Goal: Task Accomplishment & Management: Complete application form

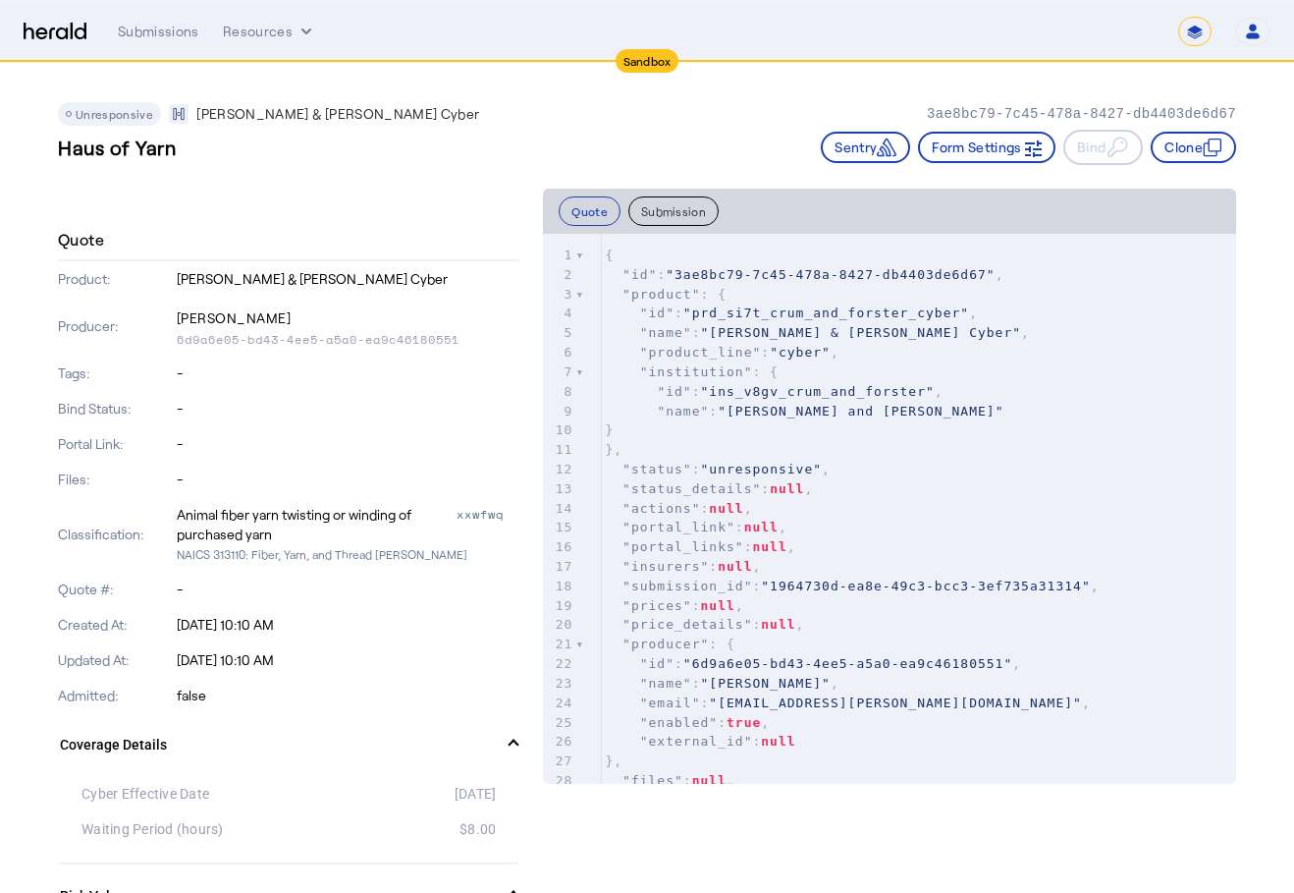
click at [50, 36] on img at bounding box center [55, 32] width 63 height 19
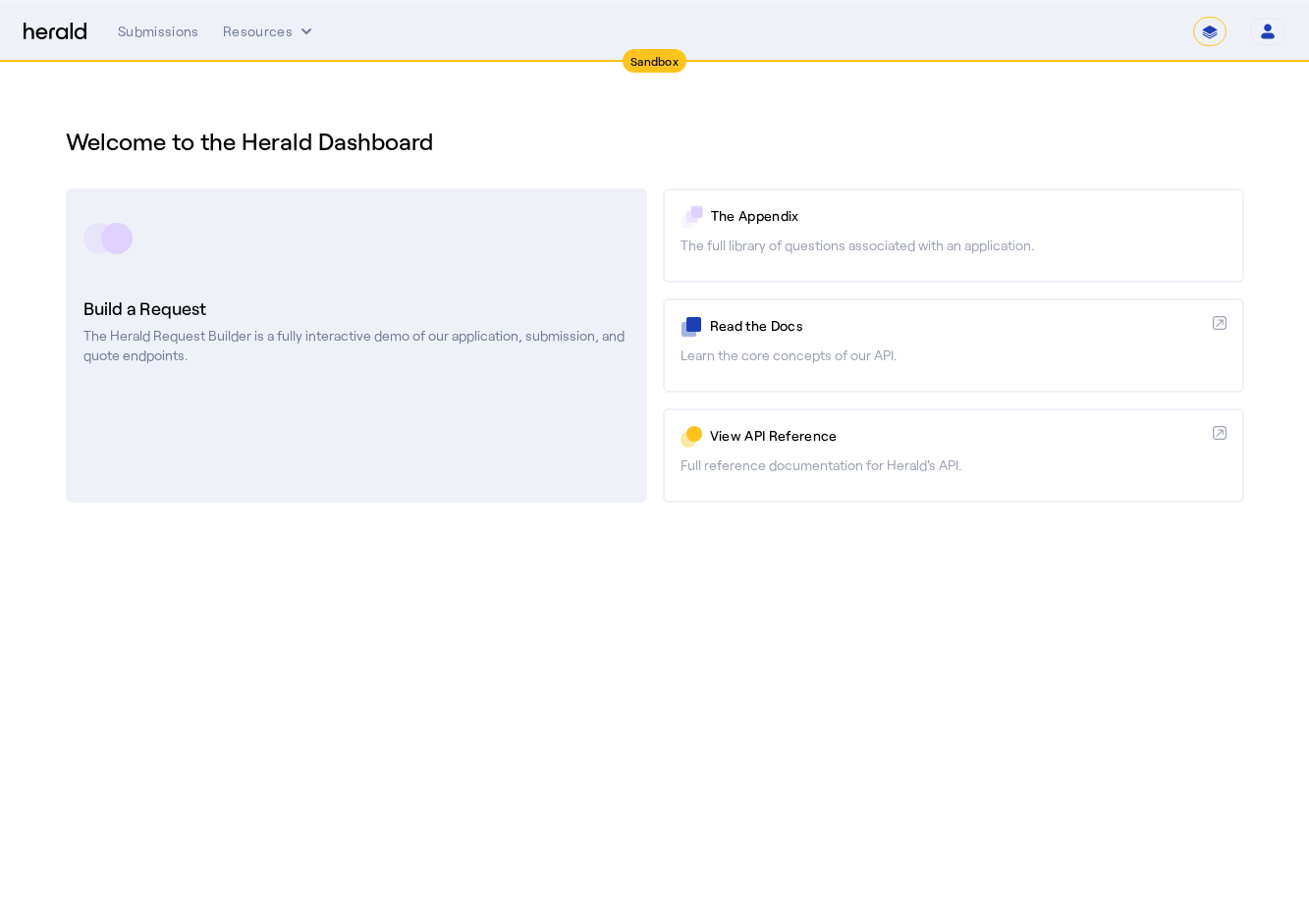
click at [256, 333] on p "The Herald Request Builder is a fully interactive demo of our application, subm…" at bounding box center [356, 345] width 546 height 39
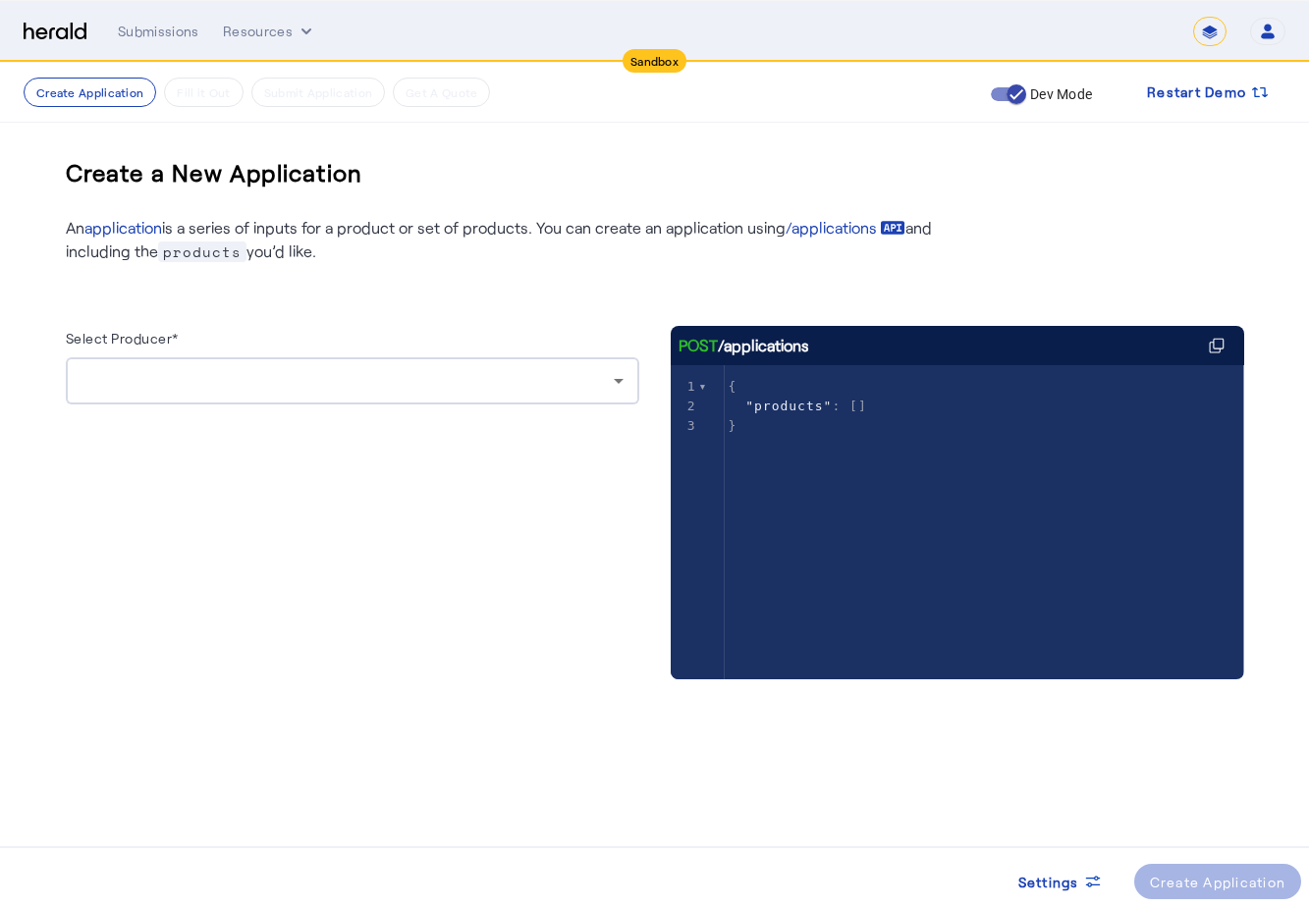
click at [383, 367] on div at bounding box center [353, 380] width 542 height 47
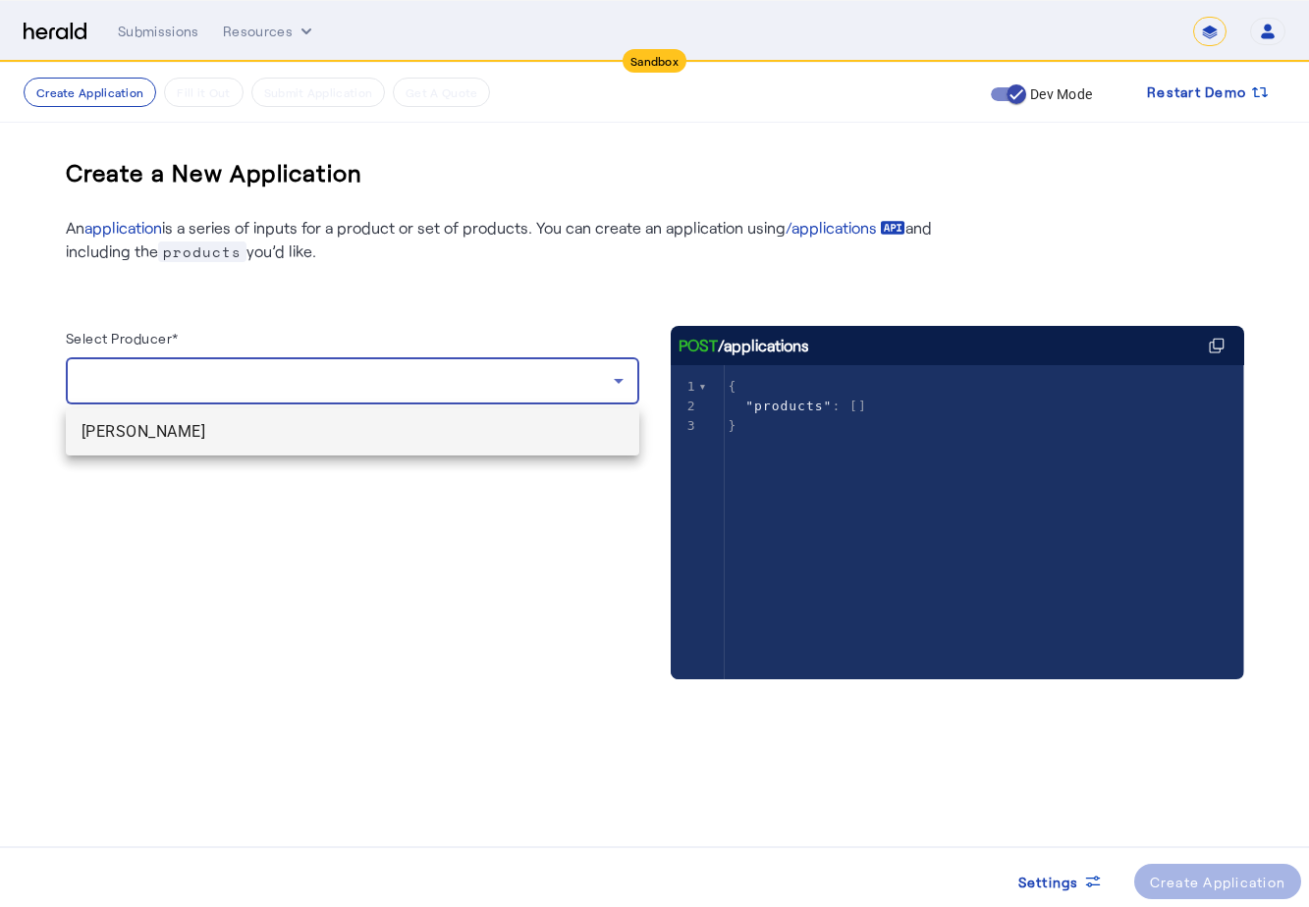
click at [377, 424] on span "[PERSON_NAME]" at bounding box center [353, 432] width 542 height 24
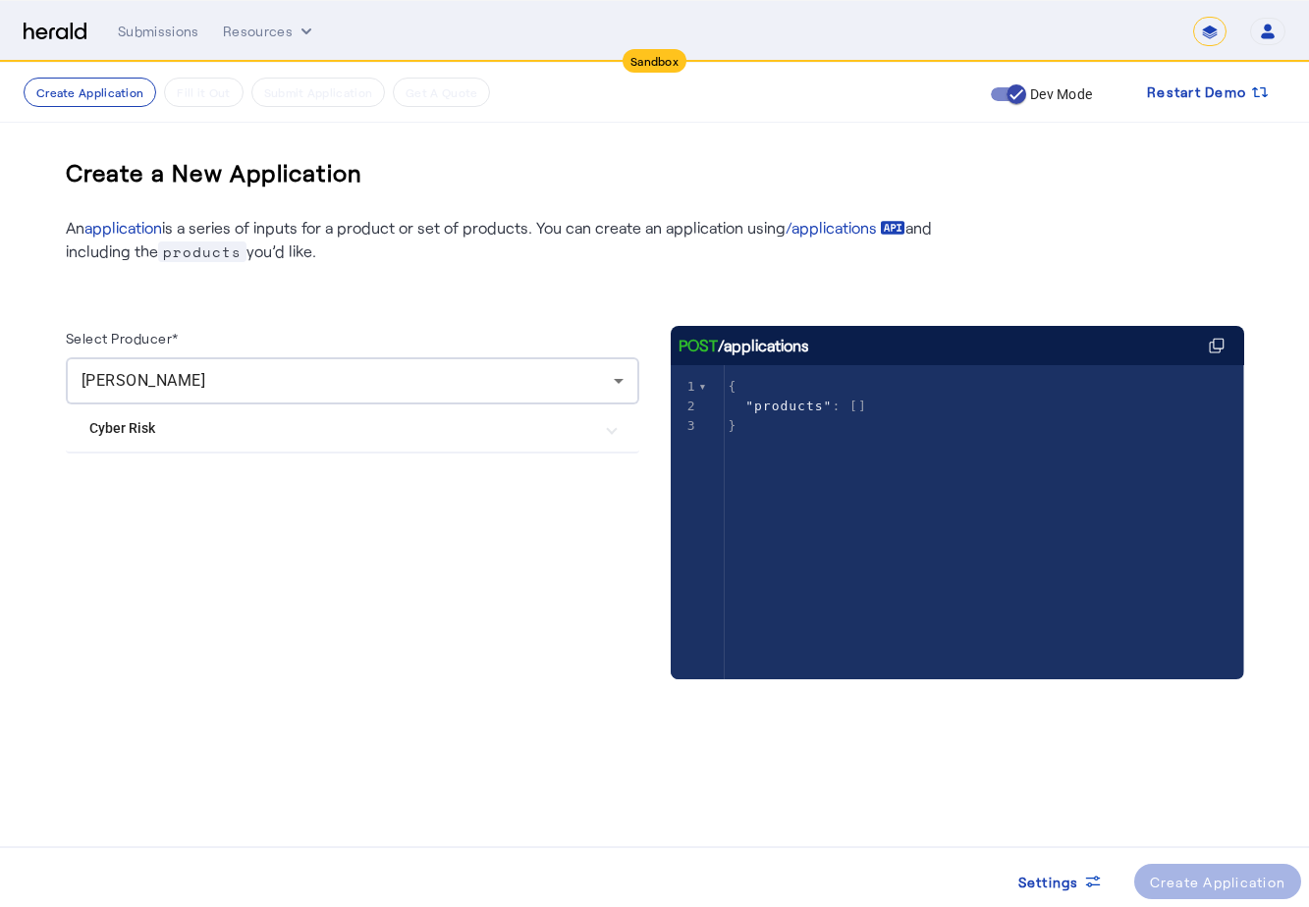
click at [373, 431] on Risk "Cyber Risk" at bounding box center [340, 428] width 503 height 21
click at [343, 483] on Cyber "[PERSON_NAME] & [PERSON_NAME] Cyber" at bounding box center [352, 486] width 526 height 39
click at [317, 492] on Cyber "[PERSON_NAME] & [PERSON_NAME] Cyber" at bounding box center [352, 486] width 526 height 39
click at [209, 483] on label "[PERSON_NAME] & [PERSON_NAME] Cyber" at bounding box center [267, 487] width 276 height 20
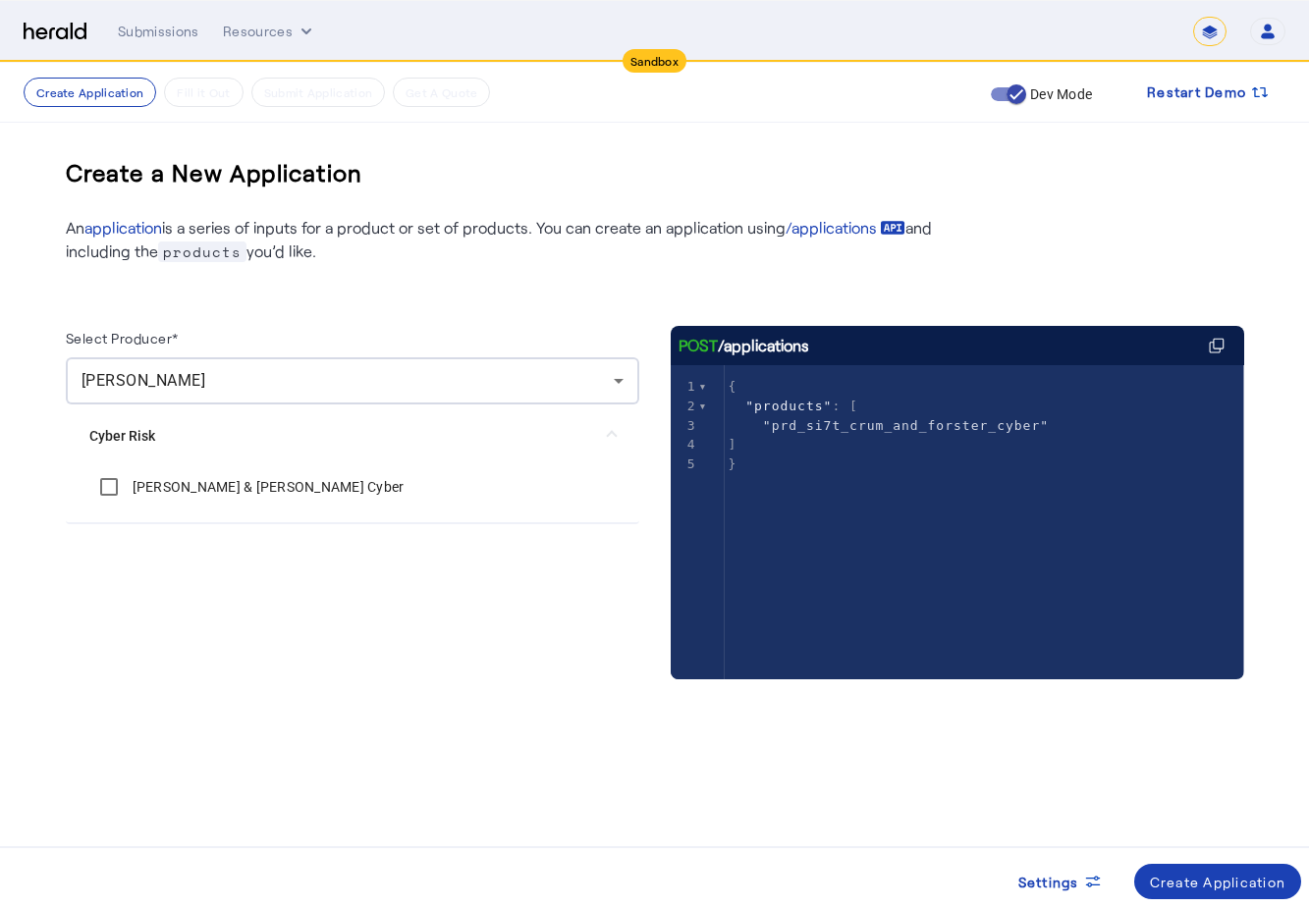
click at [464, 284] on div "Select Producer* [PERSON_NAME] Cyber Risk [PERSON_NAME] & [PERSON_NAME] Cyber P…" at bounding box center [655, 491] width 1178 height 456
click at [1139, 871] on span at bounding box center [1218, 881] width 168 height 47
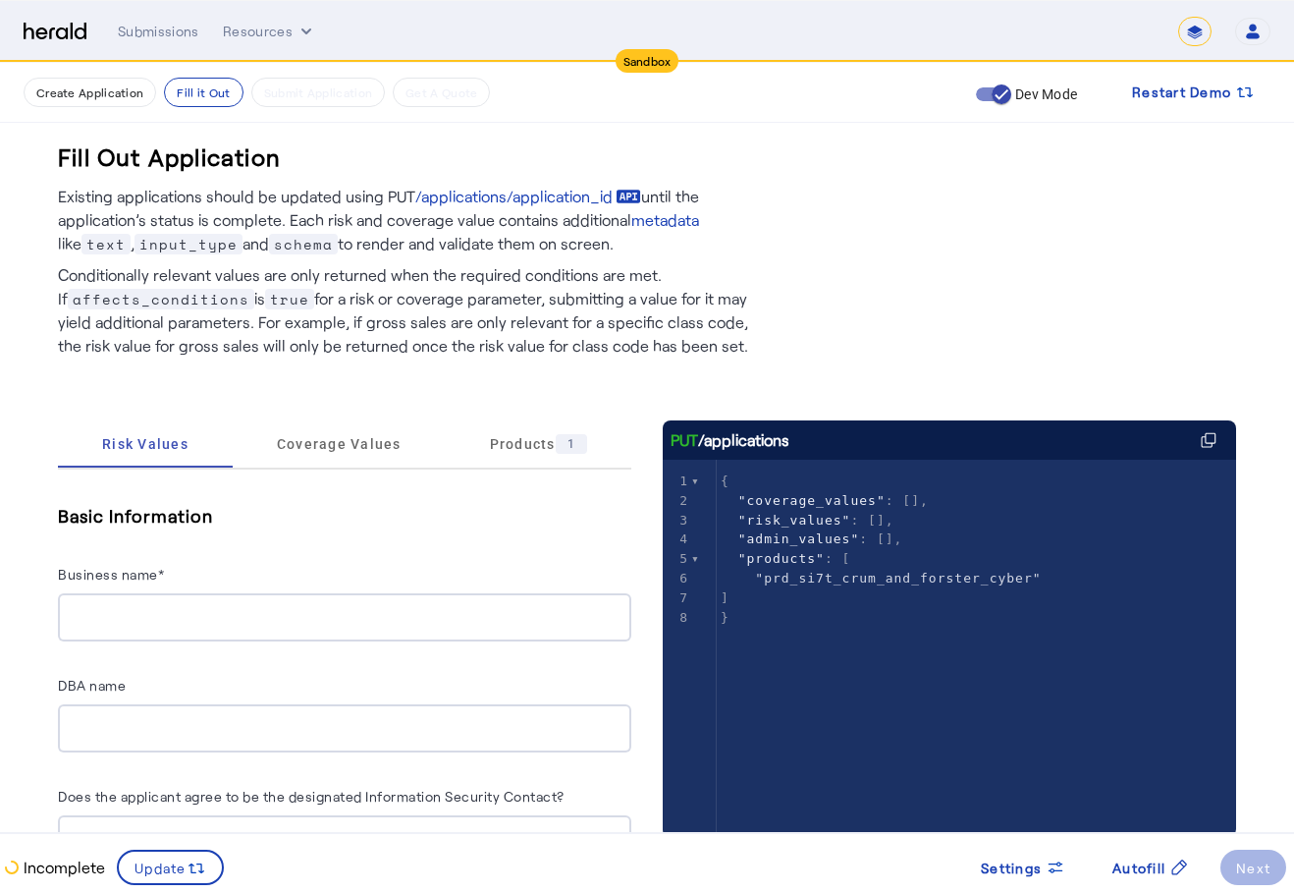
scroll to position [196, 0]
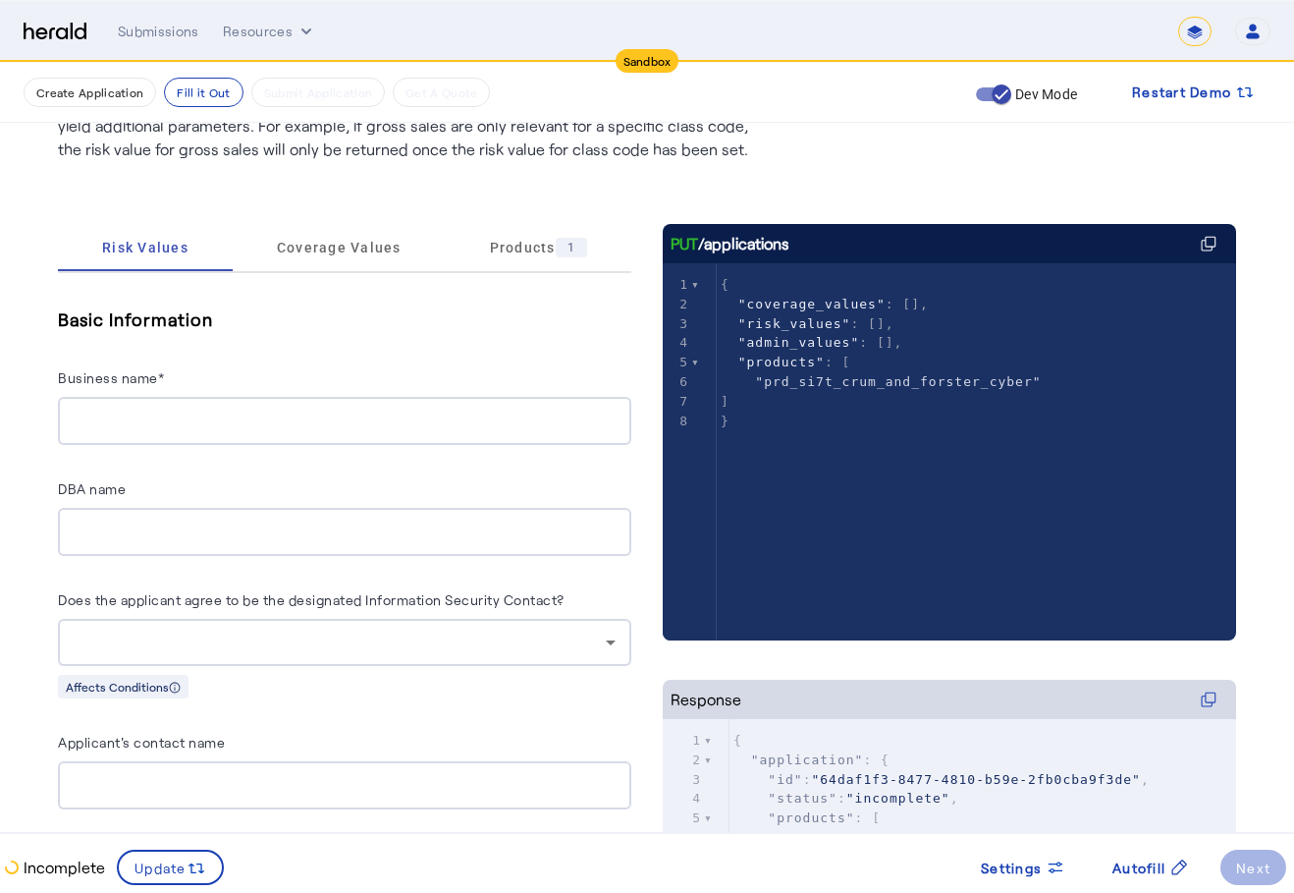
click at [437, 437] on div at bounding box center [345, 421] width 542 height 48
click at [260, 437] on div at bounding box center [345, 421] width 542 height 48
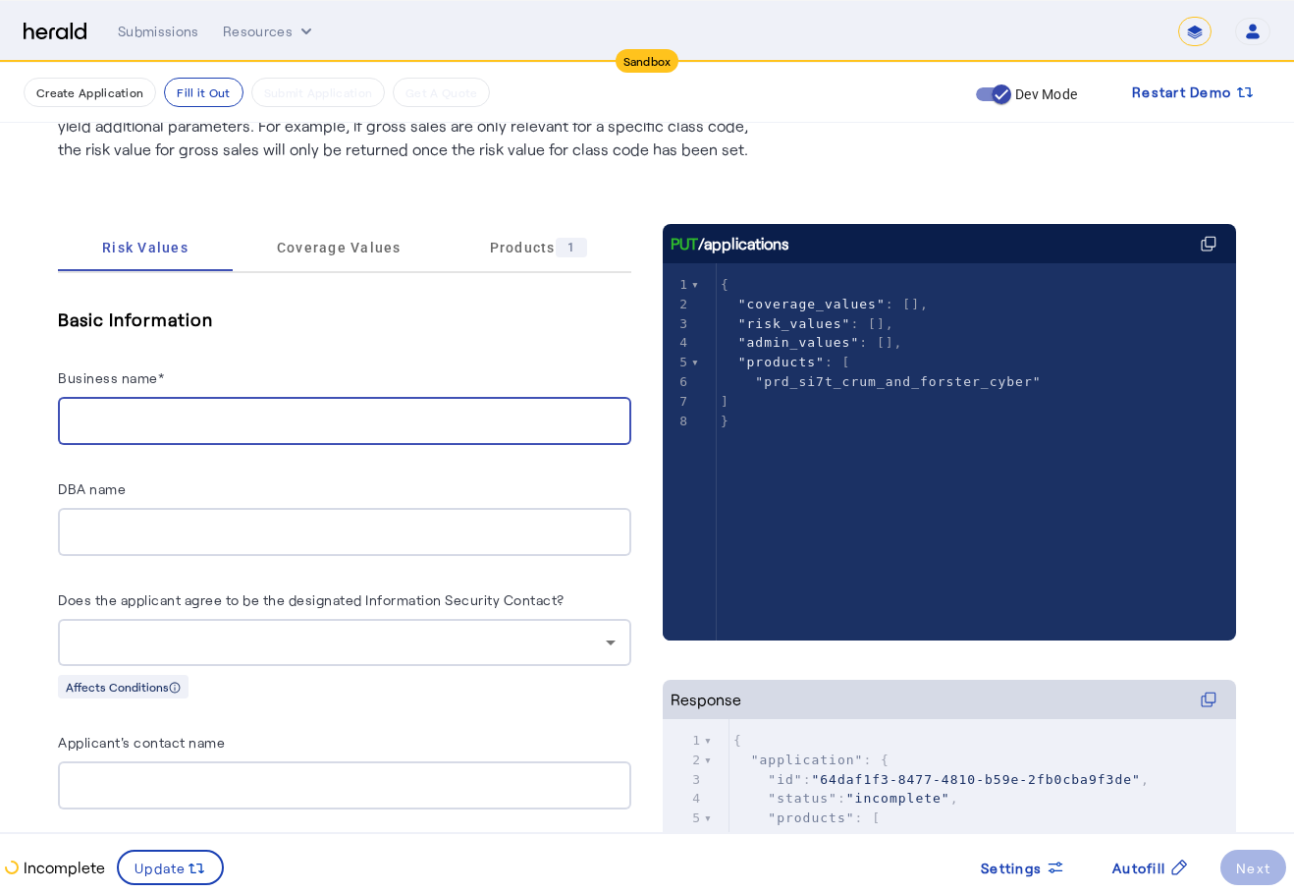
paste input "**********"
type input "**********"
click at [236, 520] on input "DBA name" at bounding box center [345, 532] width 542 height 24
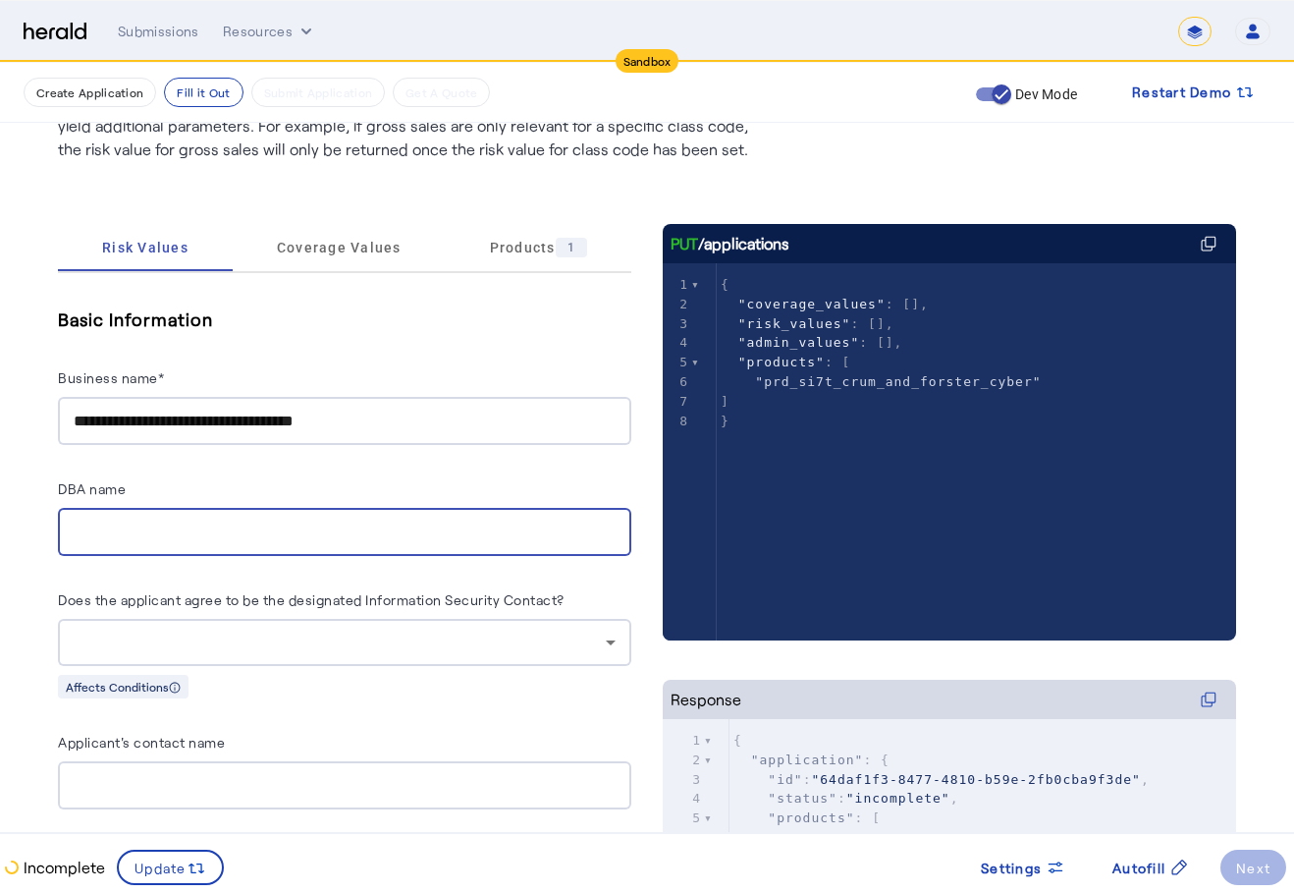
paste input "**********"
type input "**********"
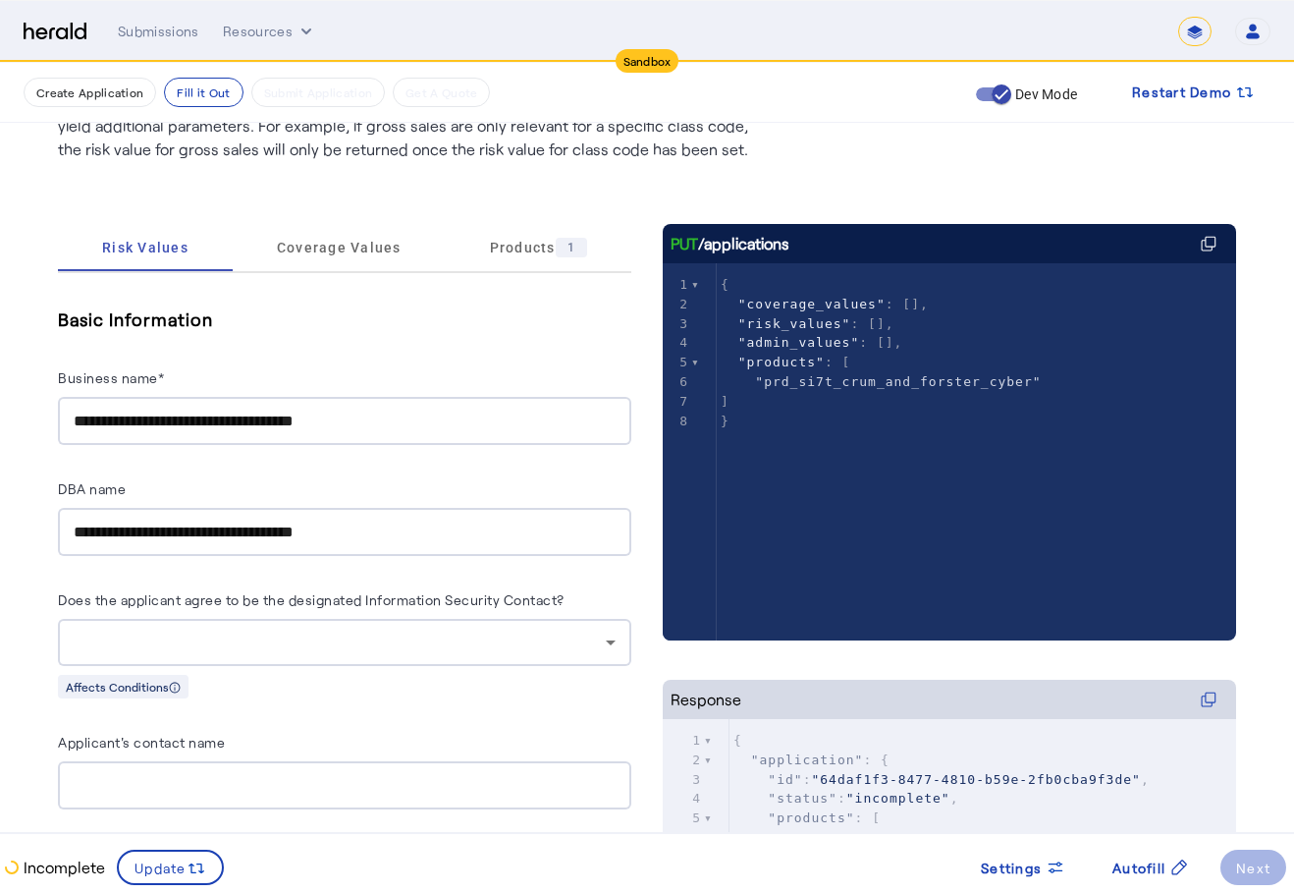
click at [345, 630] on div at bounding box center [340, 642] width 532 height 24
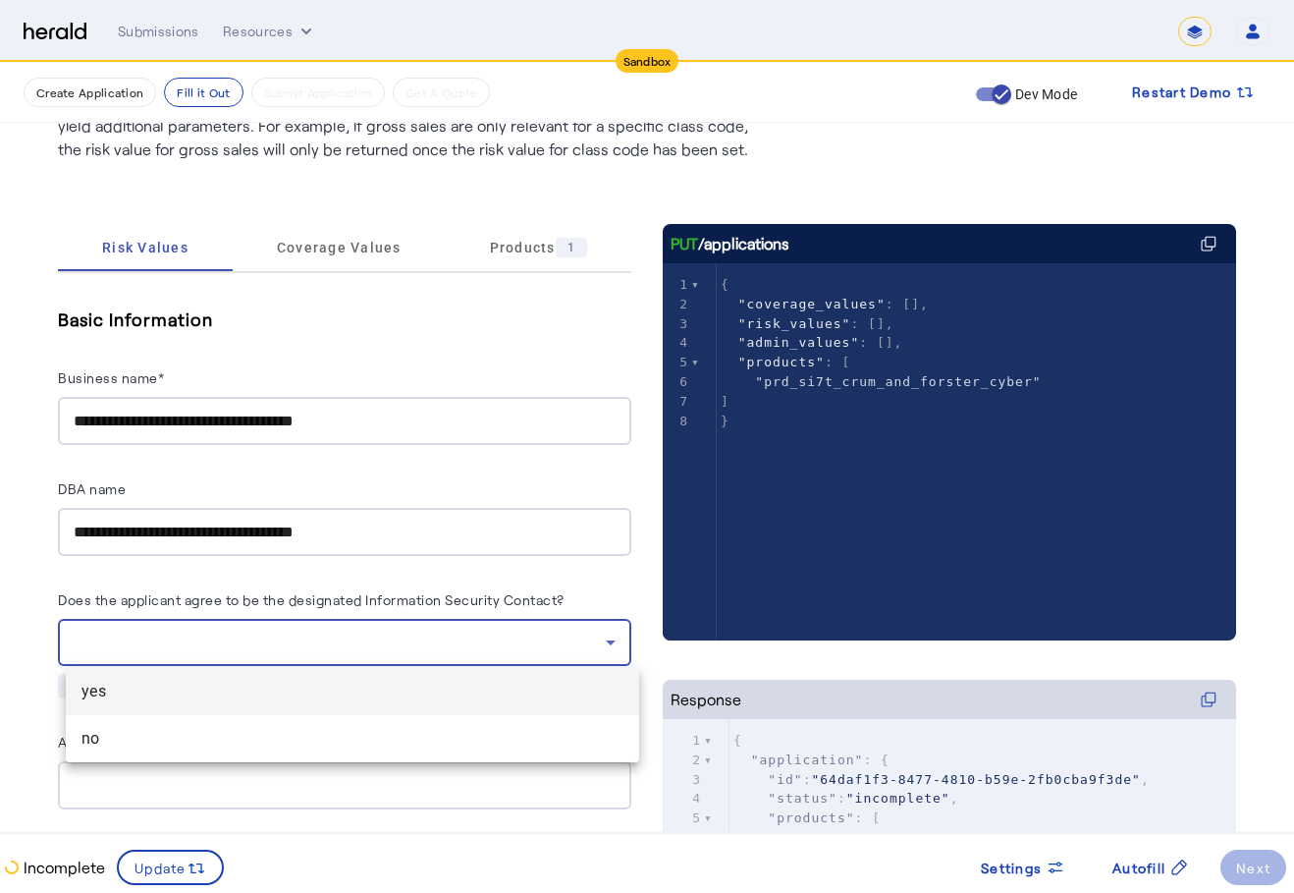
scroll to position [393, 0]
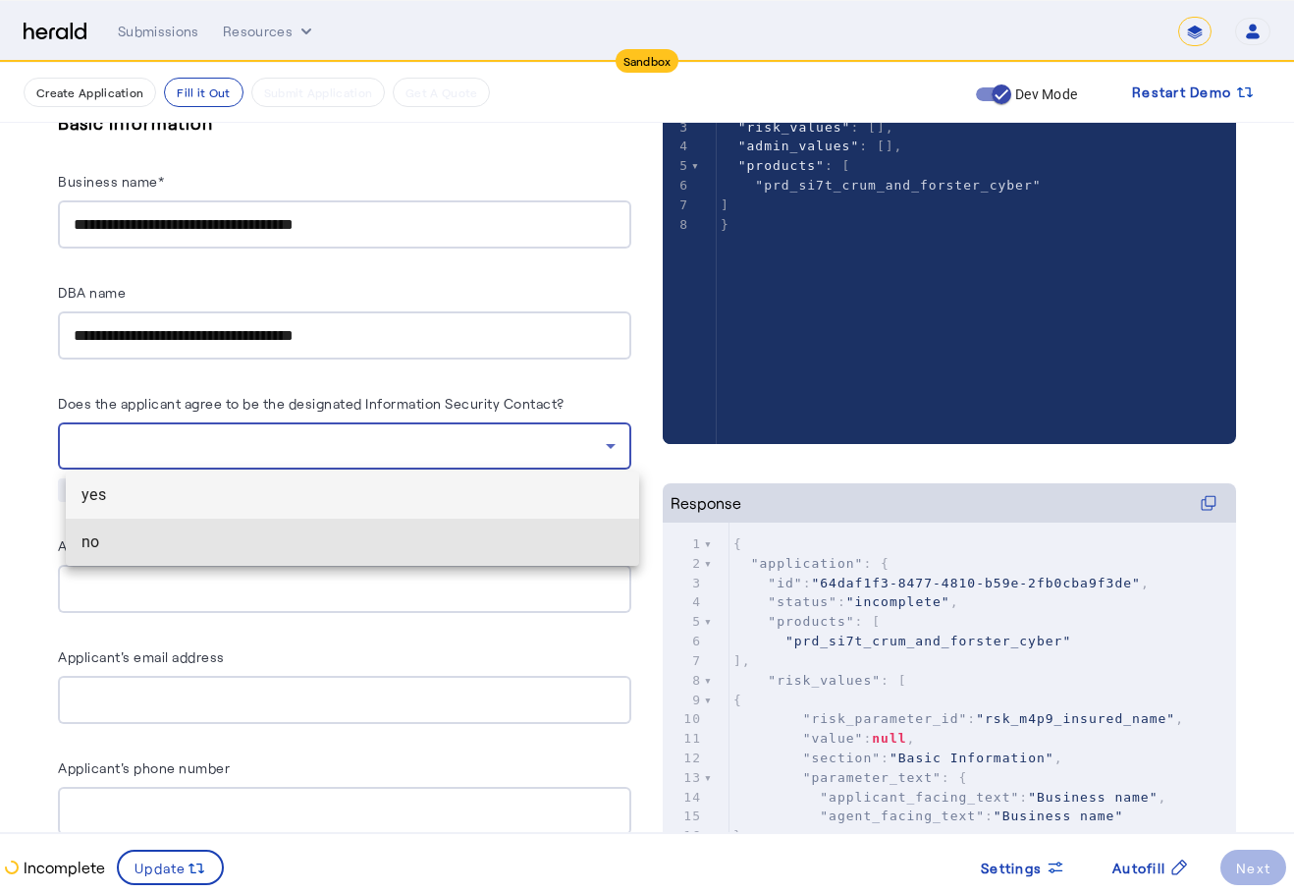
click at [465, 540] on span "no" at bounding box center [353, 542] width 542 height 24
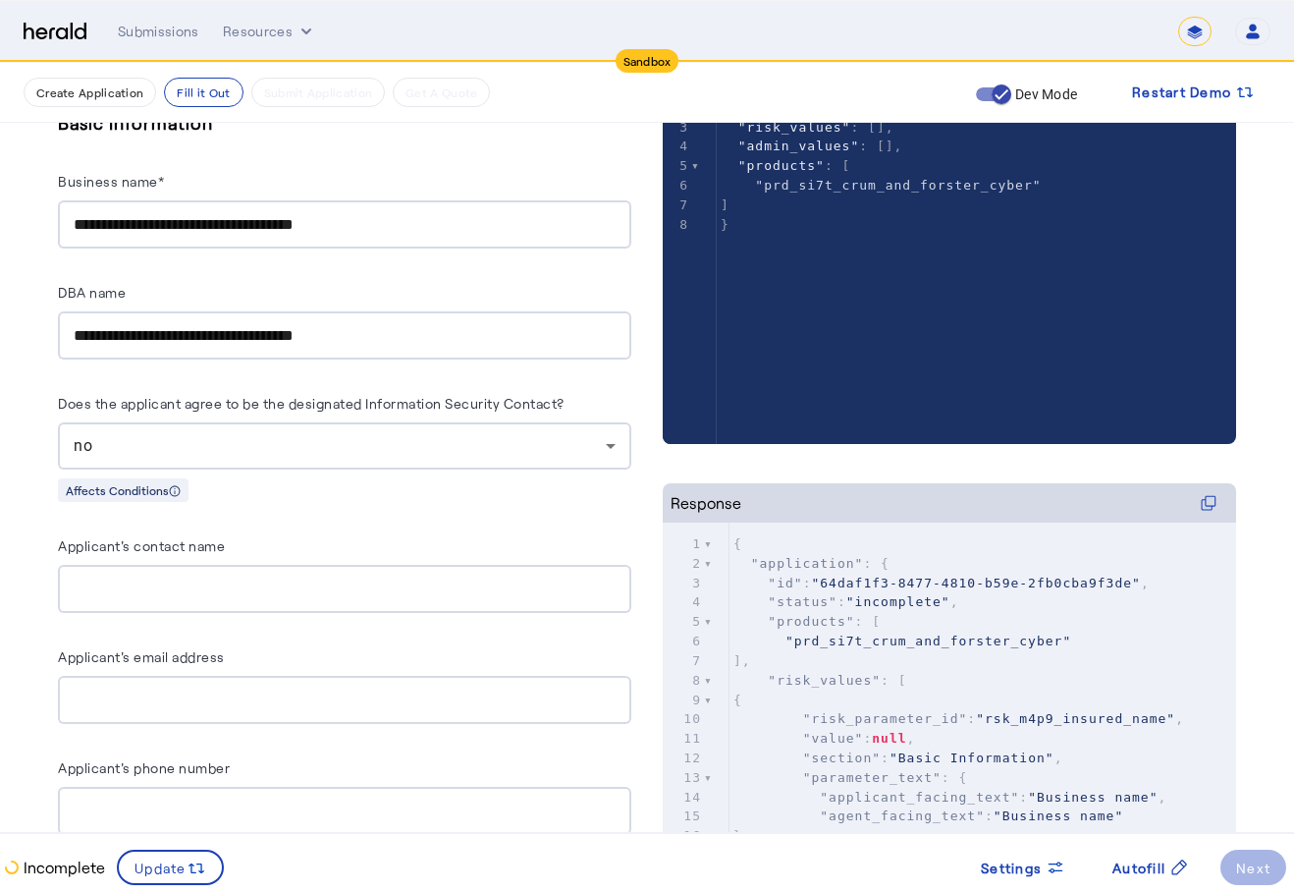
click at [315, 458] on div "no" at bounding box center [345, 445] width 542 height 47
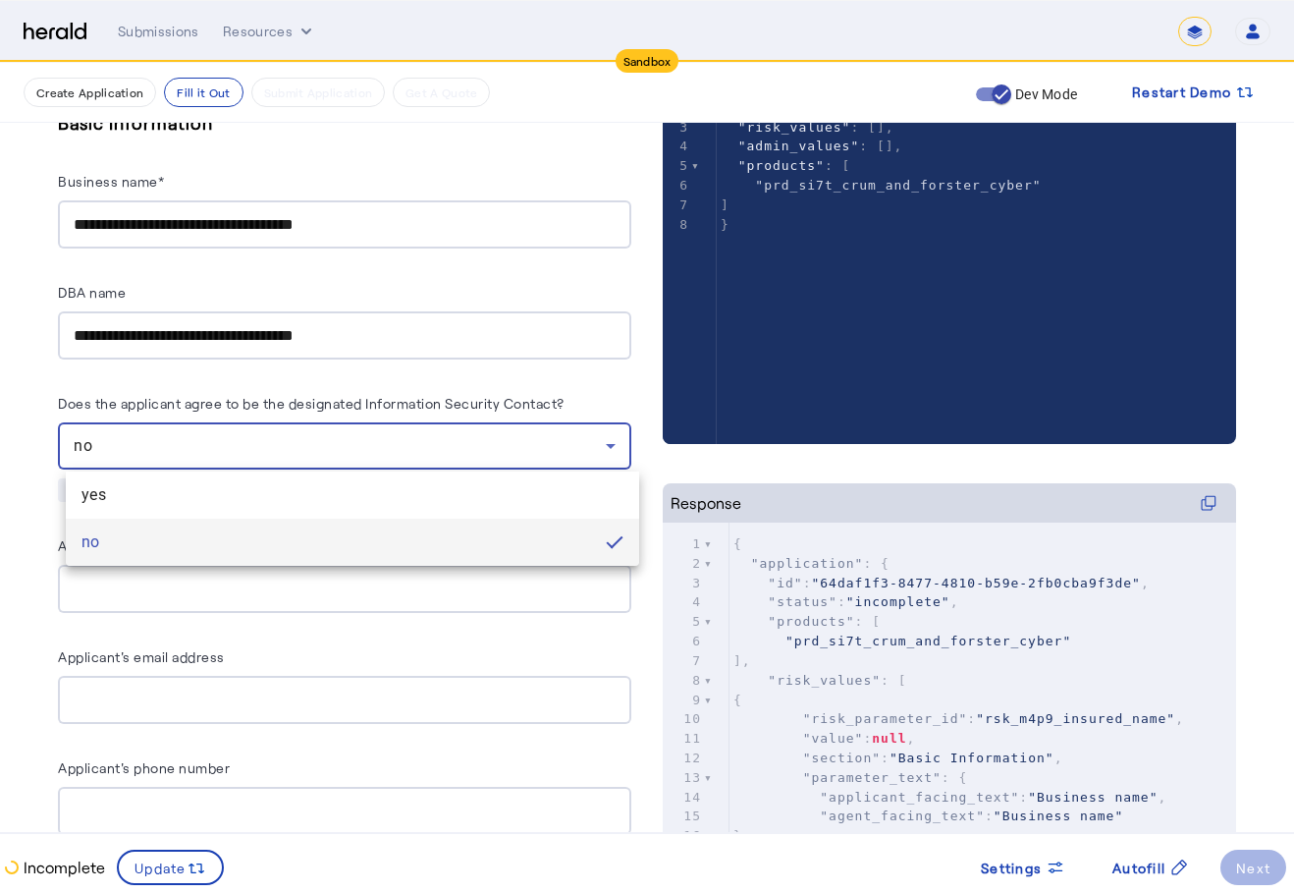
click at [475, 408] on div at bounding box center [647, 446] width 1294 height 893
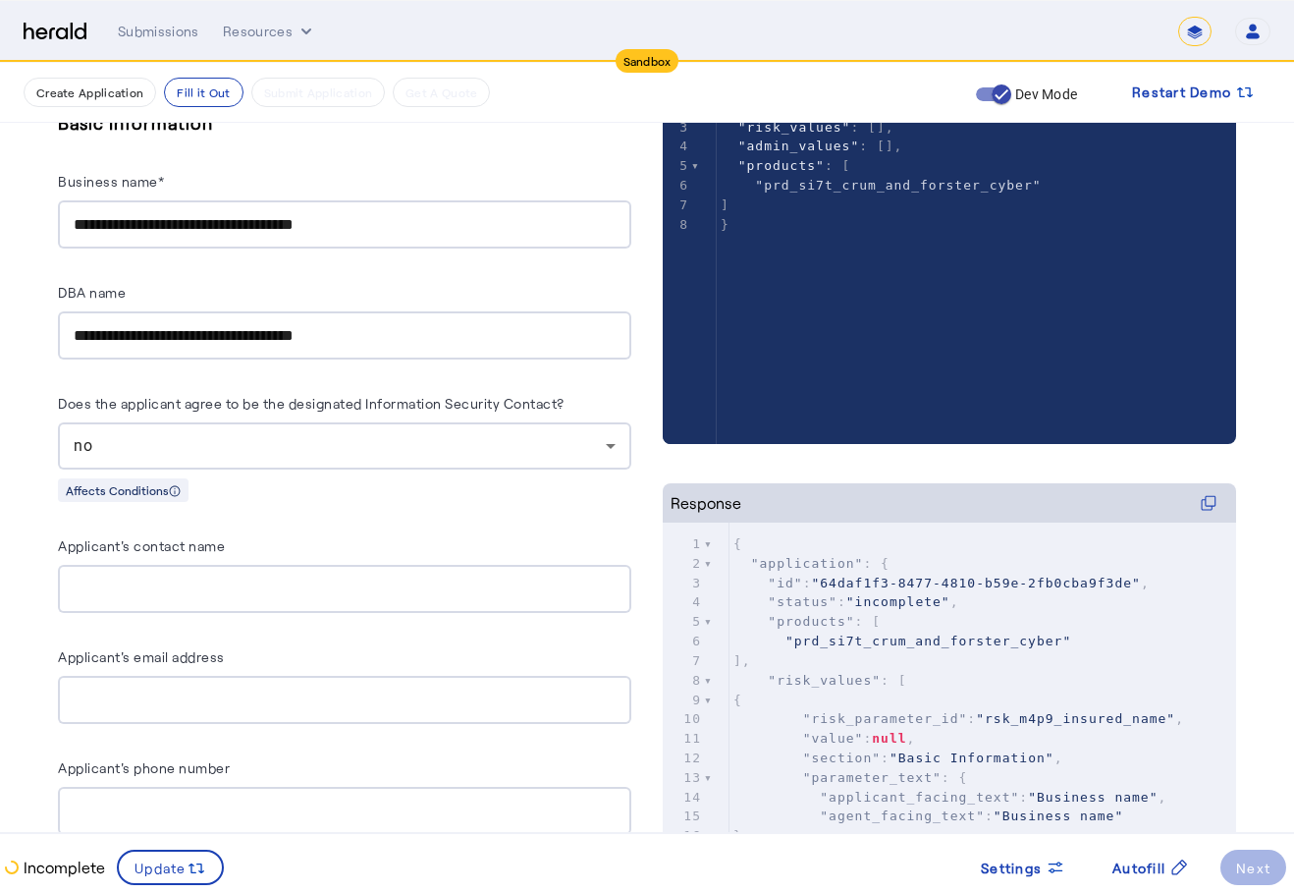
click at [274, 492] on div "Affects Conditions" at bounding box center [344, 489] width 573 height 25
click at [338, 469] on div "Does the applicant agree to be the designated Information Security Contact? no …" at bounding box center [344, 446] width 573 height 111
click at [336, 447] on div "no" at bounding box center [340, 446] width 532 height 24
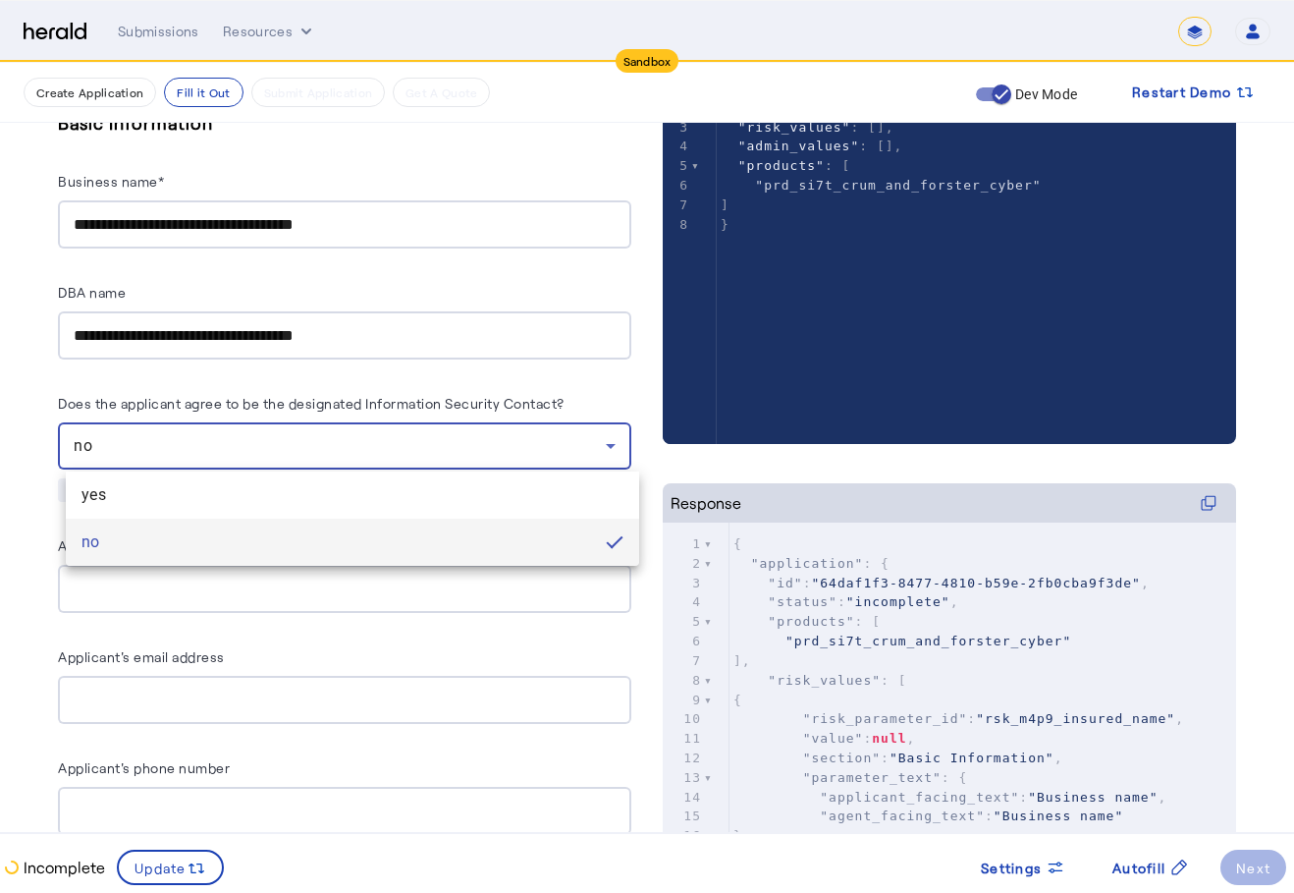
click at [339, 555] on mat-option "no" at bounding box center [352, 541] width 573 height 47
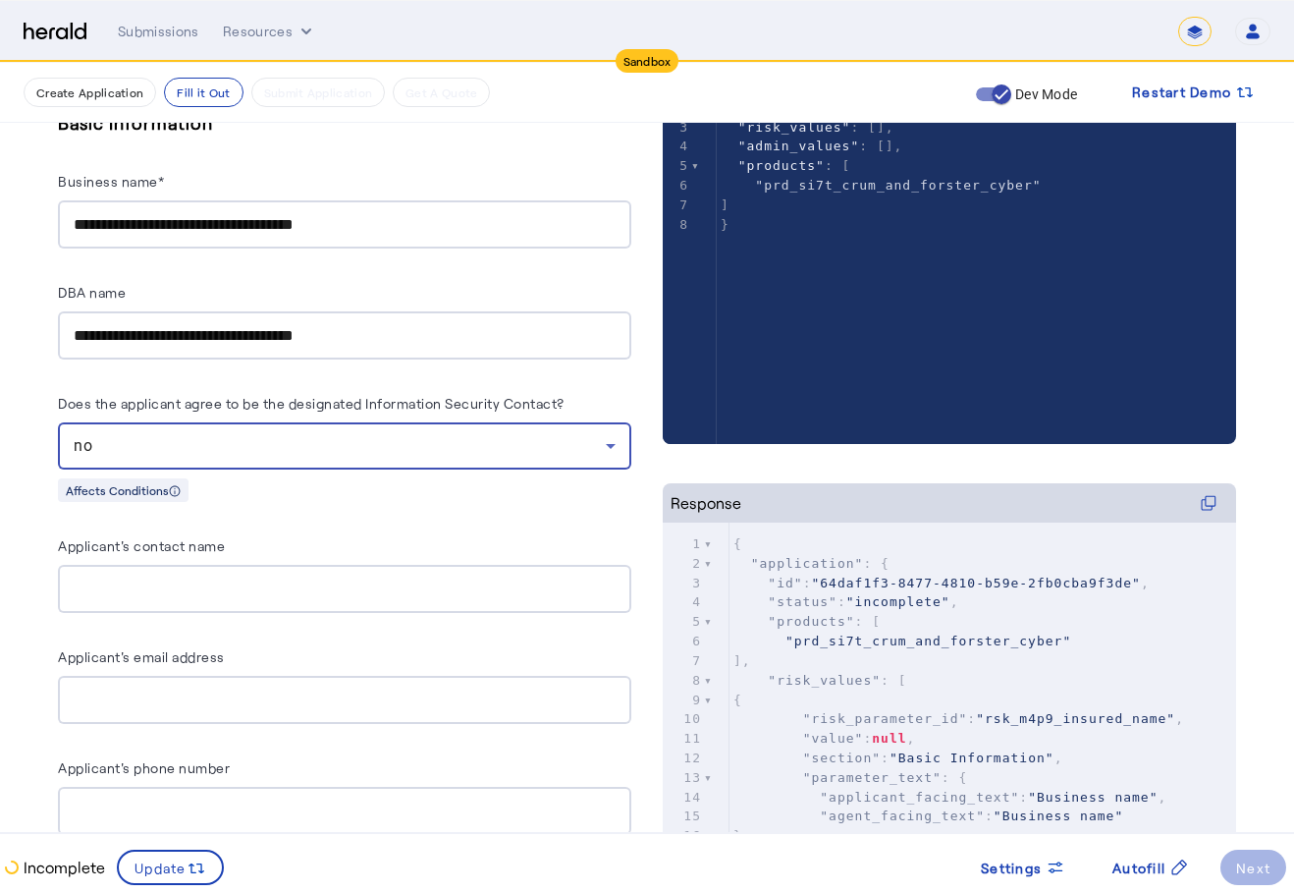
drag, startPoint x: 58, startPoint y: 531, endPoint x: 133, endPoint y: 473, distance: 94.5
click at [234, 455] on div "no" at bounding box center [340, 446] width 532 height 24
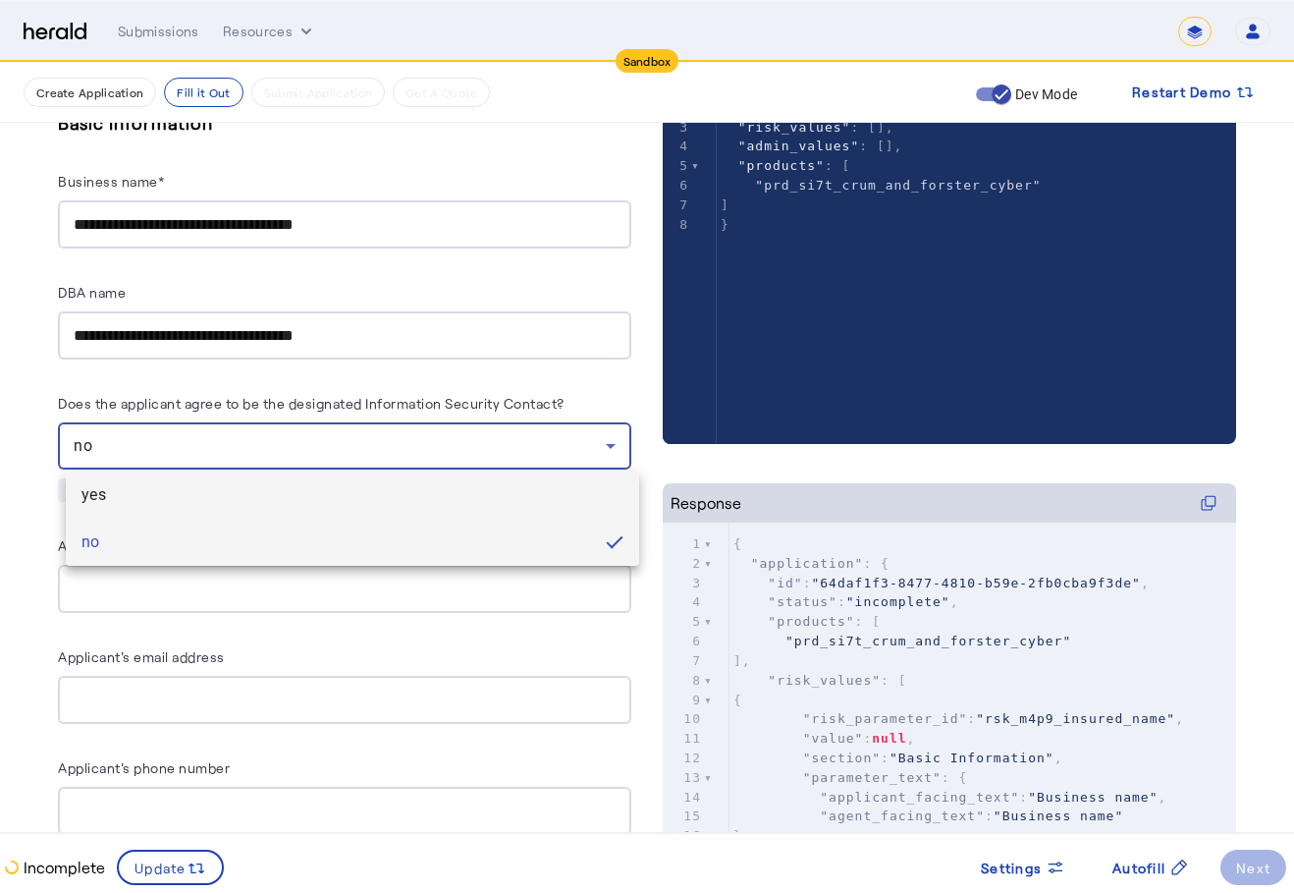
click at [180, 497] on span "yes" at bounding box center [353, 495] width 542 height 24
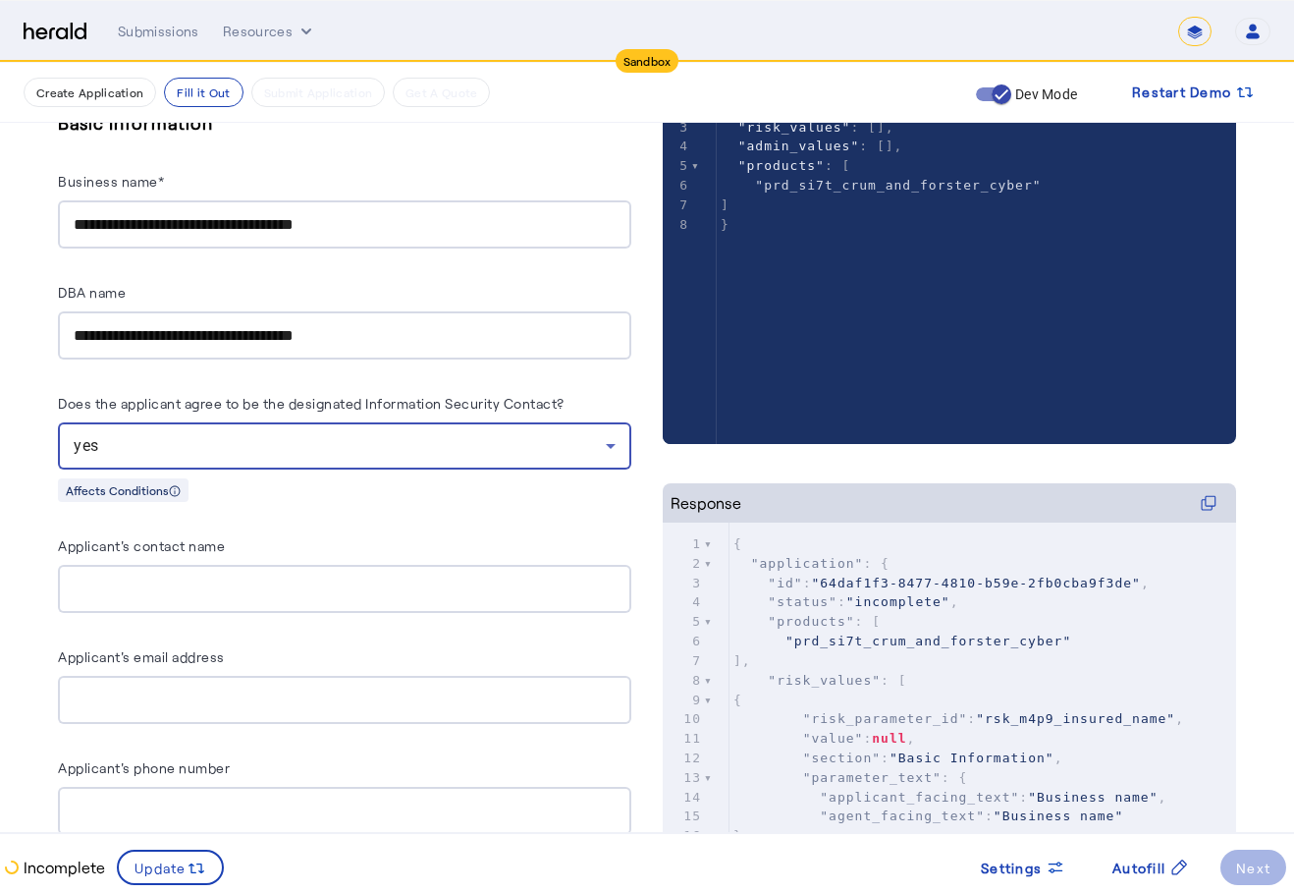
click at [401, 391] on herald-label "Does the applicant agree to be the designated Information Security Contact?" at bounding box center [311, 406] width 507 height 31
click at [394, 442] on div "yes" at bounding box center [340, 446] width 532 height 24
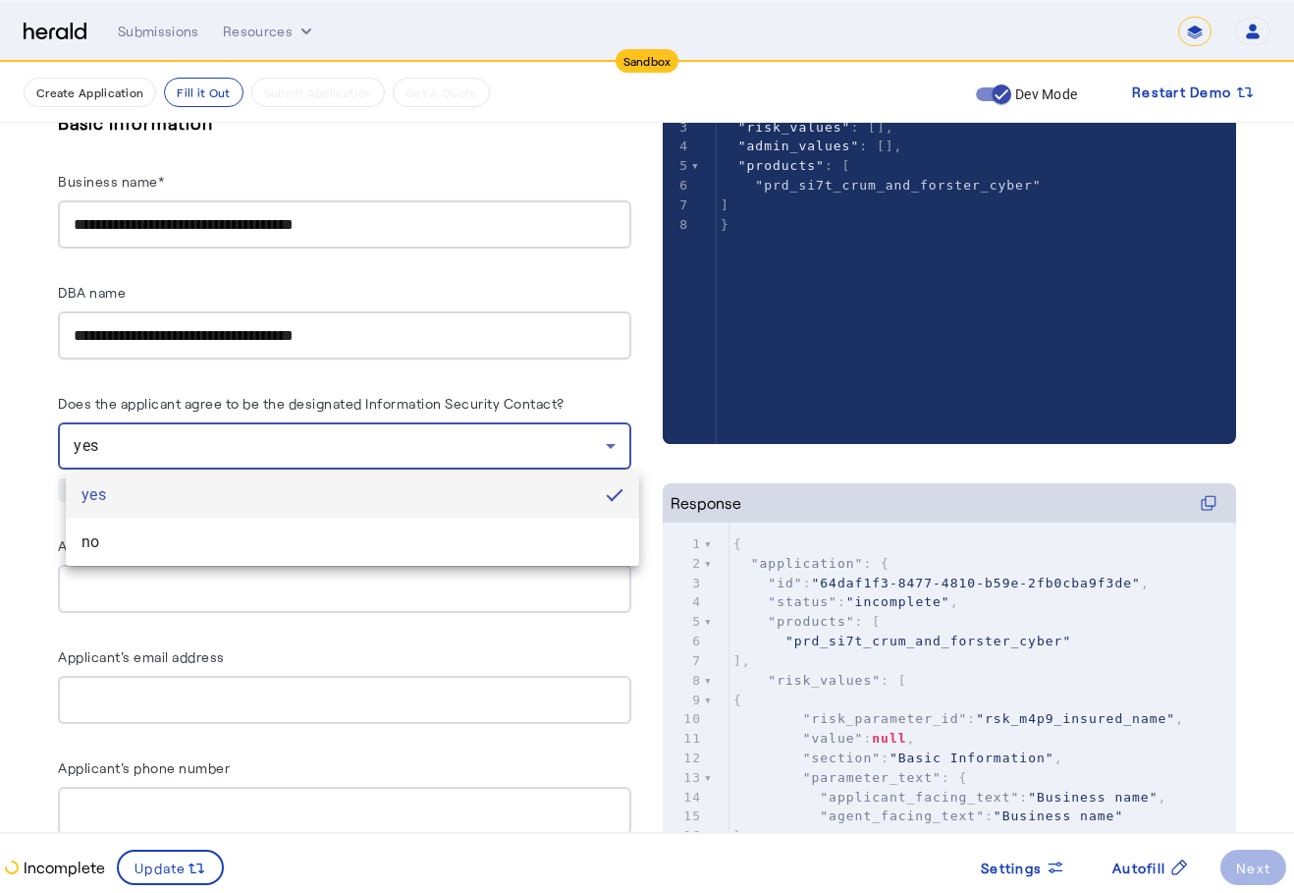
drag, startPoint x: 122, startPoint y: 450, endPoint x: 106, endPoint y: 446, distance: 16.2
click at [116, 449] on div at bounding box center [647, 446] width 1294 height 893
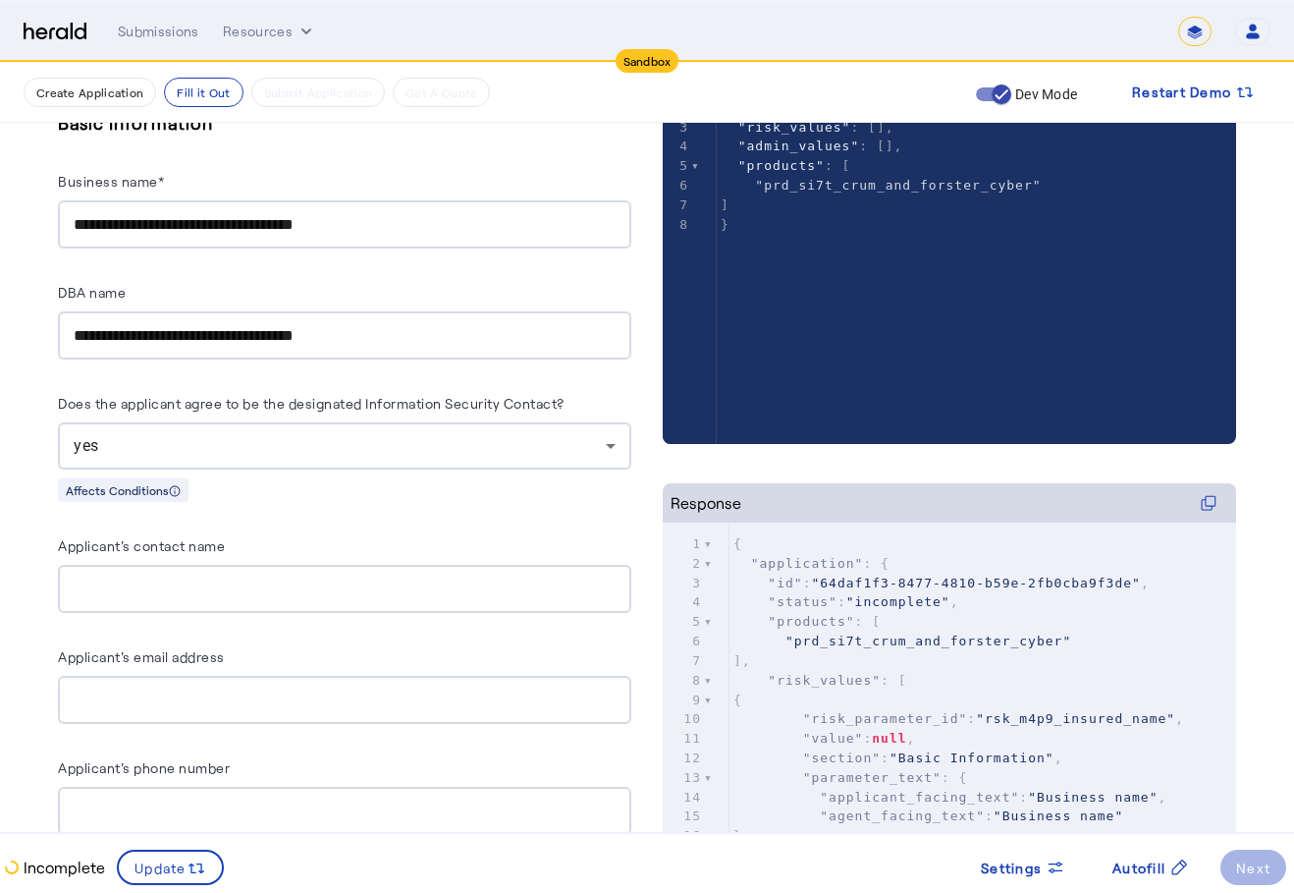
click at [84, 448] on span "yes" at bounding box center [87, 445] width 26 height 19
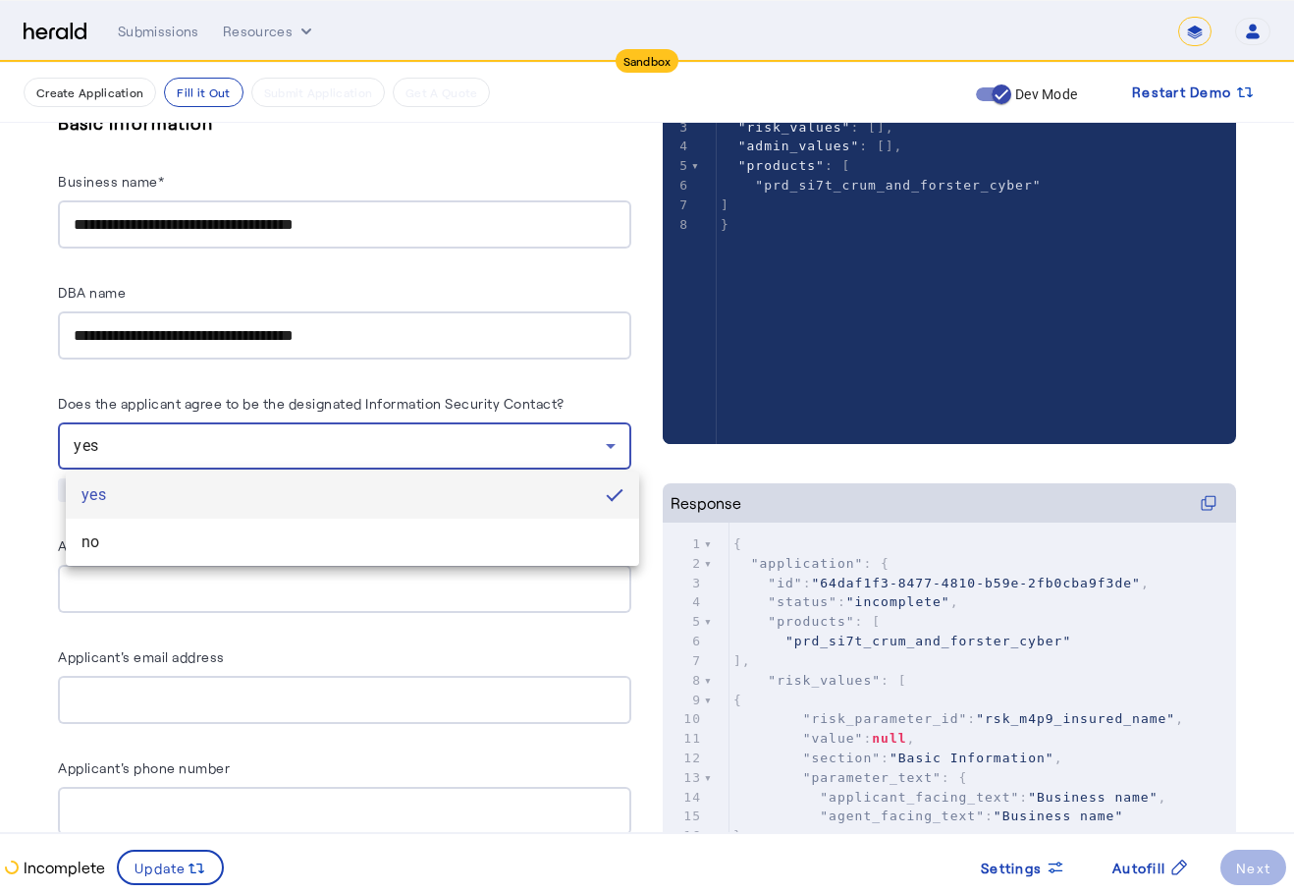
drag, startPoint x: 84, startPoint y: 448, endPoint x: 205, endPoint y: 467, distance: 122.4
click at [205, 467] on div "yes no" at bounding box center [352, 516] width 573 height 98
click at [604, 396] on div at bounding box center [647, 446] width 1294 height 893
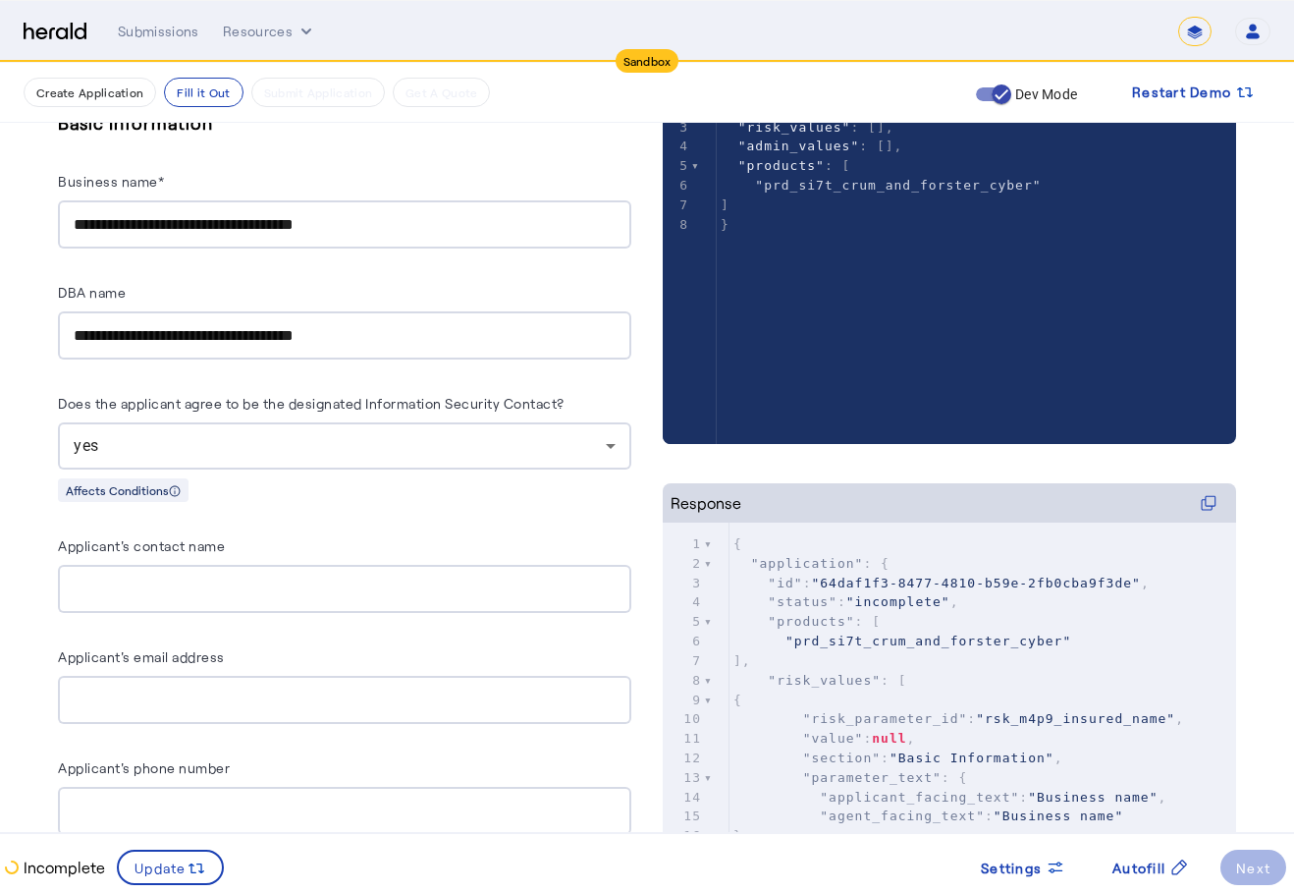
drag, startPoint x: 575, startPoint y: 403, endPoint x: 549, endPoint y: 459, distance: 61.9
click at [552, 454] on div "yes" at bounding box center [340, 446] width 532 height 24
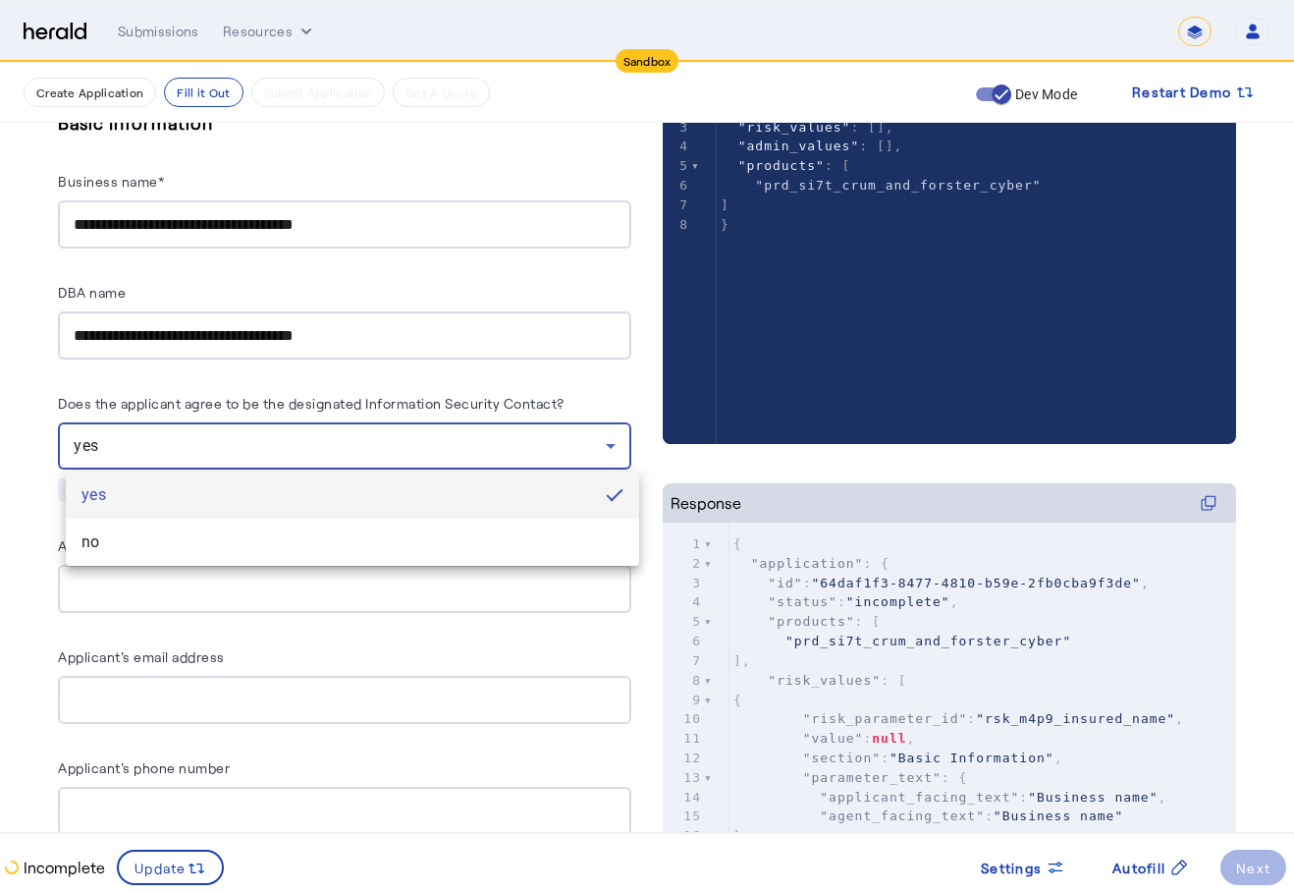
click at [609, 494] on mat-pseudo-checkbox at bounding box center [615, 495] width 18 height 18
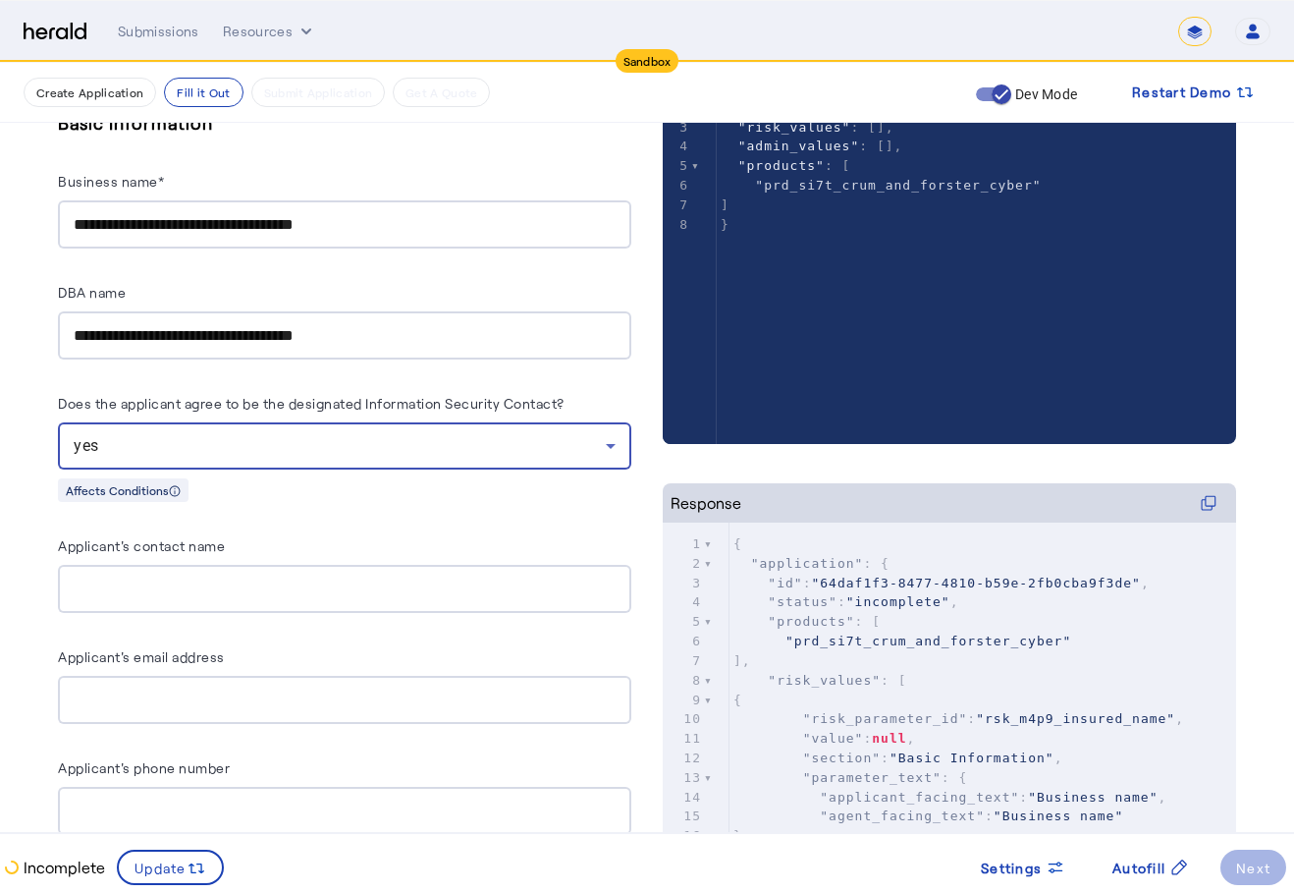
click at [610, 499] on div "Affects Conditions" at bounding box center [344, 489] width 573 height 25
drag, startPoint x: 372, startPoint y: 449, endPoint x: 33, endPoint y: 481, distance: 340.3
click at [167, 489] on div "Affects Conditions" at bounding box center [123, 490] width 131 height 24
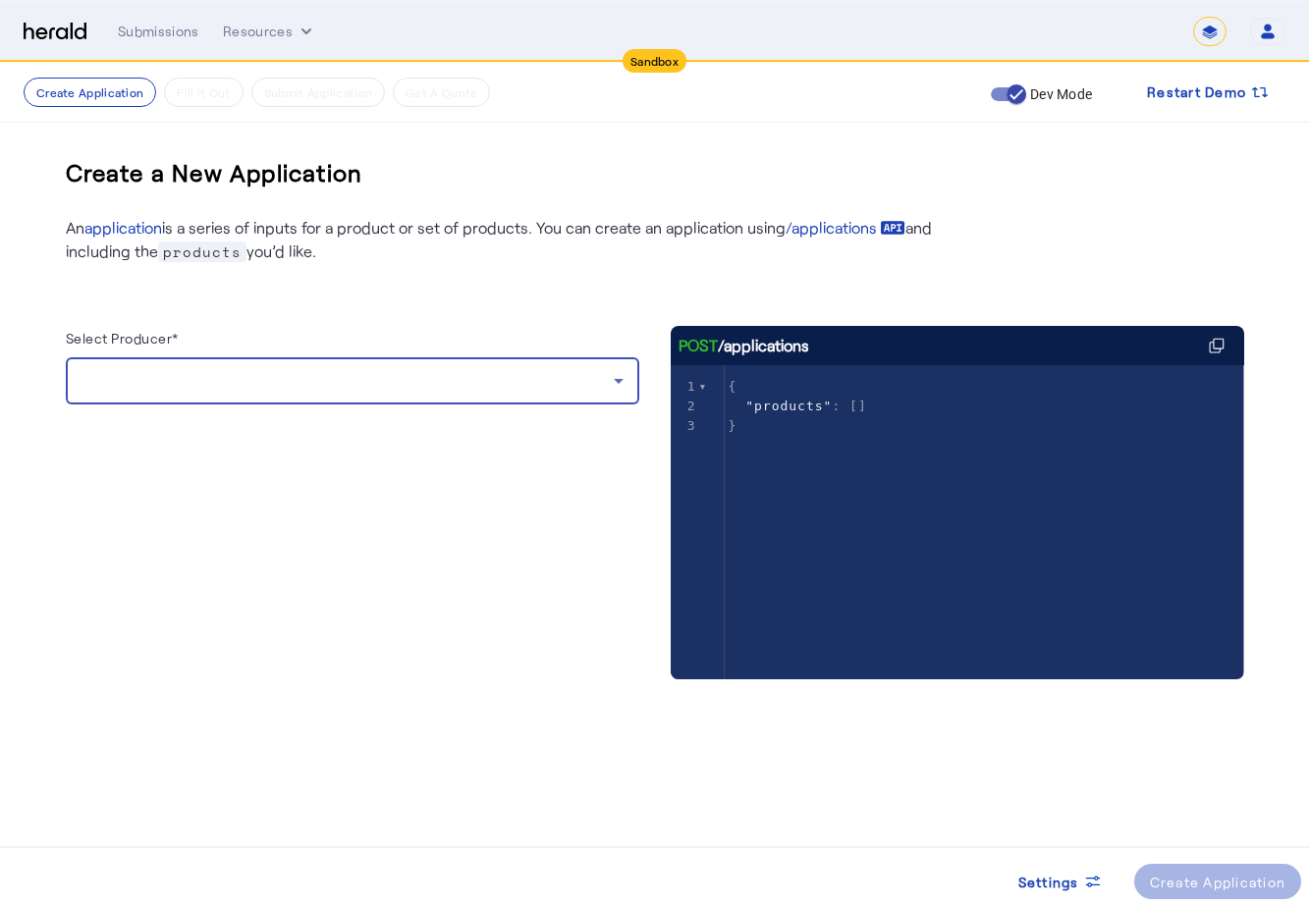
click at [256, 373] on div at bounding box center [348, 381] width 532 height 24
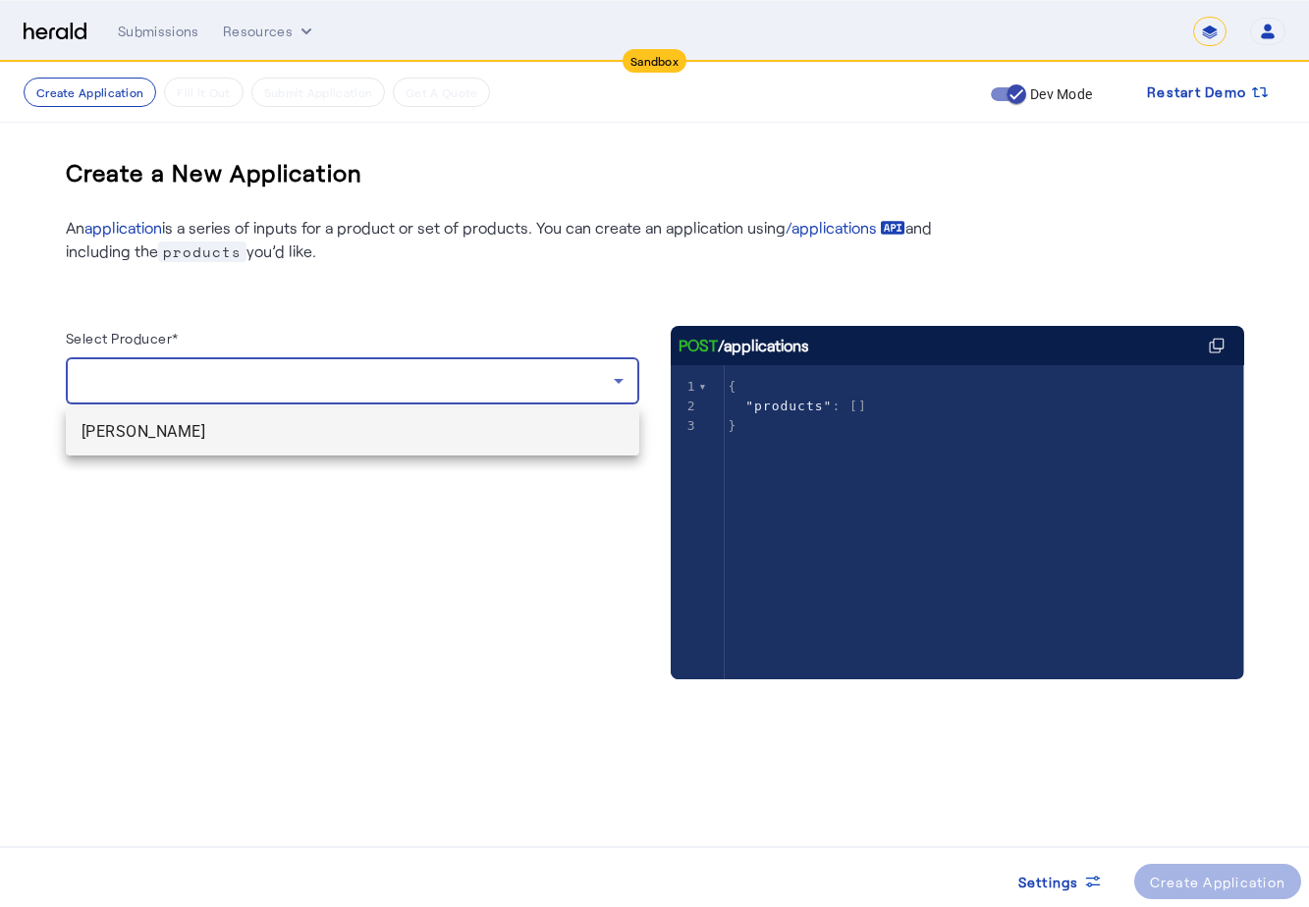
click at [171, 450] on mat-option "[PERSON_NAME]" at bounding box center [352, 432] width 573 height 47
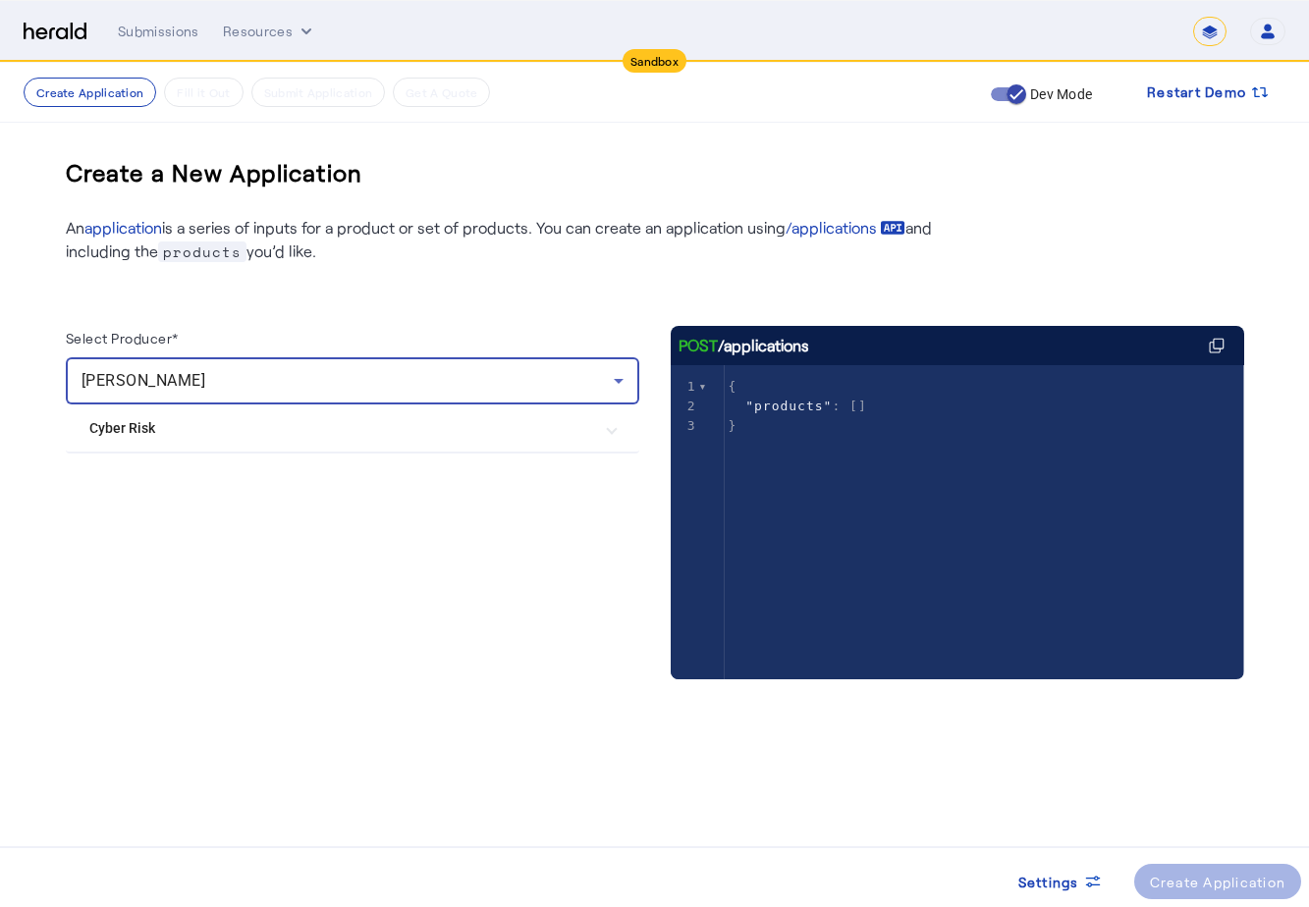
click at [185, 436] on Risk "Cyber Risk" at bounding box center [340, 428] width 503 height 21
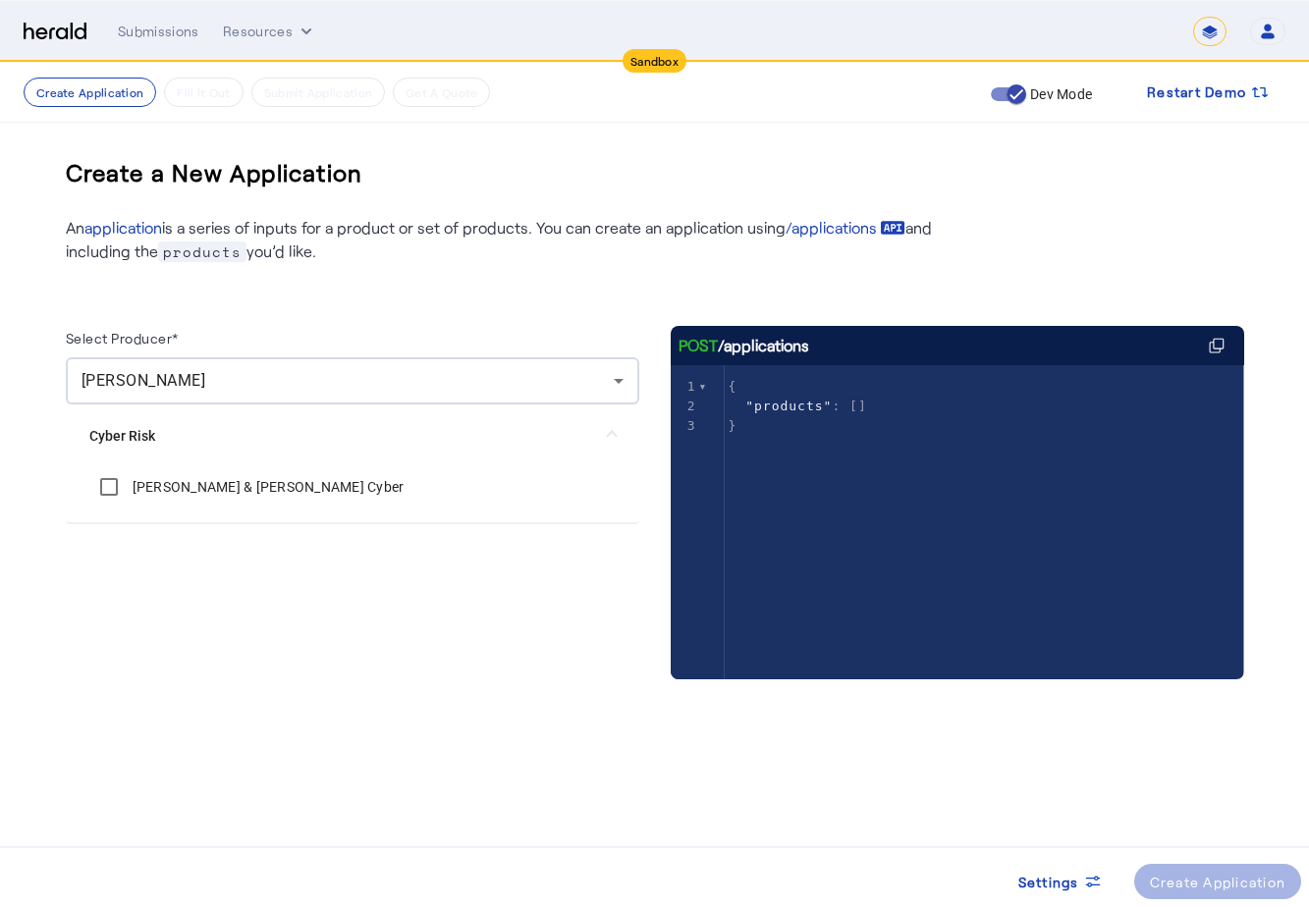
click at [149, 481] on label "[PERSON_NAME] & [PERSON_NAME] Cyber" at bounding box center [267, 487] width 276 height 20
click at [1212, 892] on span at bounding box center [1218, 881] width 168 height 47
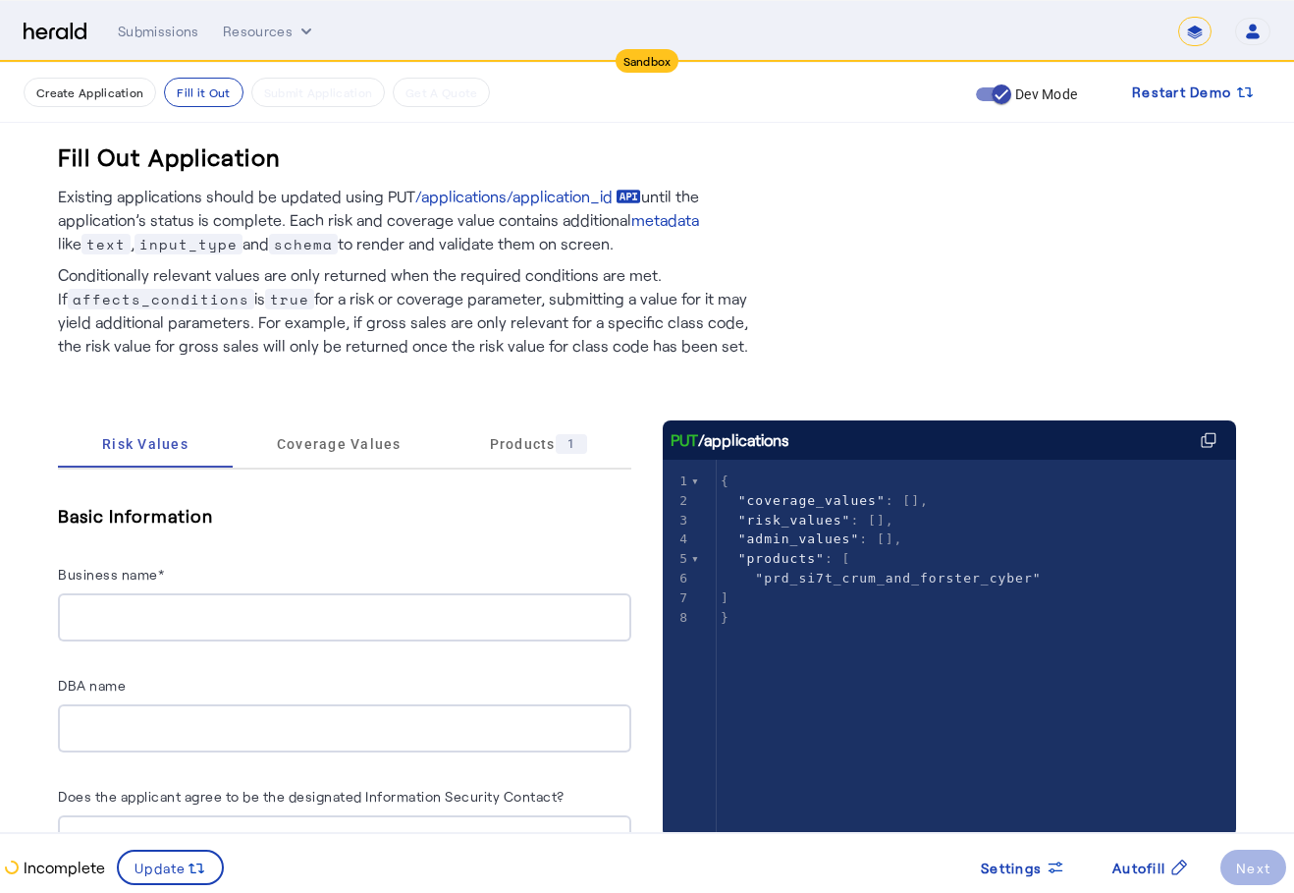
click at [257, 615] on input "Business name*" at bounding box center [345, 618] width 542 height 24
paste input "**********"
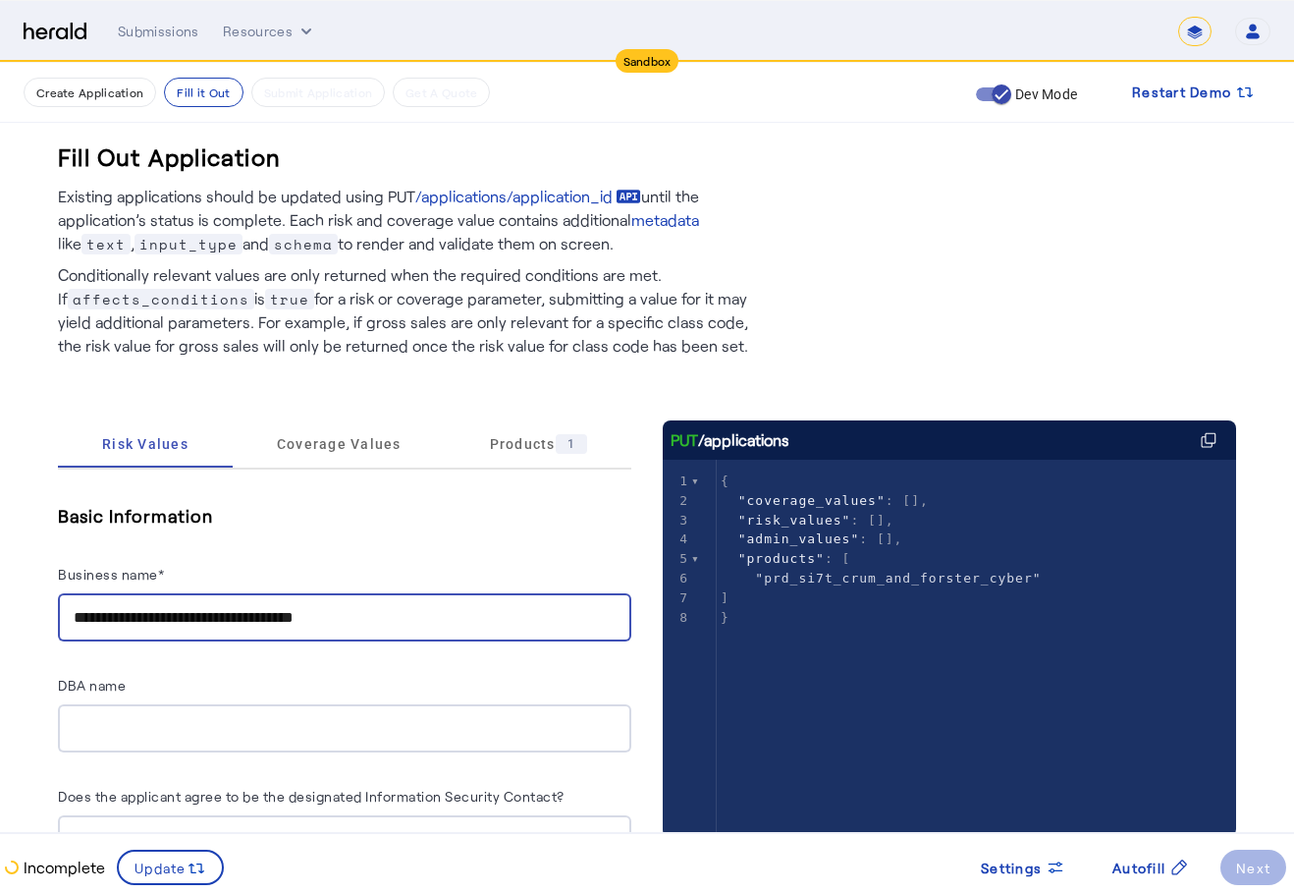
type input "**********"
click at [286, 707] on div at bounding box center [345, 728] width 542 height 48
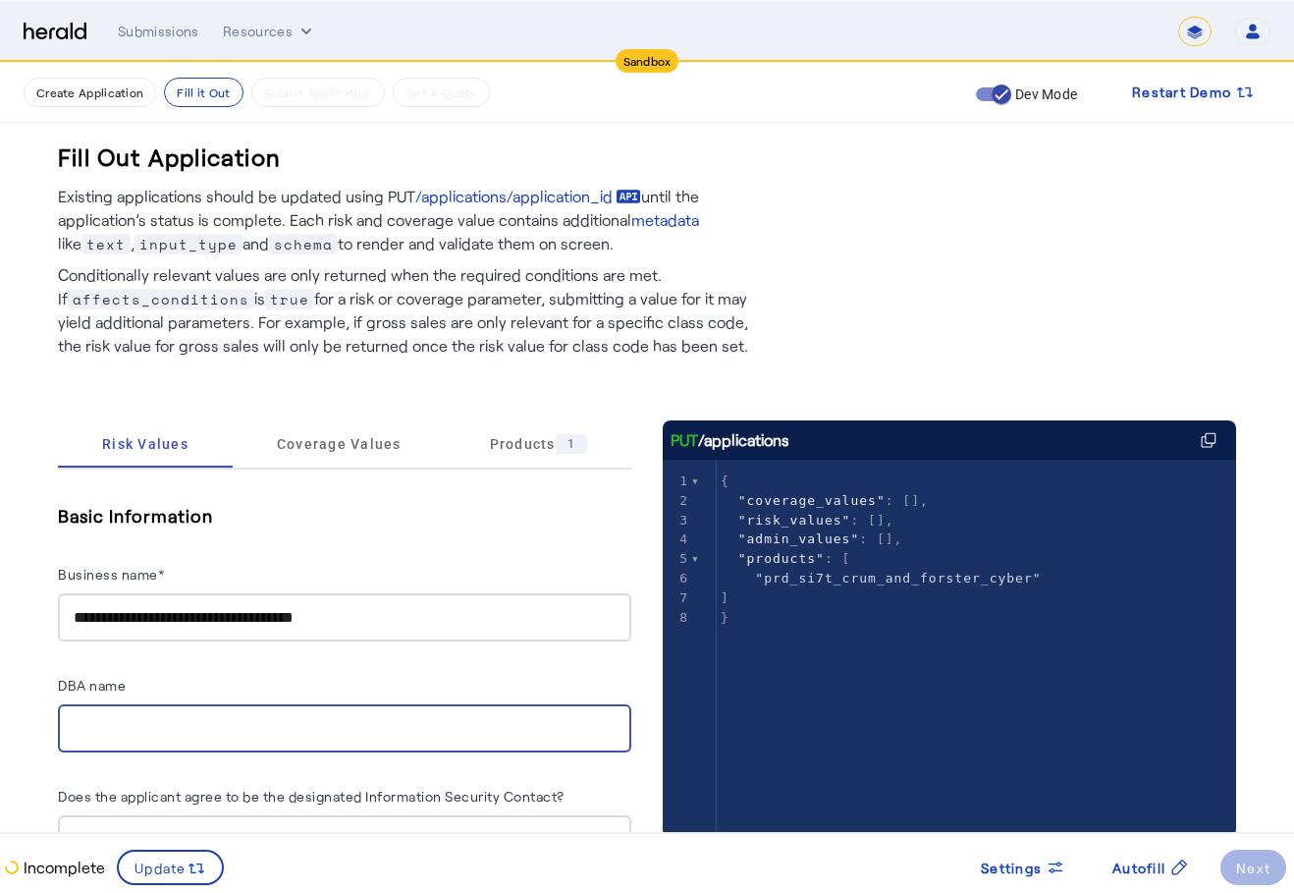
paste input "**********"
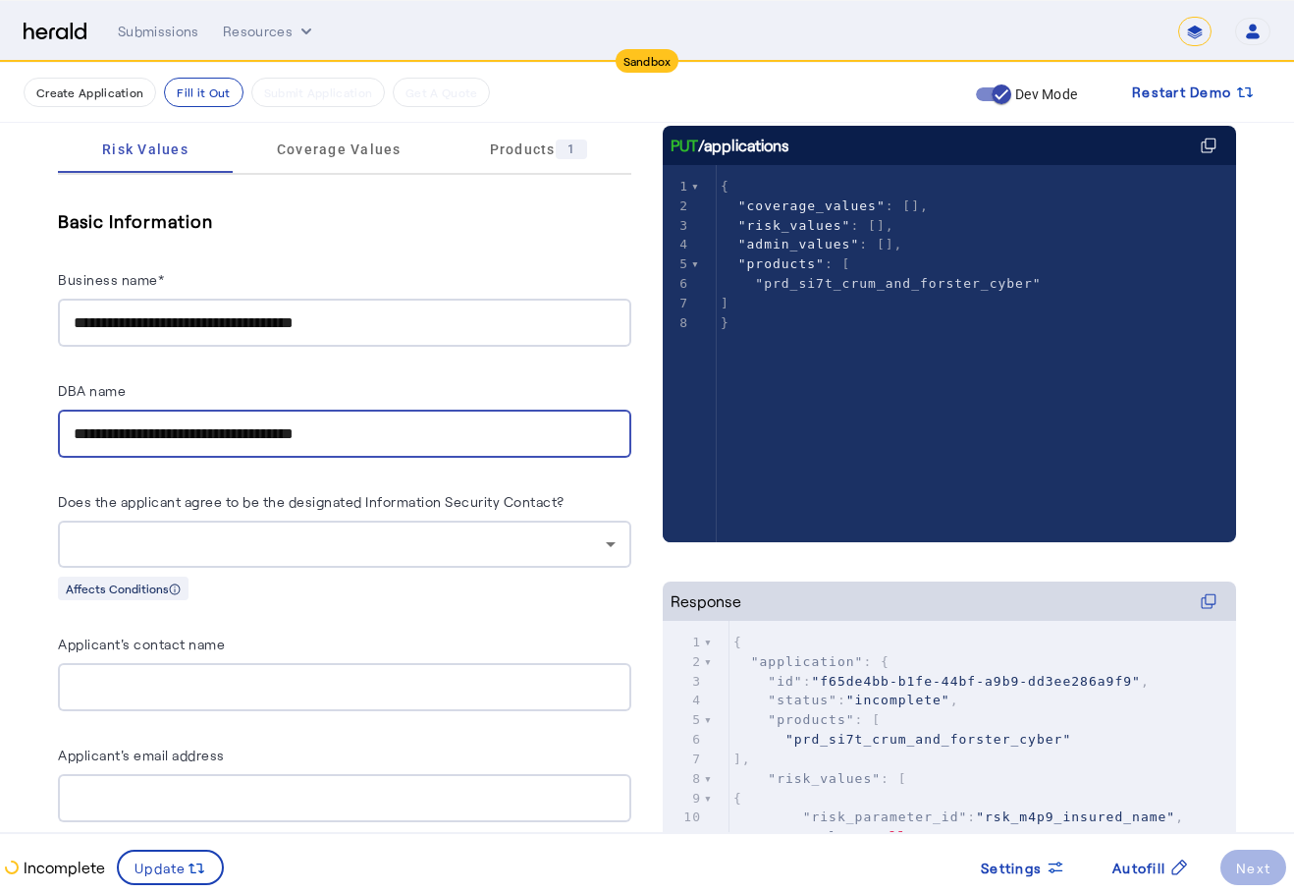
scroll to position [589, 0]
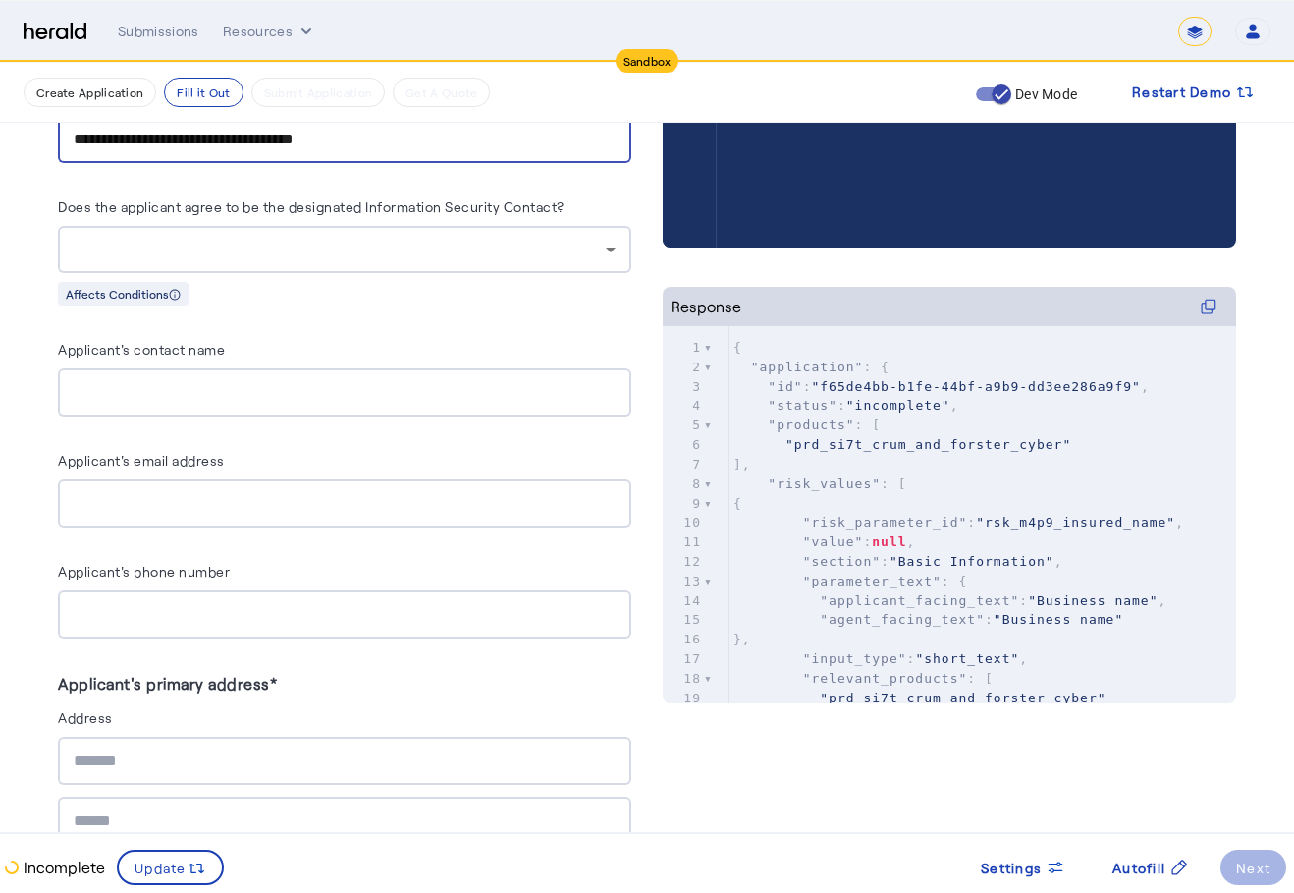
type input "**********"
click at [342, 498] on input "Applicant's email address" at bounding box center [345, 504] width 542 height 24
click at [145, 499] on input "Applicant's email address" at bounding box center [345, 504] width 542 height 24
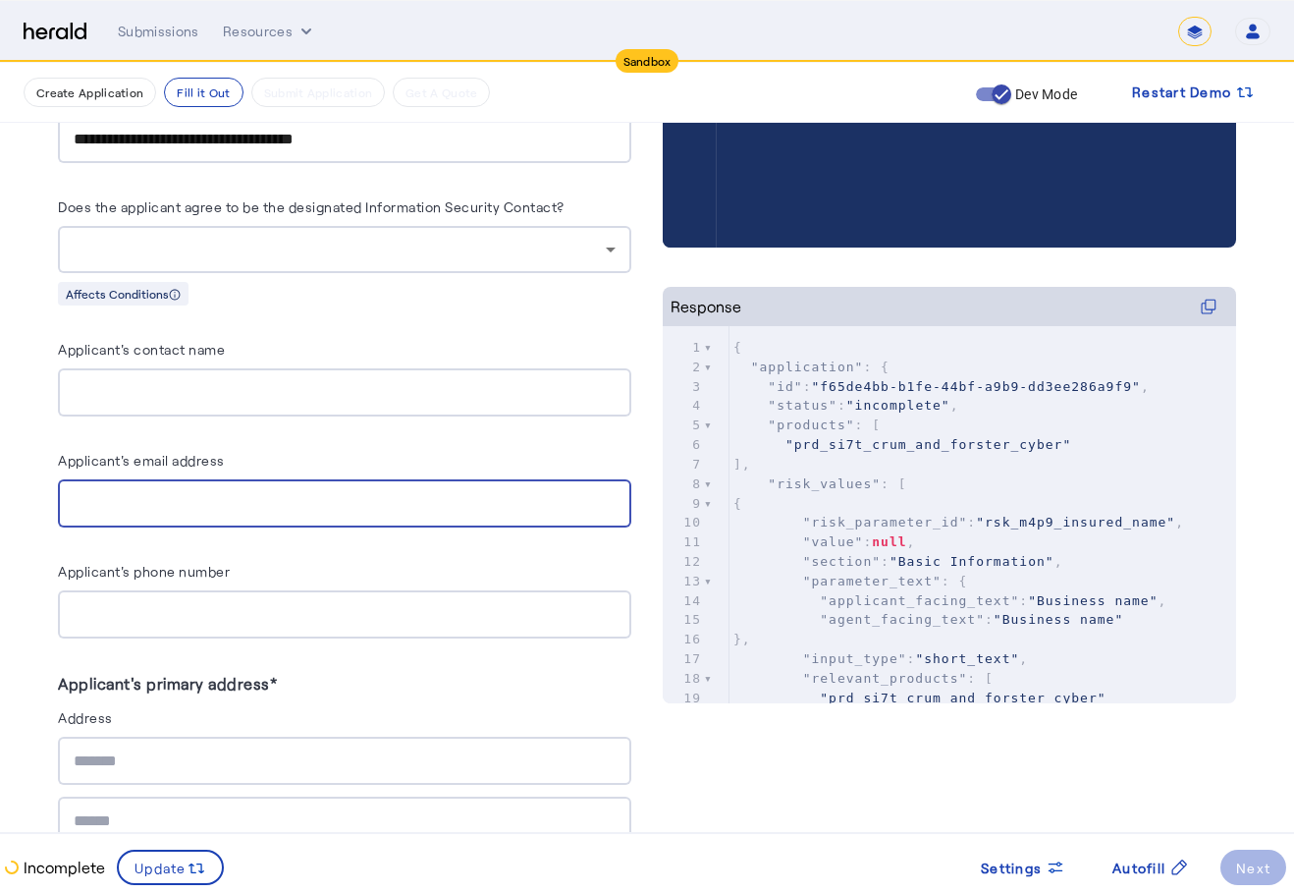
click at [342, 448] on div "Applicant's email address" at bounding box center [344, 463] width 573 height 31
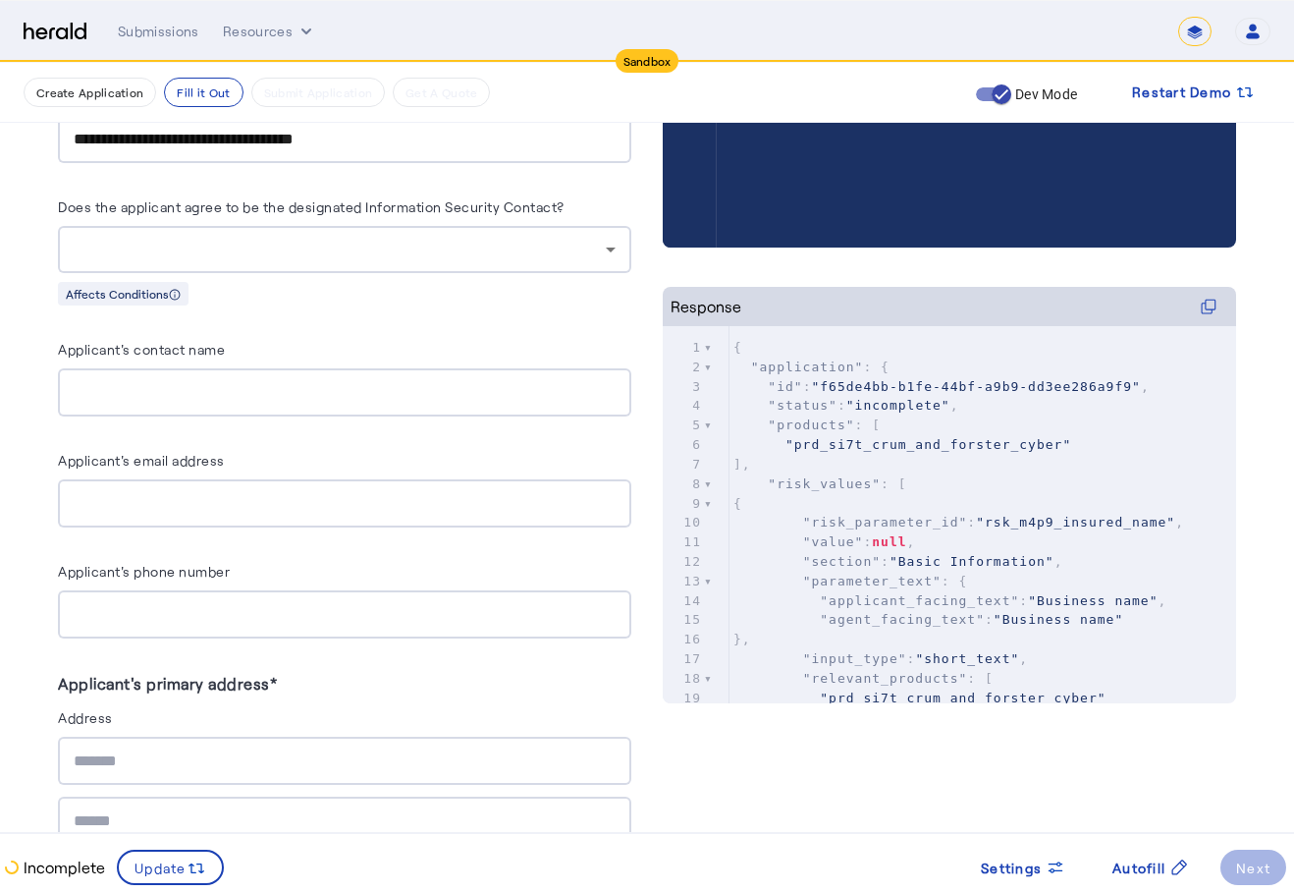
click at [323, 506] on input "Applicant's email address" at bounding box center [345, 504] width 542 height 24
click at [344, 382] on input "Applicant's contact name" at bounding box center [345, 393] width 542 height 24
type input "****"
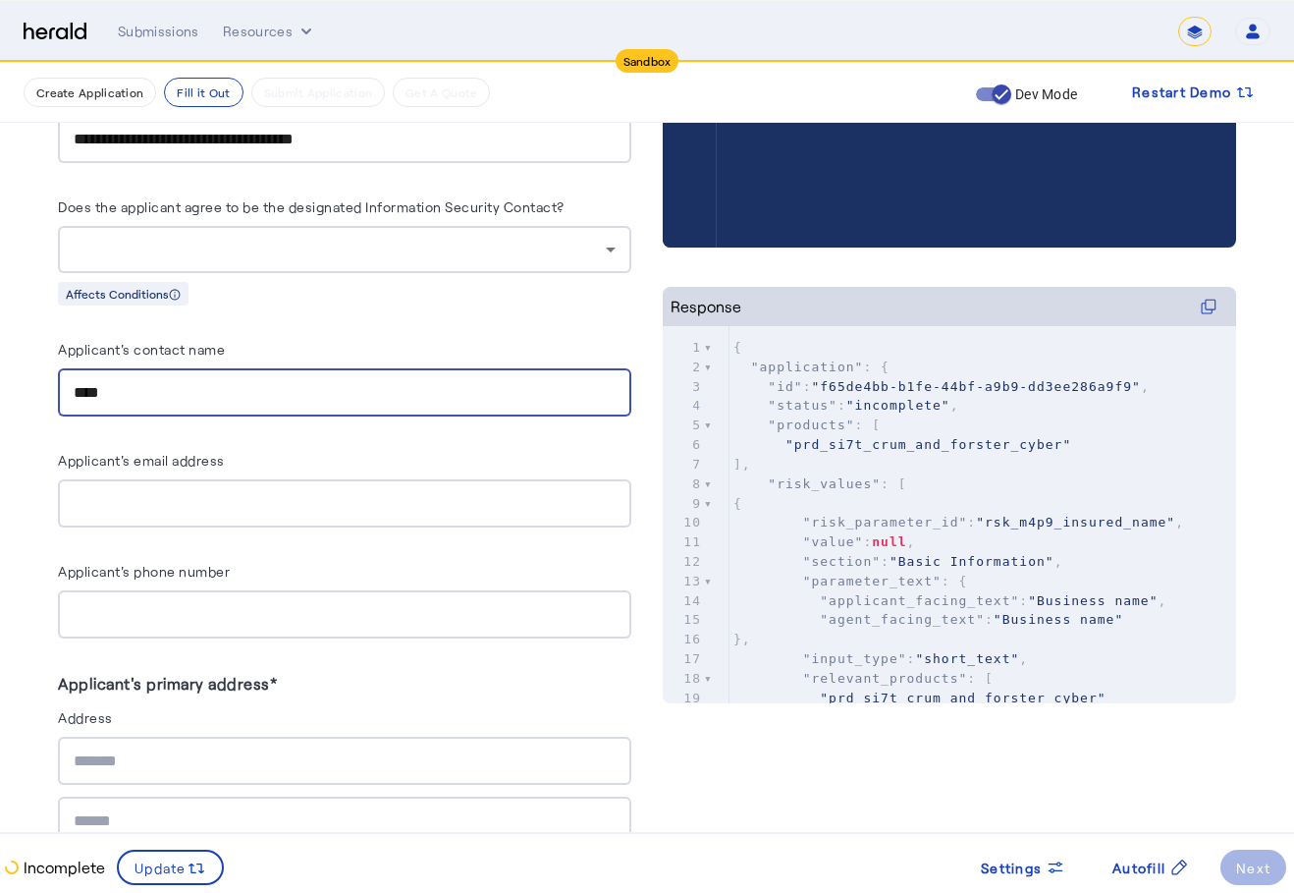
type input "**********"
type input "****"
type input "**"
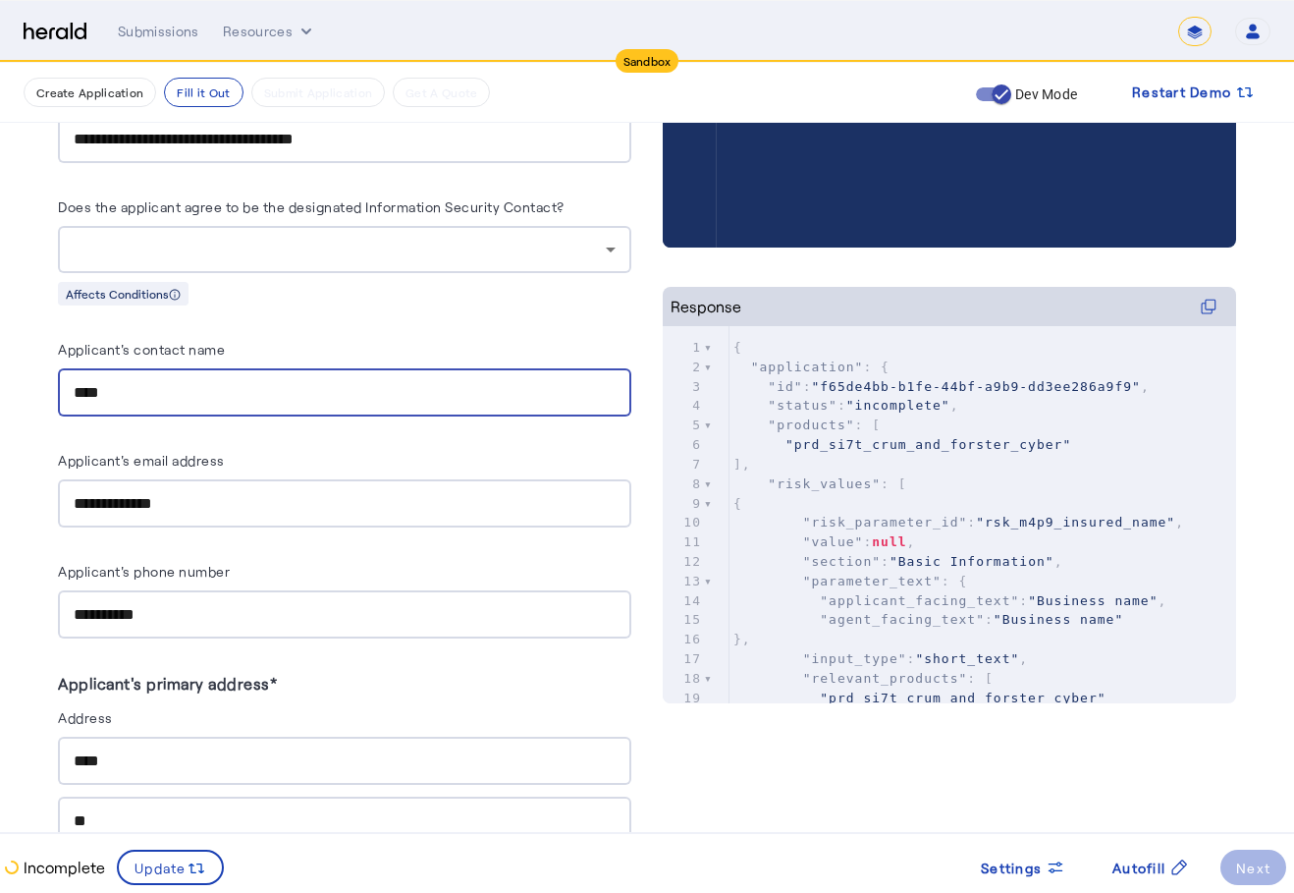
type input "*****"
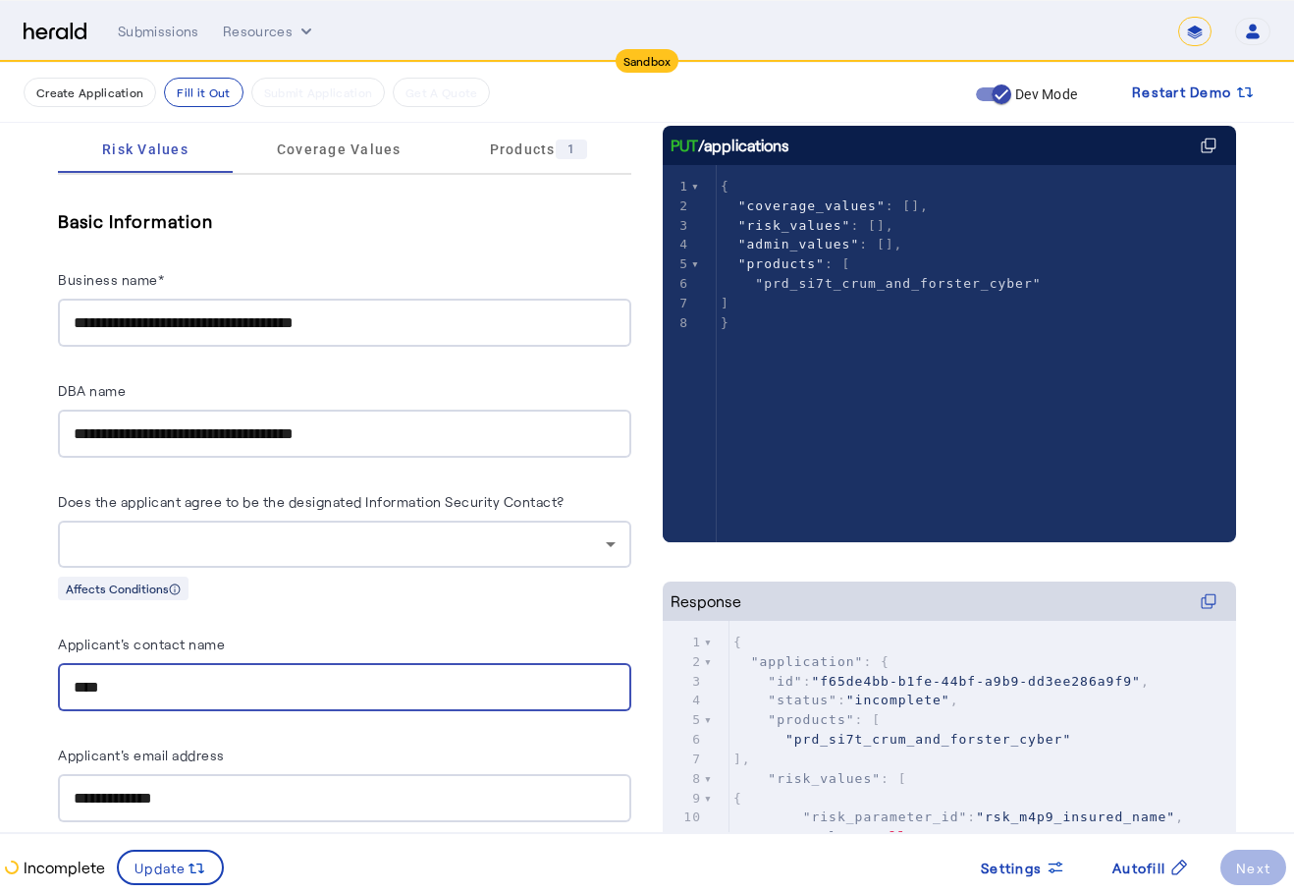
scroll to position [687, 0]
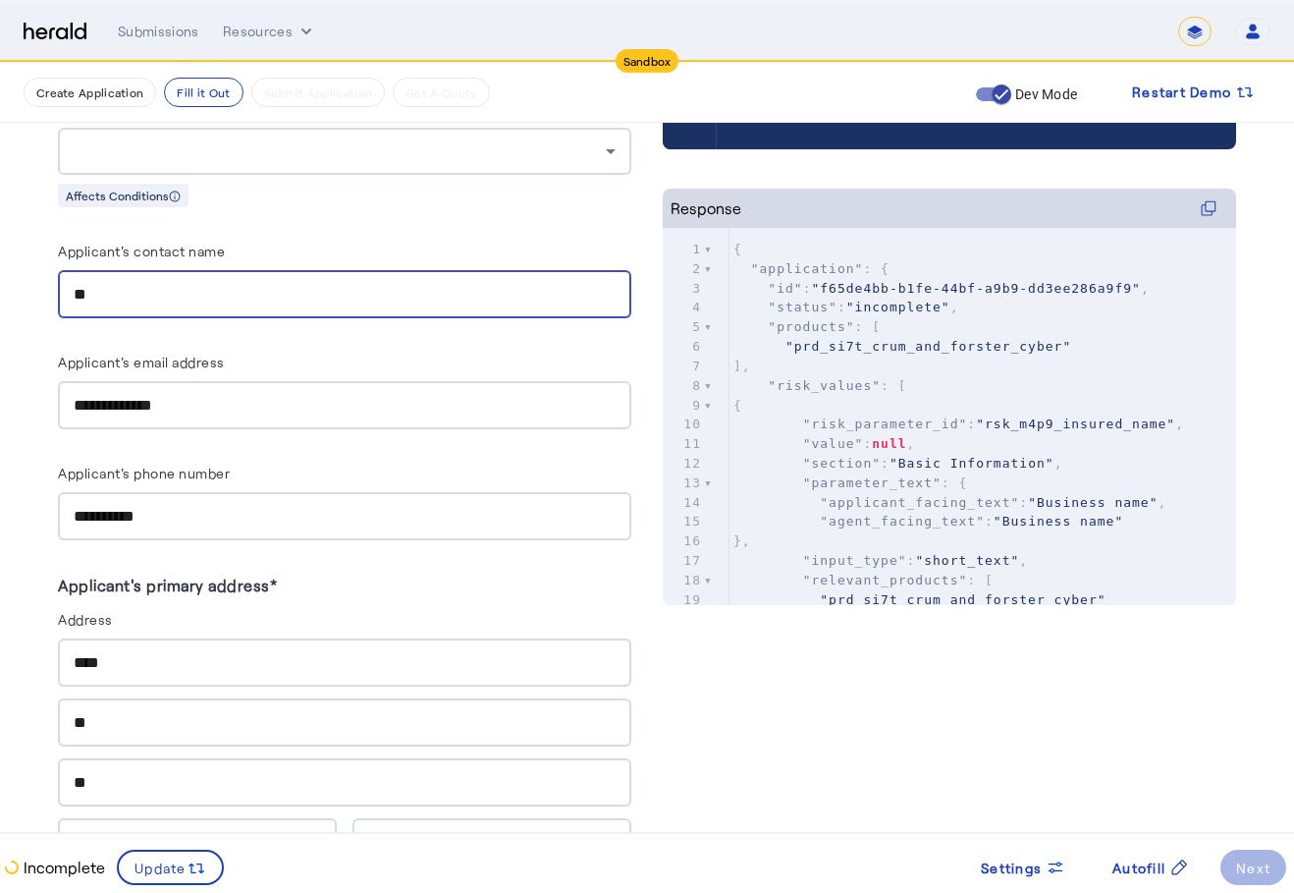
type input "*"
type input "*******"
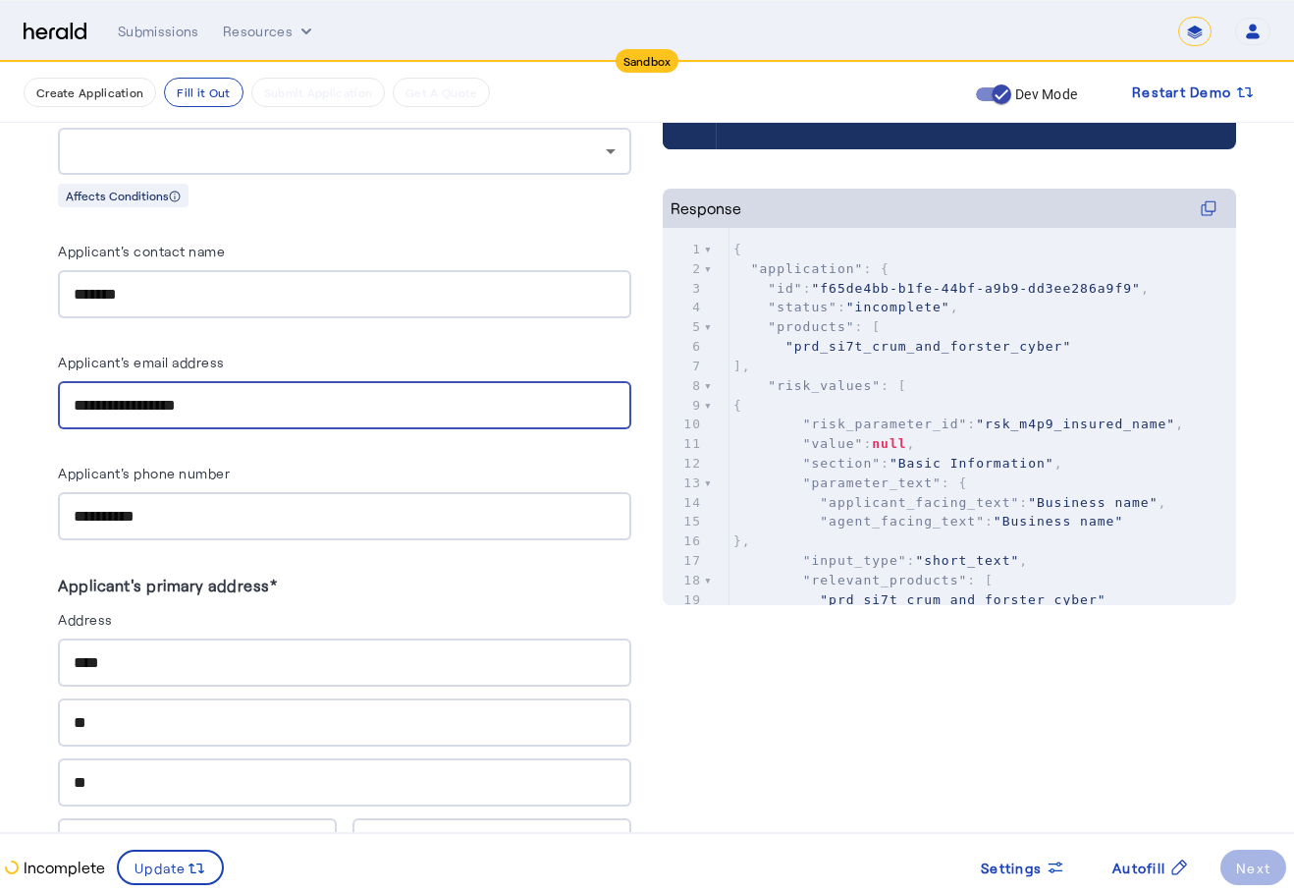
type input "**********"
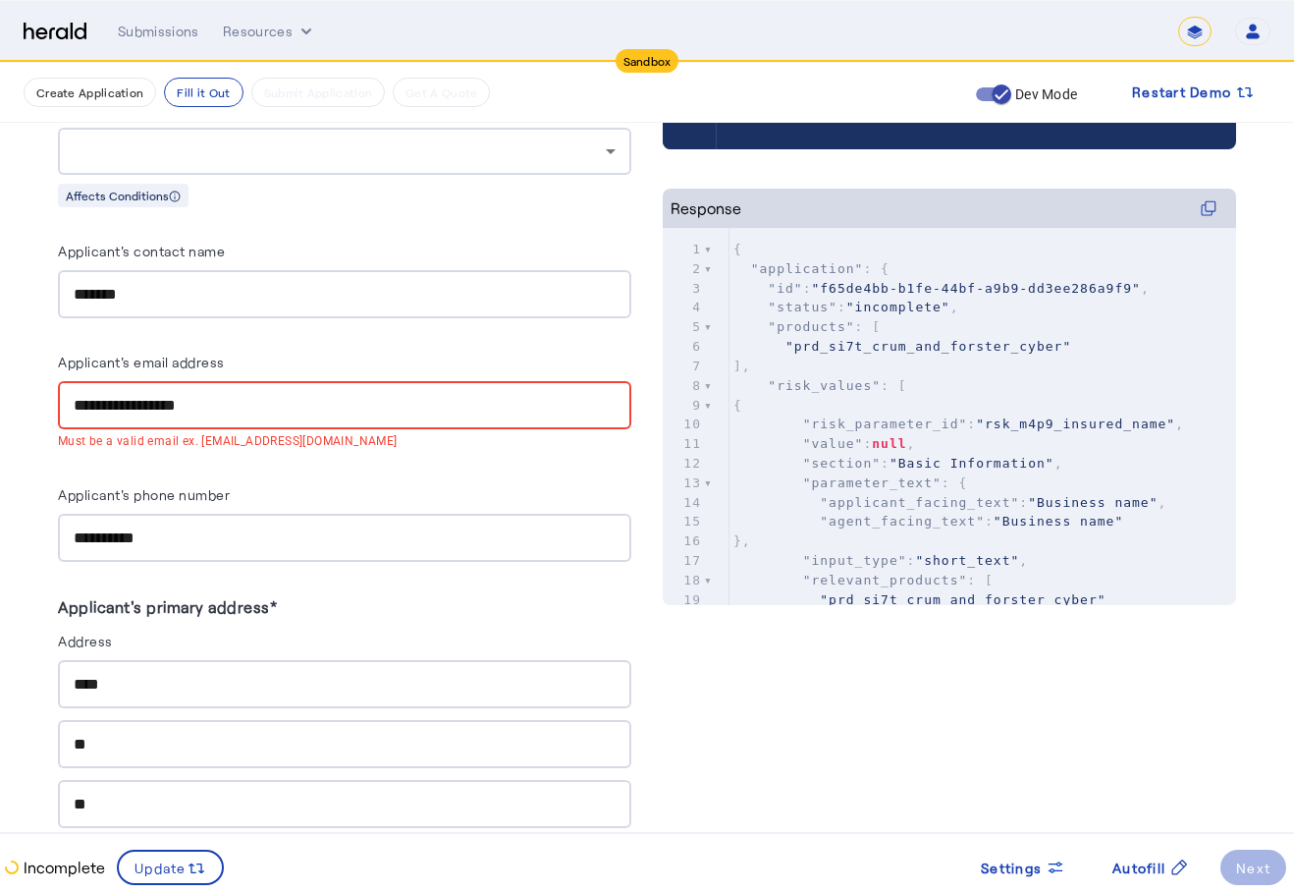
click at [229, 552] on div "**********" at bounding box center [345, 538] width 542 height 48
click at [364, 400] on input "**********" at bounding box center [345, 406] width 542 height 24
click at [474, 493] on div "Applicant's phone number" at bounding box center [344, 497] width 573 height 31
click at [262, 415] on div "**********" at bounding box center [345, 405] width 542 height 48
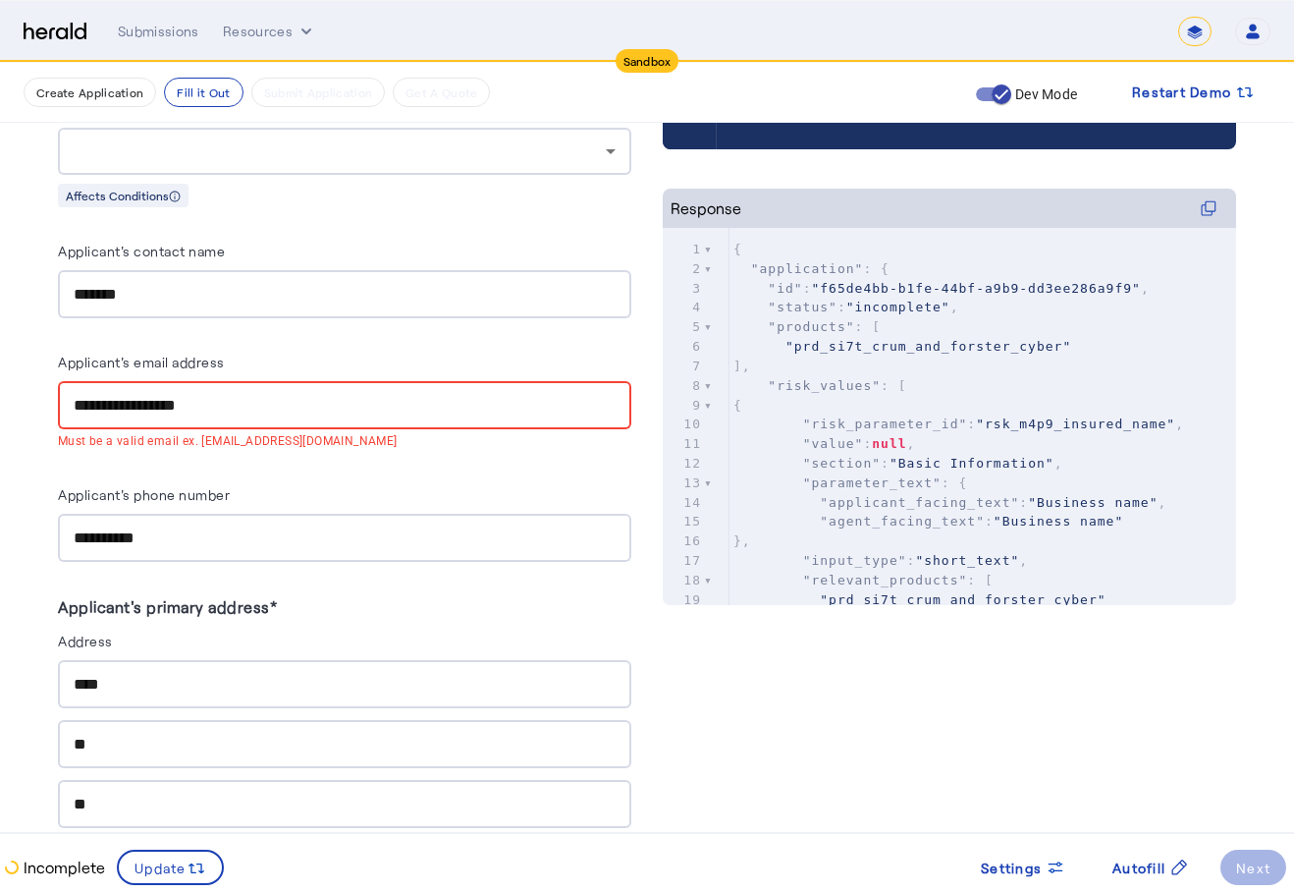
click at [262, 414] on div "**********" at bounding box center [345, 405] width 542 height 48
click at [259, 411] on input "**********" at bounding box center [345, 406] width 542 height 24
click at [273, 394] on input "**********" at bounding box center [345, 406] width 542 height 24
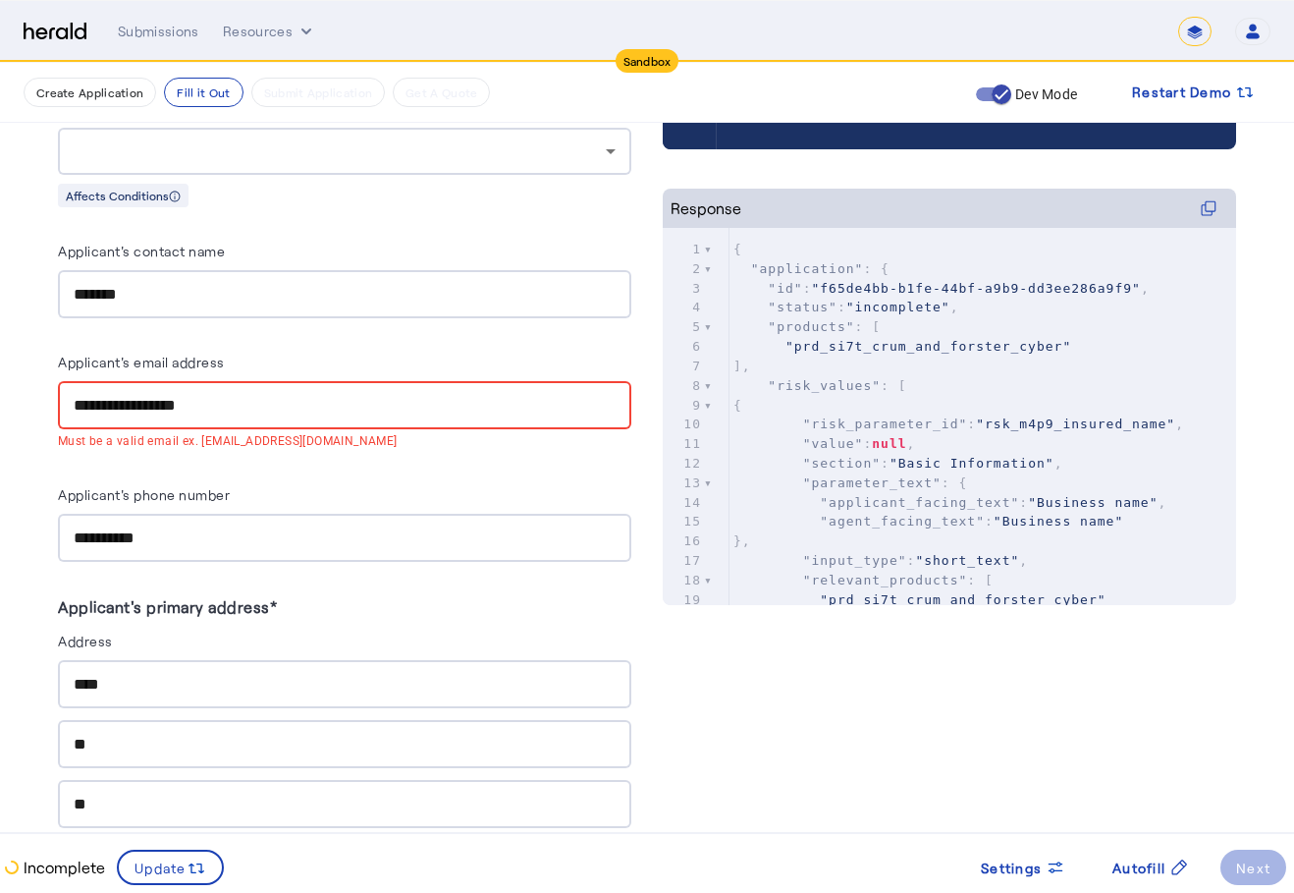
click at [273, 394] on input "**********" at bounding box center [345, 406] width 542 height 24
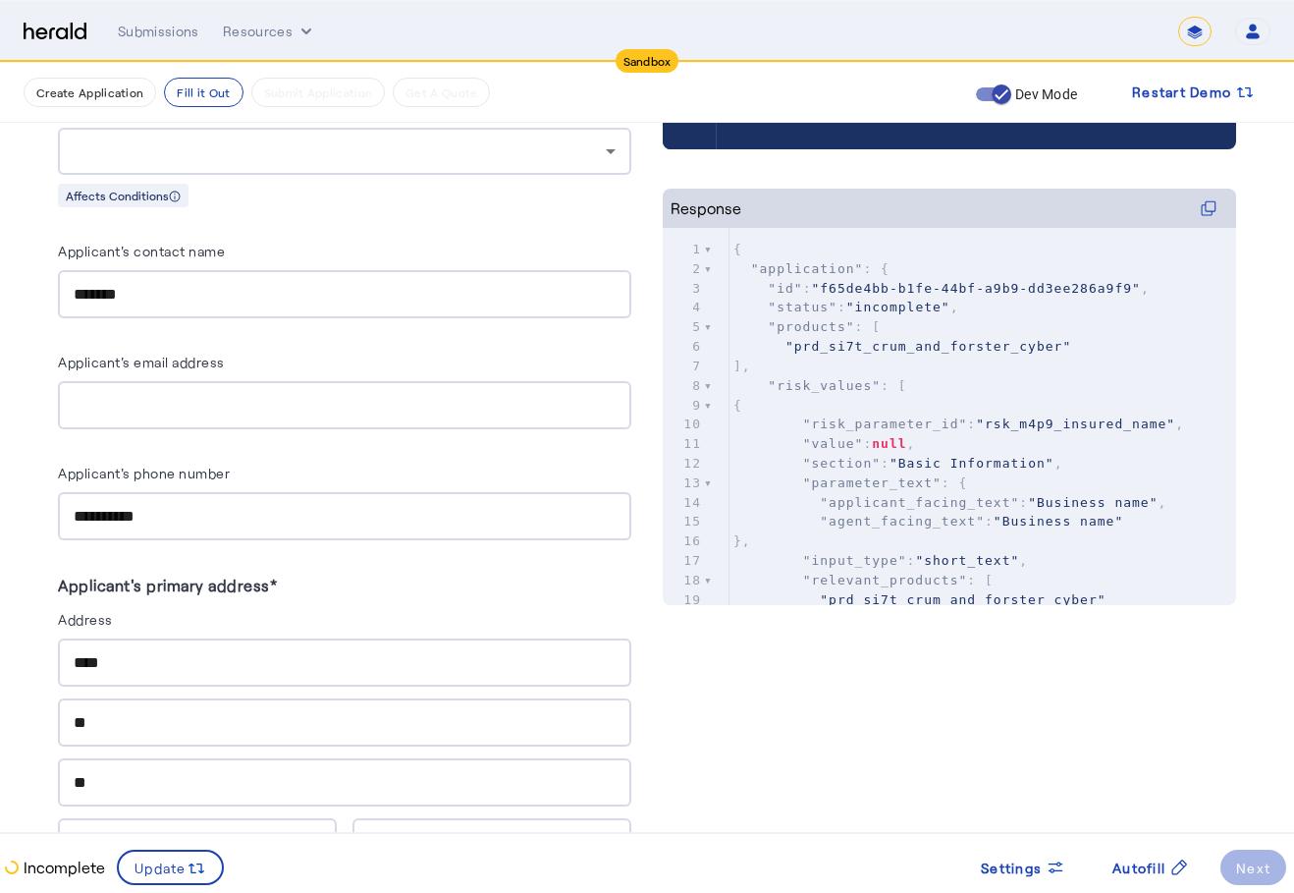
click at [372, 464] on div "Applicant's phone number" at bounding box center [344, 476] width 573 height 31
click at [302, 288] on input "*******" at bounding box center [345, 295] width 542 height 24
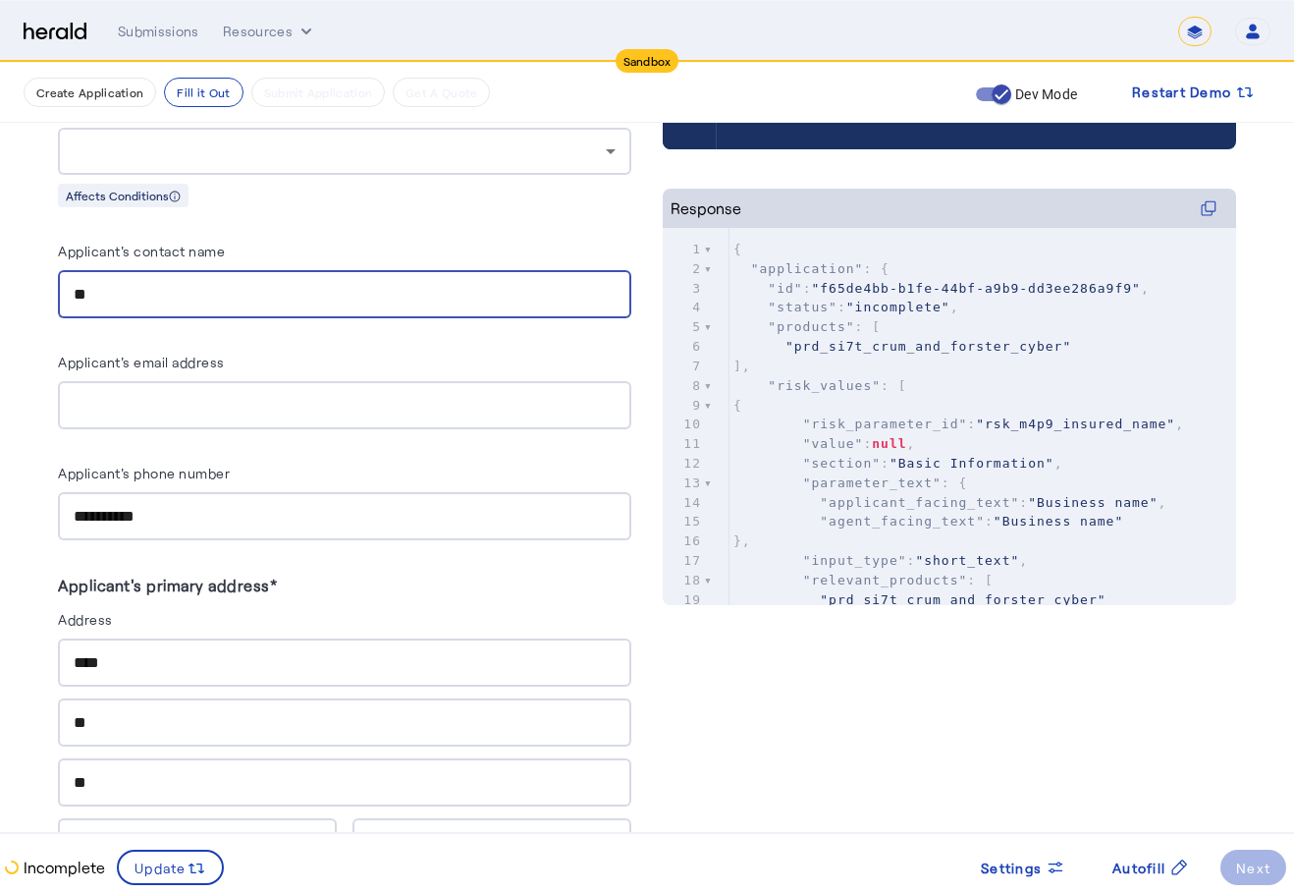
type input "*"
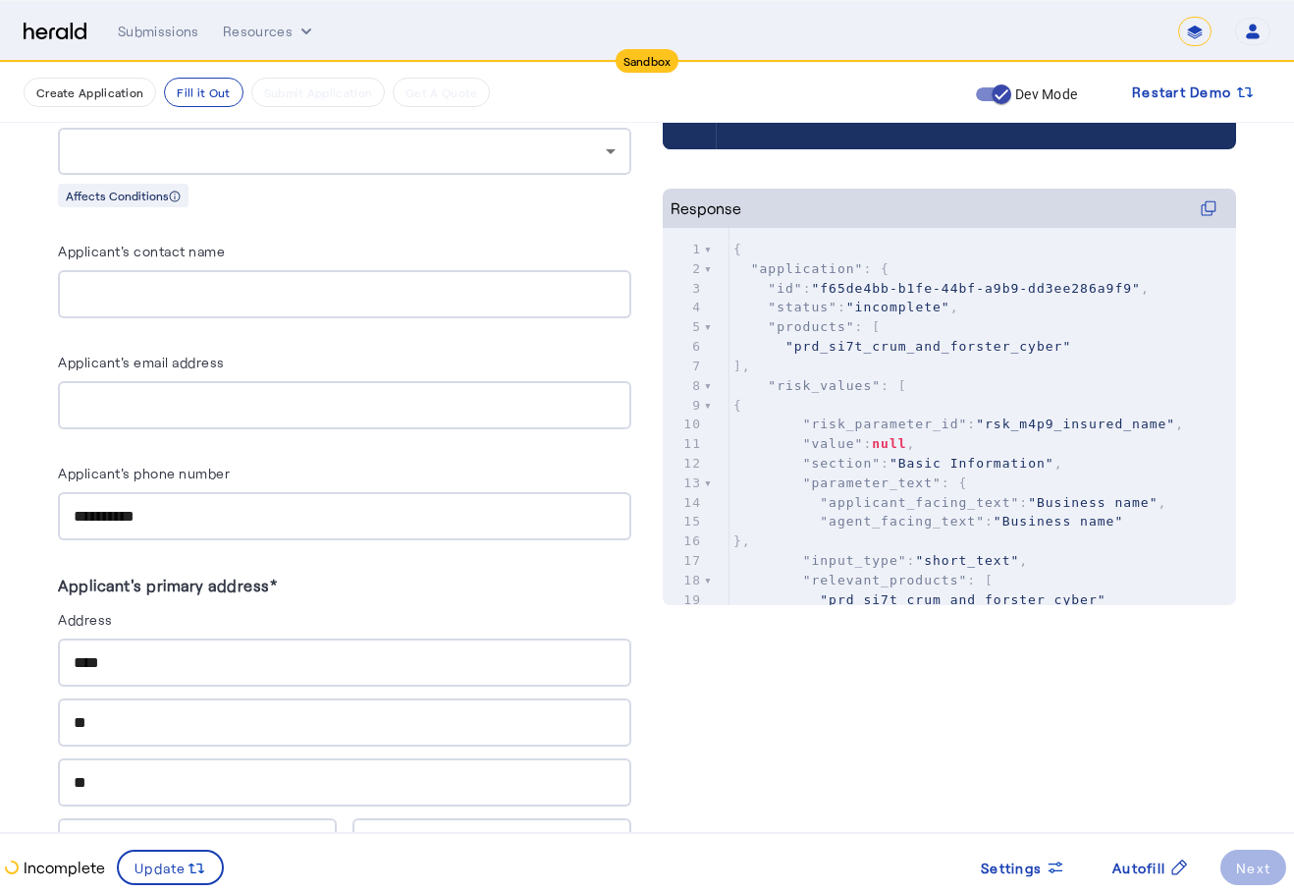
scroll to position [982, 0]
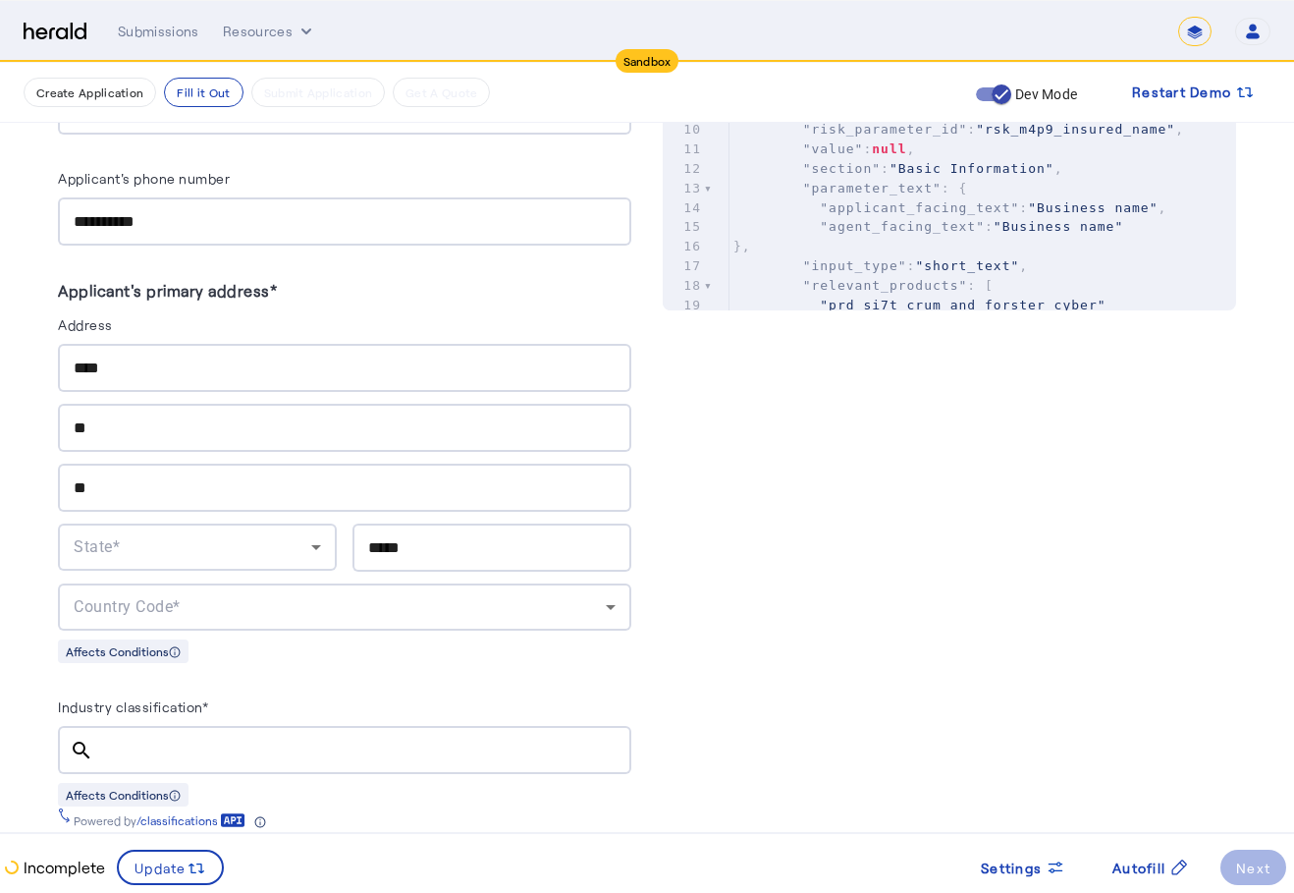
click at [383, 226] on input "**********" at bounding box center [345, 222] width 542 height 24
drag, startPoint x: 626, startPoint y: 187, endPoint x: 622, endPoint y: 197, distance: 11.5
click at [626, 188] on div "Applicant's phone number" at bounding box center [344, 181] width 573 height 31
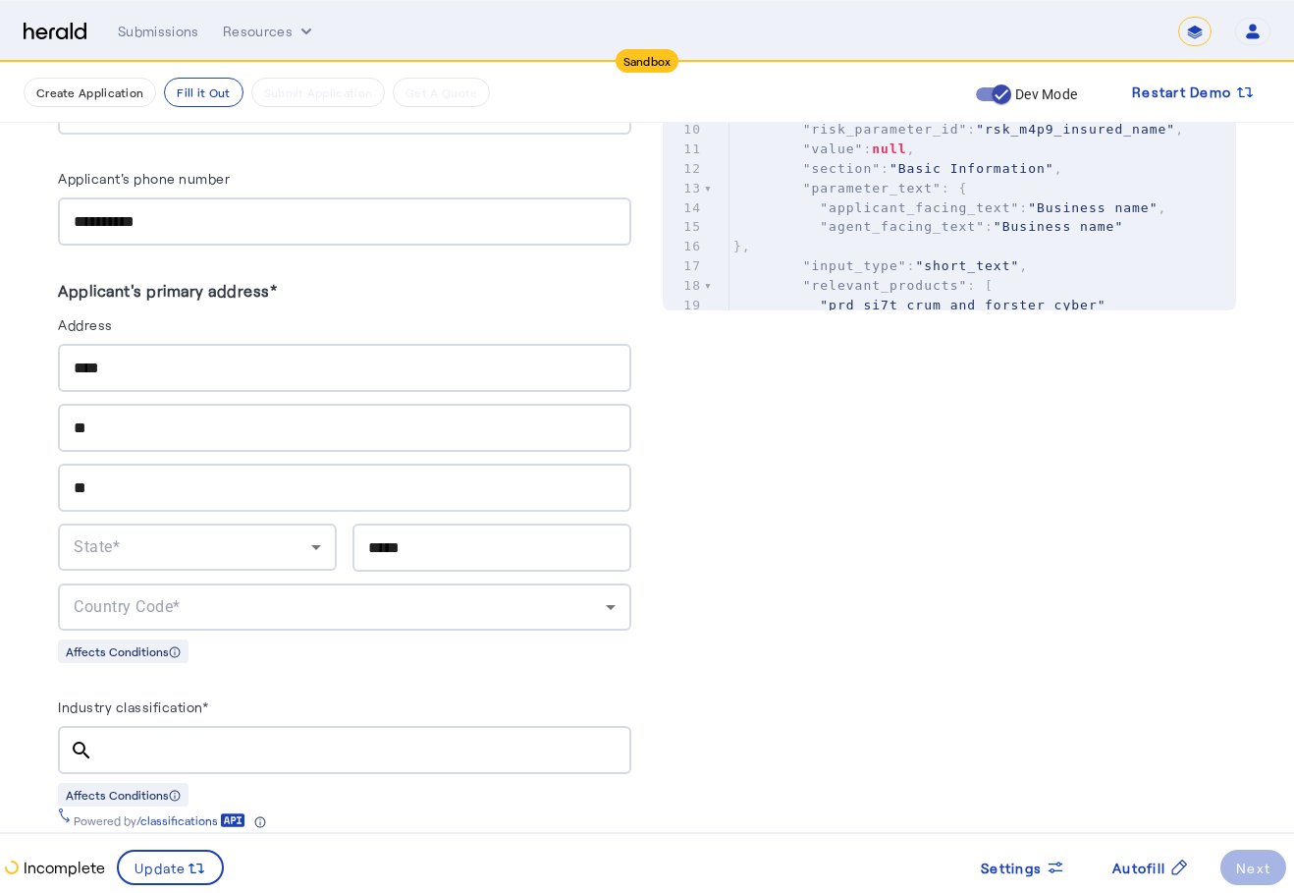
click at [616, 210] on input "**********" at bounding box center [345, 222] width 542 height 24
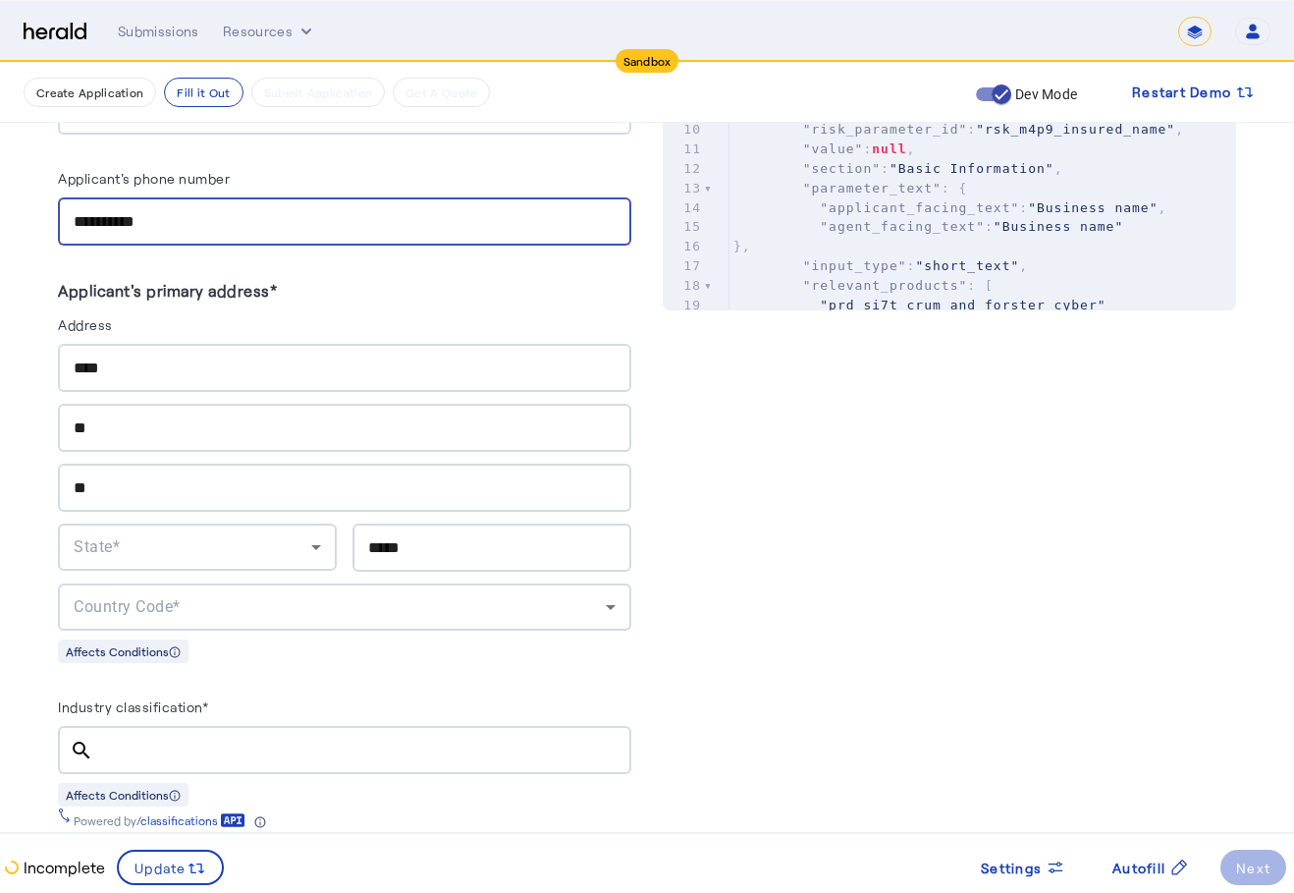
click at [692, 316] on div at bounding box center [949, 310] width 573 height 79
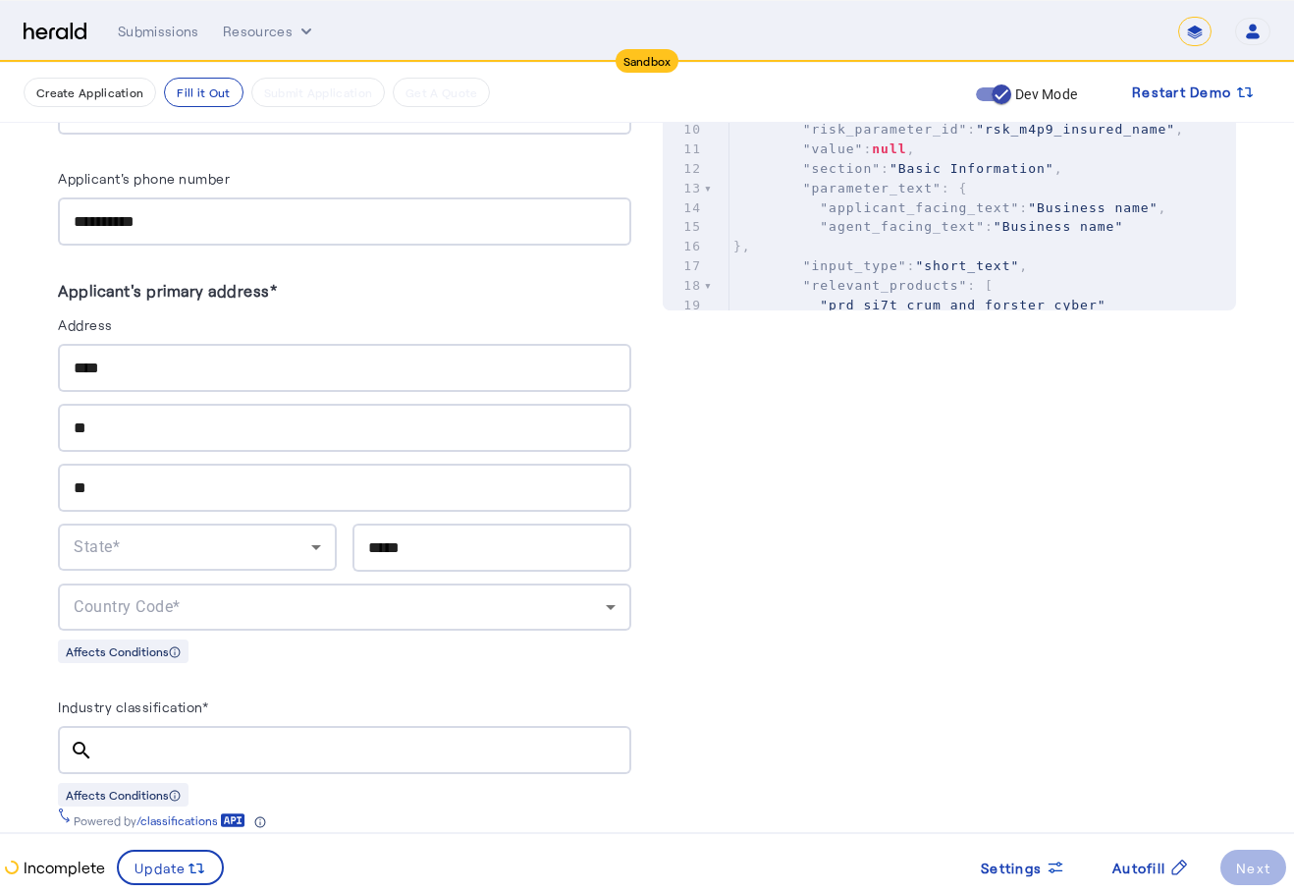
click at [501, 230] on div "**********" at bounding box center [345, 221] width 542 height 48
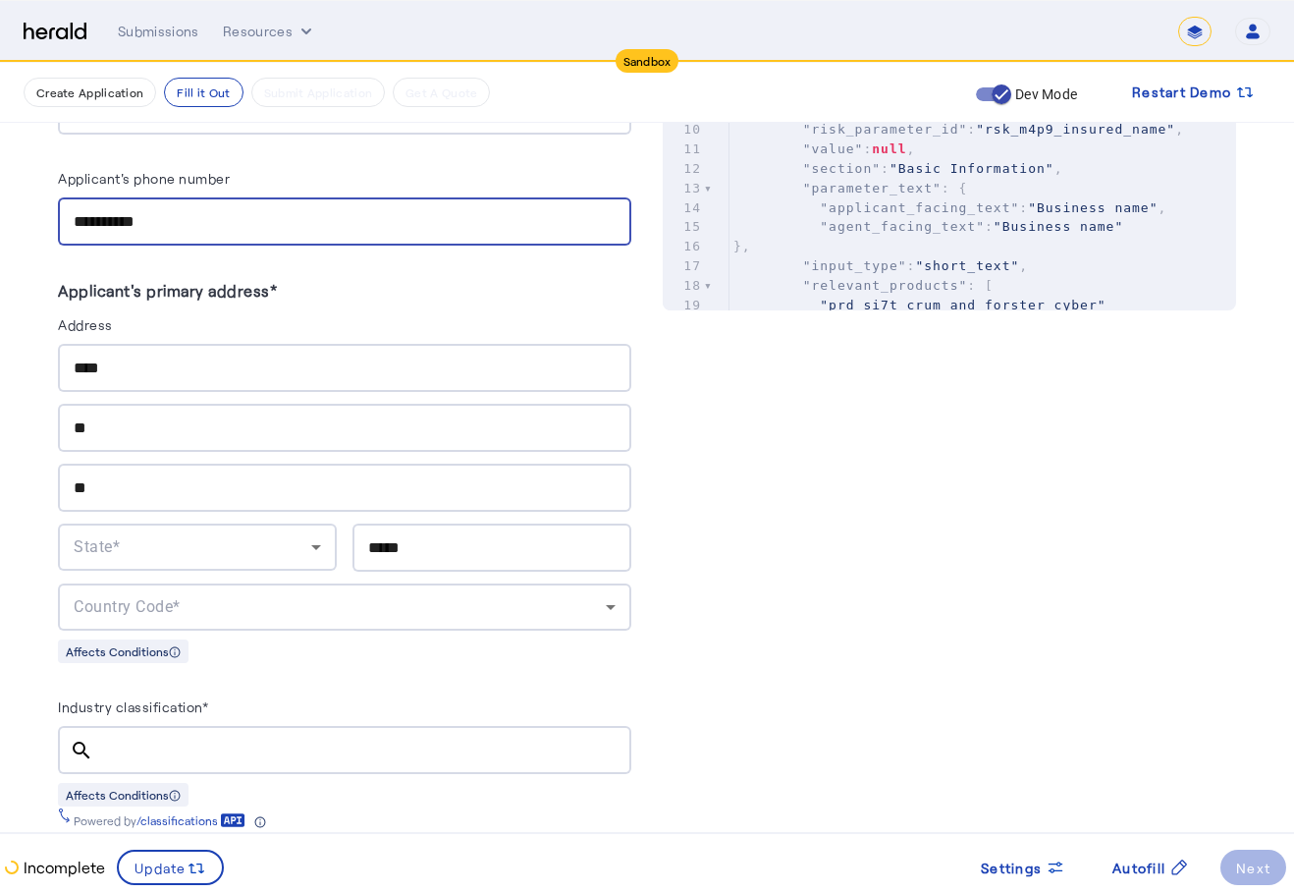
click at [467, 295] on herald-label "Applicant's primary address*" at bounding box center [344, 294] width 573 height 35
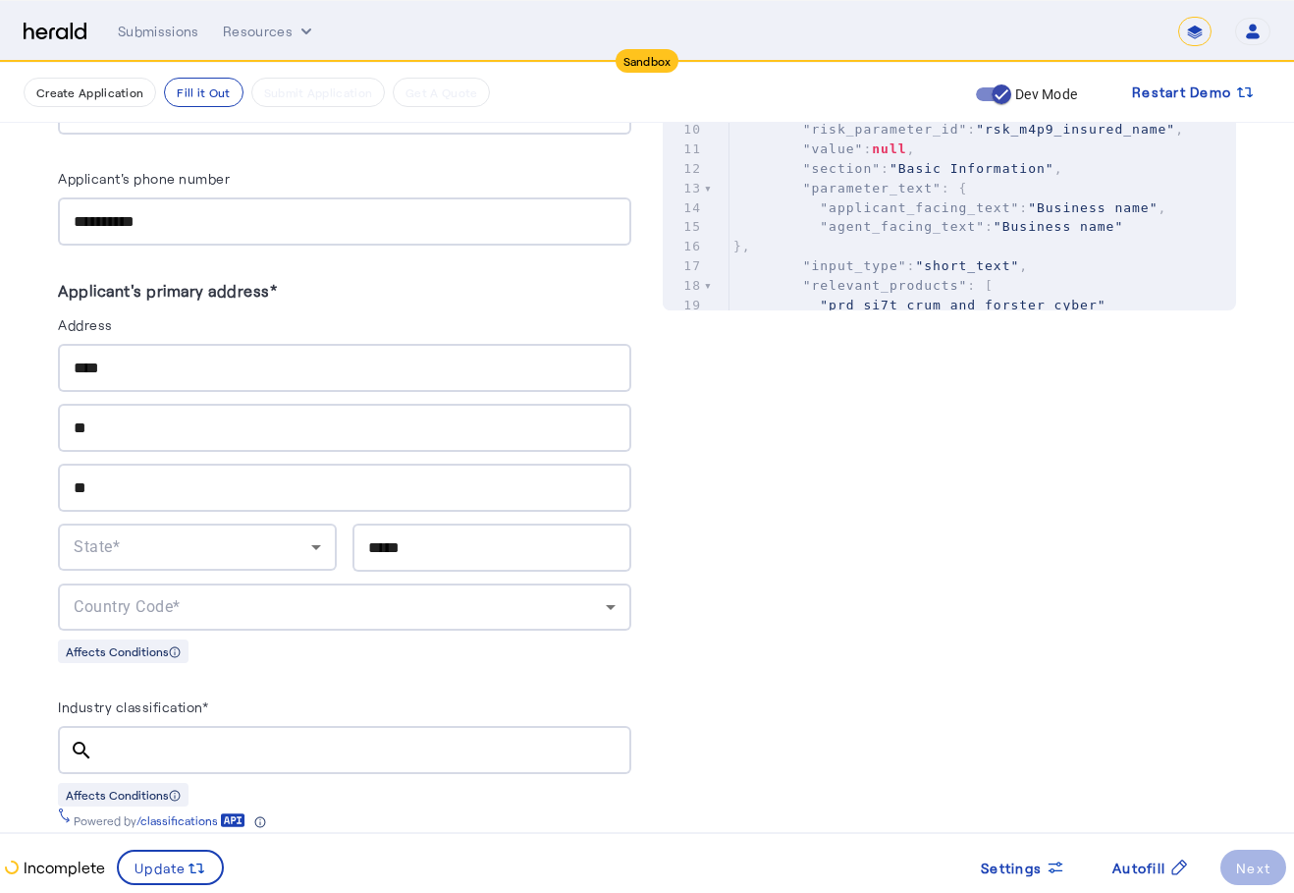
click at [509, 349] on div "****" at bounding box center [345, 368] width 542 height 48
click at [255, 430] on input "**" at bounding box center [345, 428] width 542 height 24
click at [341, 356] on input "****" at bounding box center [345, 368] width 542 height 24
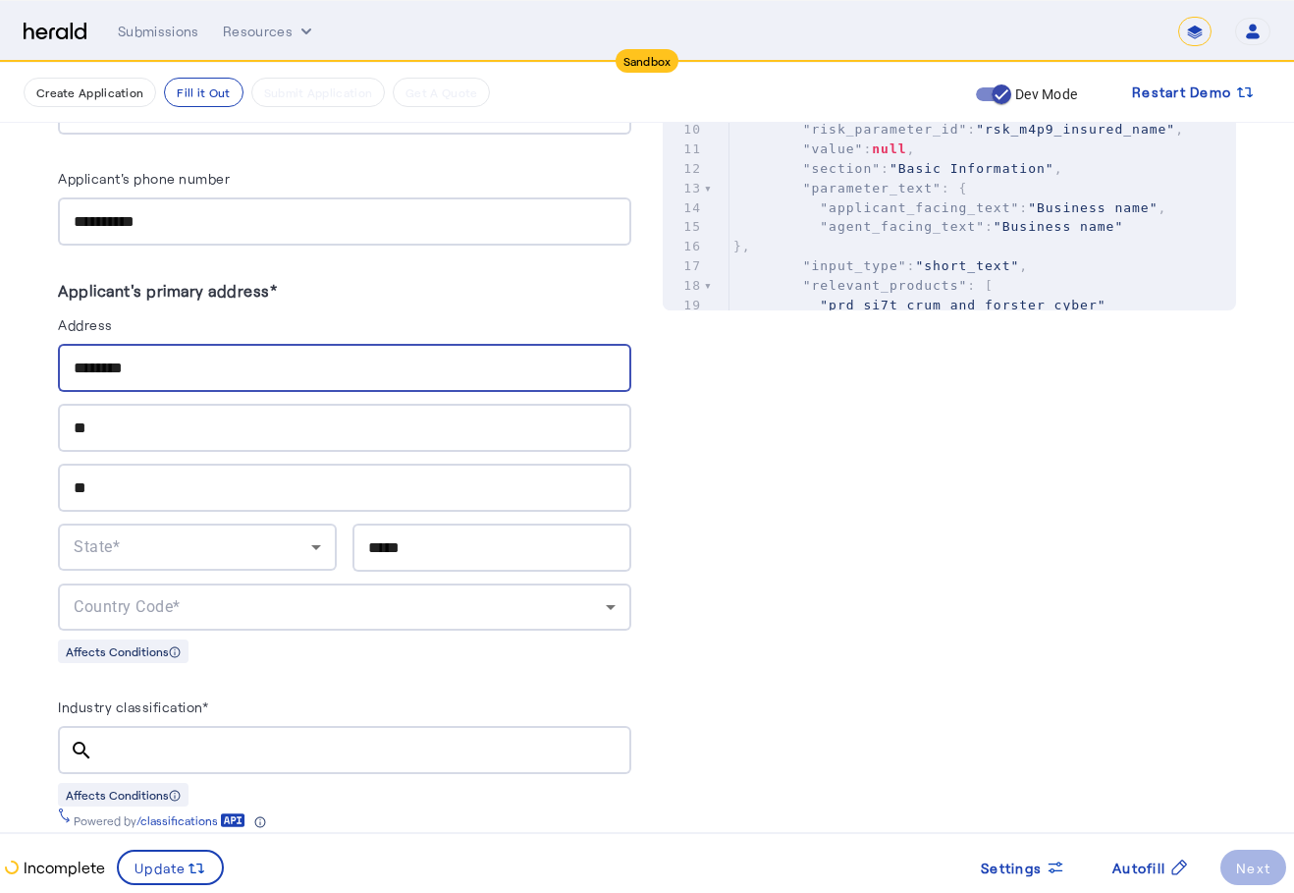
type input "********"
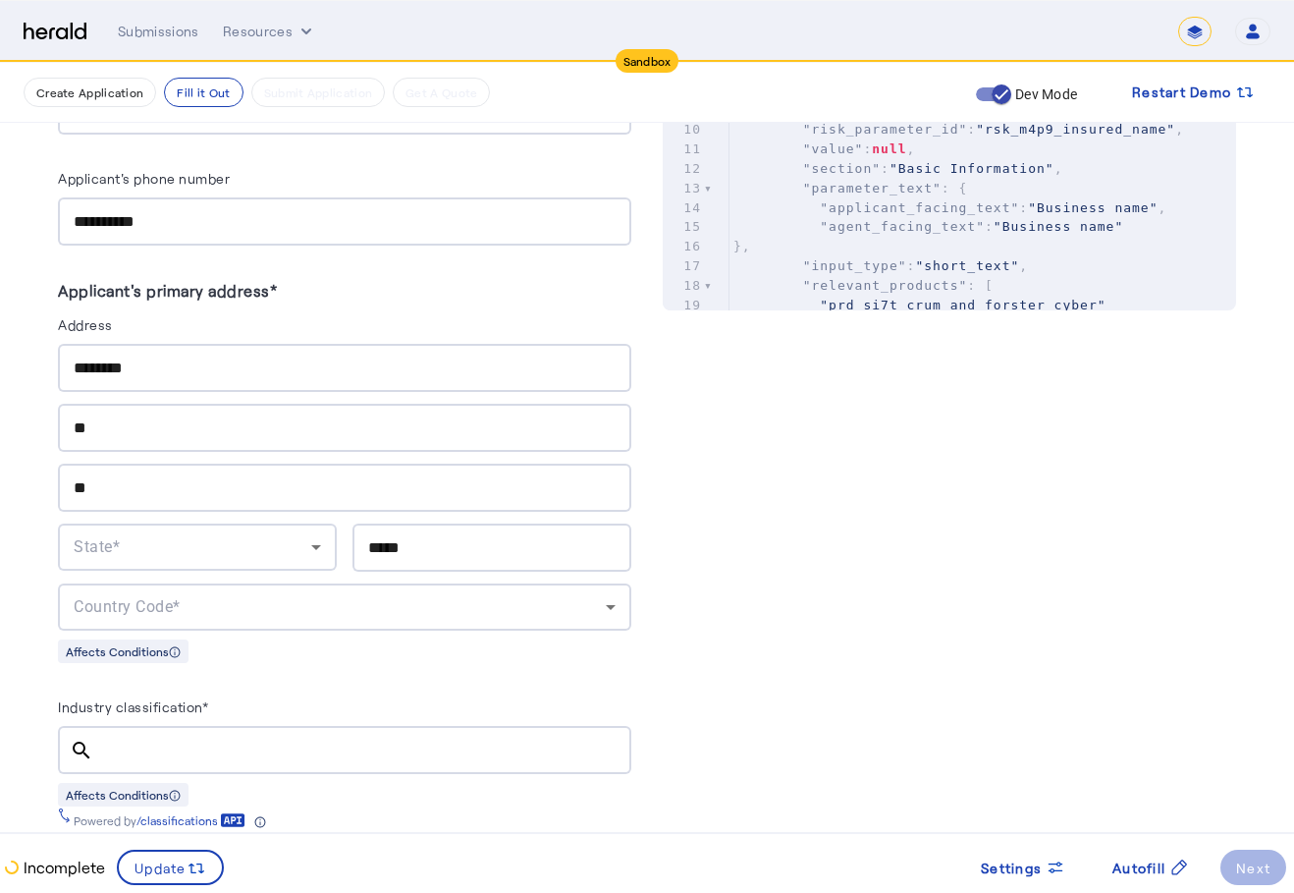
click at [337, 433] on div "**" at bounding box center [345, 428] width 542 height 48
click at [333, 419] on input "**" at bounding box center [345, 428] width 542 height 24
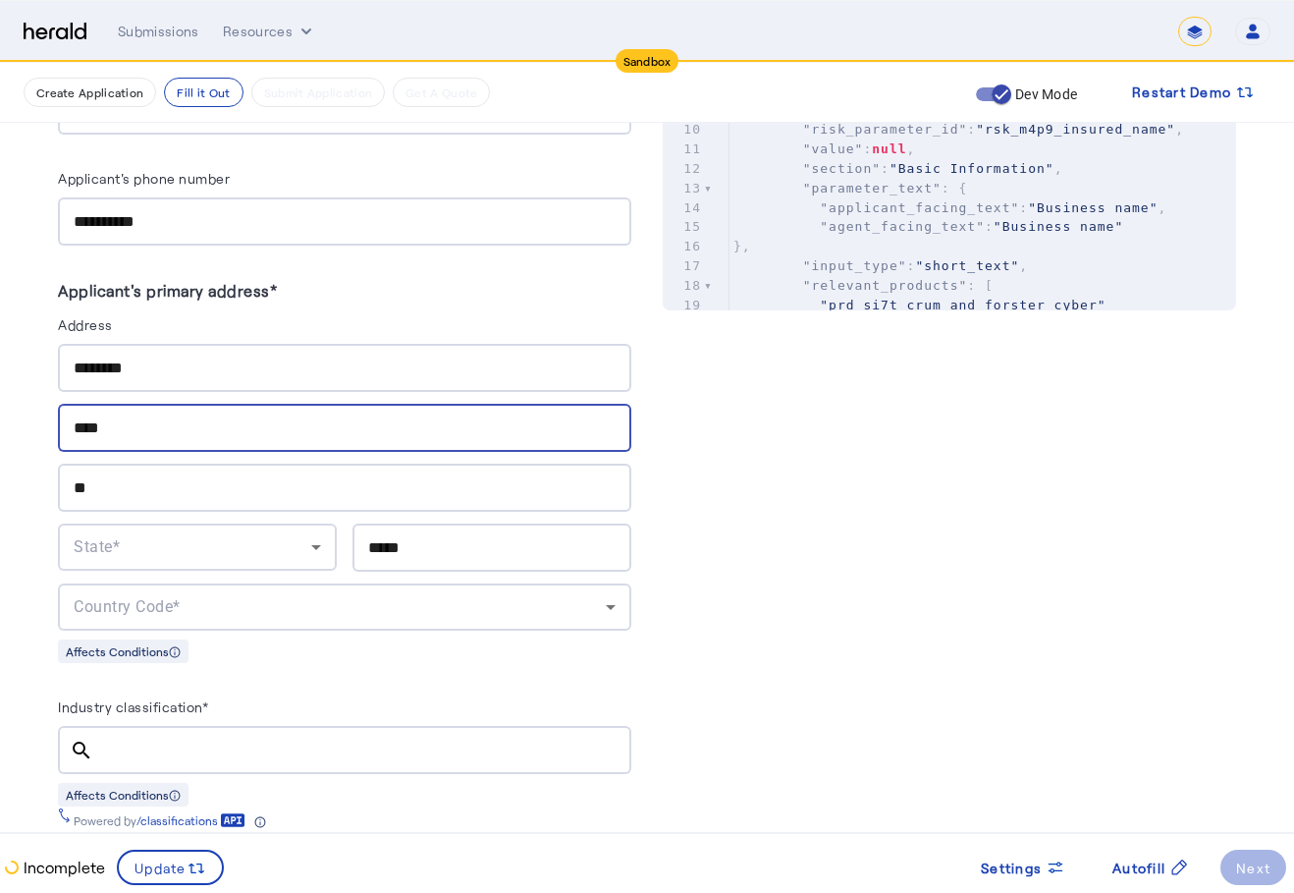
type input "****"
click at [448, 476] on input "**" at bounding box center [345, 488] width 542 height 24
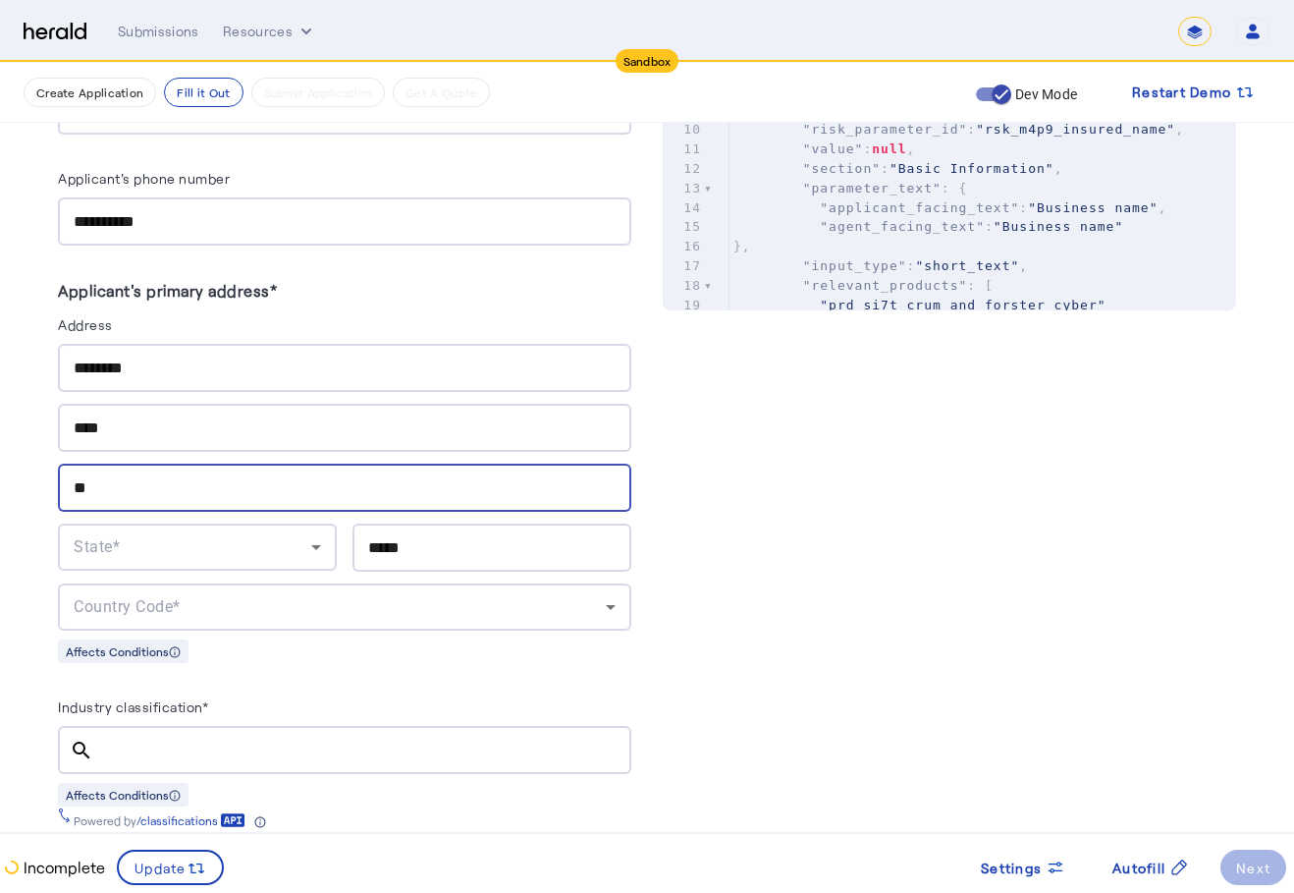
click at [443, 479] on input "**" at bounding box center [345, 488] width 542 height 24
type input "****"
click at [80, 532] on div "State*" at bounding box center [197, 546] width 279 height 47
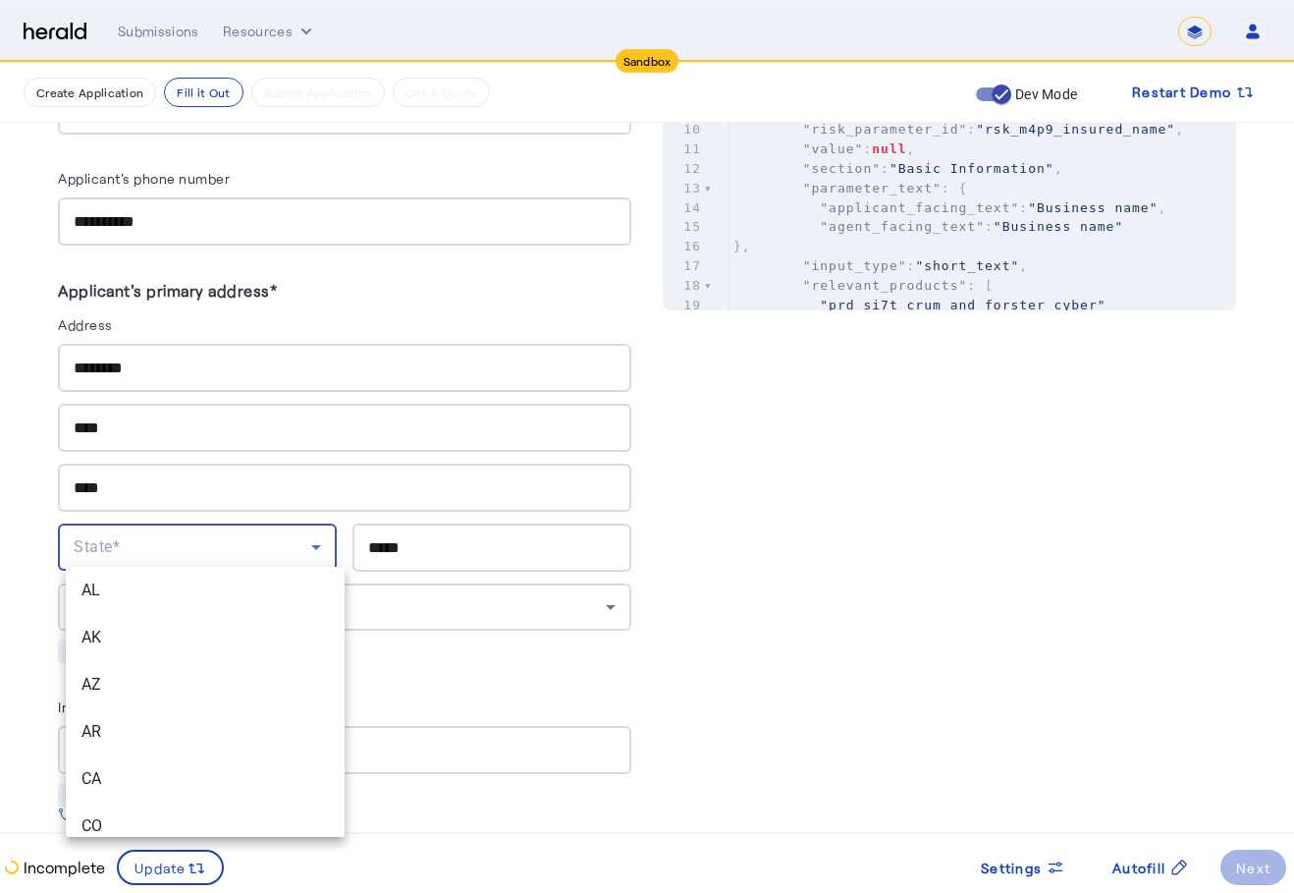
scroll to position [1949, 0]
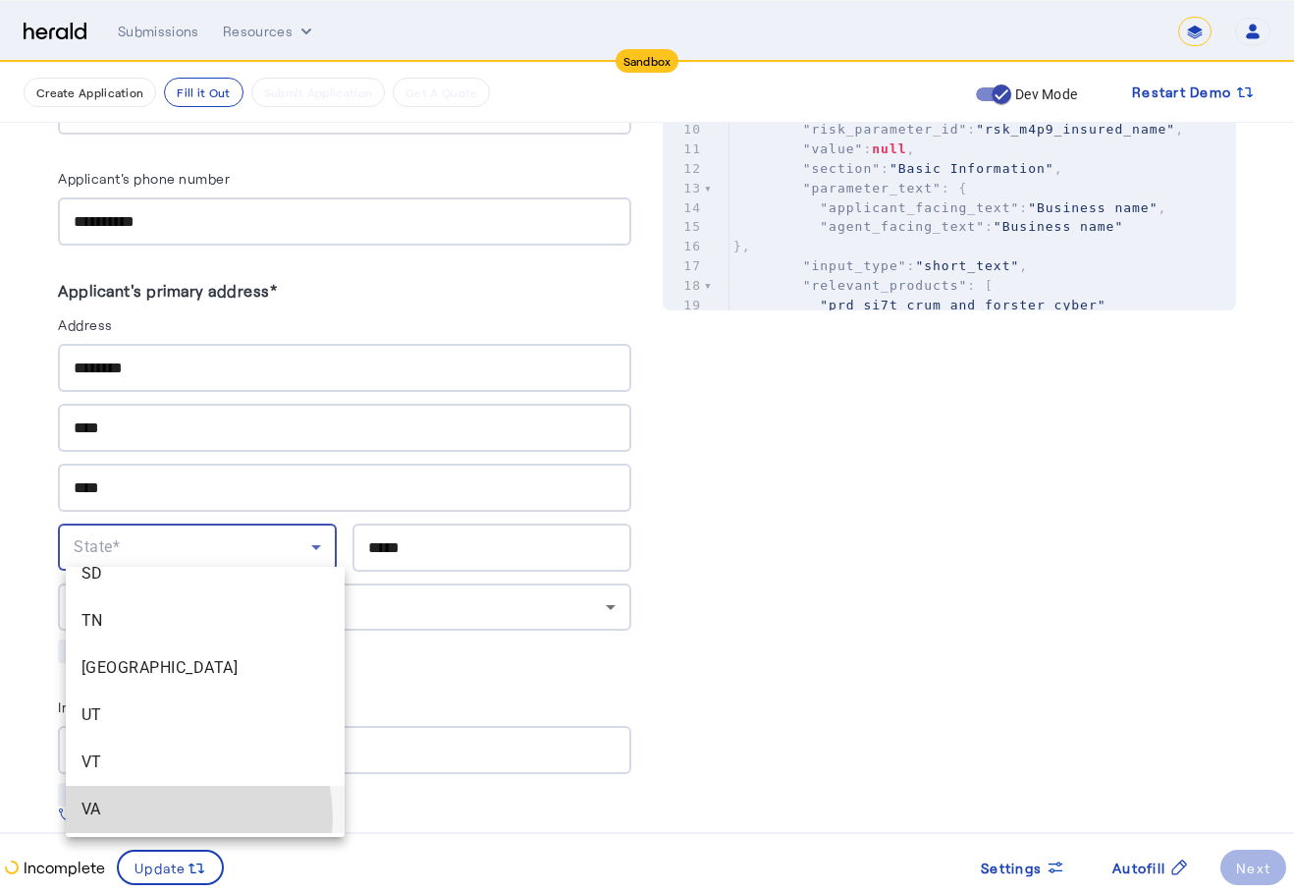
click at [157, 818] on span "VA" at bounding box center [205, 809] width 247 height 24
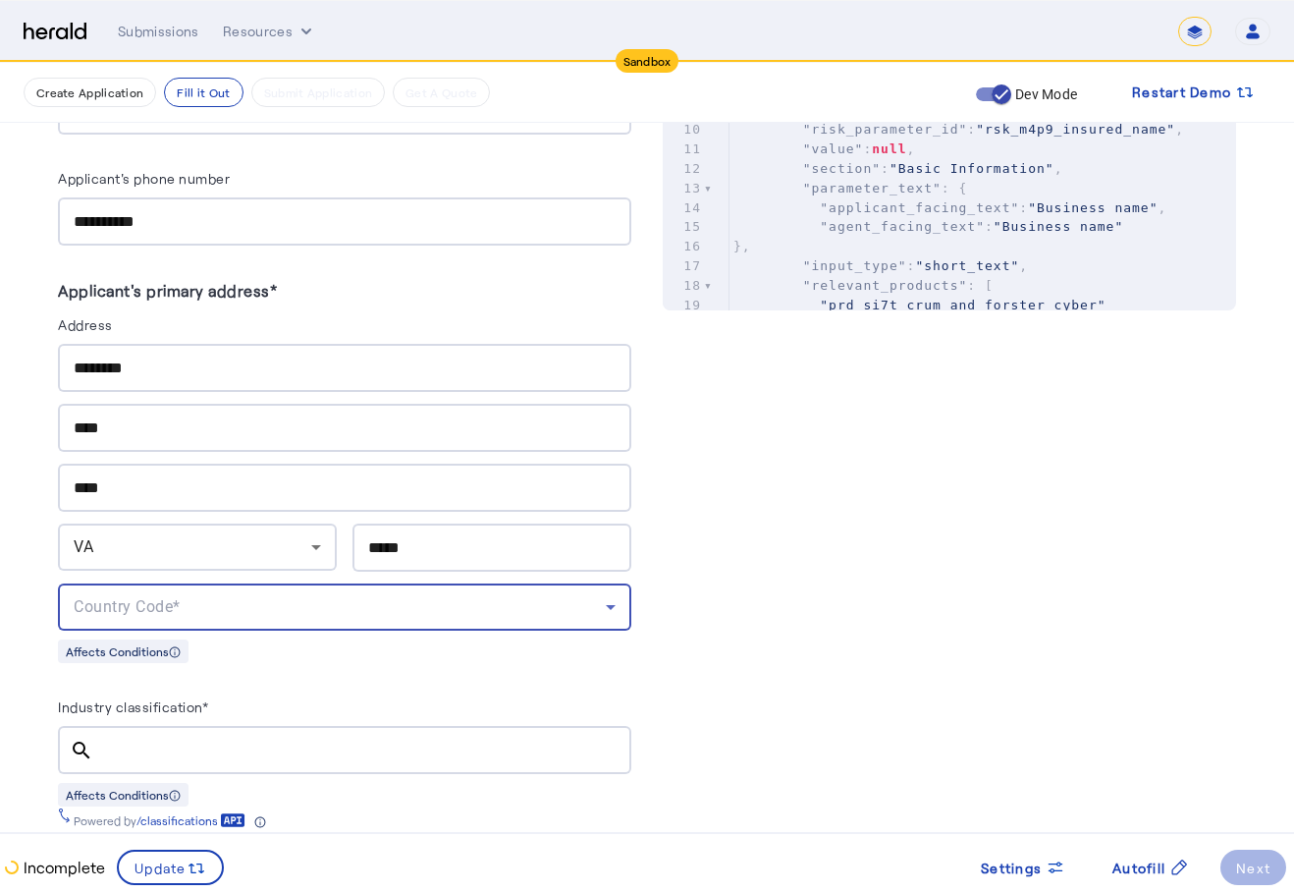
click at [261, 595] on div "Country Code*" at bounding box center [340, 607] width 532 height 24
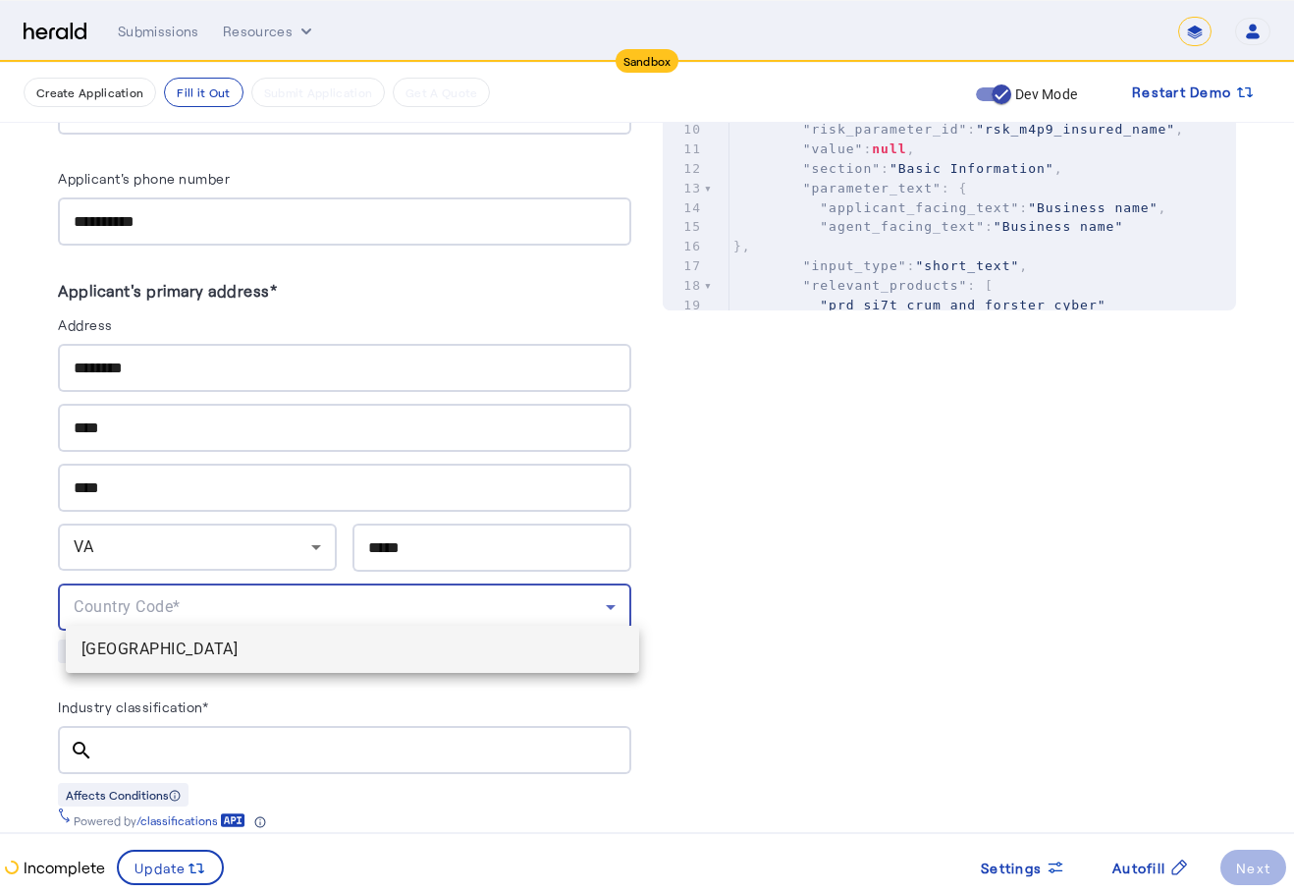
click at [230, 675] on div at bounding box center [647, 446] width 1294 height 893
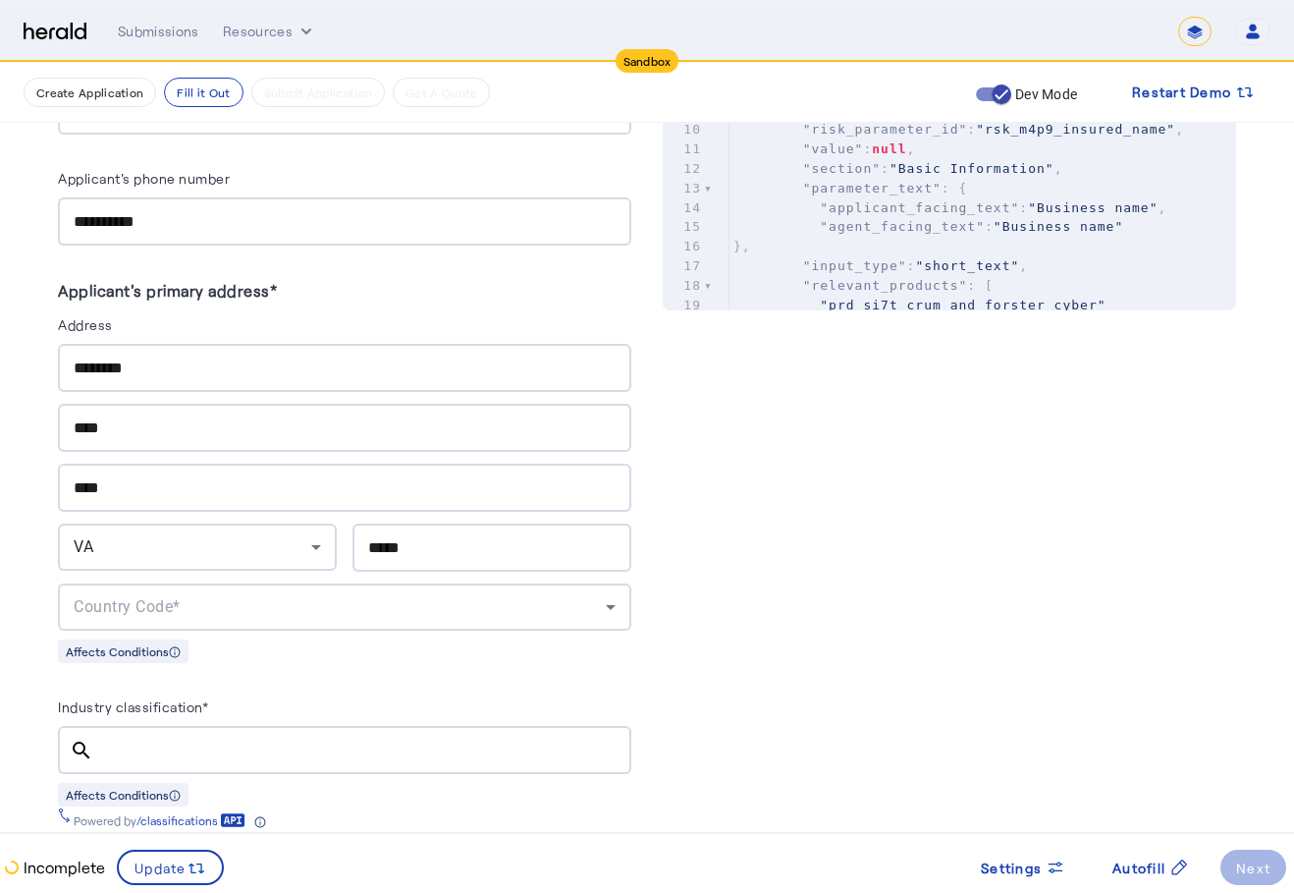
click at [235, 646] on div "Affects Conditions" at bounding box center [344, 650] width 573 height 25
click at [252, 613] on div "Country Code*" at bounding box center [345, 606] width 542 height 47
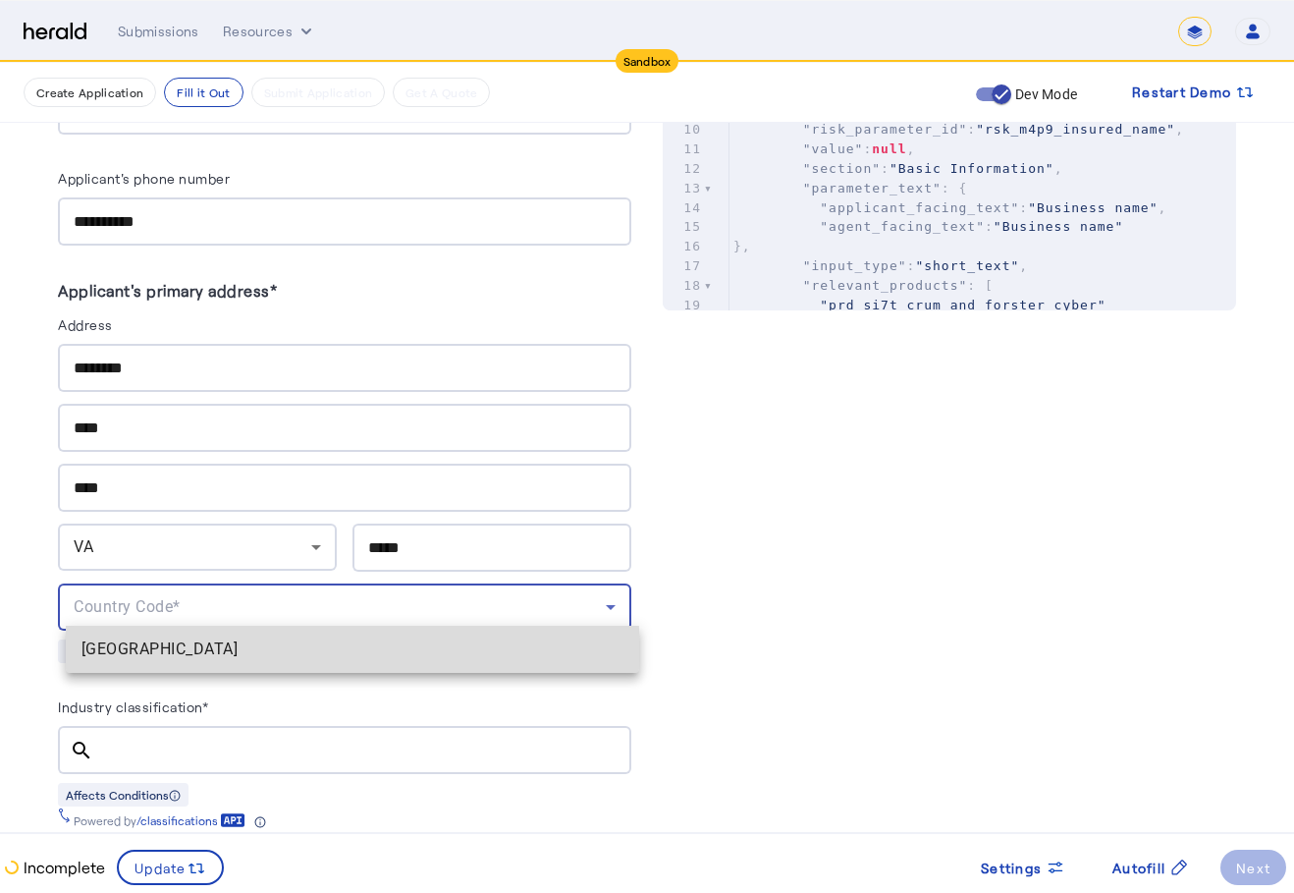
click at [248, 655] on span "[GEOGRAPHIC_DATA]" at bounding box center [353, 649] width 542 height 24
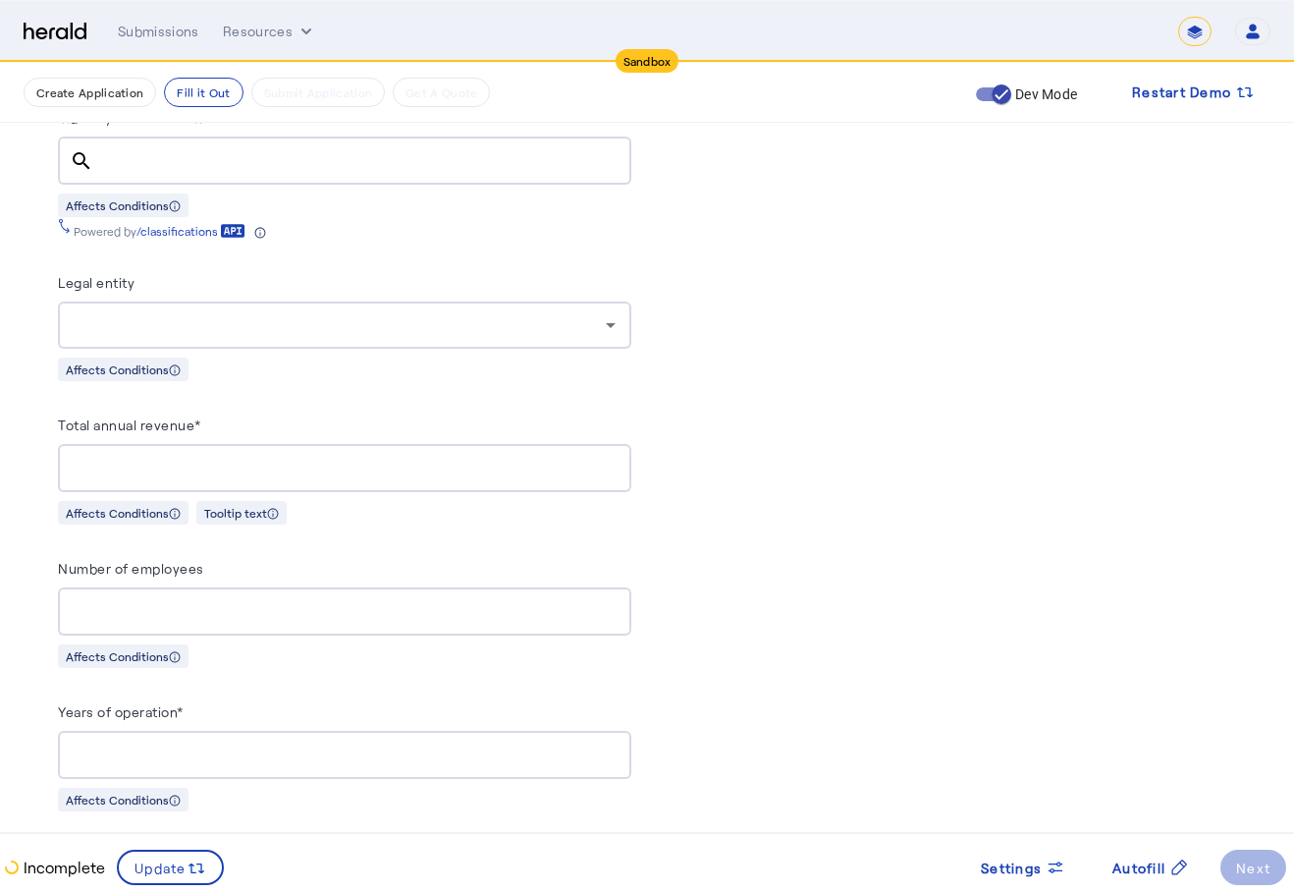
click at [381, 313] on div at bounding box center [340, 325] width 532 height 24
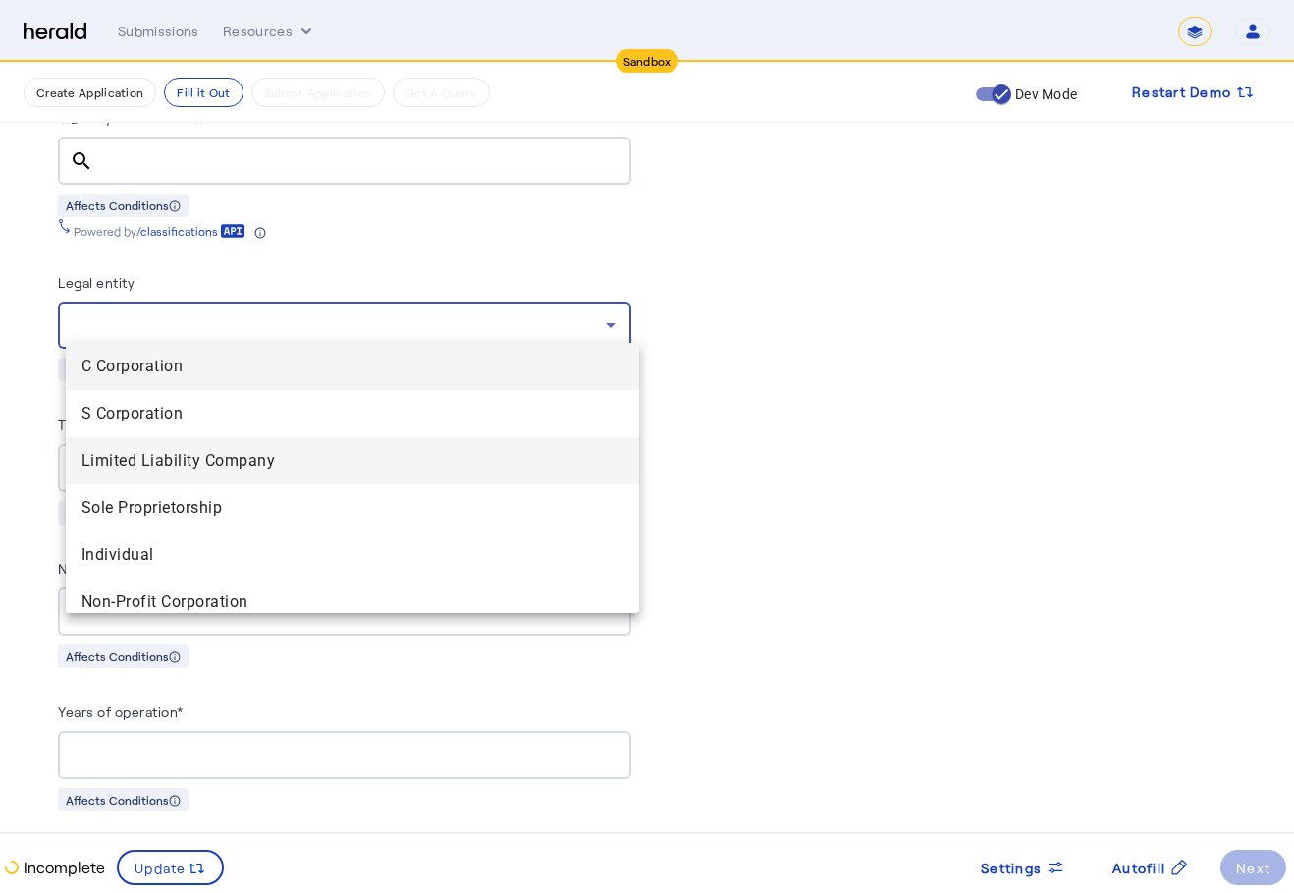
scroll to position [1277, 0]
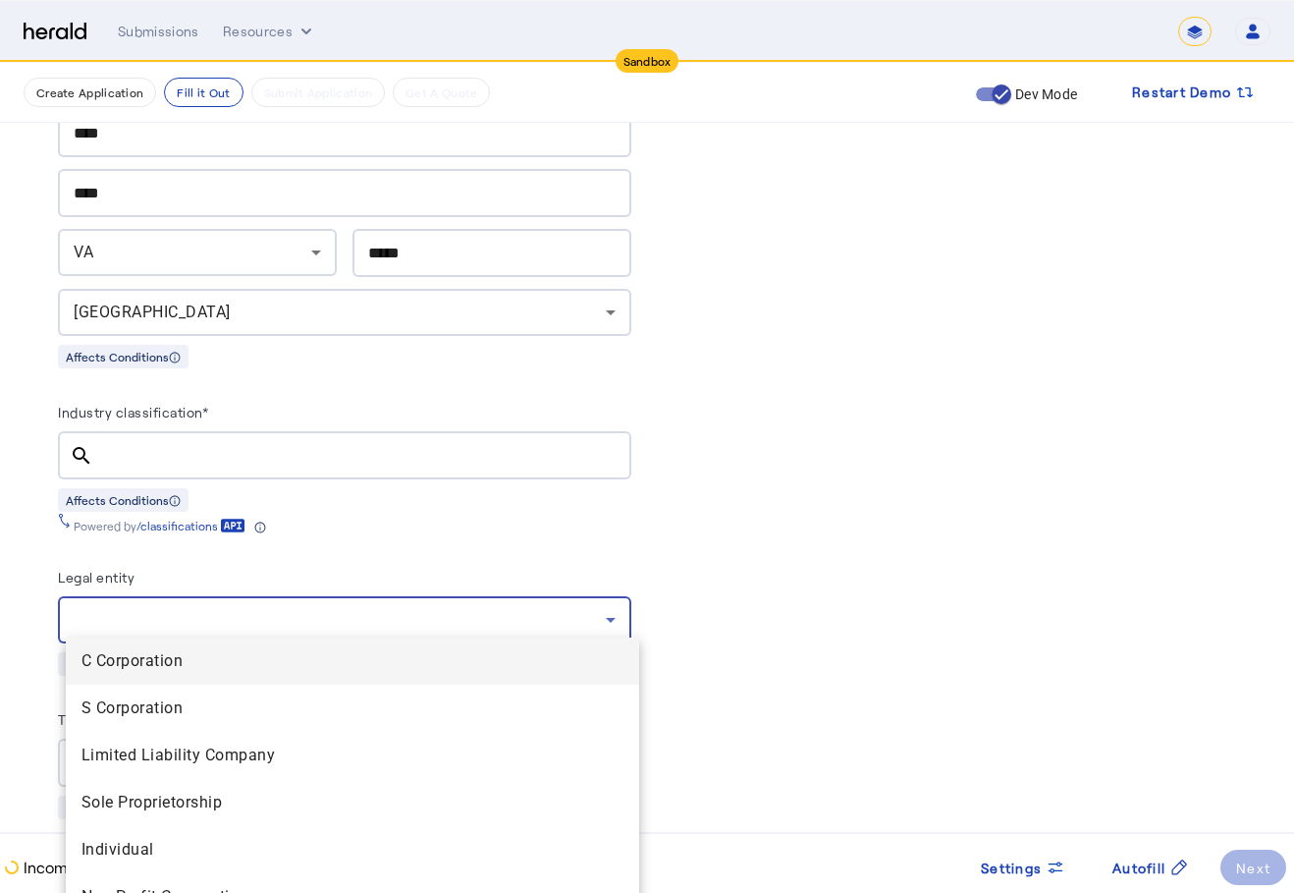
drag, startPoint x: 943, startPoint y: 511, endPoint x: 614, endPoint y: 441, distance: 336.3
click at [941, 511] on div at bounding box center [647, 446] width 1294 height 893
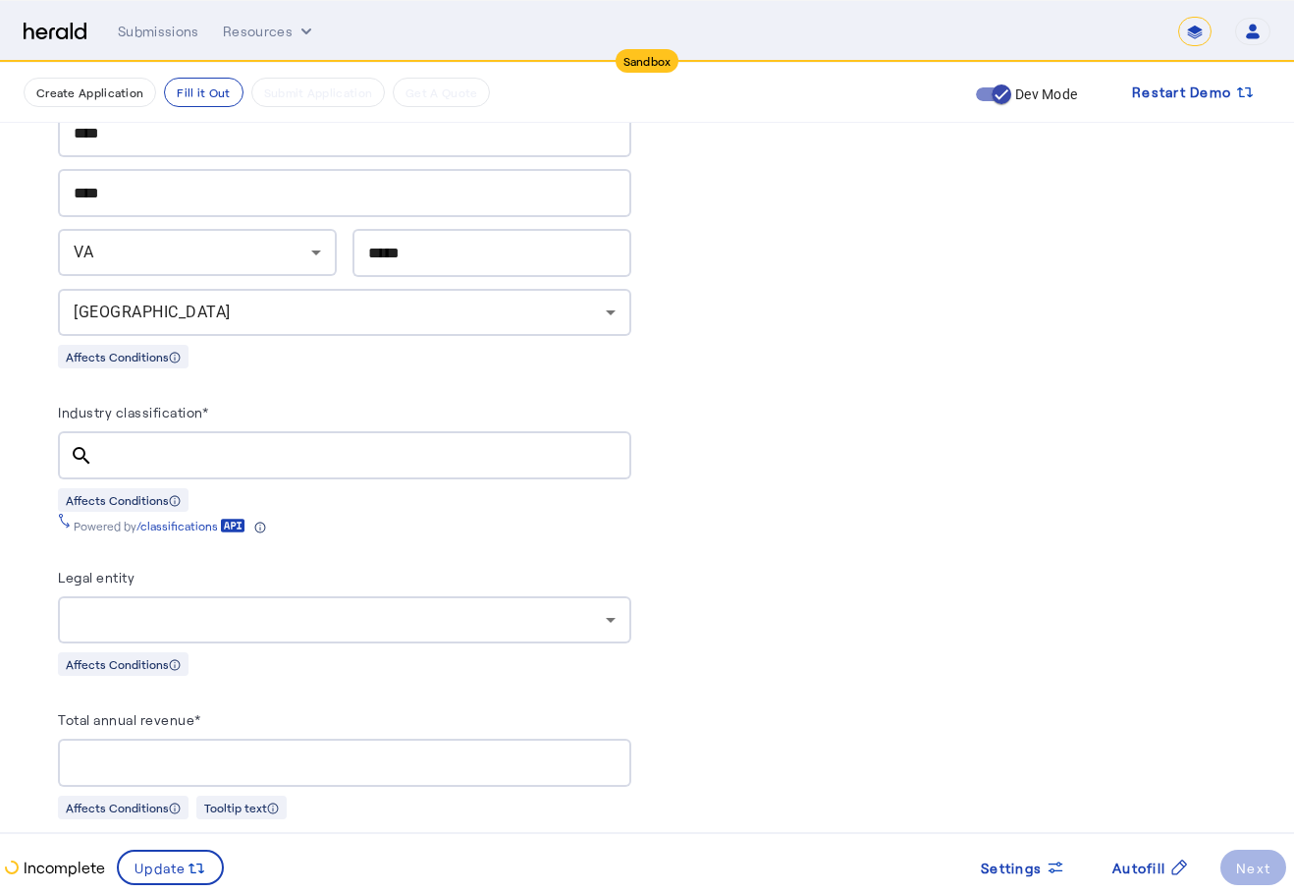
click at [436, 444] on input "Industry classification*" at bounding box center [362, 456] width 507 height 24
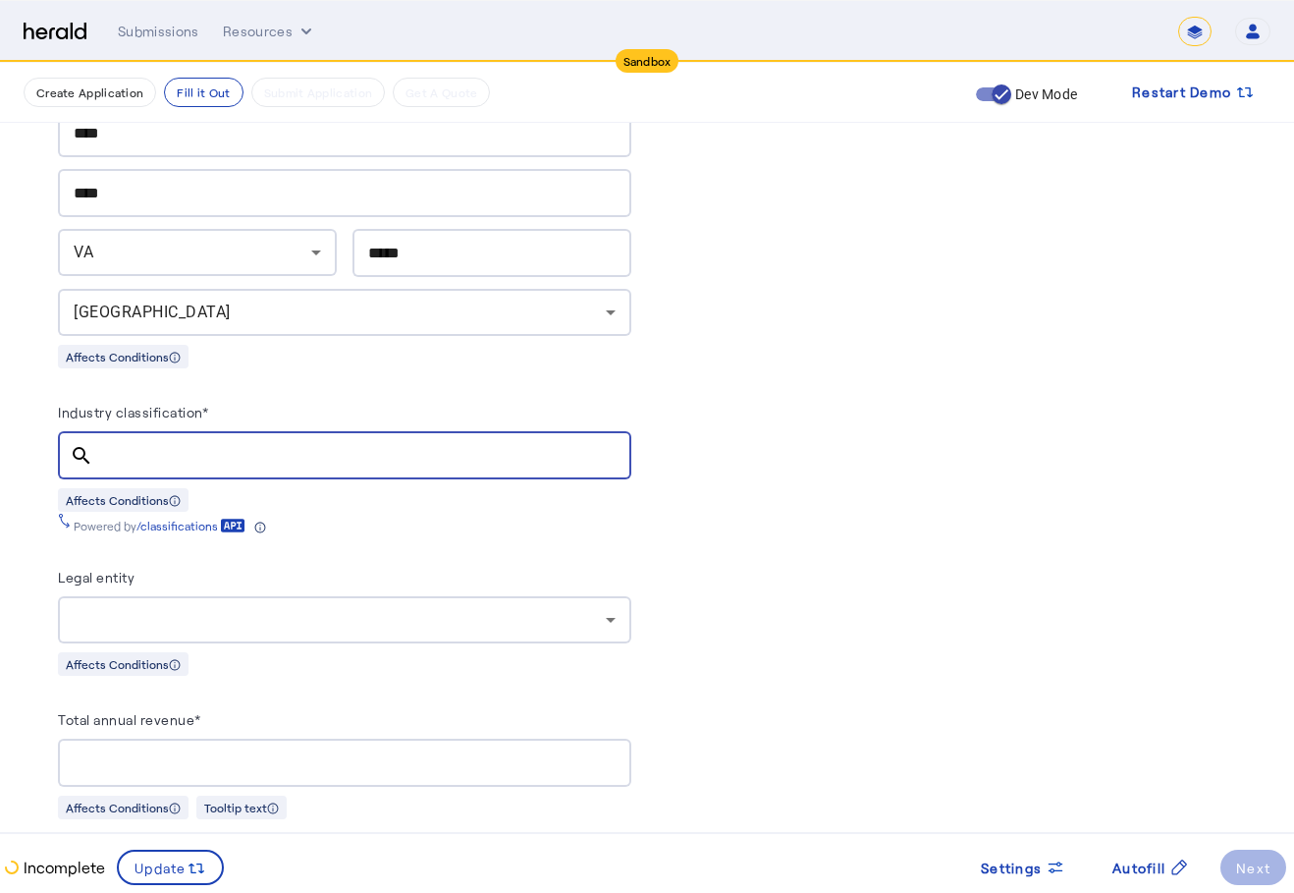
type input "*"
click at [524, 497] on div "Affects Conditions" at bounding box center [344, 499] width 573 height 25
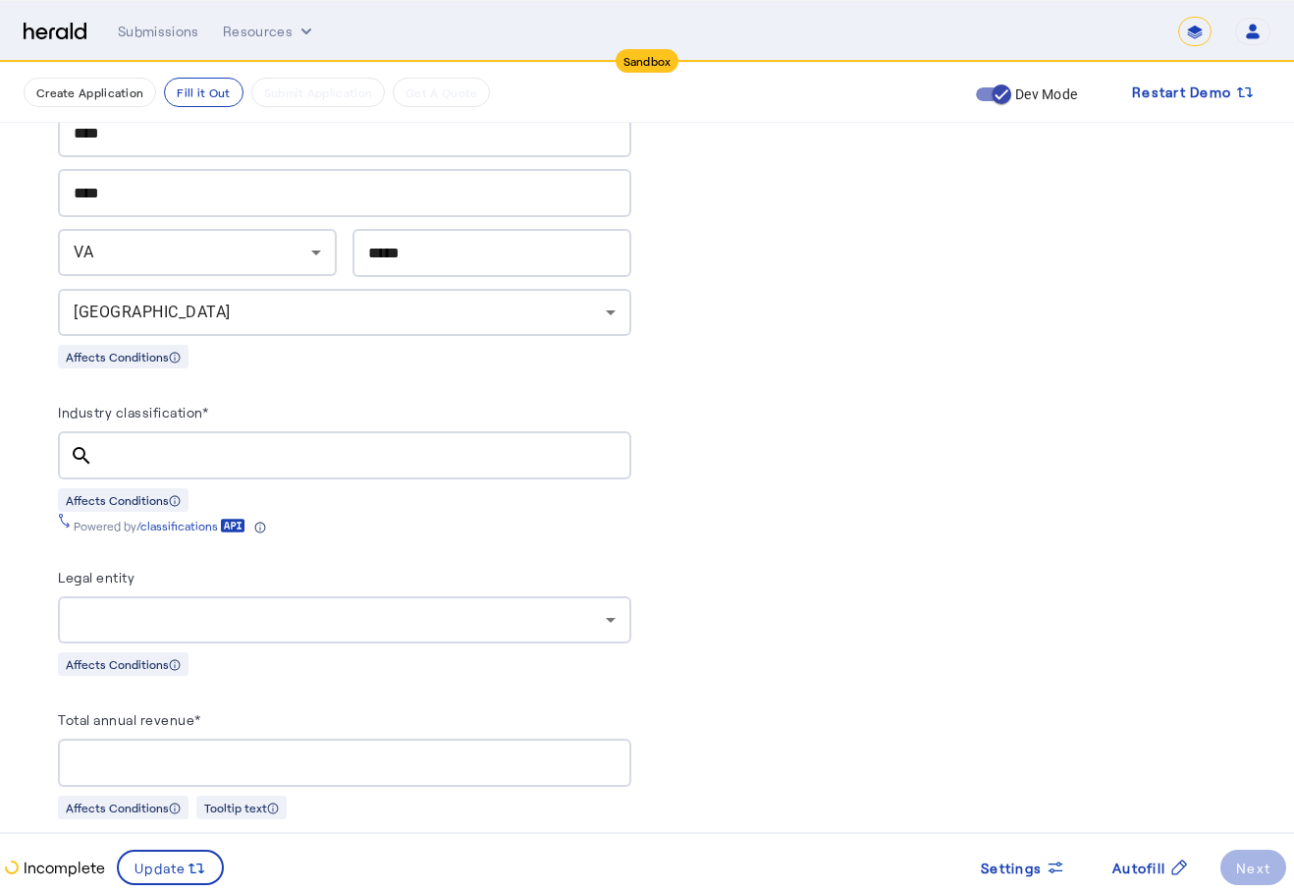
click at [359, 449] on input "Industry classification*" at bounding box center [362, 456] width 507 height 24
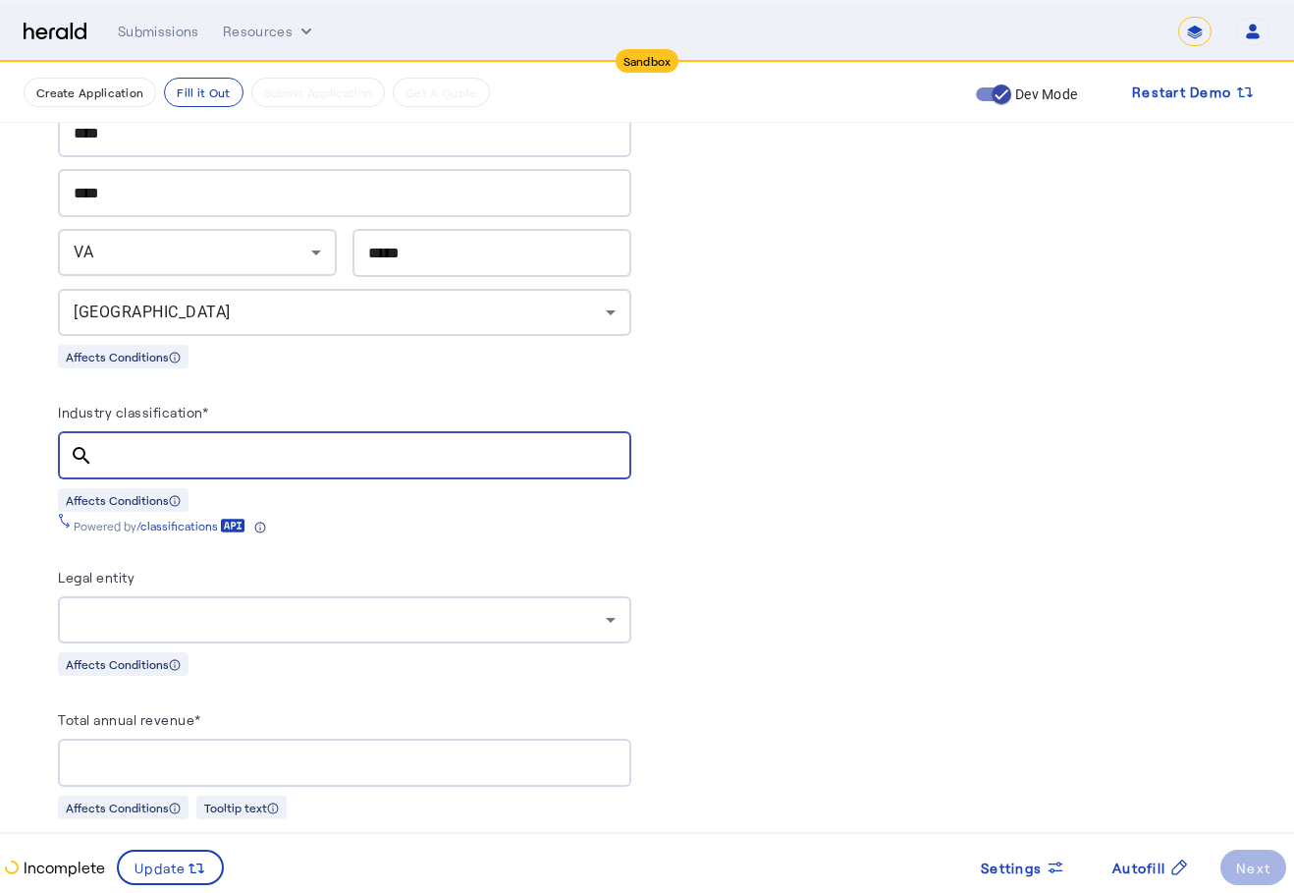
click at [339, 453] on input "Industry classification*" at bounding box center [362, 456] width 507 height 24
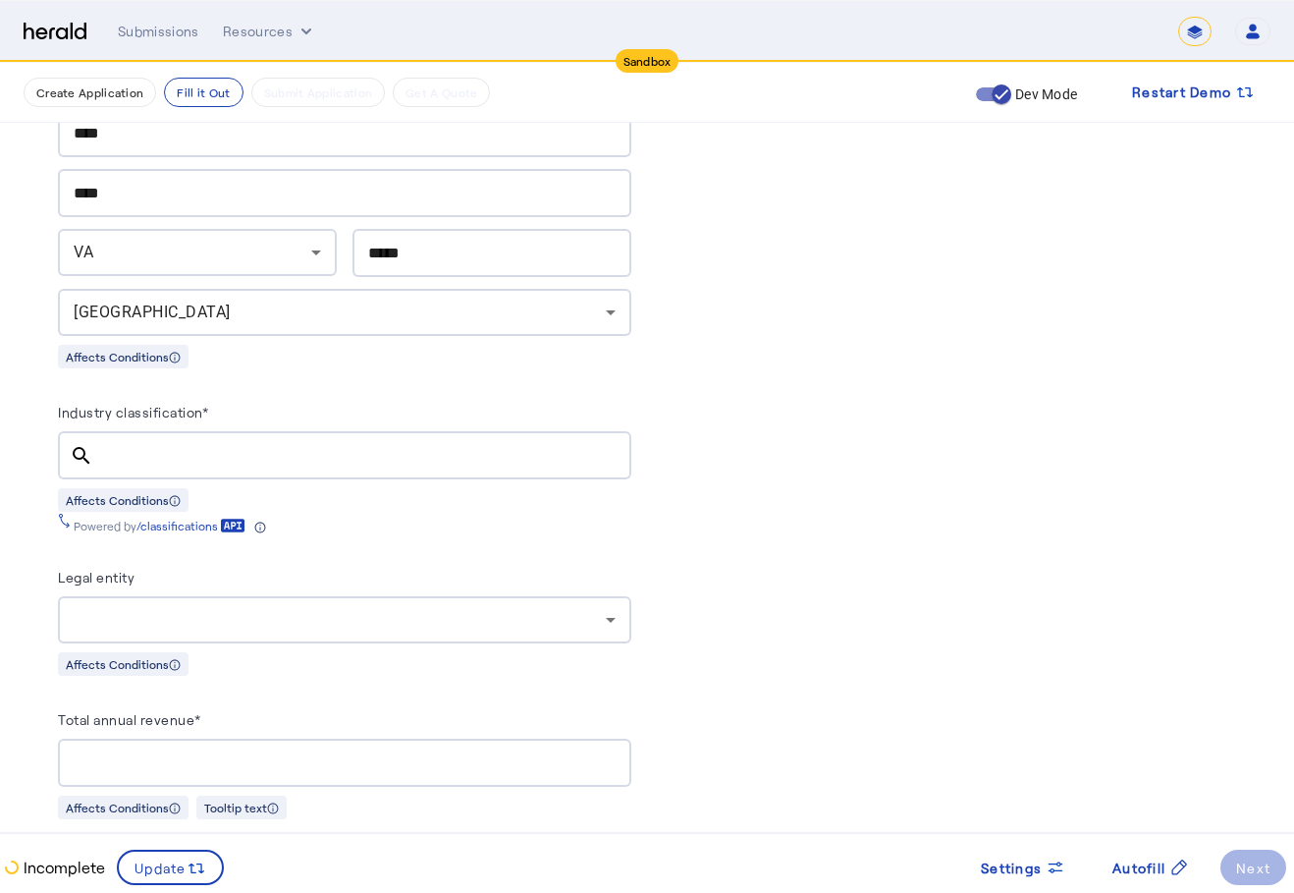
click at [353, 447] on input "Industry classification*" at bounding box center [362, 456] width 507 height 24
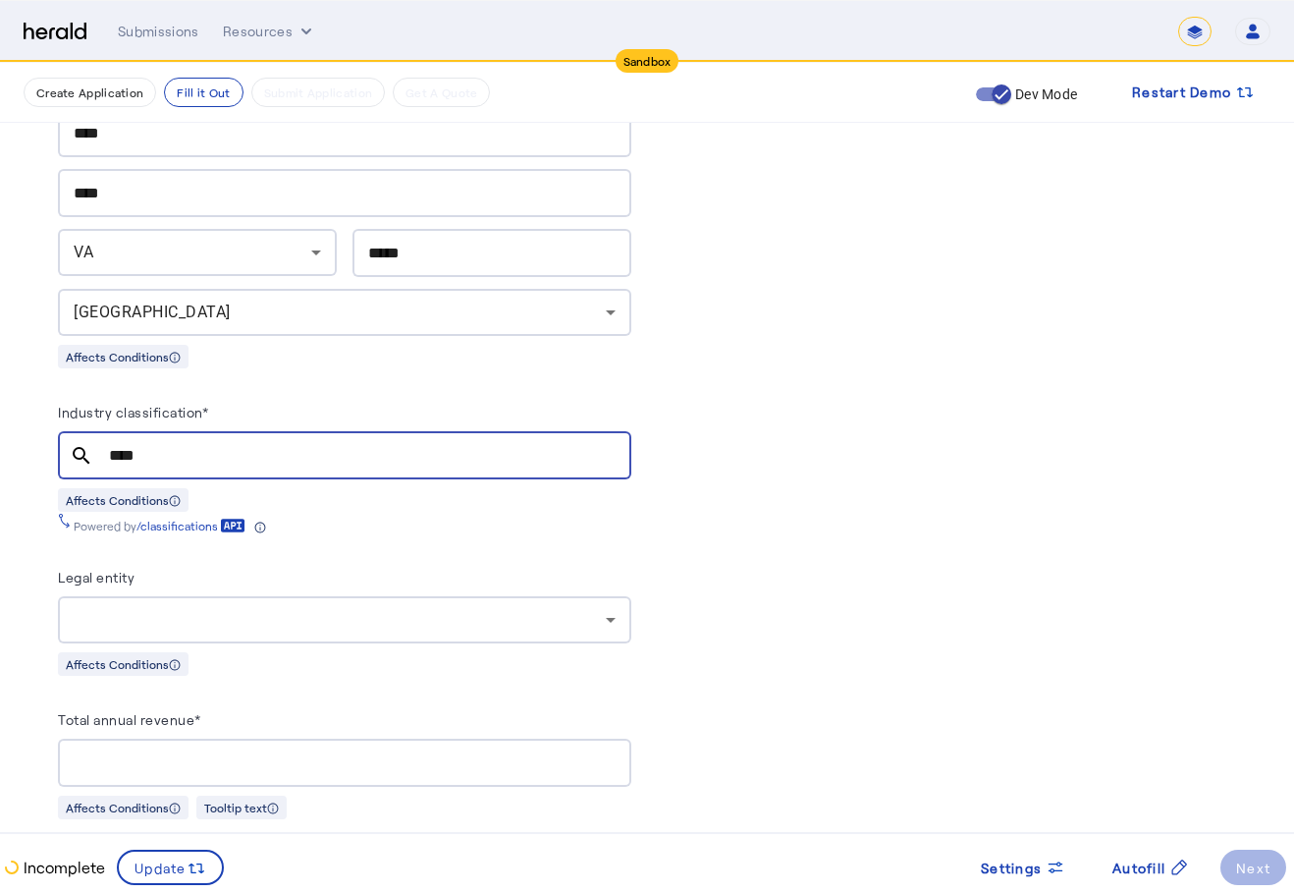
type input "****"
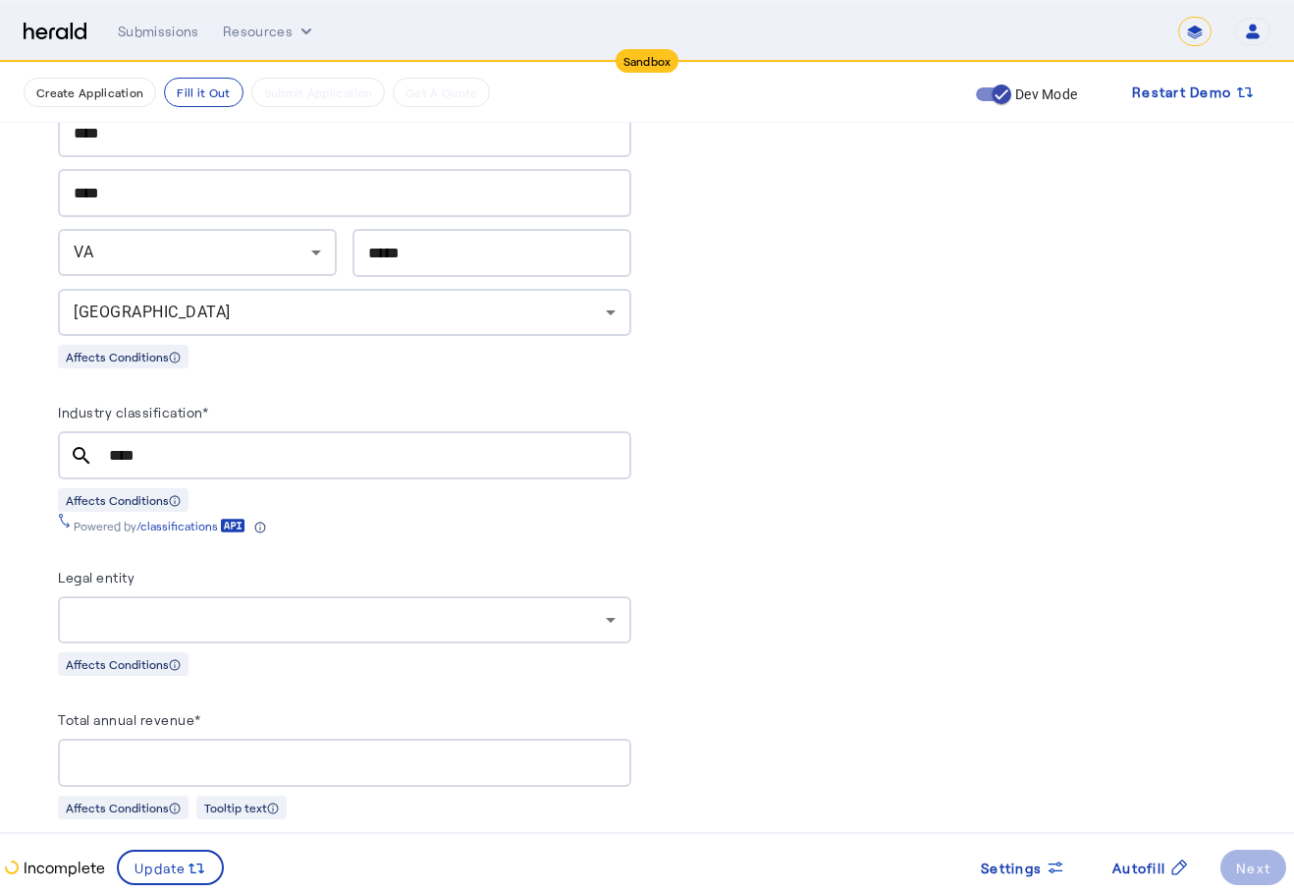
click at [257, 451] on input "****" at bounding box center [362, 456] width 507 height 24
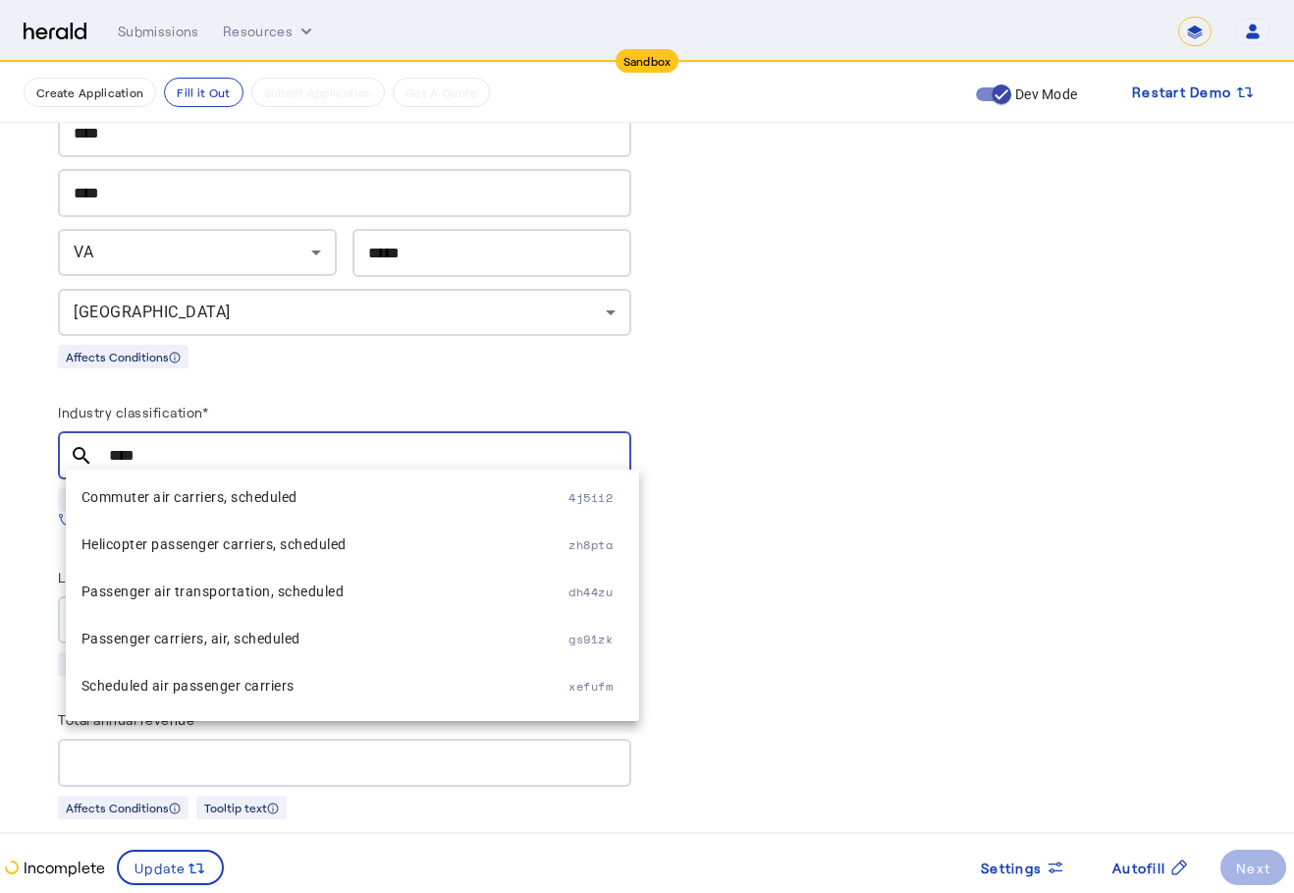
scroll to position [196, 0]
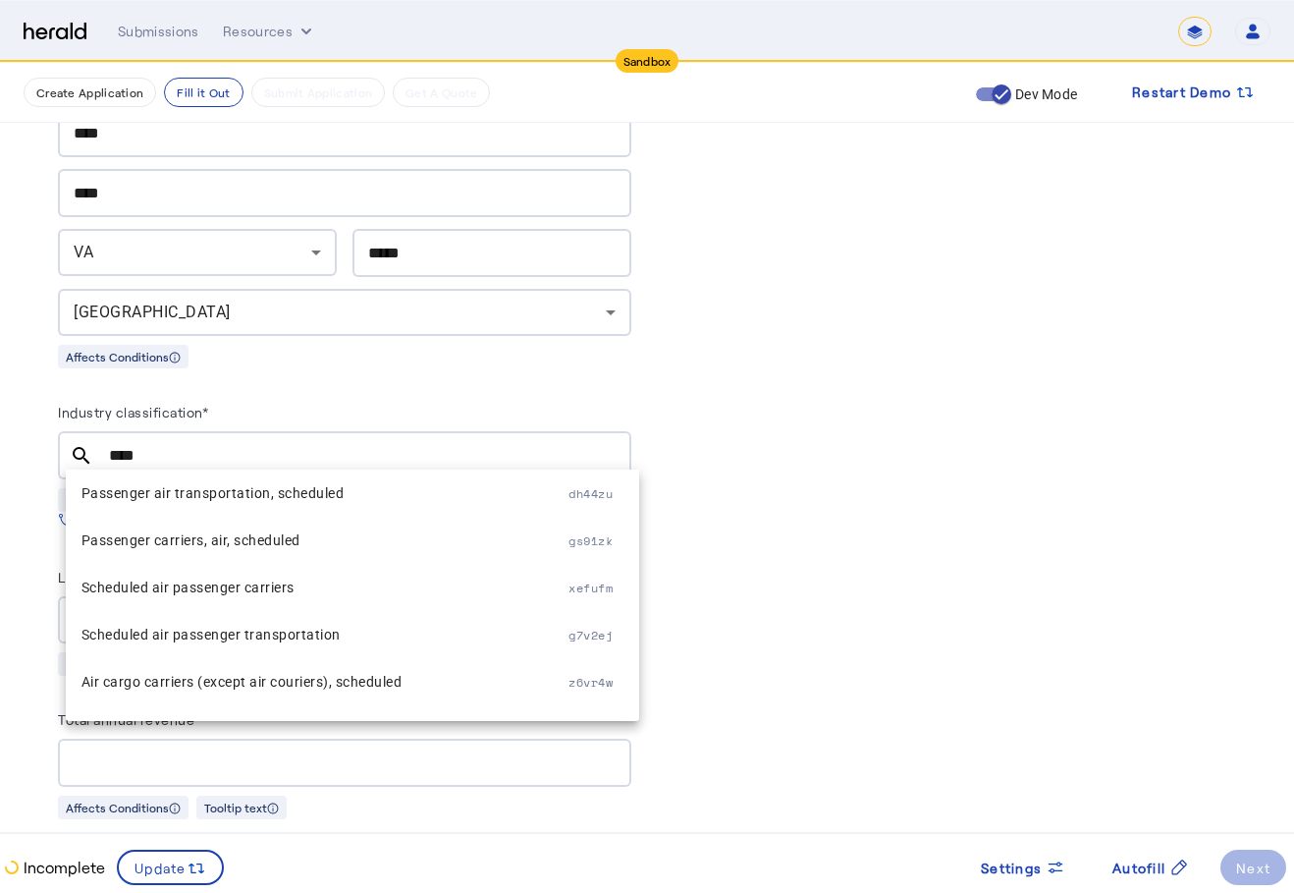
click at [220, 450] on input "****" at bounding box center [362, 456] width 507 height 24
click at [220, 449] on input "****" at bounding box center [362, 456] width 507 height 24
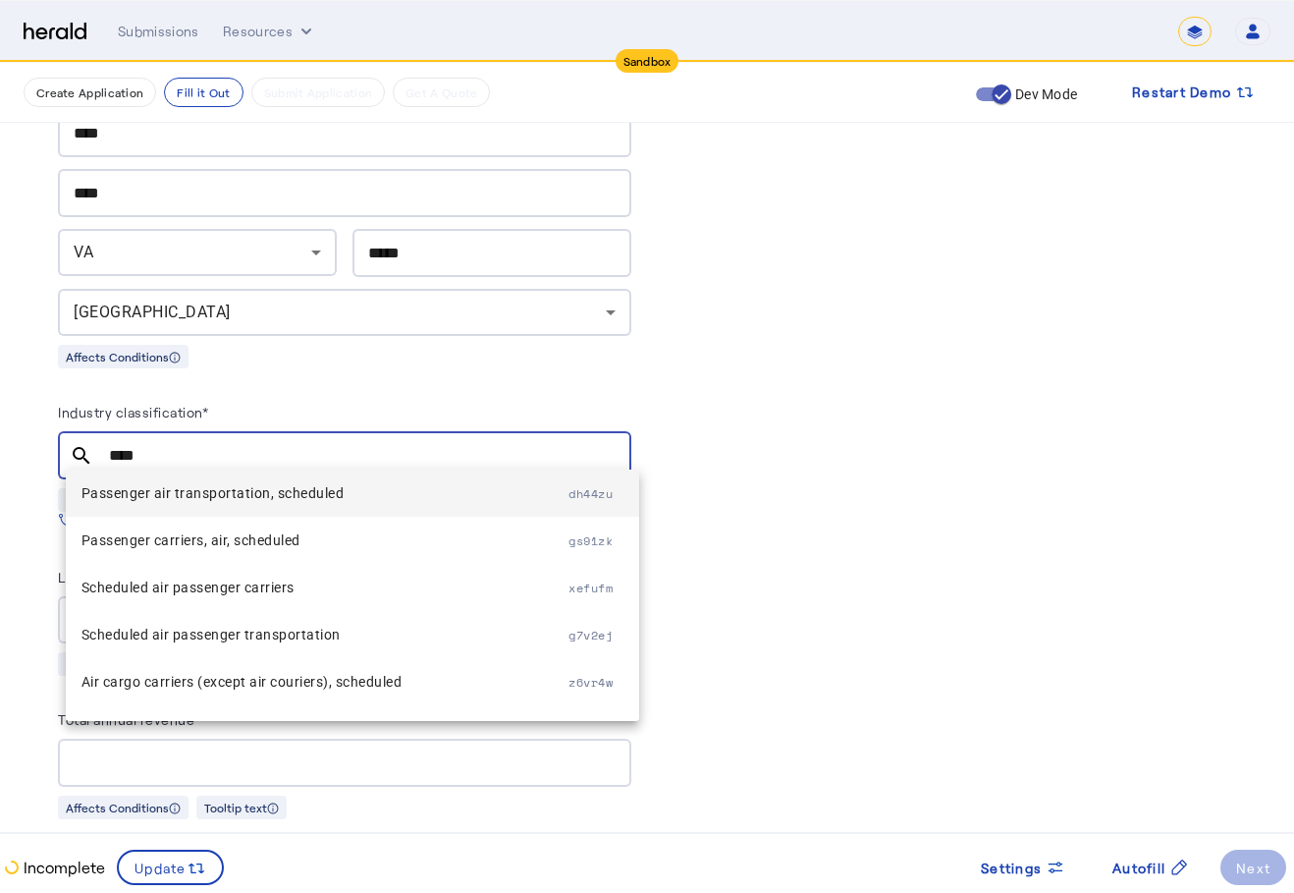
click at [322, 505] on span "Passenger air transportation, scheduled" at bounding box center [326, 493] width 488 height 24
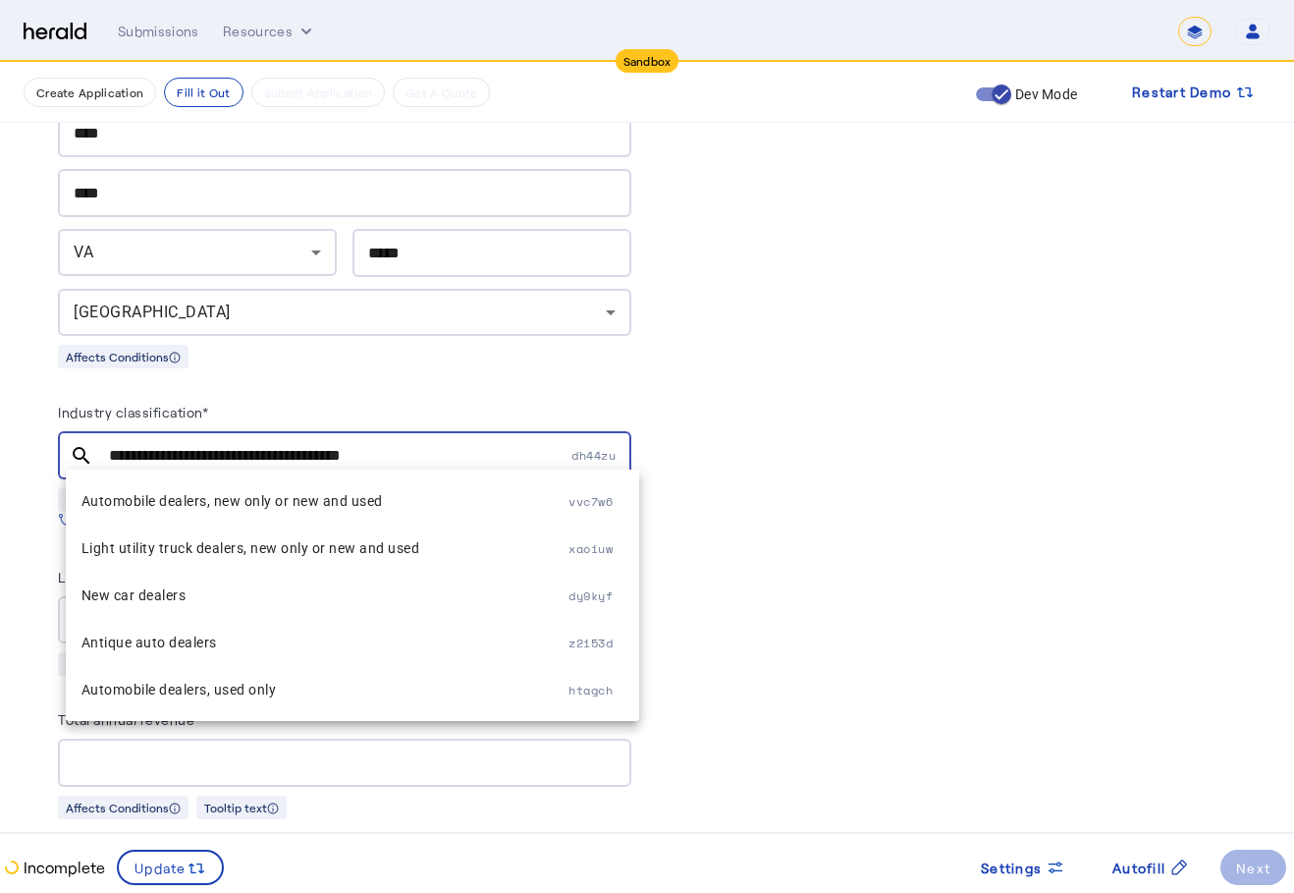
click at [349, 444] on input "**********" at bounding box center [338, 456] width 459 height 24
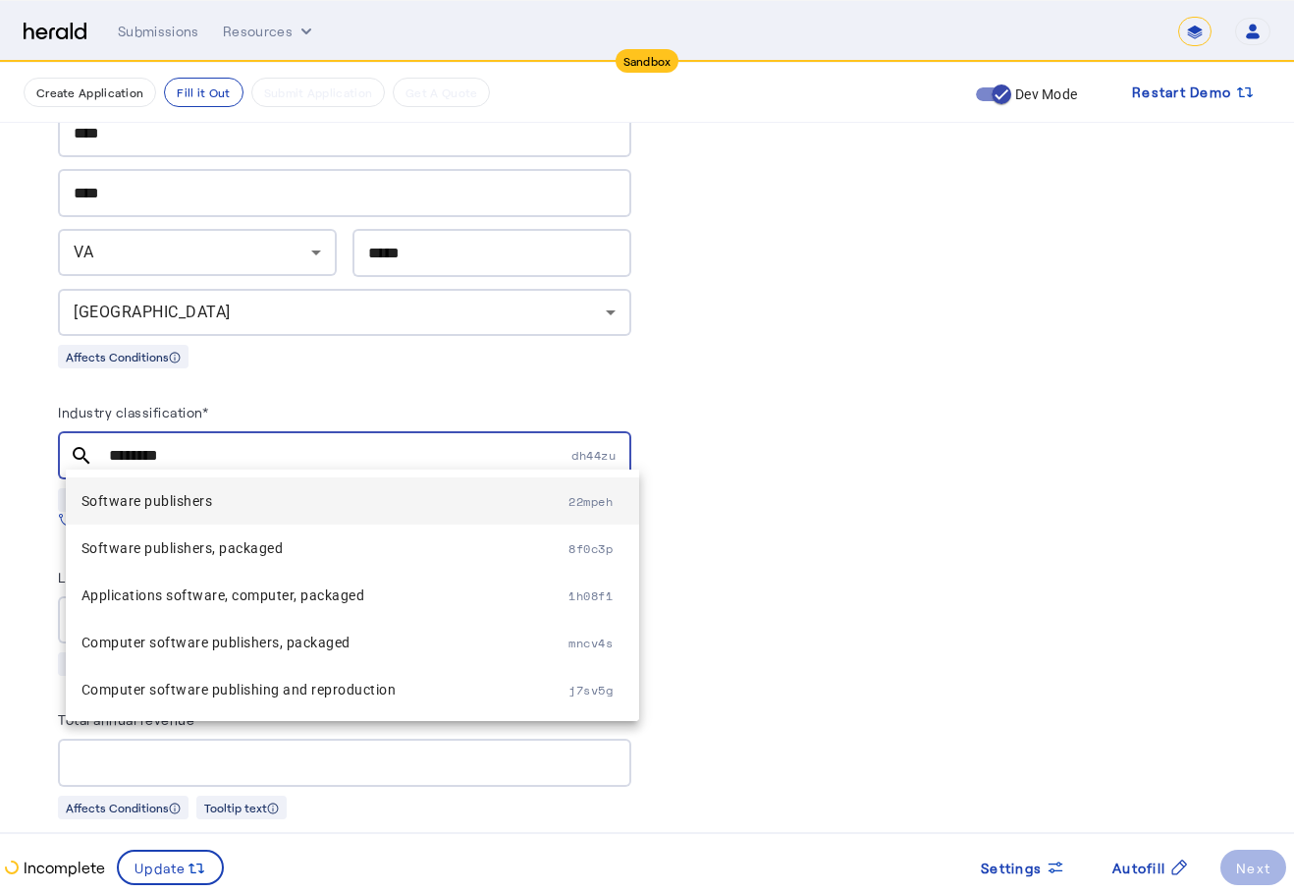
click at [320, 498] on span "Software publishers" at bounding box center [326, 501] width 488 height 24
type input "**********"
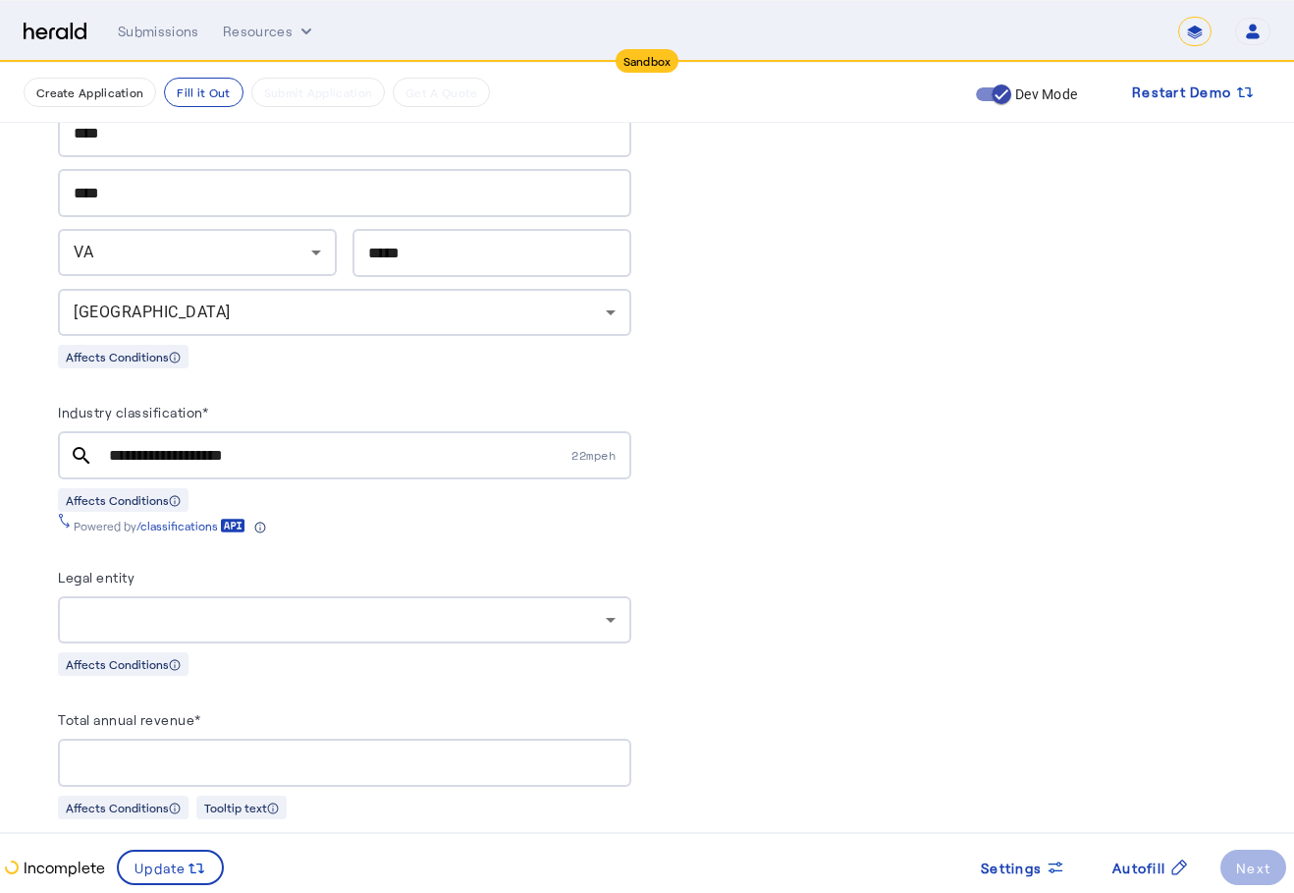
click at [394, 352] on div "Affects Conditions" at bounding box center [344, 356] width 573 height 25
click at [283, 611] on div at bounding box center [340, 620] width 532 height 24
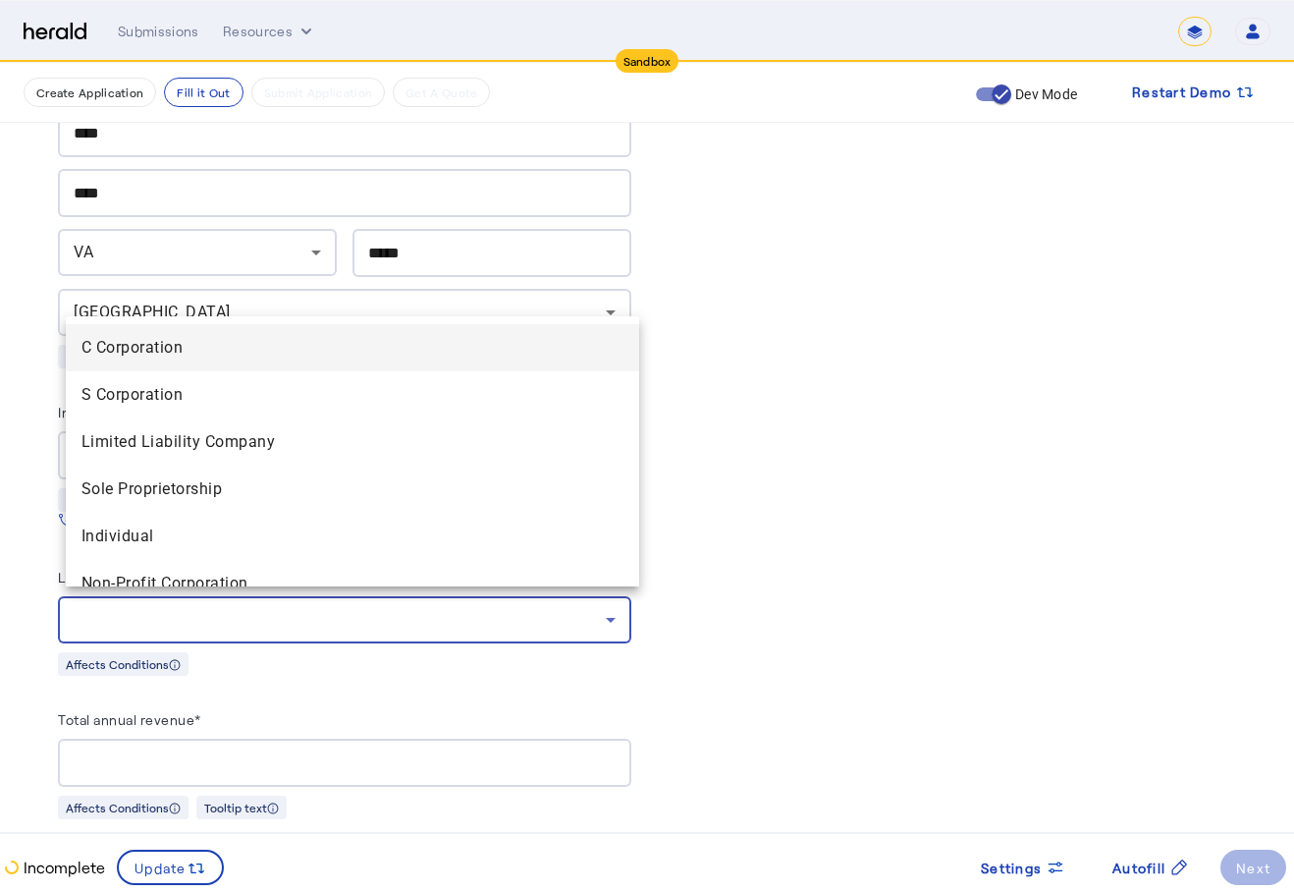
click at [325, 556] on mat-option "Individual" at bounding box center [352, 536] width 573 height 47
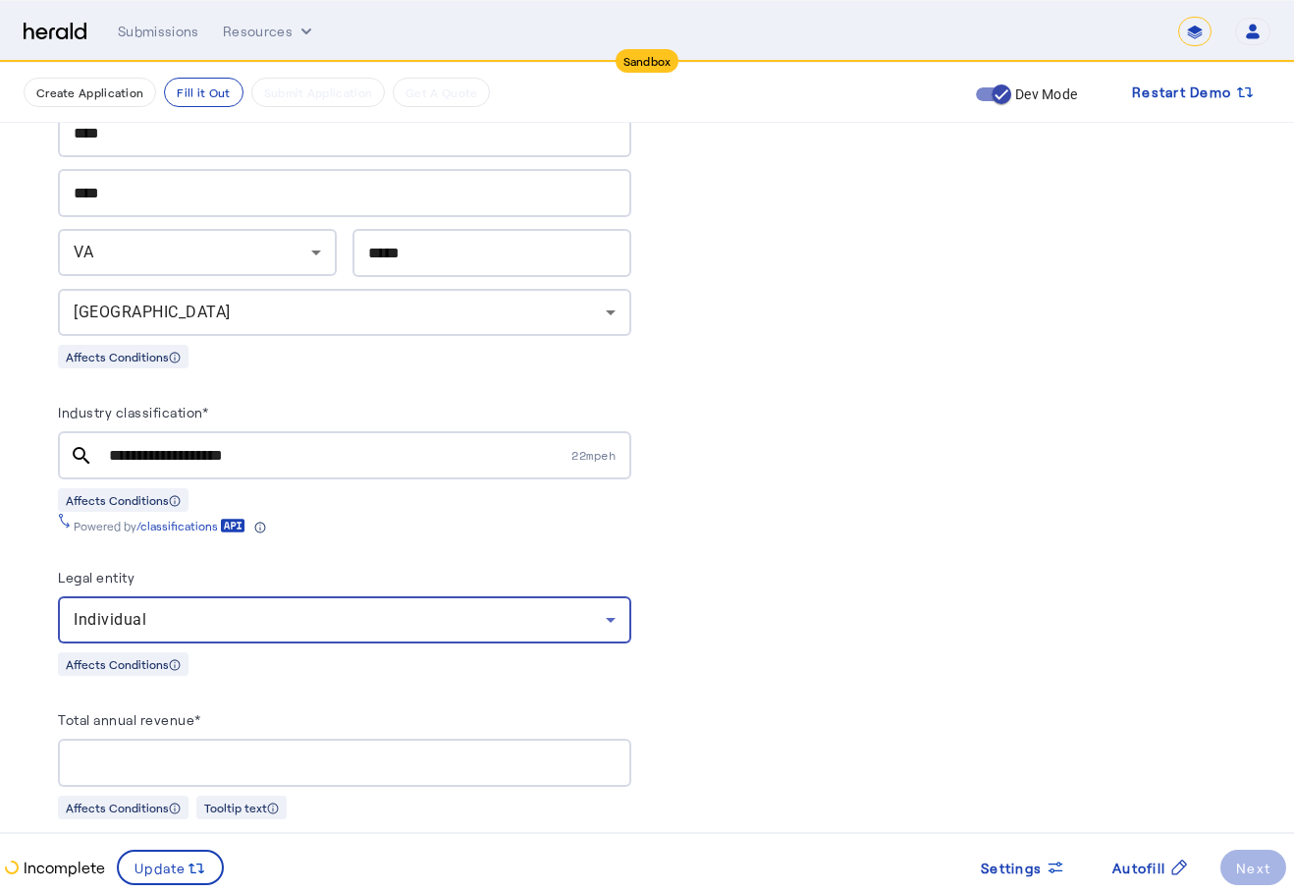
scroll to position [1768, 0]
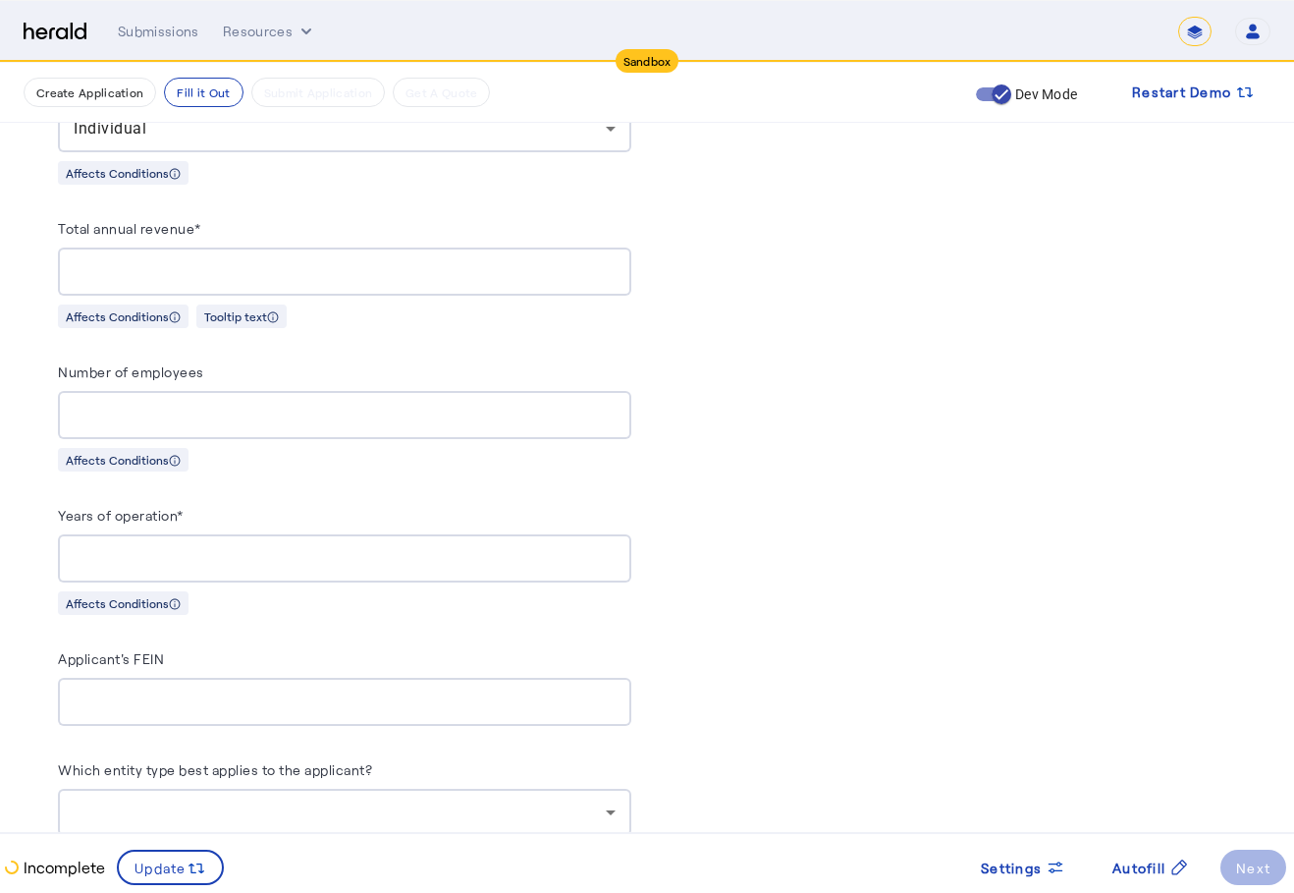
click at [279, 572] on div "Years of operation* Affects Conditions" at bounding box center [344, 559] width 573 height 112
click at [290, 549] on input "Years of operation*" at bounding box center [345, 559] width 542 height 24
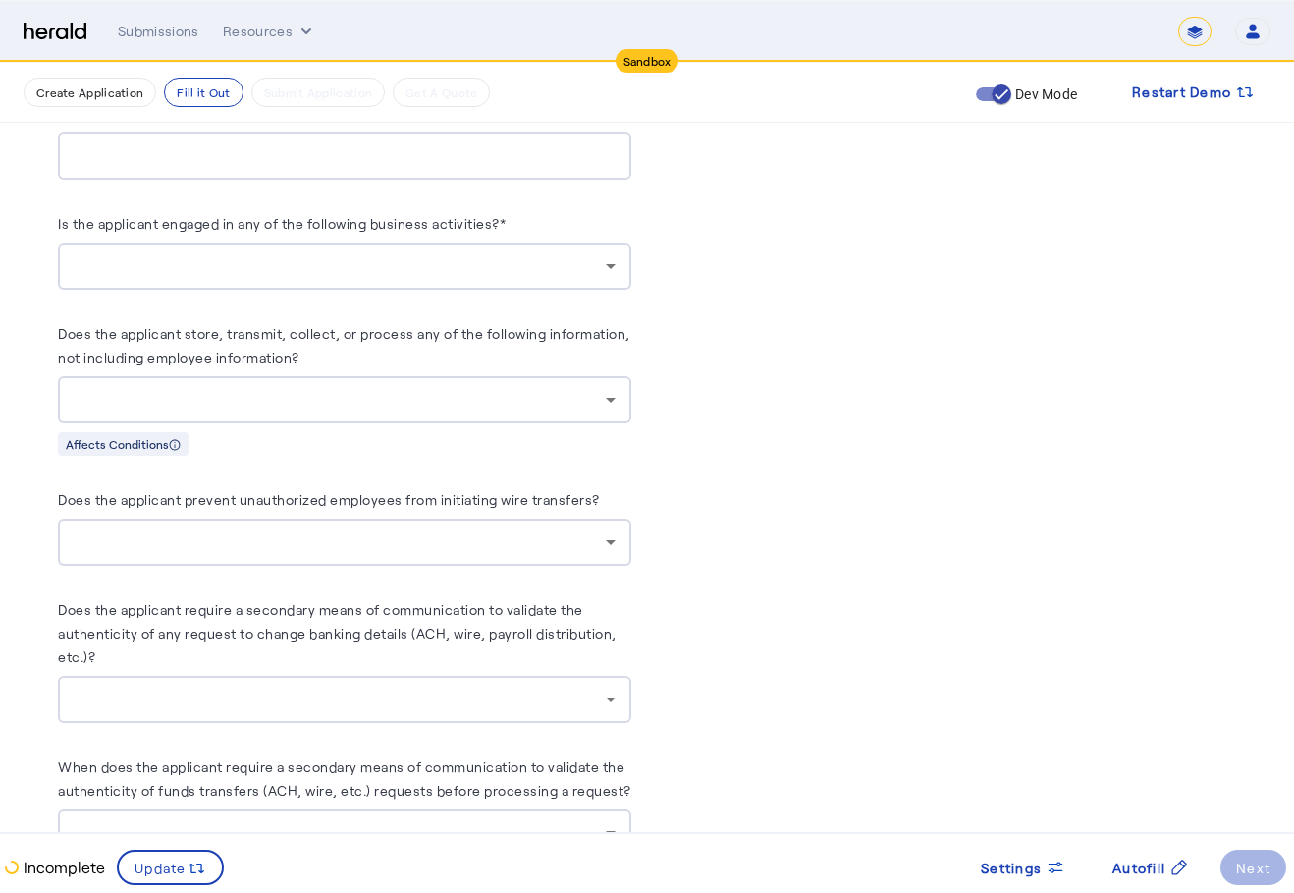
scroll to position [2455, 0]
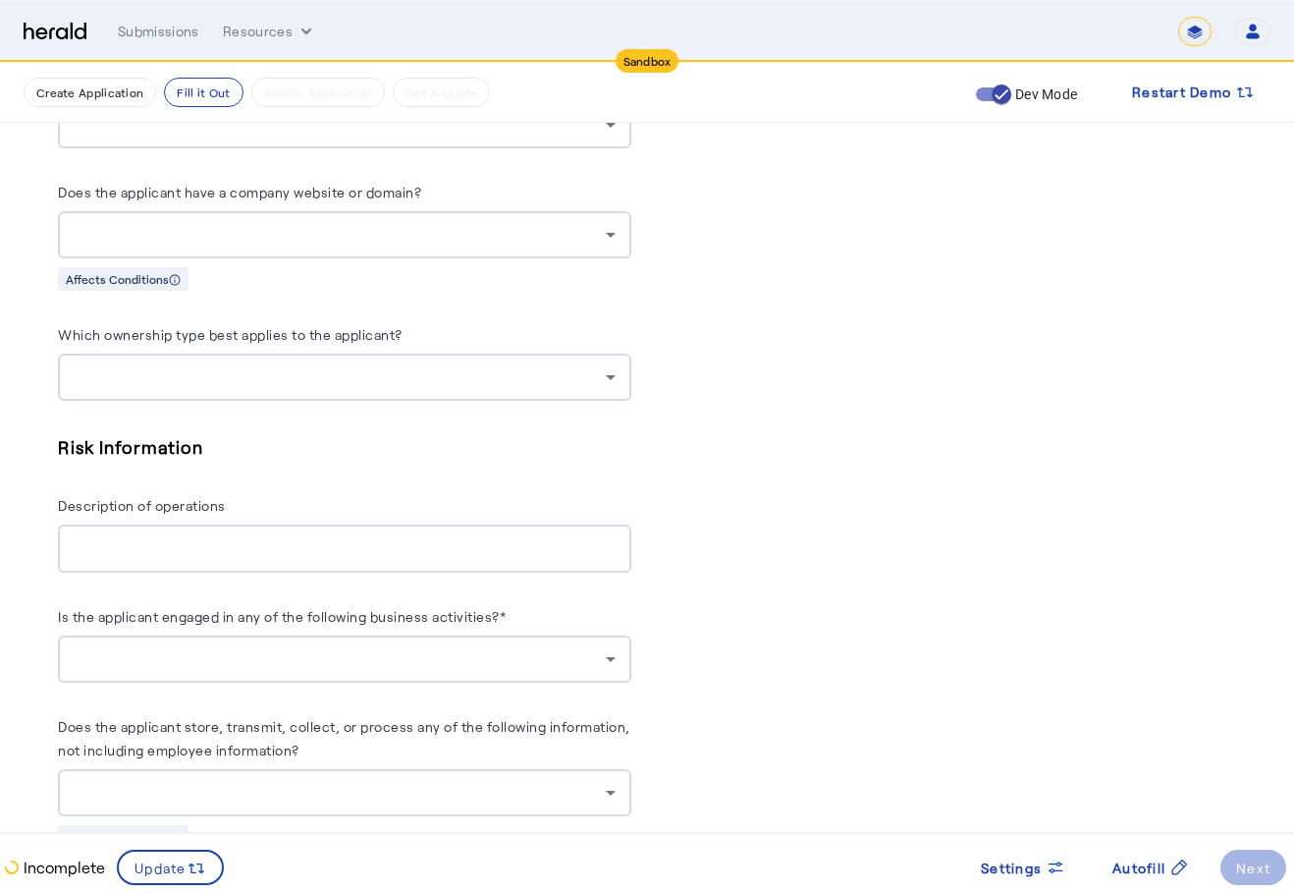
click at [559, 365] on div at bounding box center [340, 377] width 532 height 24
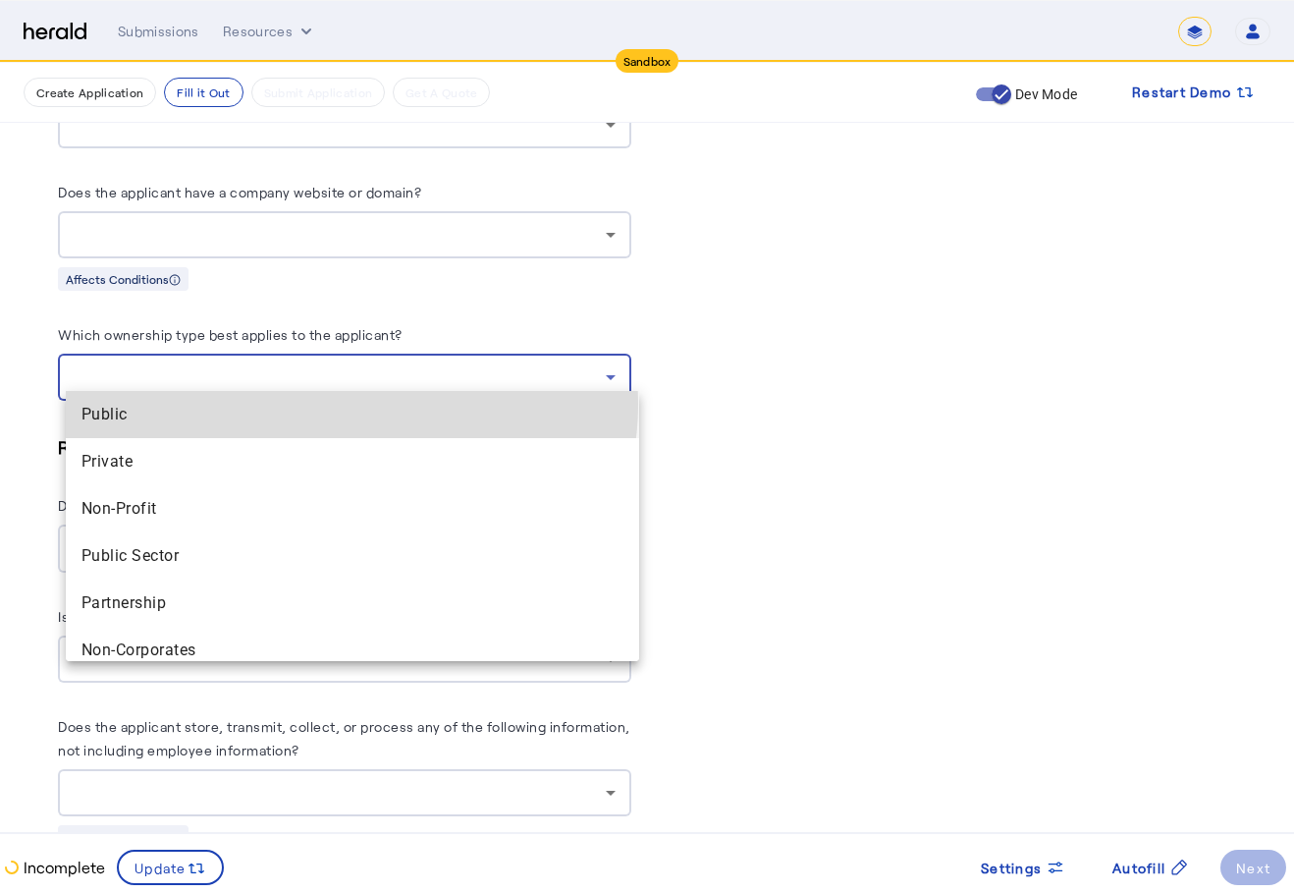
click at [351, 404] on span "Public" at bounding box center [353, 415] width 542 height 24
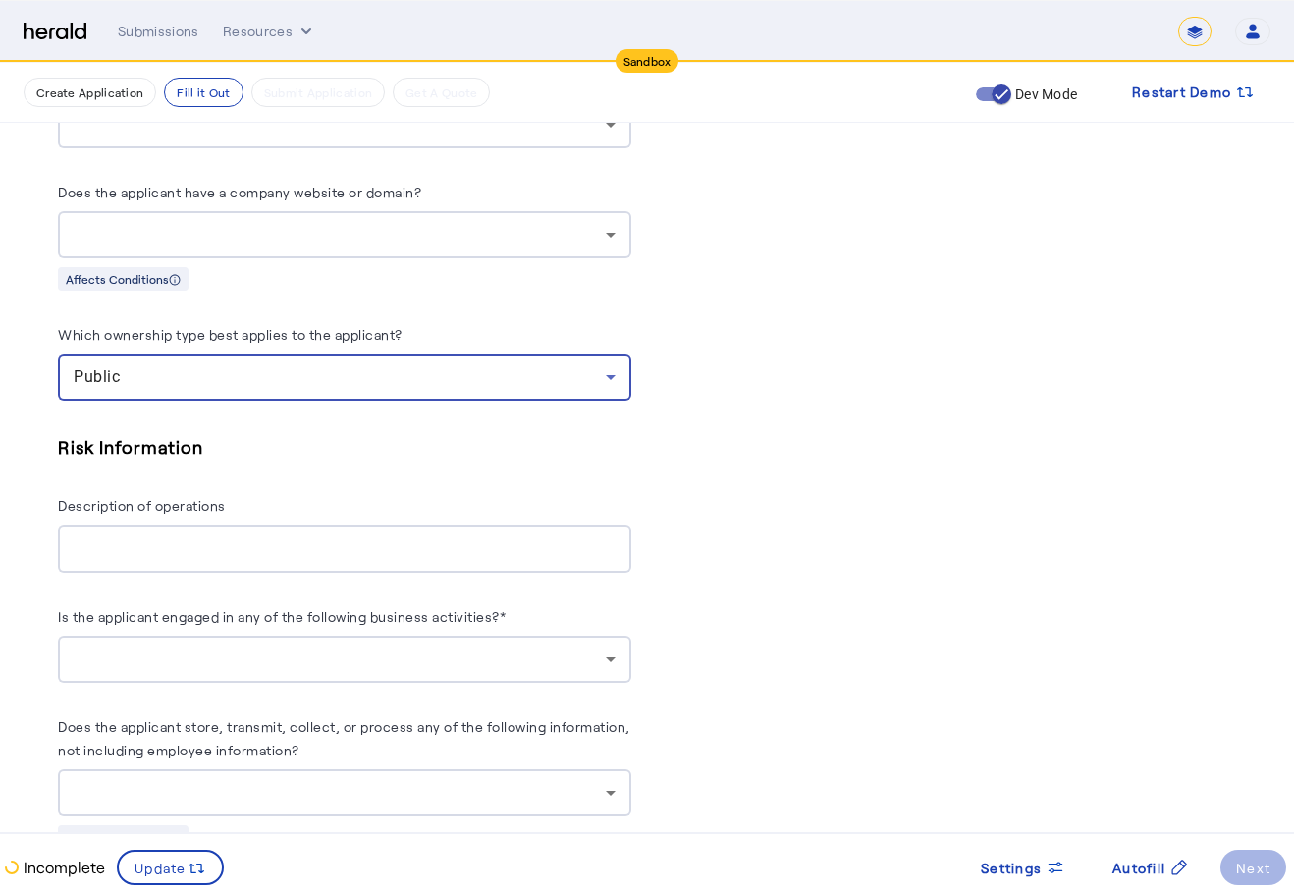
scroll to position [2160, 0]
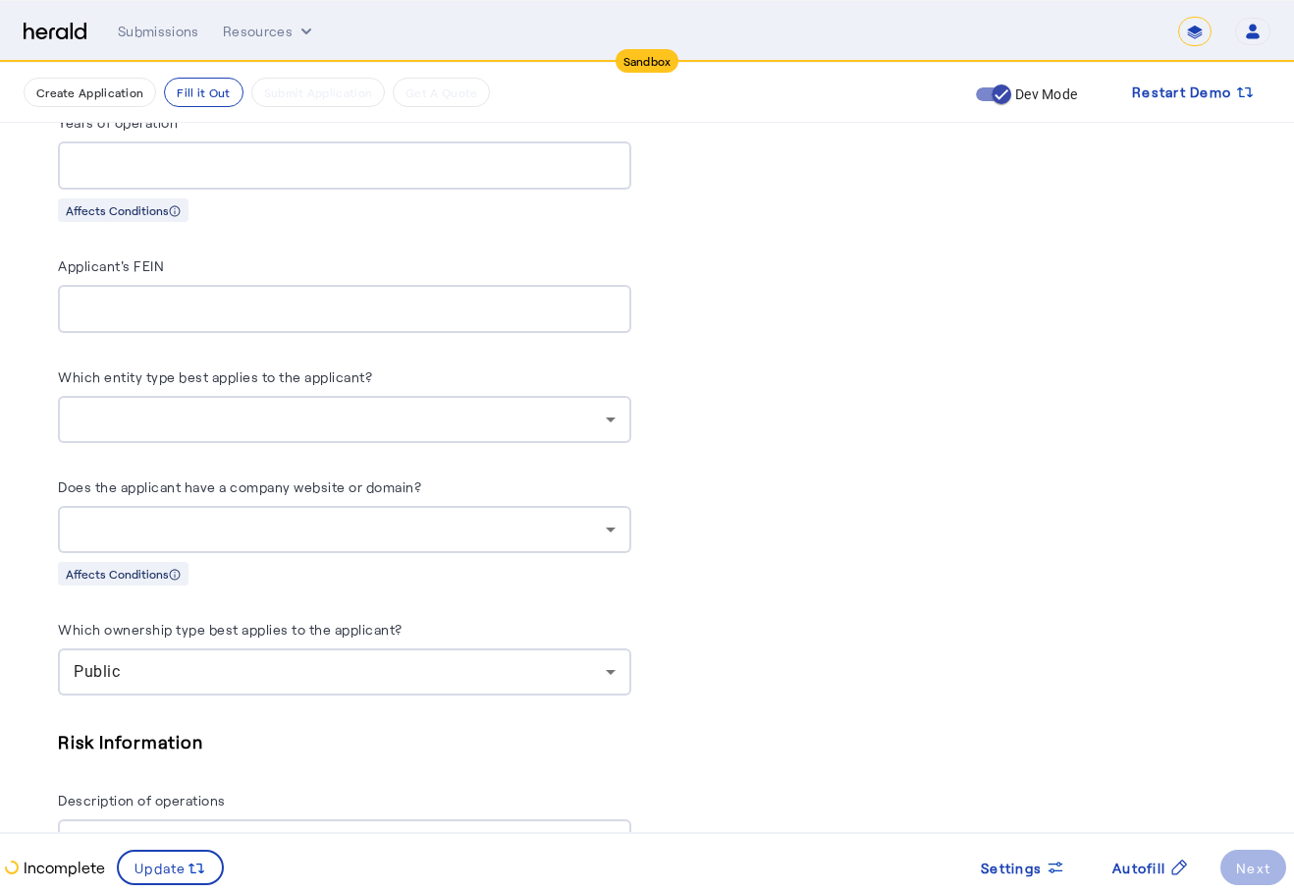
click at [398, 418] on div at bounding box center [345, 419] width 542 height 47
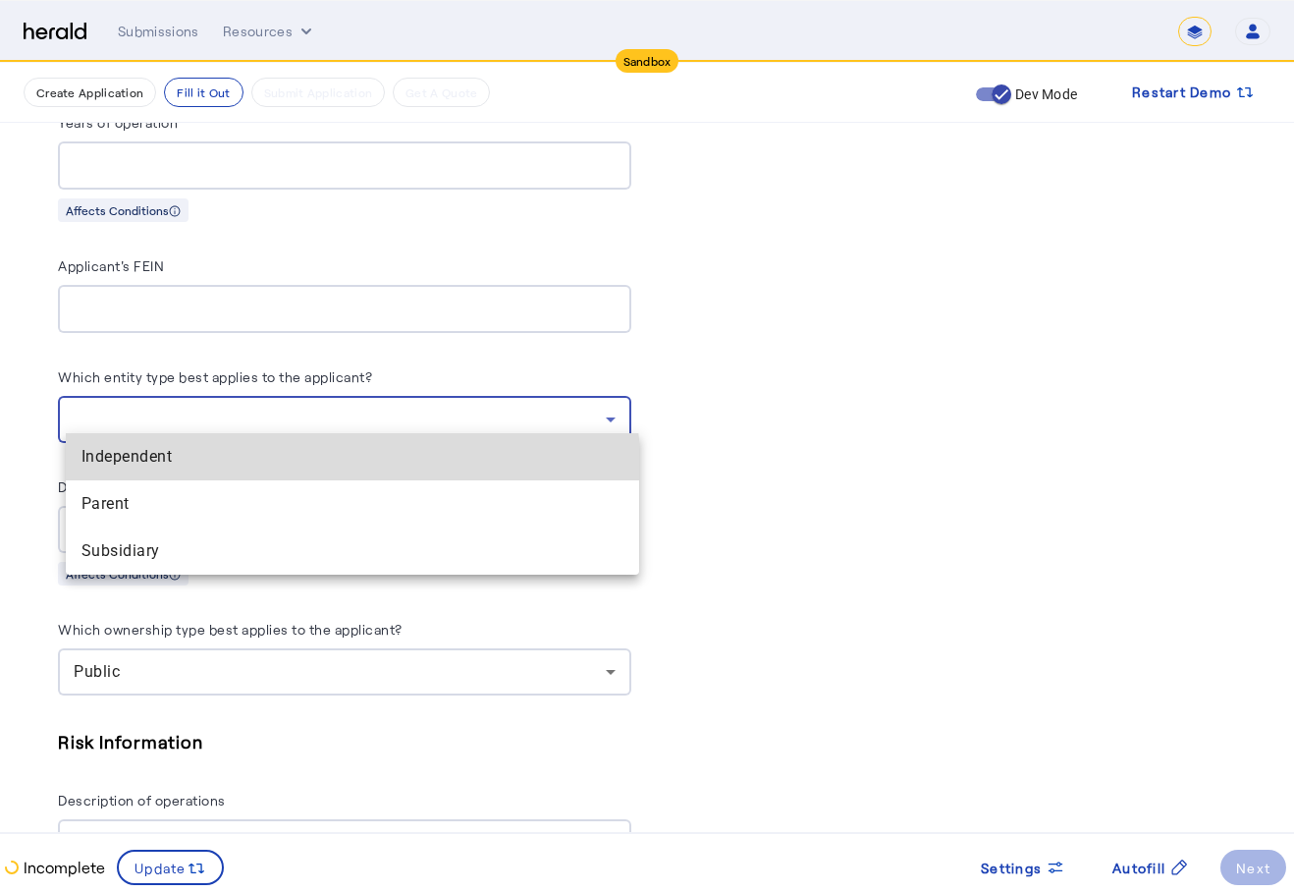
click at [345, 471] on mat-option "Independent" at bounding box center [352, 456] width 573 height 47
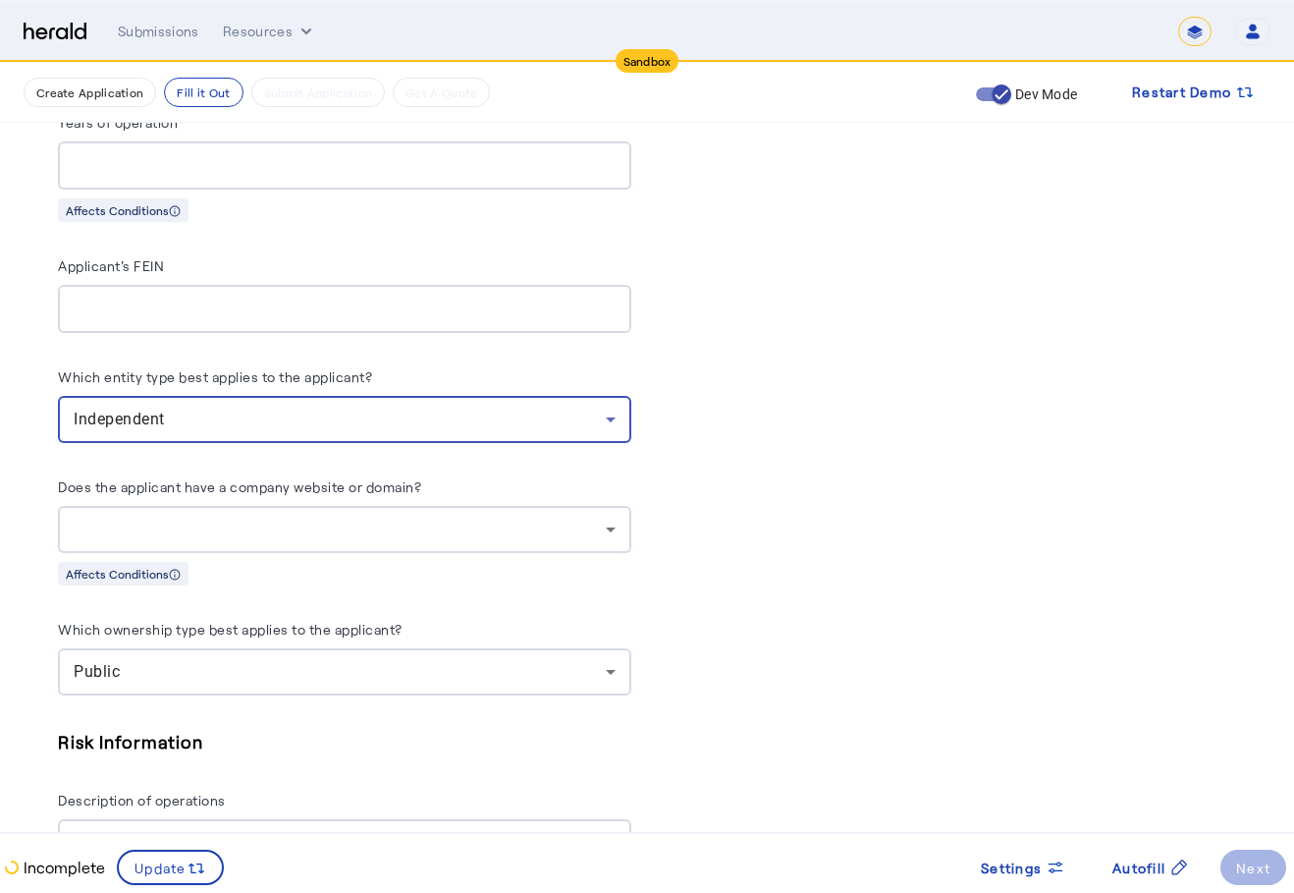
click at [409, 408] on div "Independent" at bounding box center [340, 420] width 532 height 24
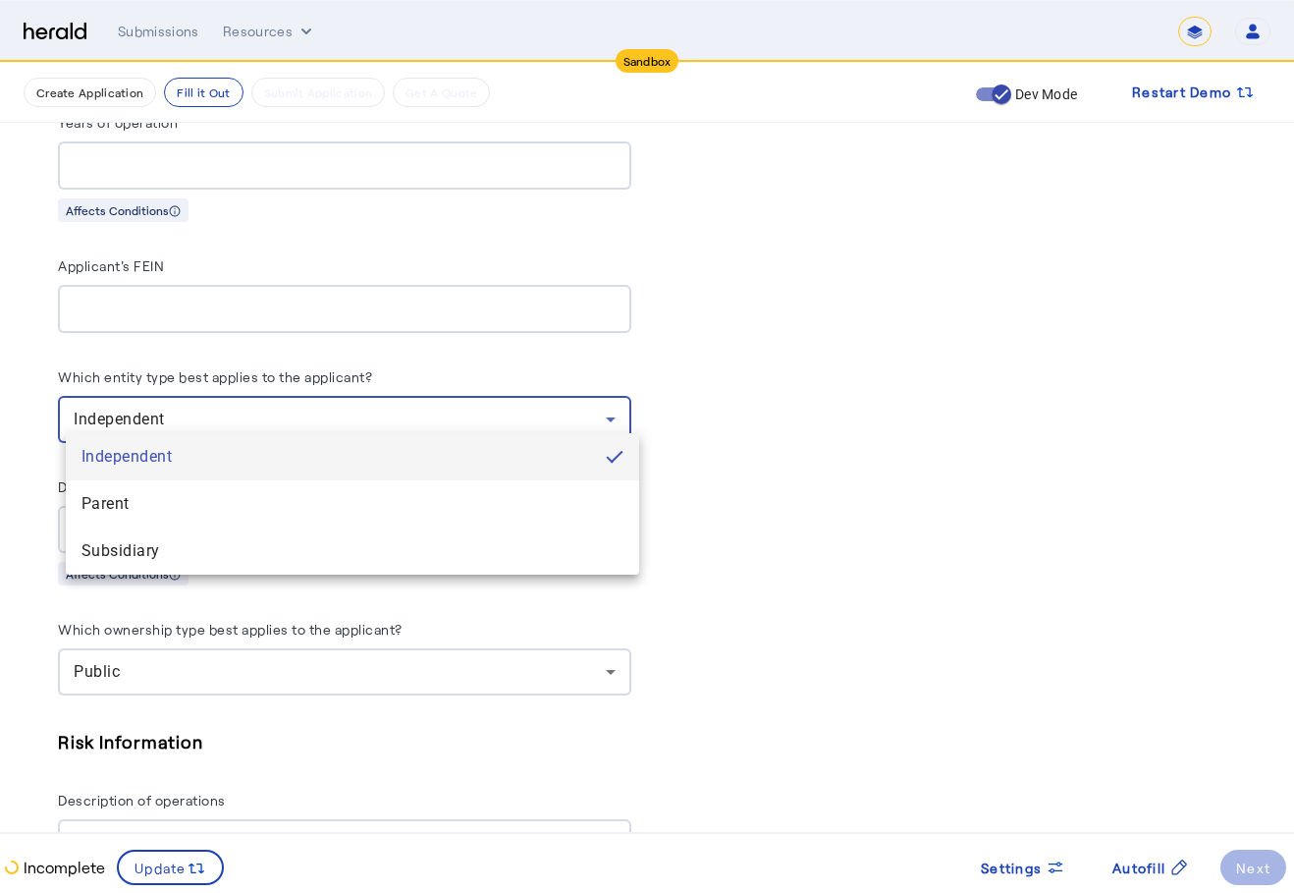
click at [917, 459] on div at bounding box center [647, 446] width 1294 height 893
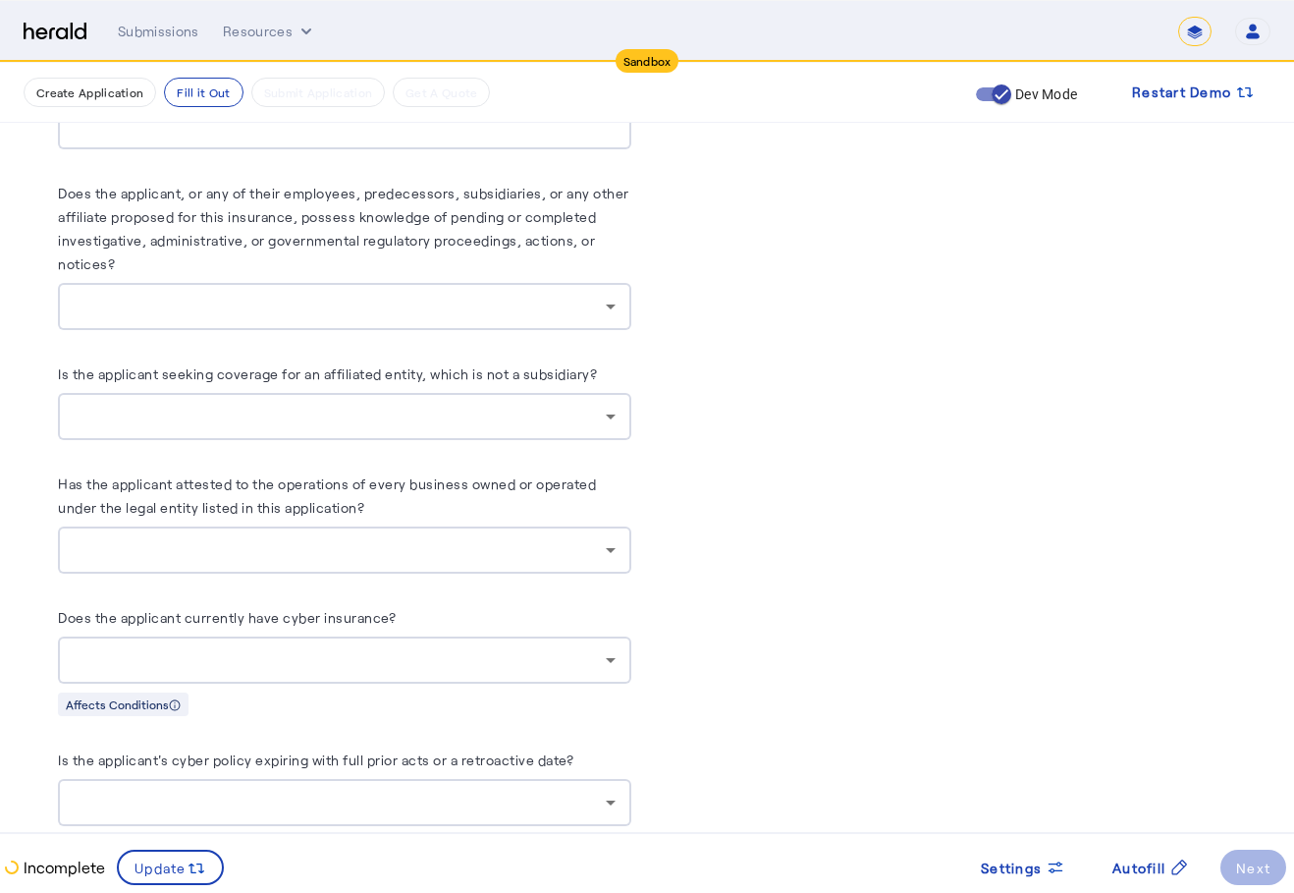
scroll to position [11193, 0]
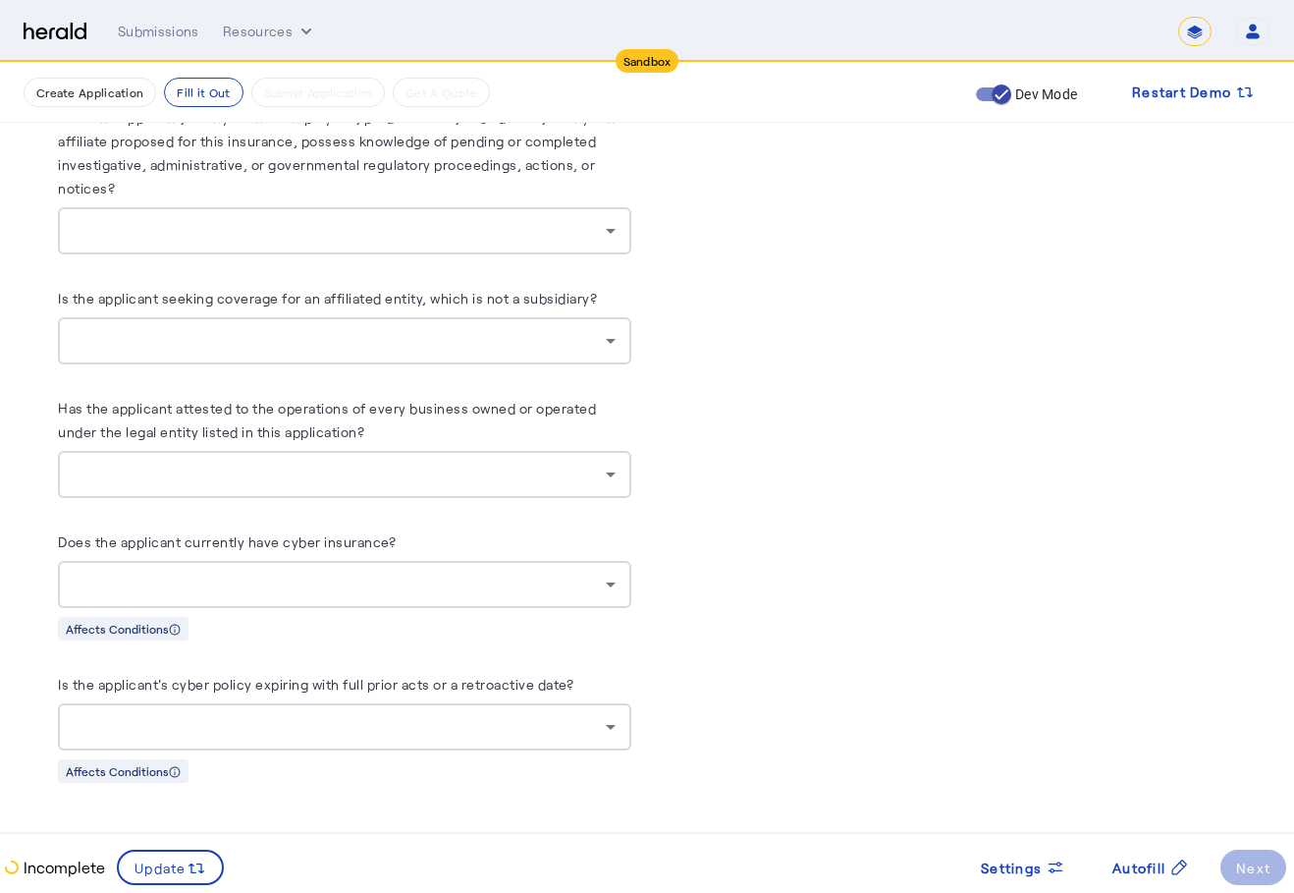
click at [317, 735] on div at bounding box center [340, 727] width 532 height 24
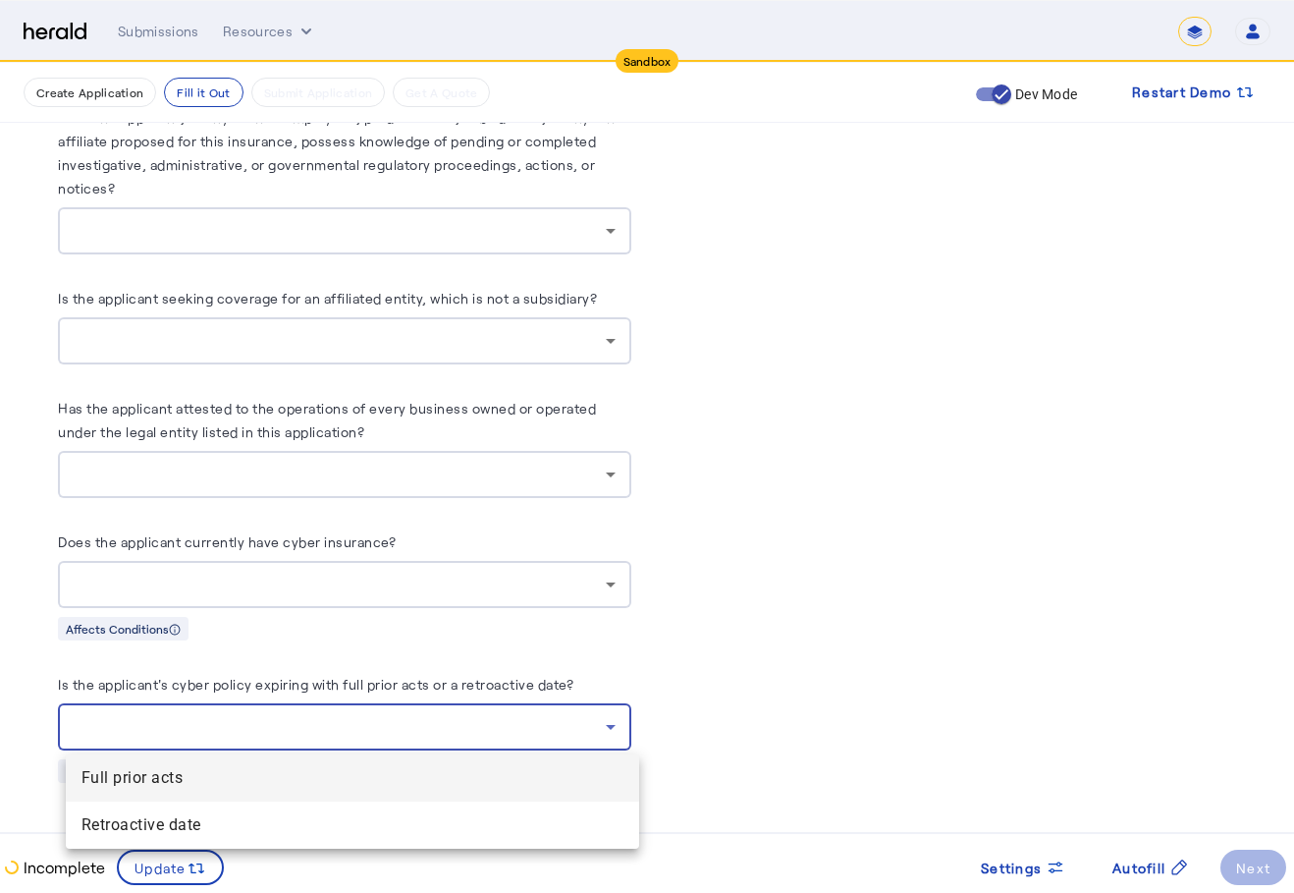
click at [813, 643] on div at bounding box center [647, 446] width 1294 height 893
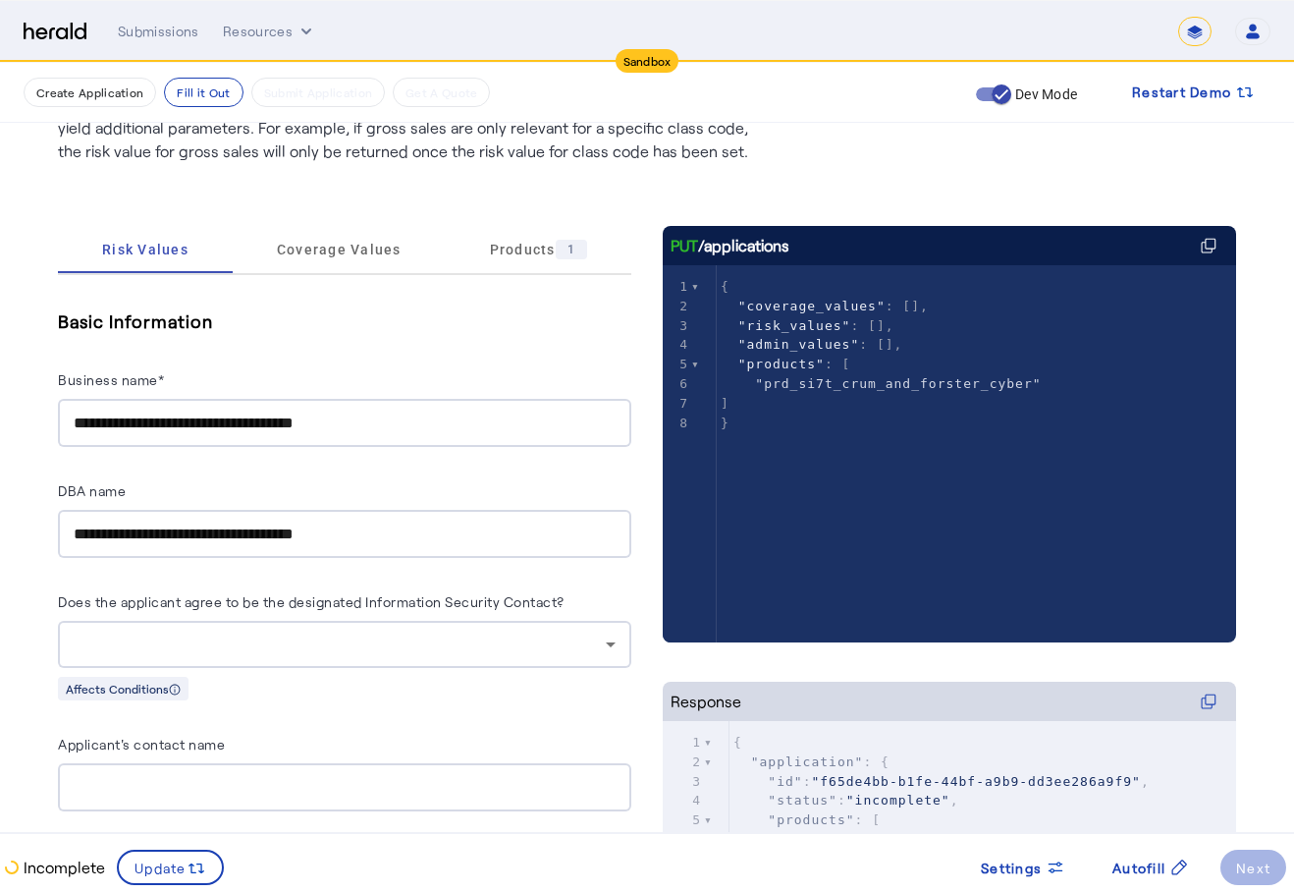
scroll to position [96, 0]
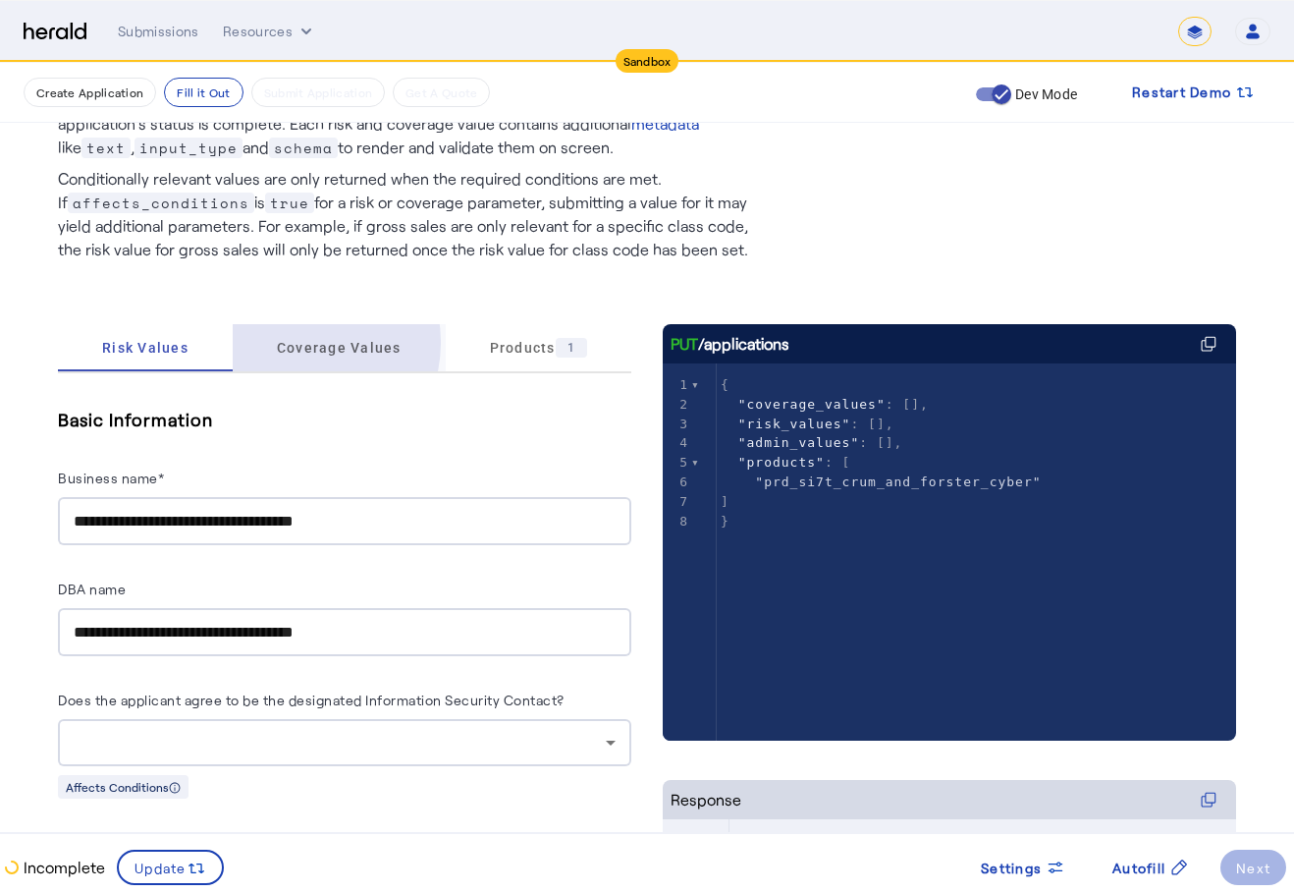
click at [294, 342] on span "Coverage Values" at bounding box center [339, 348] width 125 height 14
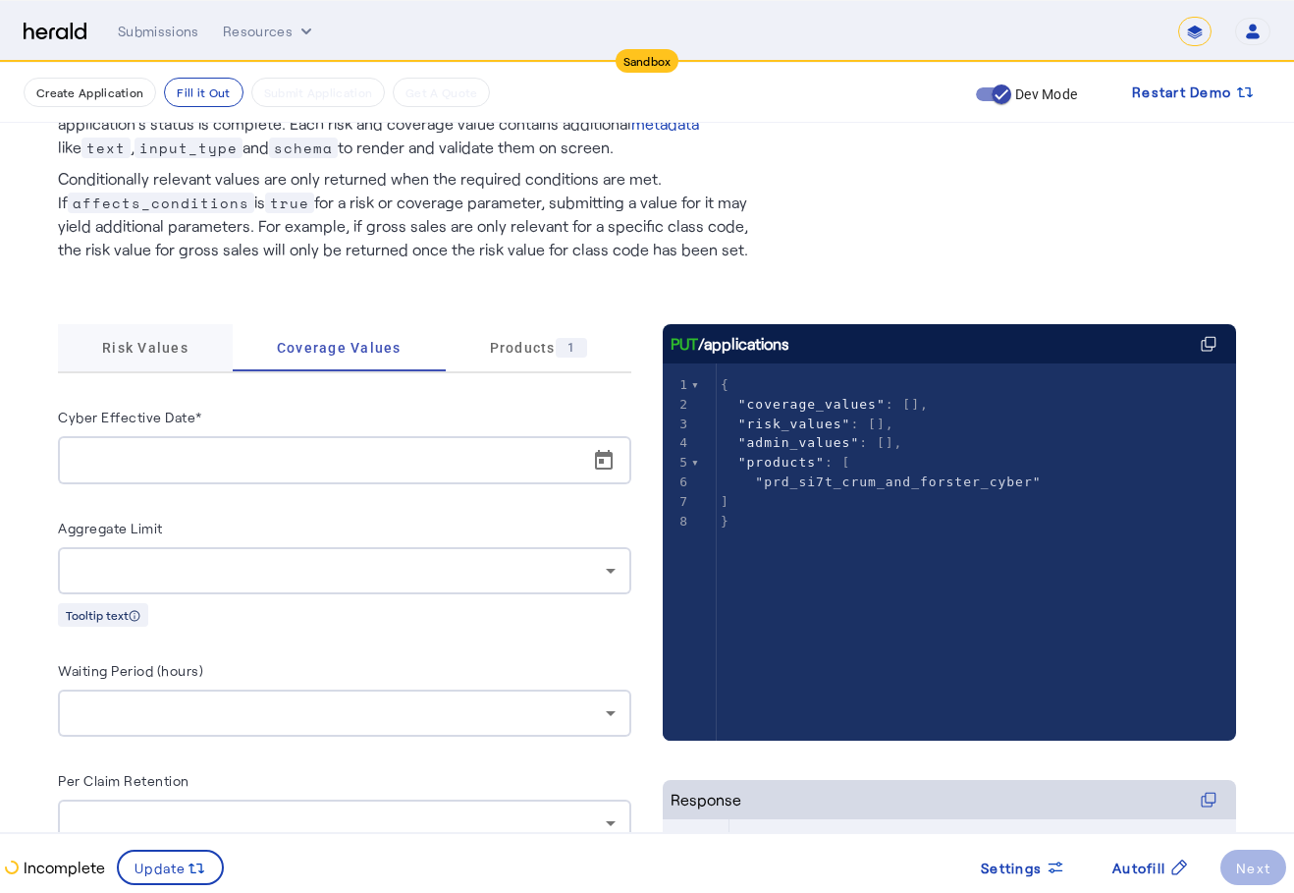
click at [151, 358] on span "Risk Values" at bounding box center [145, 347] width 86 height 47
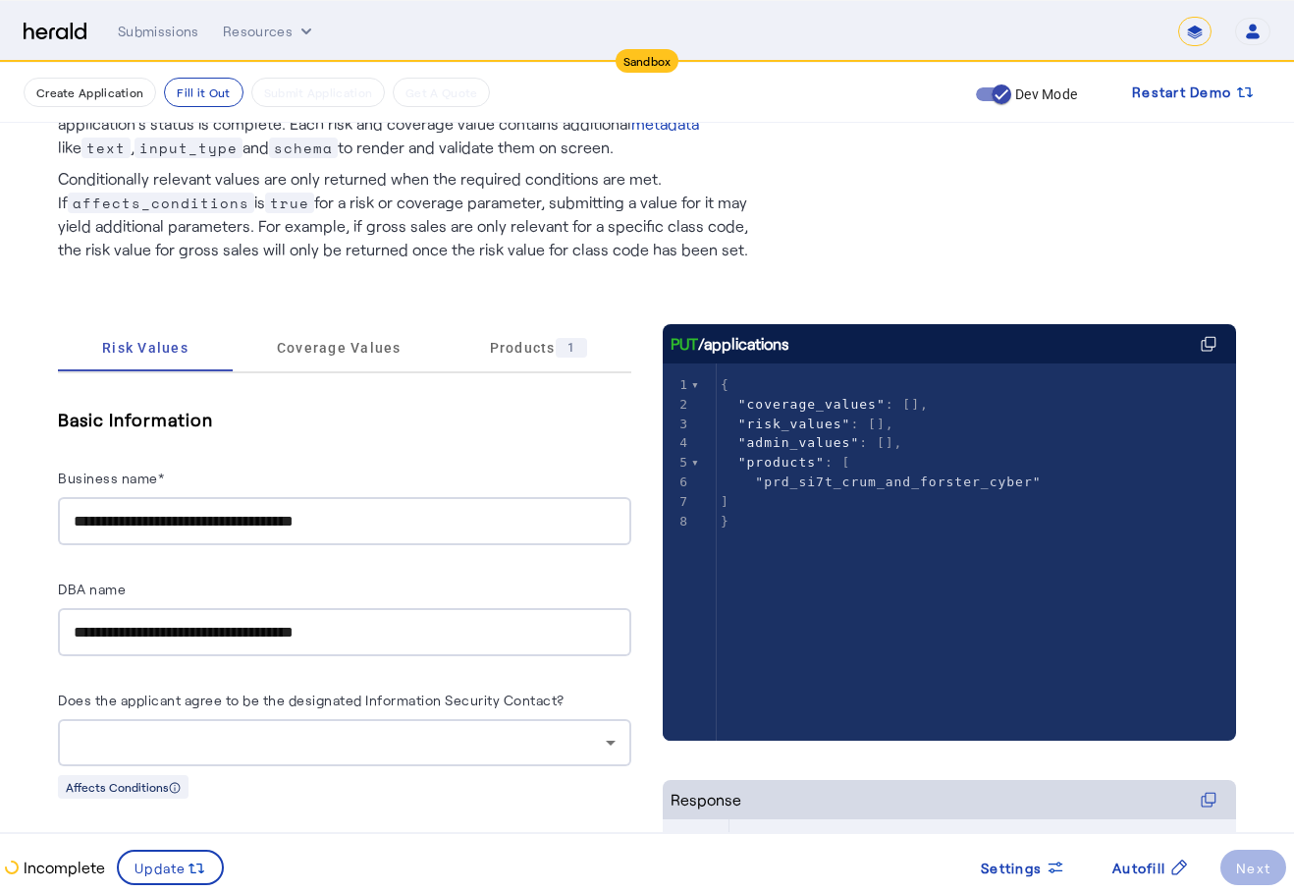
scroll to position [391, 0]
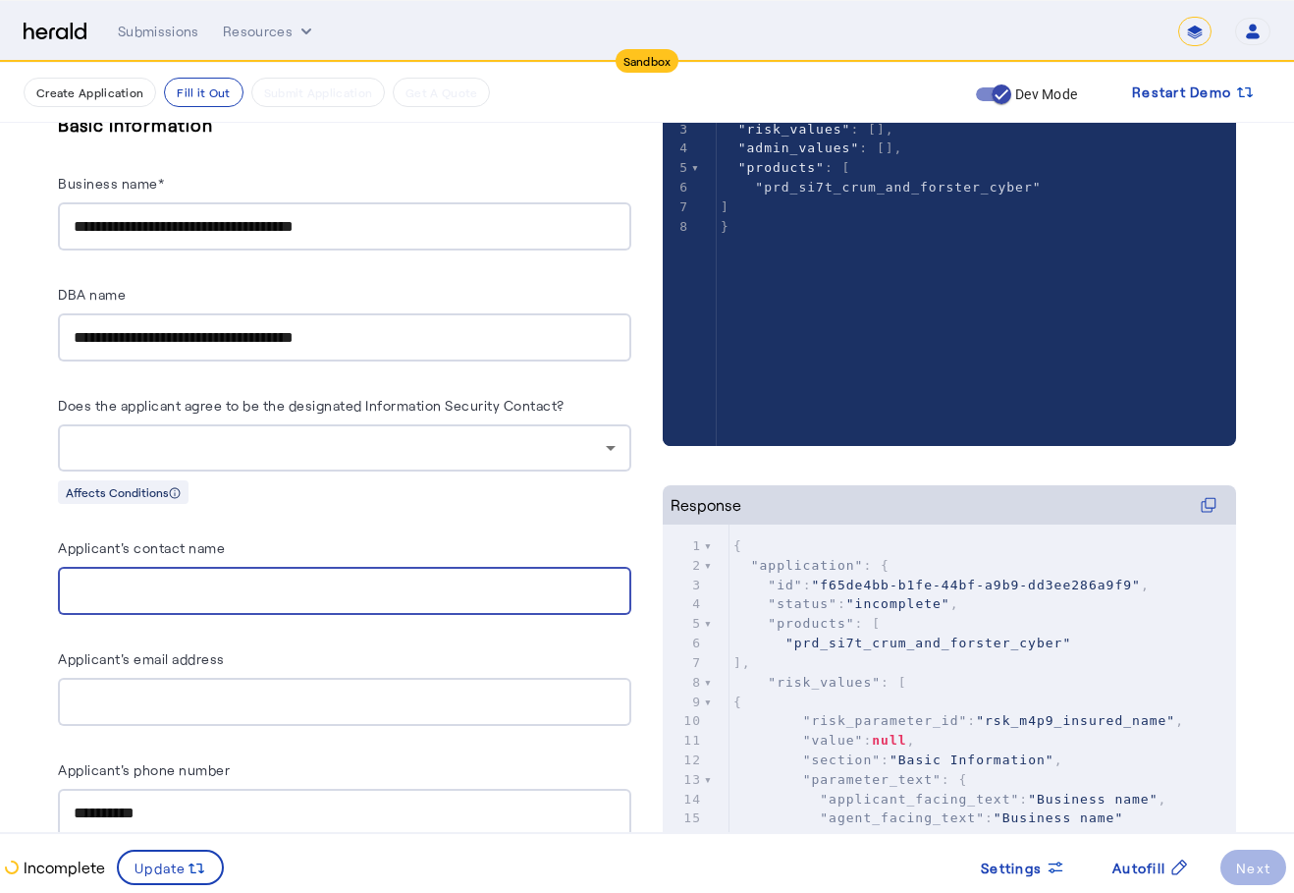
click at [259, 582] on input "Applicant's contact name" at bounding box center [345, 591] width 542 height 24
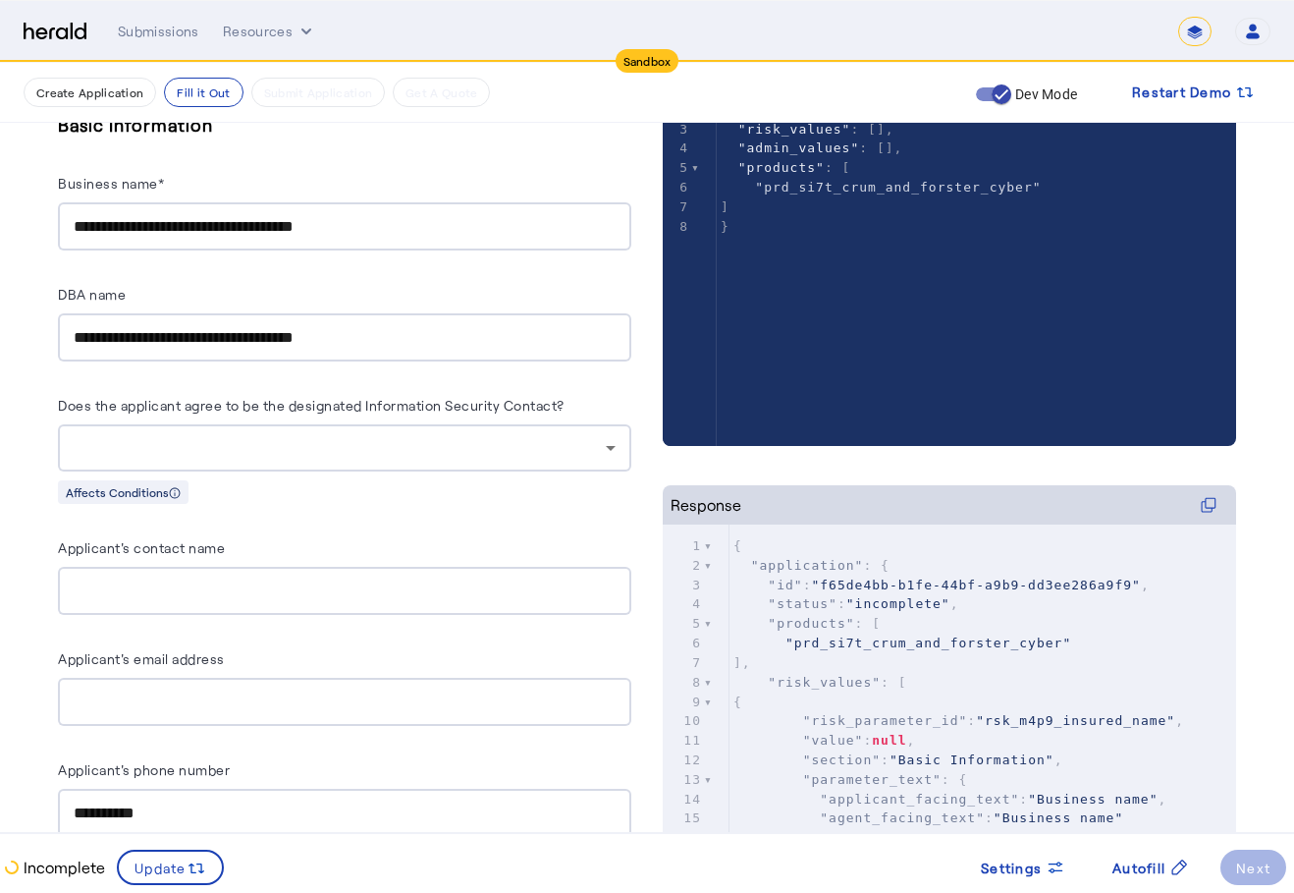
click at [249, 575] on div at bounding box center [345, 591] width 542 height 48
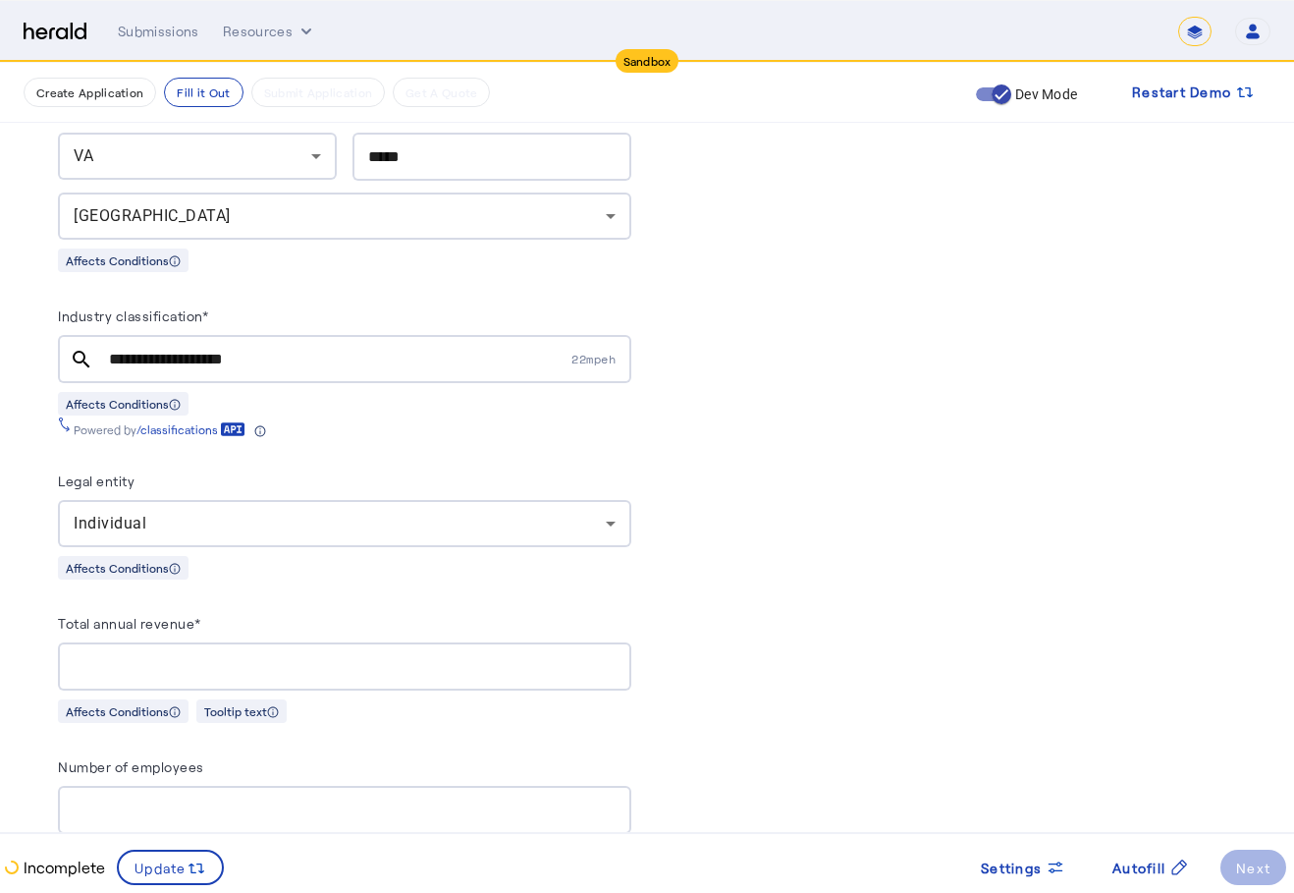
scroll to position [1471, 0]
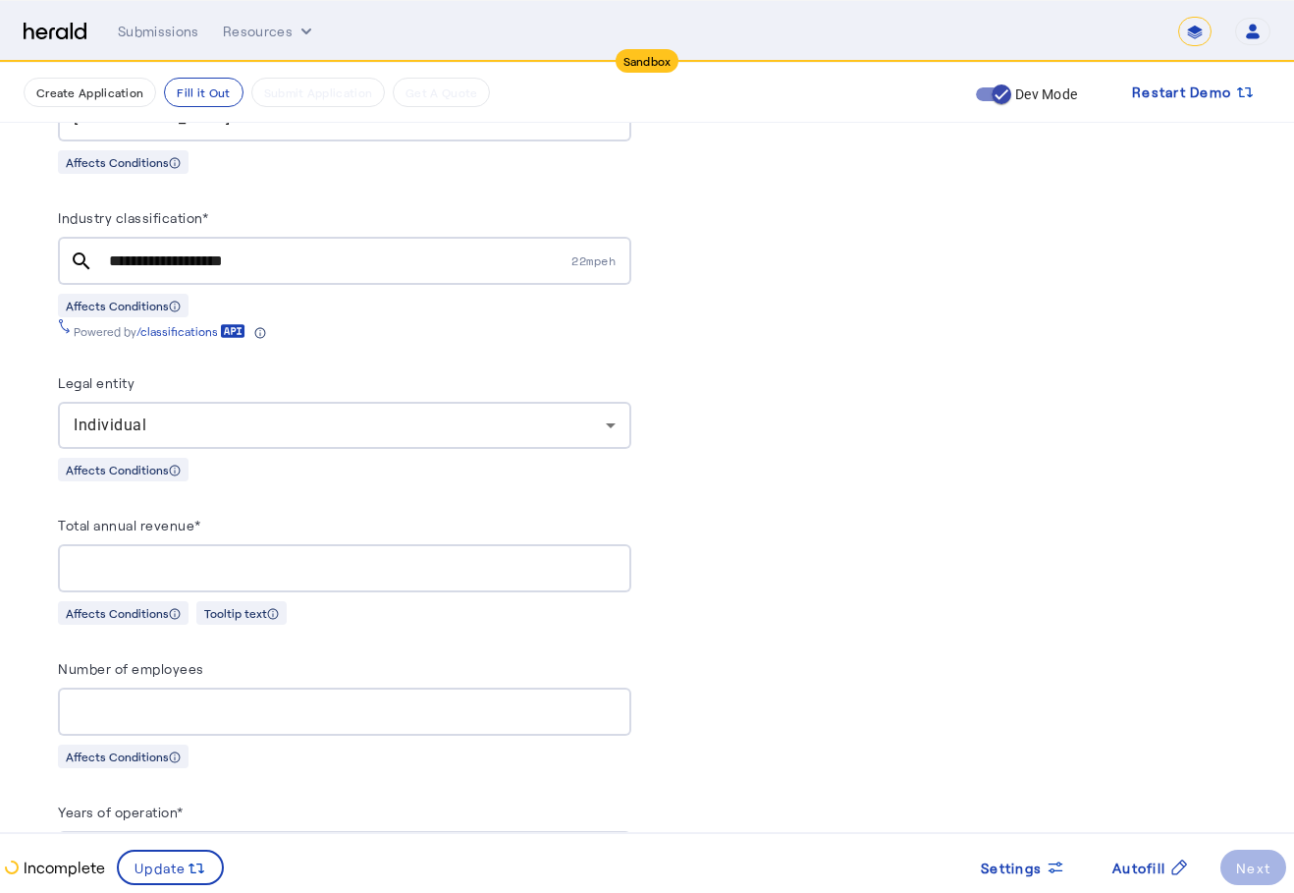
click at [300, 419] on div "Individual" at bounding box center [340, 425] width 532 height 24
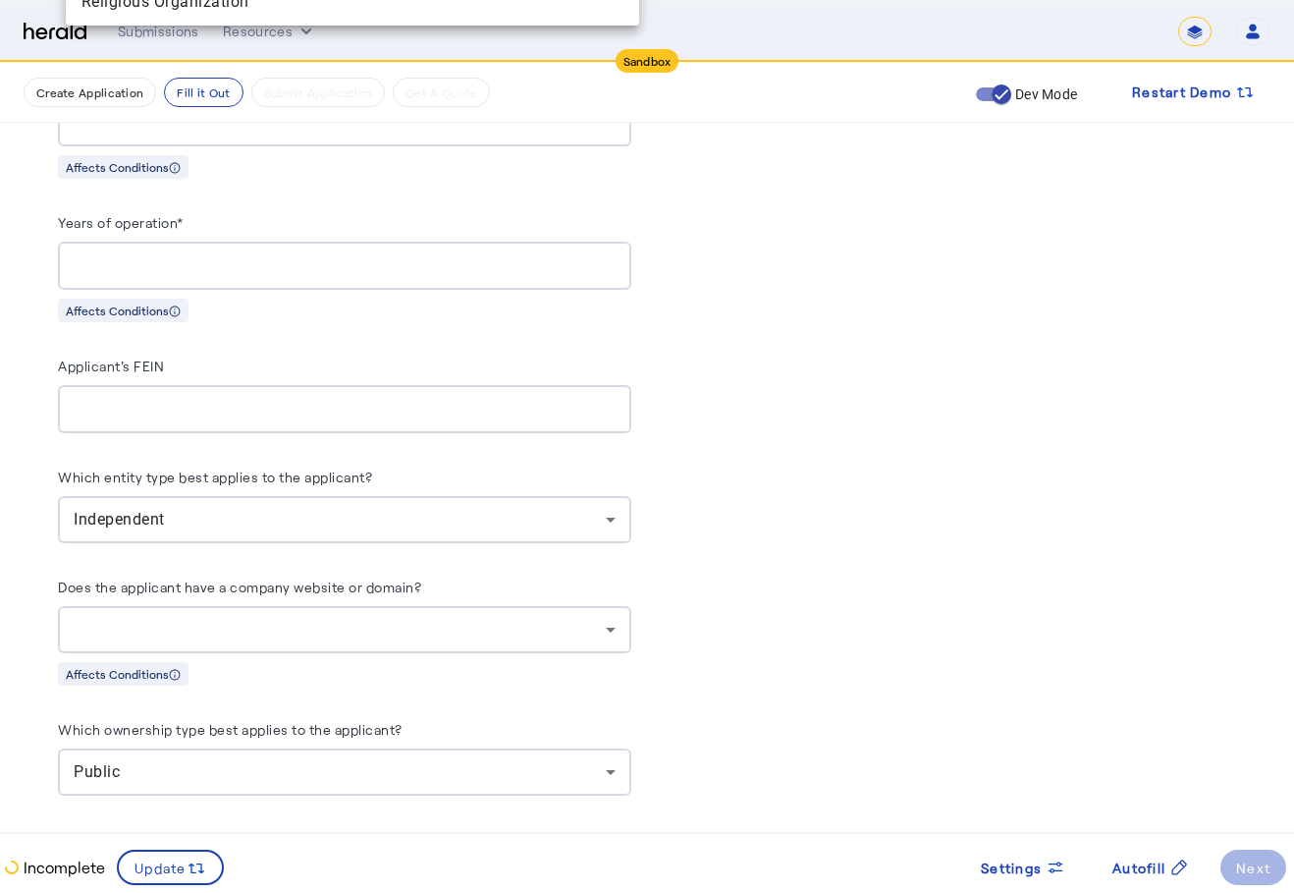
scroll to position [1667, 0]
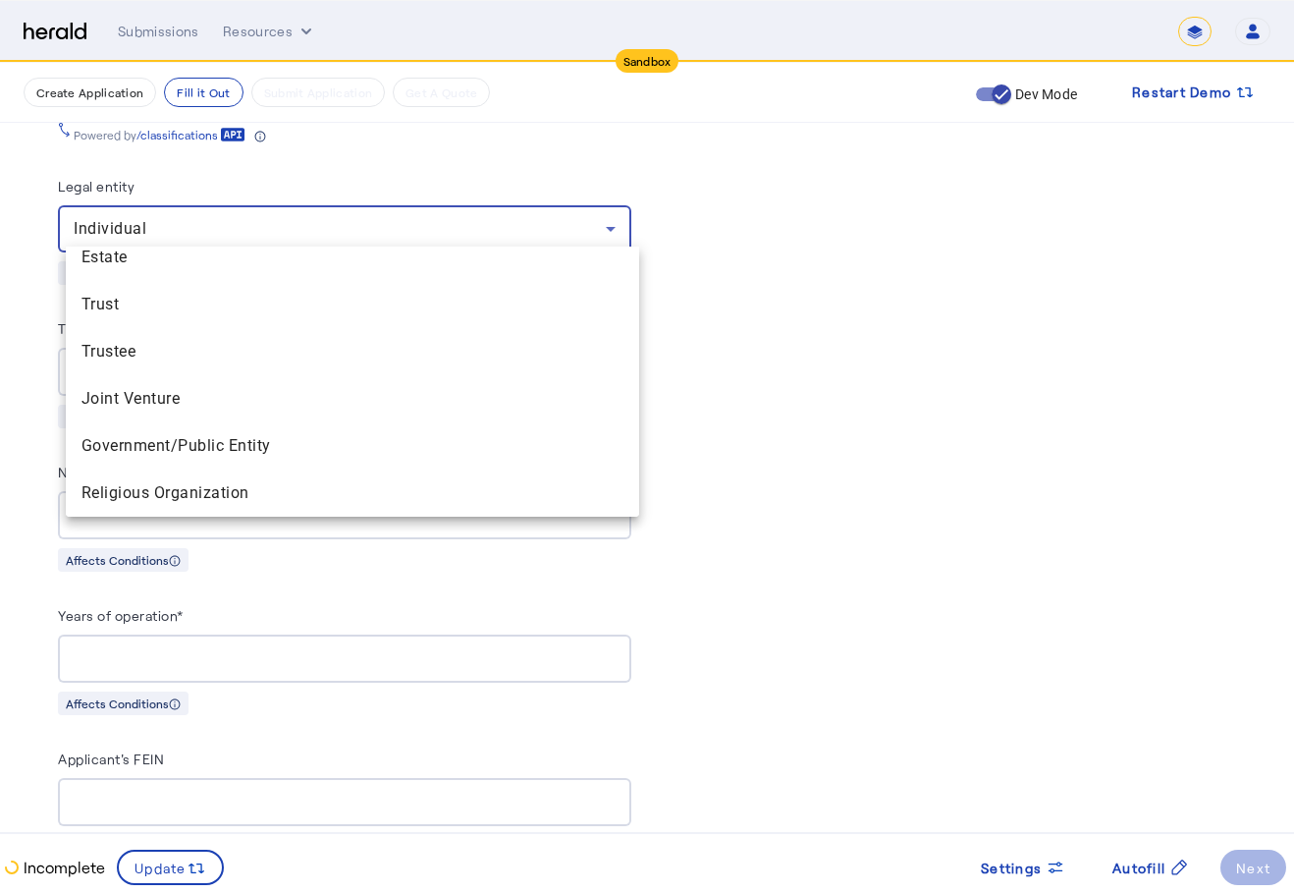
click at [677, 532] on div at bounding box center [647, 446] width 1294 height 893
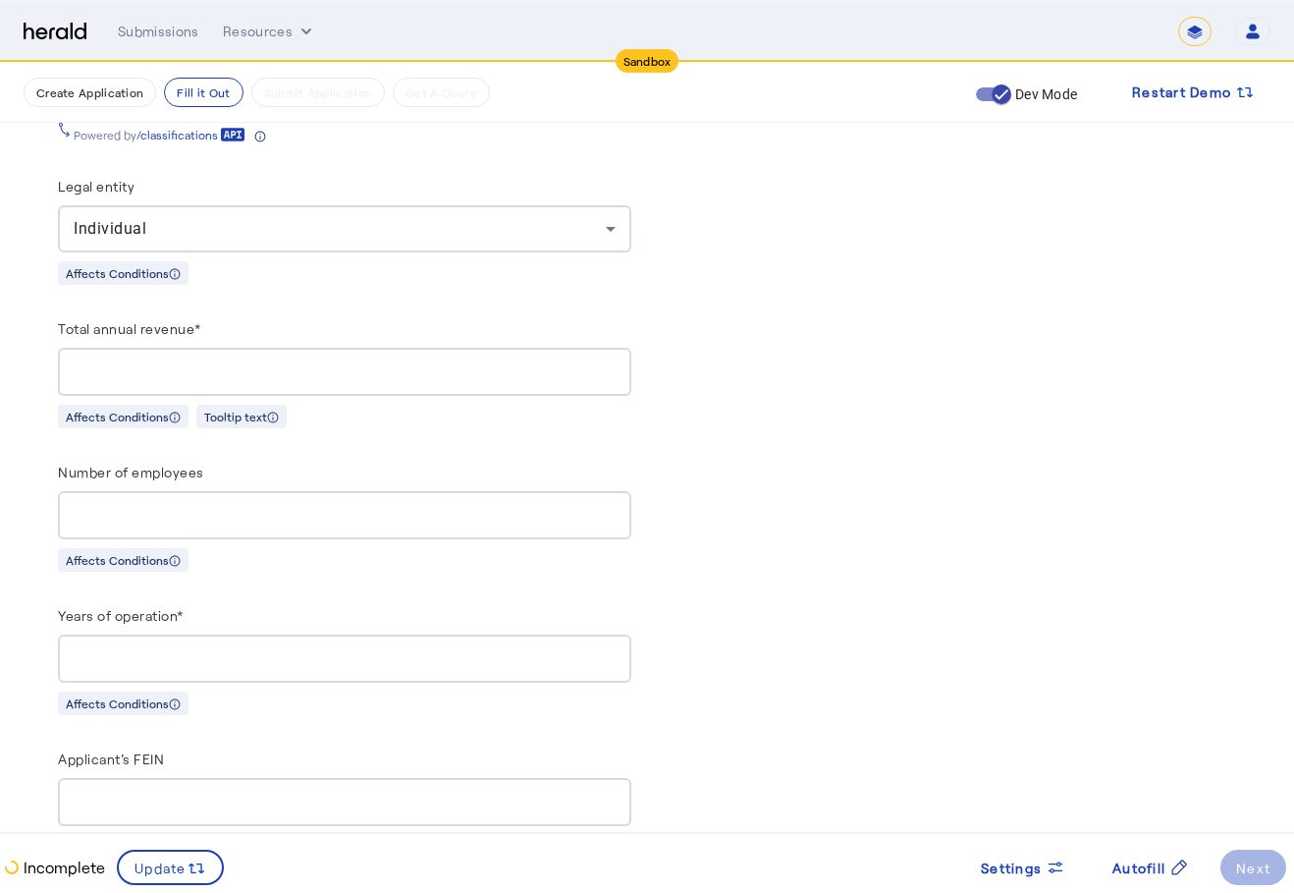
click at [597, 603] on div "Years of operation*" at bounding box center [344, 618] width 573 height 31
click at [464, 659] on div at bounding box center [345, 658] width 542 height 48
type input "*"
click at [615, 647] on input "*" at bounding box center [345, 659] width 542 height 24
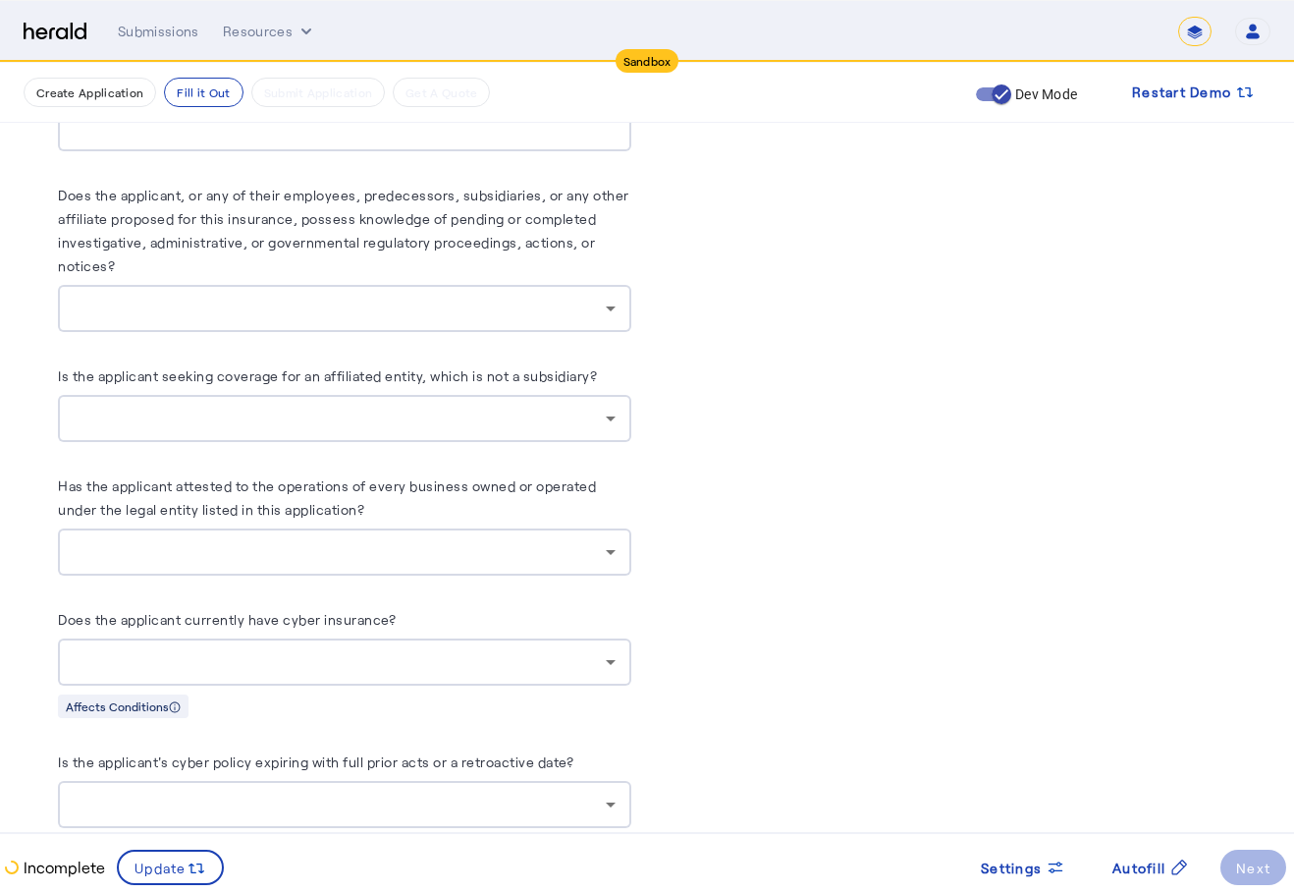
scroll to position [11193, 0]
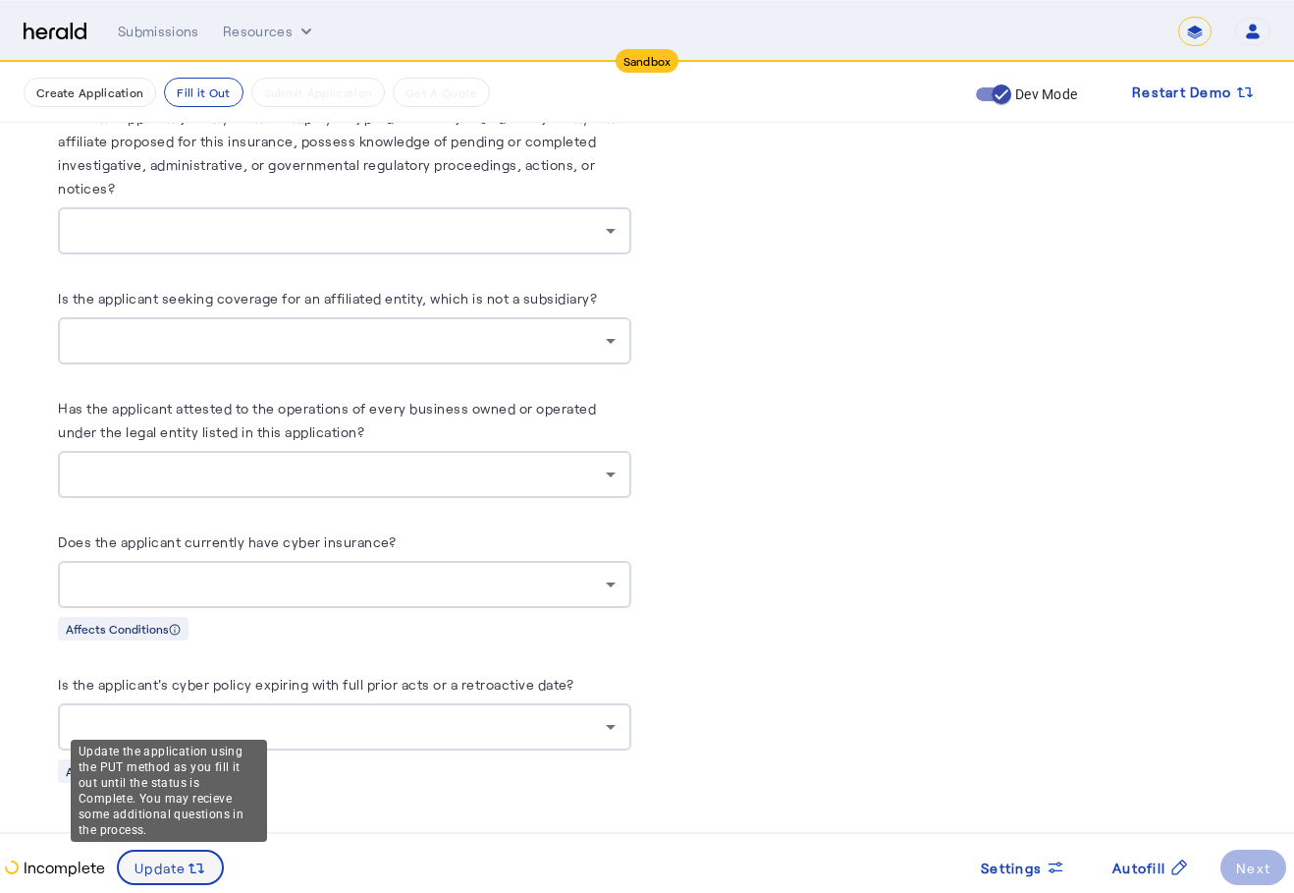
click at [176, 867] on span "Update" at bounding box center [161, 867] width 52 height 21
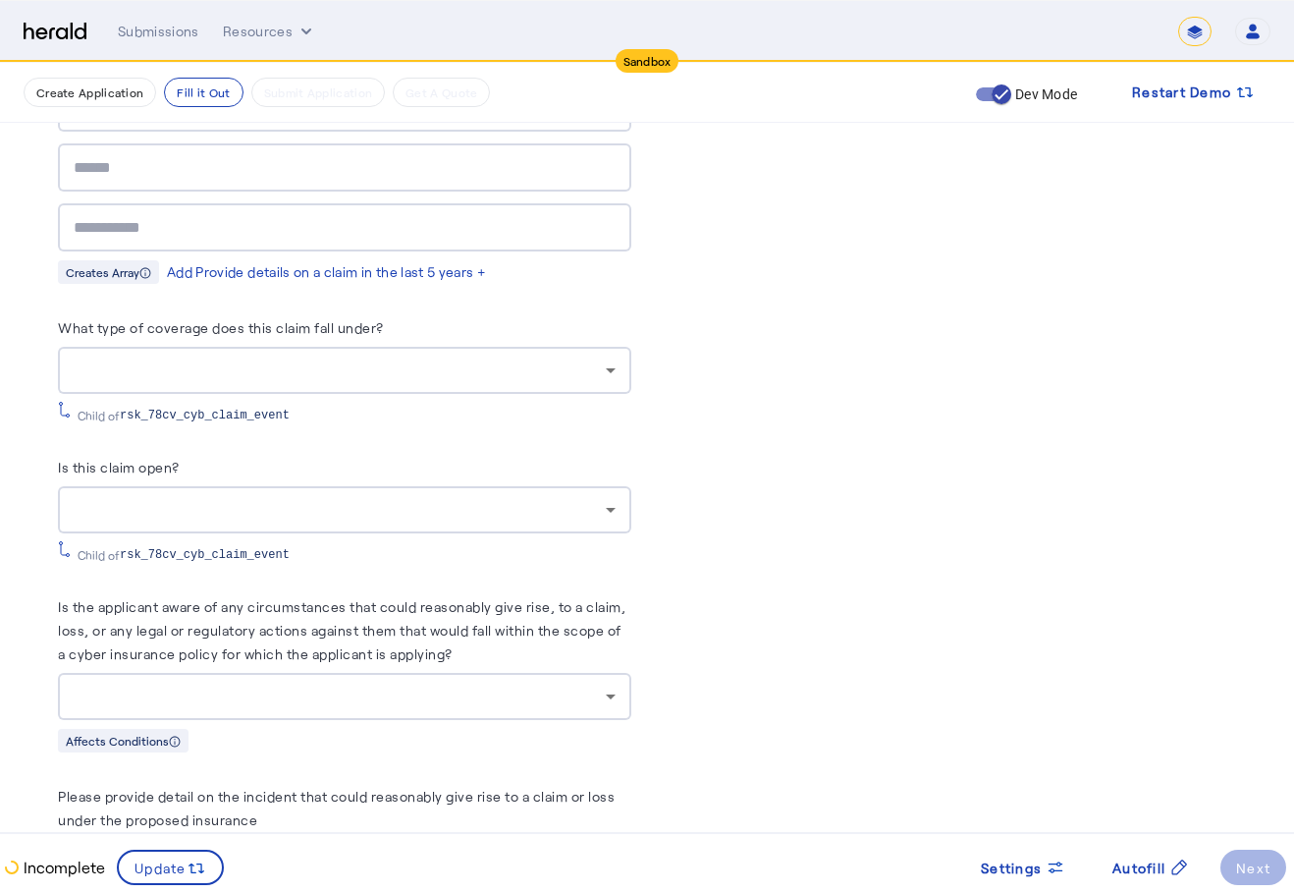
scroll to position [9032, 0]
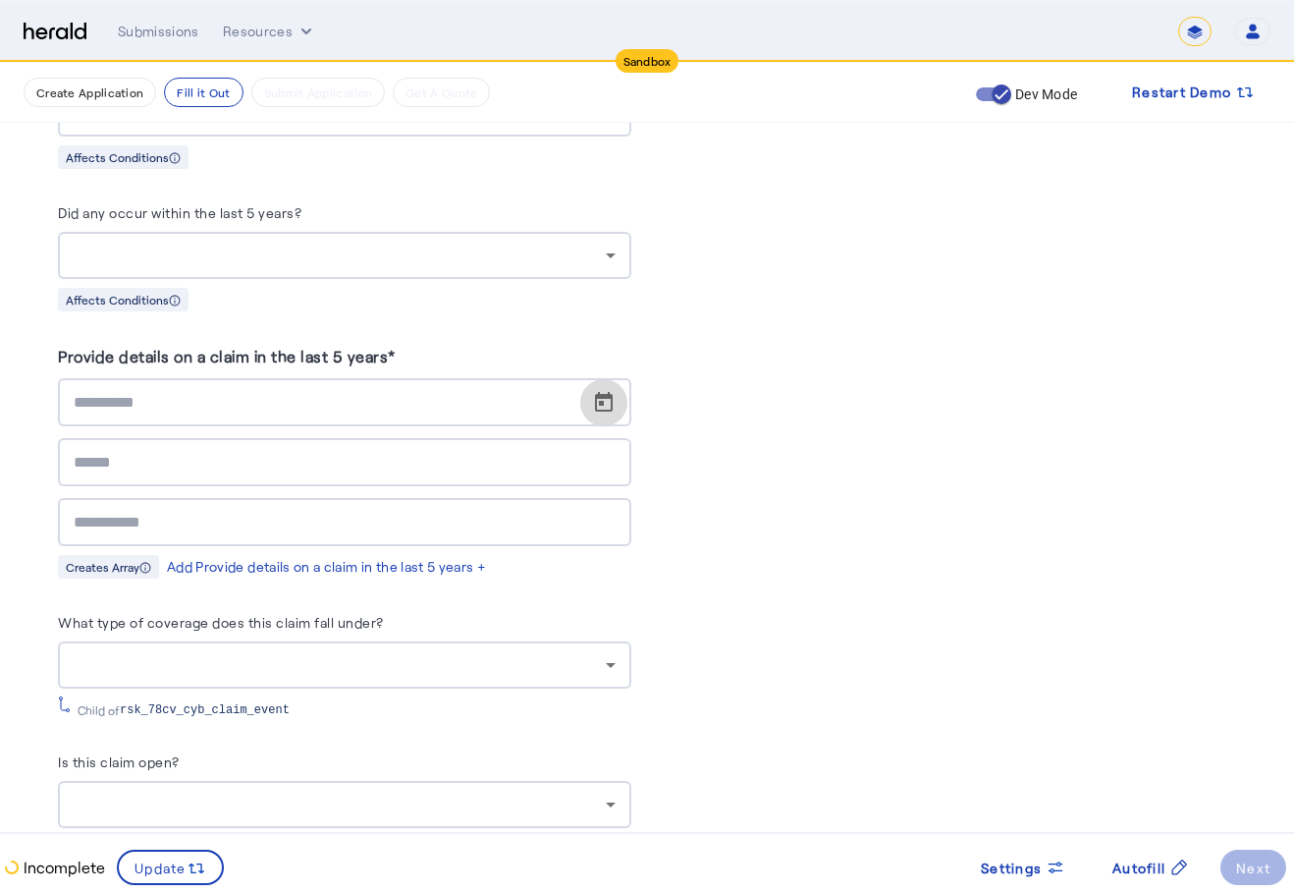
click at [609, 405] on span "Open calendar" at bounding box center [603, 402] width 47 height 47
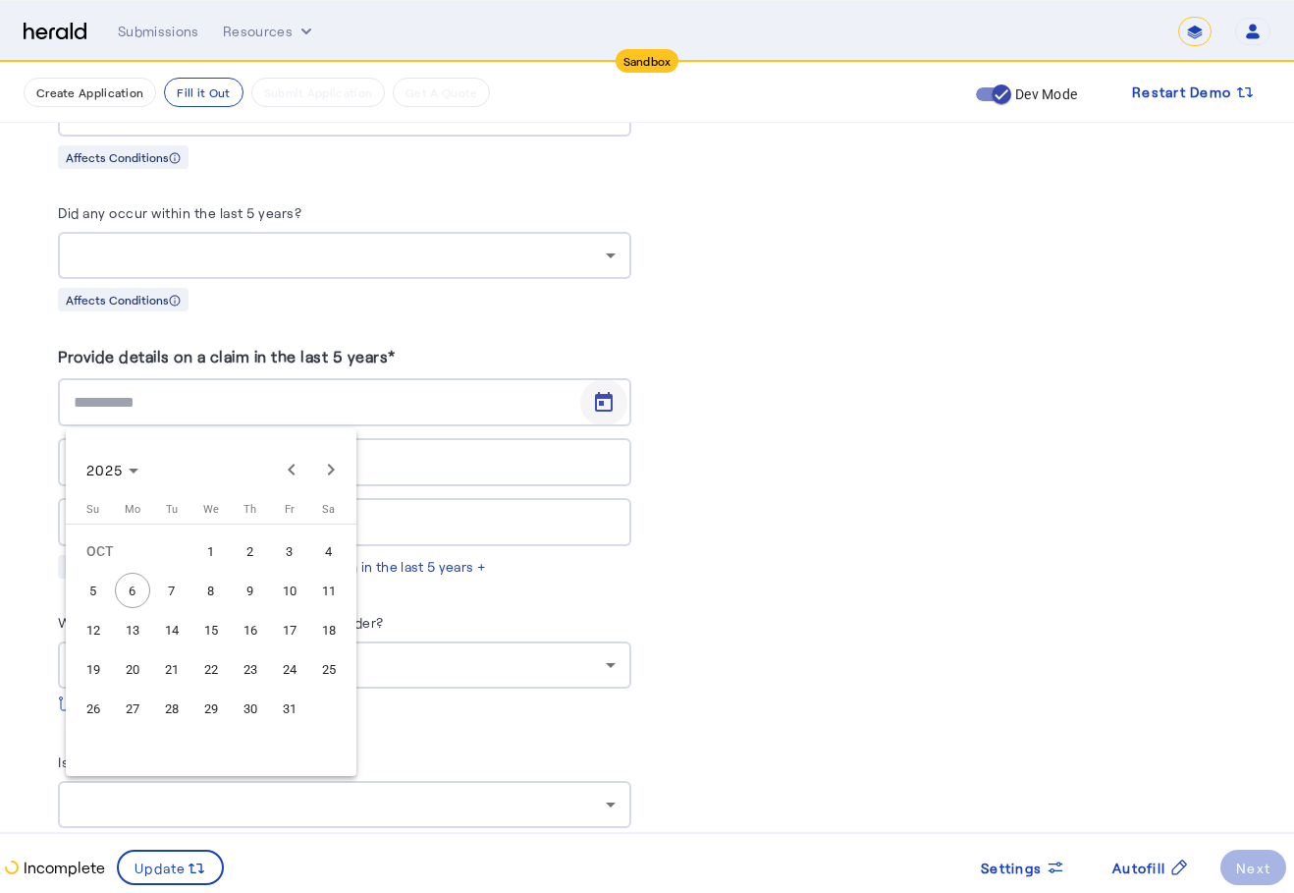
click at [609, 405] on div at bounding box center [647, 446] width 1294 height 893
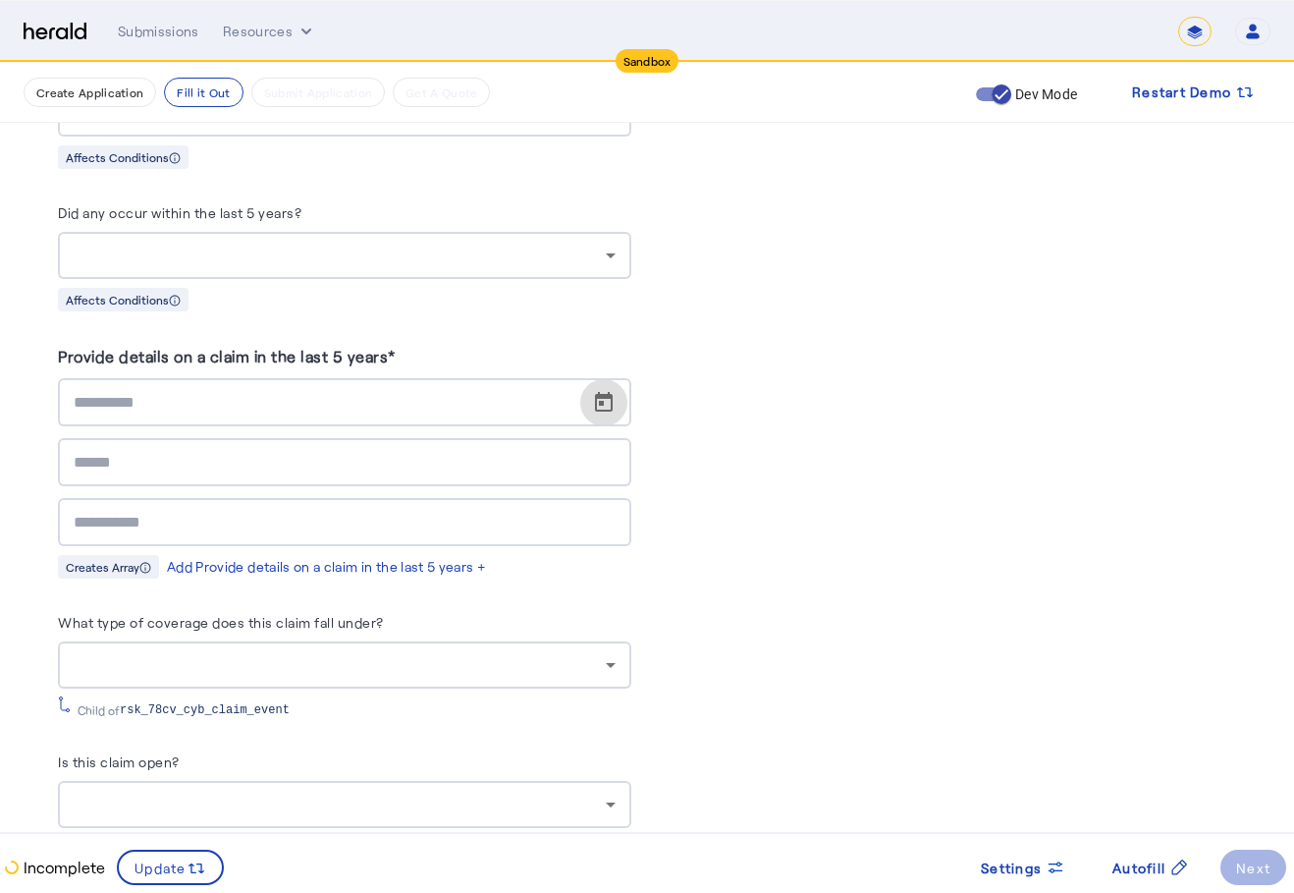
click at [398, 364] on herald-label "Provide details on a claim in the last 5 years*" at bounding box center [344, 360] width 573 height 35
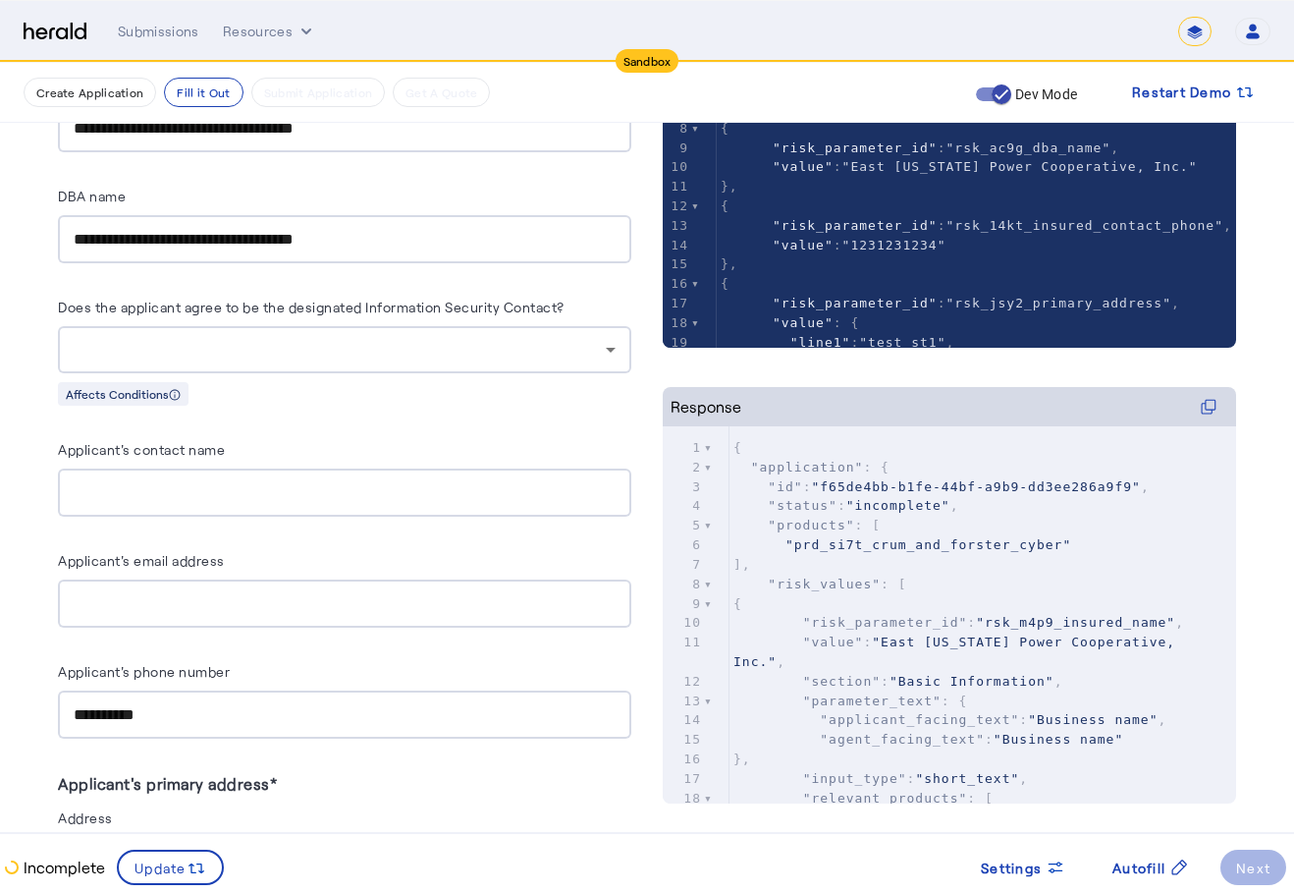
scroll to position [0, 0]
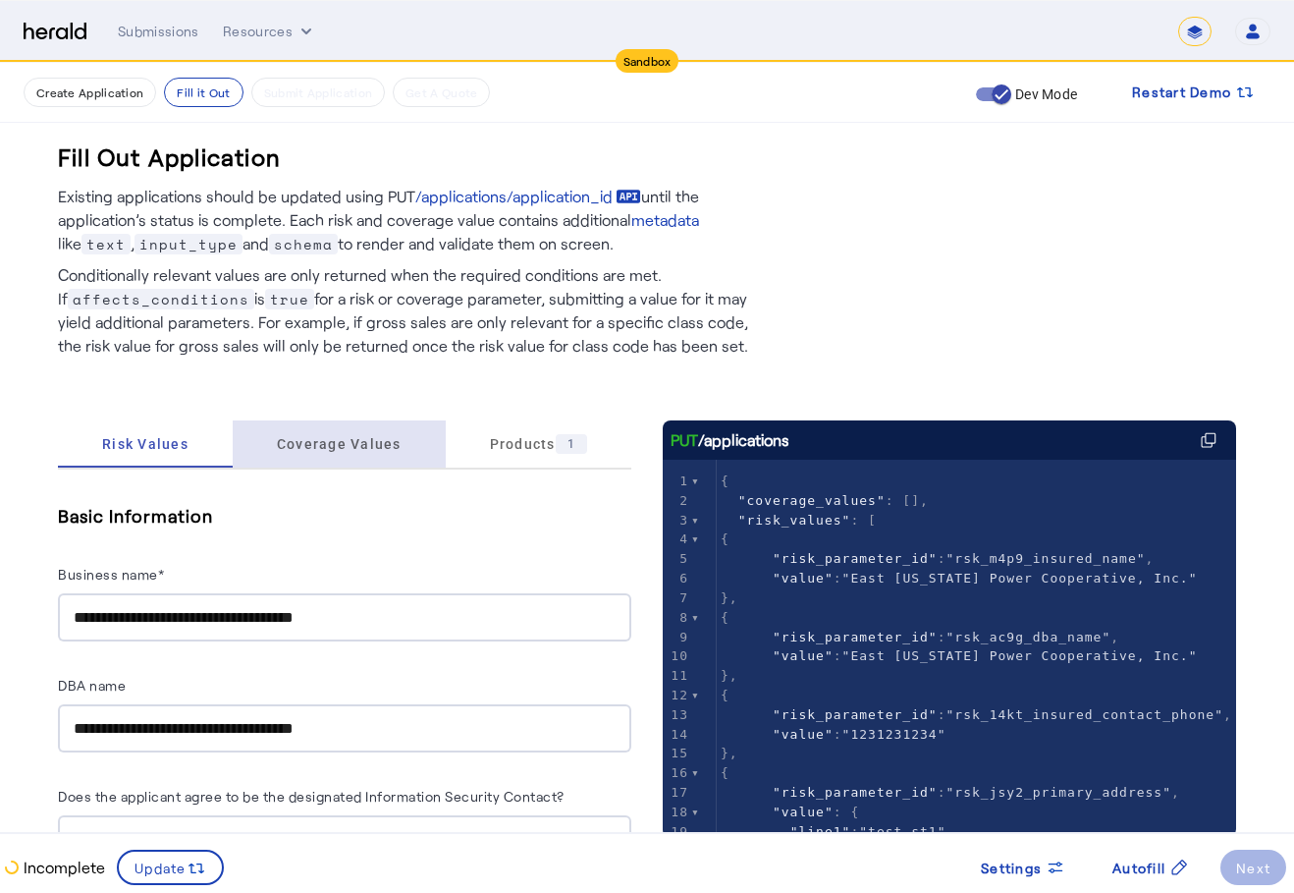
click at [374, 432] on span "Coverage Values" at bounding box center [339, 443] width 125 height 47
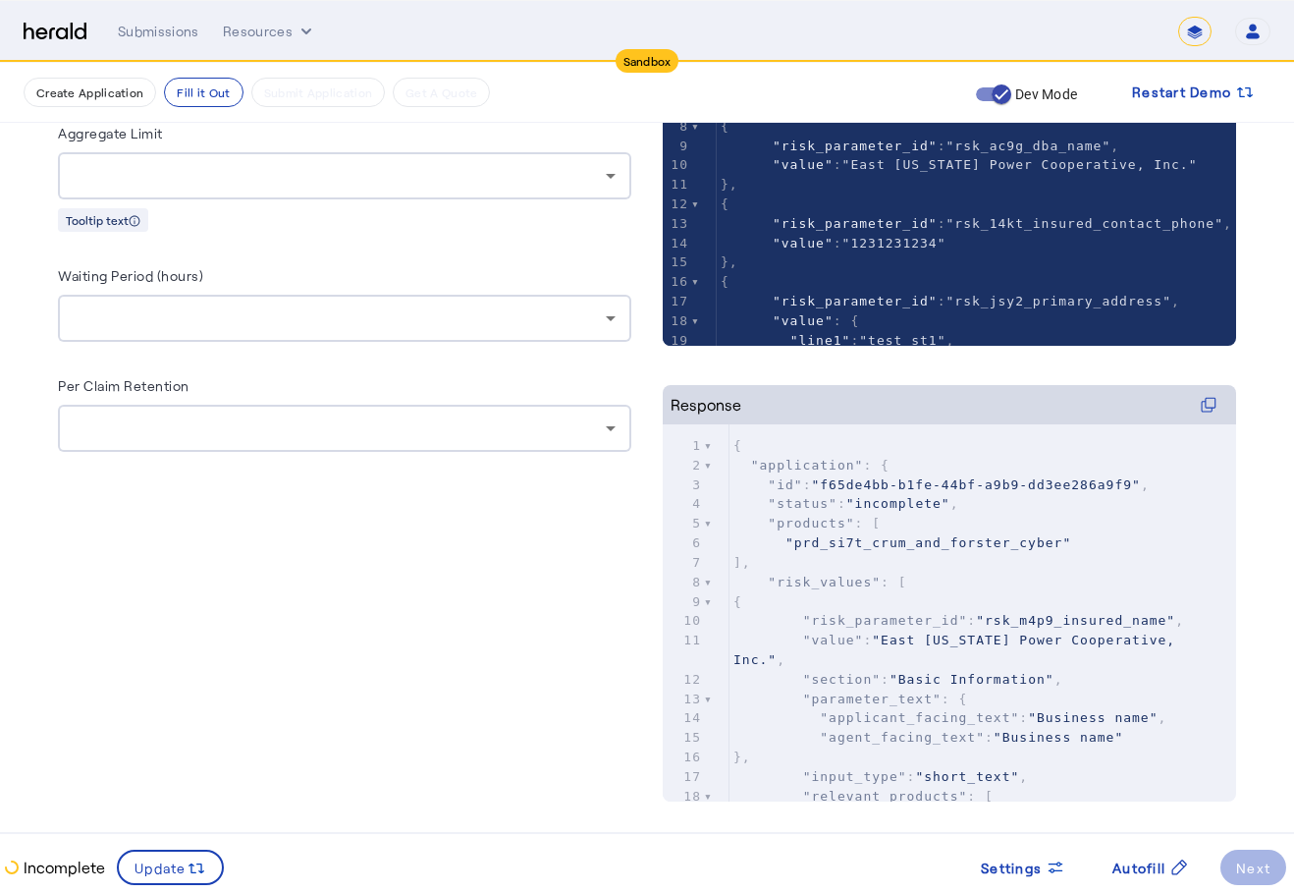
scroll to position [295, 0]
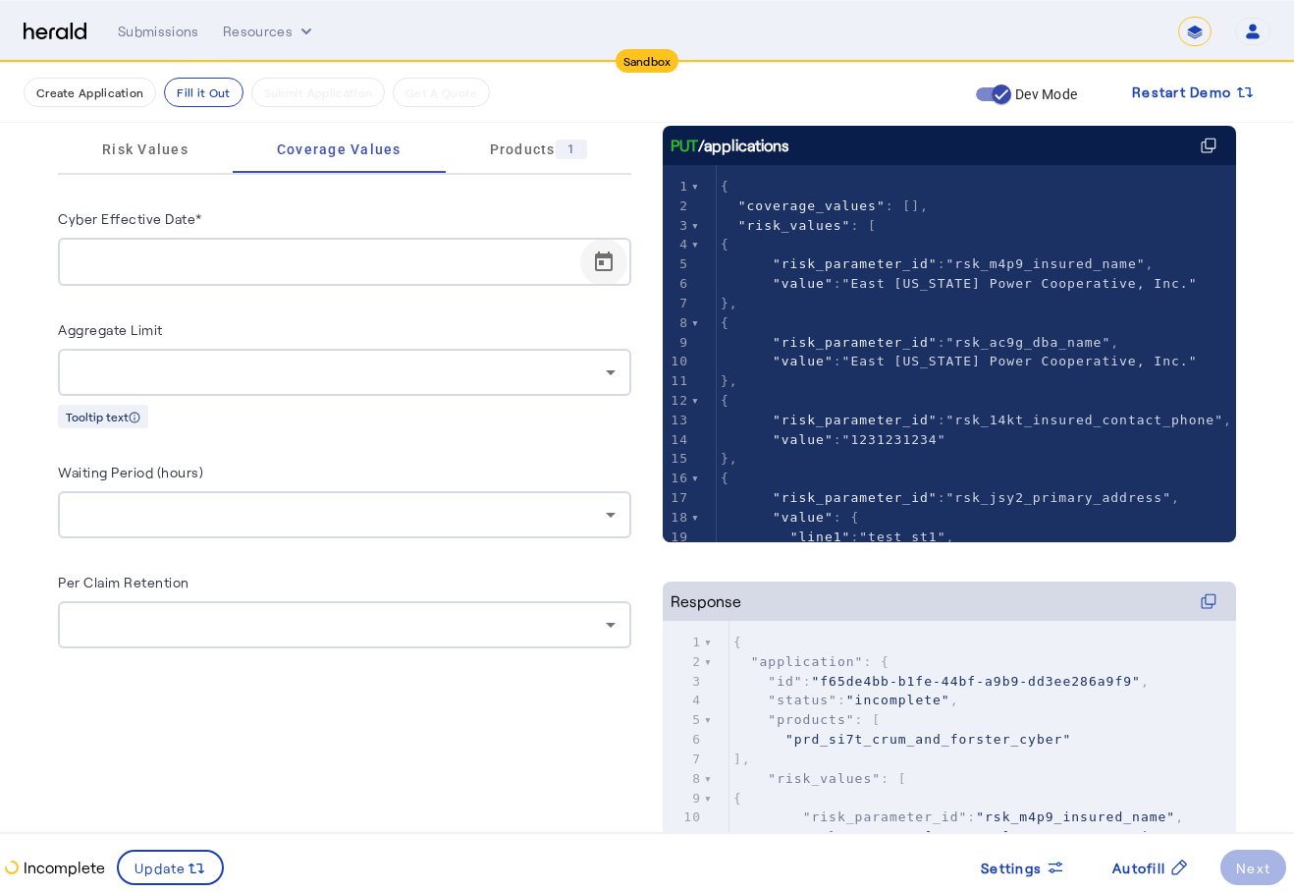
click at [615, 264] on span "Open calendar" at bounding box center [603, 262] width 47 height 47
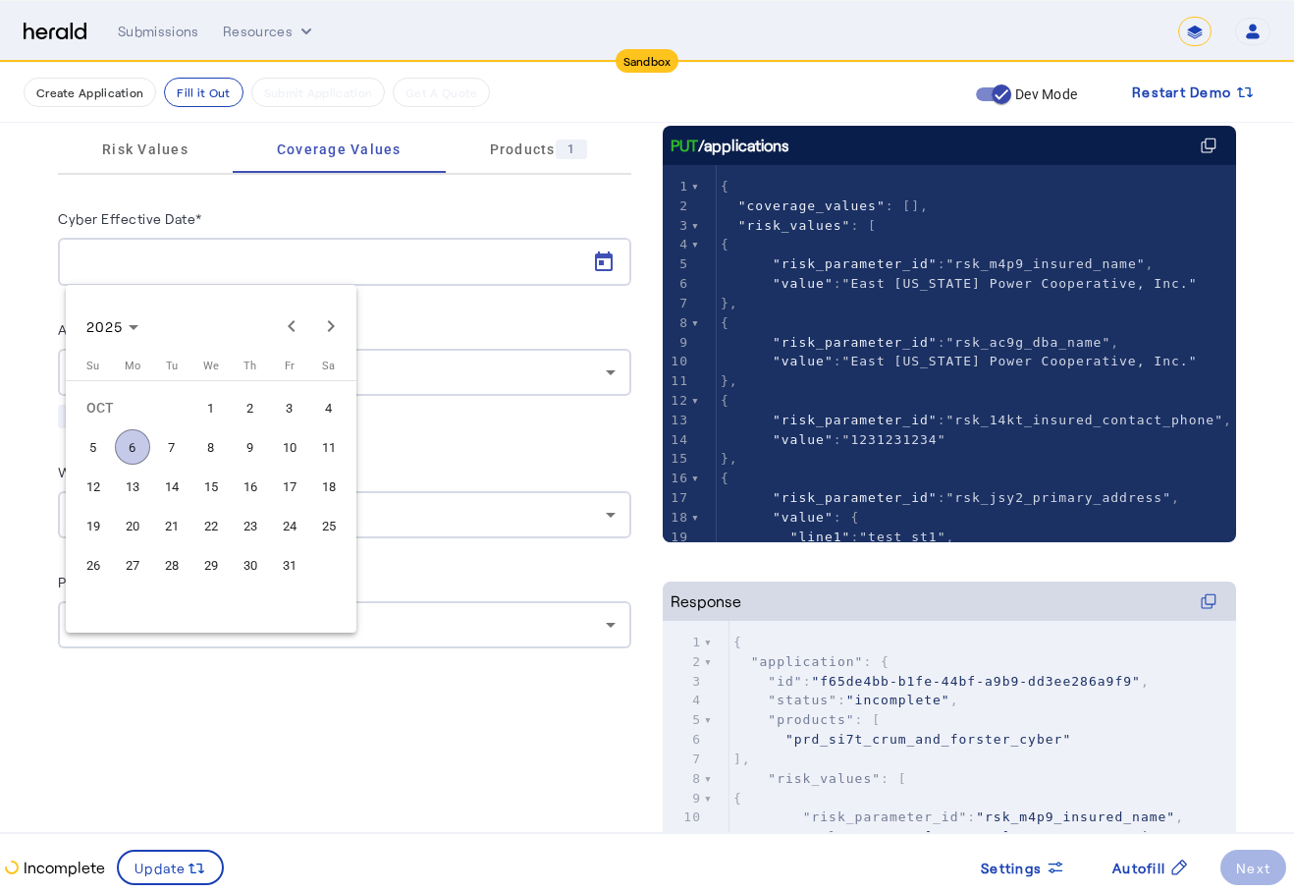
click at [294, 572] on span "31" at bounding box center [289, 564] width 35 height 35
type input "**********"
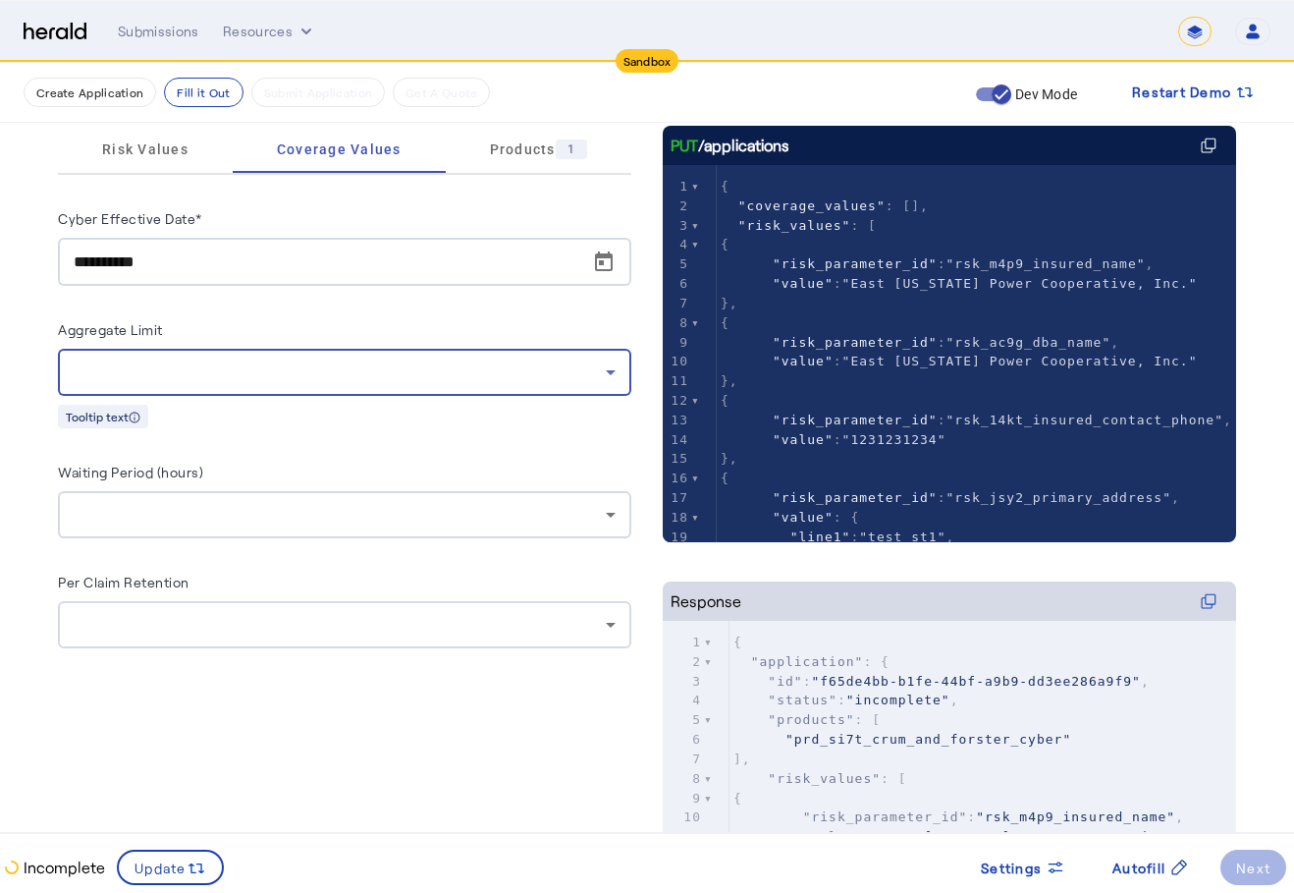
click at [424, 375] on div at bounding box center [340, 372] width 532 height 24
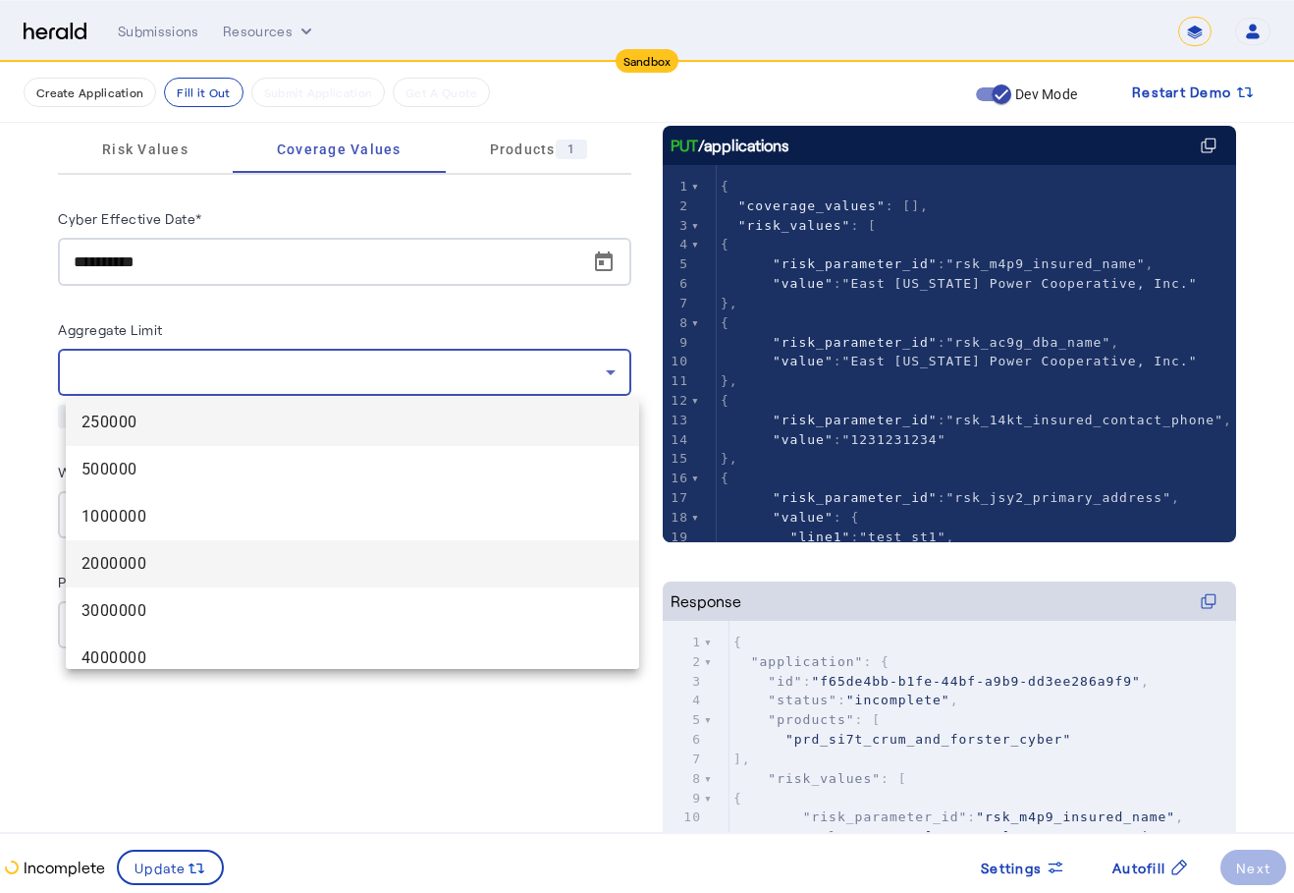
click at [299, 541] on div "250000 500000 1000000 2000000 3000000 4000000 5000000 10000000" at bounding box center [352, 534] width 573 height 270
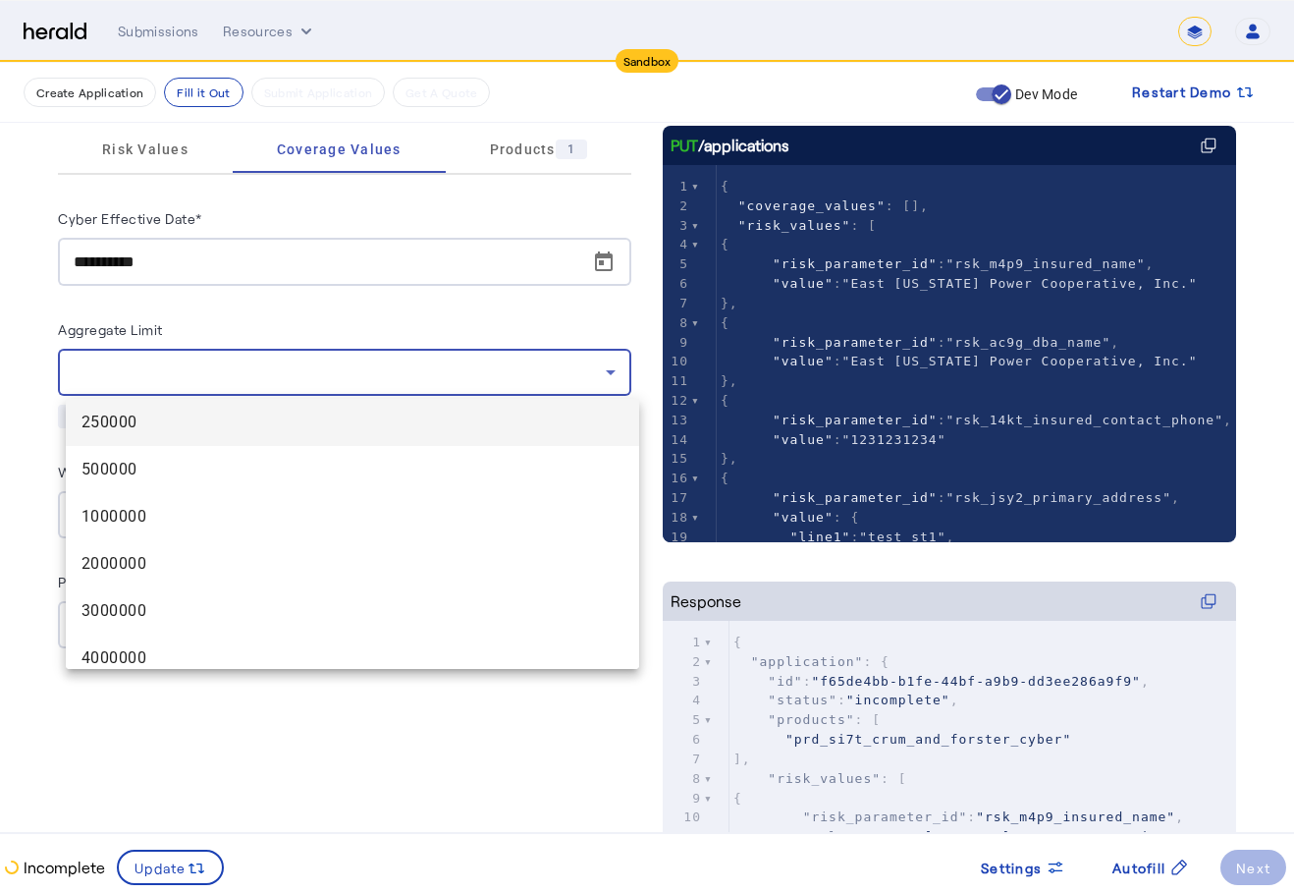
click at [394, 317] on div at bounding box center [647, 446] width 1294 height 893
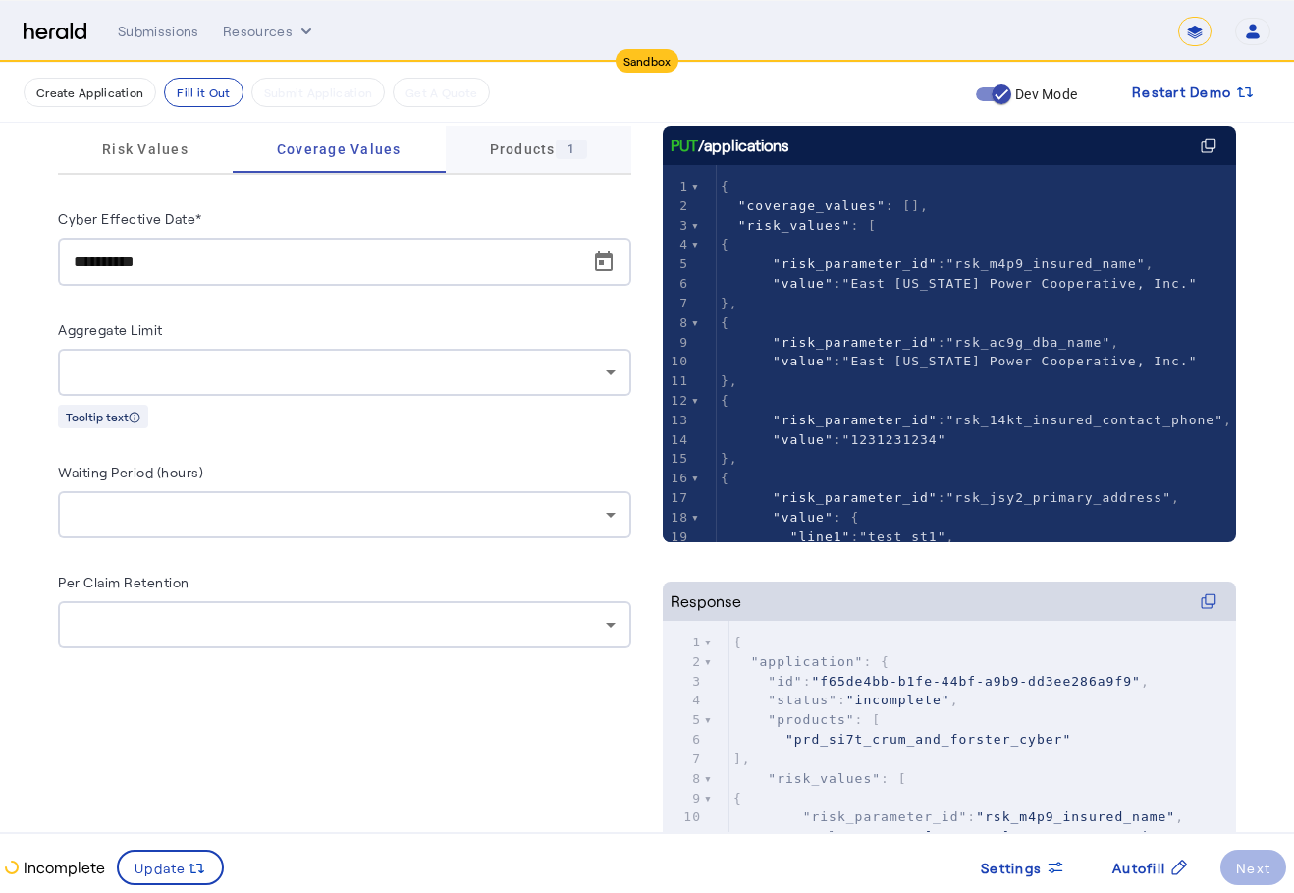
click at [506, 138] on span "Products 1" at bounding box center [538, 149] width 97 height 47
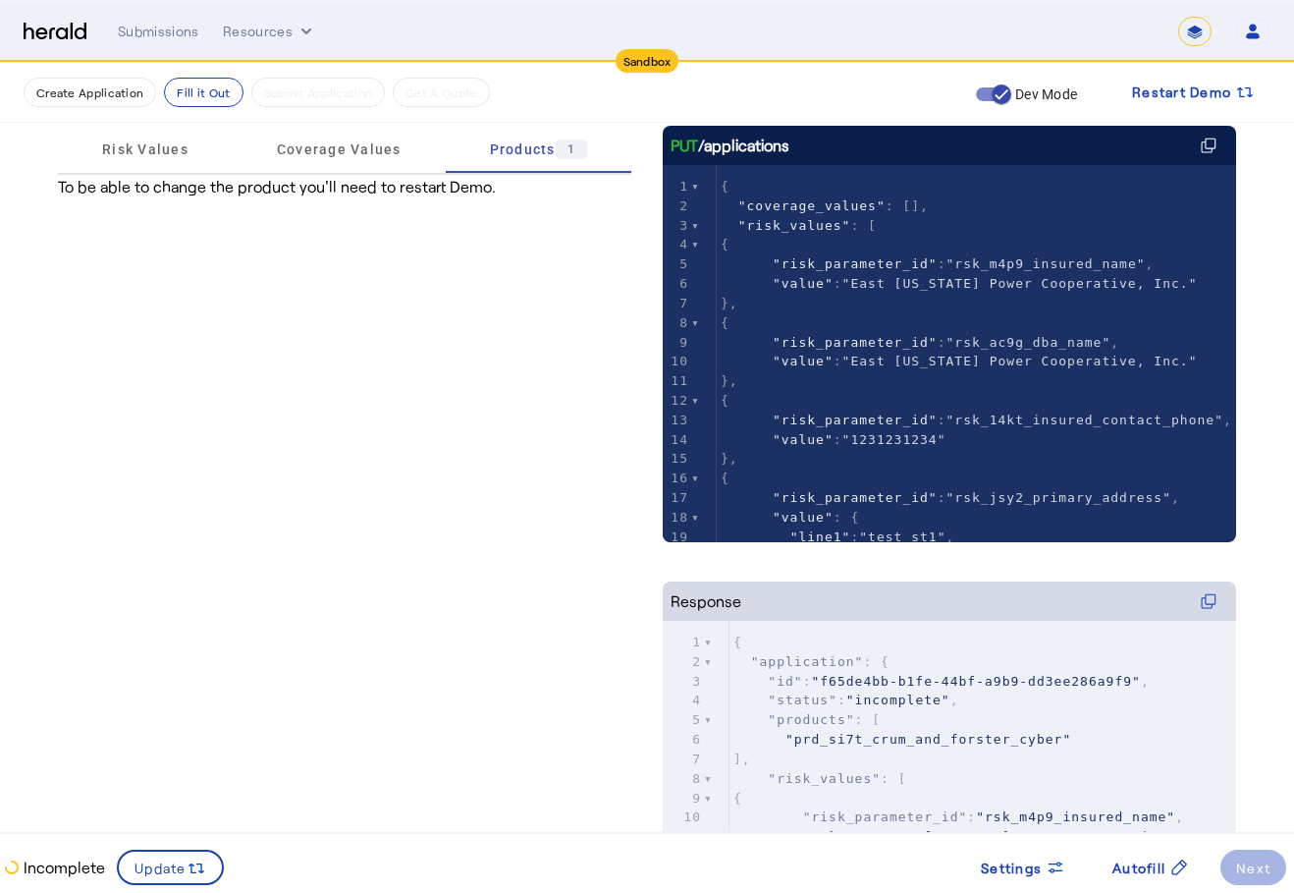
scroll to position [0, 0]
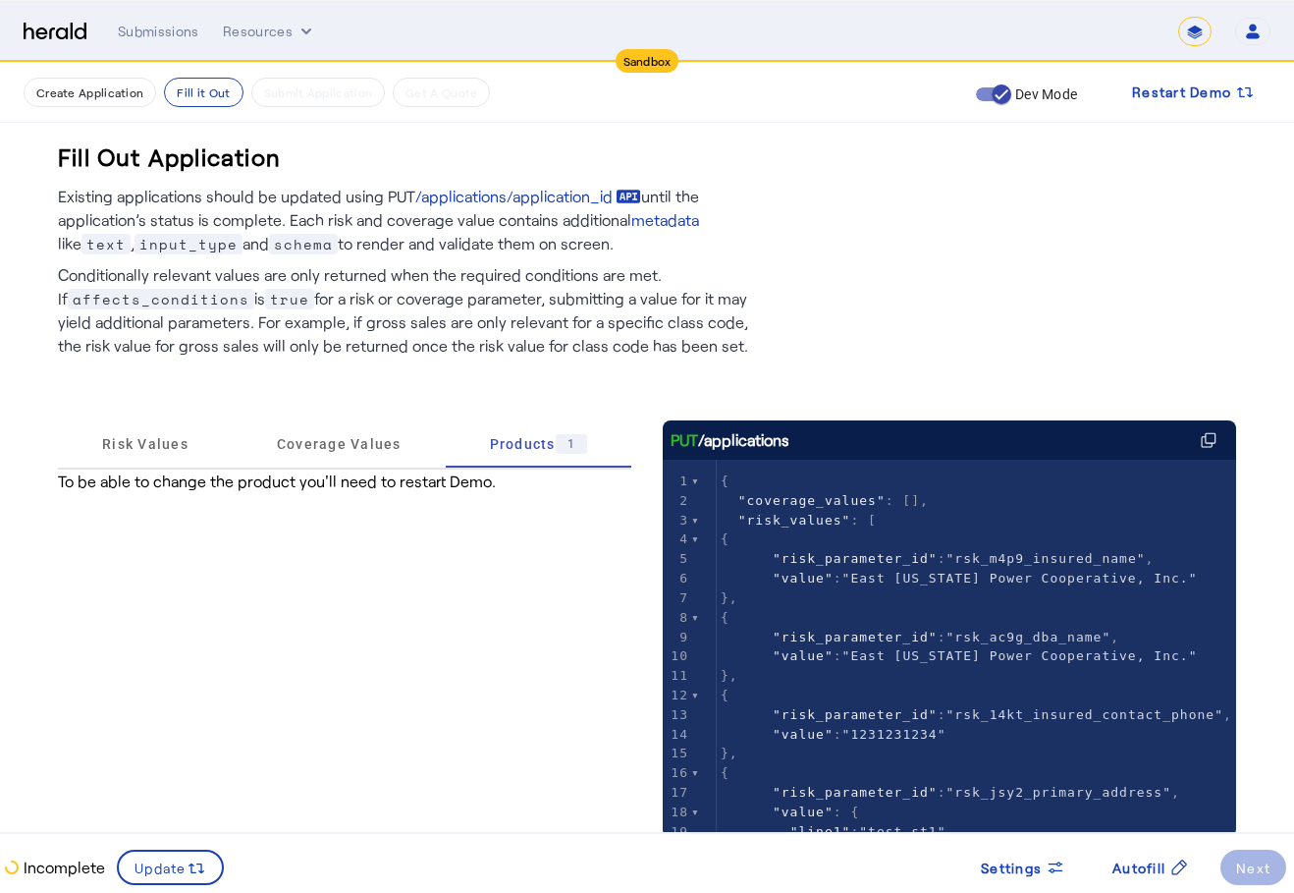
click at [375, 472] on div "To be able to change the product you'll need to restart Demo." at bounding box center [344, 481] width 573 height 24
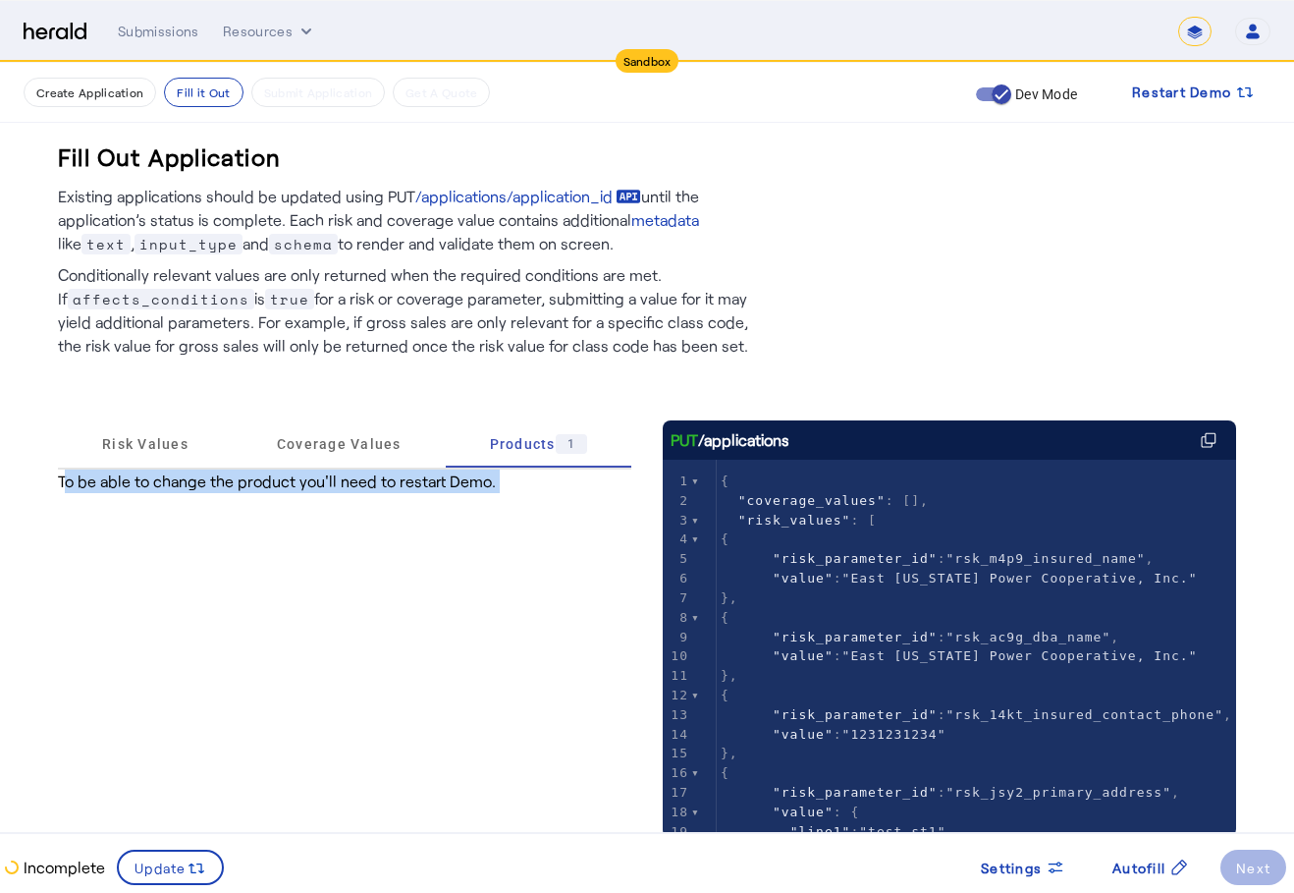
click at [375, 472] on div "To be able to change the product you'll need to restart Demo." at bounding box center [344, 481] width 573 height 24
drag, startPoint x: 375, startPoint y: 472, endPoint x: 364, endPoint y: 501, distance: 30.5
click at [364, 501] on div "Risk Values Coverage Values Products 1 To be able to change the product you'll …" at bounding box center [344, 875] width 573 height 911
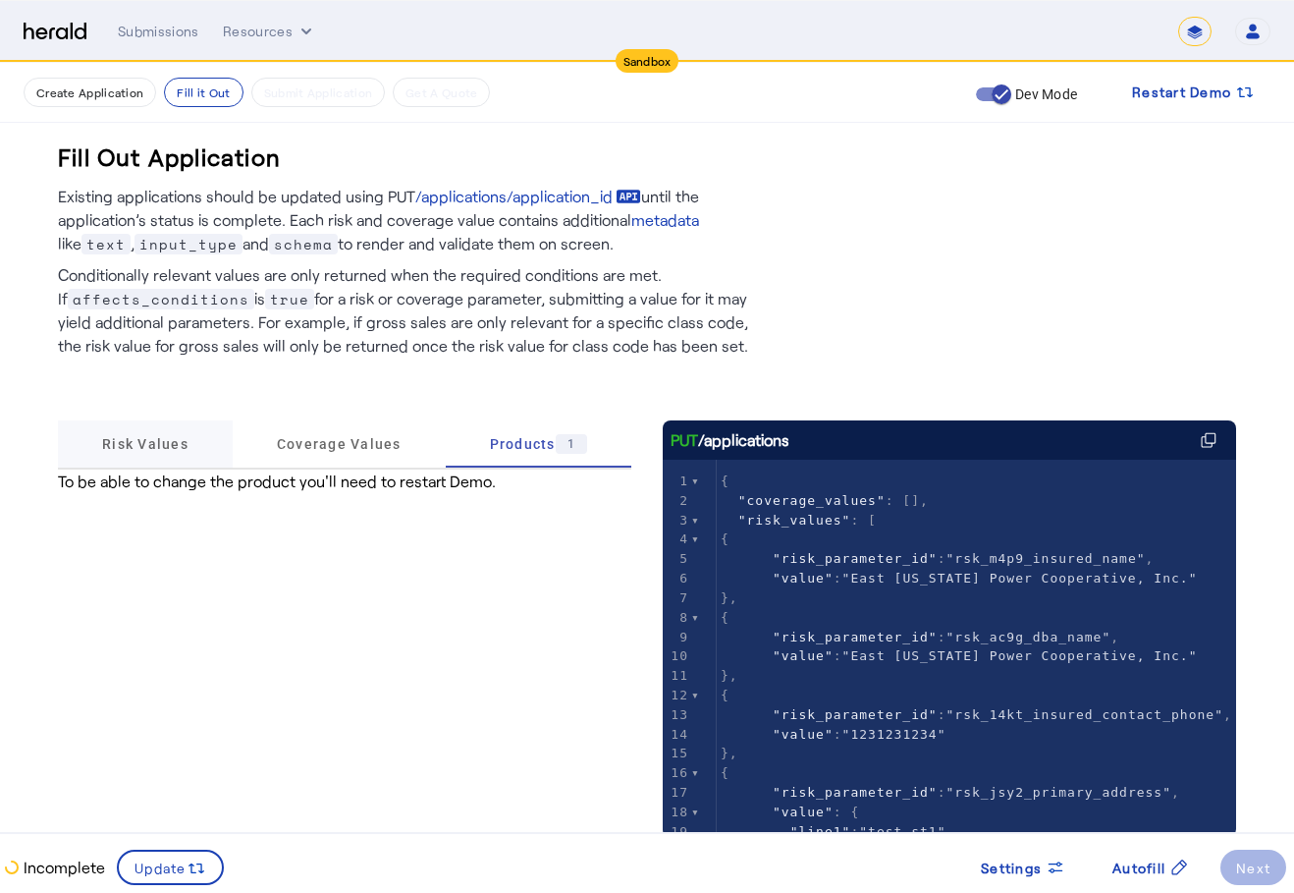
click at [167, 444] on span "Risk Values" at bounding box center [145, 444] width 86 height 14
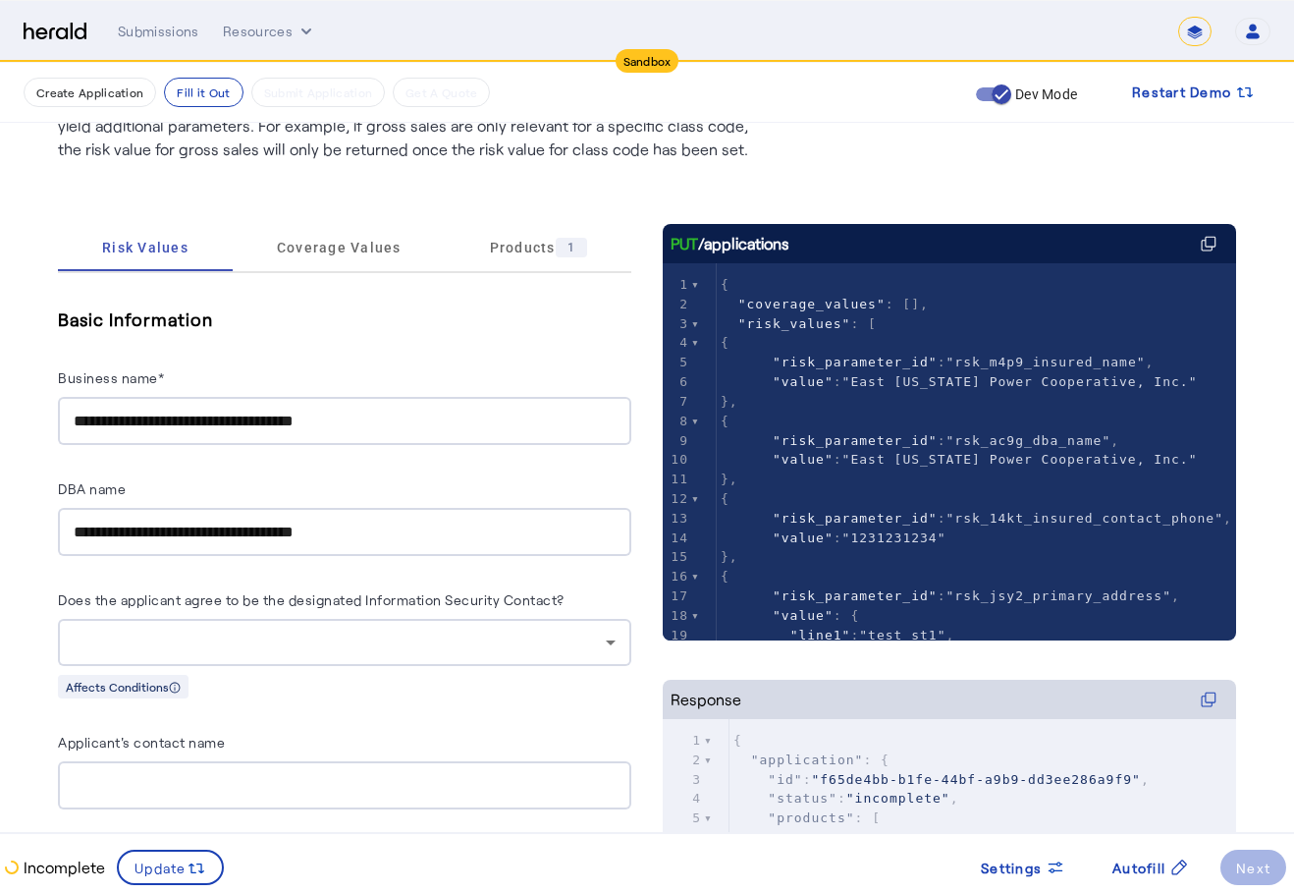
scroll to position [98, 0]
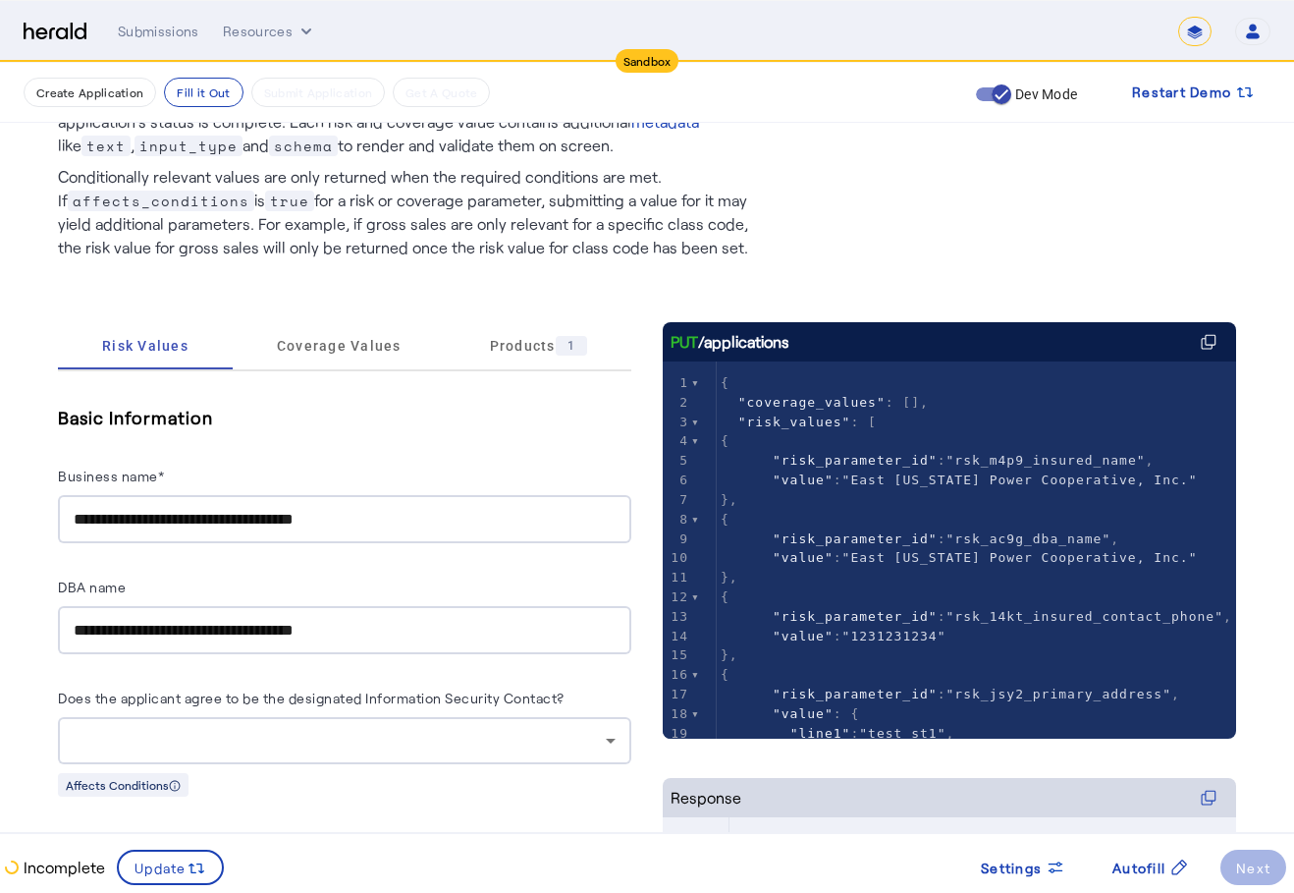
click at [414, 428] on h5 "Basic Information" at bounding box center [344, 417] width 573 height 29
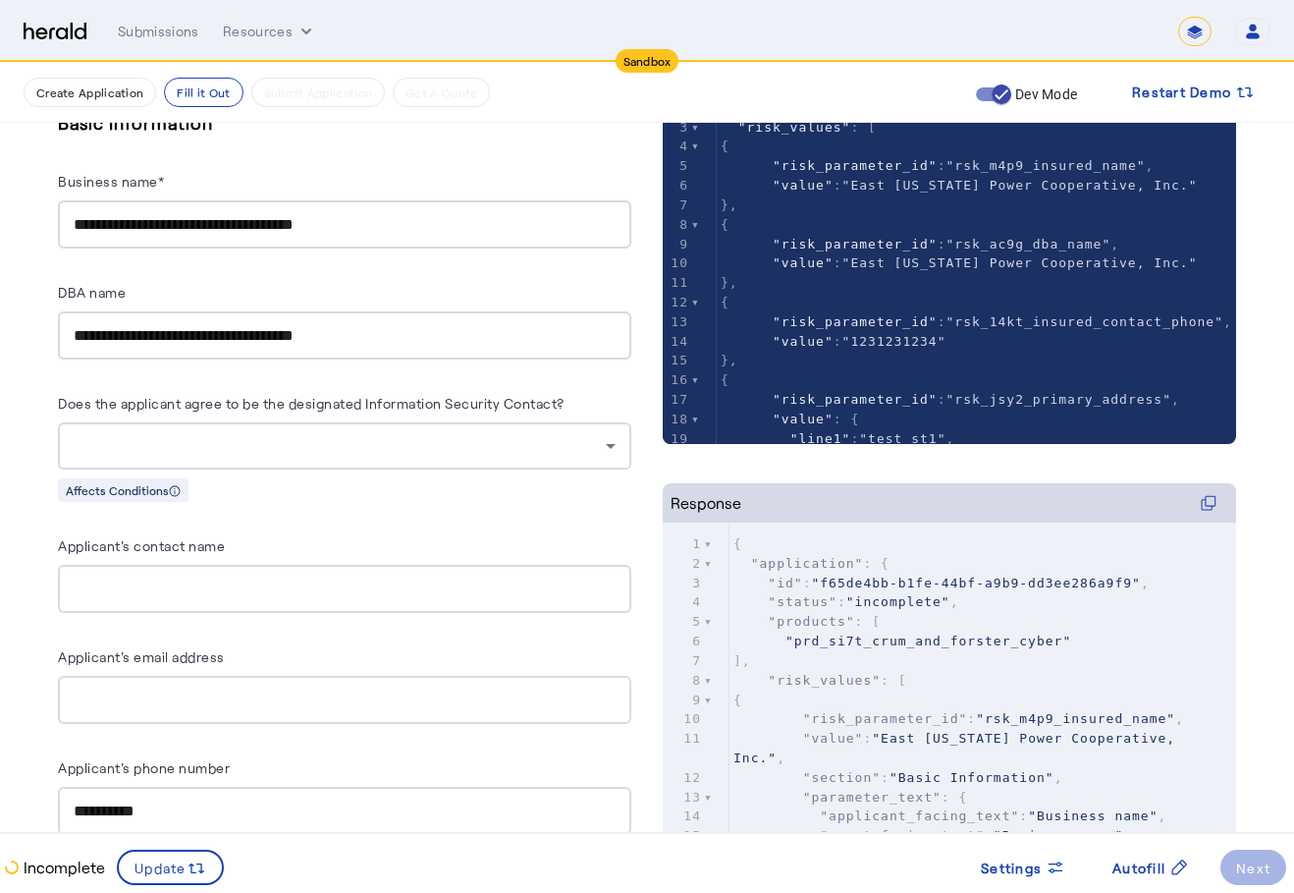
click at [464, 221] on input "**********" at bounding box center [345, 225] width 542 height 24
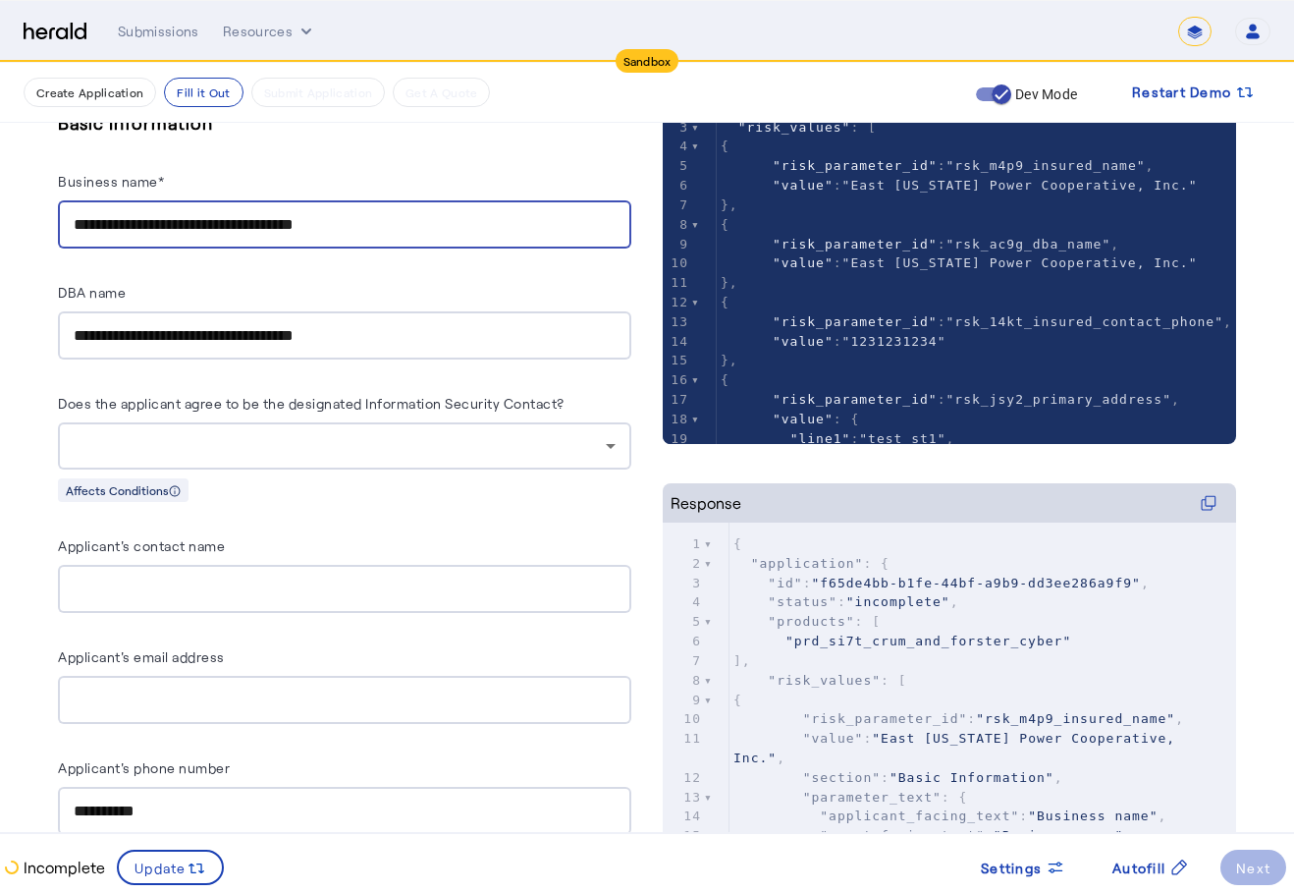
click at [464, 221] on input "**********" at bounding box center [345, 225] width 542 height 24
type input "**********"
click at [391, 335] on input "**********" at bounding box center [345, 336] width 542 height 24
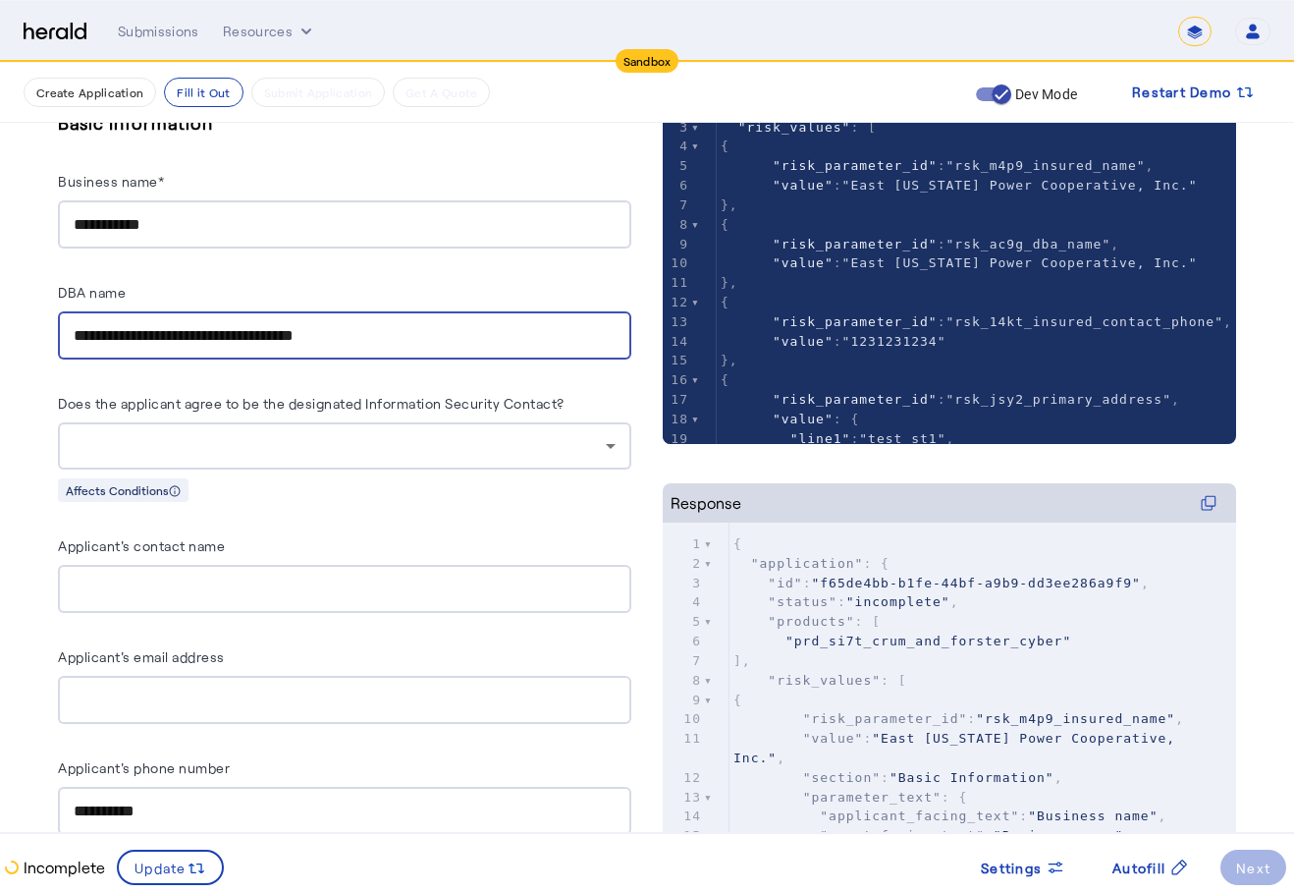
click at [391, 335] on input "**********" at bounding box center [345, 336] width 542 height 24
click at [390, 335] on input "**********" at bounding box center [345, 336] width 542 height 24
click at [362, 200] on div "**********" at bounding box center [345, 224] width 542 height 48
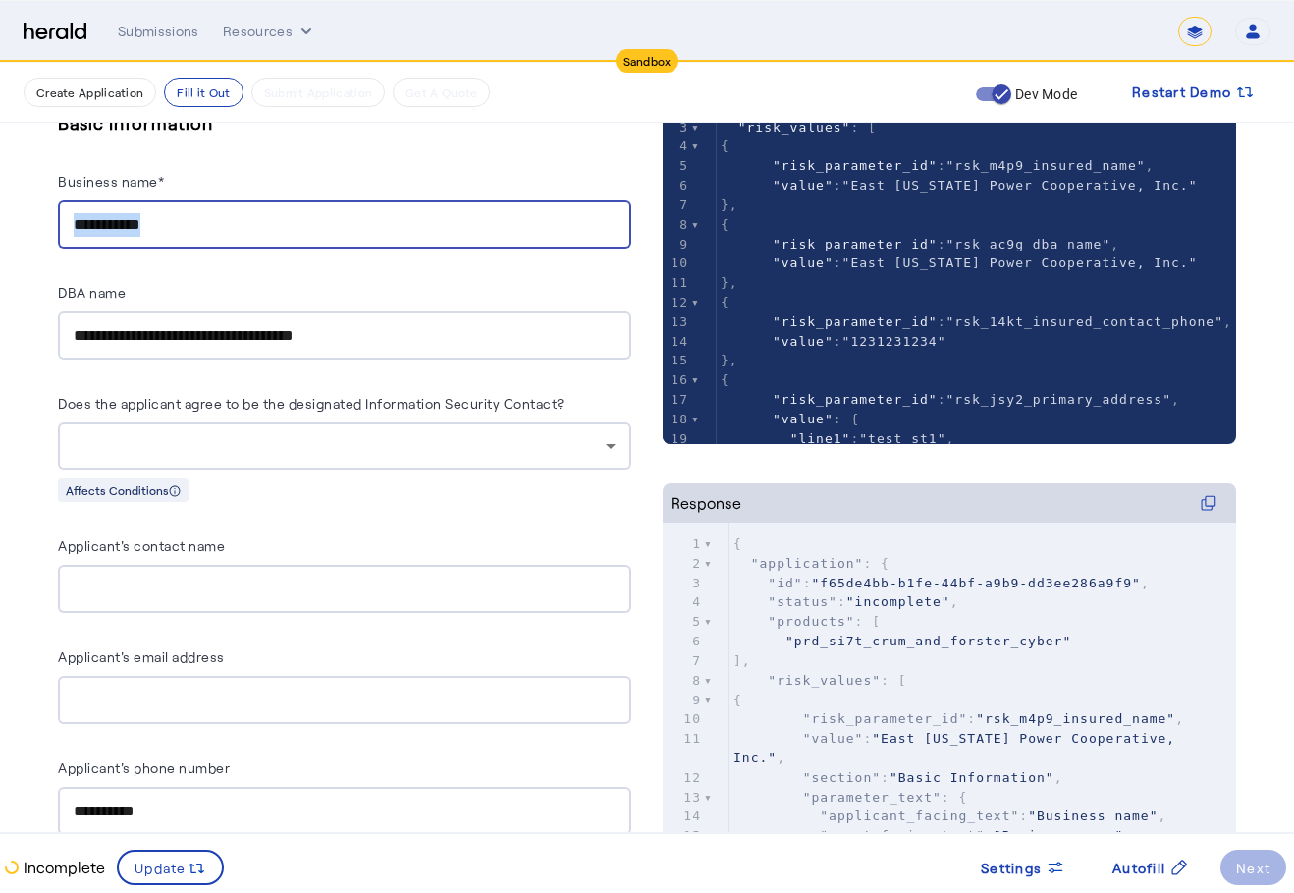
click at [362, 200] on div "**********" at bounding box center [345, 224] width 542 height 48
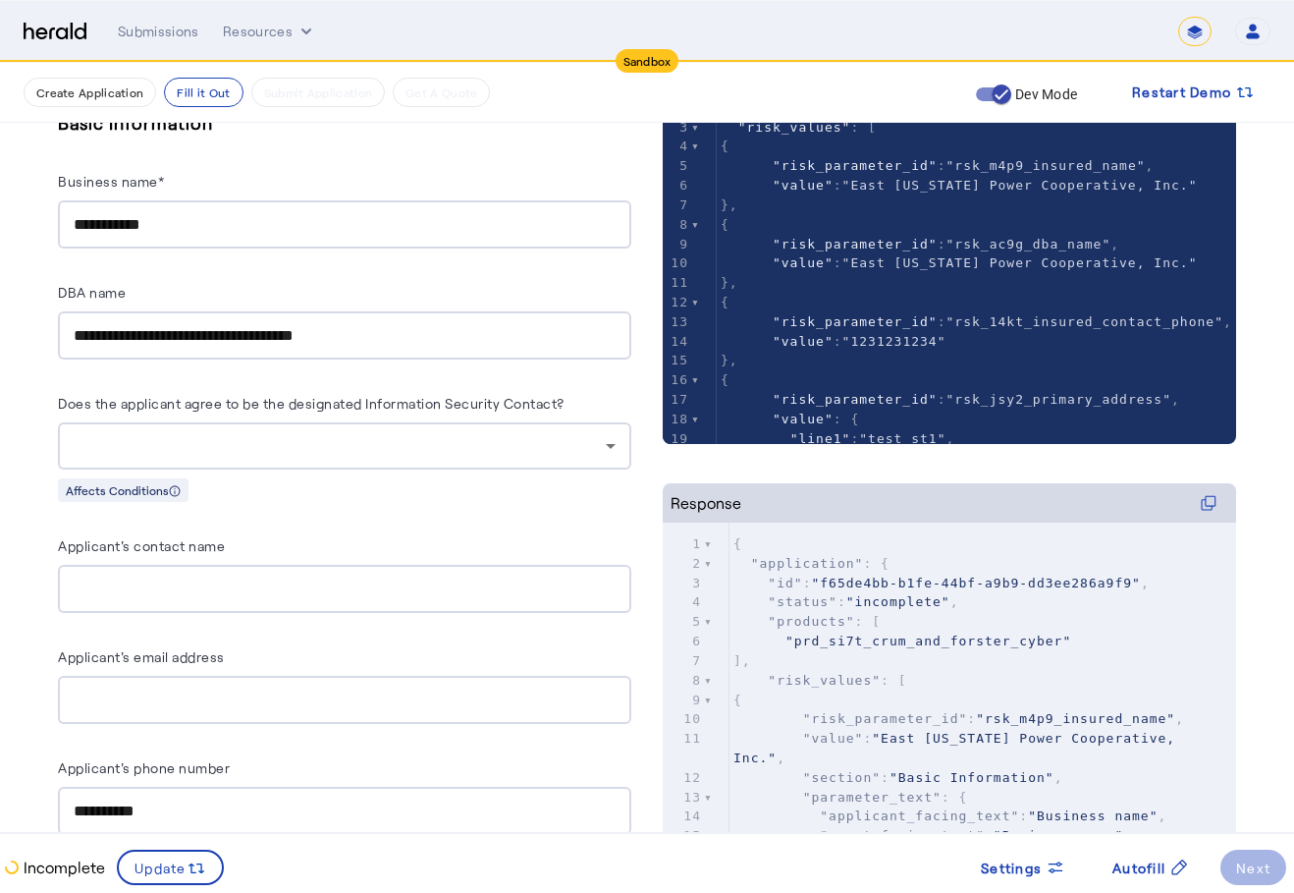
click at [361, 209] on div "**********" at bounding box center [345, 224] width 542 height 48
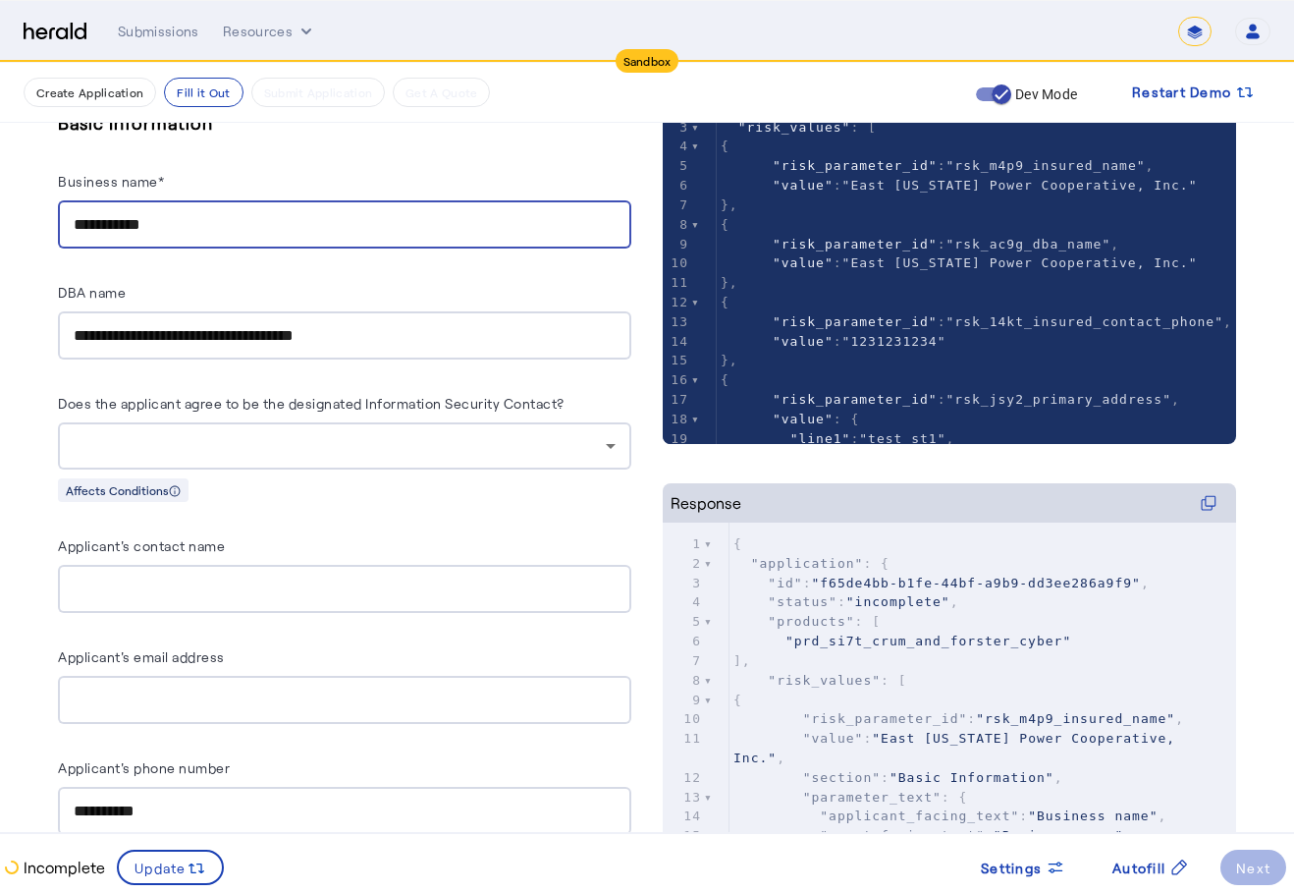
click at [368, 224] on input "**********" at bounding box center [345, 225] width 542 height 24
drag, startPoint x: 368, startPoint y: 224, endPoint x: 388, endPoint y: 272, distance: 52.0
click at [368, 226] on input "**********" at bounding box center [345, 225] width 542 height 24
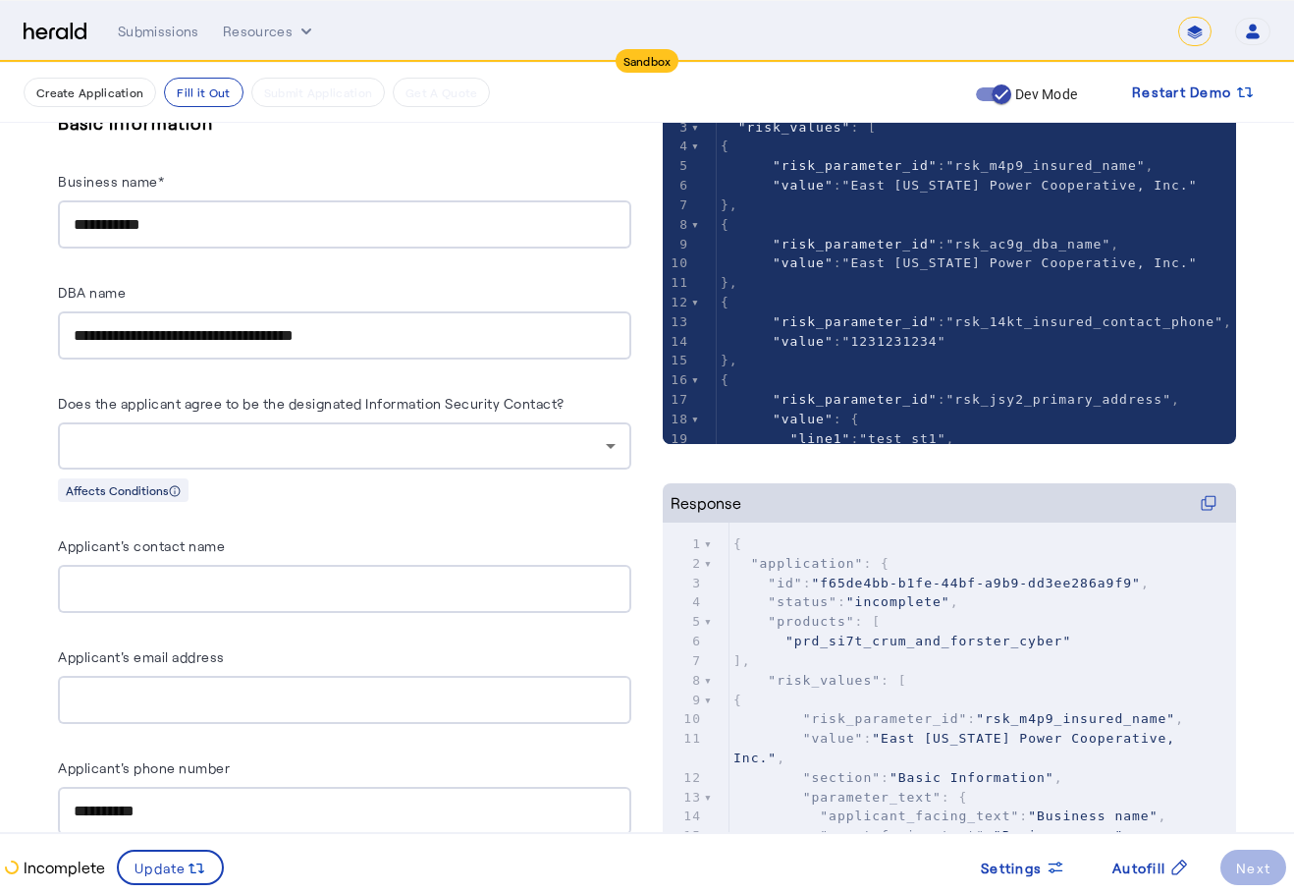
click at [401, 321] on div "**********" at bounding box center [345, 335] width 542 height 48
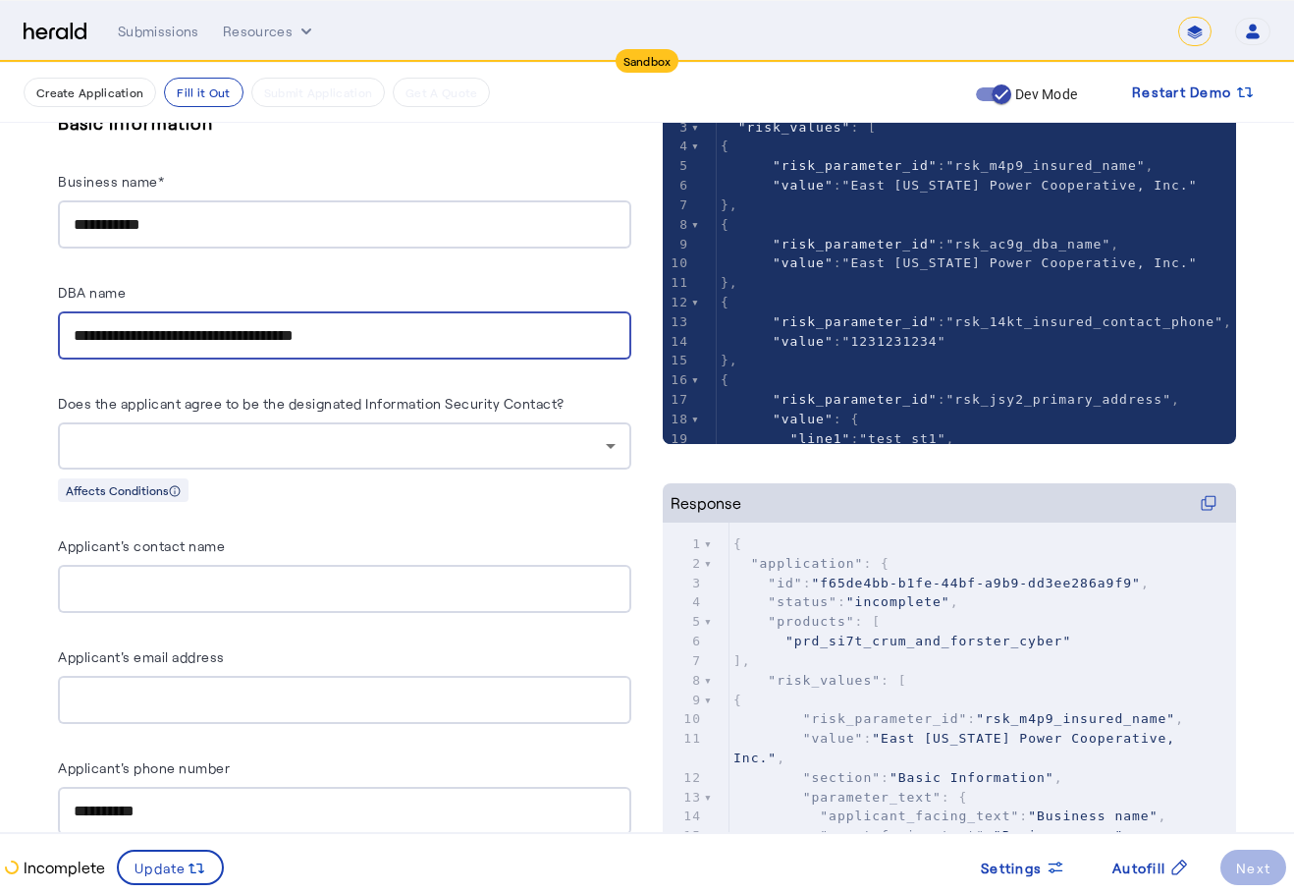
paste input "text"
type input "**********"
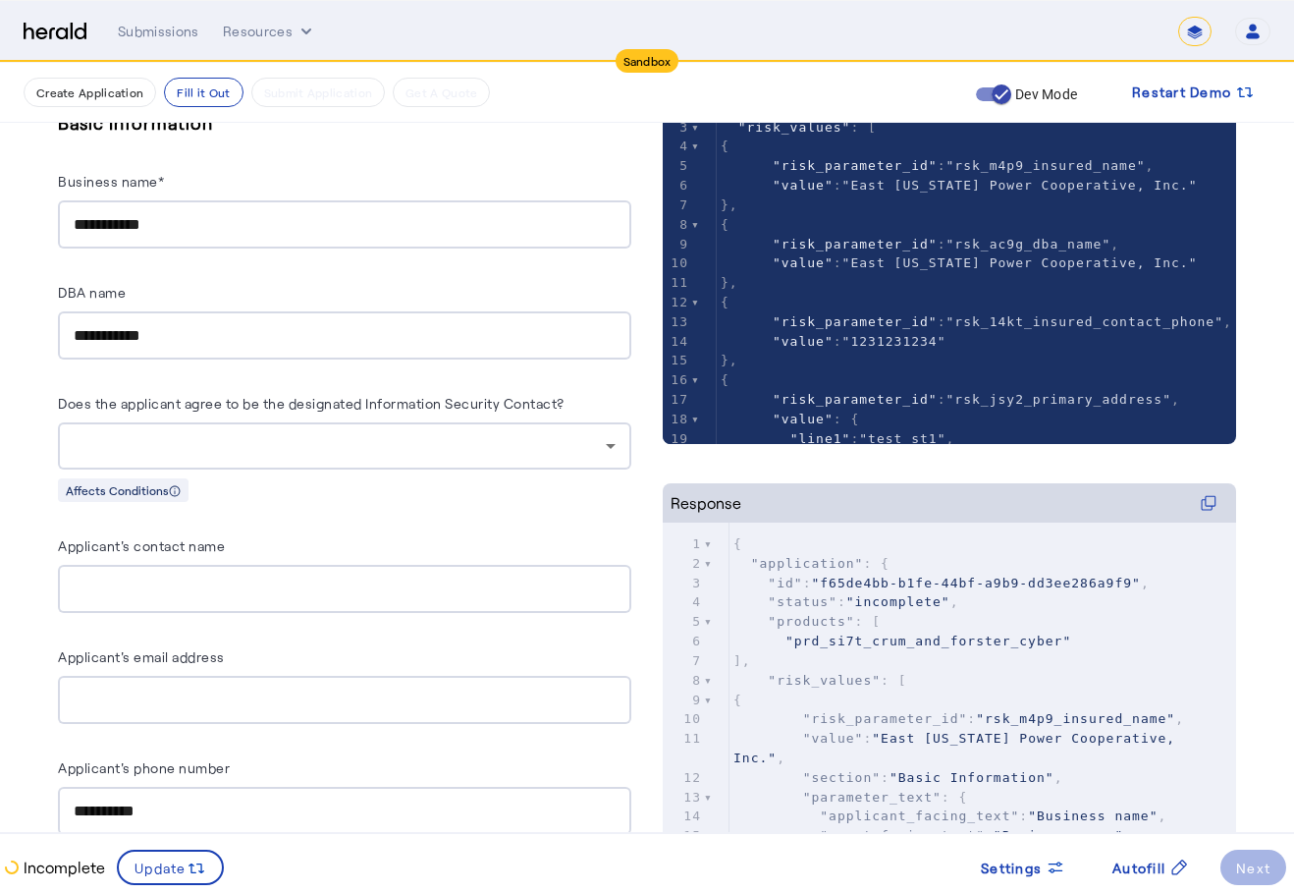
click at [366, 441] on div at bounding box center [340, 446] width 532 height 24
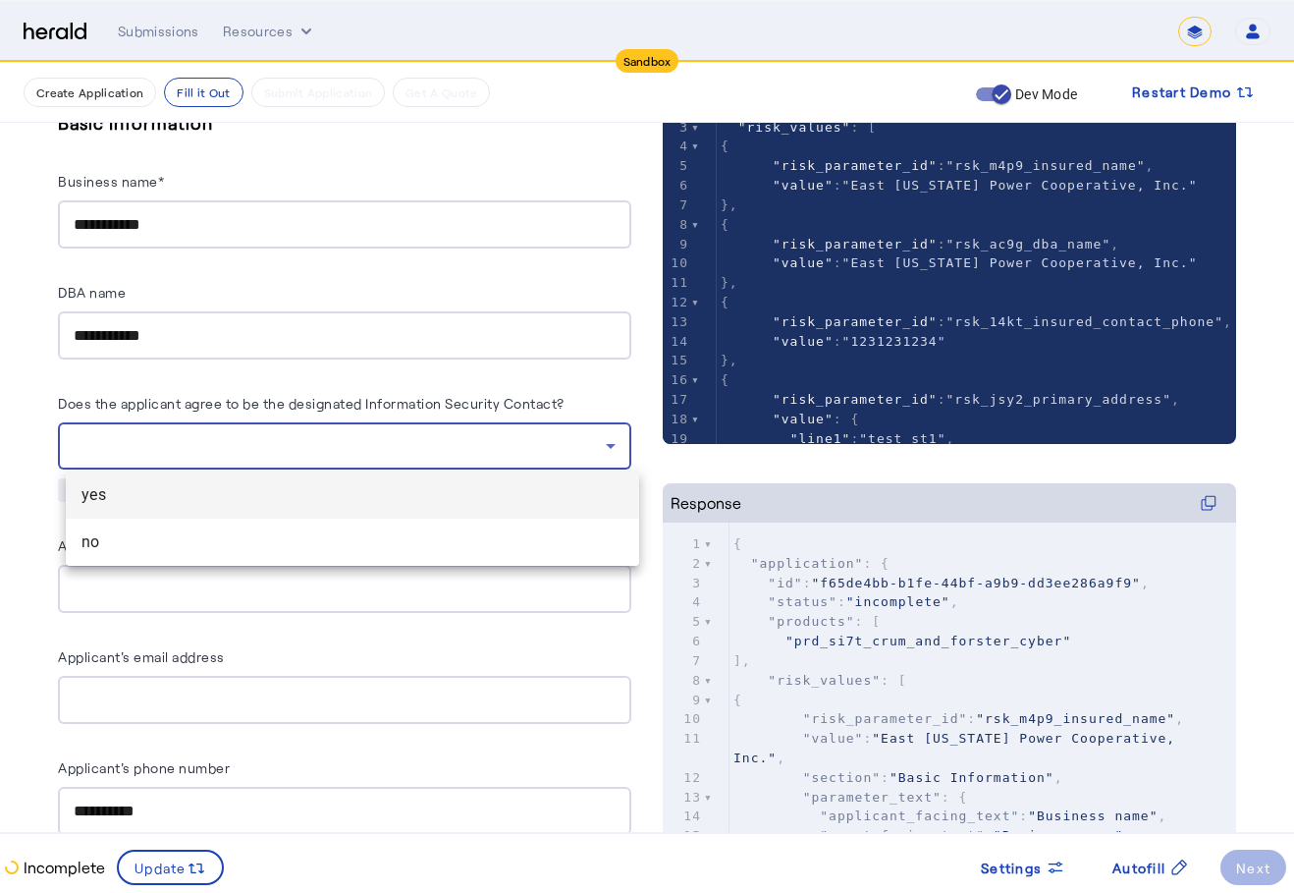
click at [339, 505] on span "yes" at bounding box center [353, 495] width 542 height 24
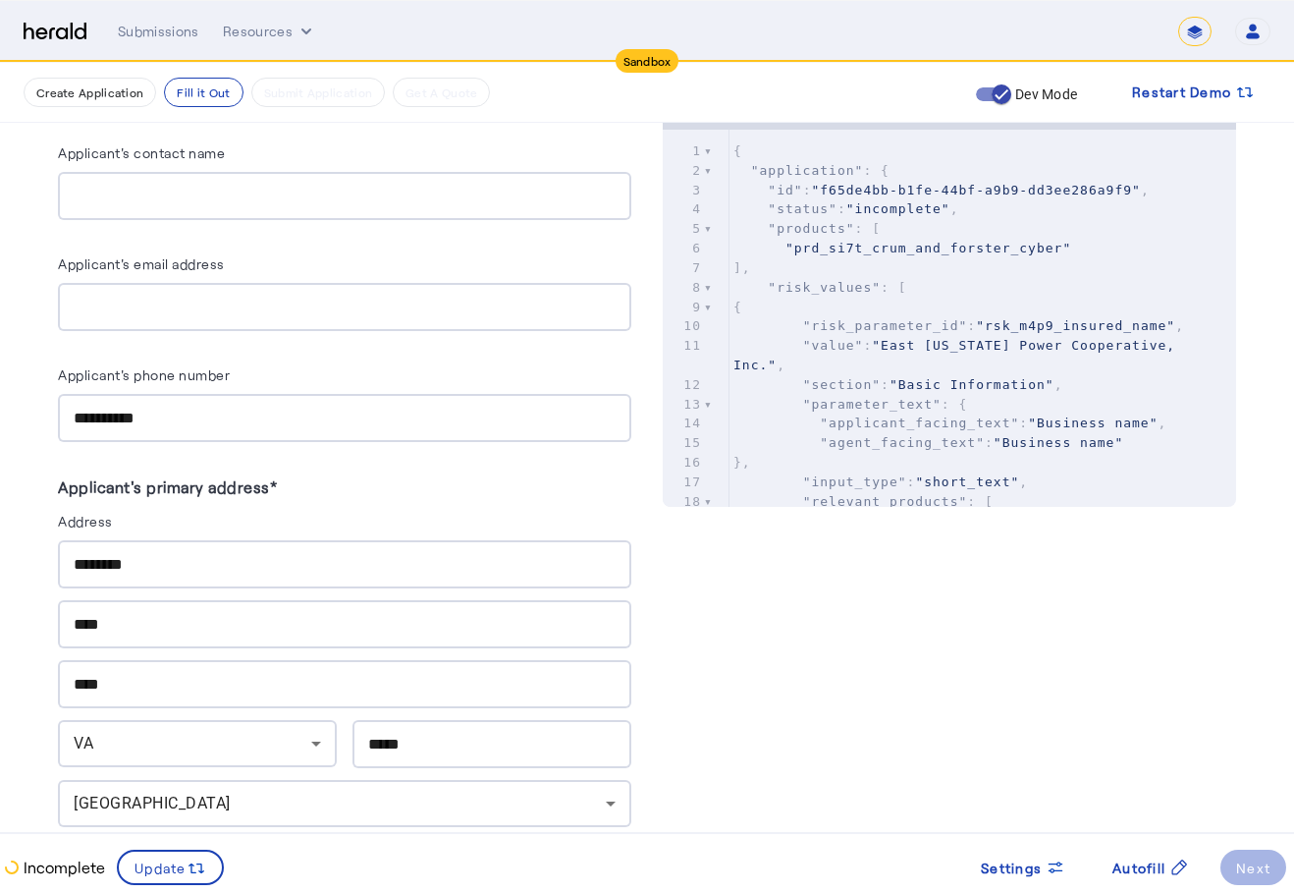
click at [224, 188] on input "Applicant's contact name" at bounding box center [345, 197] width 542 height 24
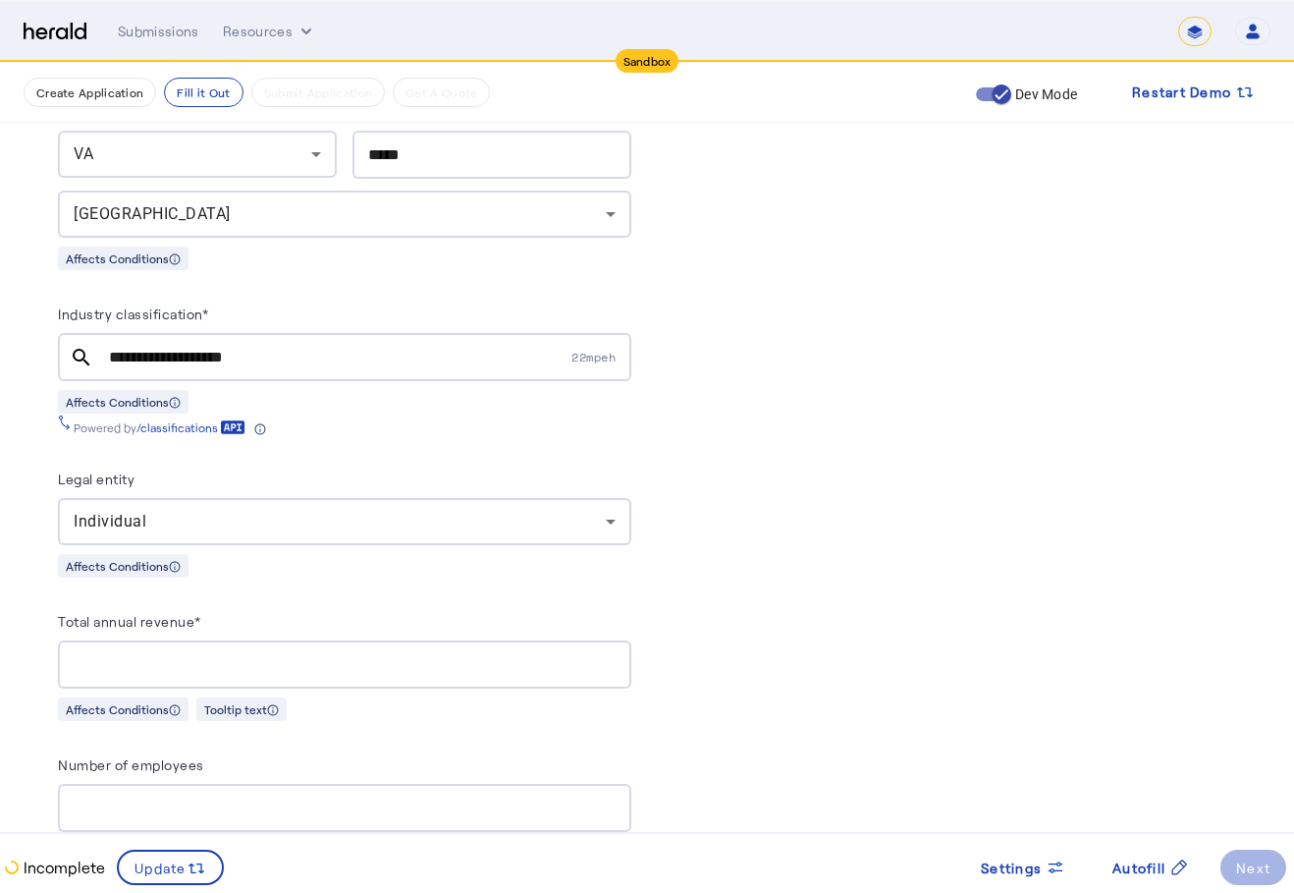
scroll to position [1571, 0]
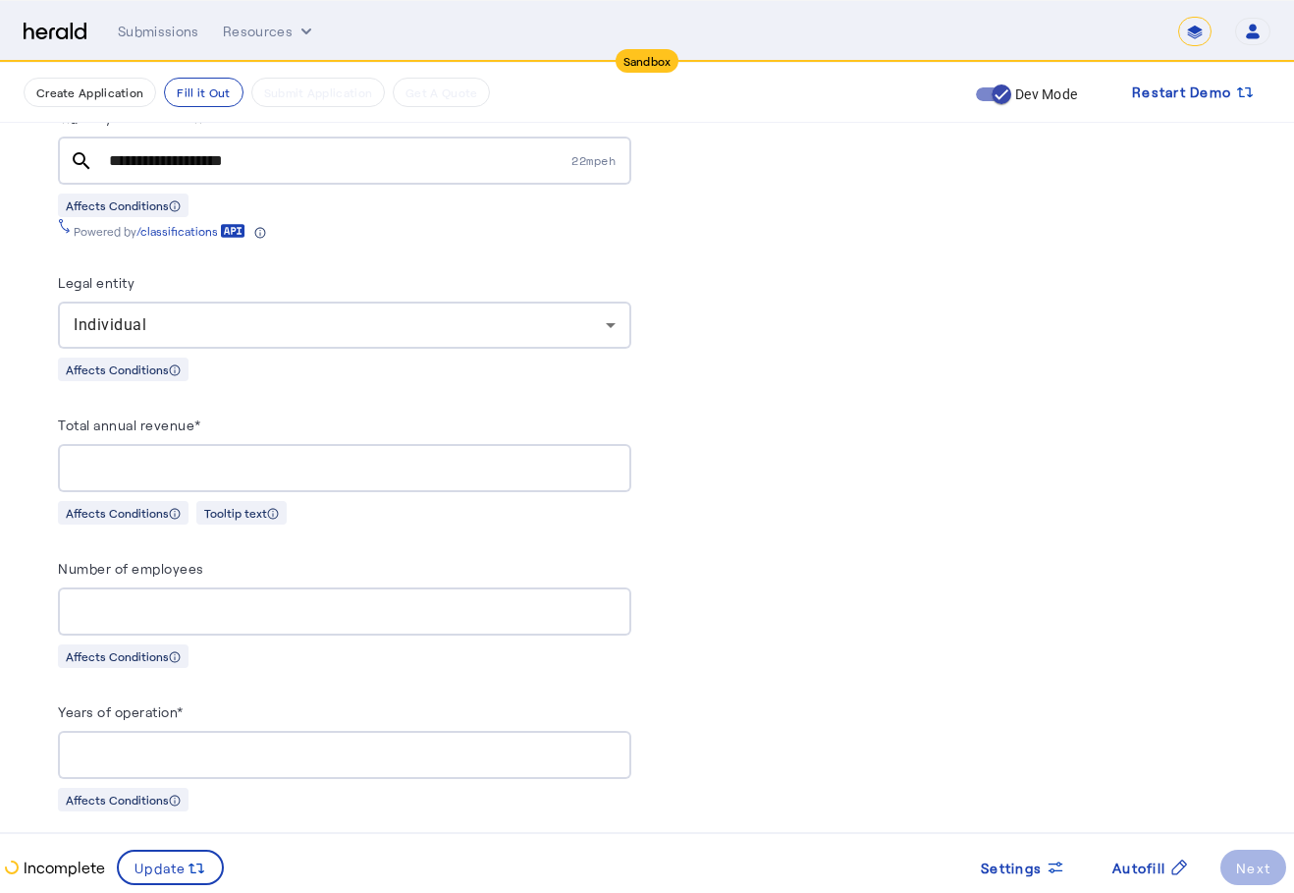
click at [263, 459] on input "Total annual revenue*" at bounding box center [345, 469] width 542 height 24
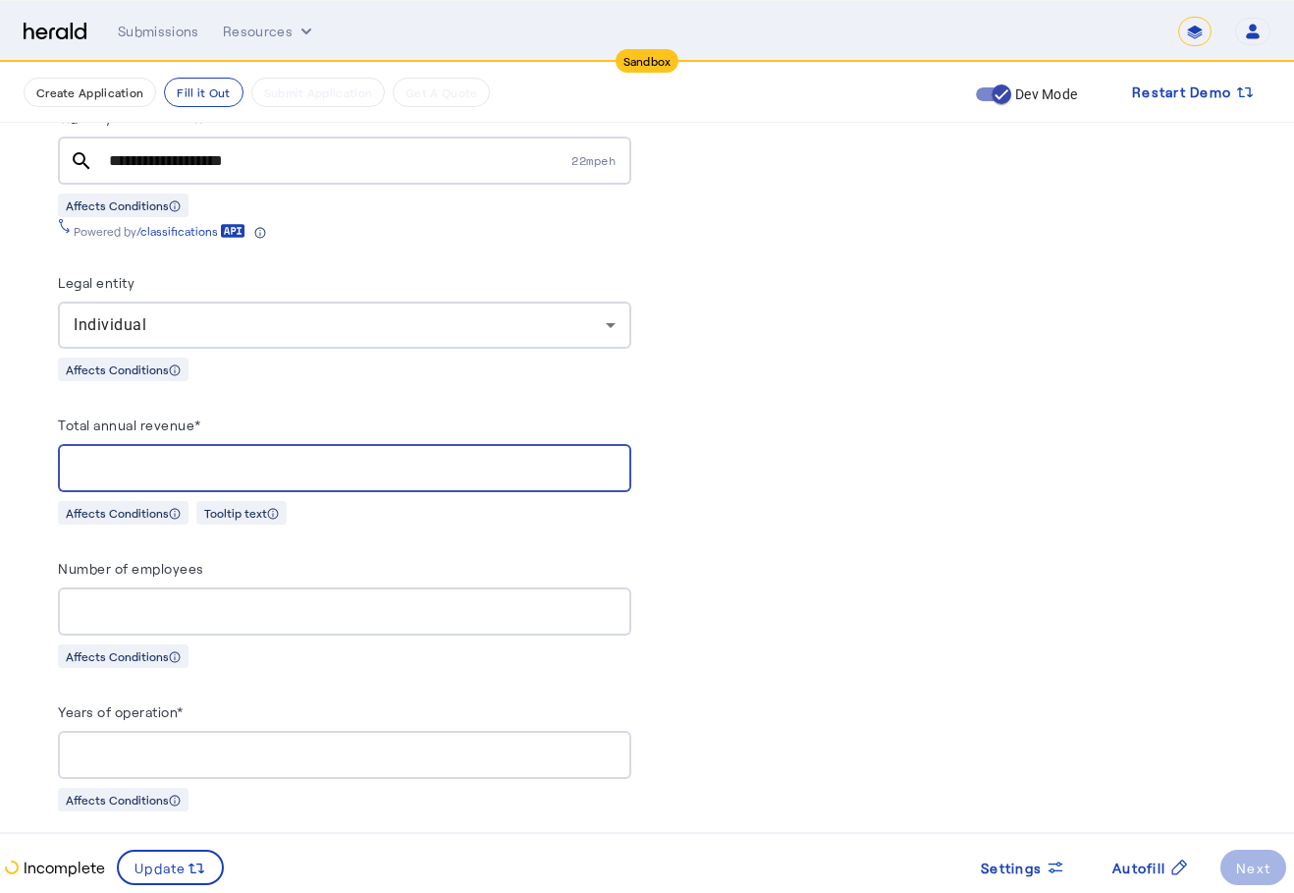
click at [331, 457] on input "Total annual revenue*" at bounding box center [345, 469] width 542 height 24
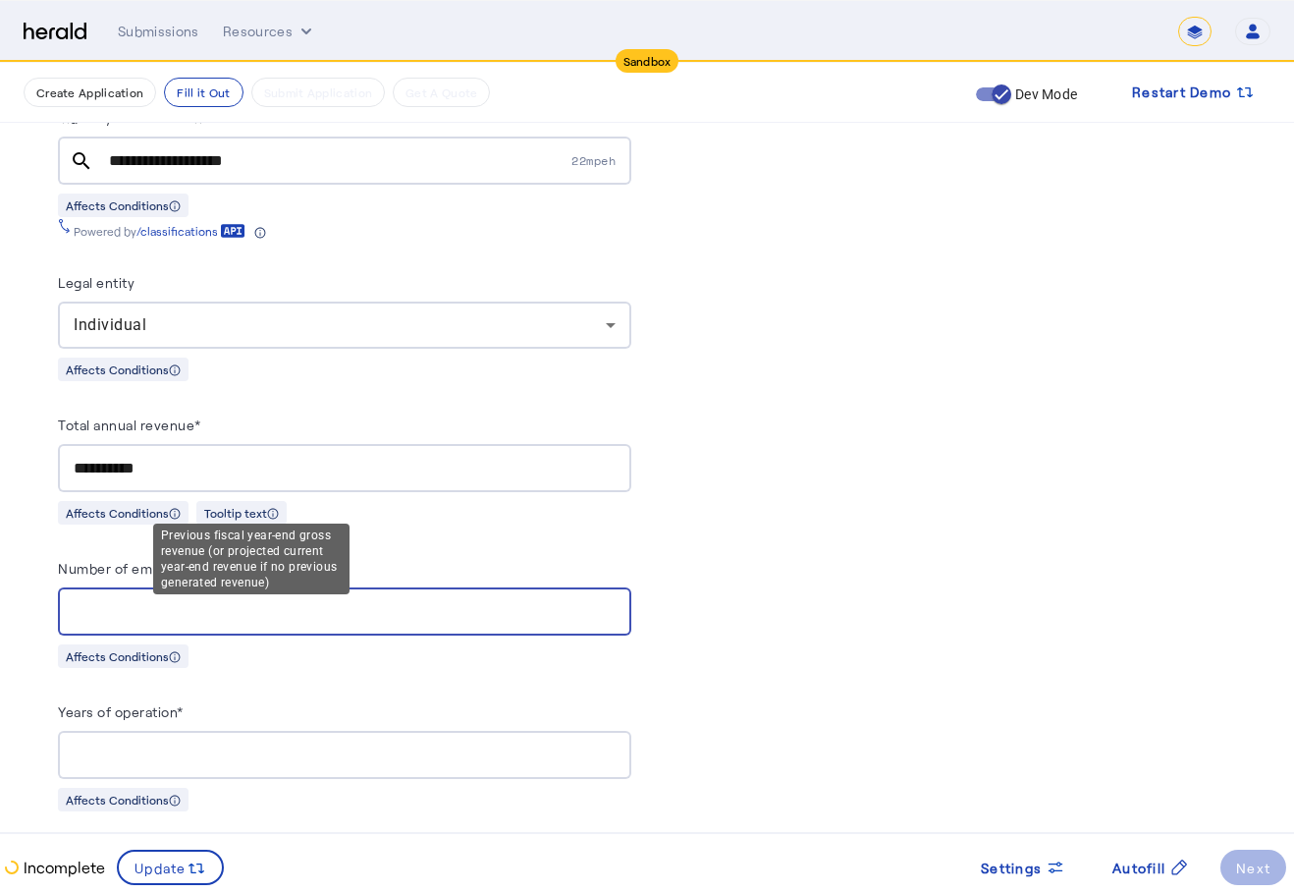
click at [291, 530] on div "Previous fiscal year-end gross revenue (or projected current year-end revenue i…" at bounding box center [251, 558] width 196 height 71
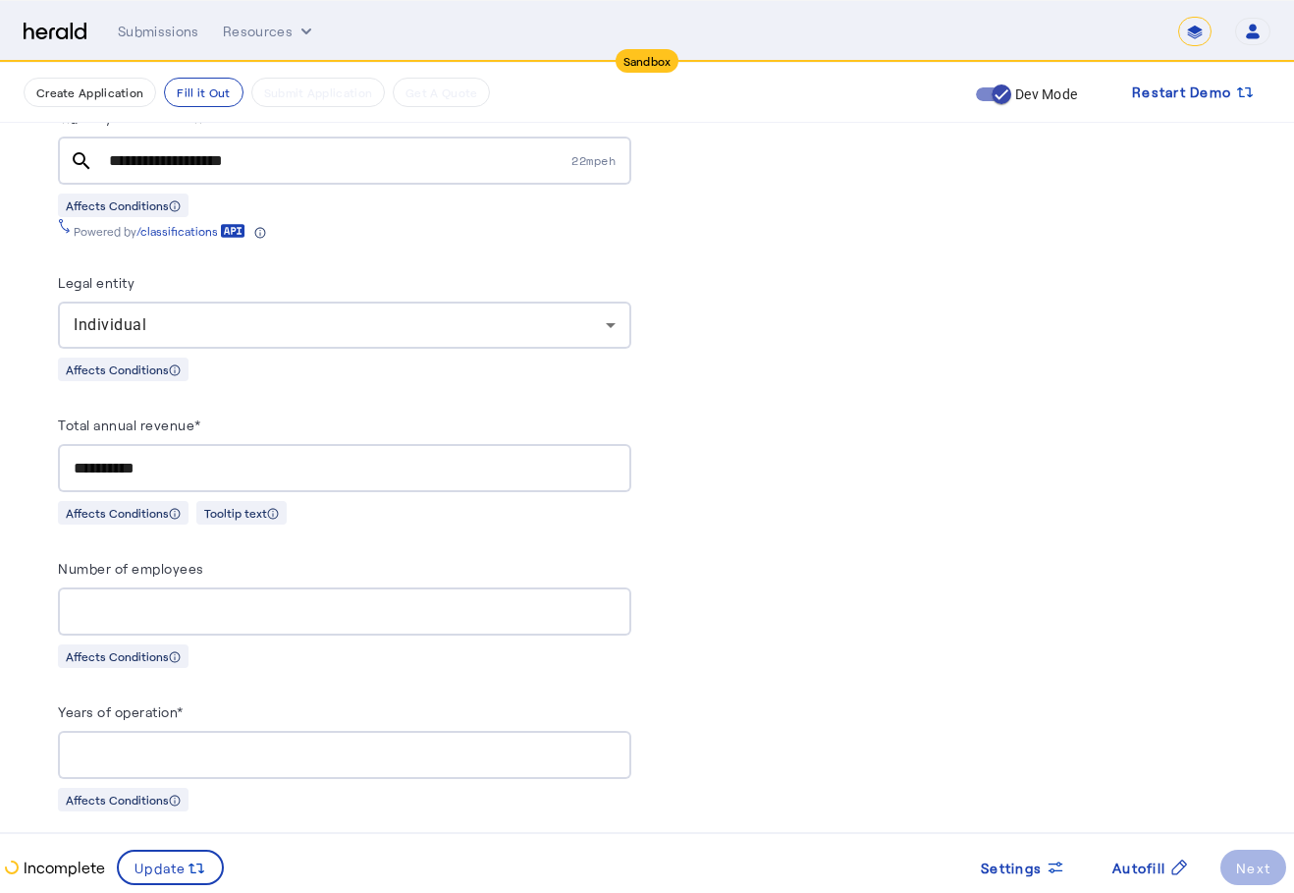
click at [461, 483] on div "**********" at bounding box center [344, 468] width 573 height 112
click at [230, 467] on input "**********" at bounding box center [345, 469] width 542 height 24
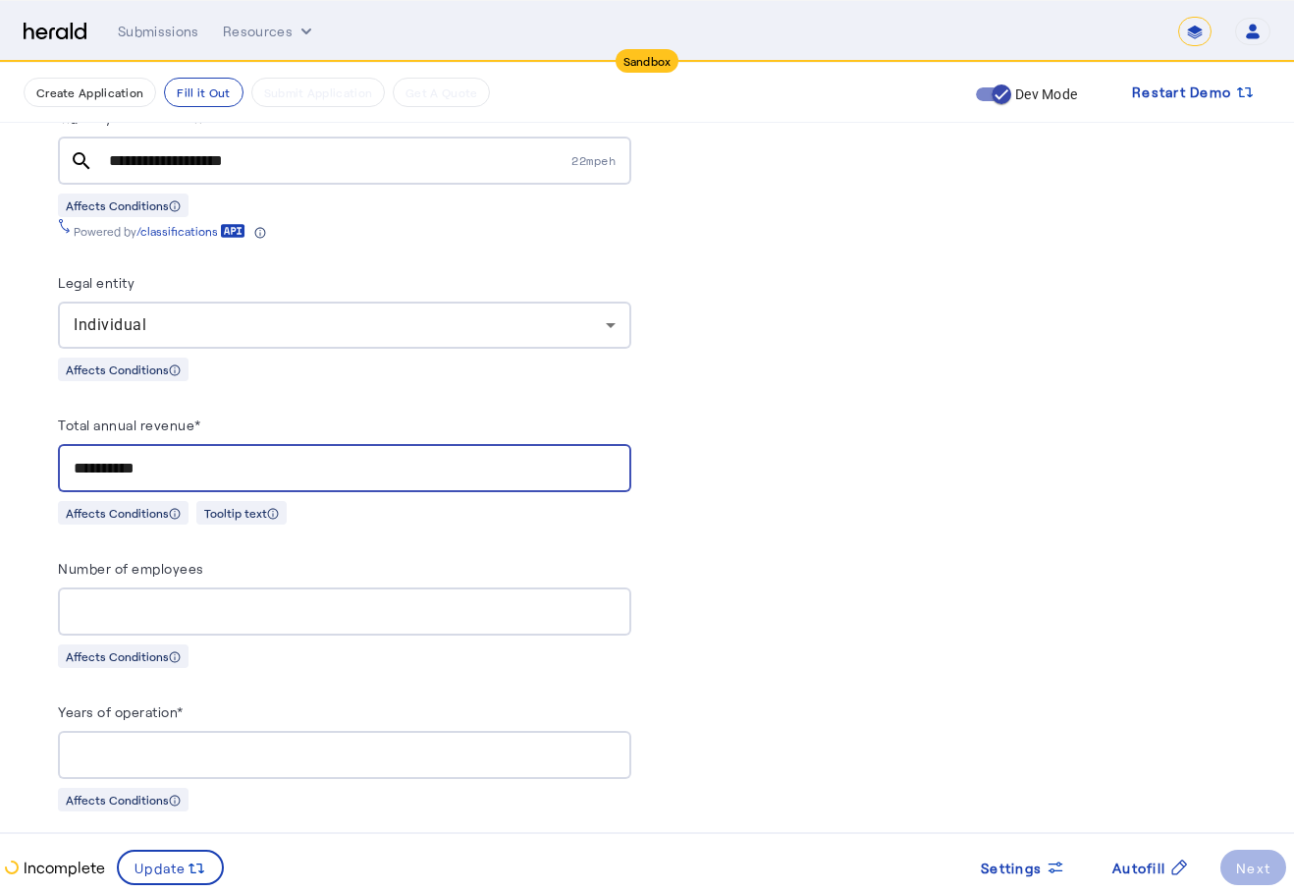
click at [266, 457] on input "**********" at bounding box center [345, 469] width 542 height 24
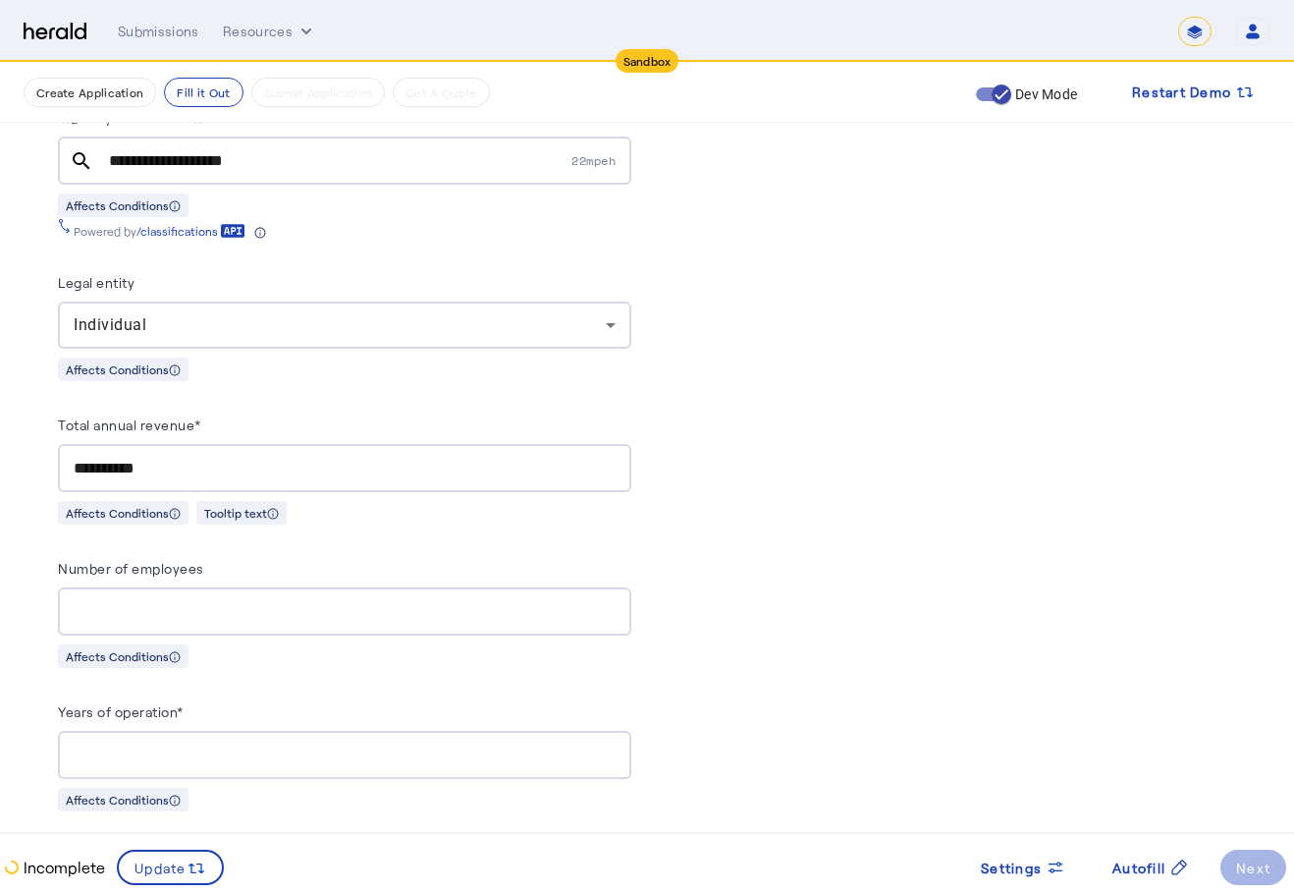
drag, startPoint x: 551, startPoint y: 555, endPoint x: 518, endPoint y: 518, distance: 49.3
click at [551, 556] on div "Number of employees" at bounding box center [344, 571] width 573 height 31
click at [433, 460] on input "**********" at bounding box center [345, 469] width 542 height 24
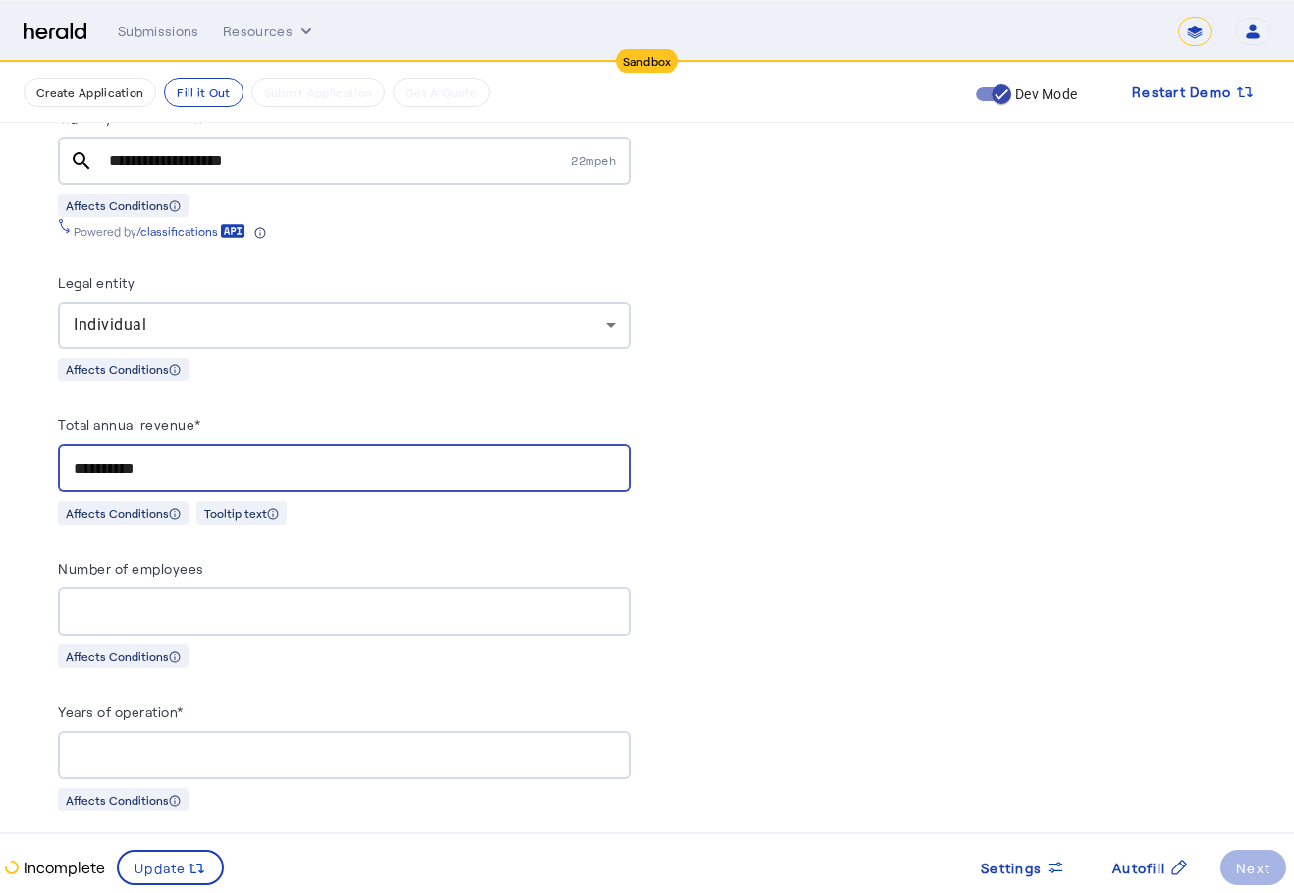
type input "**********"
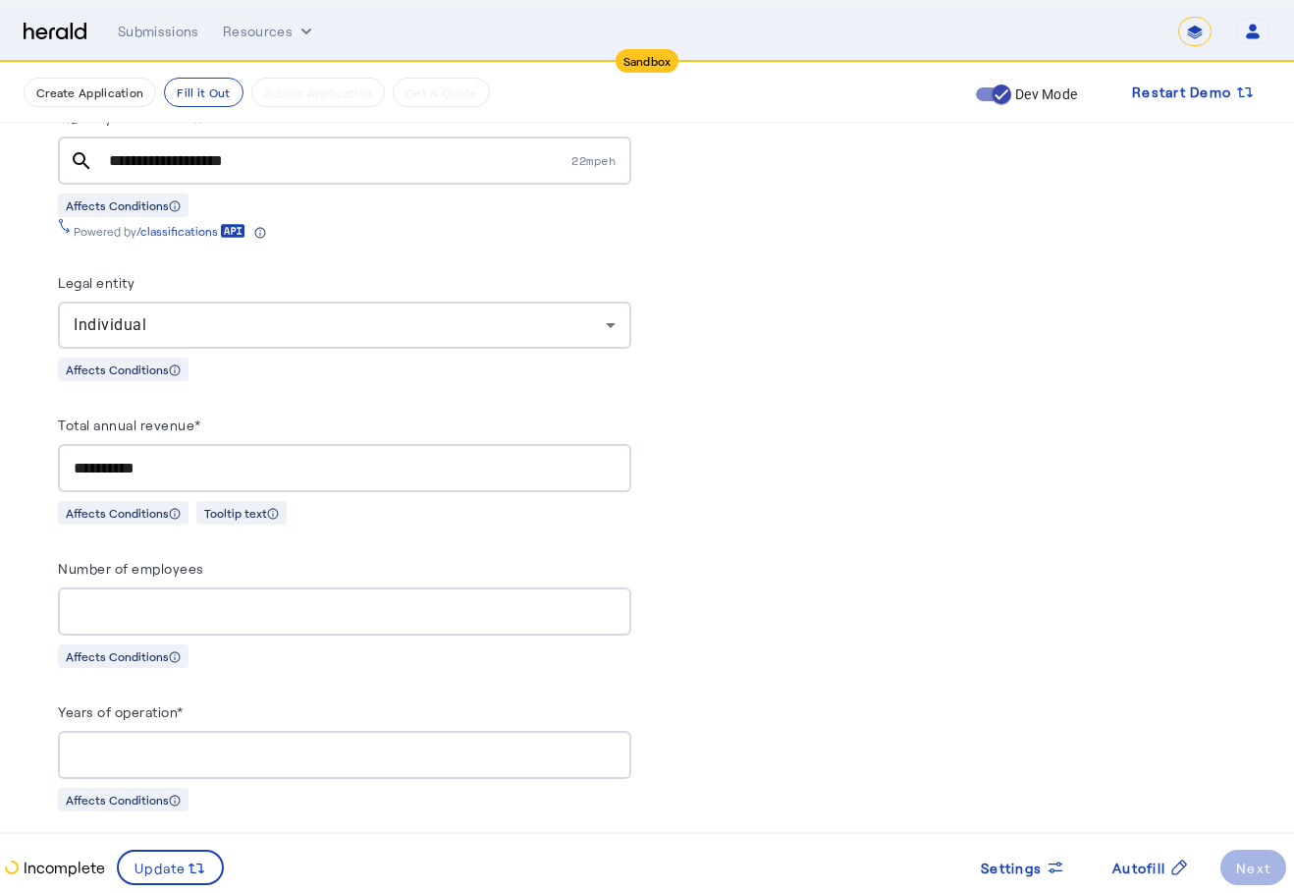
click at [522, 346] on div "Legal entity Individual Affects Conditions" at bounding box center [344, 325] width 573 height 111
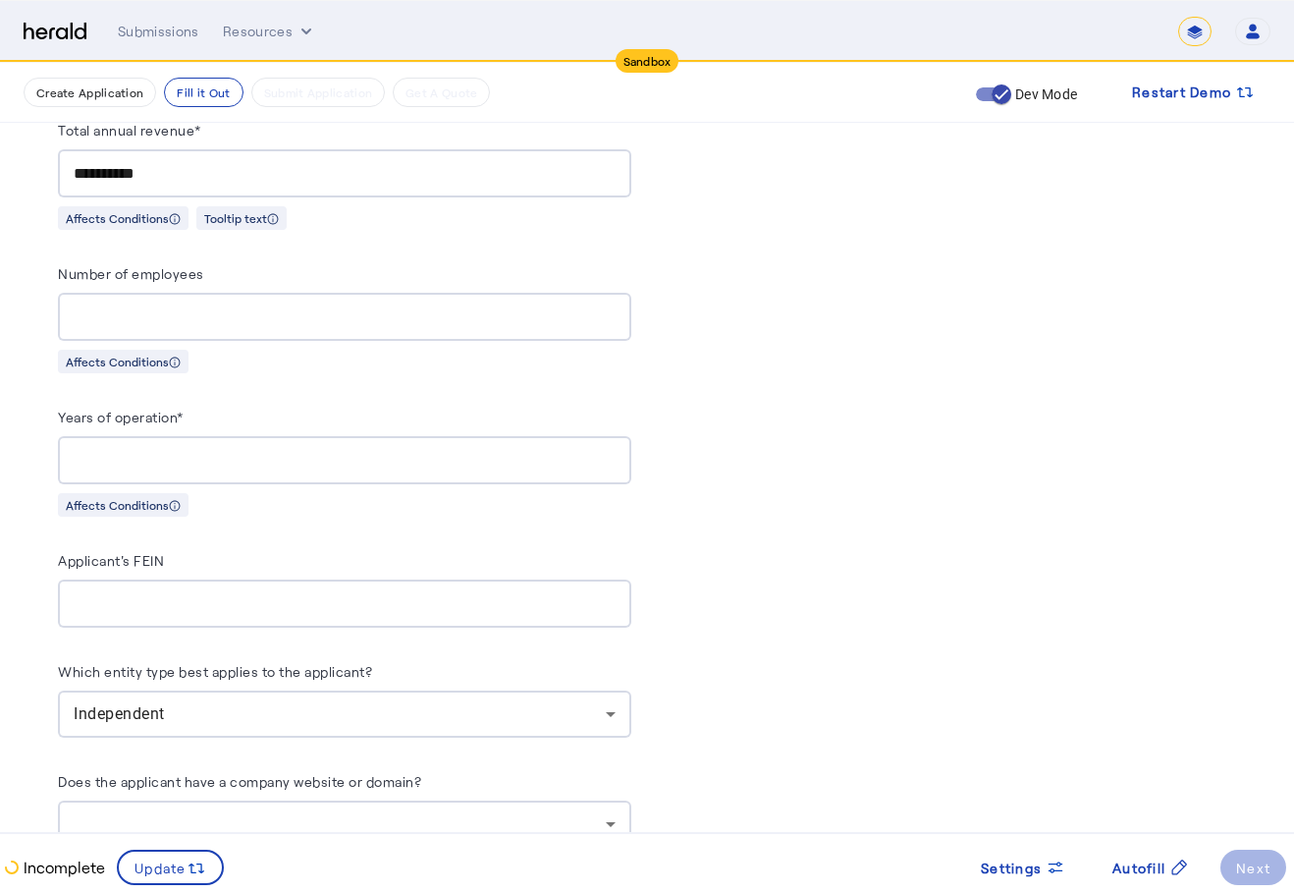
click at [491, 354] on div "Affects Conditions" at bounding box center [344, 361] width 573 height 25
click at [394, 321] on div at bounding box center [345, 317] width 542 height 48
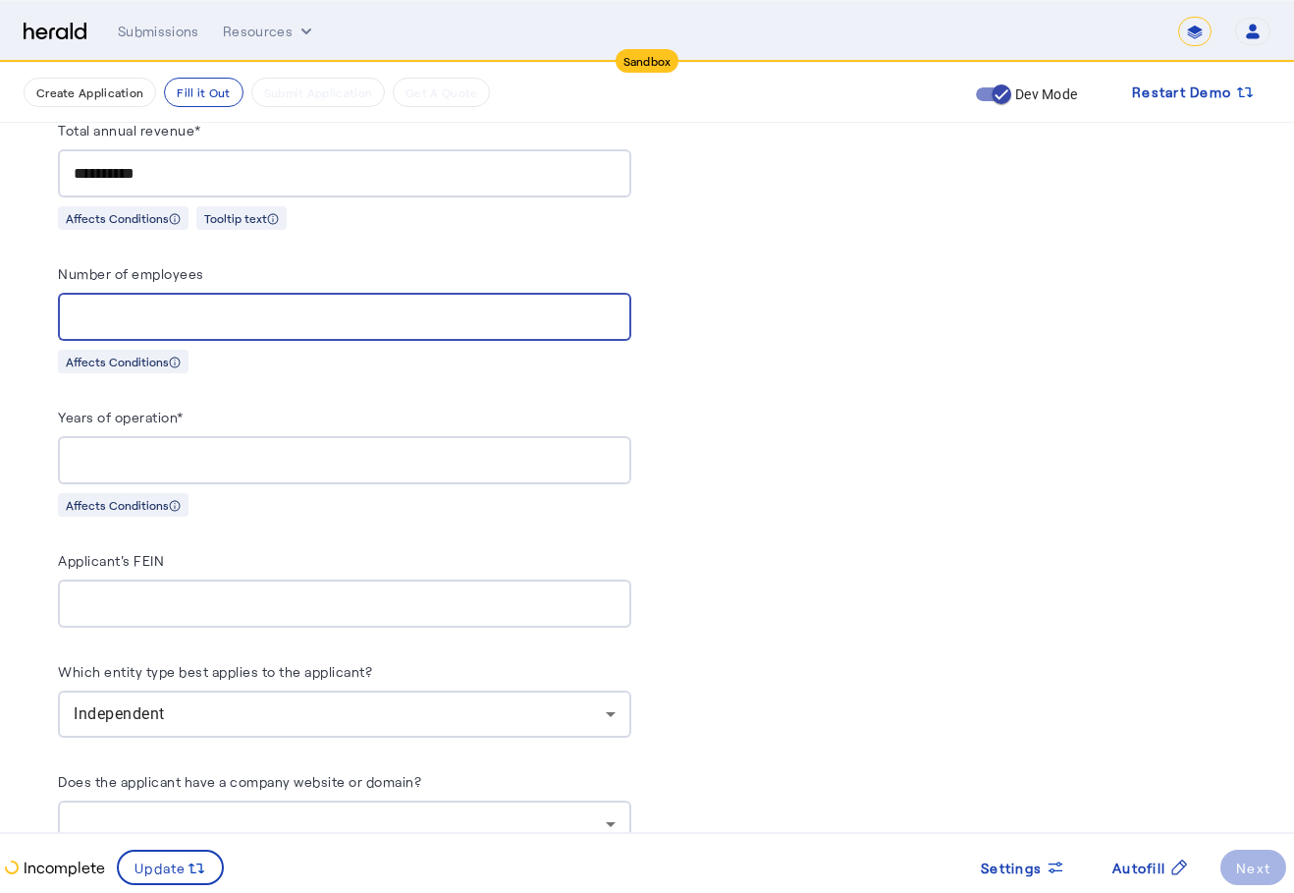
click at [616, 305] on input "*" at bounding box center [345, 317] width 542 height 24
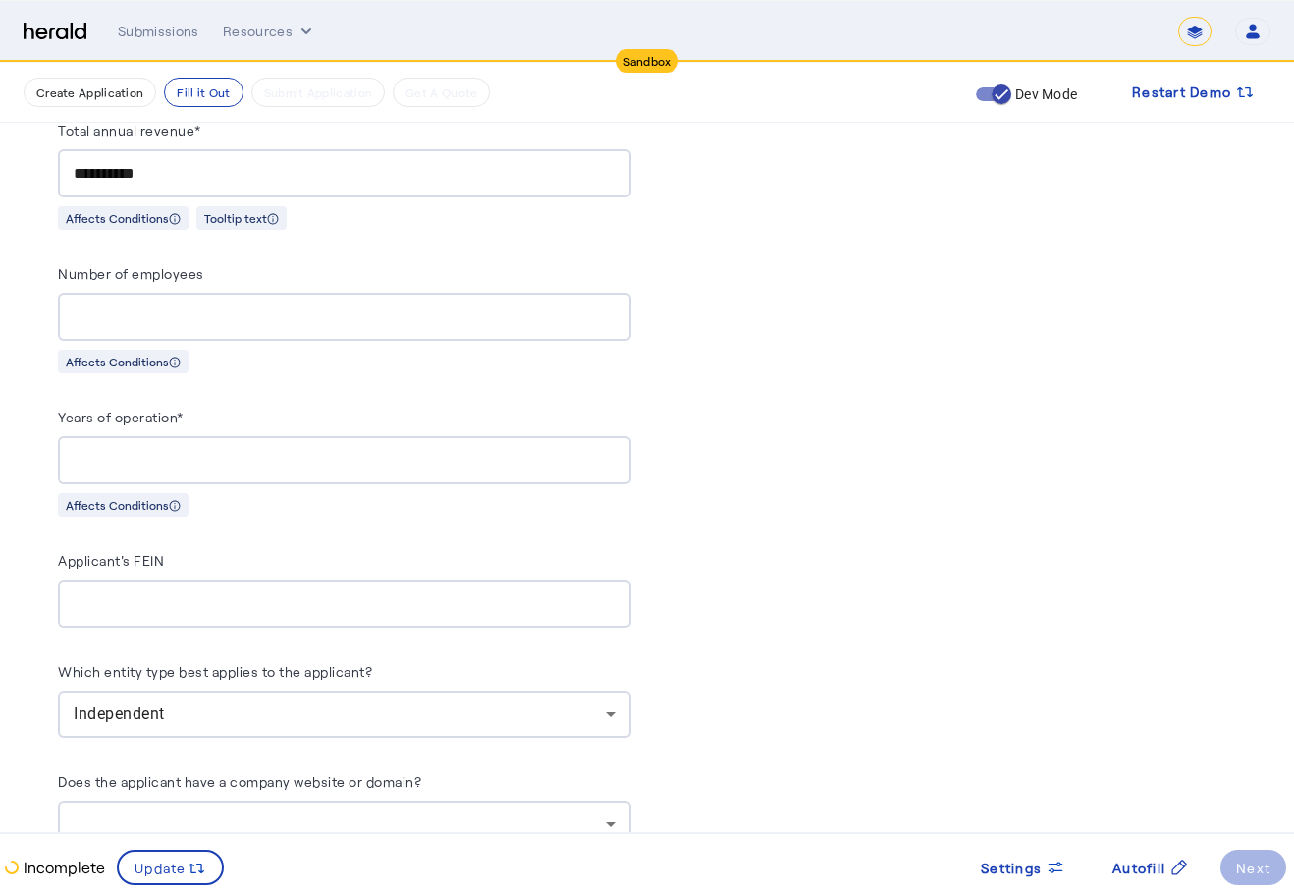
click at [531, 360] on div "Affects Conditions" at bounding box center [344, 361] width 573 height 25
click at [555, 328] on div "*" at bounding box center [345, 317] width 542 height 48
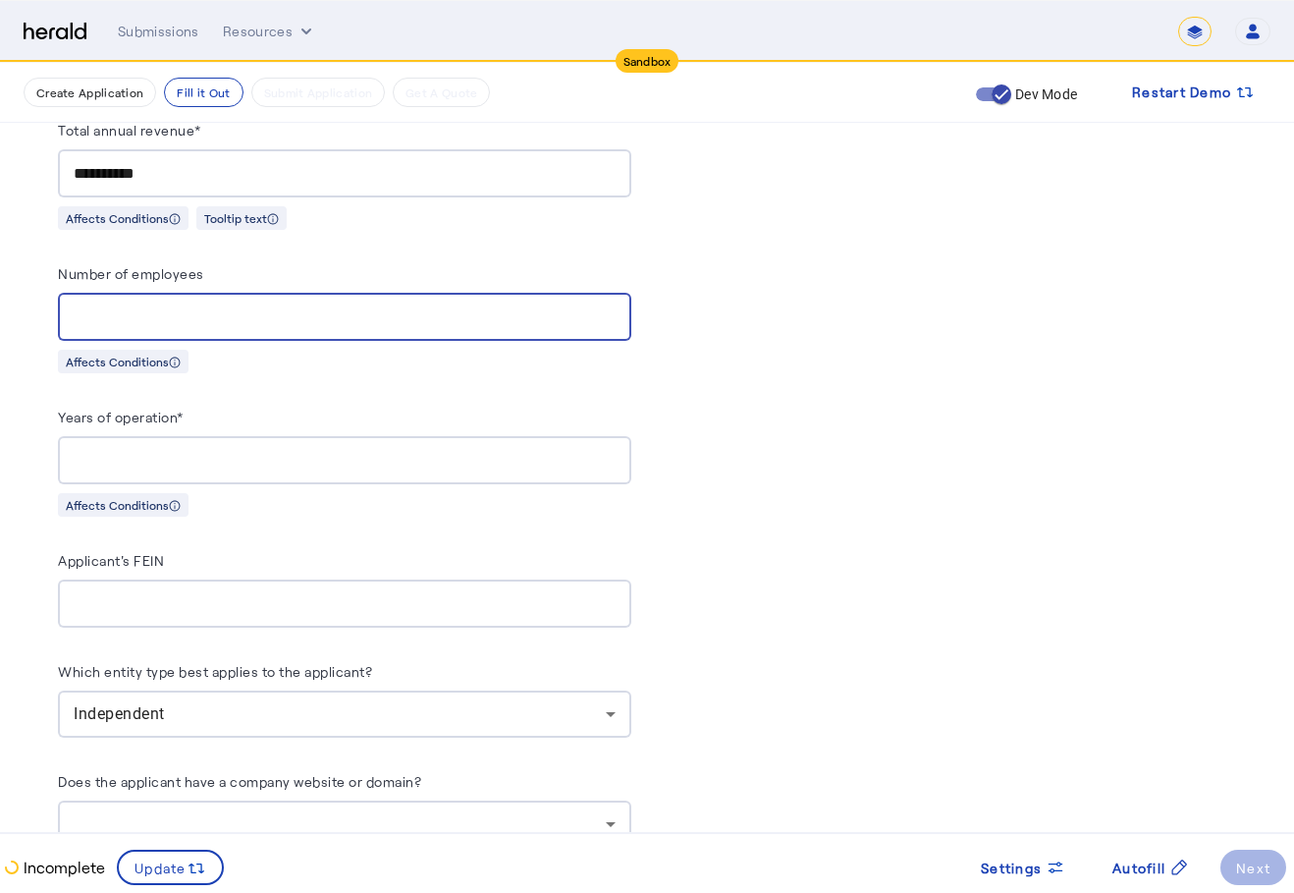
click at [565, 309] on input "*" at bounding box center [345, 317] width 542 height 24
click at [555, 312] on input "*" at bounding box center [345, 317] width 542 height 24
type input "***"
click at [390, 307] on input "***" at bounding box center [345, 317] width 542 height 24
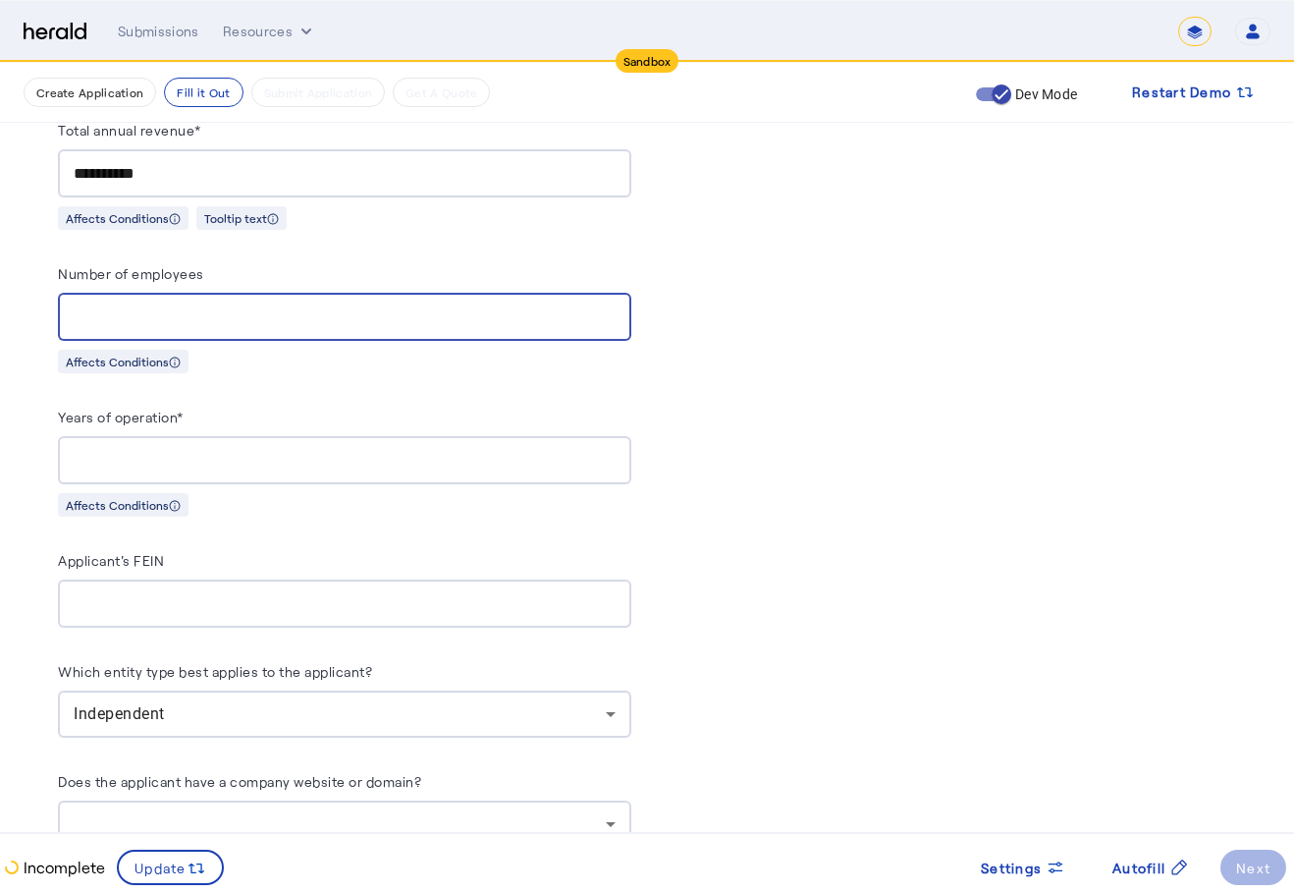
click at [388, 307] on input "***" at bounding box center [345, 317] width 542 height 24
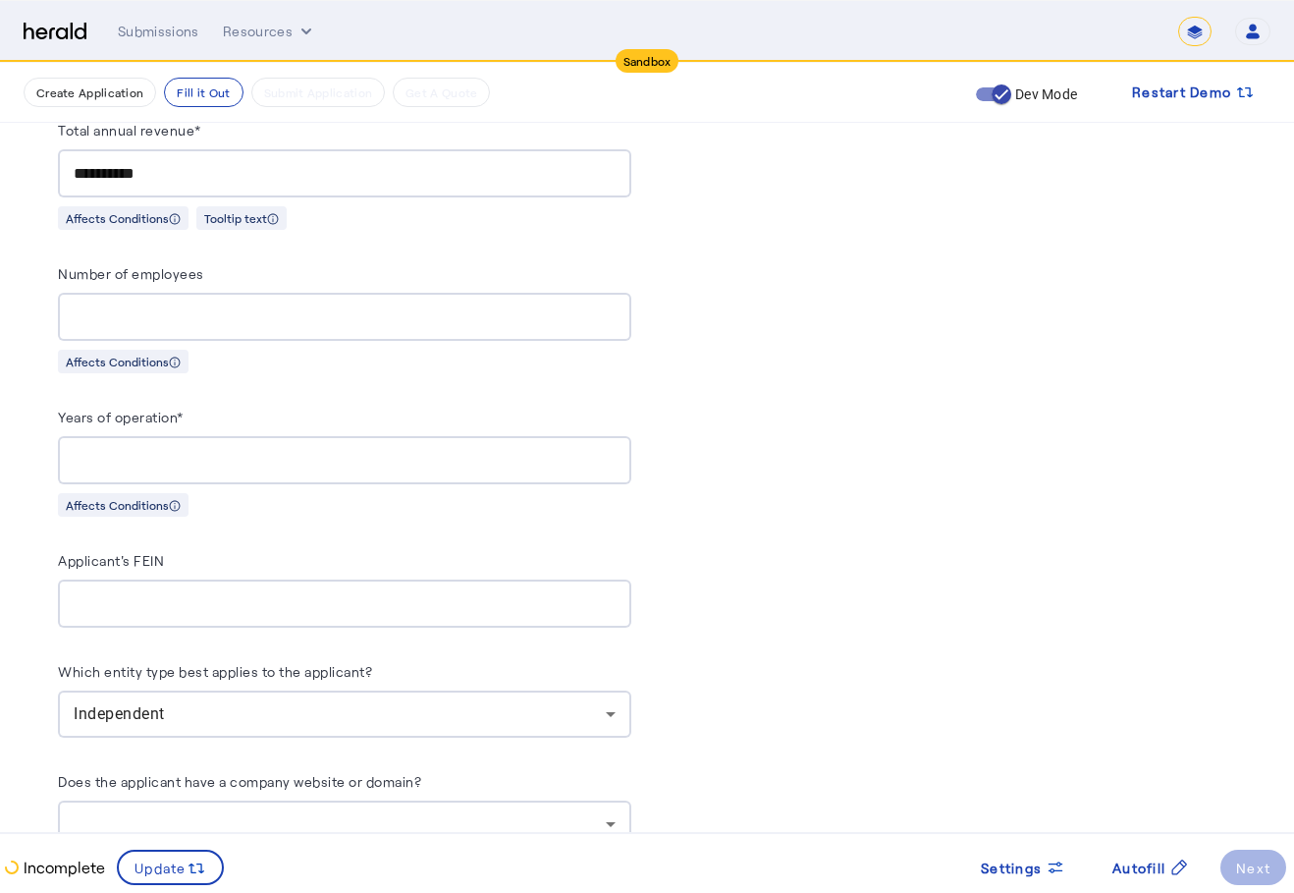
click at [378, 182] on div "**********" at bounding box center [345, 173] width 542 height 48
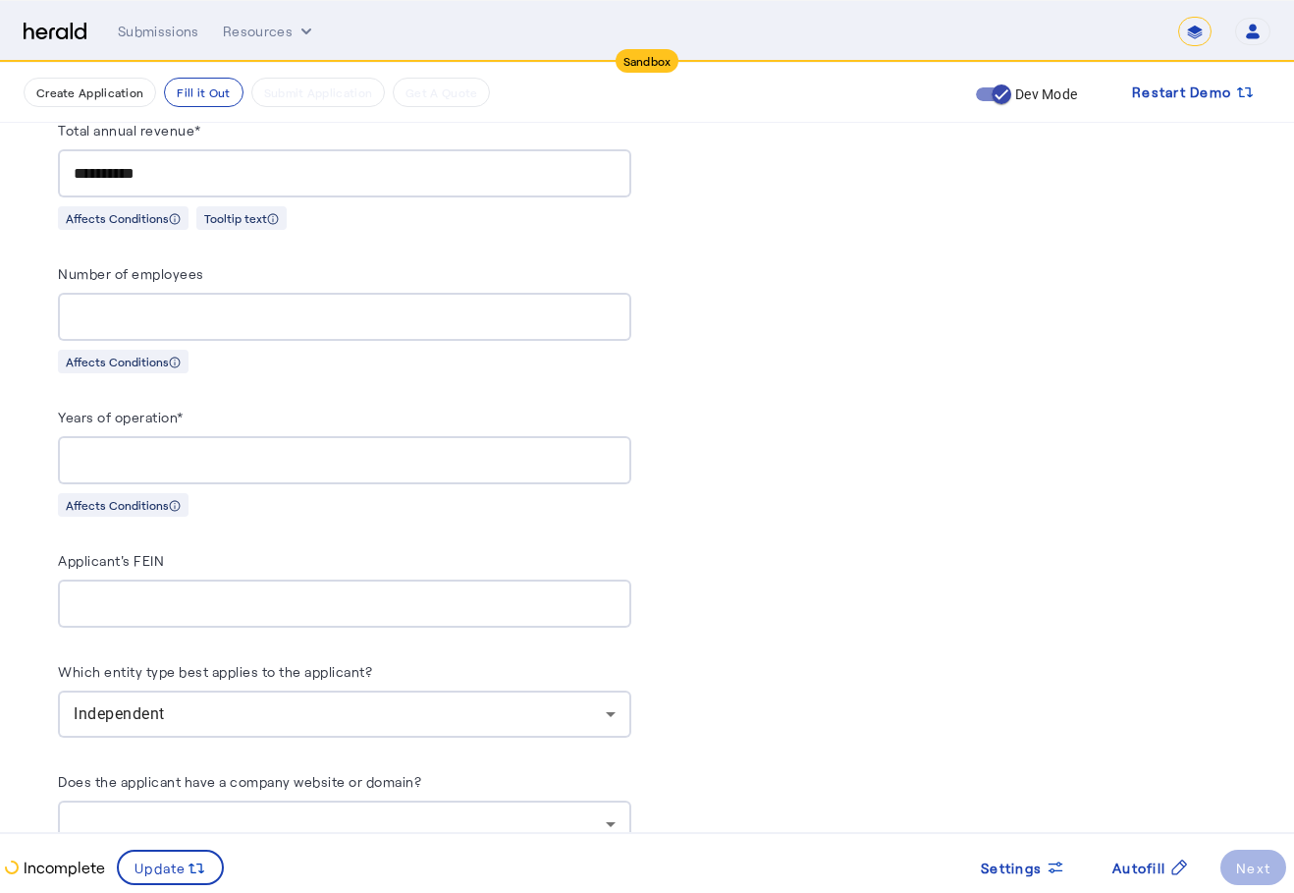
click at [432, 305] on input "***" at bounding box center [345, 317] width 542 height 24
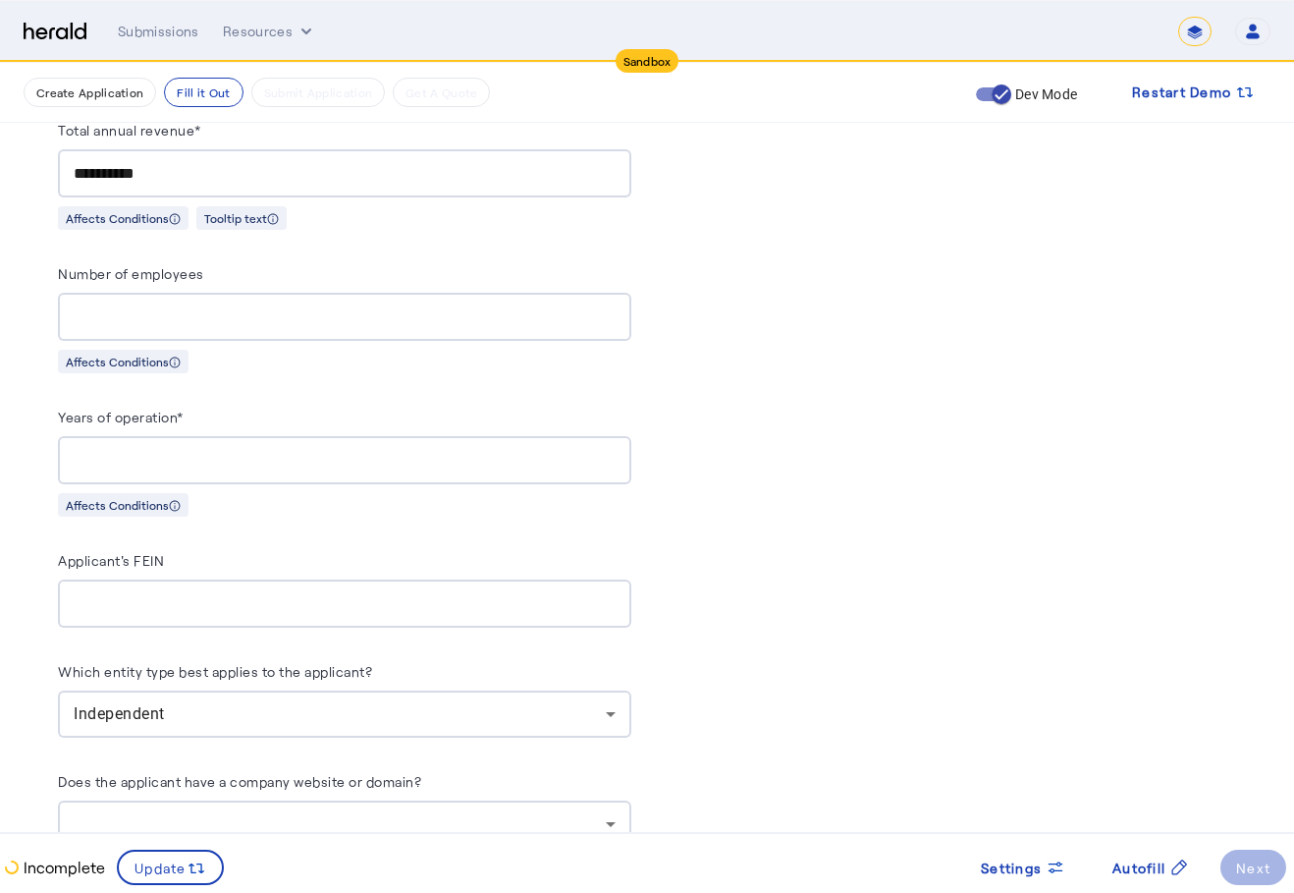
click at [254, 455] on input "*" at bounding box center [345, 461] width 542 height 24
type input "*"
click at [611, 449] on input "*" at bounding box center [345, 461] width 542 height 24
click at [452, 603] on div at bounding box center [345, 603] width 542 height 48
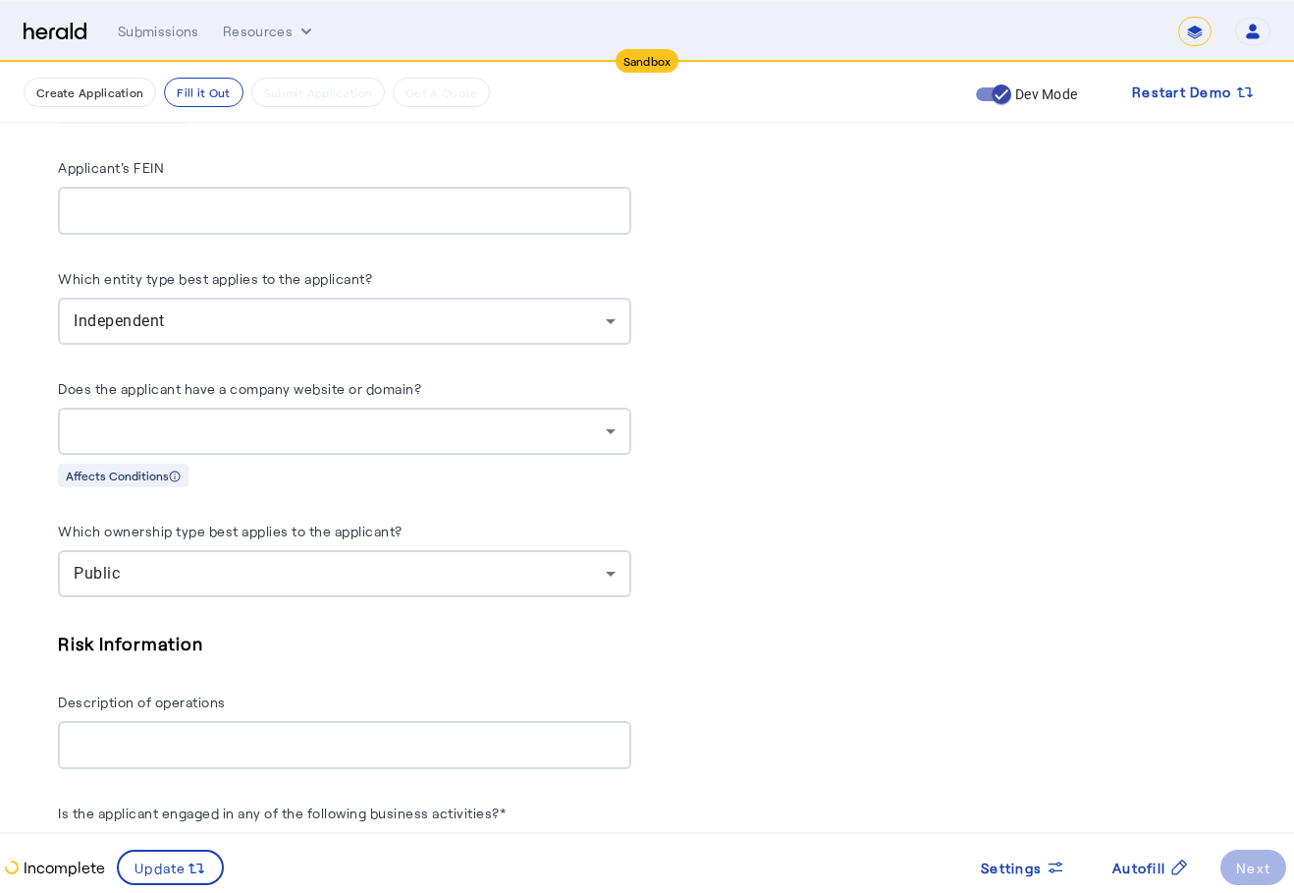
scroll to position [2553, 0]
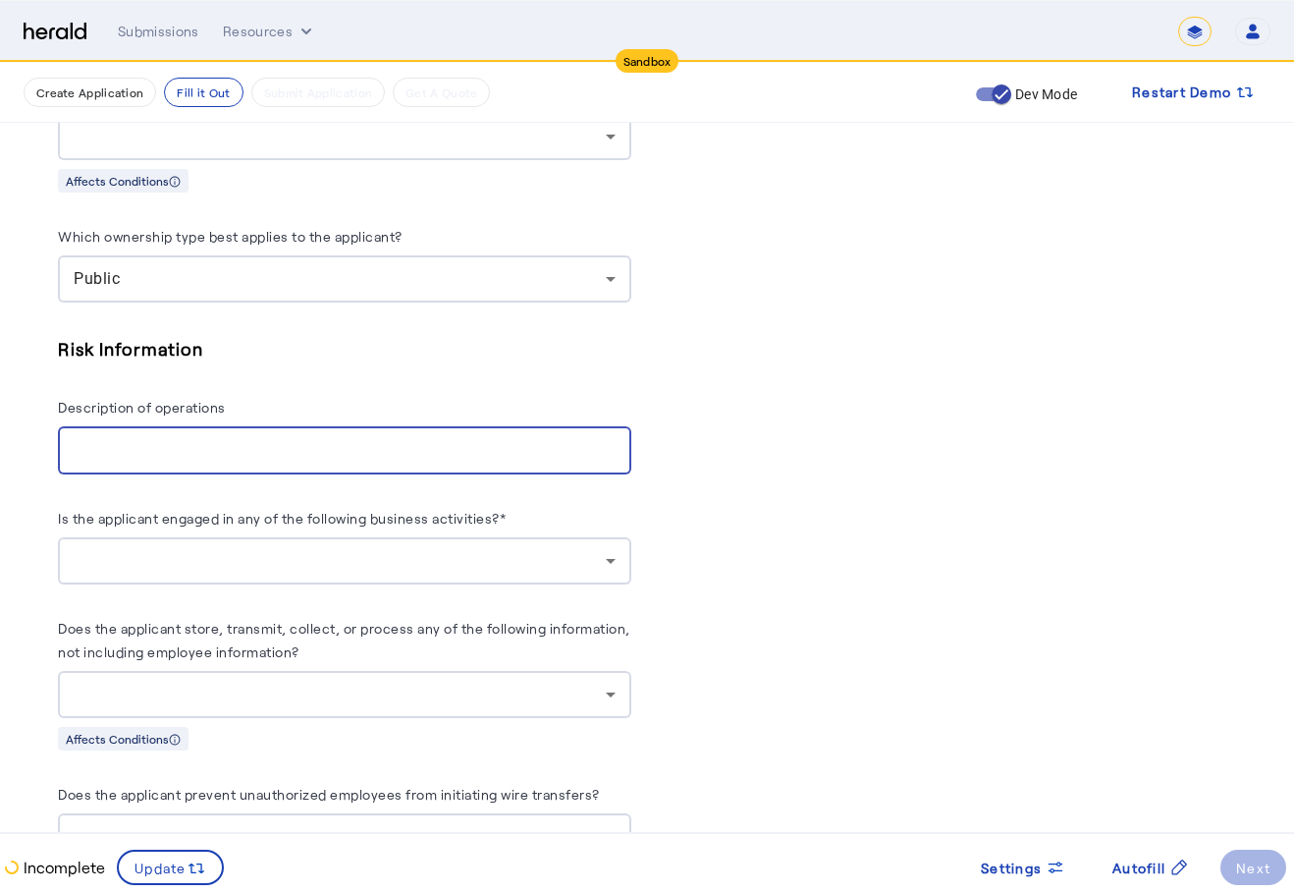
click at [290, 439] on input "Description of operations" at bounding box center [345, 451] width 542 height 24
click at [356, 395] on div "Description of operations" at bounding box center [344, 410] width 573 height 31
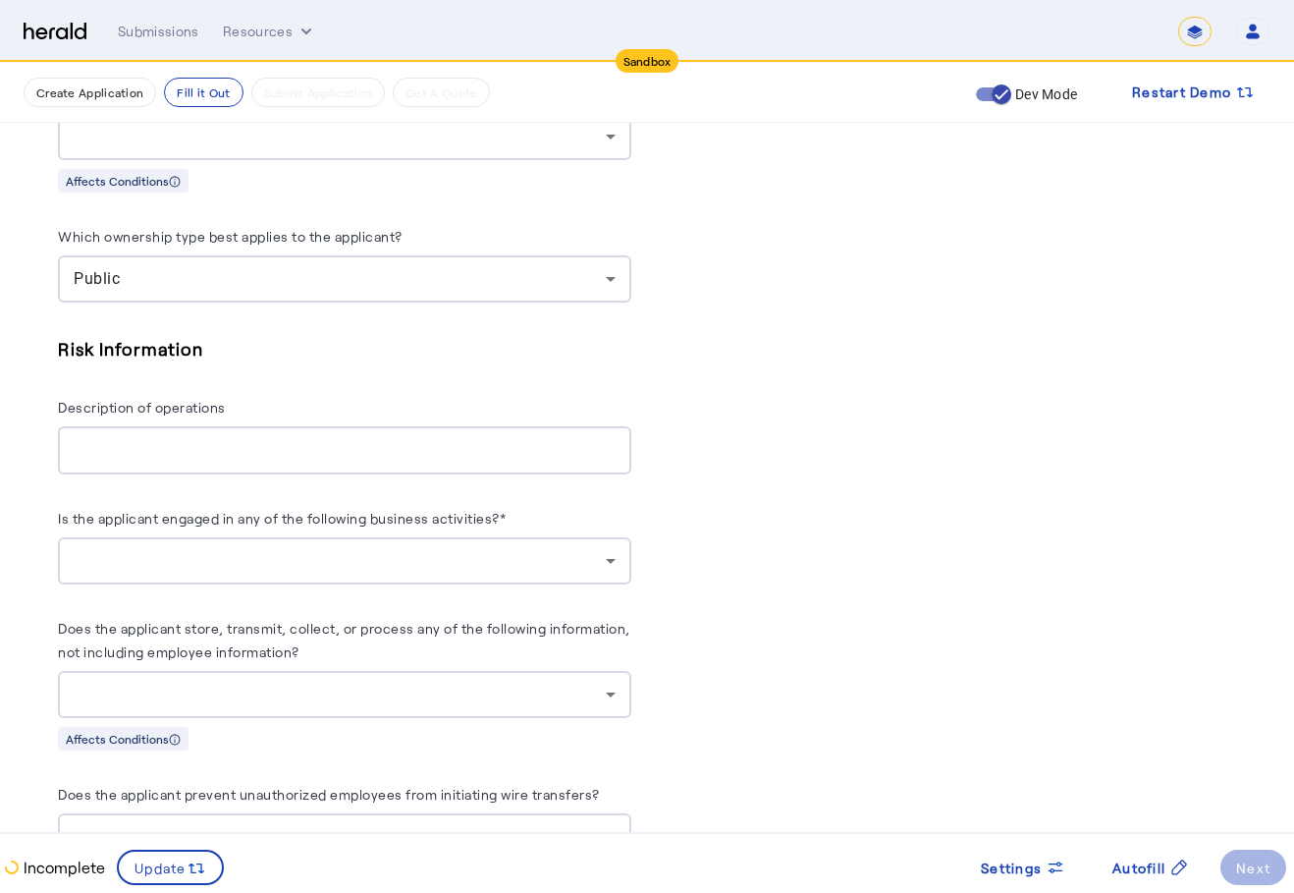
click at [289, 560] on div at bounding box center [345, 560] width 542 height 47
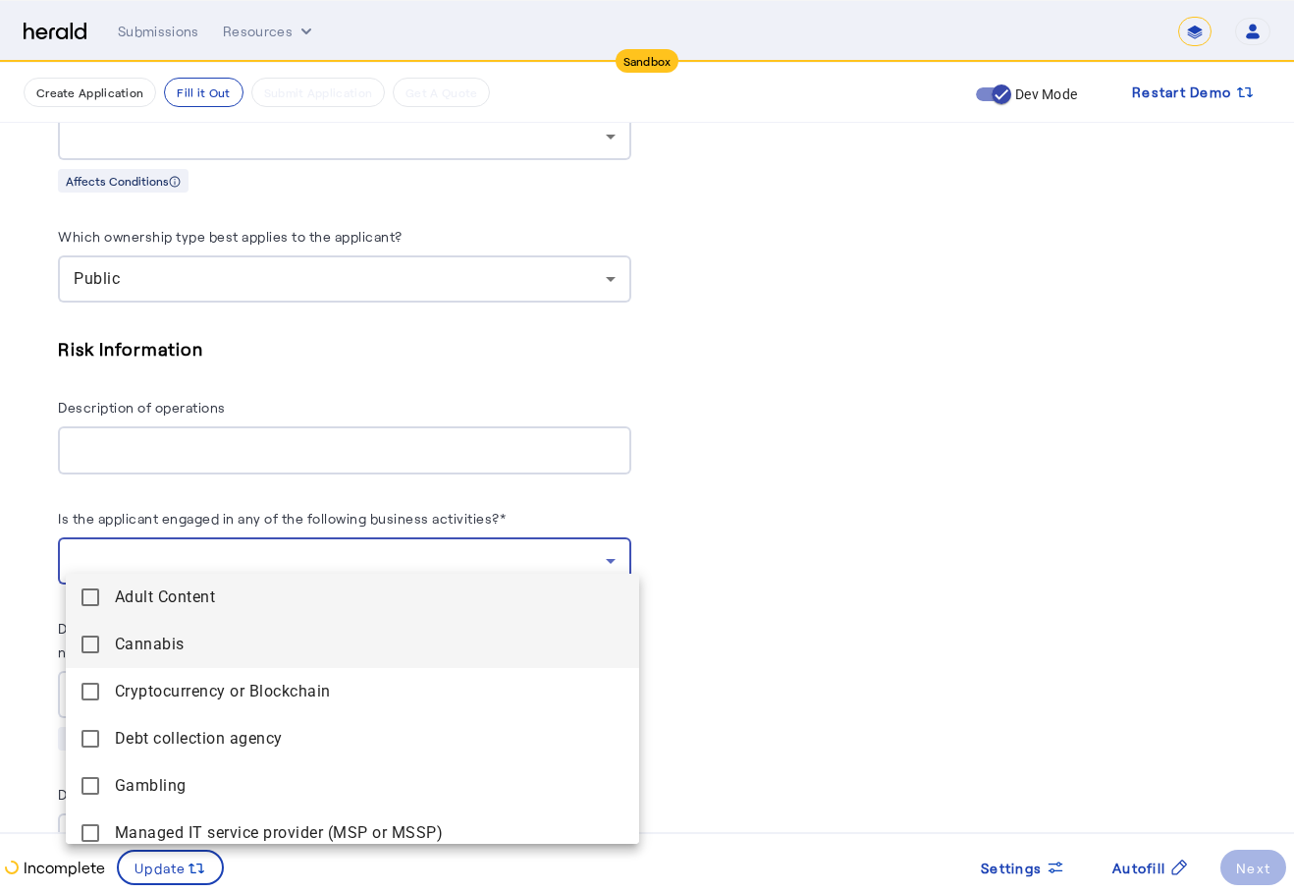
scroll to position [201, 0]
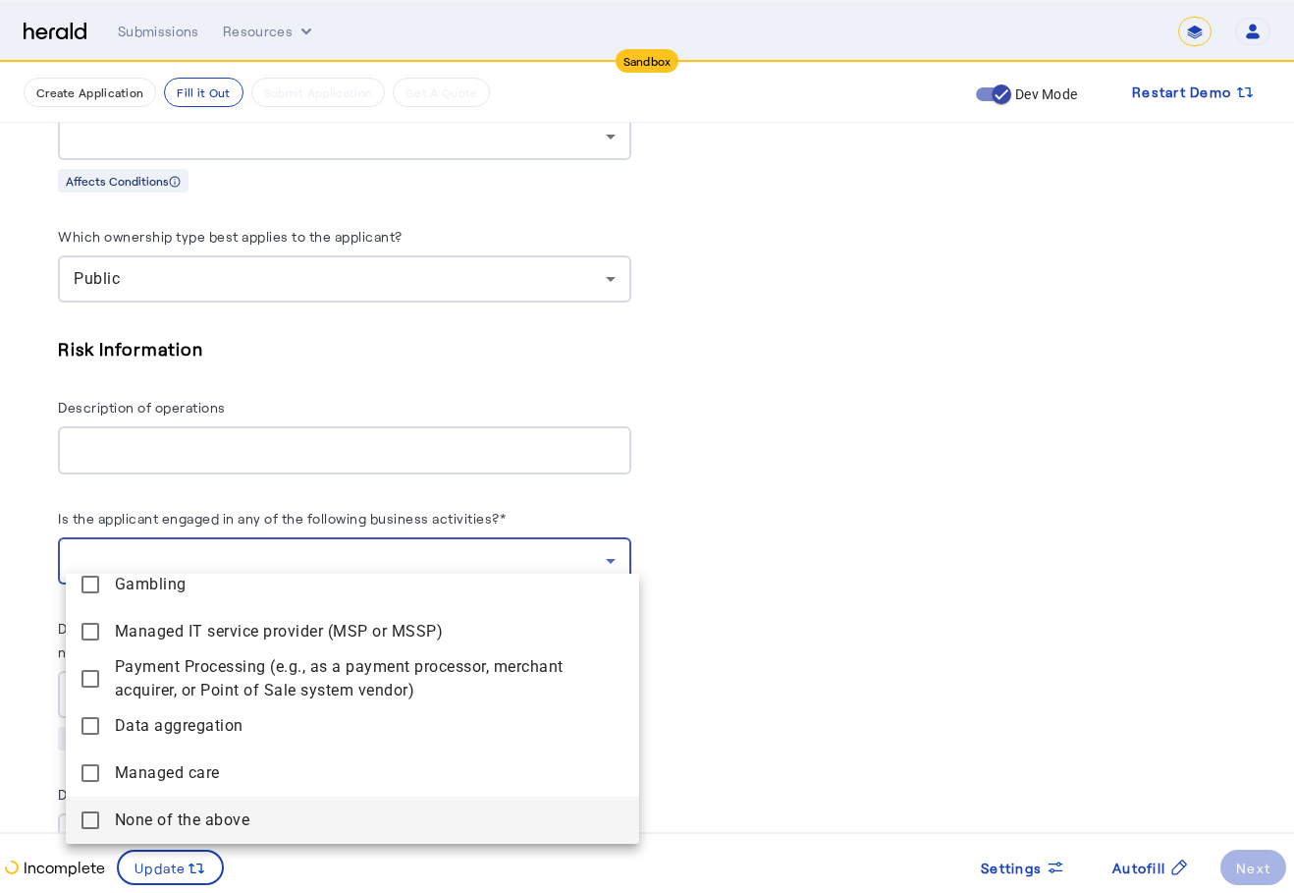
click at [208, 837] on above "None of the above" at bounding box center [352, 819] width 573 height 47
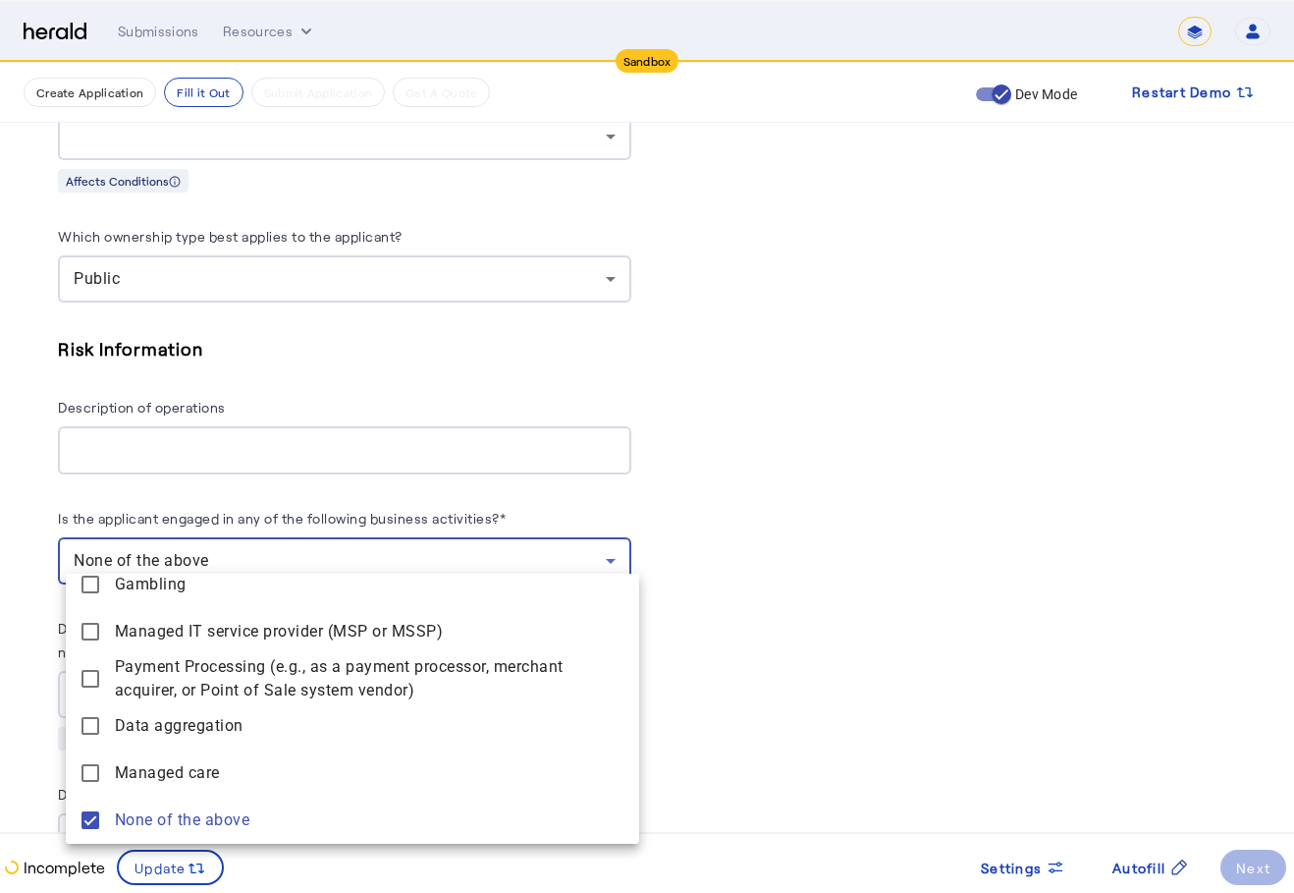
click at [774, 528] on div at bounding box center [647, 446] width 1294 height 893
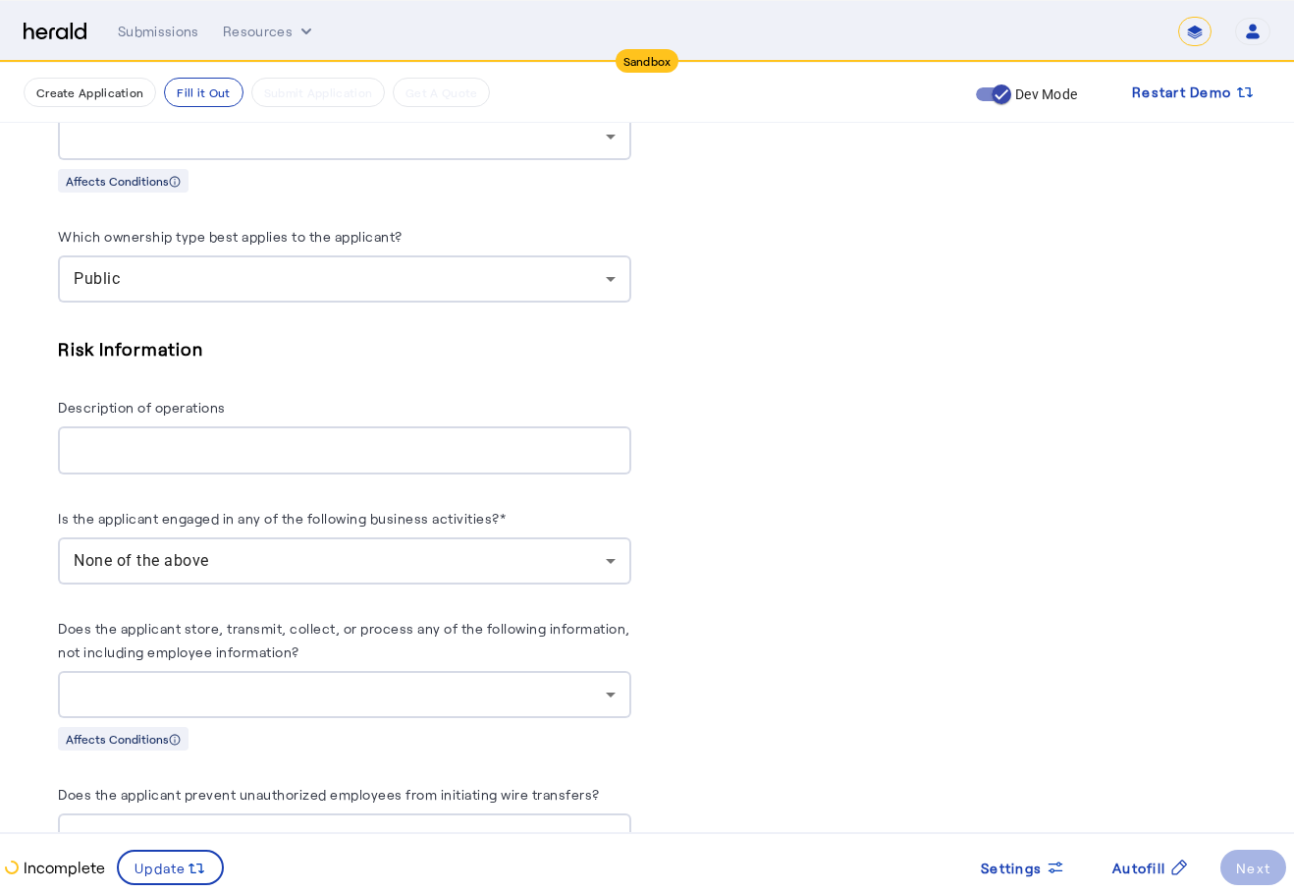
scroll to position [2848, 0]
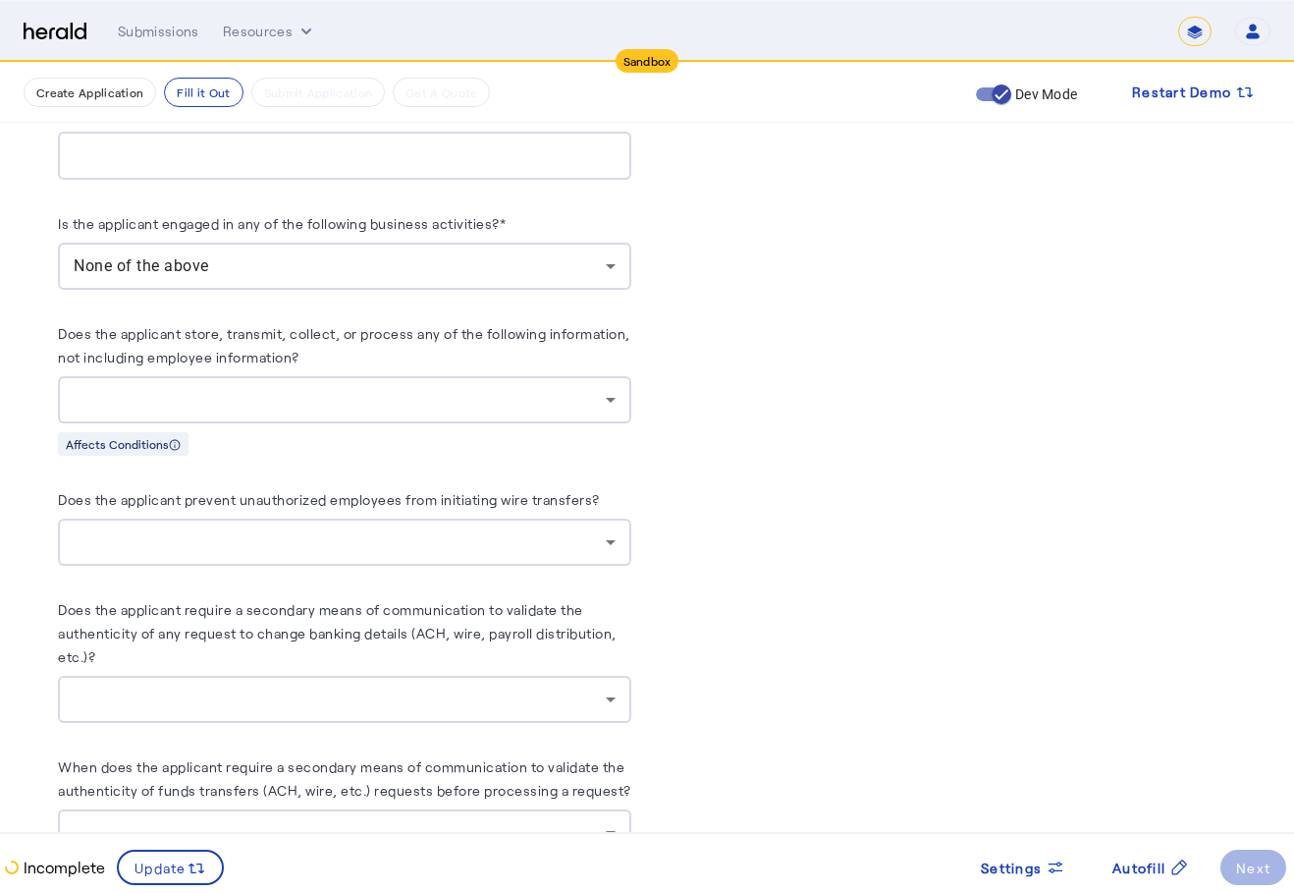
click at [323, 388] on div at bounding box center [340, 400] width 532 height 24
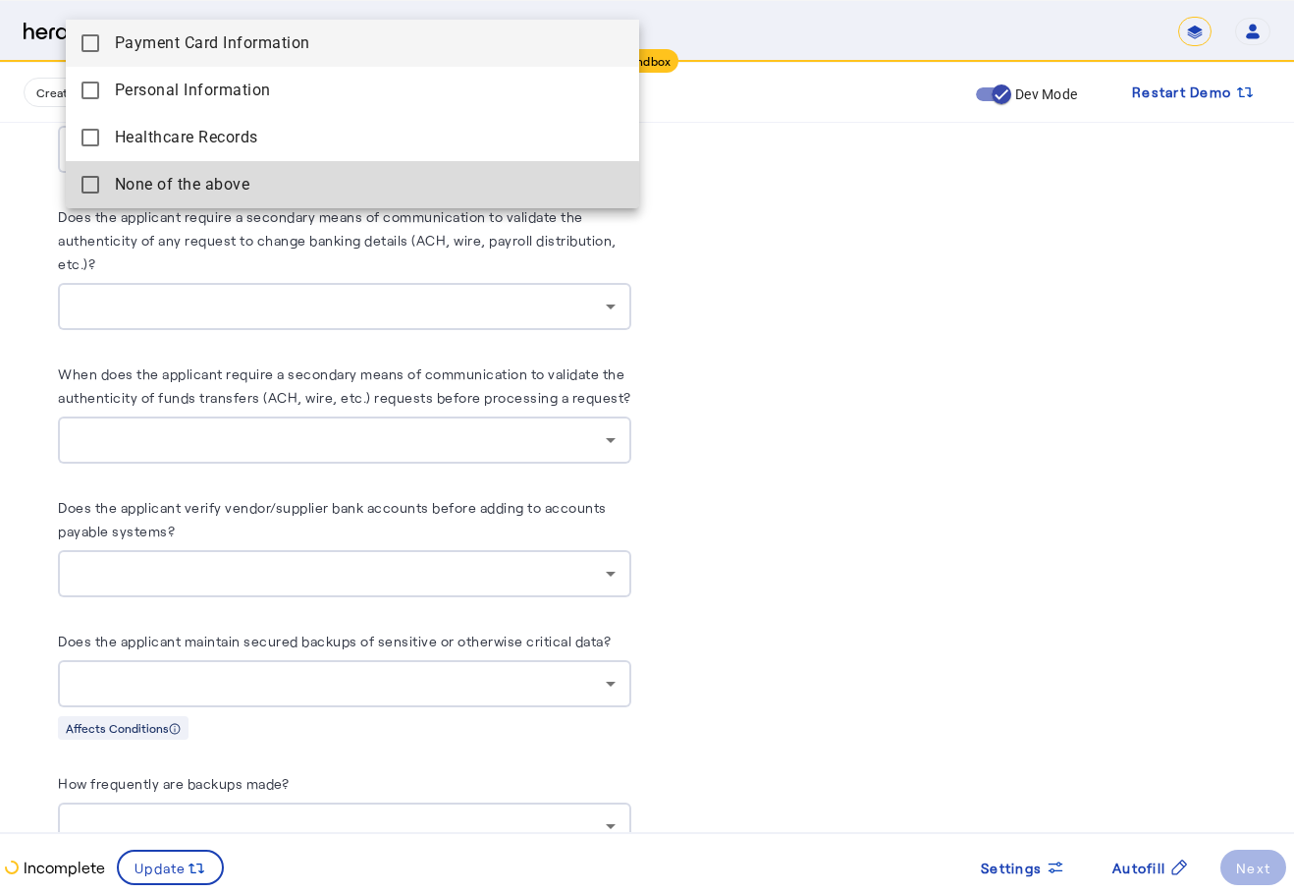
click at [297, 199] on above "None of the above" at bounding box center [352, 184] width 573 height 47
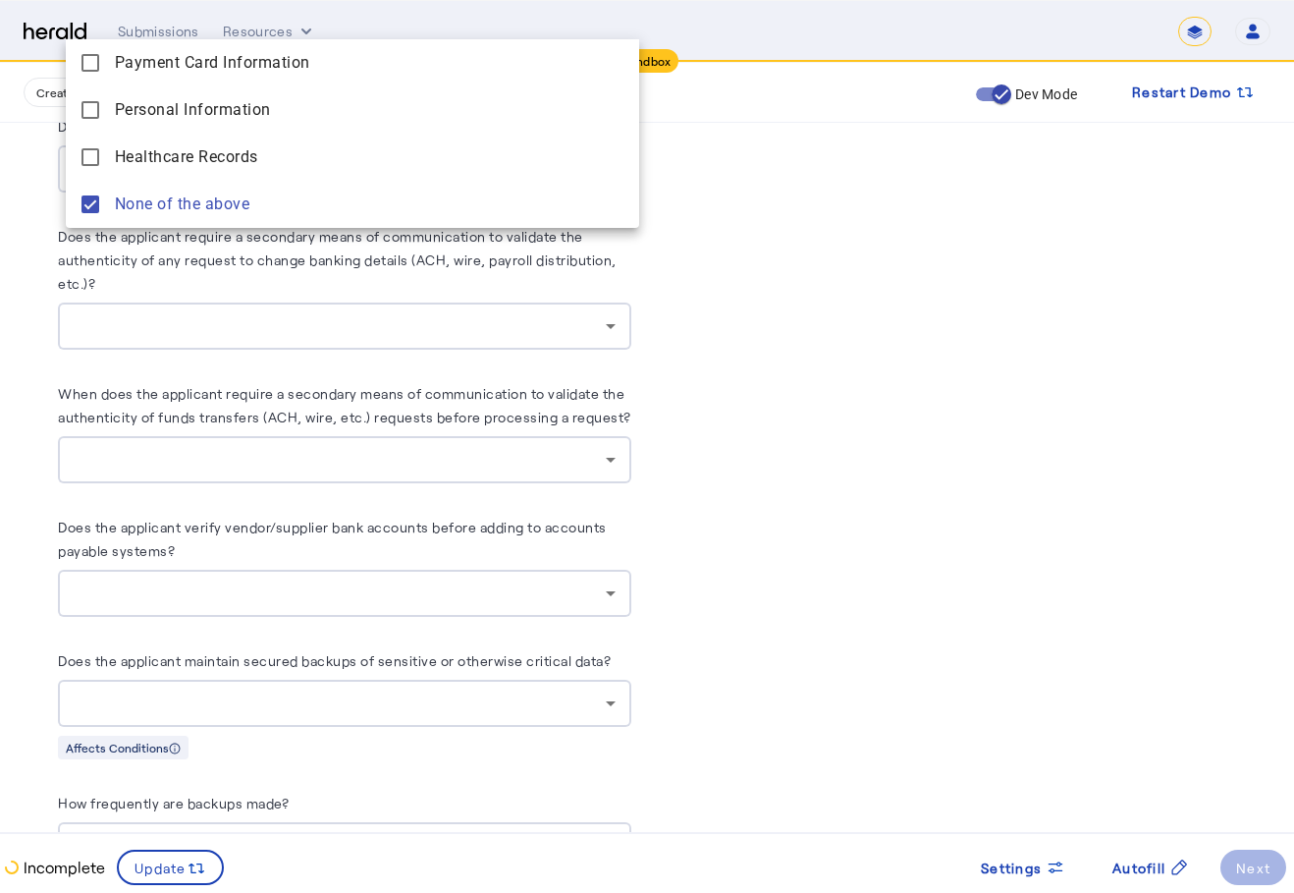
click at [306, 323] on div at bounding box center [647, 446] width 1294 height 893
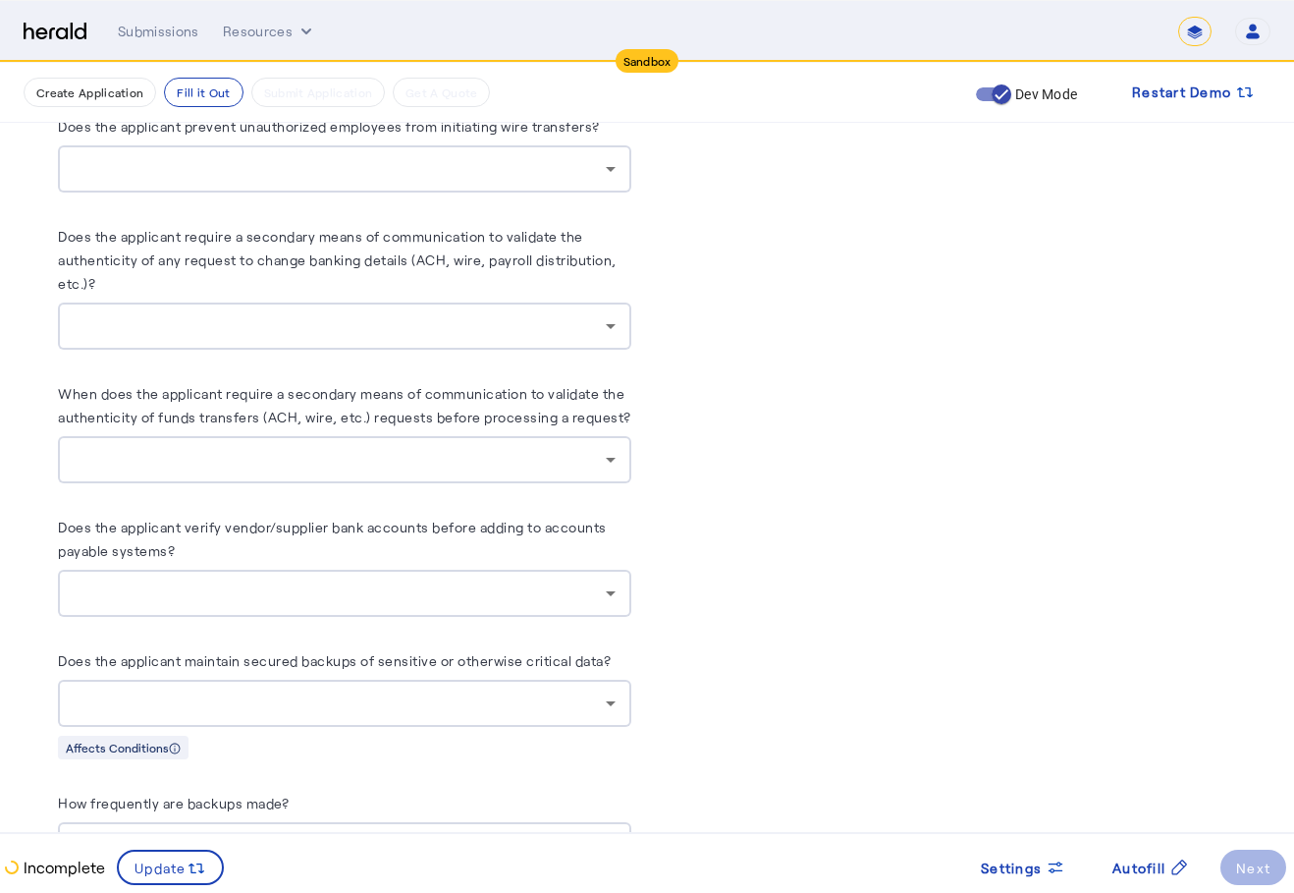
click at [303, 325] on div at bounding box center [345, 325] width 542 height 47
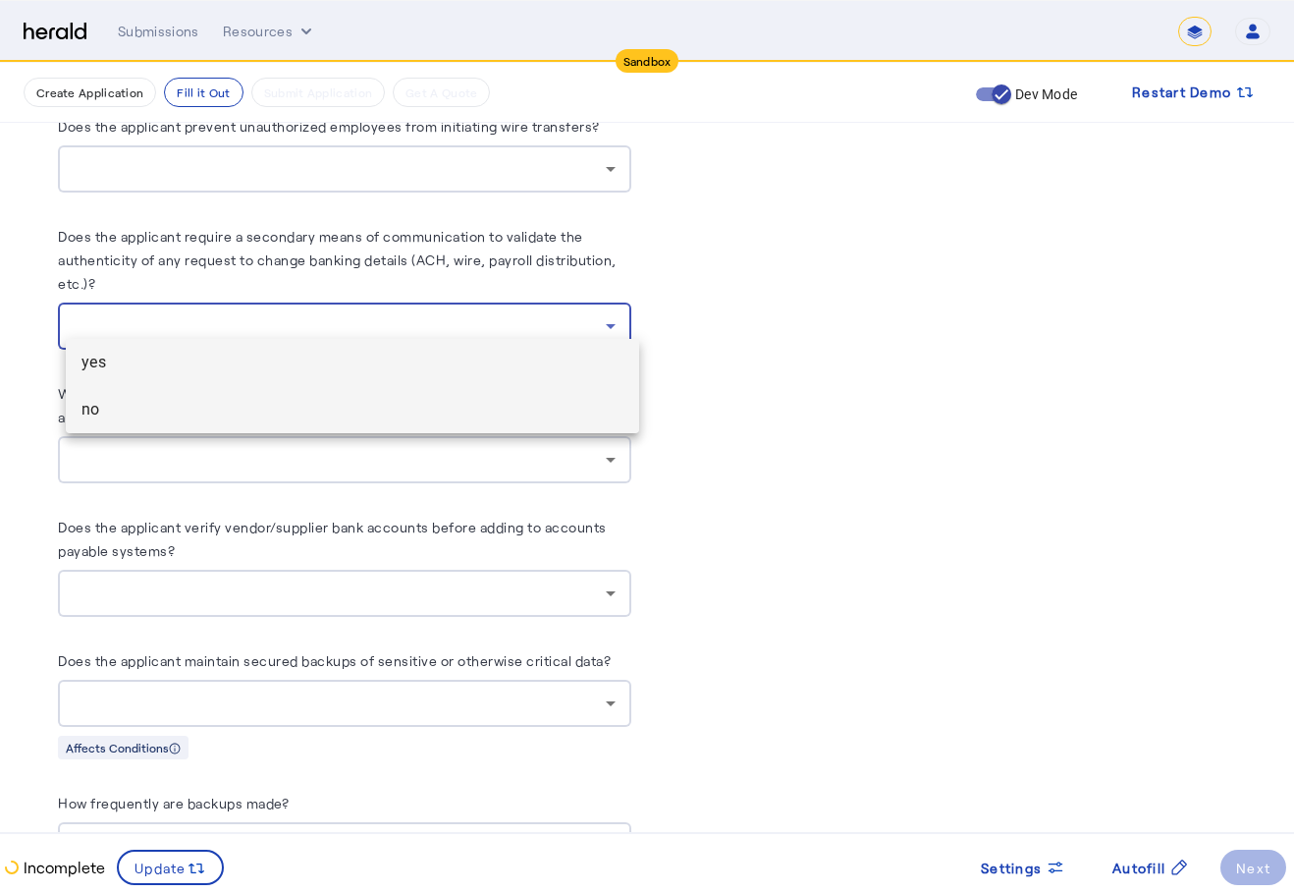
click at [258, 426] on mat-option "no" at bounding box center [352, 409] width 573 height 47
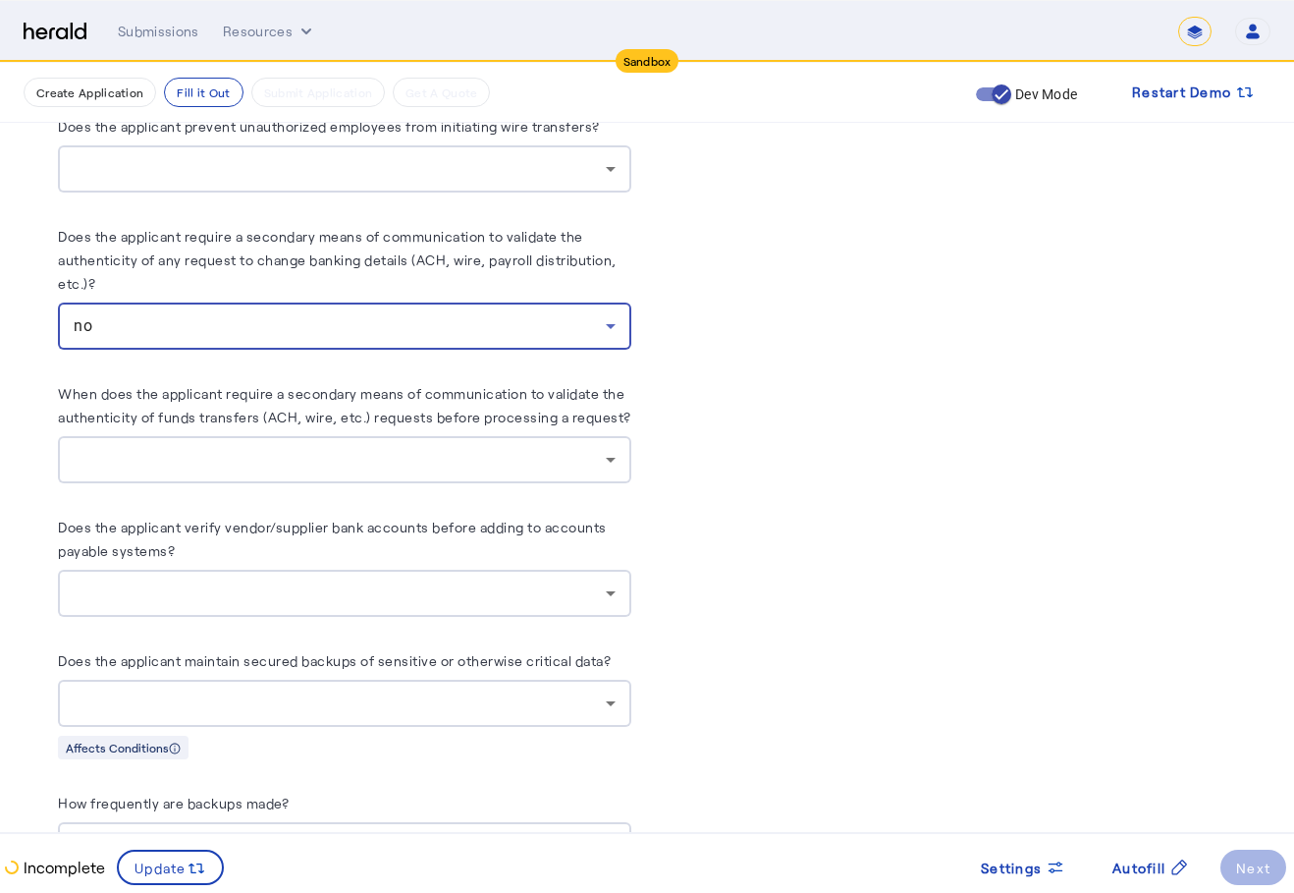
click at [229, 448] on div at bounding box center [340, 460] width 532 height 24
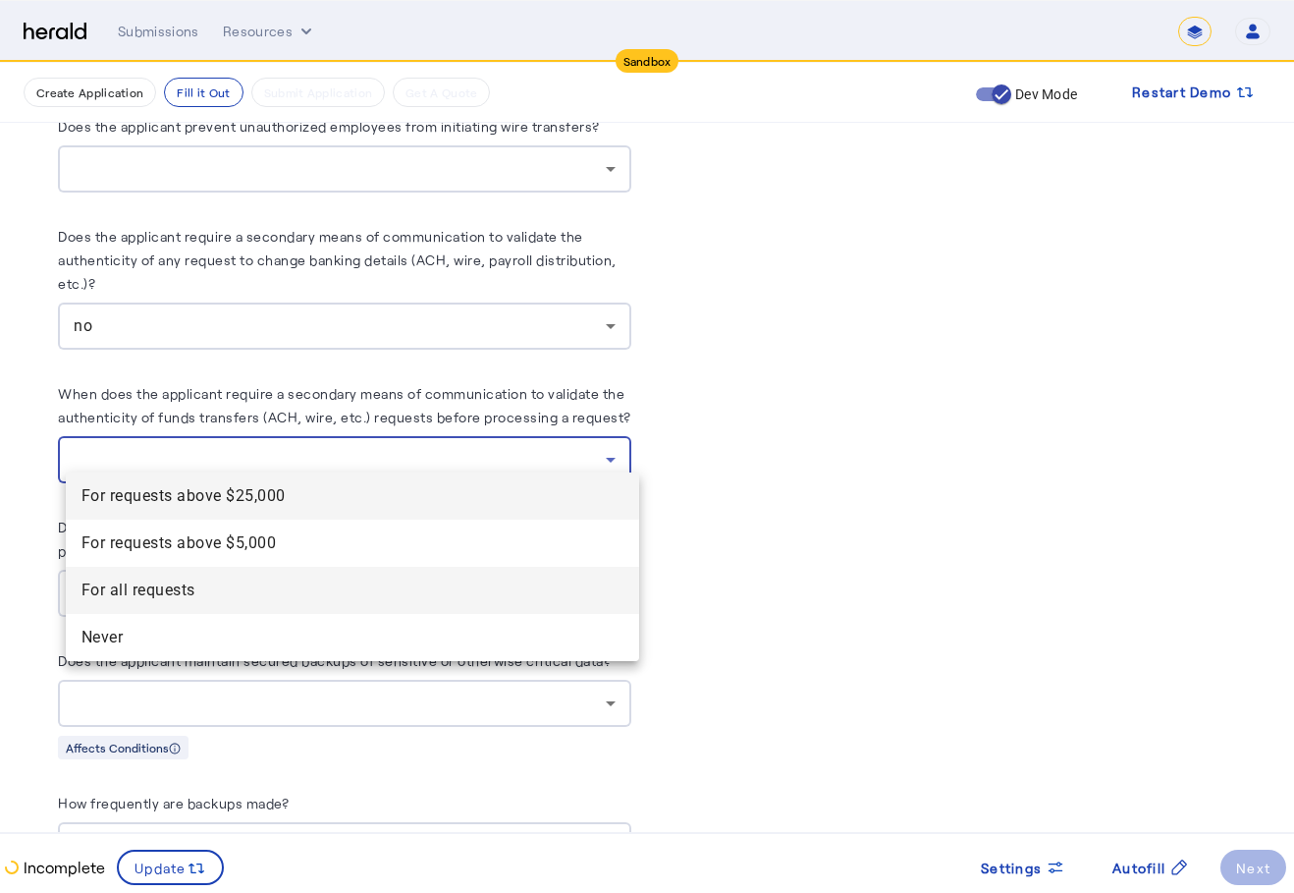
click at [180, 594] on span "For all requests" at bounding box center [353, 590] width 542 height 24
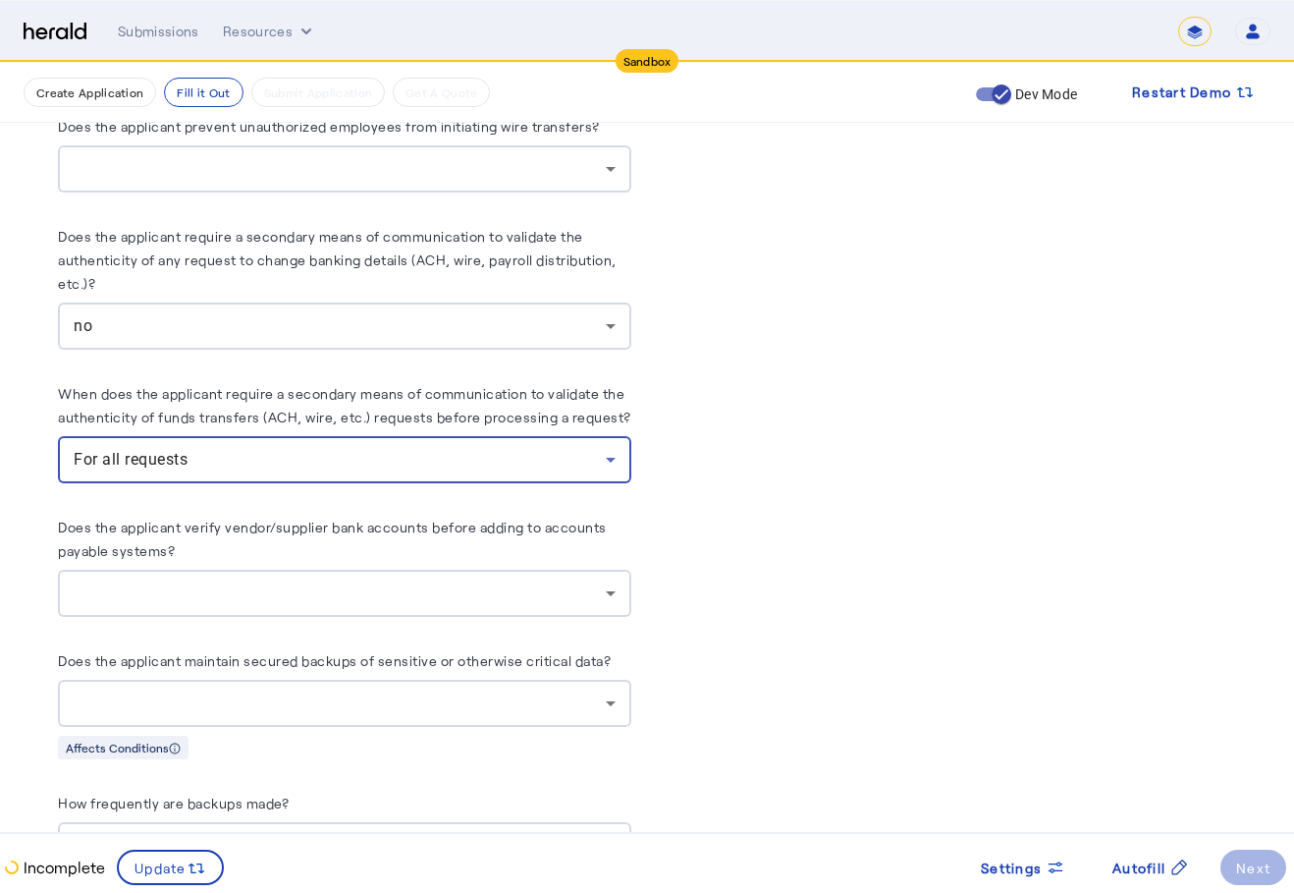
click at [187, 581] on div at bounding box center [340, 593] width 532 height 24
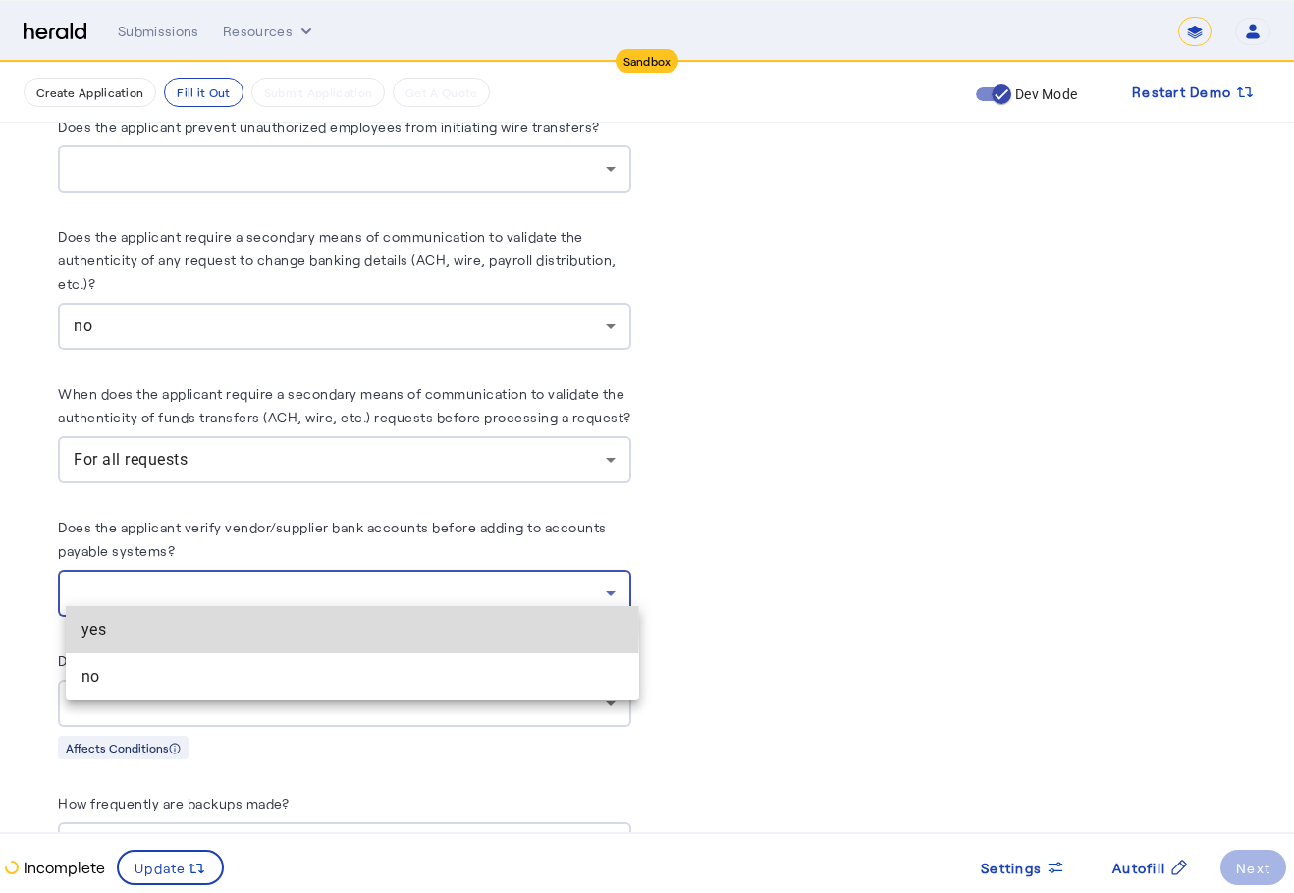
click at [186, 627] on span "yes" at bounding box center [353, 630] width 542 height 24
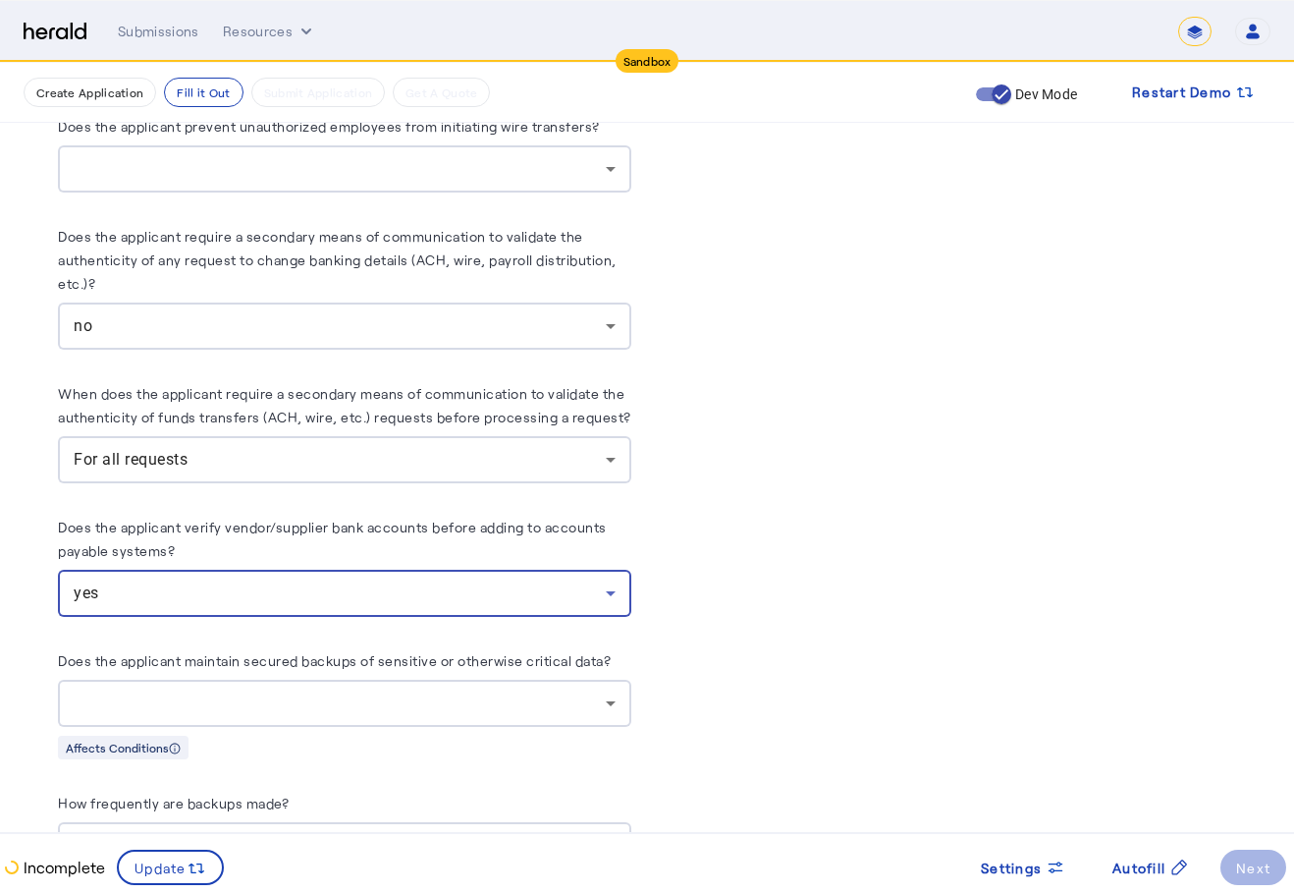
scroll to position [3417, 0]
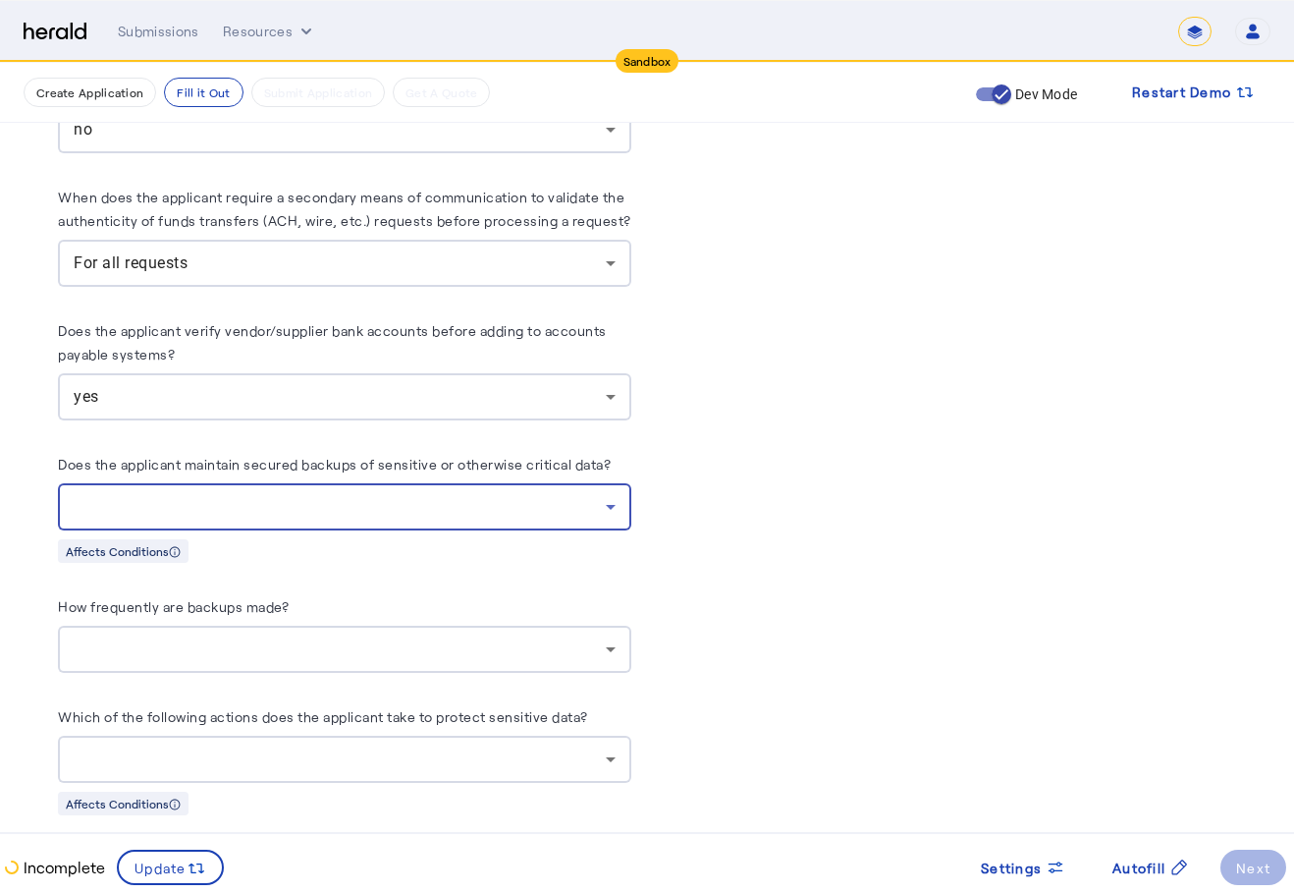
click at [267, 495] on div at bounding box center [340, 507] width 532 height 24
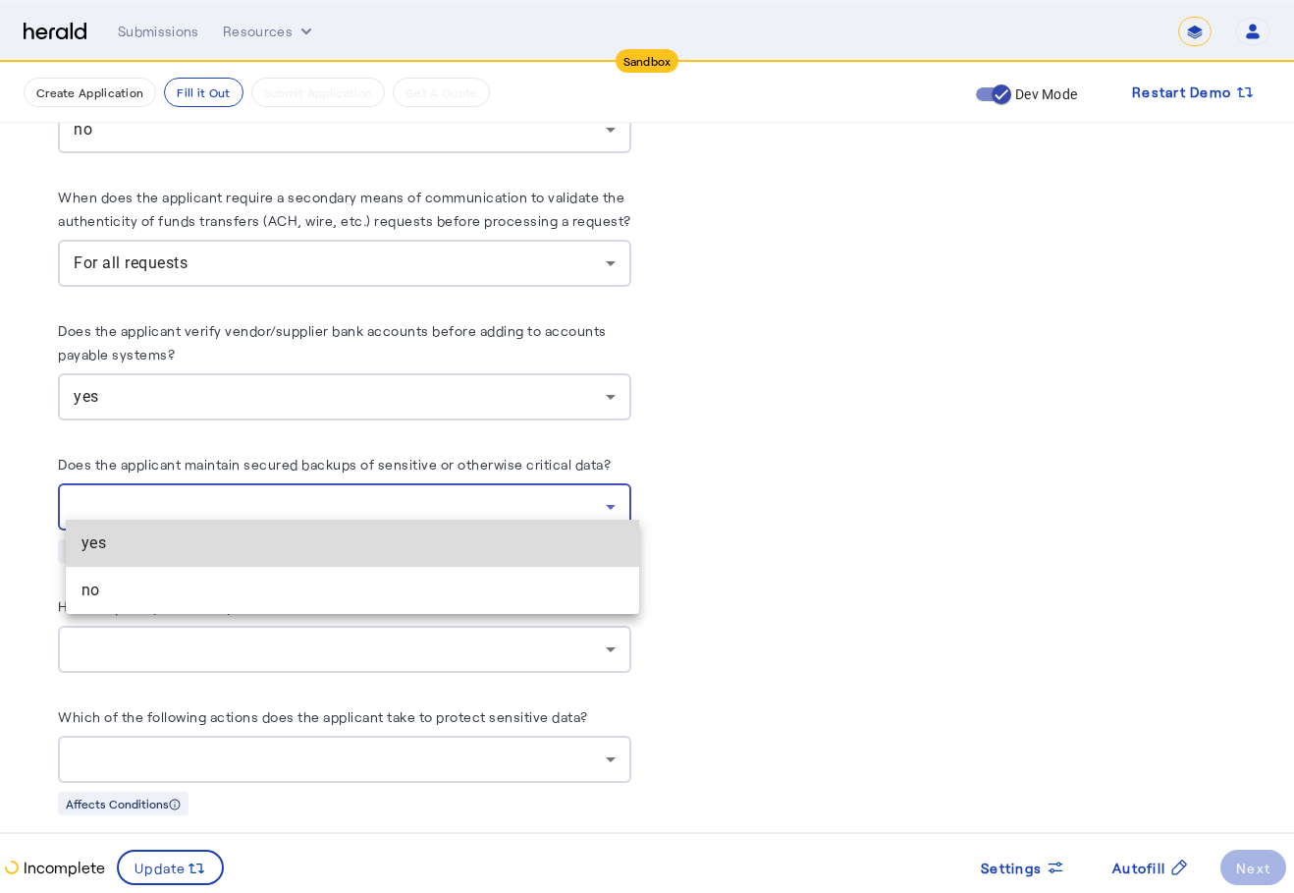
click at [221, 537] on span "yes" at bounding box center [353, 543] width 542 height 24
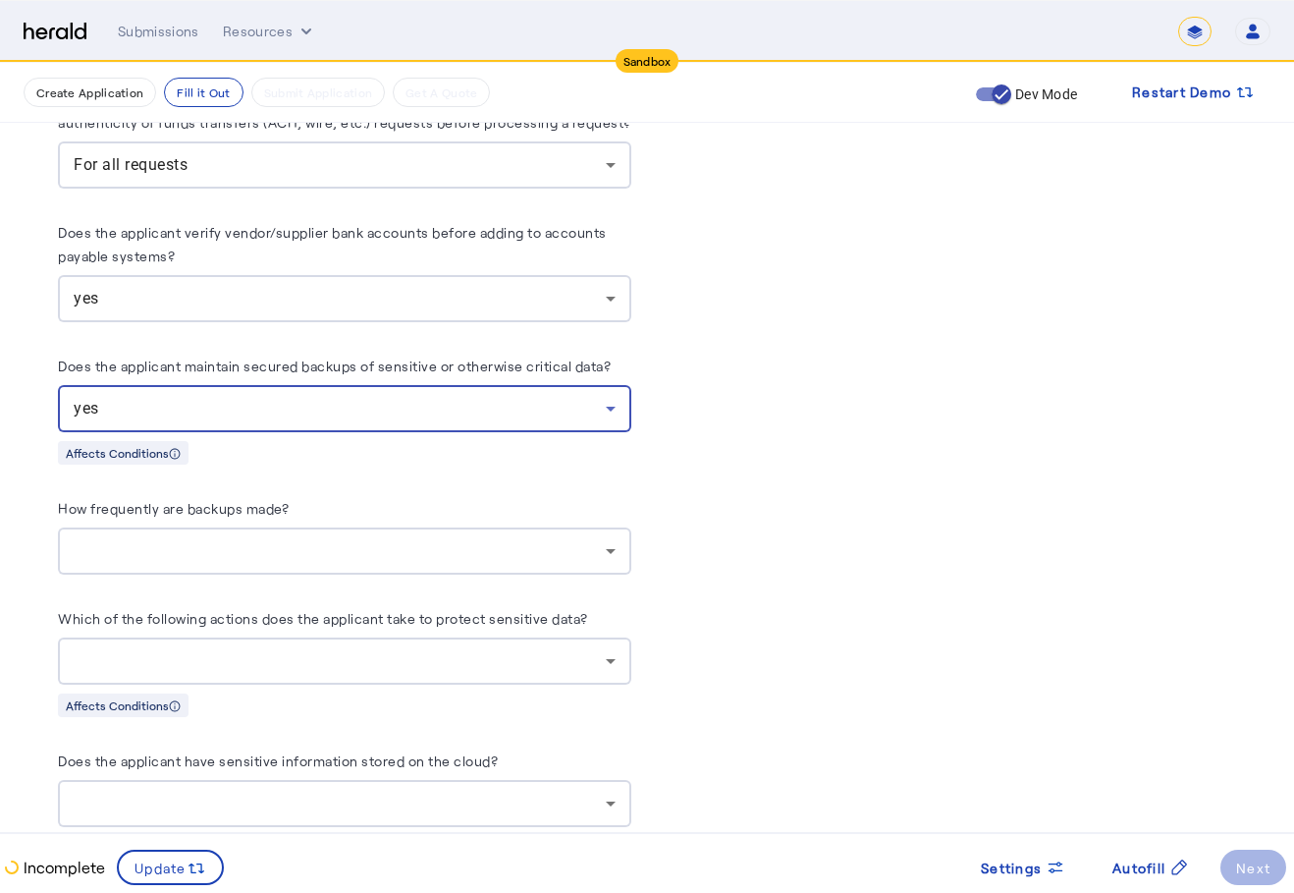
scroll to position [3614, 0]
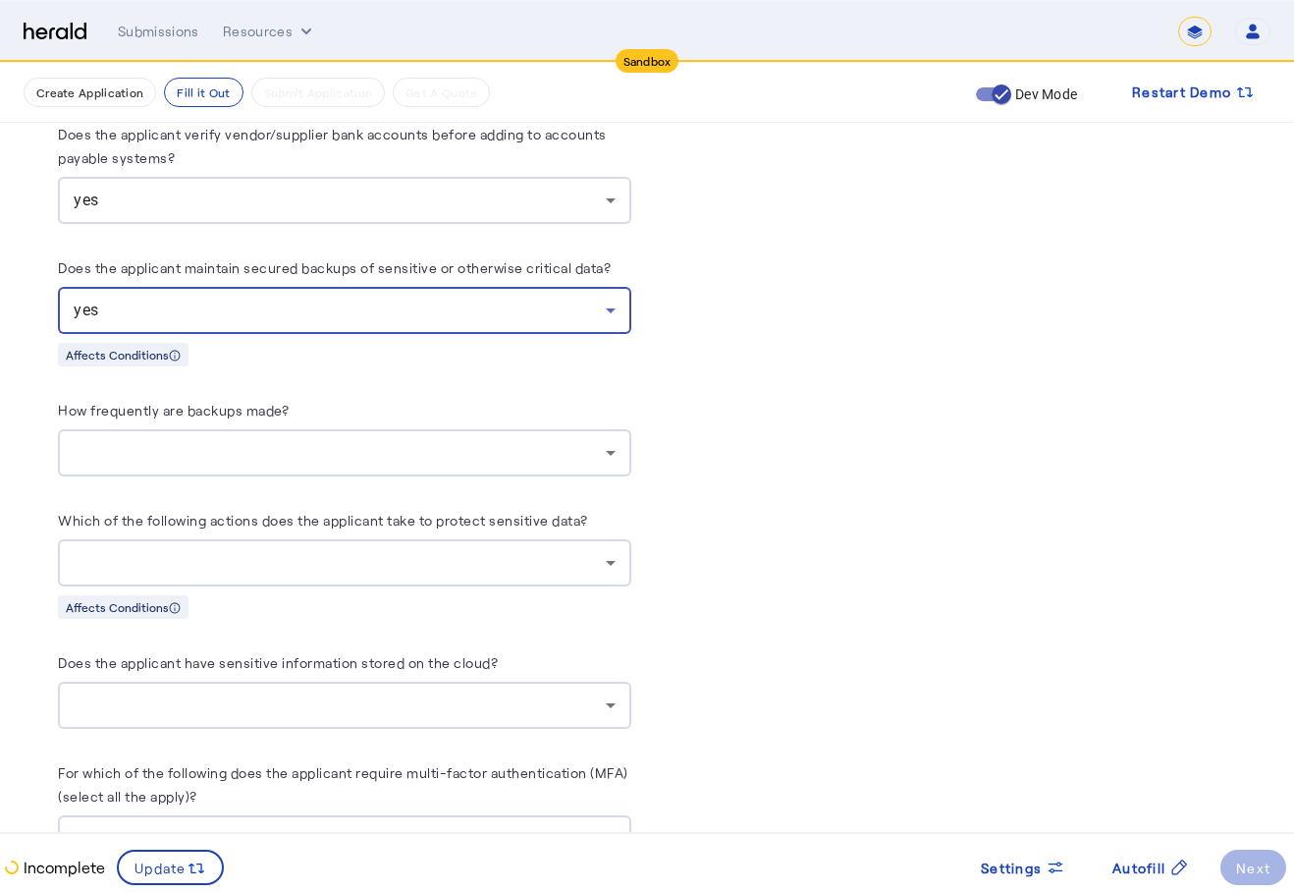
click at [275, 441] on div at bounding box center [340, 453] width 532 height 24
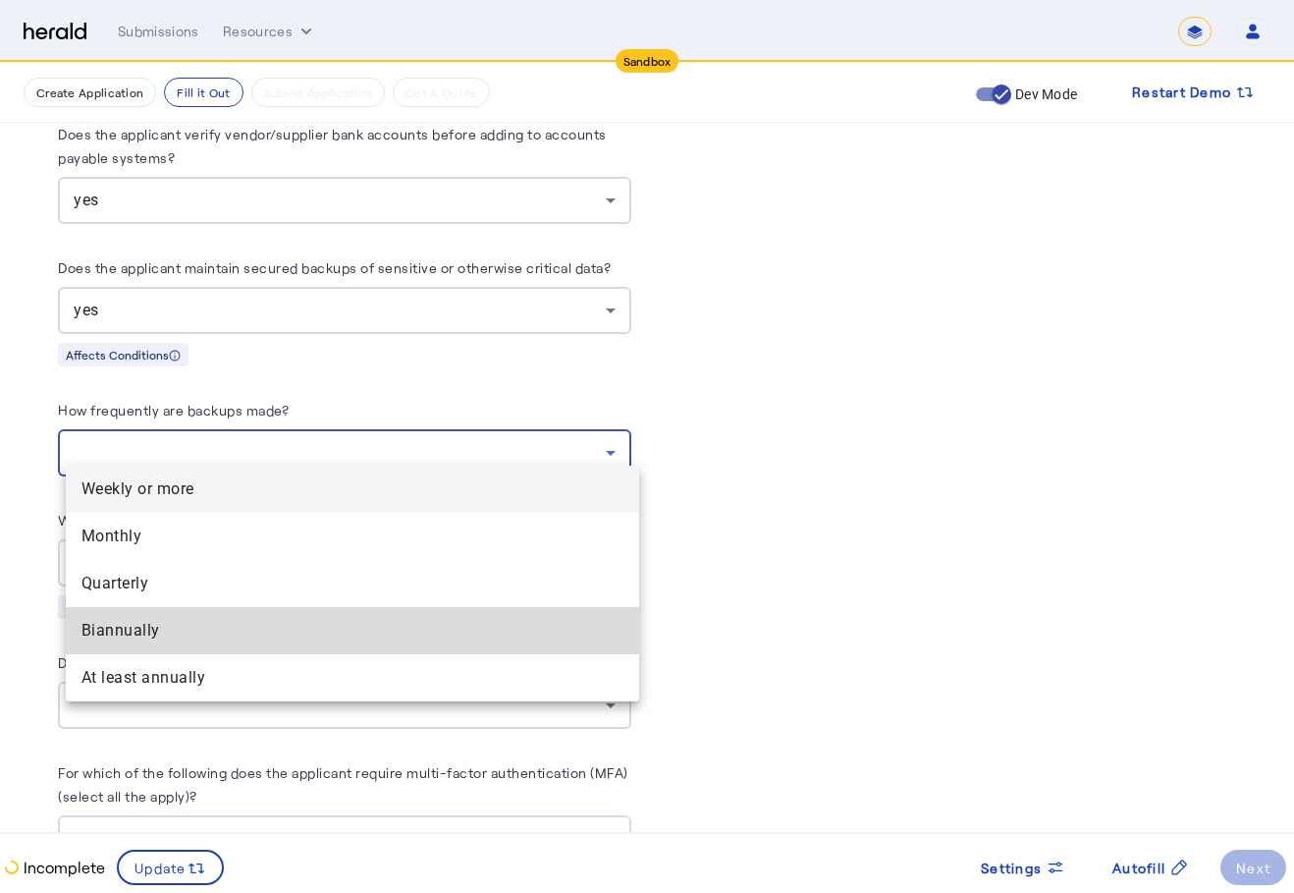
click at [177, 608] on mat-option "Biannually" at bounding box center [352, 630] width 573 height 47
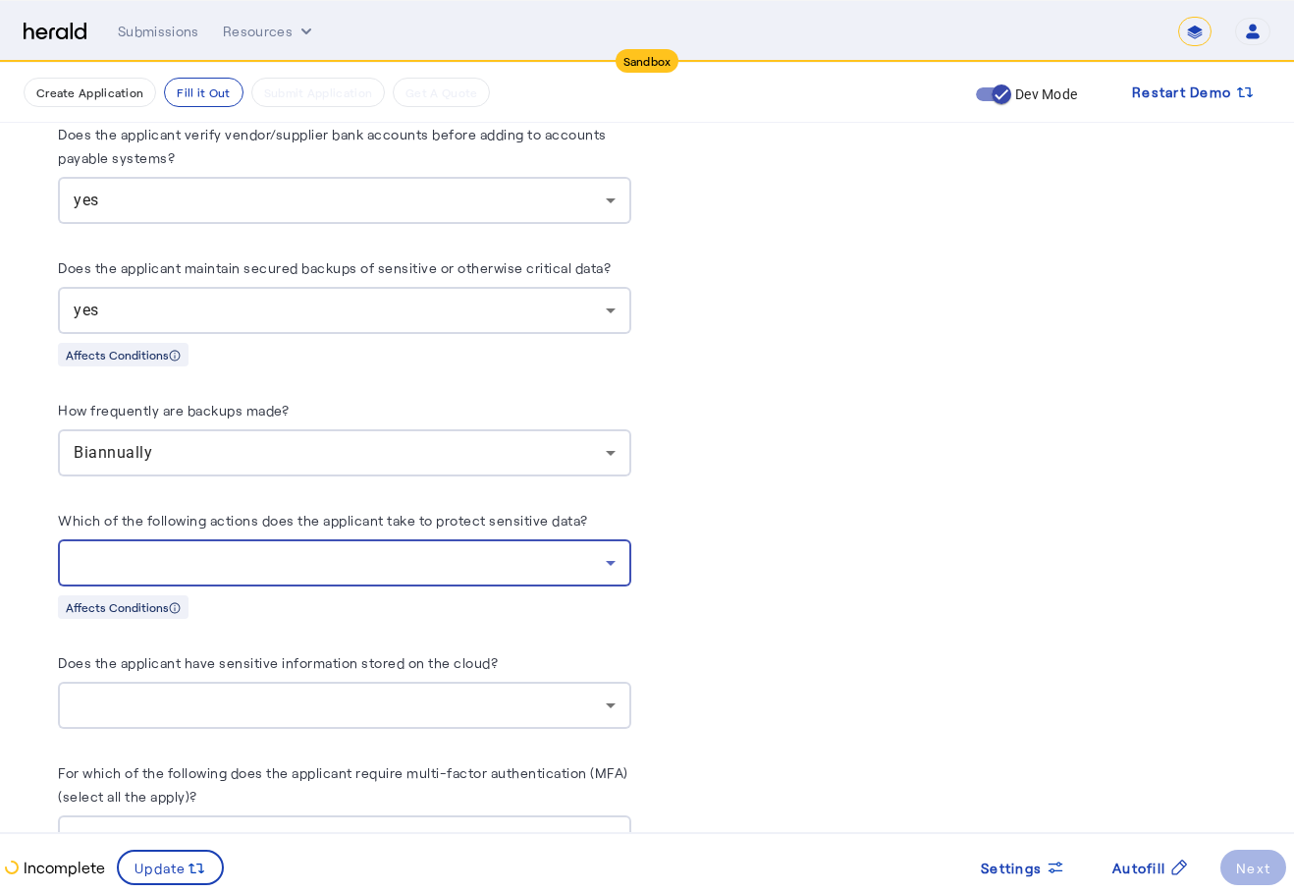
click at [196, 554] on div at bounding box center [340, 563] width 532 height 24
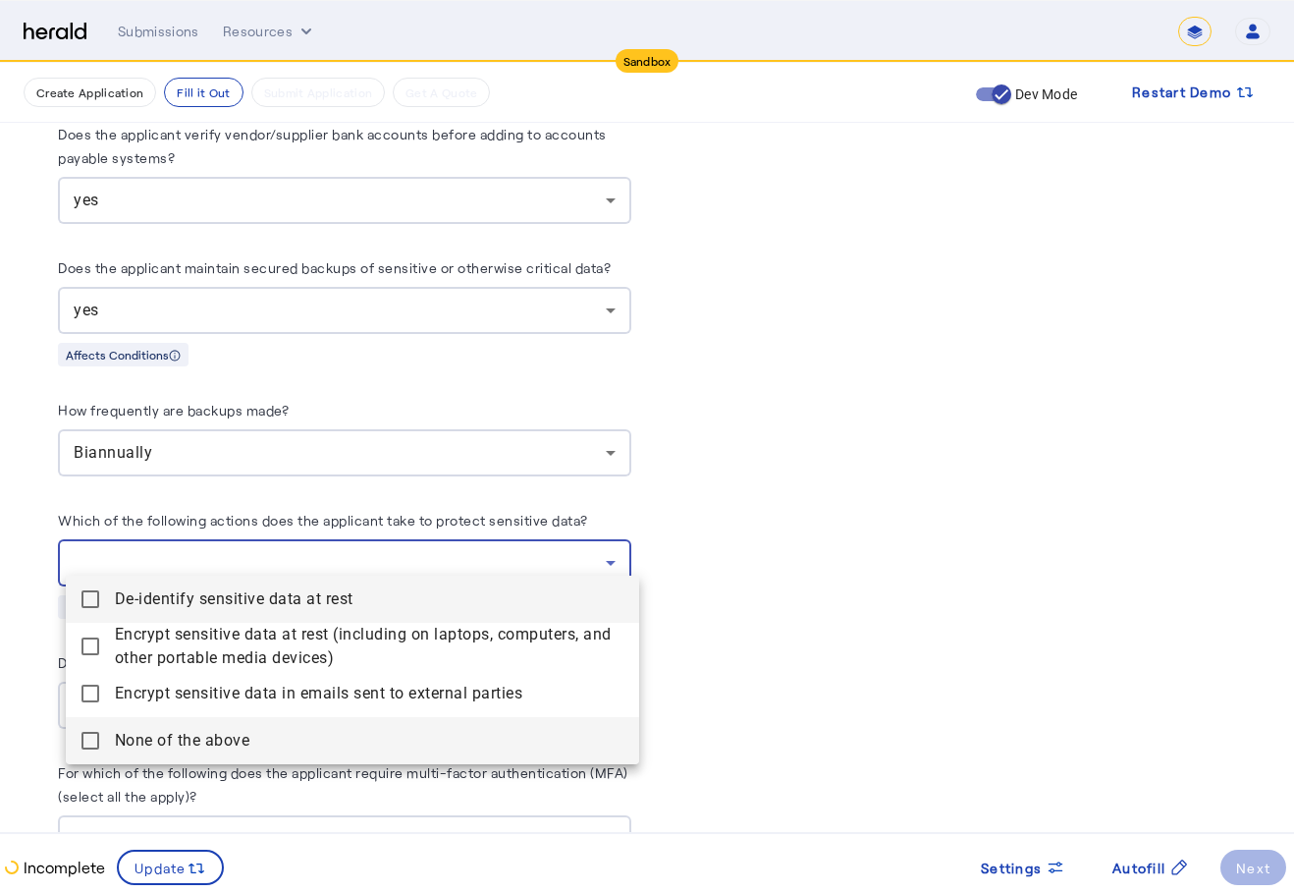
click at [184, 737] on span "None of the above" at bounding box center [369, 741] width 509 height 24
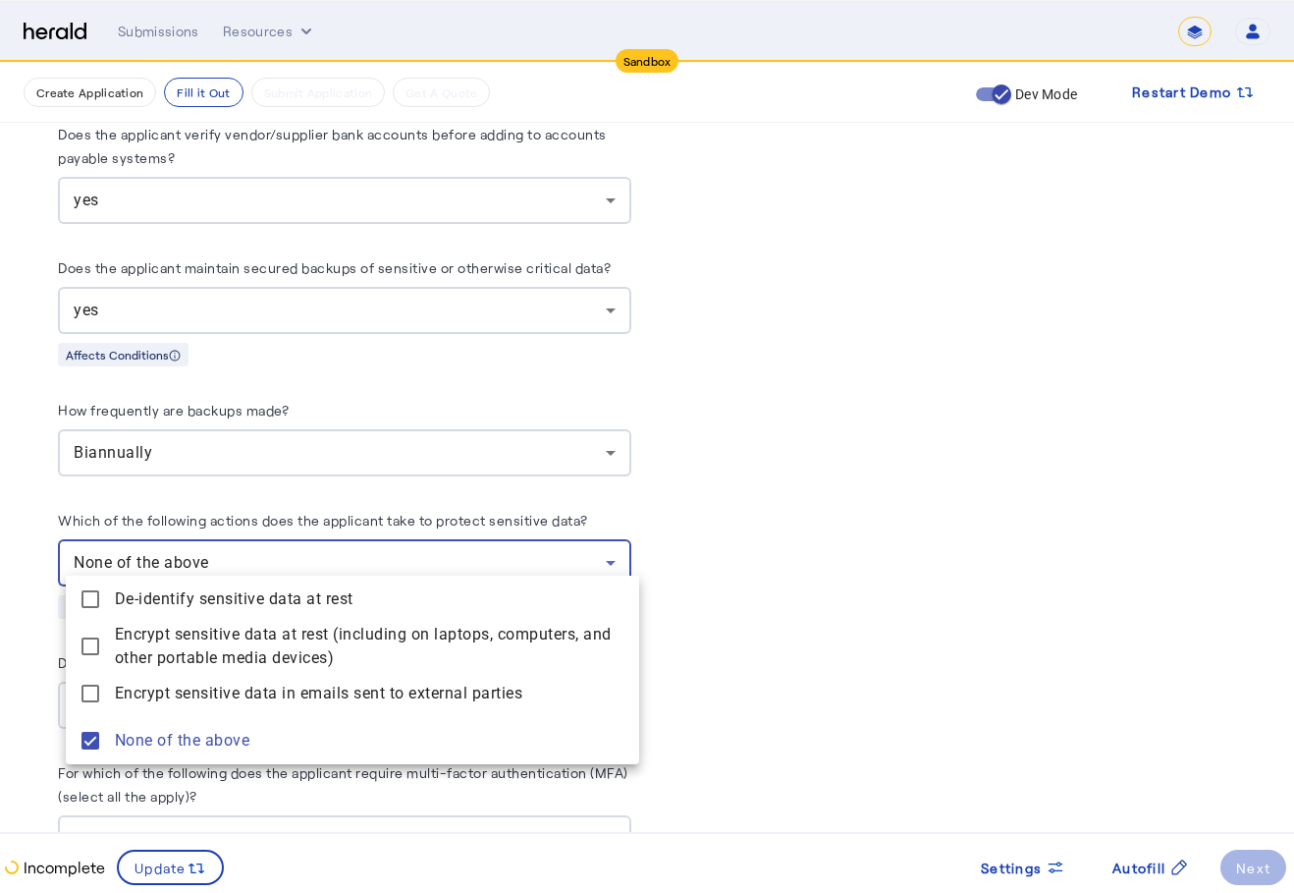
scroll to position [3908, 0]
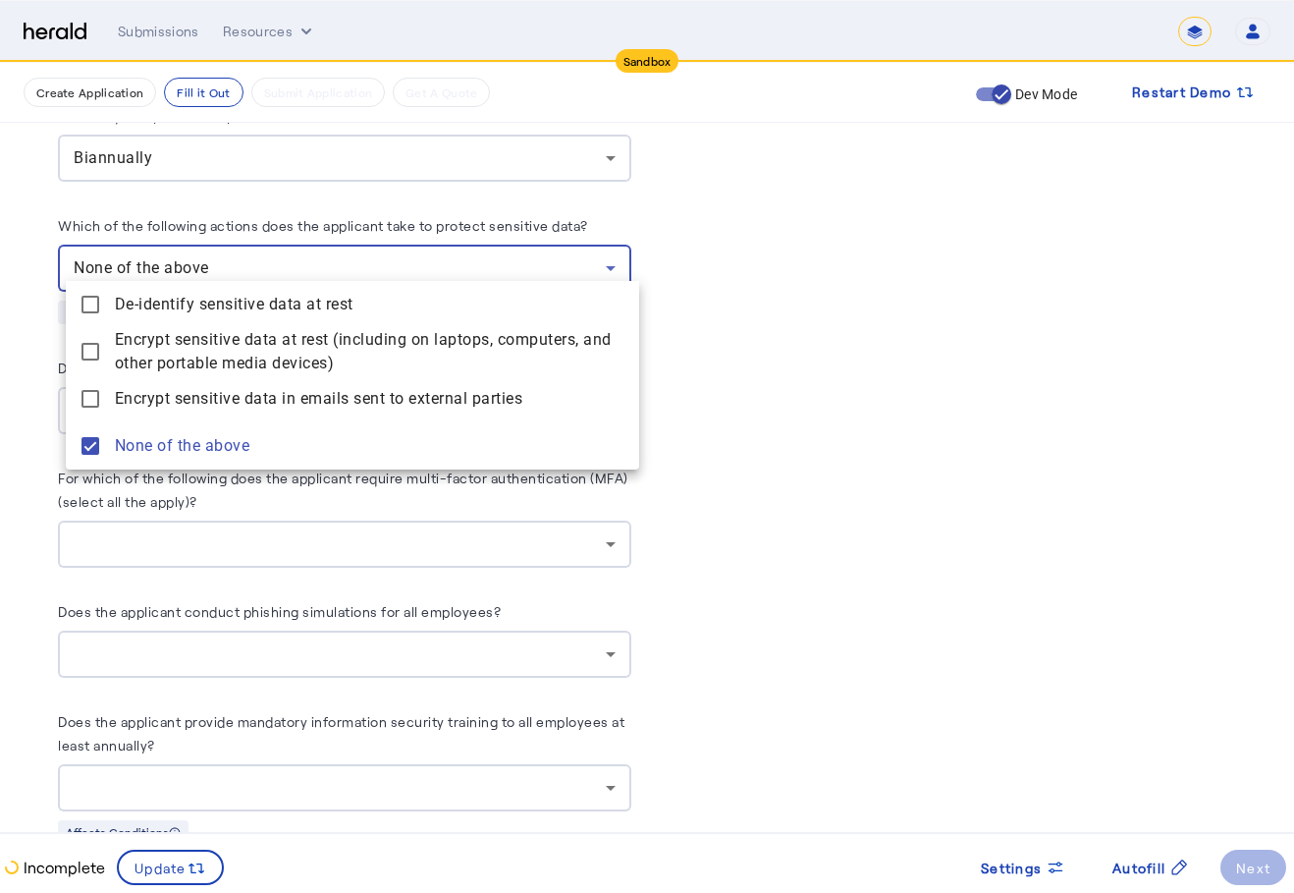
click at [744, 370] on div at bounding box center [647, 446] width 1294 height 893
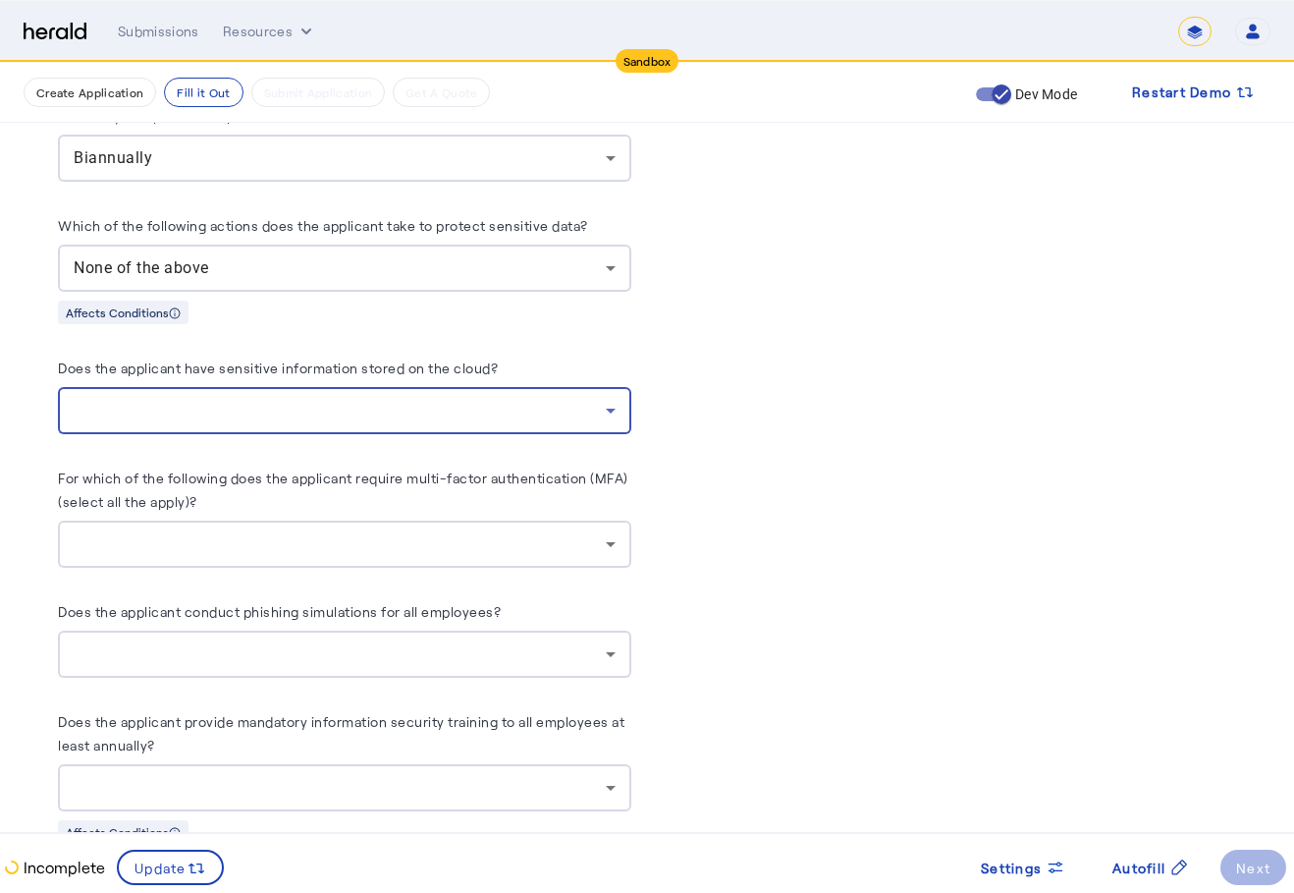
click at [447, 402] on div at bounding box center [340, 411] width 532 height 24
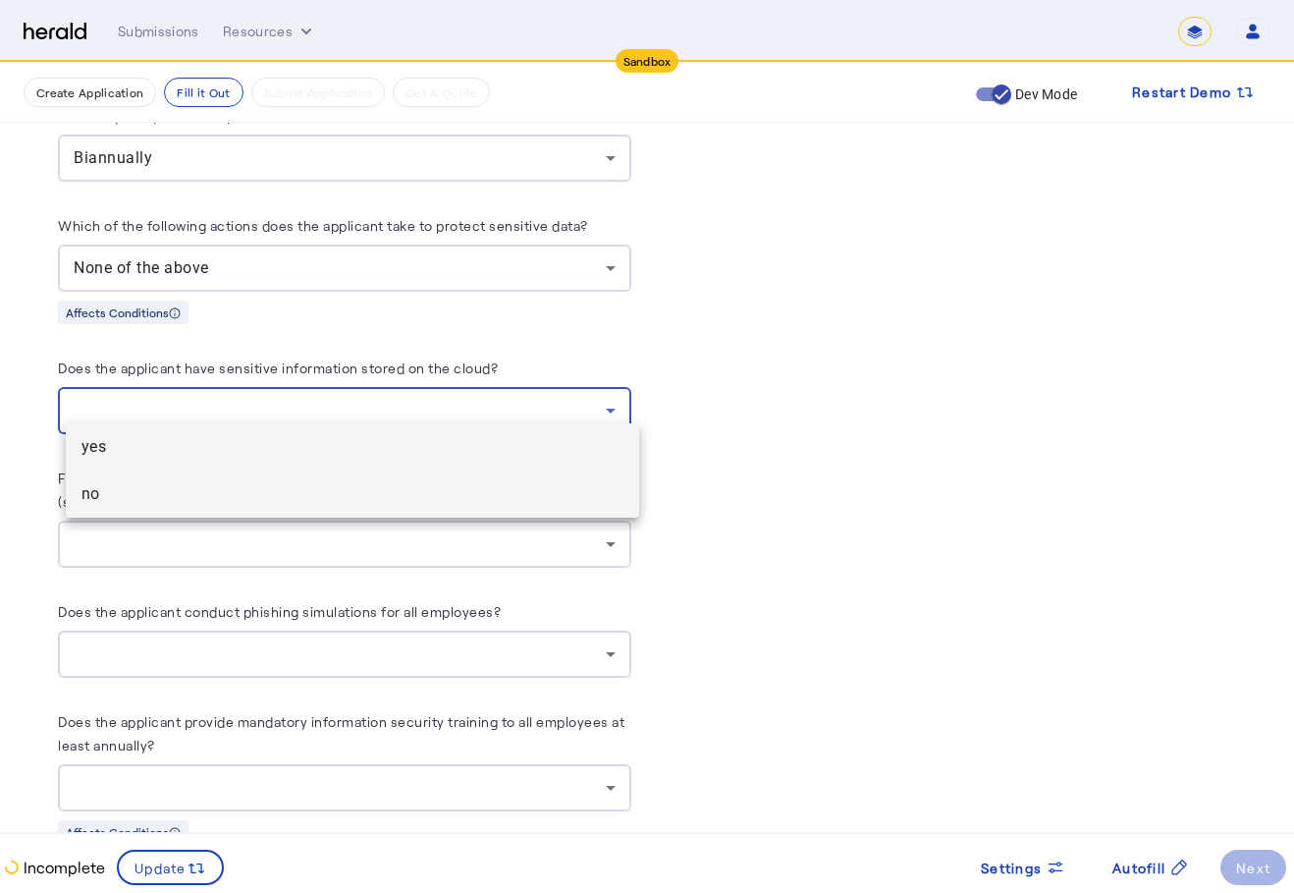
click at [371, 506] on mat-option "no" at bounding box center [352, 493] width 573 height 47
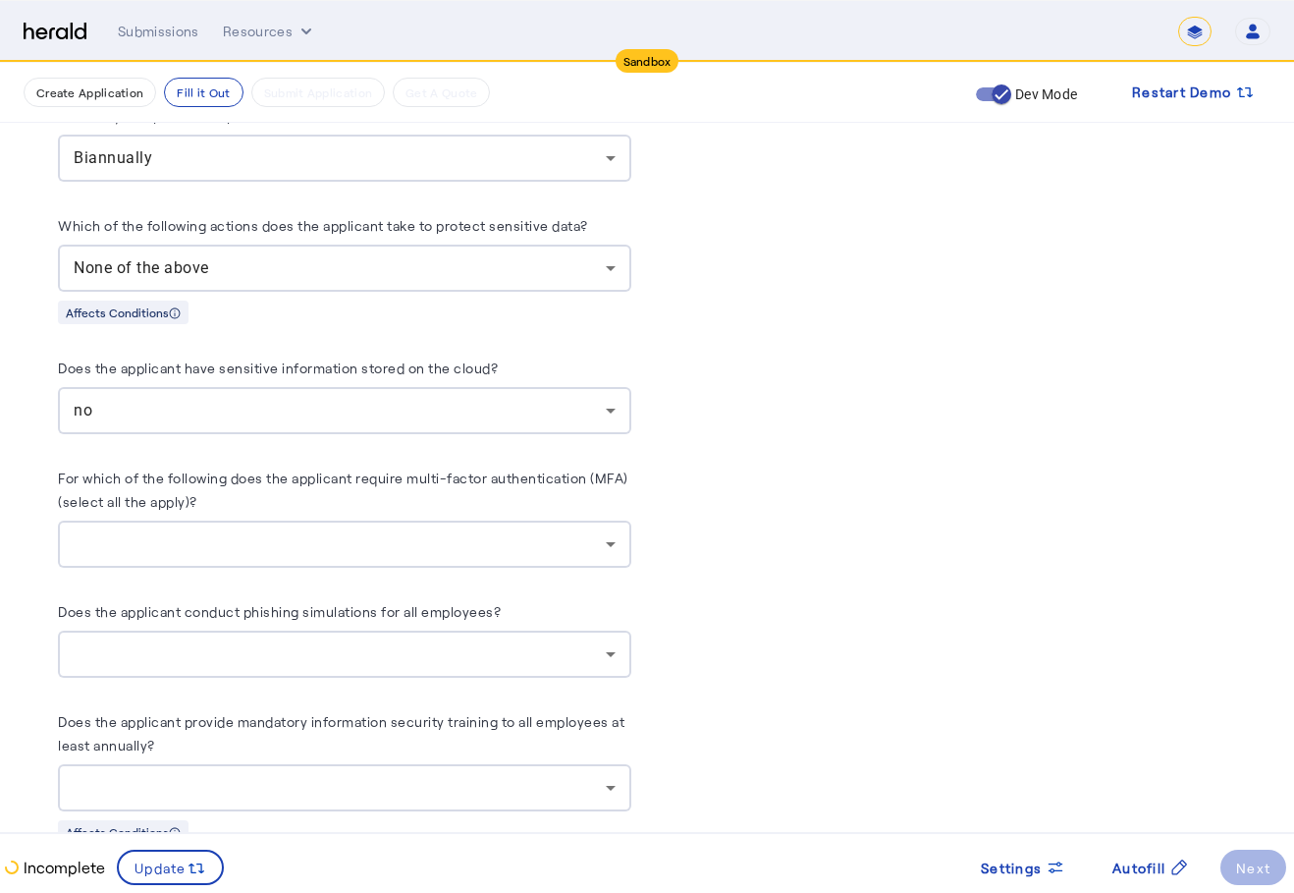
click at [417, 538] on div at bounding box center [340, 544] width 532 height 24
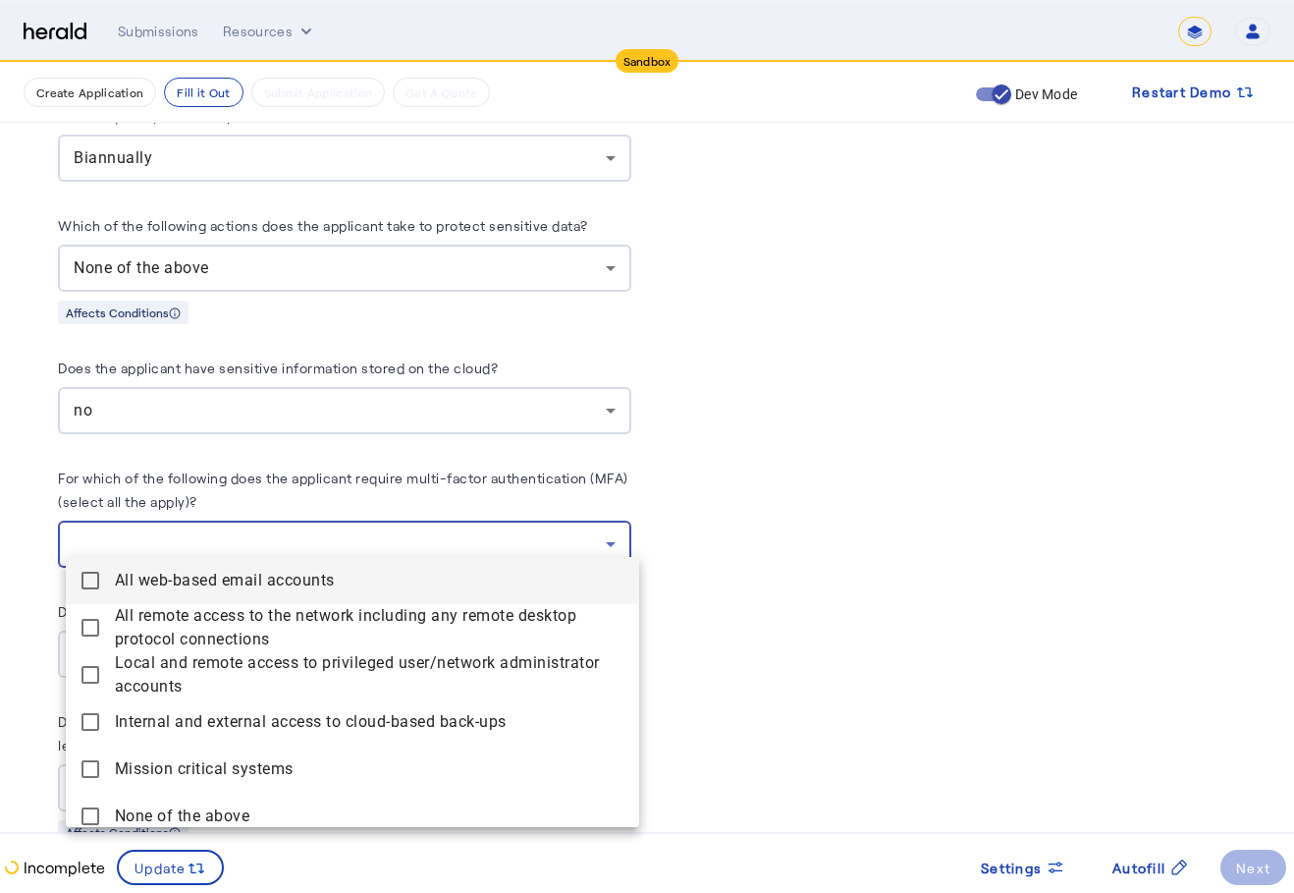
click at [322, 390] on div at bounding box center [647, 446] width 1294 height 893
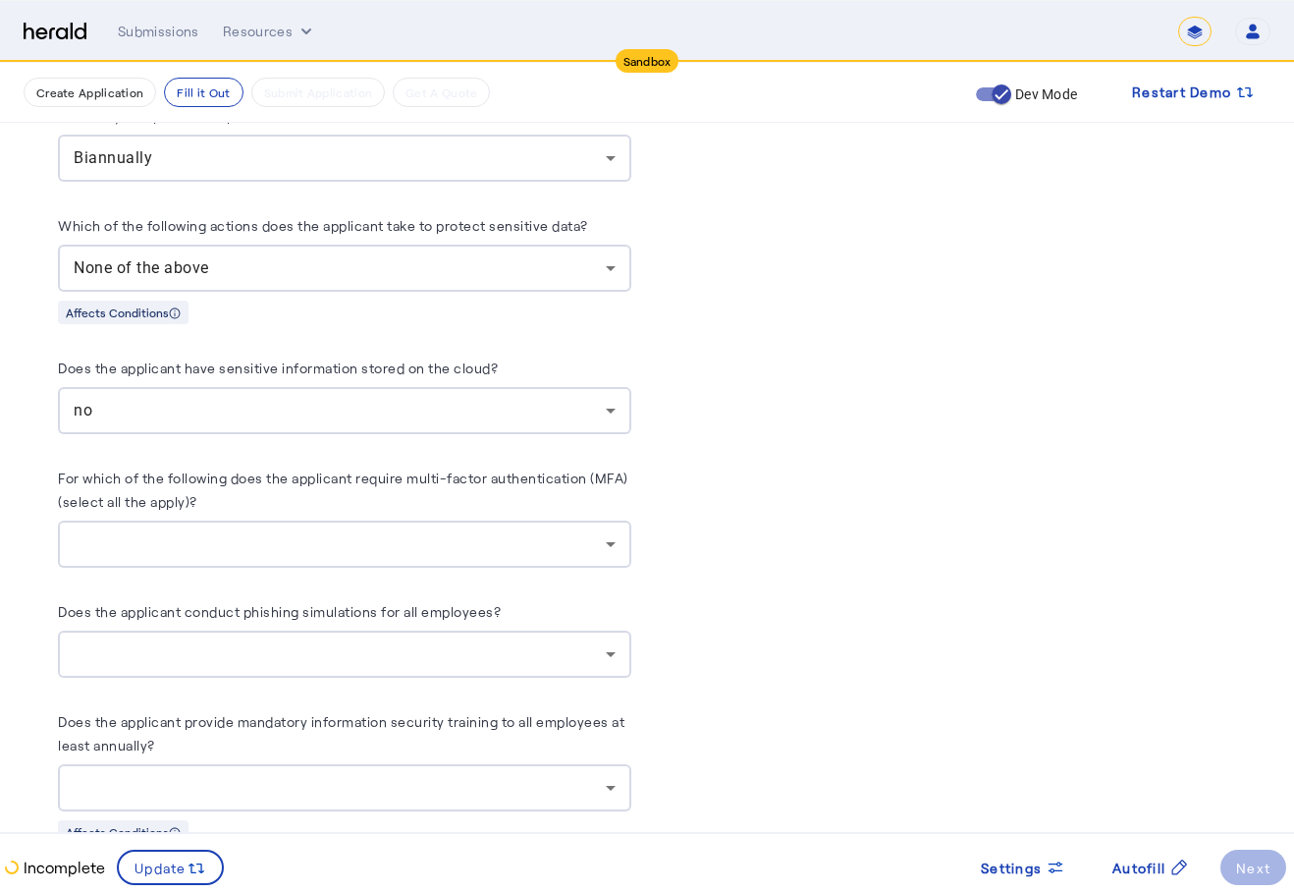
click at [218, 404] on div "no" at bounding box center [340, 411] width 532 height 24
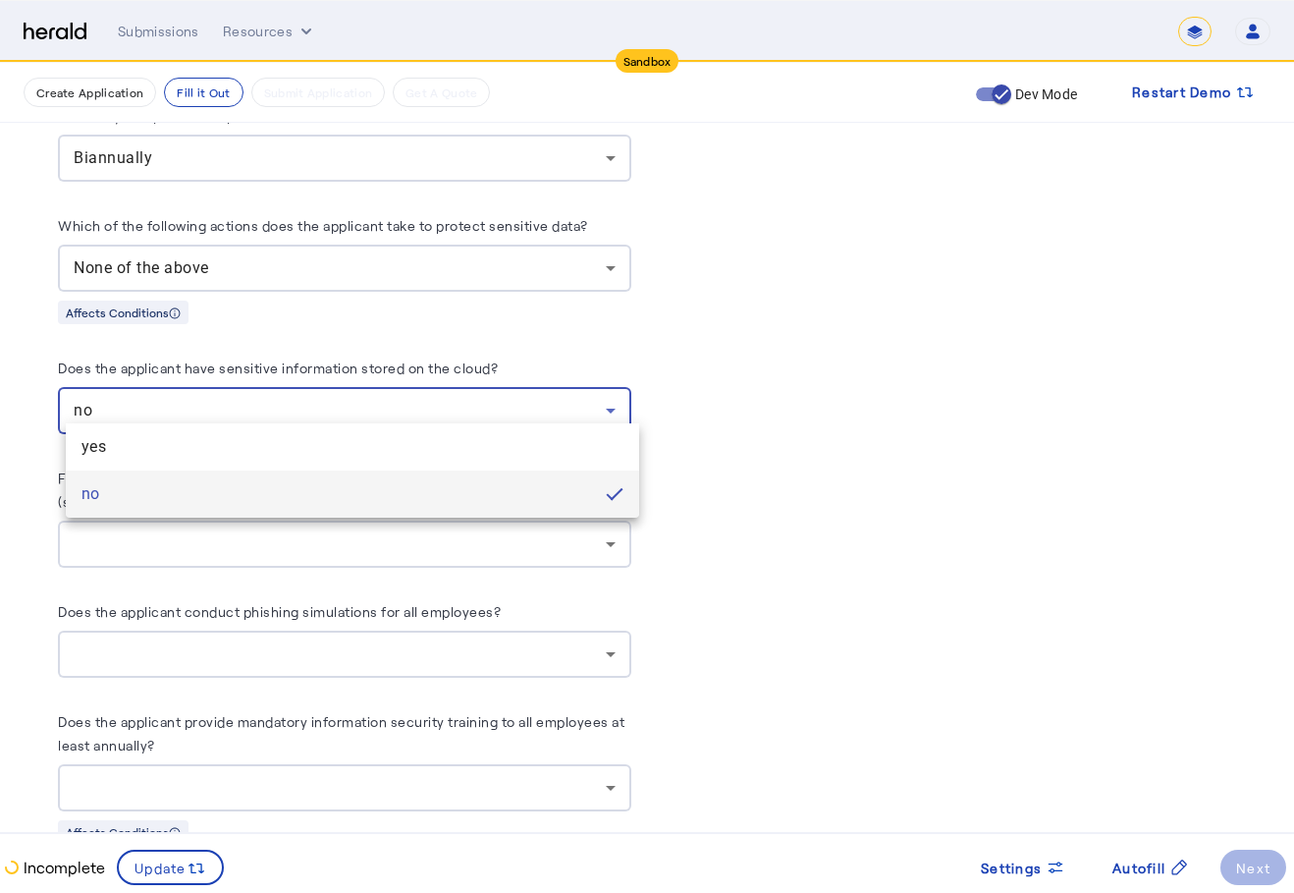
click at [166, 441] on span "yes" at bounding box center [353, 447] width 542 height 24
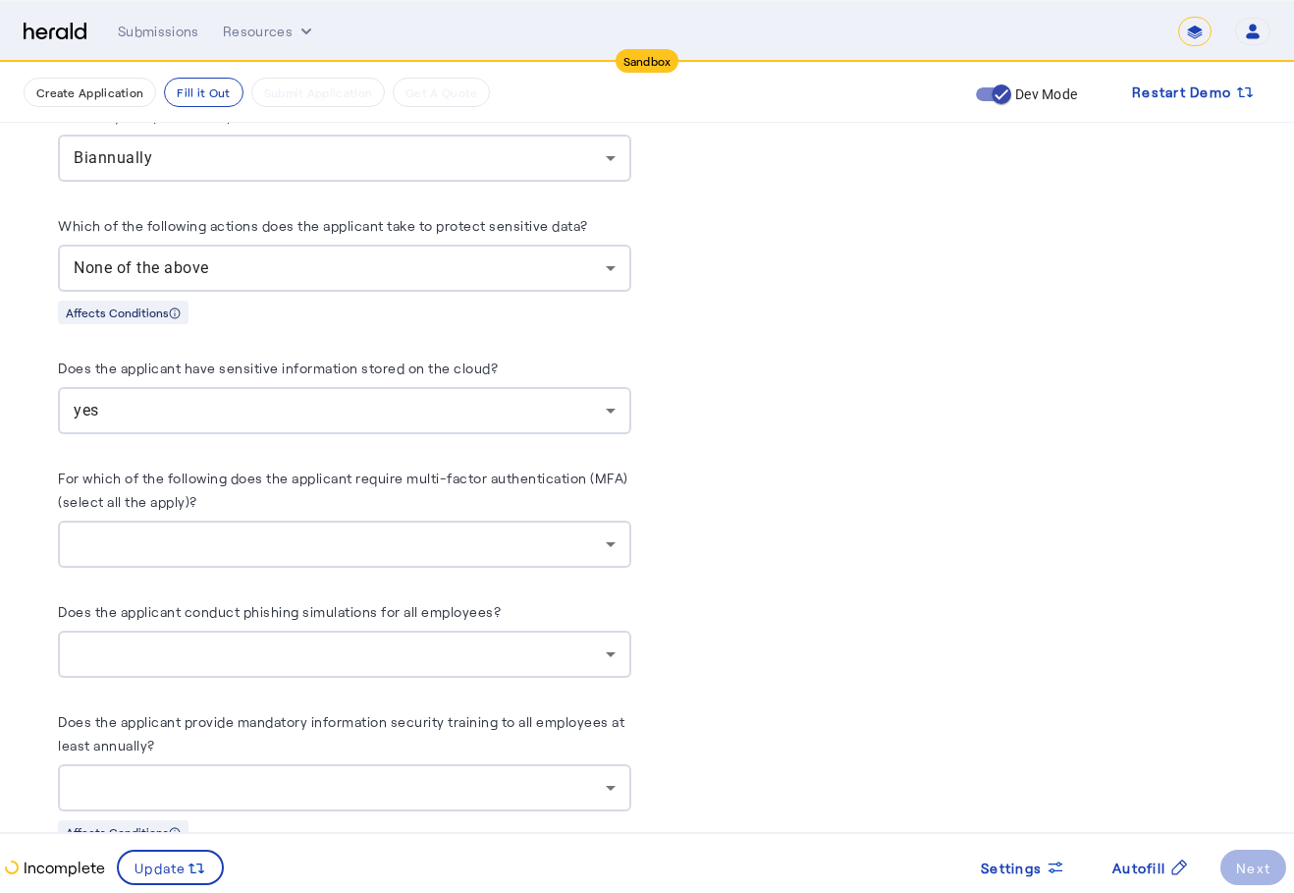
click at [479, 532] on div at bounding box center [340, 544] width 532 height 24
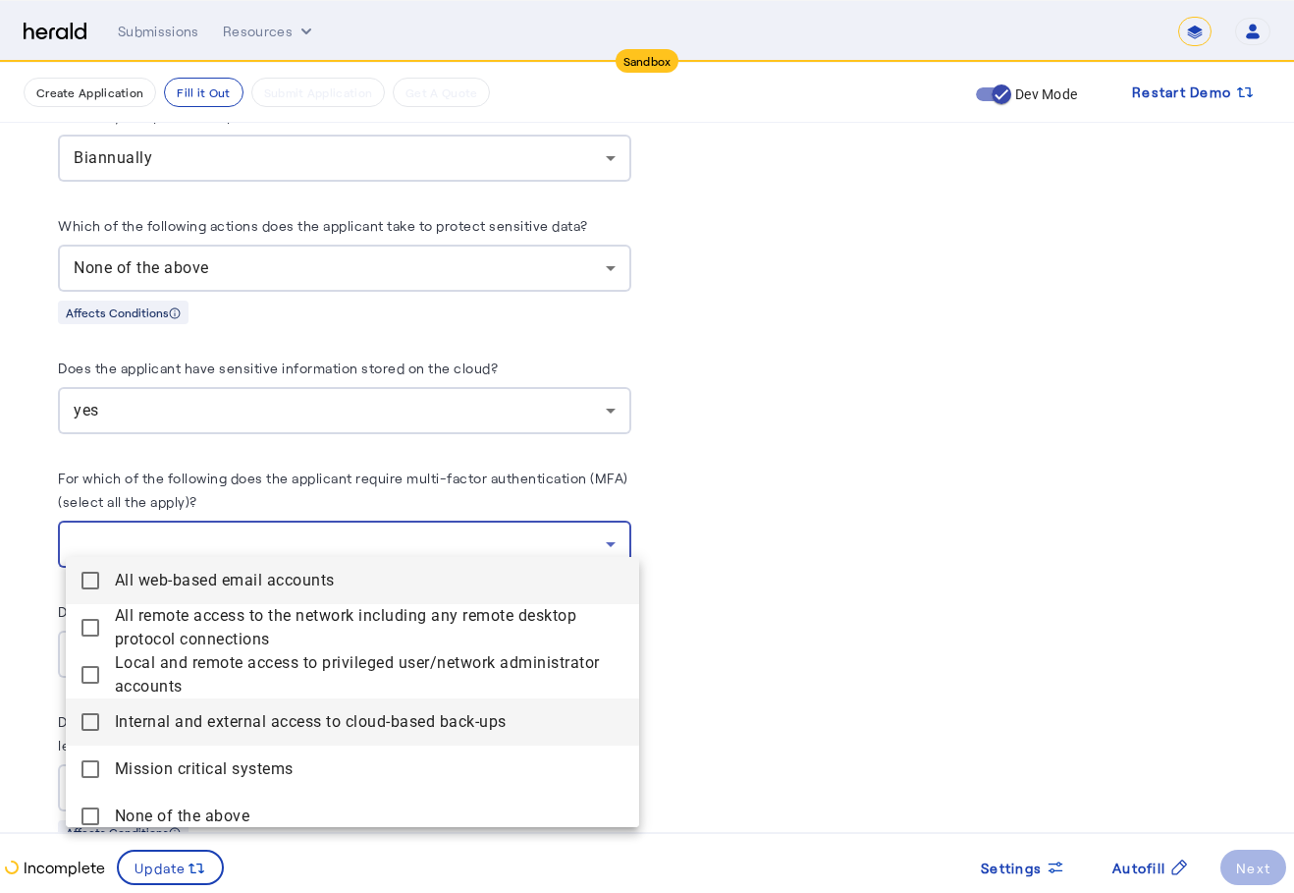
scroll to position [13, 0]
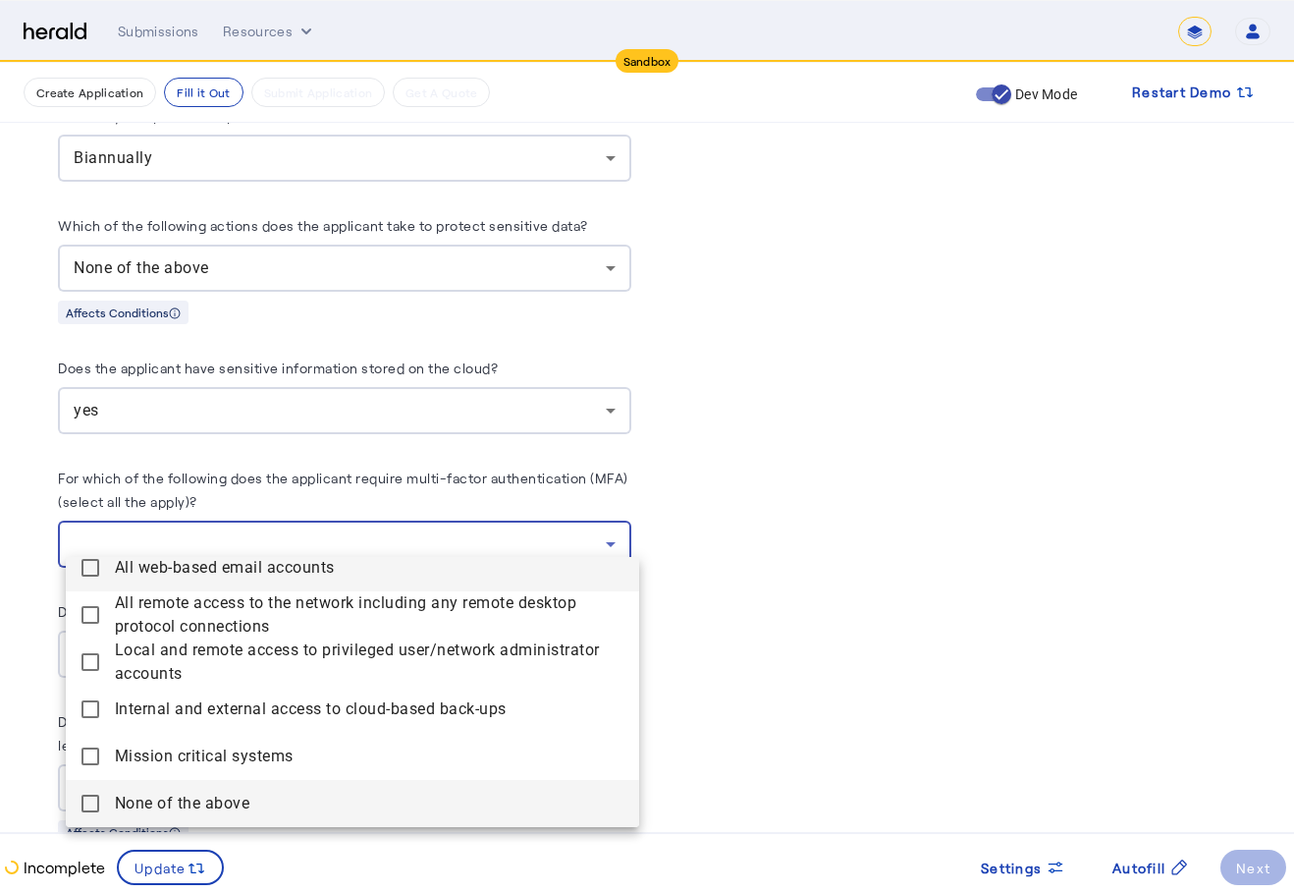
click at [261, 790] on above "None of the above" at bounding box center [352, 803] width 573 height 47
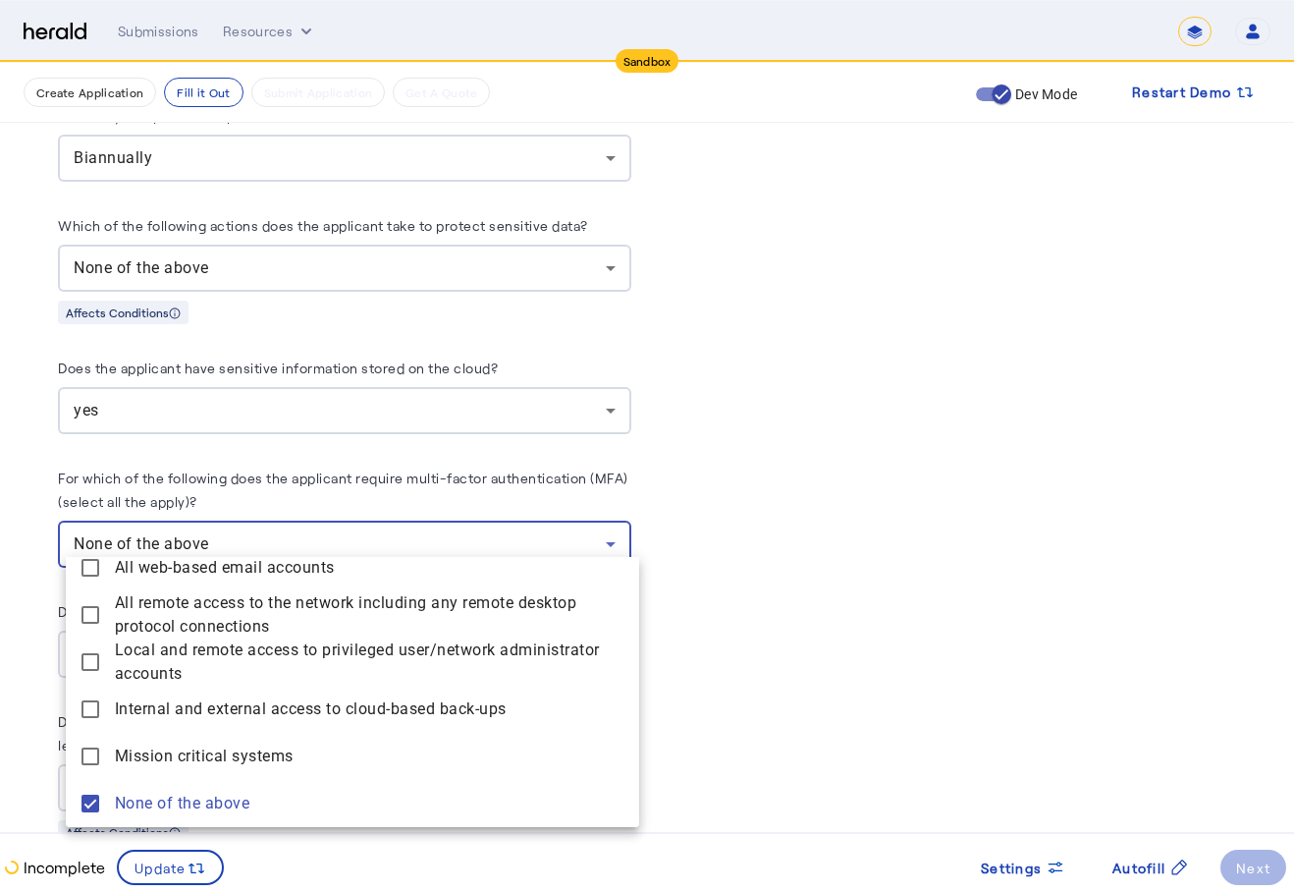
click at [712, 463] on div at bounding box center [647, 446] width 1294 height 893
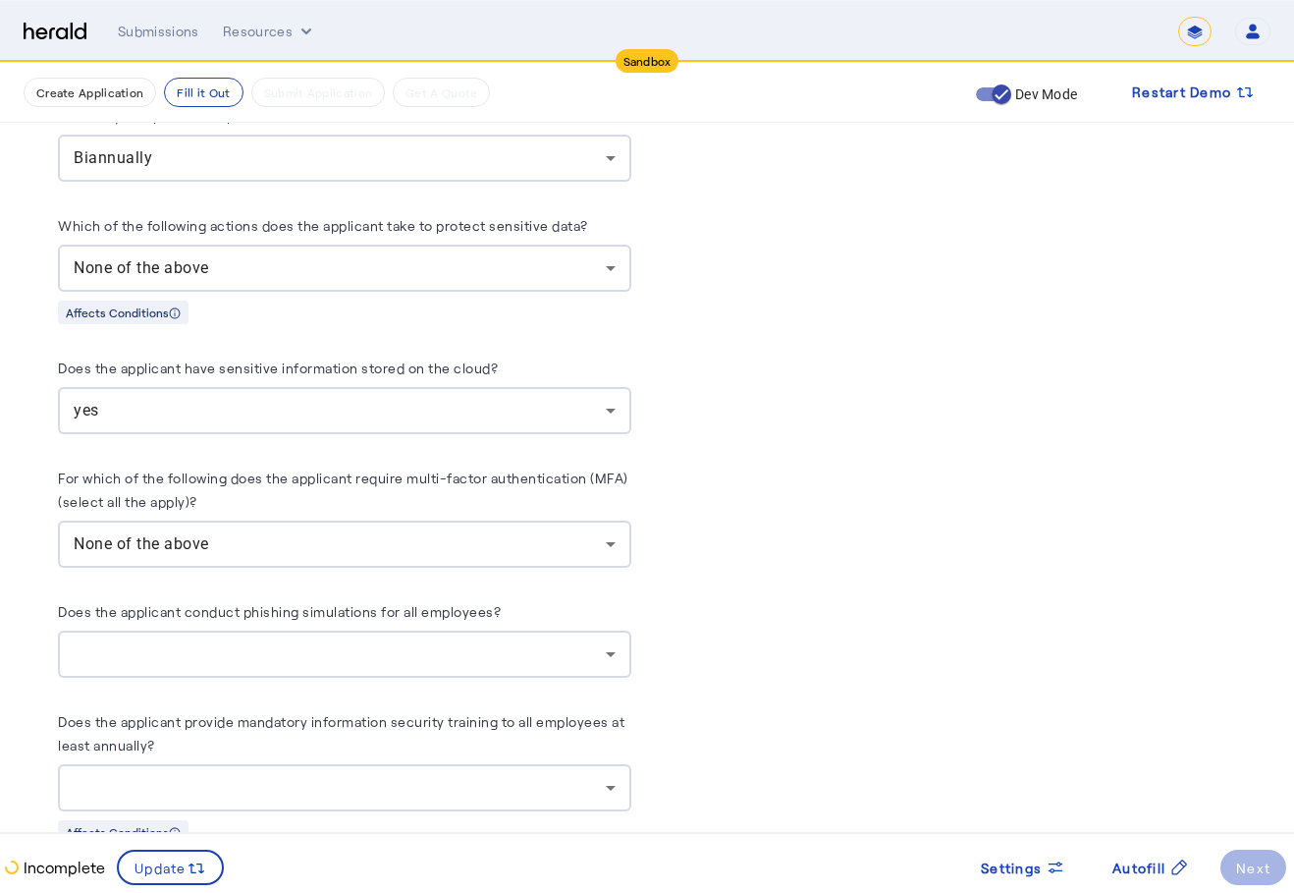
click at [561, 630] on div at bounding box center [345, 653] width 542 height 47
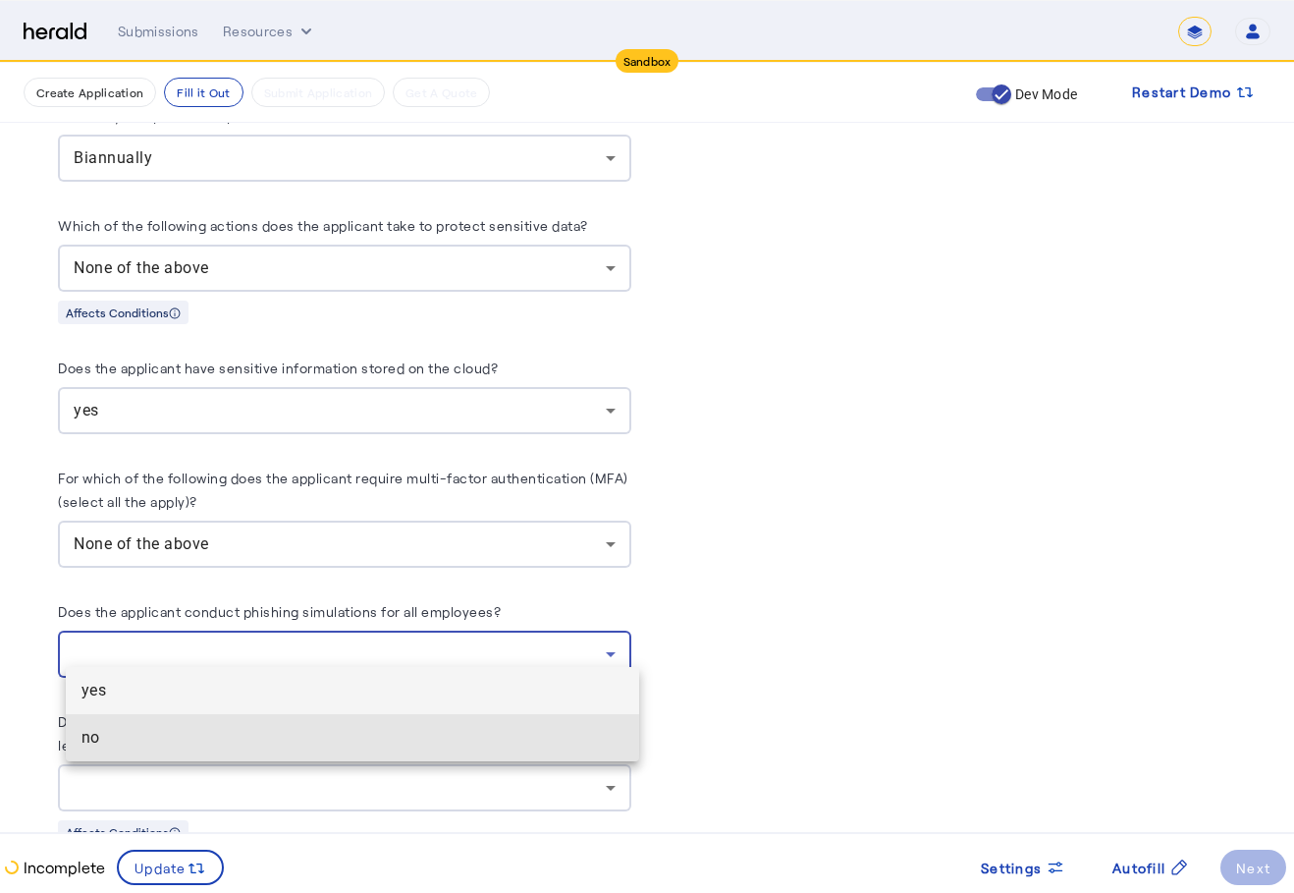
drag, startPoint x: 436, startPoint y: 733, endPoint x: 446, endPoint y: 724, distance: 13.2
click at [436, 734] on span "no" at bounding box center [353, 738] width 542 height 24
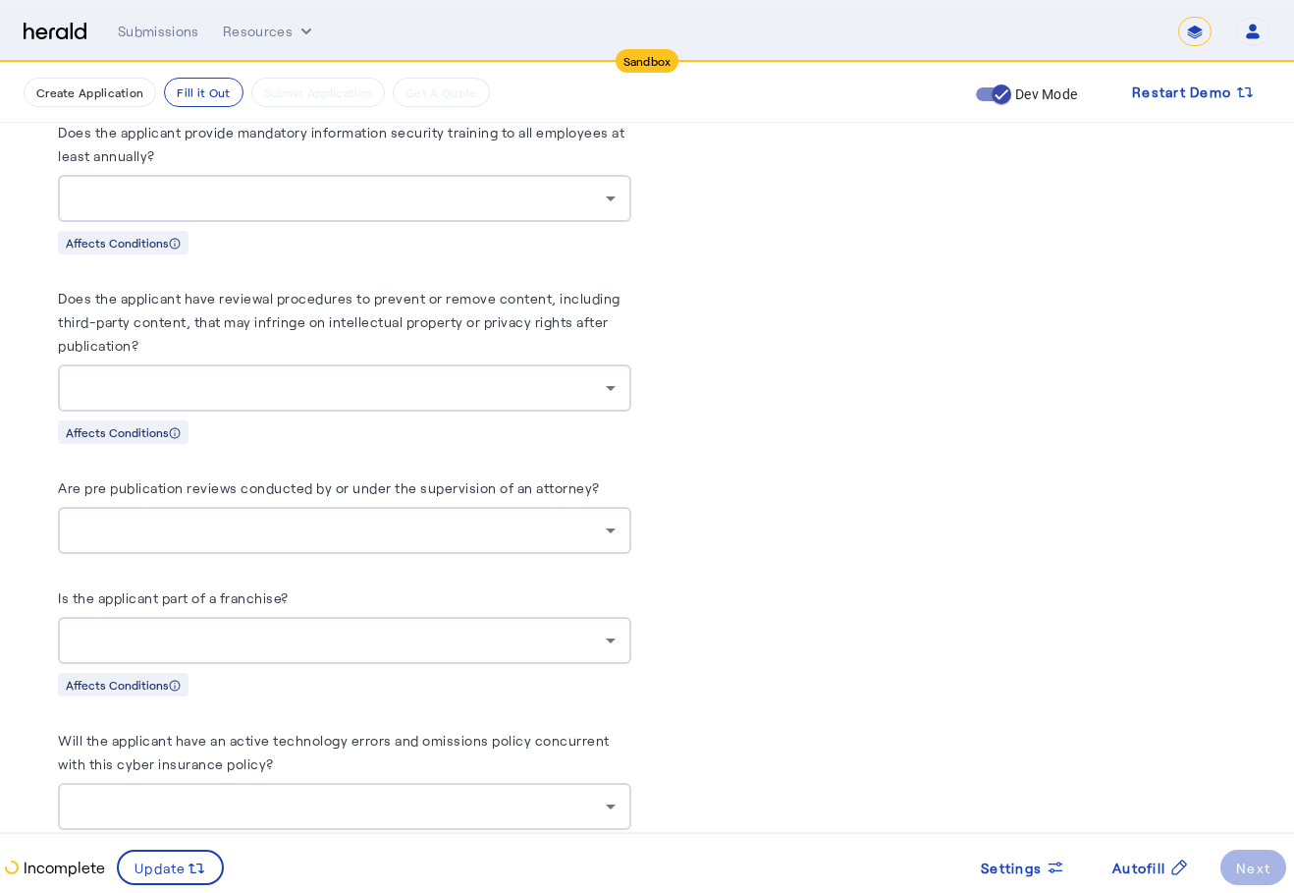
scroll to position [4105, 0]
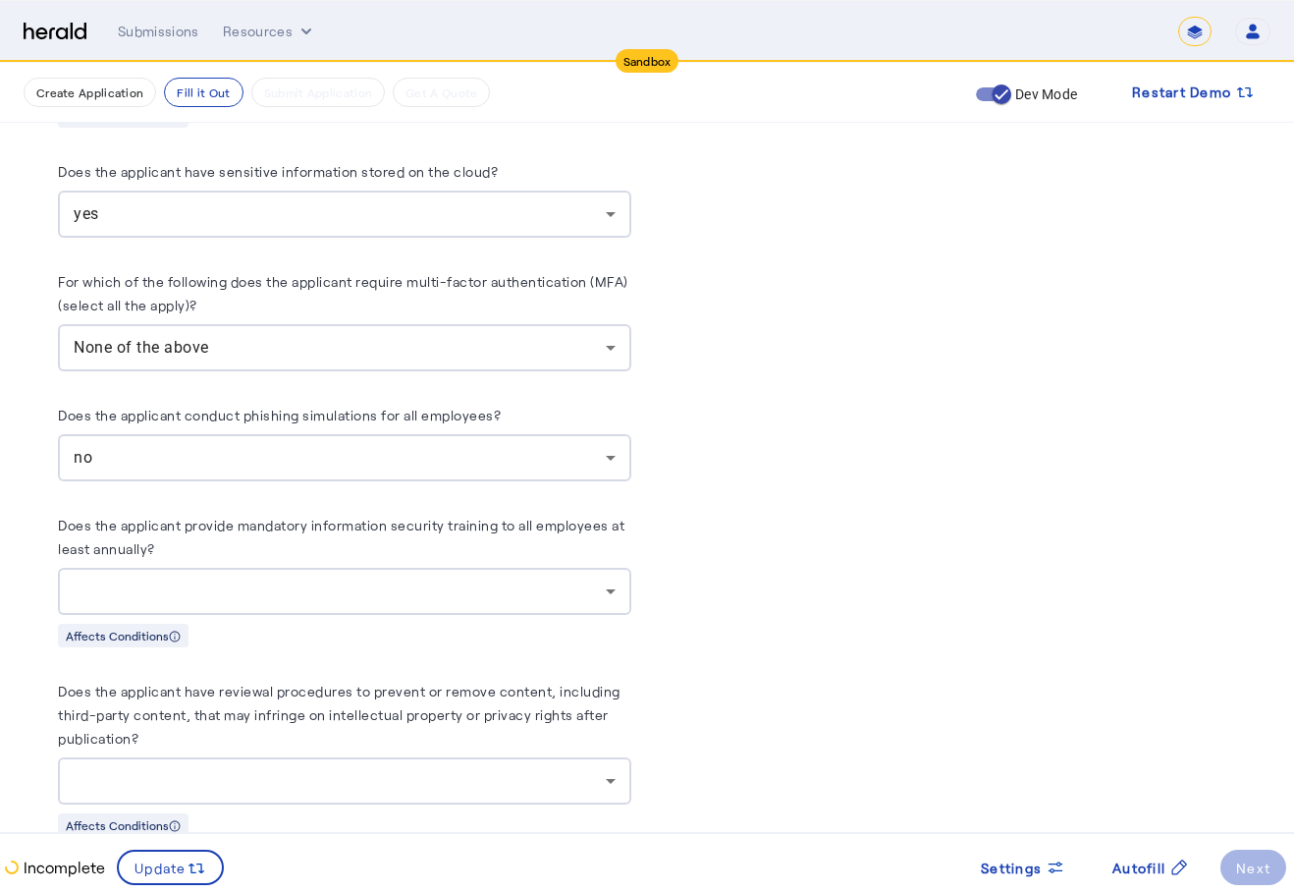
click at [607, 579] on icon at bounding box center [611, 591] width 24 height 24
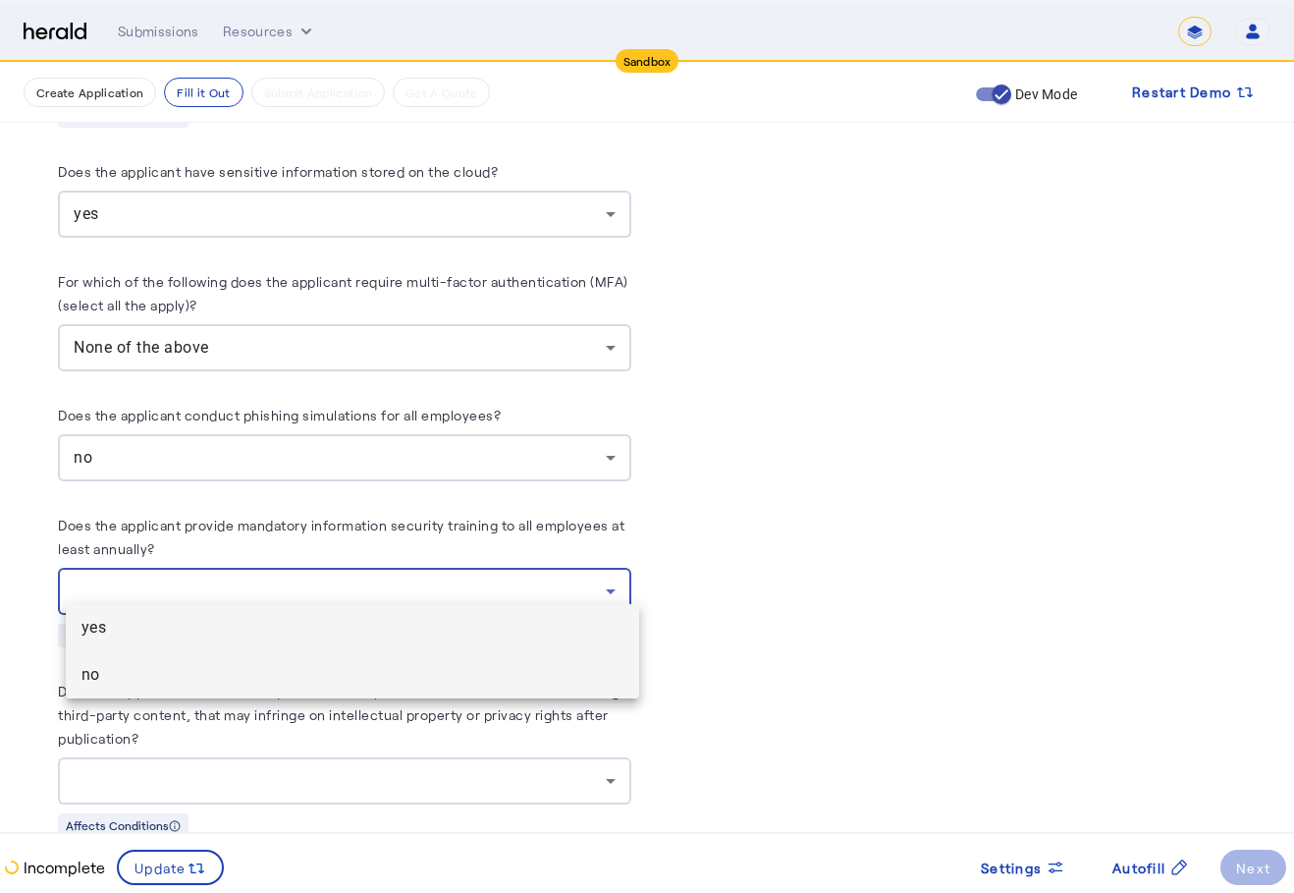
drag, startPoint x: 572, startPoint y: 647, endPoint x: 569, endPoint y: 661, distance: 14.1
click at [572, 652] on div "yes no" at bounding box center [352, 651] width 573 height 94
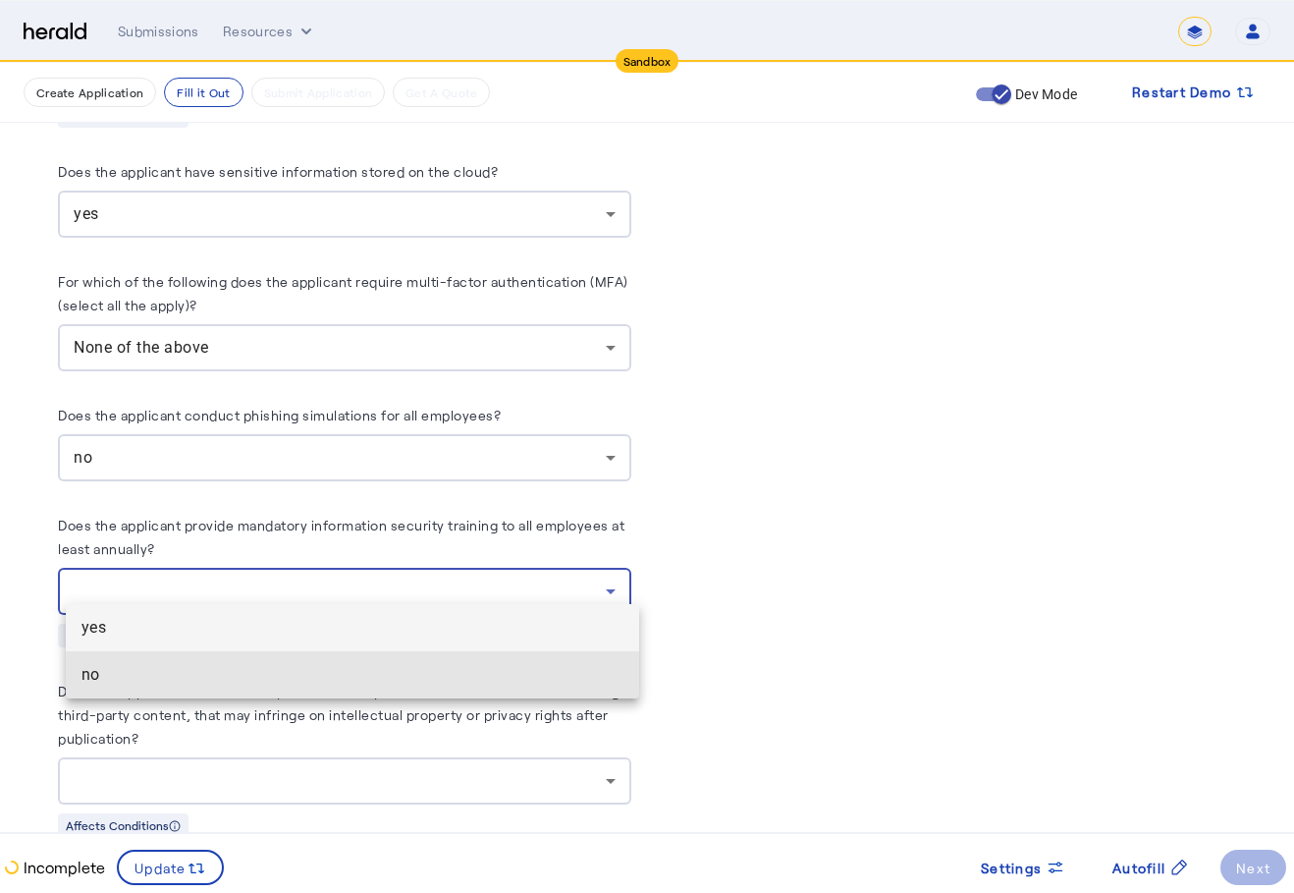
drag, startPoint x: 569, startPoint y: 662, endPoint x: 606, endPoint y: 631, distance: 48.2
click at [571, 664] on mat-option "no" at bounding box center [352, 674] width 573 height 47
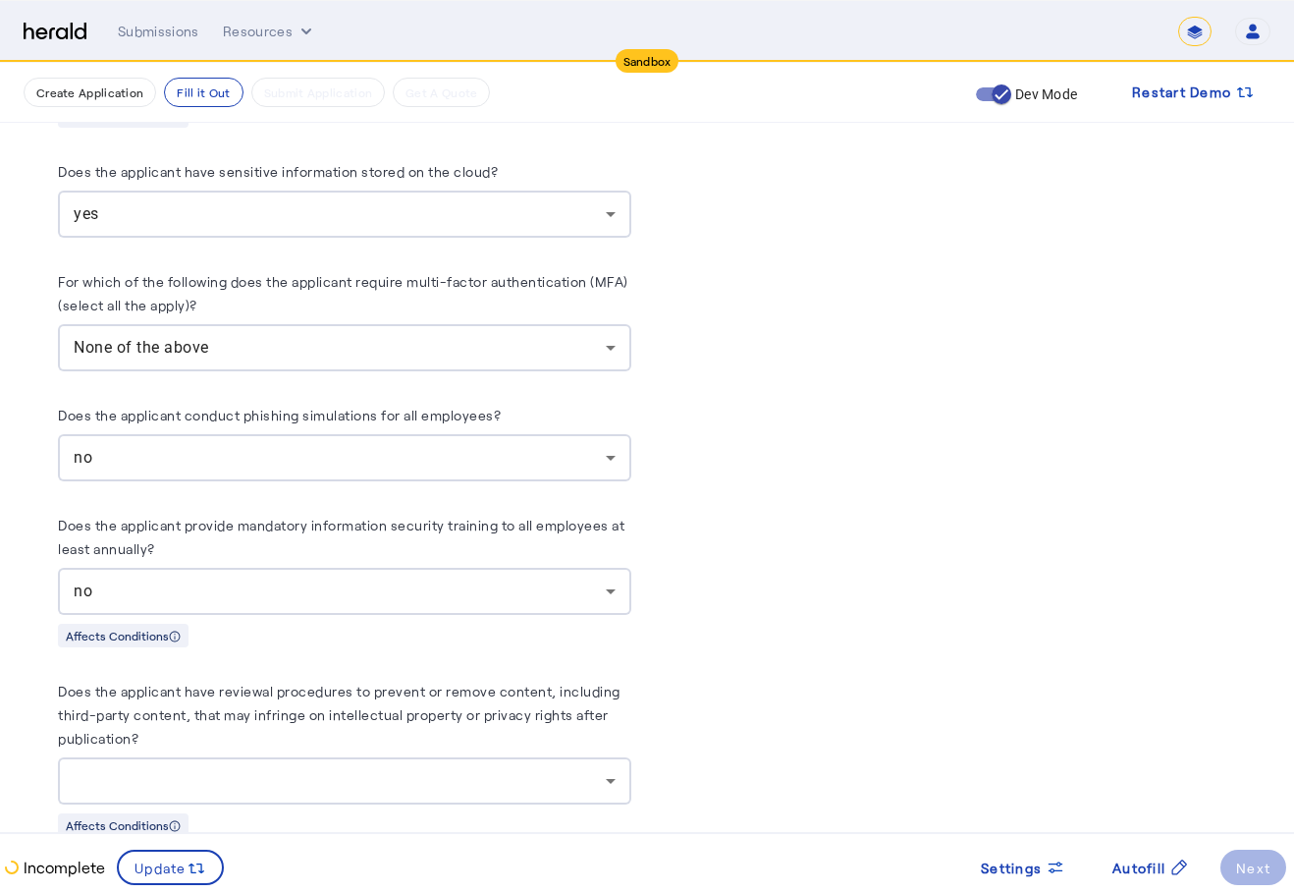
click at [518, 517] on label "Does the applicant provide mandatory information security training to all emplo…" at bounding box center [341, 537] width 567 height 40
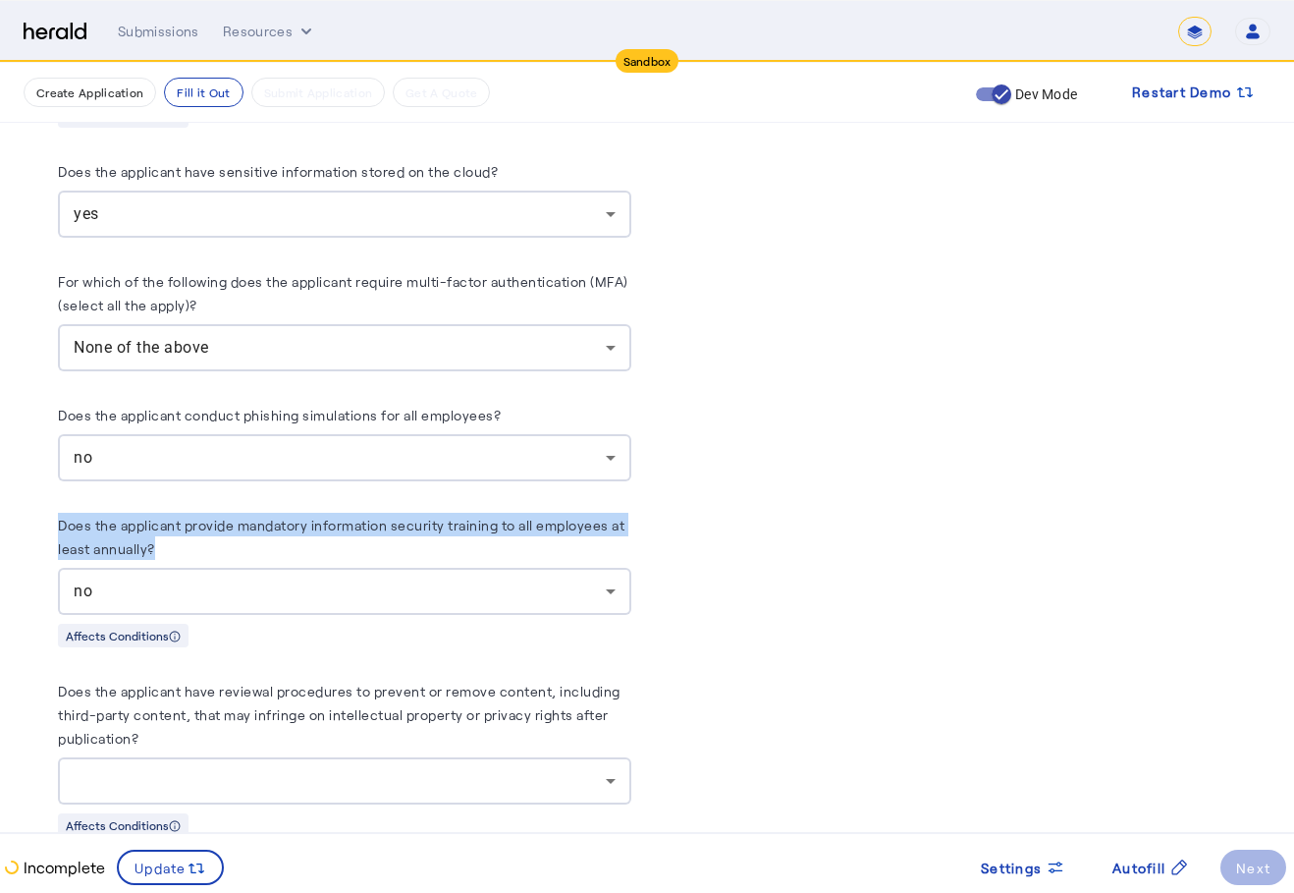
click at [518, 517] on label "Does the applicant provide mandatory information security training to all emplo…" at bounding box center [341, 537] width 567 height 40
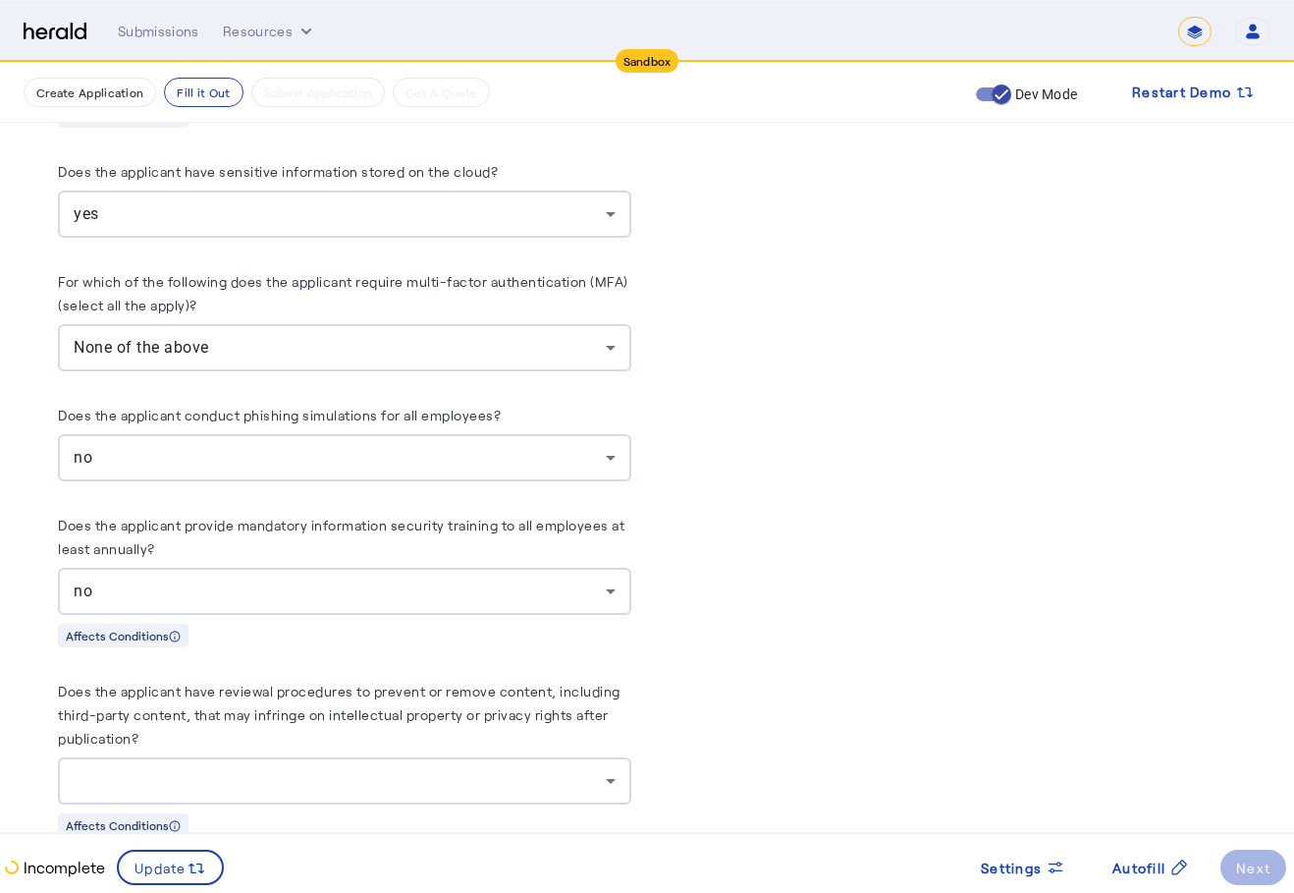
drag, startPoint x: 518, startPoint y: 506, endPoint x: 810, endPoint y: 516, distance: 291.8
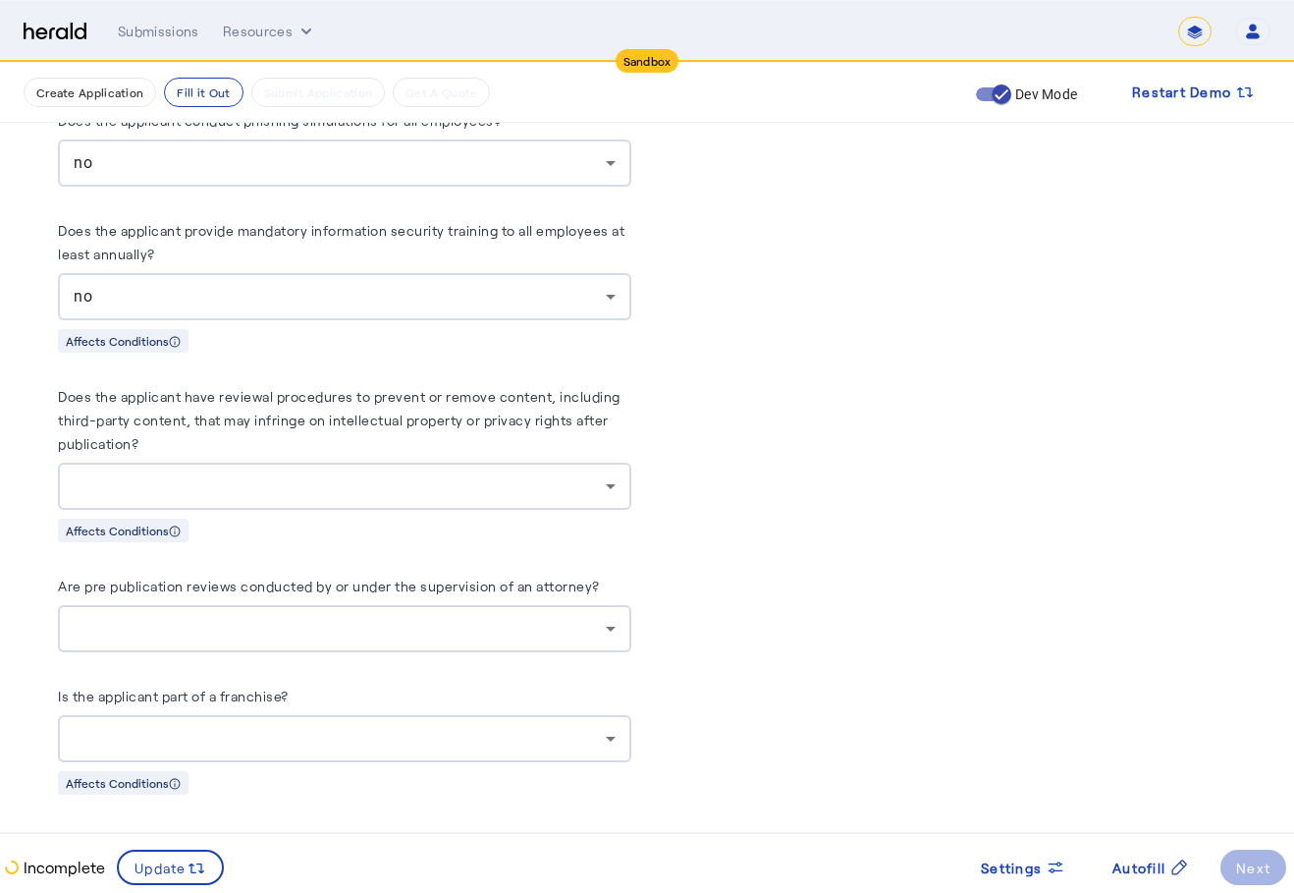
scroll to position [4497, 0]
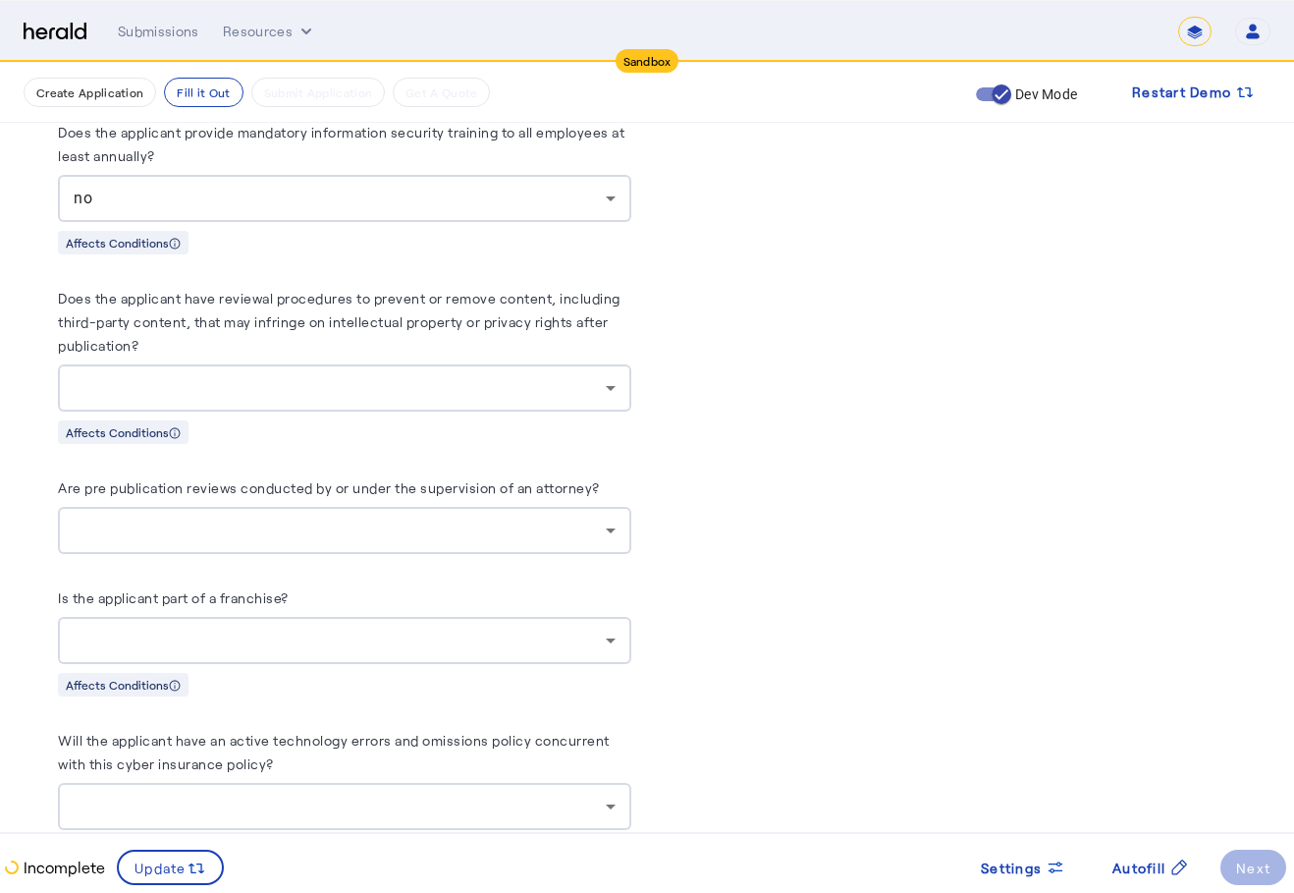
click at [569, 388] on div at bounding box center [345, 387] width 542 height 47
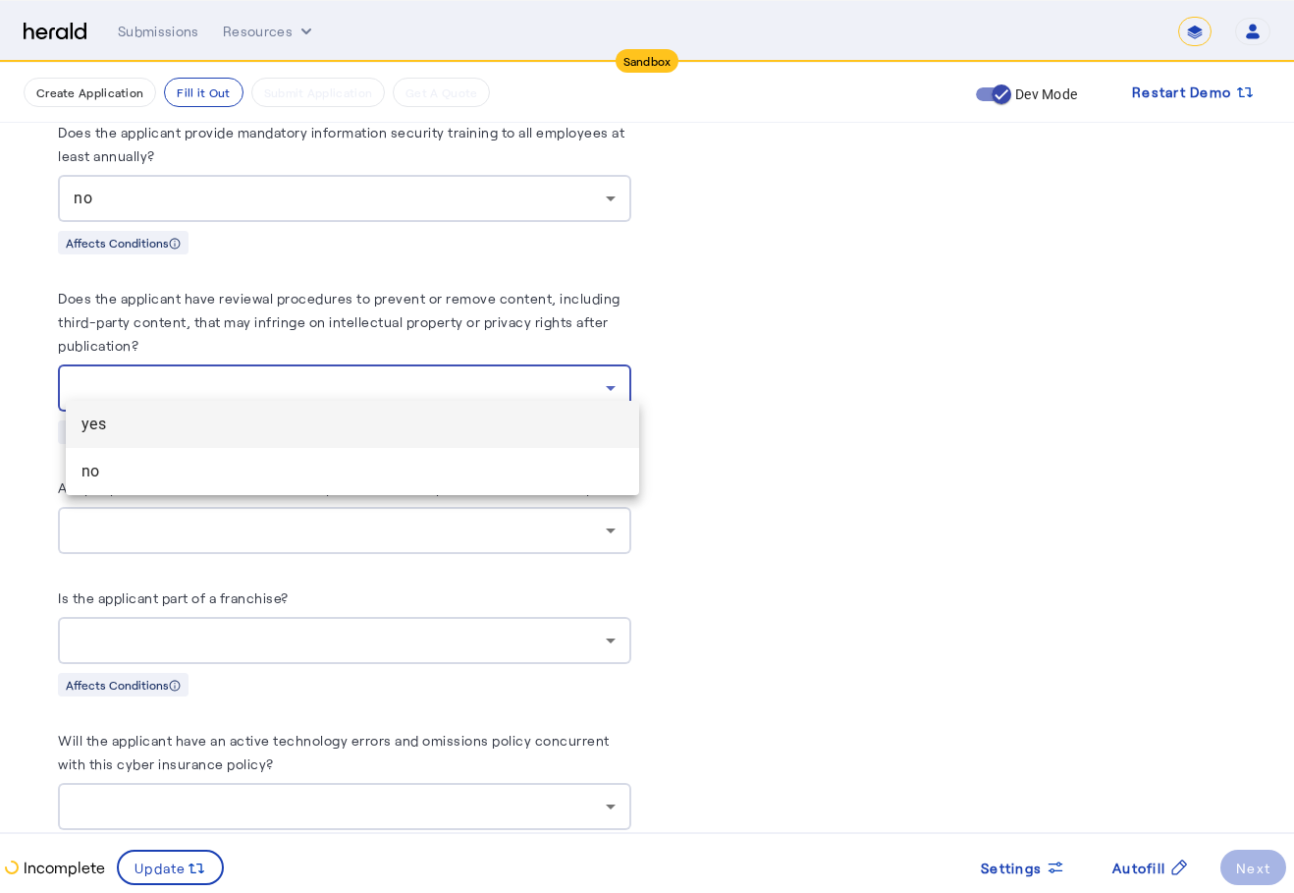
click at [502, 446] on mat-option "yes" at bounding box center [352, 424] width 573 height 47
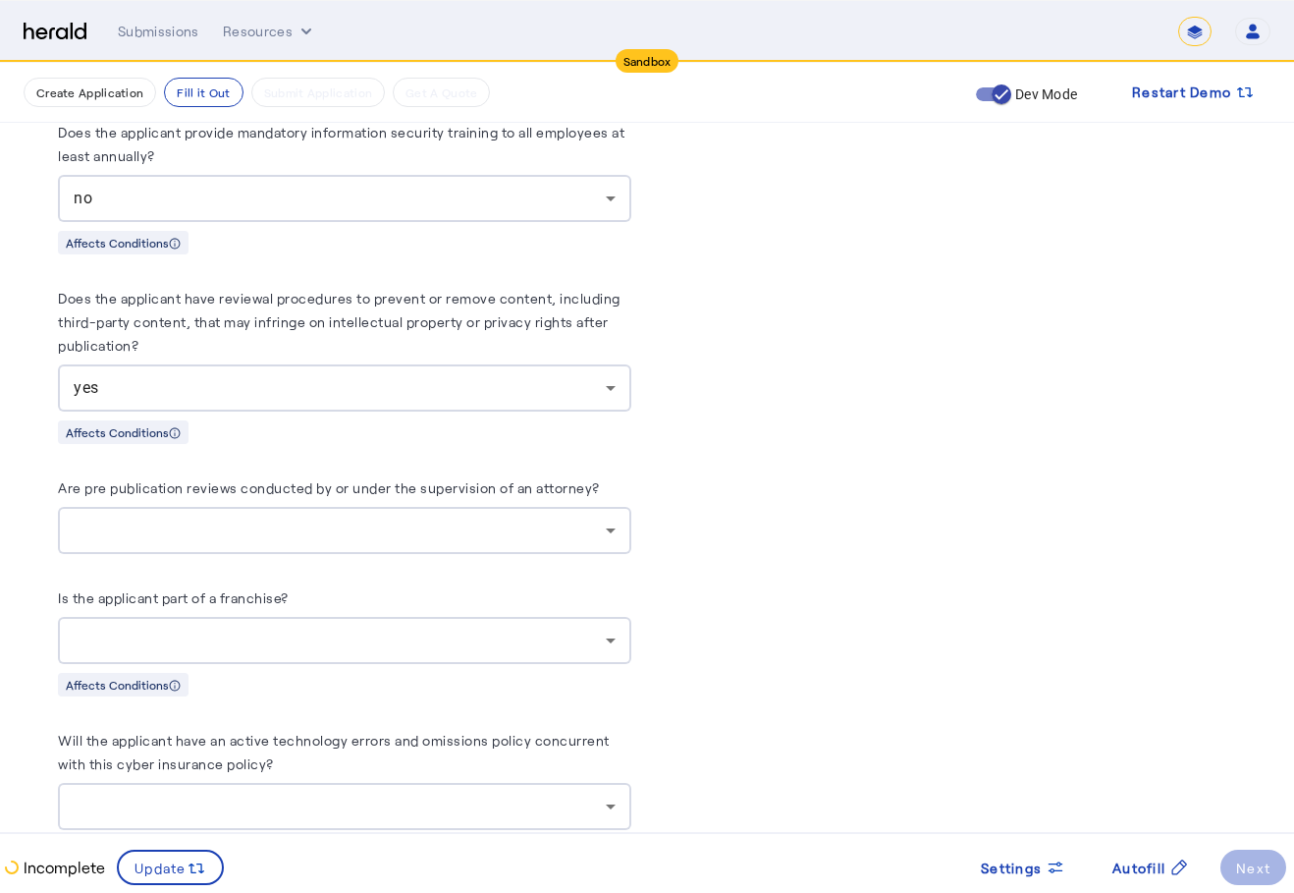
click at [516, 518] on div at bounding box center [340, 530] width 532 height 24
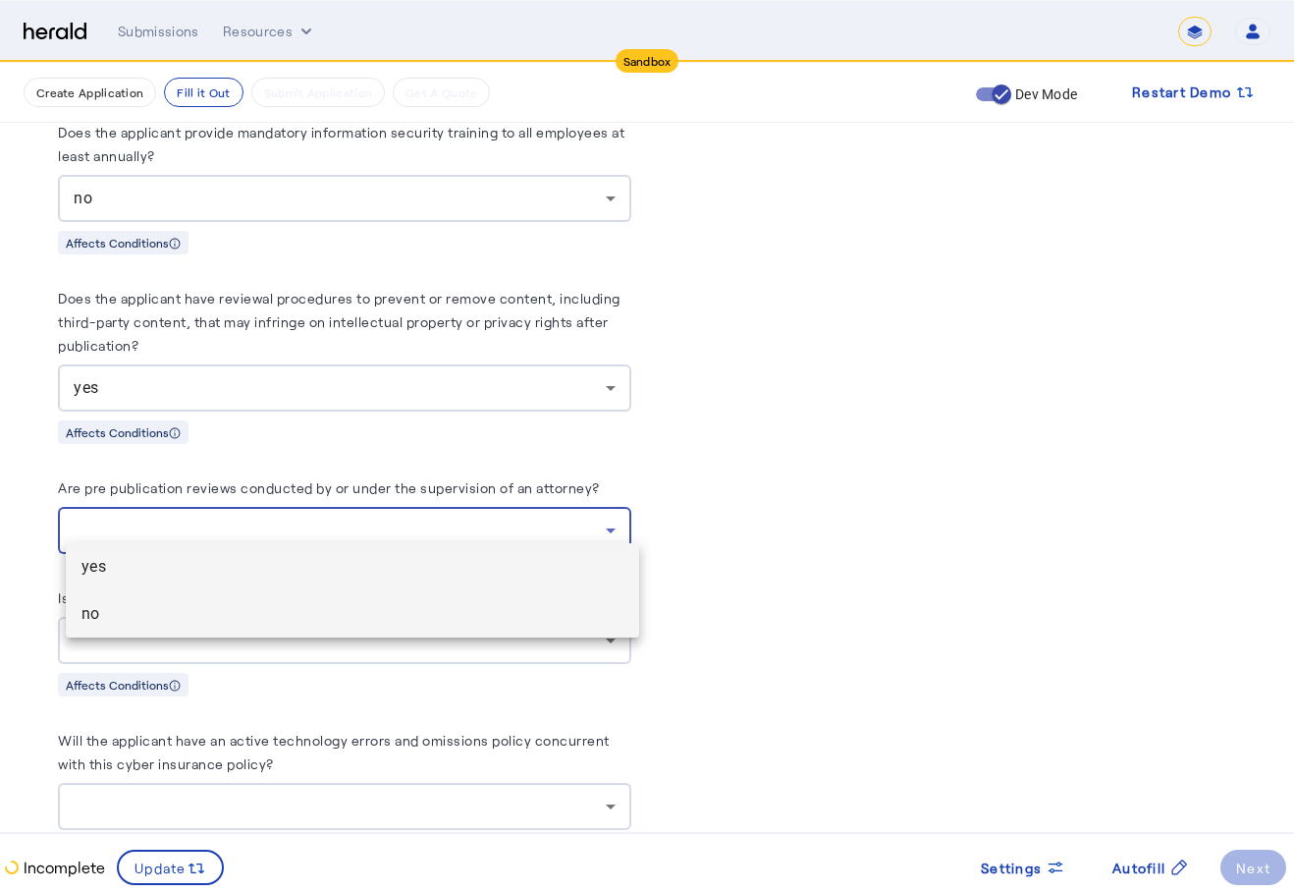
click at [400, 598] on mat-option "no" at bounding box center [352, 613] width 573 height 47
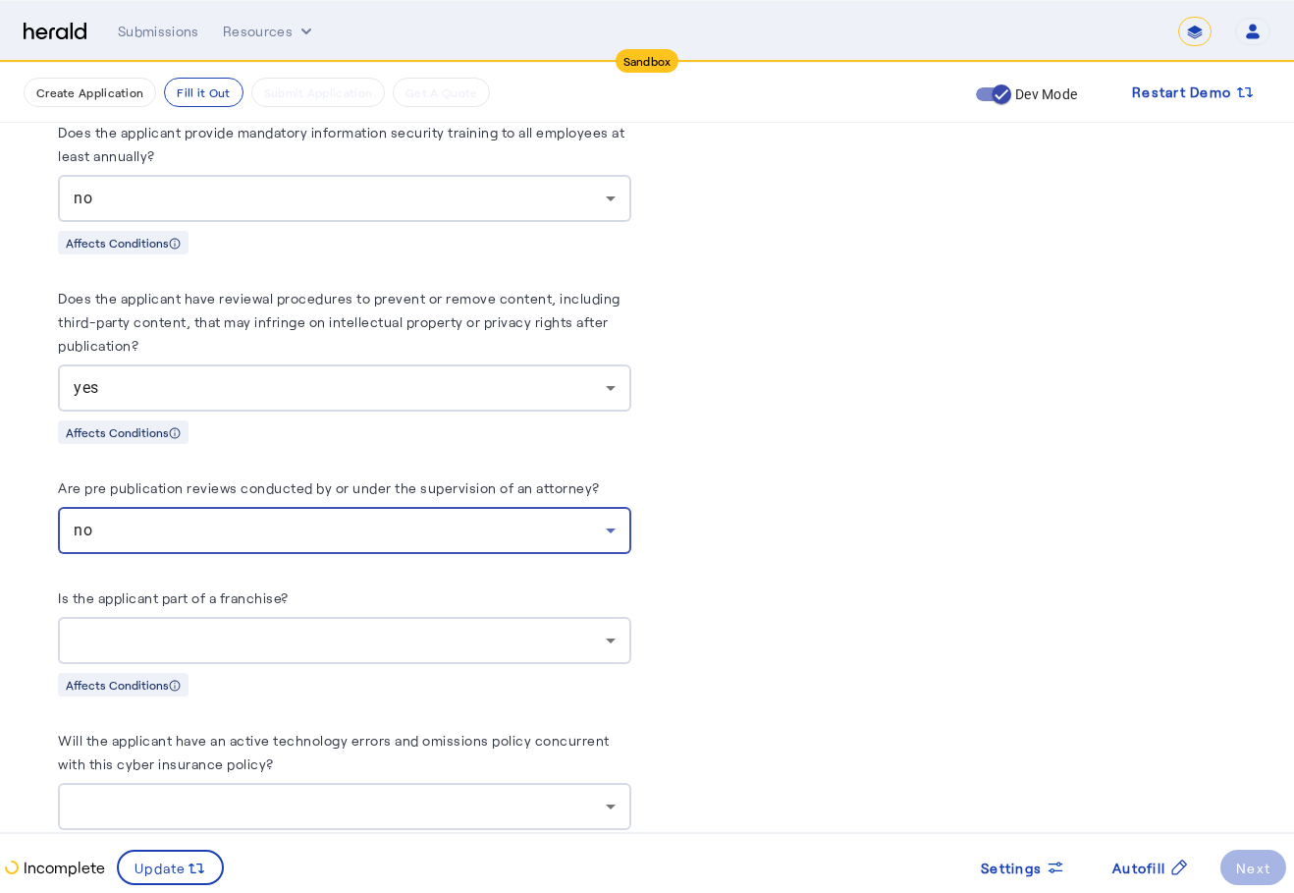
click at [418, 604] on div "Is the applicant part of a franchise?" at bounding box center [344, 624] width 573 height 79
click at [421, 628] on div at bounding box center [340, 640] width 532 height 24
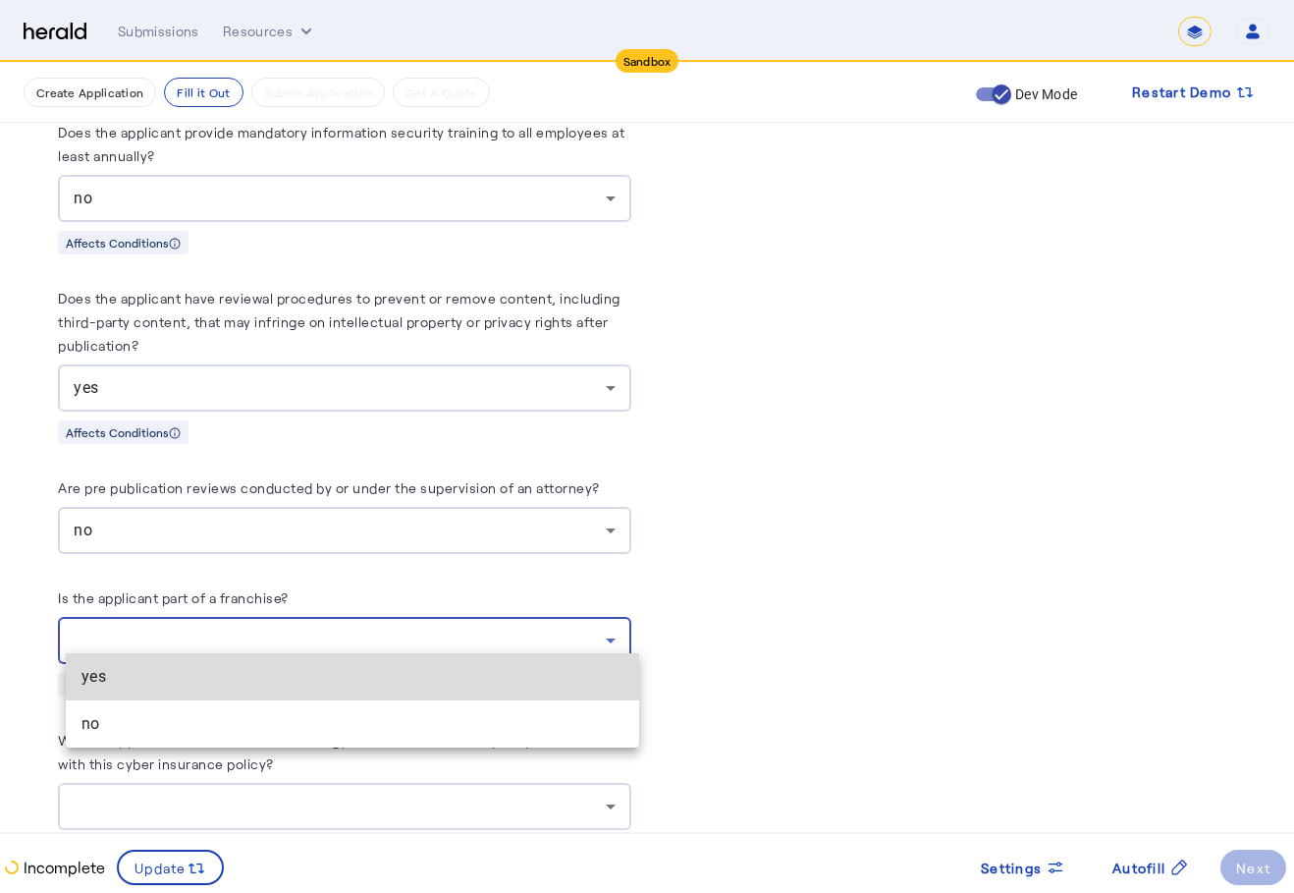
click at [399, 679] on span "yes" at bounding box center [353, 677] width 542 height 24
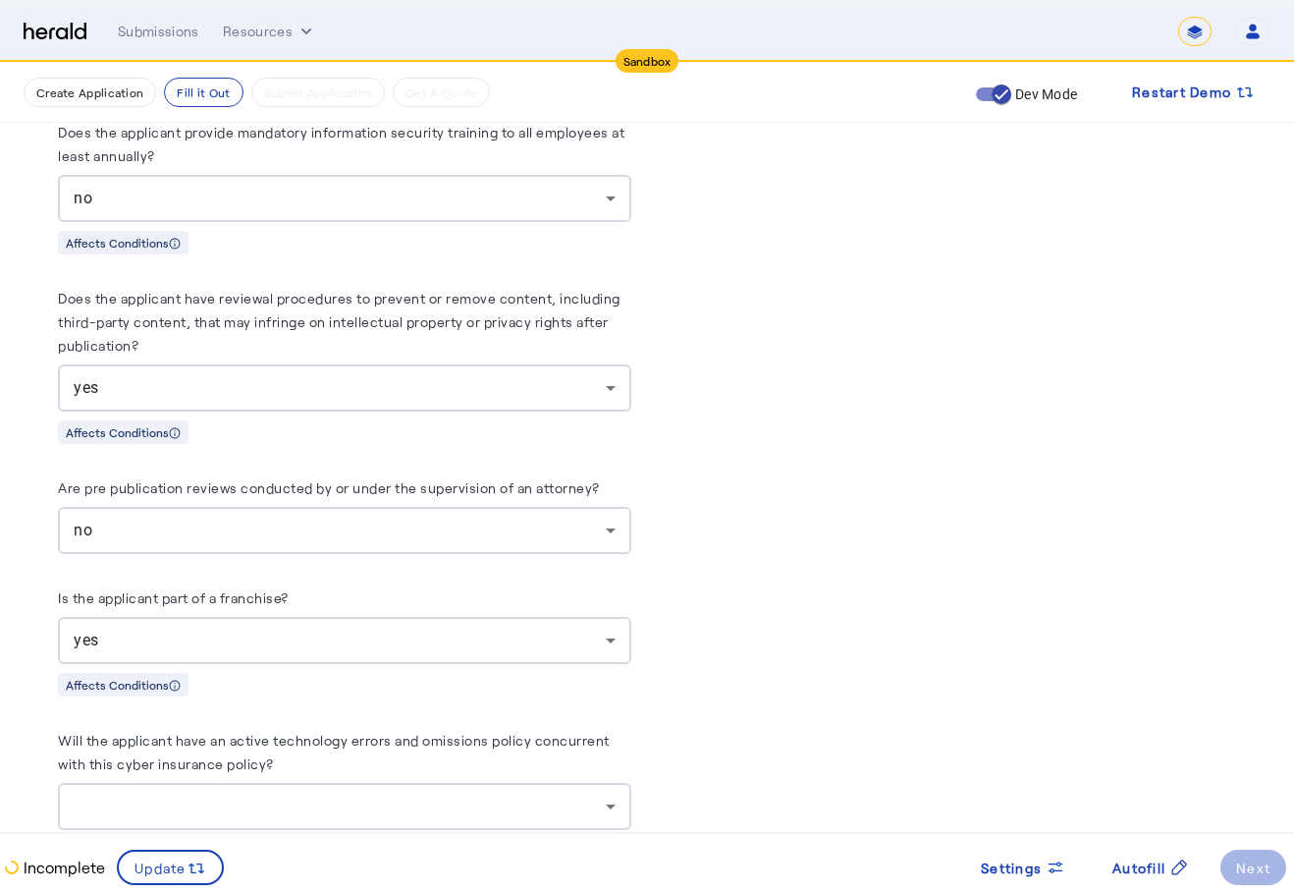
scroll to position [4890, 0]
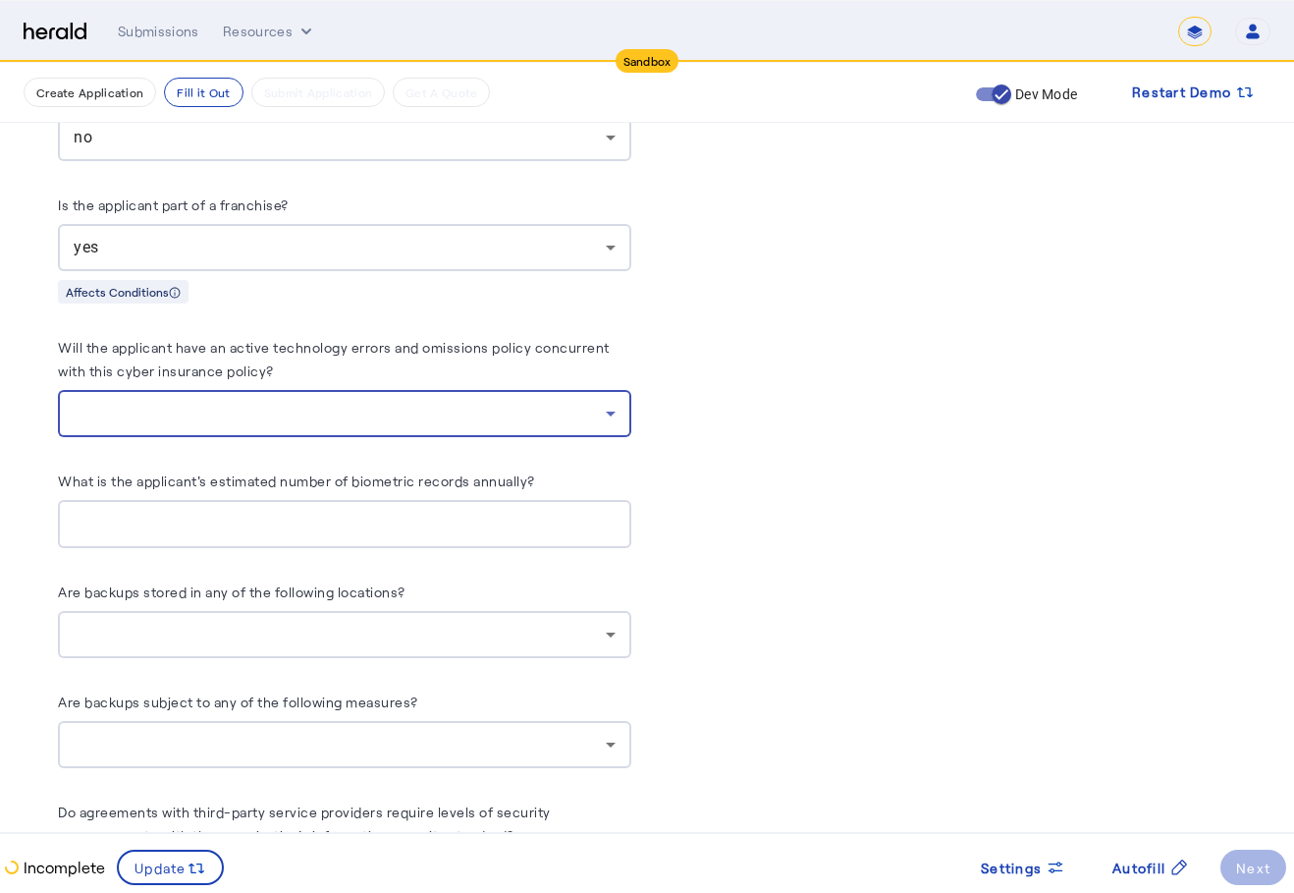
click at [416, 402] on div at bounding box center [340, 414] width 532 height 24
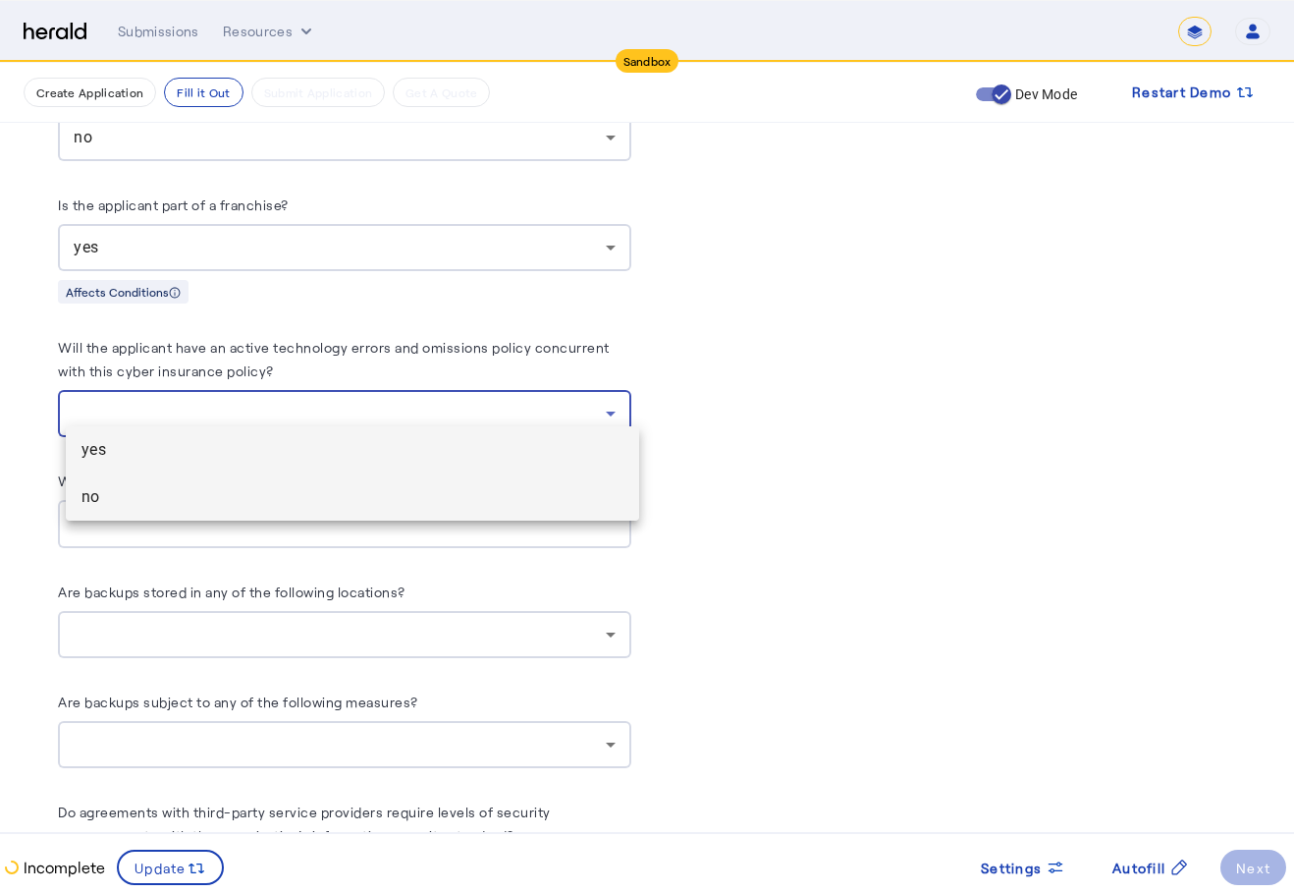
click at [307, 498] on span "no" at bounding box center [353, 497] width 542 height 24
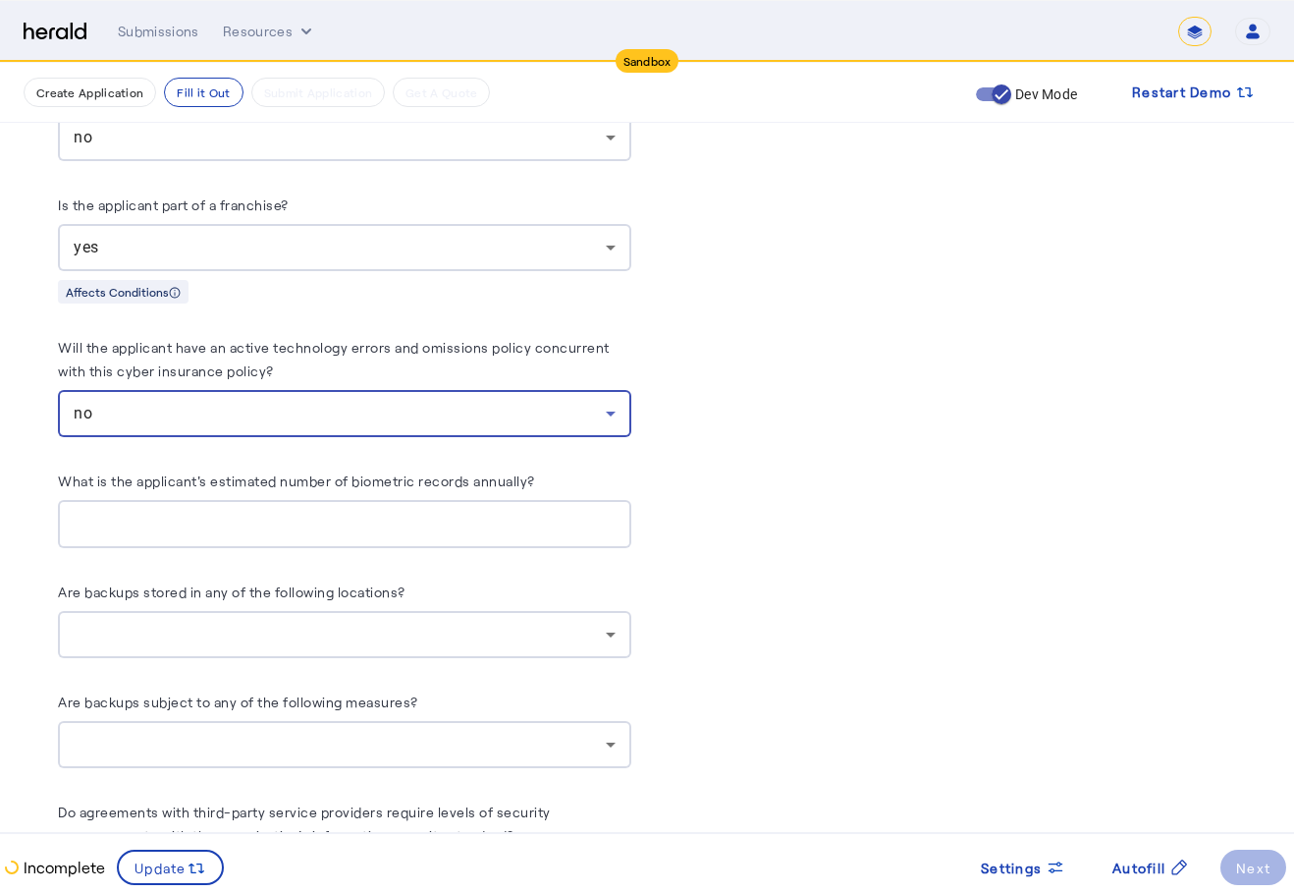
click at [318, 513] on input "What is the applicant's estimated number of biometric records annually?" at bounding box center [345, 525] width 542 height 24
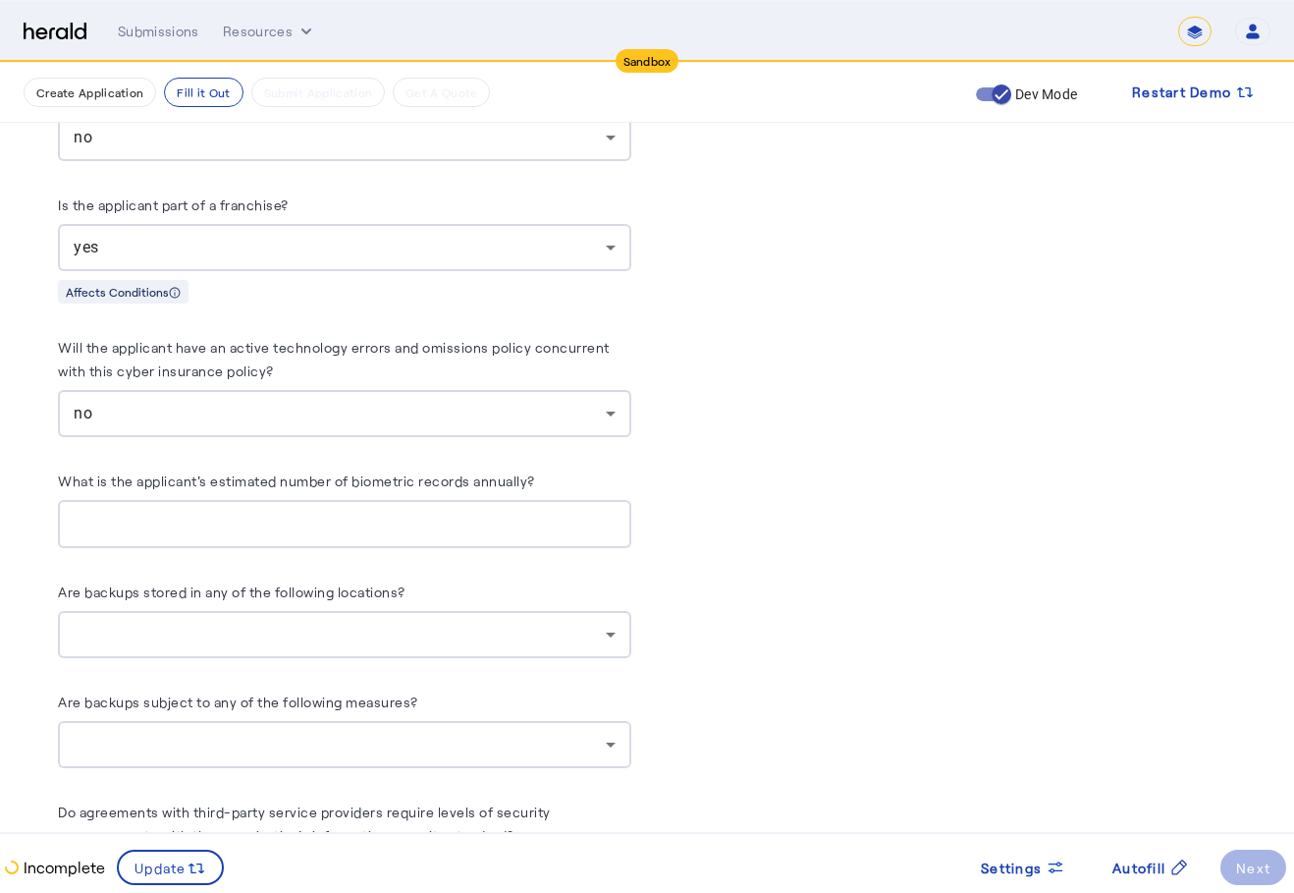
click at [288, 583] on label "Are backups stored in any of the following locations?" at bounding box center [232, 591] width 348 height 17
click at [404, 519] on input "What is the applicant's estimated number of biometric records annually?" at bounding box center [345, 525] width 542 height 24
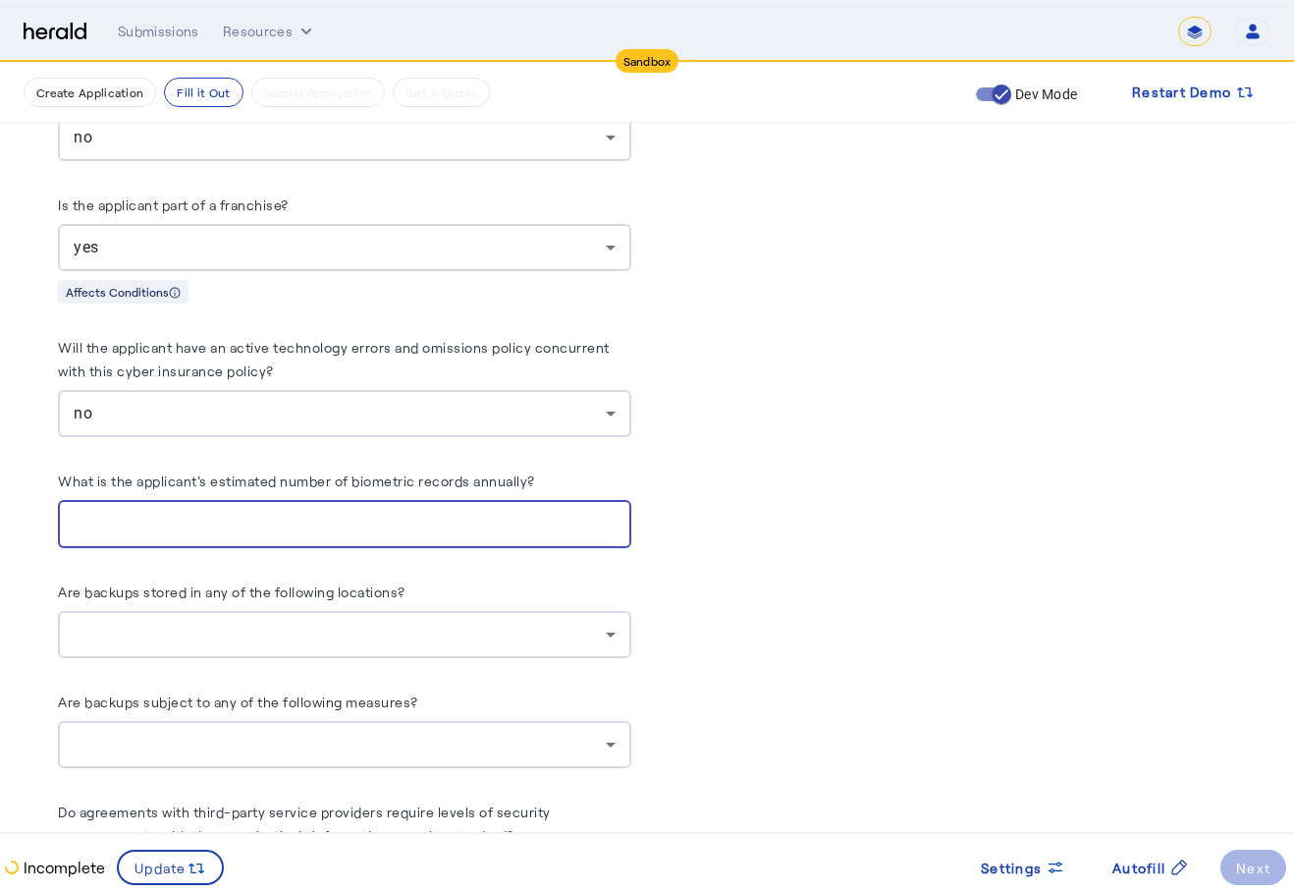
click at [616, 513] on input "**" at bounding box center [345, 525] width 542 height 24
click at [616, 513] on input "*" at bounding box center [345, 525] width 542 height 24
type input "*"
click at [616, 513] on input "*" at bounding box center [345, 525] width 542 height 24
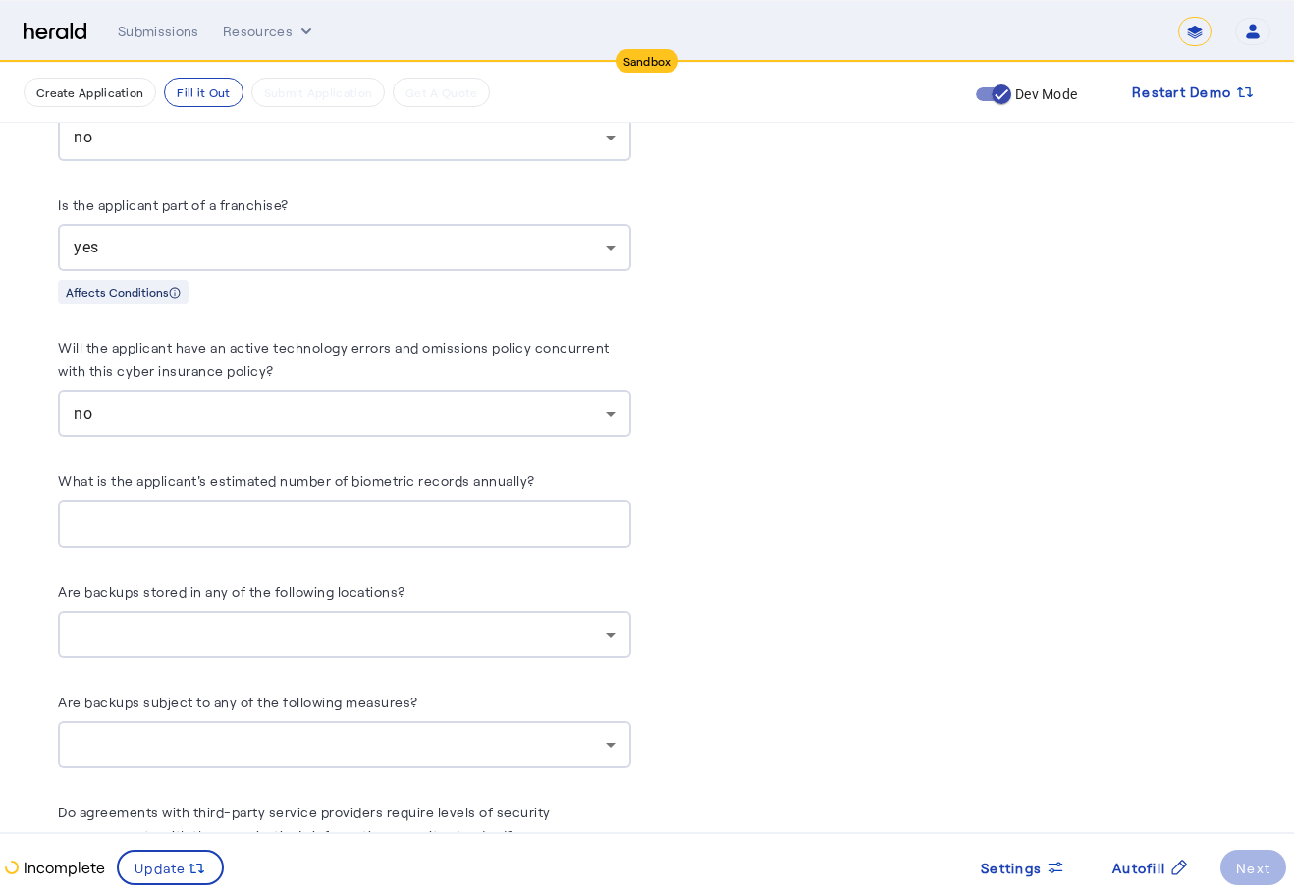
drag, startPoint x: 650, startPoint y: 619, endPoint x: 613, endPoint y: 618, distance: 37.3
click at [604, 623] on div at bounding box center [340, 635] width 532 height 24
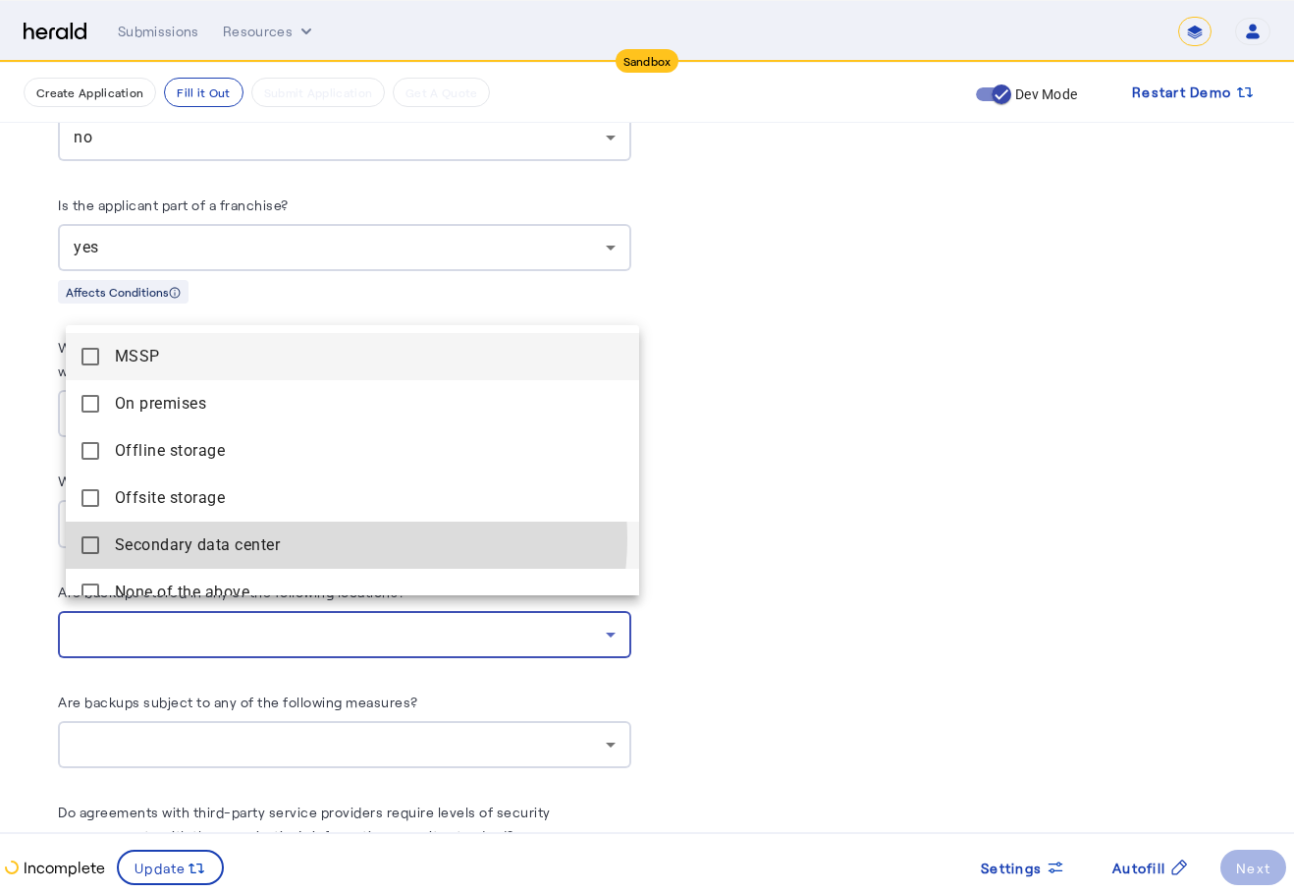
click at [346, 538] on span "Secondary data center" at bounding box center [369, 545] width 509 height 24
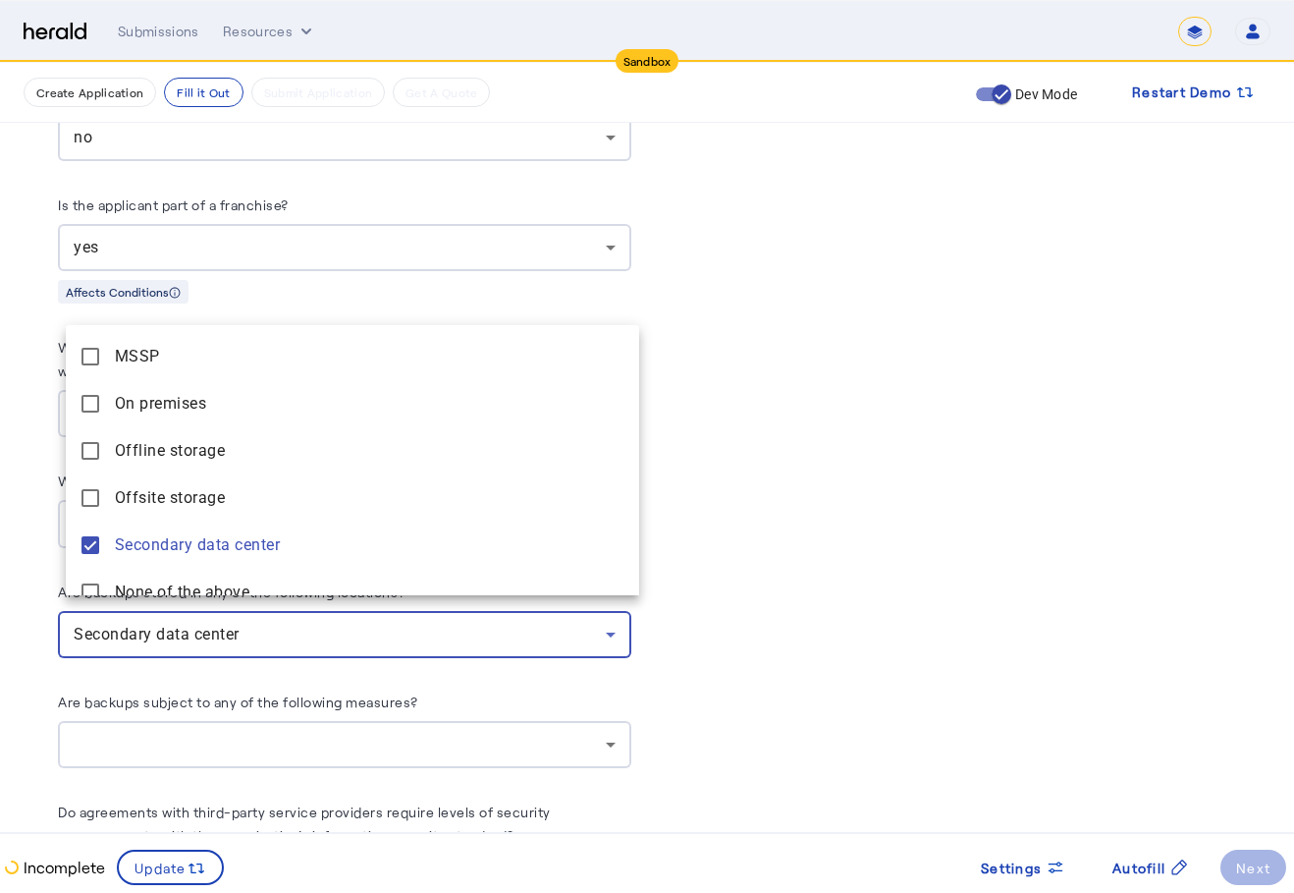
click at [434, 604] on div at bounding box center [647, 446] width 1294 height 893
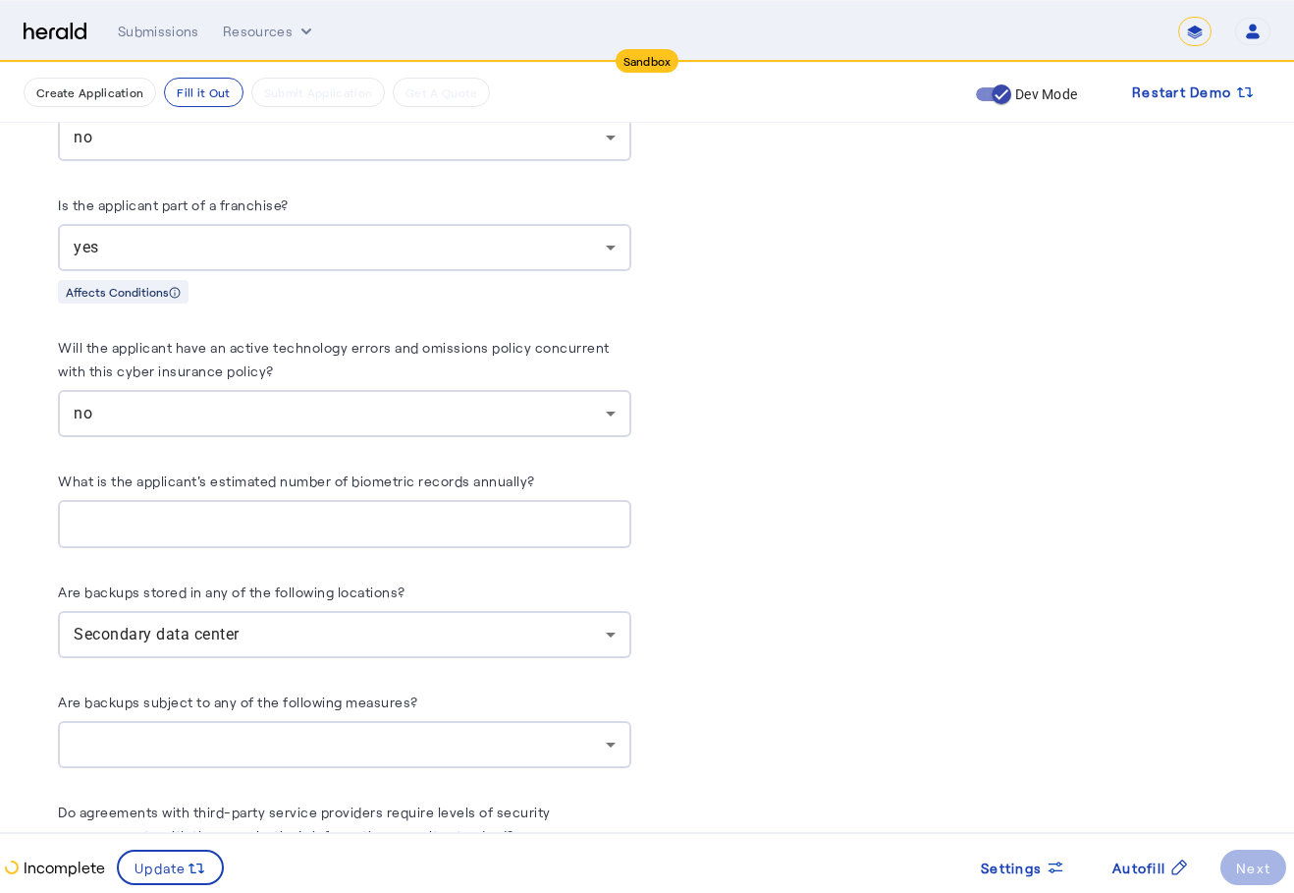
click at [445, 584] on div "Are backups stored in any of the following locations?" at bounding box center [344, 594] width 573 height 31
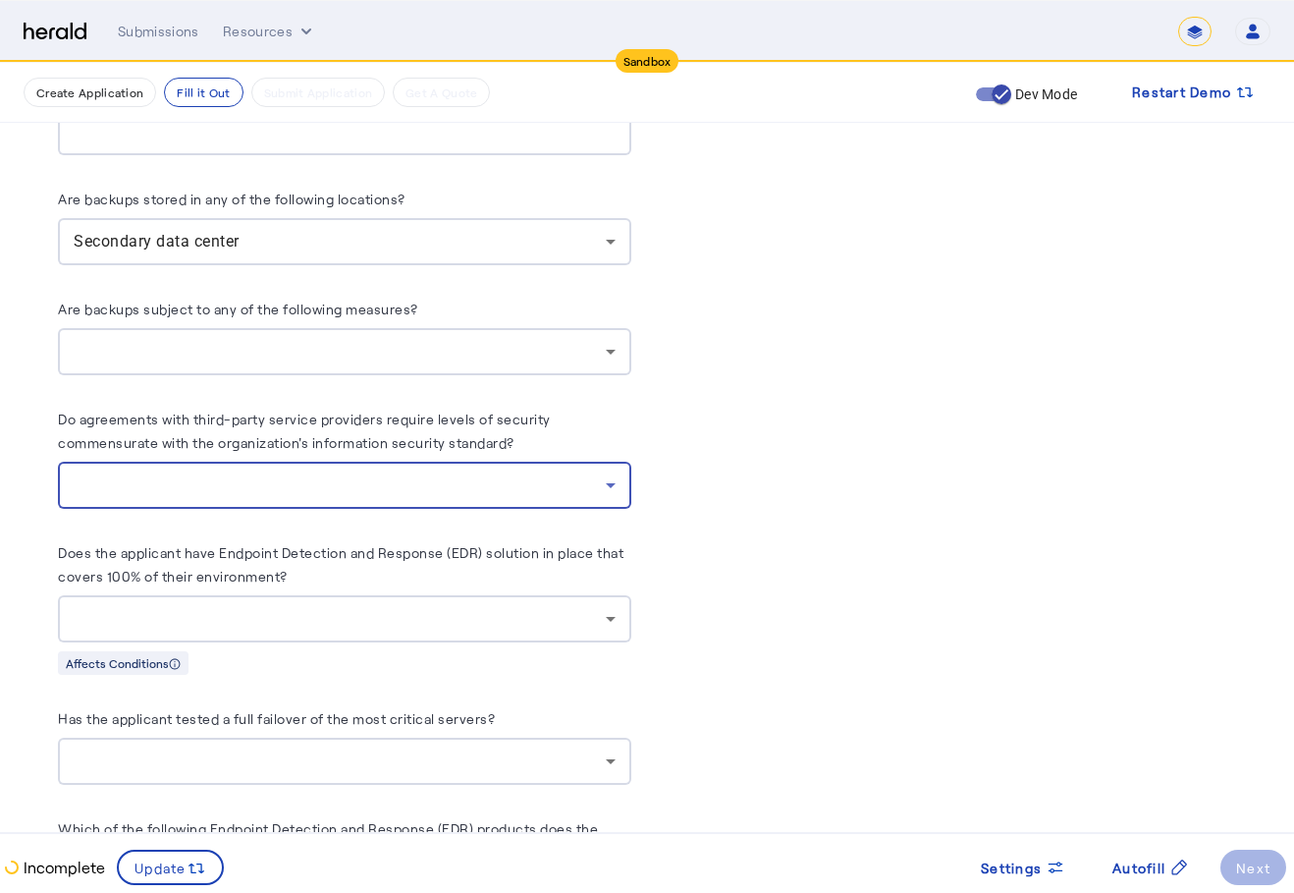
click at [384, 475] on div at bounding box center [340, 485] width 532 height 24
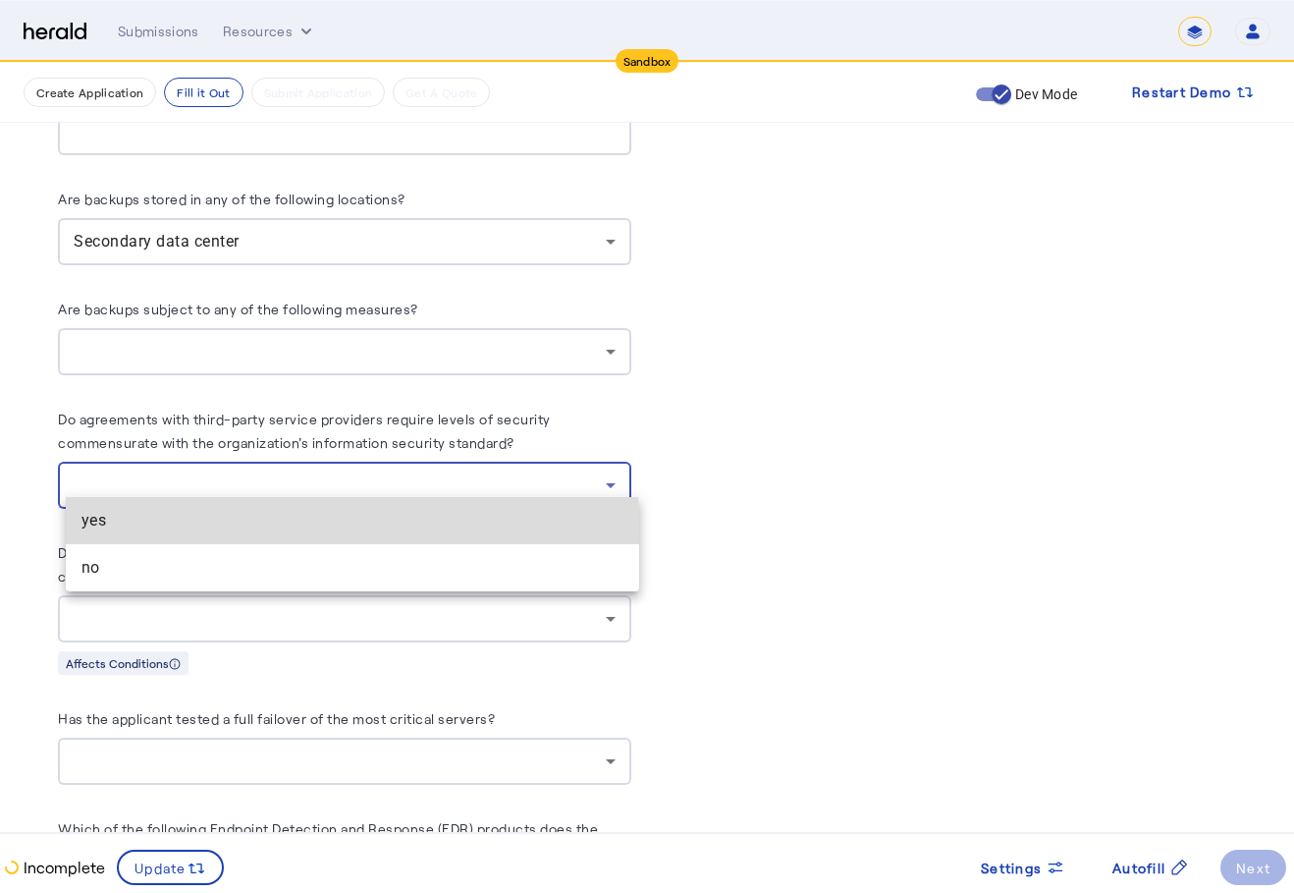
click at [274, 532] on mat-option "yes" at bounding box center [352, 520] width 573 height 47
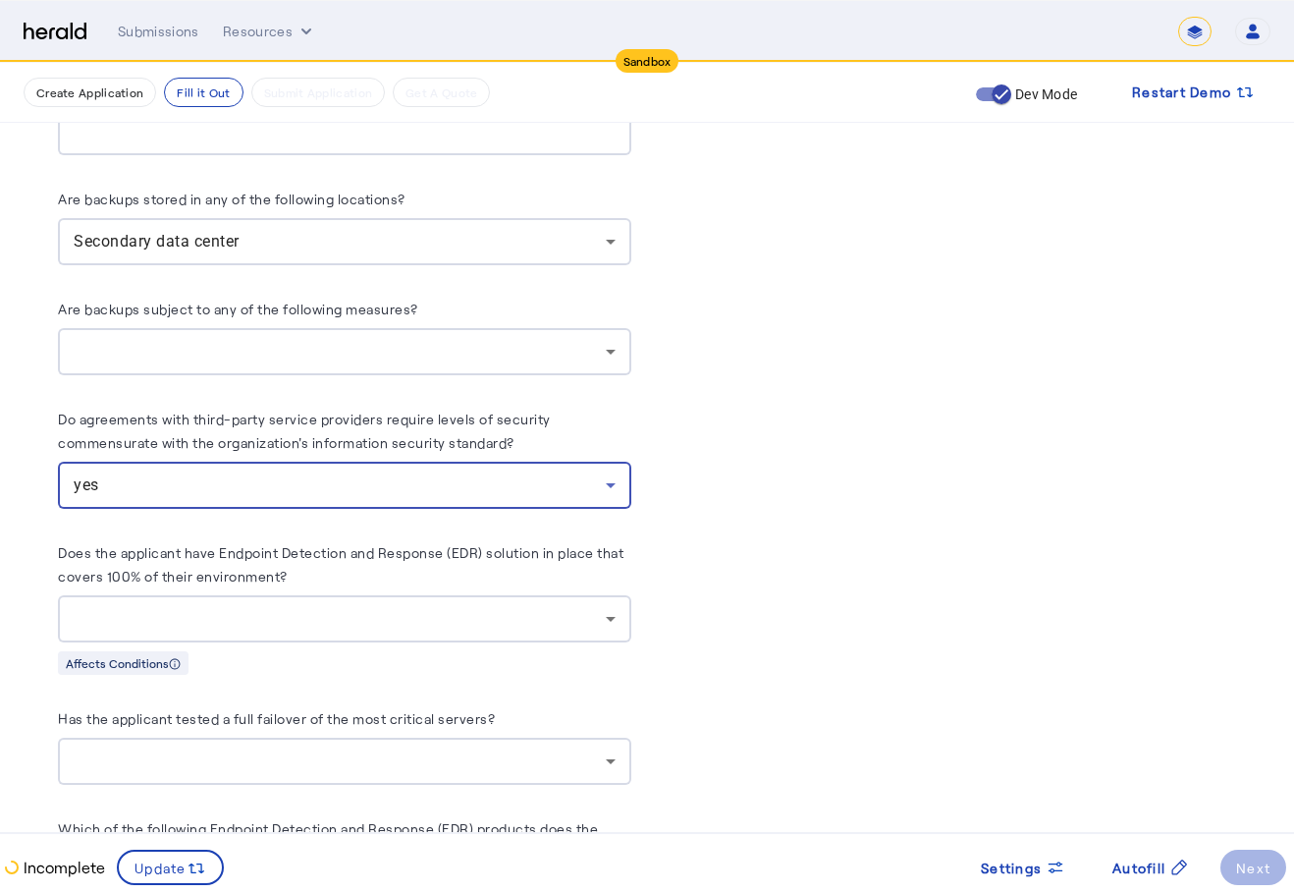
click at [266, 608] on div at bounding box center [340, 619] width 532 height 24
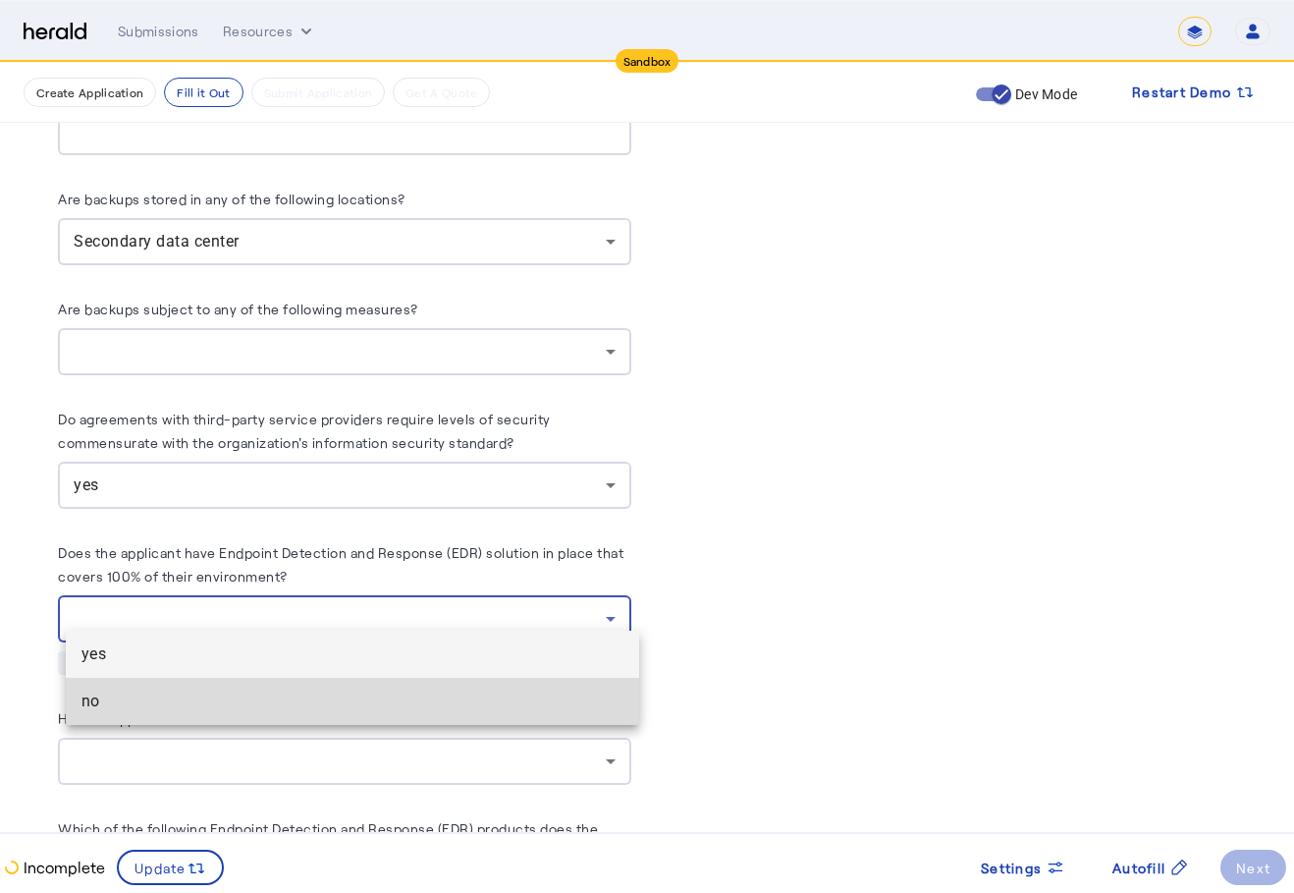
click at [144, 690] on span "no" at bounding box center [353, 701] width 542 height 24
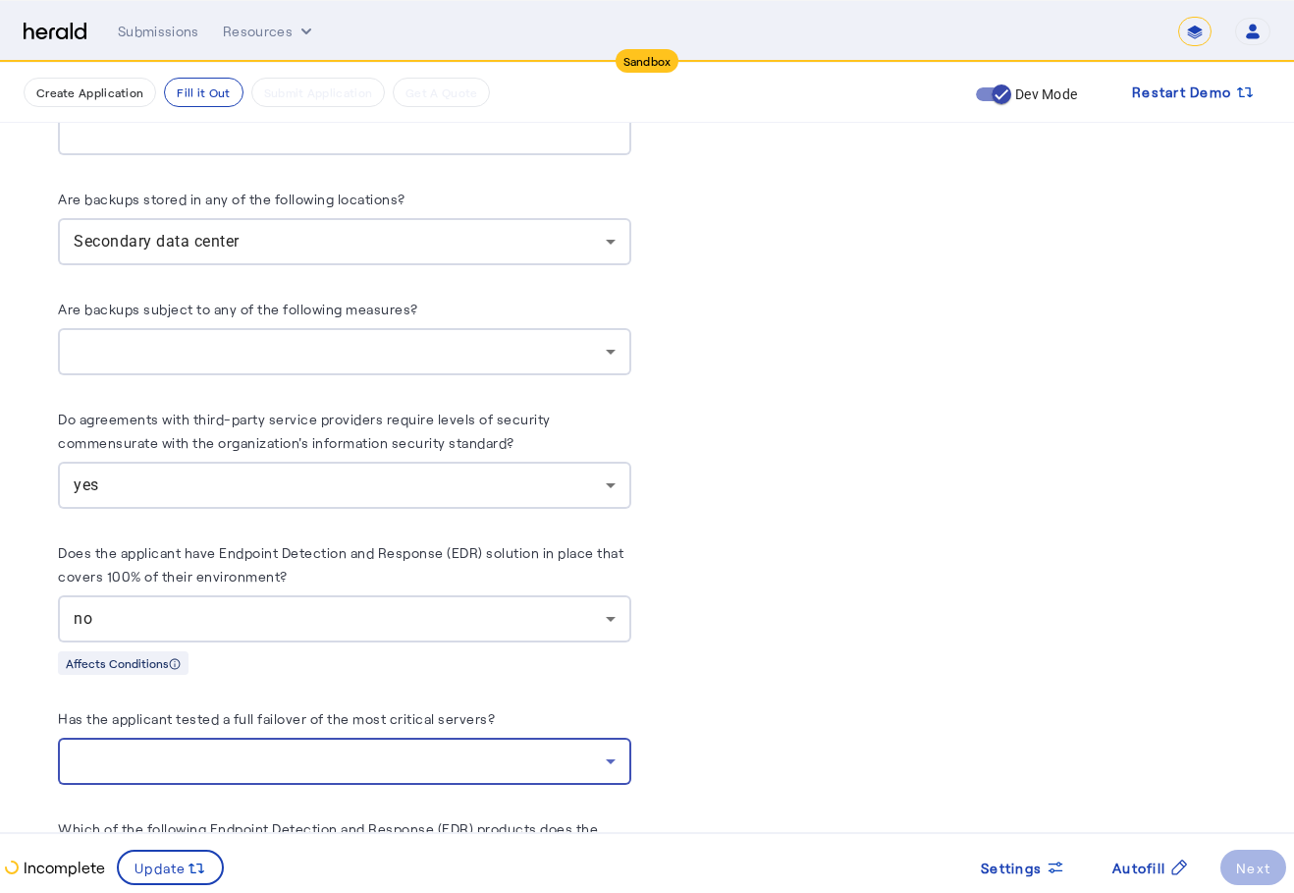
click at [216, 749] on div at bounding box center [340, 761] width 532 height 24
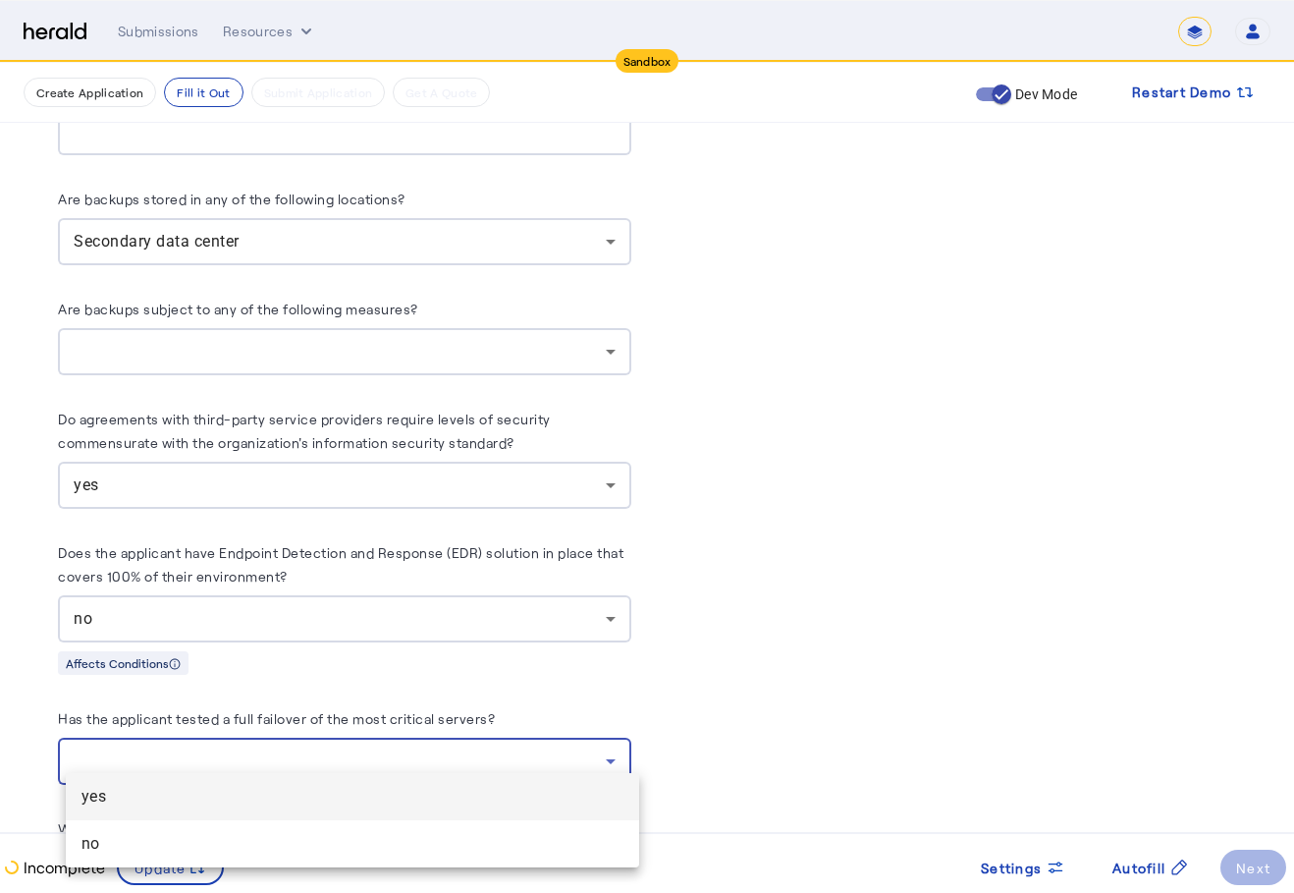
click at [179, 803] on span "yes" at bounding box center [353, 797] width 542 height 24
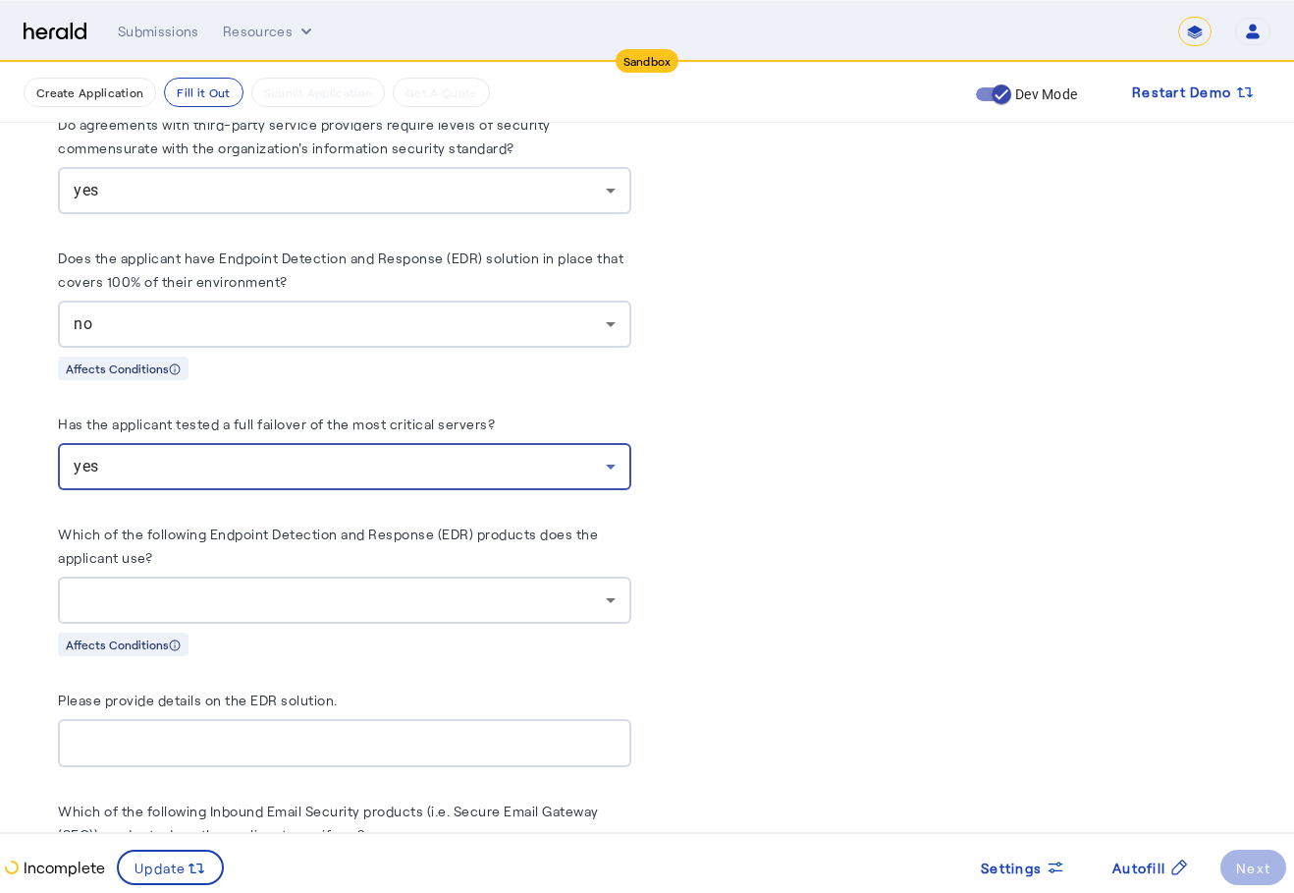
scroll to position [5872, 0]
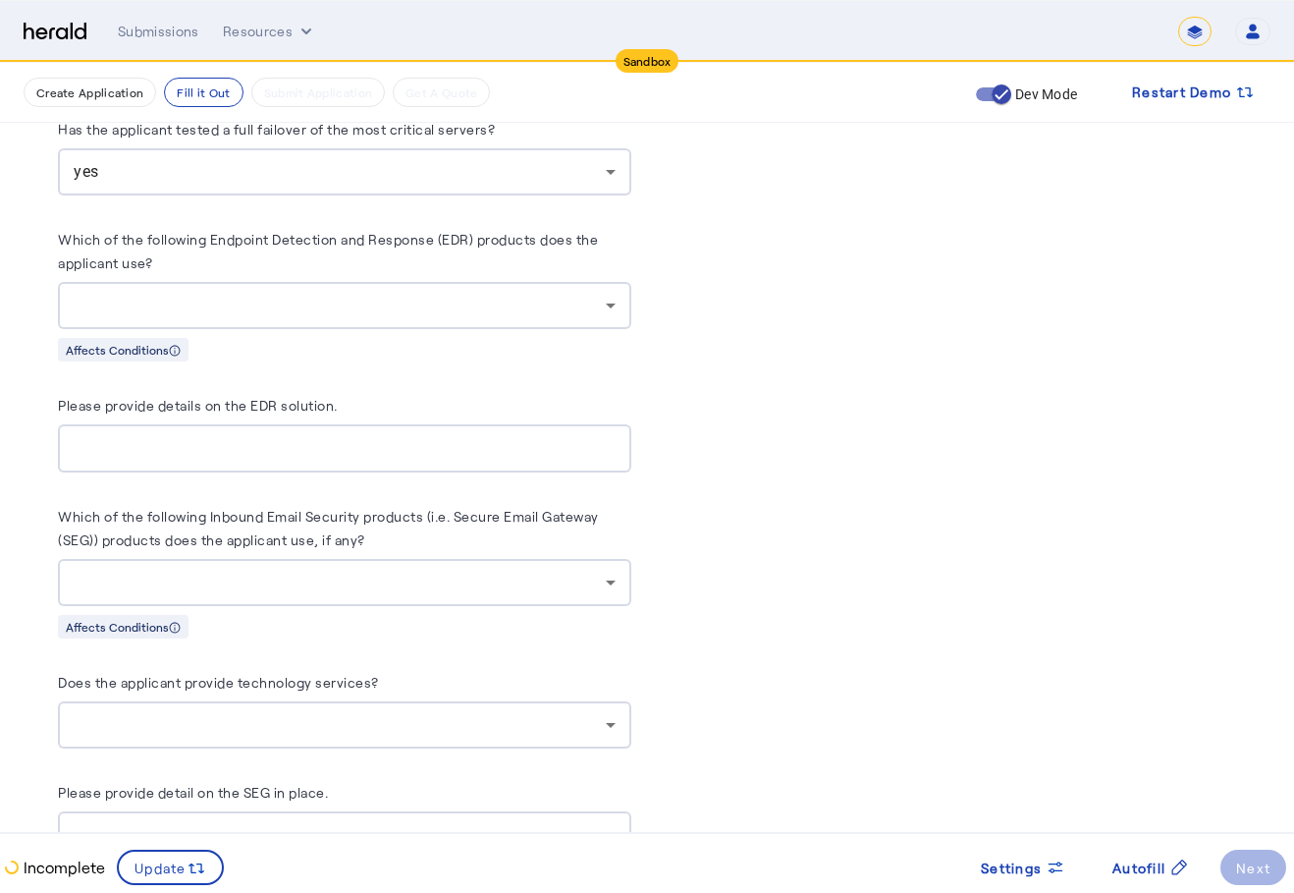
click at [522, 307] on div at bounding box center [345, 305] width 542 height 47
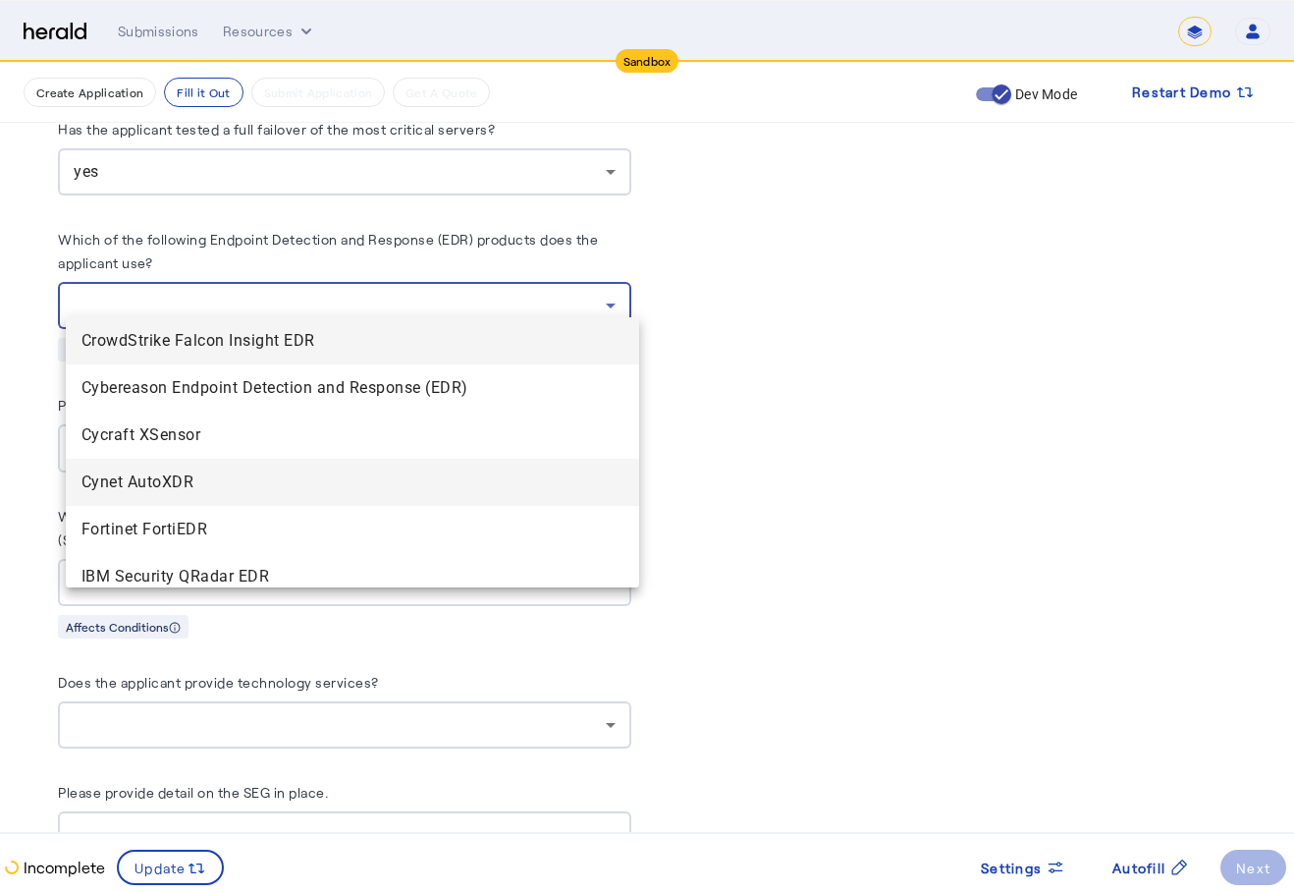
click at [451, 489] on span "Cynet AutoXDR" at bounding box center [353, 482] width 542 height 24
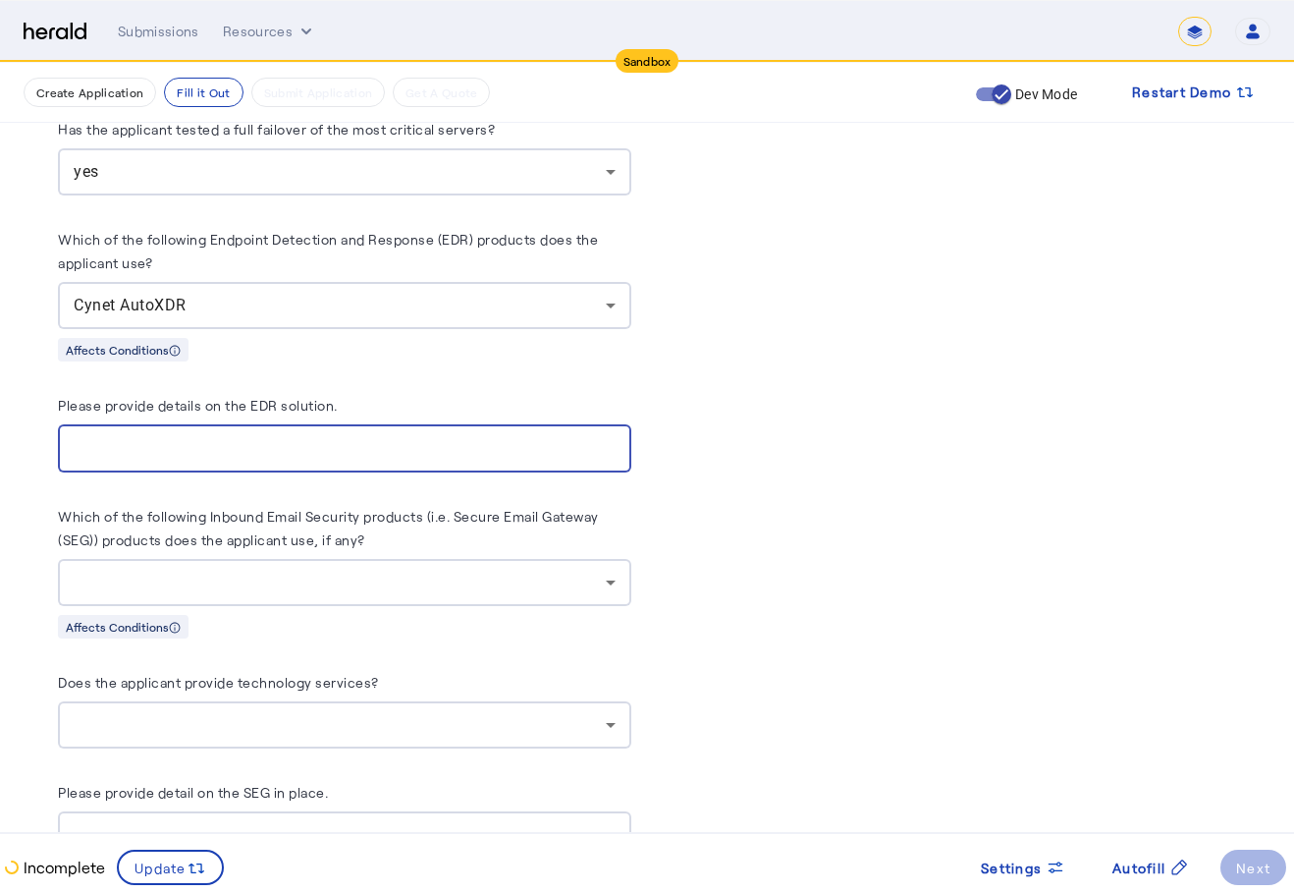
click at [443, 438] on input "Please provide details on the EDR solution." at bounding box center [345, 449] width 542 height 24
click at [354, 559] on div at bounding box center [345, 582] width 542 height 47
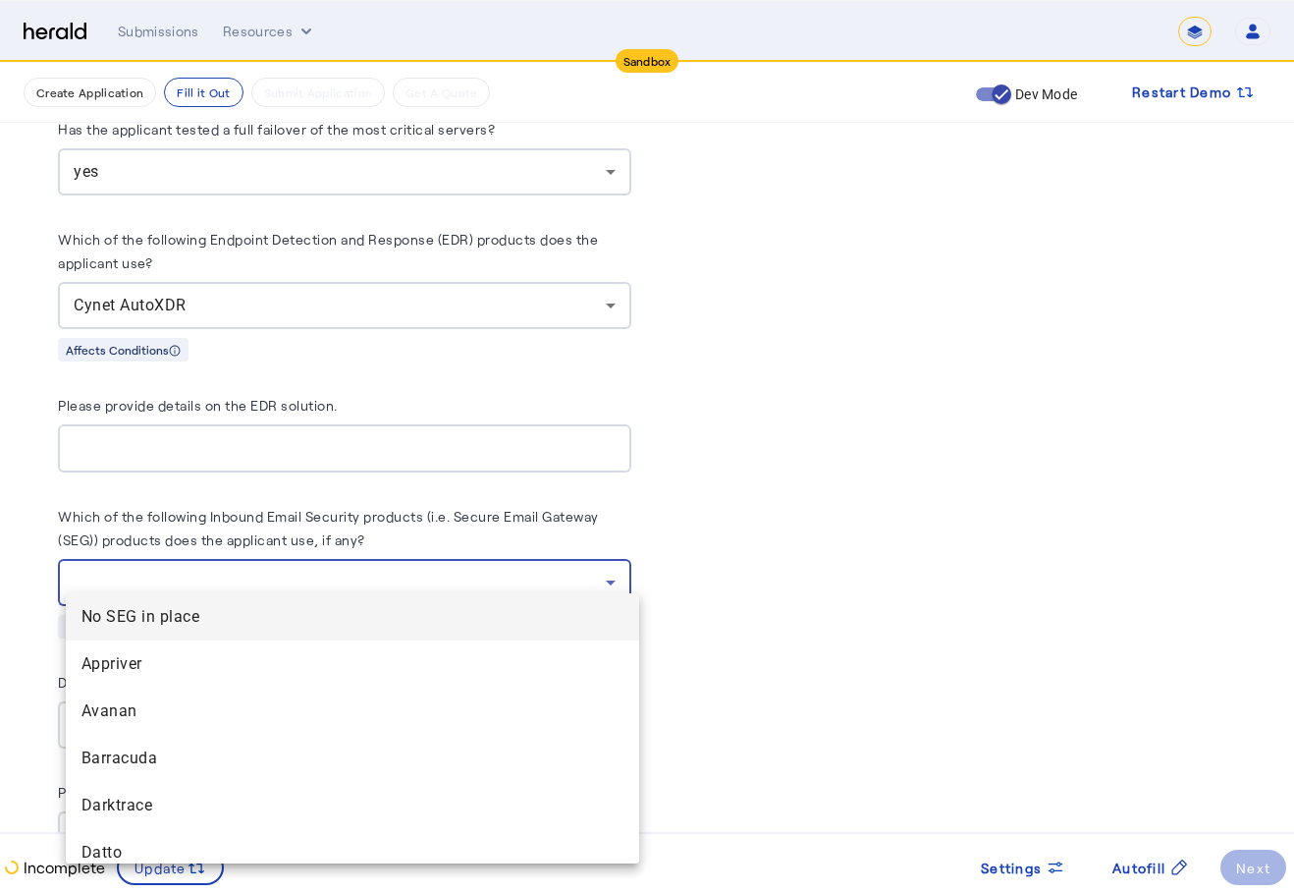
click at [318, 680] on mat-option "Appriver" at bounding box center [352, 663] width 573 height 47
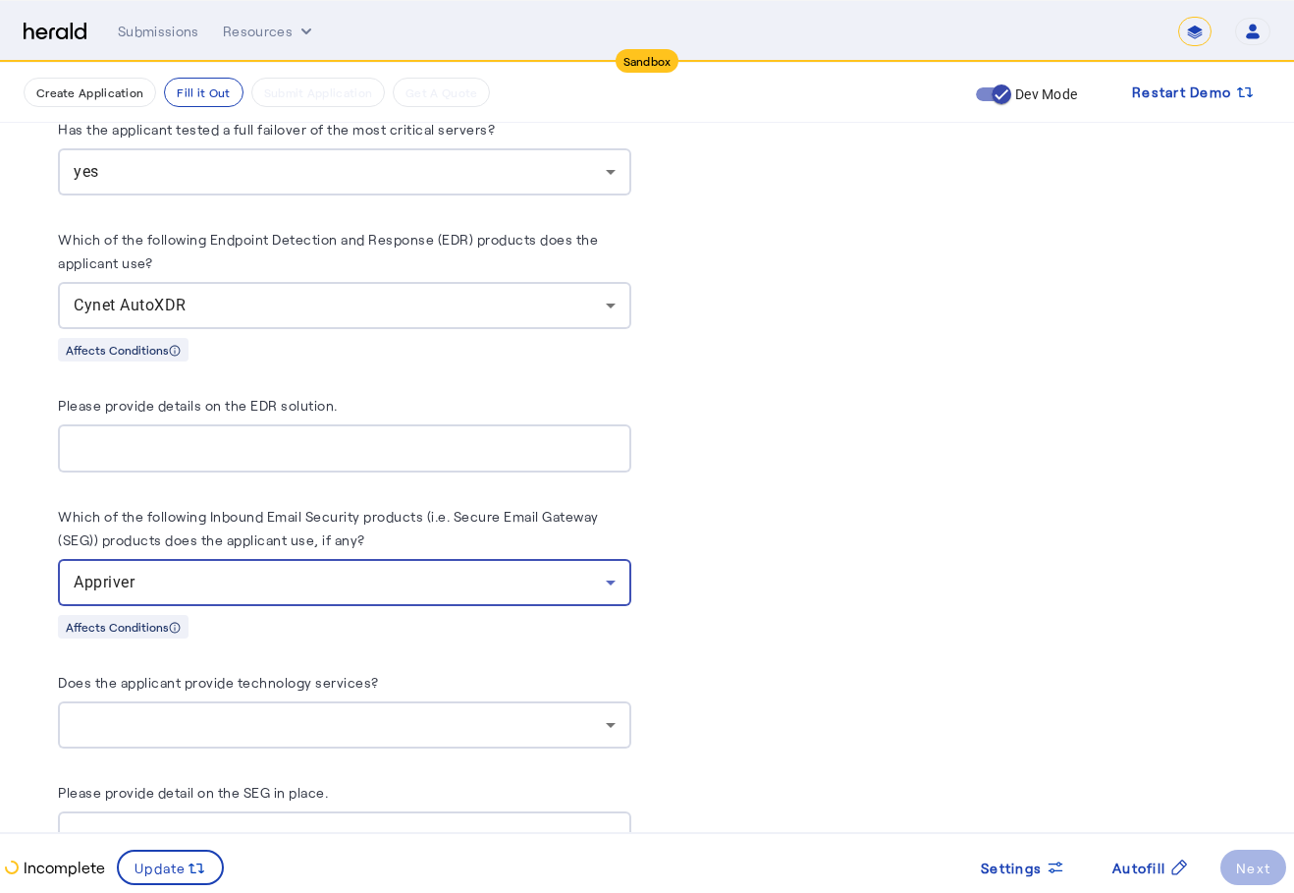
scroll to position [6069, 0]
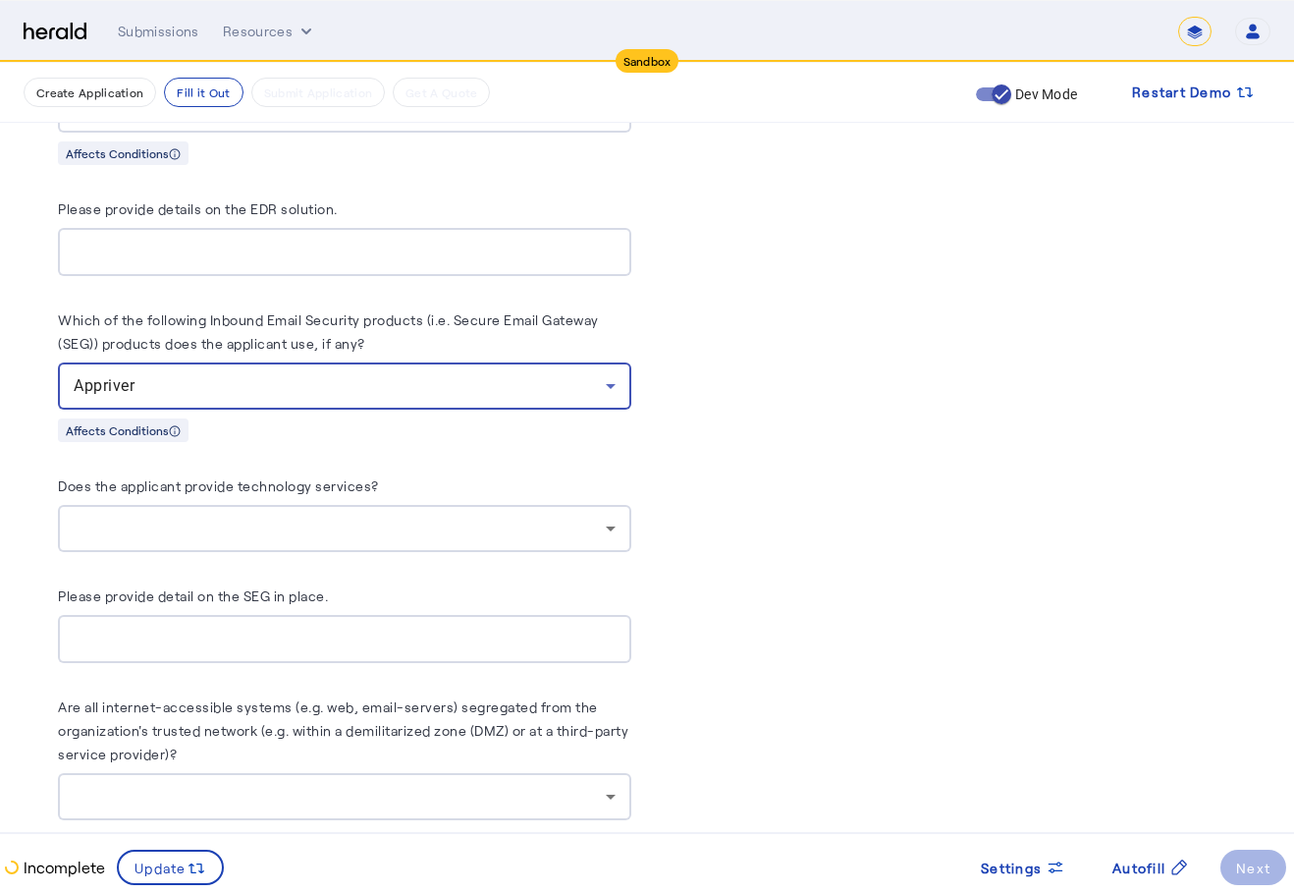
click at [490, 517] on div at bounding box center [340, 529] width 532 height 24
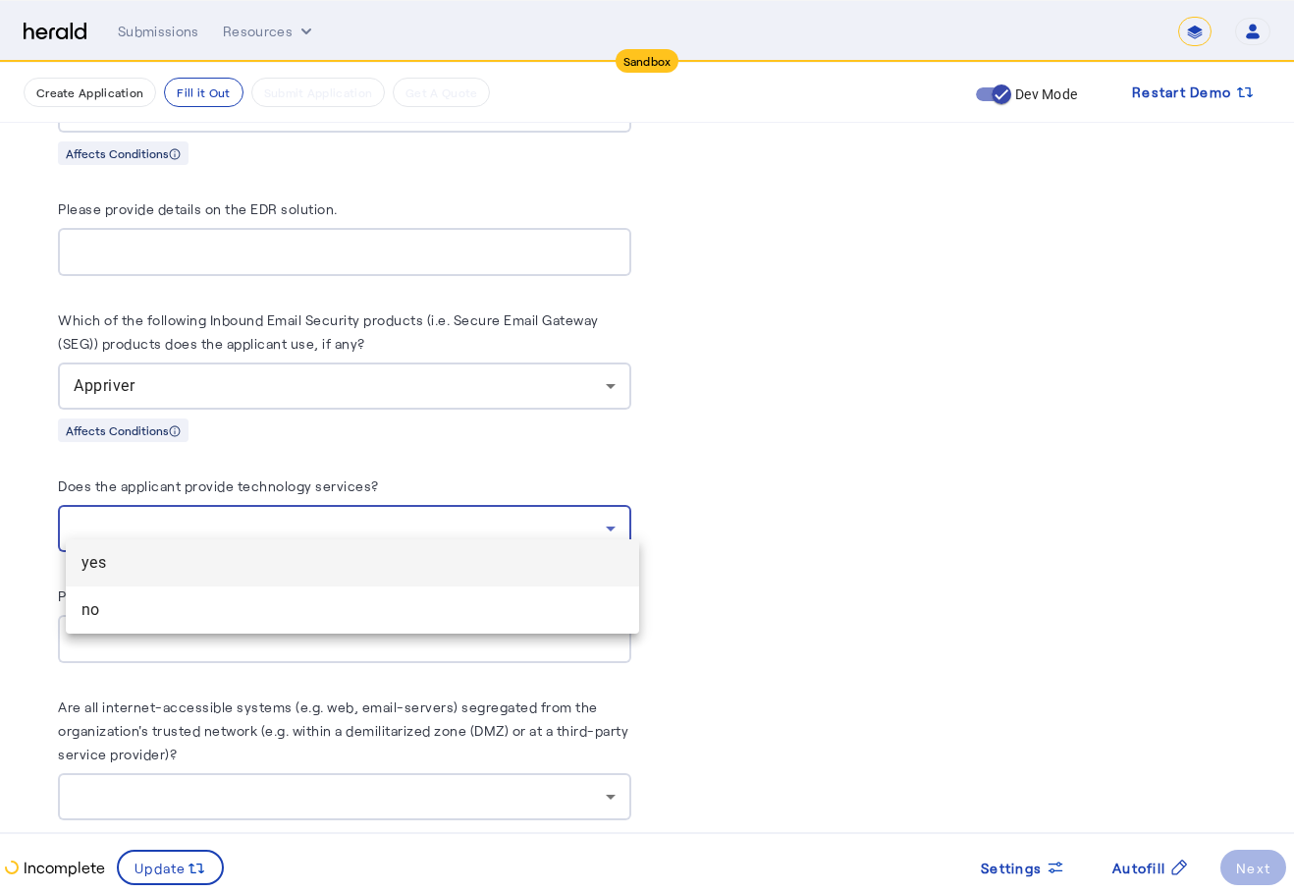
click at [361, 625] on mat-option "no" at bounding box center [352, 609] width 573 height 47
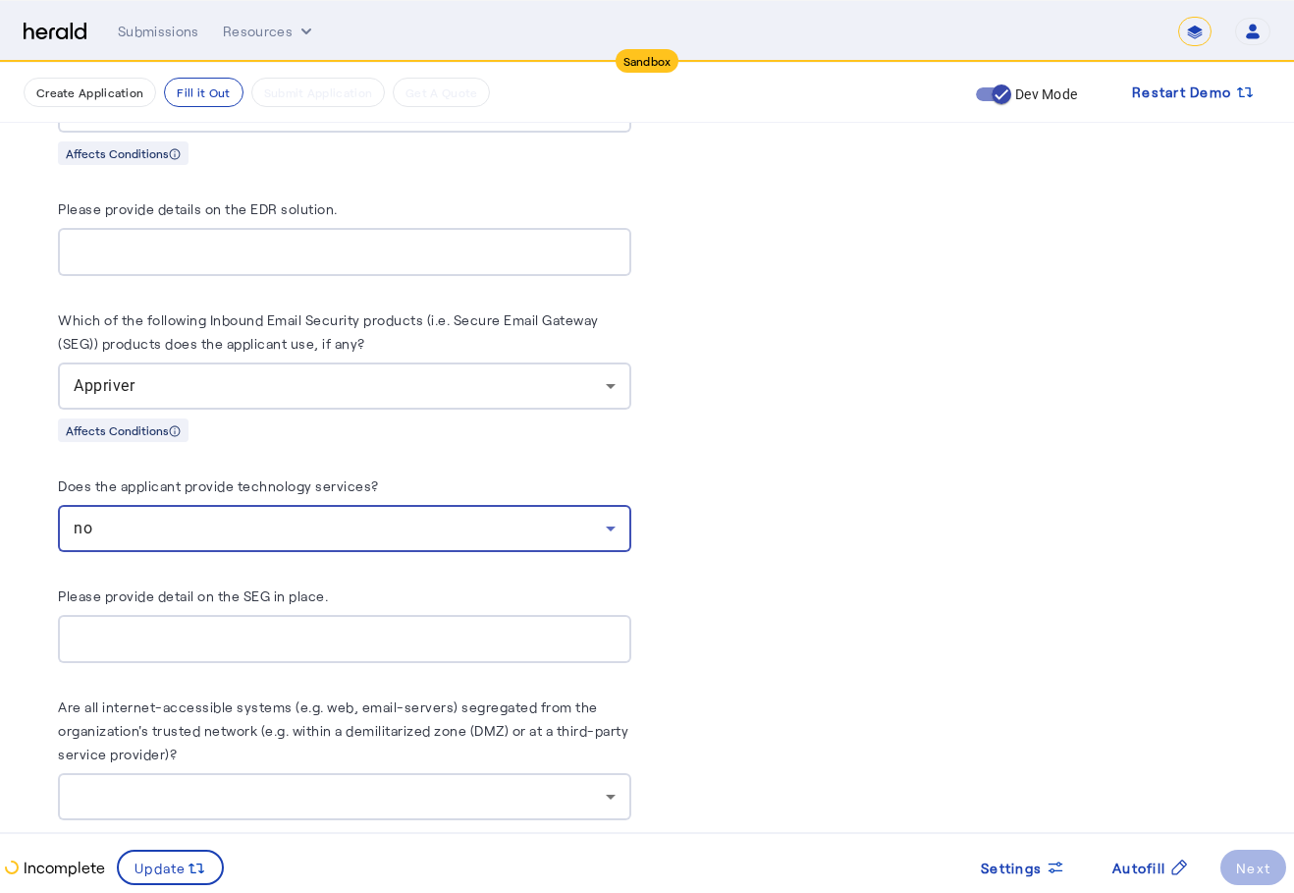
click at [359, 627] on input "Please provide detail on the SEG in place." at bounding box center [345, 639] width 542 height 24
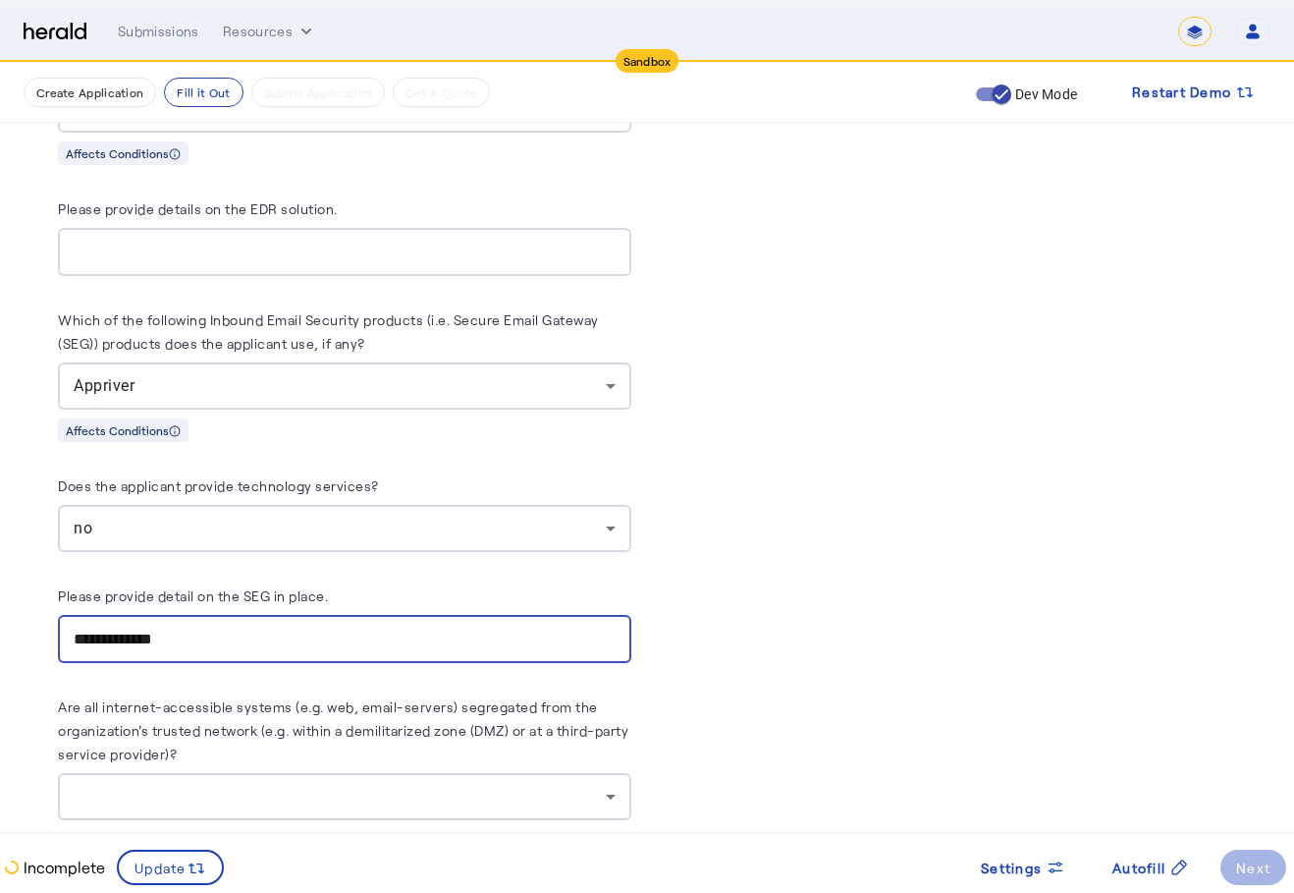
click at [408, 627] on input "**********" at bounding box center [345, 639] width 542 height 24
type input "*"
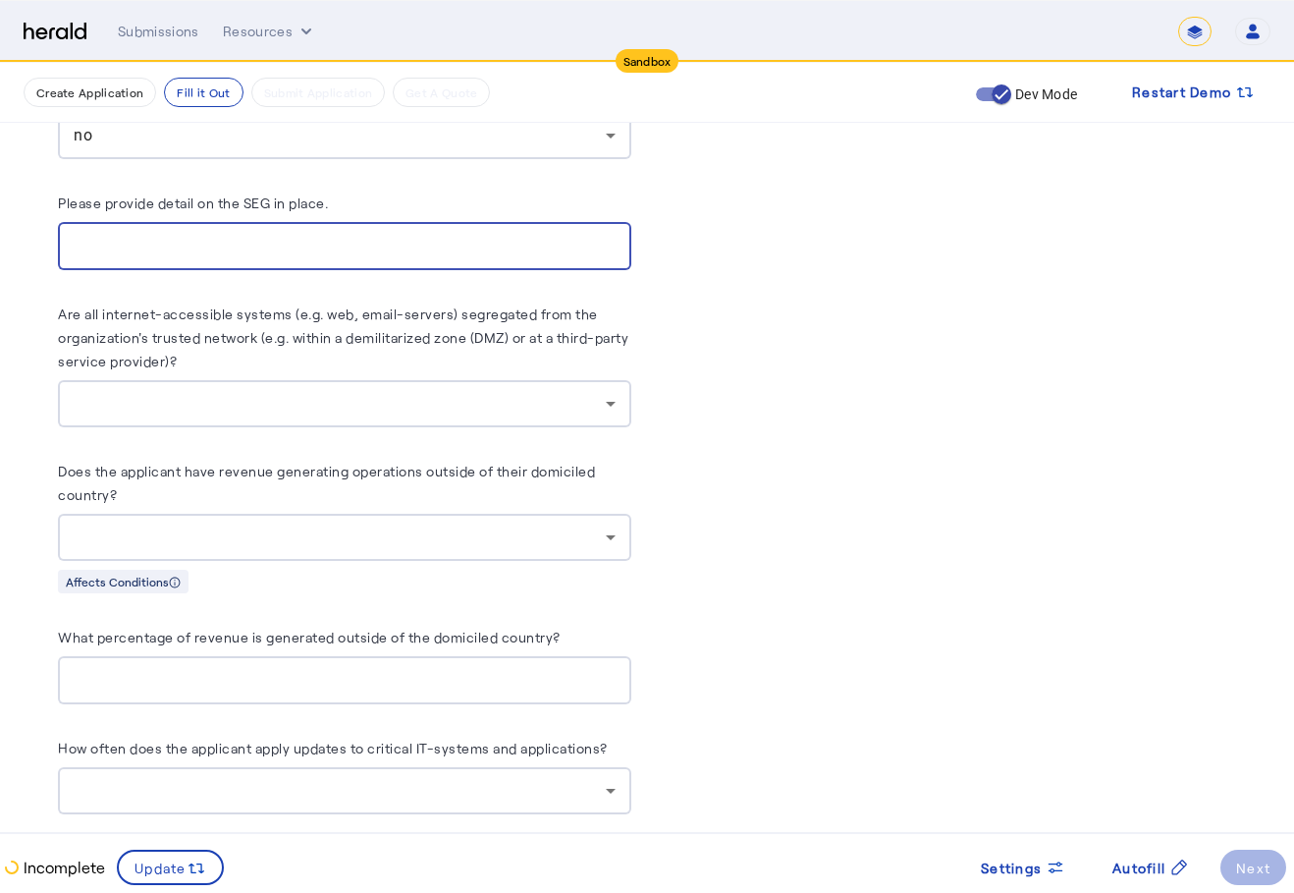
click at [571, 393] on div at bounding box center [340, 404] width 532 height 24
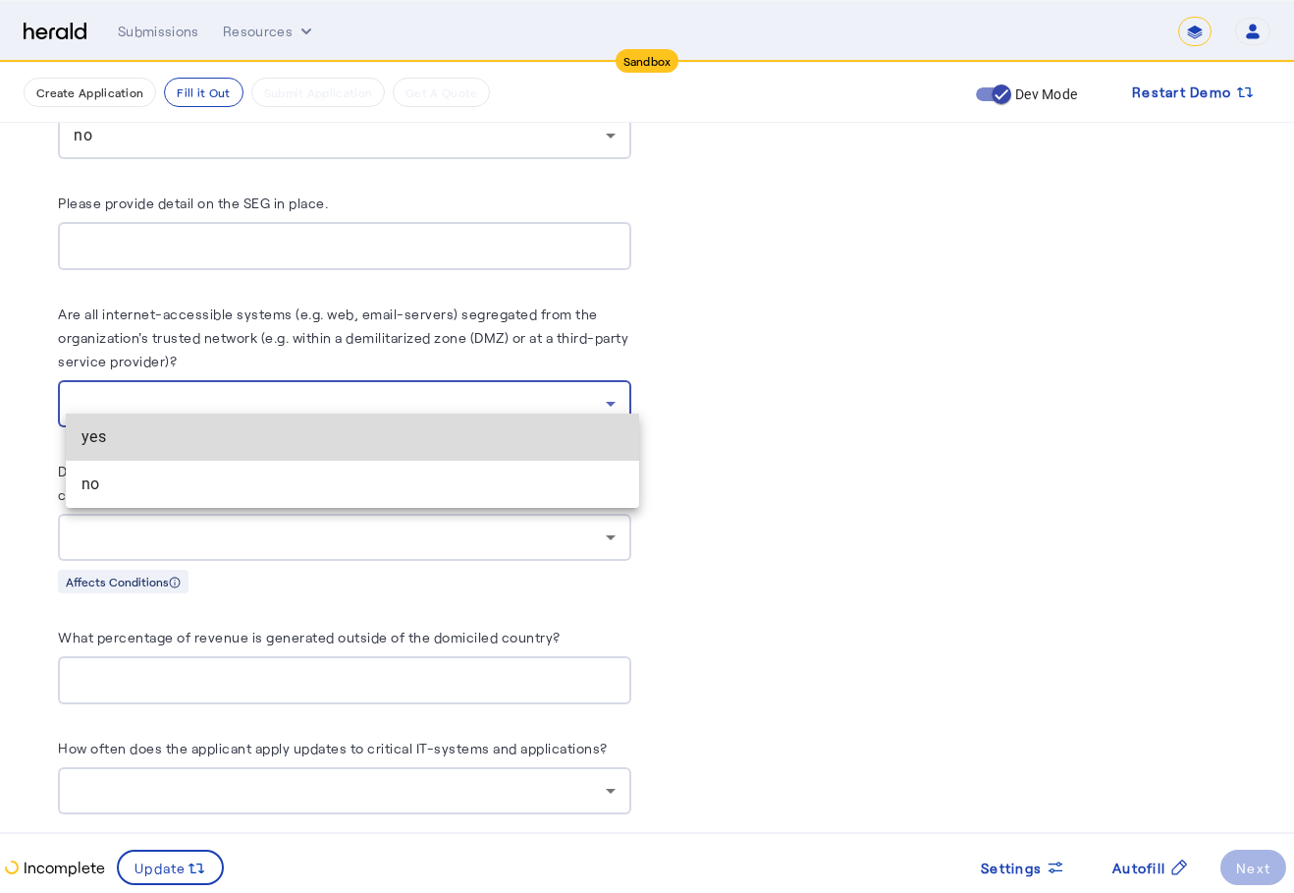
click at [489, 453] on mat-option "yes" at bounding box center [352, 436] width 573 height 47
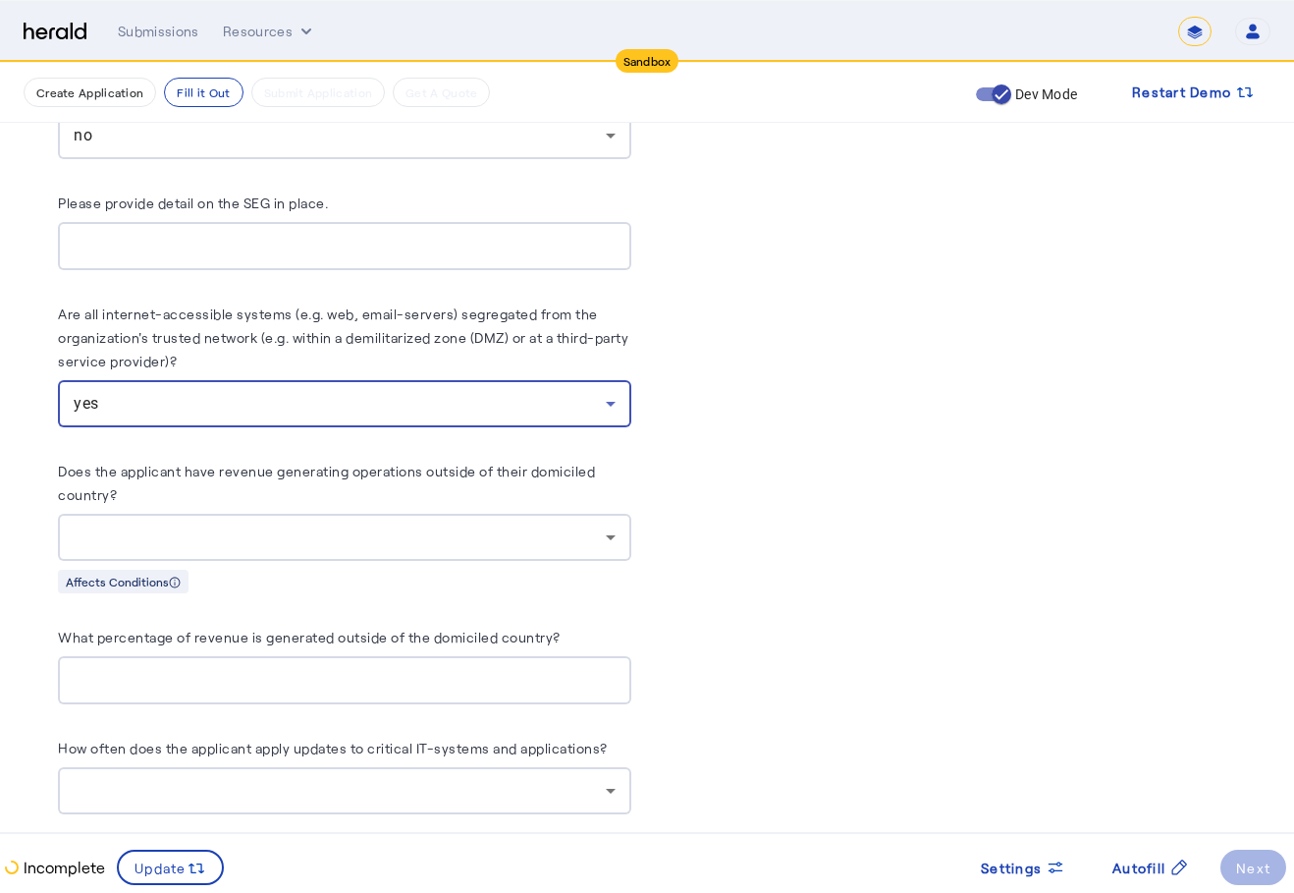
click at [483, 525] on div at bounding box center [340, 537] width 532 height 24
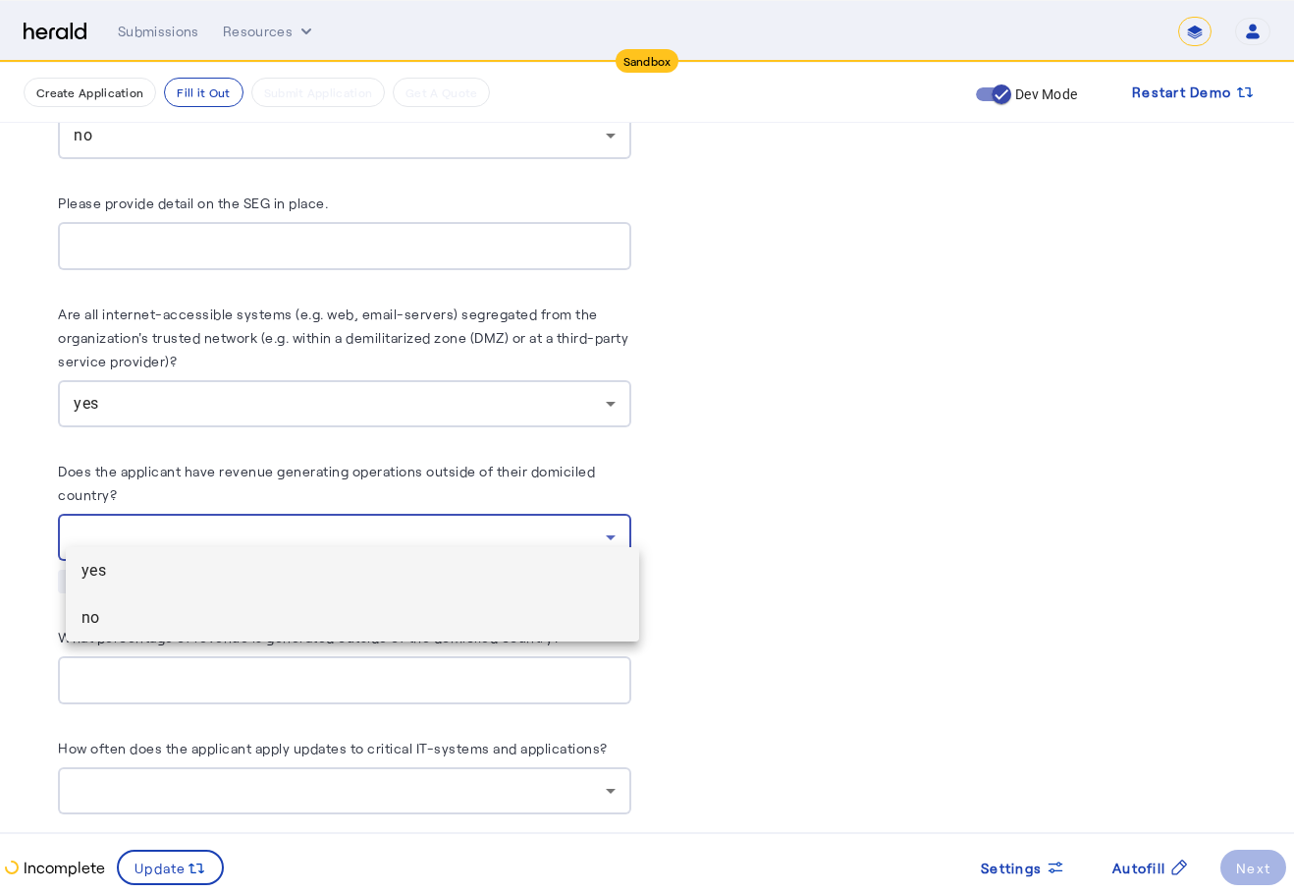
click at [397, 634] on mat-option "no" at bounding box center [352, 617] width 573 height 47
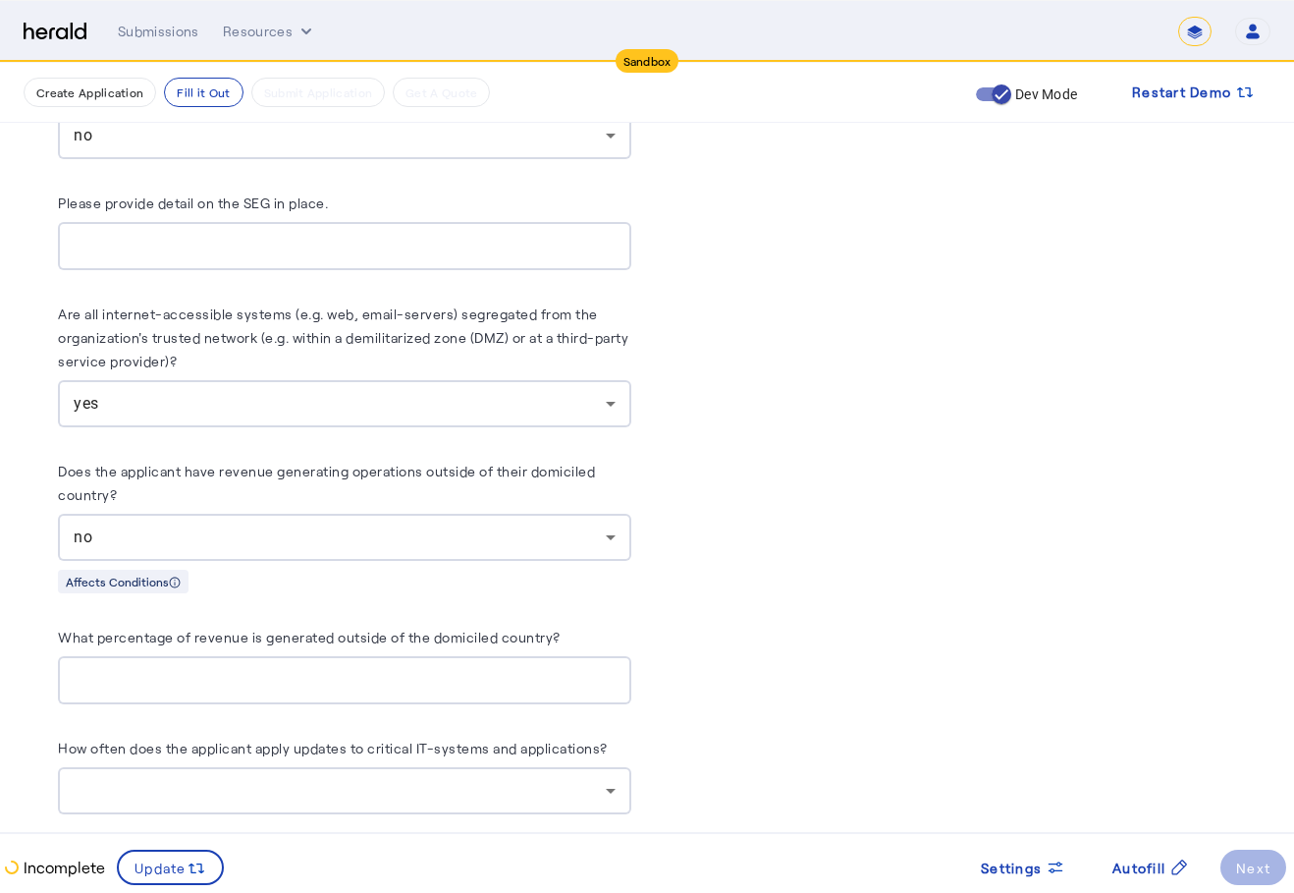
click at [406, 678] on div at bounding box center [345, 680] width 542 height 48
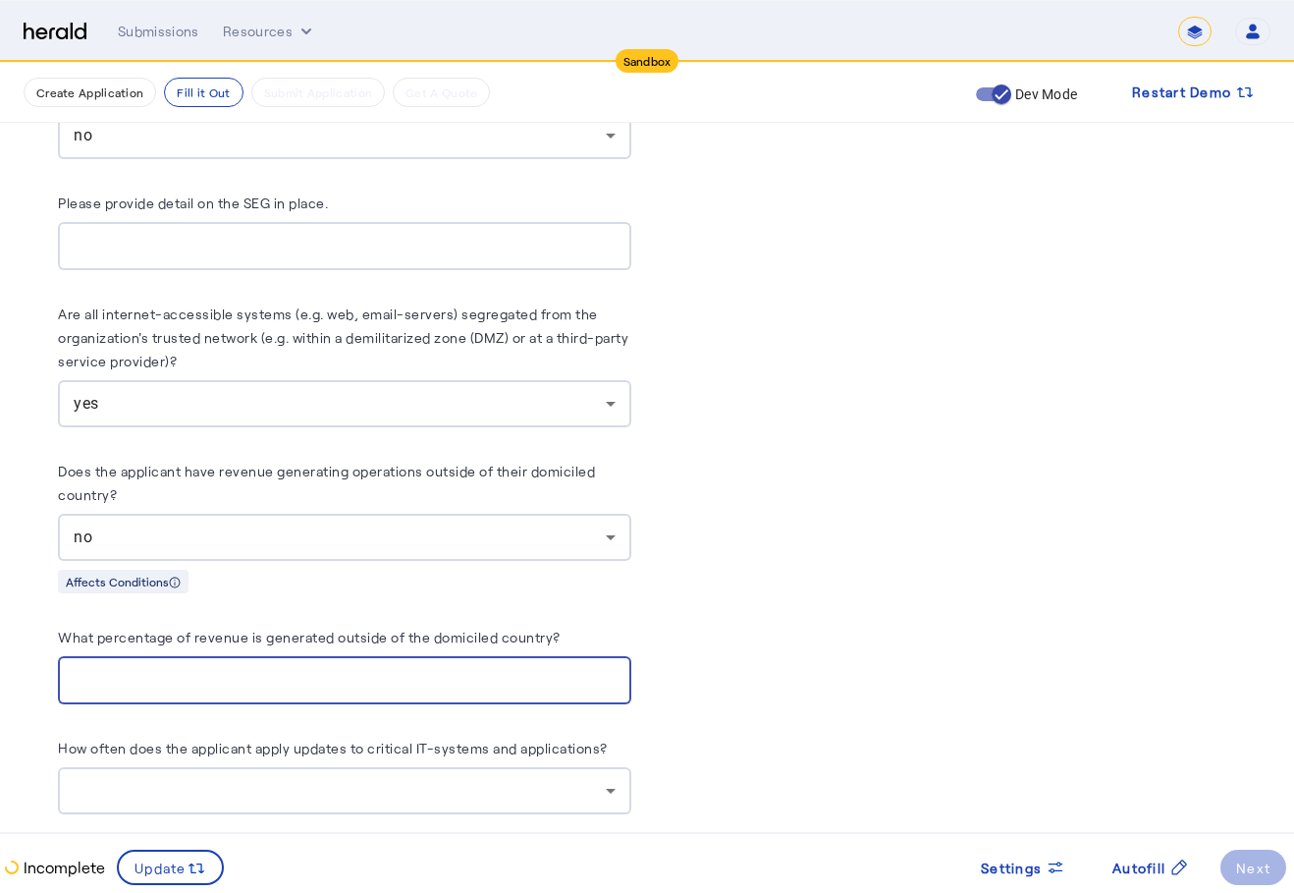
click at [606, 669] on input "What percentage of revenue is generated outside of the domiciled country?" at bounding box center [345, 681] width 542 height 24
type input "*"
click at [613, 669] on input "*" at bounding box center [345, 681] width 542 height 24
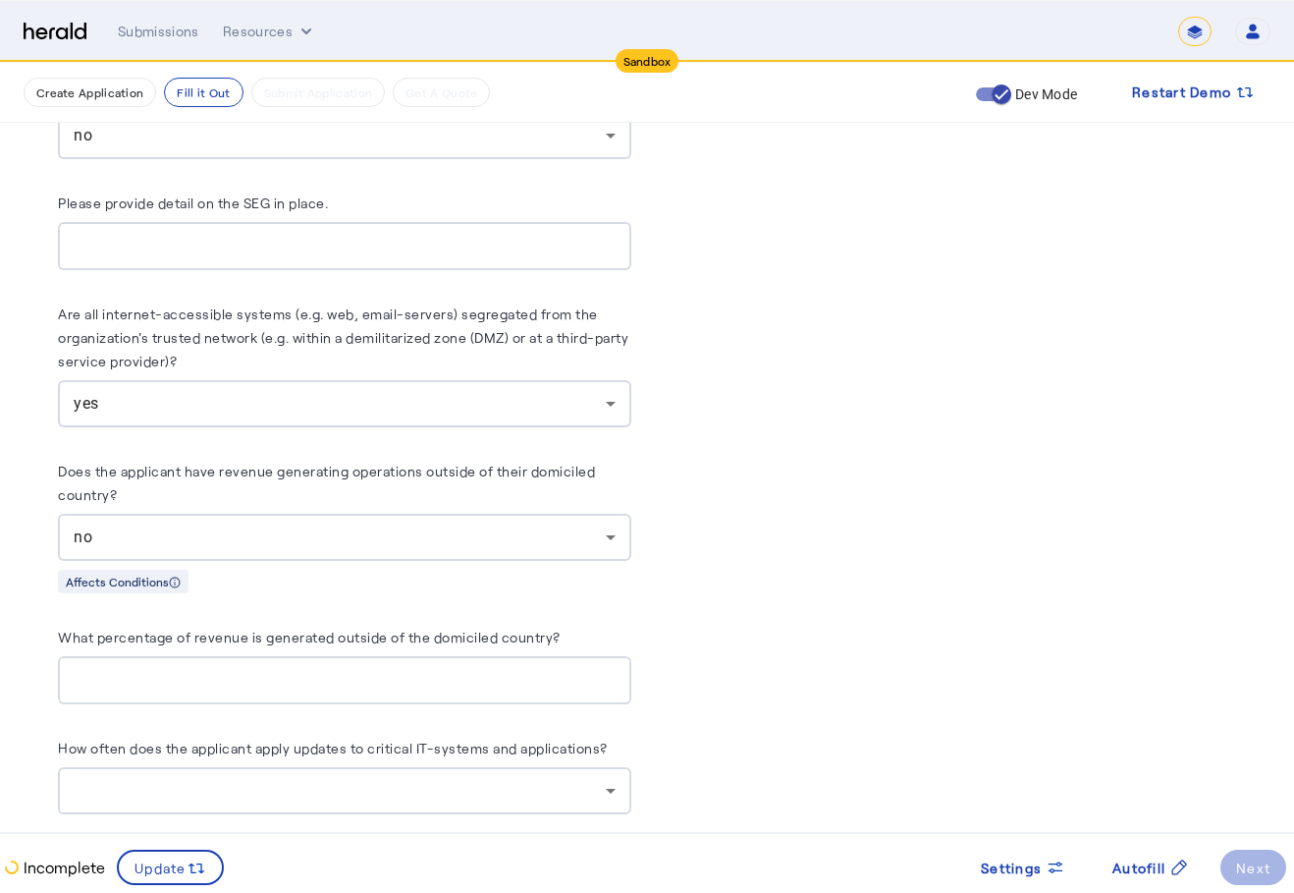
click at [519, 785] on div at bounding box center [345, 790] width 542 height 47
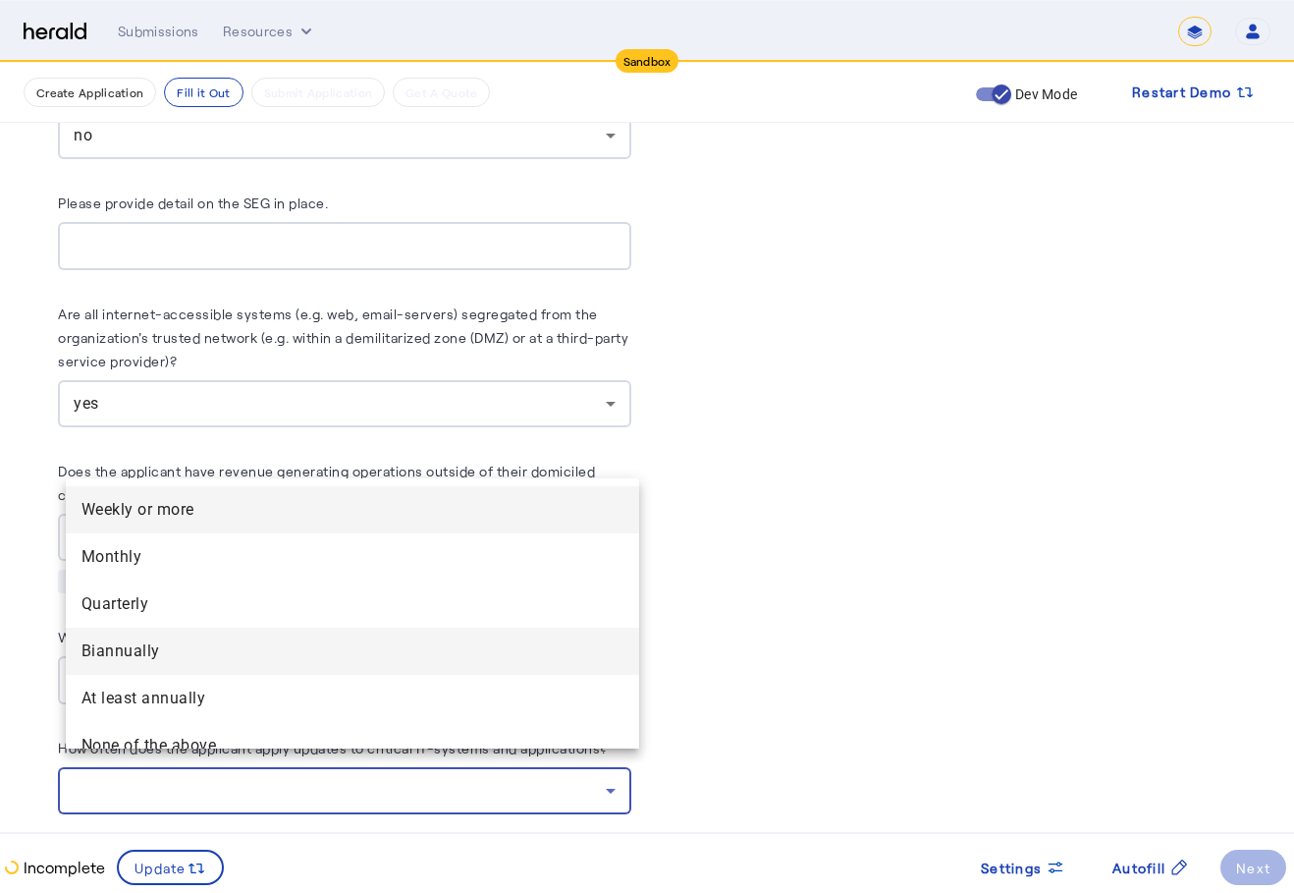
click at [494, 637] on mat-option "Biannually" at bounding box center [352, 650] width 573 height 47
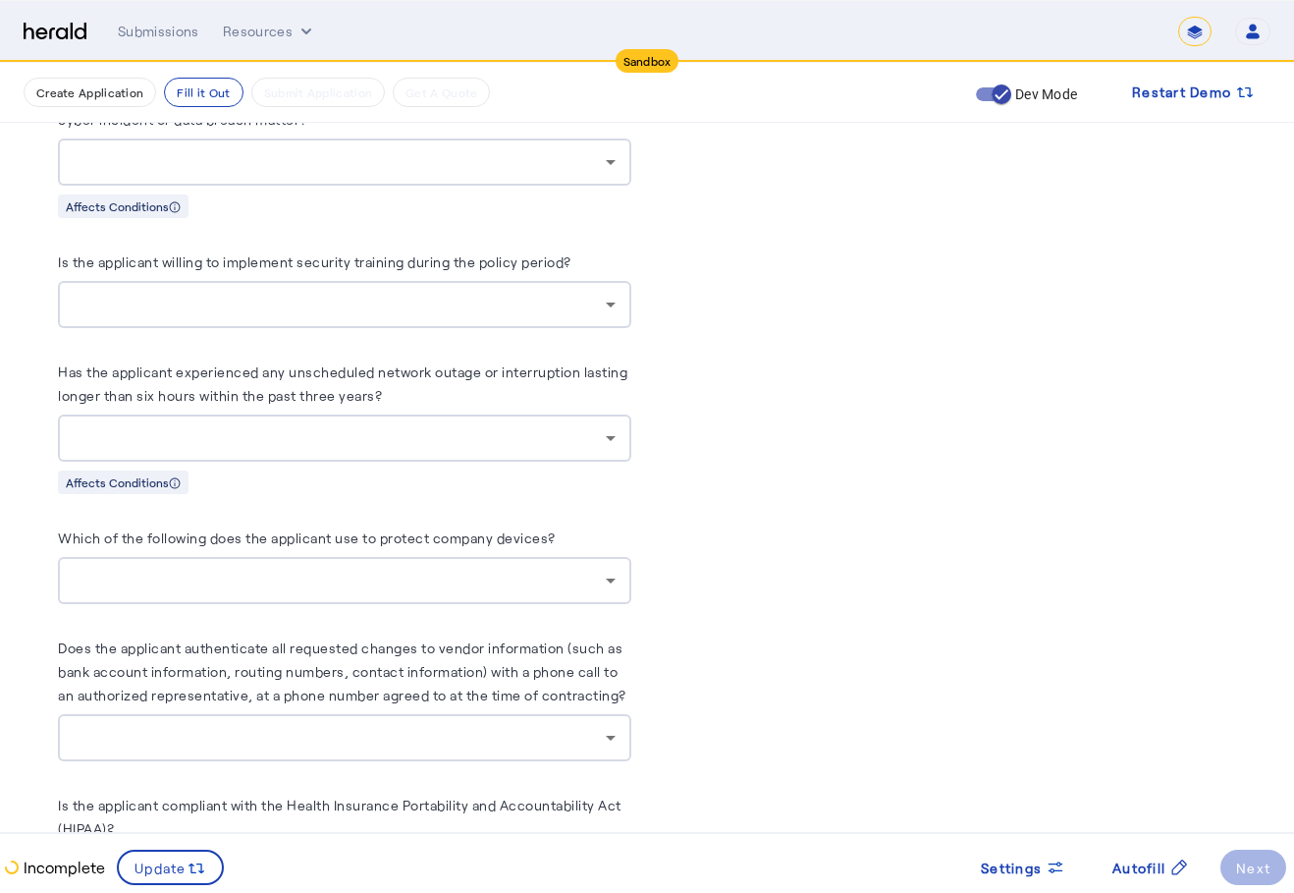
scroll to position [6952, 0]
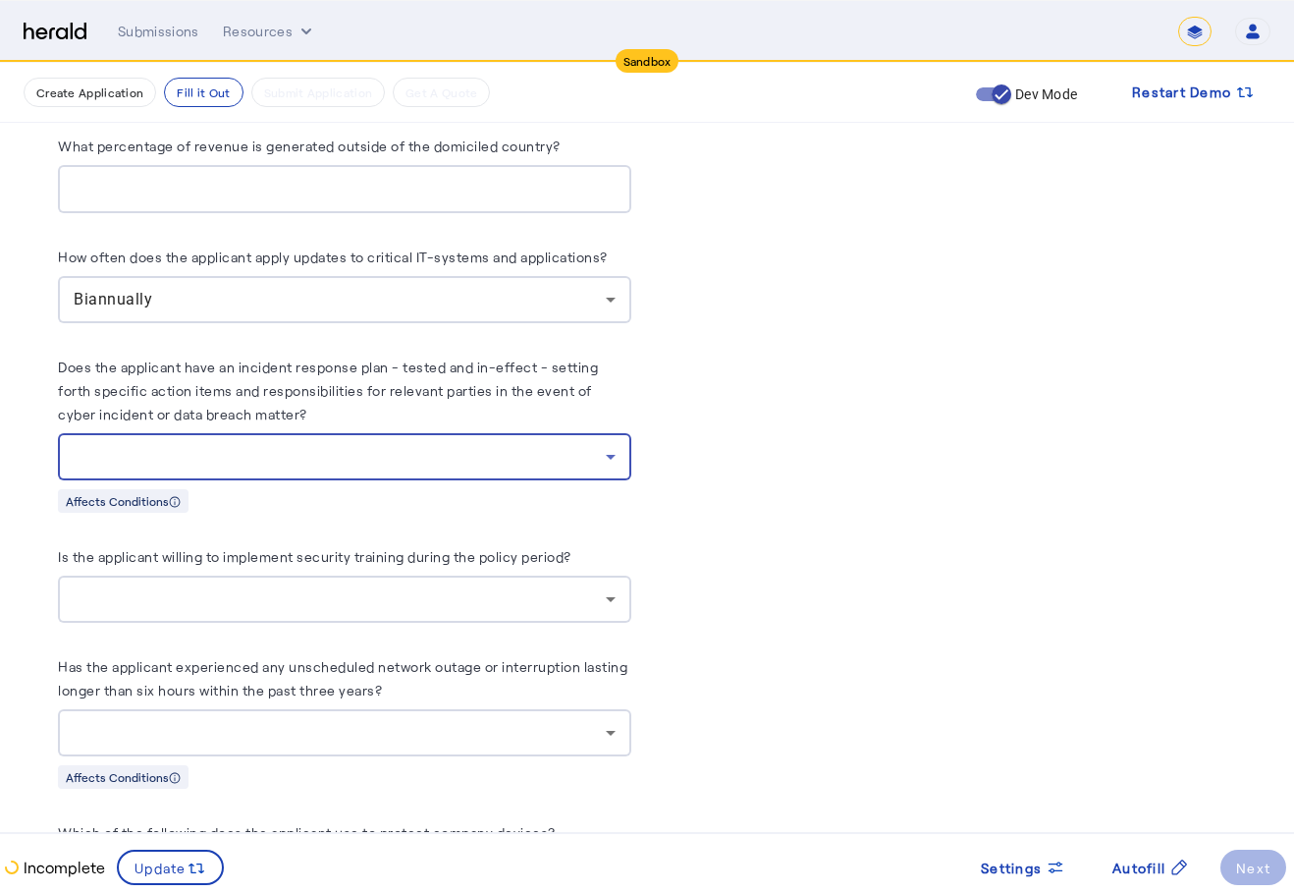
click at [556, 445] on div at bounding box center [340, 457] width 532 height 24
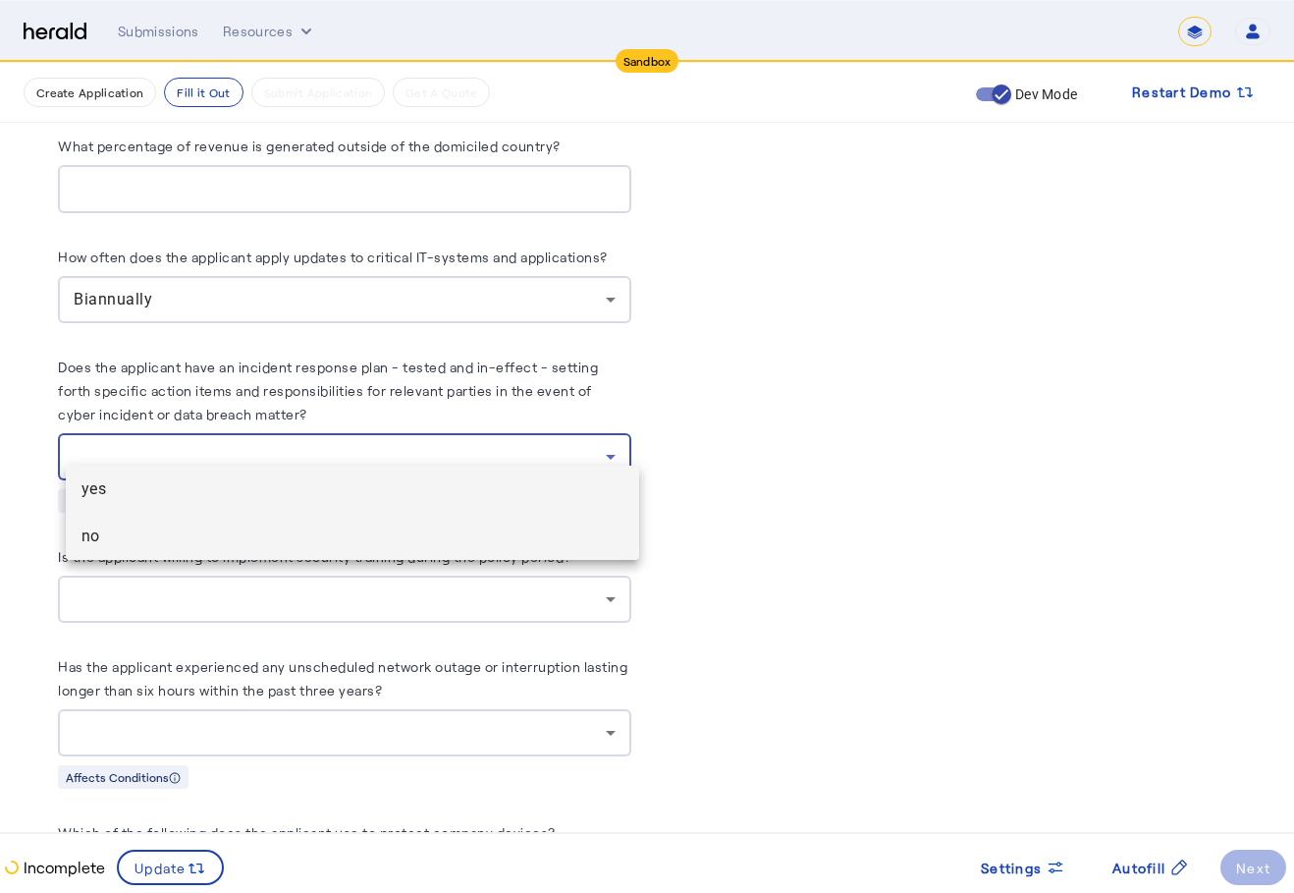
click at [359, 534] on span "no" at bounding box center [353, 536] width 542 height 24
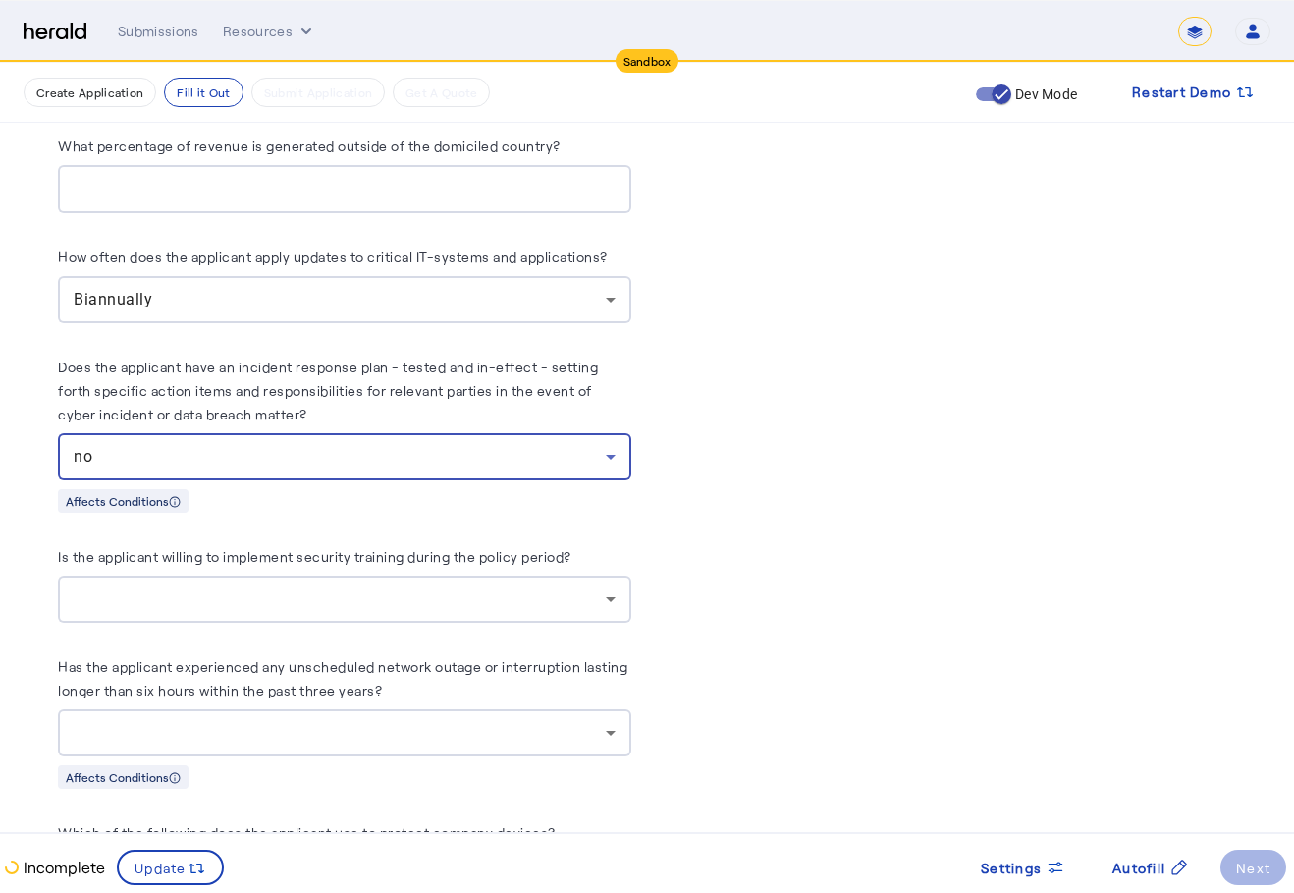
click at [498, 589] on div at bounding box center [340, 599] width 532 height 24
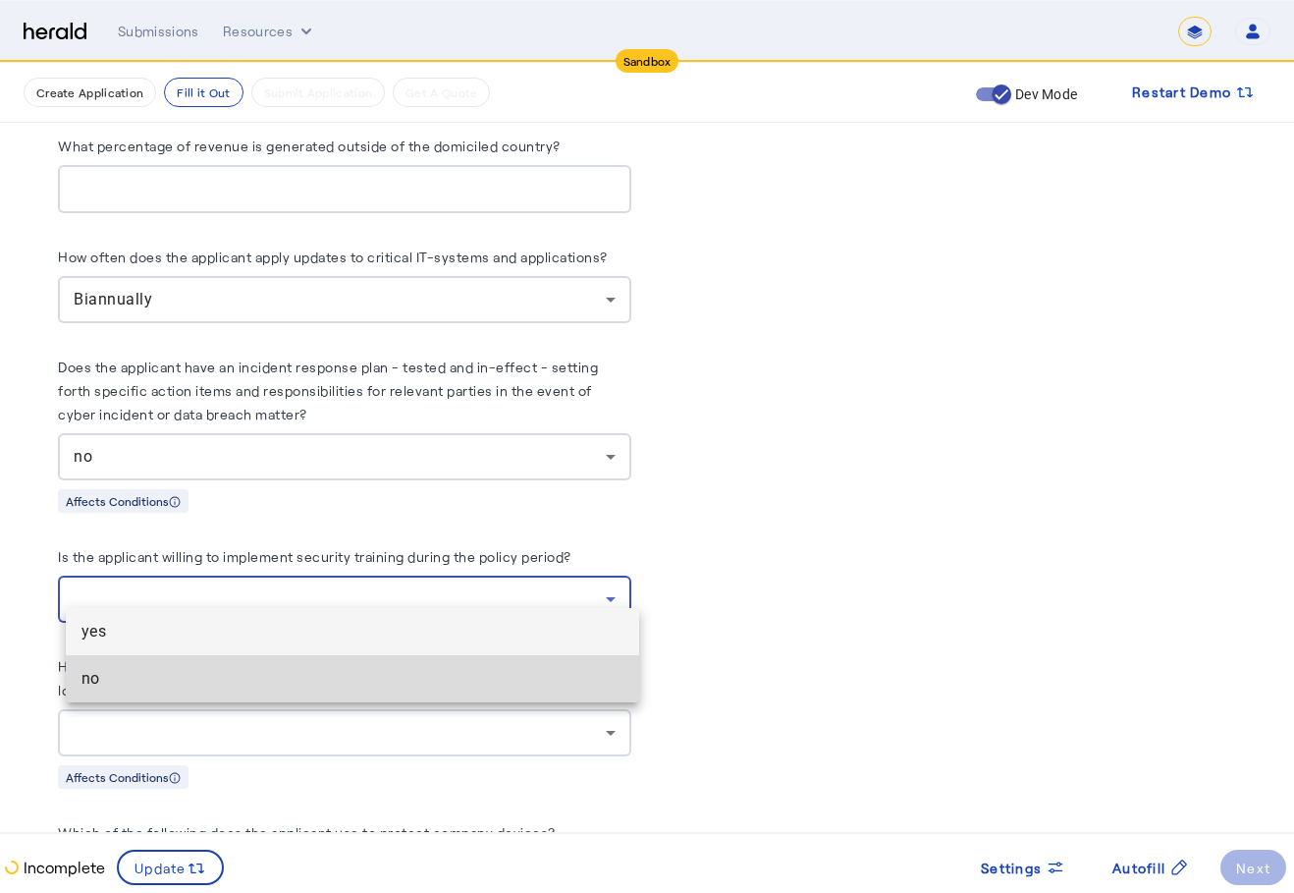
click at [413, 667] on span "no" at bounding box center [353, 679] width 542 height 24
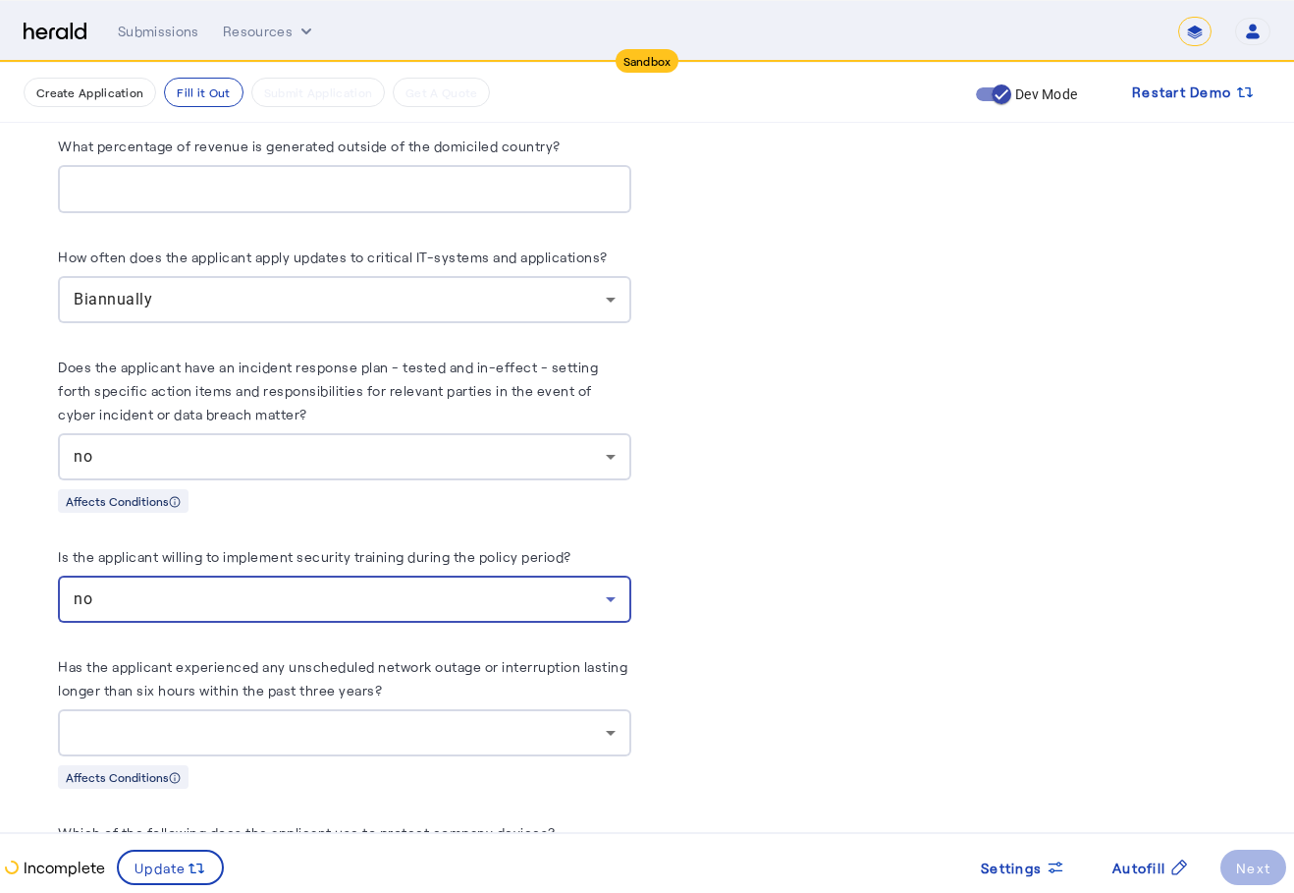
drag, startPoint x: 482, startPoint y: 749, endPoint x: 488, endPoint y: 737, distance: 13.2
click at [485, 764] on div "Affects Conditions" at bounding box center [344, 776] width 573 height 25
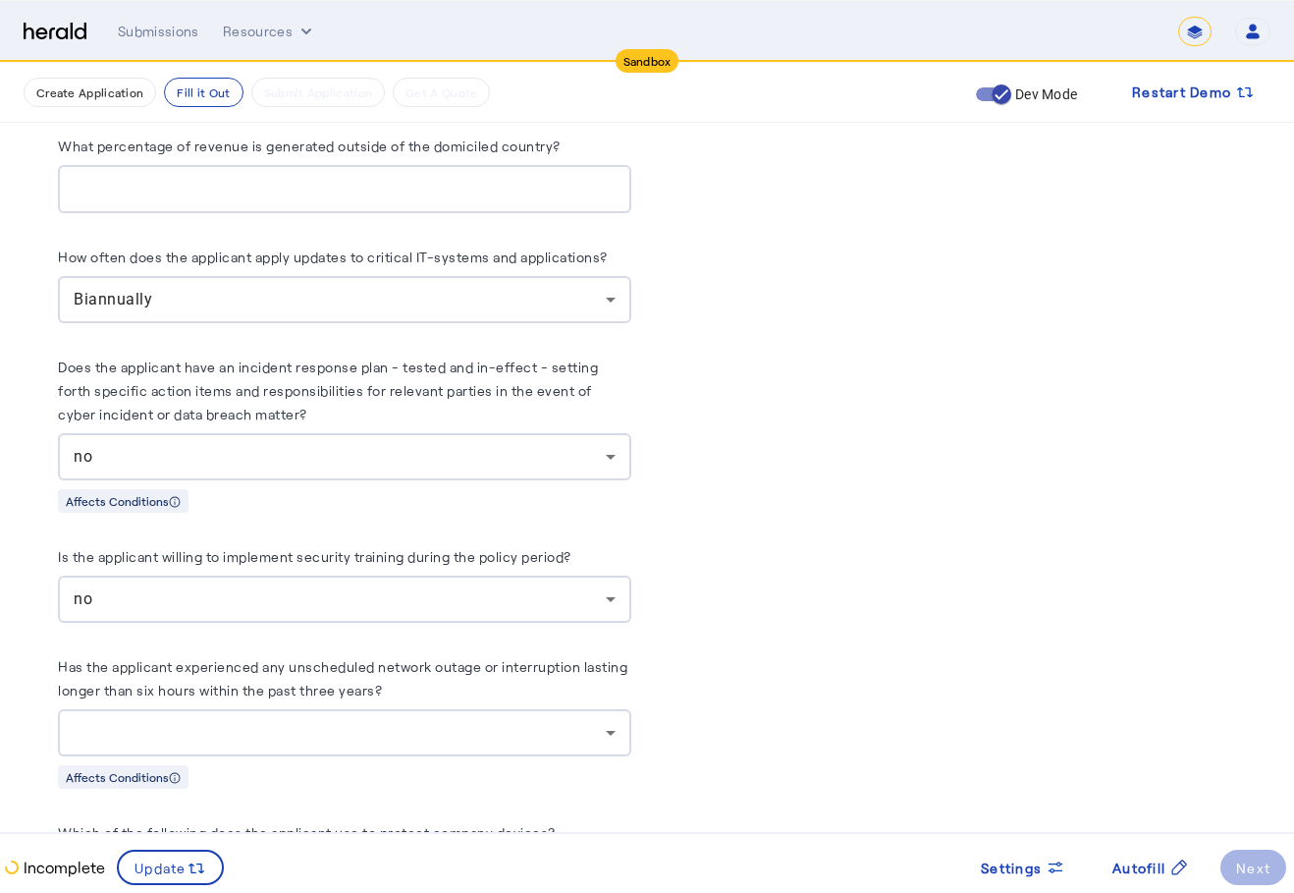
click at [489, 731] on div at bounding box center [345, 732] width 542 height 47
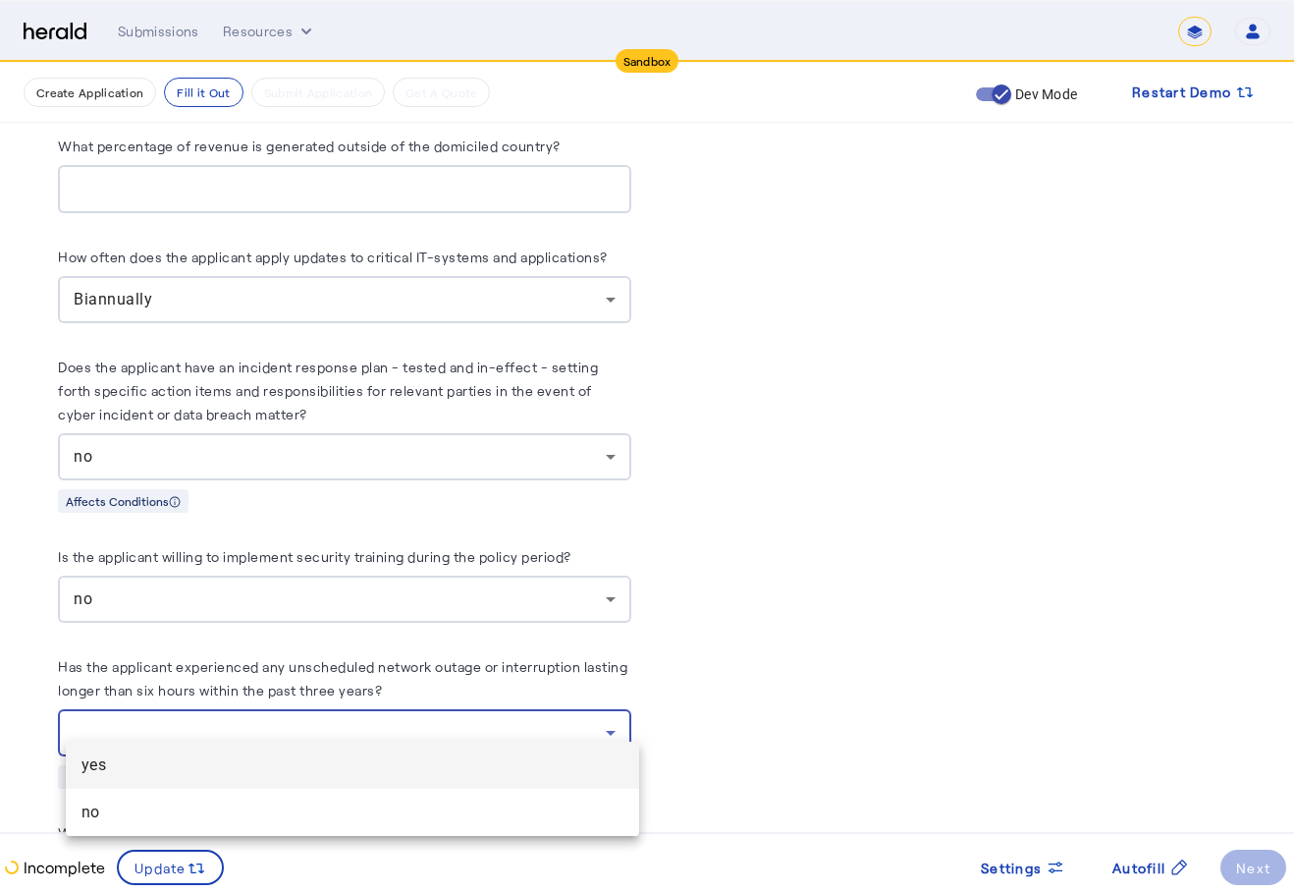
click at [461, 781] on mat-option "yes" at bounding box center [352, 764] width 573 height 47
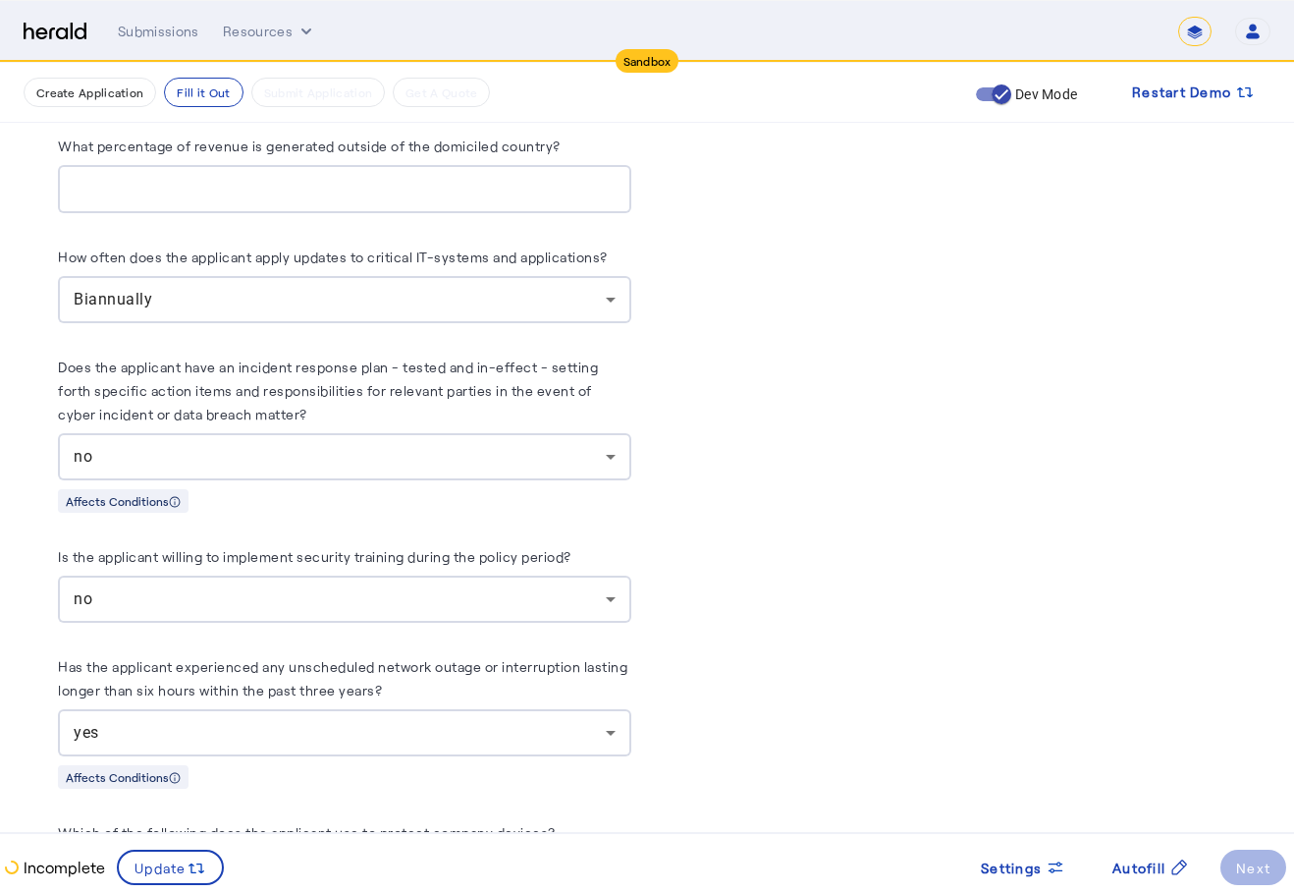
scroll to position [7247, 0]
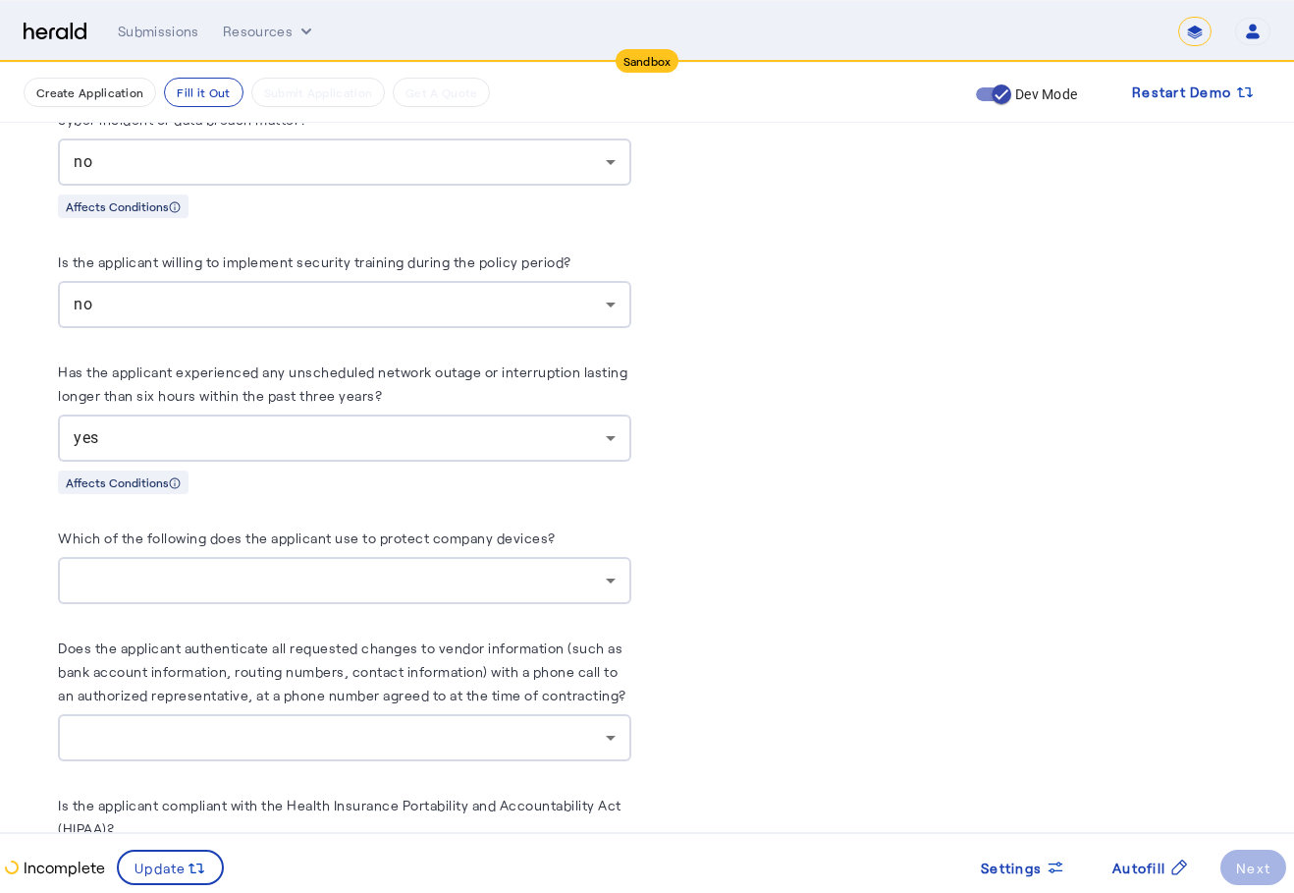
click at [568, 572] on div at bounding box center [340, 581] width 532 height 24
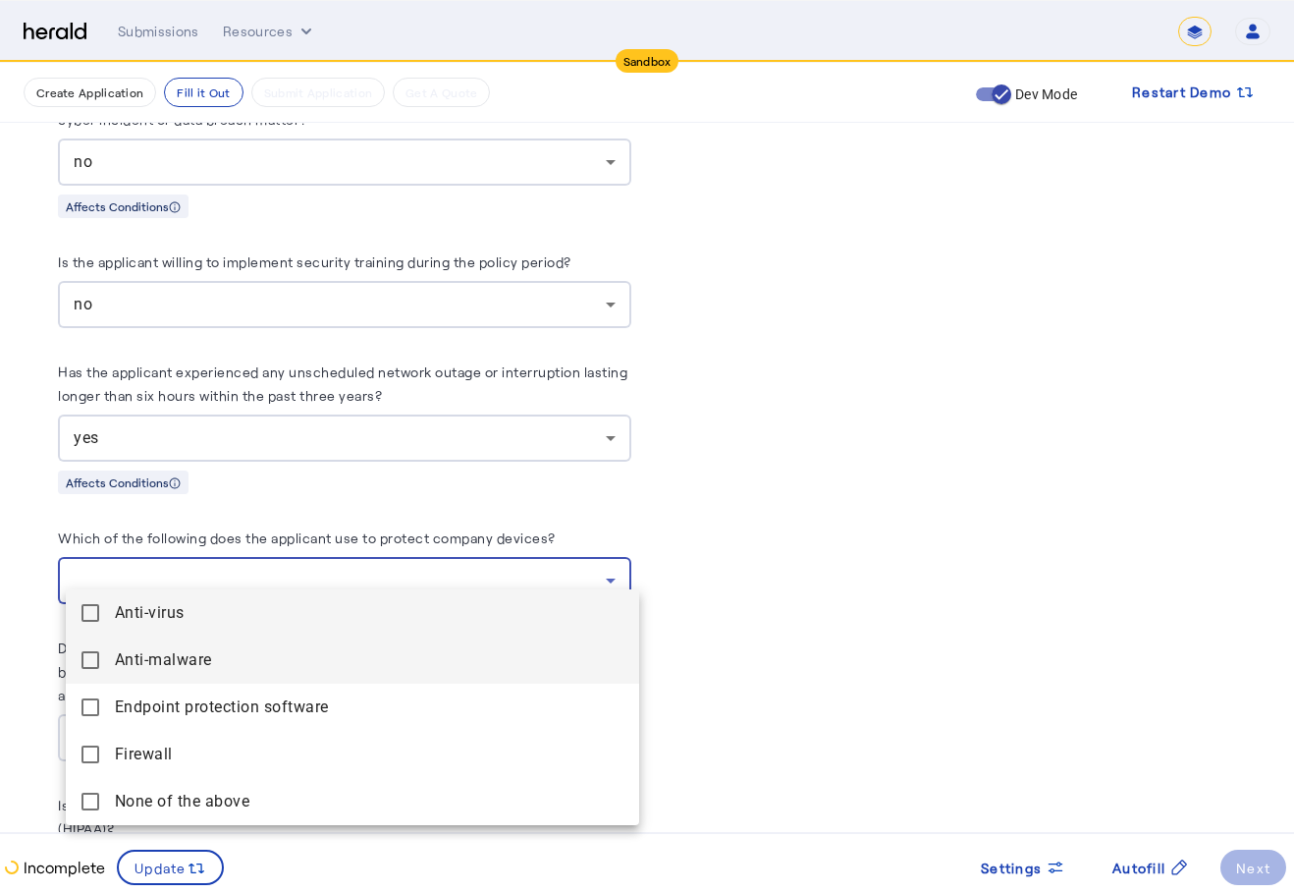
click at [423, 640] on mat-option "Anti-malware" at bounding box center [352, 659] width 573 height 47
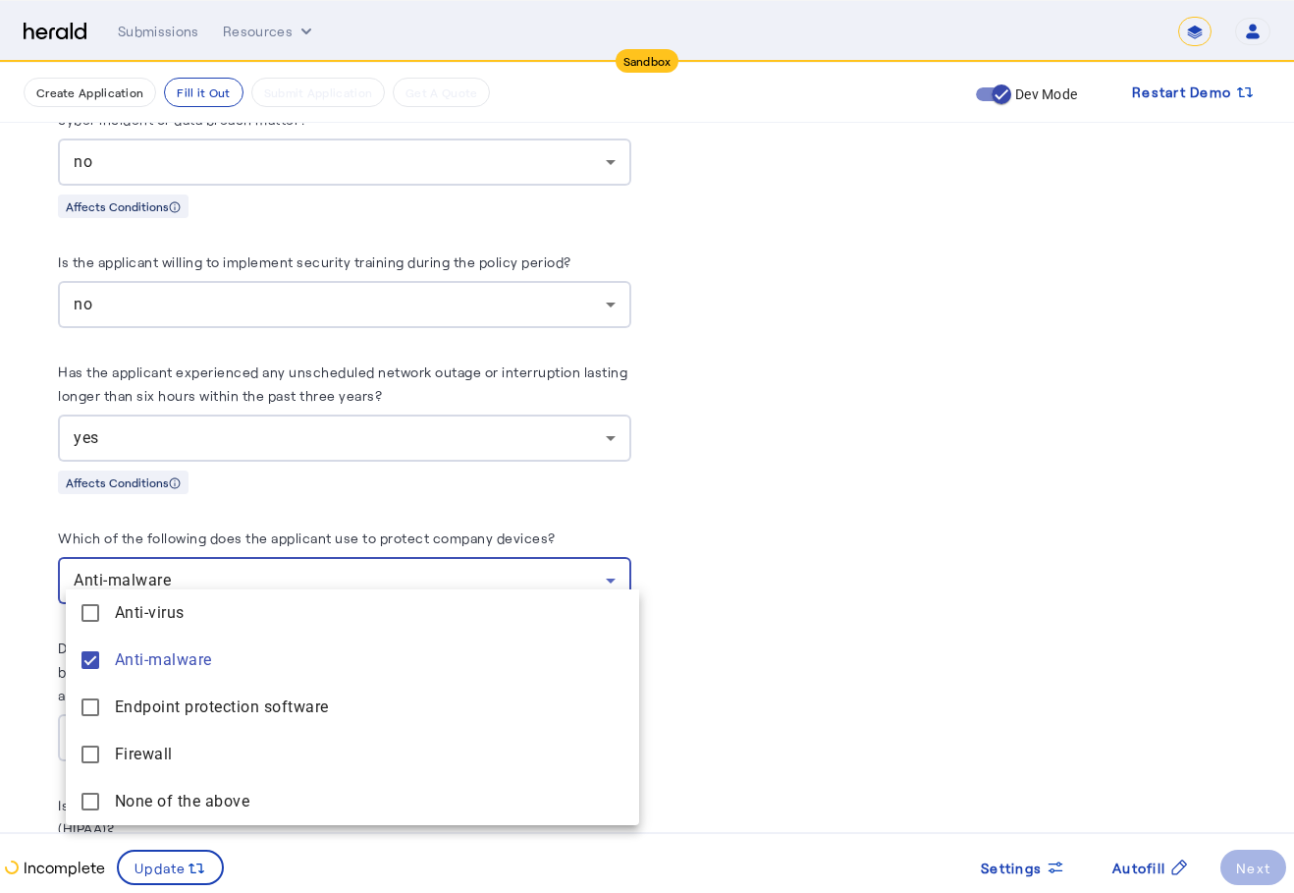
drag, startPoint x: 842, startPoint y: 577, endPoint x: 827, endPoint y: 582, distance: 15.5
click at [842, 578] on div at bounding box center [647, 446] width 1294 height 893
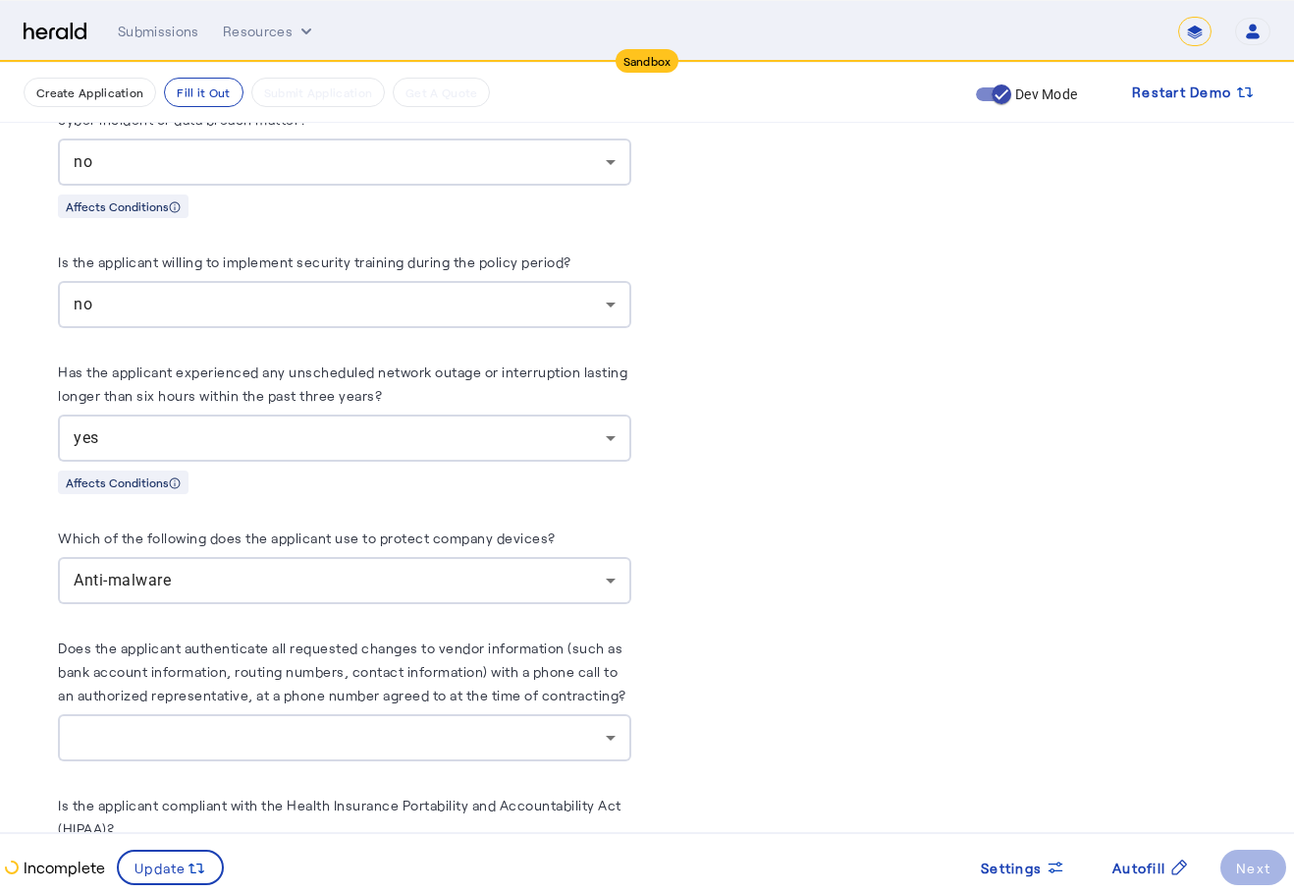
scroll to position [7542, 0]
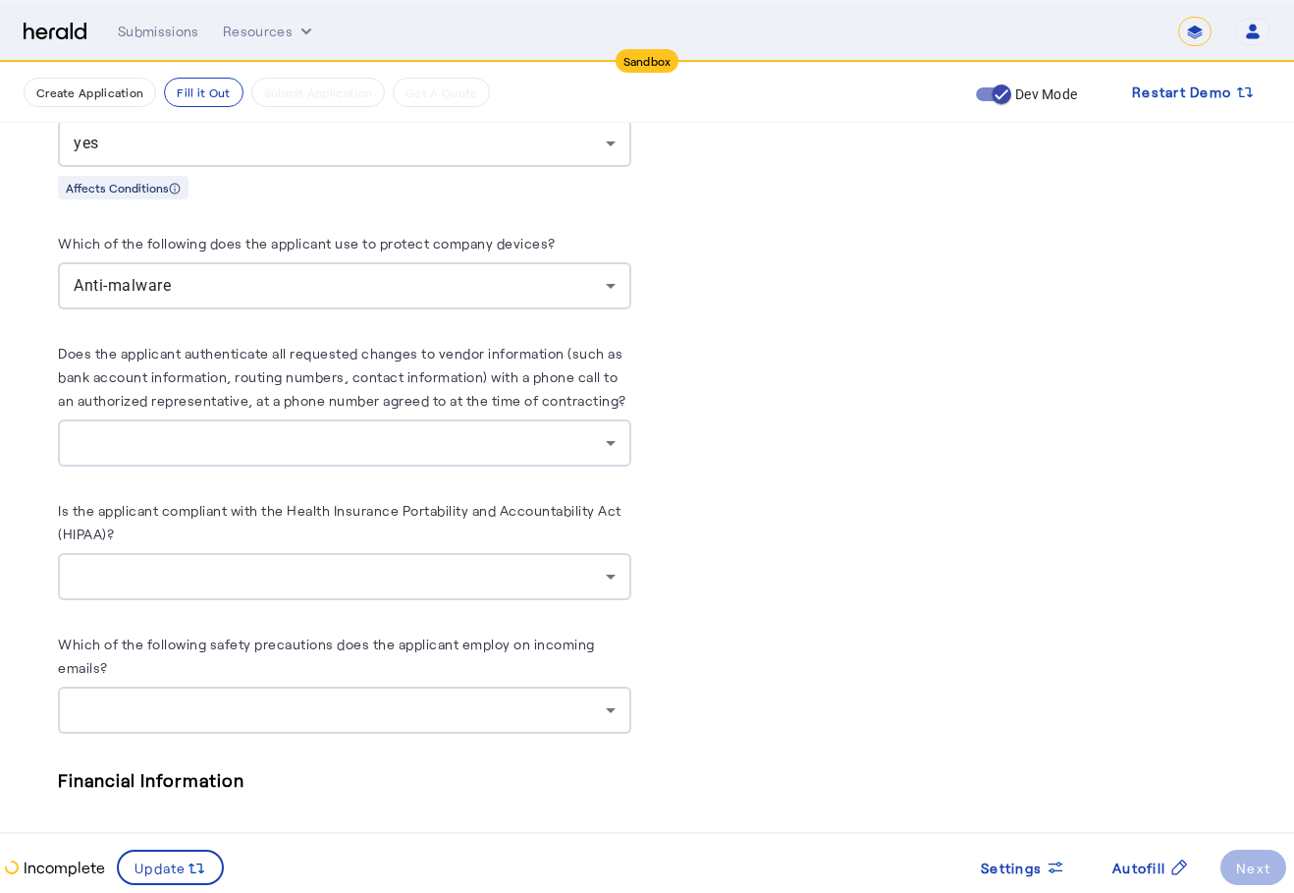
click at [584, 450] on div at bounding box center [340, 443] width 532 height 24
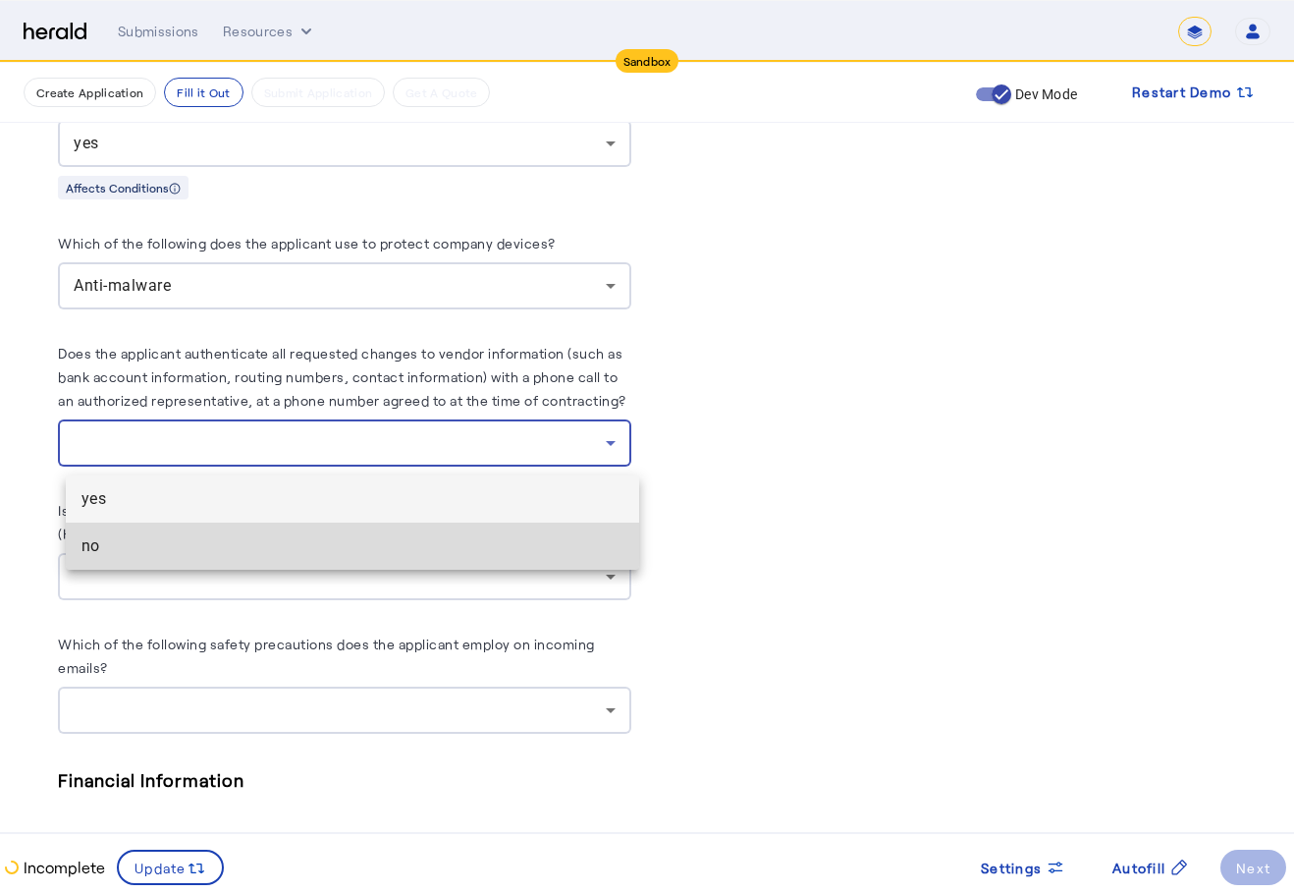
click at [428, 529] on mat-option "no" at bounding box center [352, 545] width 573 height 47
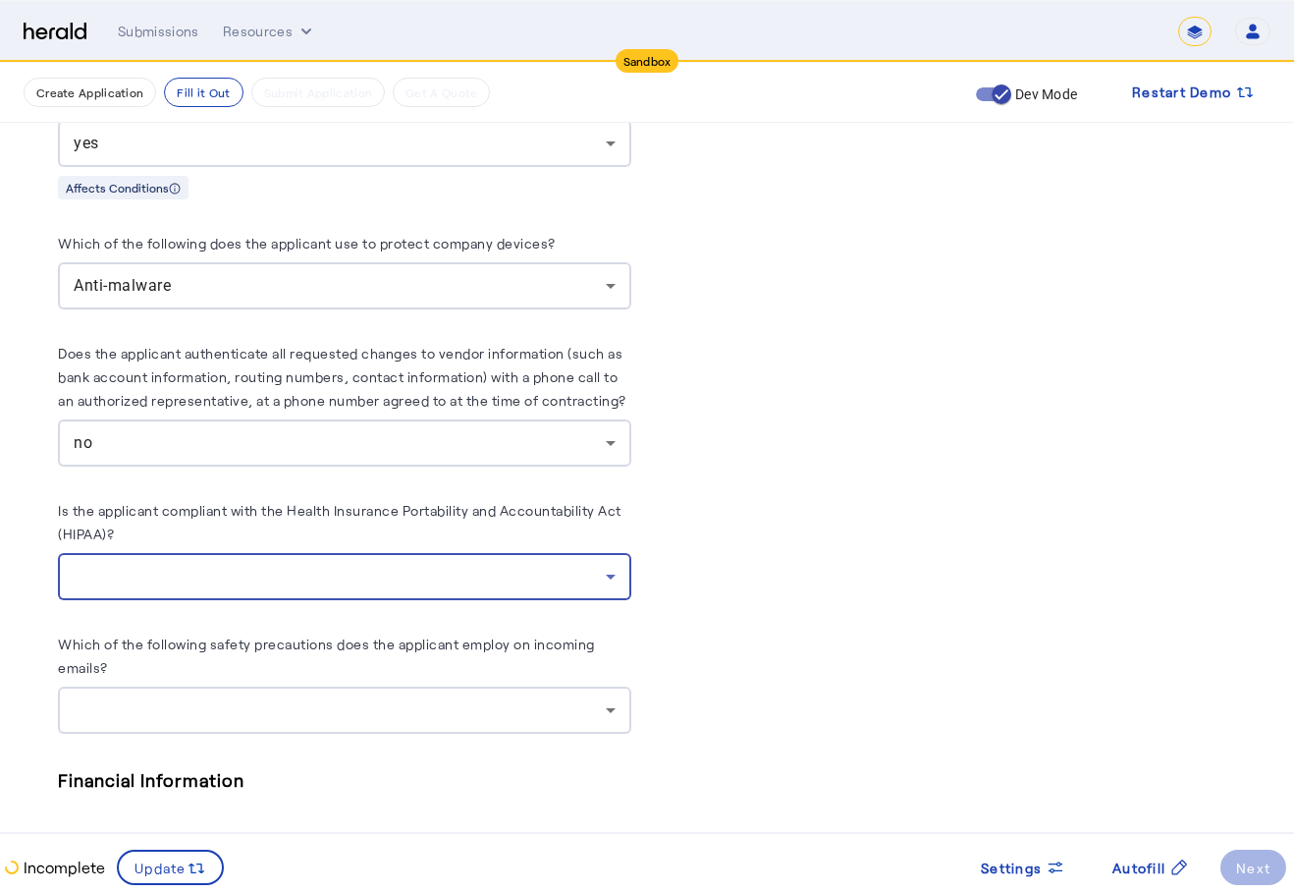
click at [457, 588] on div at bounding box center [340, 577] width 532 height 24
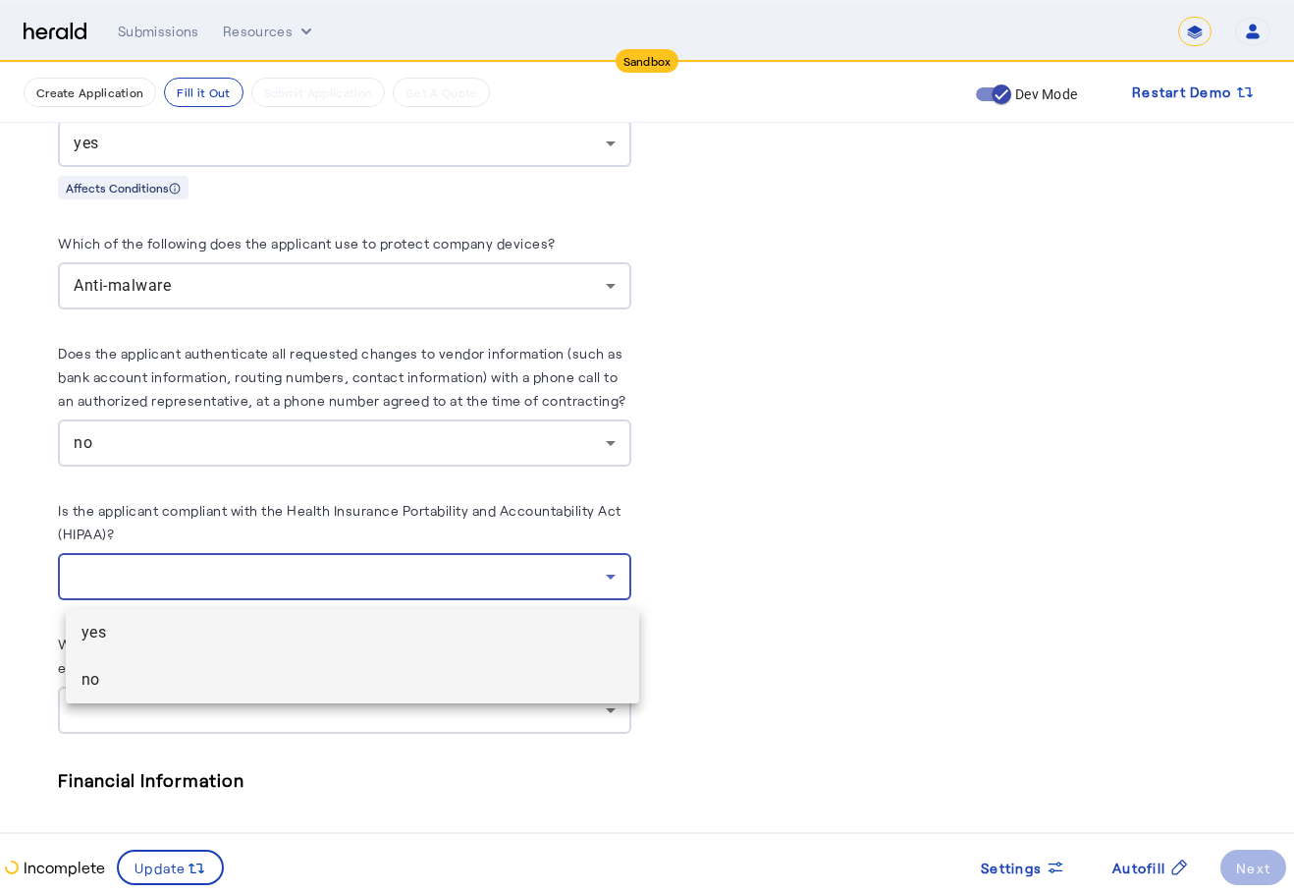
click at [364, 669] on span "no" at bounding box center [353, 680] width 542 height 24
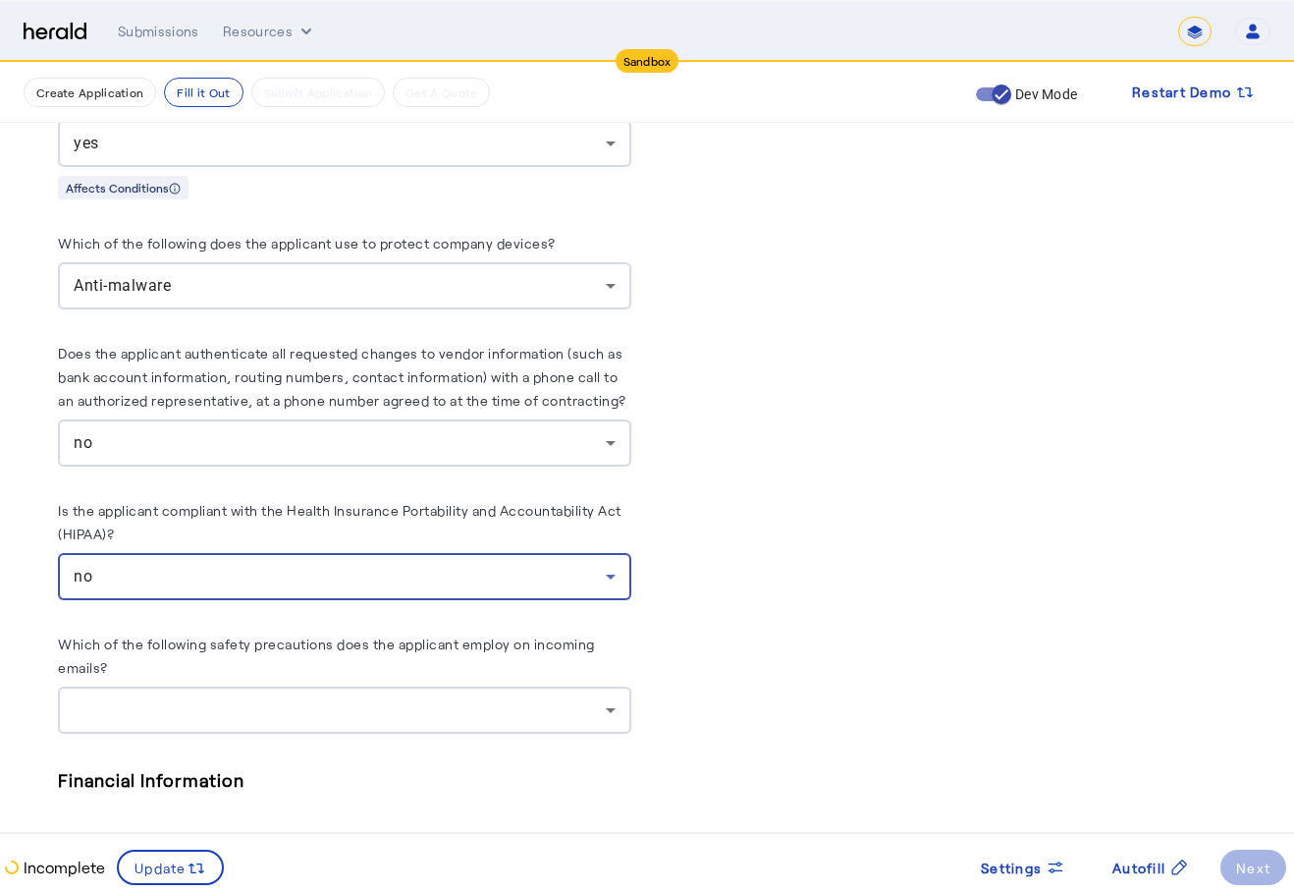
click at [365, 727] on div at bounding box center [345, 709] width 542 height 47
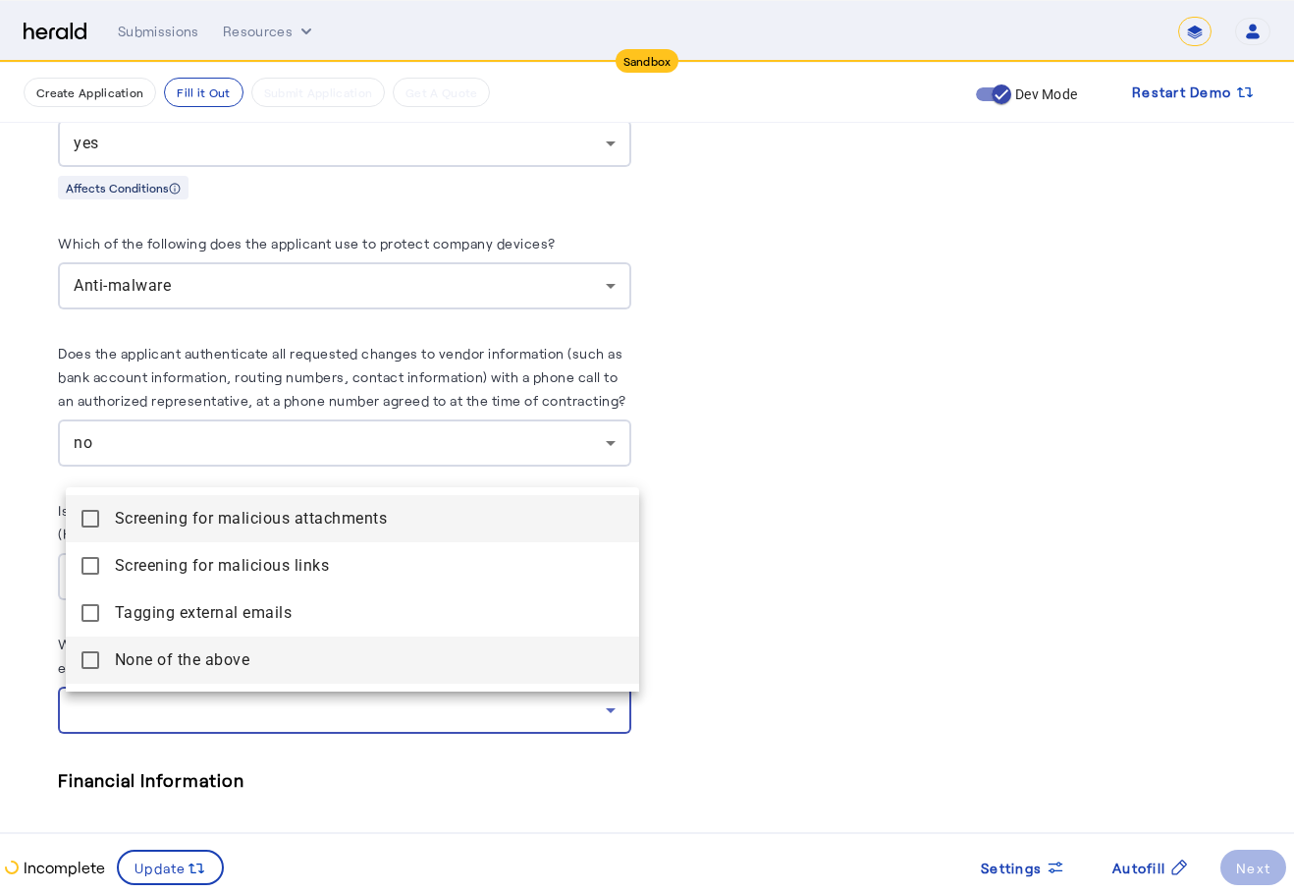
click at [401, 665] on span "None of the above" at bounding box center [369, 660] width 509 height 24
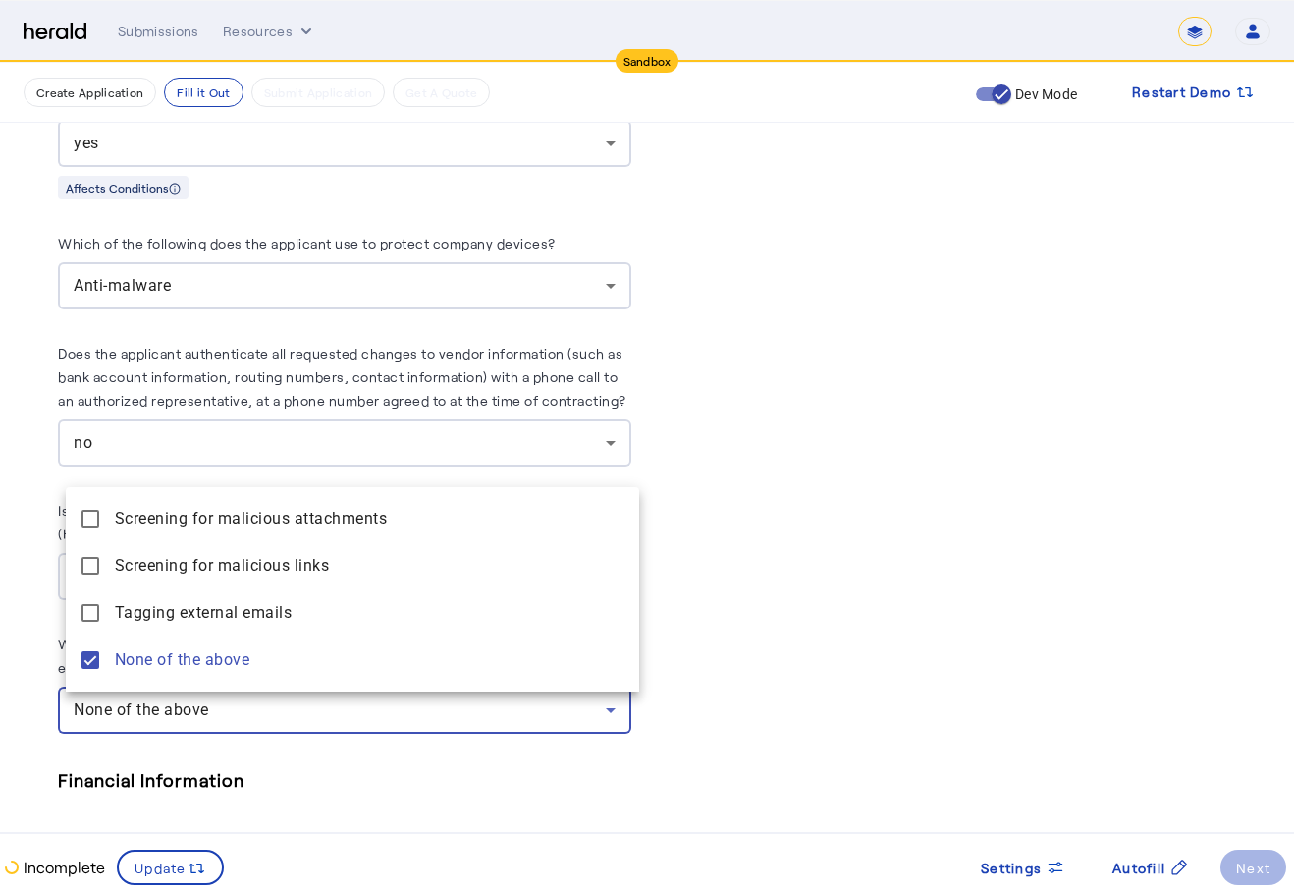
scroll to position [7934, 0]
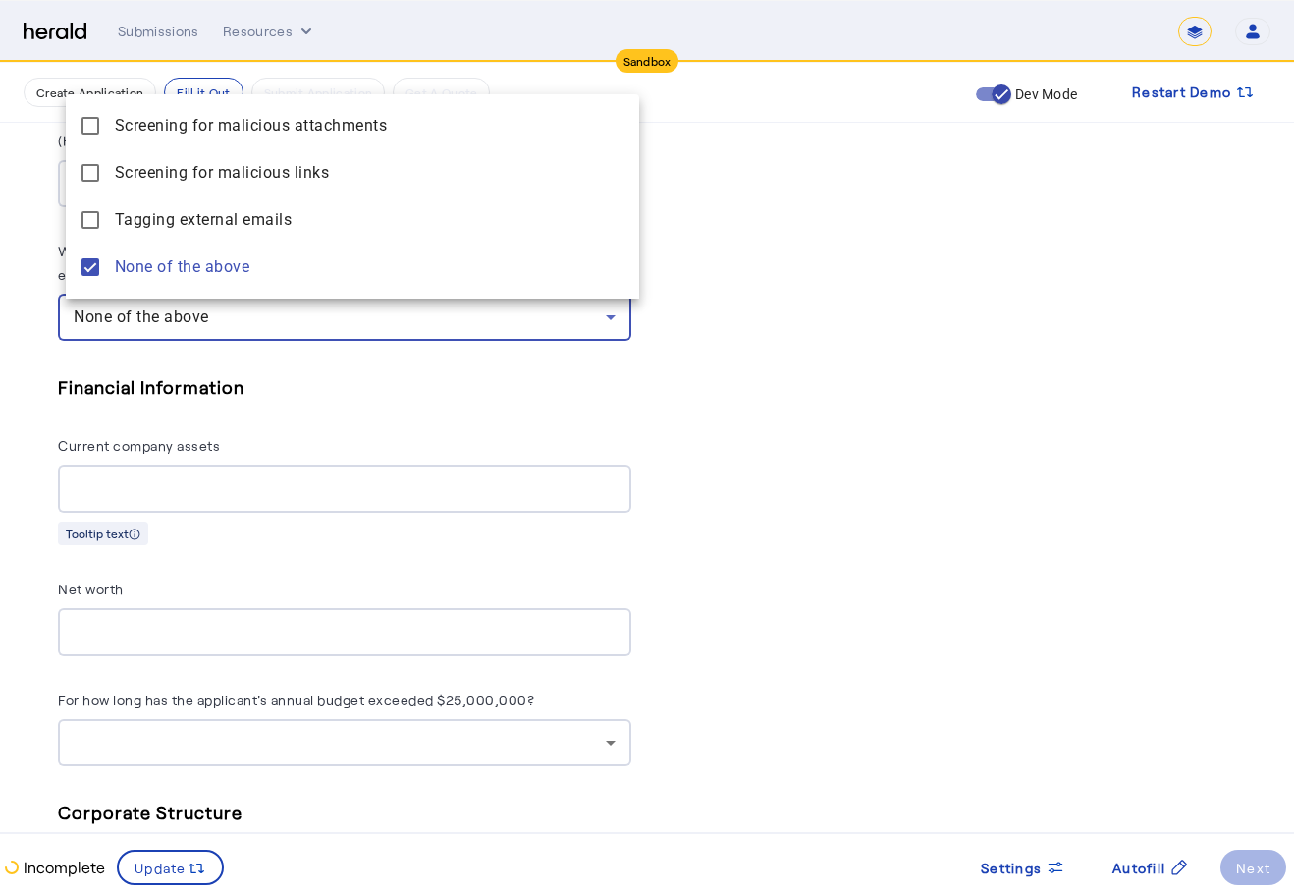
click at [783, 444] on div at bounding box center [647, 446] width 1294 height 893
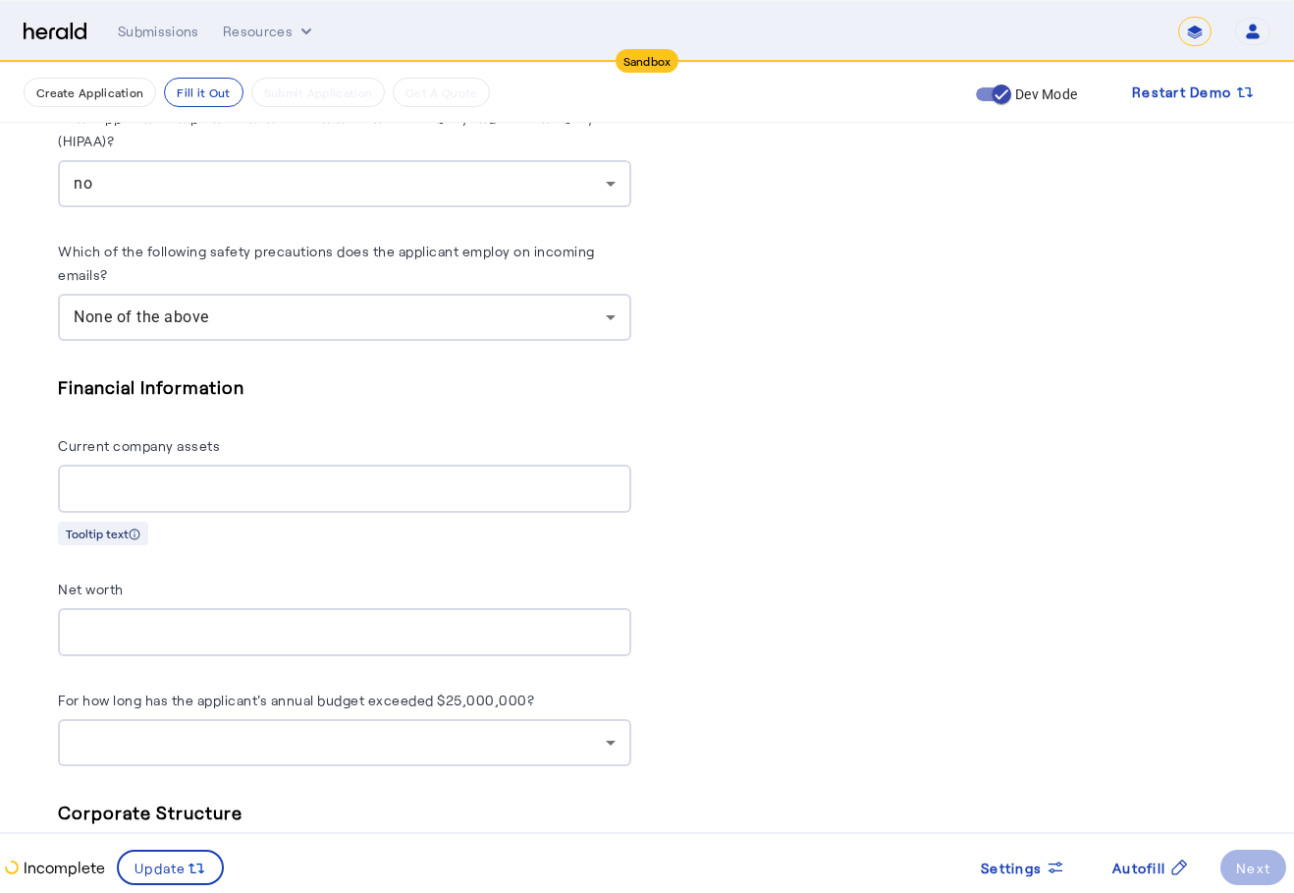
click at [455, 498] on input "Current company assets" at bounding box center [345, 489] width 542 height 24
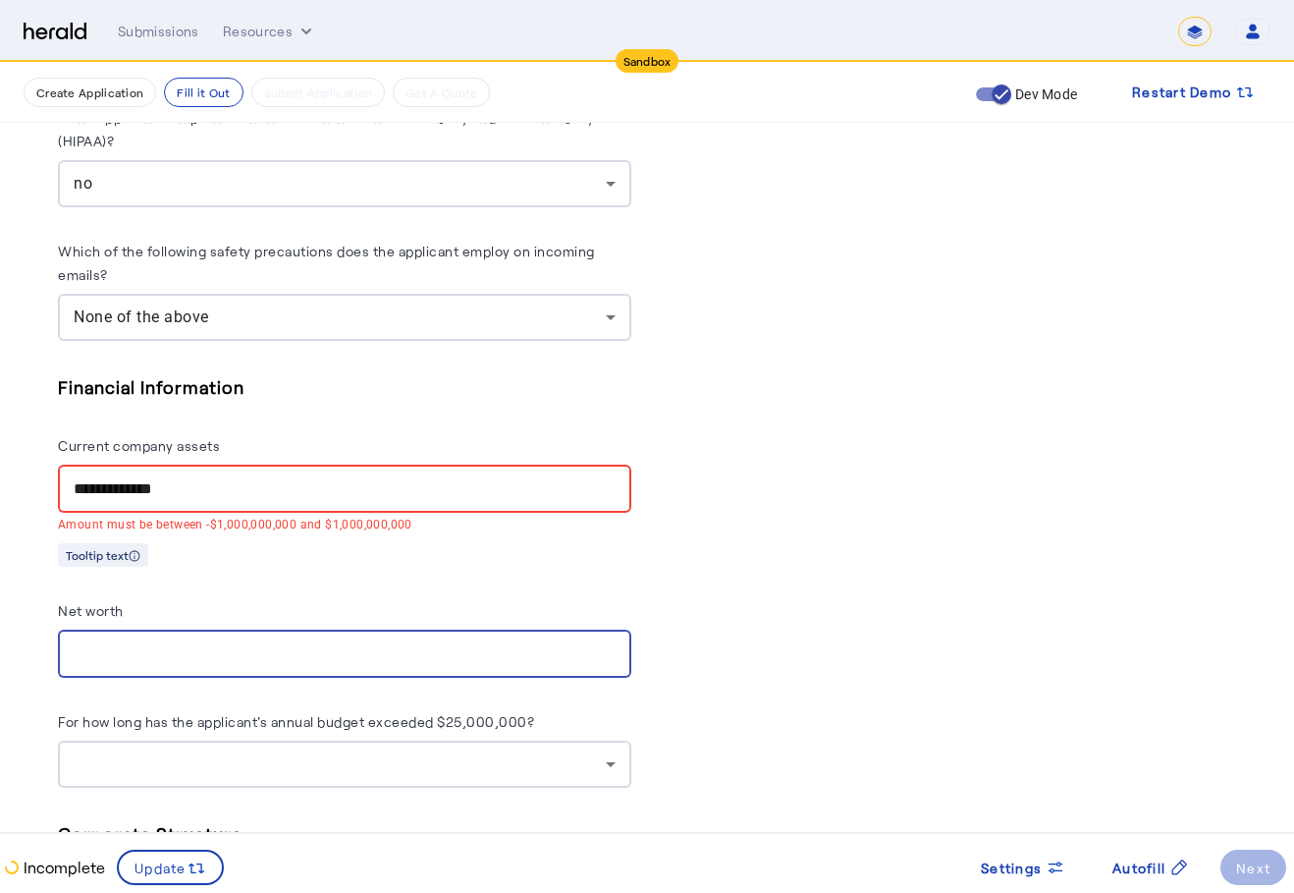
click at [403, 499] on input "**********" at bounding box center [345, 489] width 542 height 24
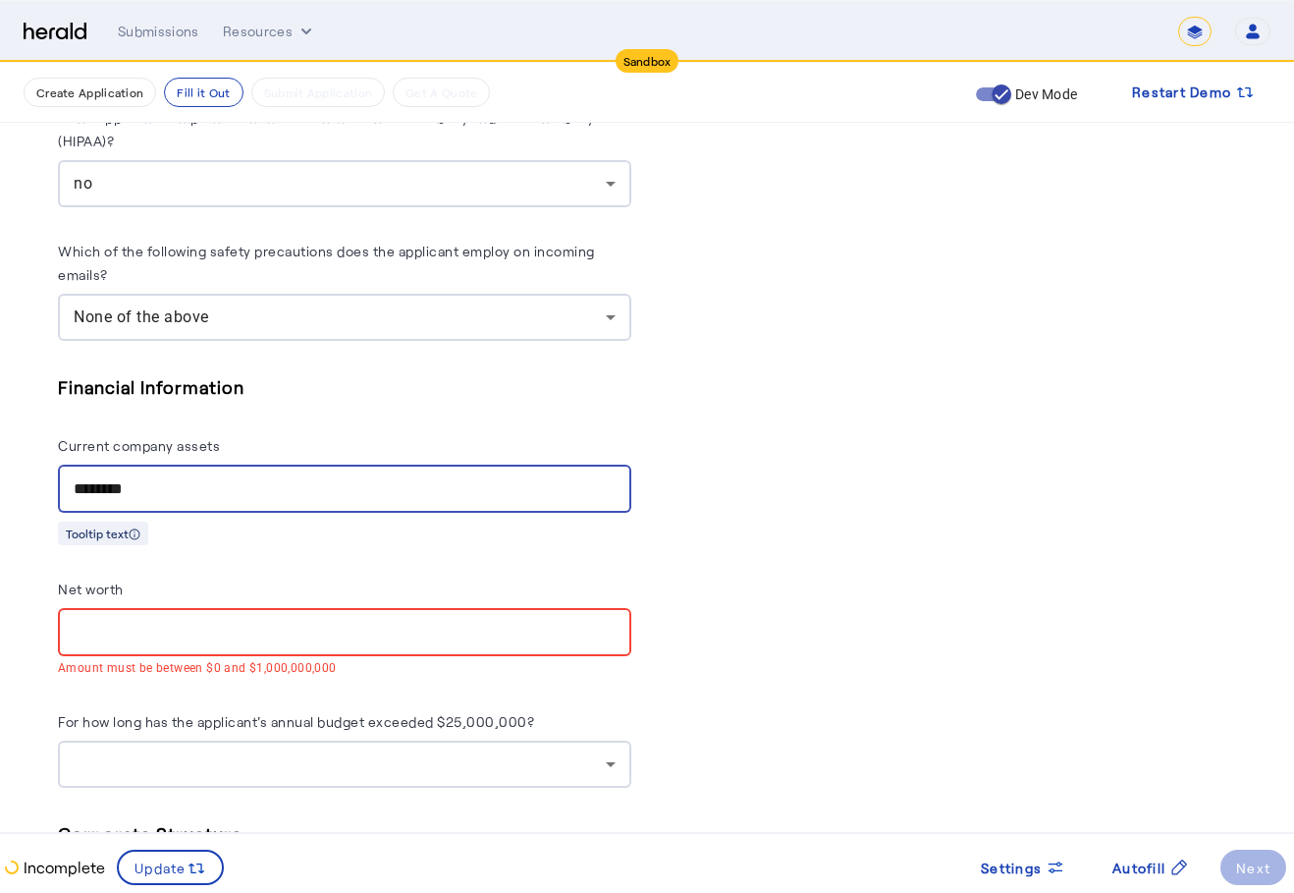
type input "********"
click at [539, 389] on h5 "Financial Information" at bounding box center [344, 386] width 573 height 29
click at [303, 617] on div at bounding box center [345, 632] width 542 height 48
click at [302, 628] on input "Net worth" at bounding box center [345, 633] width 542 height 24
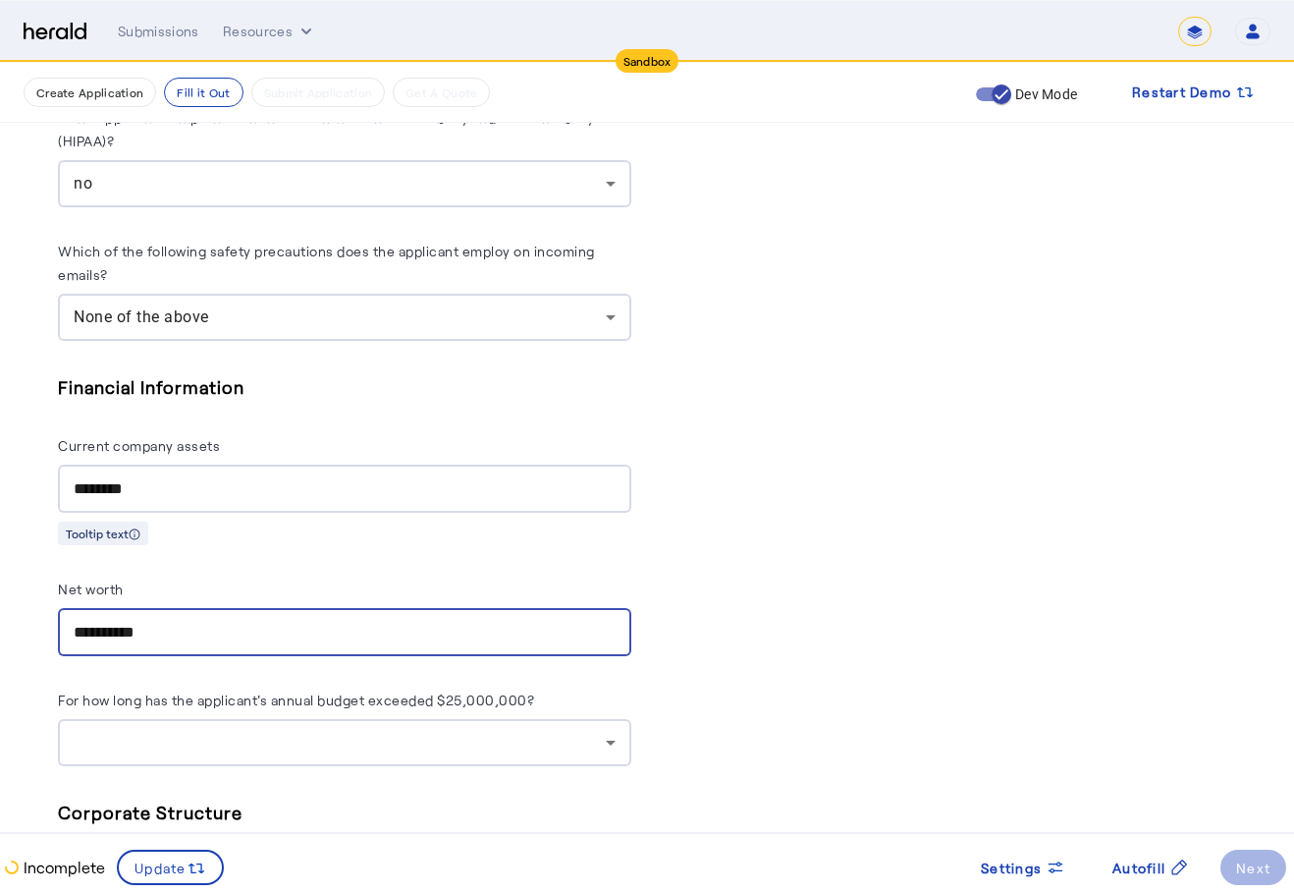
type input "**********"
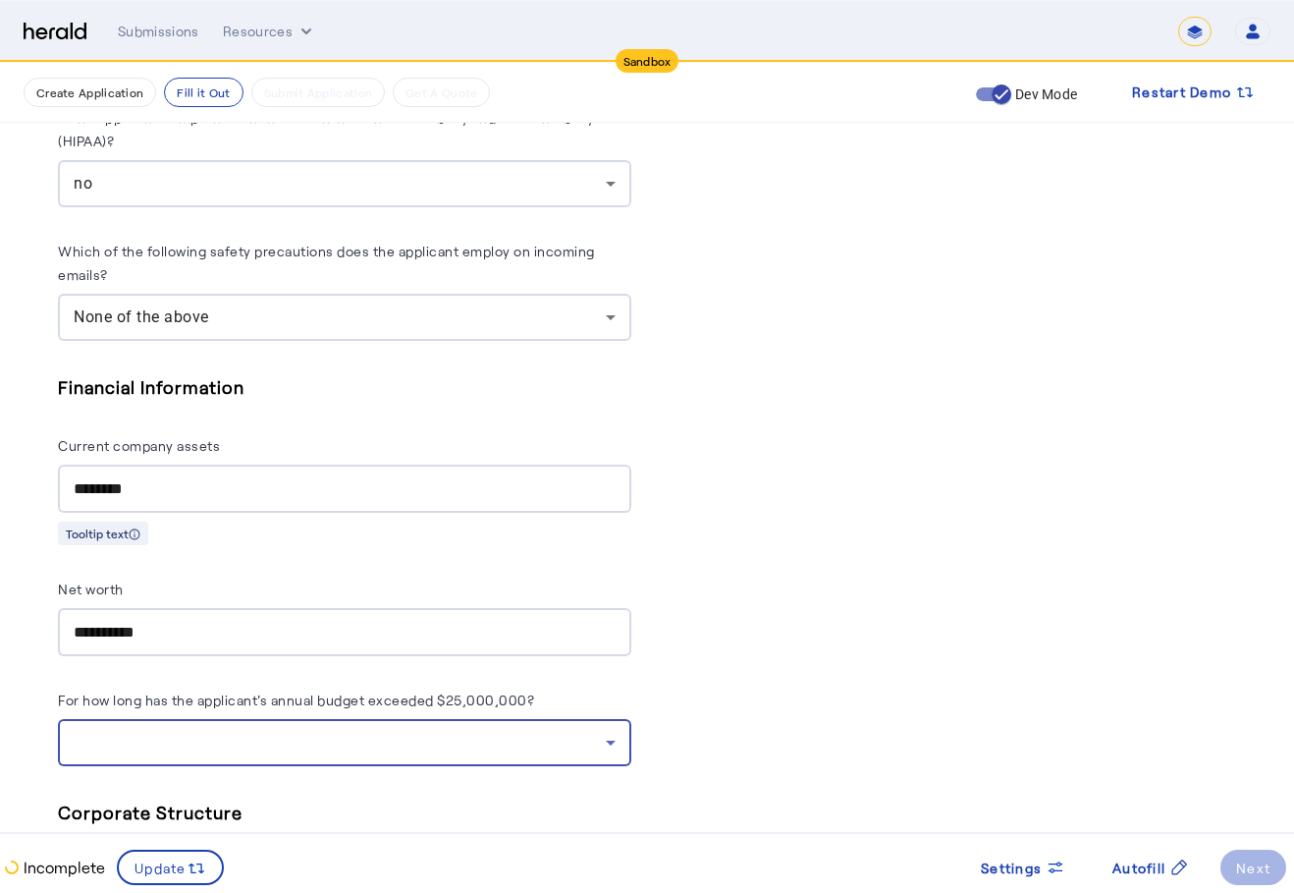
click at [191, 731] on div at bounding box center [345, 742] width 542 height 47
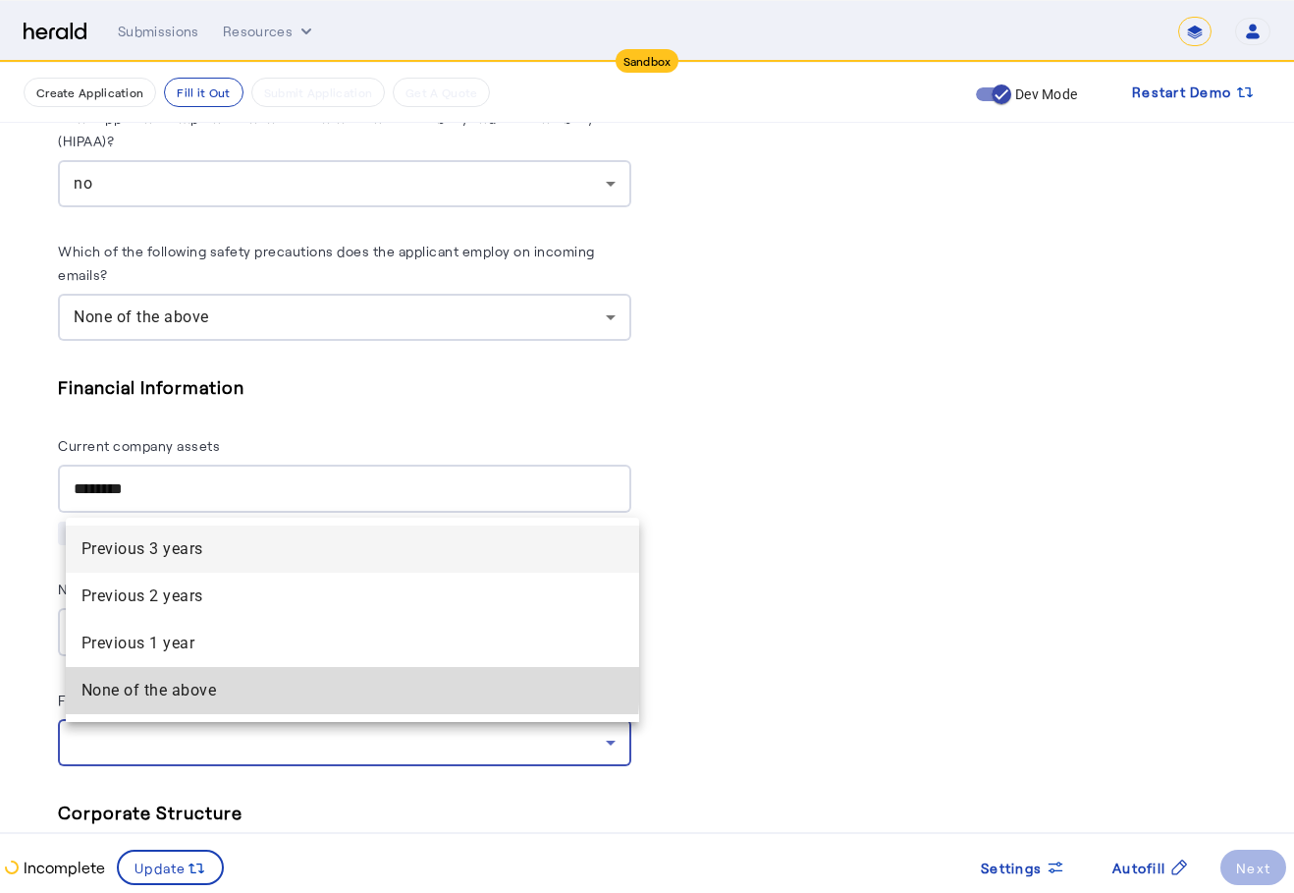
click at [206, 675] on above "None of the above" at bounding box center [352, 690] width 573 height 47
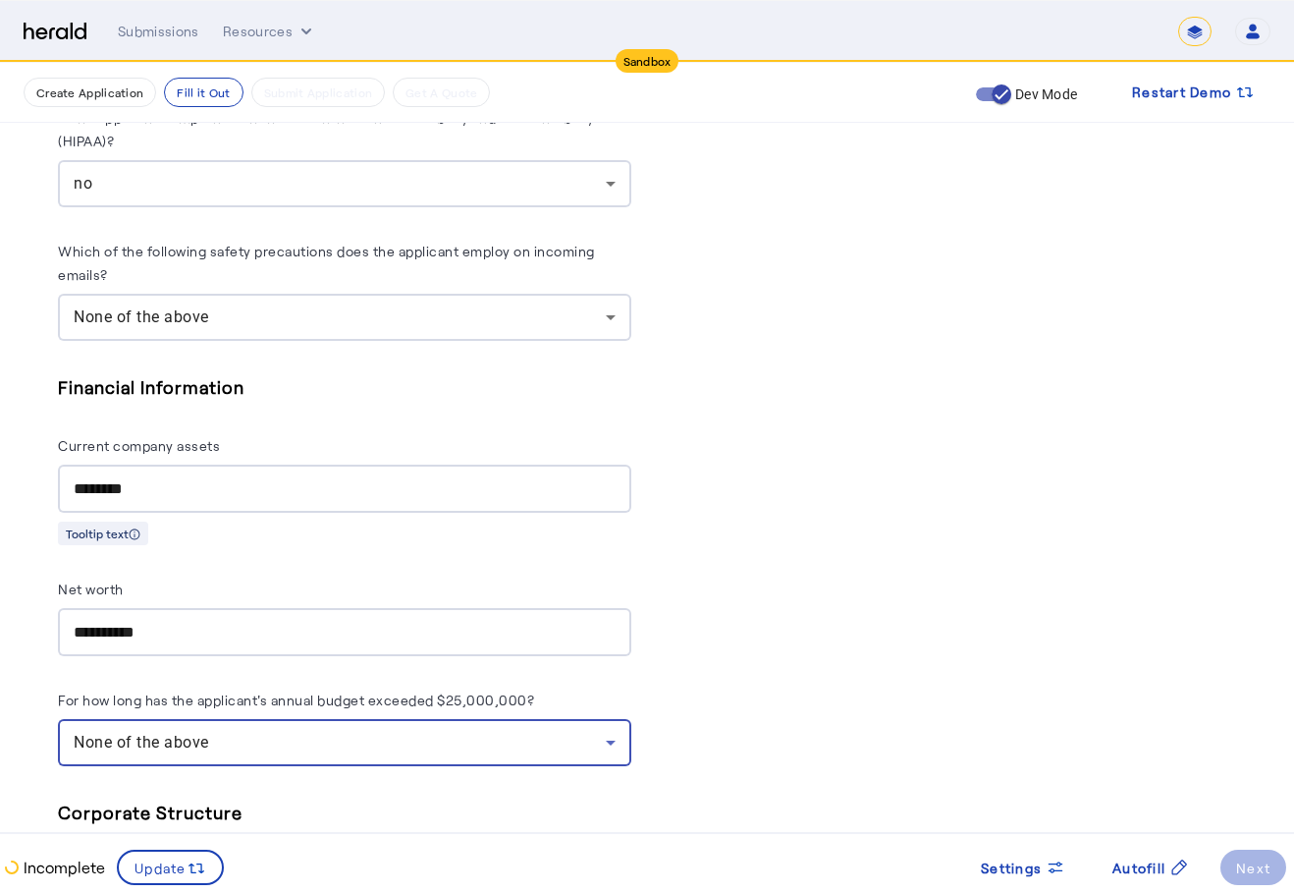
scroll to position [8327, 0]
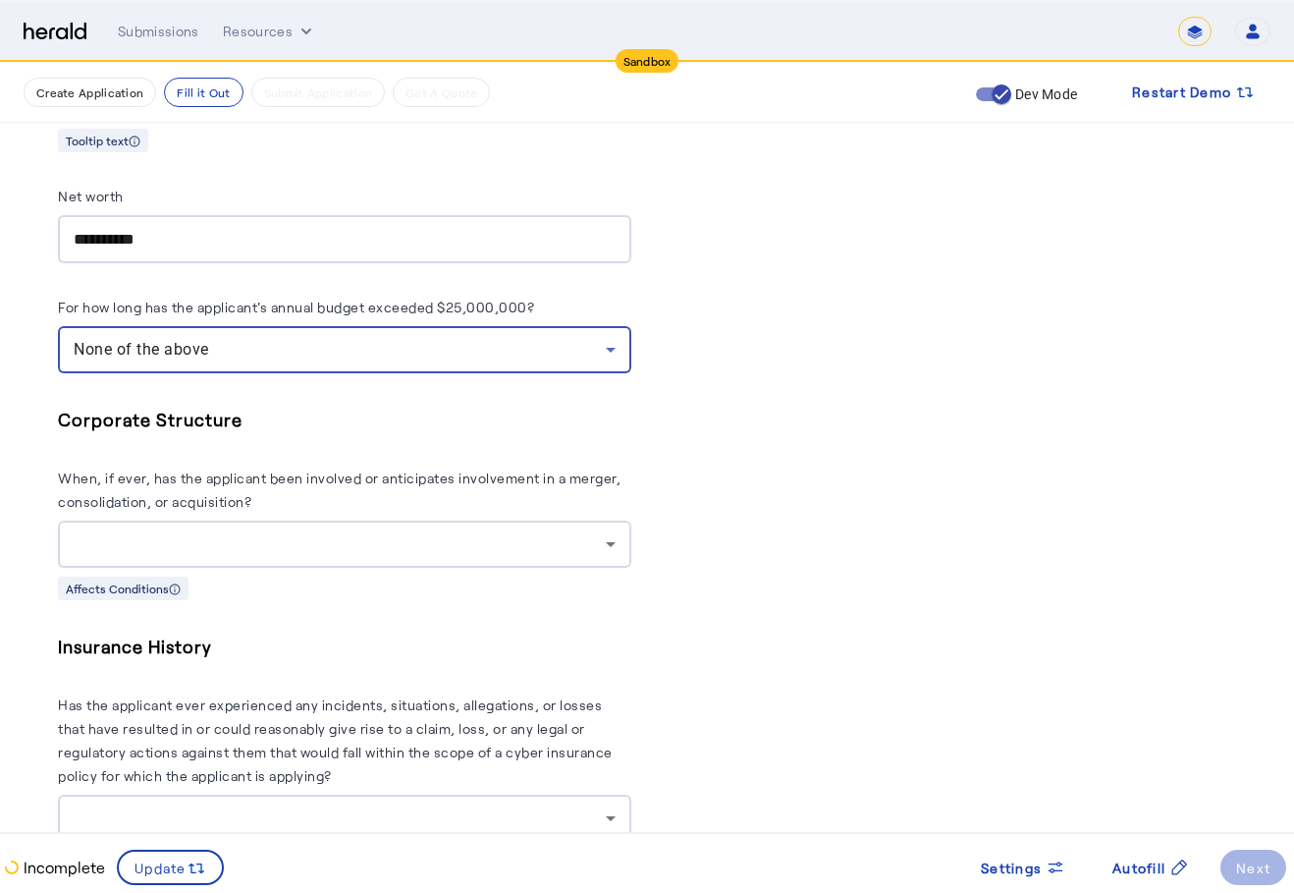
click at [262, 525] on div at bounding box center [345, 543] width 542 height 47
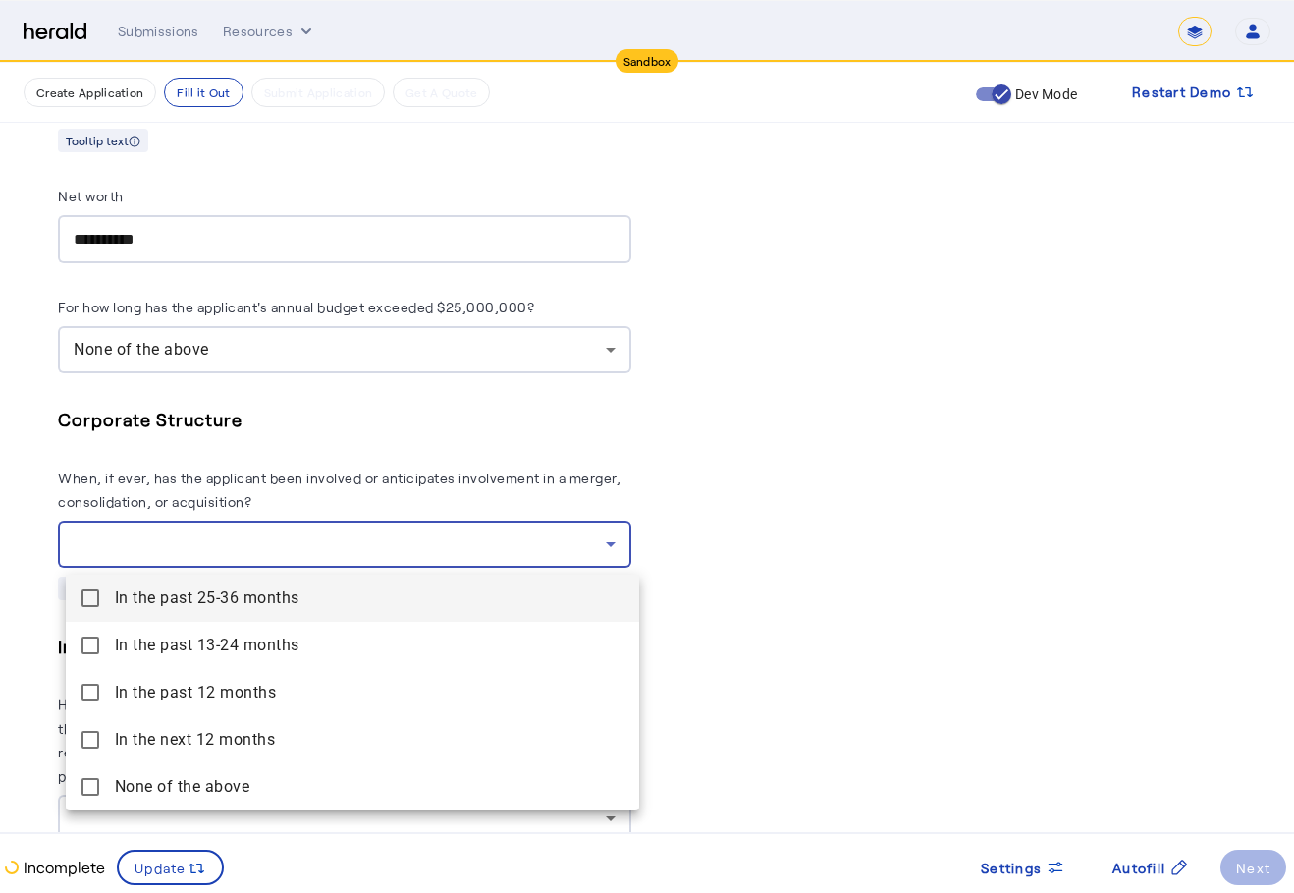
click at [254, 620] on months "In the past 25-36 months" at bounding box center [352, 597] width 573 height 47
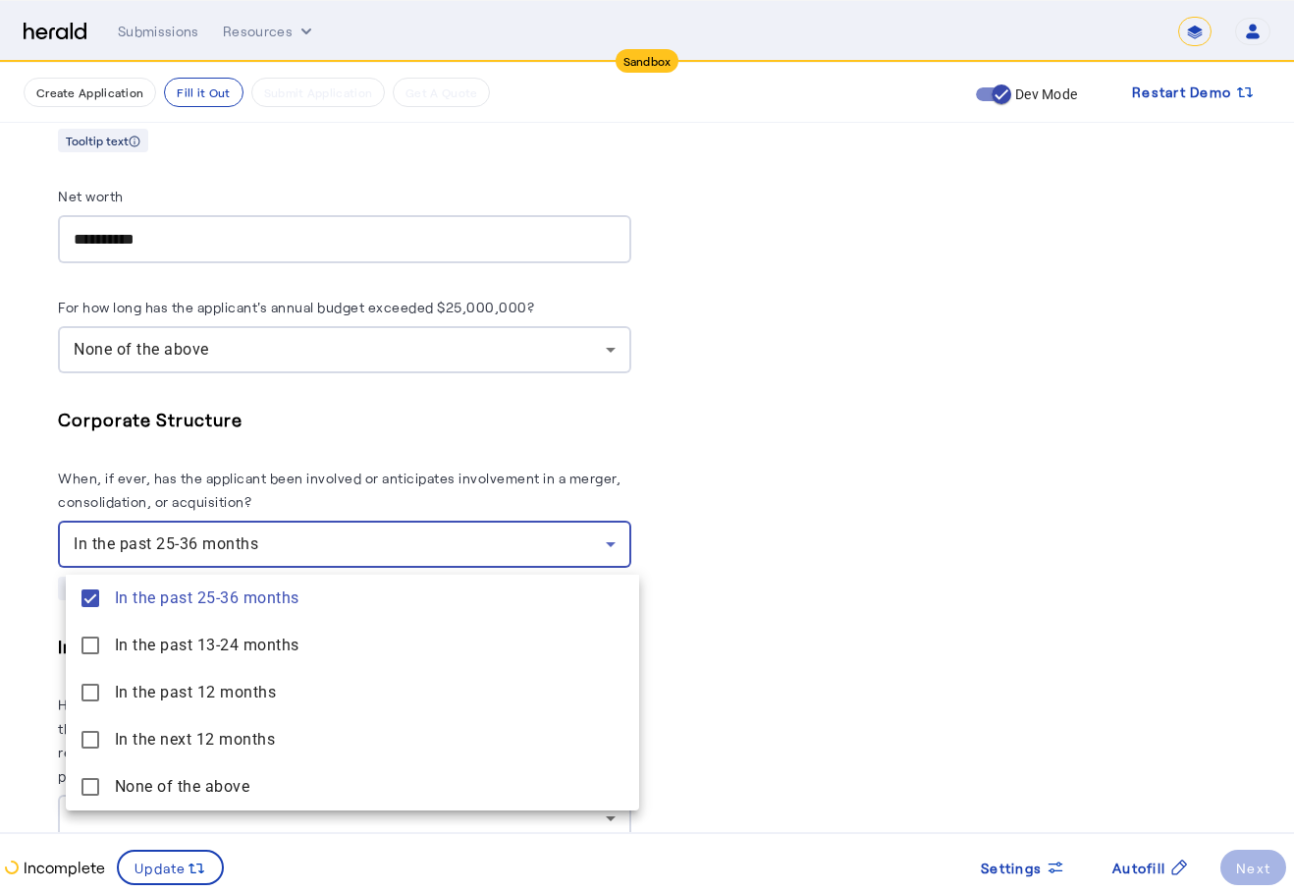
click at [924, 510] on div at bounding box center [647, 446] width 1294 height 893
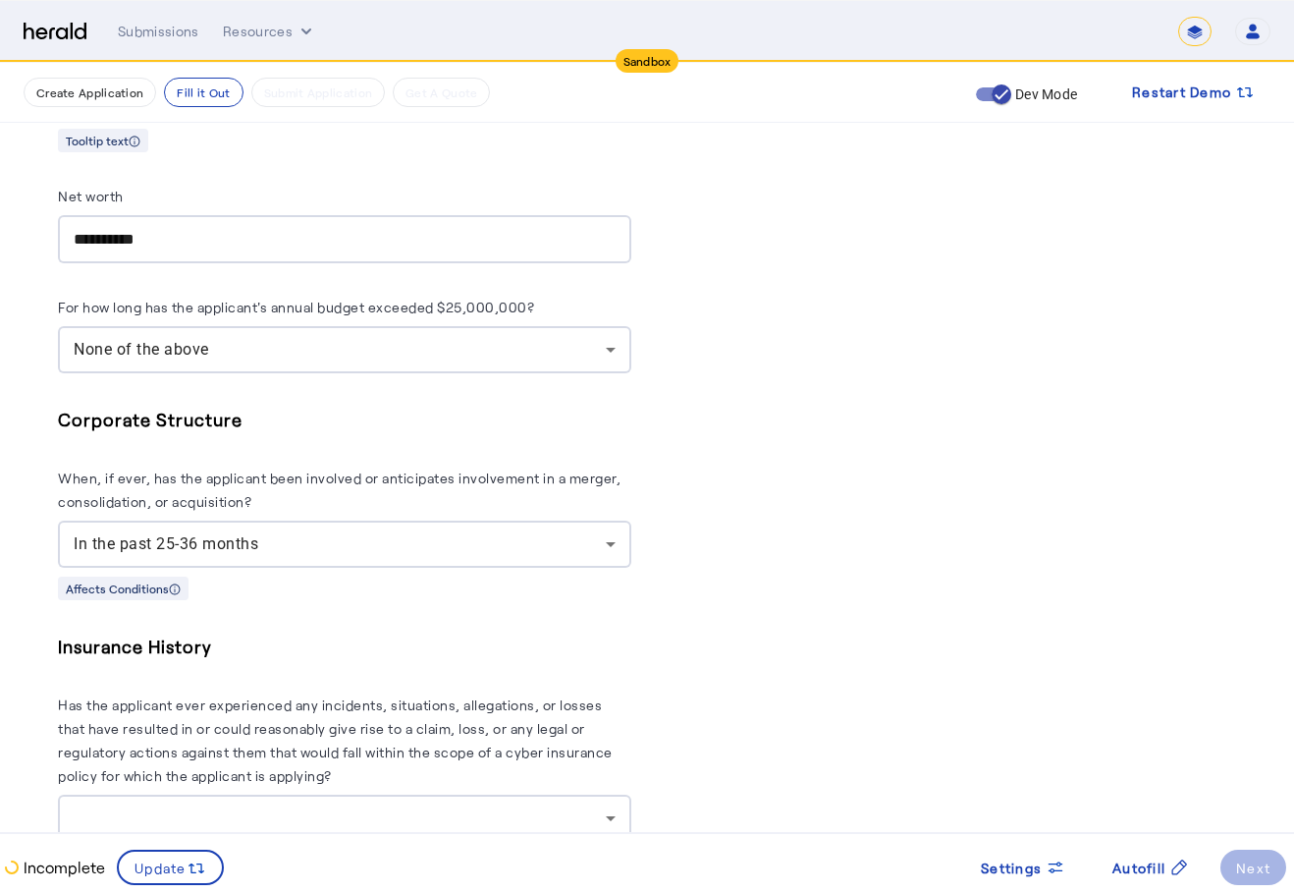
scroll to position [8622, 0]
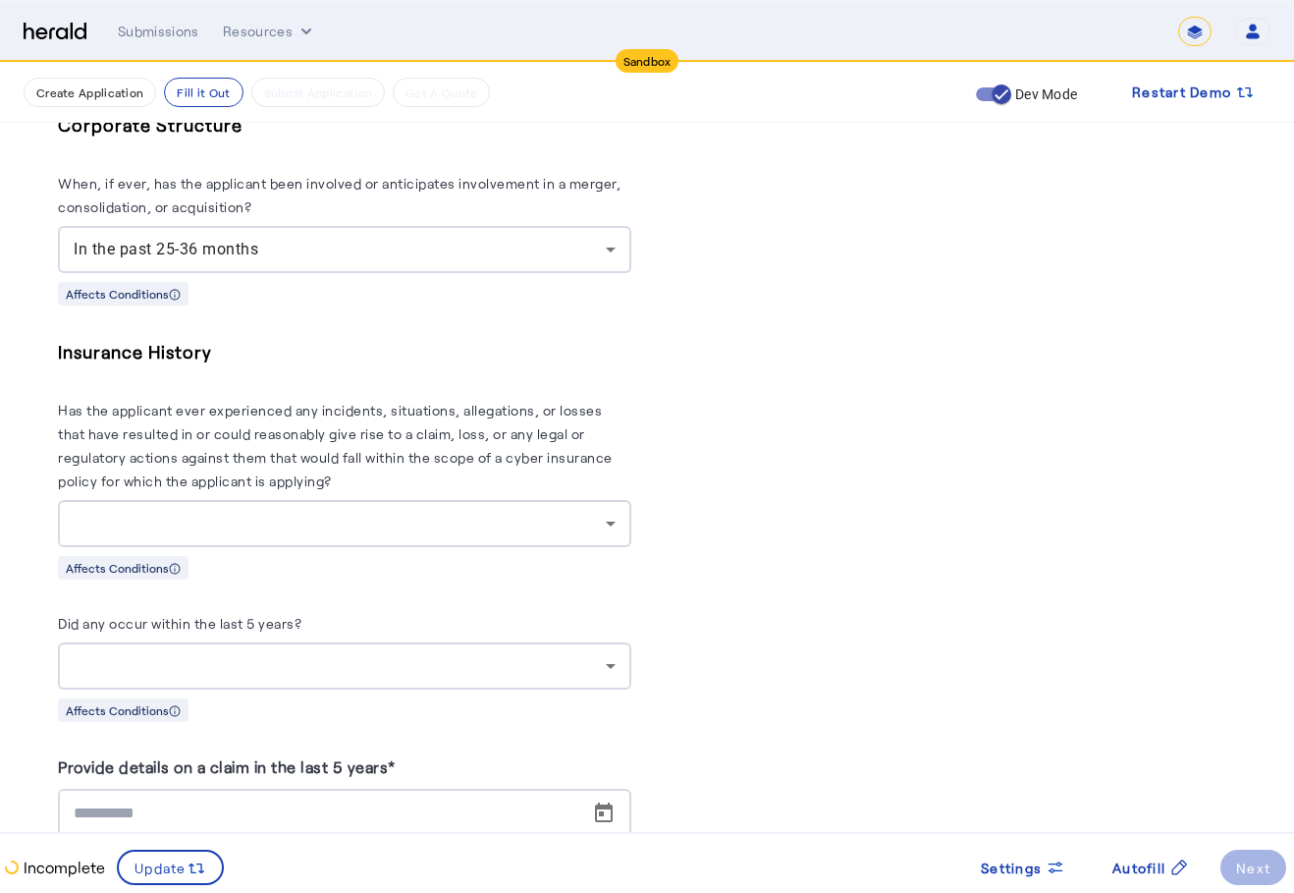
click at [547, 531] on div at bounding box center [340, 524] width 532 height 24
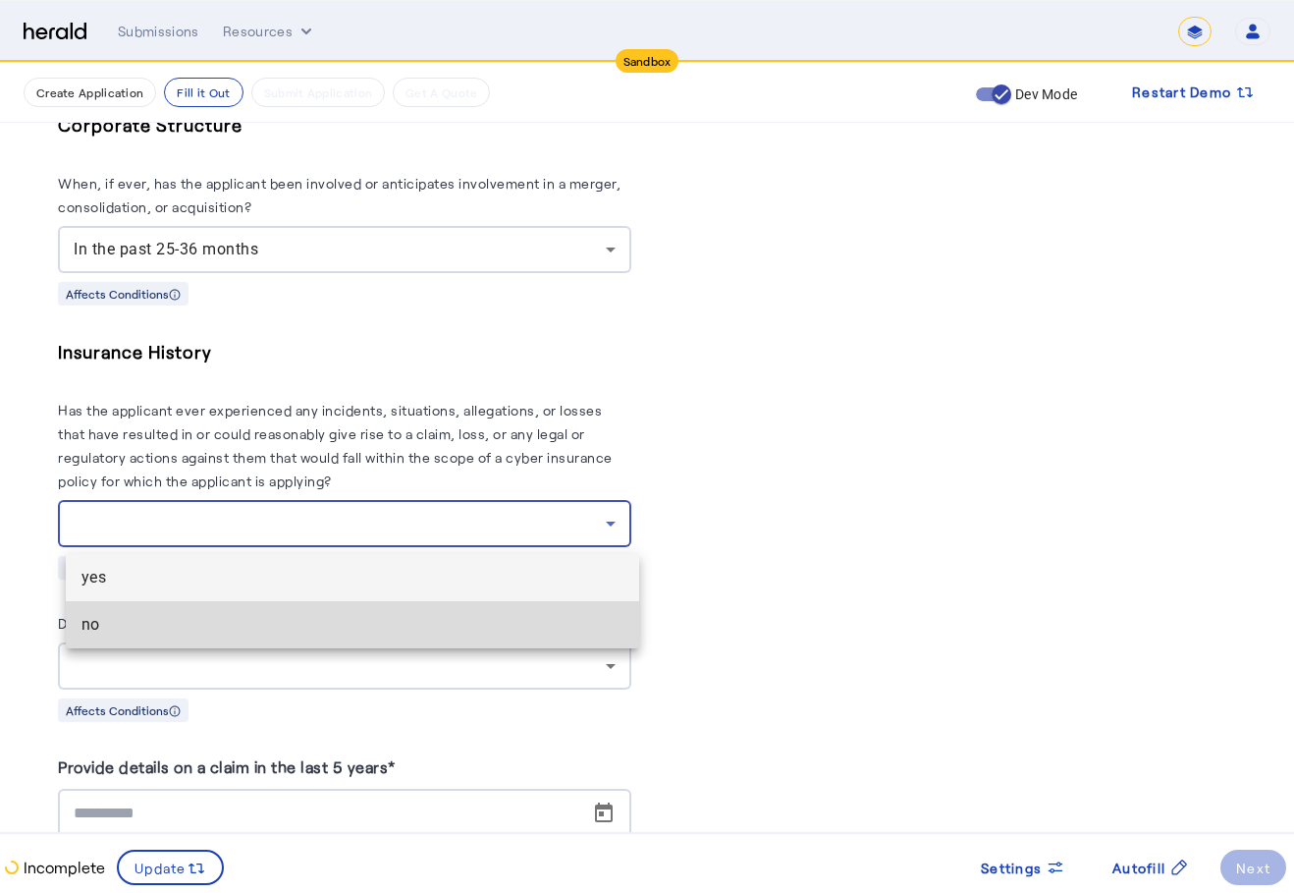
click at [474, 608] on mat-option "no" at bounding box center [352, 624] width 573 height 47
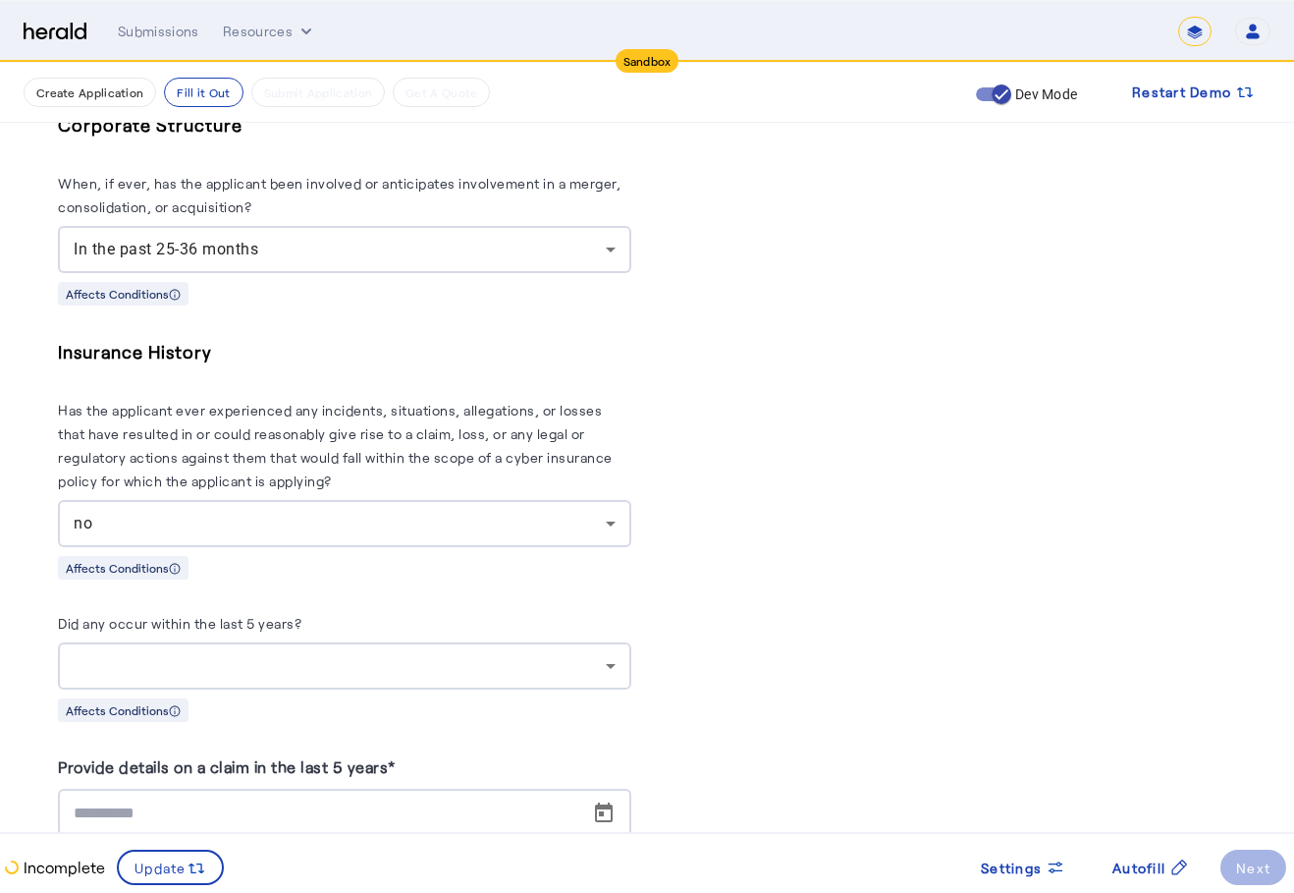
click at [477, 676] on div at bounding box center [340, 666] width 532 height 24
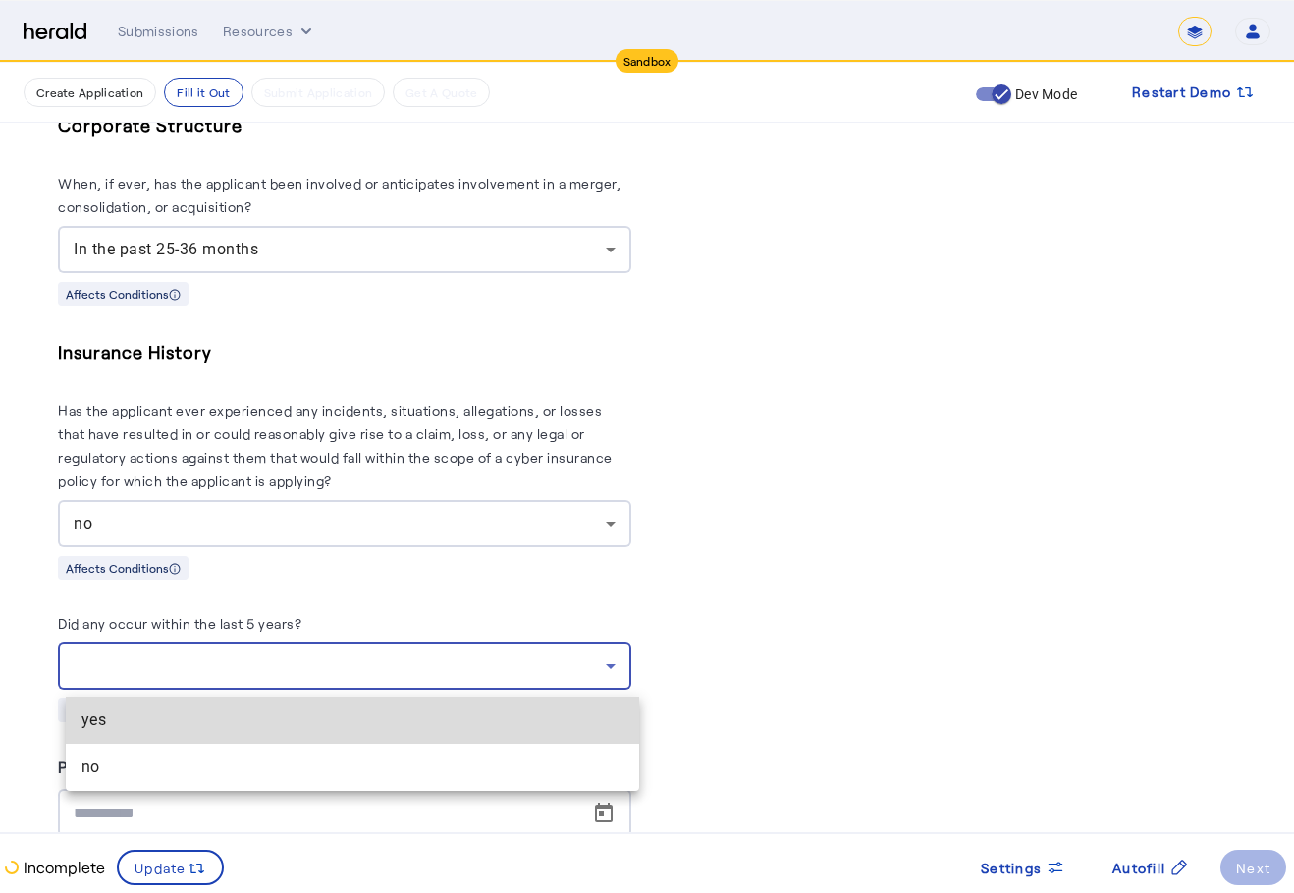
click at [442, 732] on mat-option "yes" at bounding box center [352, 719] width 573 height 47
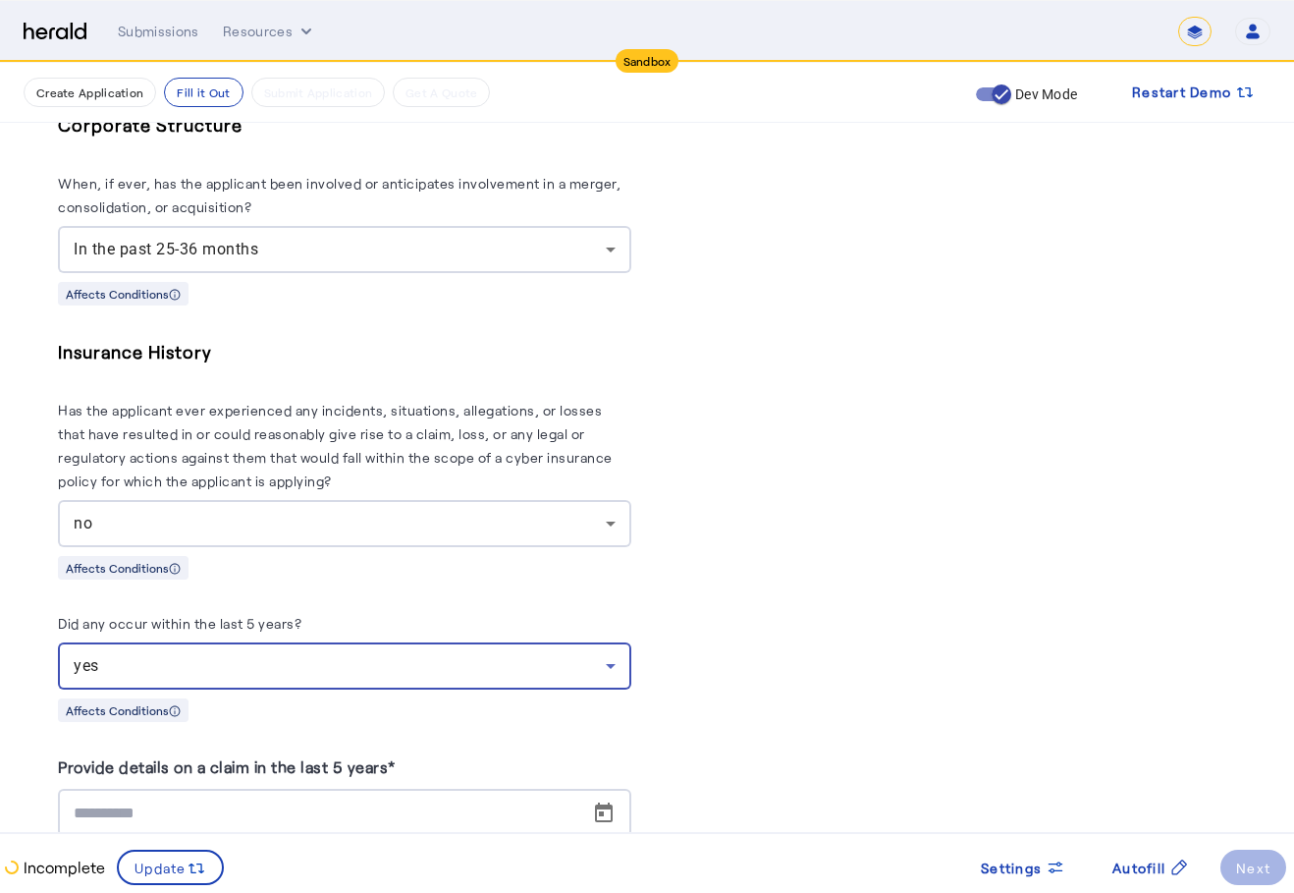
click at [450, 815] on input at bounding box center [351, 813] width 554 height 24
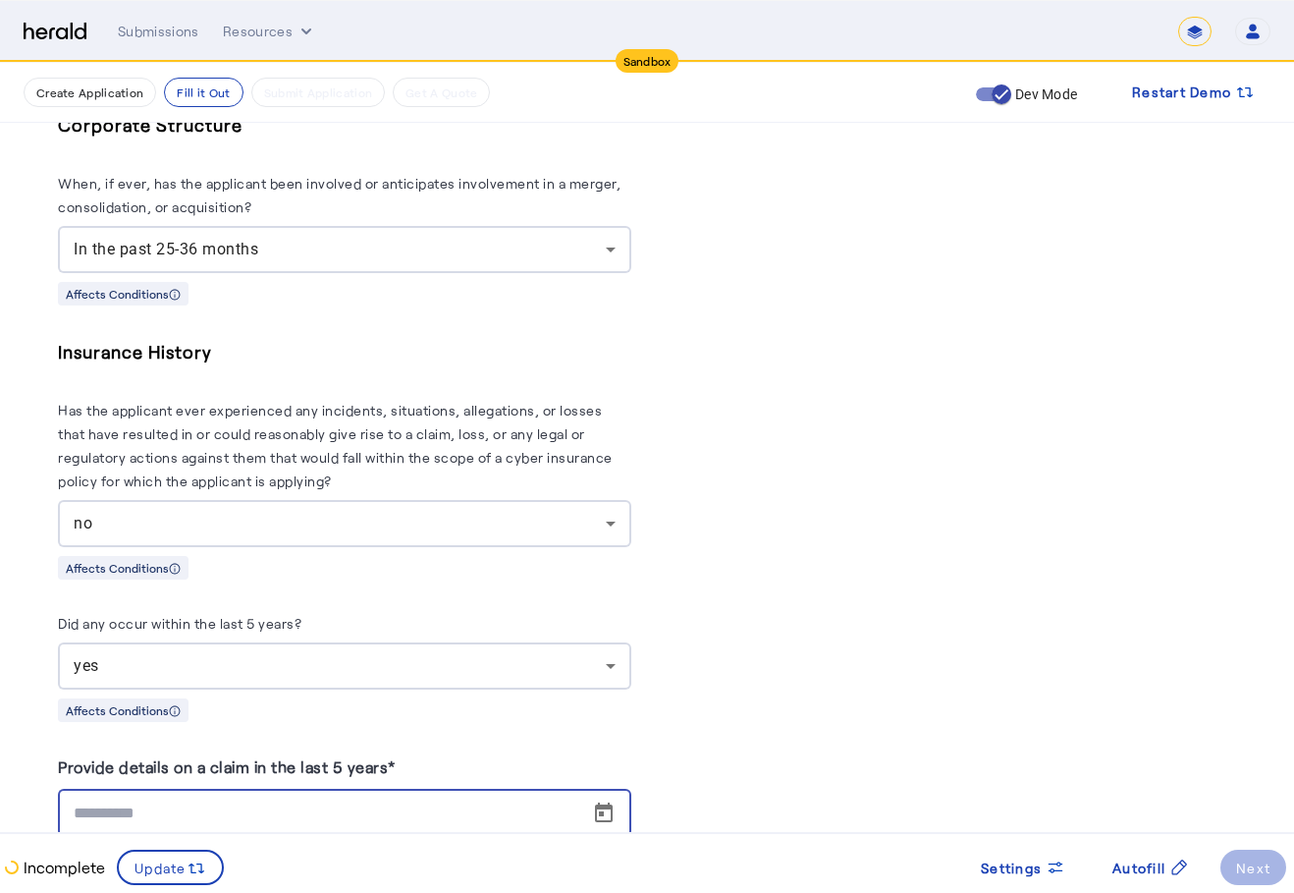
scroll to position [9015, 0]
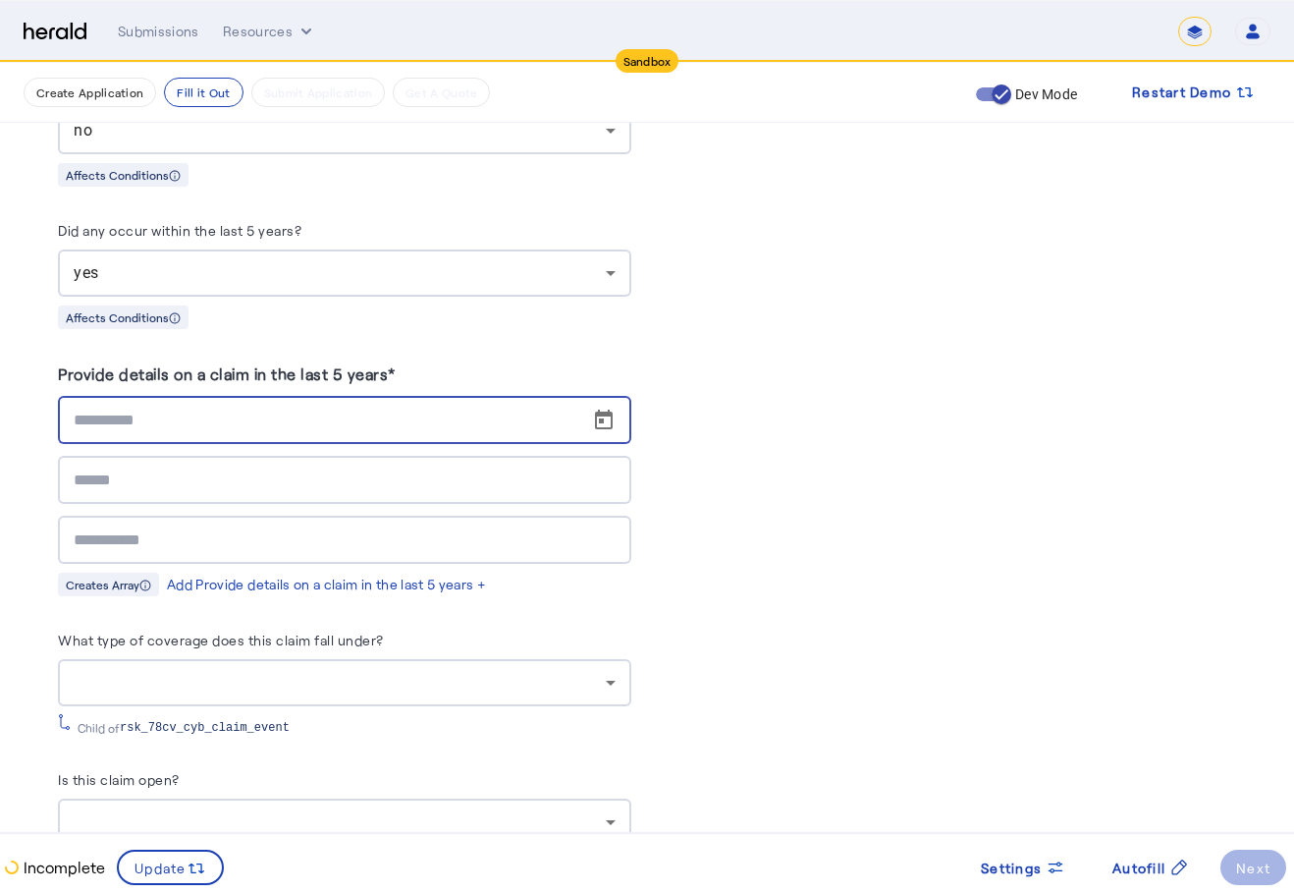
click at [549, 545] on input "text" at bounding box center [345, 540] width 542 height 24
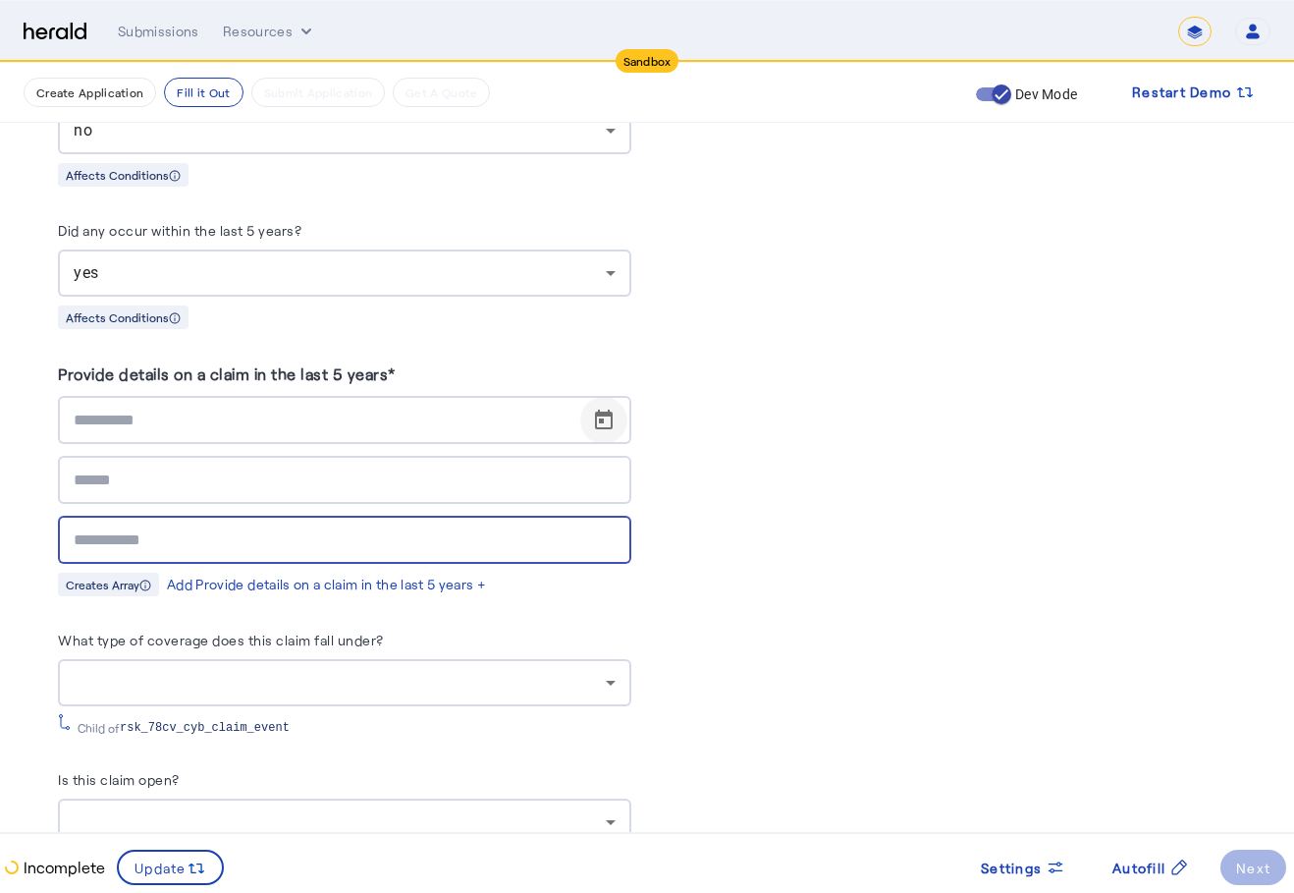
click at [610, 420] on span "Open calendar" at bounding box center [603, 420] width 47 height 47
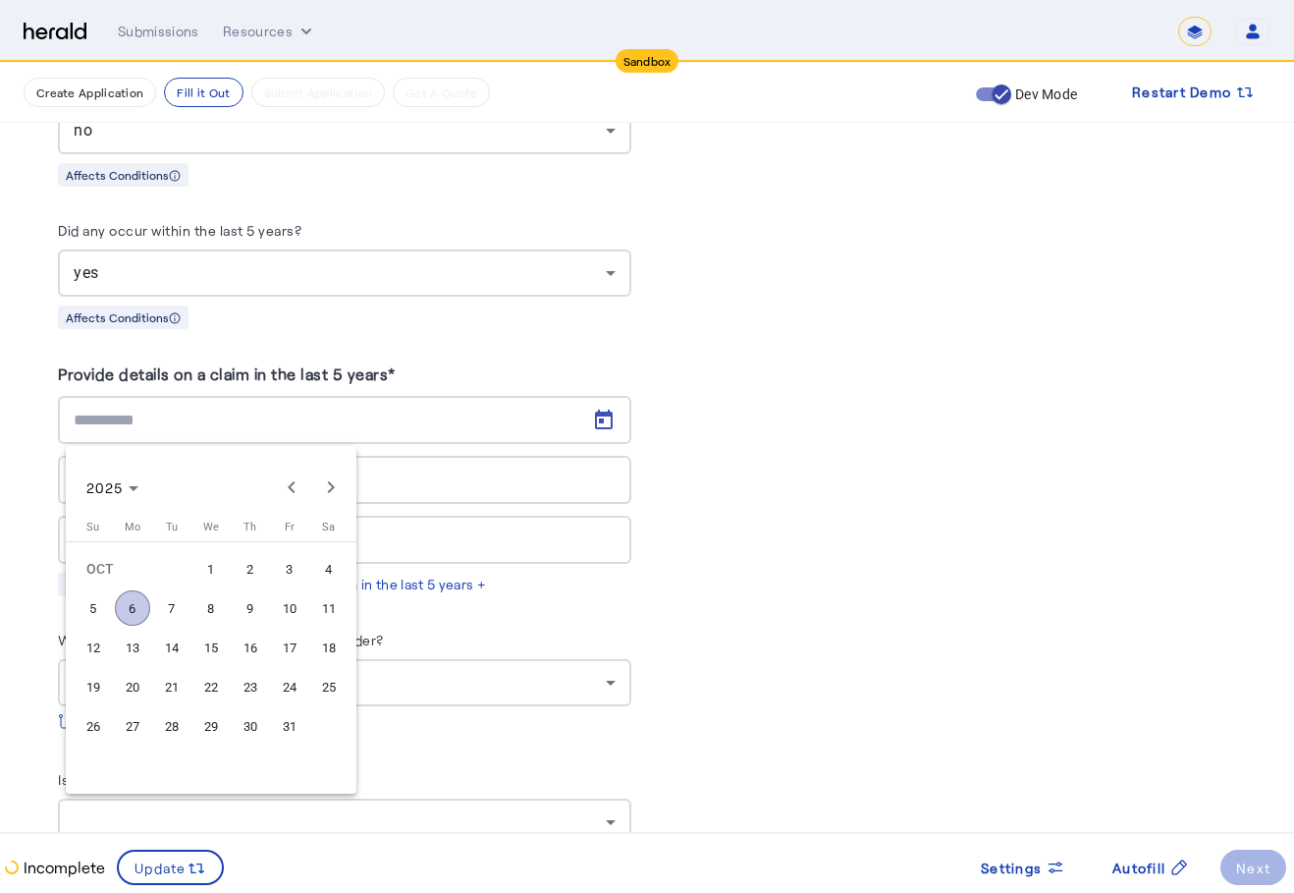
drag, startPoint x: 735, startPoint y: 417, endPoint x: 630, endPoint y: 446, distance: 107.9
click at [735, 419] on div at bounding box center [647, 446] width 1294 height 893
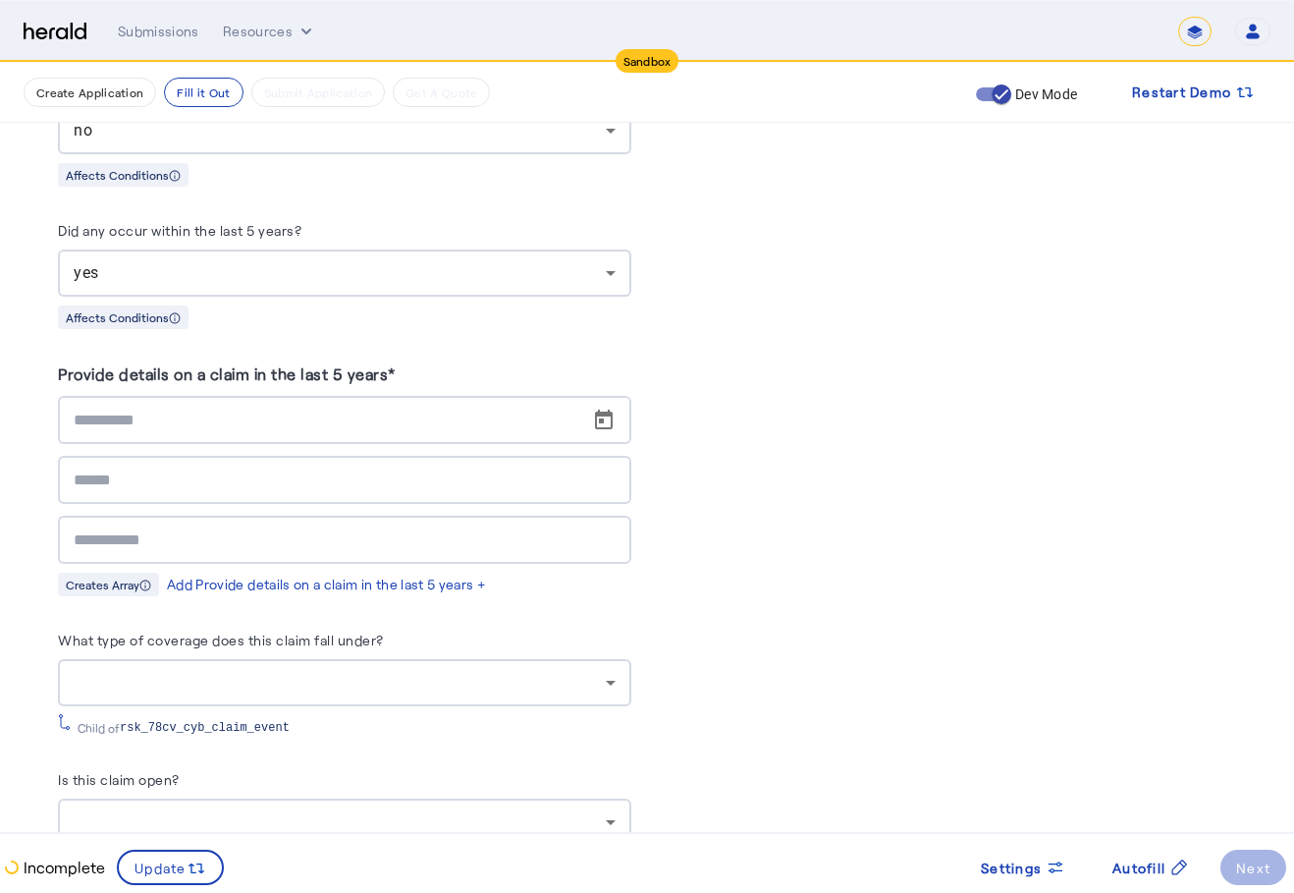
click at [520, 700] on div at bounding box center [345, 682] width 542 height 47
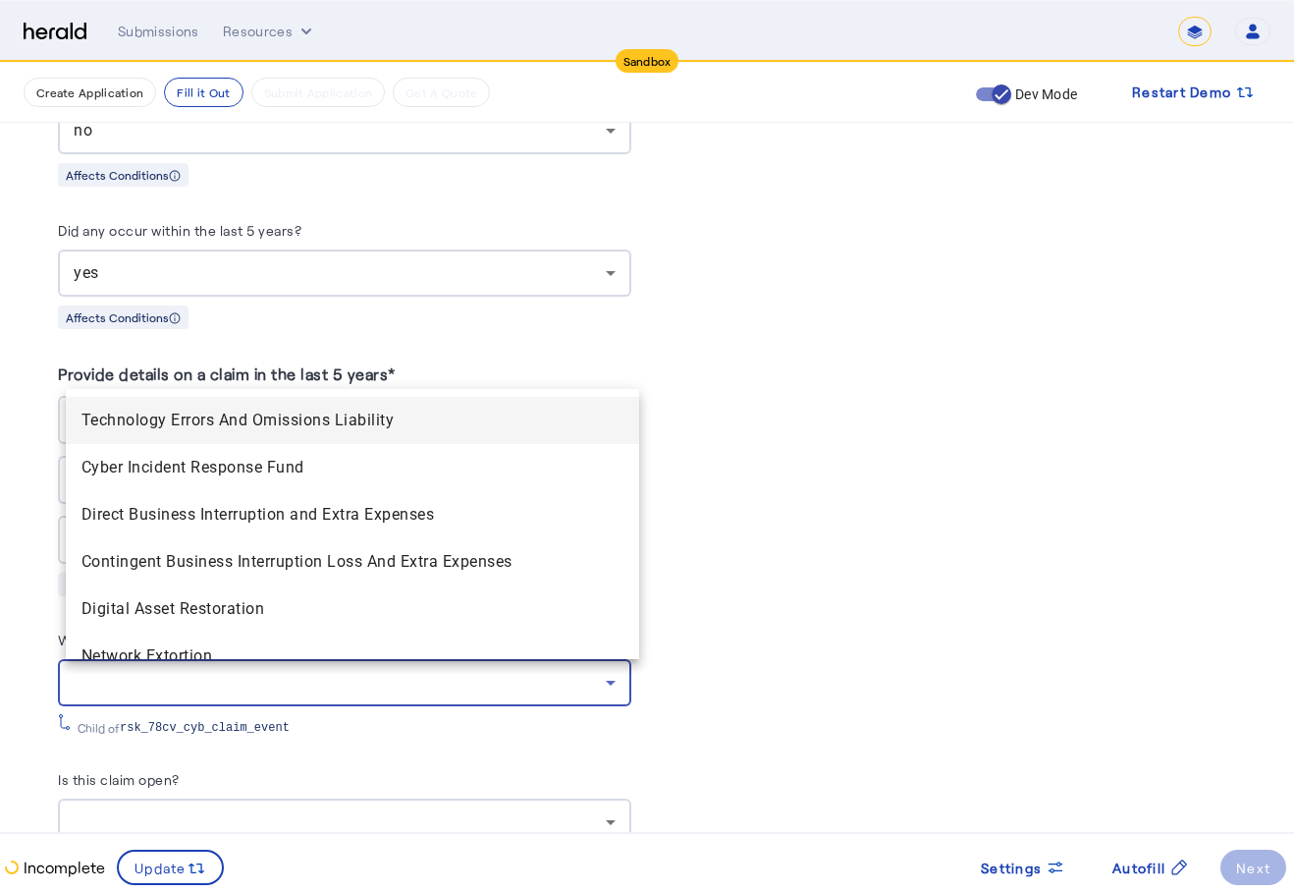
click at [426, 591] on Restoration "Digital Asset Restoration" at bounding box center [352, 608] width 573 height 47
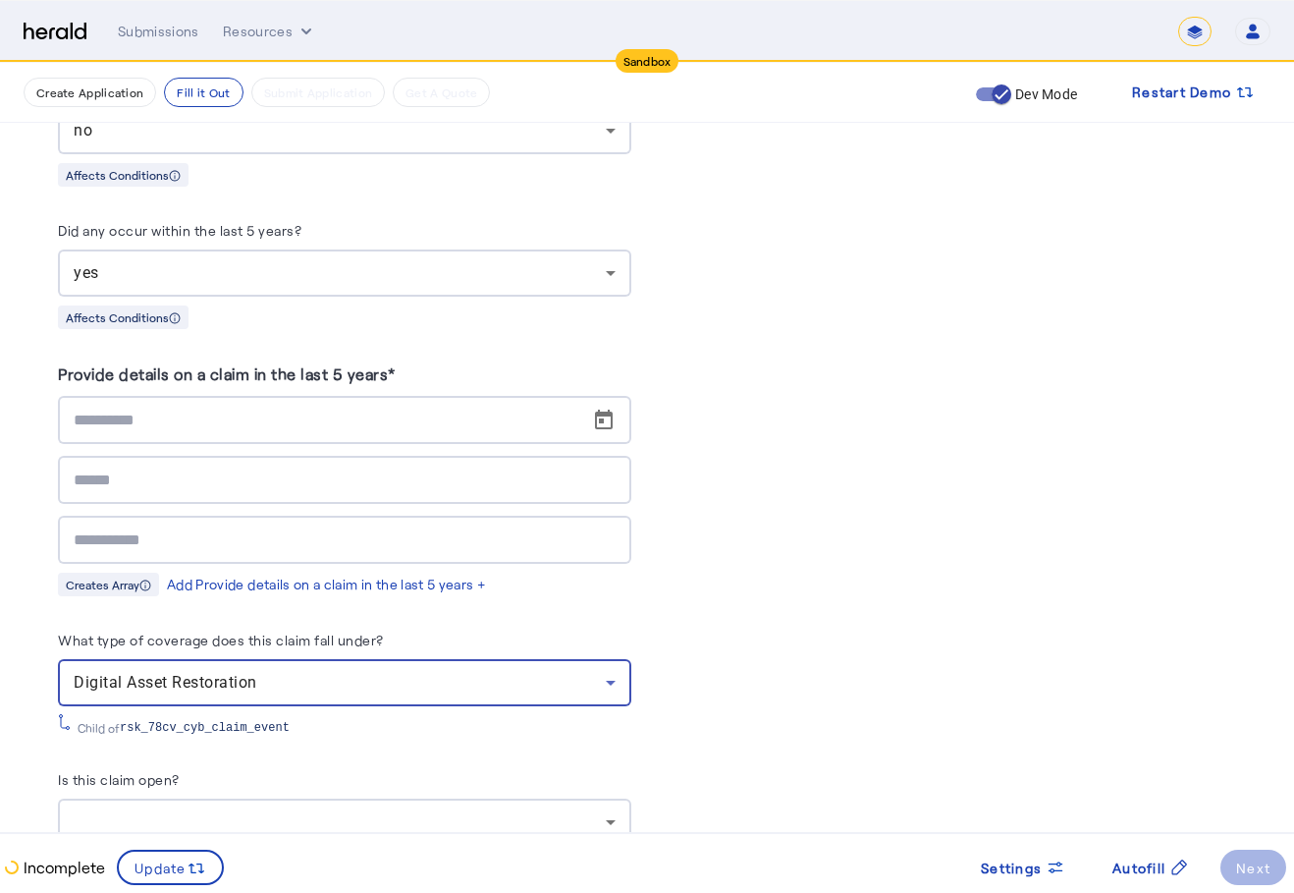
scroll to position [9309, 0]
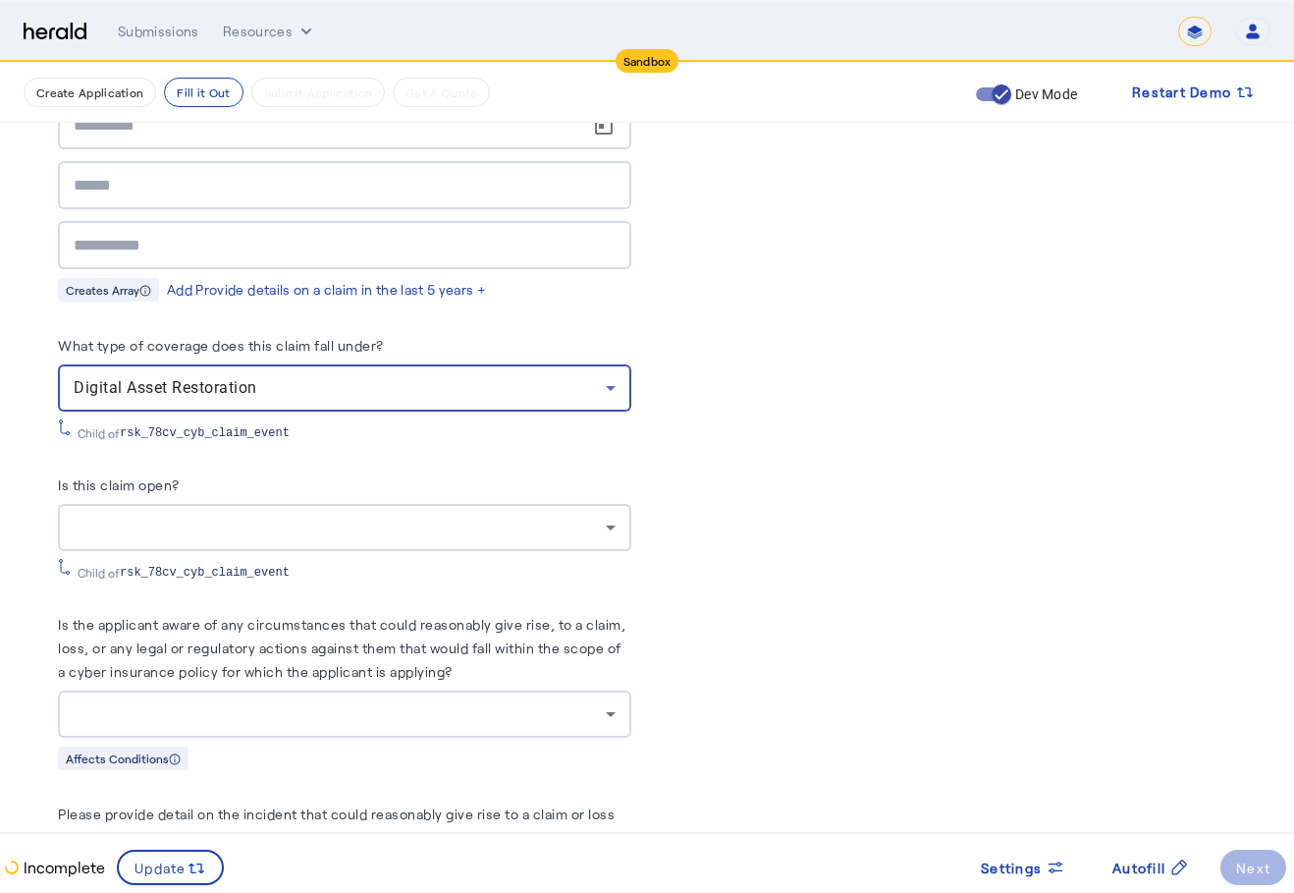
click at [484, 524] on div at bounding box center [340, 528] width 532 height 24
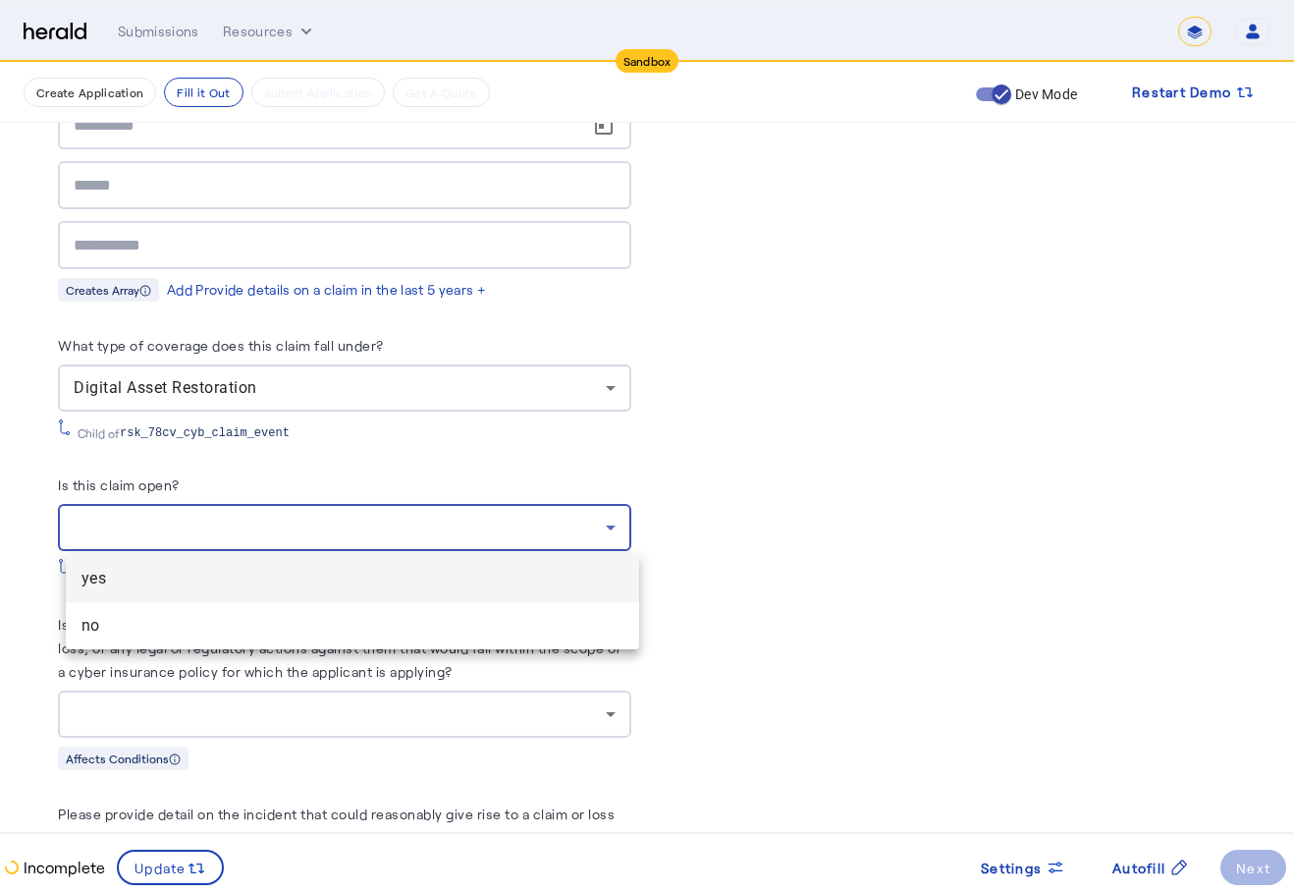
click at [409, 599] on mat-option "yes" at bounding box center [352, 578] width 573 height 47
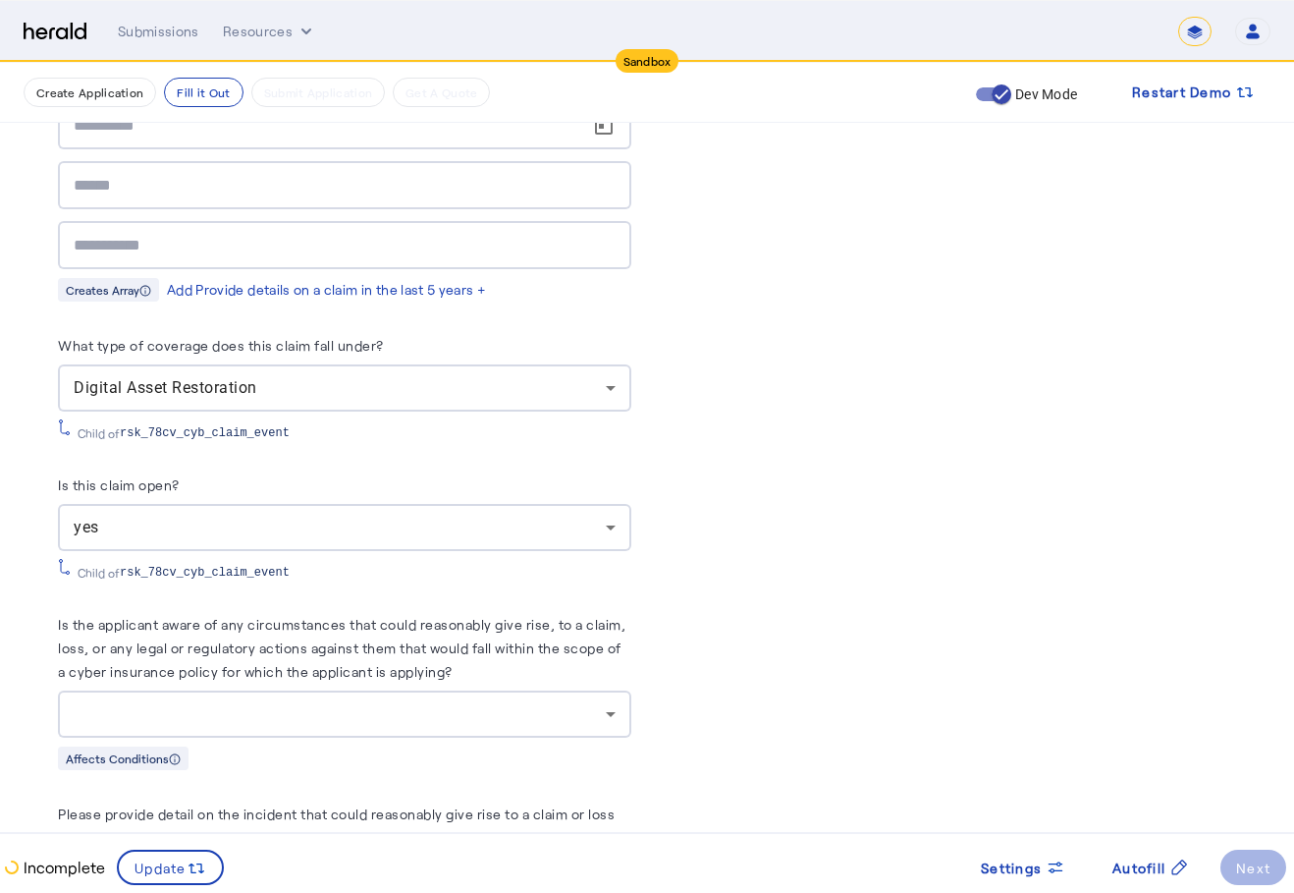
click at [420, 735] on div at bounding box center [345, 713] width 542 height 47
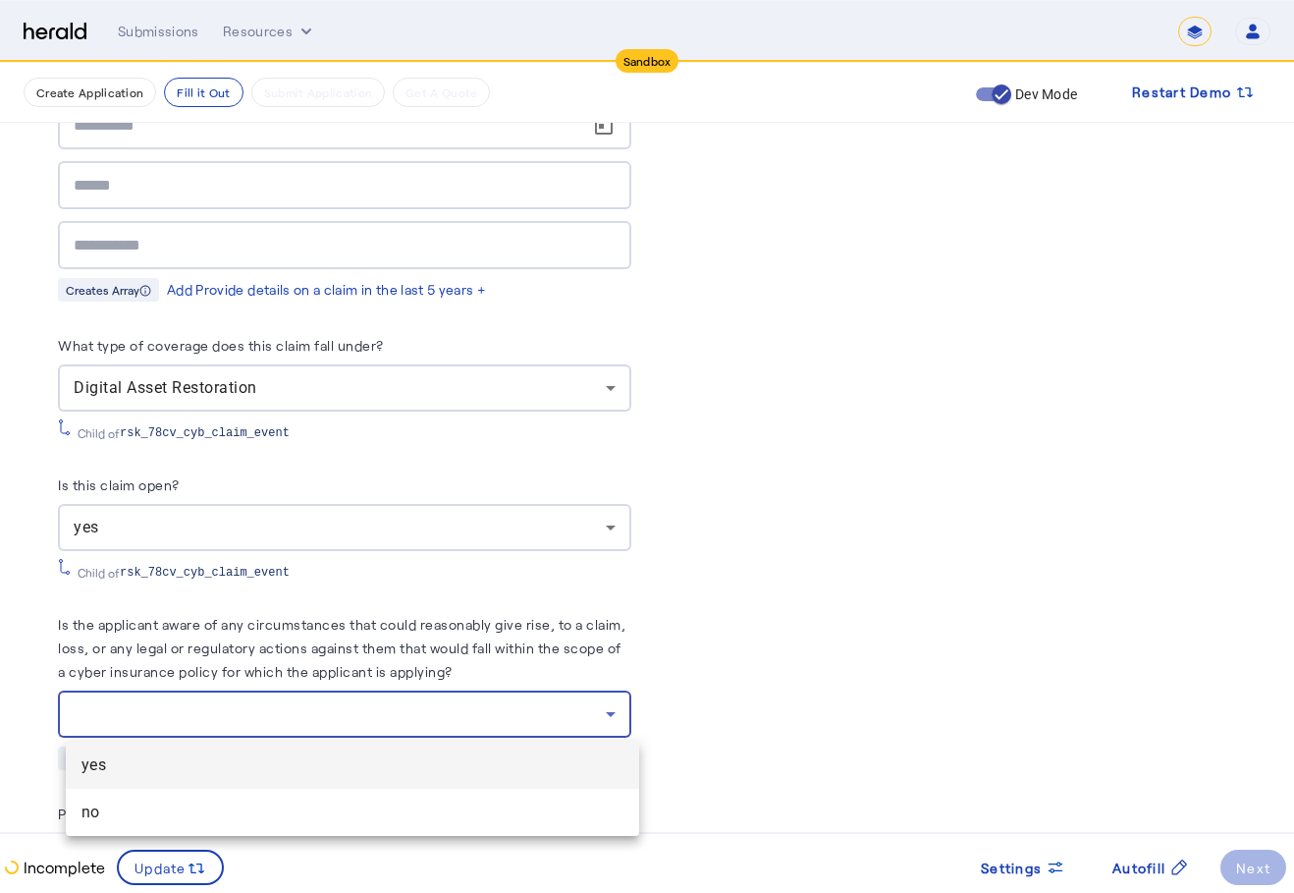
click at [392, 696] on div at bounding box center [647, 446] width 1294 height 893
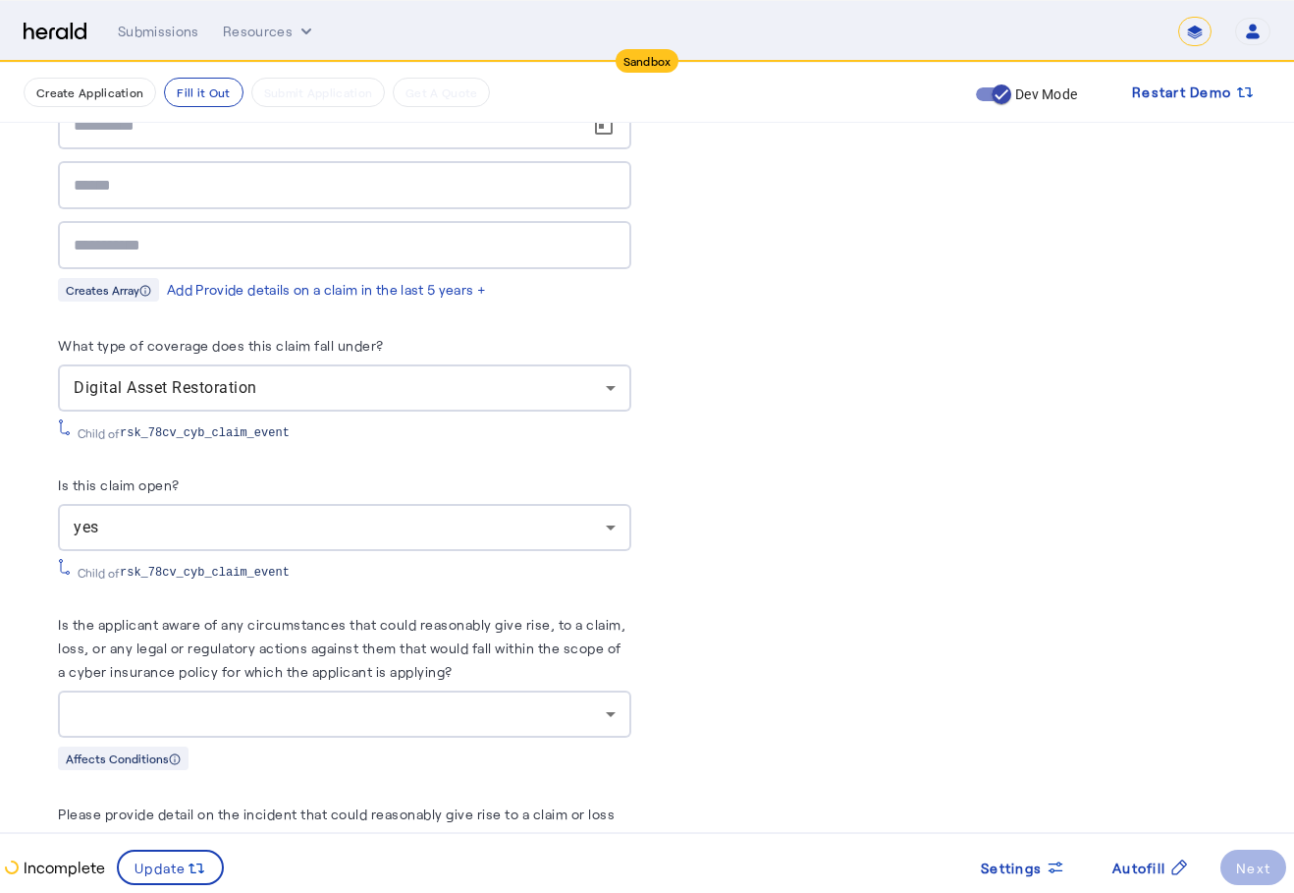
click at [398, 710] on div at bounding box center [340, 714] width 532 height 24
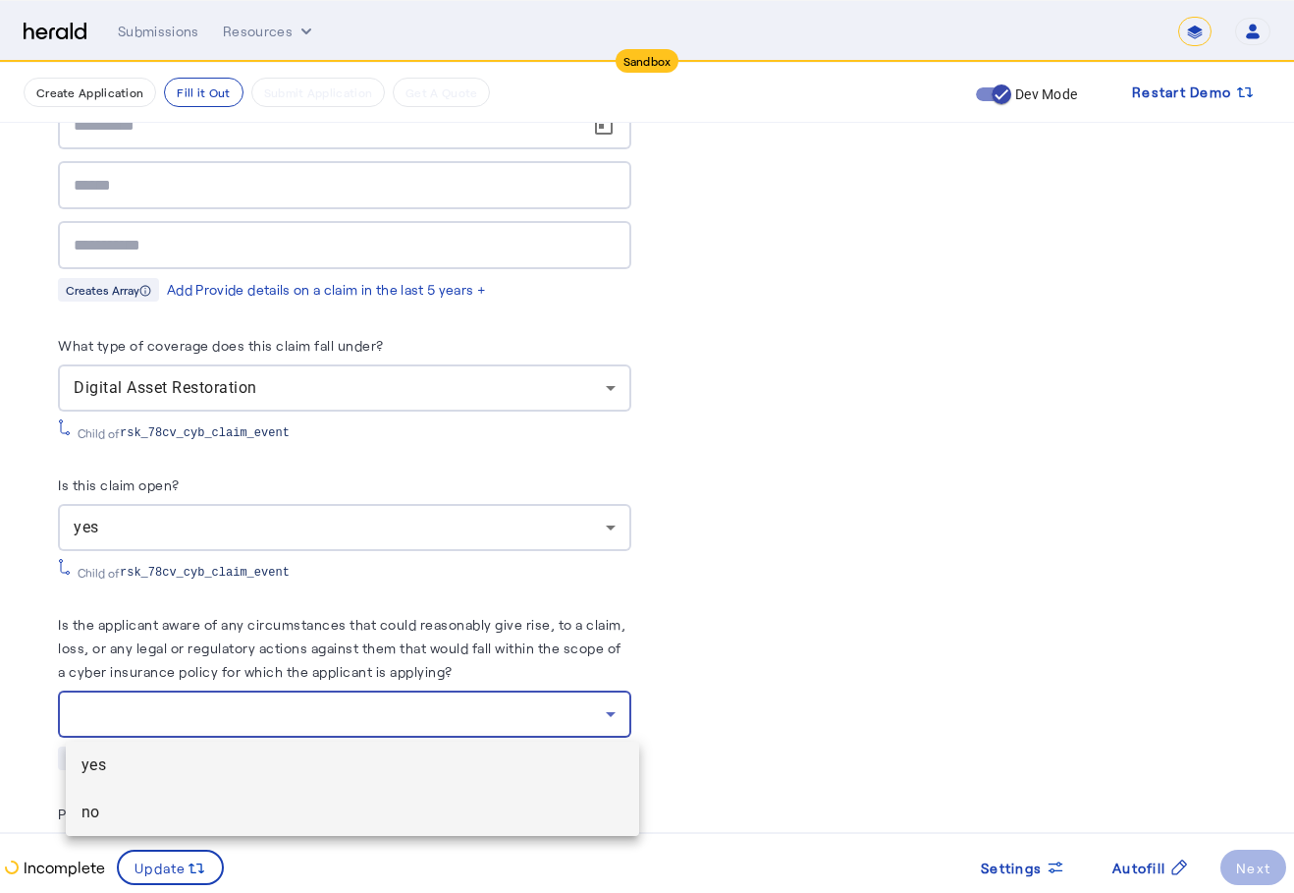
click at [309, 808] on span "no" at bounding box center [353, 812] width 542 height 24
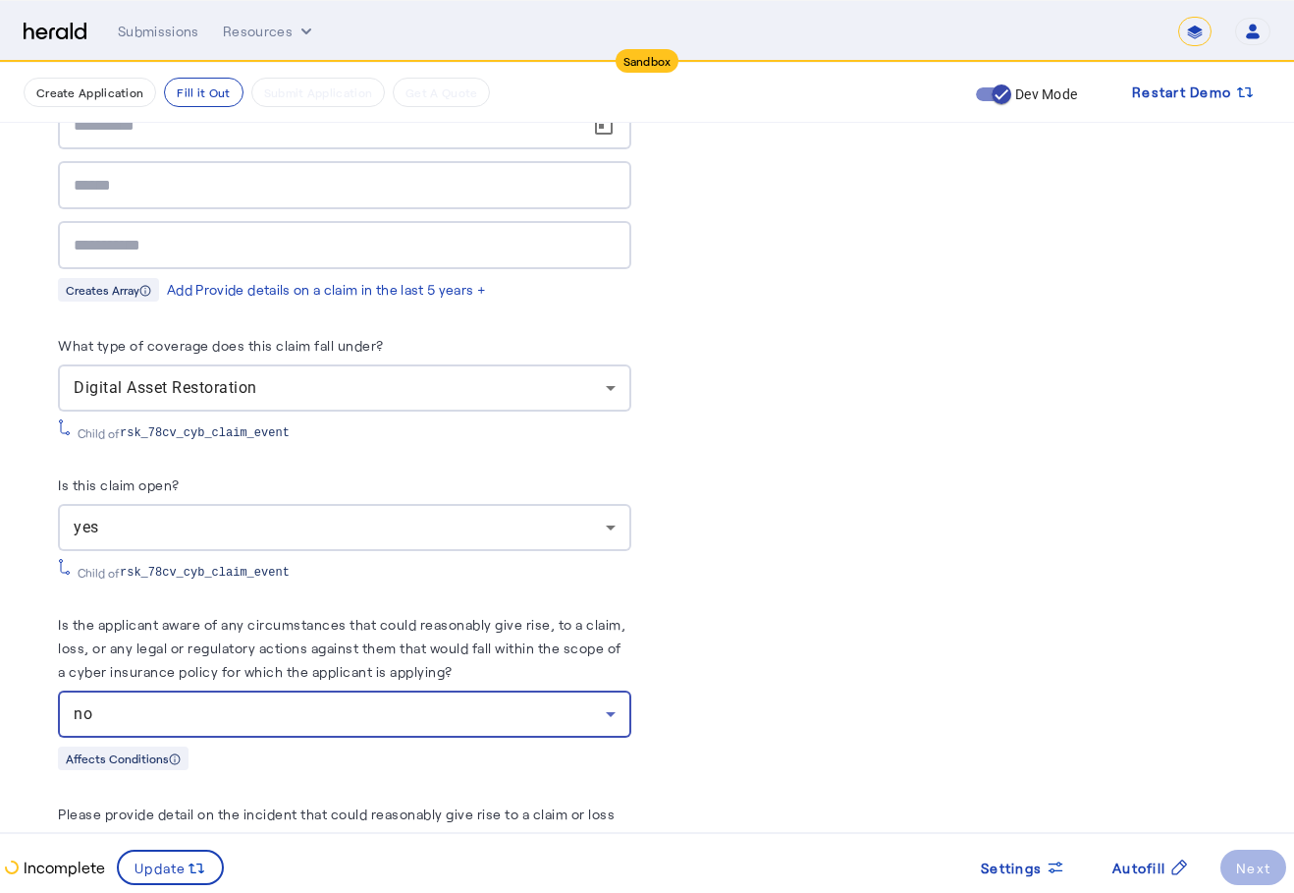
click at [405, 546] on div "yes" at bounding box center [345, 527] width 542 height 47
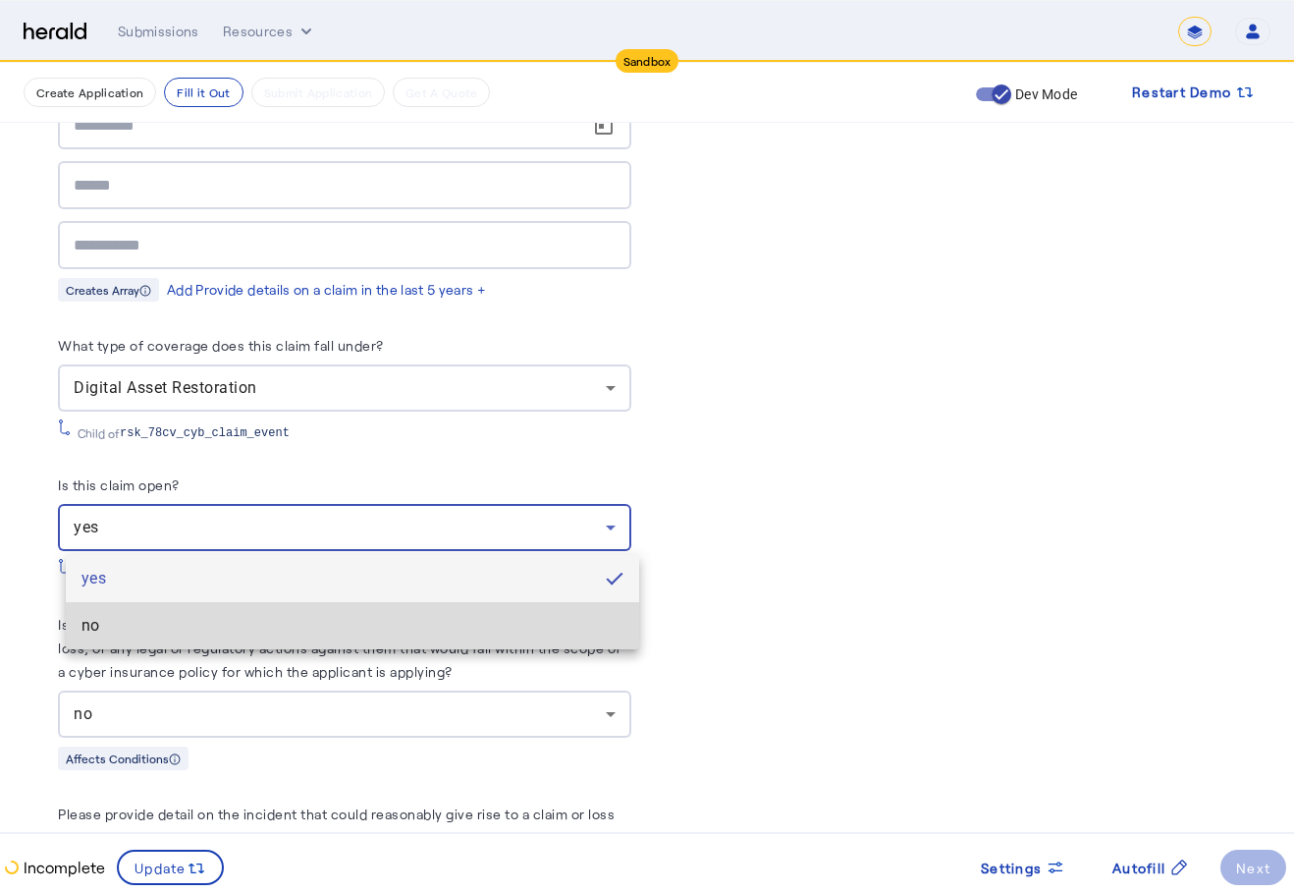
click at [373, 636] on span "no" at bounding box center [353, 626] width 542 height 24
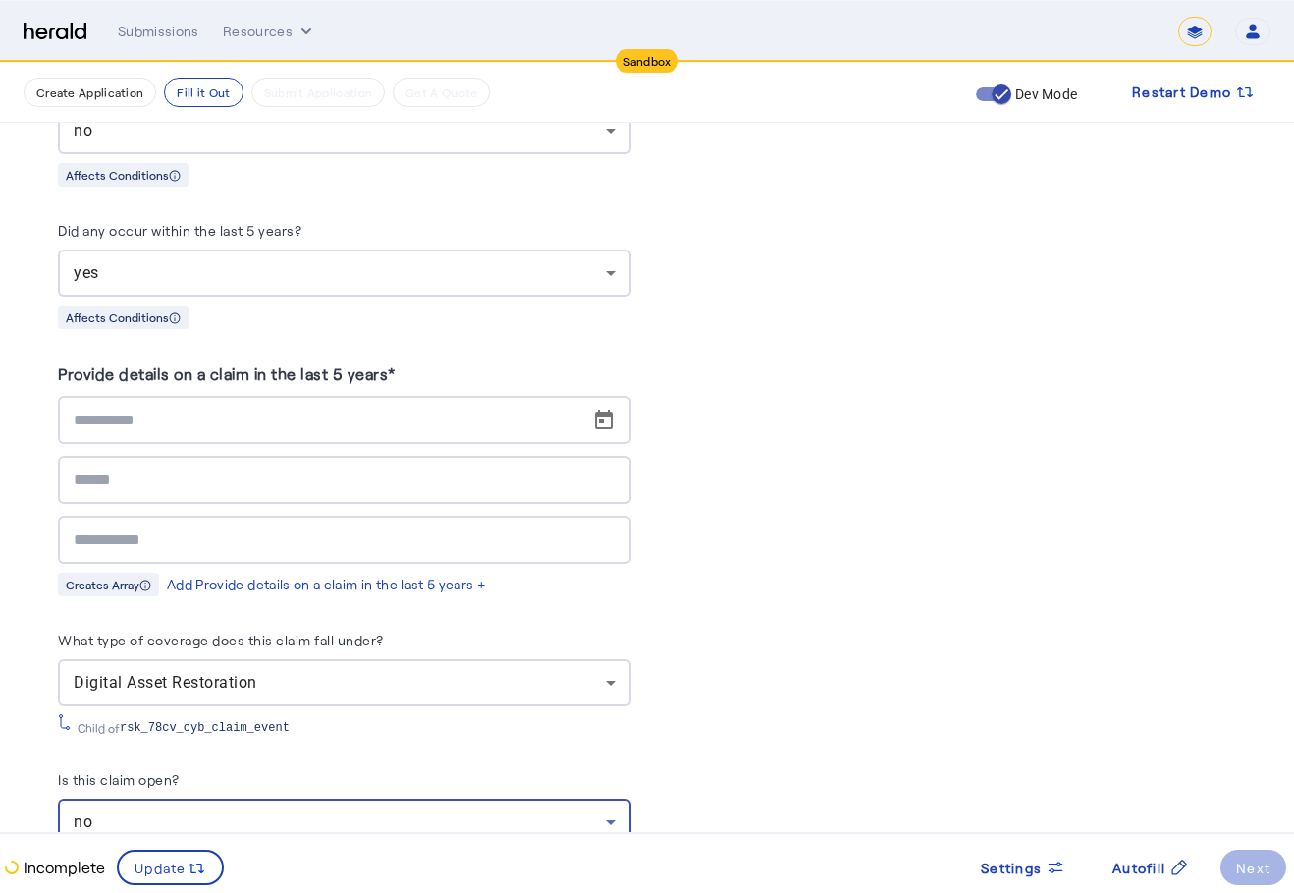
scroll to position [8818, 0]
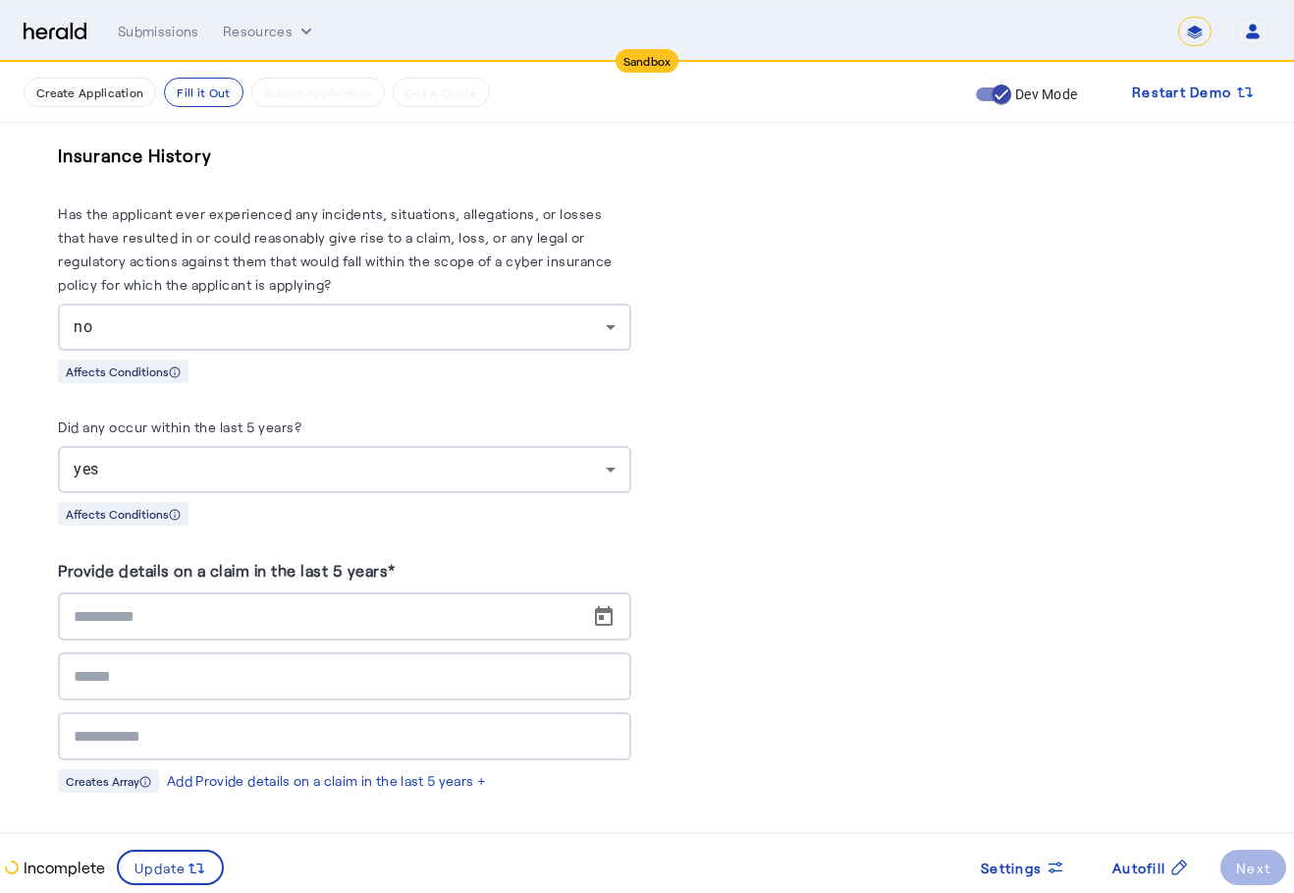
click at [379, 440] on div "Did any occur within the last 5 years?" at bounding box center [344, 429] width 573 height 31
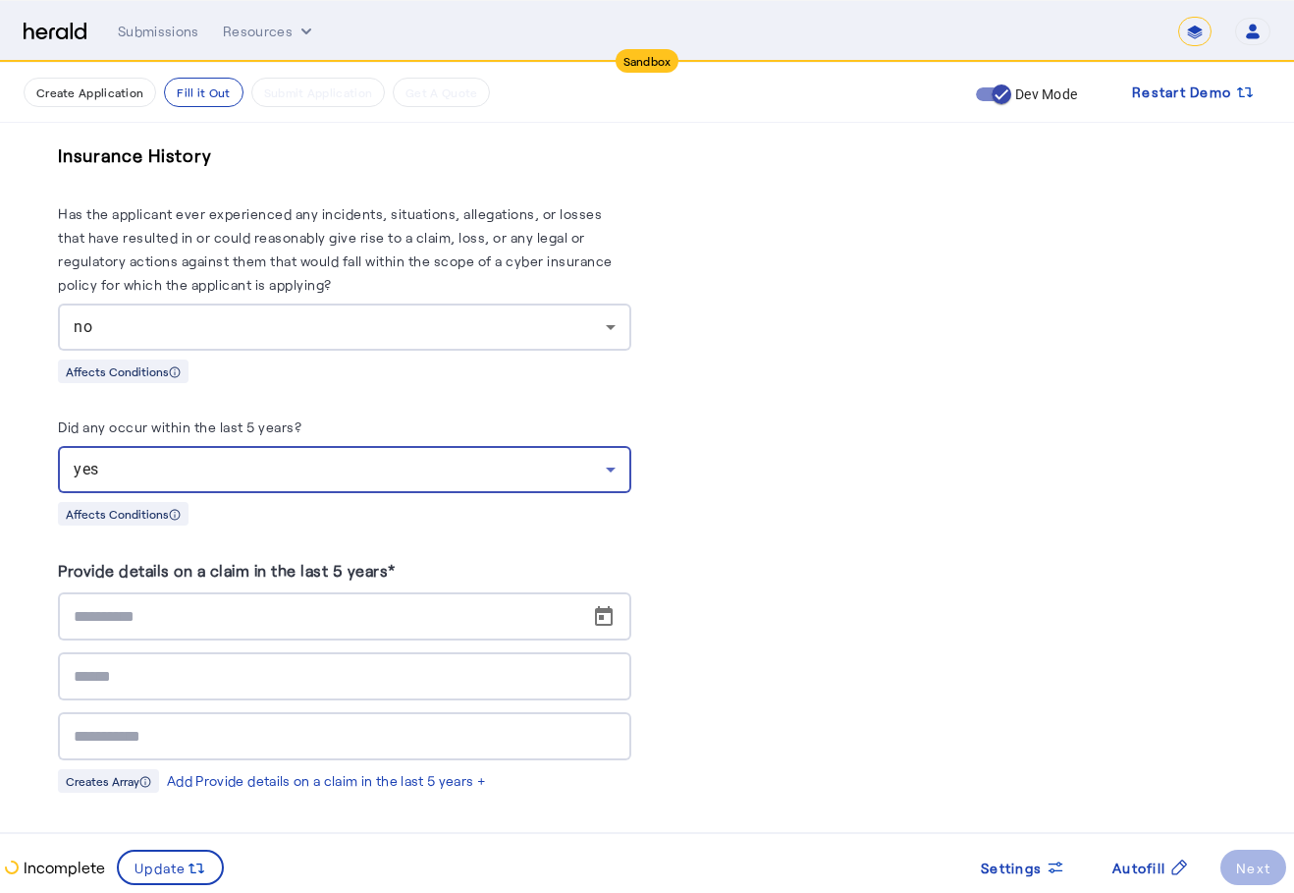
click at [371, 465] on div "yes" at bounding box center [340, 470] width 532 height 24
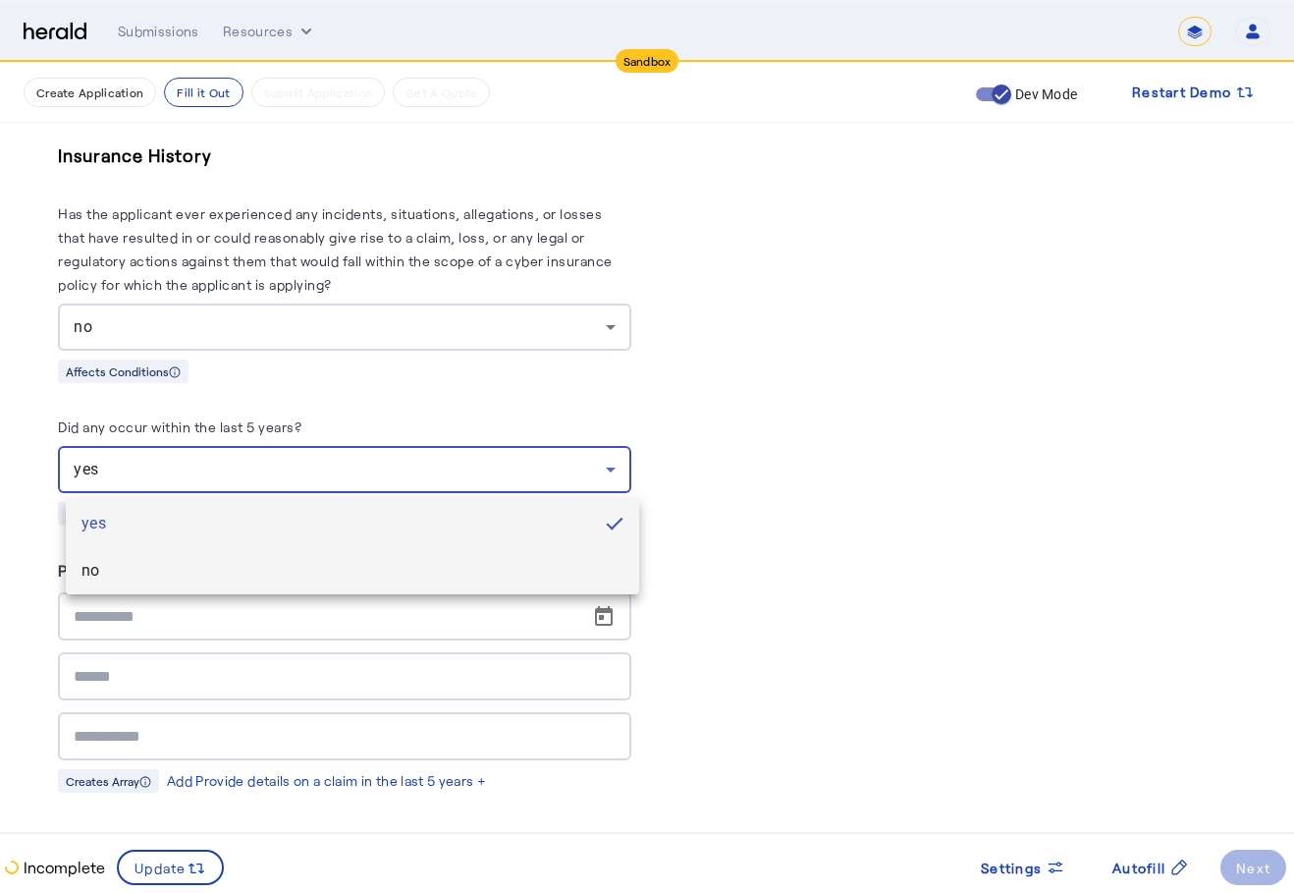
click at [293, 576] on span "no" at bounding box center [353, 571] width 542 height 24
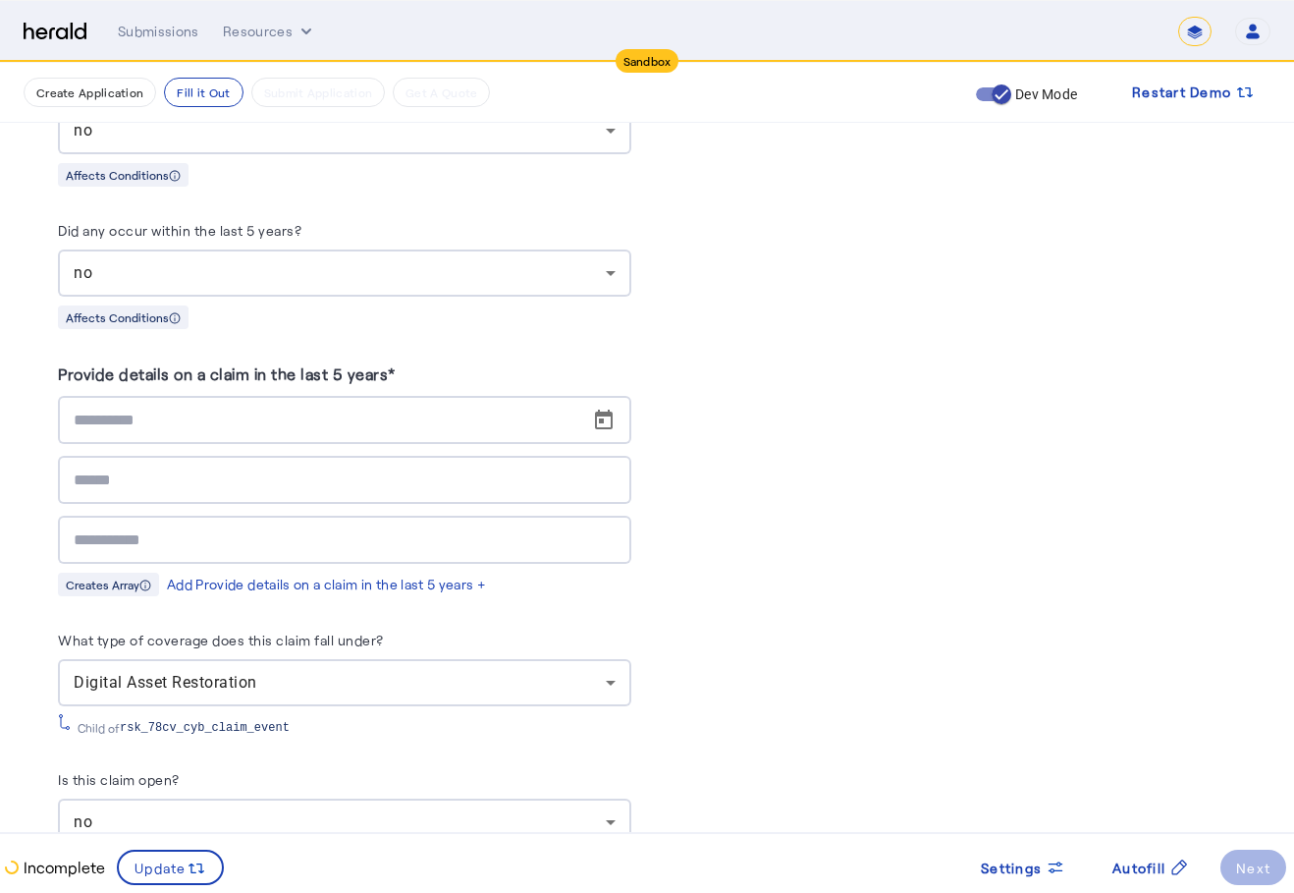
scroll to position [9211, 0]
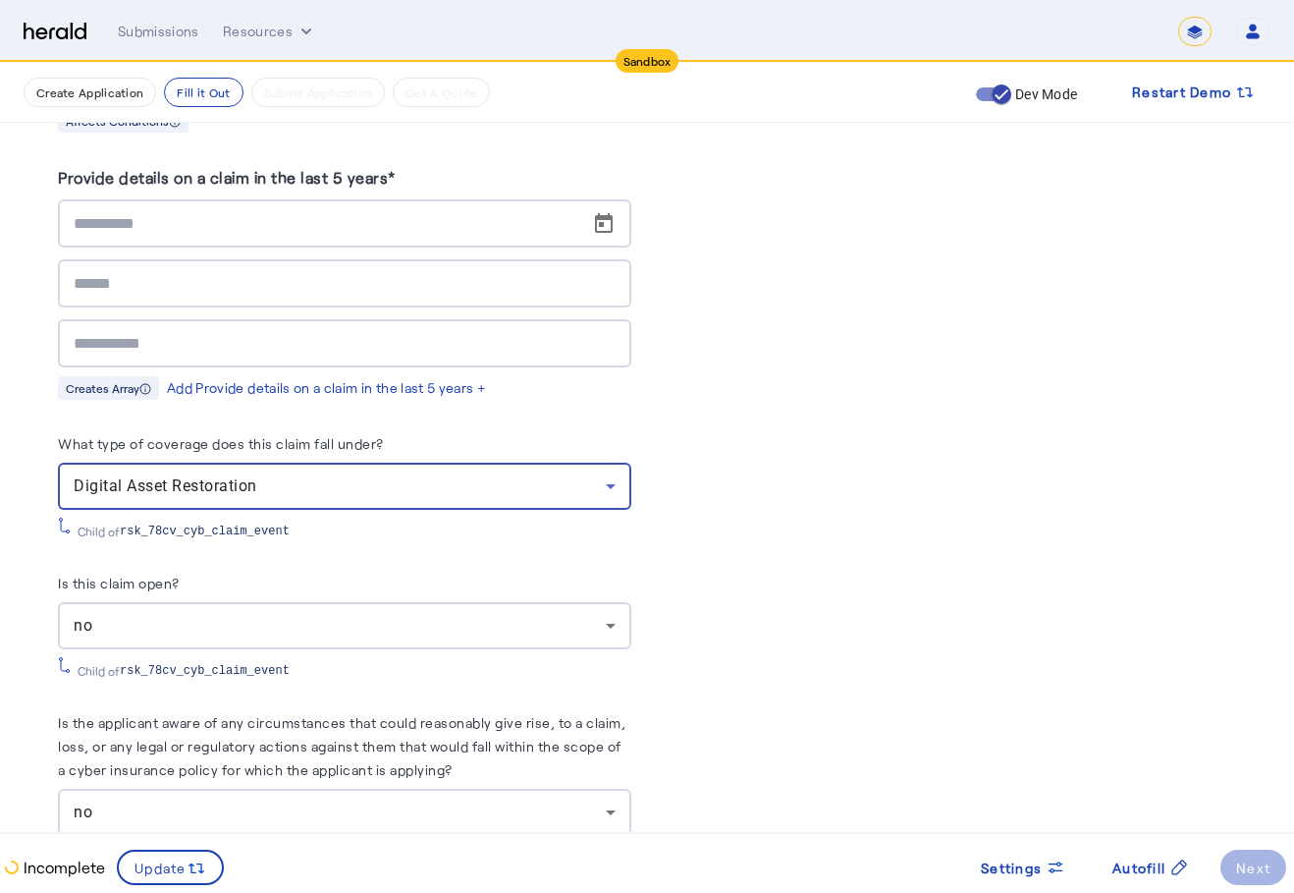
click at [539, 477] on div "Digital Asset Restoration" at bounding box center [340, 486] width 532 height 24
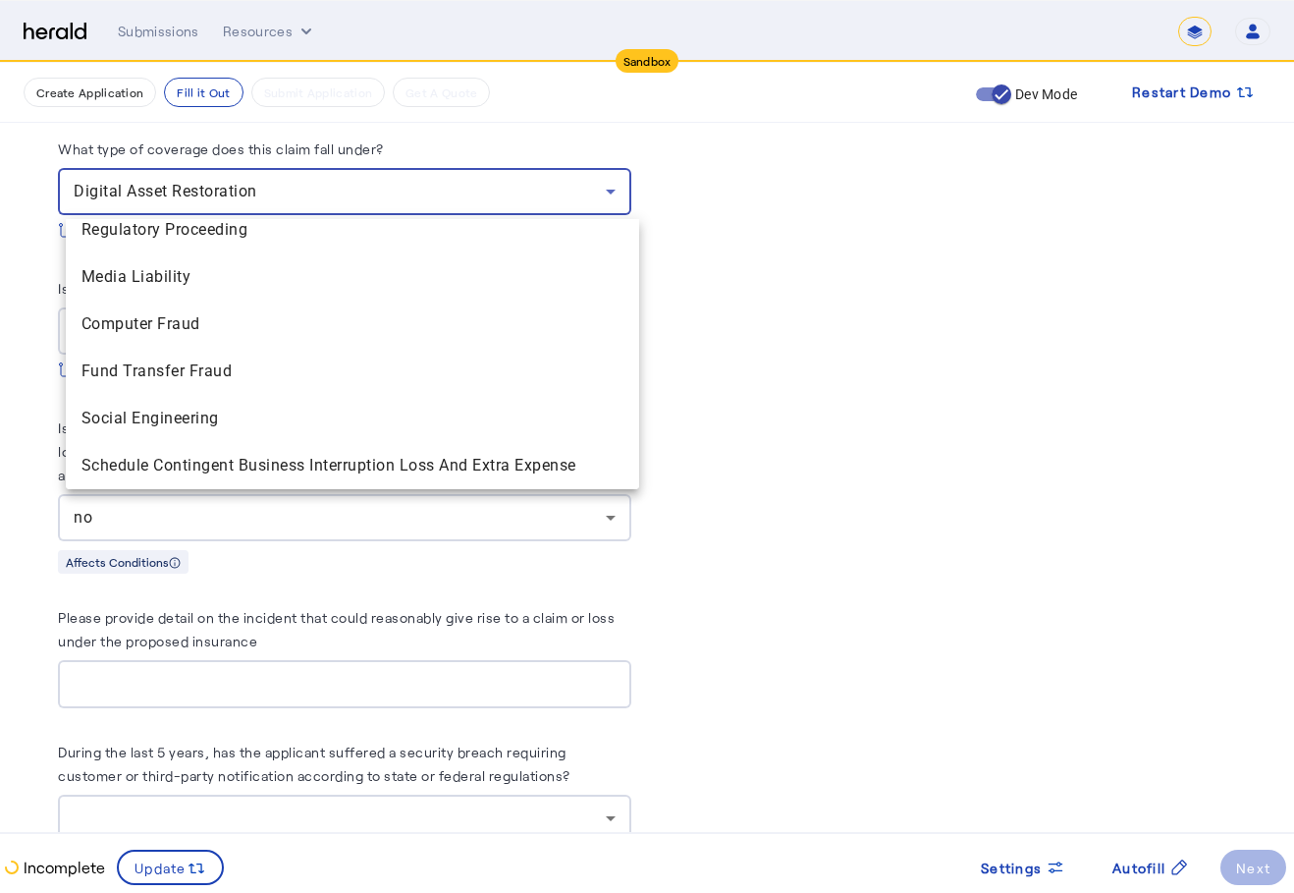
scroll to position [0, 0]
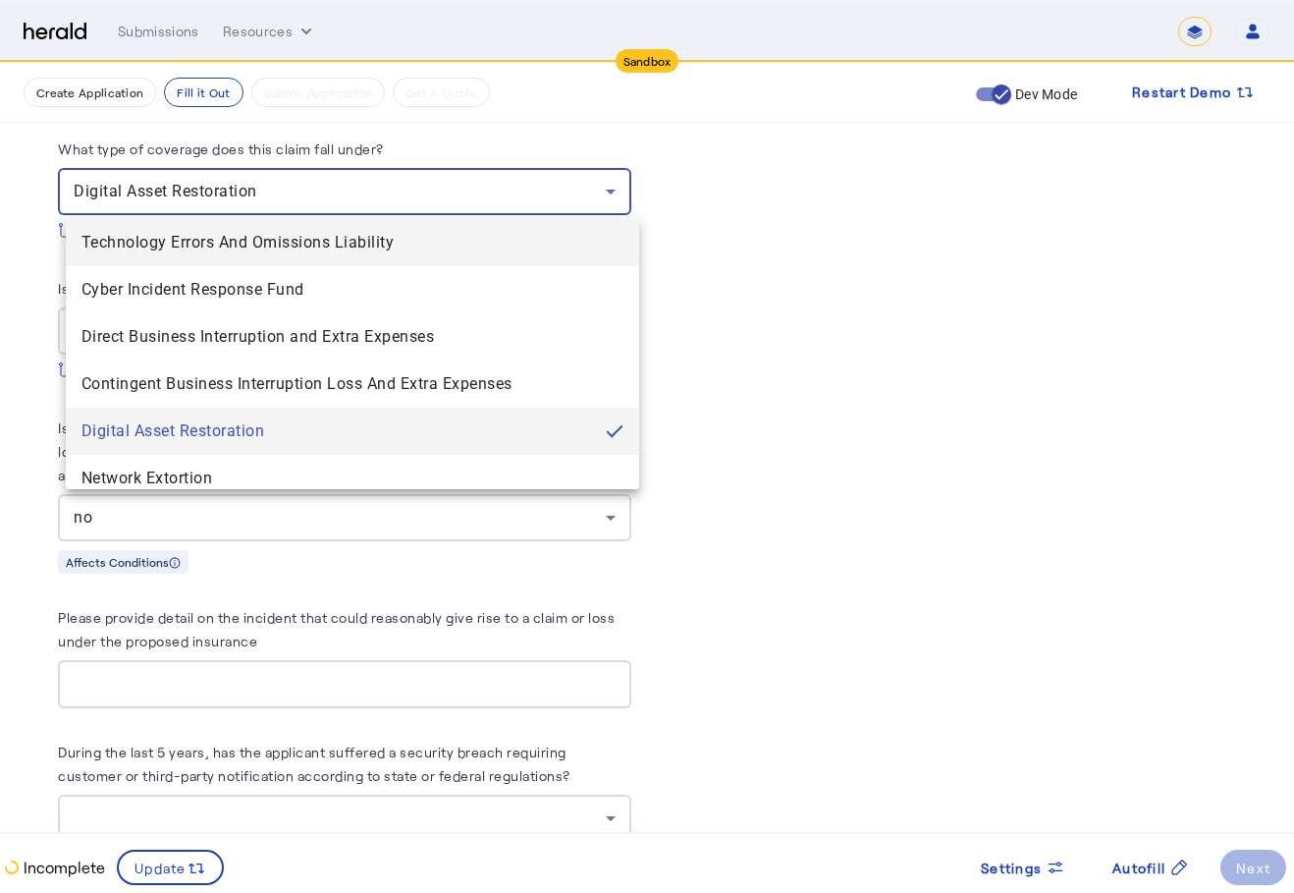
click at [501, 246] on span "Technology Errors And Omissions Liability" at bounding box center [353, 243] width 542 height 24
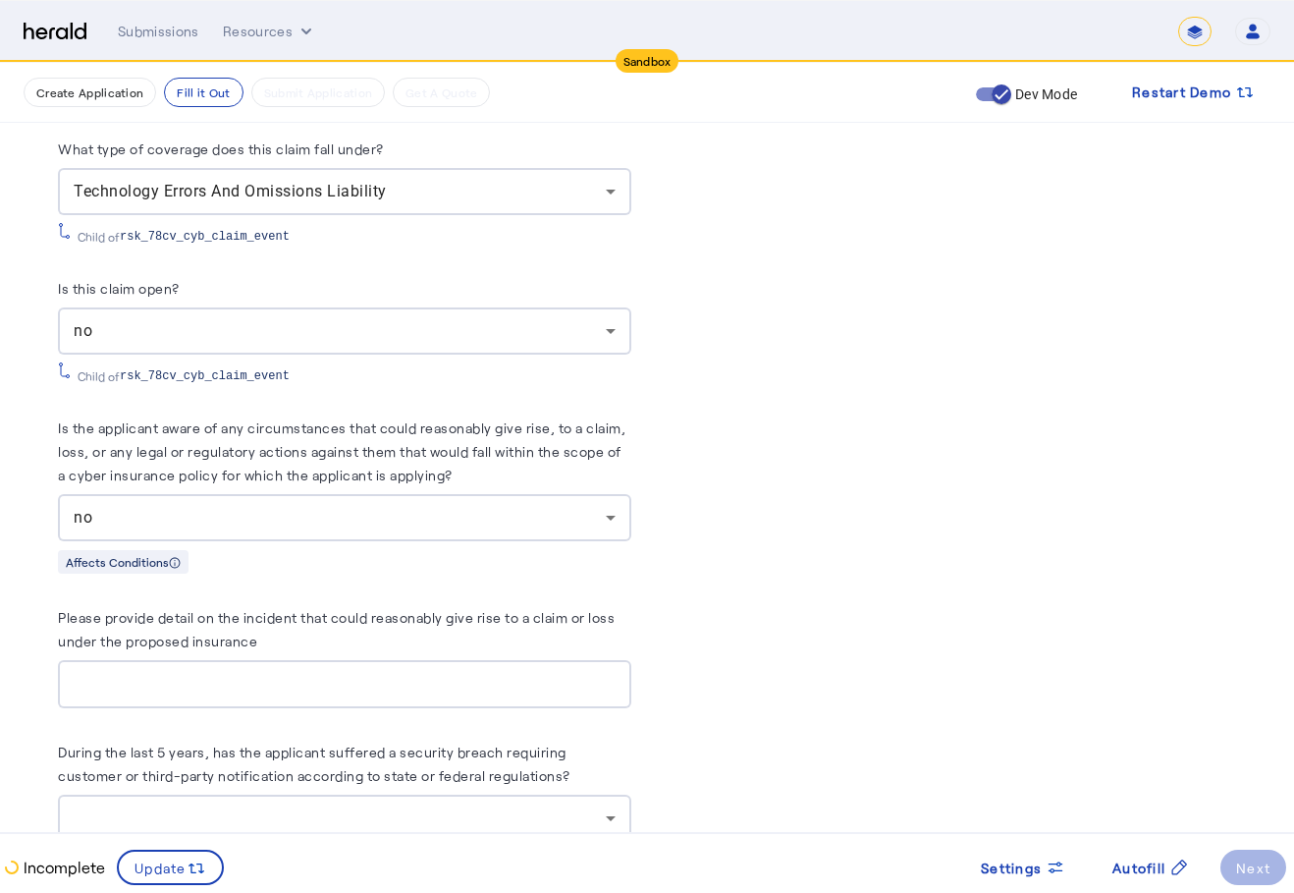
click at [481, 673] on input "Please provide detail on the incident that could reasonably give rise to a clai…" at bounding box center [345, 685] width 542 height 24
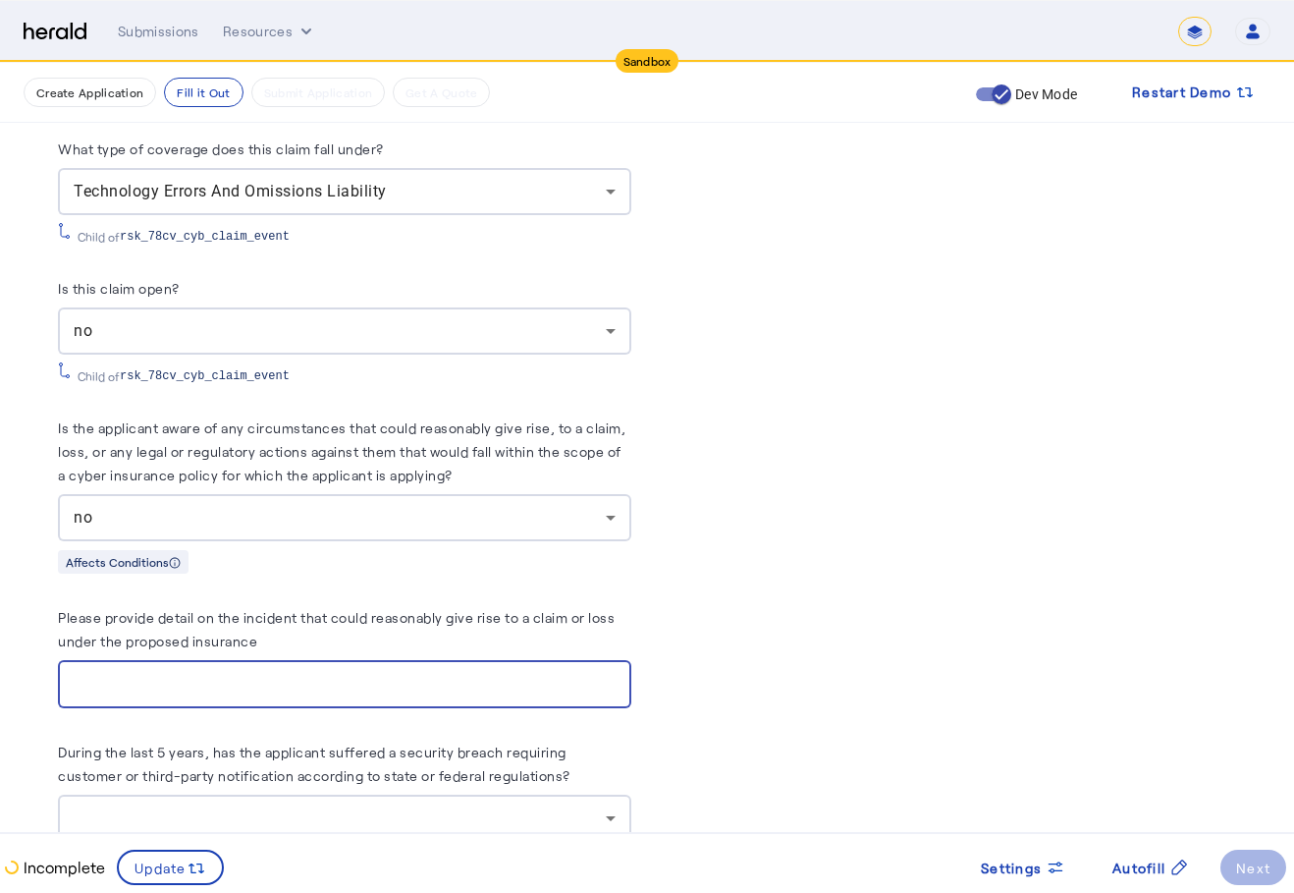
click at [481, 692] on input "Please provide detail on the incident that could reasonably give rise to a clai…" at bounding box center [345, 685] width 542 height 24
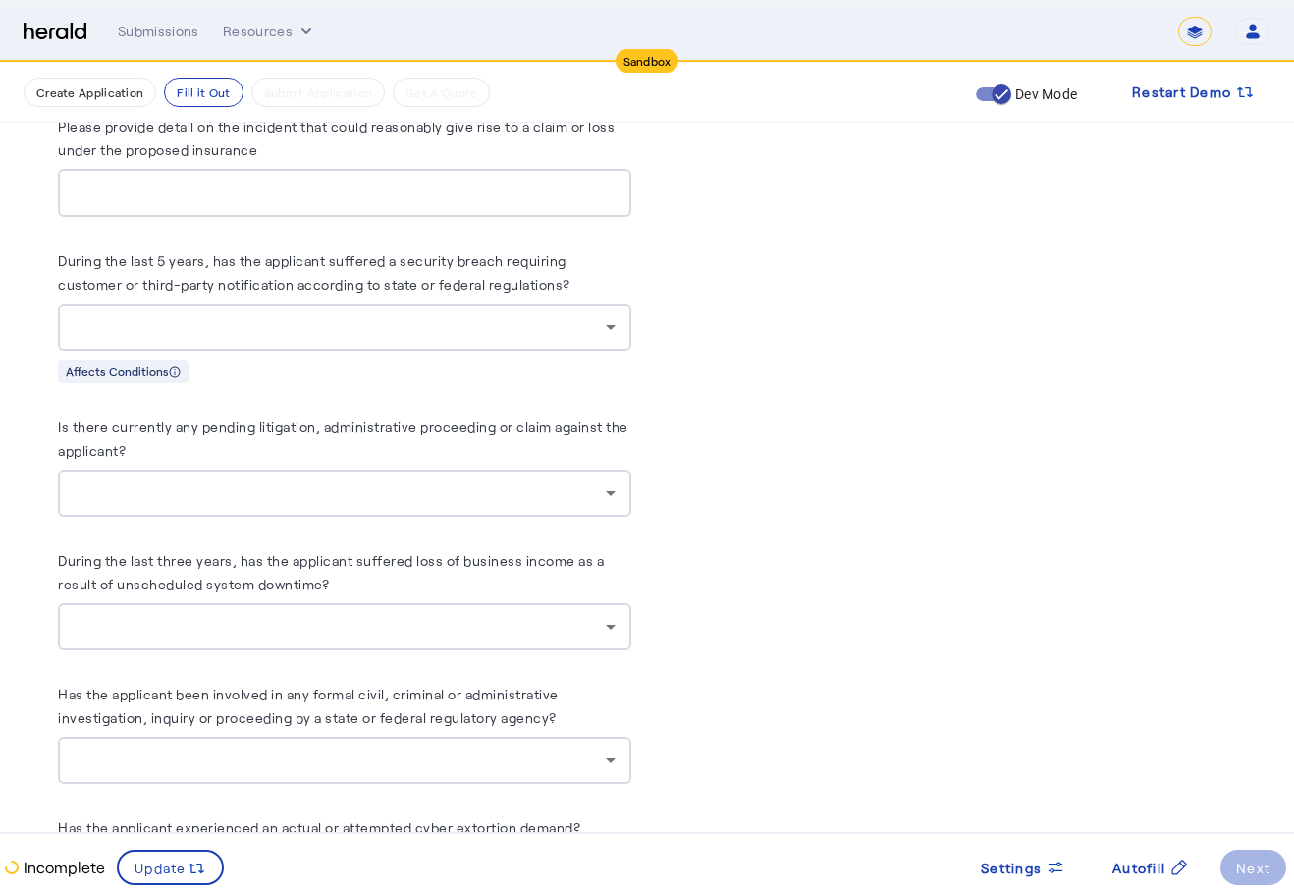
click at [519, 476] on div at bounding box center [345, 492] width 542 height 47
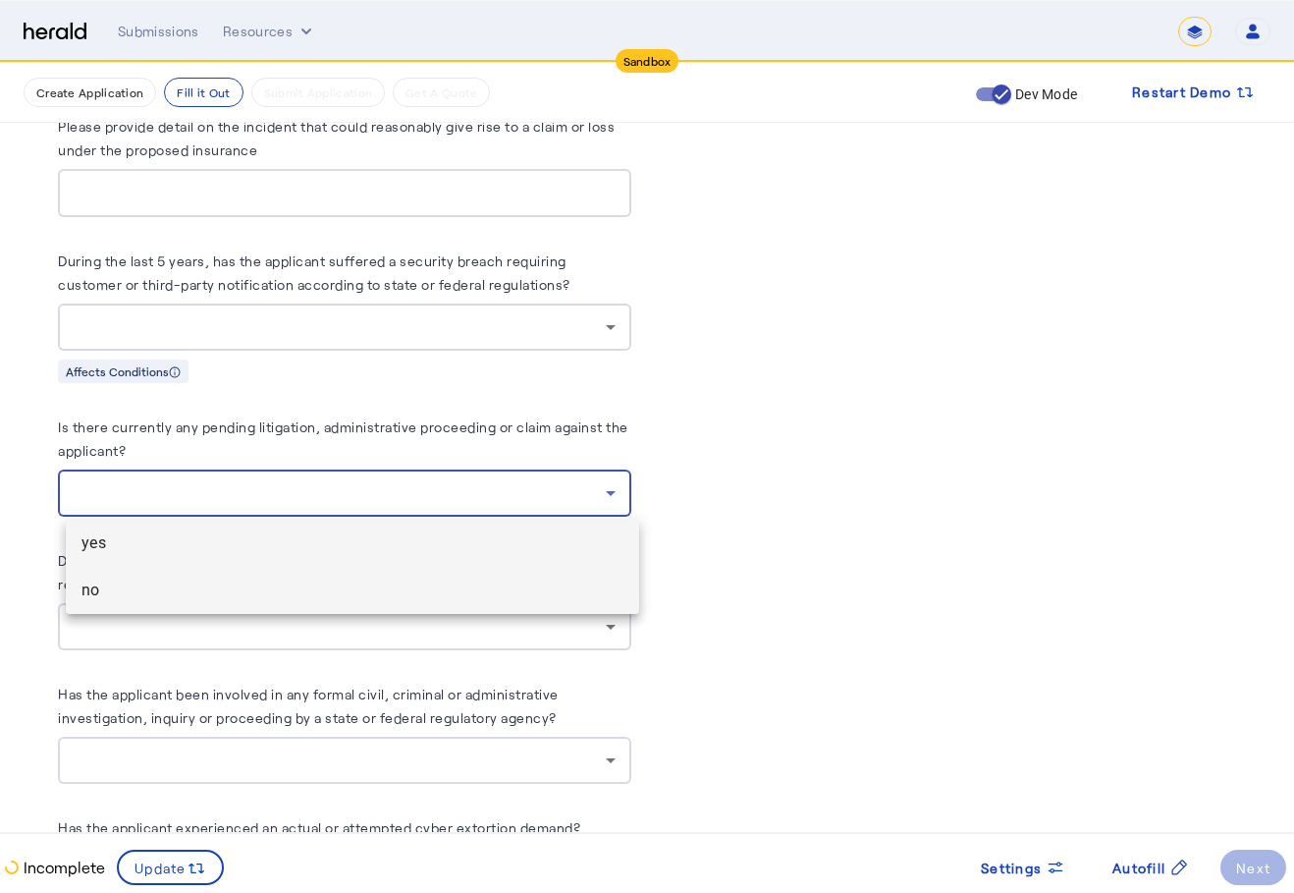
click at [421, 613] on mat-option "no" at bounding box center [352, 590] width 573 height 47
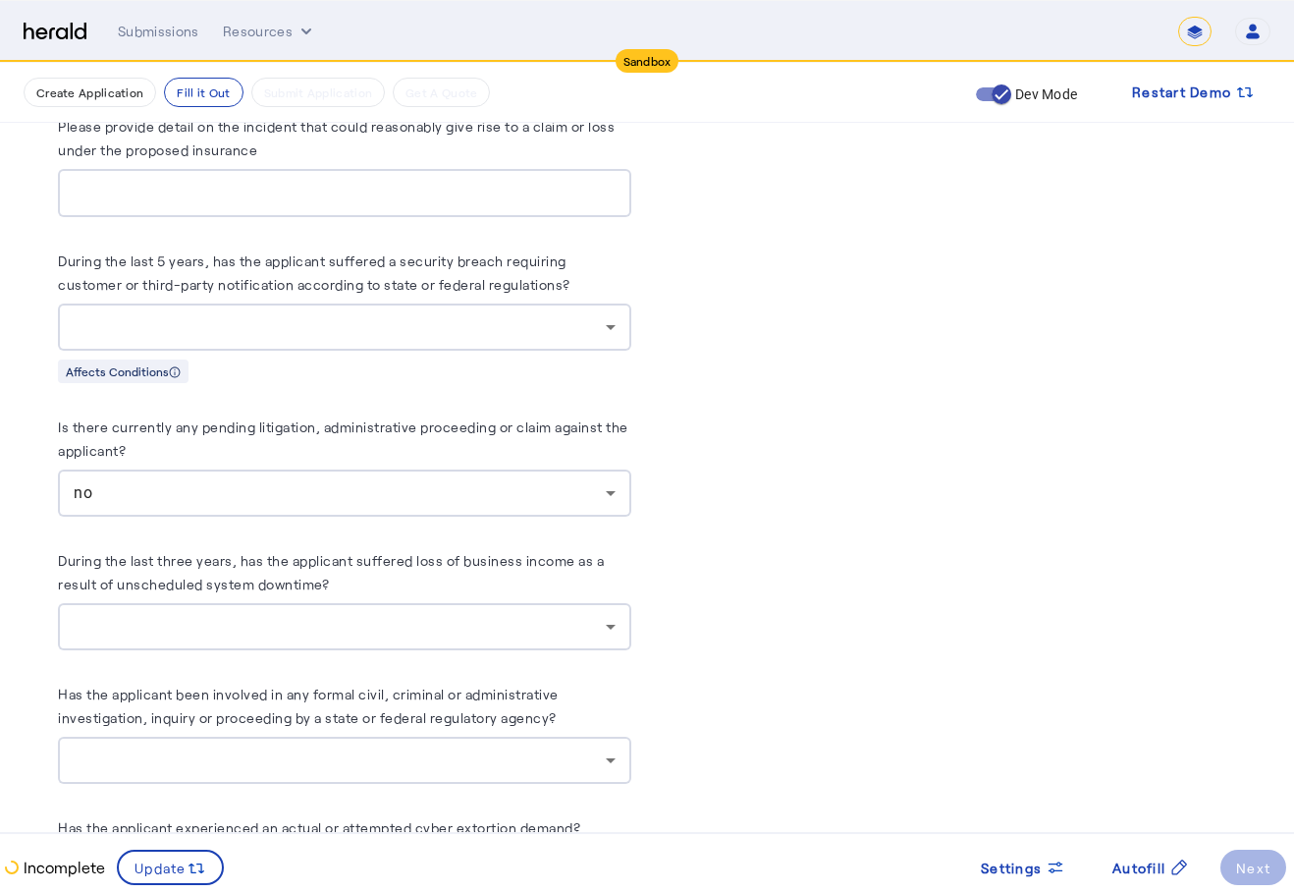
click at [445, 597] on herald-label "During the last three years, has the applicant suffered loss of business income…" at bounding box center [344, 575] width 573 height 55
click at [440, 633] on div at bounding box center [340, 627] width 532 height 24
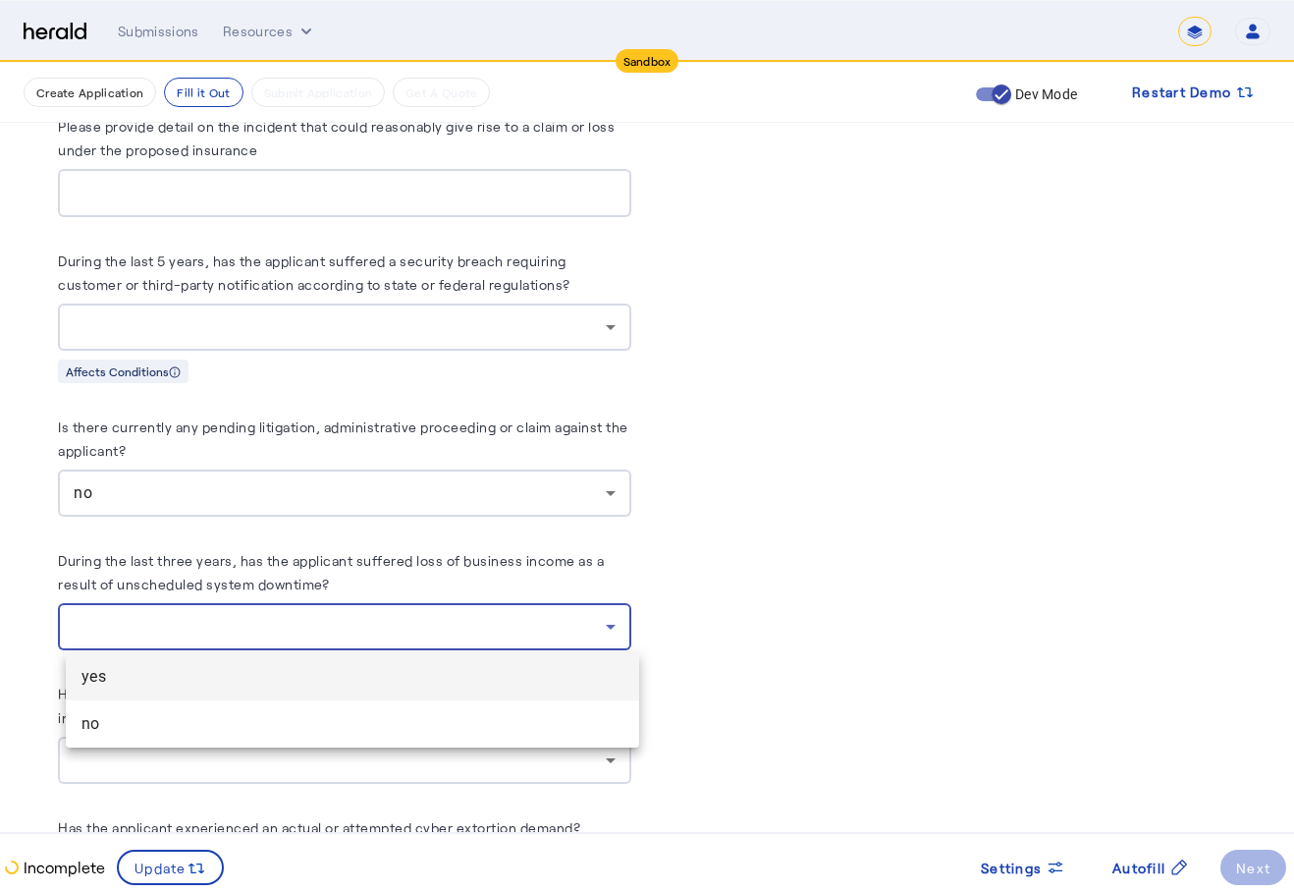
click at [410, 699] on mat-option "yes" at bounding box center [352, 676] width 573 height 47
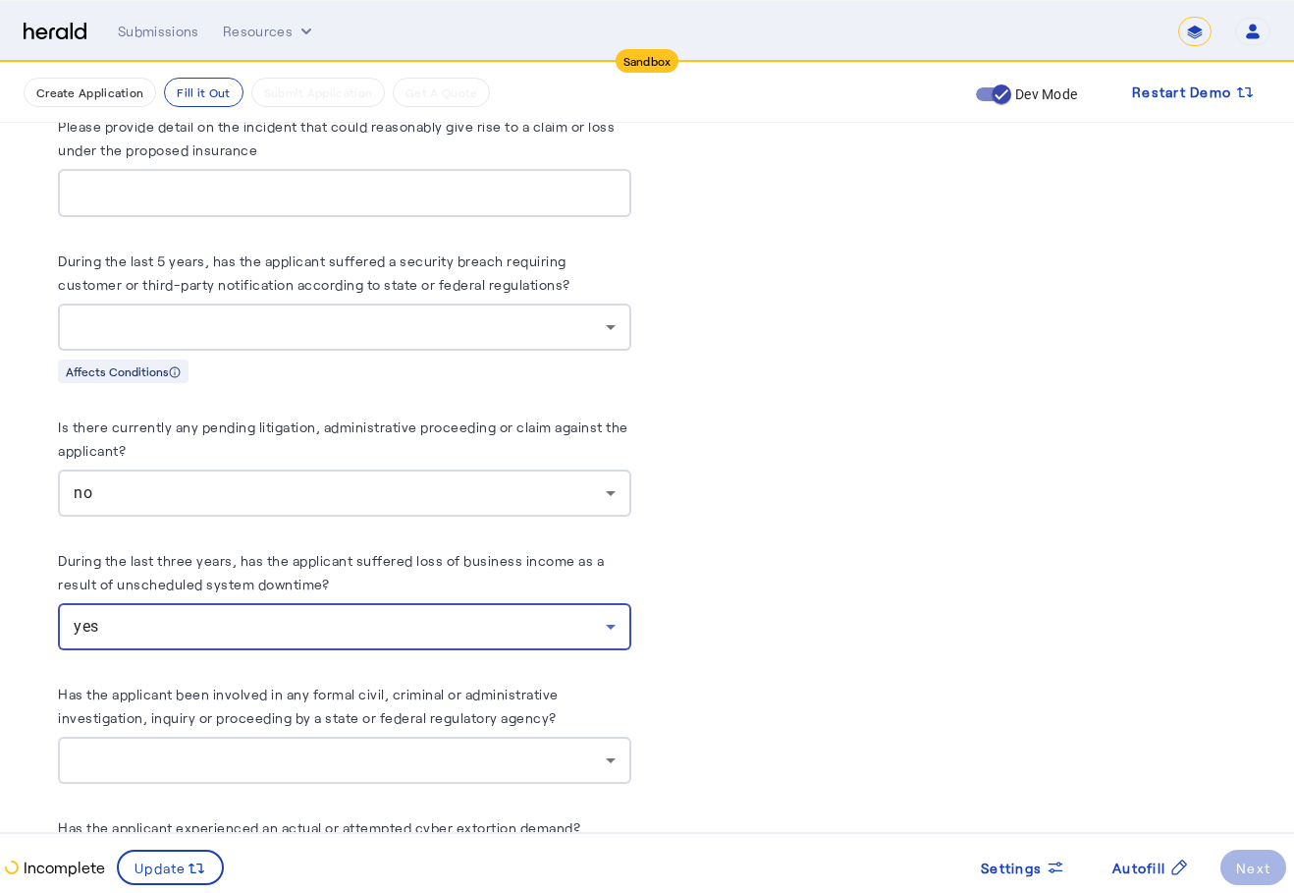
scroll to position [10291, 0]
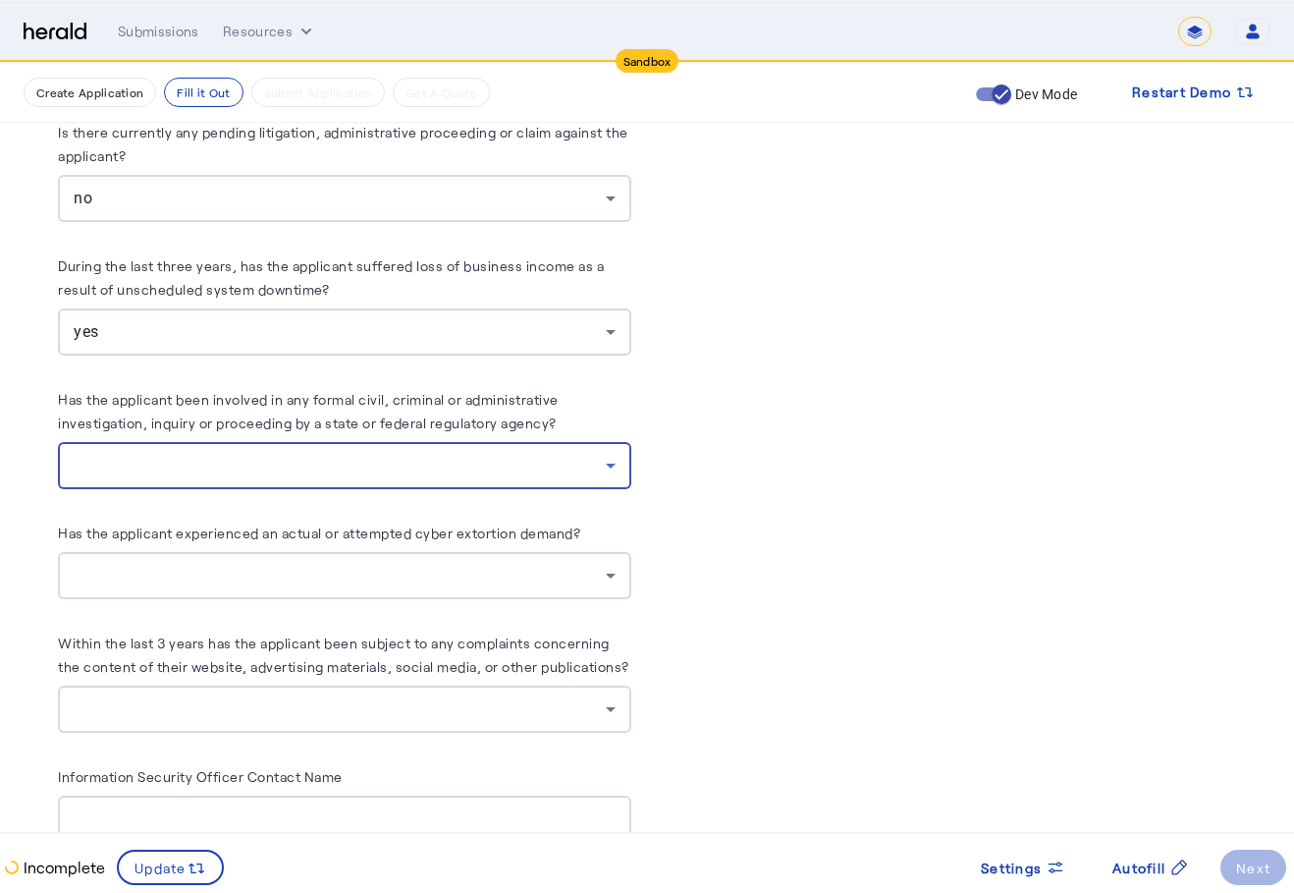
click at [556, 463] on div at bounding box center [340, 466] width 532 height 24
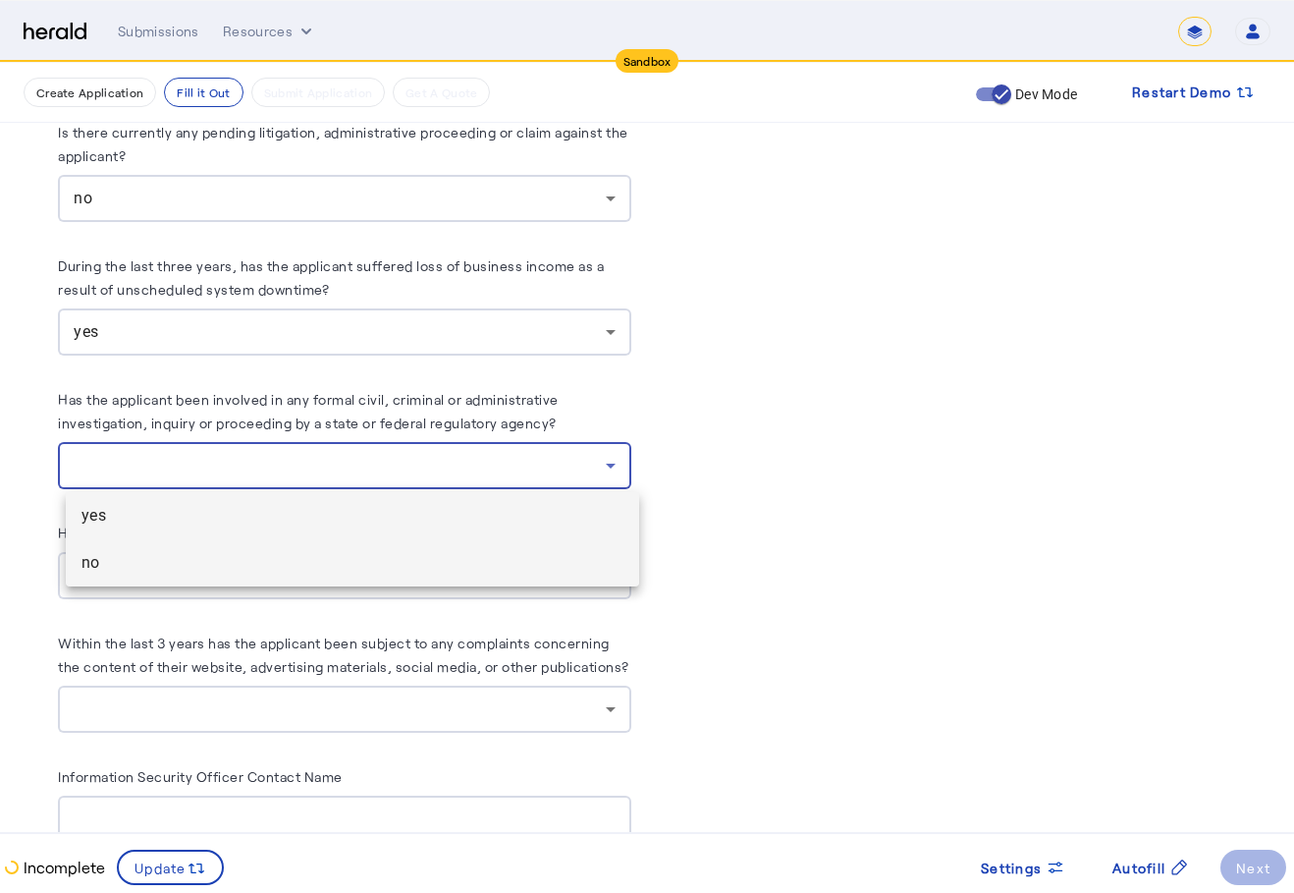
click at [418, 553] on span "no" at bounding box center [353, 563] width 542 height 24
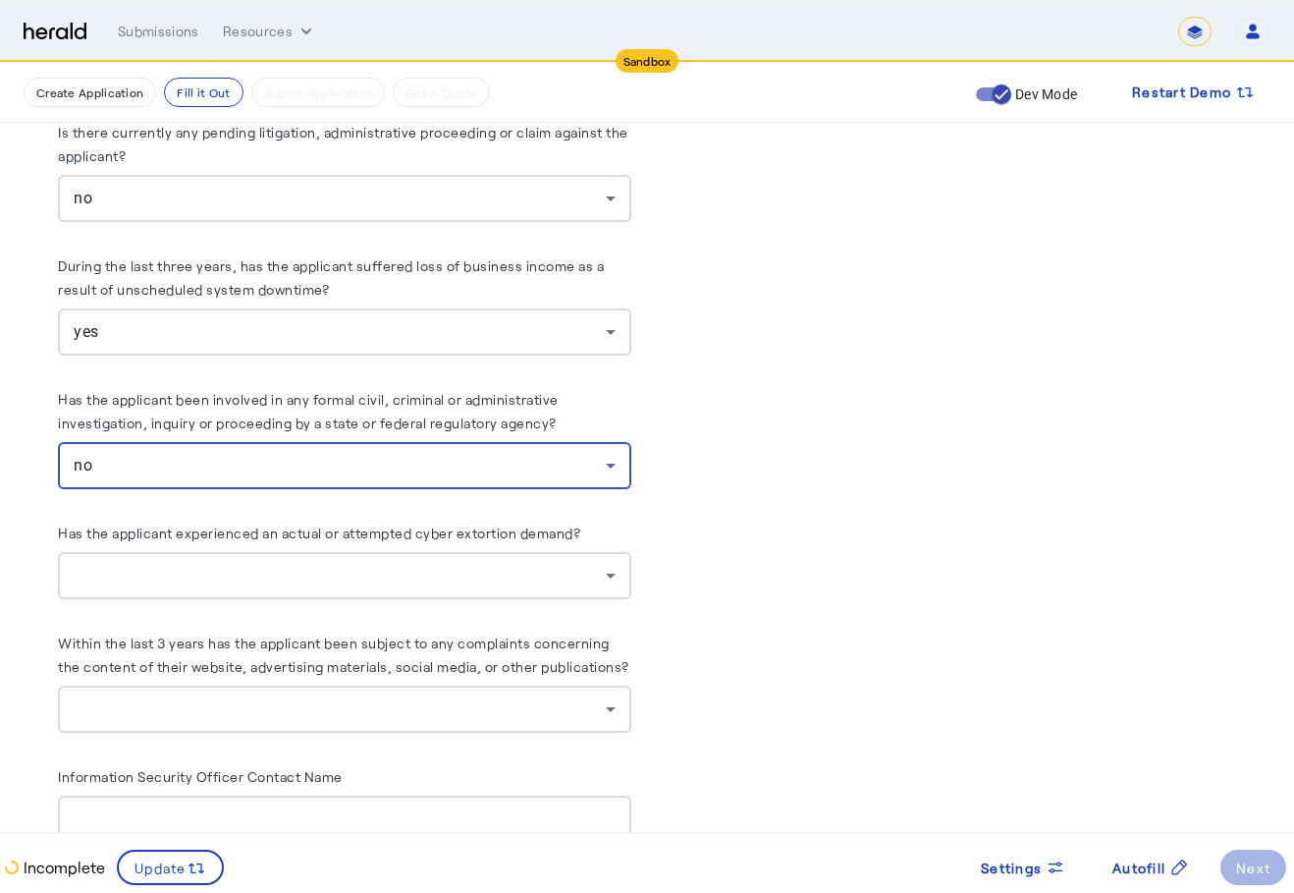
click at [490, 313] on div "yes" at bounding box center [345, 331] width 542 height 47
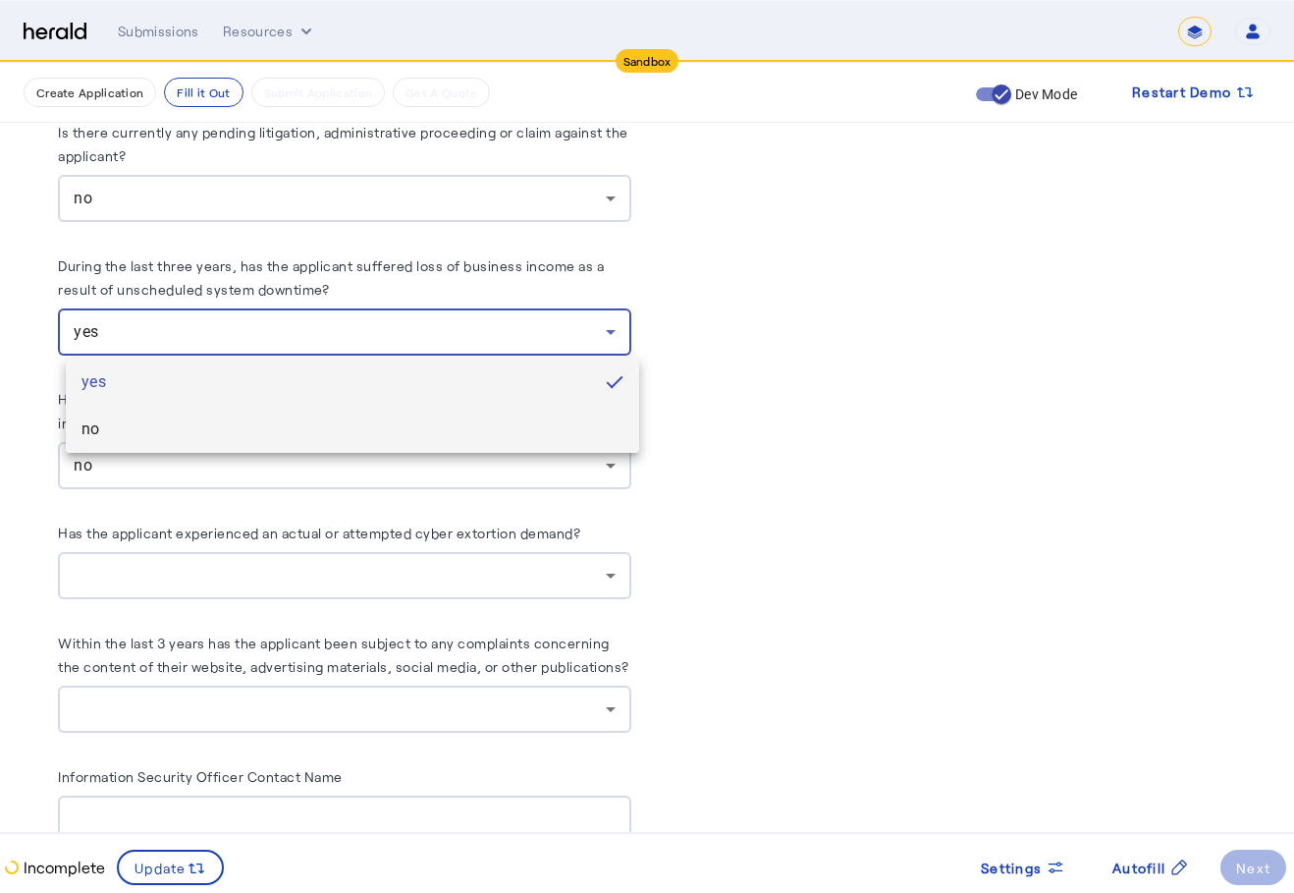
click at [398, 431] on span "no" at bounding box center [353, 429] width 542 height 24
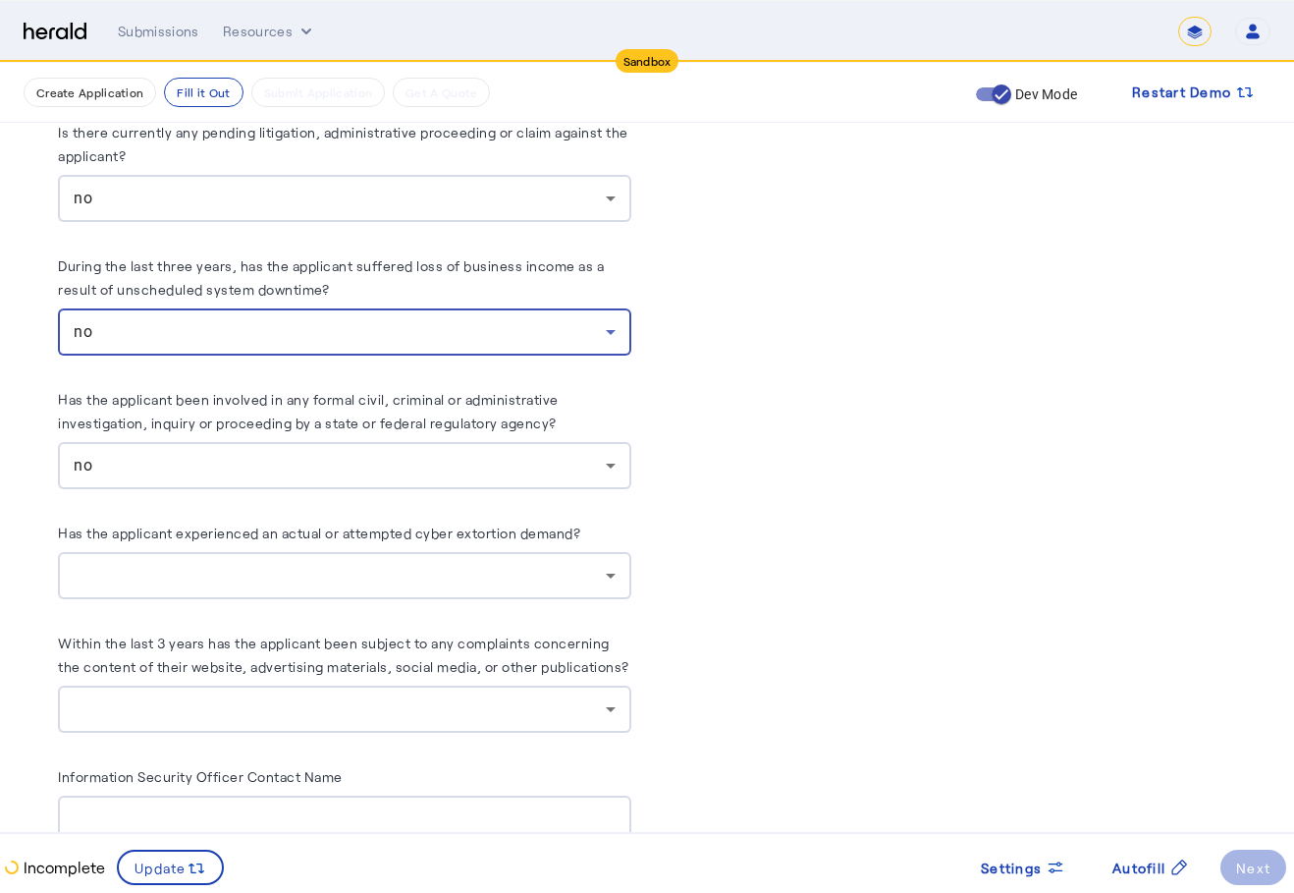
click at [377, 579] on div at bounding box center [340, 576] width 532 height 24
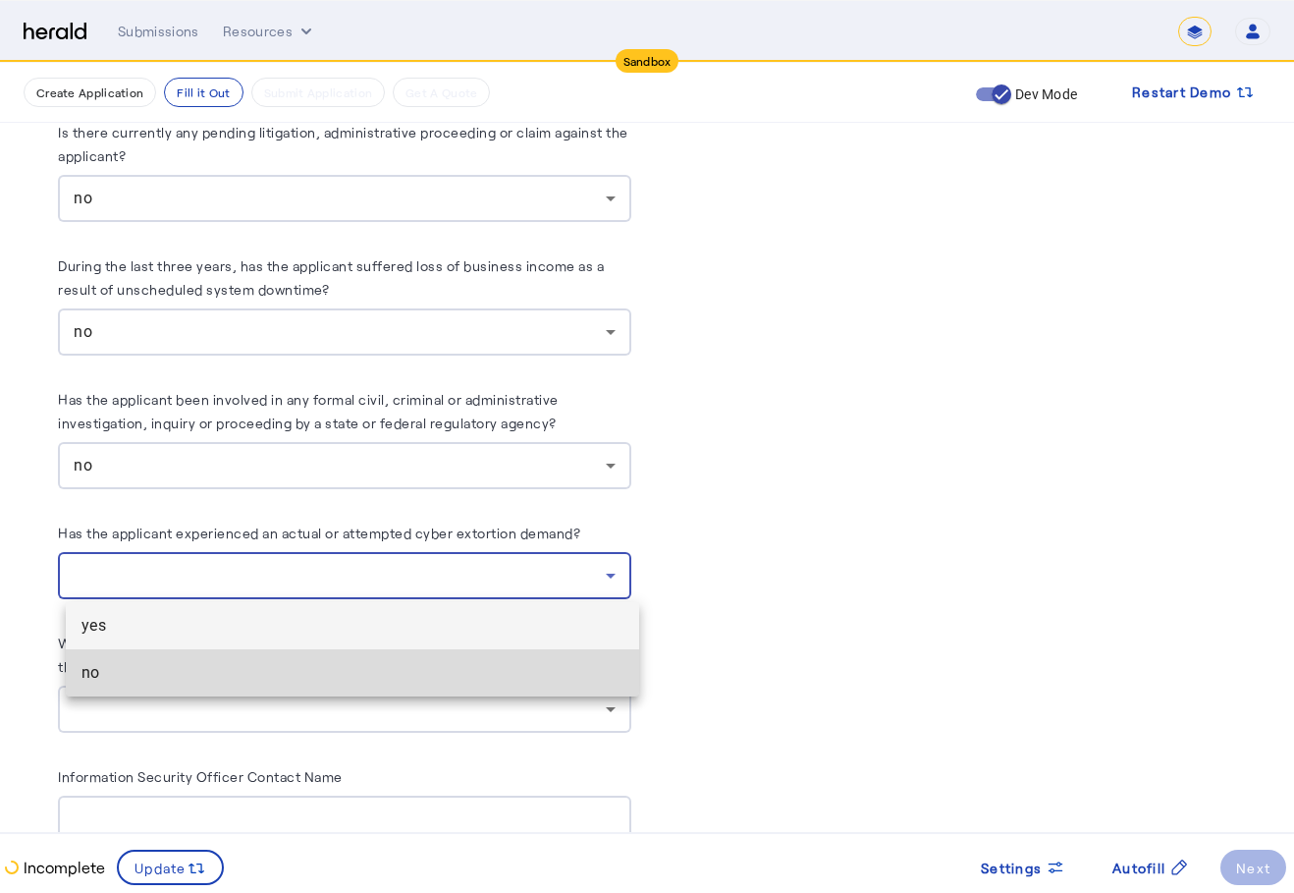
click at [403, 669] on span "no" at bounding box center [353, 673] width 542 height 24
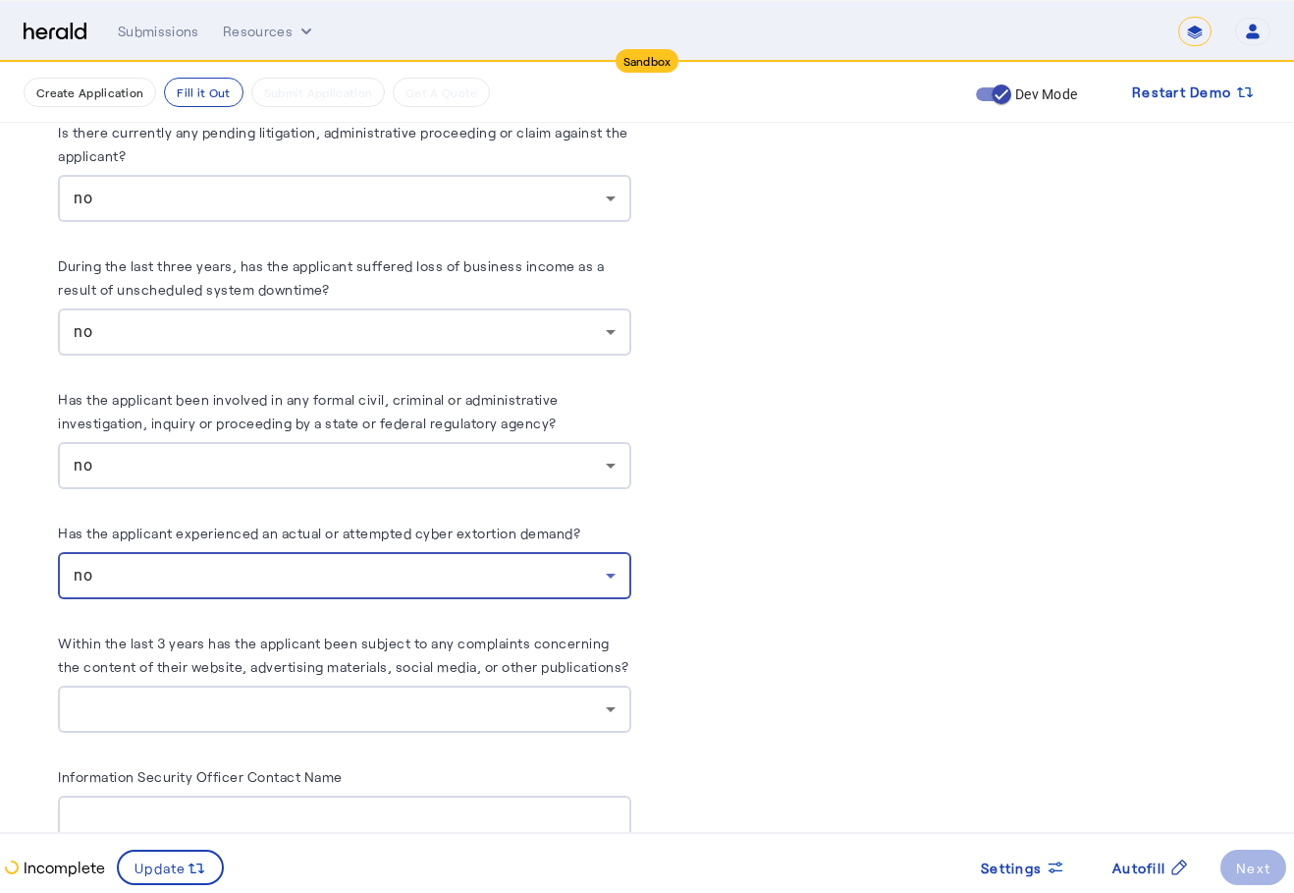
scroll to position [10488, 0]
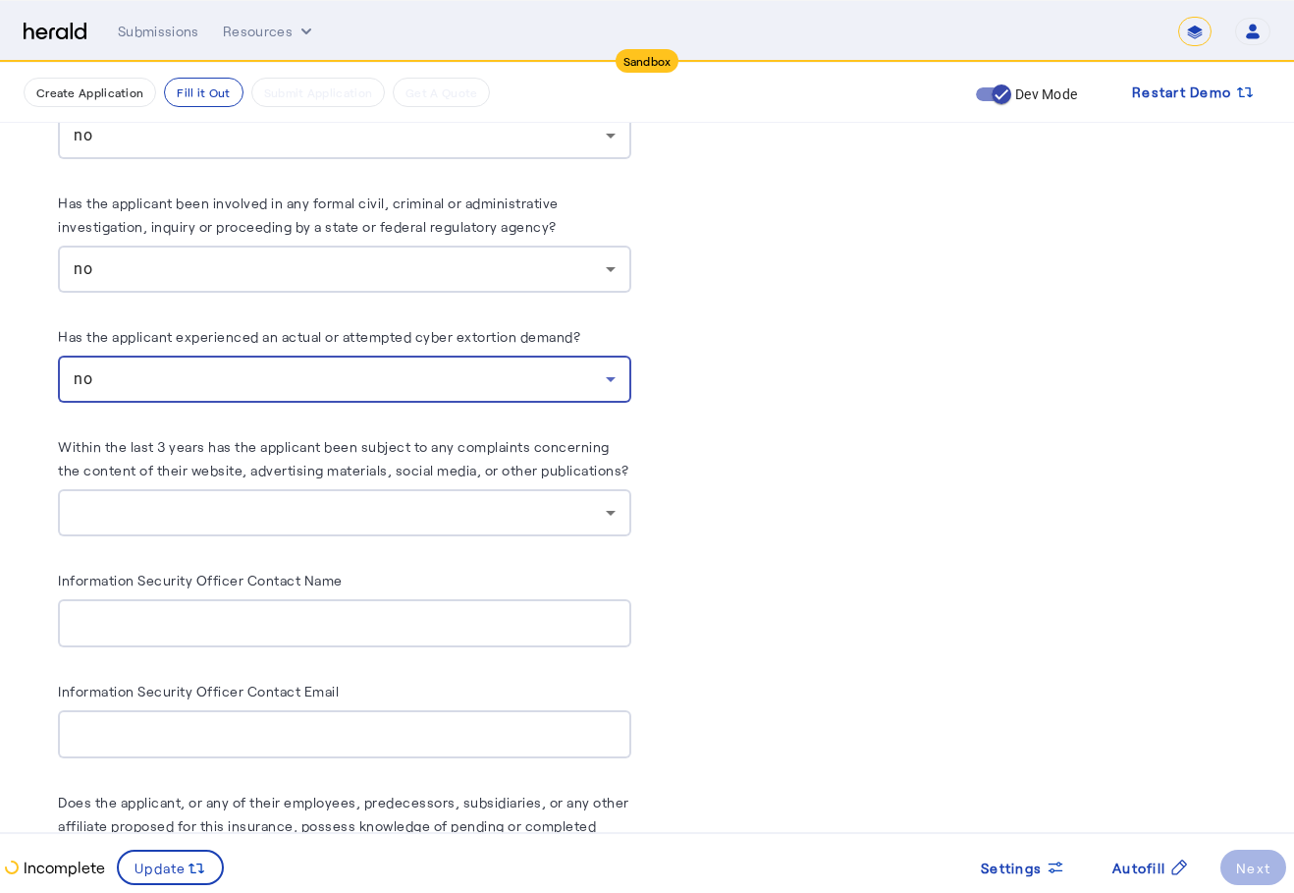
click at [475, 536] on div at bounding box center [345, 512] width 542 height 47
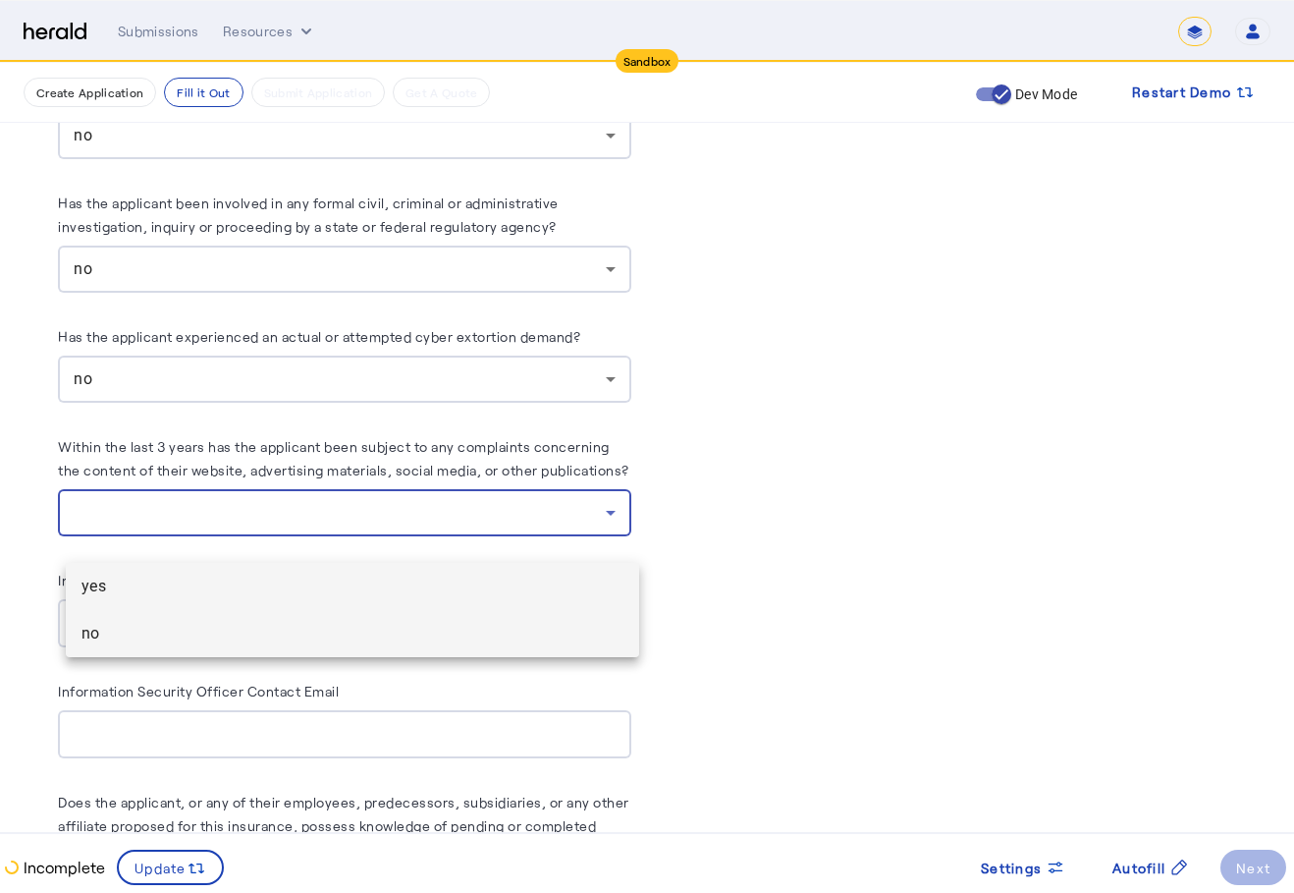
click at [441, 622] on span "no" at bounding box center [353, 634] width 542 height 24
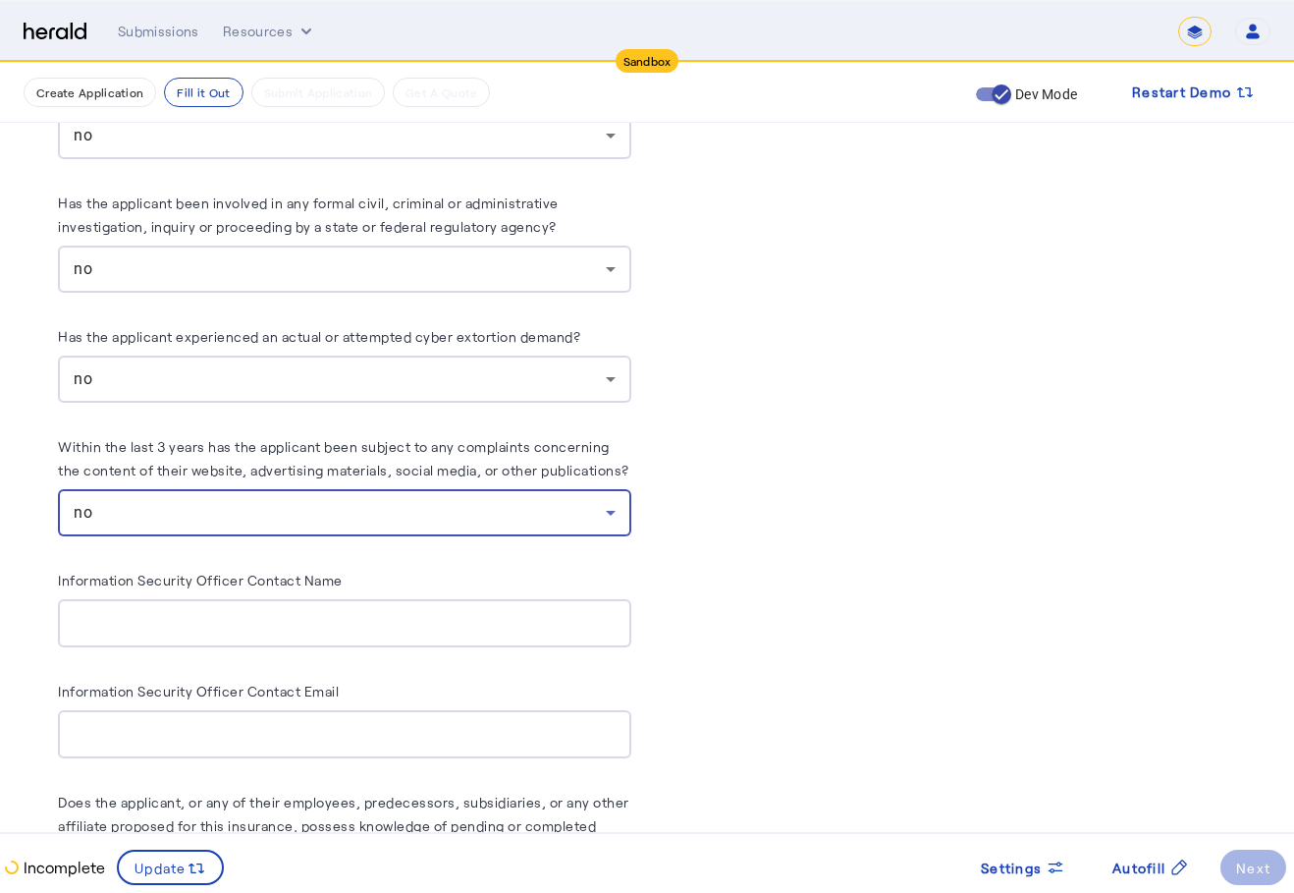
click at [451, 635] on input "Information Security Officer Contact Name" at bounding box center [345, 624] width 542 height 24
click at [552, 599] on div "Information Security Officer Contact Name" at bounding box center [344, 583] width 573 height 31
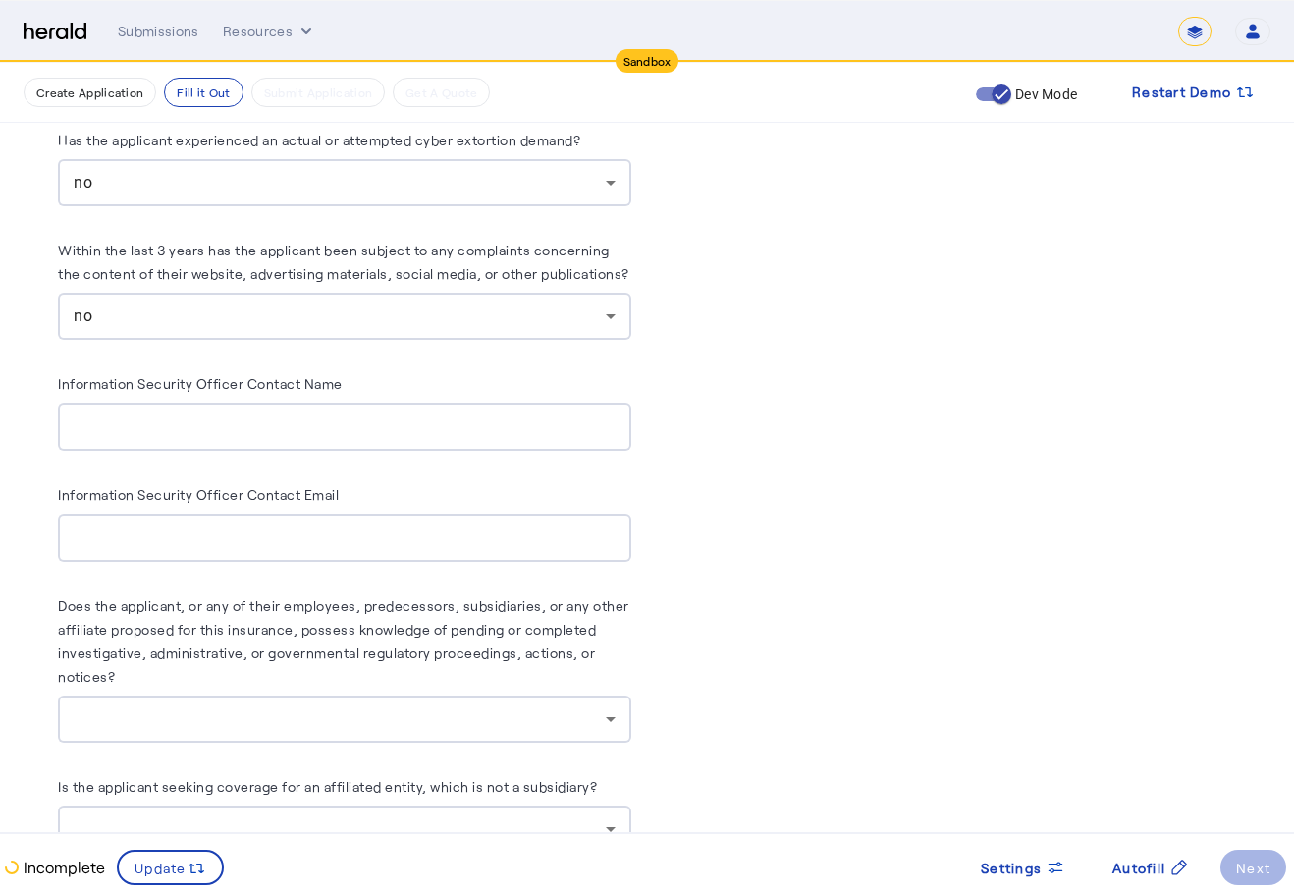
scroll to position [10979, 0]
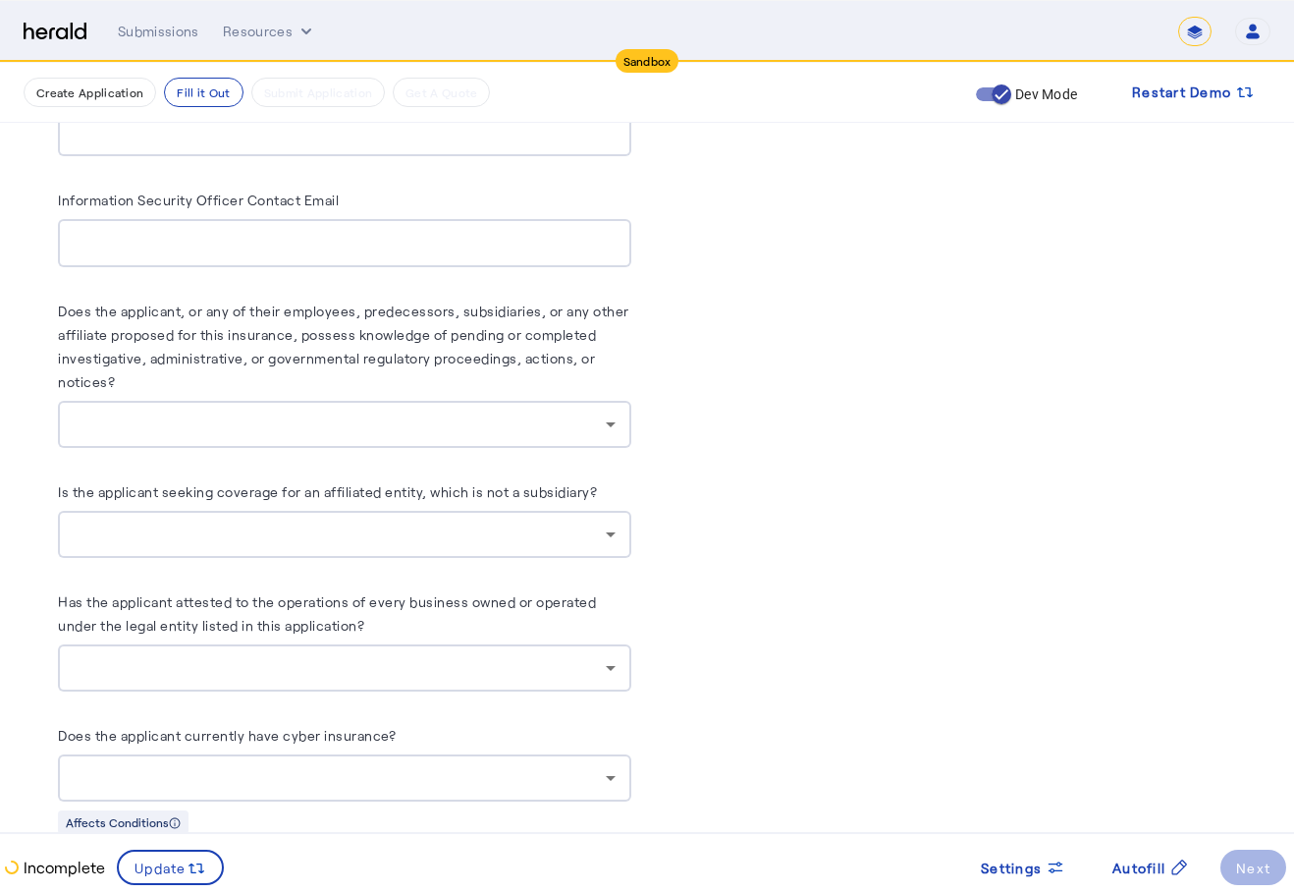
click at [615, 427] on icon at bounding box center [611, 424] width 10 height 5
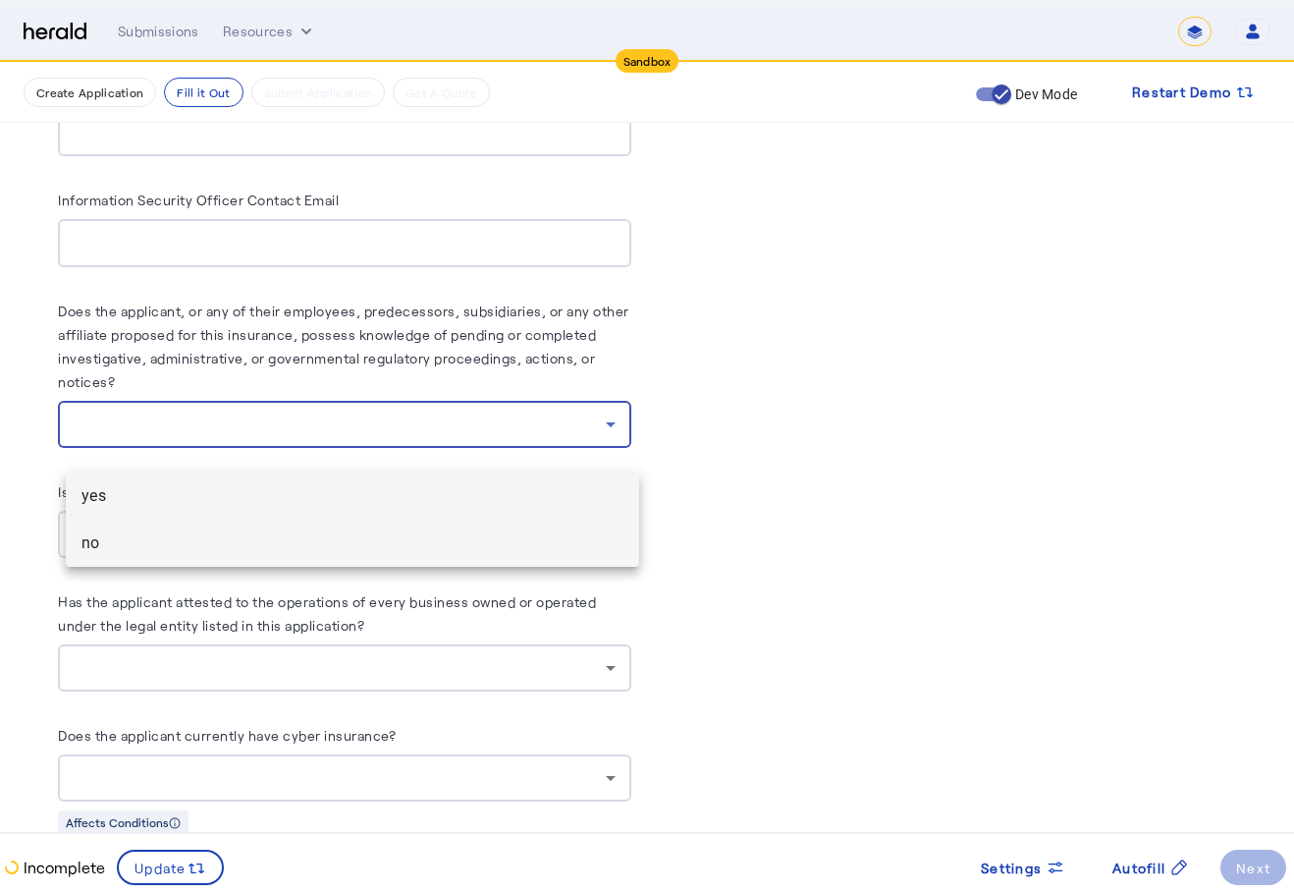
click at [455, 540] on span "no" at bounding box center [353, 543] width 542 height 24
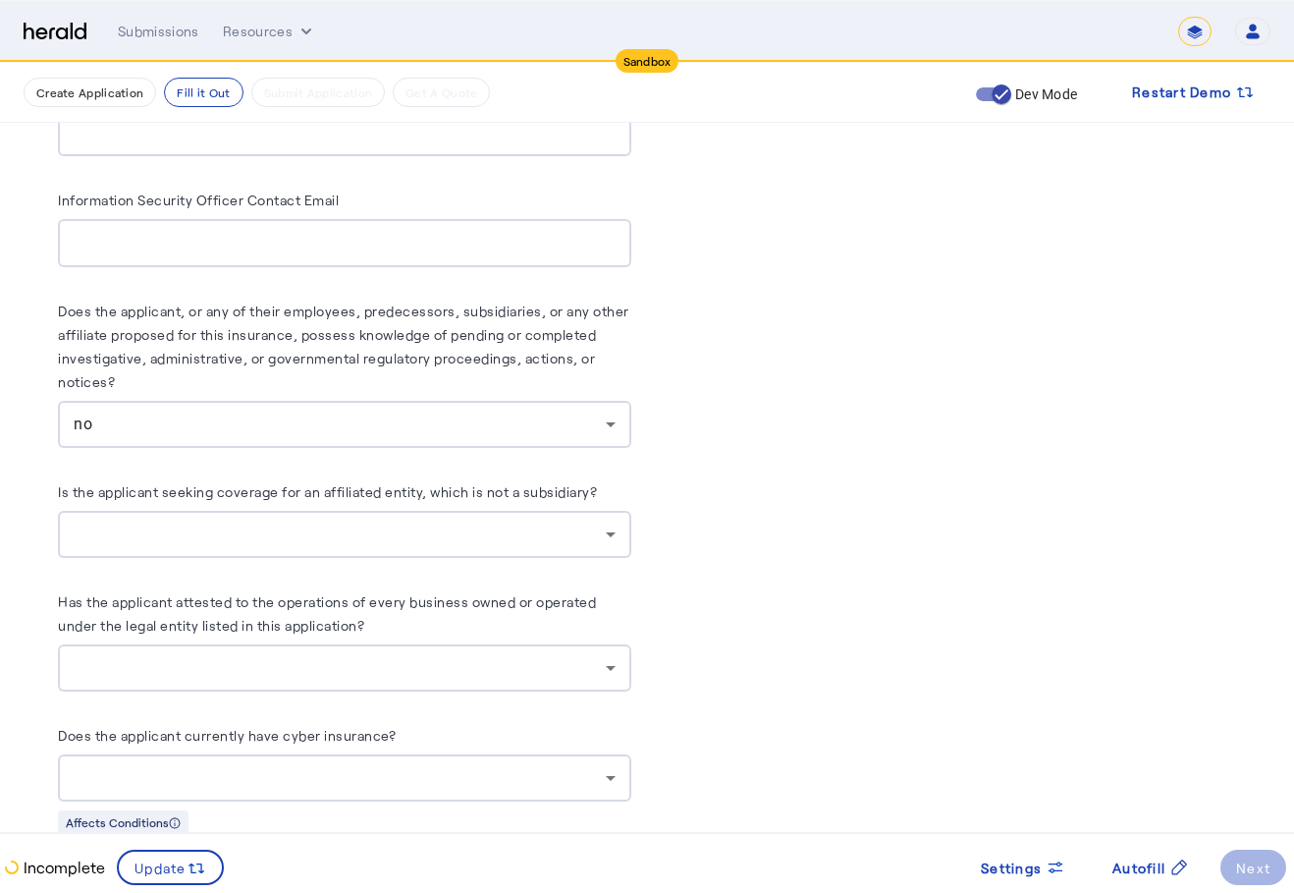
click at [480, 558] on div at bounding box center [345, 534] width 542 height 47
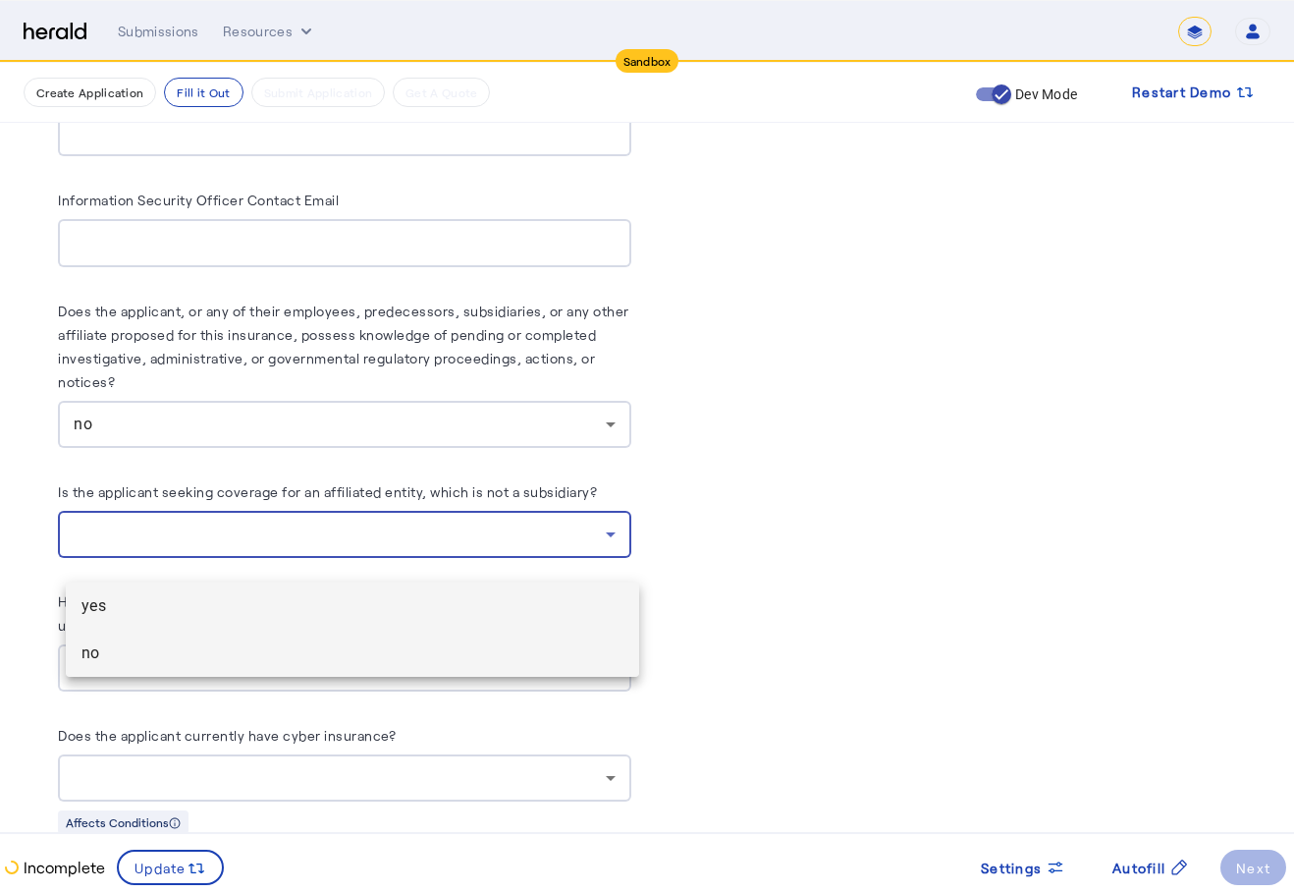
click at [394, 660] on span "no" at bounding box center [353, 653] width 542 height 24
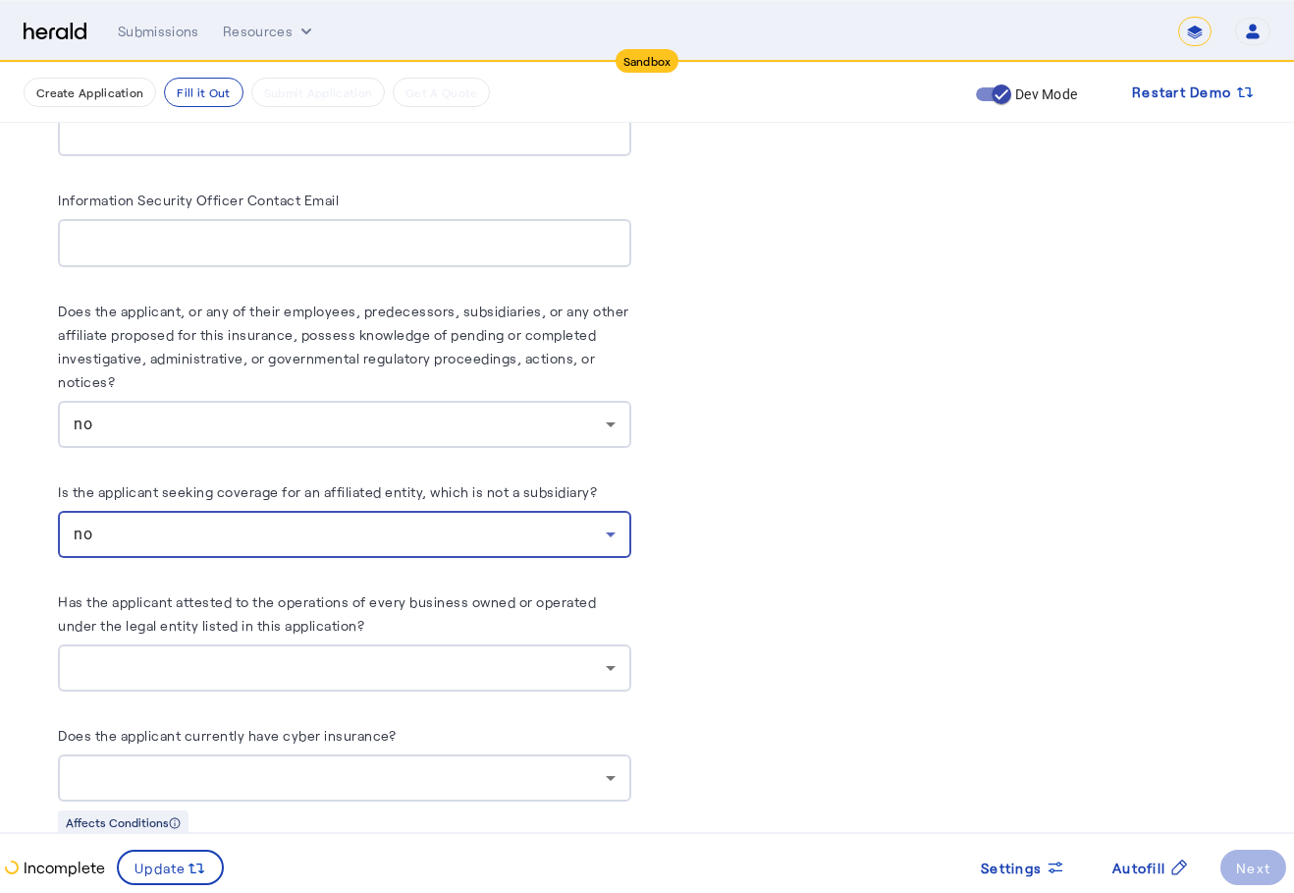
click at [418, 680] on div at bounding box center [340, 668] width 532 height 24
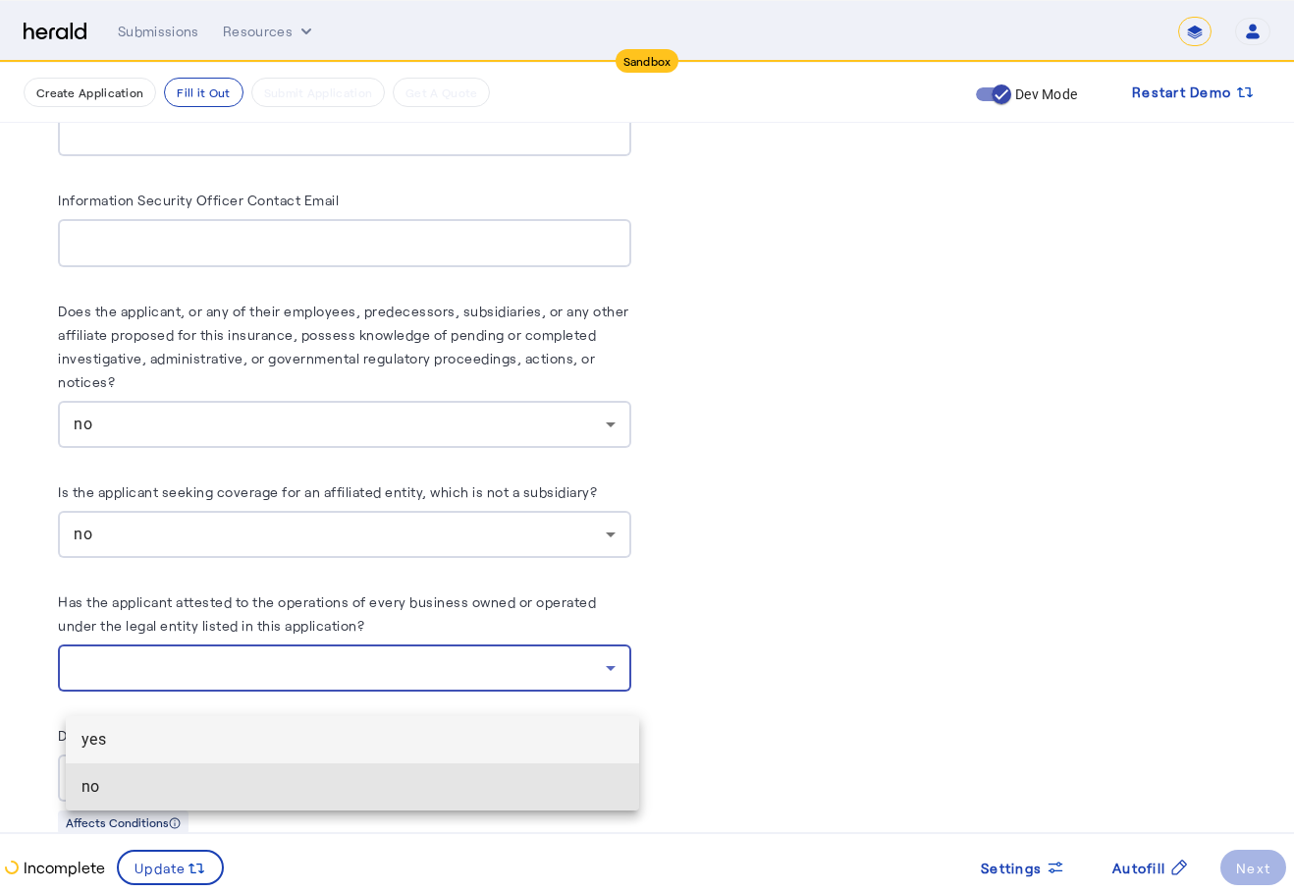
click at [450, 774] on mat-option "no" at bounding box center [352, 786] width 573 height 47
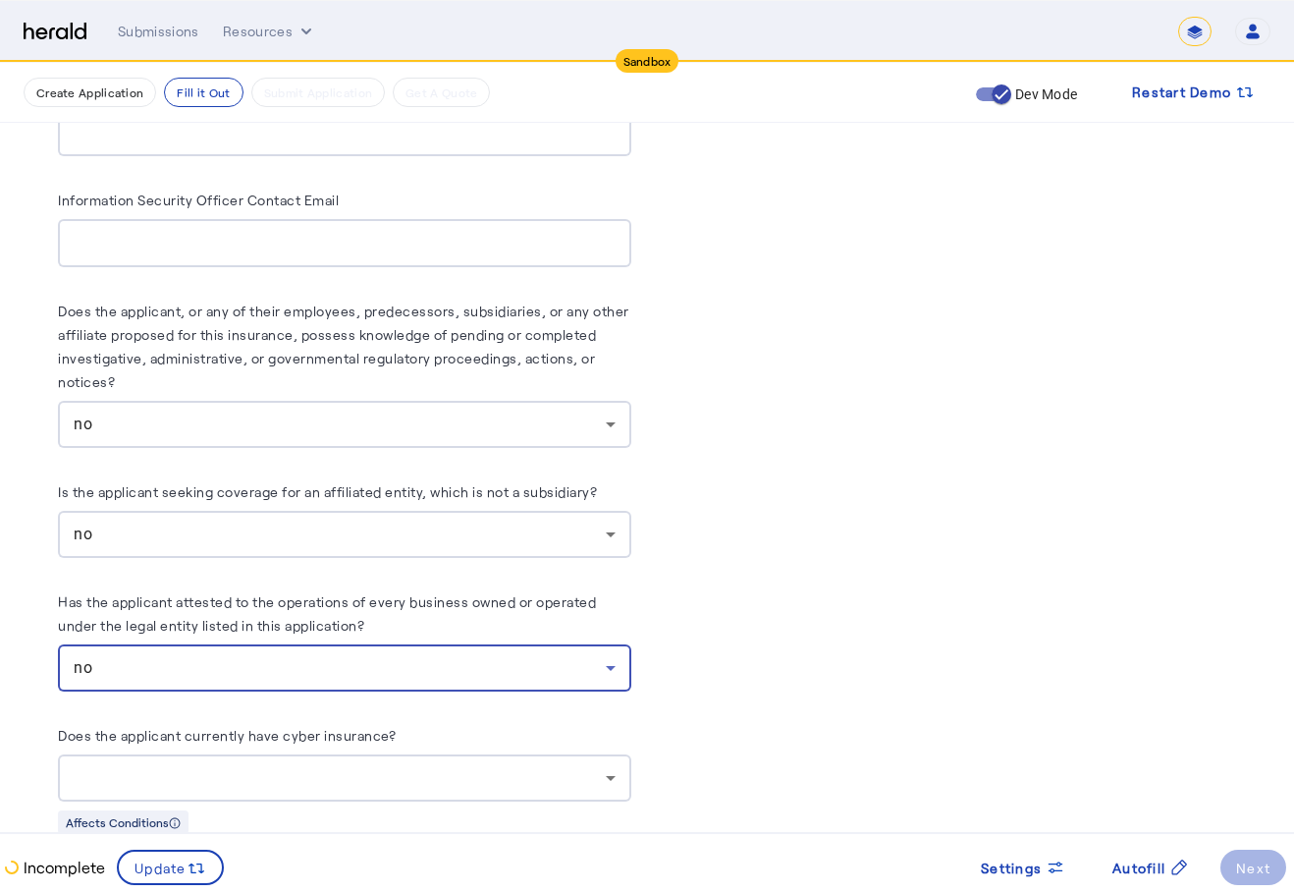
scroll to position [11193, 0]
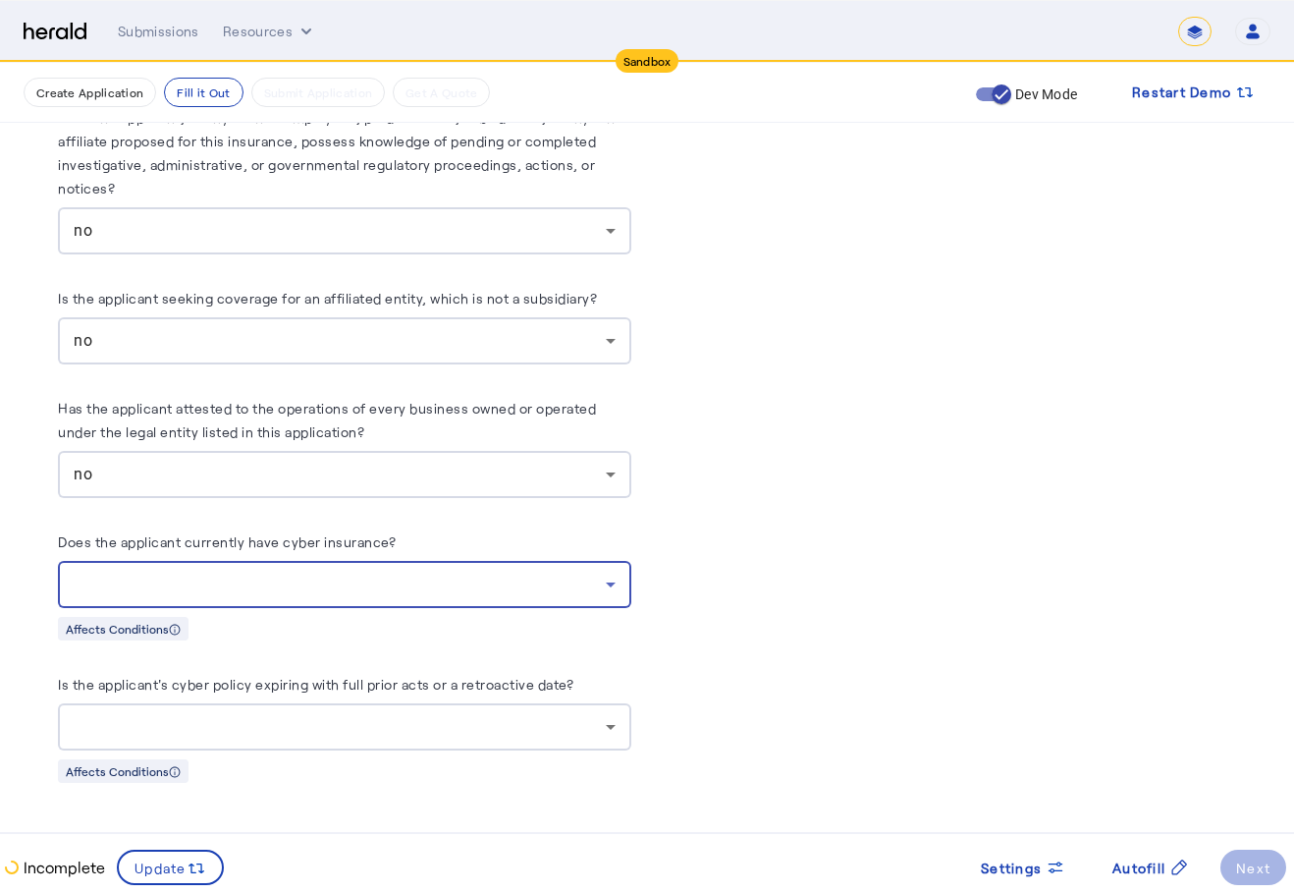
click at [591, 582] on div at bounding box center [340, 584] width 532 height 24
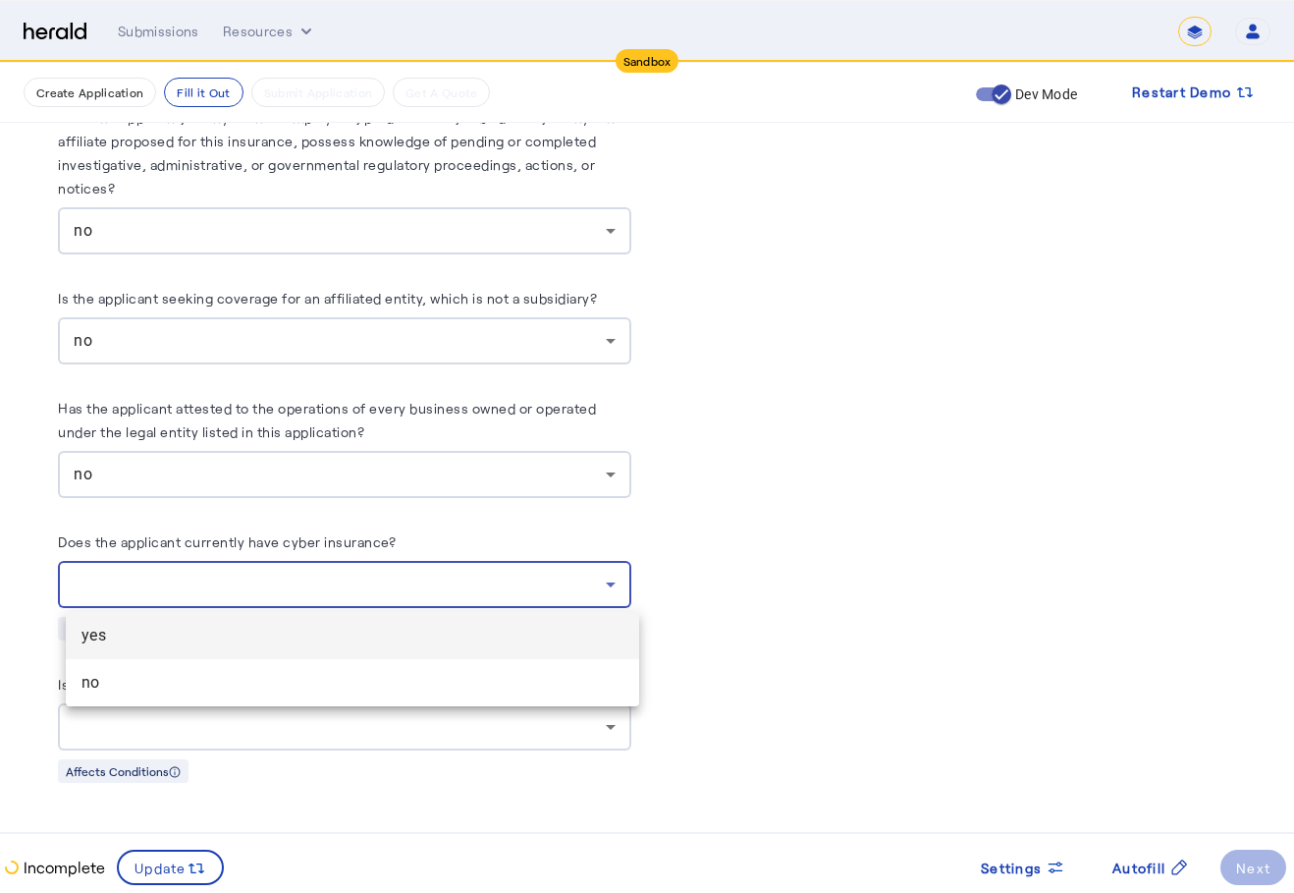
click at [506, 676] on span "no" at bounding box center [353, 683] width 542 height 24
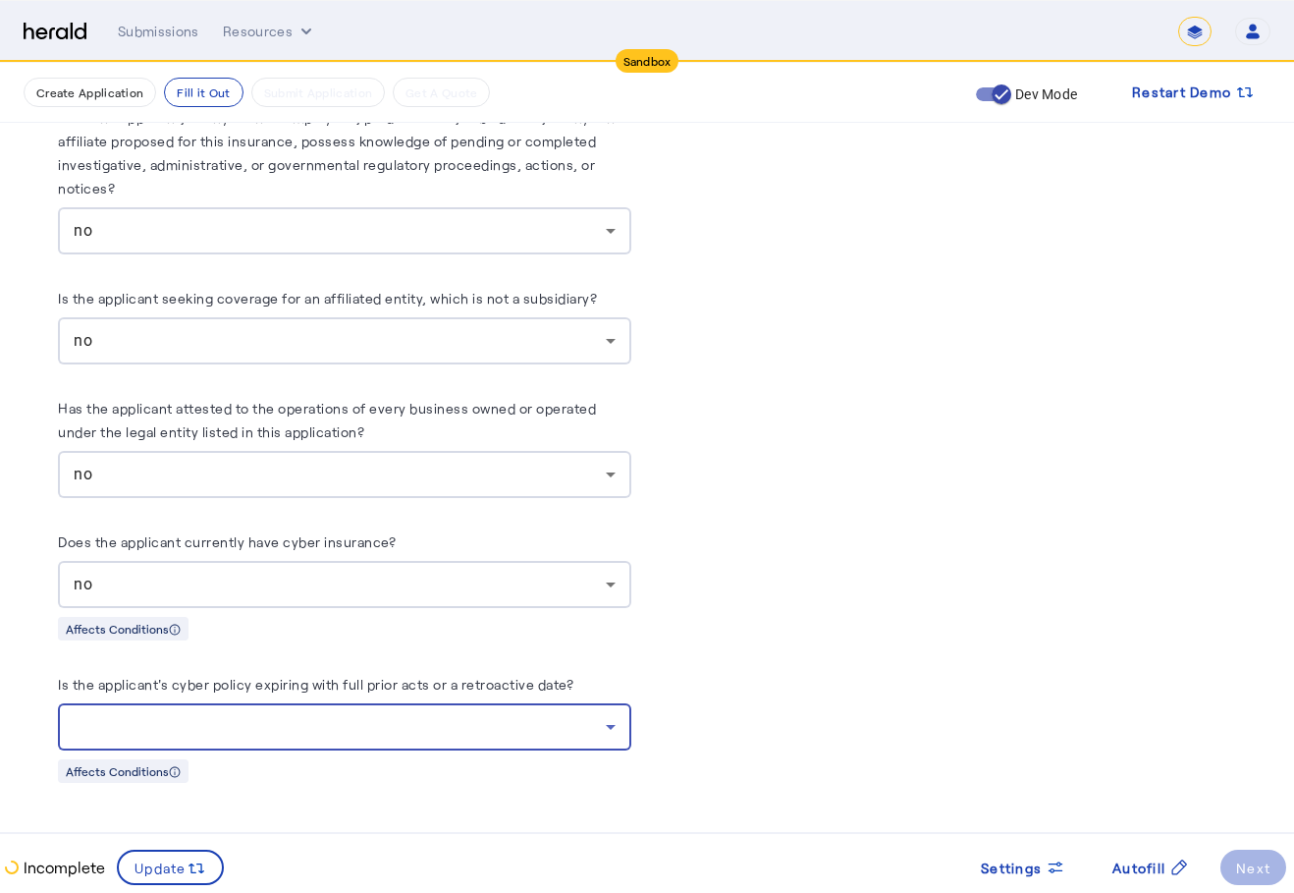
click at [496, 719] on div at bounding box center [340, 727] width 532 height 24
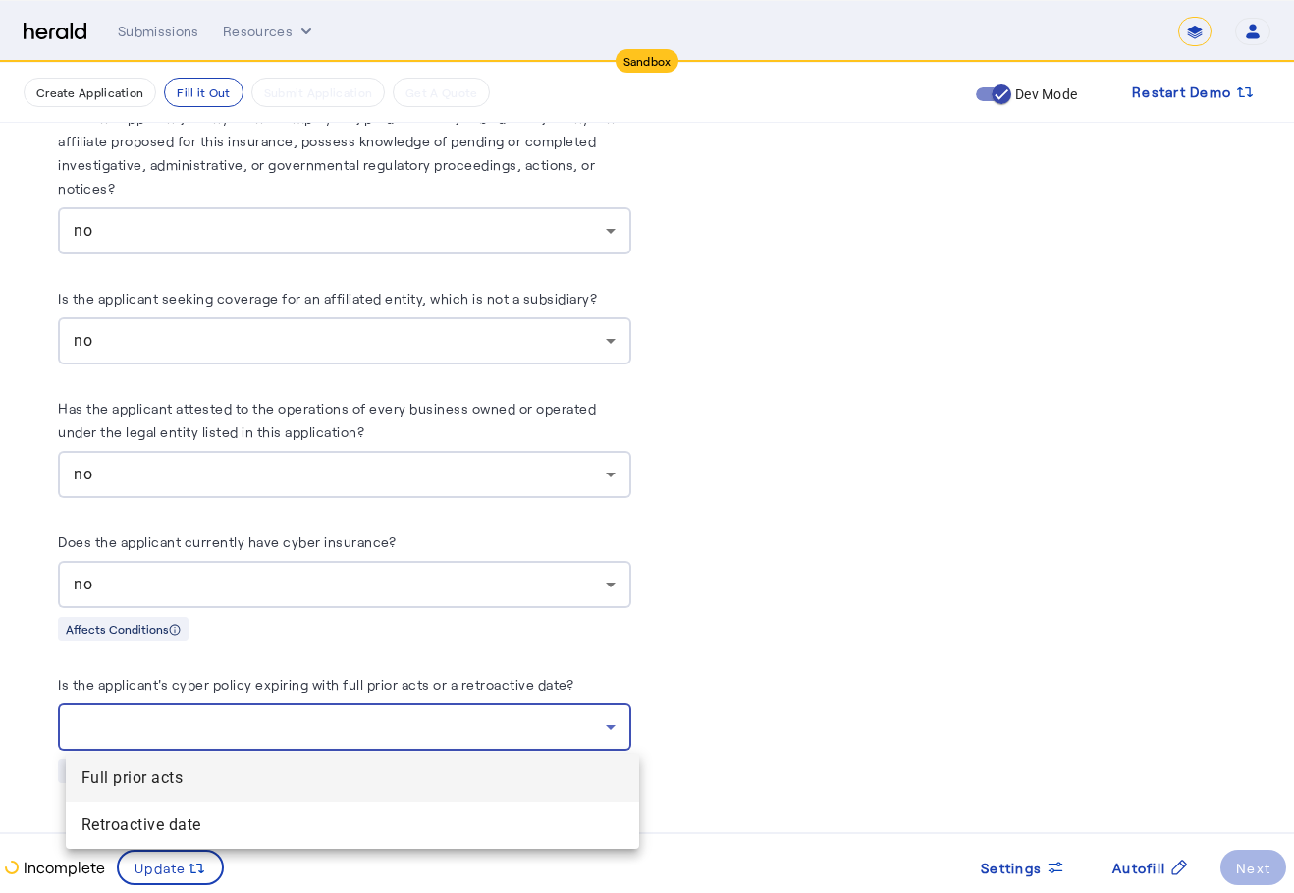
click at [469, 827] on span "Retroactive date" at bounding box center [353, 825] width 542 height 24
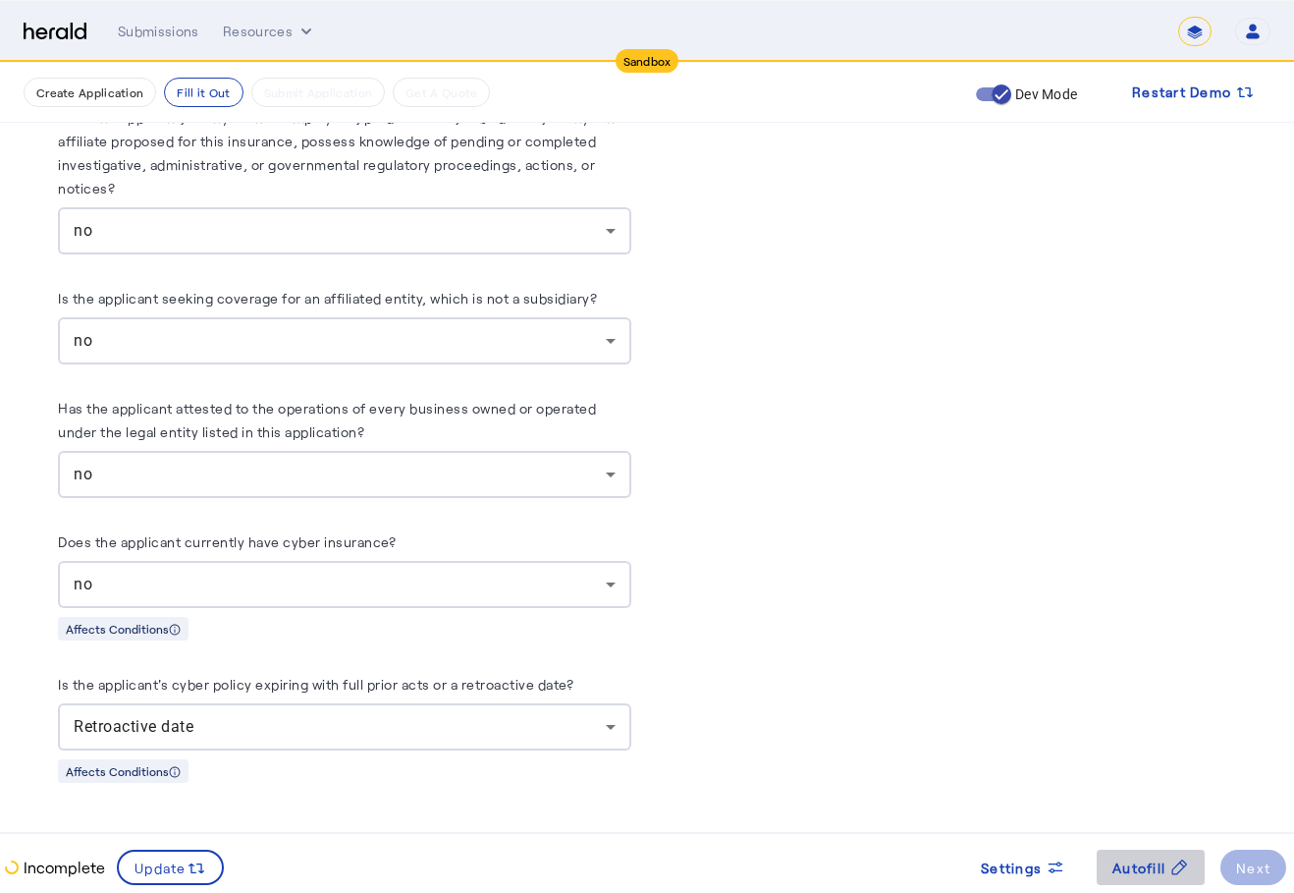
click at [1164, 871] on span "Autofill" at bounding box center [1139, 867] width 53 height 21
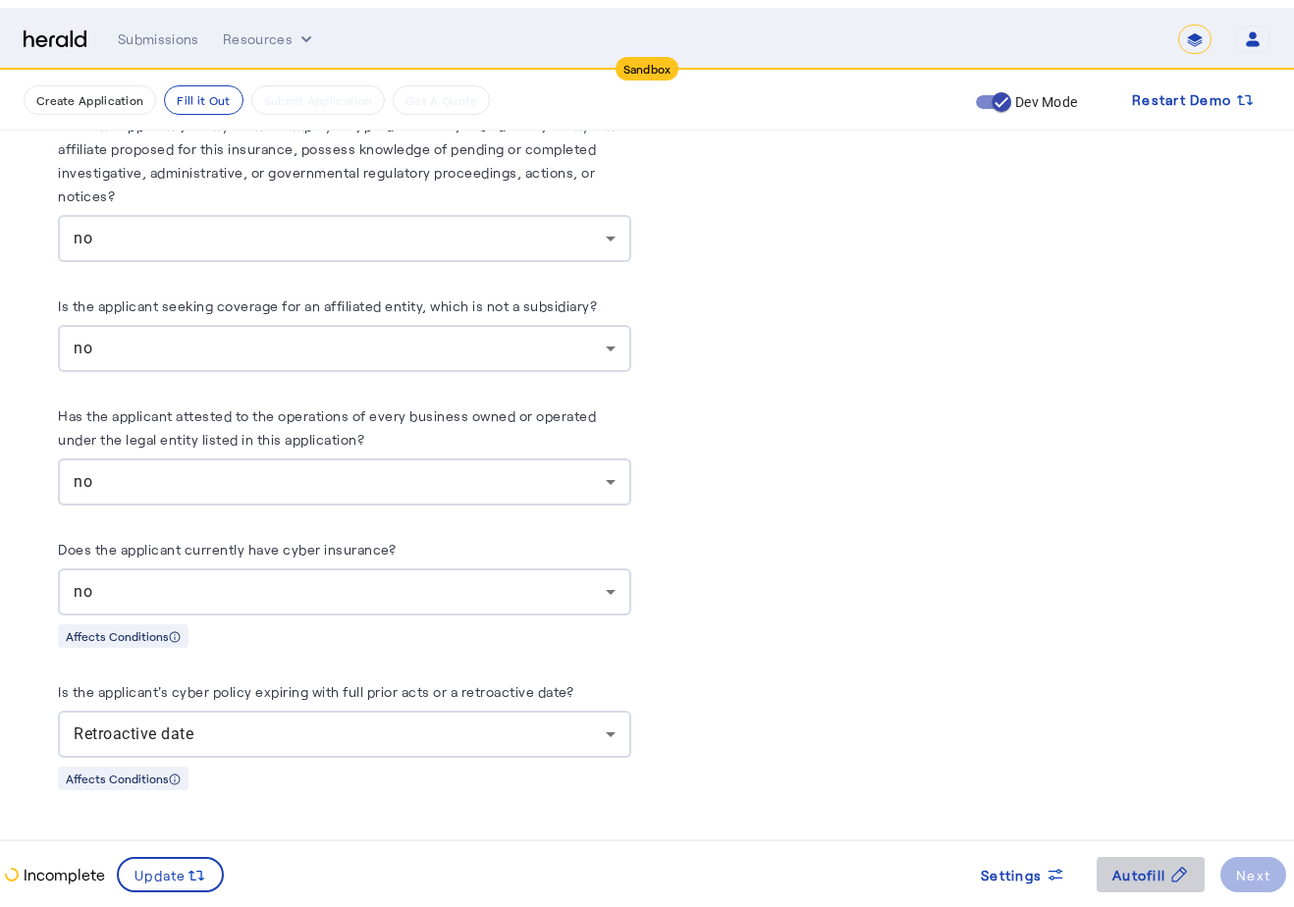
scroll to position [0, 0]
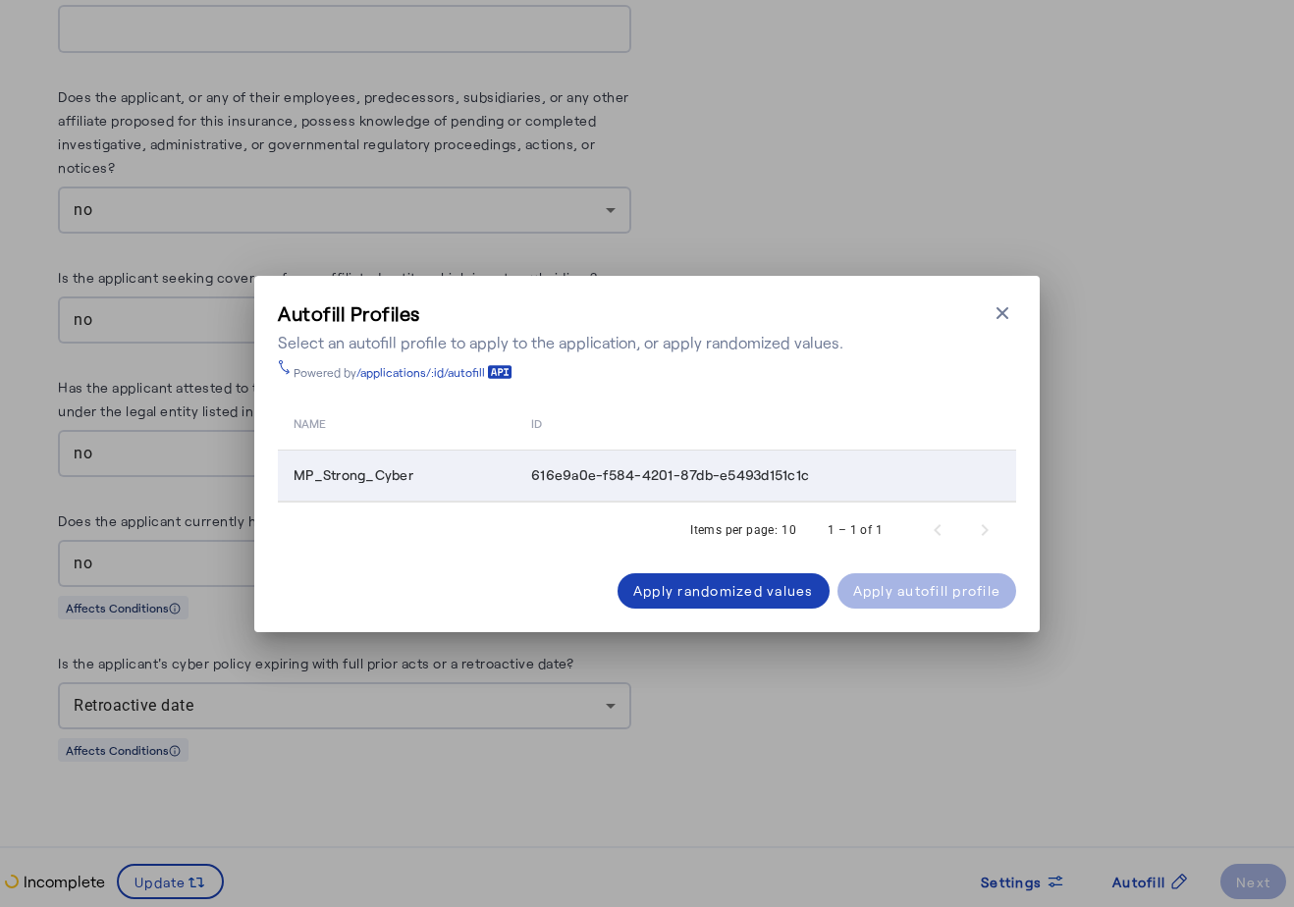
click at [727, 488] on td "616e9a0e-f584-4201-87db-e5493d151c1c" at bounding box center [766, 476] width 501 height 51
click at [999, 313] on icon "button" at bounding box center [1003, 313] width 20 height 20
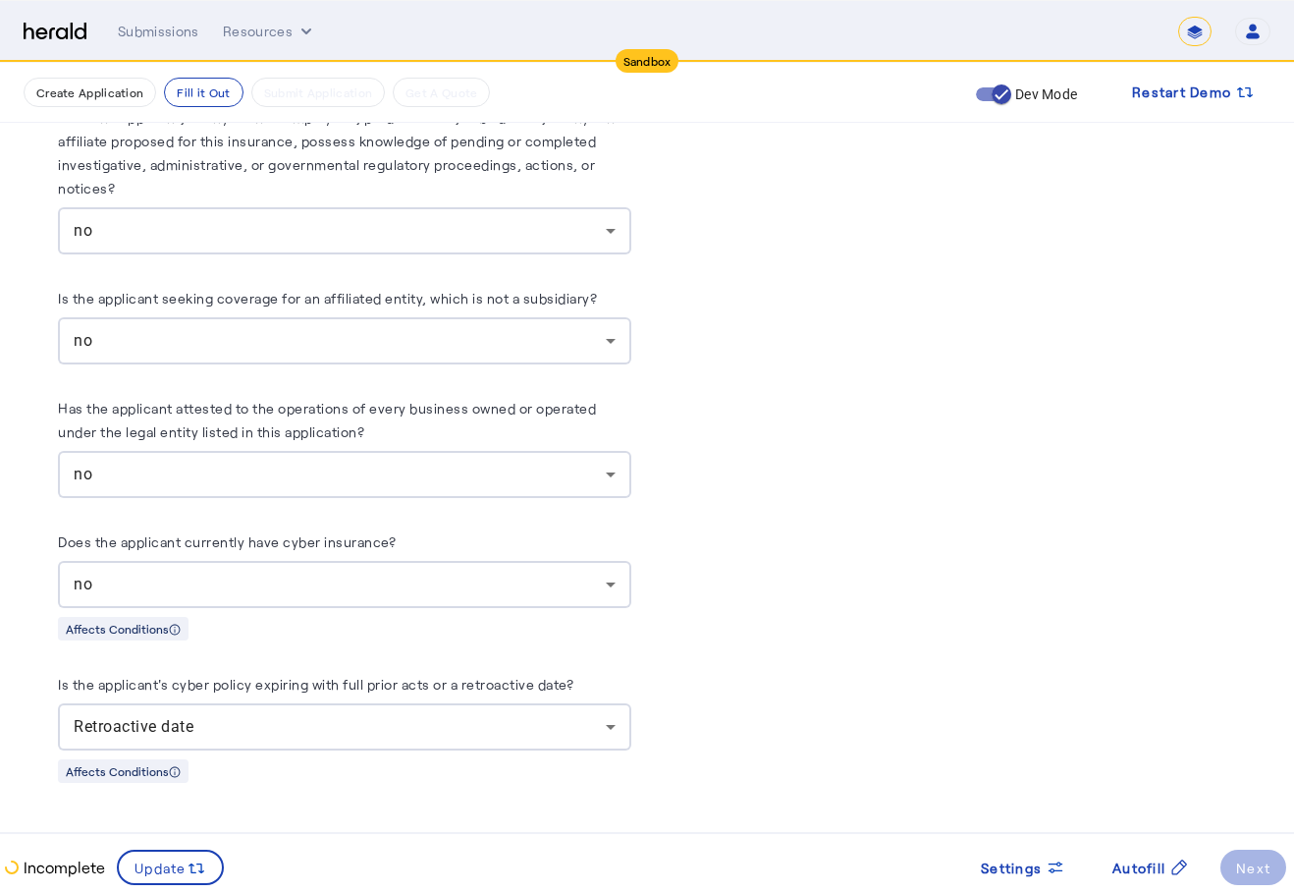
drag, startPoint x: 992, startPoint y: 318, endPoint x: 939, endPoint y: 345, distance: 59.3
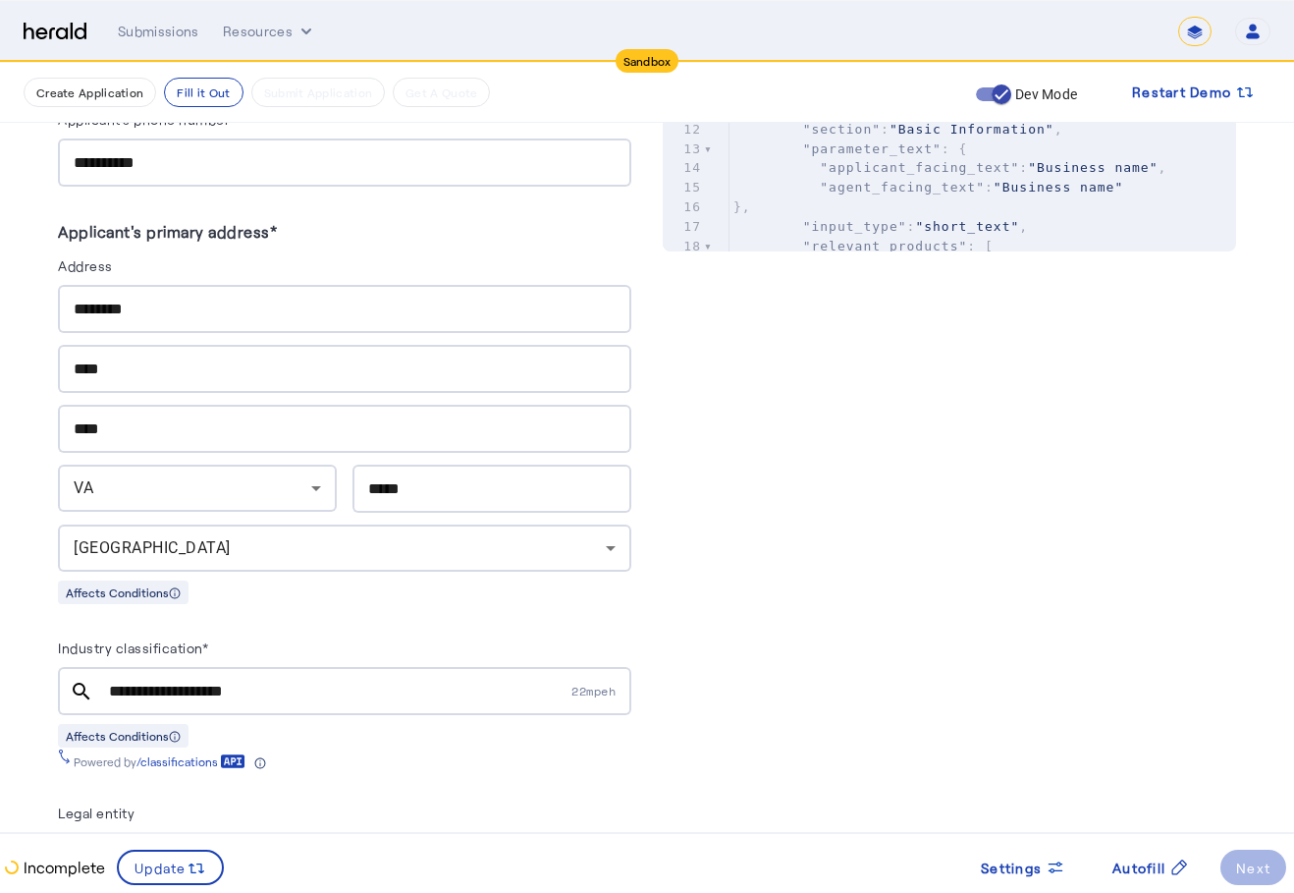
scroll to position [746, 0]
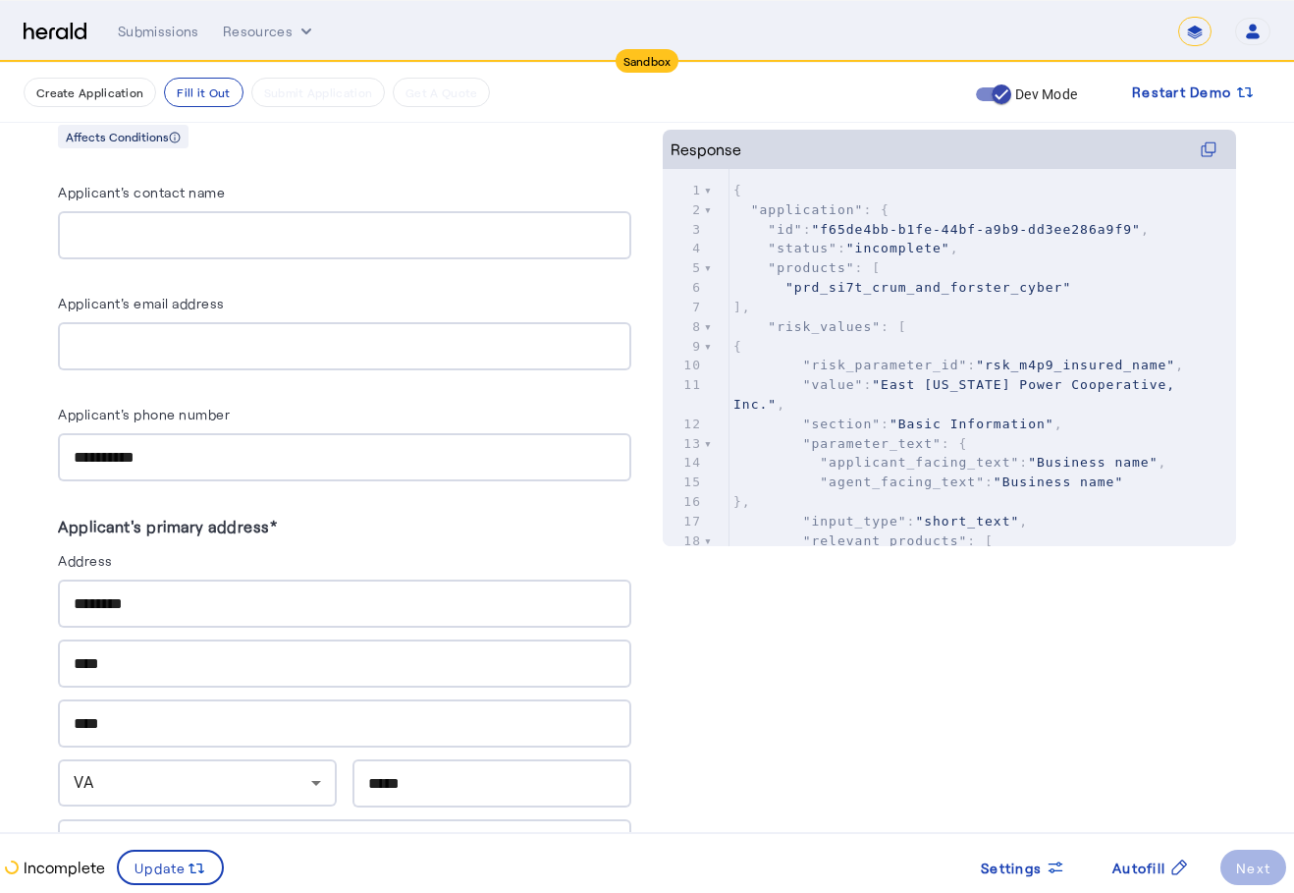
click at [439, 241] on input "Applicant's contact name" at bounding box center [345, 236] width 542 height 24
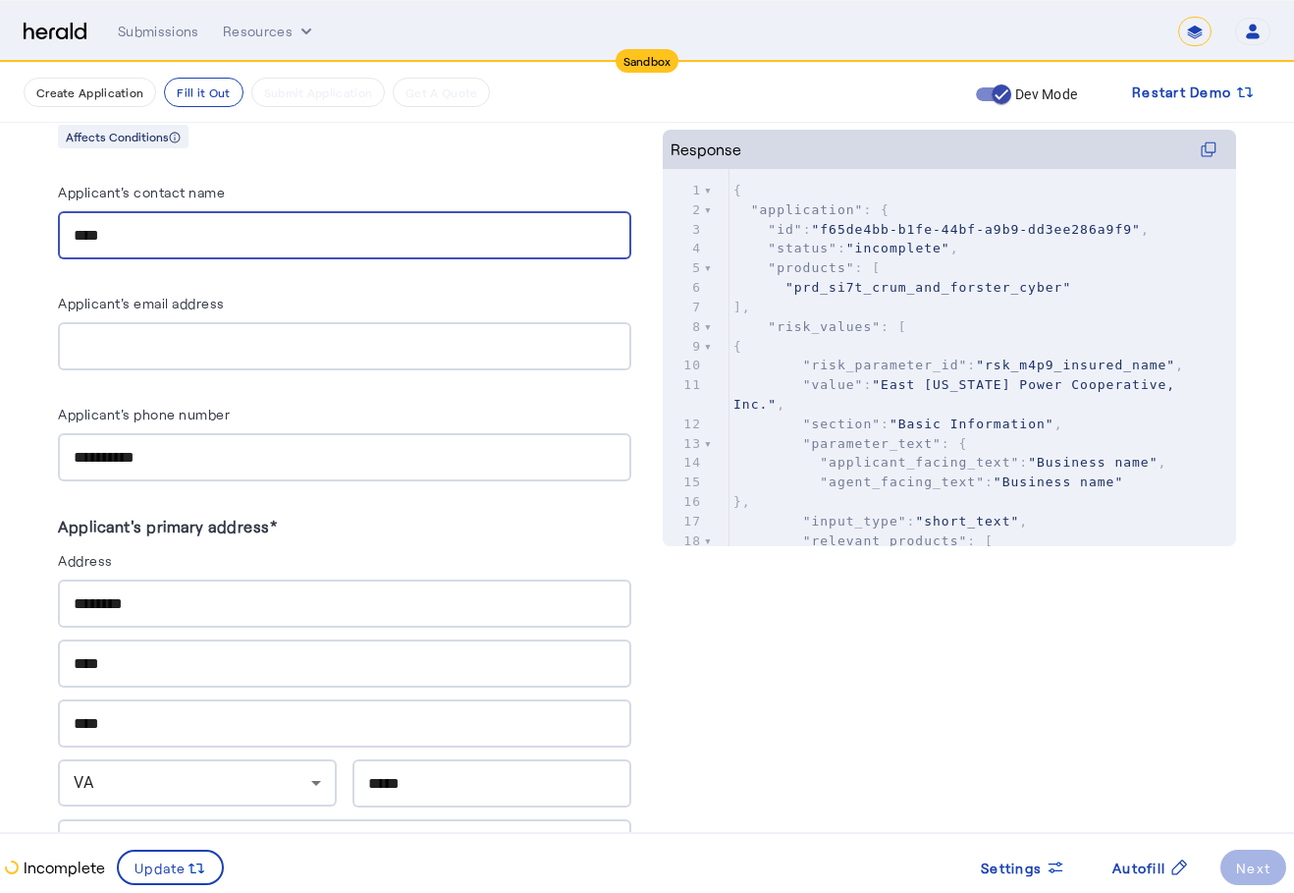
type input "****"
click at [490, 338] on input "Applicant's email address" at bounding box center [345, 347] width 542 height 24
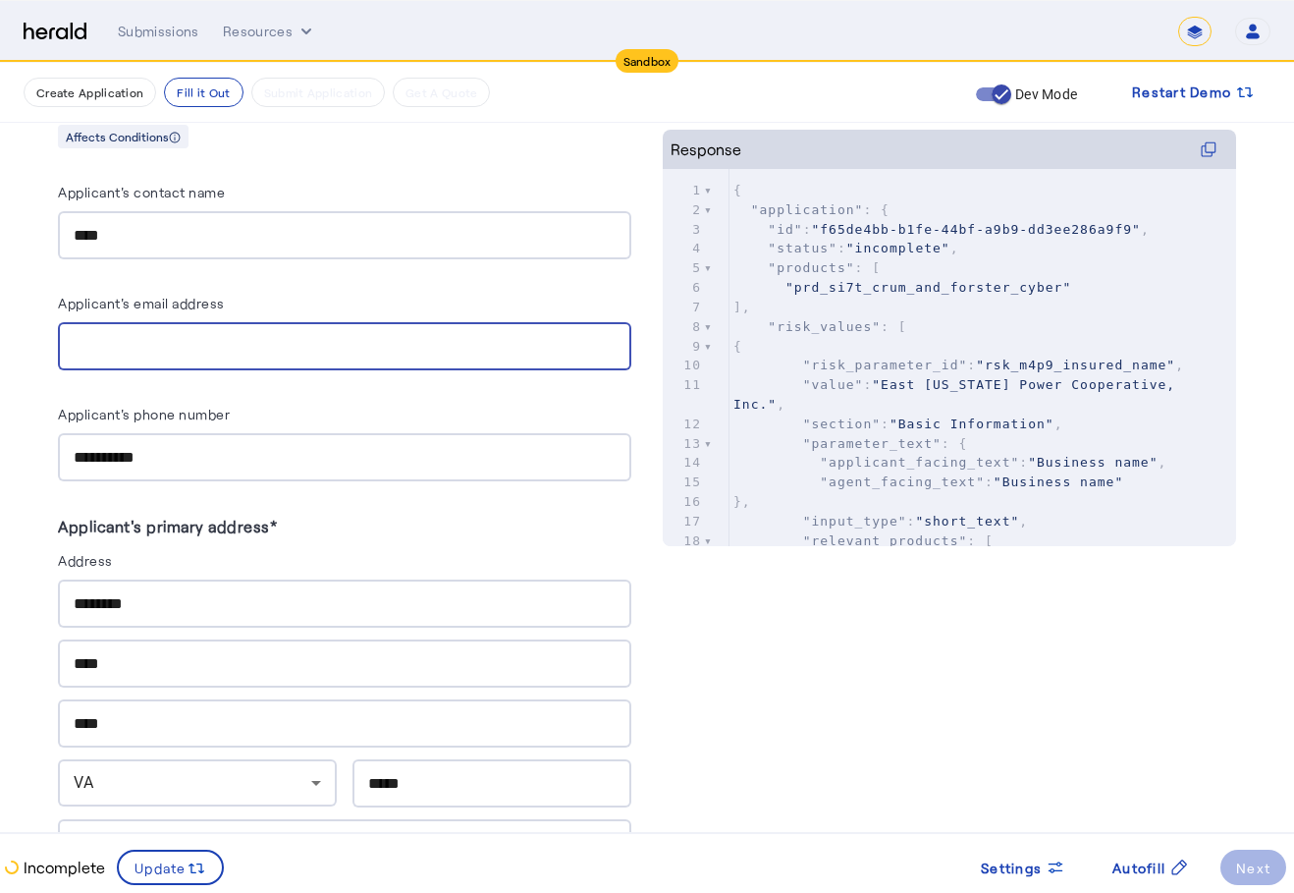
type input "**********"
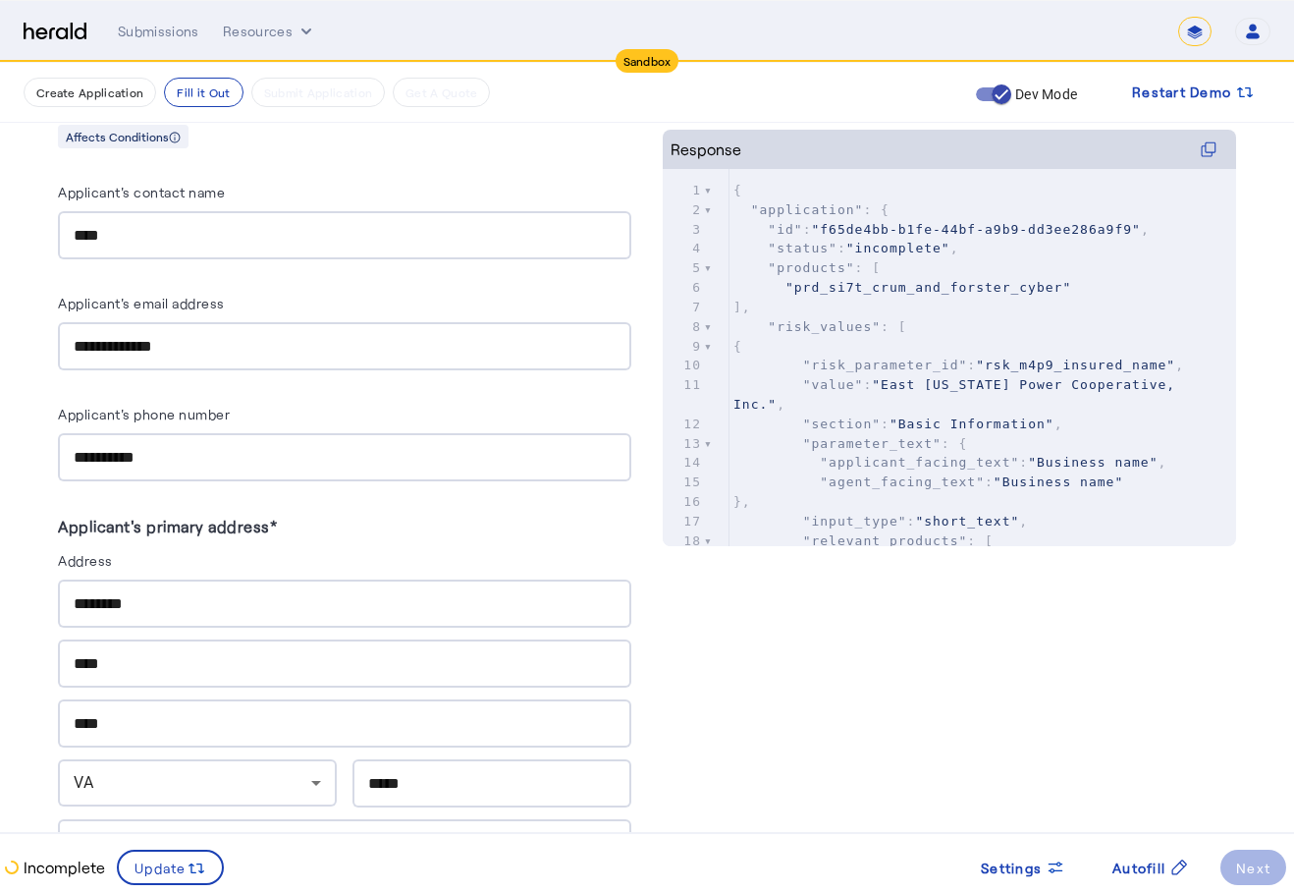
drag, startPoint x: 389, startPoint y: 313, endPoint x: 394, endPoint y: 301, distance: 12.8
click at [390, 312] on div "Applicant's email address" at bounding box center [344, 306] width 573 height 31
click at [409, 363] on div "**********" at bounding box center [345, 346] width 542 height 48
click at [406, 317] on div "Applicant's email address" at bounding box center [344, 306] width 573 height 31
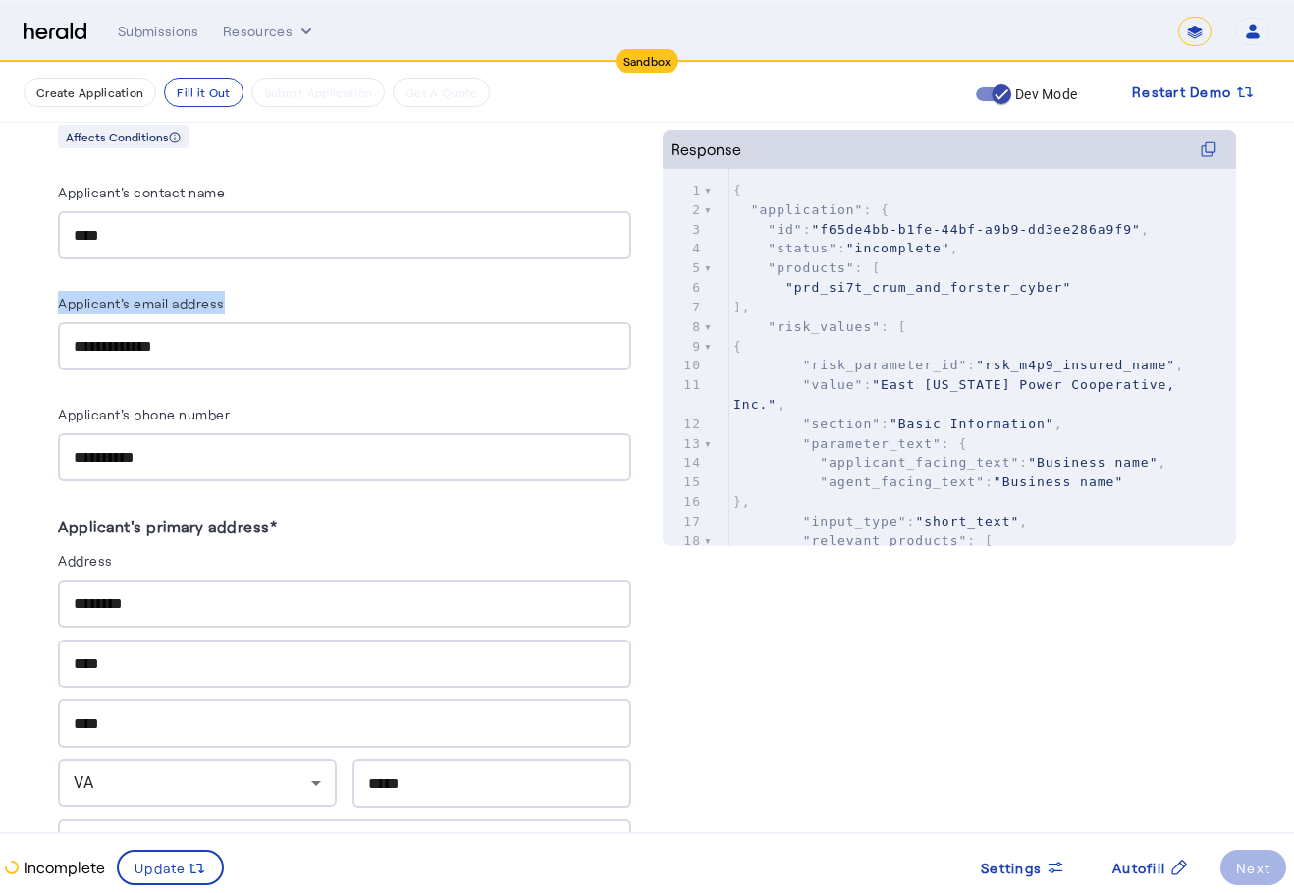
click at [406, 317] on div "Applicant's email address" at bounding box center [344, 306] width 573 height 31
drag, startPoint x: 406, startPoint y: 317, endPoint x: 408, endPoint y: 328, distance: 11.0
click at [408, 328] on div "**********" at bounding box center [345, 346] width 542 height 48
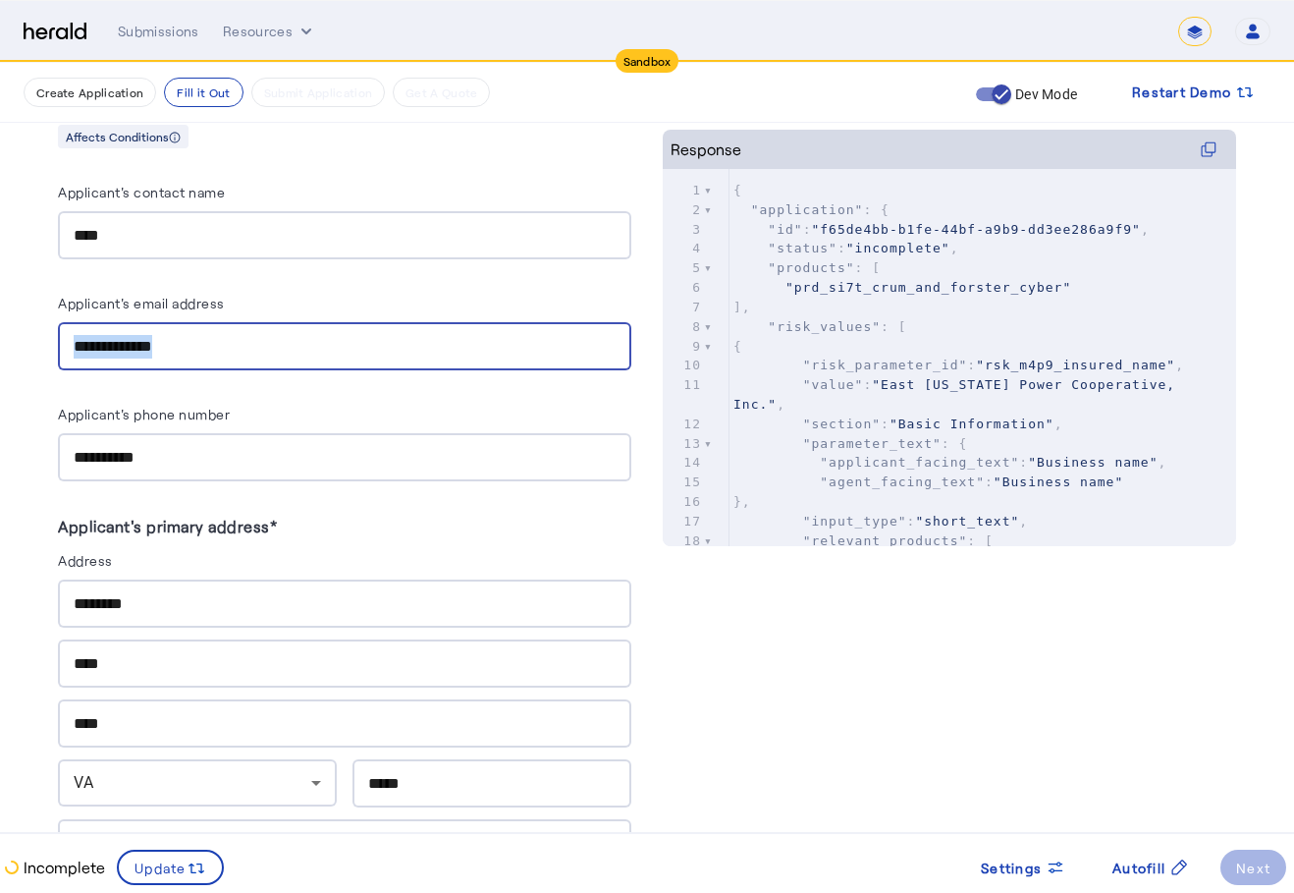
click at [408, 328] on div "**********" at bounding box center [345, 346] width 542 height 48
click at [402, 335] on input "**********" at bounding box center [345, 347] width 542 height 24
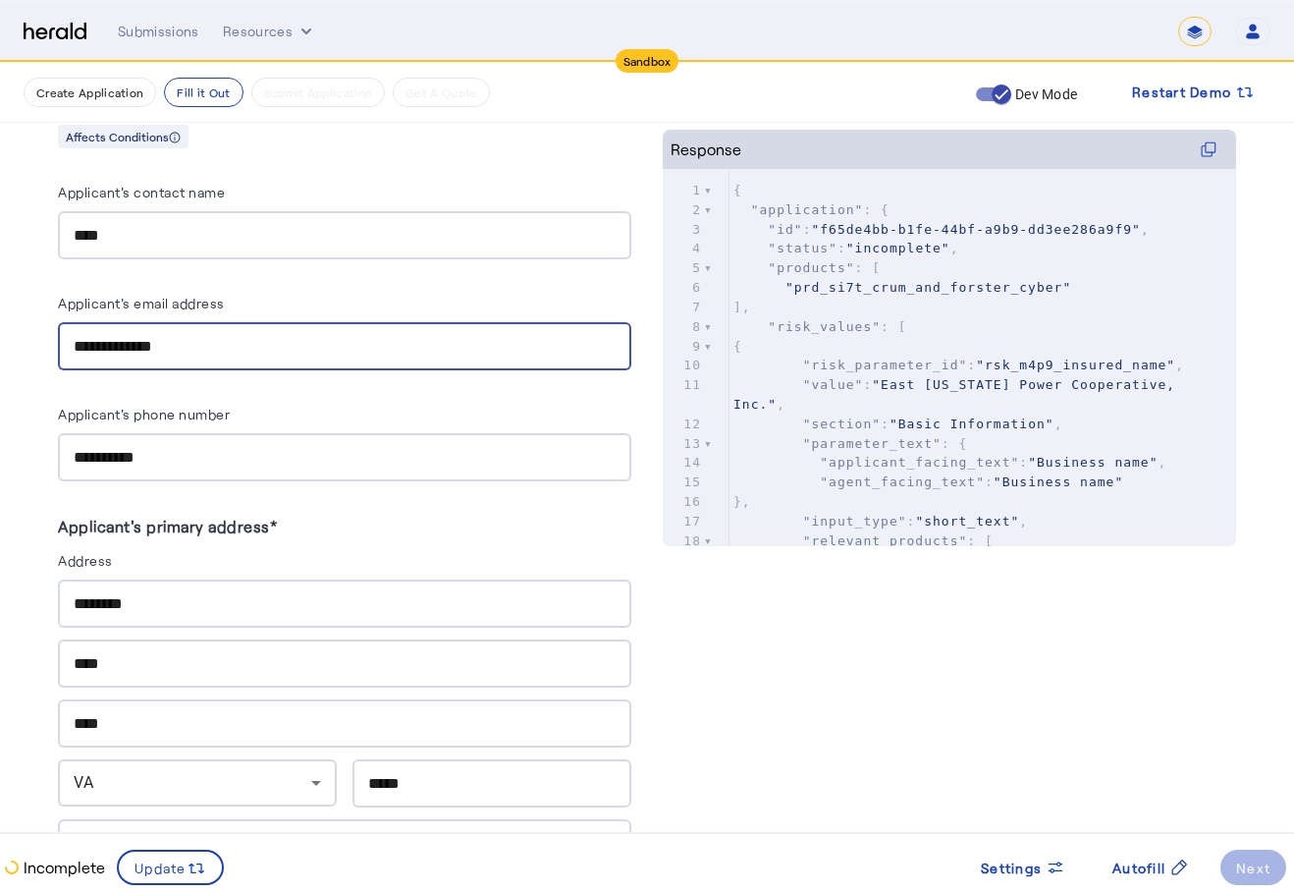
click at [402, 335] on input "**********" at bounding box center [345, 347] width 542 height 24
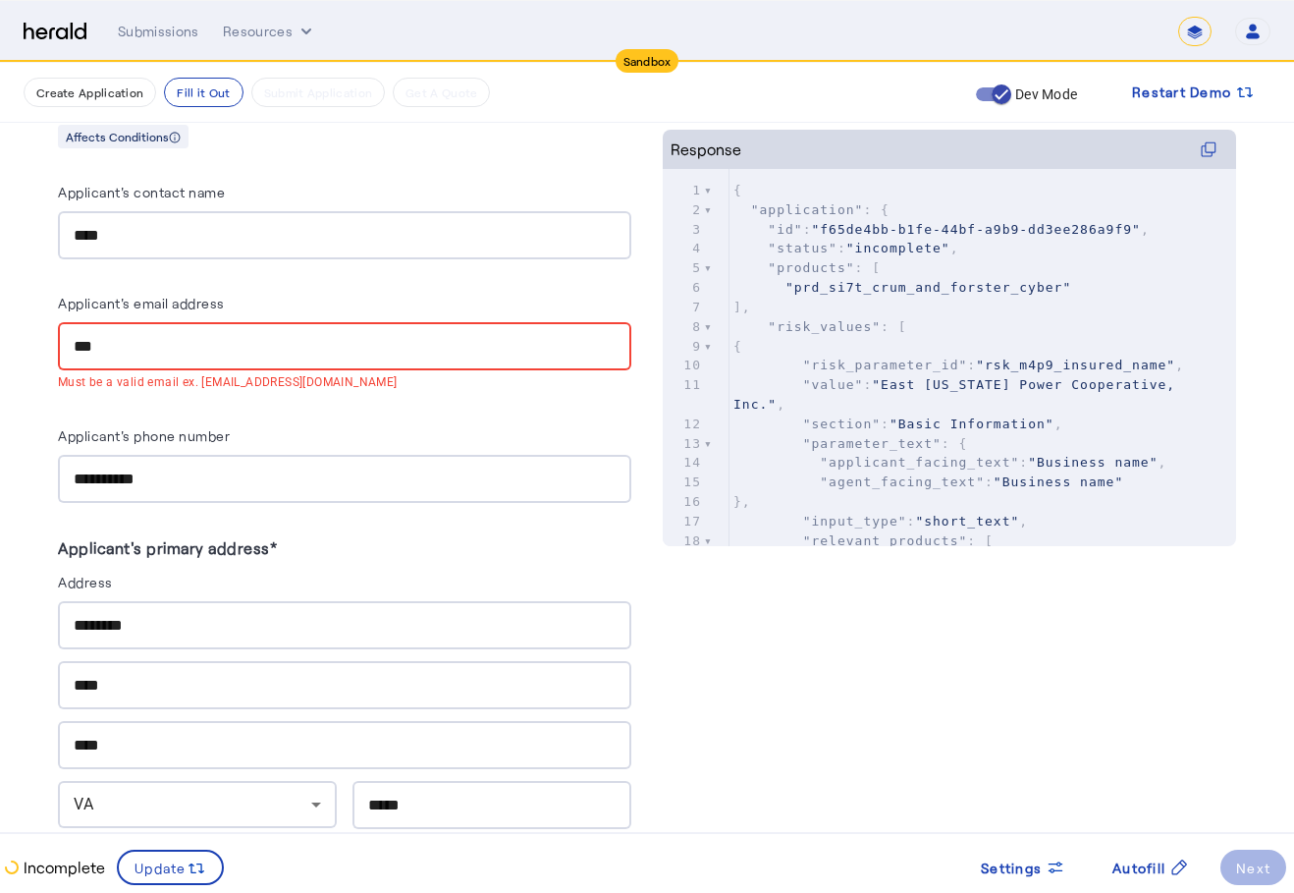
type input "**********"
drag, startPoint x: 383, startPoint y: 348, endPoint x: 97, endPoint y: 338, distance: 285.9
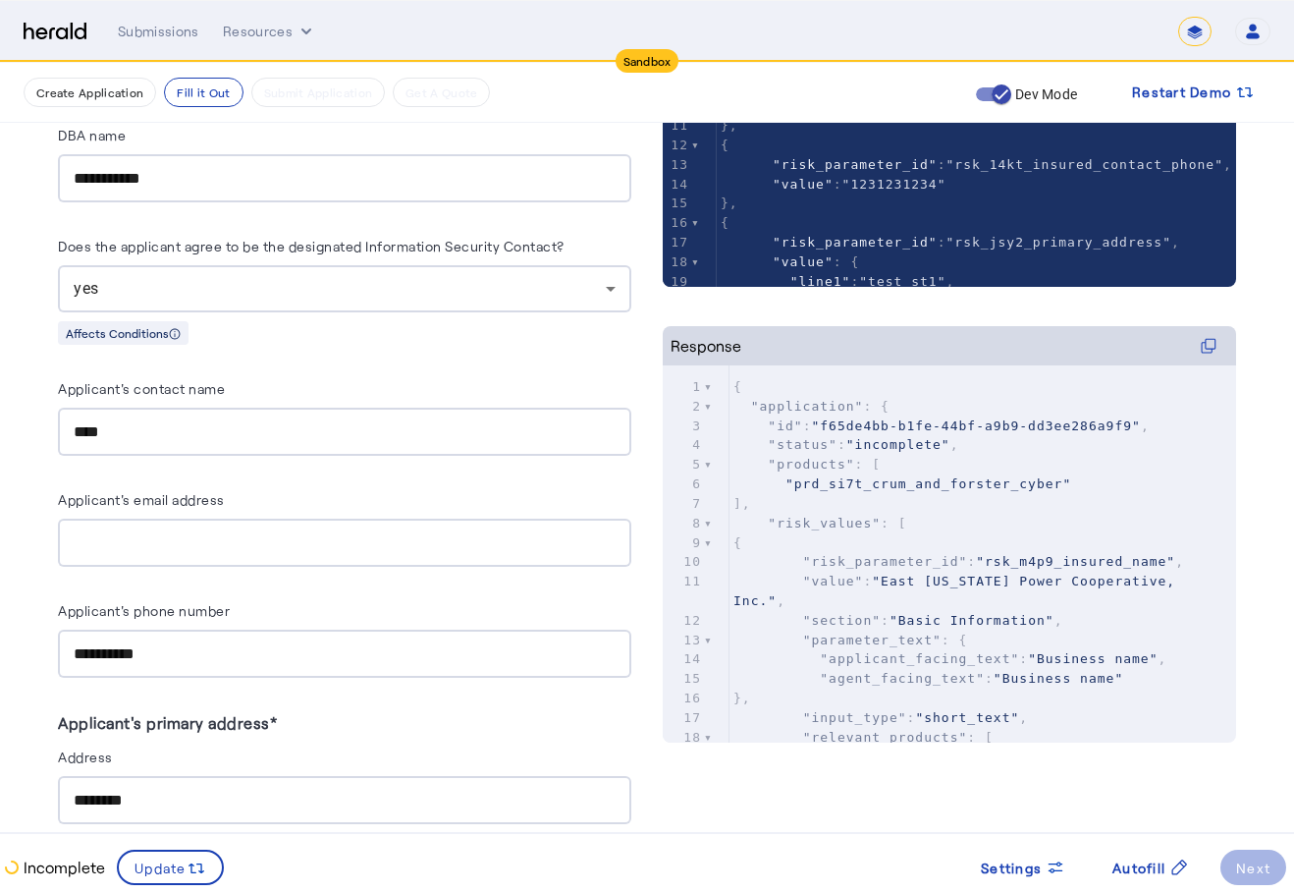
scroll to position [255, 0]
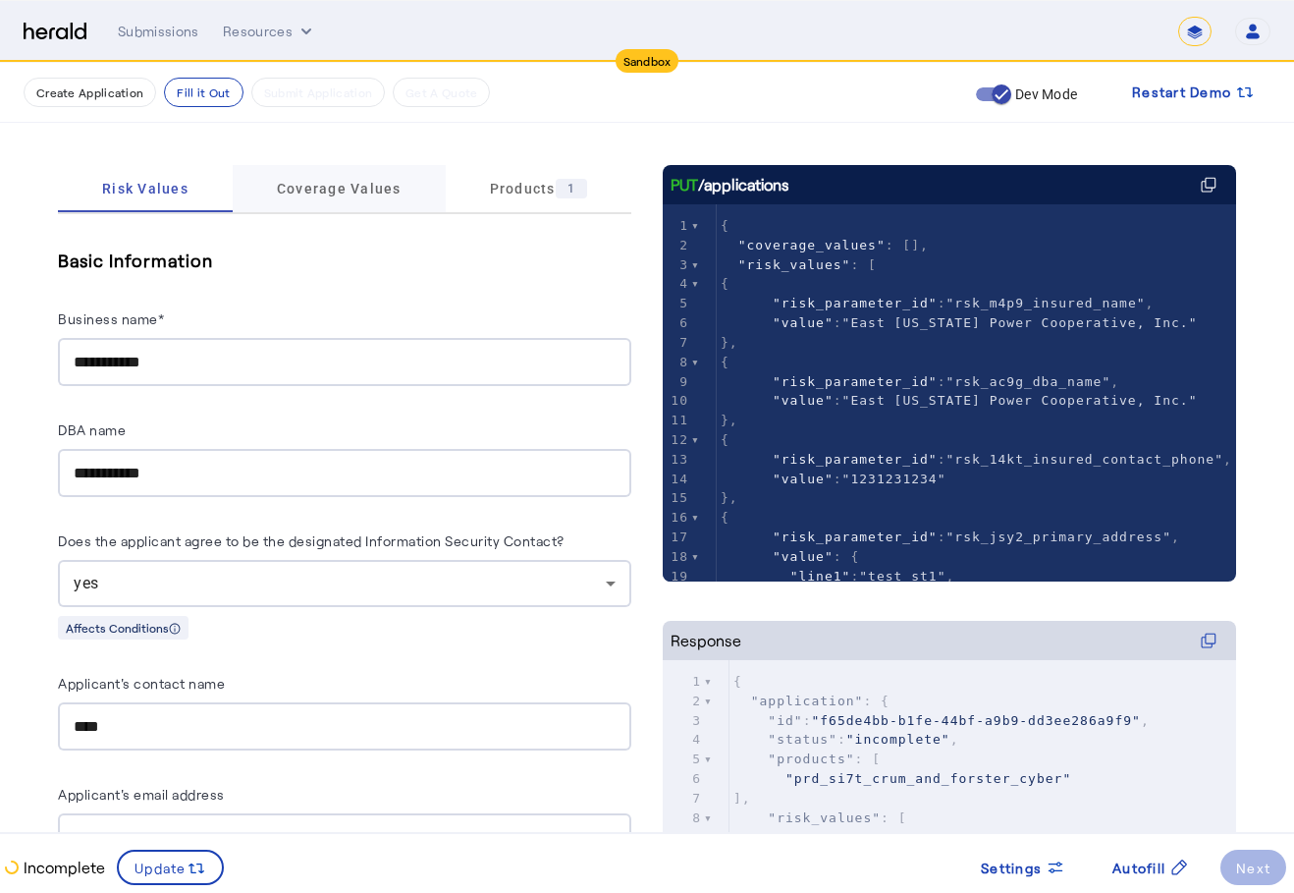
click at [346, 202] on span "Coverage Values" at bounding box center [339, 188] width 125 height 47
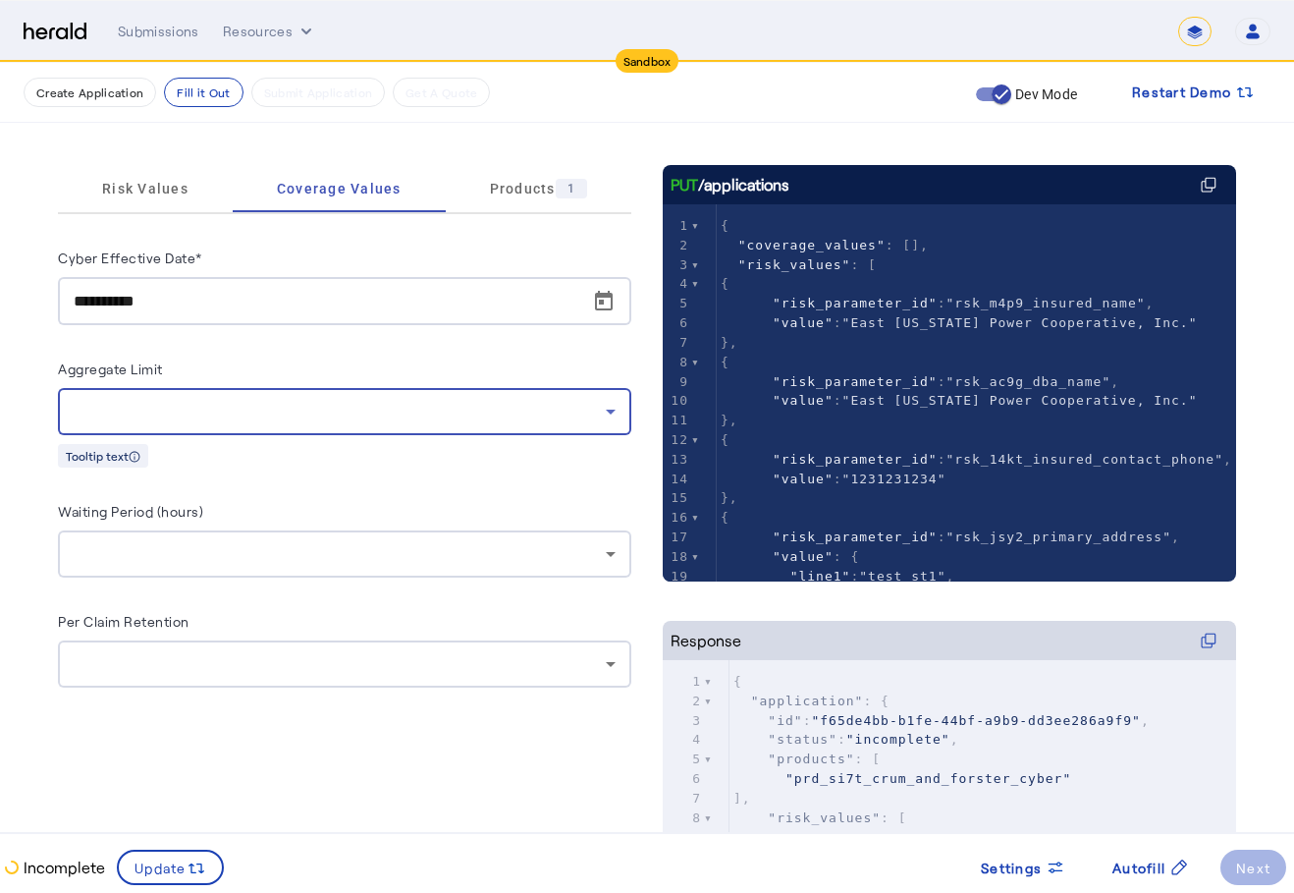
click at [264, 421] on div at bounding box center [340, 412] width 532 height 24
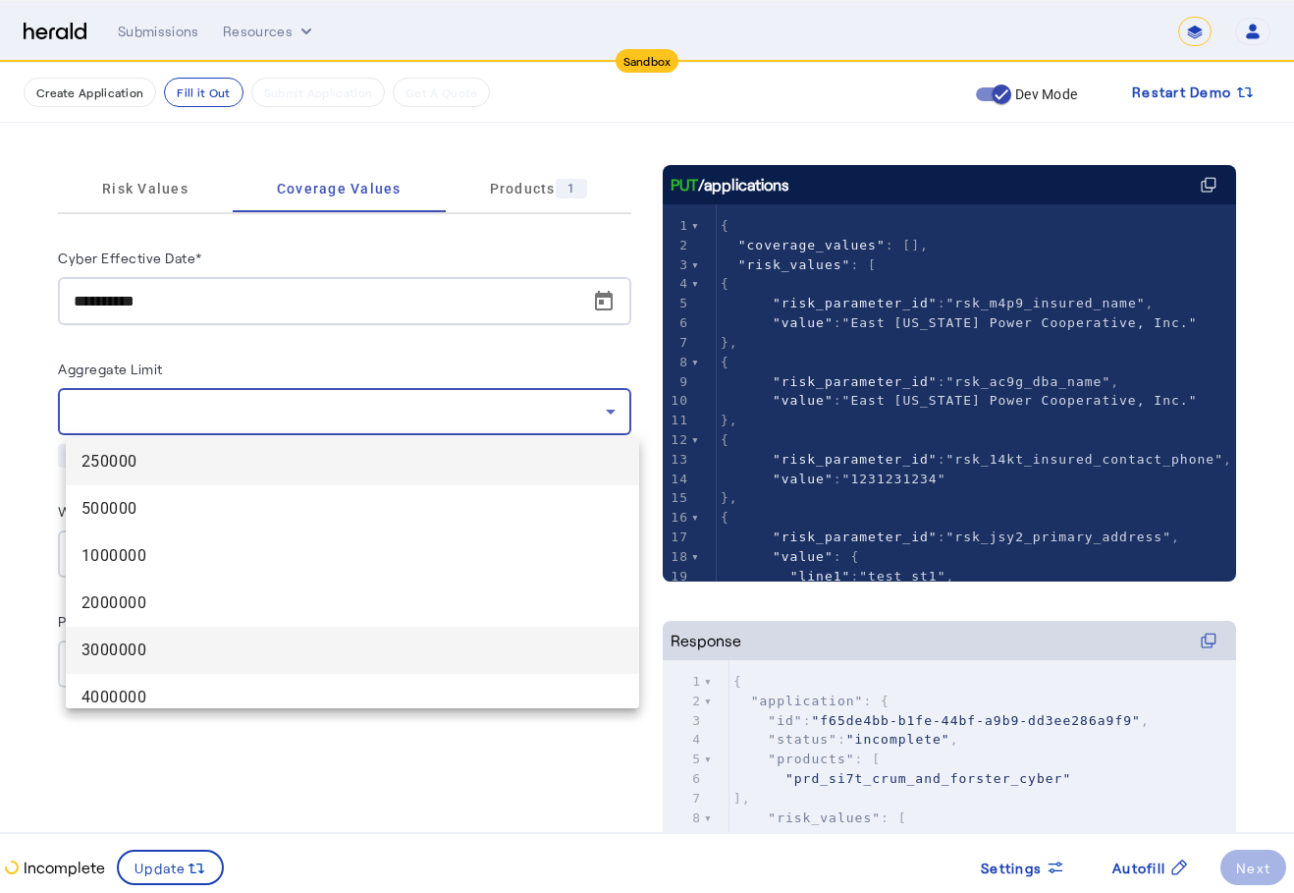
click at [152, 628] on mat-option "3000000" at bounding box center [352, 650] width 573 height 47
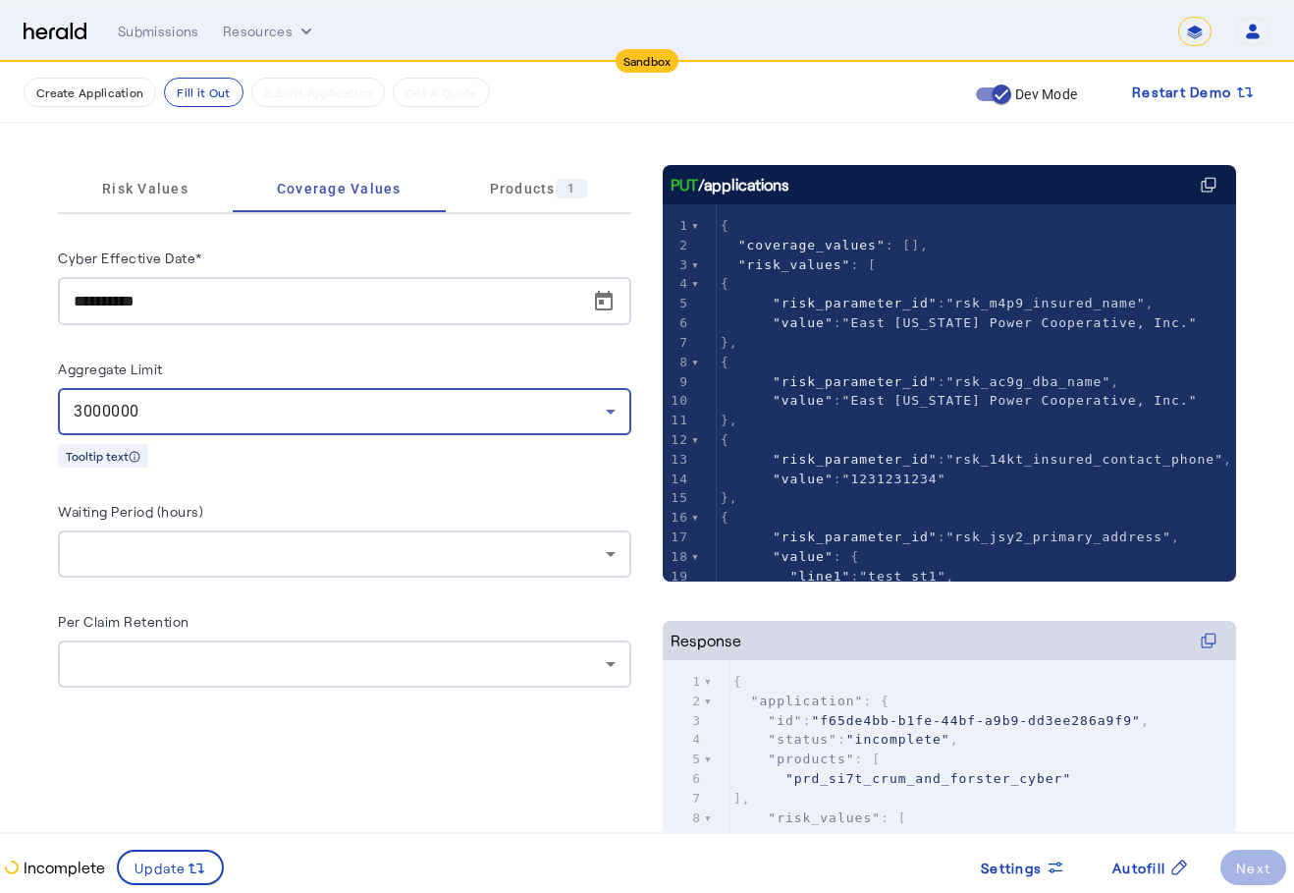
click at [215, 560] on div at bounding box center [340, 554] width 532 height 24
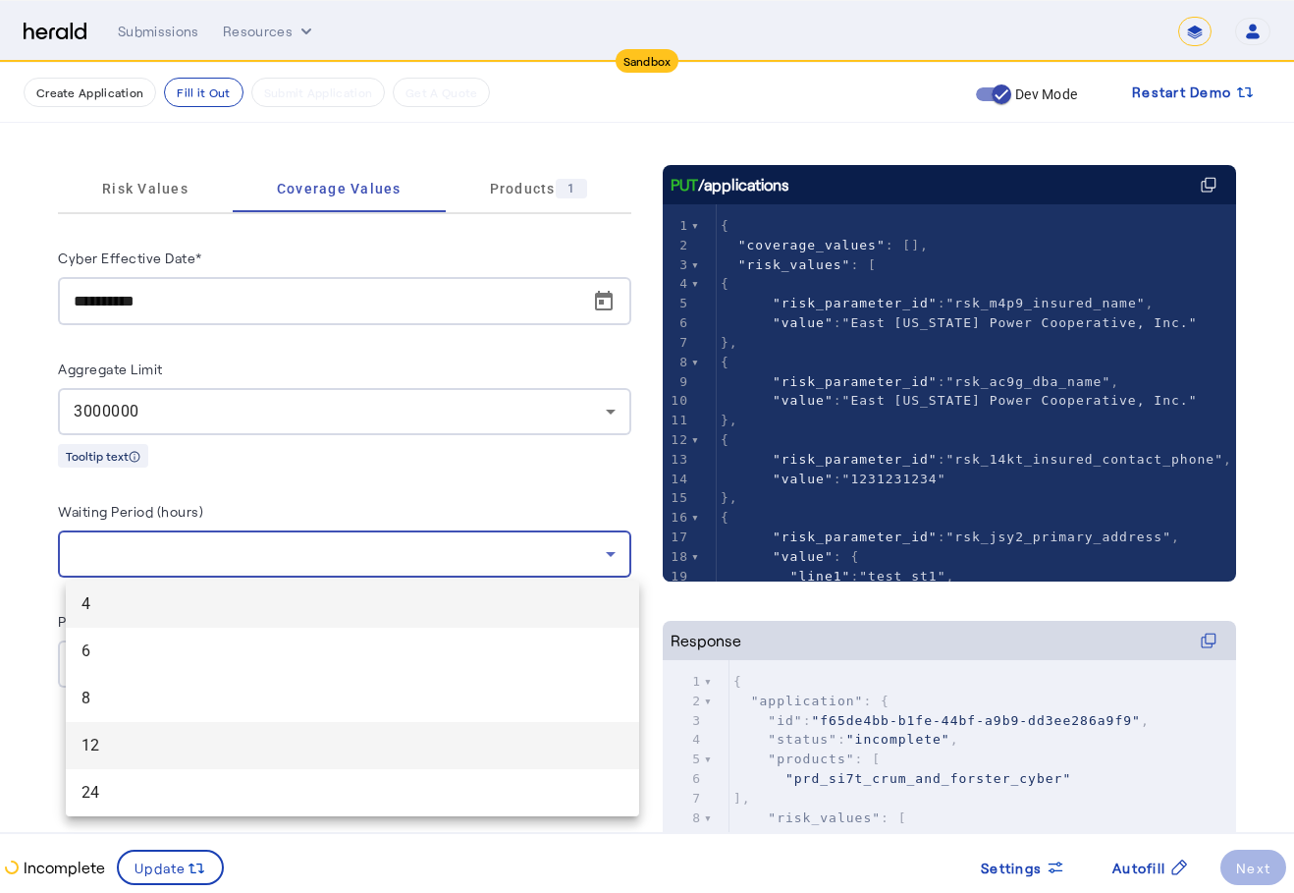
click at [231, 752] on span "12" at bounding box center [353, 746] width 542 height 24
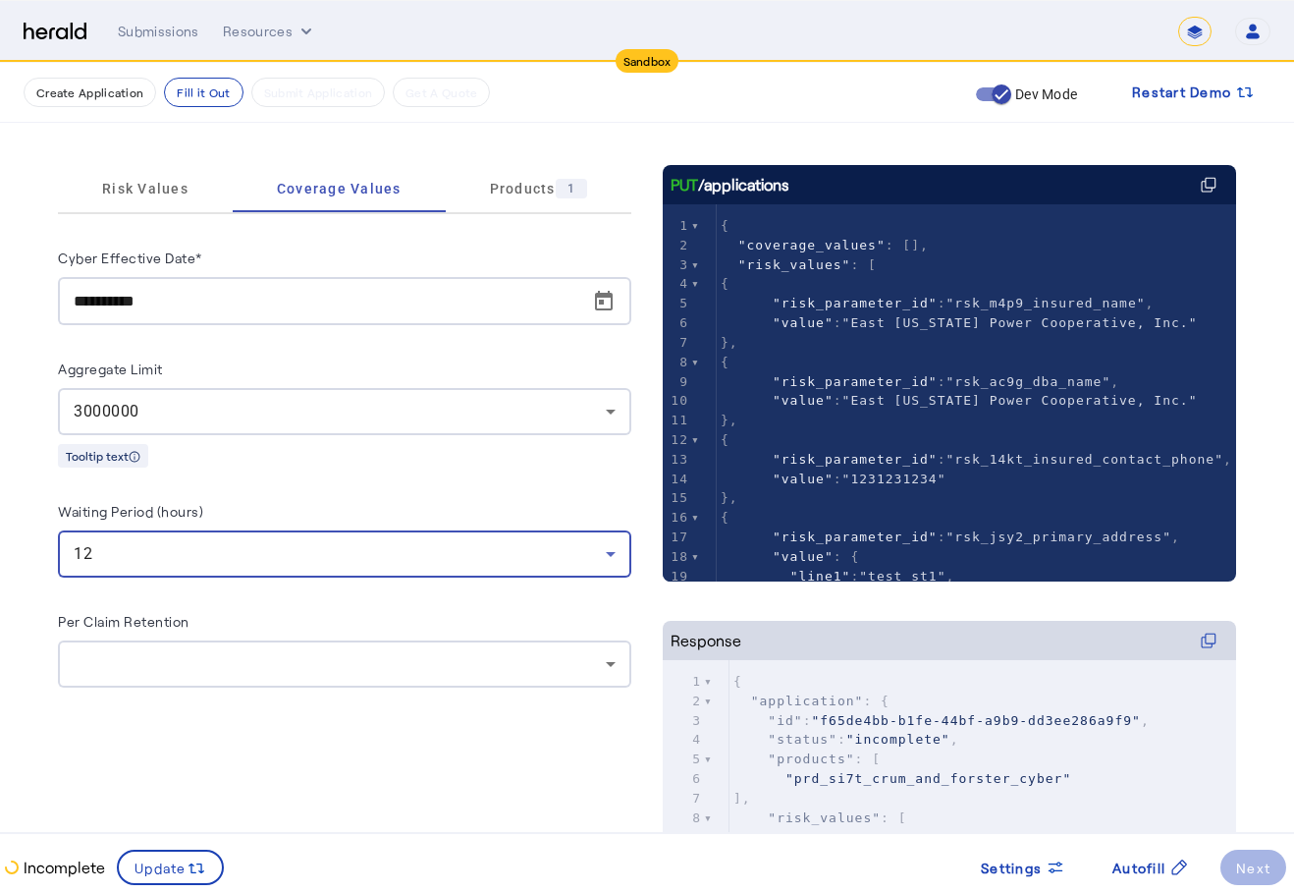
click at [273, 648] on div at bounding box center [345, 663] width 542 height 47
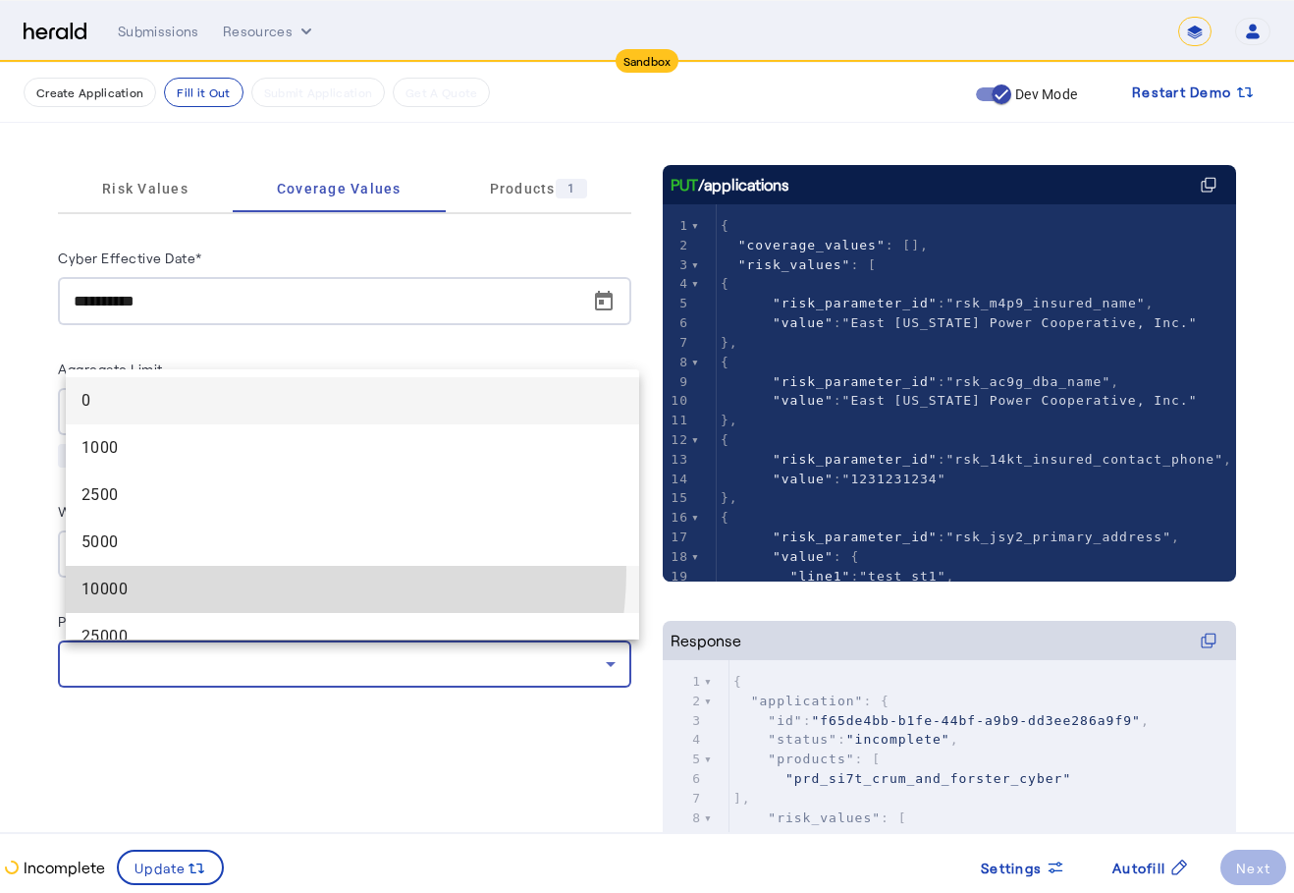
click at [248, 570] on mat-option "10000" at bounding box center [352, 589] width 573 height 47
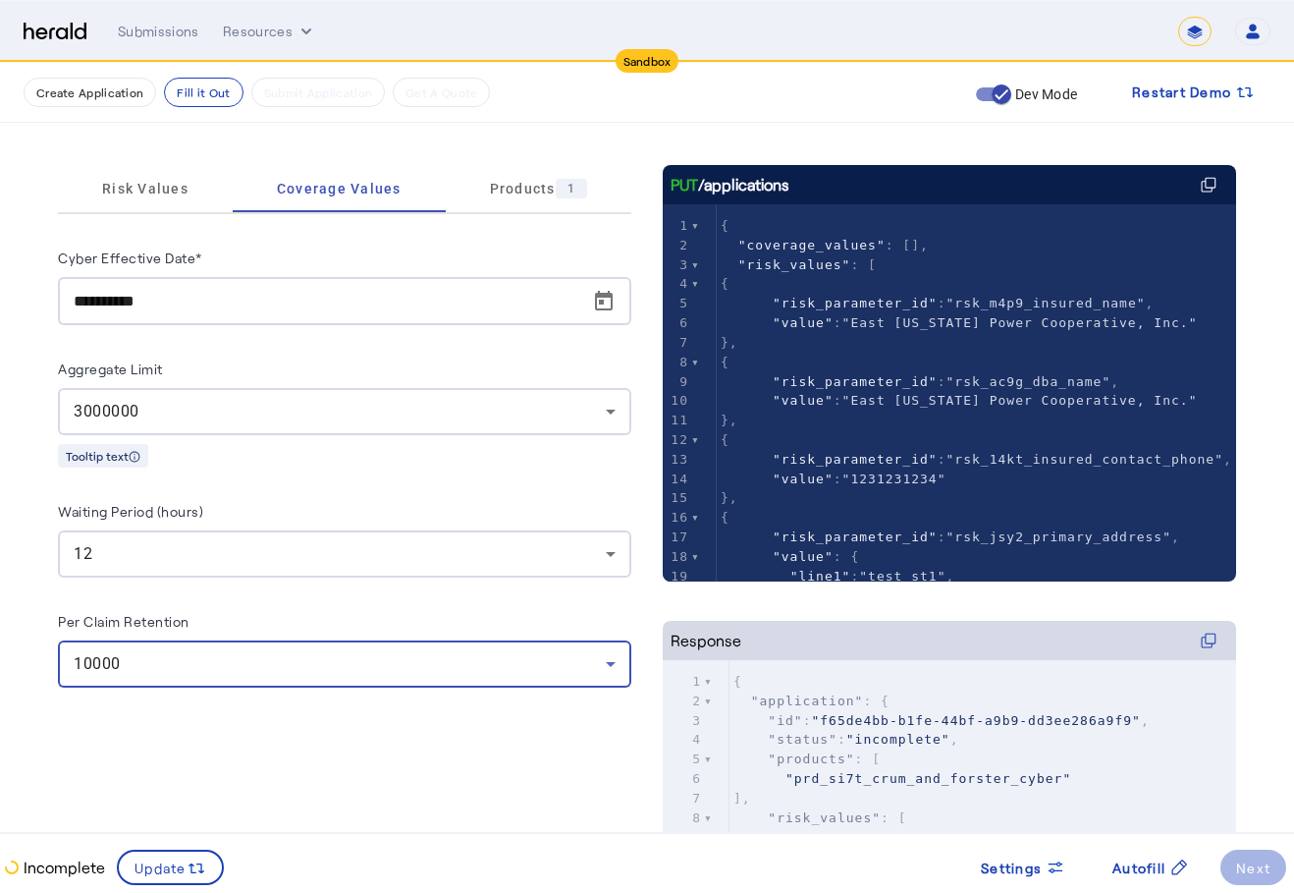
drag, startPoint x: 438, startPoint y: 490, endPoint x: 399, endPoint y: 492, distance: 39.3
click at [435, 491] on div "**********" at bounding box center [344, 466] width 573 height 442
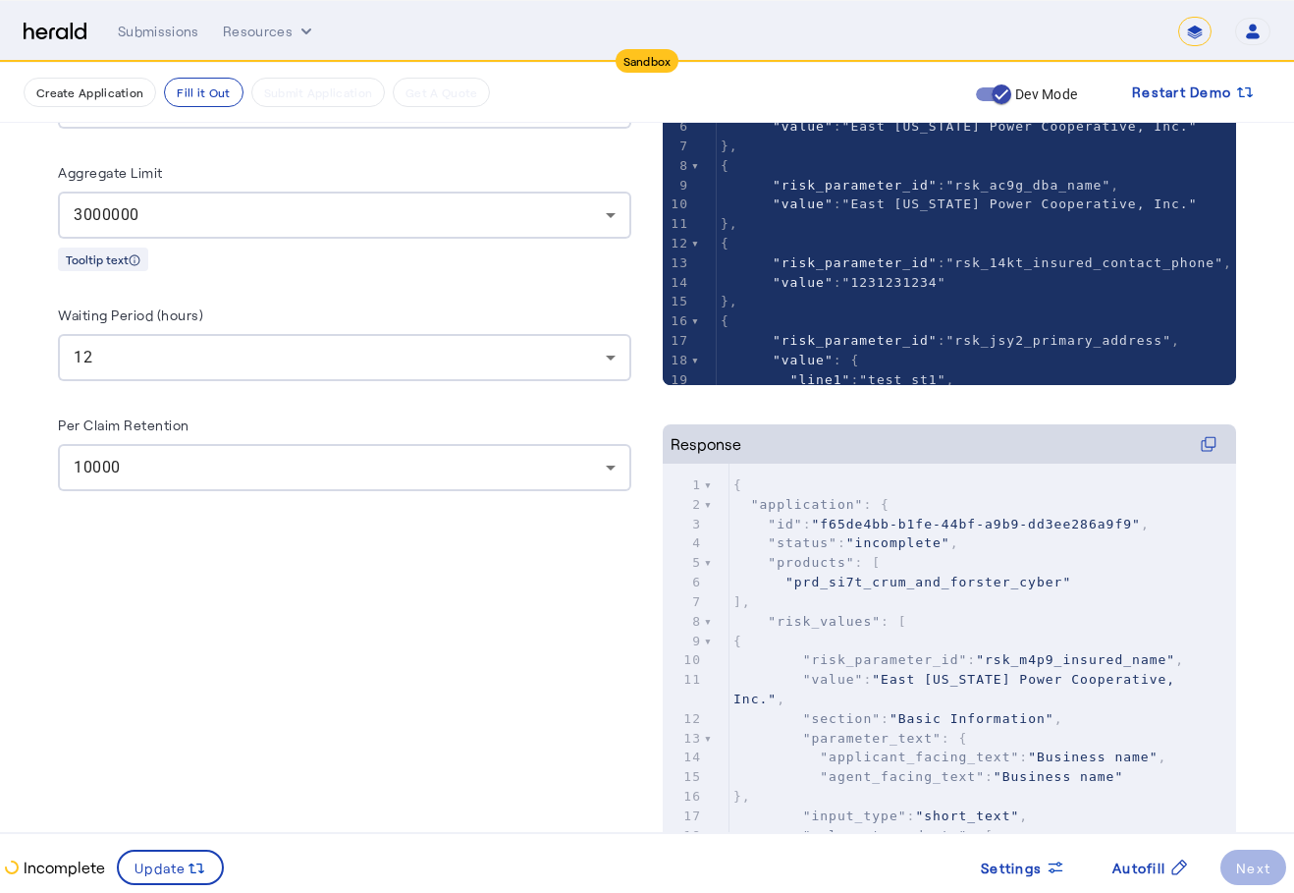
scroll to position [518, 0]
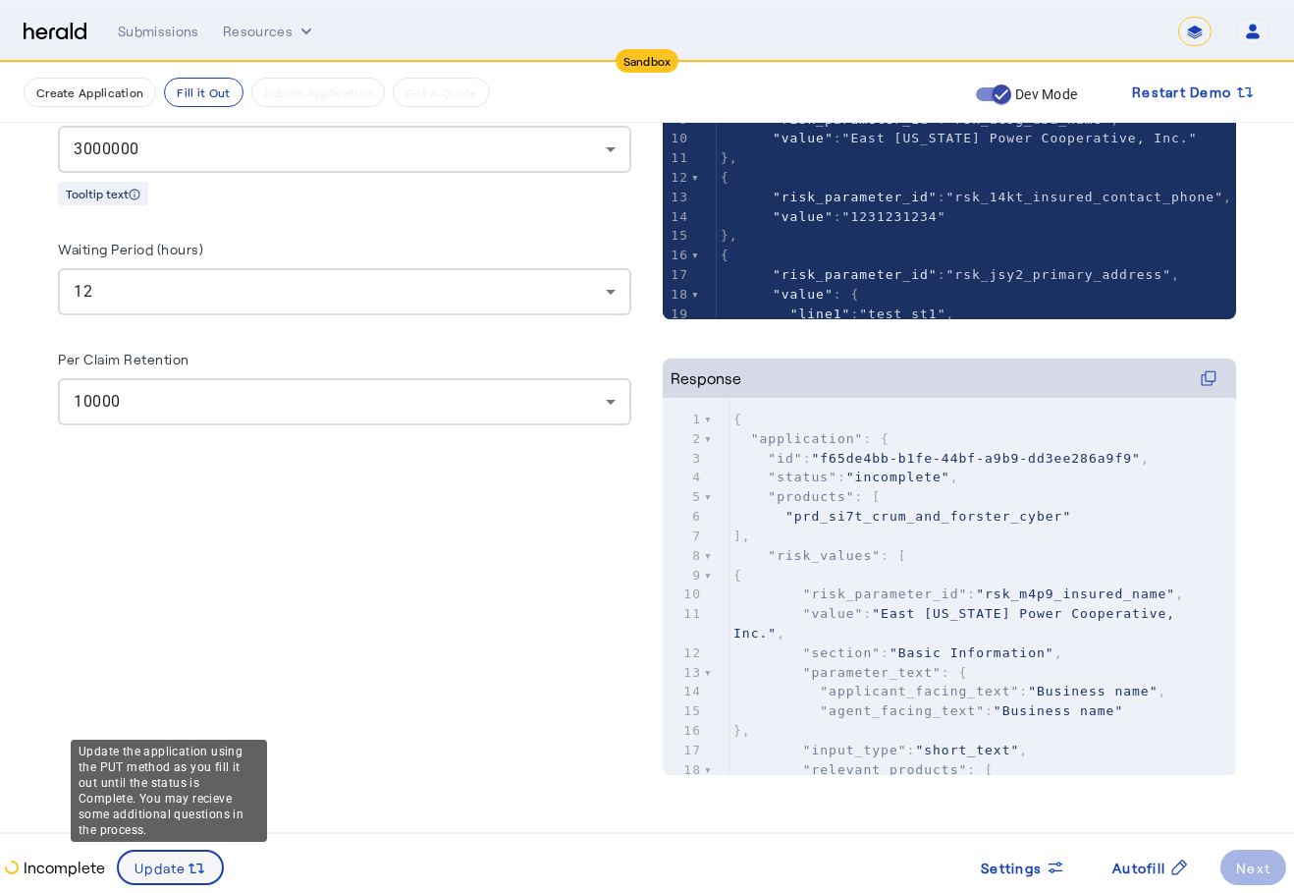
click at [204, 854] on span at bounding box center [170, 867] width 103 height 47
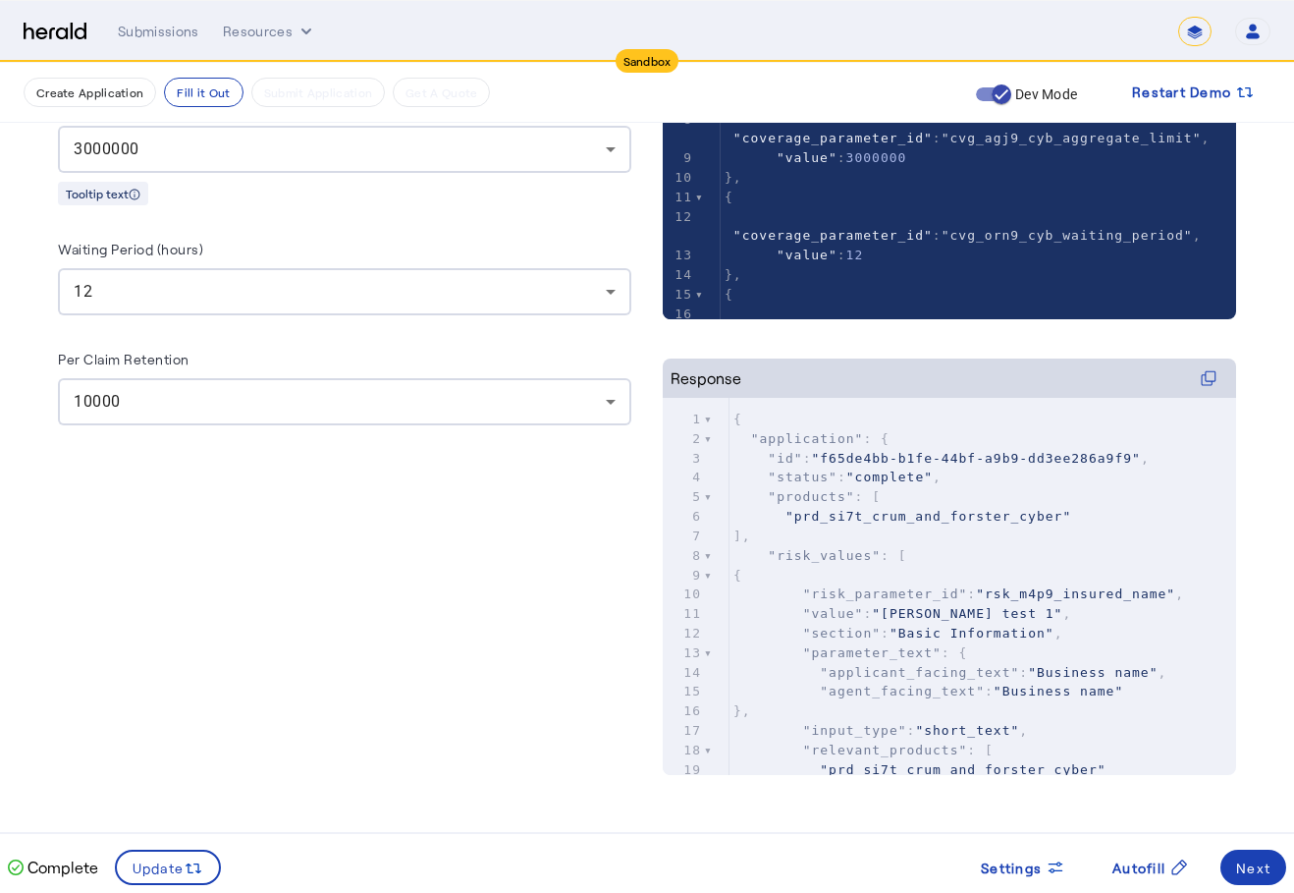
click at [1243, 838] on div "Complete Update Settings Autofill Next" at bounding box center [647, 859] width 1294 height 52
click at [1253, 857] on div "Next" at bounding box center [1253, 867] width 34 height 21
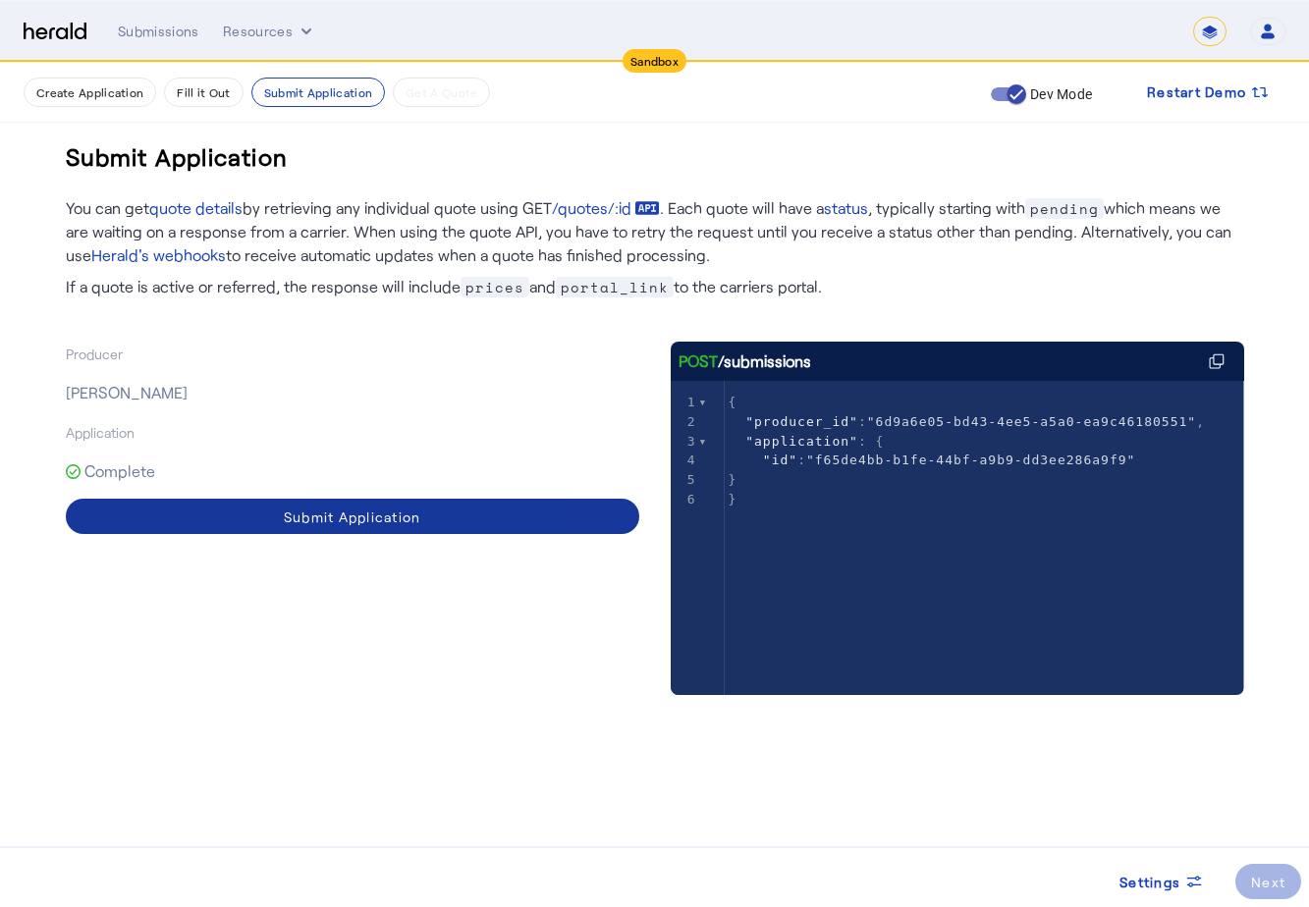
click at [452, 512] on span at bounding box center [352, 516] width 573 height 47
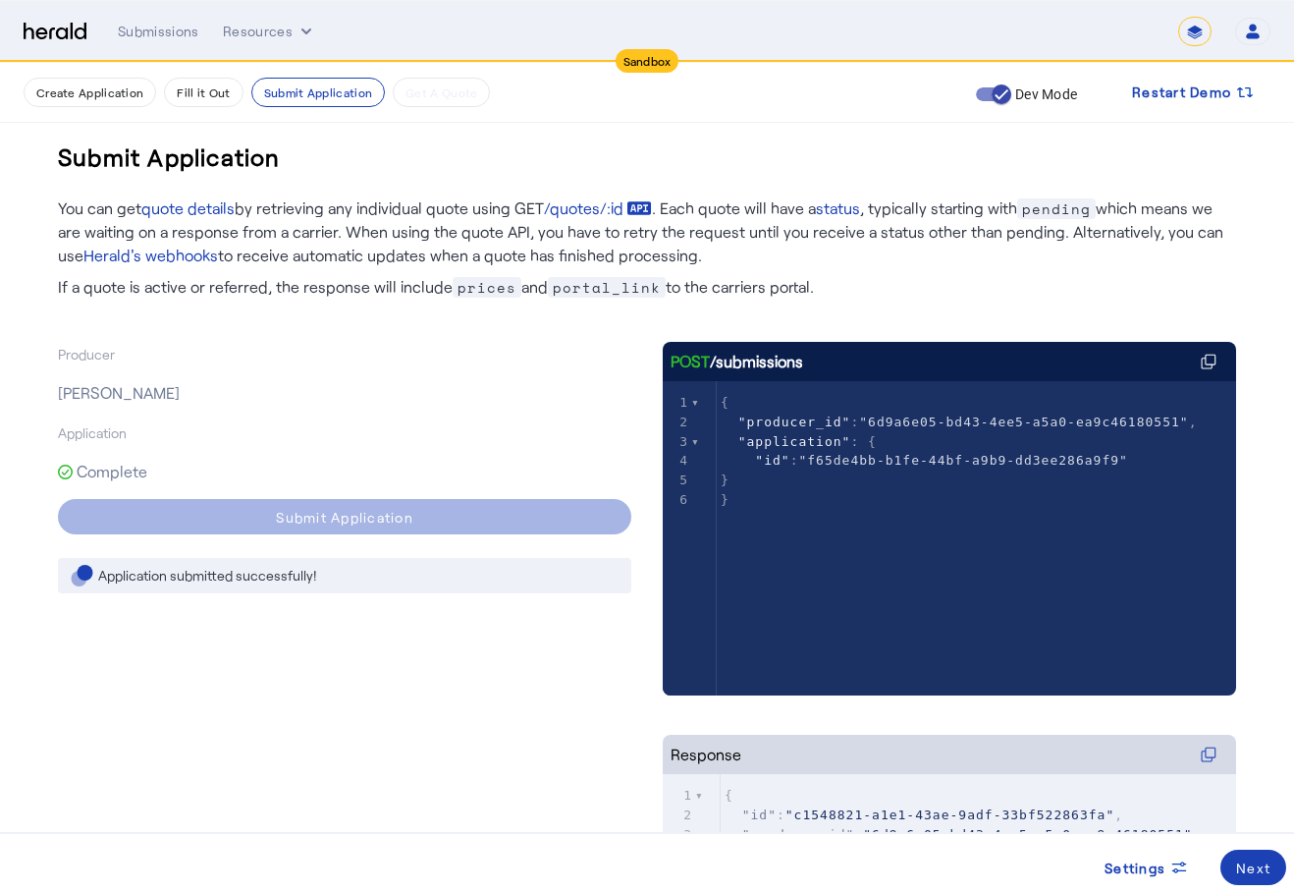
click at [483, 386] on p "[PERSON_NAME]" at bounding box center [344, 392] width 573 height 55
click at [326, 100] on button "Submit Application" at bounding box center [318, 92] width 134 height 29
click at [395, 449] on p "Complete" at bounding box center [344, 471] width 573 height 55
click at [385, 468] on p "Complete" at bounding box center [344, 471] width 573 height 55
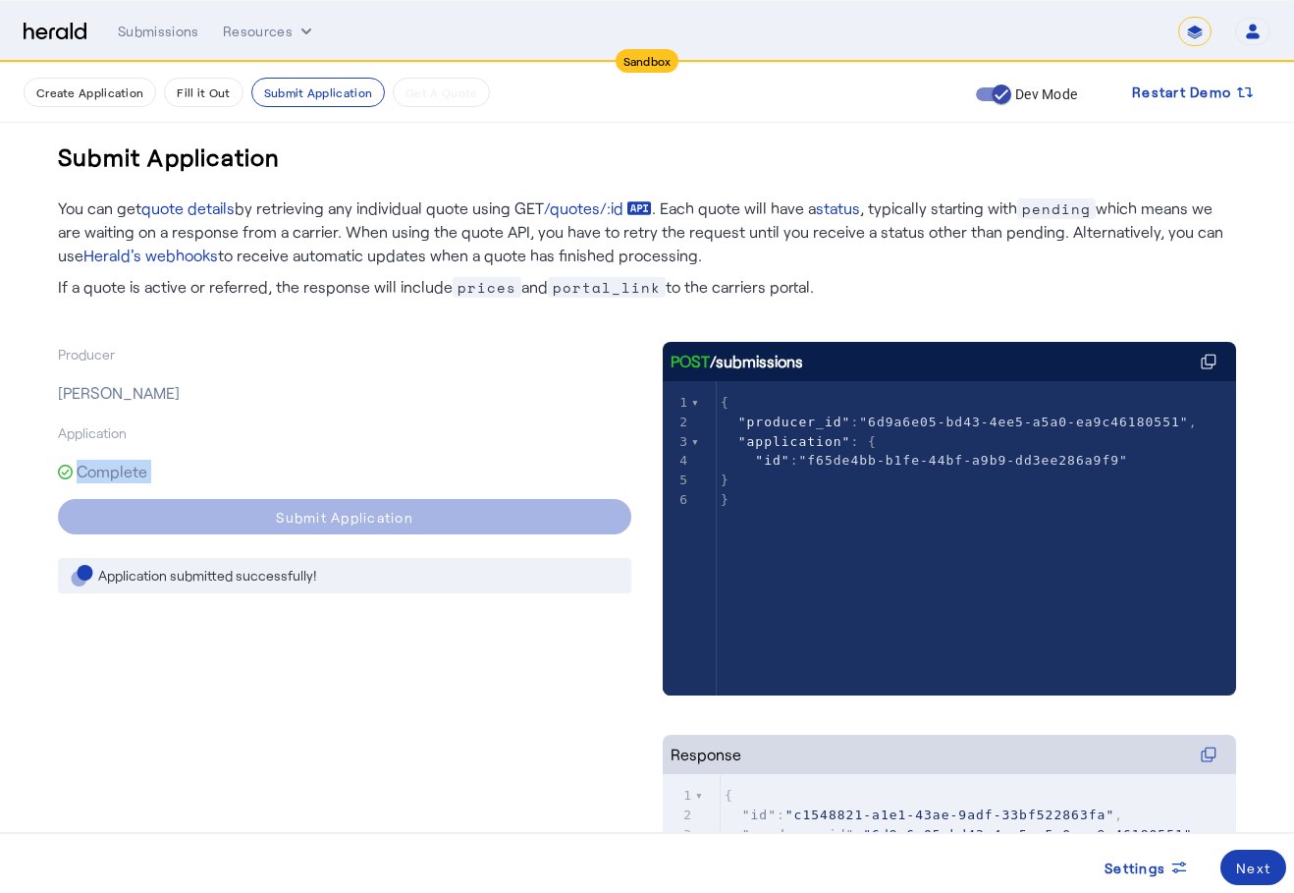
click at [385, 468] on p "Complete" at bounding box center [344, 471] width 573 height 55
drag, startPoint x: 385, startPoint y: 468, endPoint x: 544, endPoint y: 469, distance: 159.1
click at [544, 469] on p "Complete" at bounding box center [344, 471] width 573 height 55
click at [70, 27] on img at bounding box center [55, 32] width 63 height 19
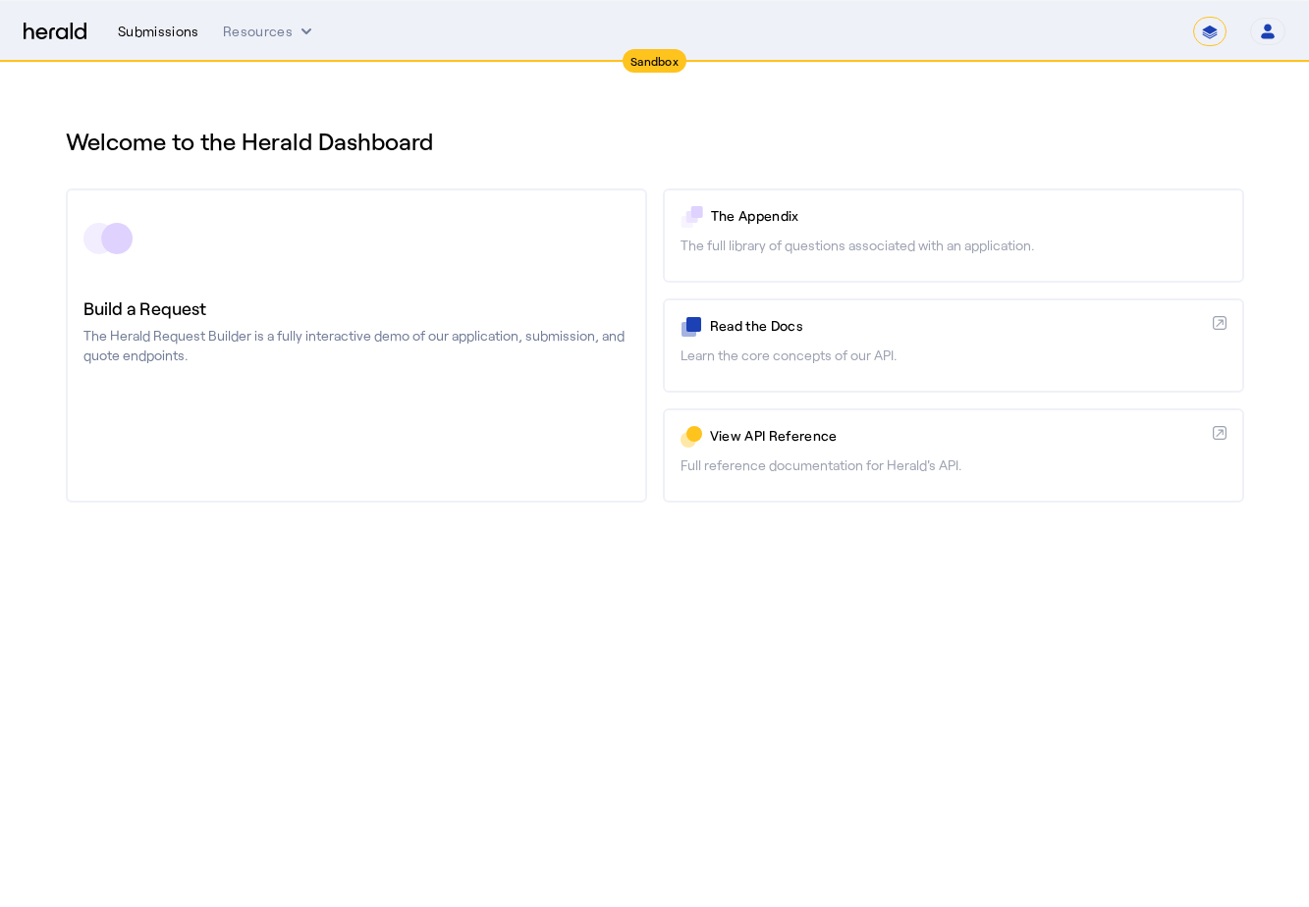
click at [132, 27] on div "Submissions" at bounding box center [159, 32] width 82 height 20
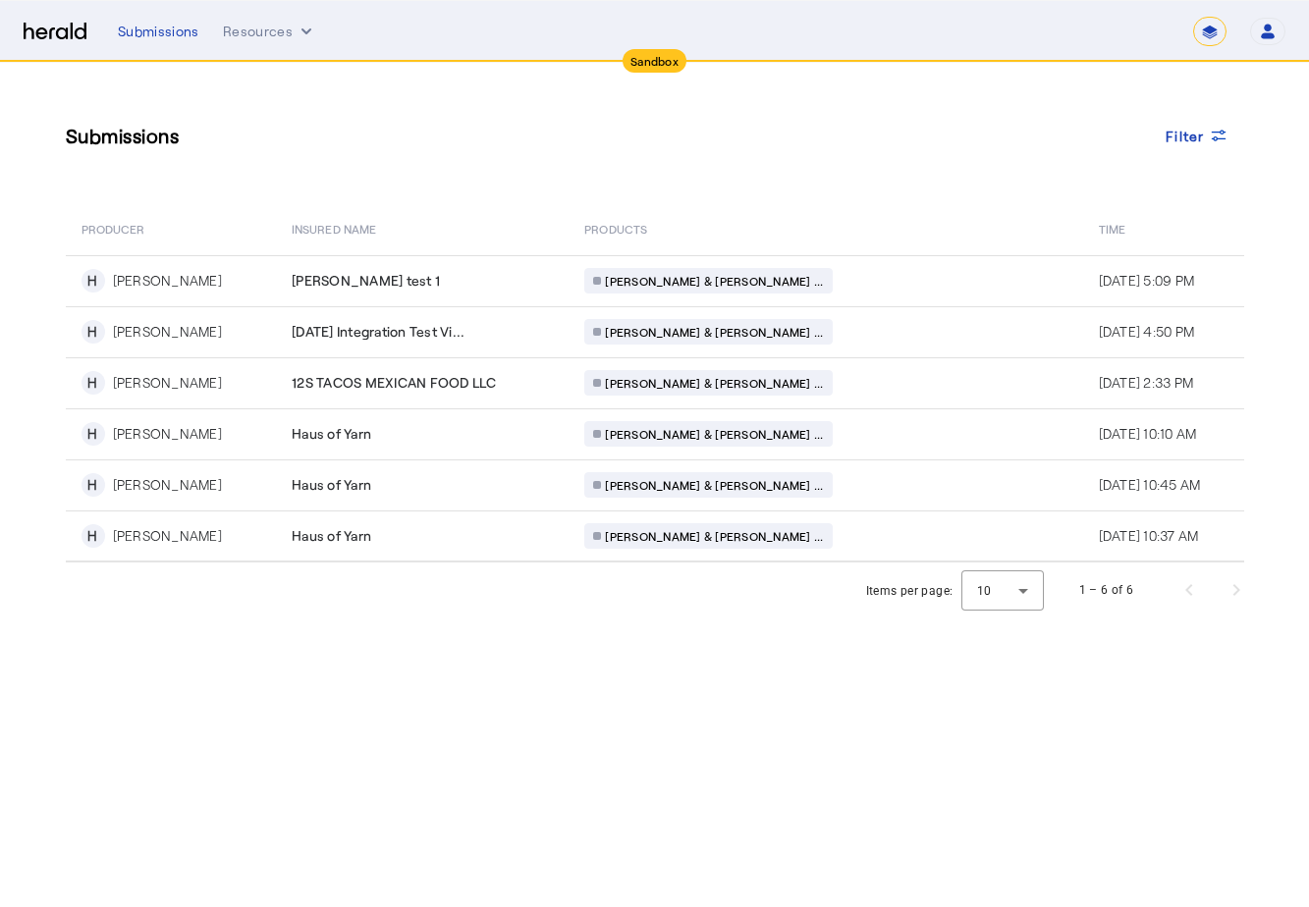
click at [488, 158] on div "Submissions Filter" at bounding box center [655, 135] width 1178 height 67
drag, startPoint x: 1056, startPoint y: 685, endPoint x: 874, endPoint y: 663, distance: 183.1
click at [1055, 686] on body "Sandbox Menu Submissions Resources ******* Open user menu [PERSON_NAME] Herald …" at bounding box center [654, 453] width 1309 height 907
click at [492, 96] on div "Submissions Filter PRODUCER Insured Name PRODUCTS Time H [PERSON_NAME] [PERSON_…" at bounding box center [655, 313] width 1257 height 500
click at [164, 23] on div "Submissions" at bounding box center [159, 32] width 82 height 20
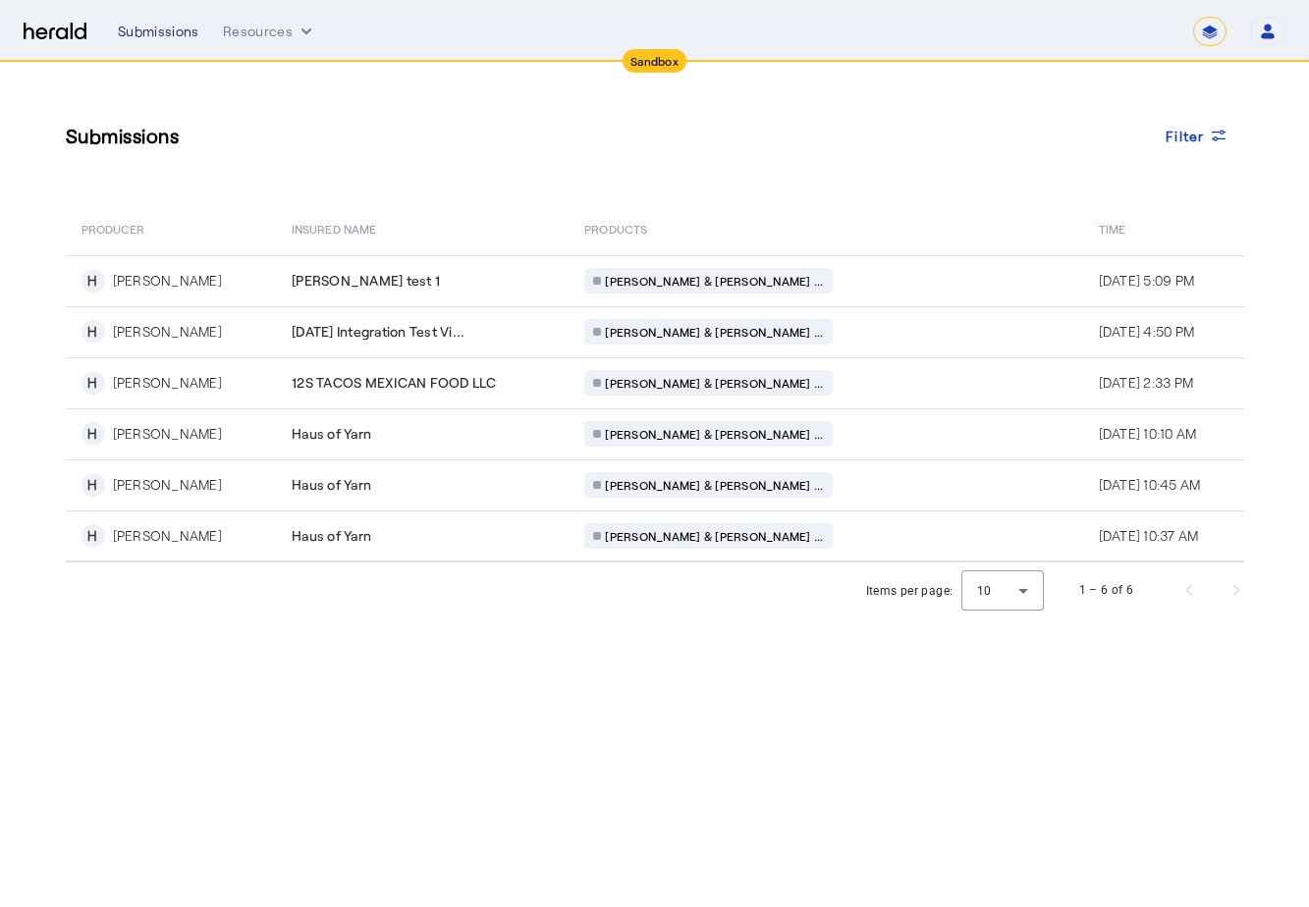
click at [162, 23] on div "Submissions" at bounding box center [159, 32] width 82 height 20
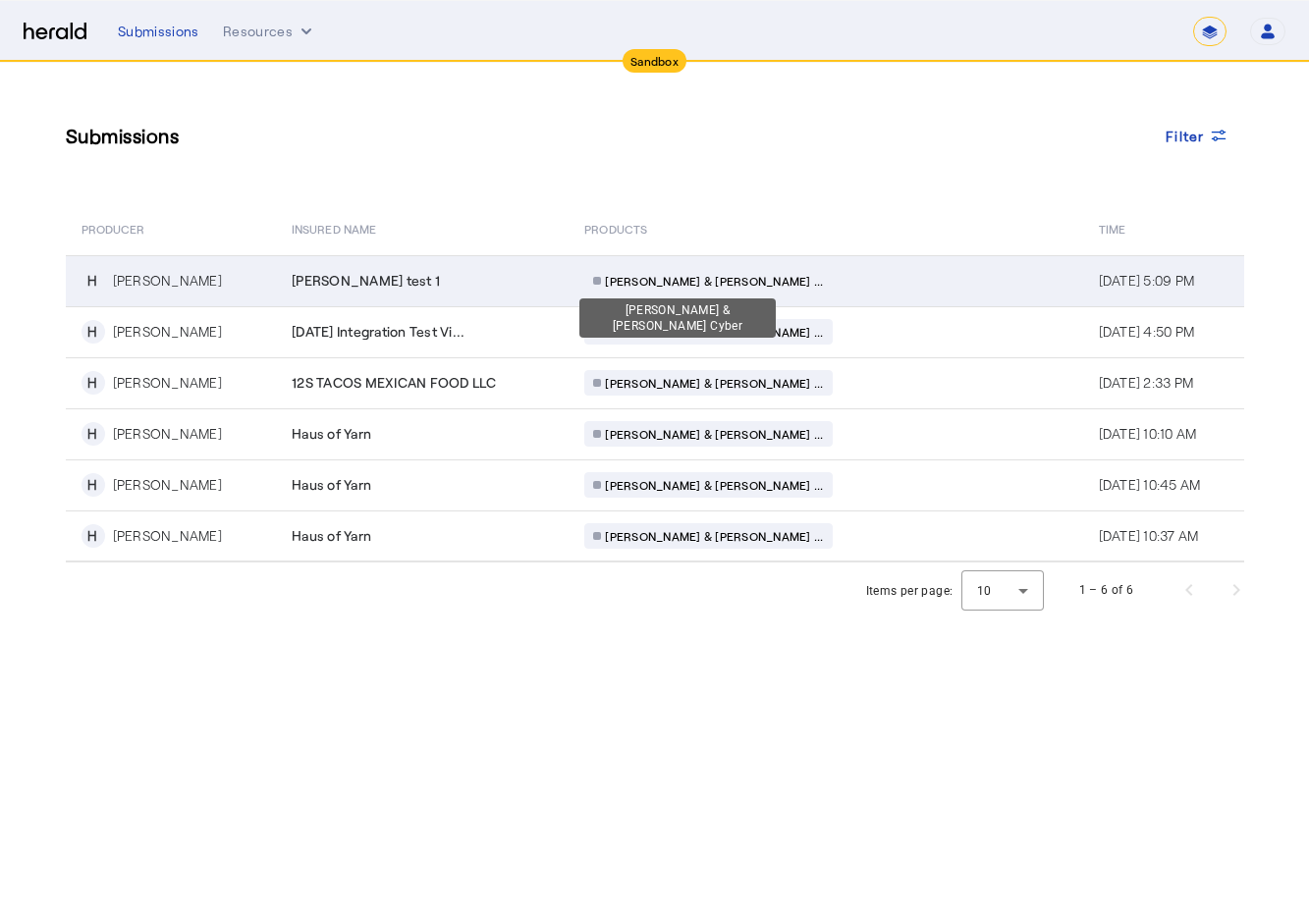
click at [638, 280] on span "[PERSON_NAME] & [PERSON_NAME] ..." at bounding box center [714, 281] width 218 height 16
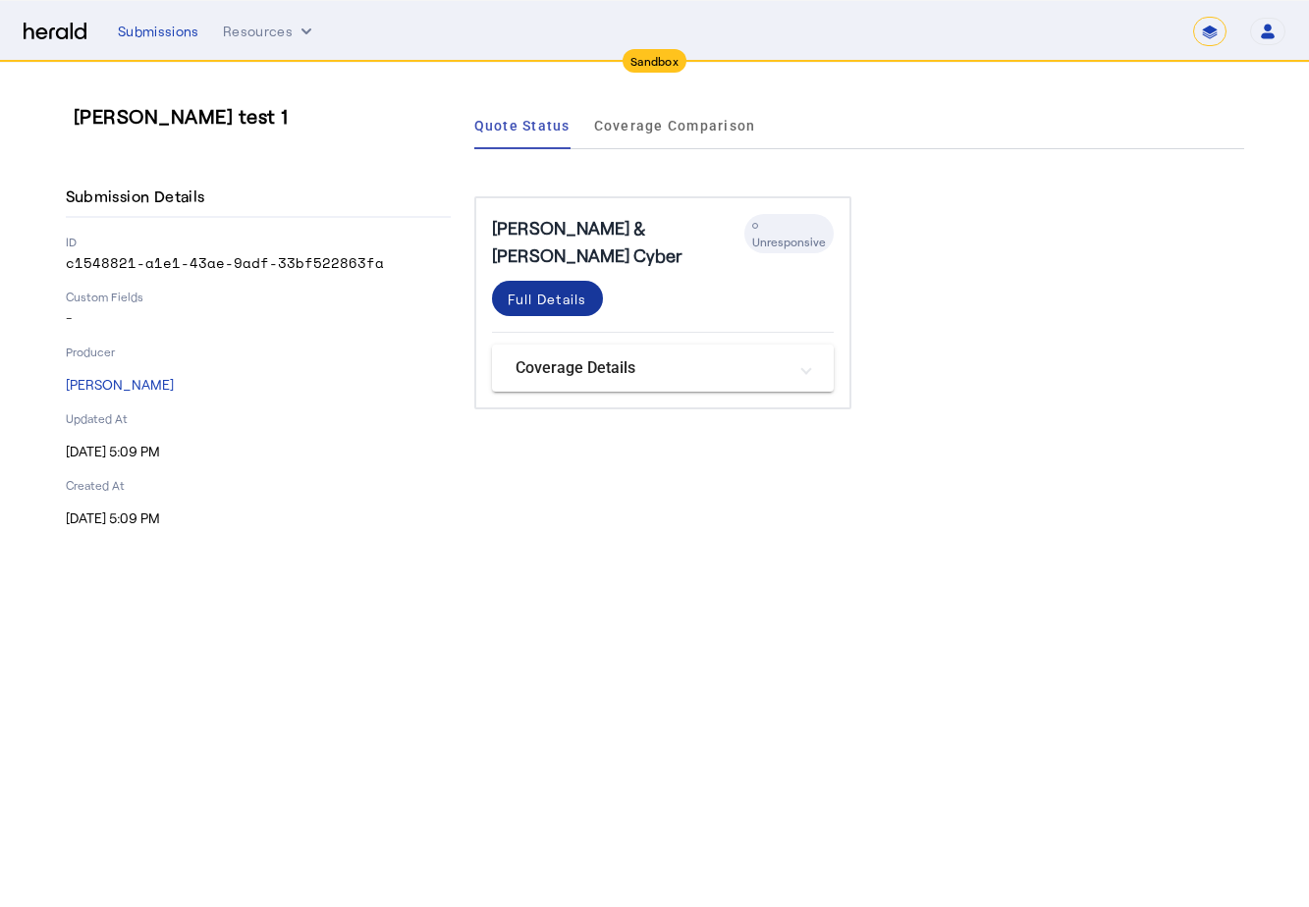
click at [548, 289] on div "Full Details" at bounding box center [548, 299] width 80 height 21
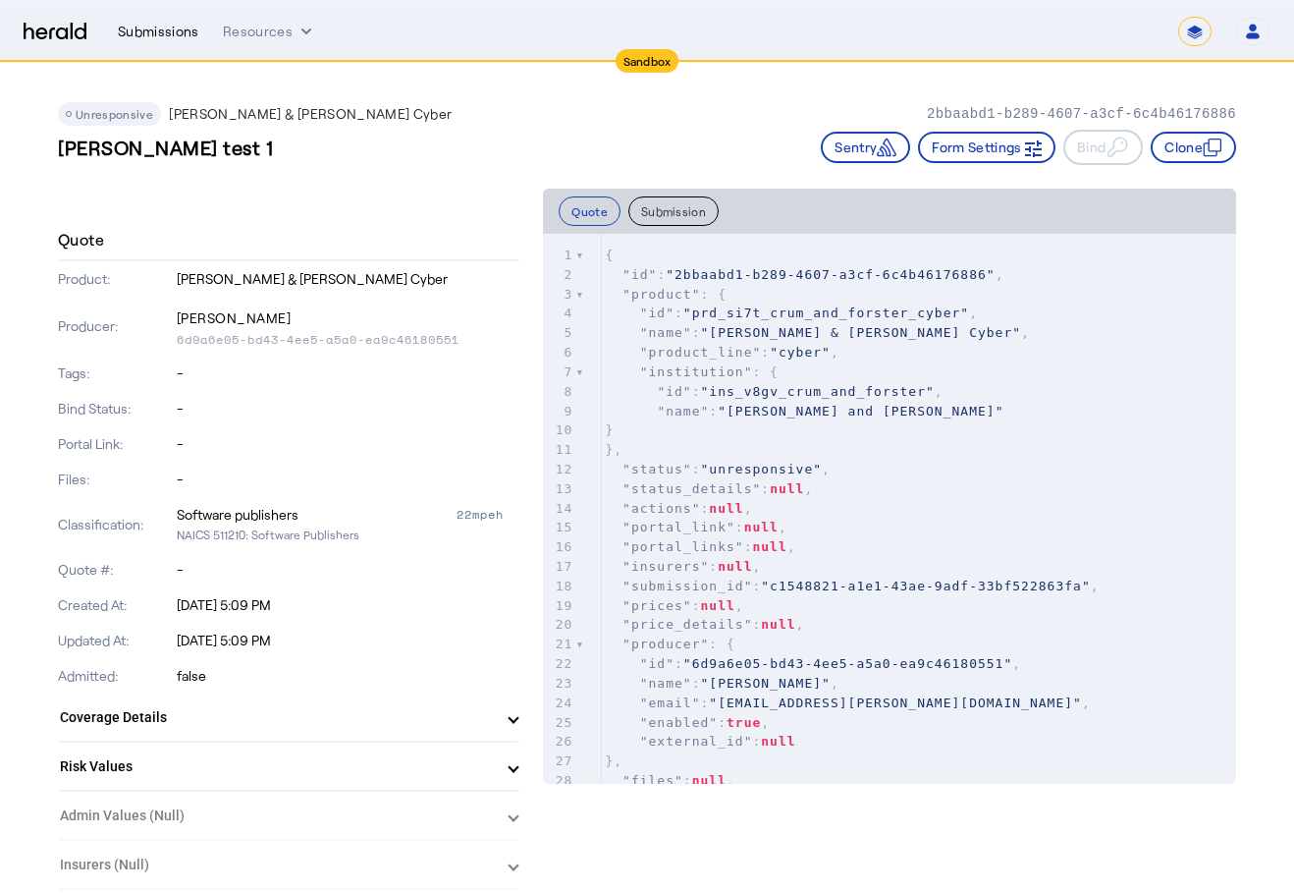
click at [150, 29] on div "Submissions" at bounding box center [159, 32] width 82 height 20
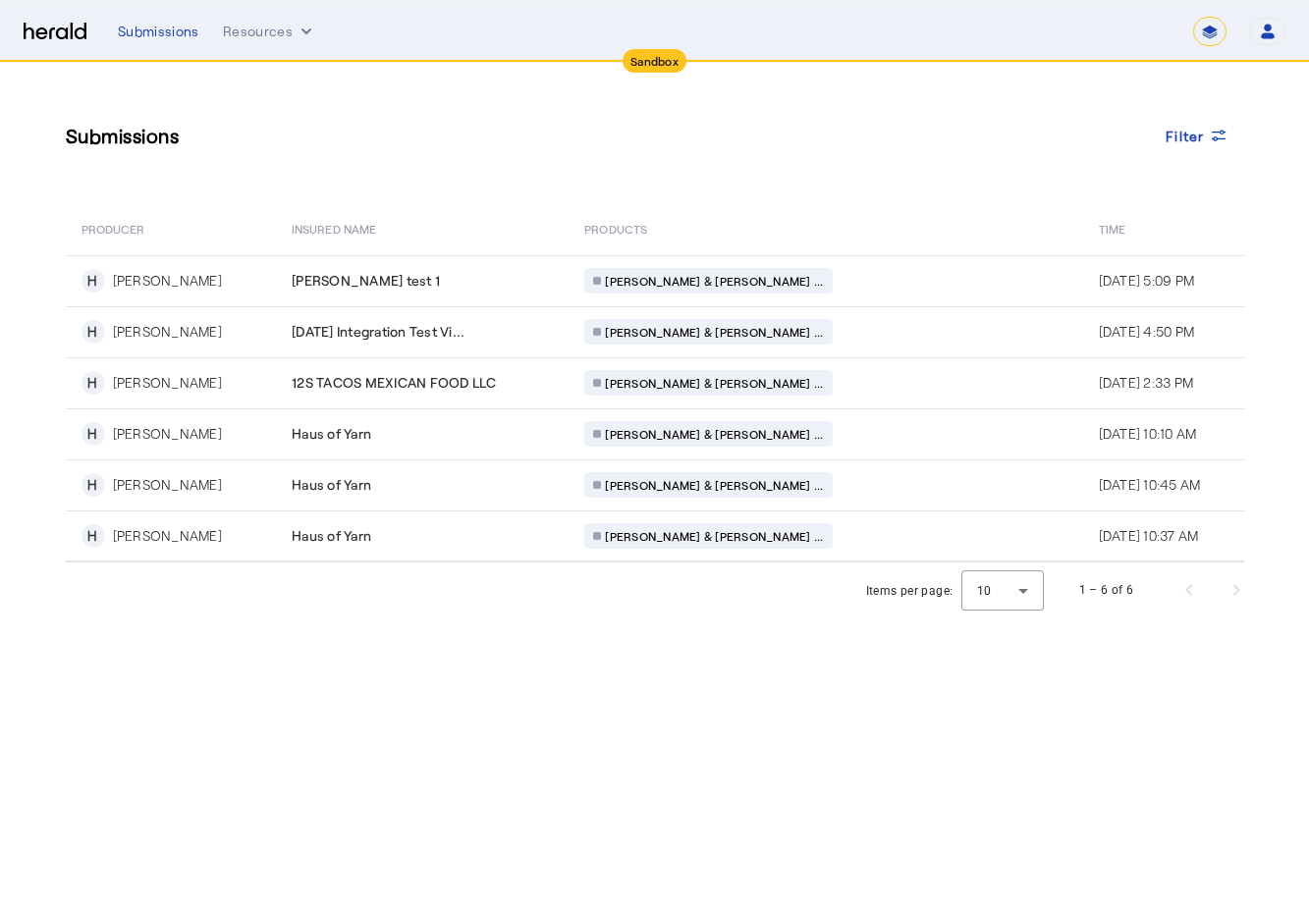
click at [53, 32] on img at bounding box center [55, 32] width 63 height 19
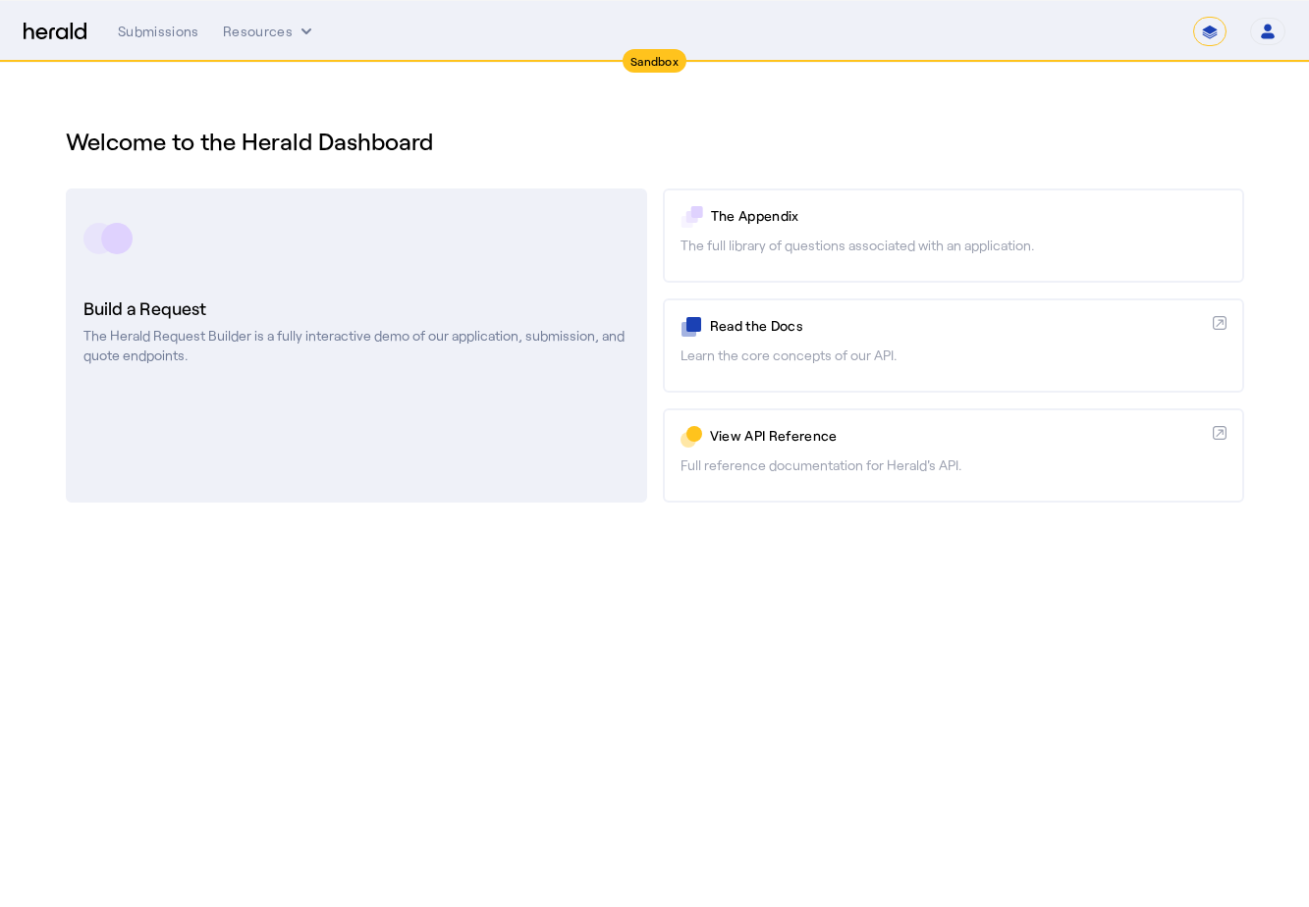
click at [199, 276] on link "Build a Request The Herald Request Builder is a fully interactive demo of our a…" at bounding box center [356, 346] width 581 height 314
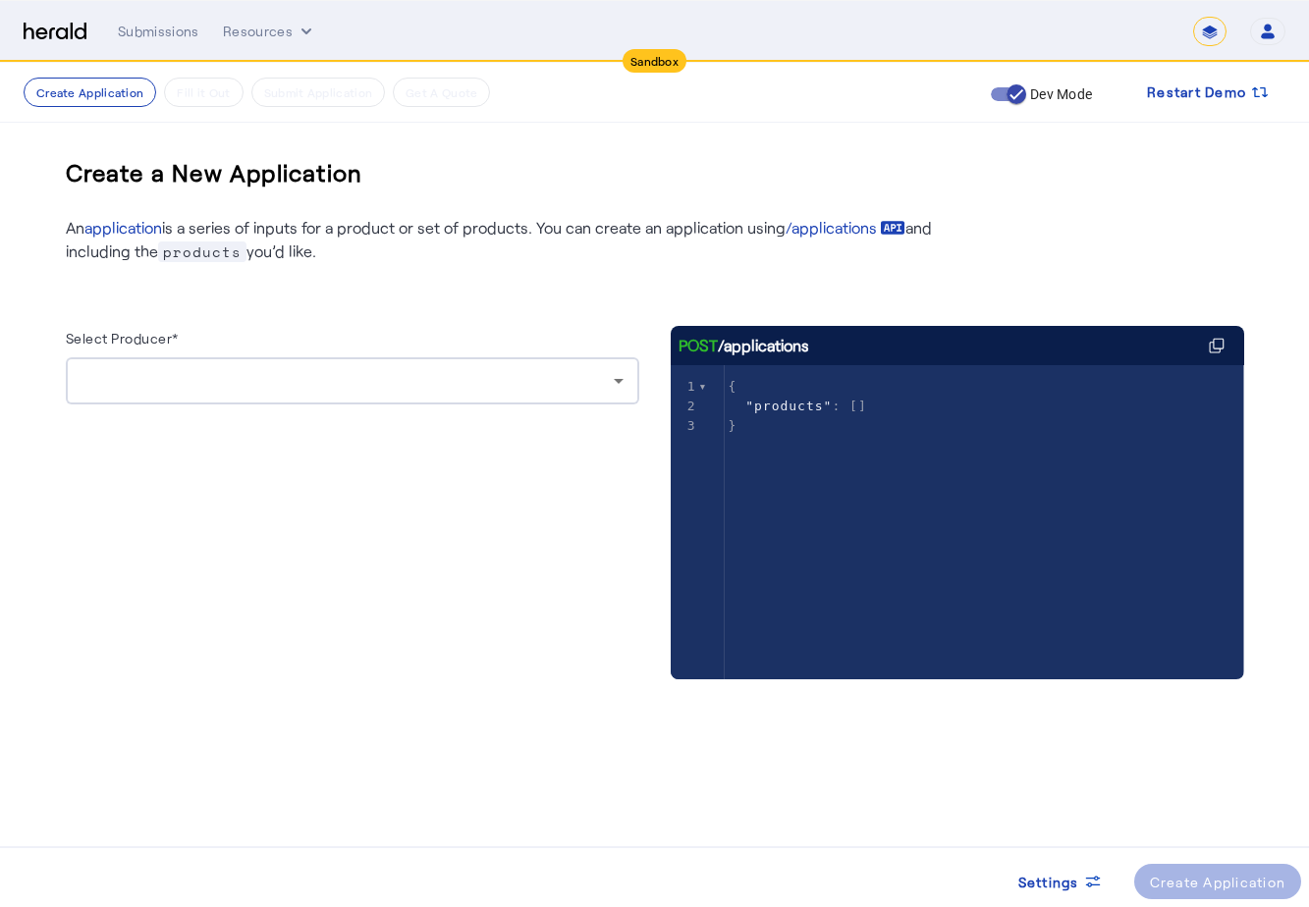
click at [442, 397] on div at bounding box center [353, 380] width 542 height 47
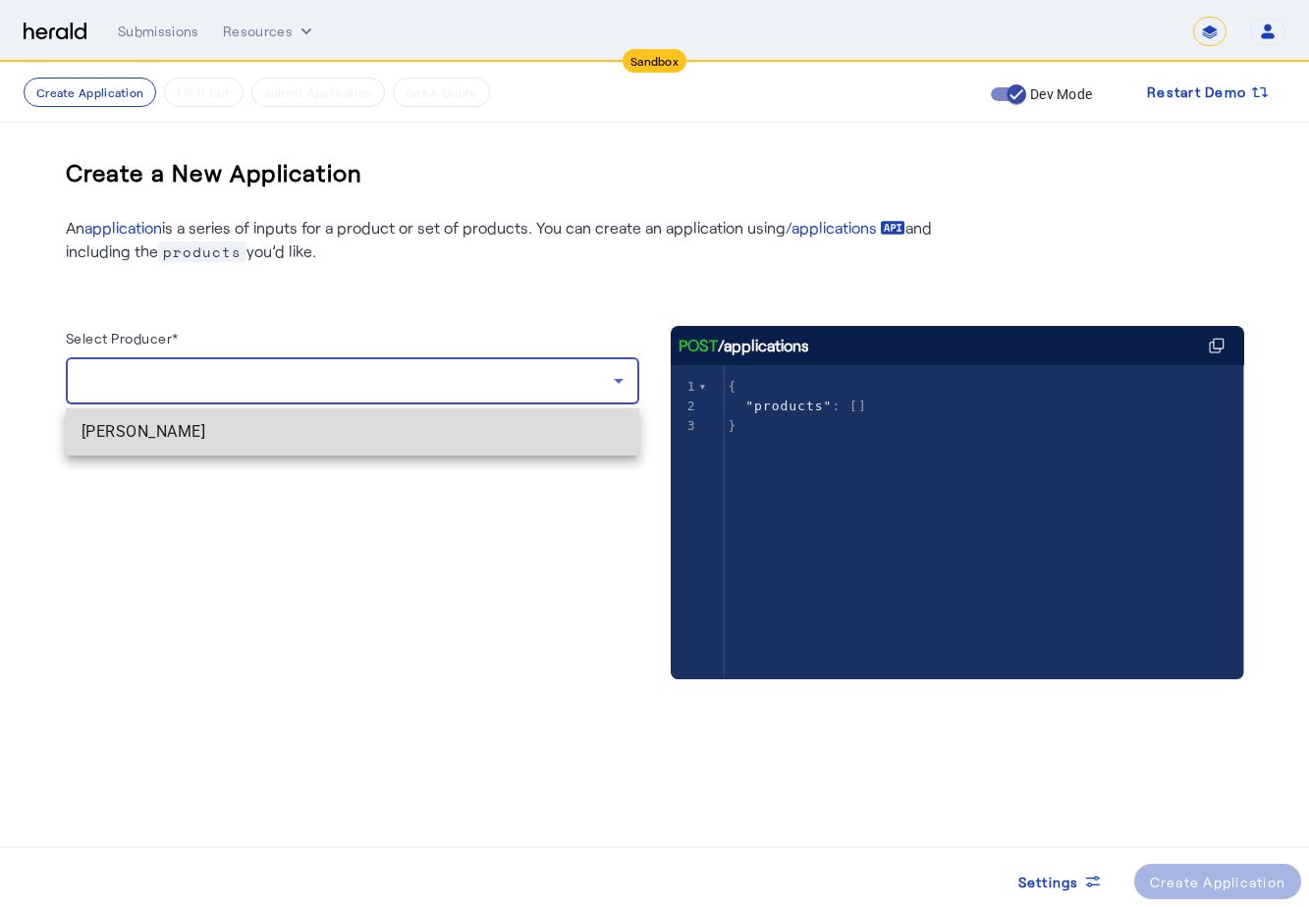
click at [389, 442] on span "[PERSON_NAME]" at bounding box center [353, 432] width 542 height 24
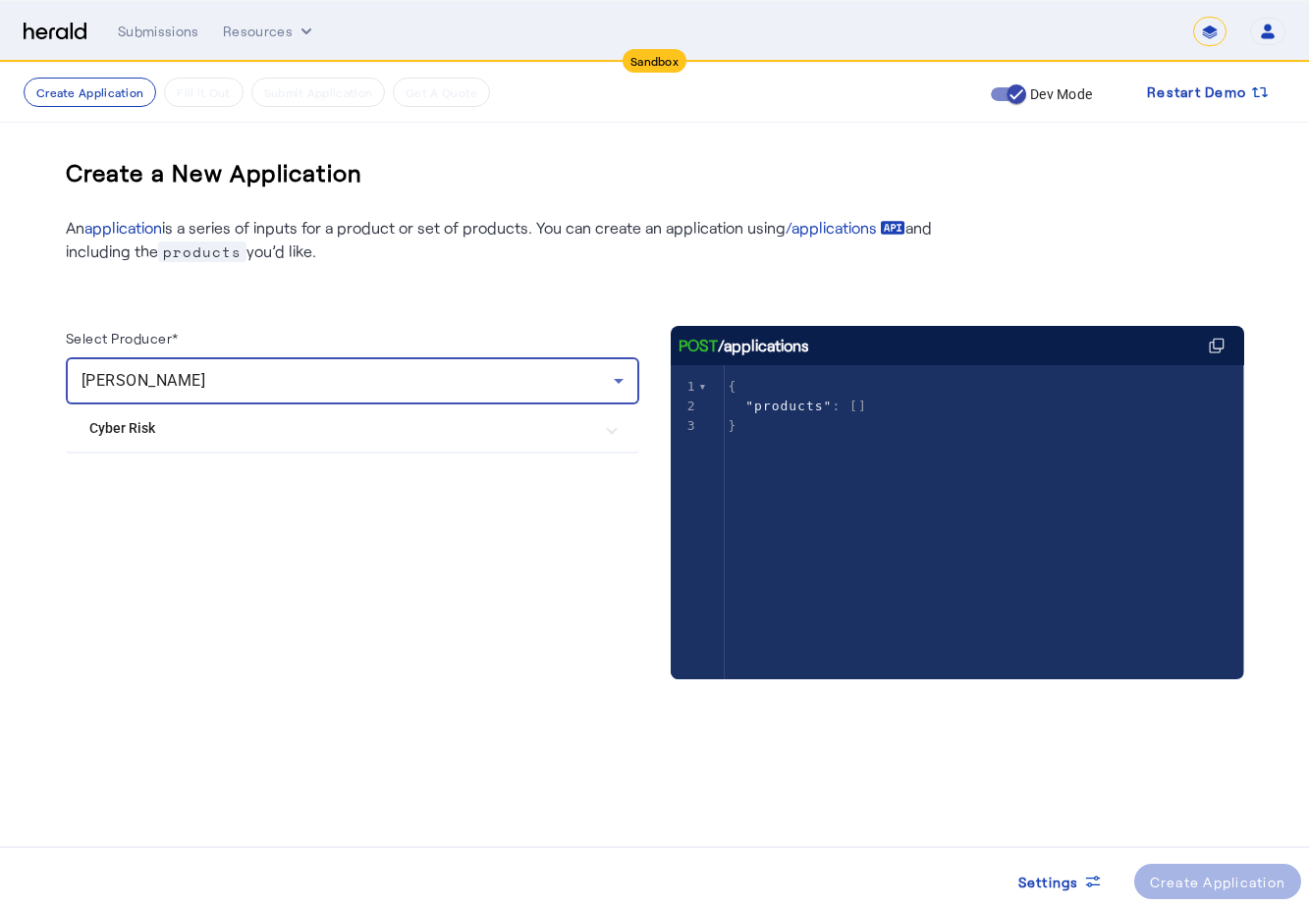
click at [389, 434] on Risk "Cyber Risk" at bounding box center [340, 428] width 503 height 21
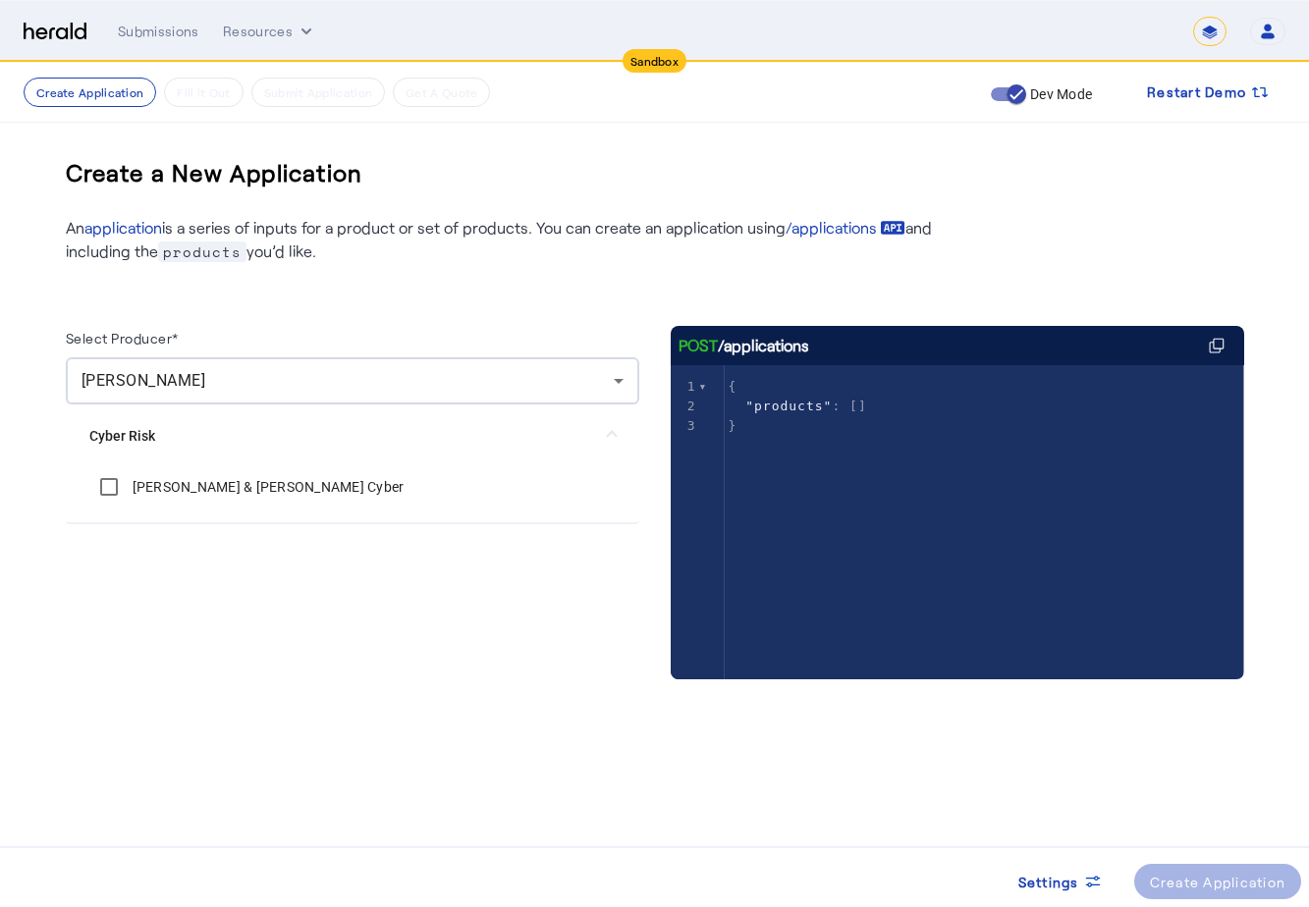
click at [345, 495] on Cyber "[PERSON_NAME] & [PERSON_NAME] Cyber" at bounding box center [352, 486] width 526 height 39
click at [174, 482] on label "[PERSON_NAME] & [PERSON_NAME] Cyber" at bounding box center [267, 487] width 276 height 20
click at [454, 336] on div "Select Producer*" at bounding box center [352, 341] width 573 height 31
click at [1173, 872] on div "Create Application" at bounding box center [1218, 882] width 136 height 21
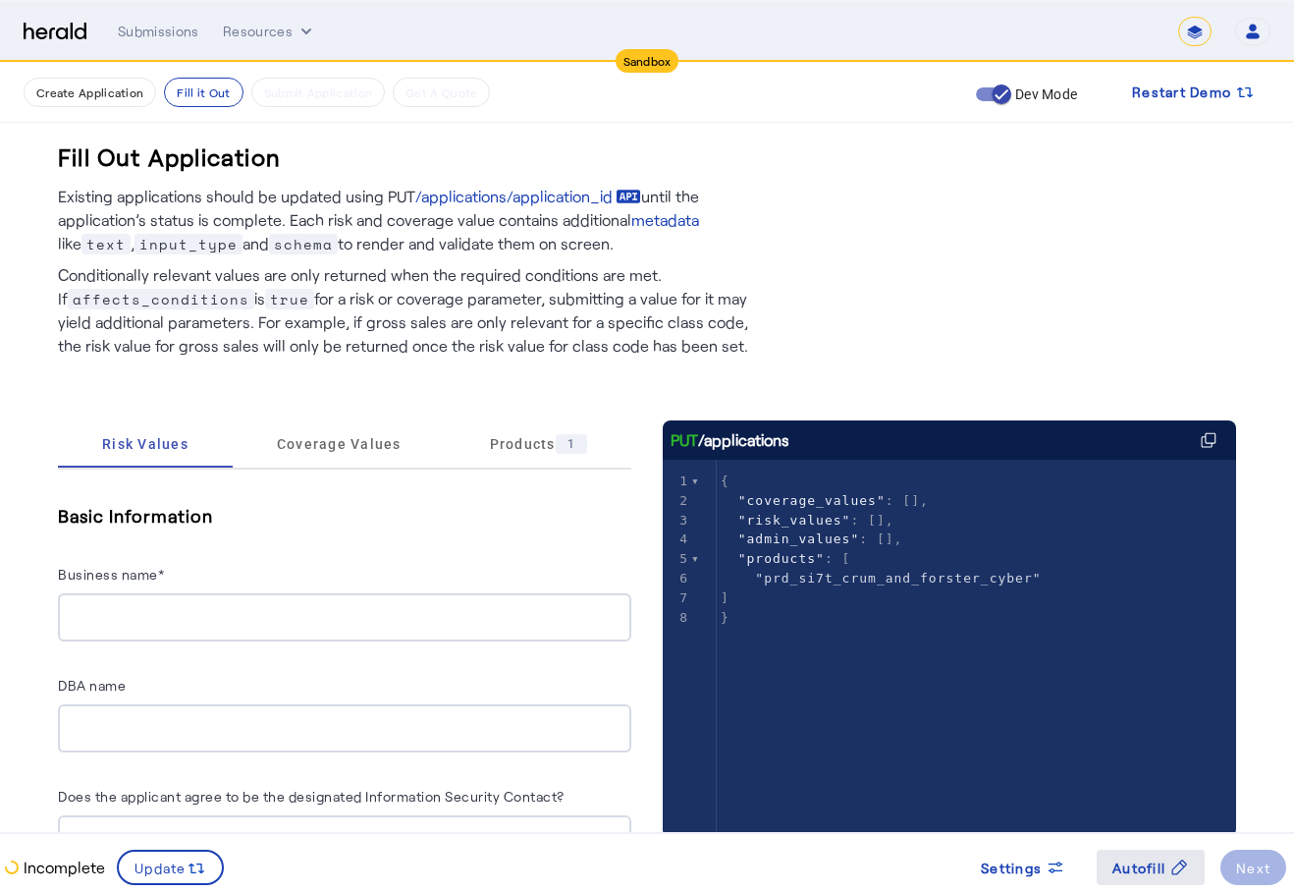
click at [1147, 876] on span "Autofill" at bounding box center [1139, 867] width 53 height 21
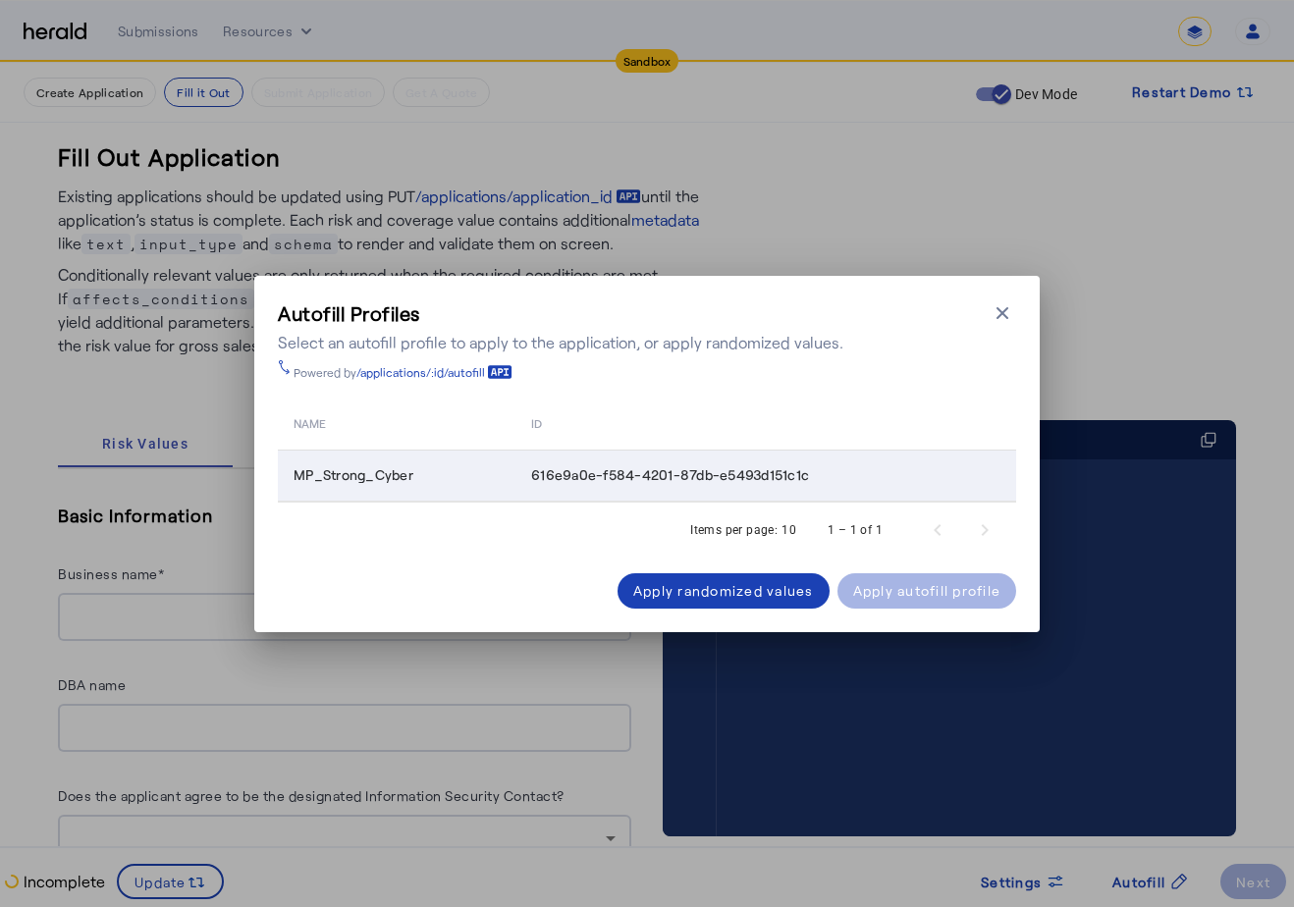
click at [719, 464] on td "616e9a0e-f584-4201-87db-e5493d151c1c" at bounding box center [766, 476] width 501 height 51
click at [896, 594] on div "Apply autofill profile" at bounding box center [927, 590] width 148 height 21
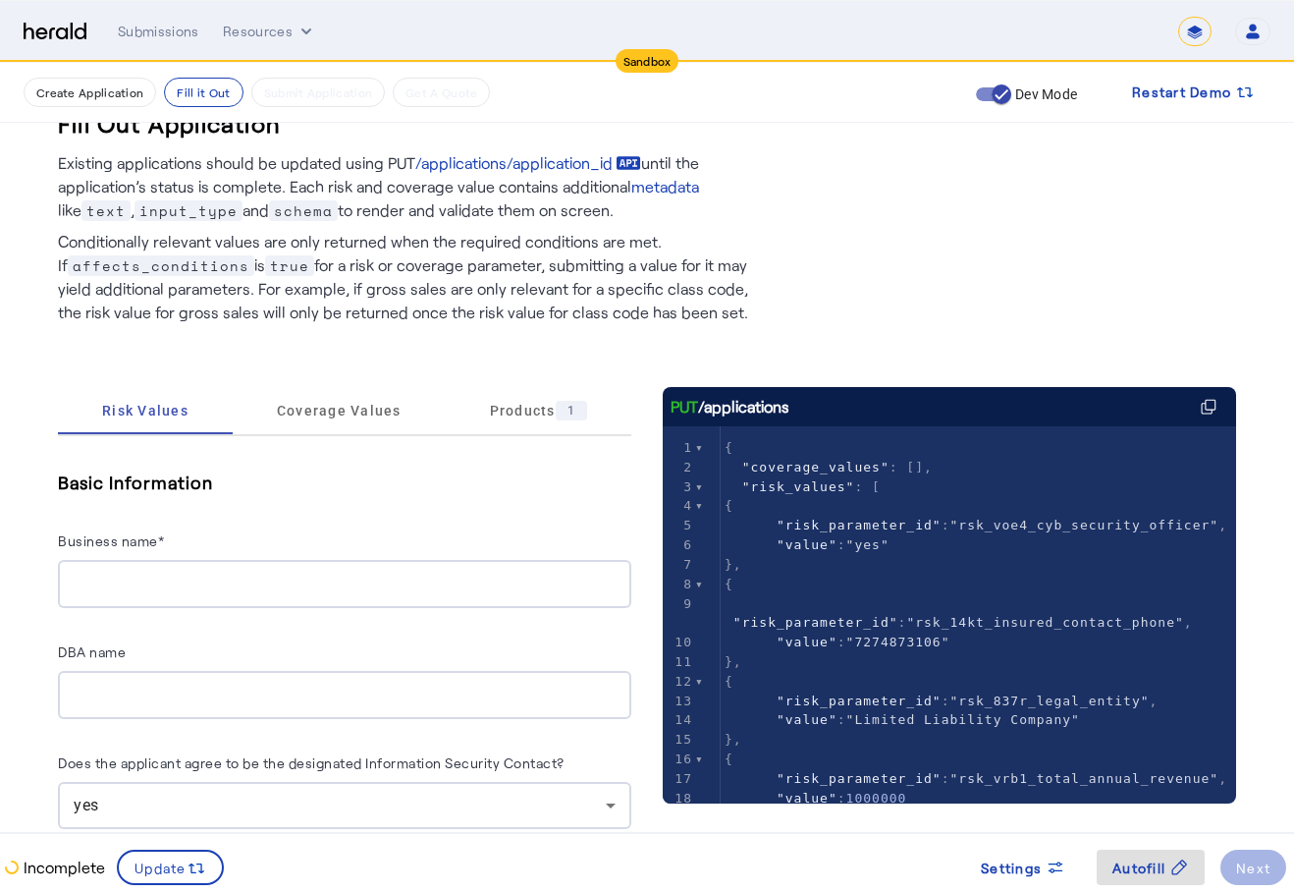
scroll to position [328, 0]
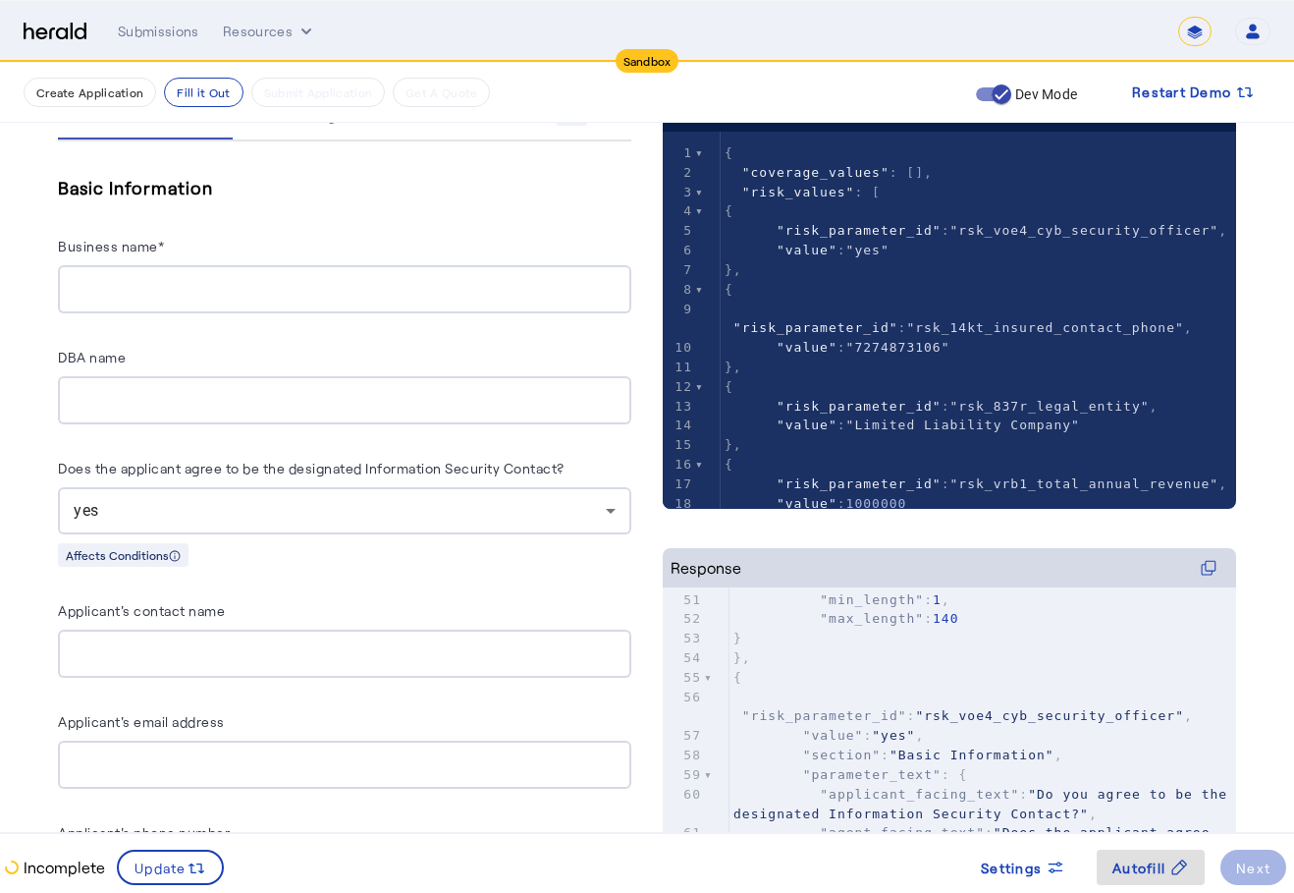
click at [333, 282] on input "Business name*" at bounding box center [345, 290] width 542 height 24
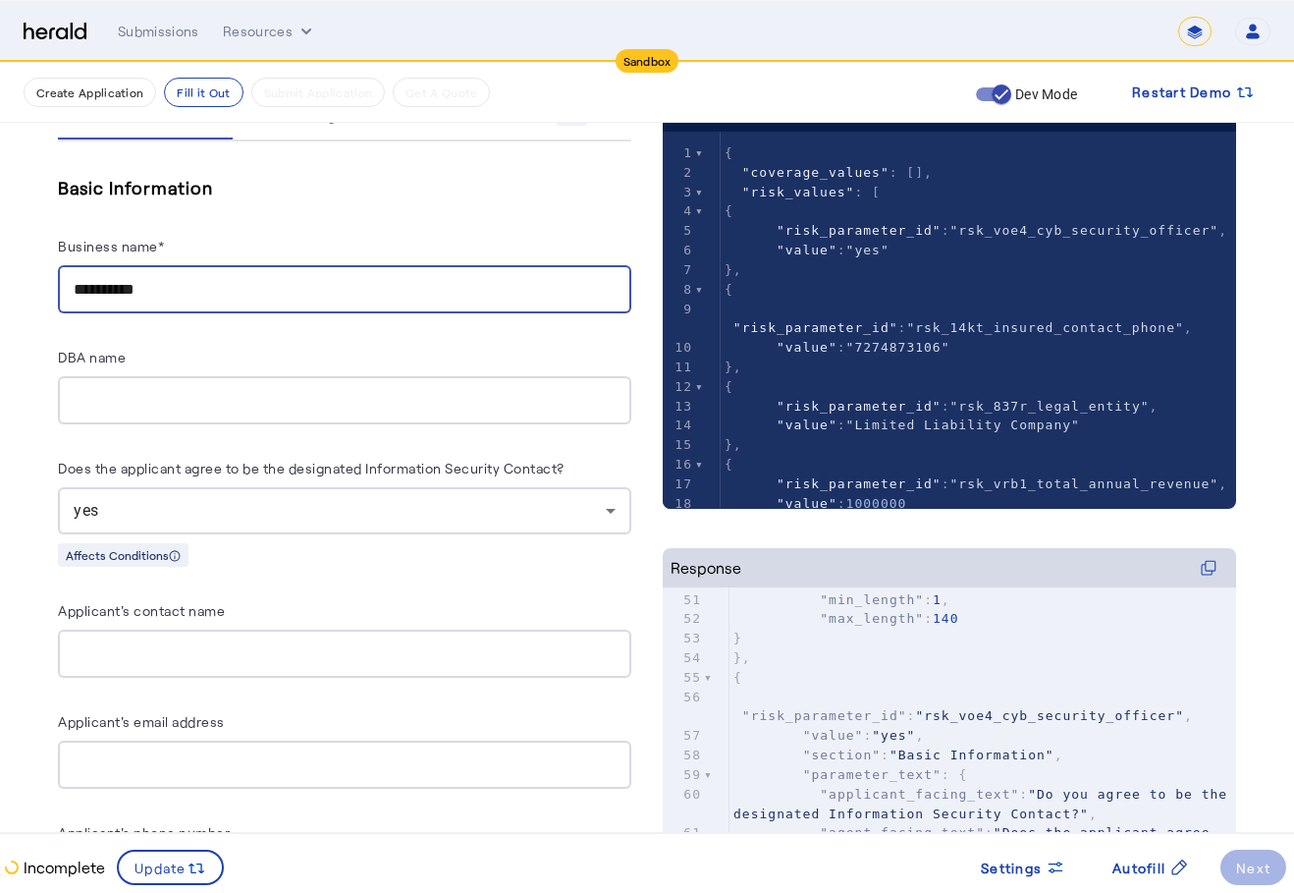
click at [333, 279] on input "**********" at bounding box center [345, 290] width 542 height 24
type input "**********"
click at [260, 387] on div at bounding box center [345, 400] width 542 height 48
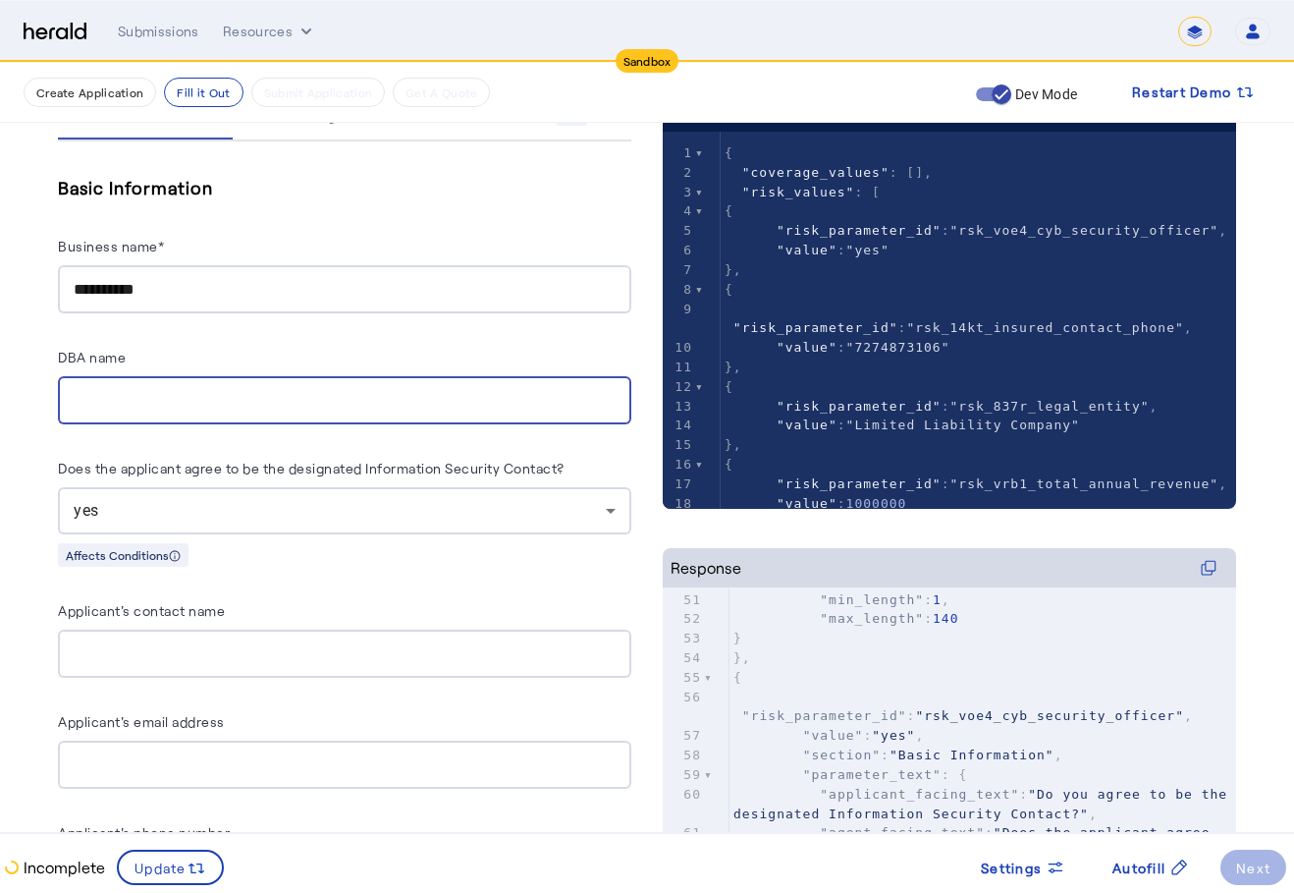
paste input "**********"
type input "**********"
click at [251, 642] on input "Applicant's contact name" at bounding box center [345, 654] width 542 height 24
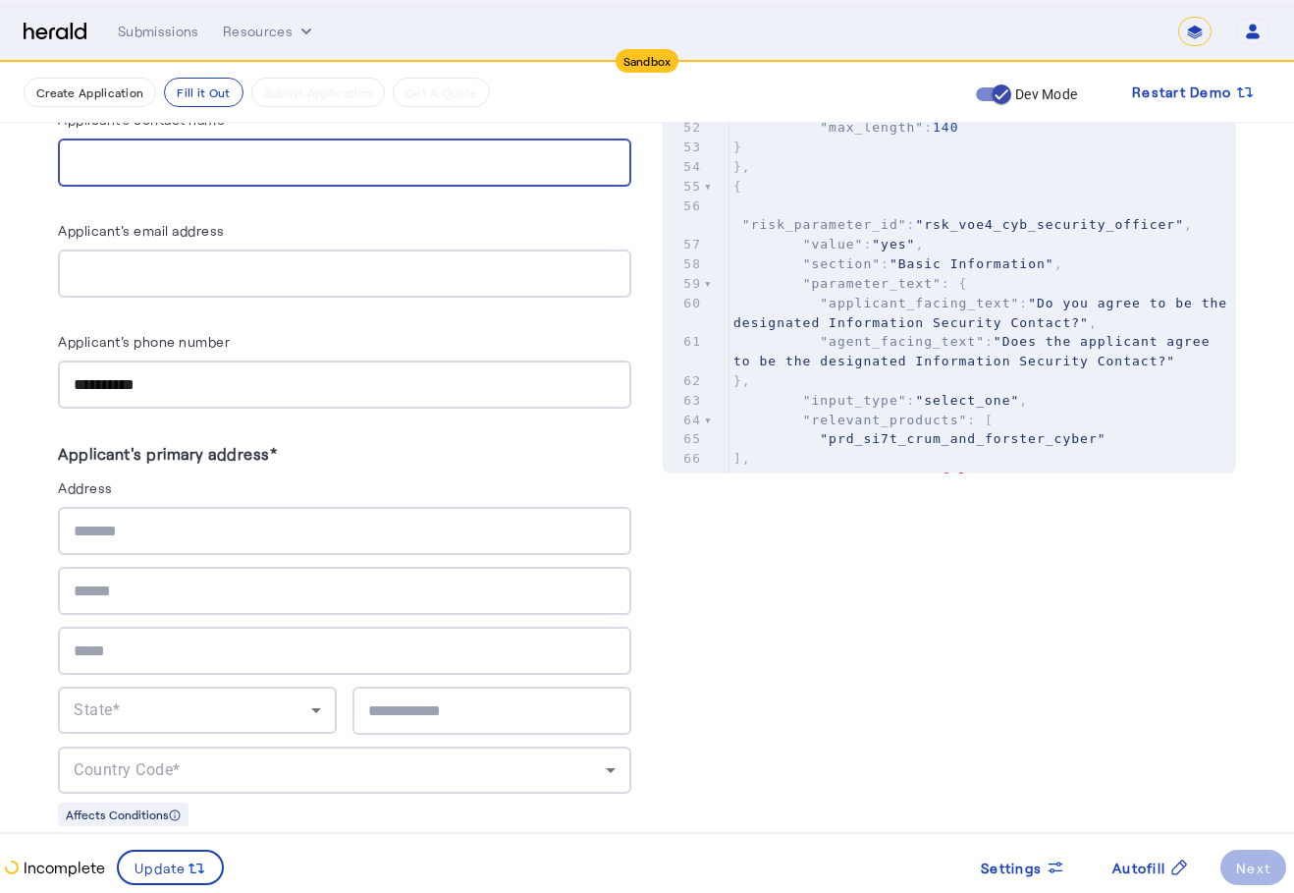
scroll to position [917, 0]
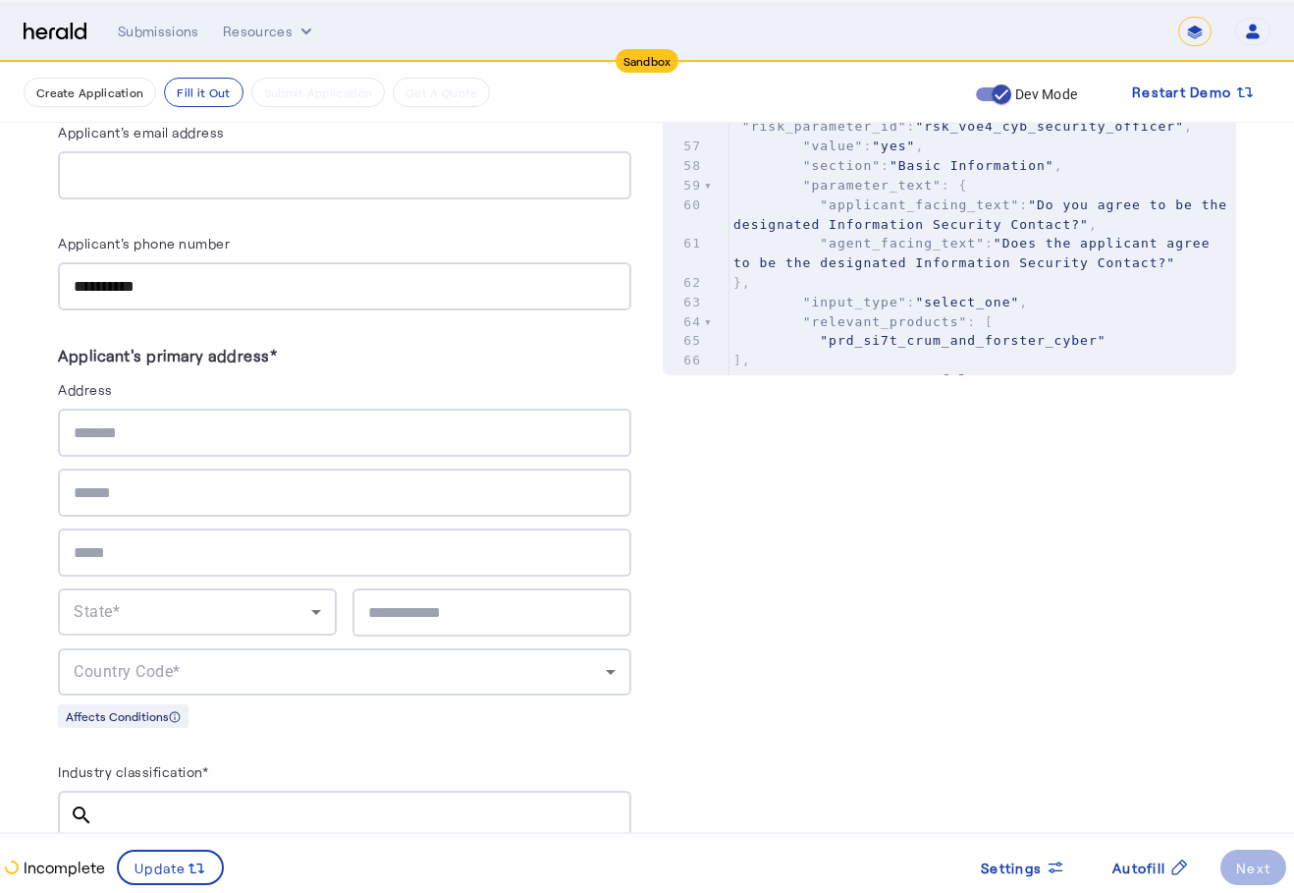
click at [251, 439] on div at bounding box center [345, 433] width 542 height 48
click at [271, 398] on herald-label "Address" at bounding box center [344, 392] width 573 height 31
click at [289, 429] on input "**" at bounding box center [345, 433] width 542 height 24
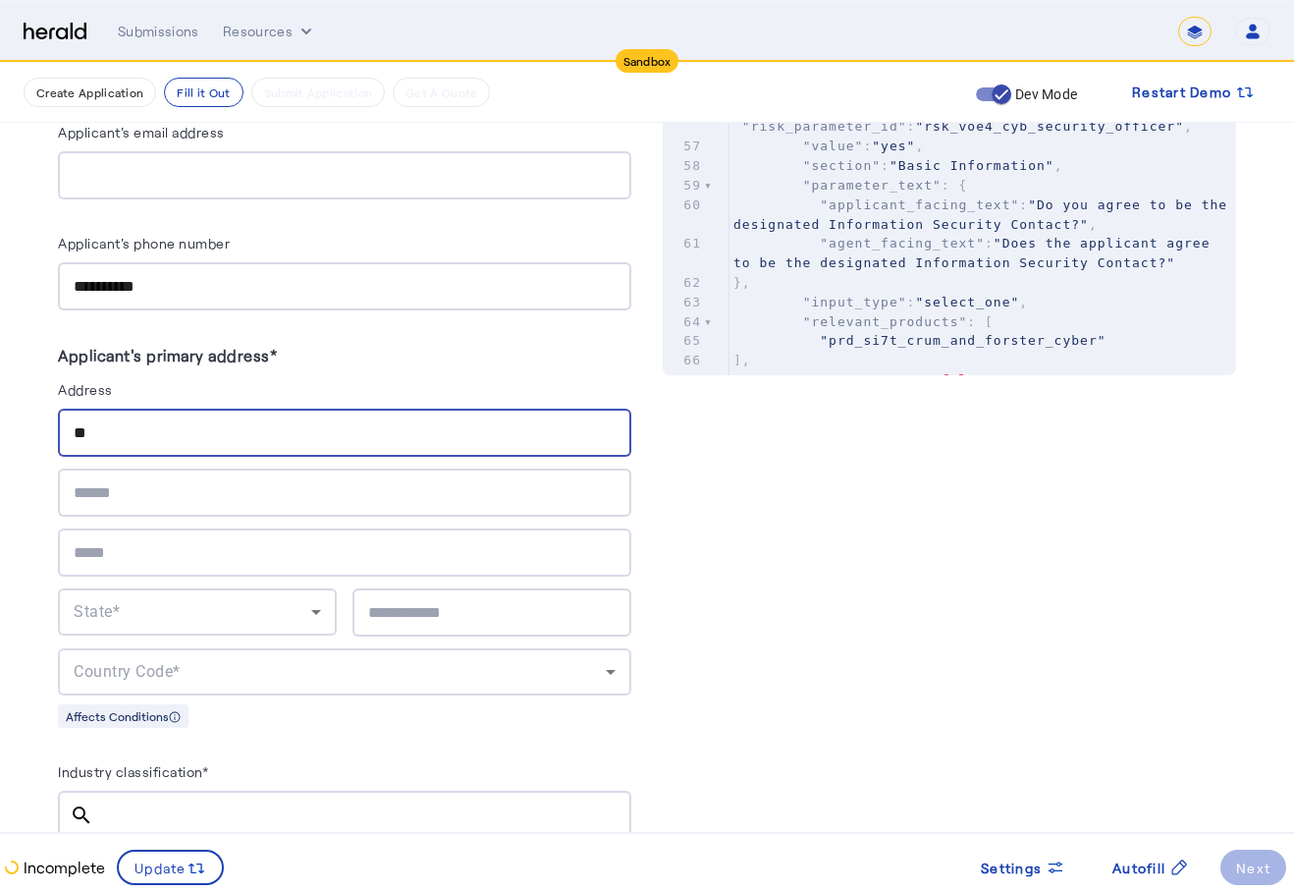
type input "********"
type input "****"
type input "*****"
type input "********"
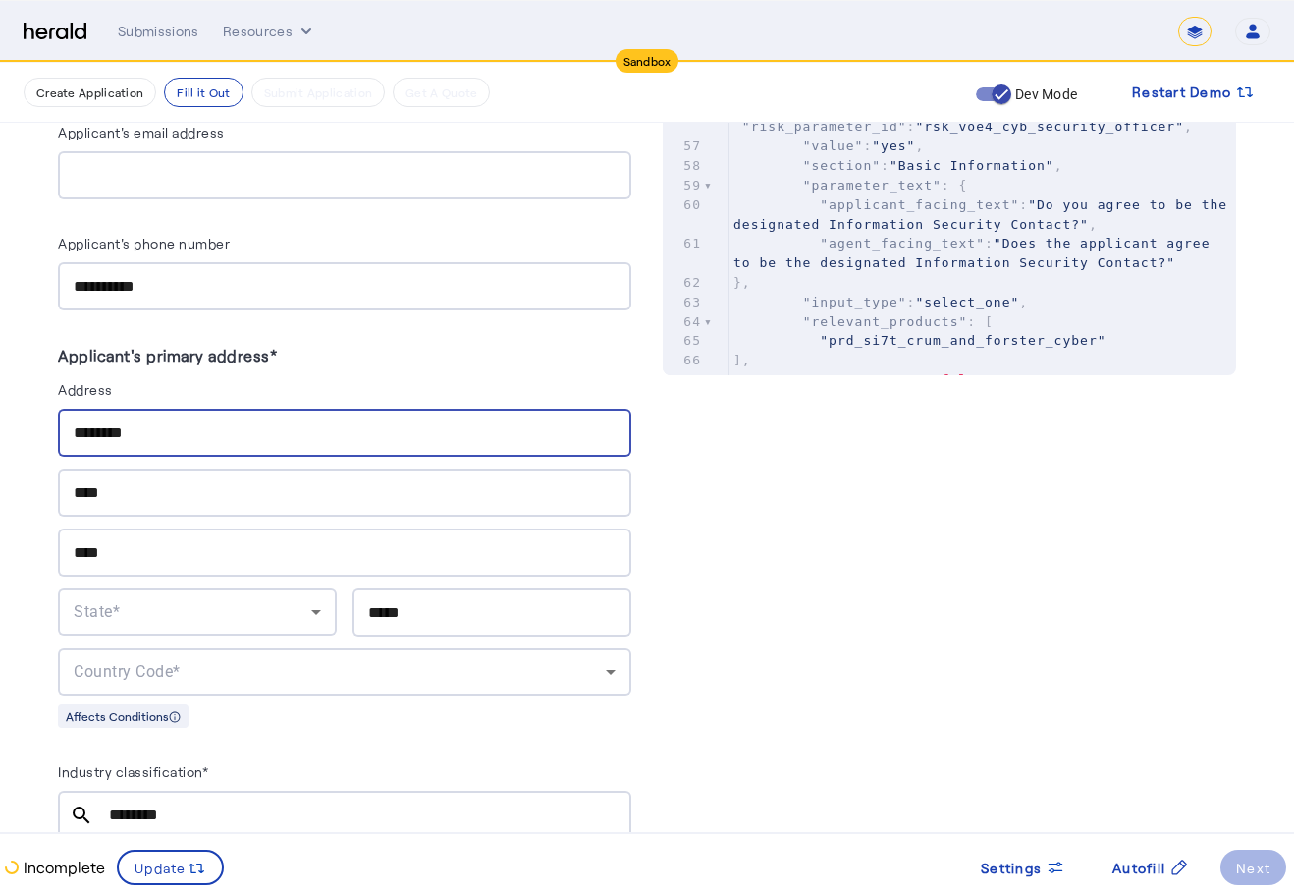
click at [294, 588] on div "State*" at bounding box center [197, 611] width 247 height 47
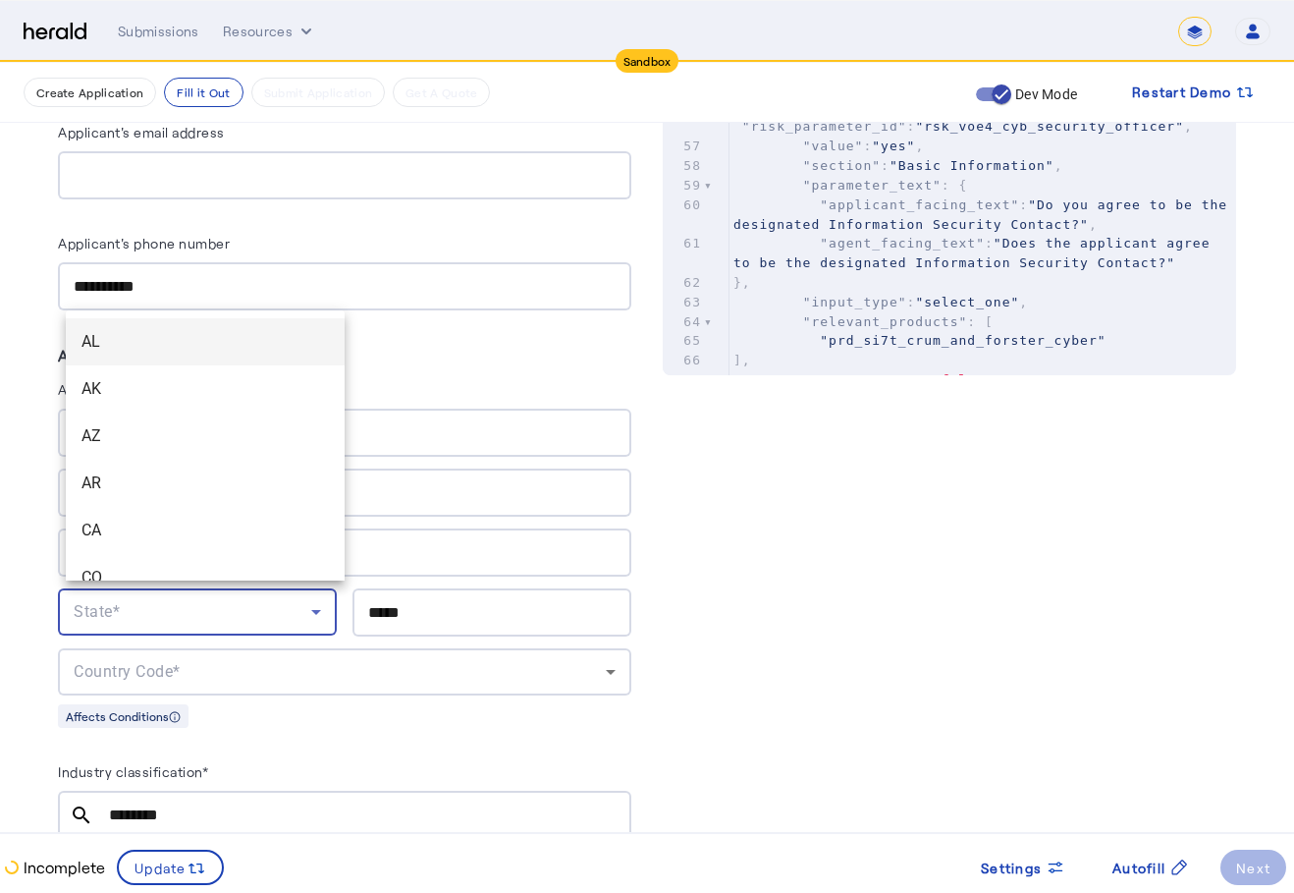
scroll to position [1953, 0]
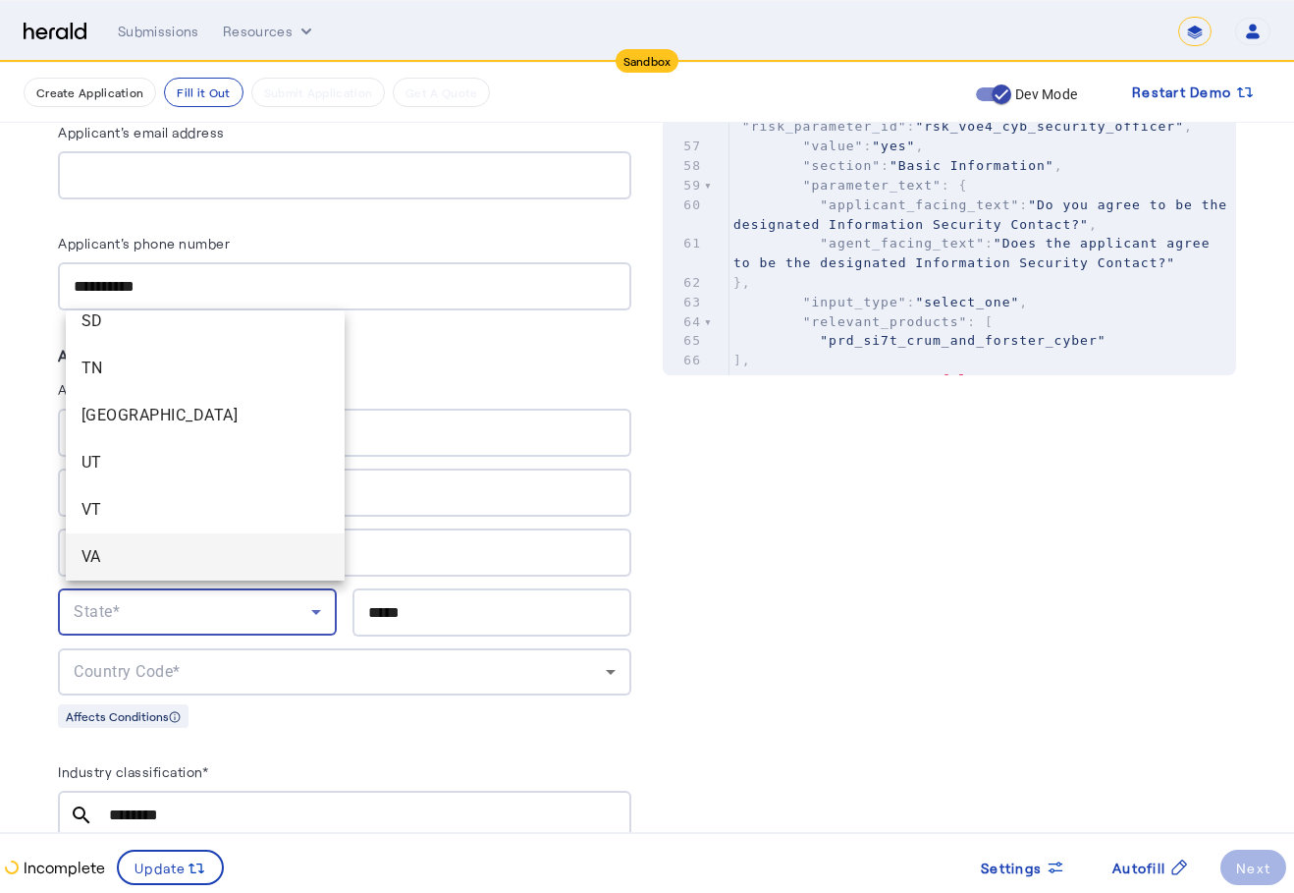
click at [258, 475] on mat-option "UT" at bounding box center [205, 462] width 279 height 47
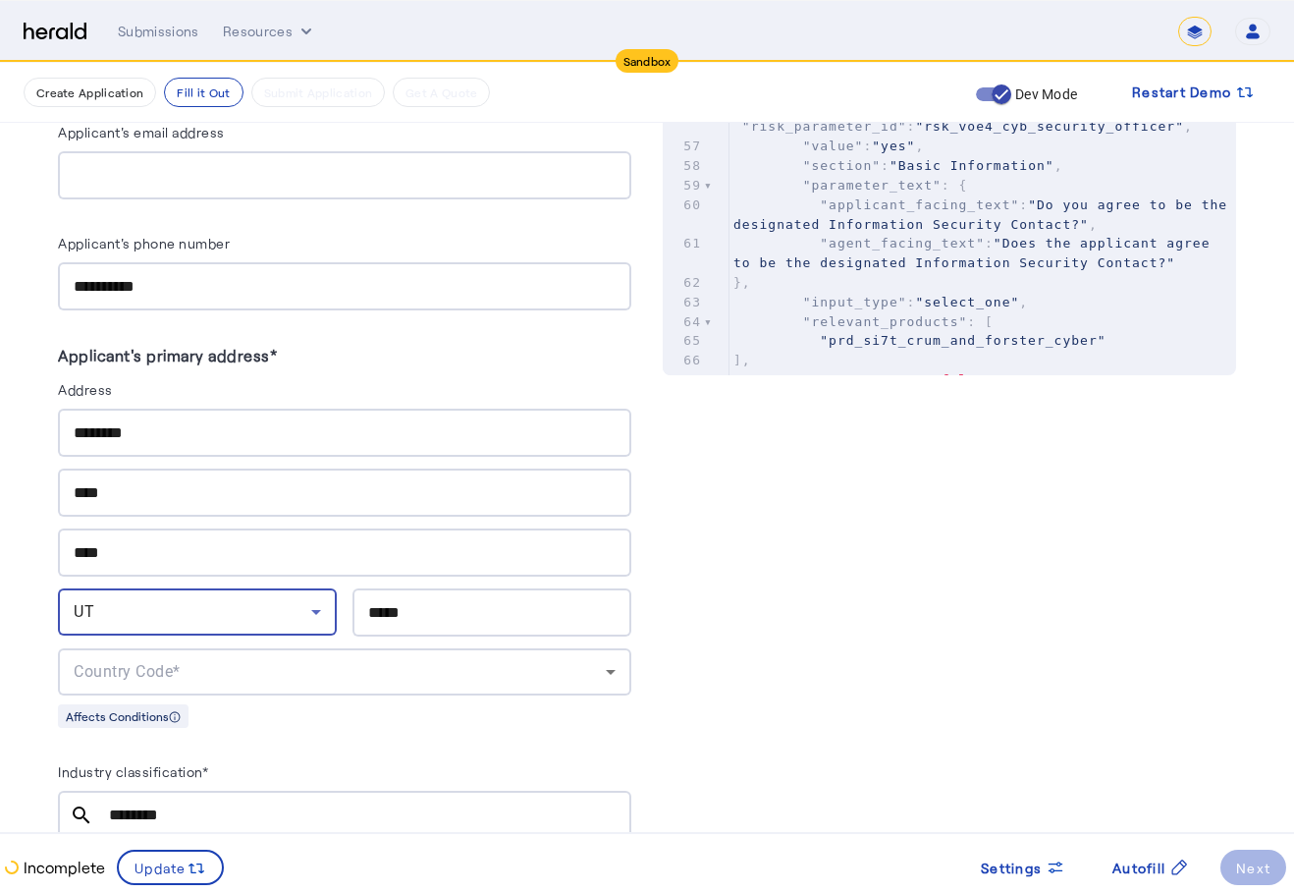
click at [235, 600] on div "UT" at bounding box center [193, 612] width 238 height 24
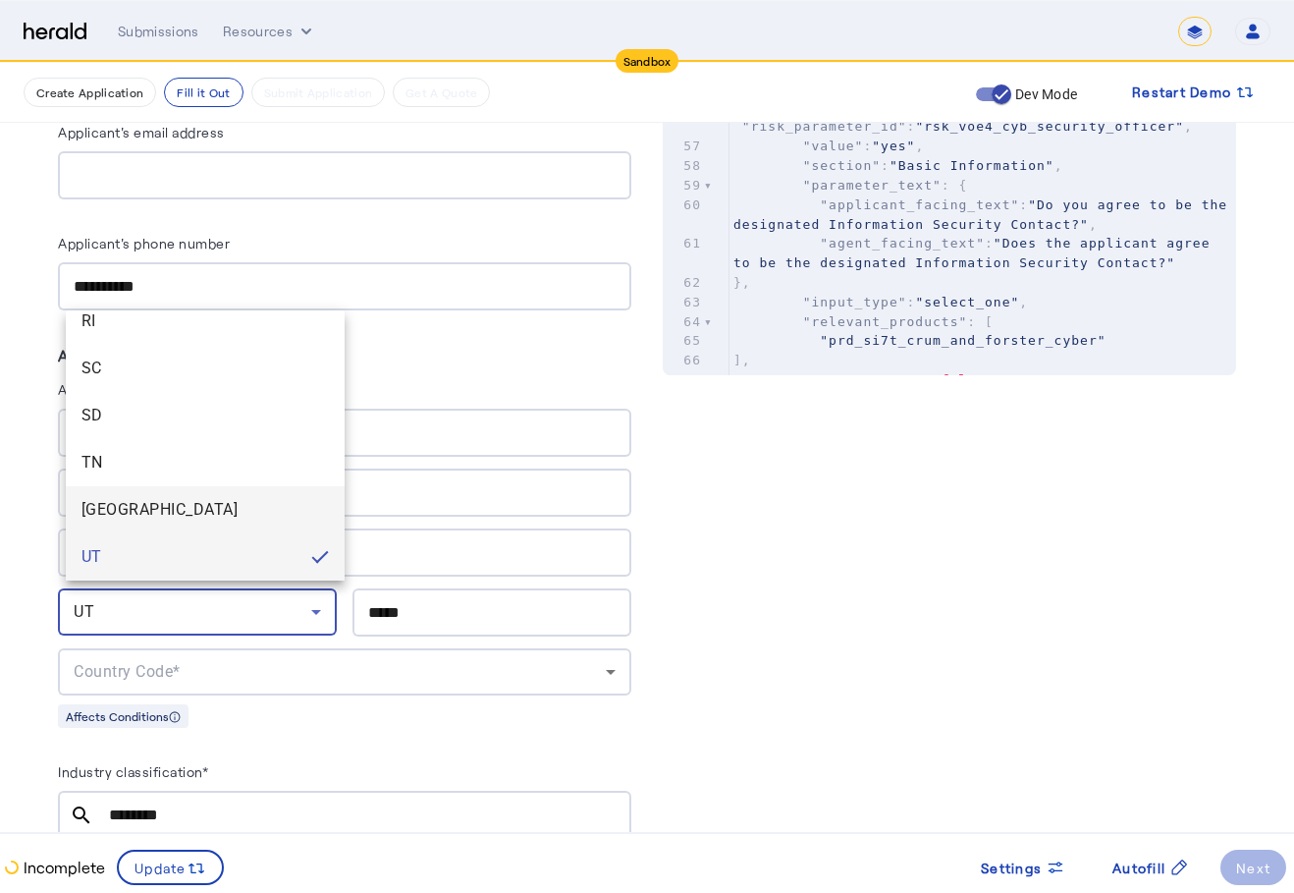
scroll to position [2150, 0]
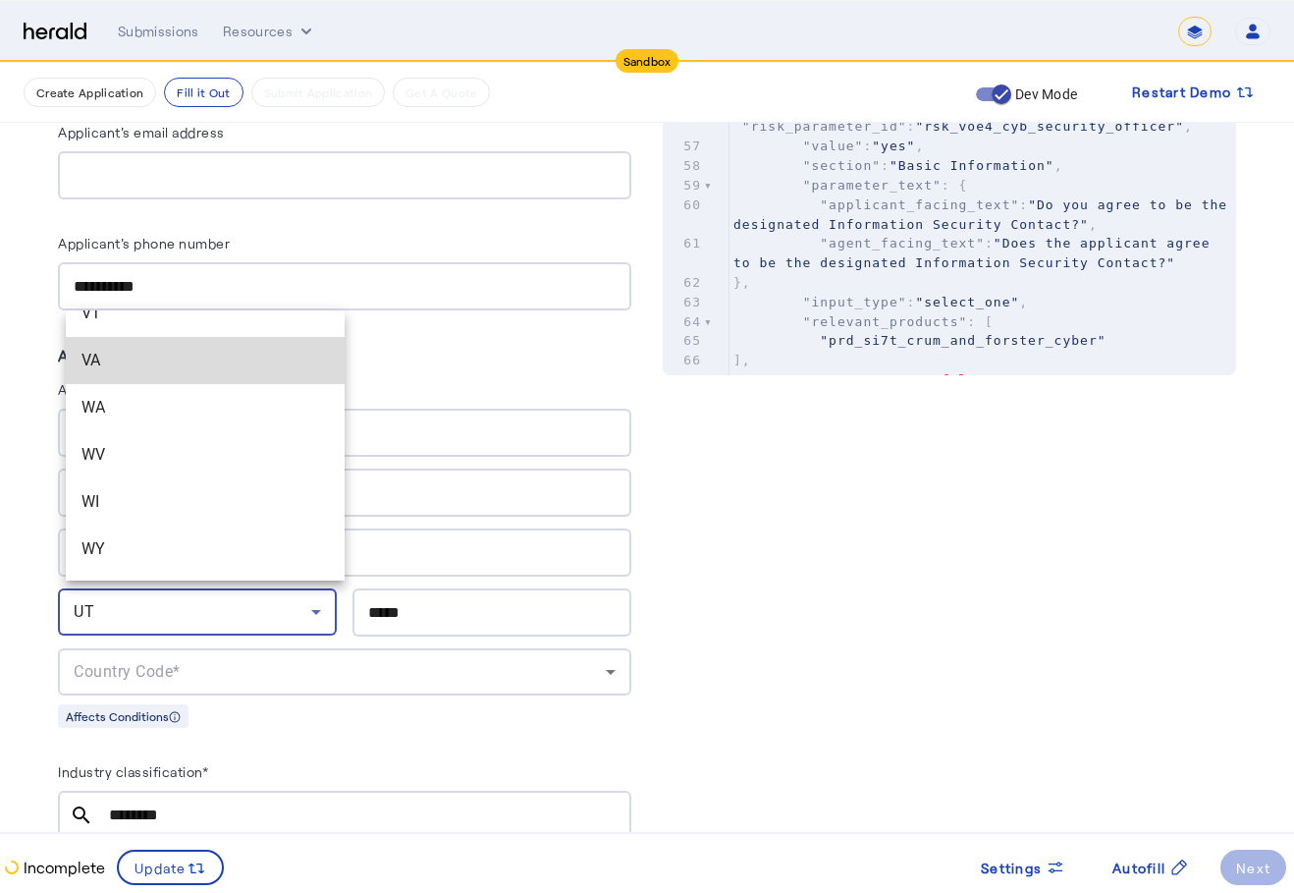
click at [231, 348] on mat-option "VA" at bounding box center [205, 360] width 279 height 47
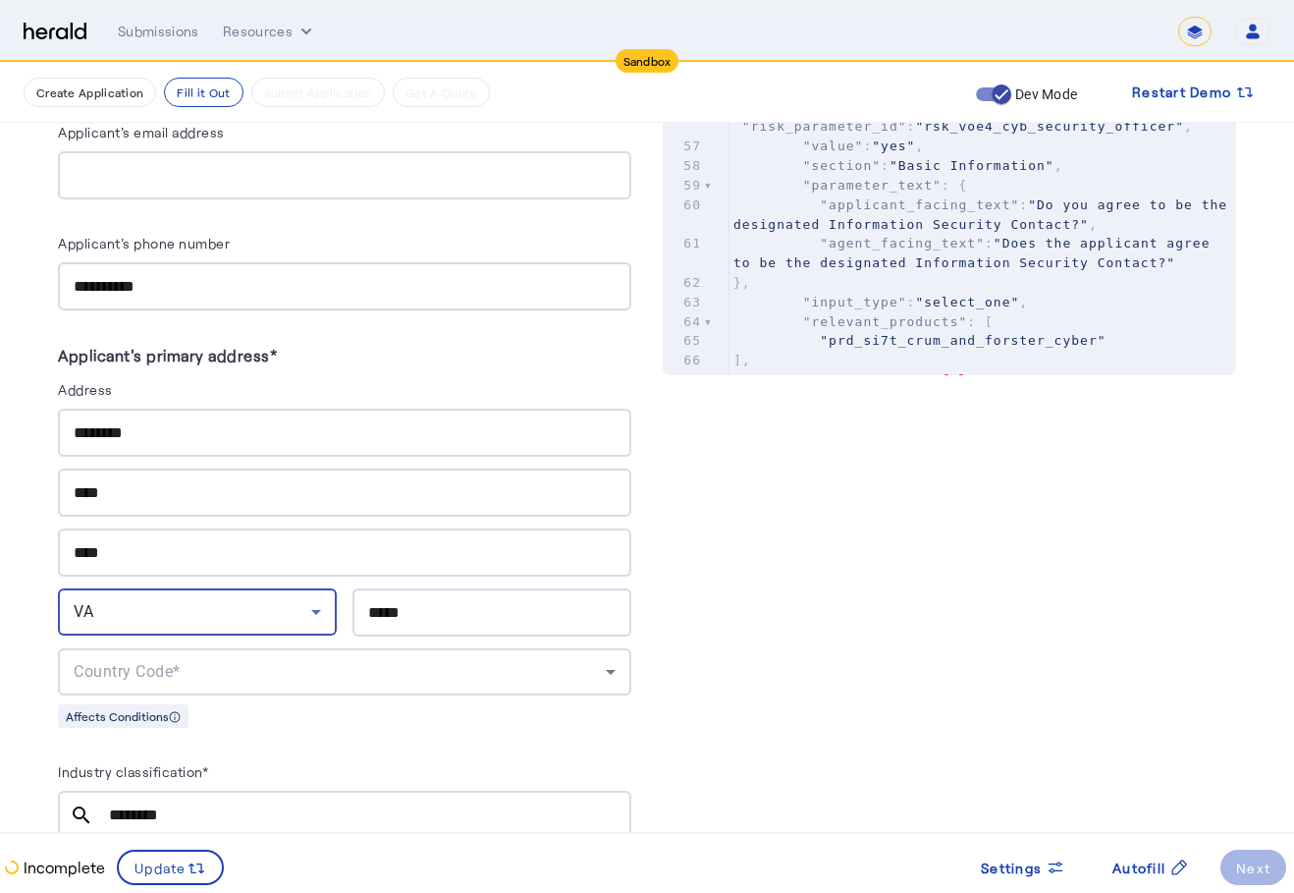
click at [206, 660] on div "Country Code*" at bounding box center [340, 672] width 532 height 24
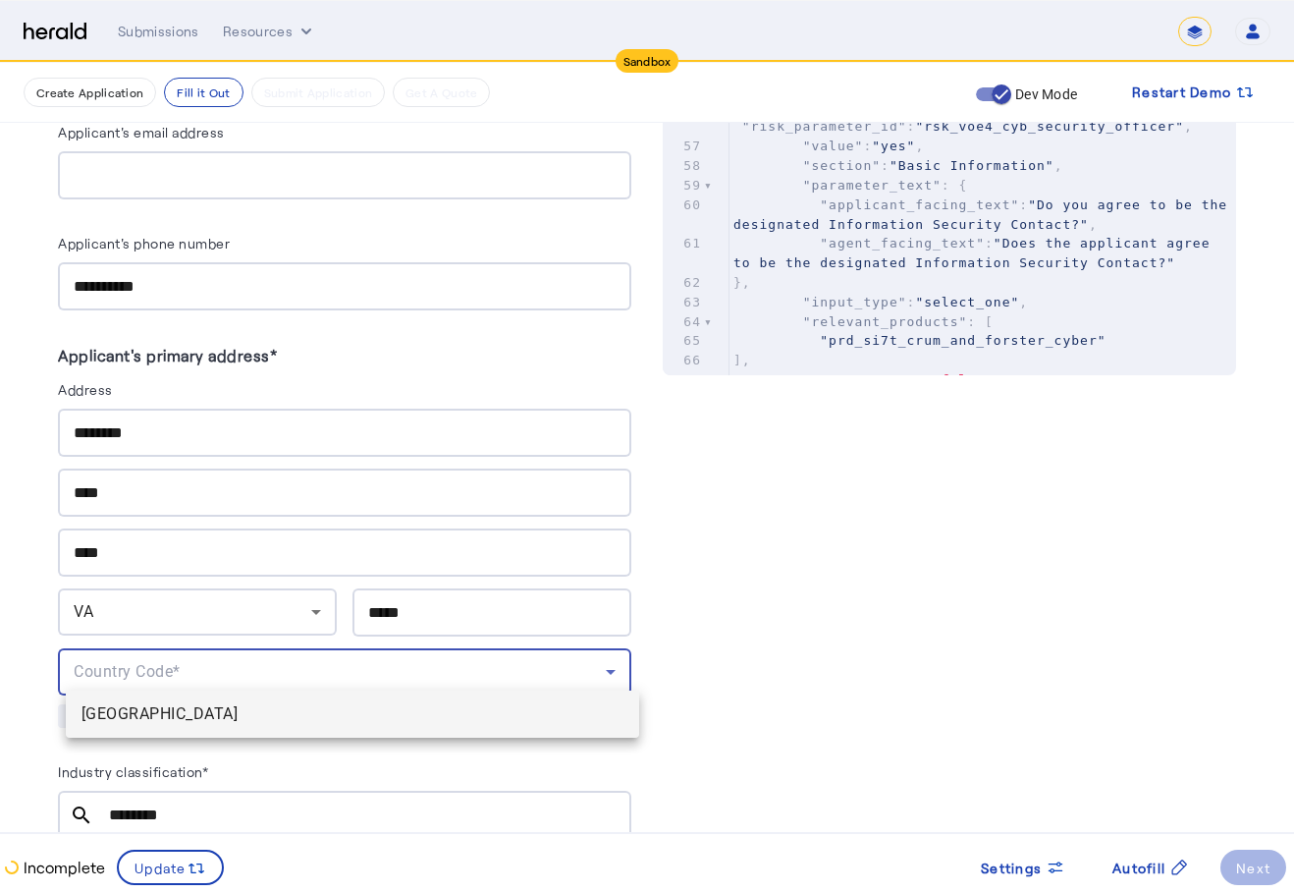
click at [191, 702] on mat-option "[GEOGRAPHIC_DATA]" at bounding box center [352, 713] width 573 height 47
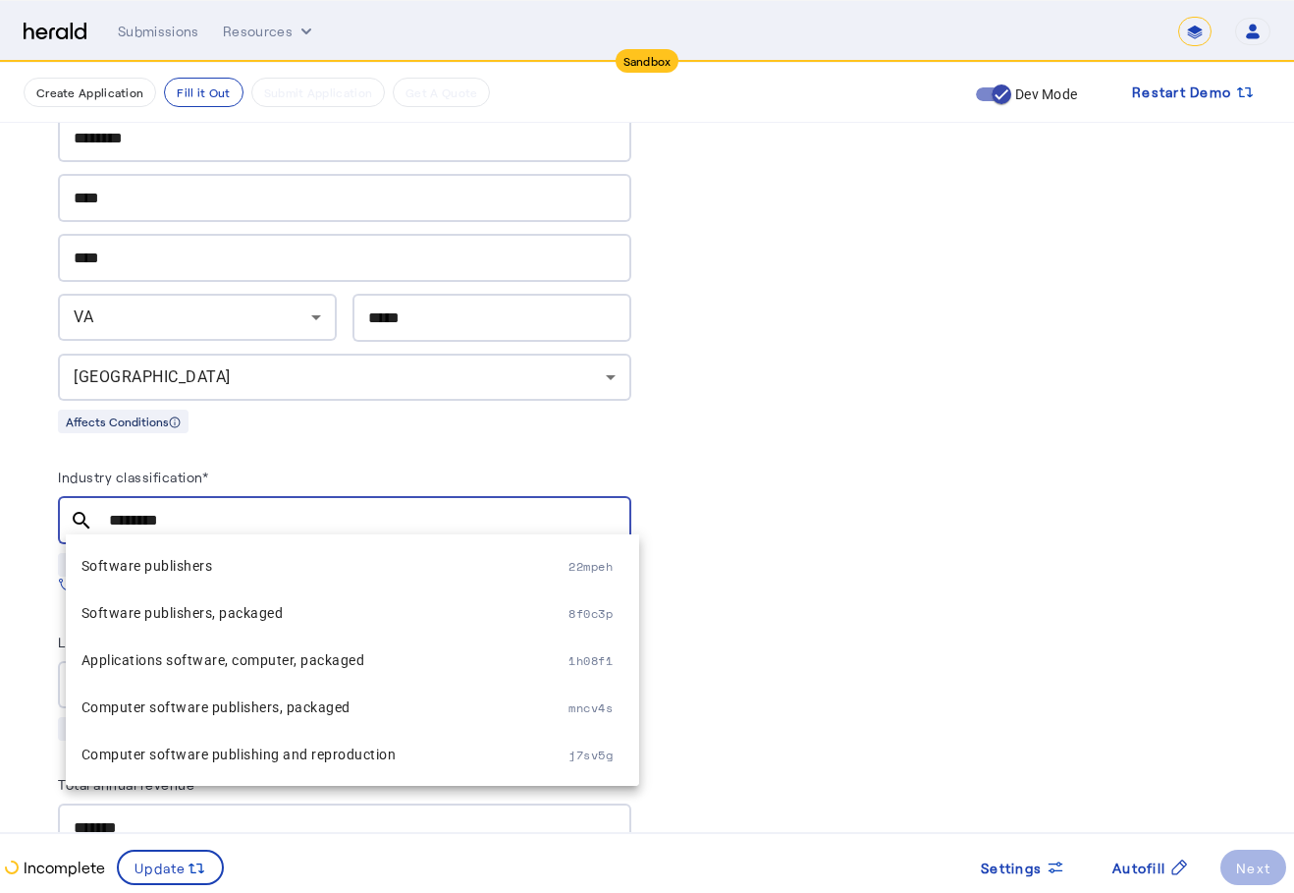
click at [402, 509] on input "********" at bounding box center [362, 521] width 507 height 24
click at [263, 583] on mat-option "Software publishers 22mpeh" at bounding box center [352, 565] width 573 height 47
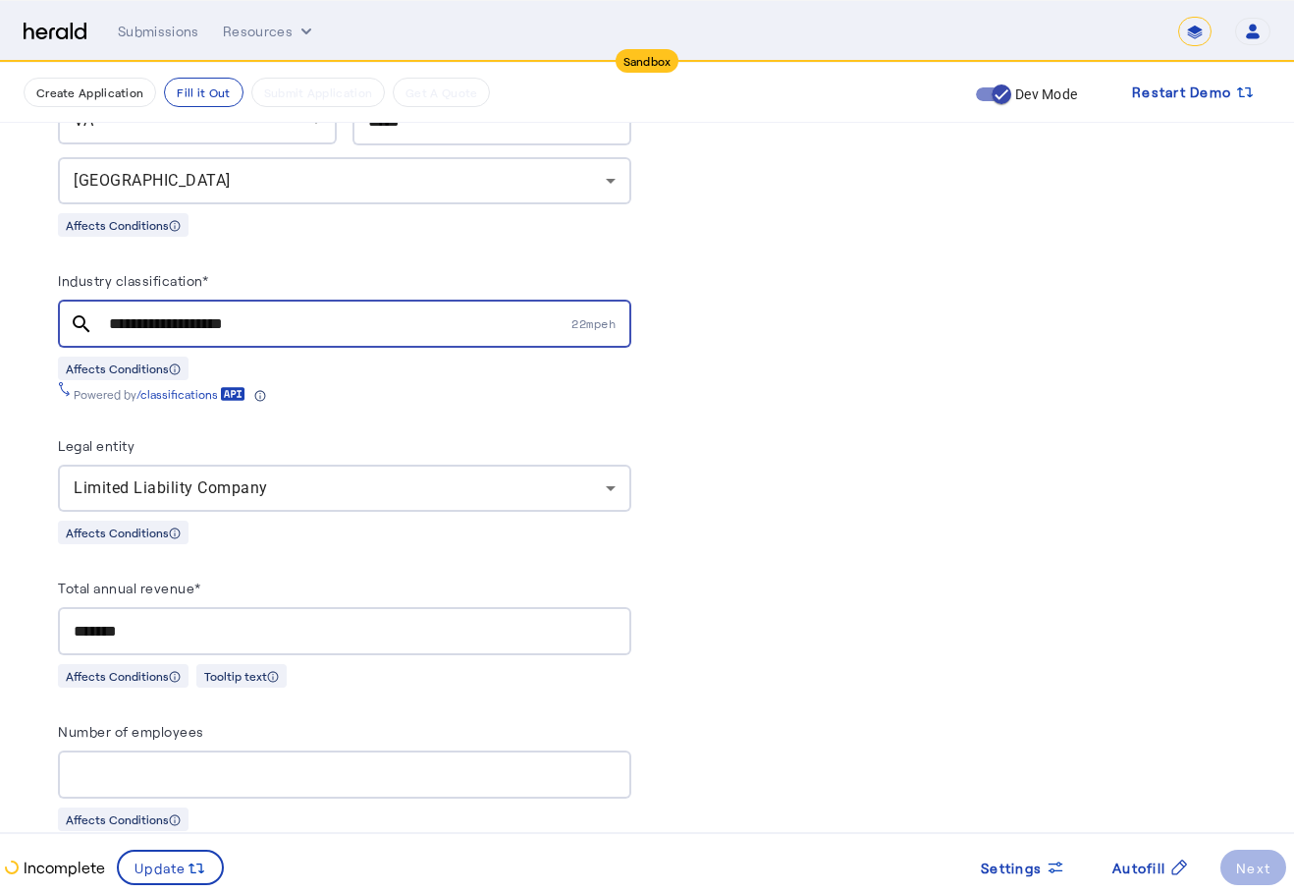
click at [317, 620] on input "*******" at bounding box center [345, 632] width 542 height 24
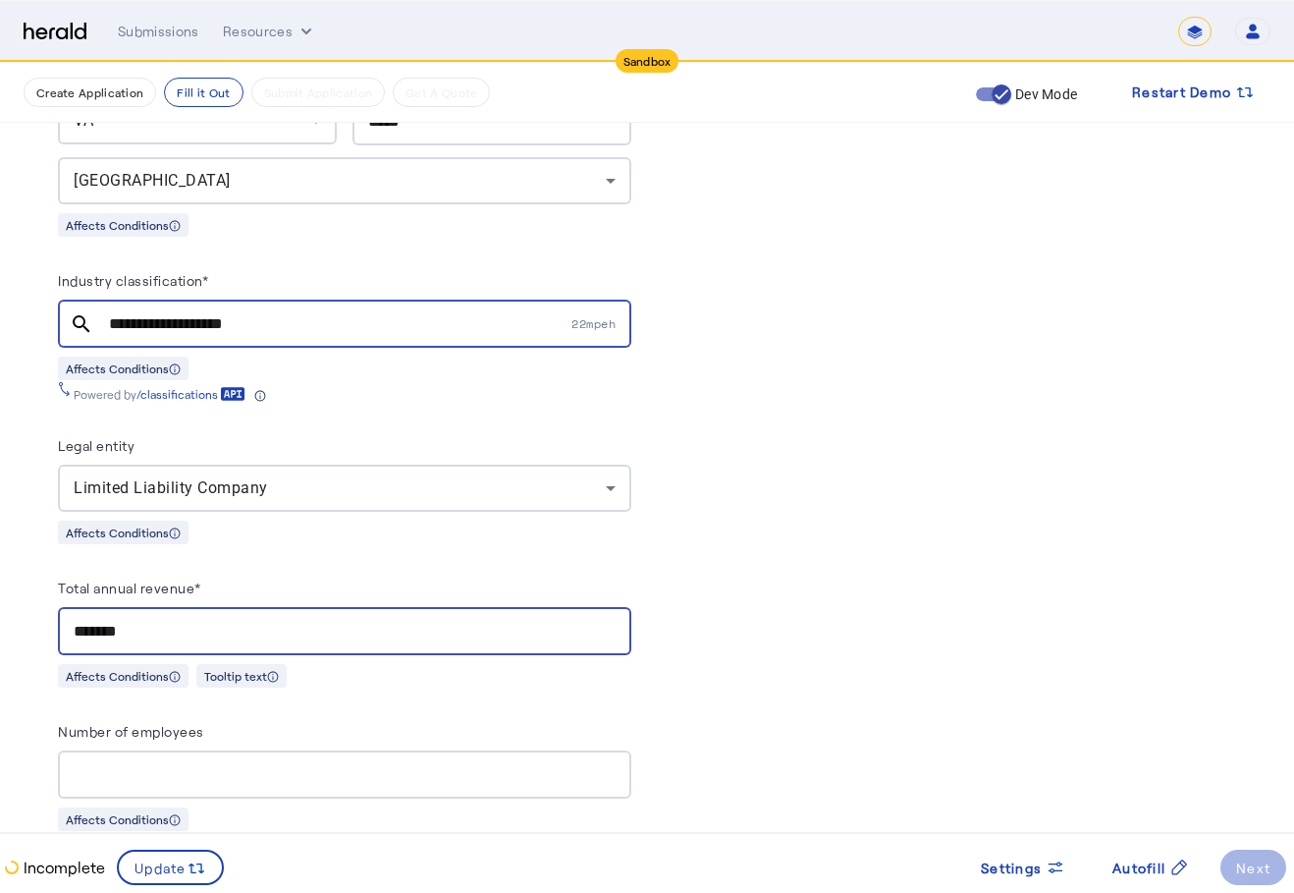
click at [317, 620] on input "*******" at bounding box center [345, 632] width 542 height 24
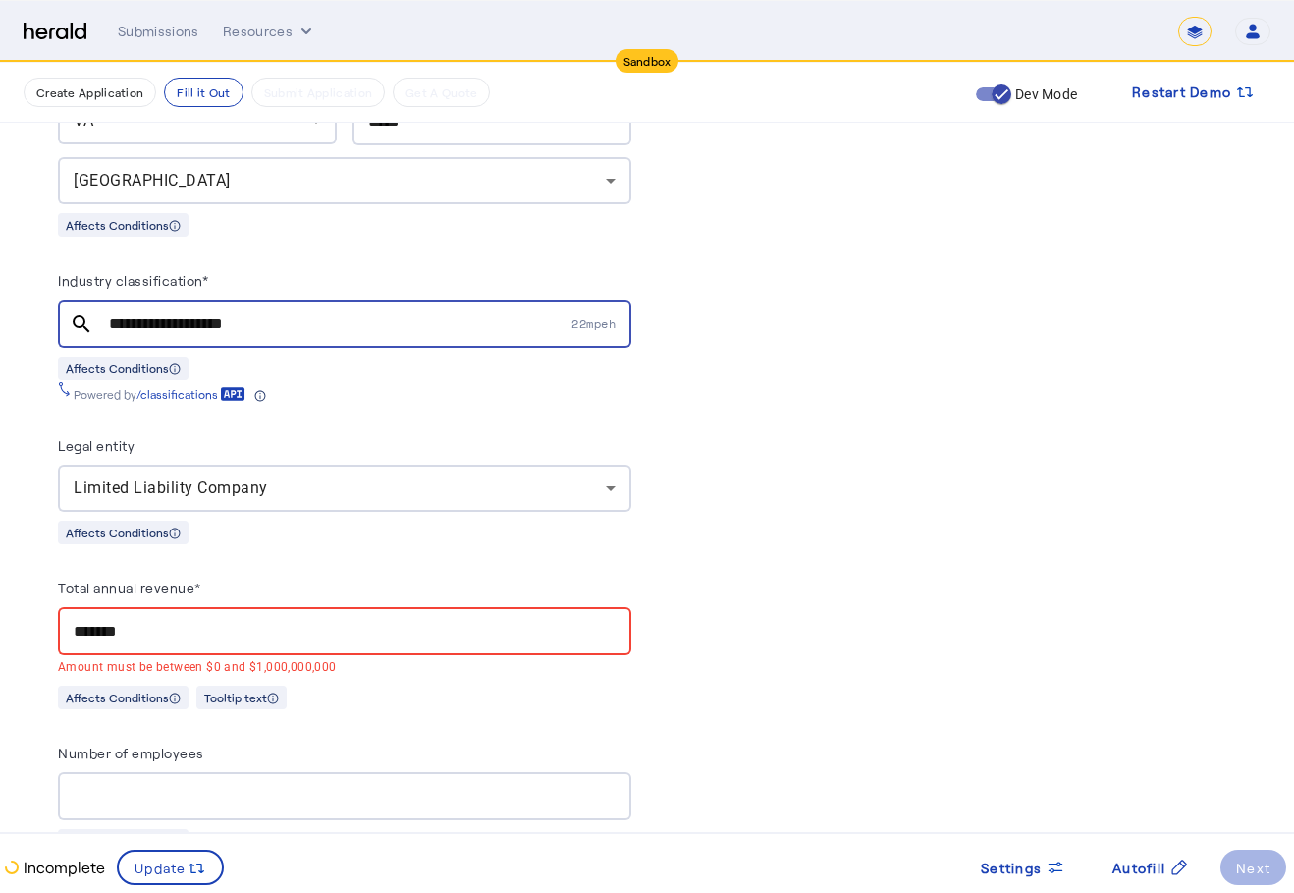
click at [535, 382] on div "Powered by /classifications" at bounding box center [344, 391] width 573 height 22
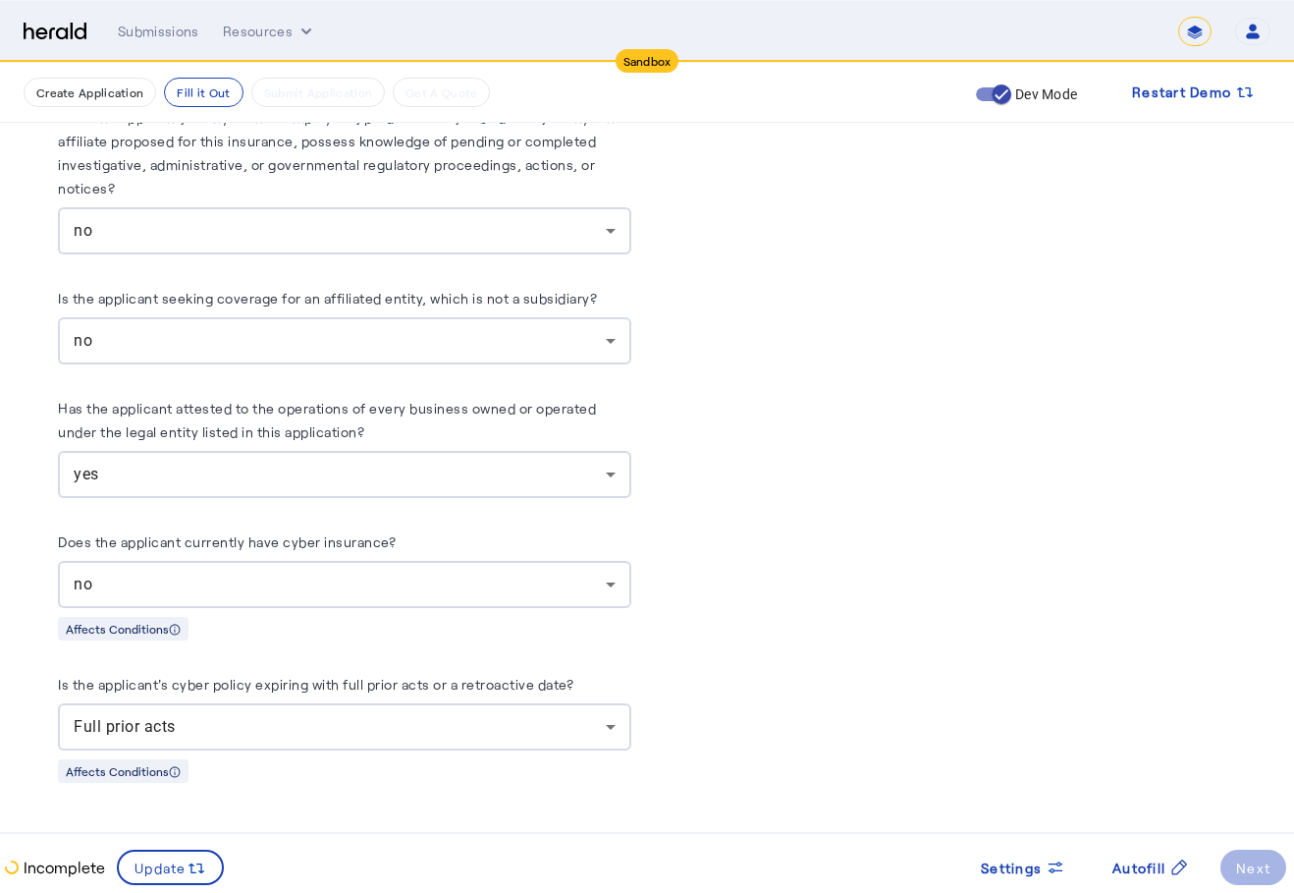
drag, startPoint x: 423, startPoint y: 644, endPoint x: 423, endPoint y: 631, distance: 12.8
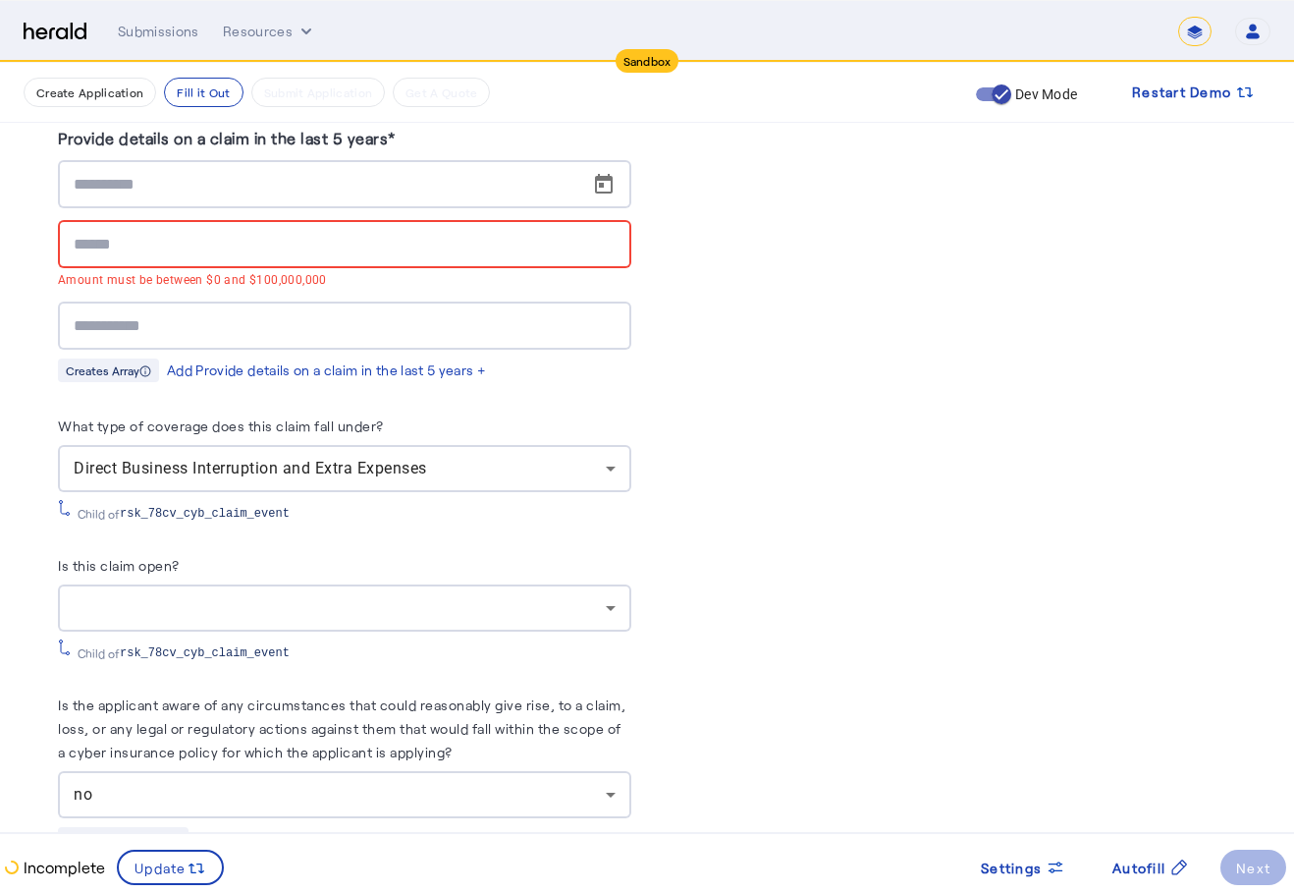
scroll to position [8879, 0]
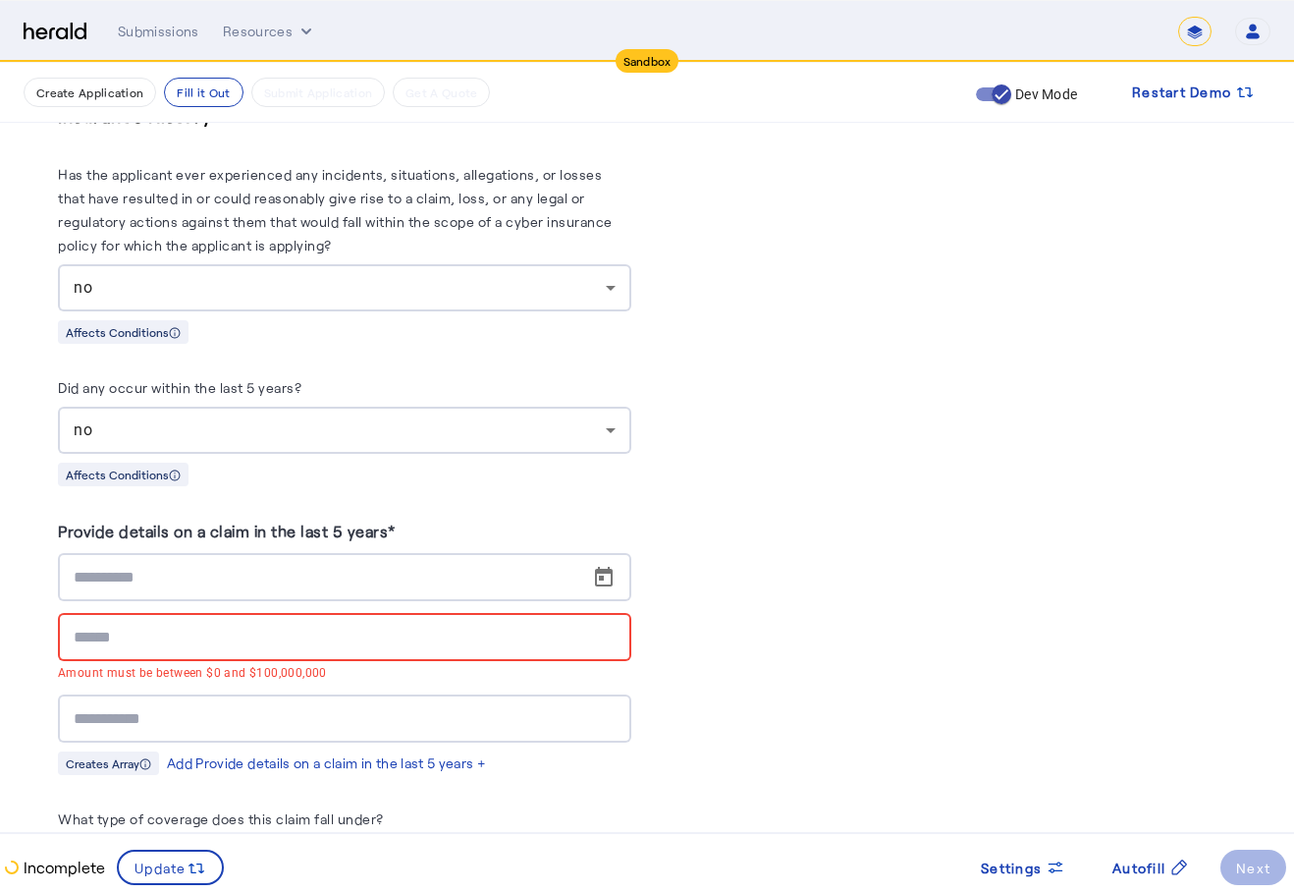
click at [300, 651] on div at bounding box center [345, 637] width 542 height 48
click at [565, 416] on div "no" at bounding box center [345, 430] width 542 height 47
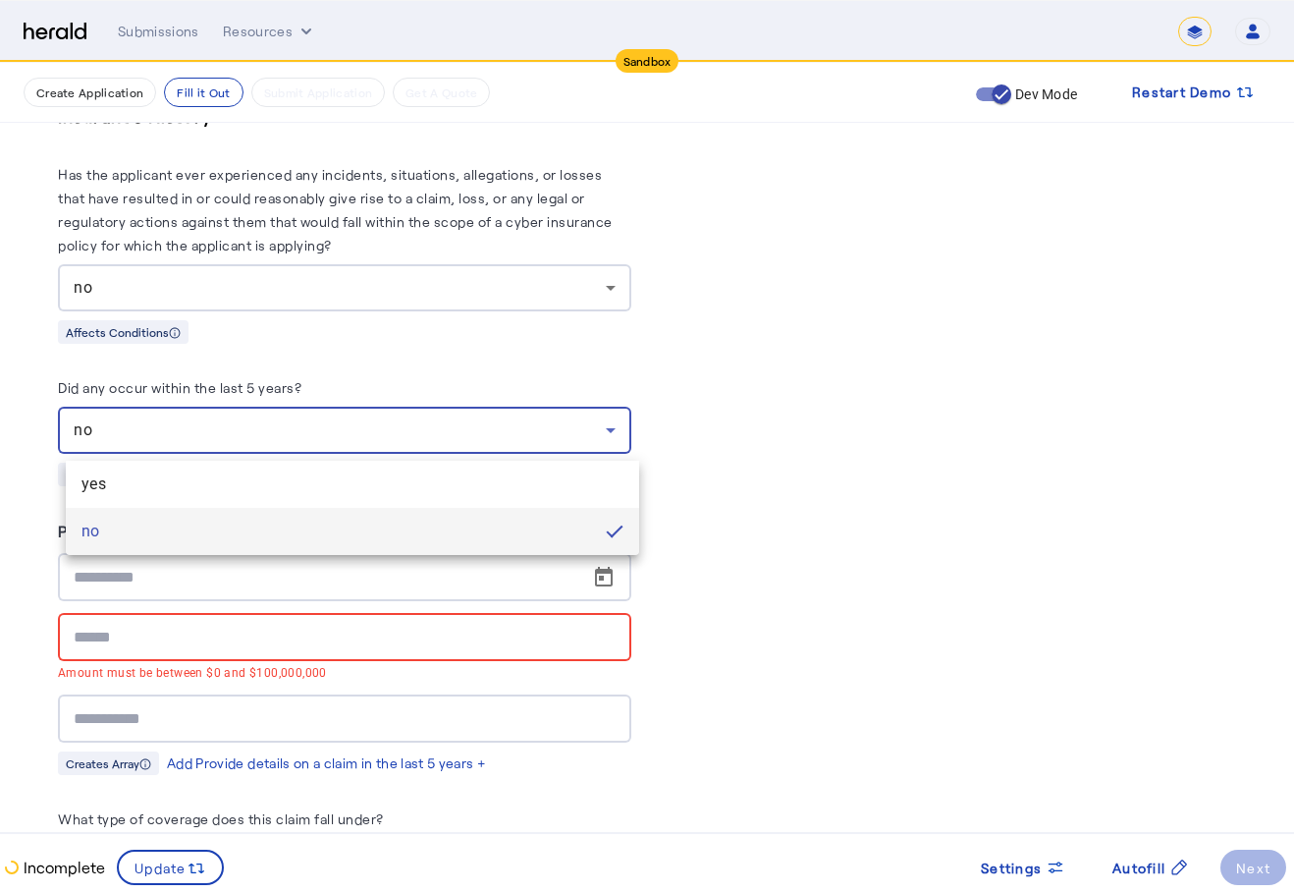
click at [518, 574] on div at bounding box center [647, 446] width 1294 height 893
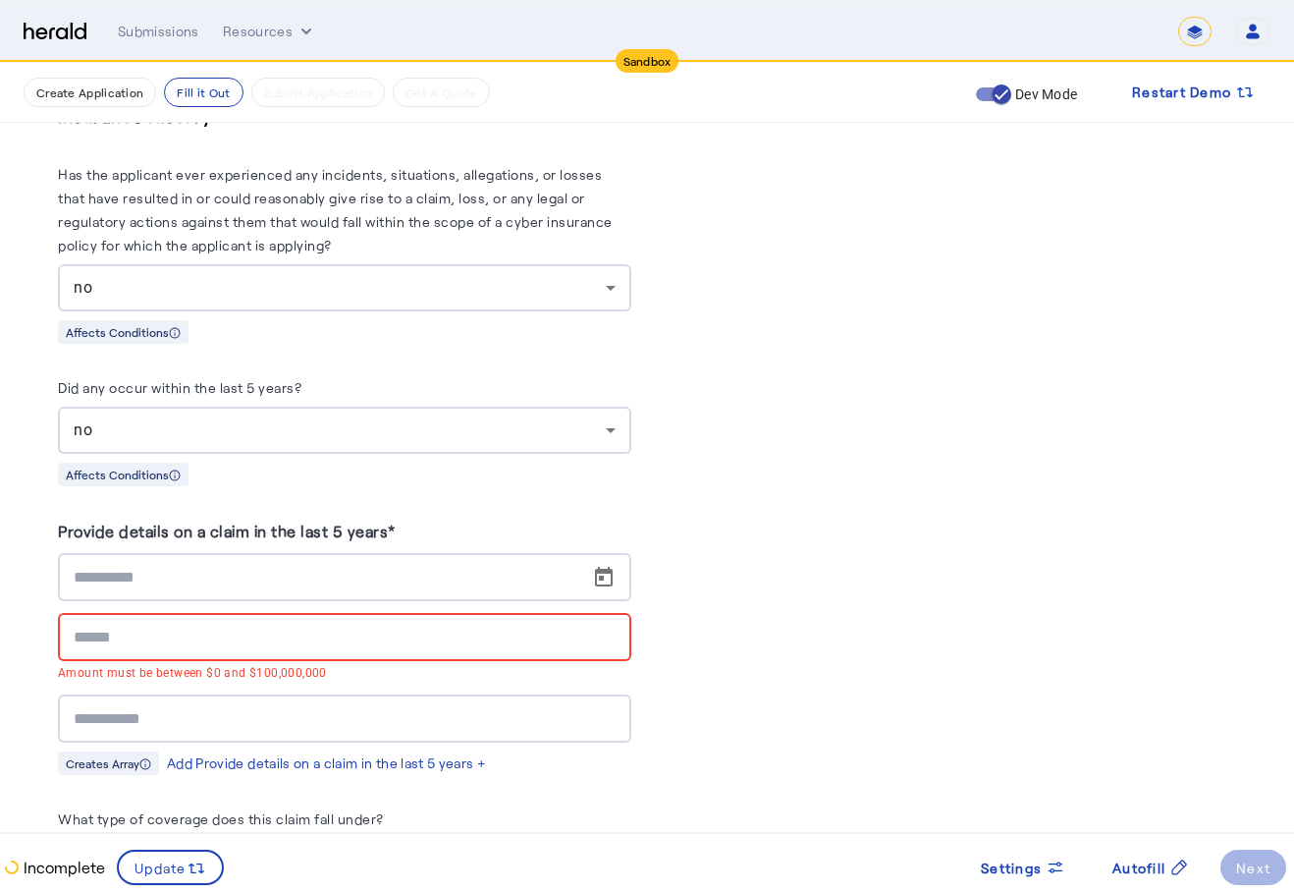
click at [546, 585] on input at bounding box center [351, 578] width 554 height 24
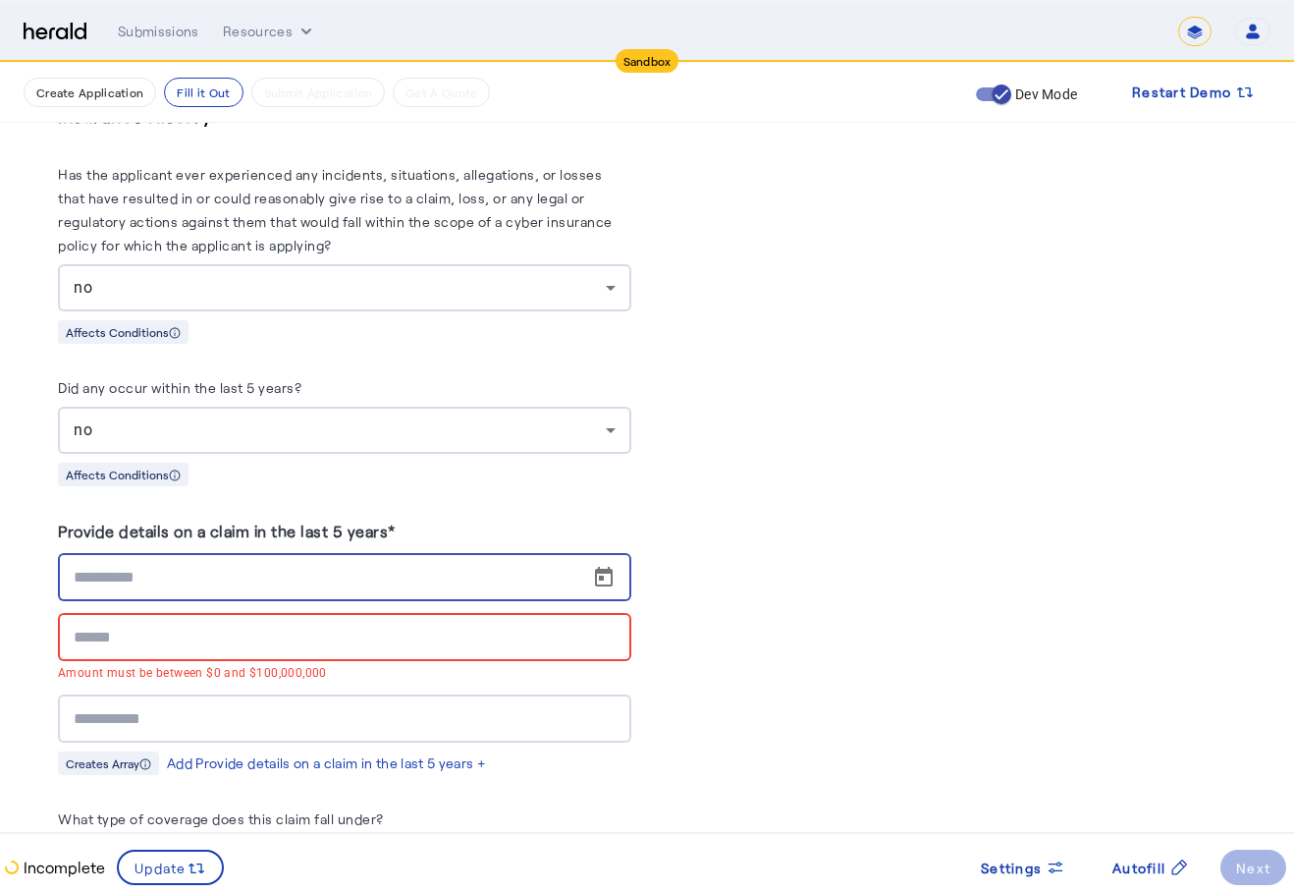
click at [569, 666] on mat-error "Amount must be between $0 and $100,000,000" at bounding box center [344, 672] width 573 height 22
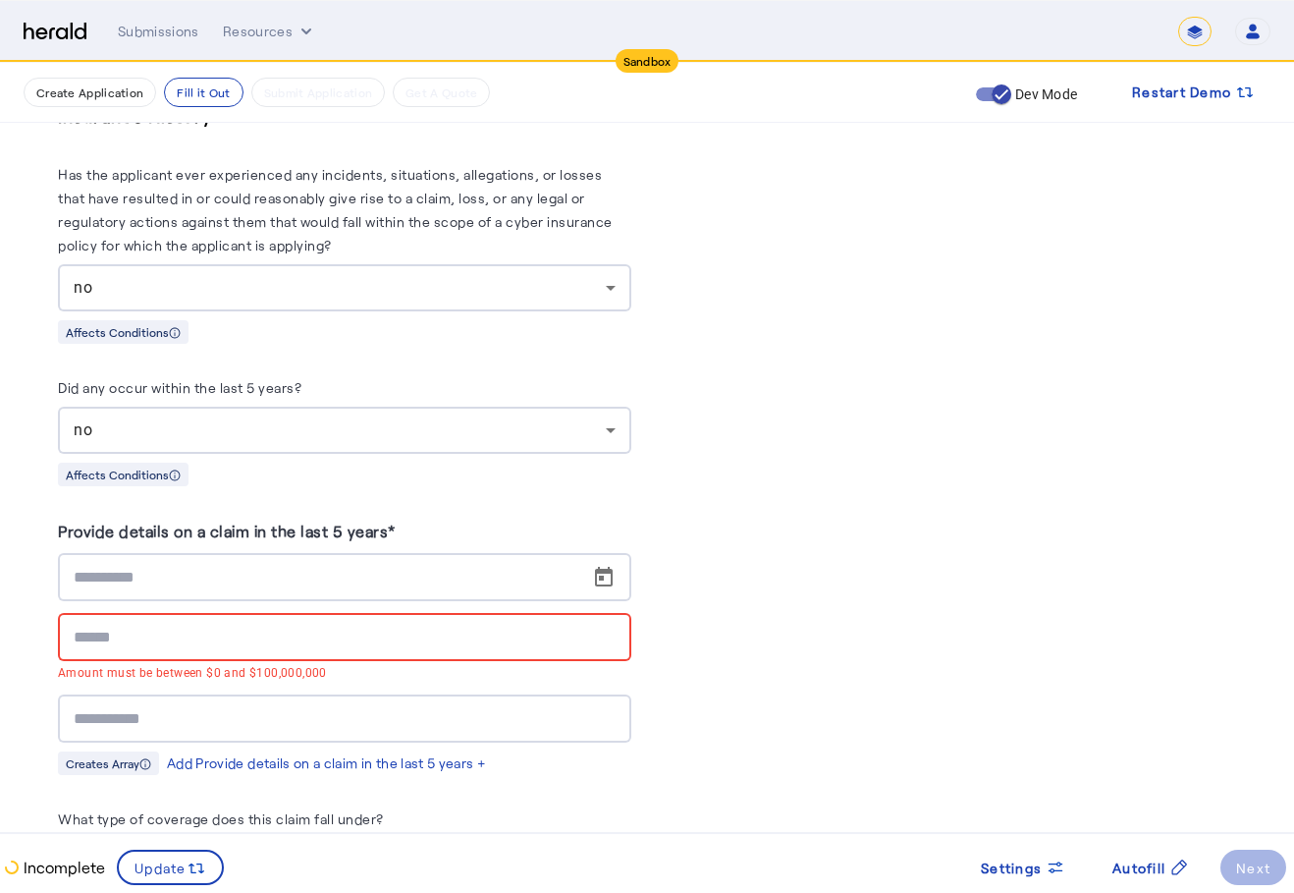
click at [557, 626] on div at bounding box center [345, 637] width 542 height 48
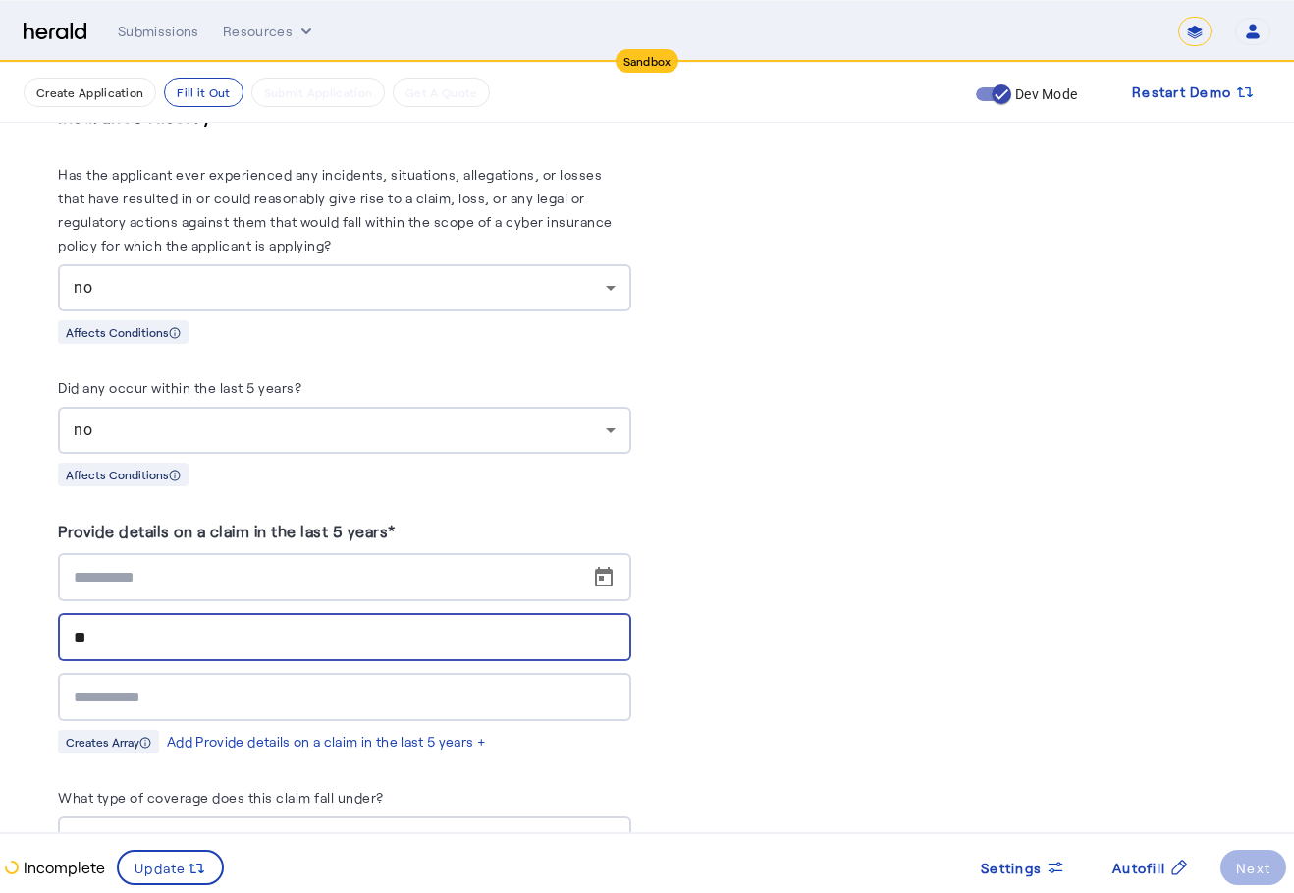
type input "**"
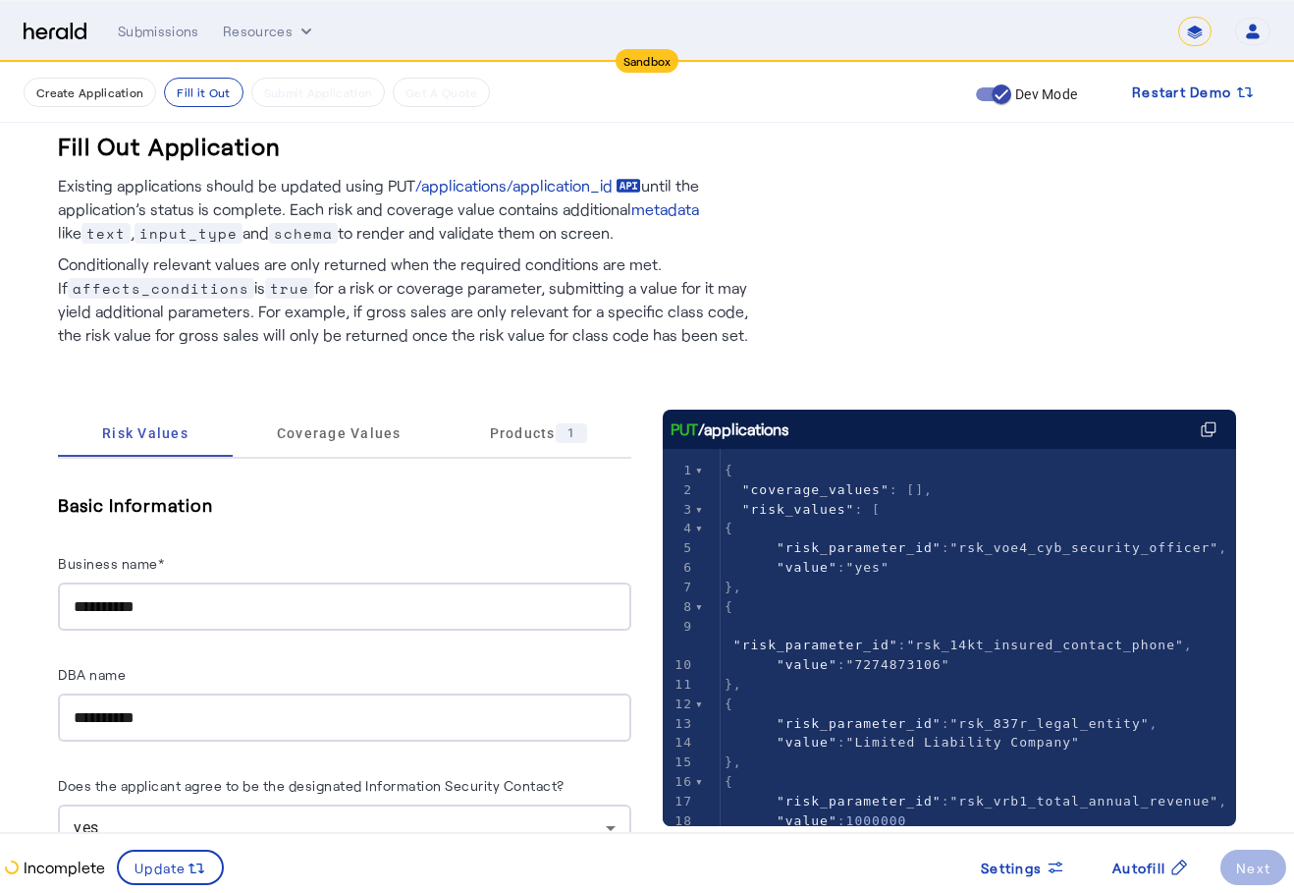
scroll to position [0, 0]
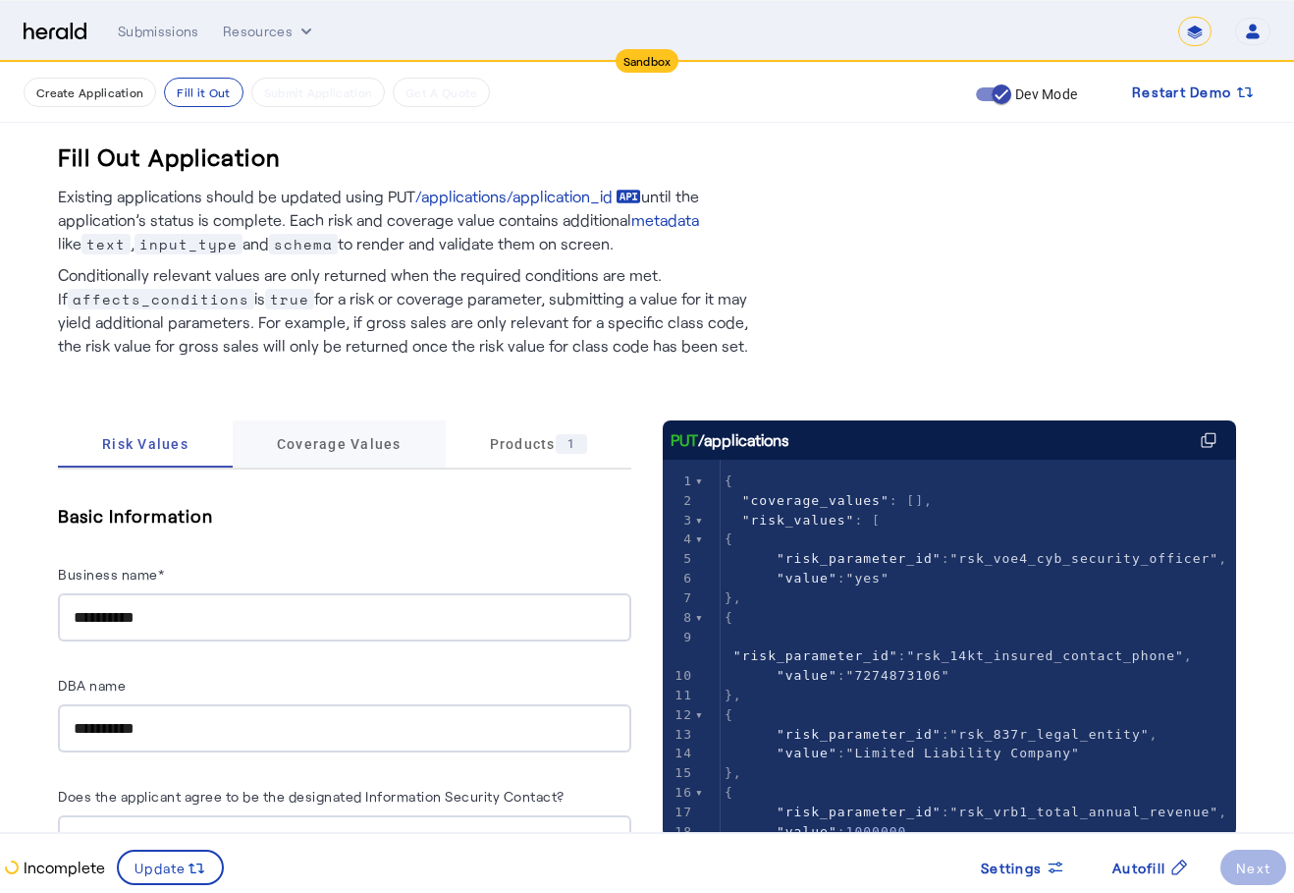
click at [287, 452] on span "Coverage Values" at bounding box center [339, 443] width 125 height 47
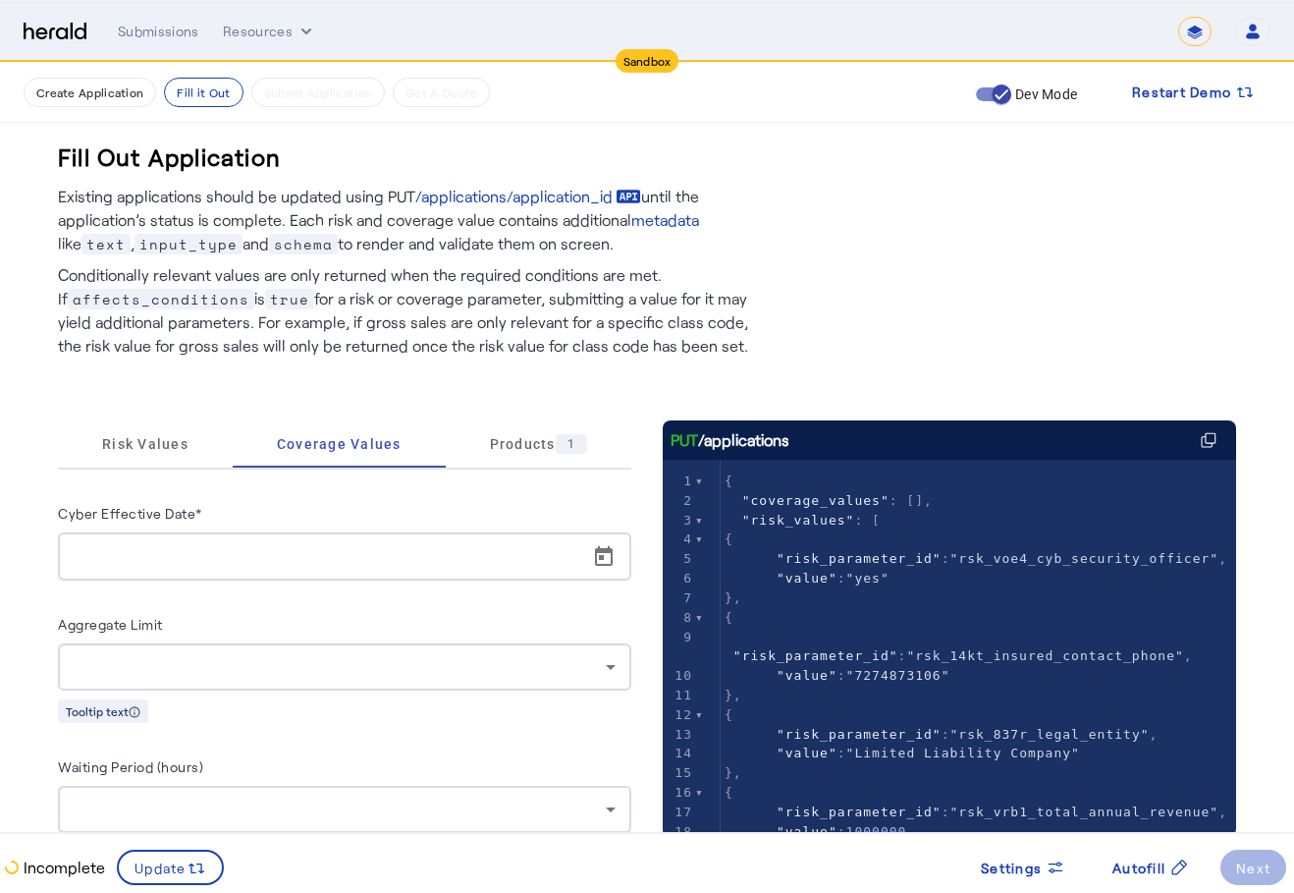
click at [310, 620] on div "Aggregate Limit" at bounding box center [344, 627] width 573 height 31
click at [610, 558] on span "Open calendar" at bounding box center [603, 556] width 47 height 47
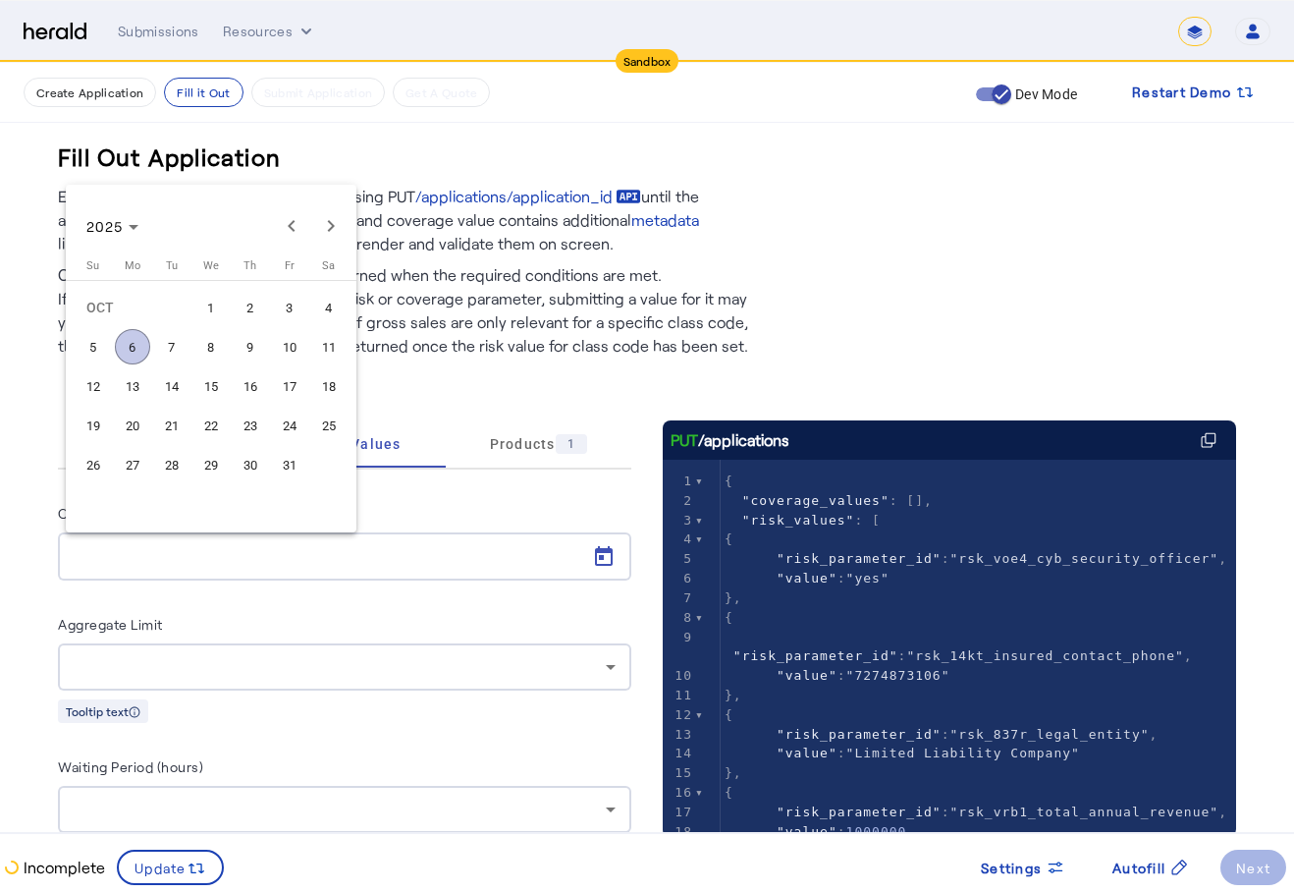
click at [300, 464] on span "31" at bounding box center [289, 464] width 35 height 35
type input "**********"
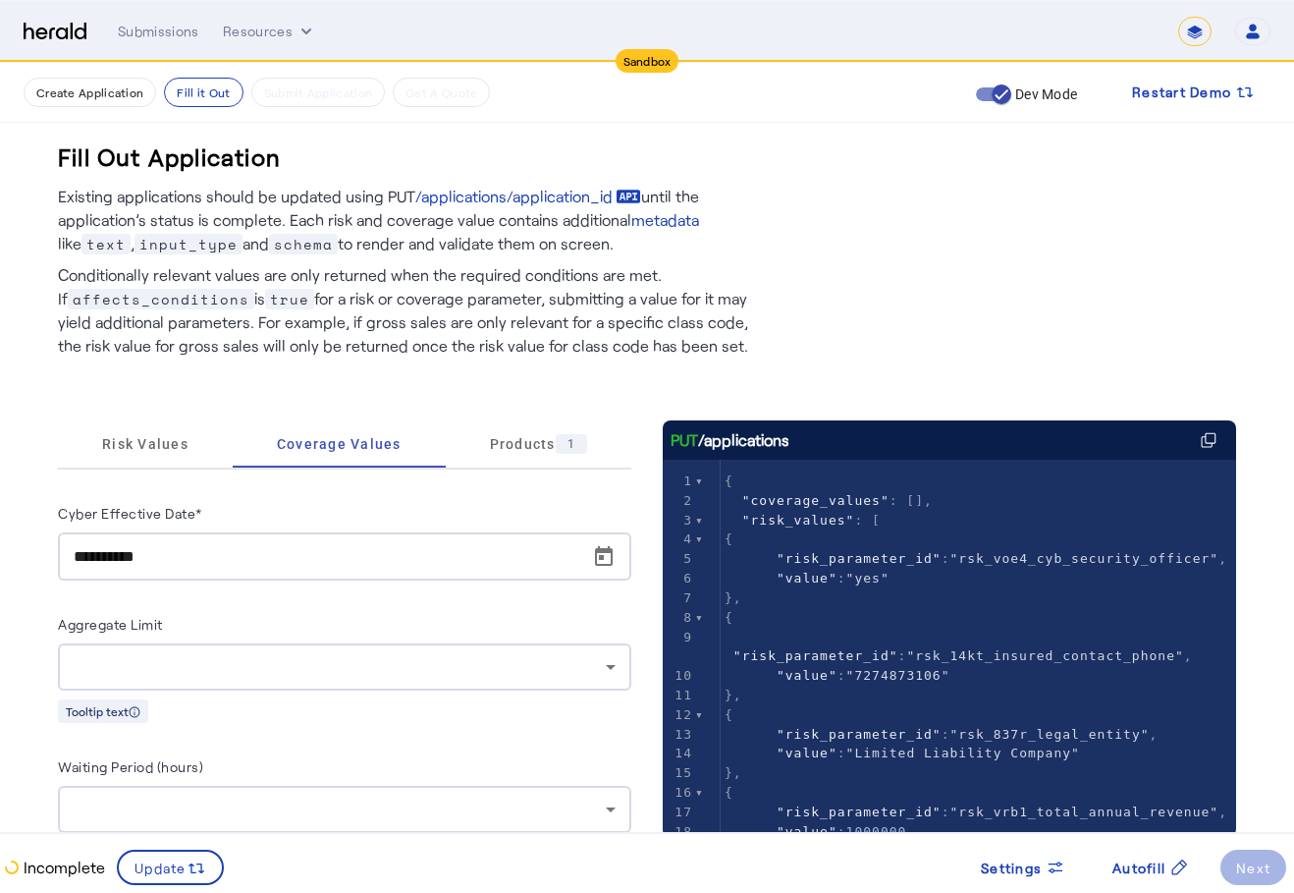
click at [256, 706] on div "Tooltip text" at bounding box center [344, 710] width 573 height 25
click at [300, 657] on div at bounding box center [340, 667] width 532 height 24
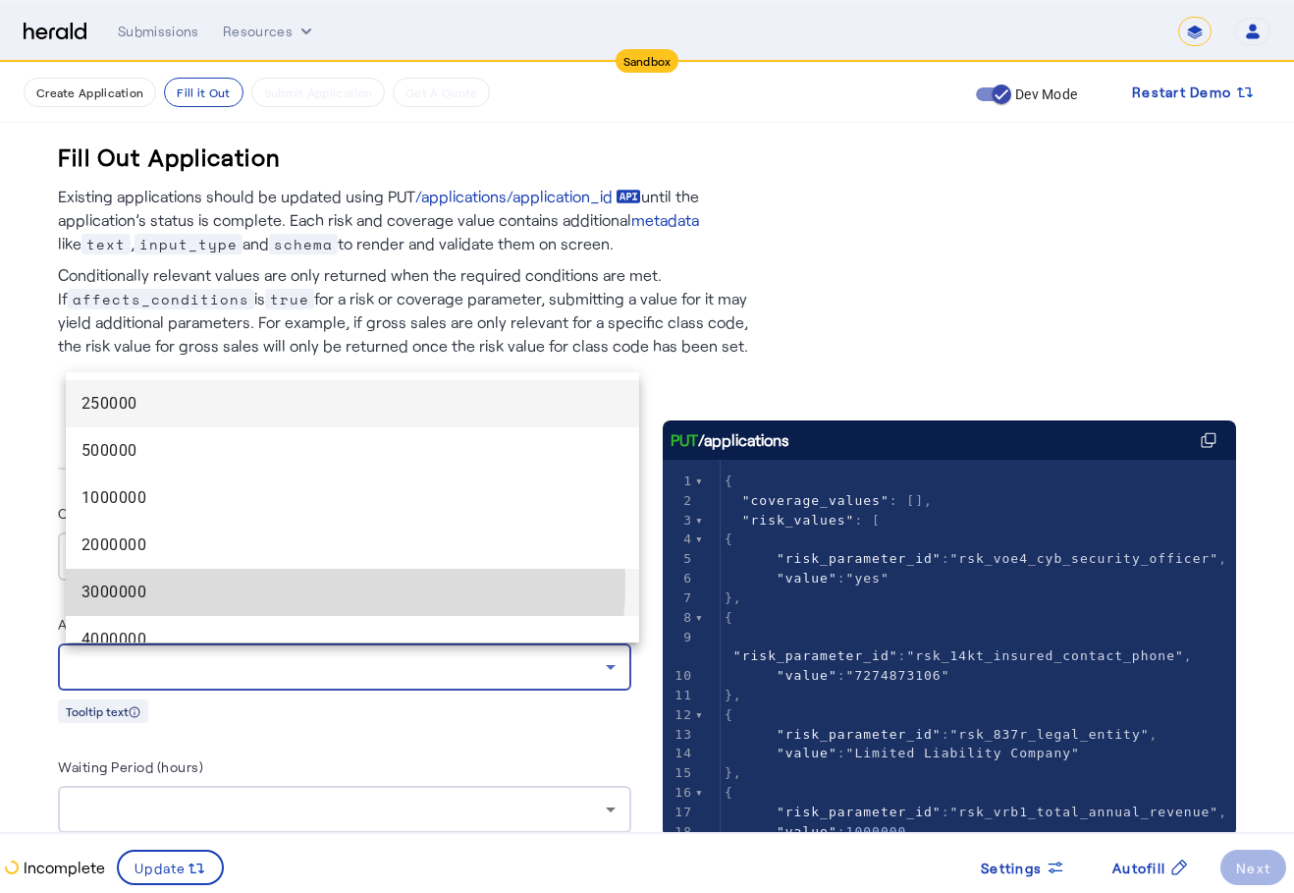
click at [280, 583] on span "3000000" at bounding box center [353, 592] width 542 height 24
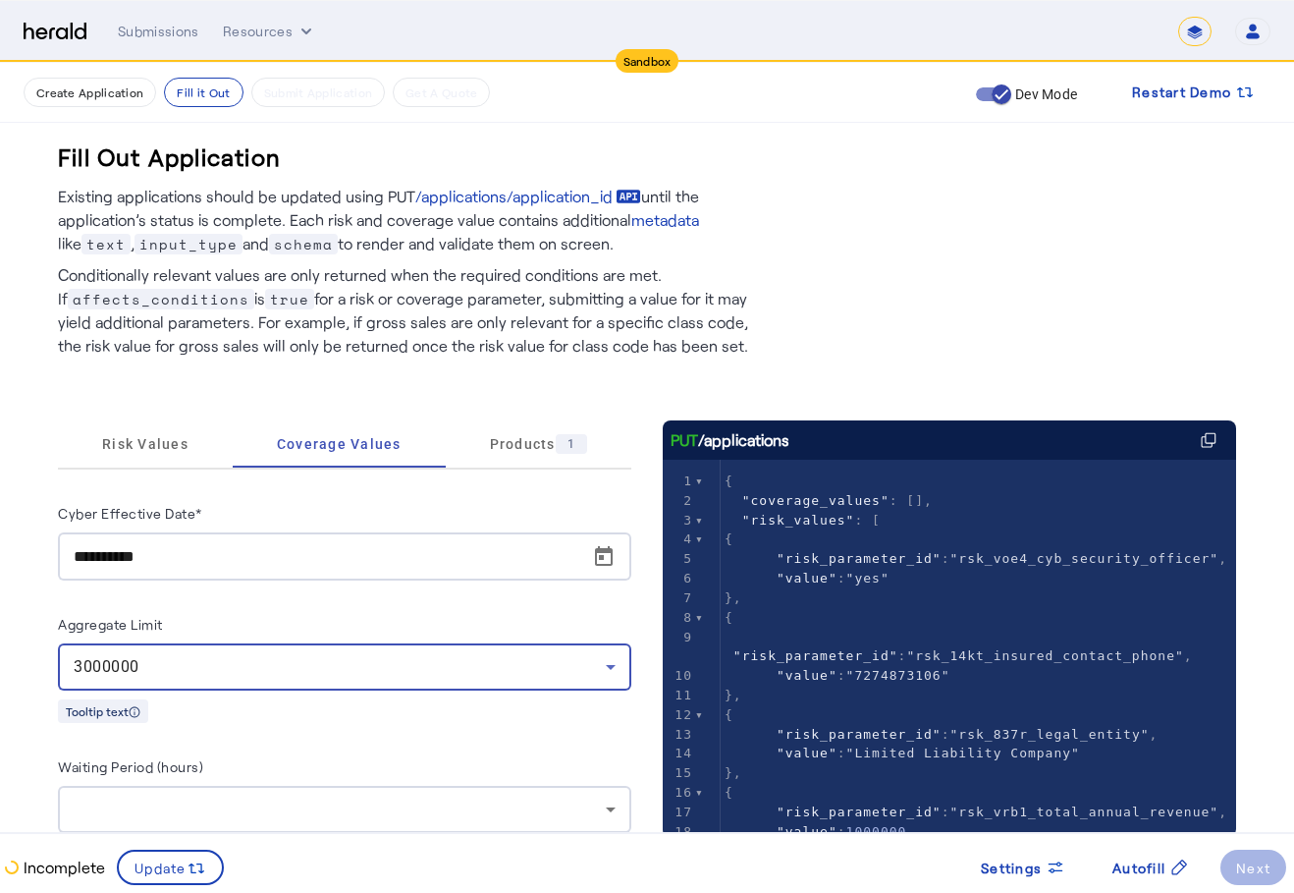
click at [216, 811] on div at bounding box center [340, 809] width 532 height 24
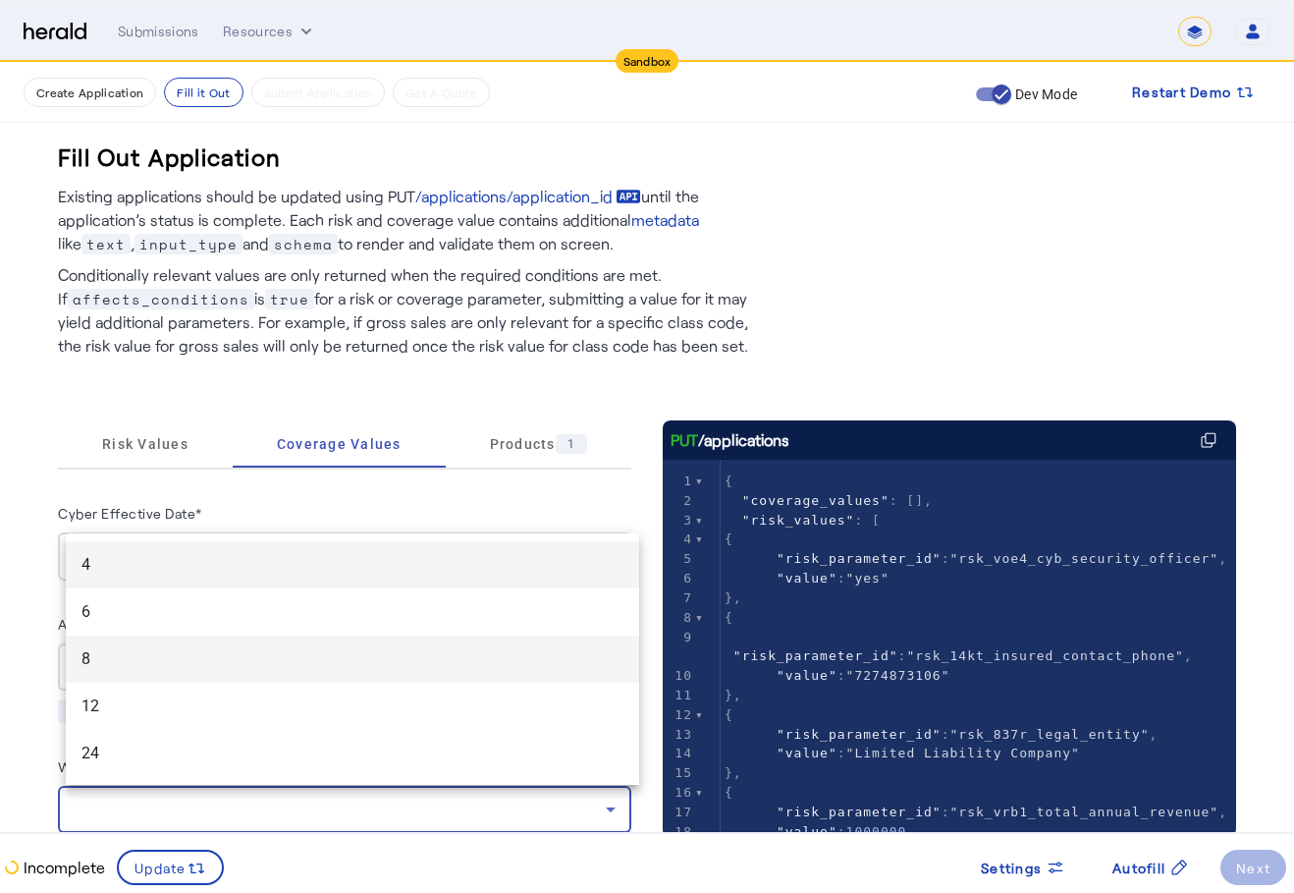
click at [254, 679] on mat-option "8" at bounding box center [352, 658] width 573 height 47
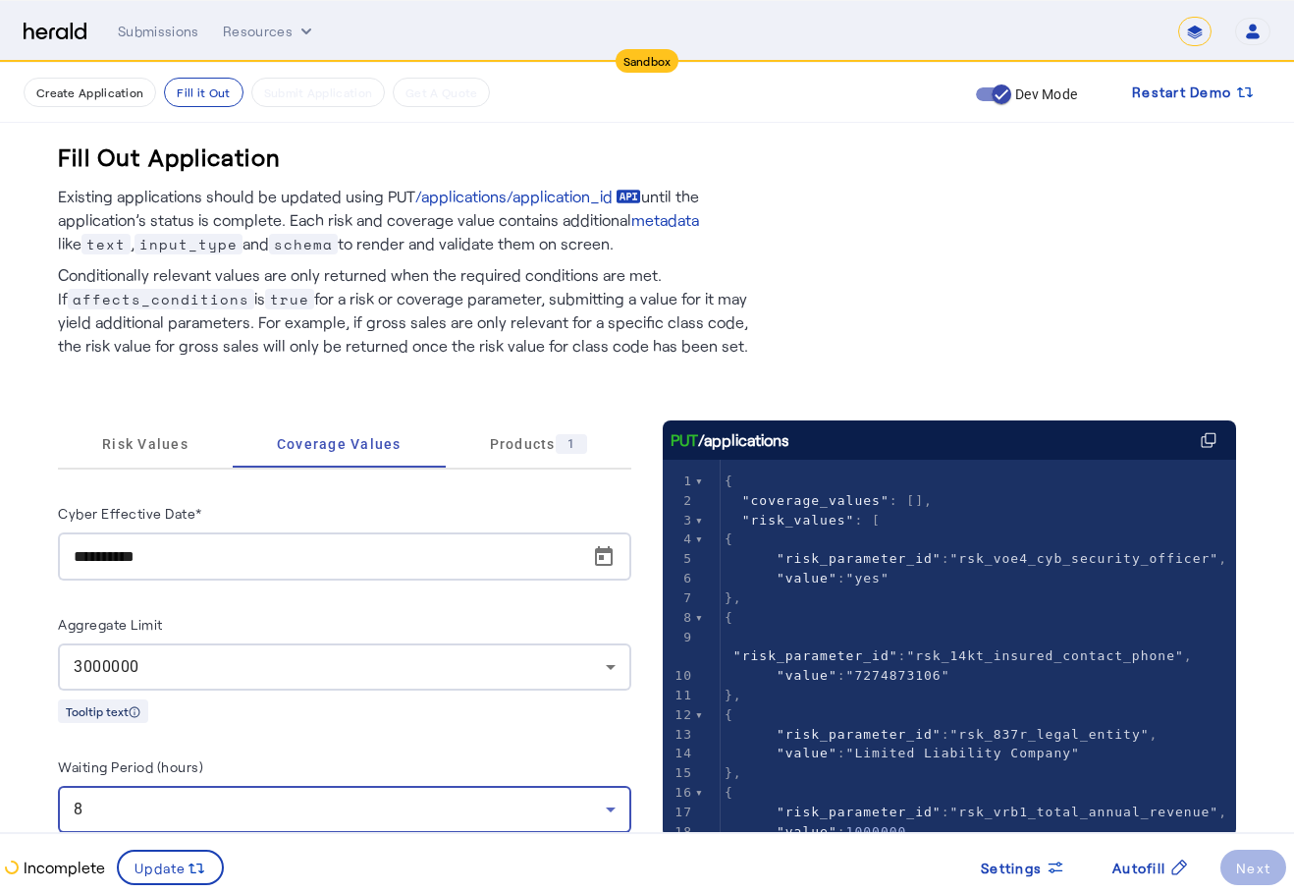
scroll to position [295, 0]
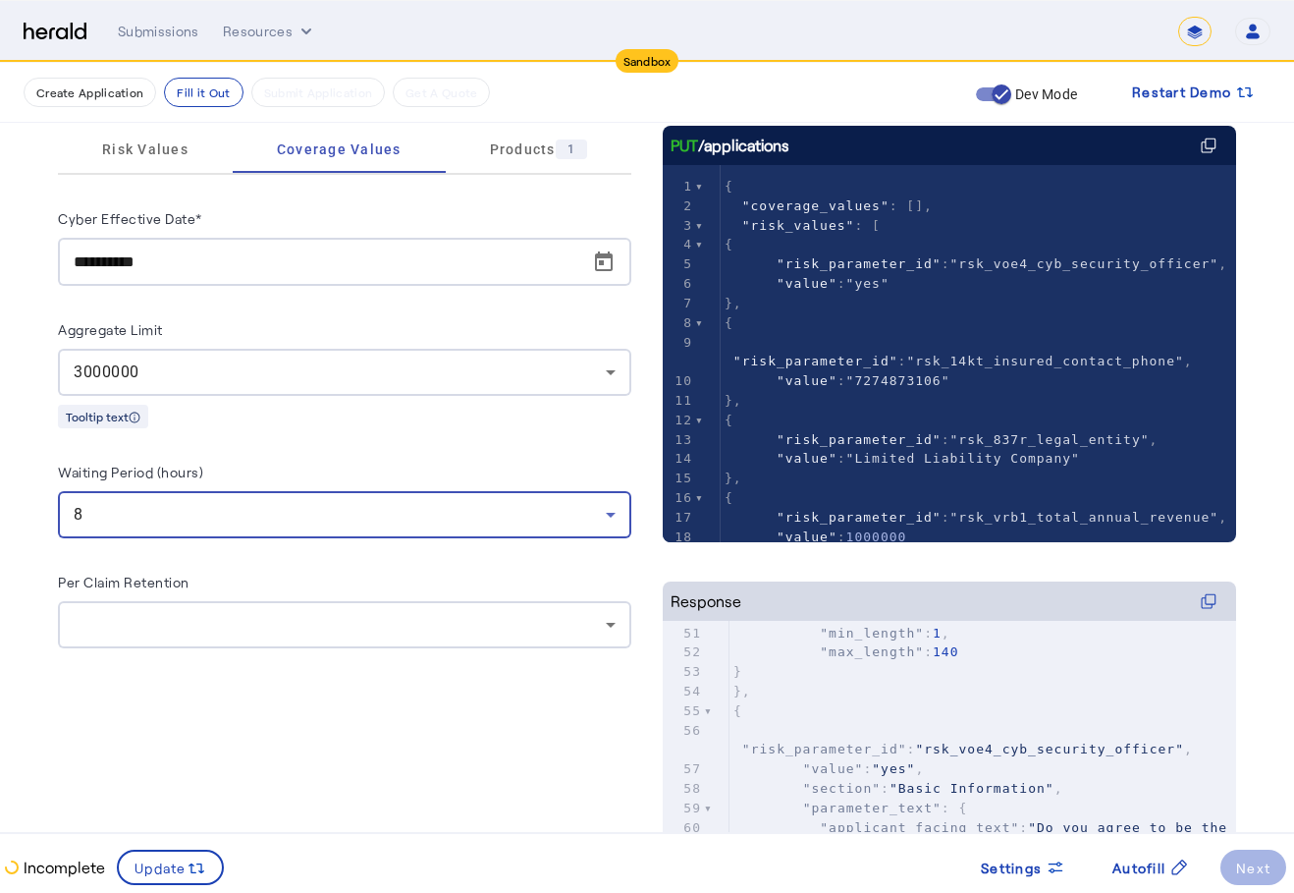
click at [308, 609] on div at bounding box center [345, 624] width 542 height 47
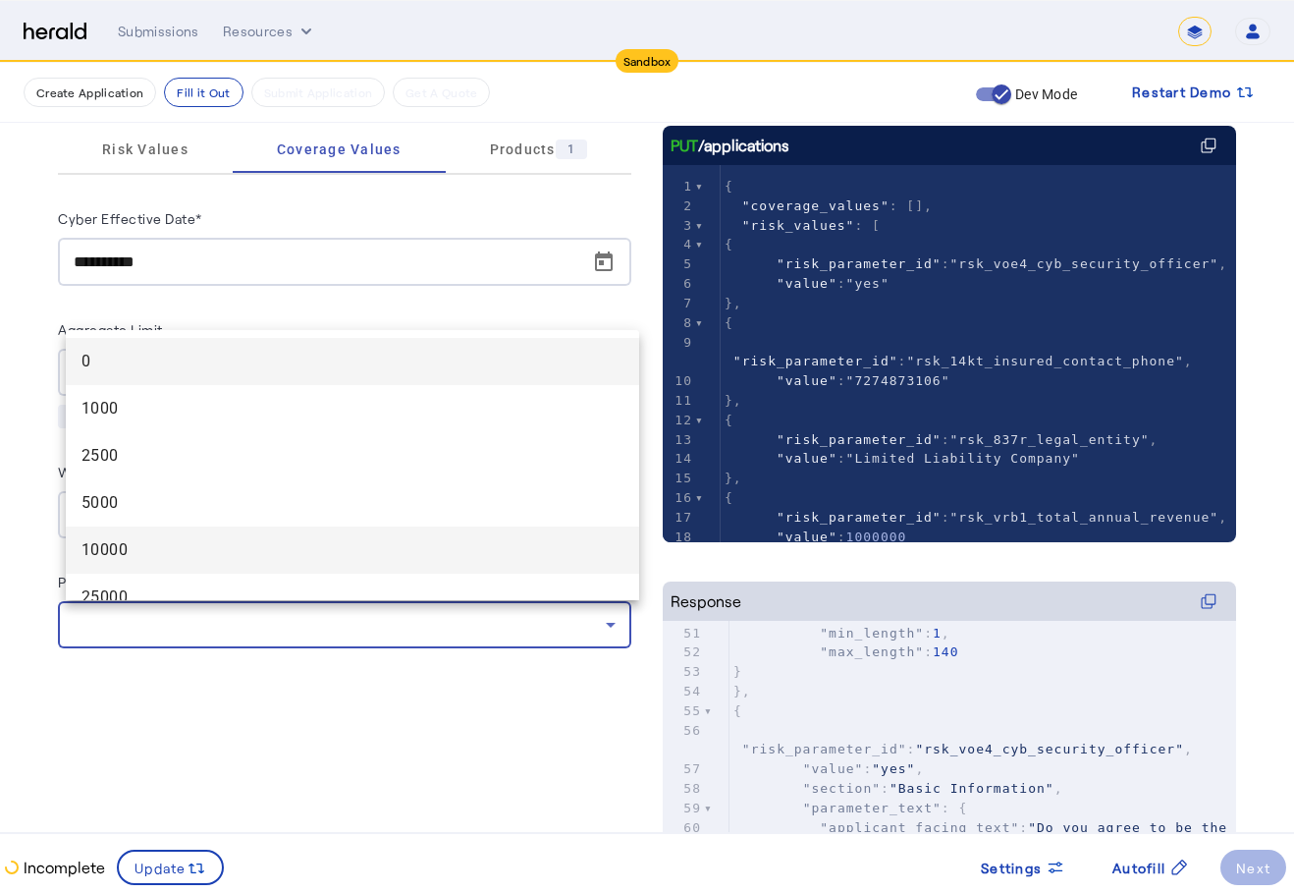
click at [221, 550] on span "10000" at bounding box center [353, 550] width 542 height 24
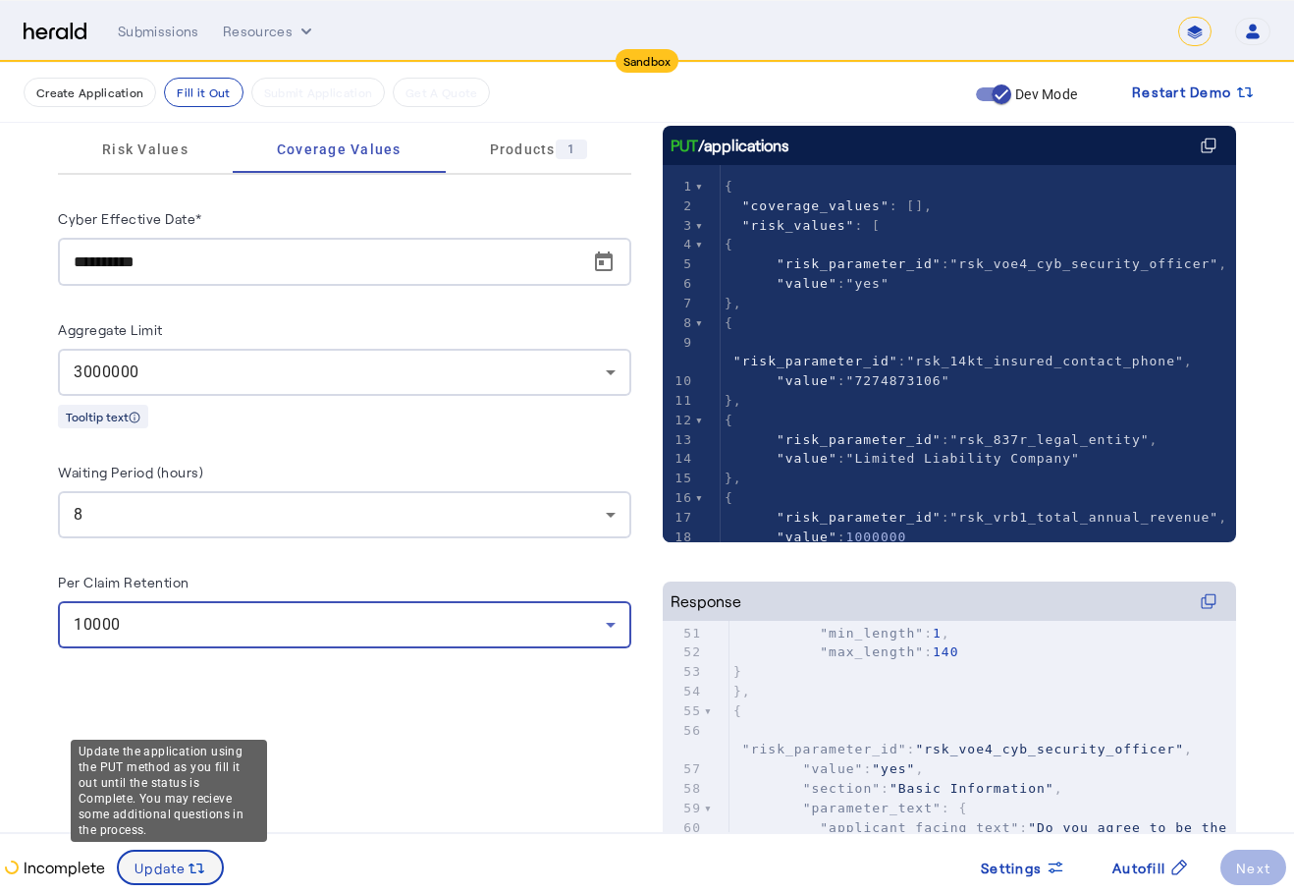
click at [166, 857] on span "Update" at bounding box center [161, 867] width 52 height 21
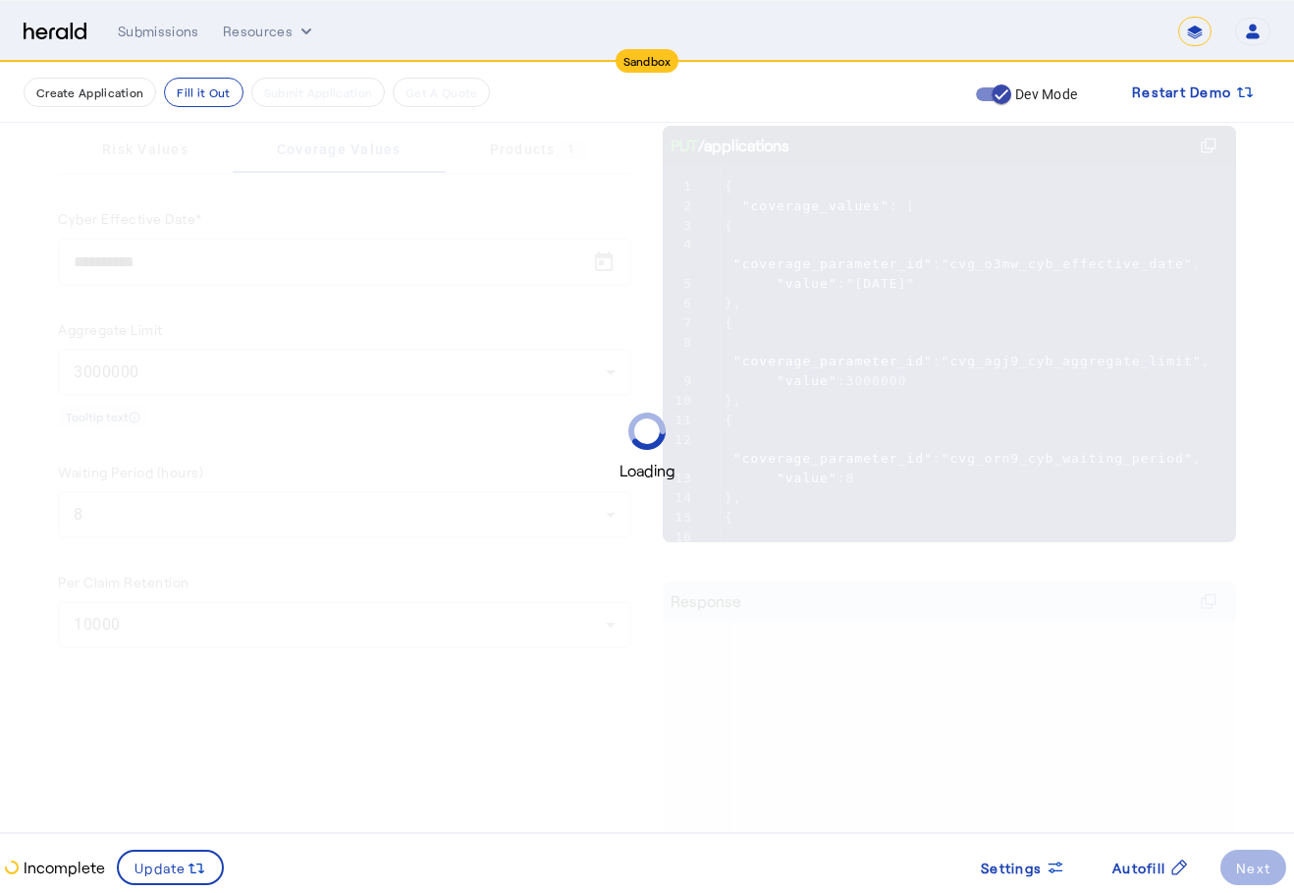
scroll to position [0, 0]
click at [320, 843] on div "Incomplete Update Settings Autofill Next" at bounding box center [647, 859] width 1294 height 52
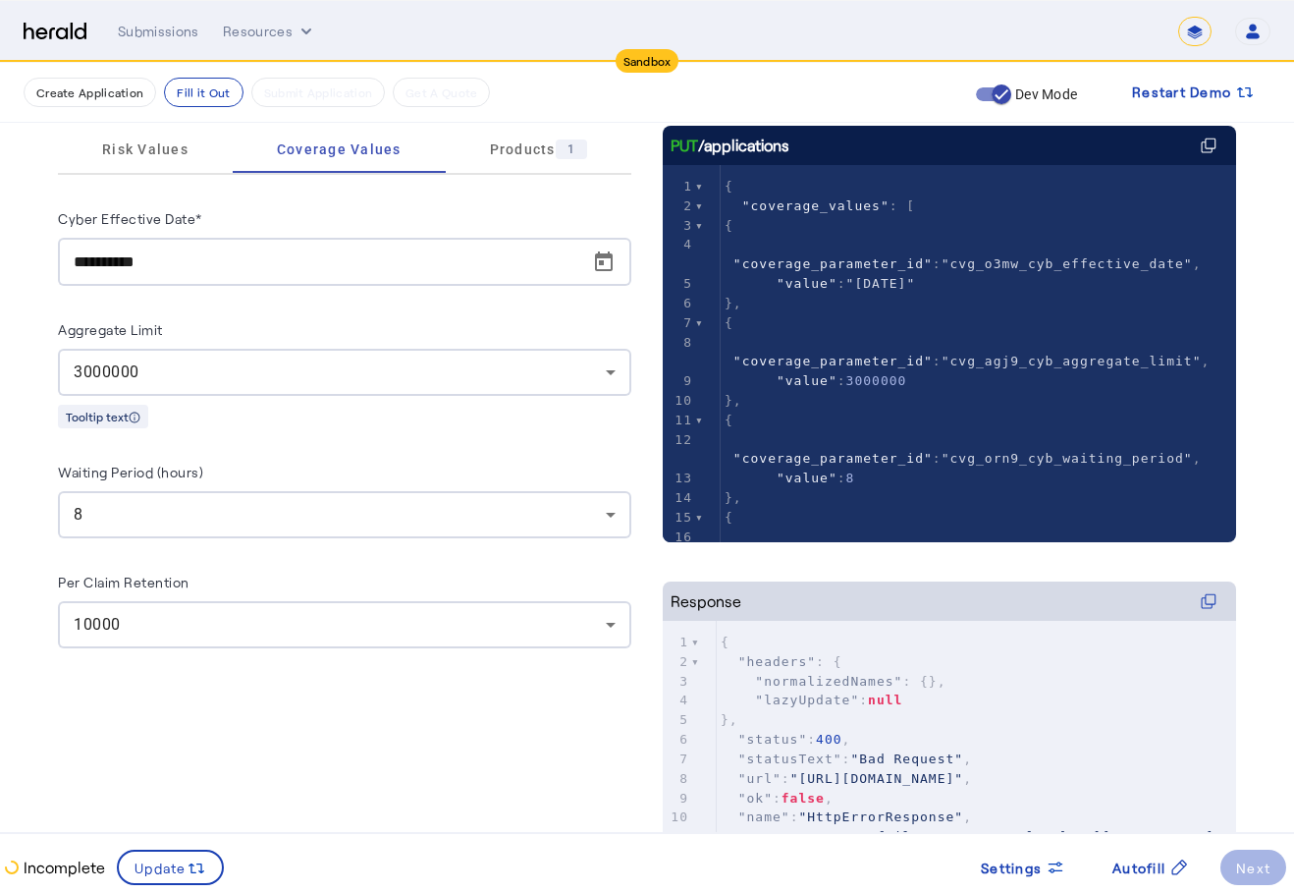
scroll to position [196, 0]
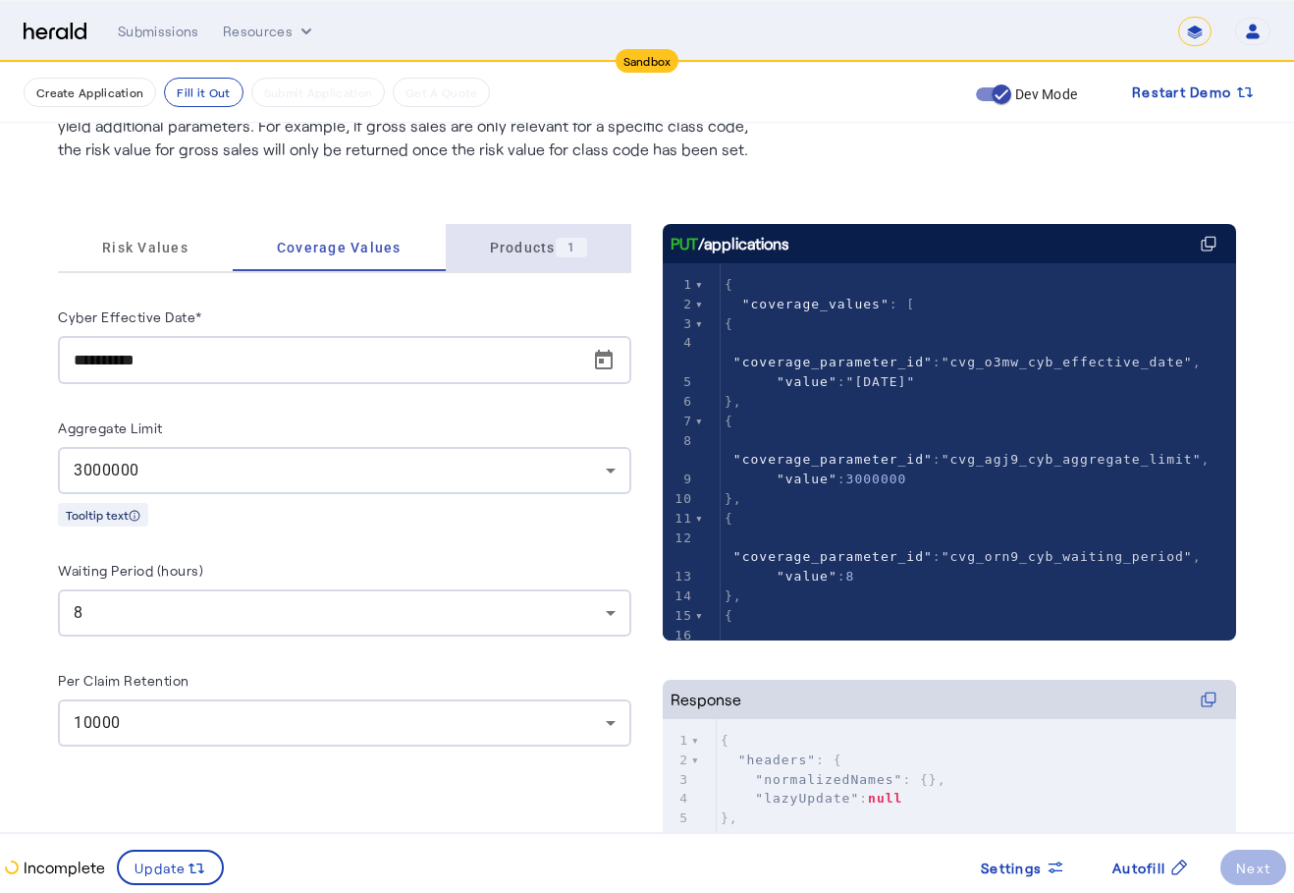
click at [561, 264] on span "Products 1" at bounding box center [538, 247] width 97 height 47
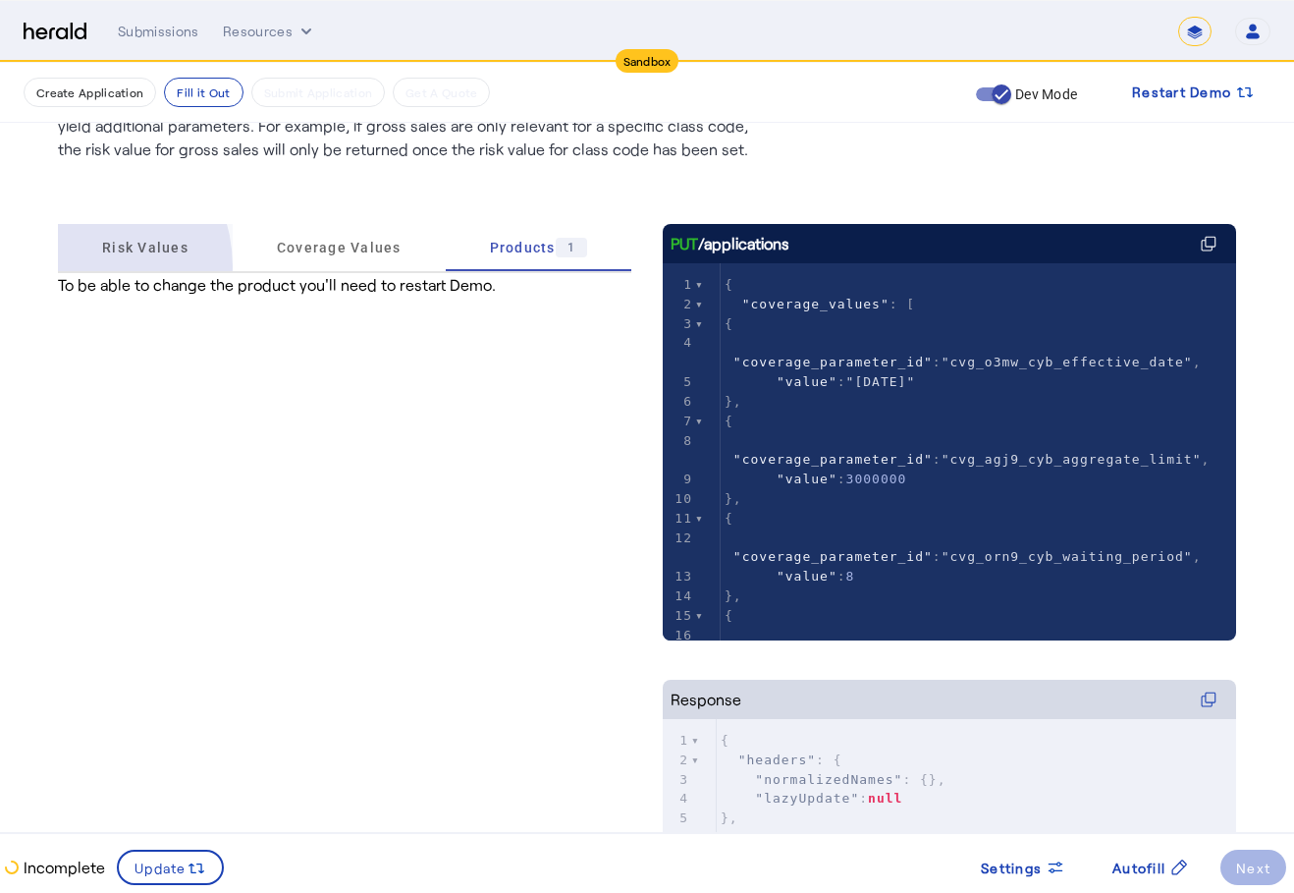
click at [72, 267] on div "Risk Values" at bounding box center [145, 247] width 175 height 47
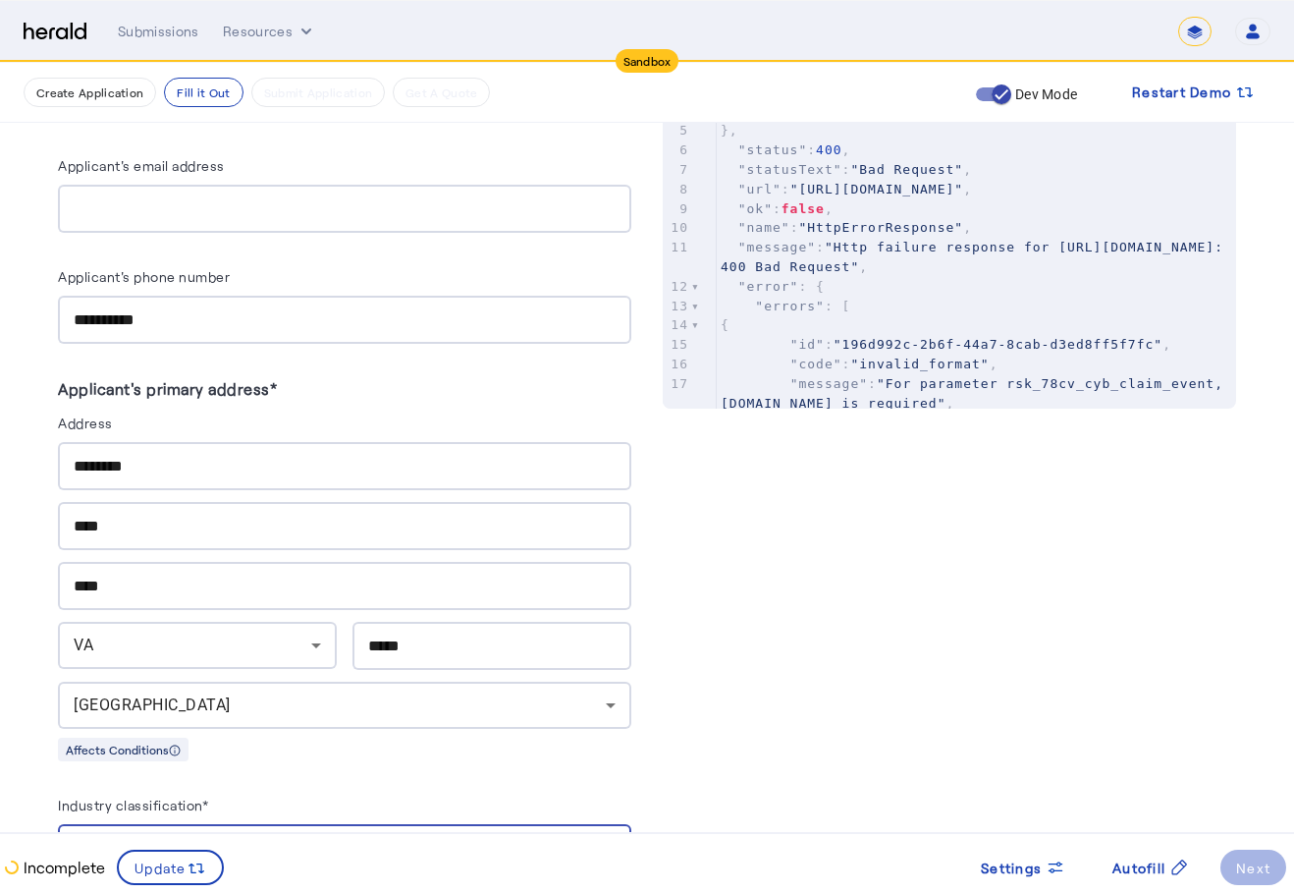
scroll to position [1277, 0]
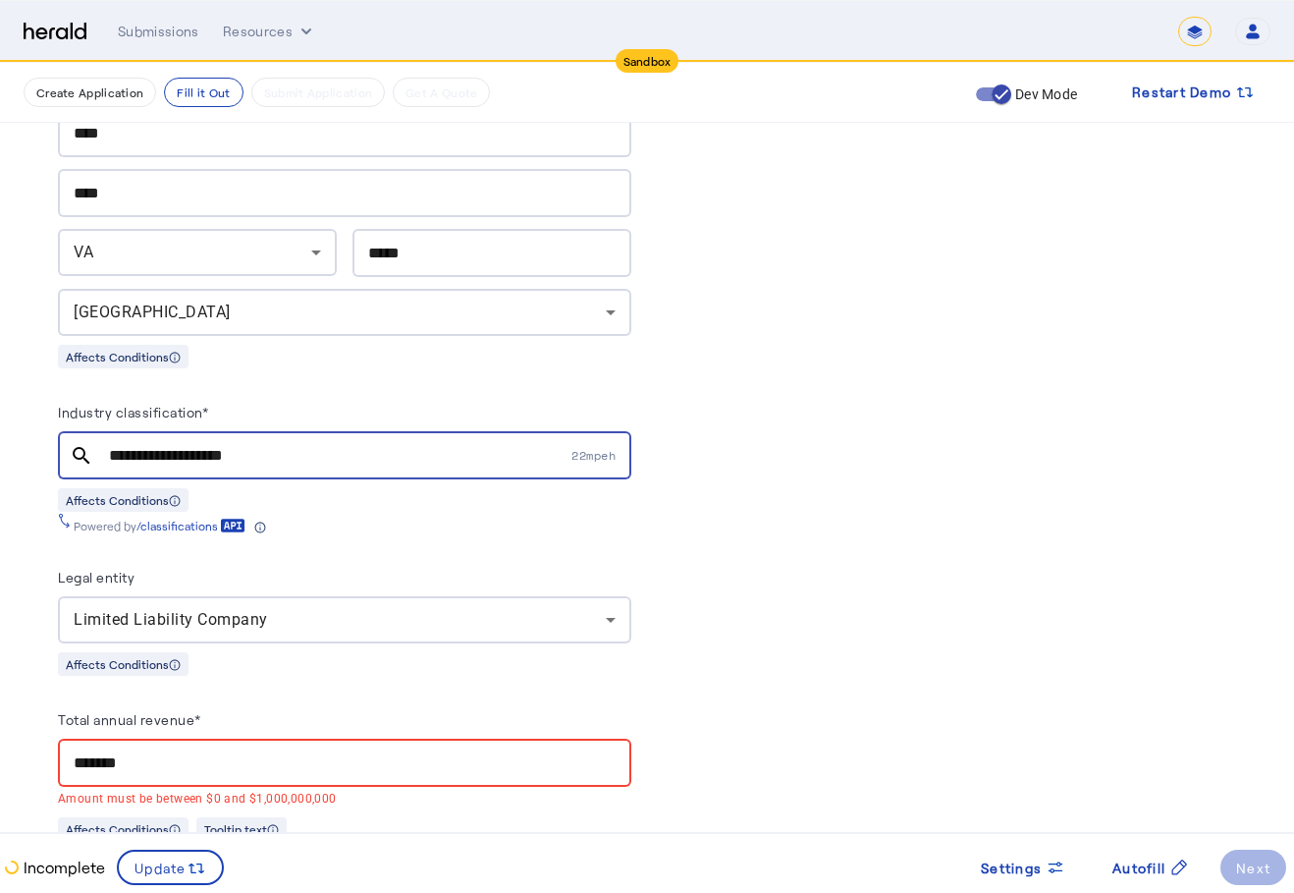
click at [259, 761] on input "*******" at bounding box center [345, 763] width 542 height 24
click at [256, 756] on input "*******" at bounding box center [345, 763] width 542 height 24
click at [258, 755] on input "*******" at bounding box center [345, 763] width 542 height 24
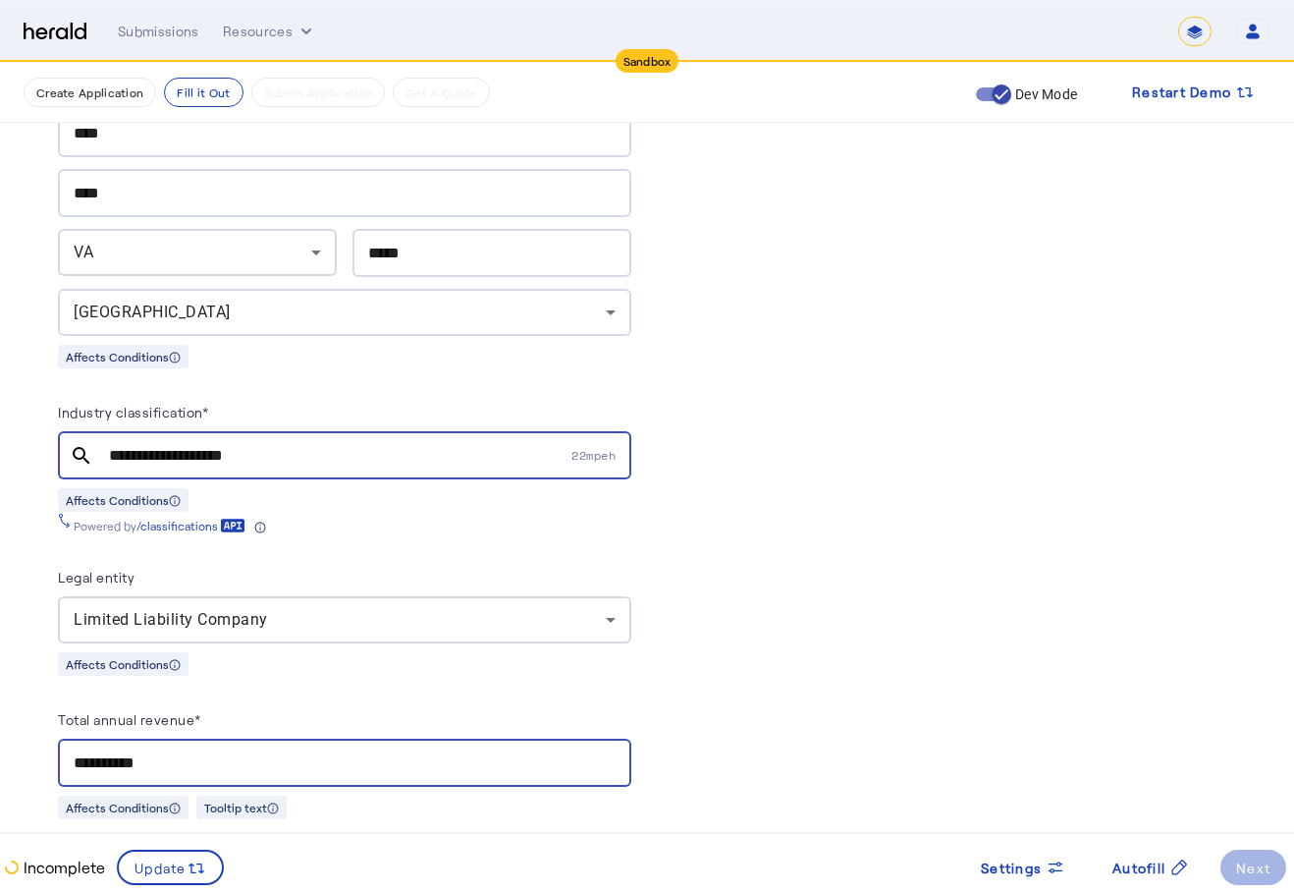
type input "**********"
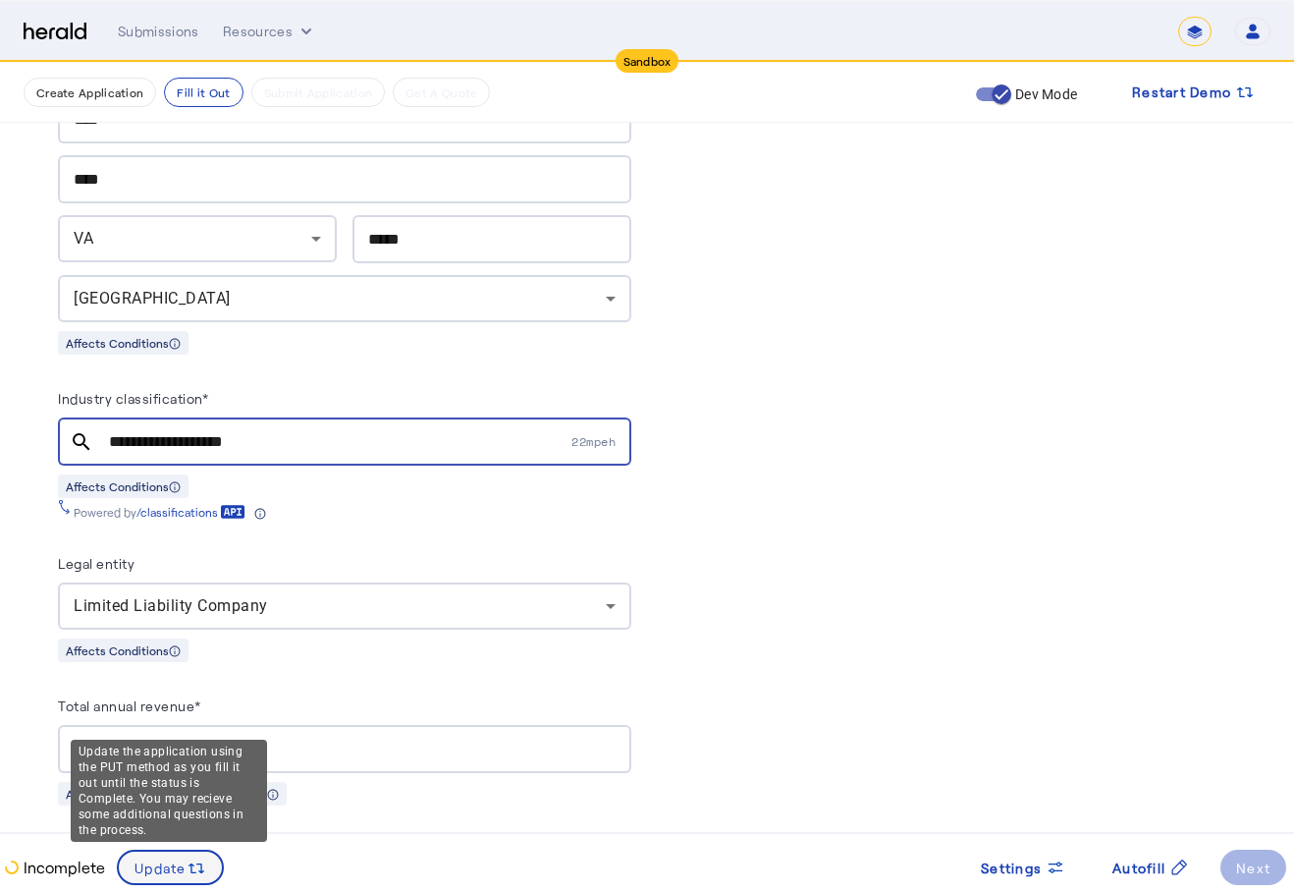
click at [175, 863] on span "Update" at bounding box center [161, 867] width 52 height 21
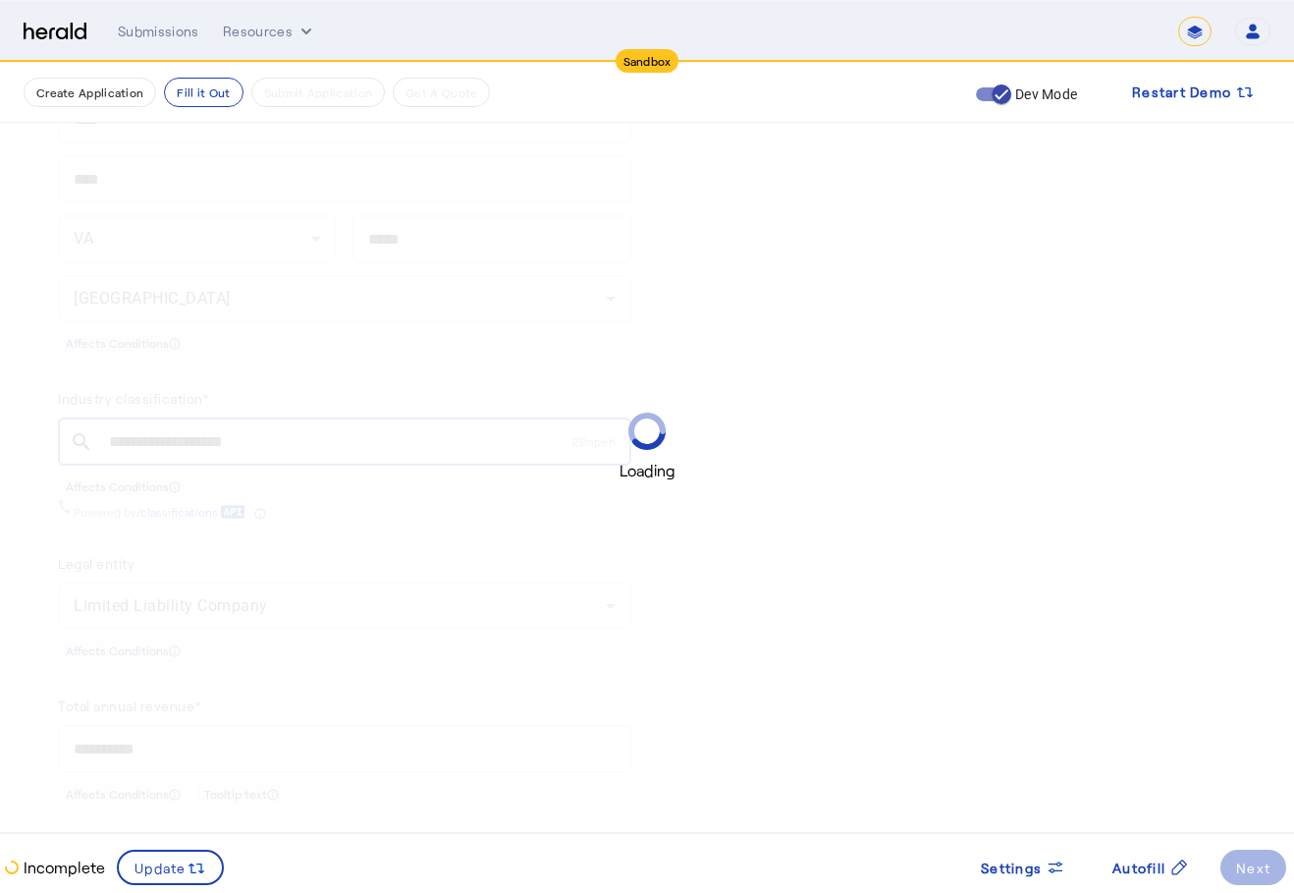
scroll to position [0, 0]
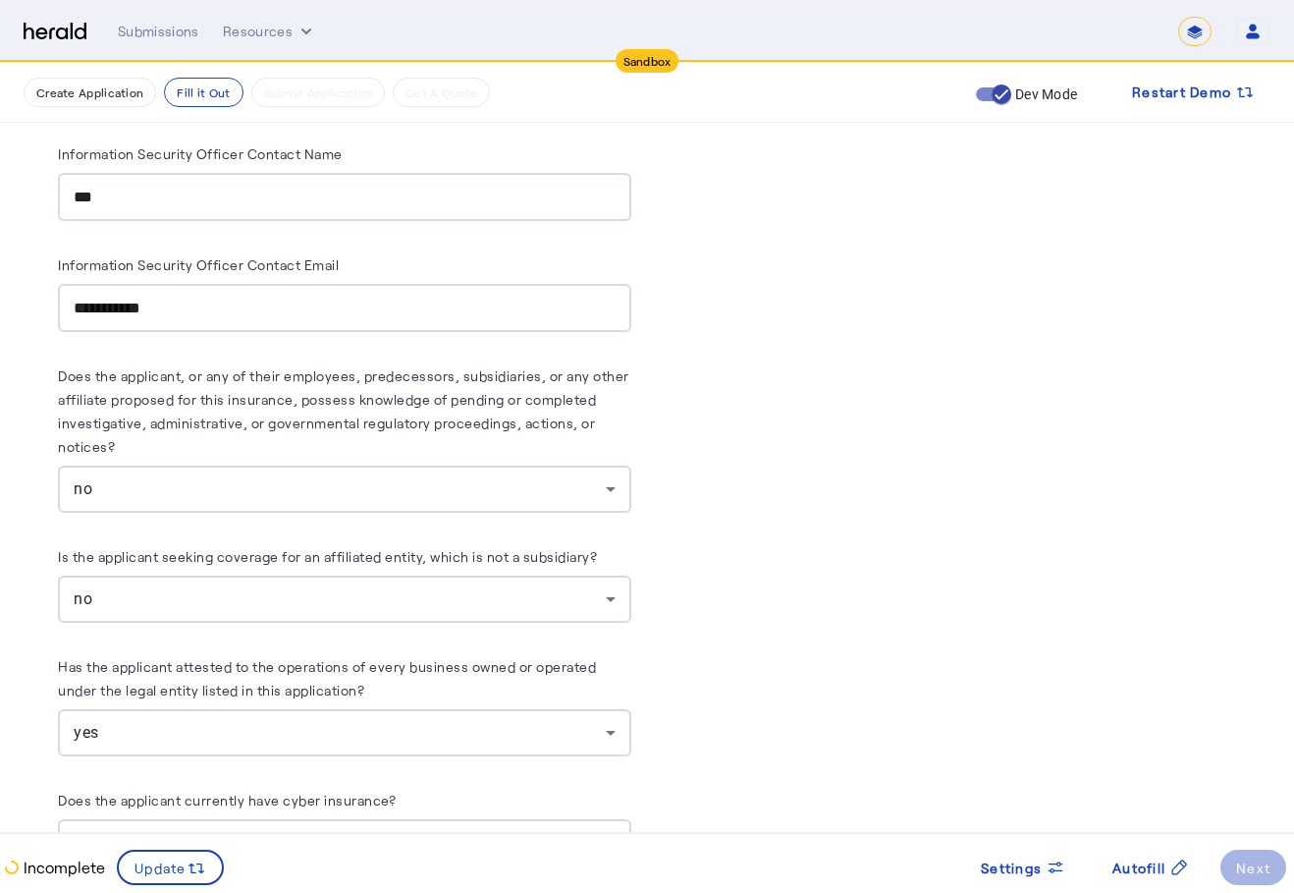
scroll to position [11193, 0]
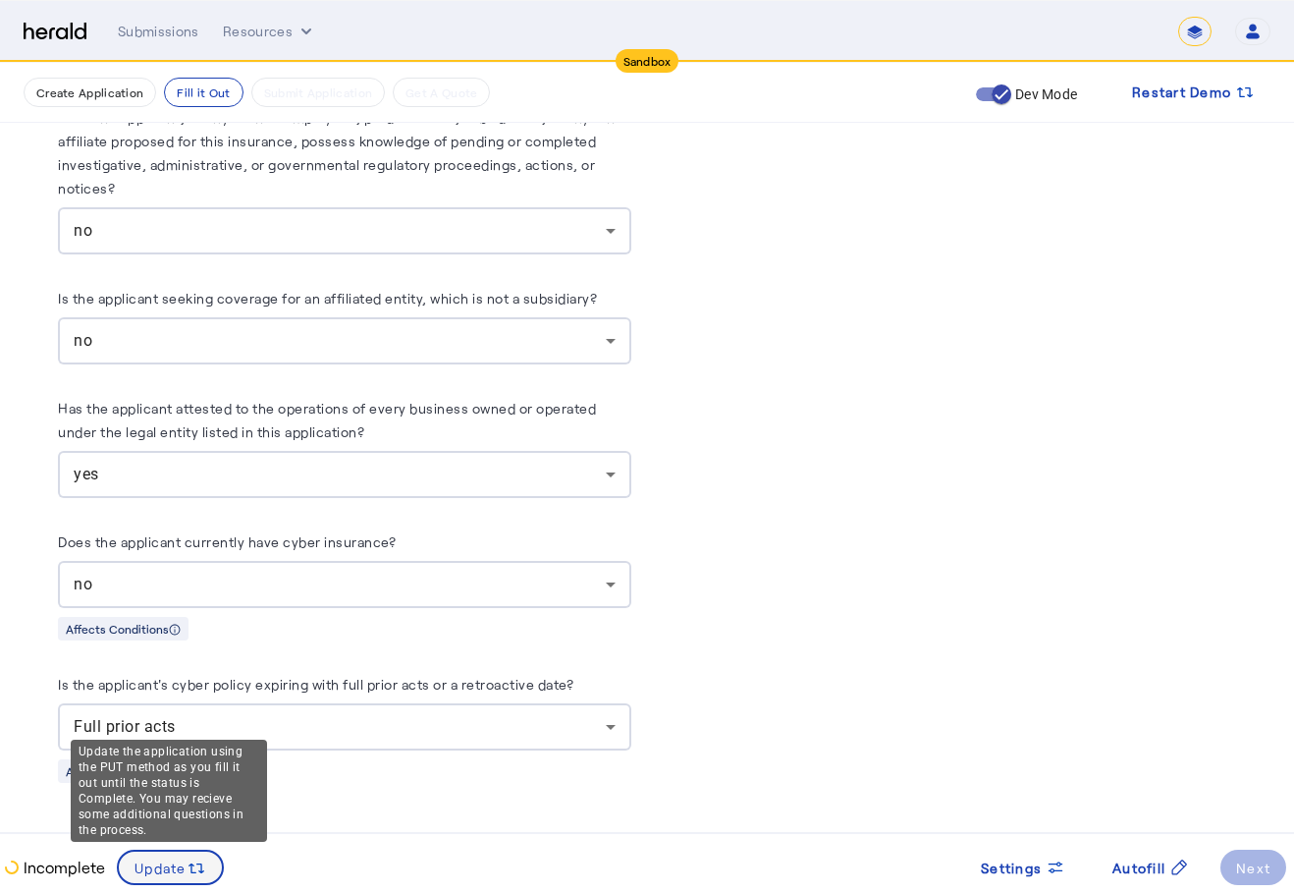
click at [171, 861] on span "Update" at bounding box center [161, 867] width 52 height 21
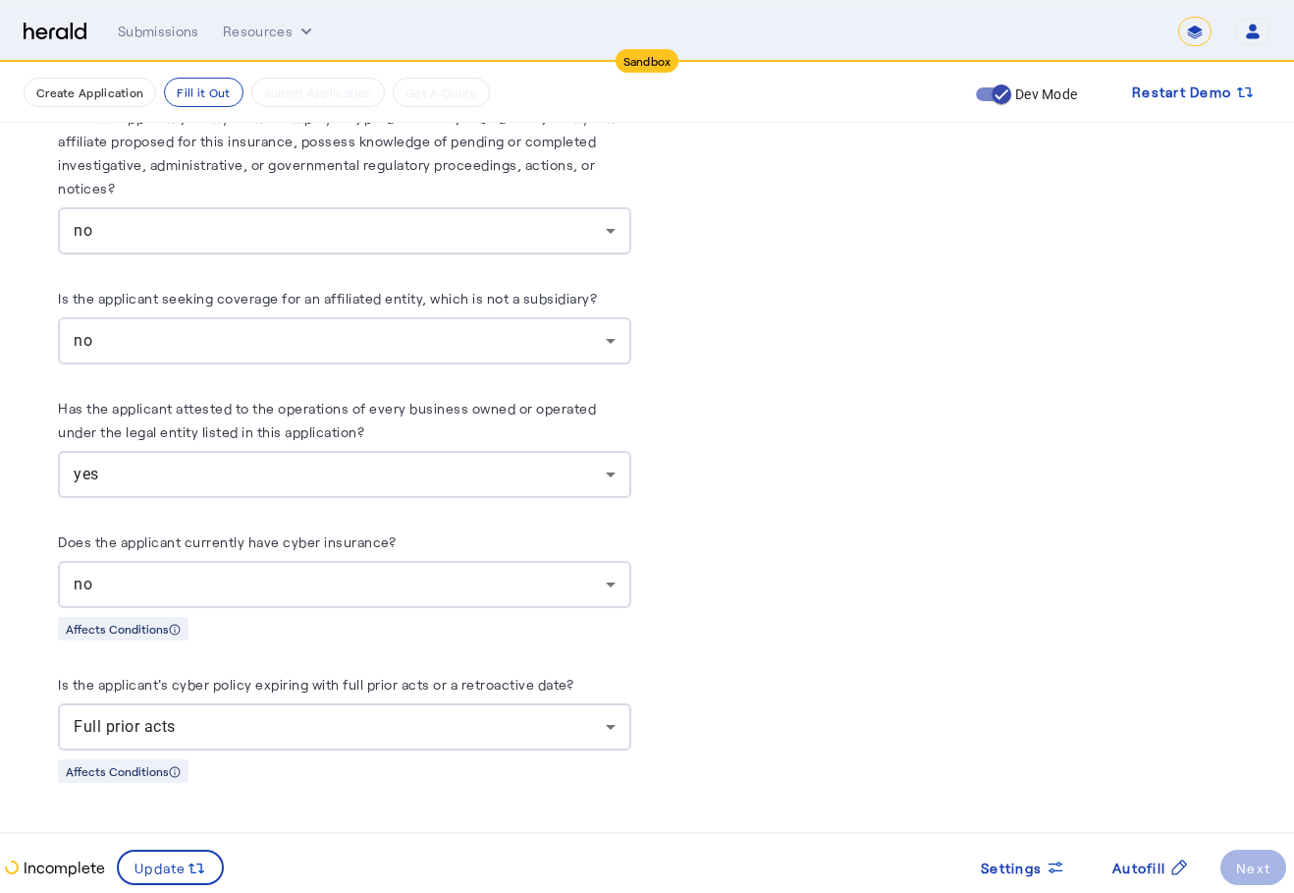
scroll to position [0, 0]
click at [1026, 866] on span "Settings" at bounding box center [1011, 867] width 61 height 21
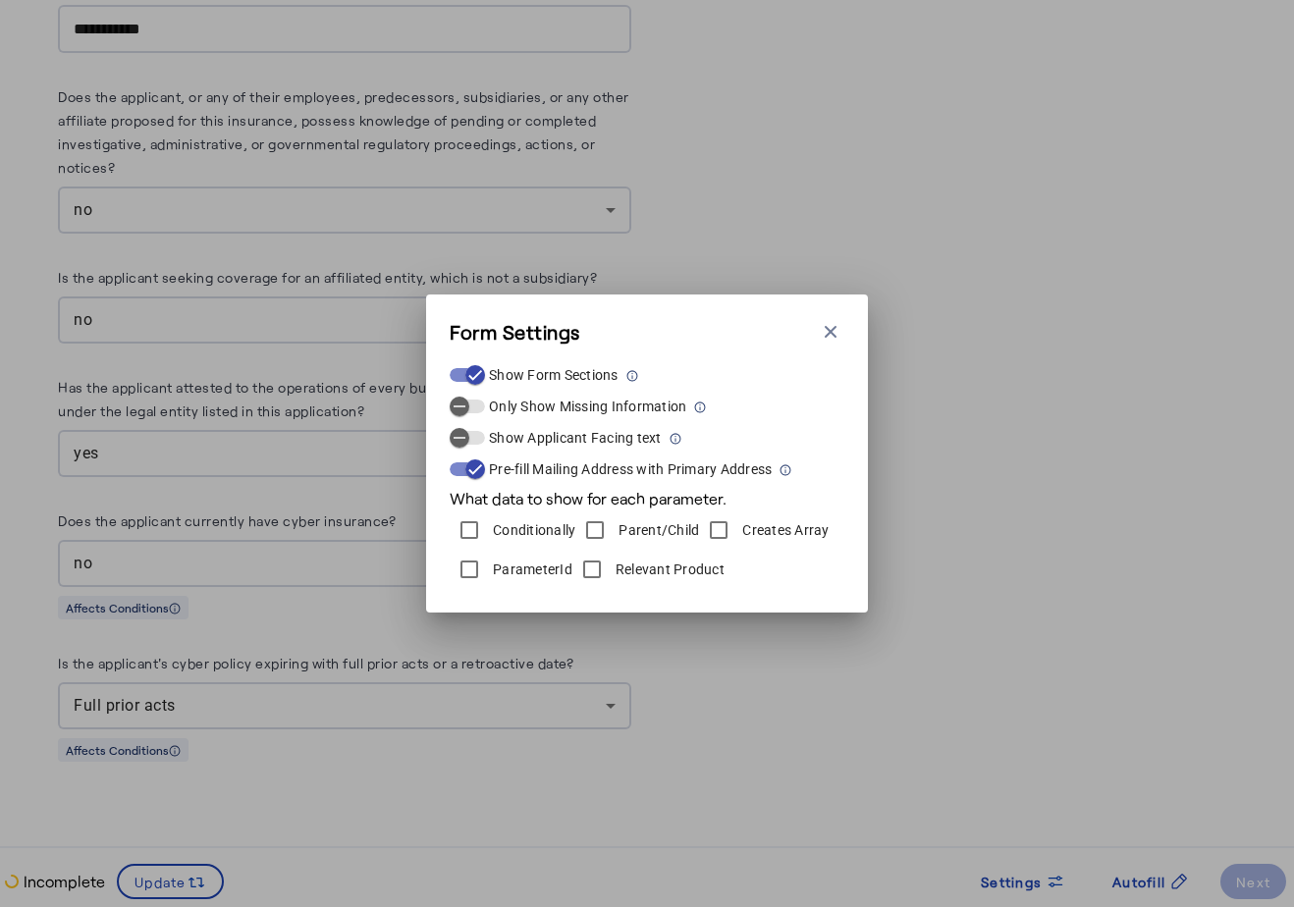
click at [829, 314] on div "Form Settings Close modal Show Form Sections Only Show Missing Information Show…" at bounding box center [647, 454] width 442 height 318
click at [832, 328] on icon "button" at bounding box center [831, 332] width 20 height 20
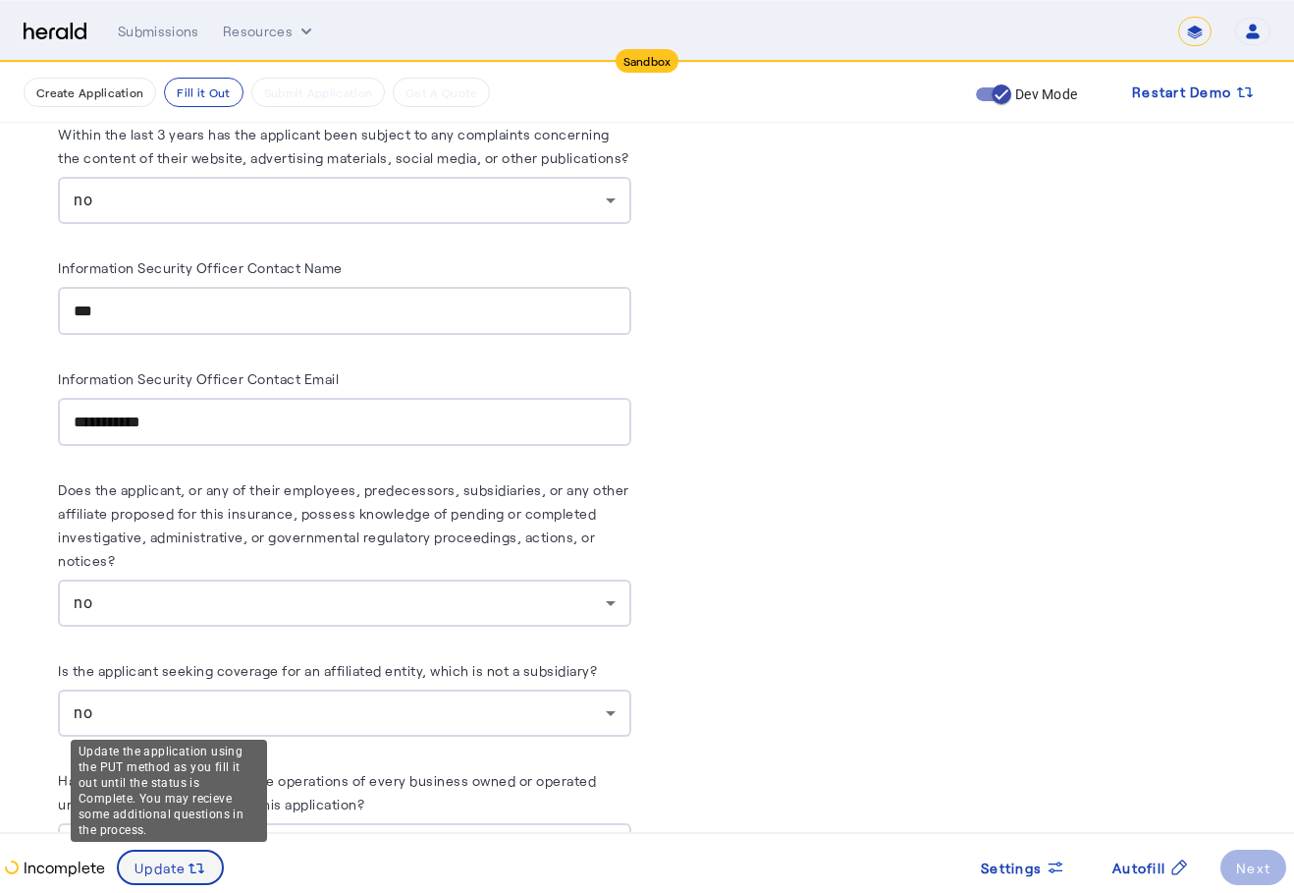
click at [181, 869] on span "Update" at bounding box center [161, 867] width 52 height 21
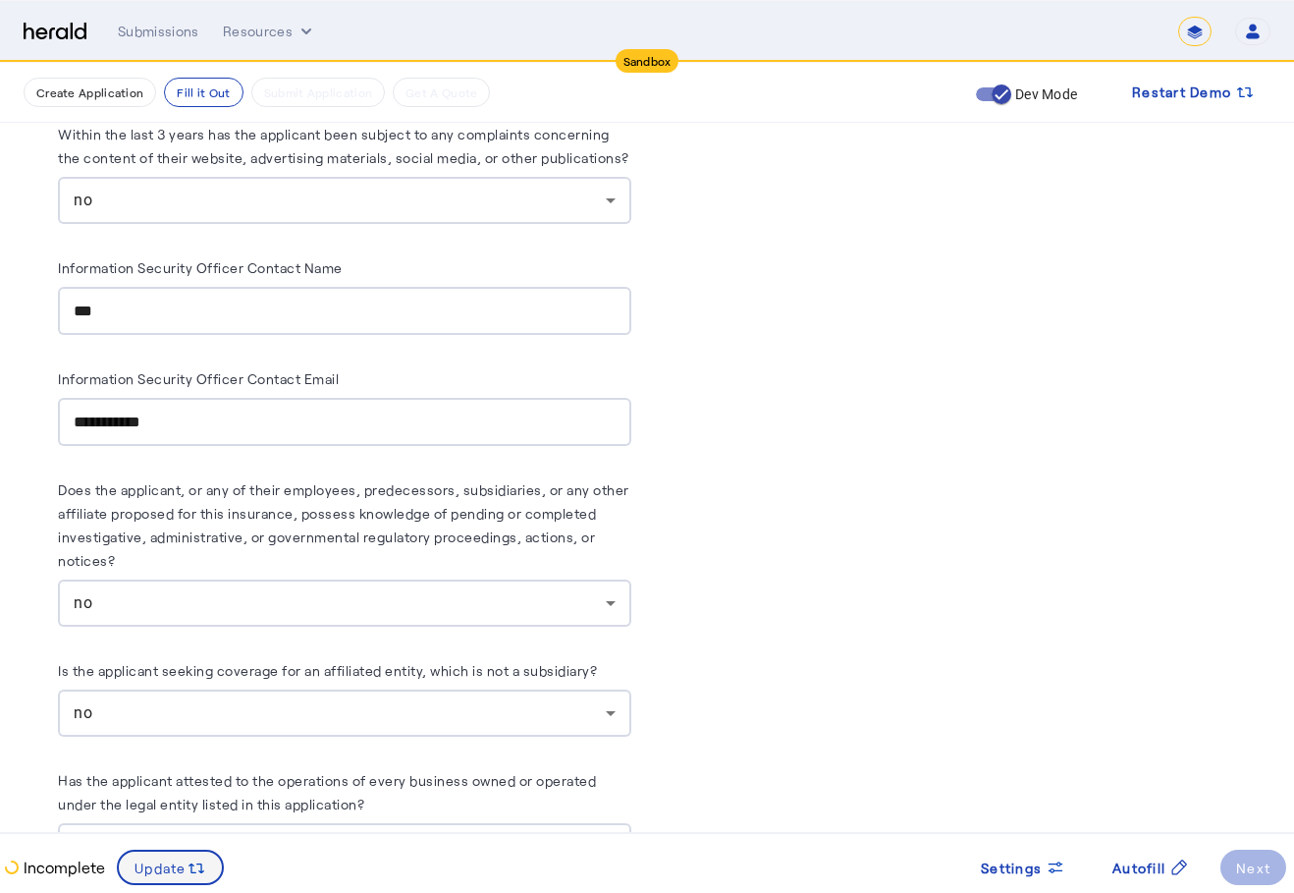
scroll to position [0, 0]
click at [84, 864] on p "Incomplete" at bounding box center [62, 867] width 85 height 24
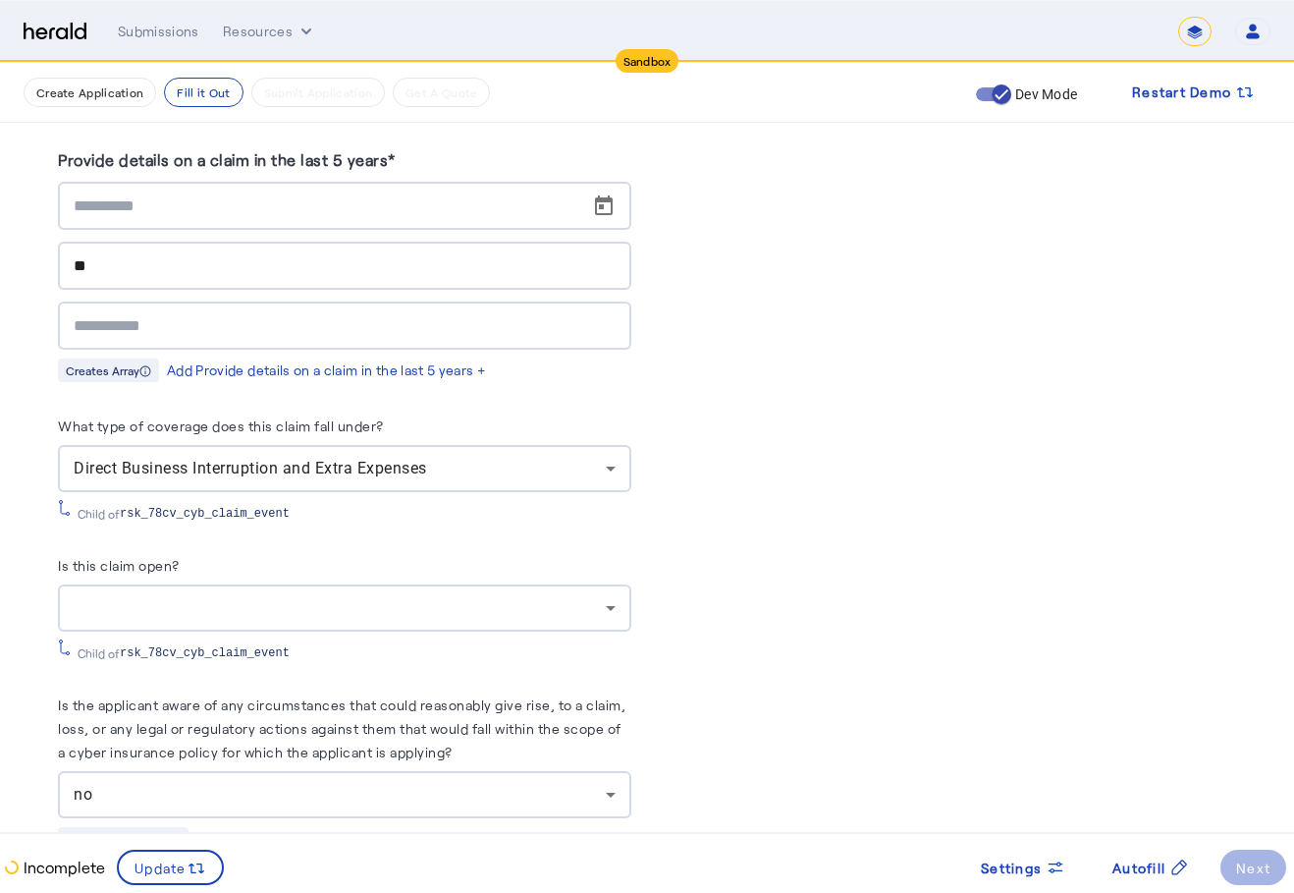
scroll to position [8738, 0]
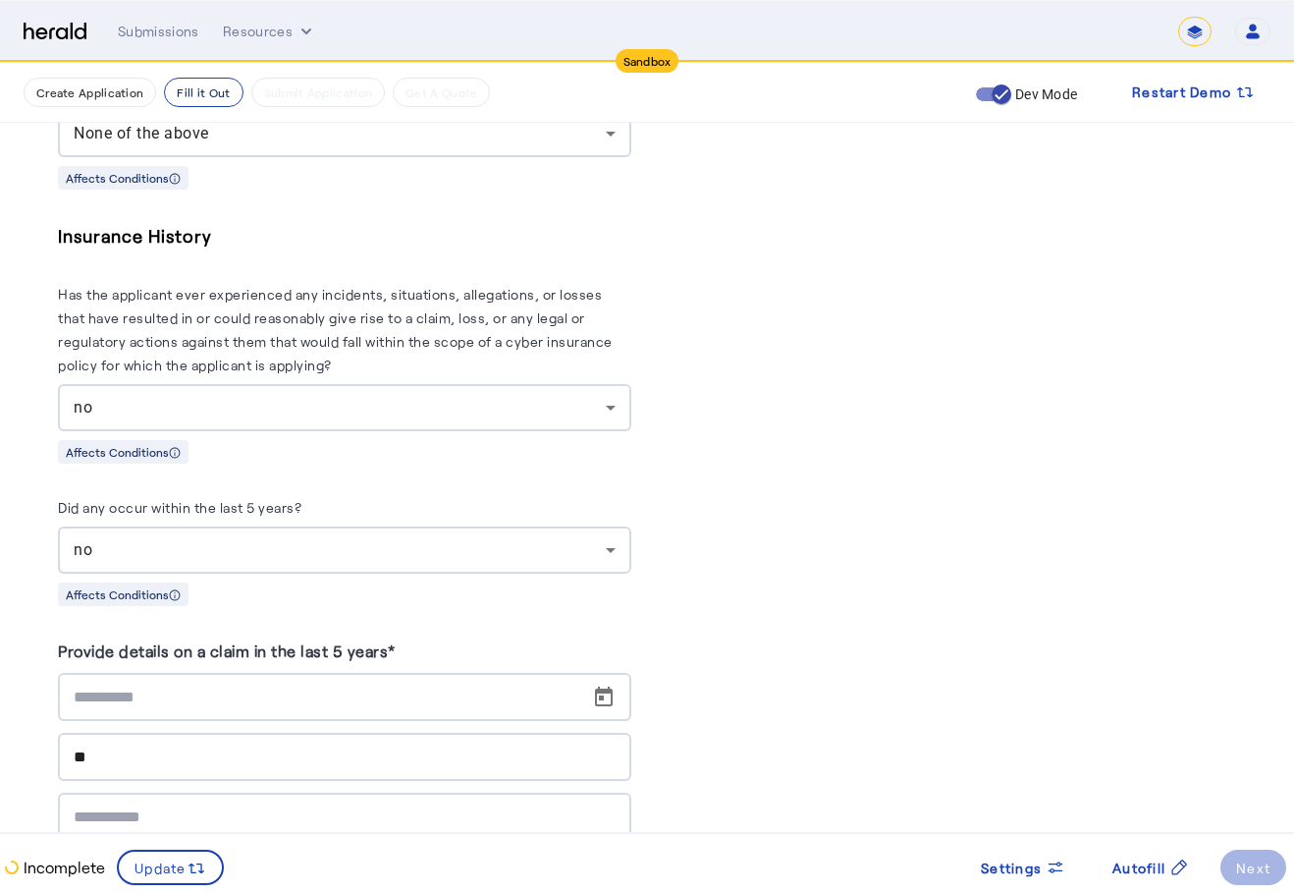
click at [192, 92] on button "Fill it Out" at bounding box center [203, 92] width 79 height 29
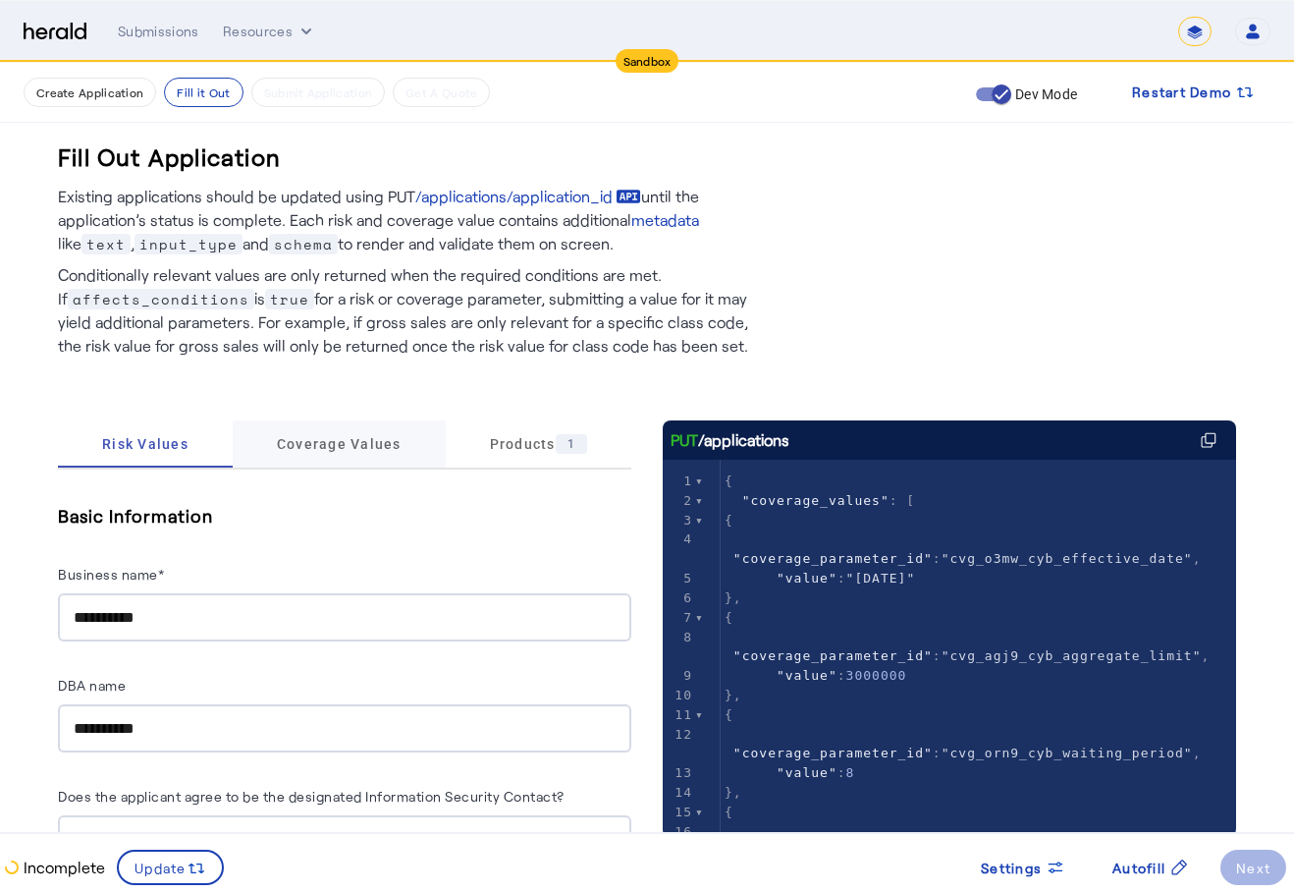
click at [348, 437] on span "Coverage Values" at bounding box center [339, 444] width 125 height 14
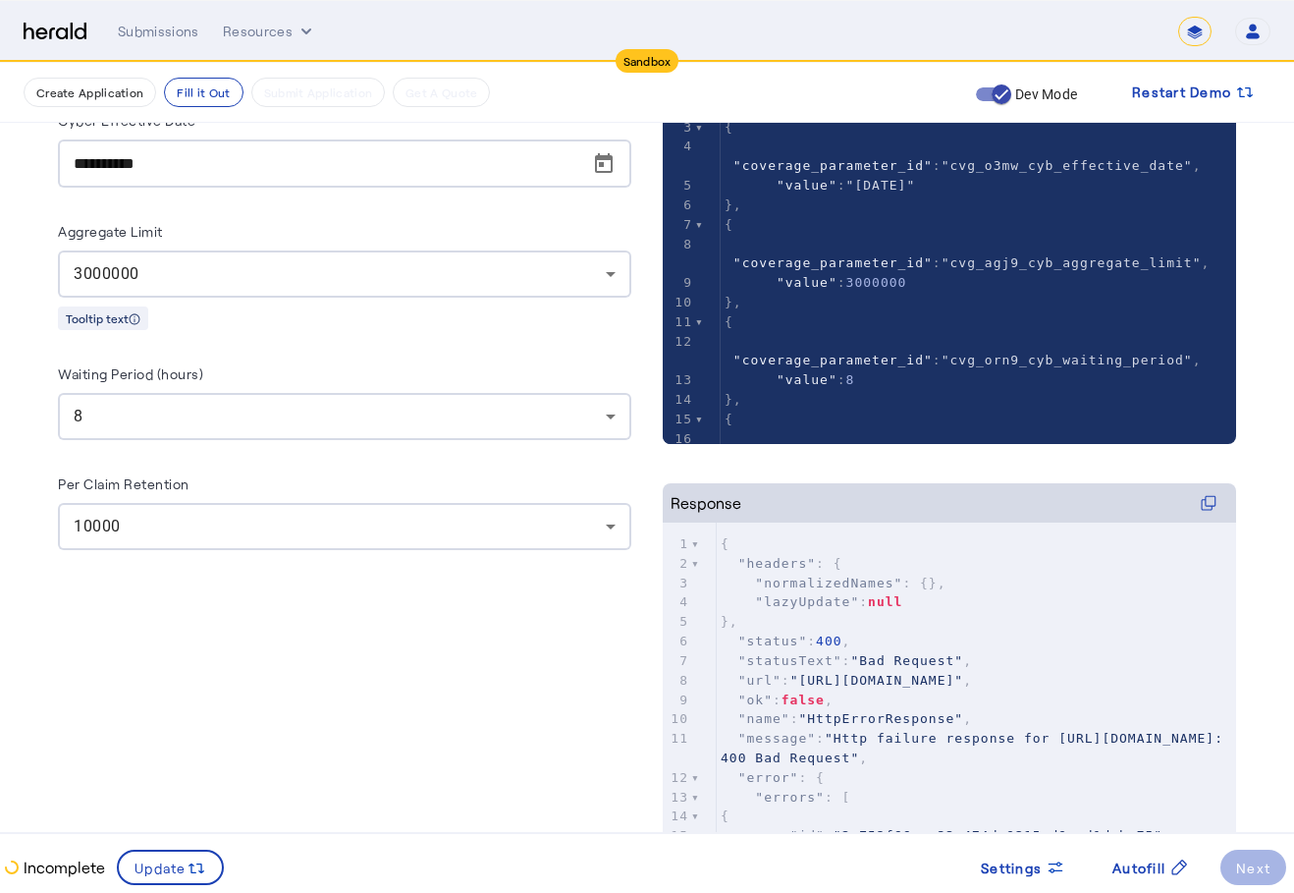
scroll to position [196, 0]
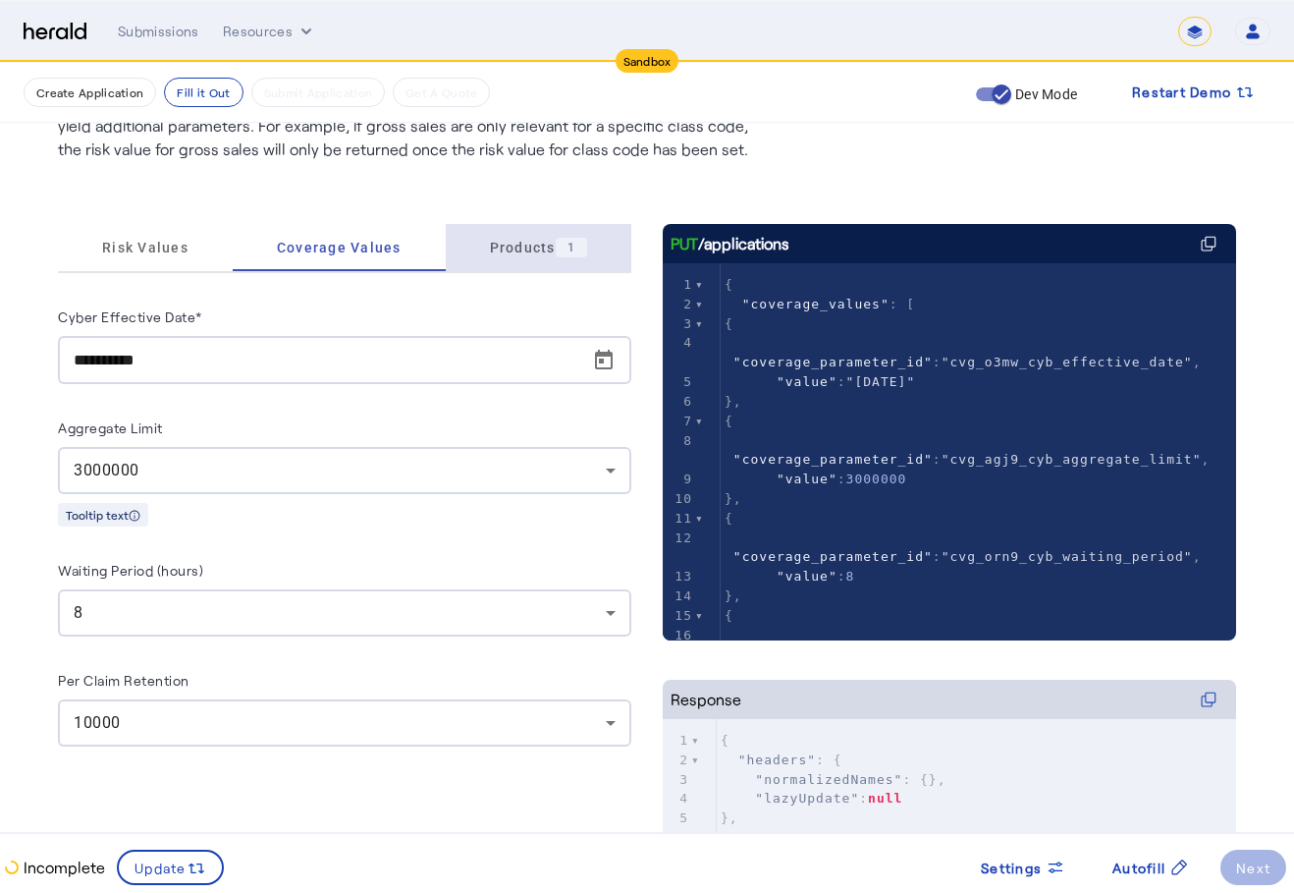
click at [526, 239] on span "Products 1" at bounding box center [538, 248] width 97 height 20
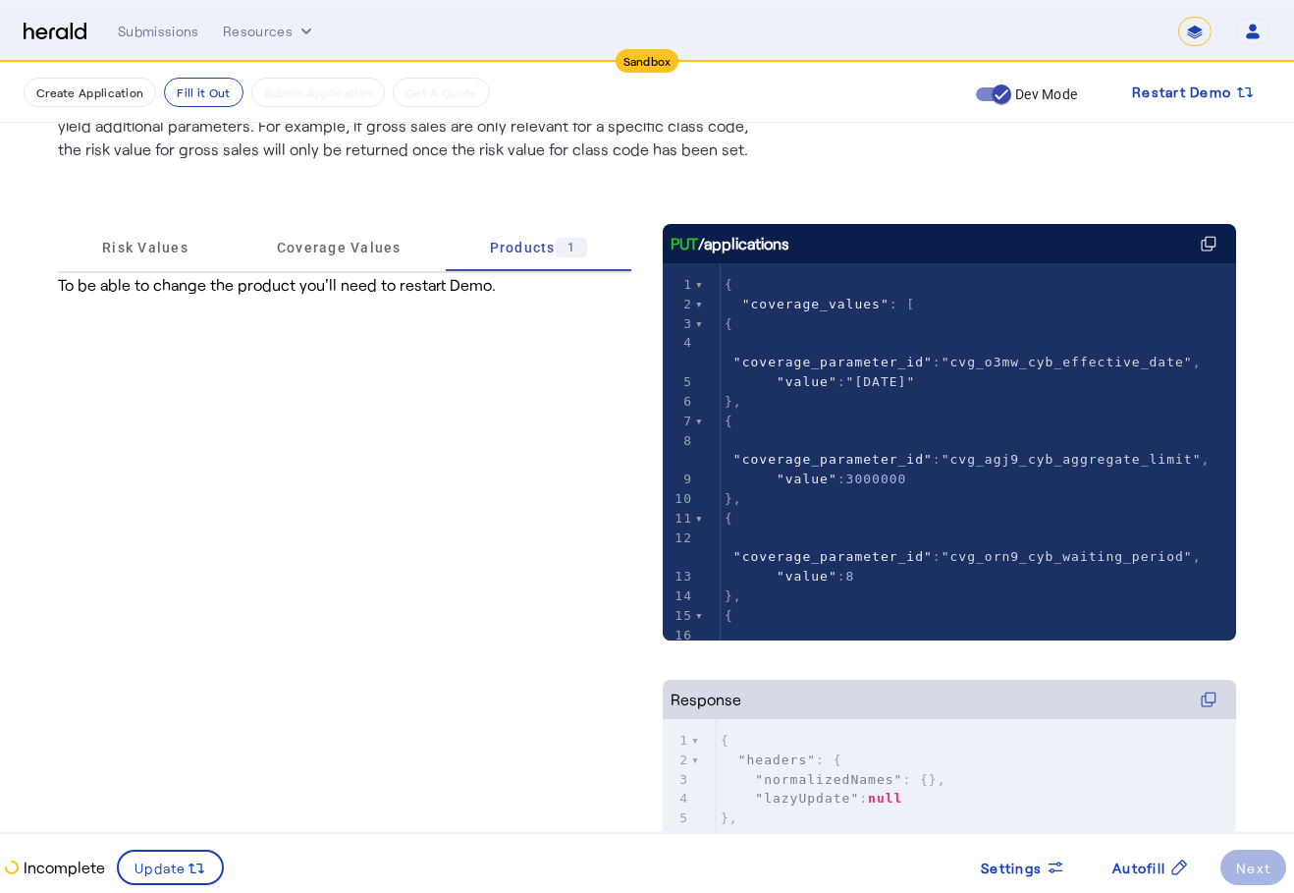
click at [777, 779] on span ""normalizedNames"" at bounding box center [828, 779] width 147 height 15
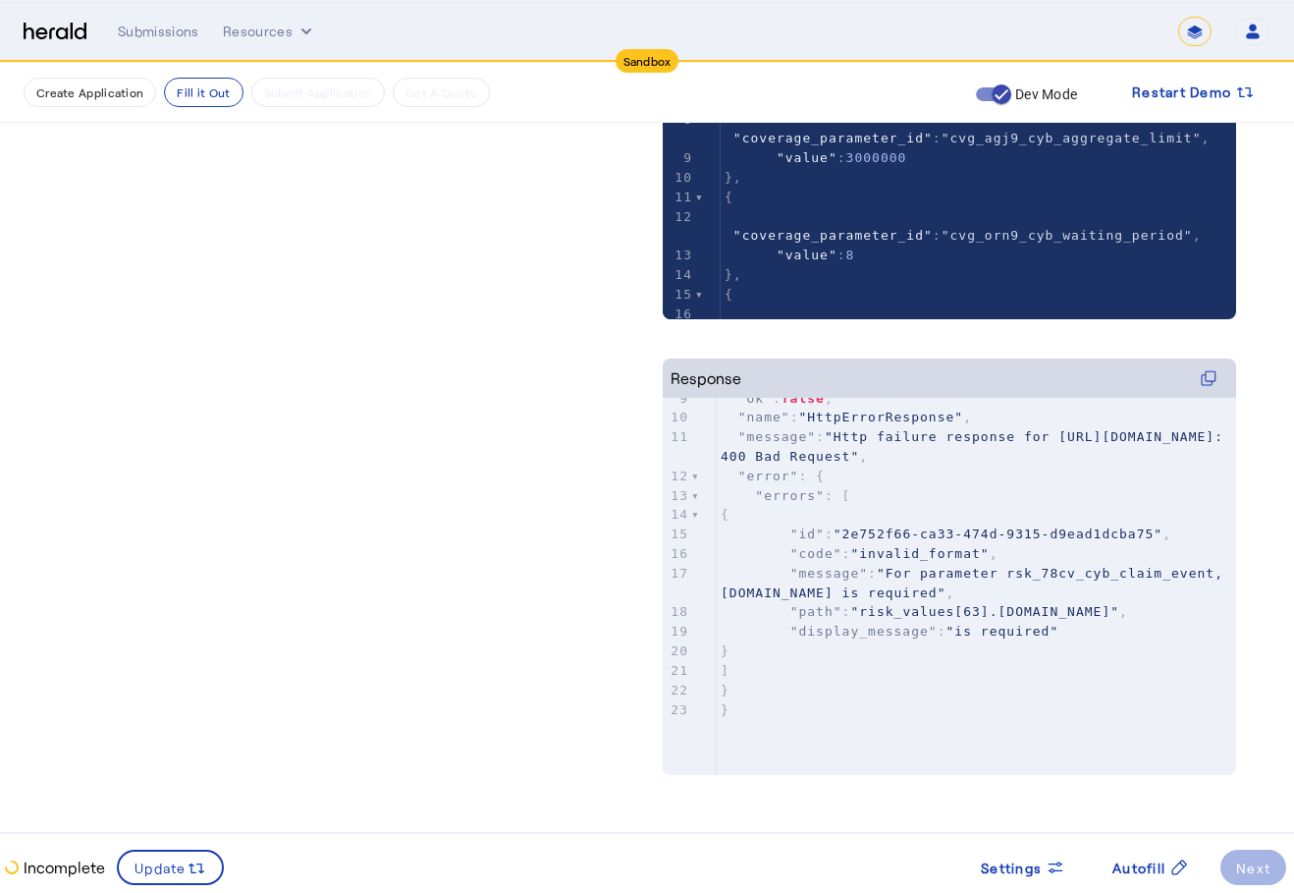
scroll to position [0, 0]
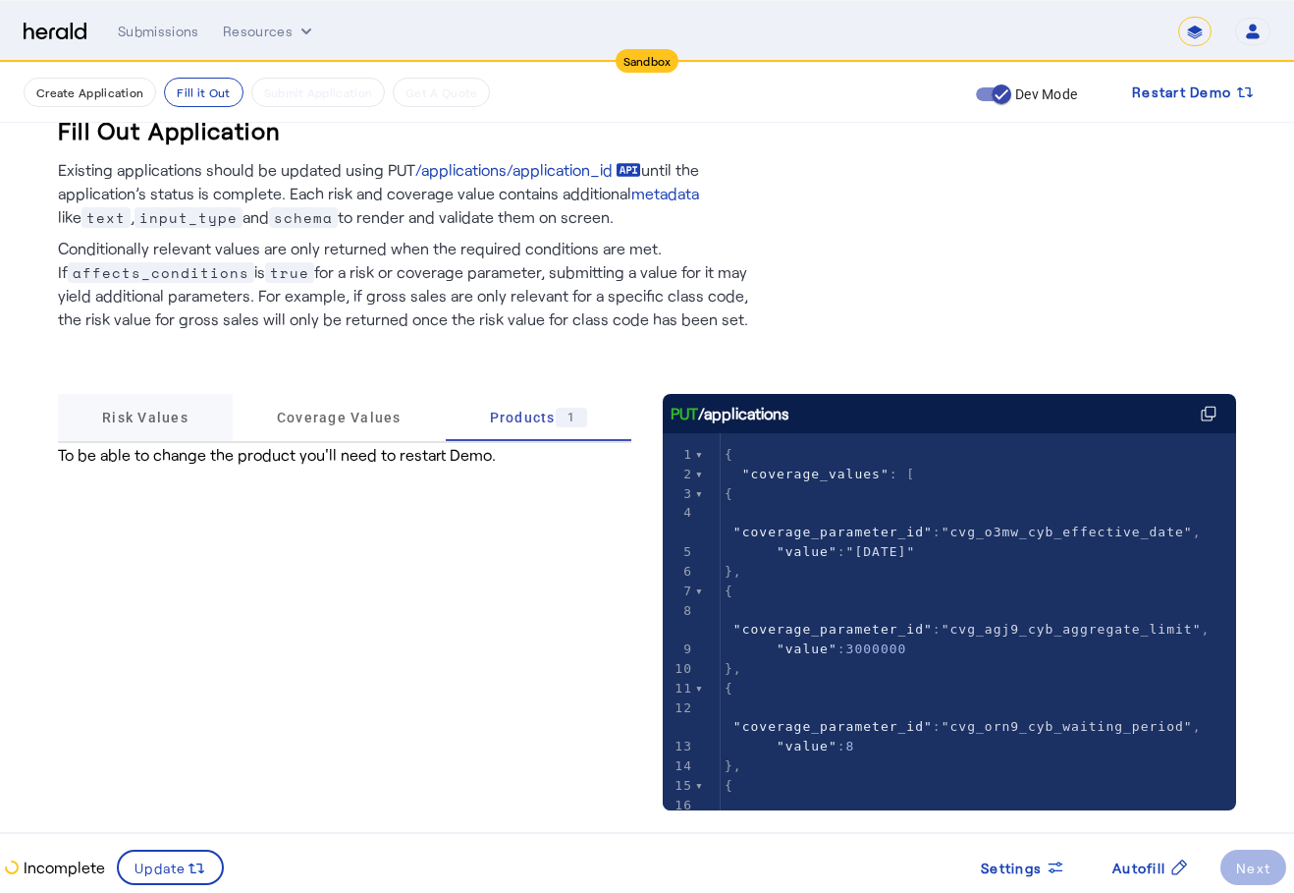
click at [162, 424] on span "Risk Values" at bounding box center [145, 417] width 86 height 14
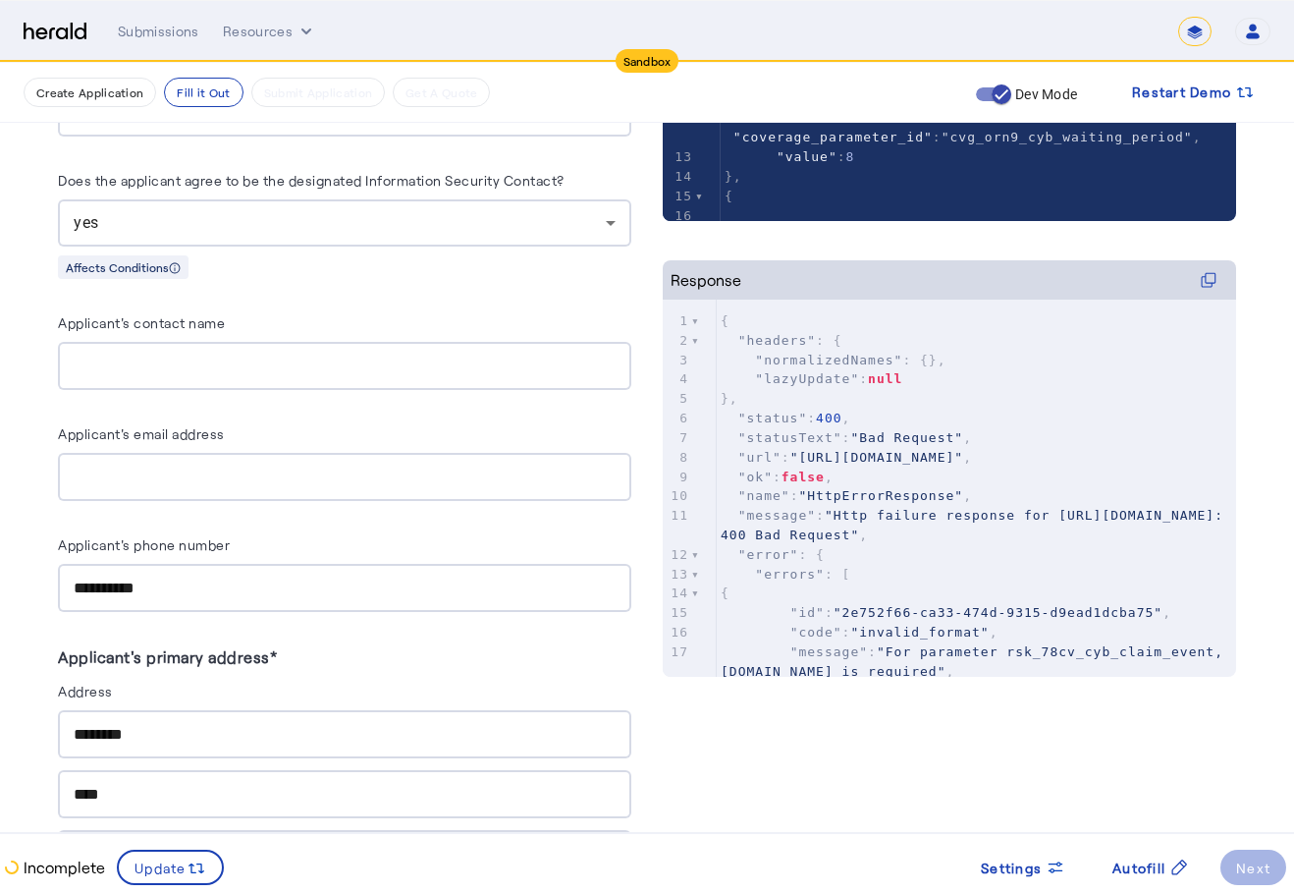
click at [415, 349] on div at bounding box center [345, 366] width 542 height 48
click at [355, 483] on input "Applicant's email address" at bounding box center [345, 477] width 542 height 24
type input "**********"
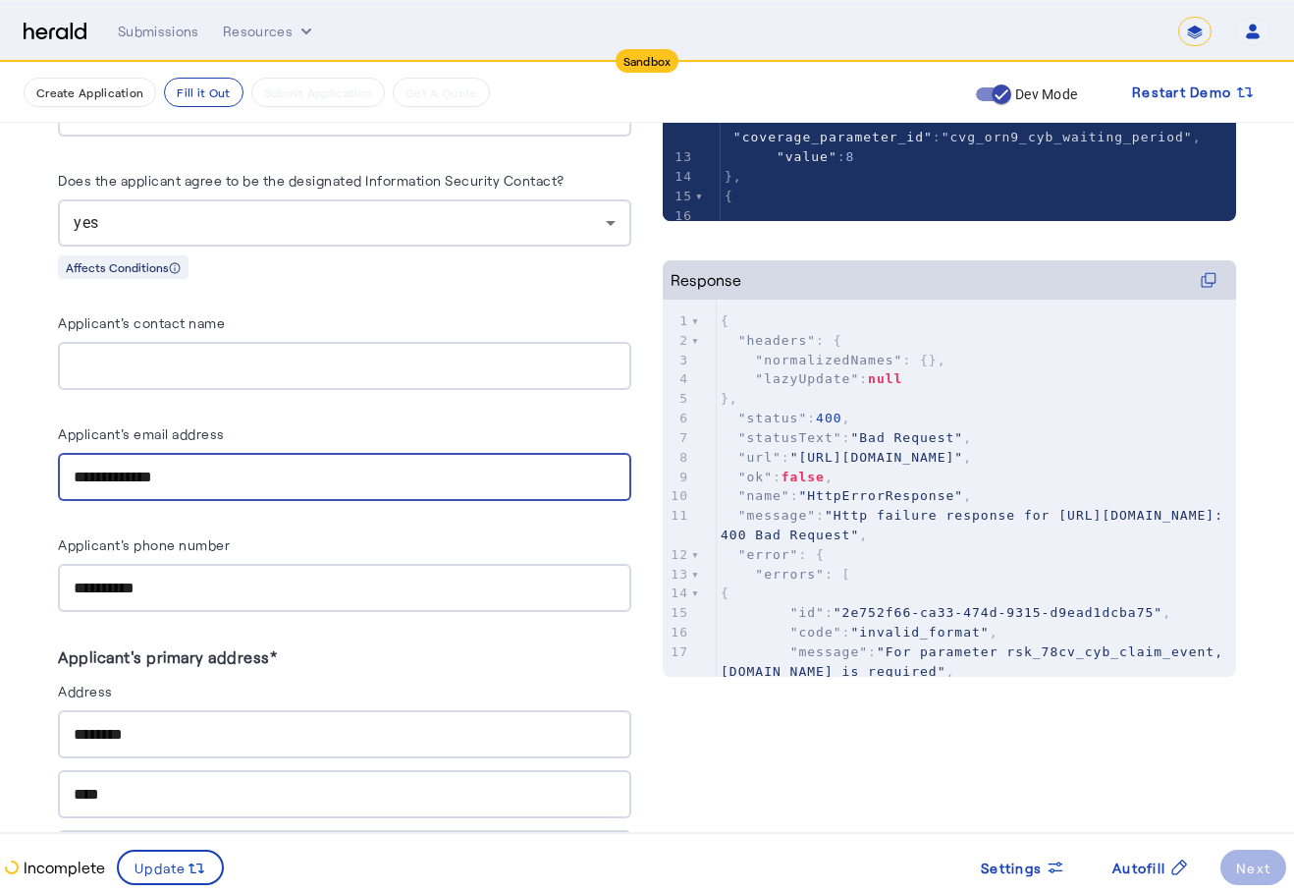
type input "****"
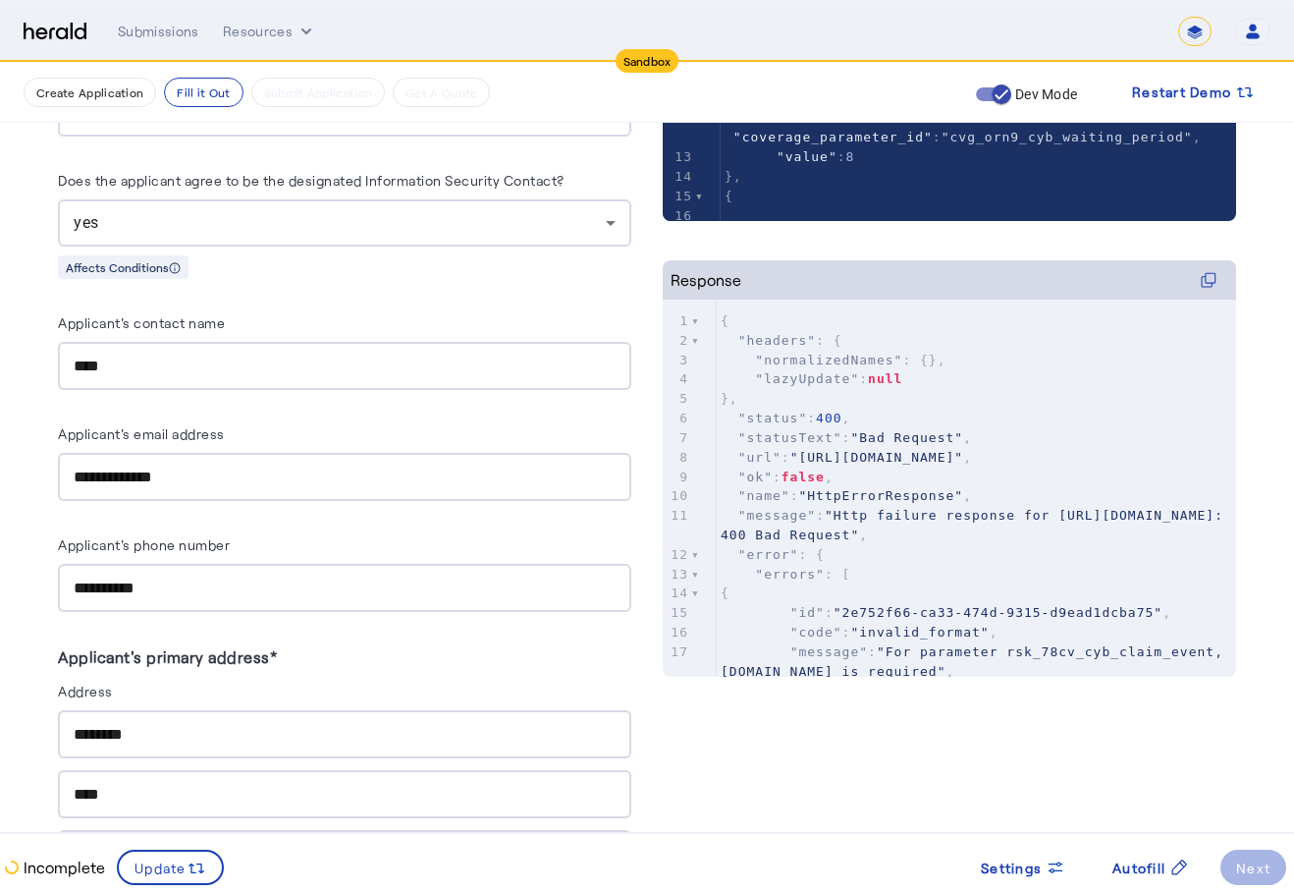
drag, startPoint x: 427, startPoint y: 278, endPoint x: 417, endPoint y: 290, distance: 15.3
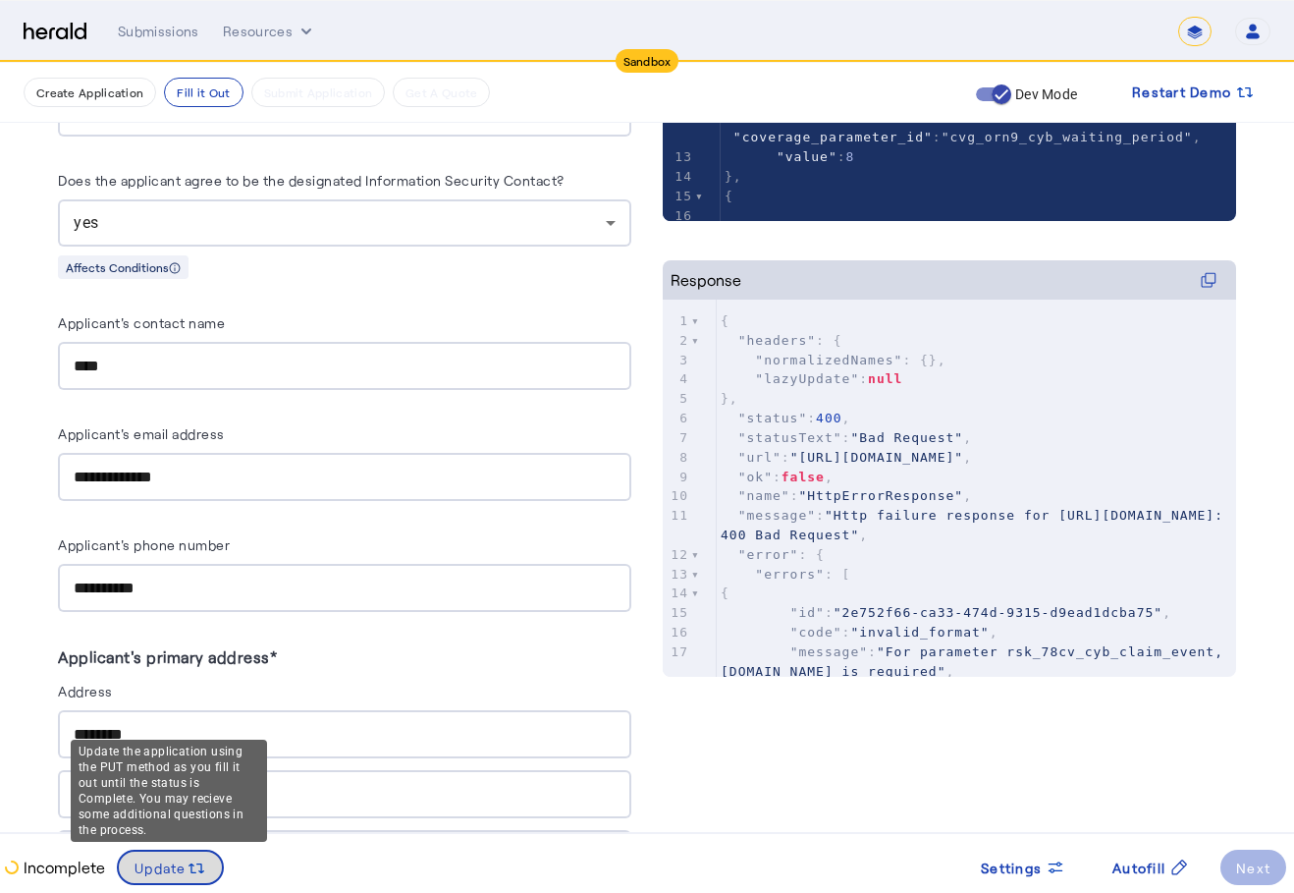
click at [185, 862] on span "Update" at bounding box center [161, 867] width 52 height 21
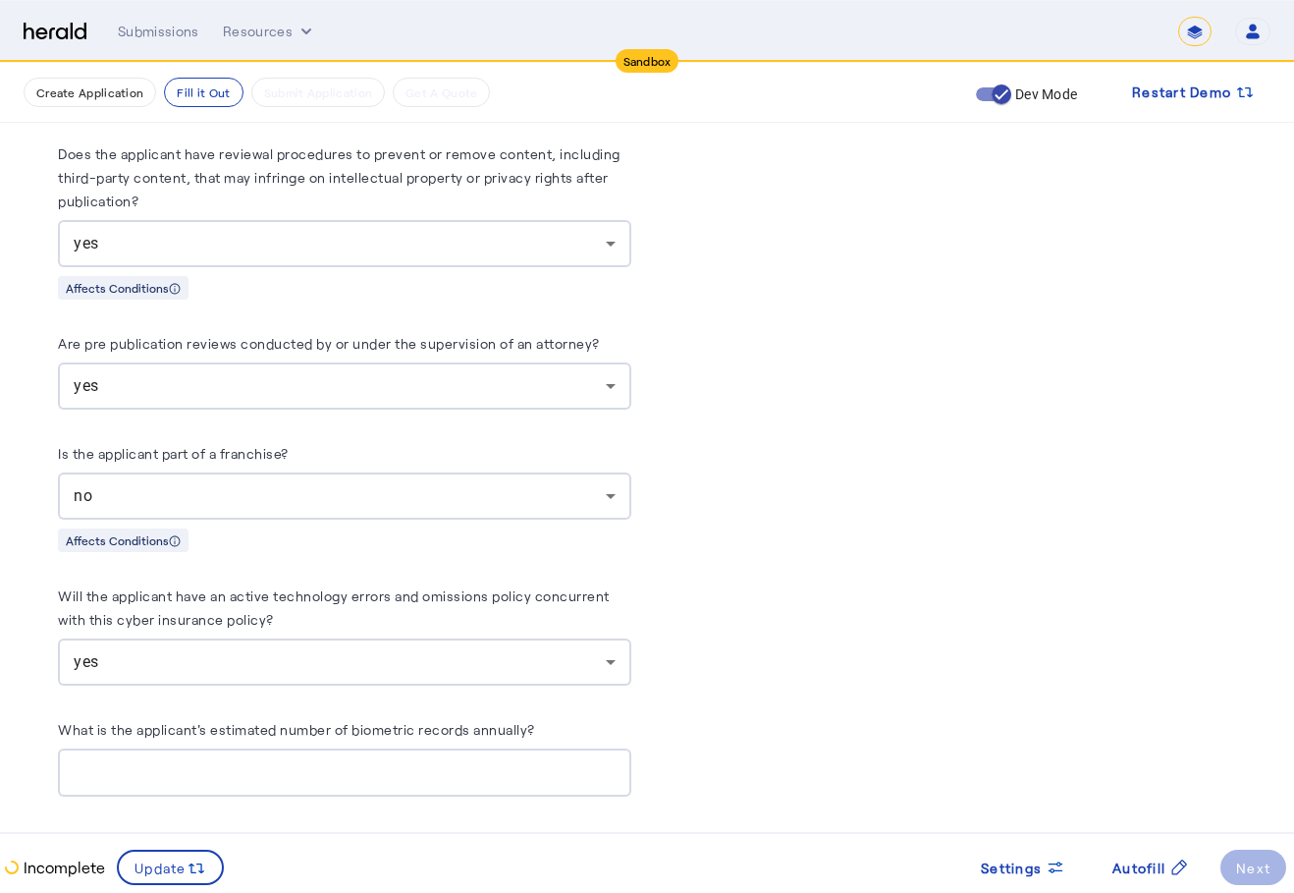
scroll to position [4838, 0]
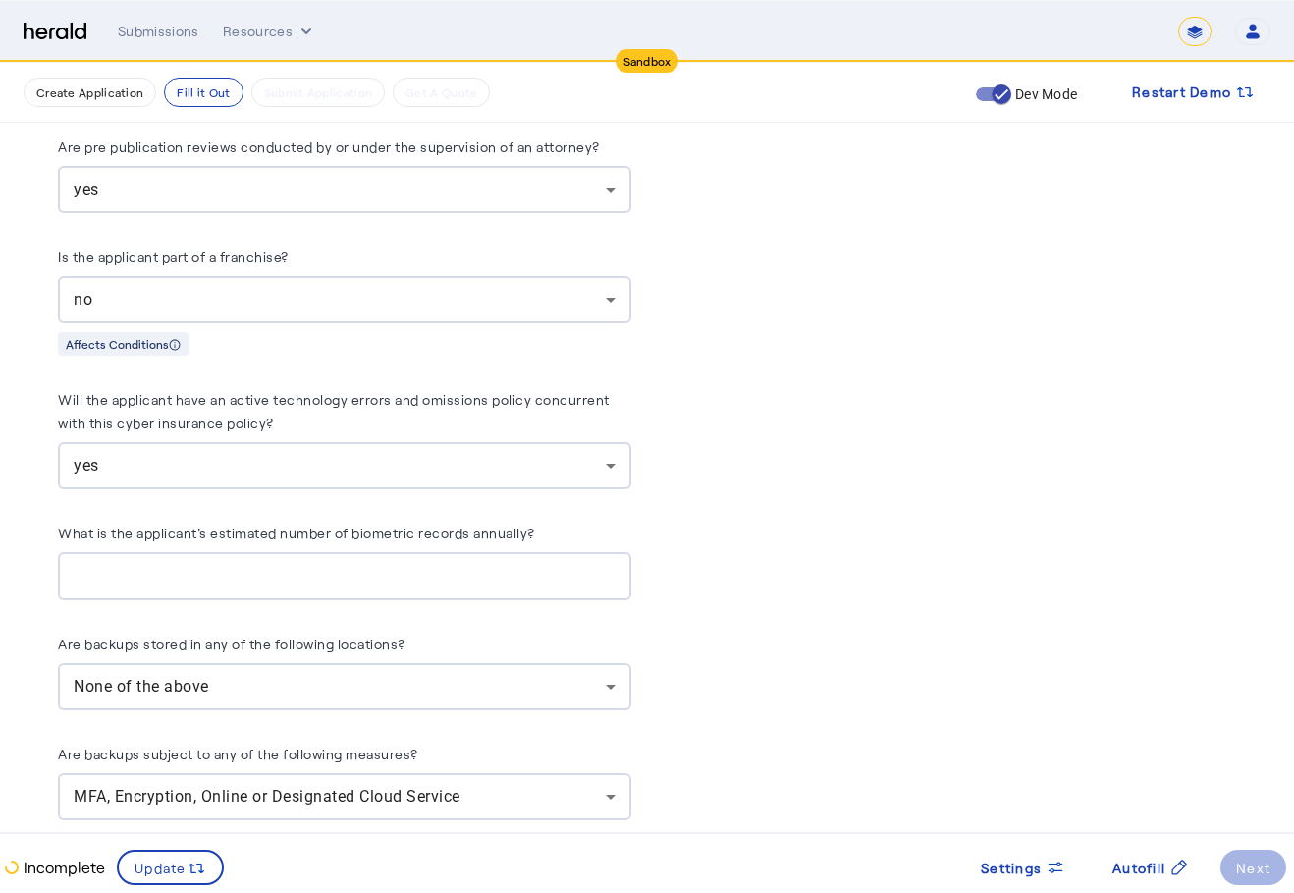
click at [403, 574] on div at bounding box center [345, 576] width 542 height 48
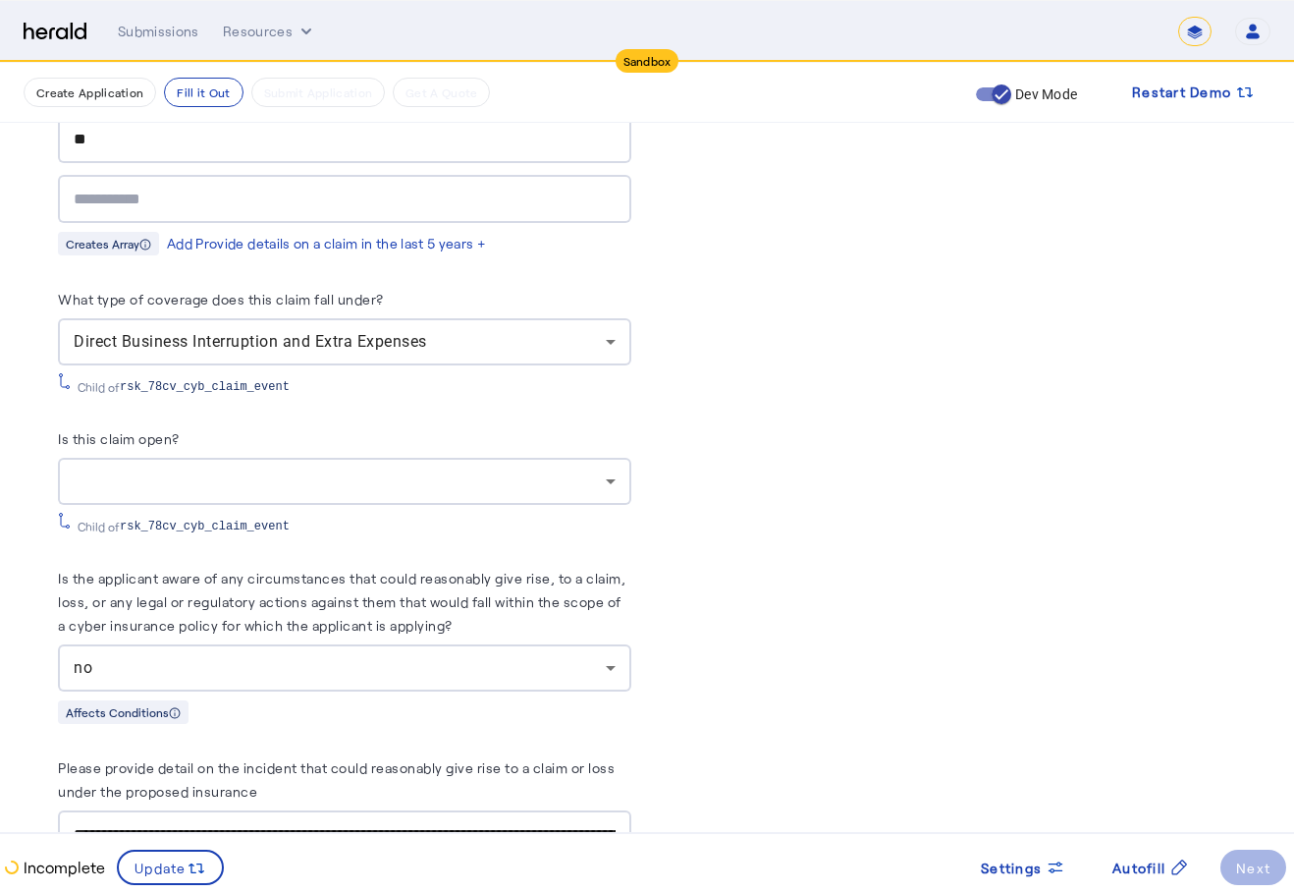
scroll to position [9257, 0]
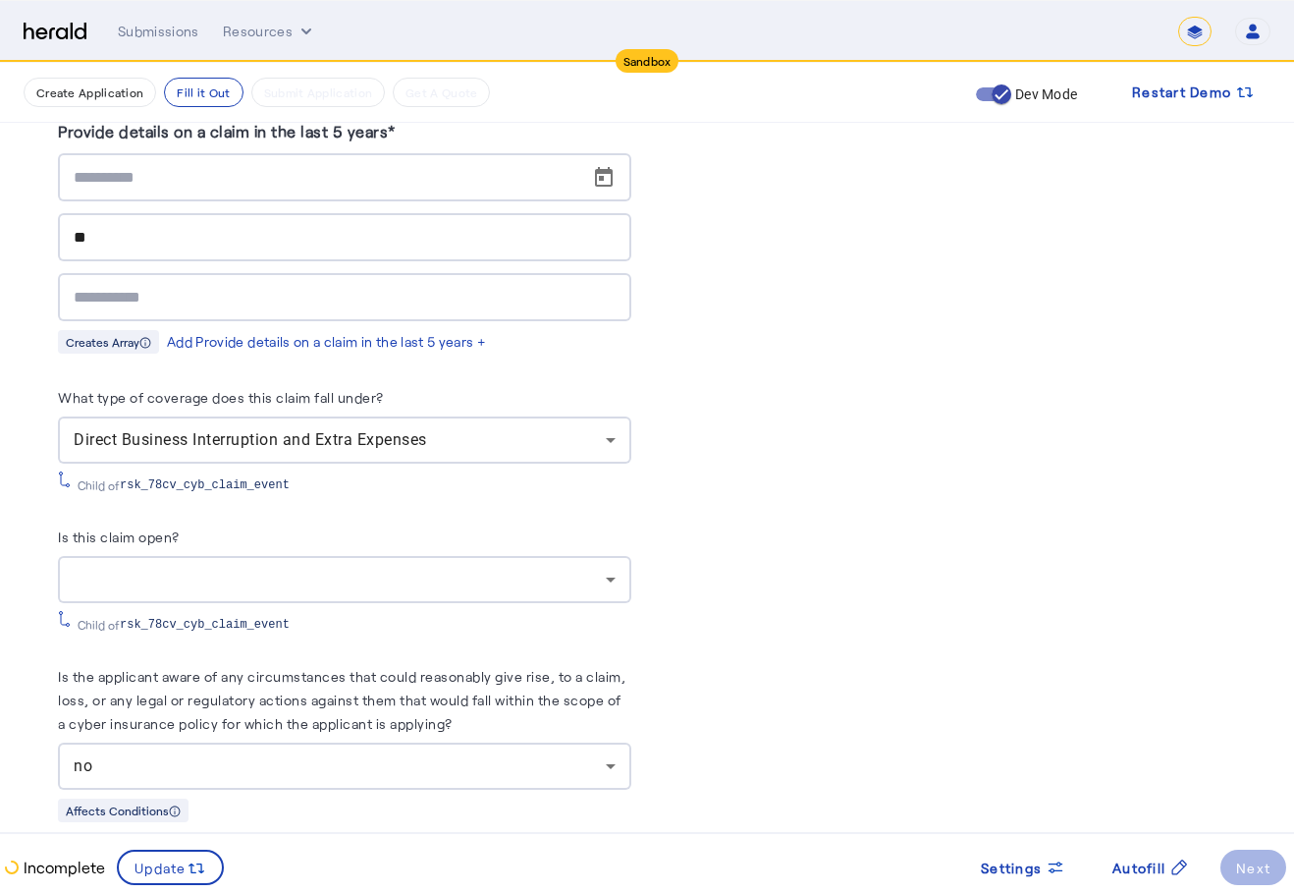
click at [324, 575] on div at bounding box center [340, 580] width 532 height 24
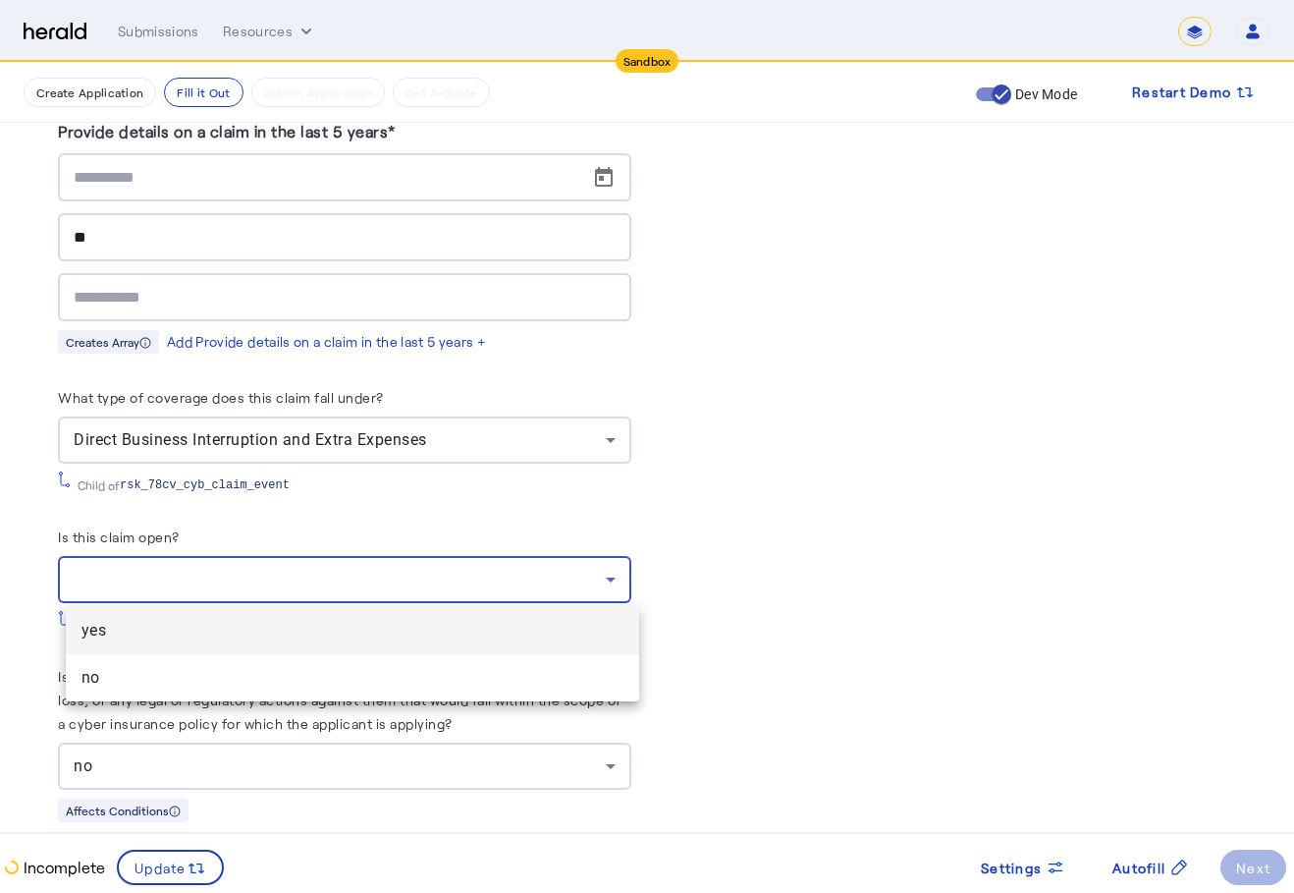
drag, startPoint x: 170, startPoint y: 702, endPoint x: 175, endPoint y: 682, distance: 20.2
click at [170, 700] on div "yes no" at bounding box center [647, 446] width 1294 height 893
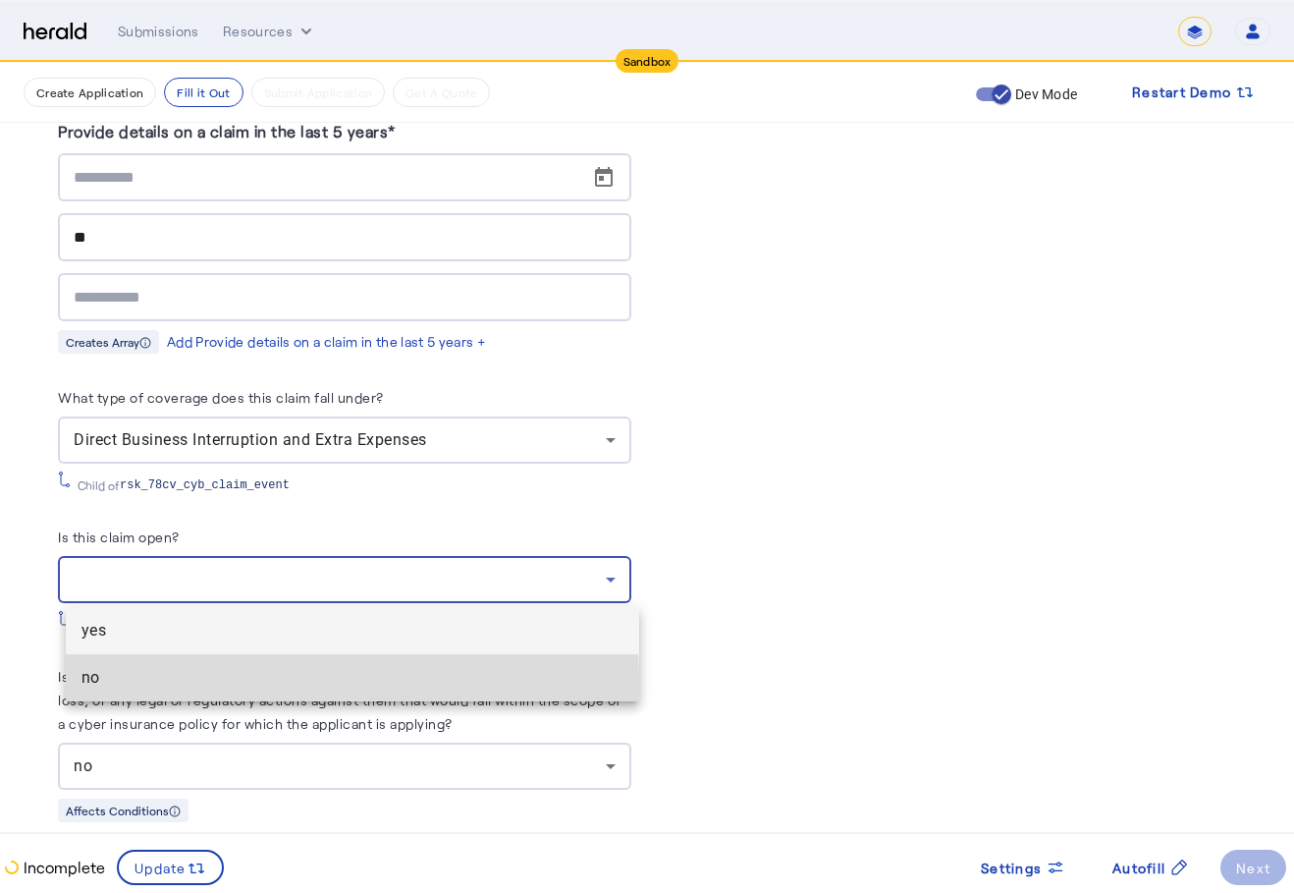
click at [176, 682] on span "no" at bounding box center [353, 678] width 542 height 24
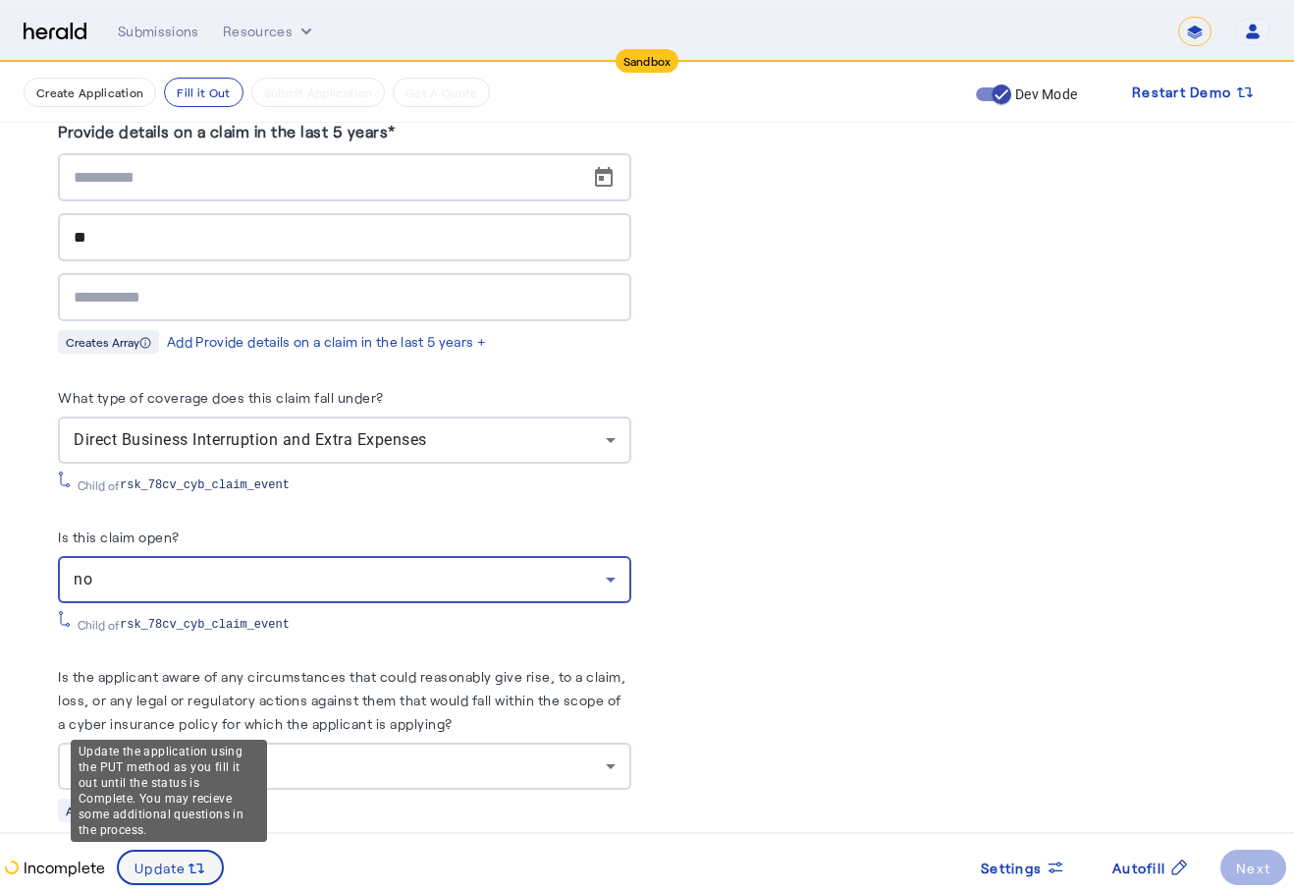
click at [185, 883] on span at bounding box center [170, 867] width 103 height 47
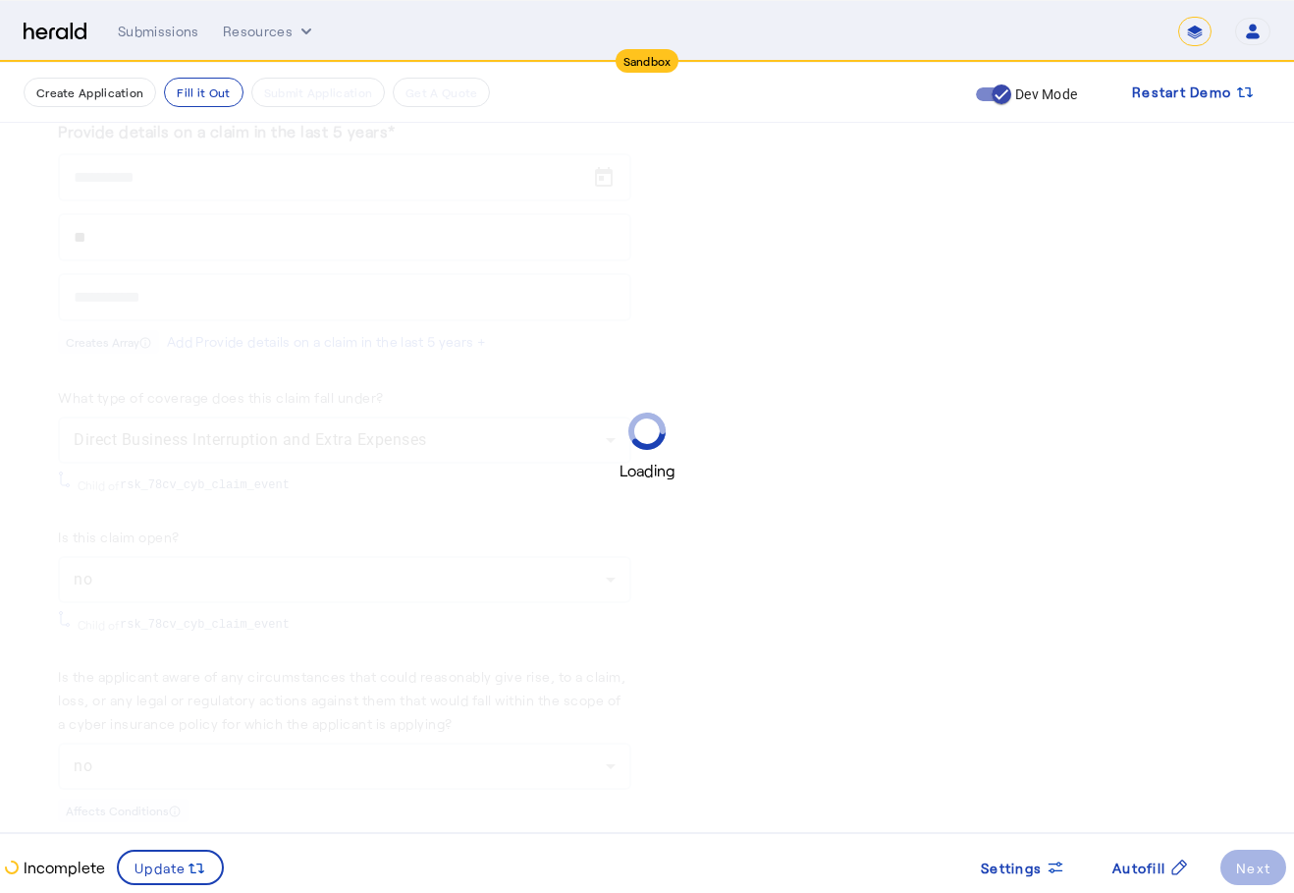
scroll to position [0, 0]
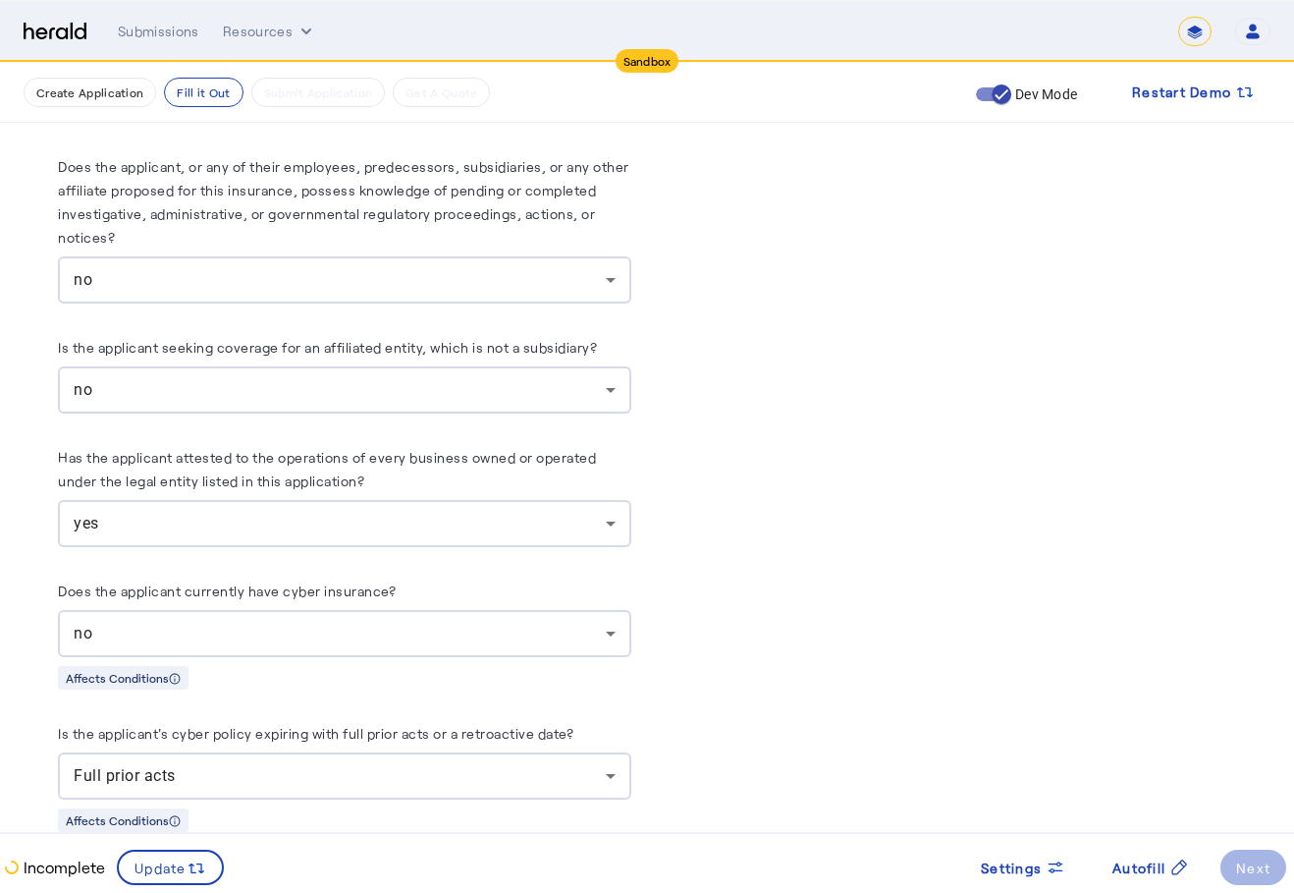
scroll to position [11193, 0]
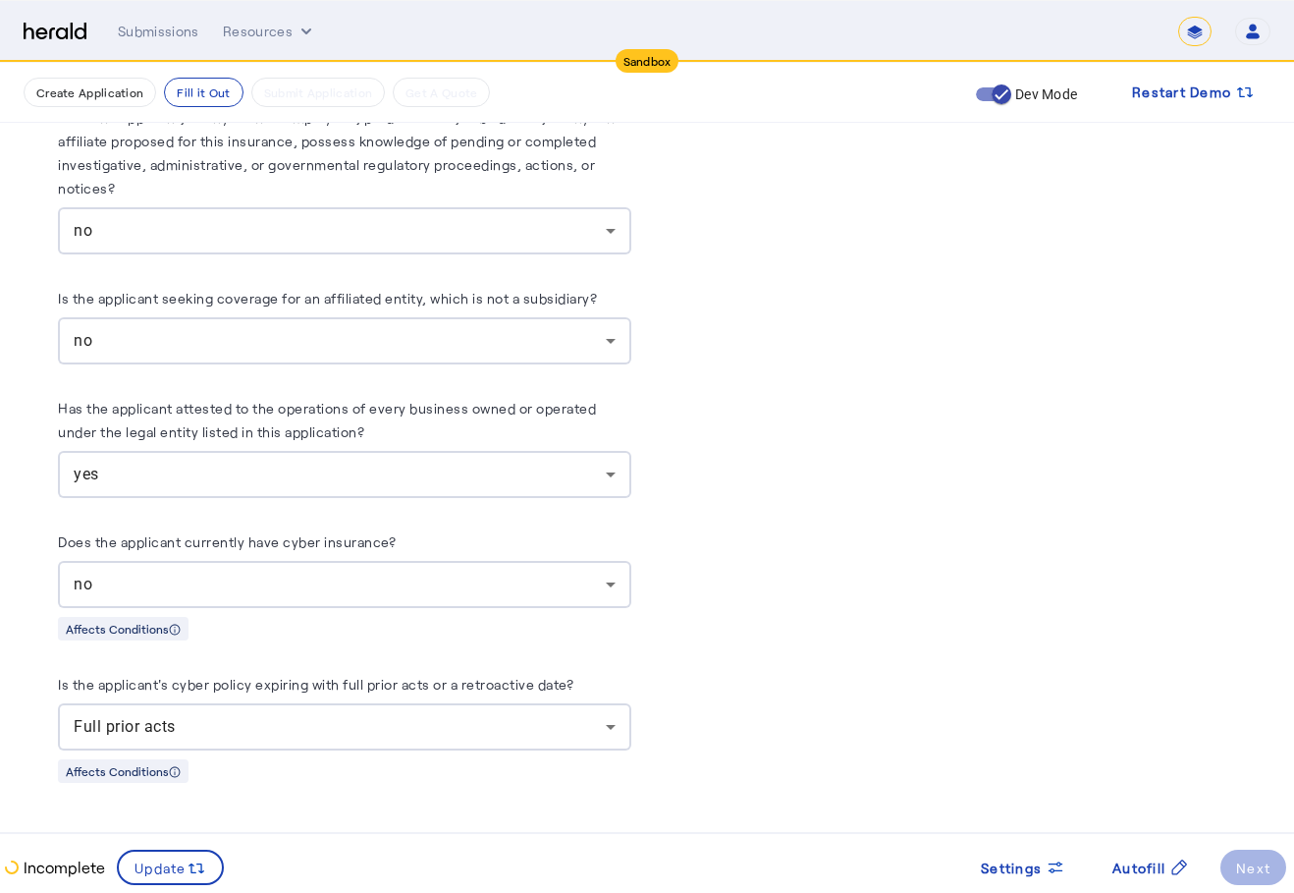
click at [352, 360] on div "no" at bounding box center [345, 340] width 542 height 47
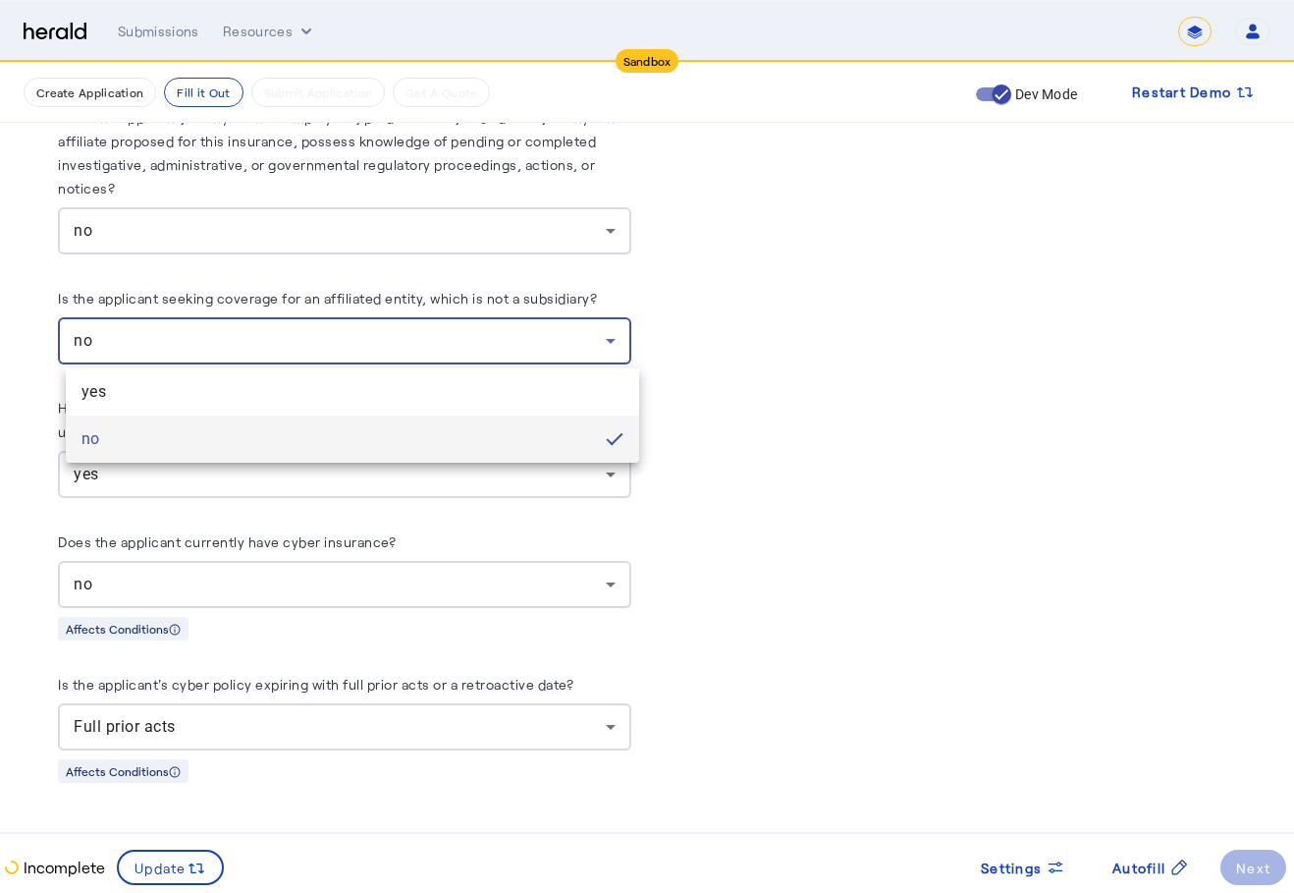
click at [874, 346] on div at bounding box center [647, 446] width 1294 height 893
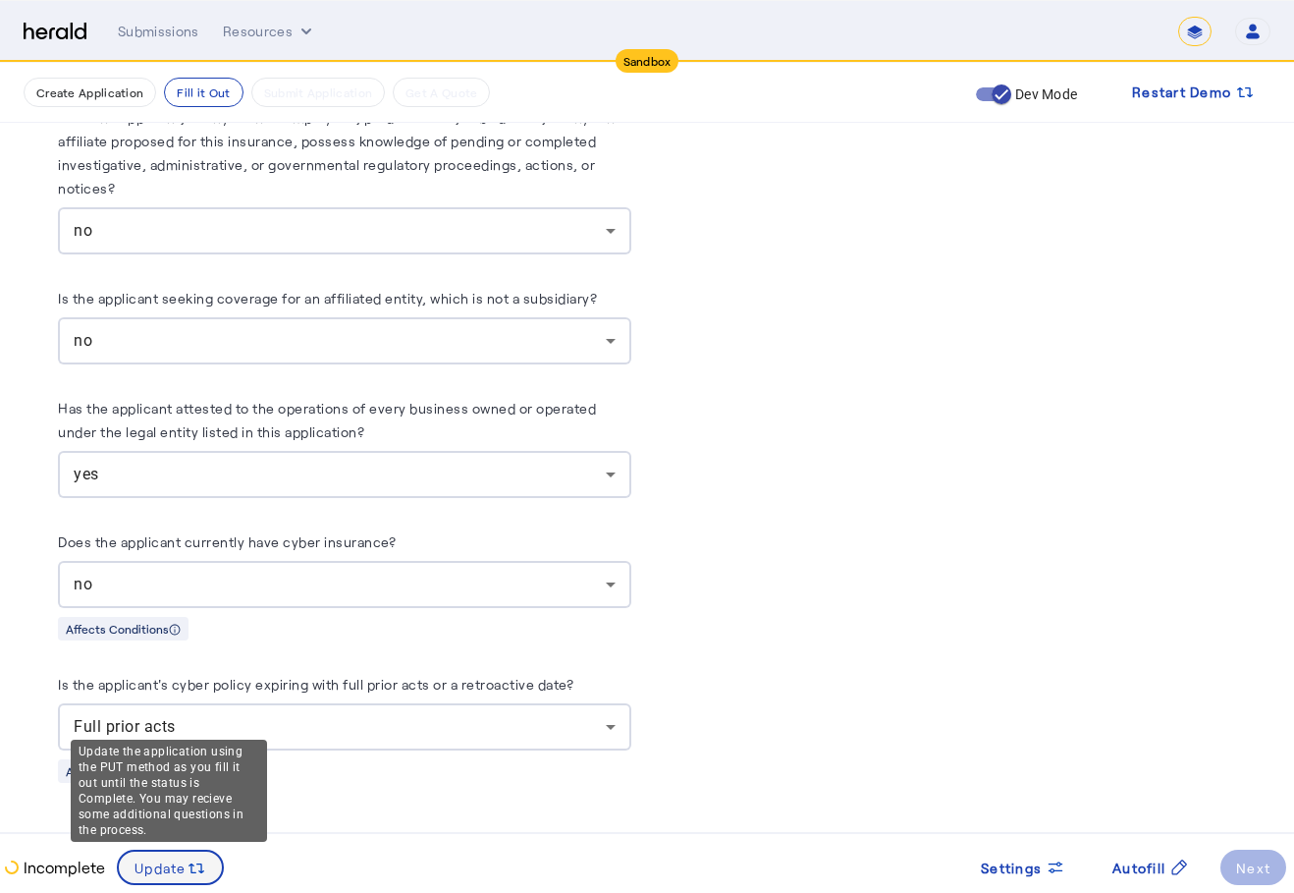
click at [180, 870] on span "Update" at bounding box center [161, 867] width 52 height 21
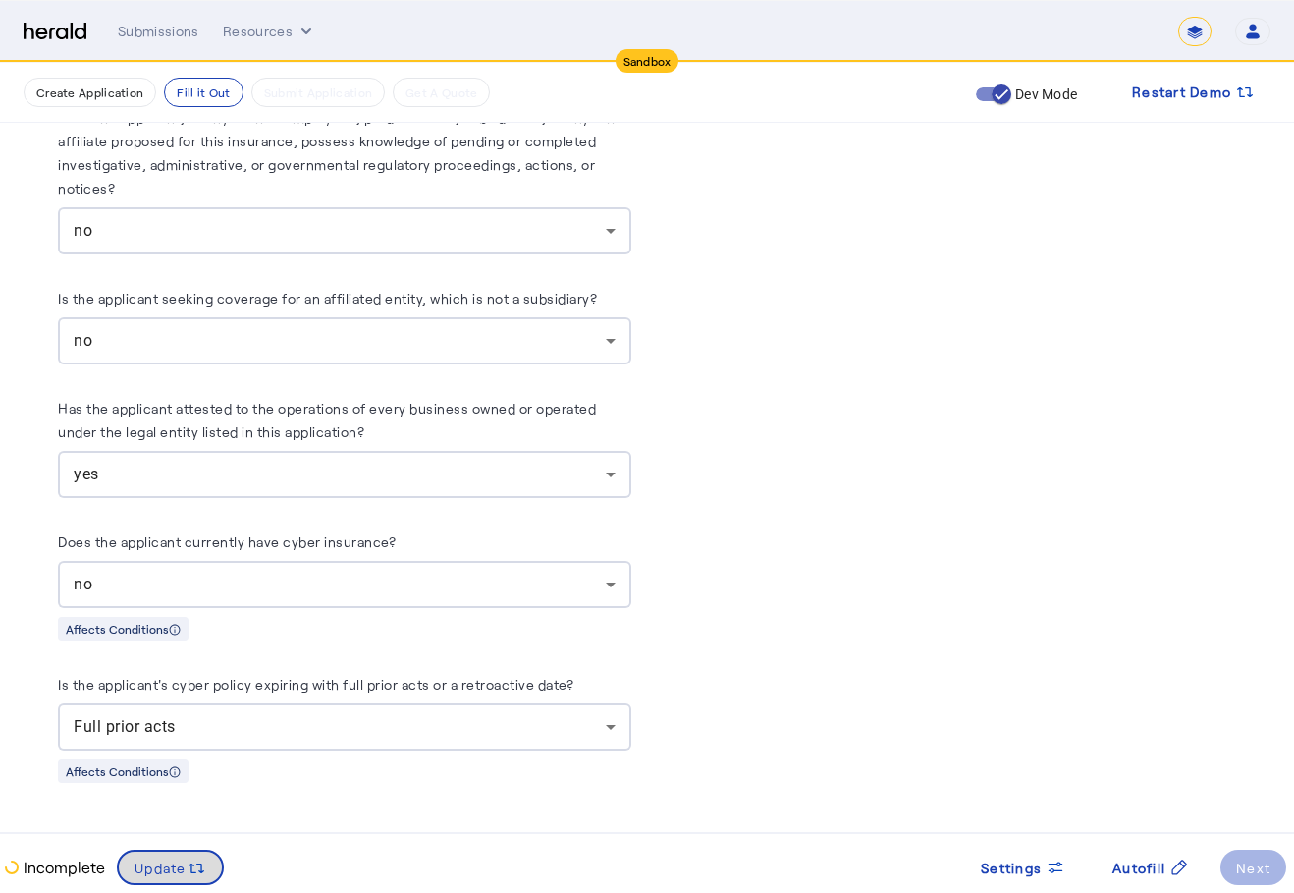
click at [180, 869] on span "Update" at bounding box center [161, 867] width 52 height 21
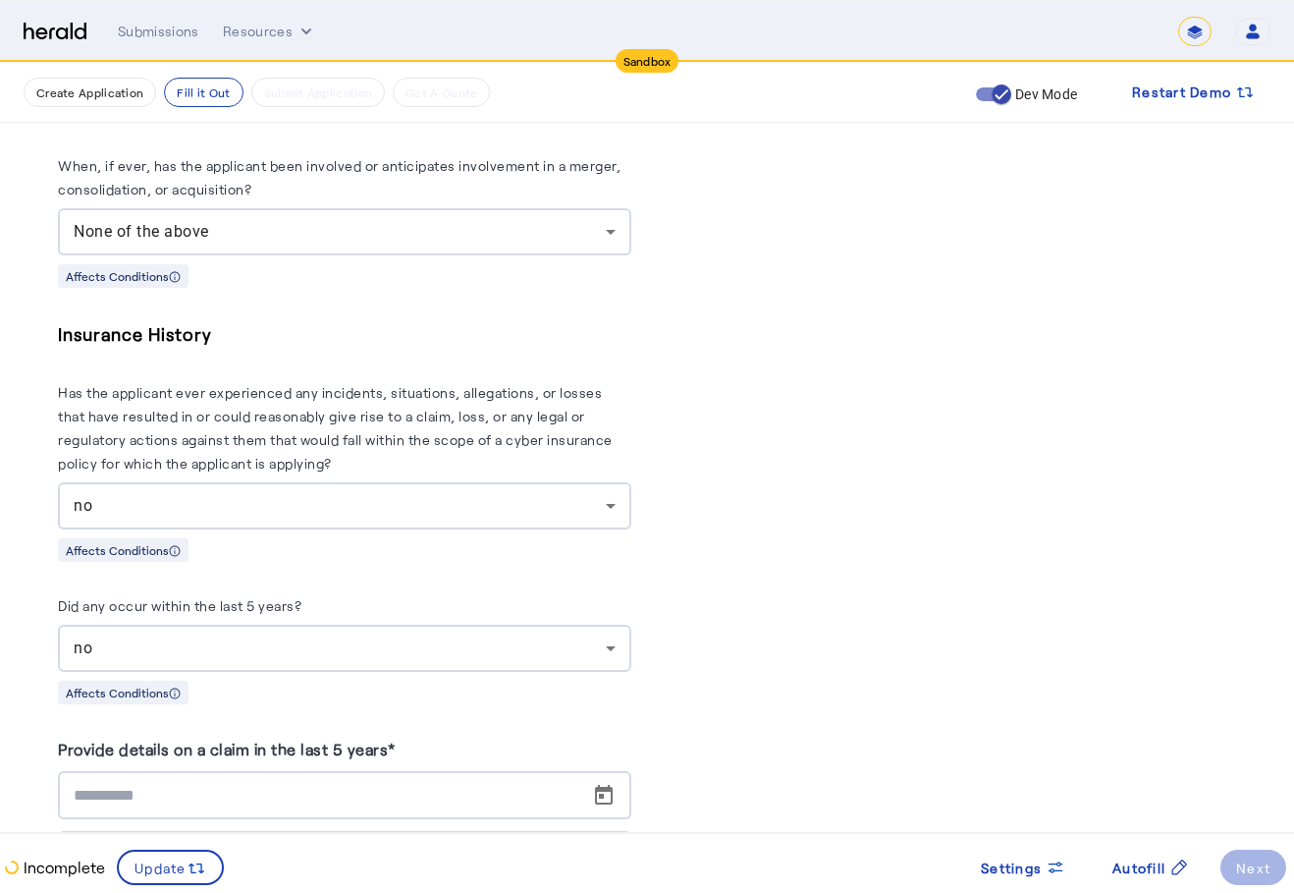
scroll to position [8050, 0]
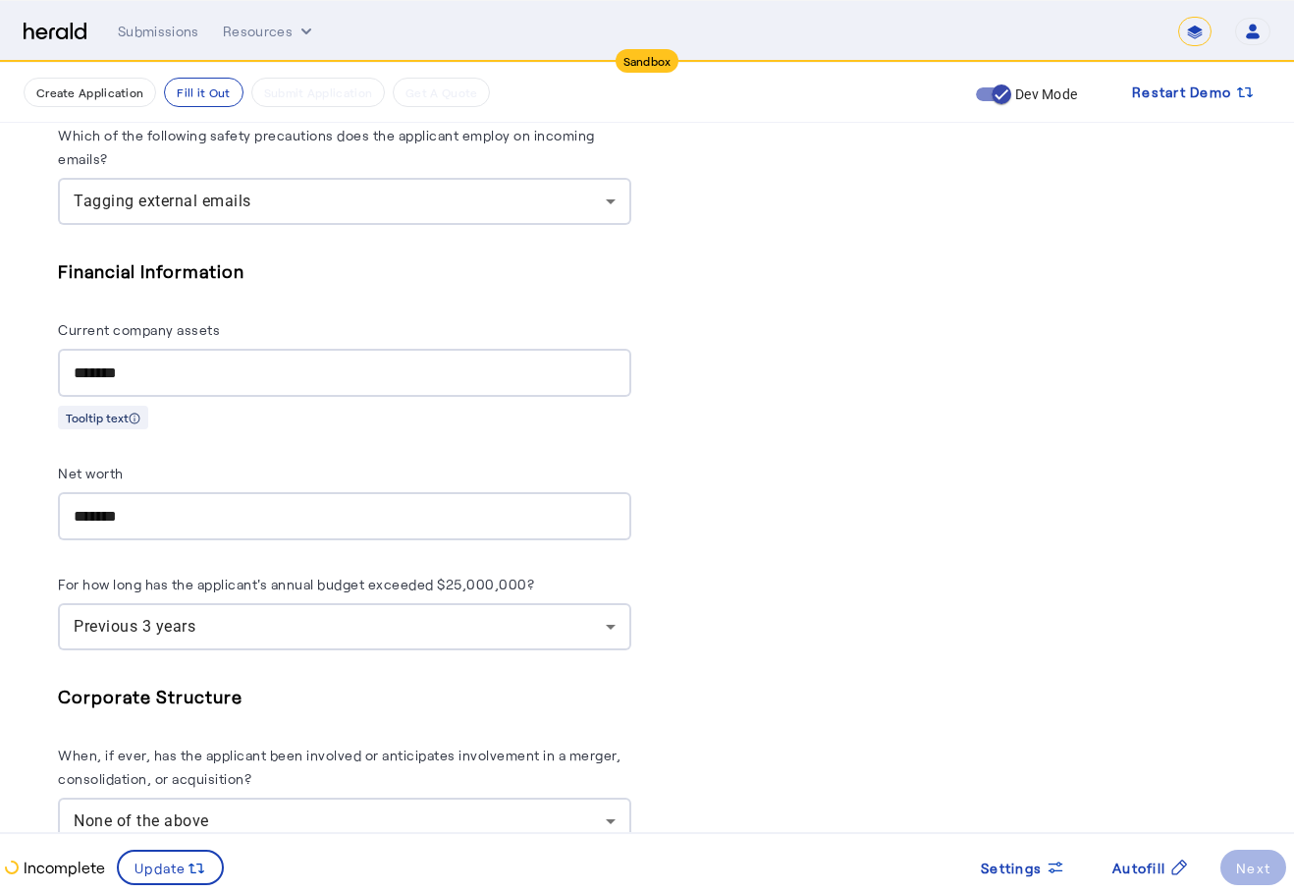
drag, startPoint x: 965, startPoint y: 334, endPoint x: 953, endPoint y: 330, distance: 13.4
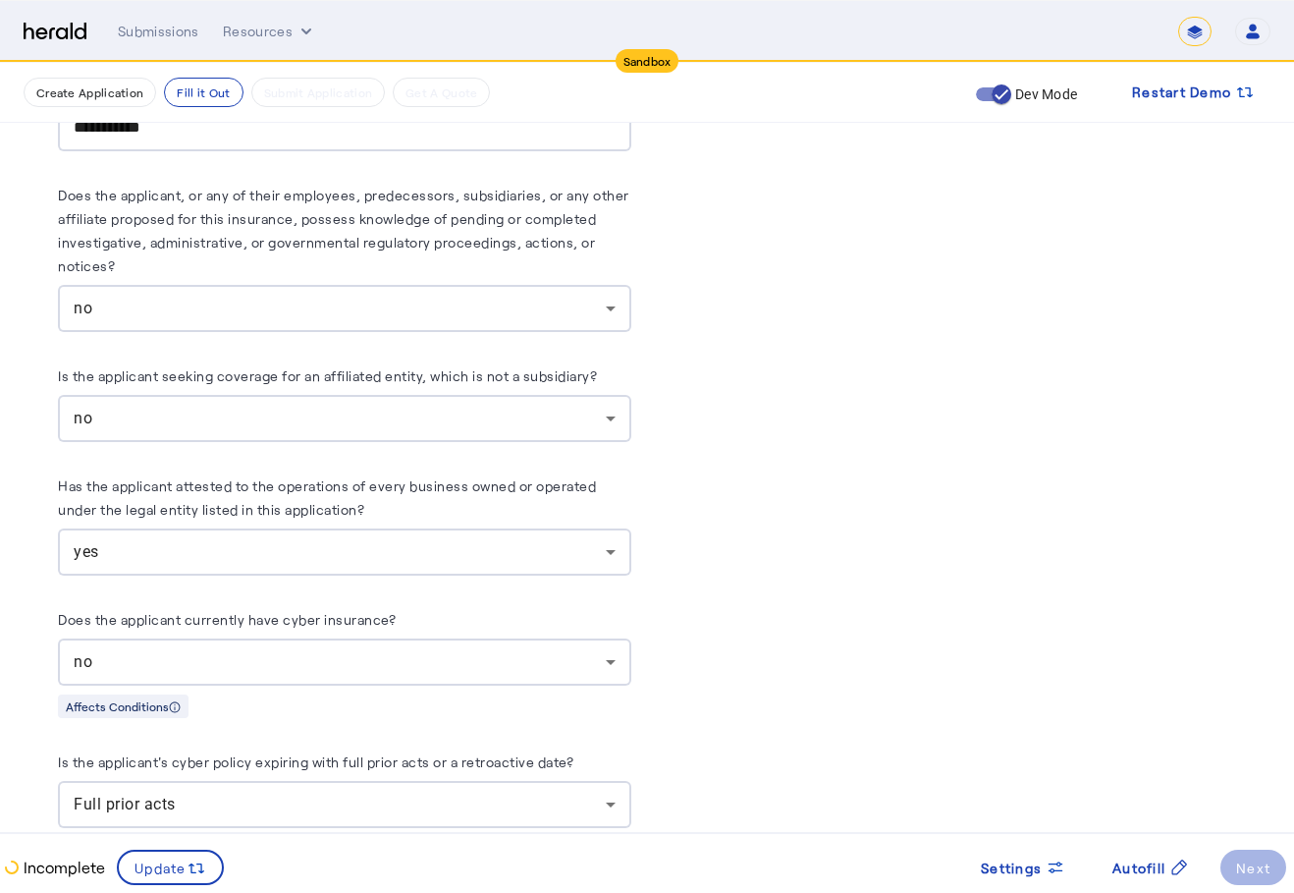
scroll to position [11193, 0]
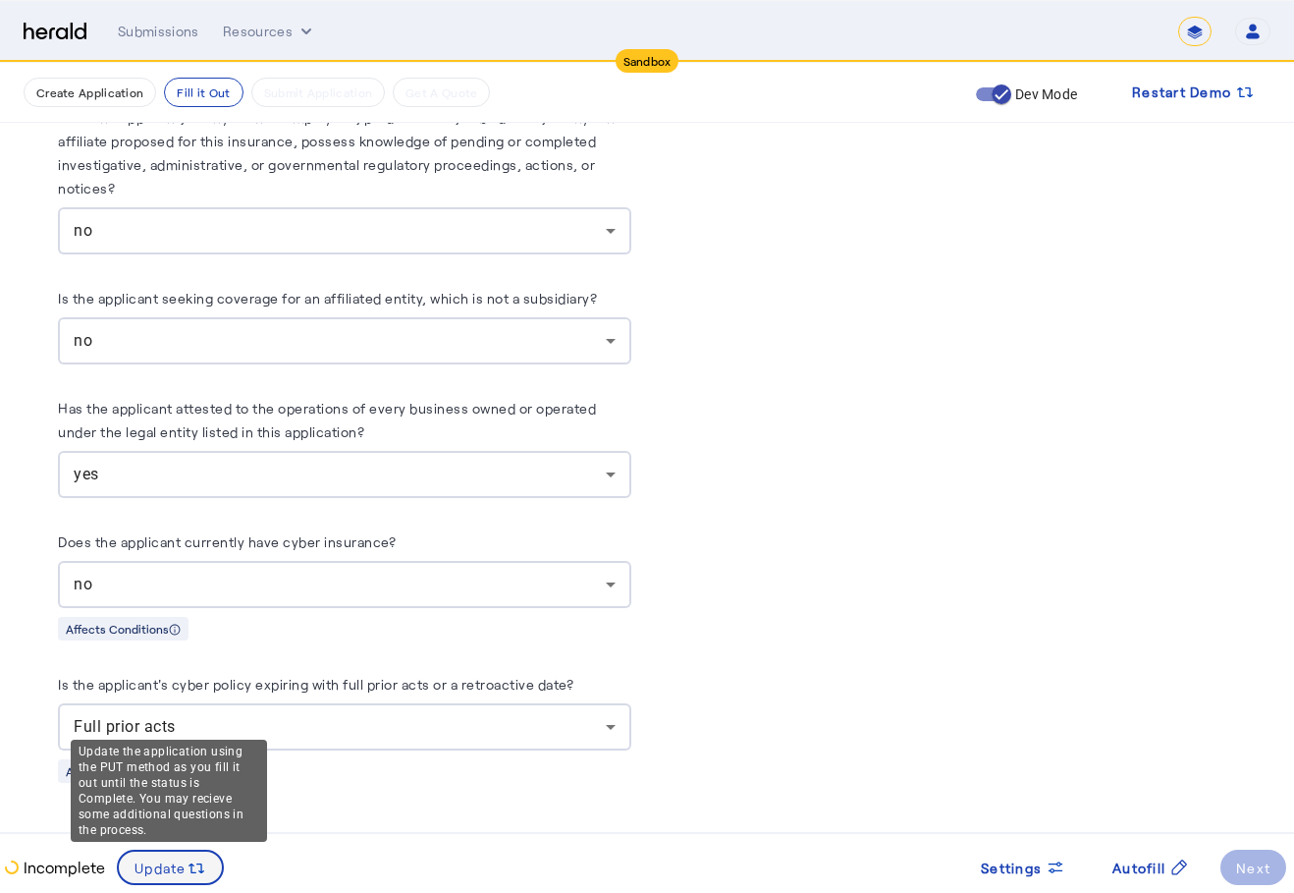
click at [183, 874] on span "Update" at bounding box center [161, 867] width 52 height 21
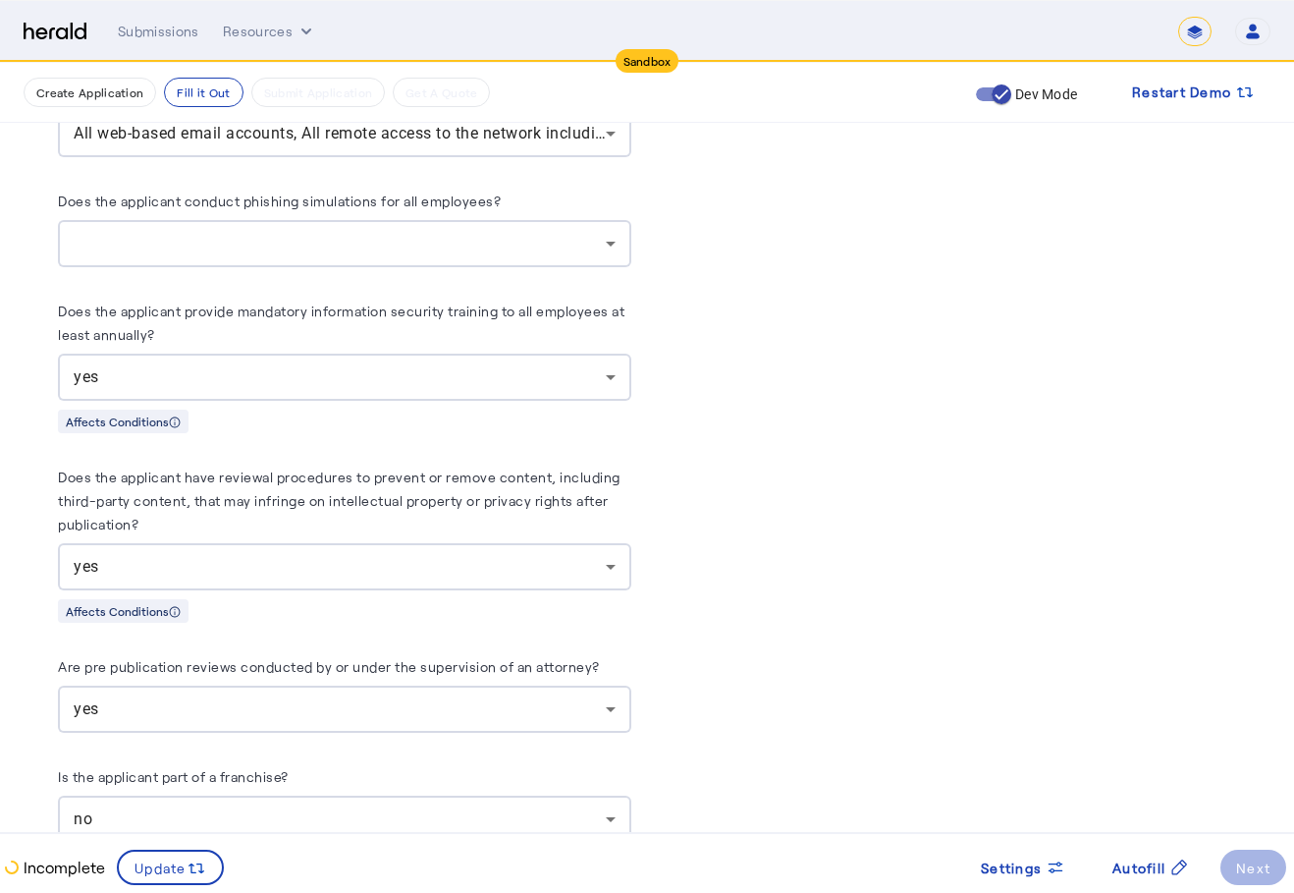
scroll to position [5104, 0]
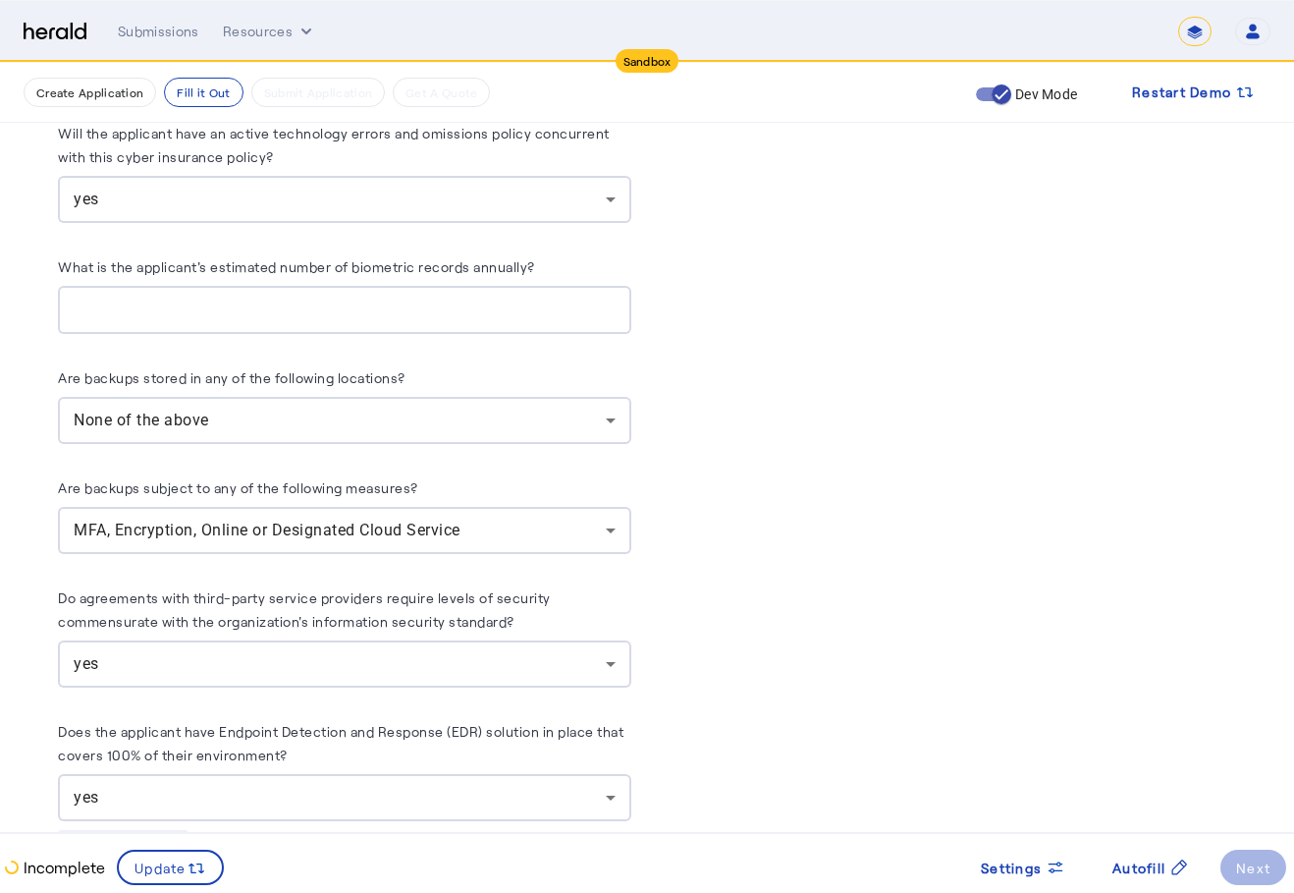
click at [309, 286] on div at bounding box center [345, 310] width 542 height 48
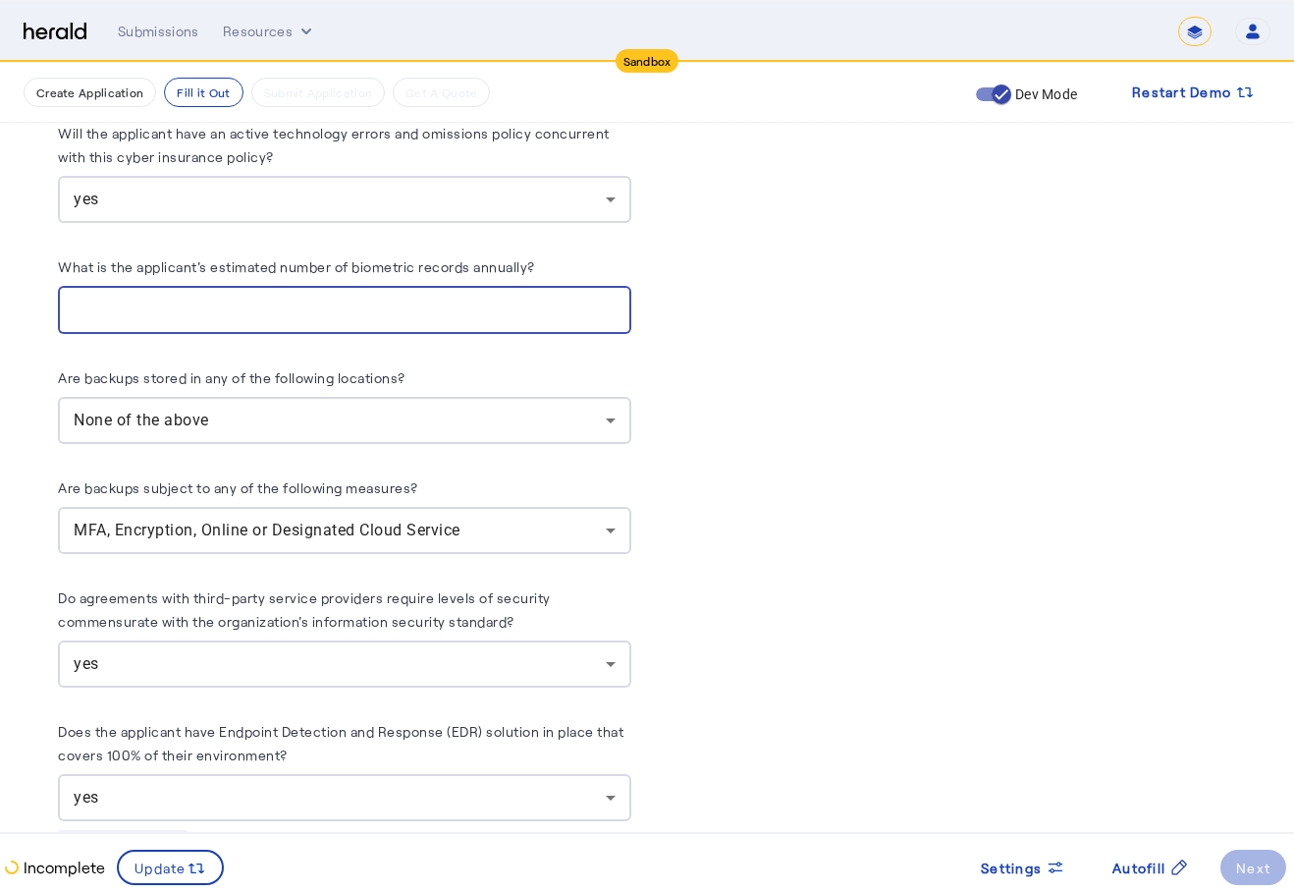
click at [255, 369] on label "Are backups stored in any of the following locations?" at bounding box center [232, 377] width 348 height 17
click at [301, 302] on input "What is the applicant's estimated number of biometric records annually?" at bounding box center [345, 311] width 542 height 24
type input "*"
click at [615, 299] on input "*" at bounding box center [345, 311] width 542 height 24
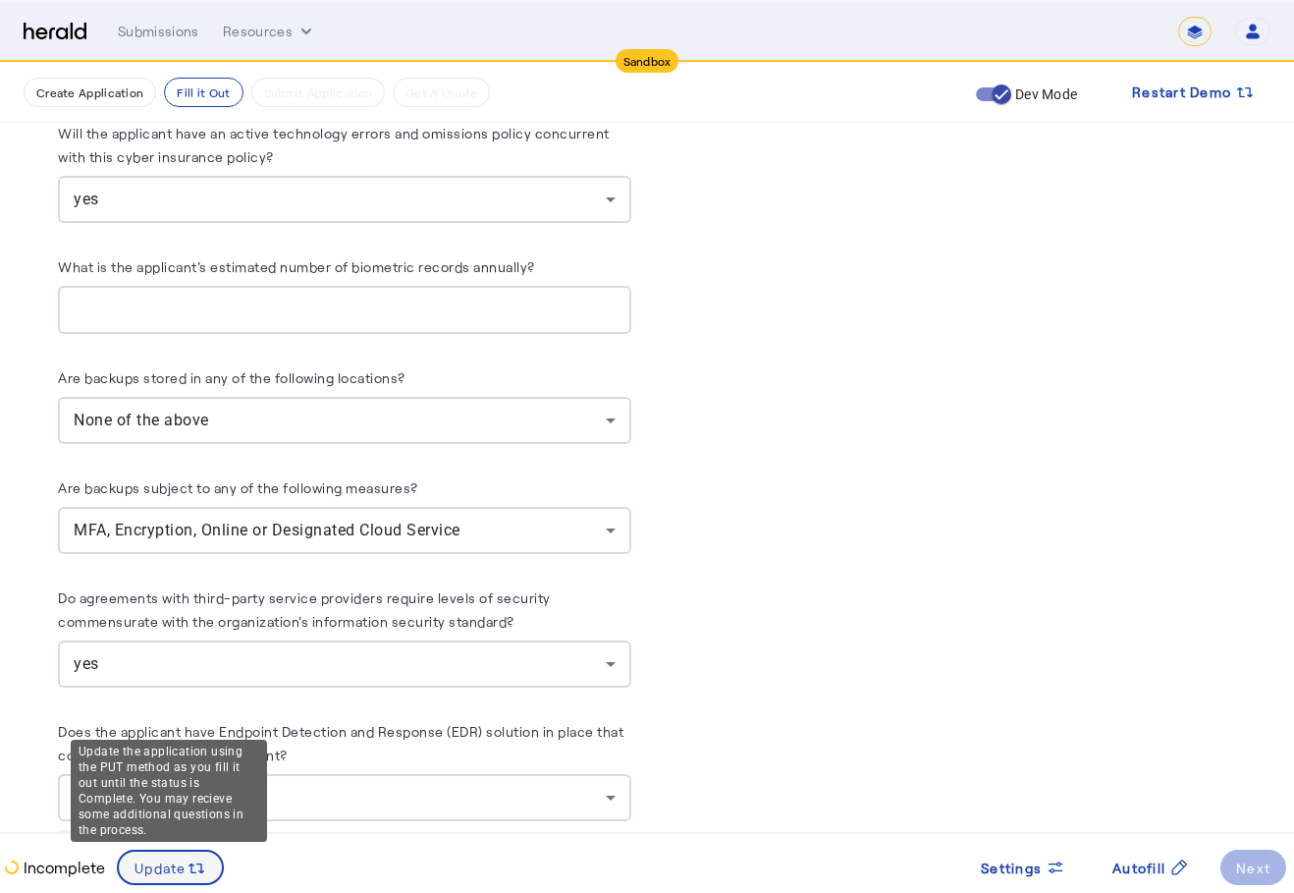
click at [184, 857] on span "Update" at bounding box center [161, 867] width 52 height 21
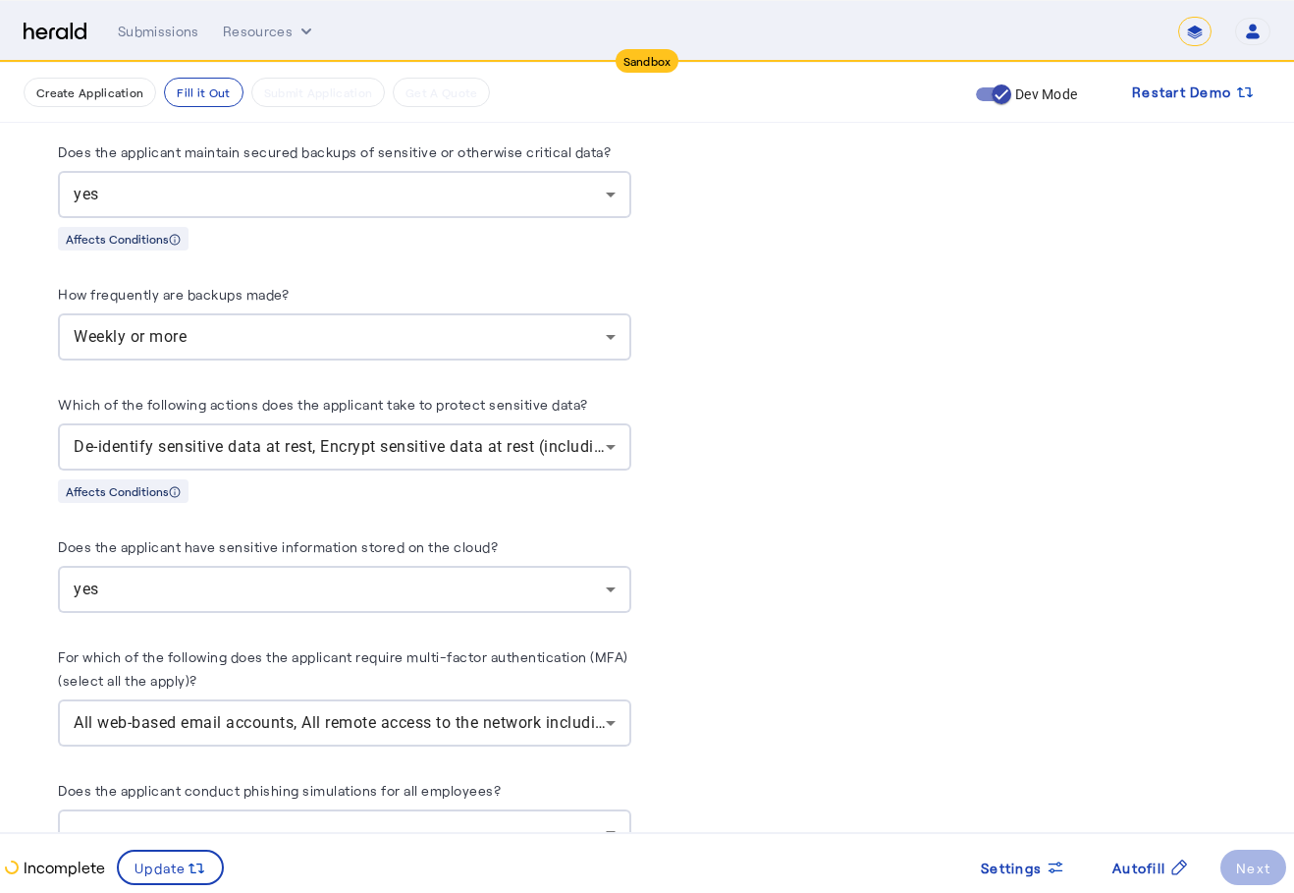
scroll to position [4024, 0]
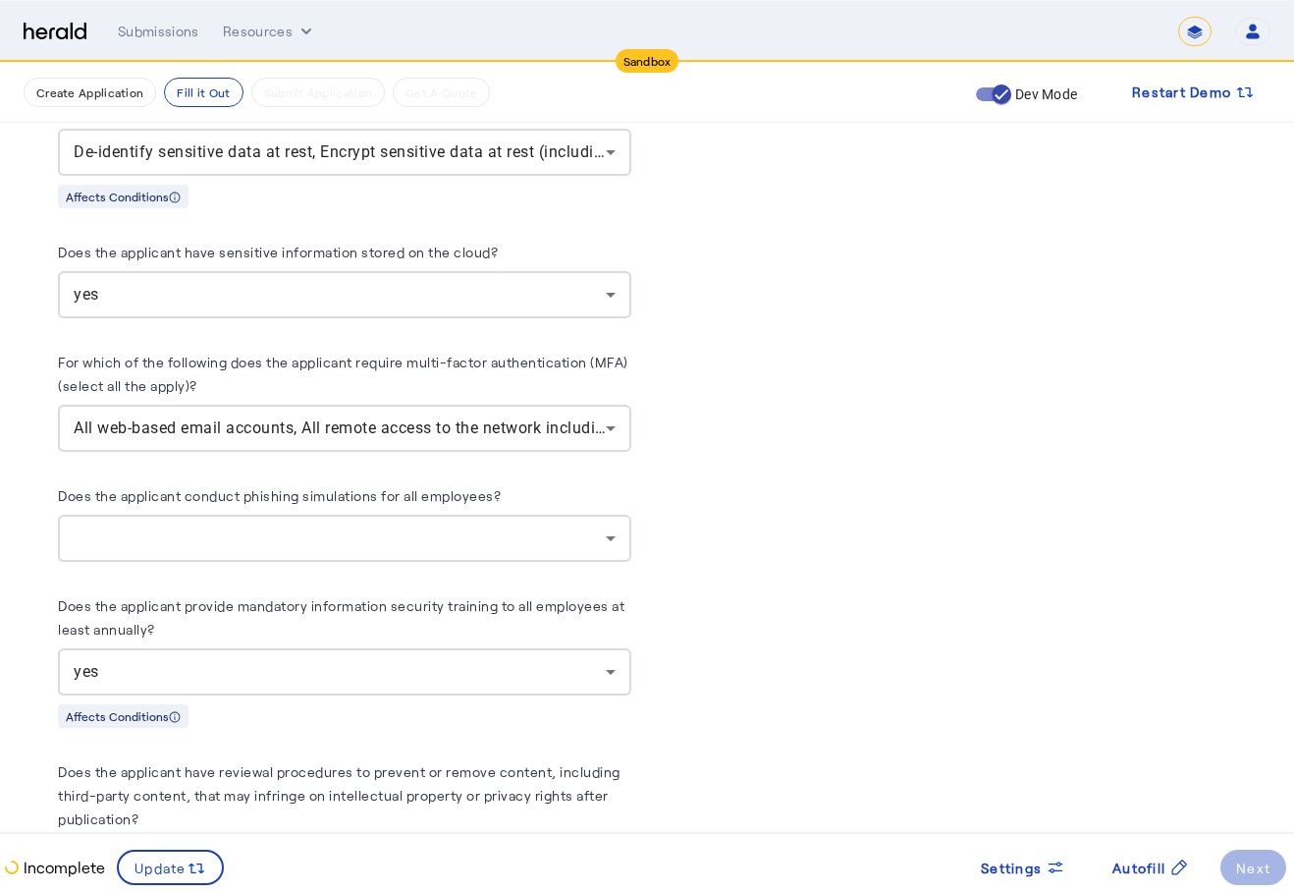
click at [573, 526] on div at bounding box center [340, 538] width 532 height 24
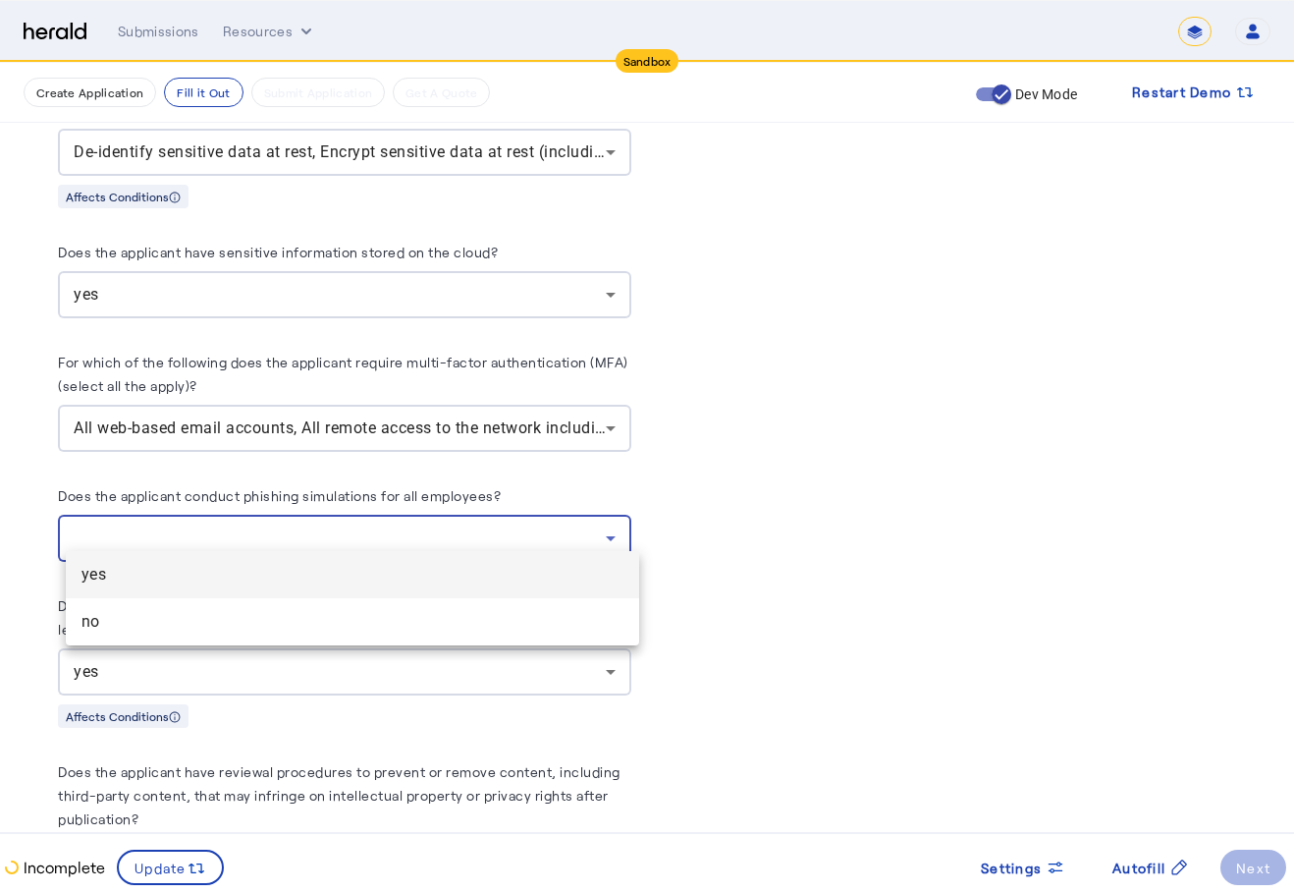
click at [443, 577] on span "yes" at bounding box center [353, 575] width 542 height 24
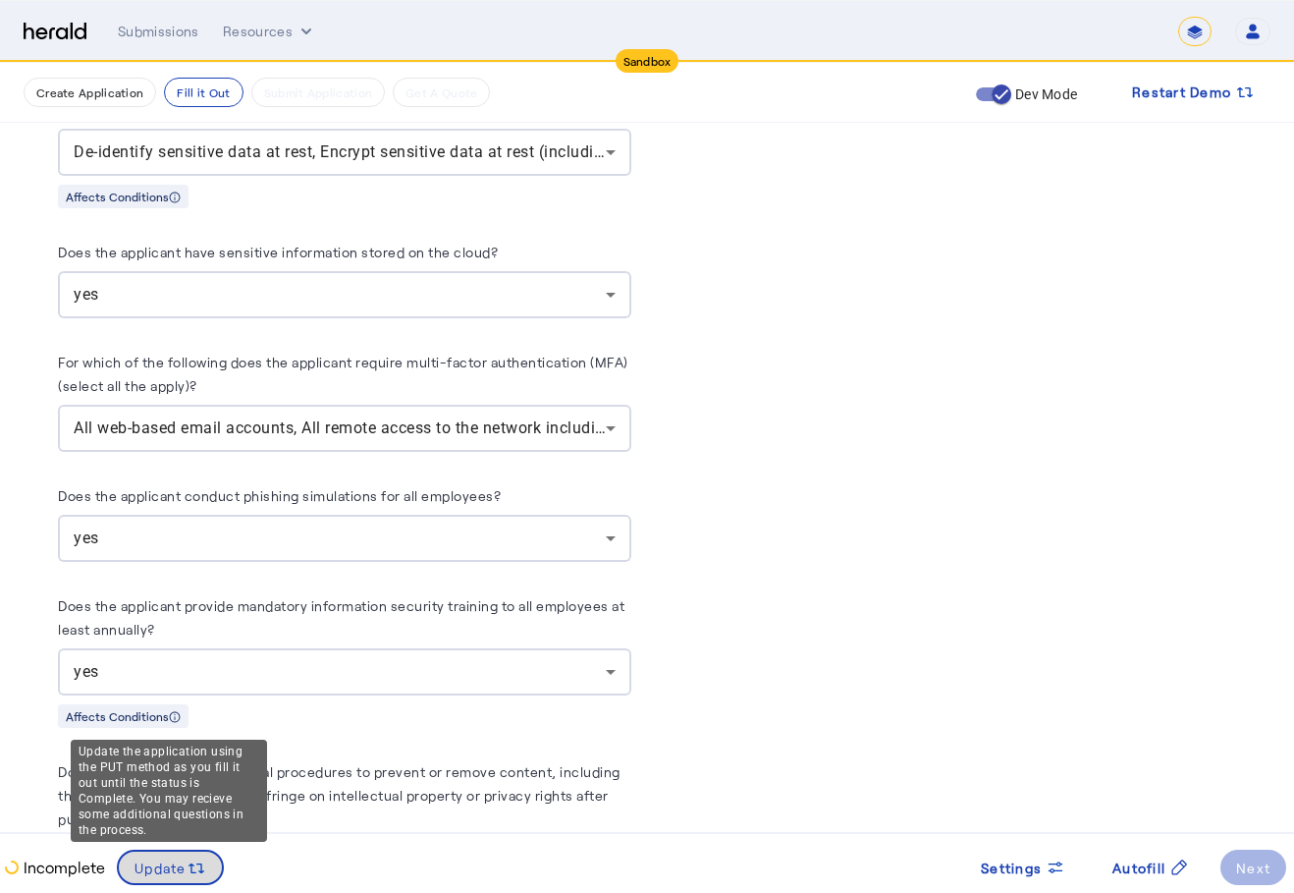
click at [196, 854] on span at bounding box center [170, 867] width 103 height 47
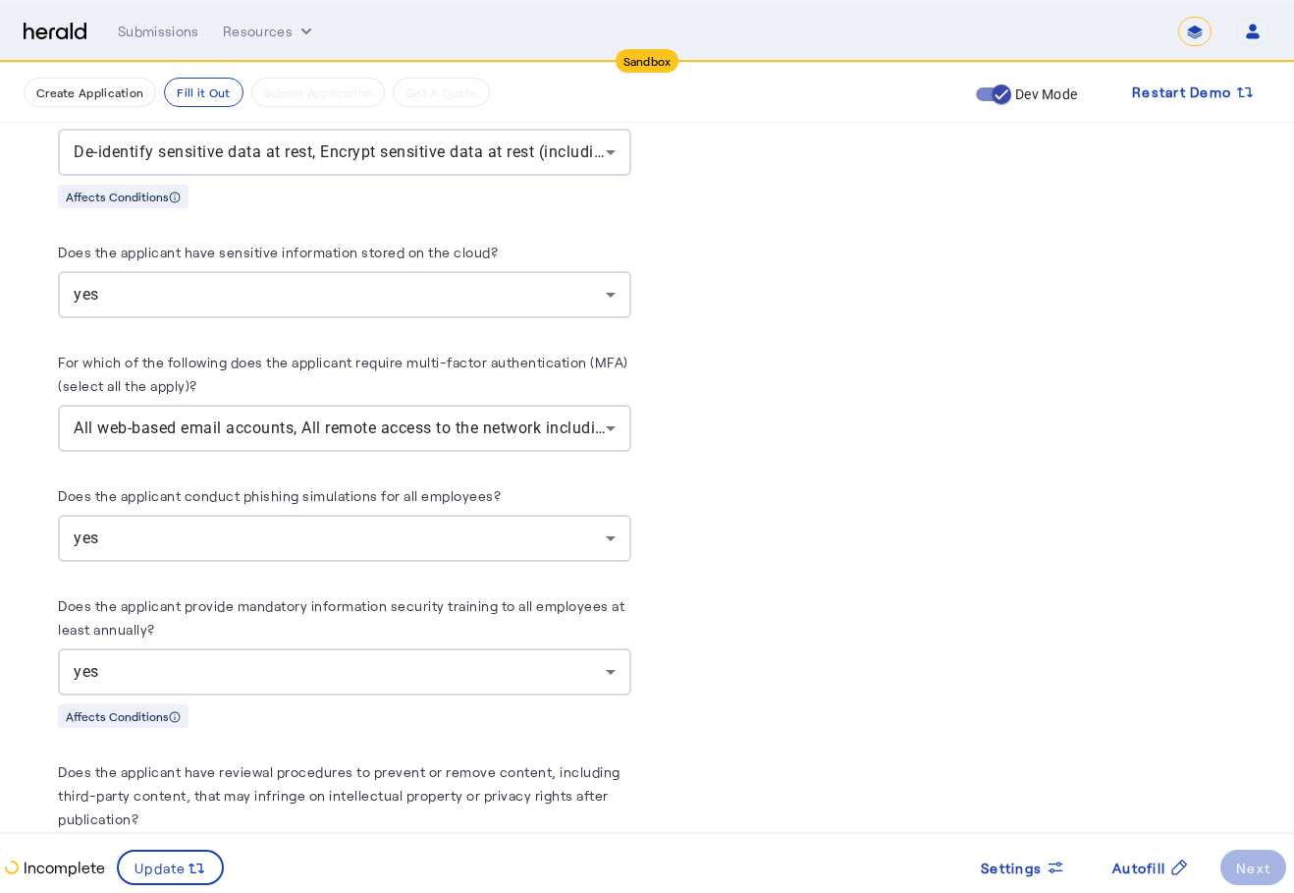
scroll to position [0, 0]
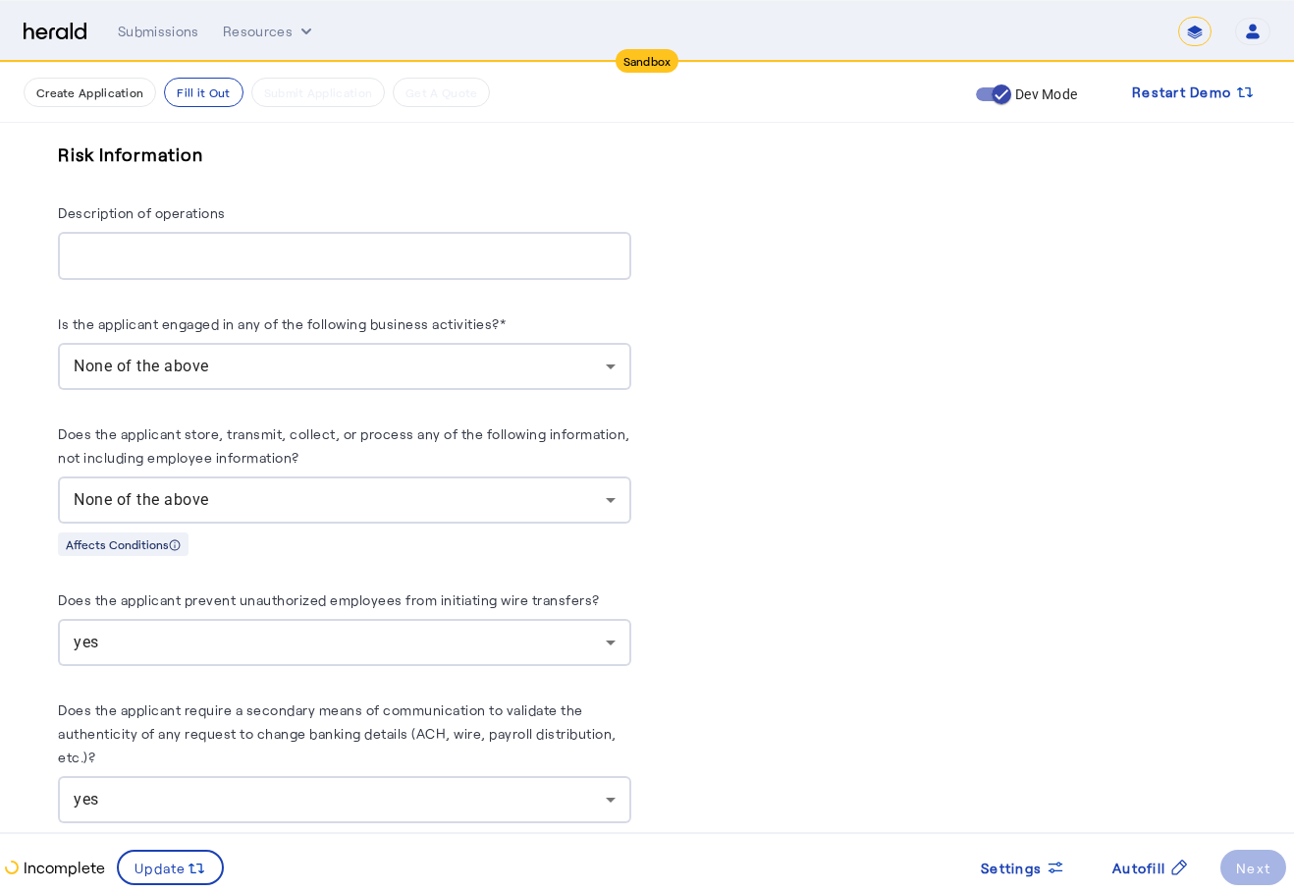
scroll to position [2453, 0]
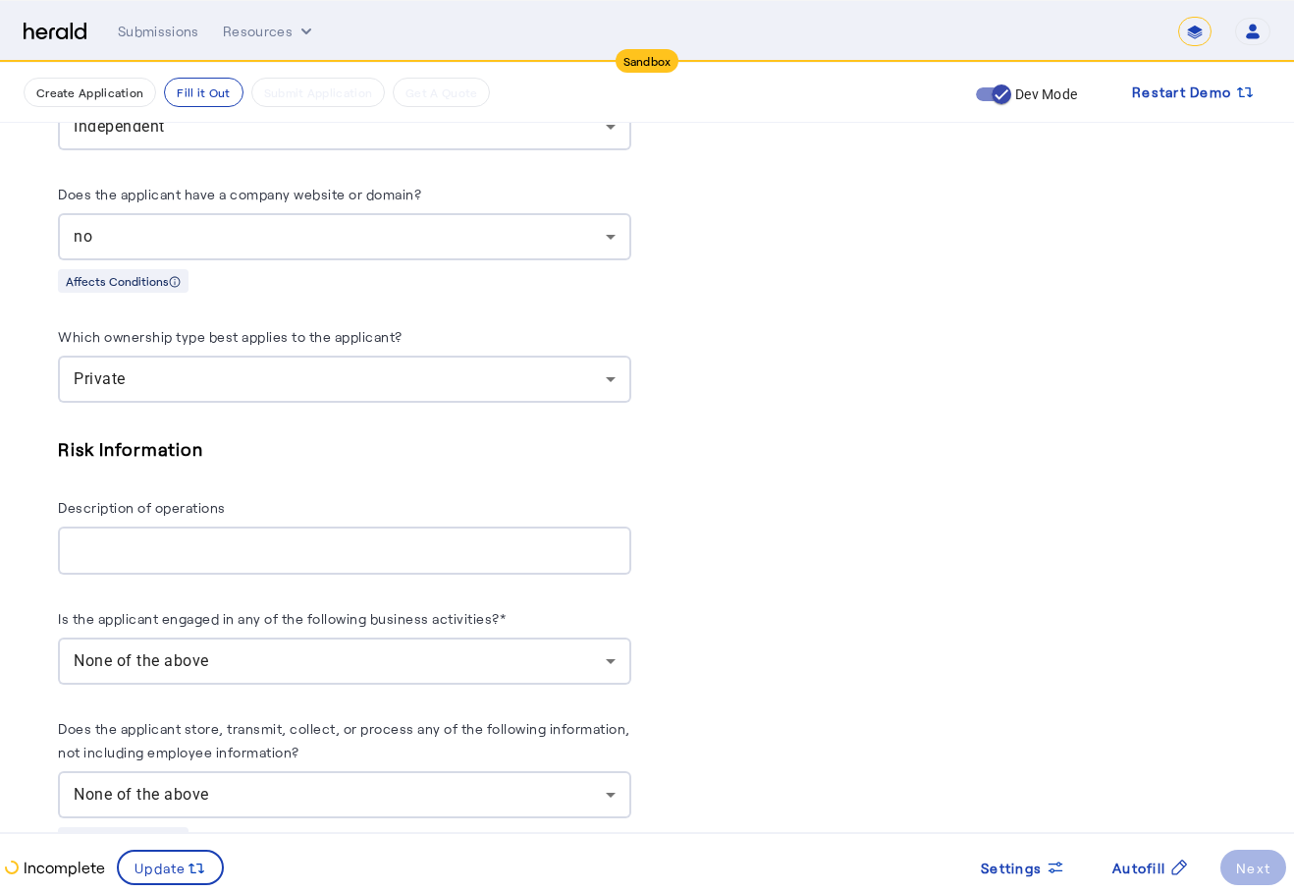
click at [482, 556] on div at bounding box center [345, 550] width 542 height 48
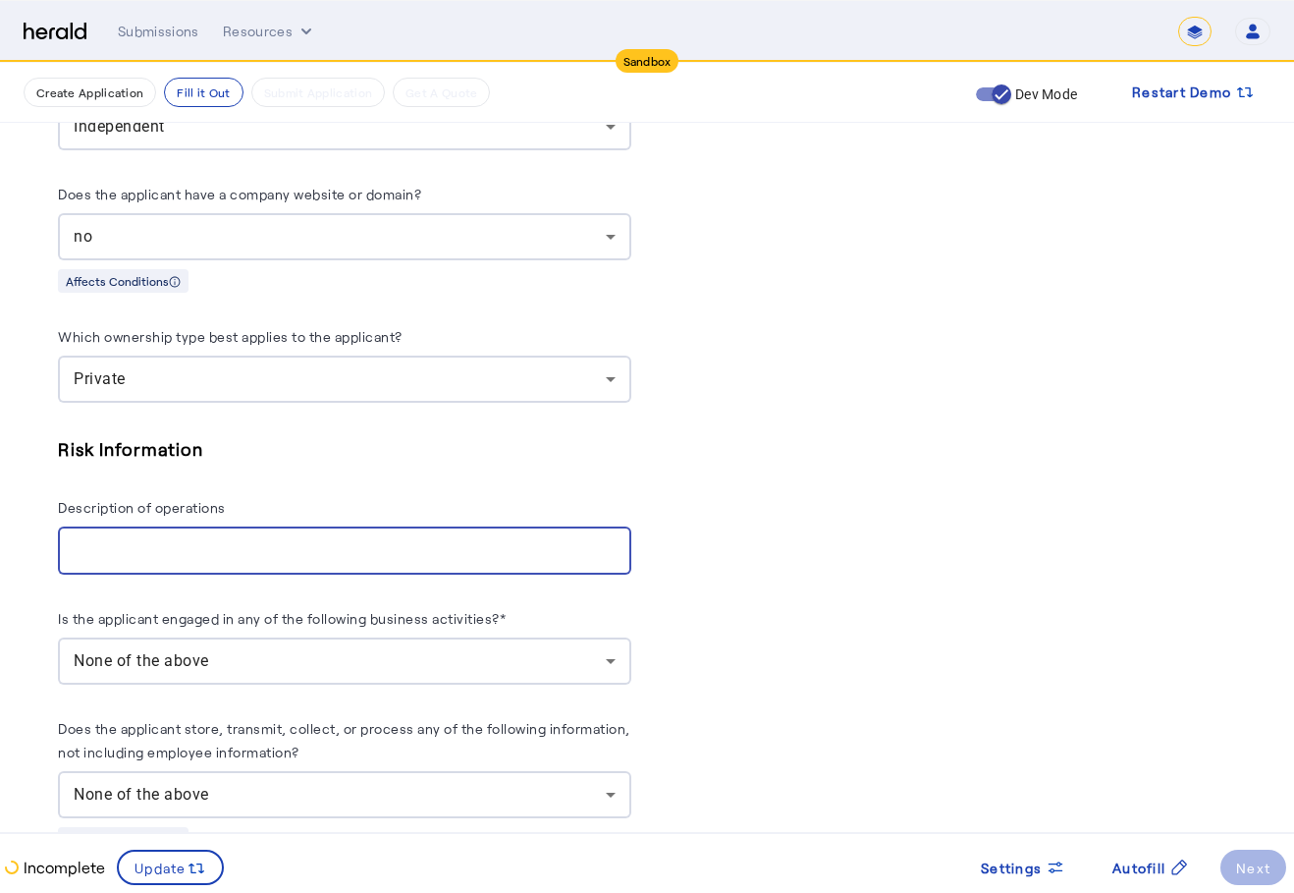
click at [492, 548] on div at bounding box center [345, 550] width 542 height 48
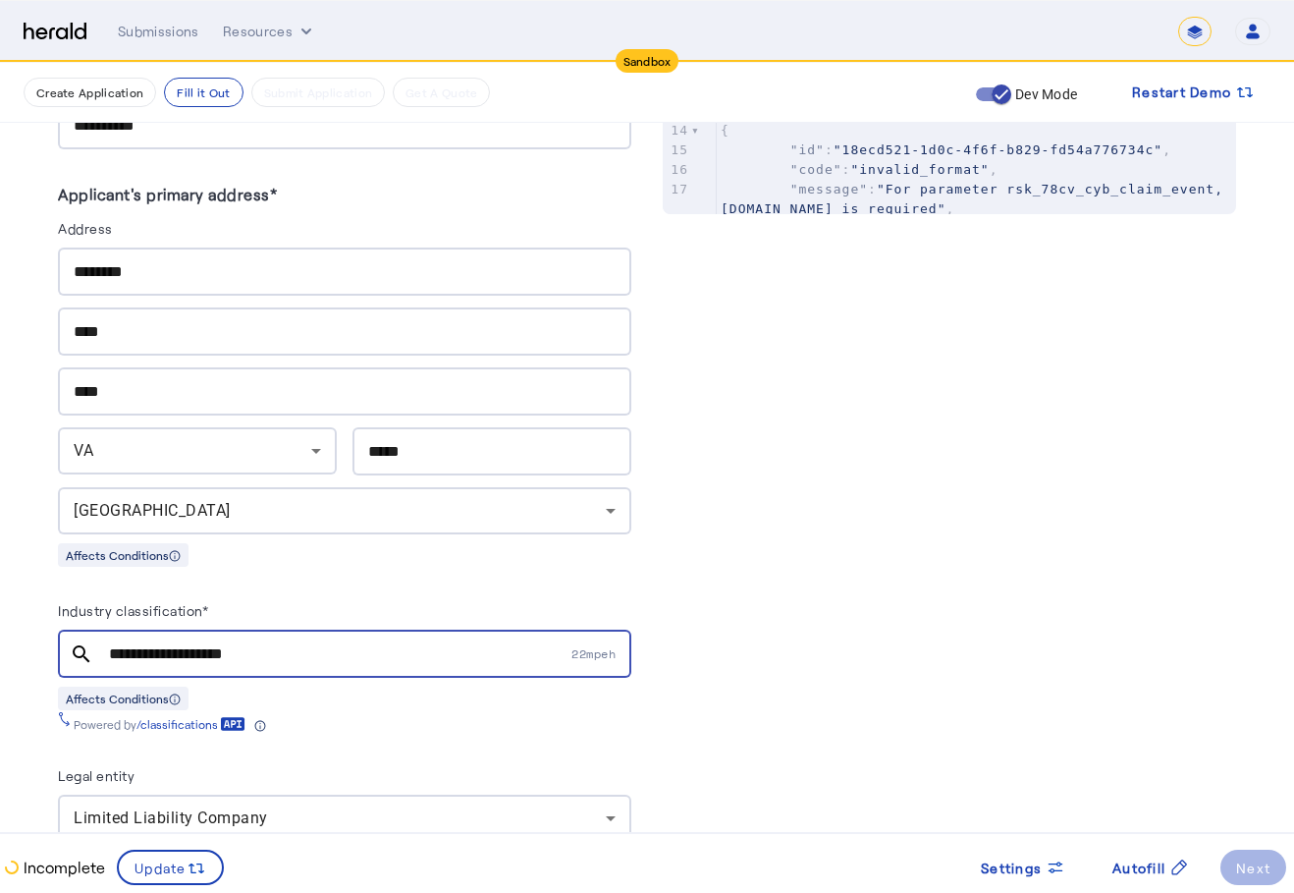
scroll to position [980, 0]
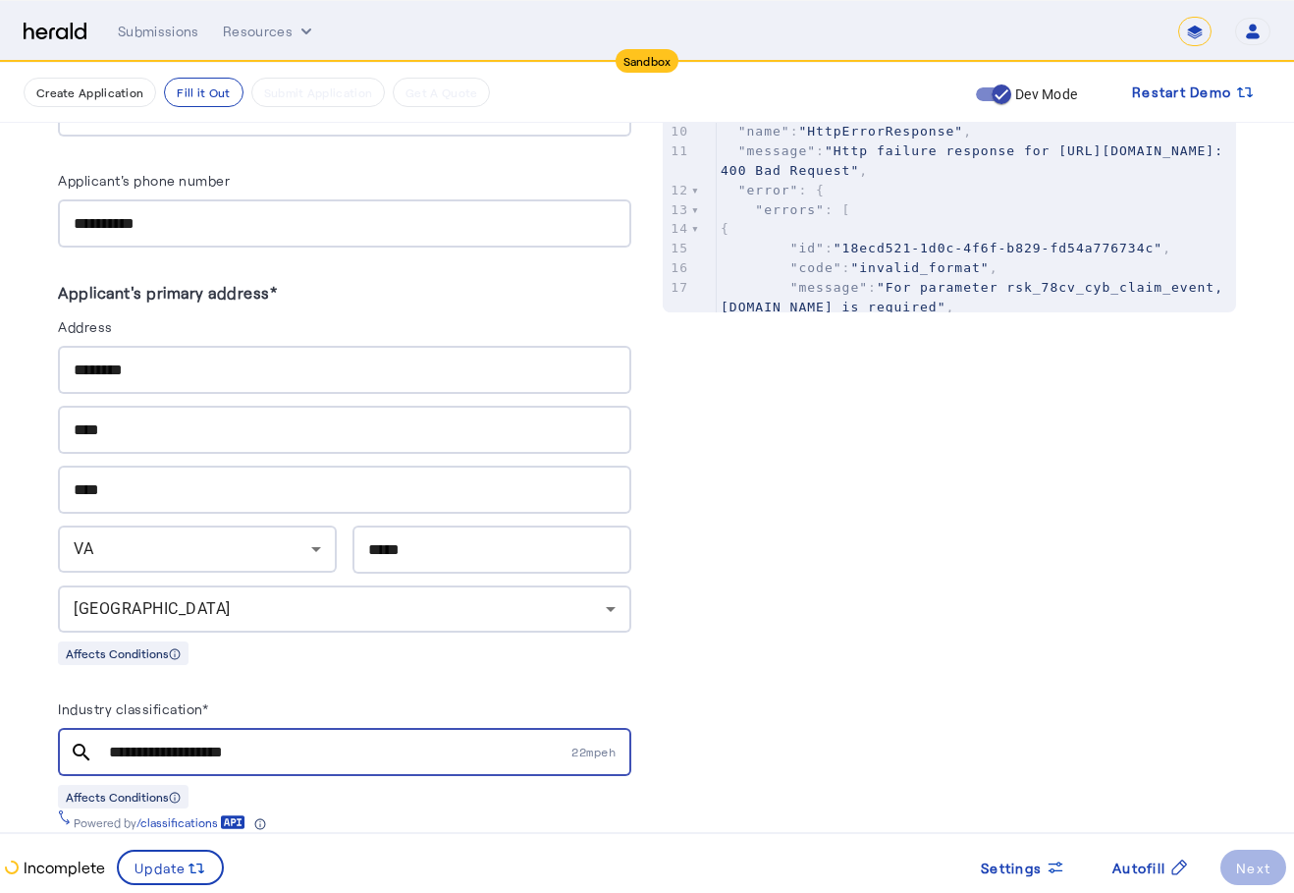
click at [300, 361] on input "********" at bounding box center [345, 370] width 542 height 24
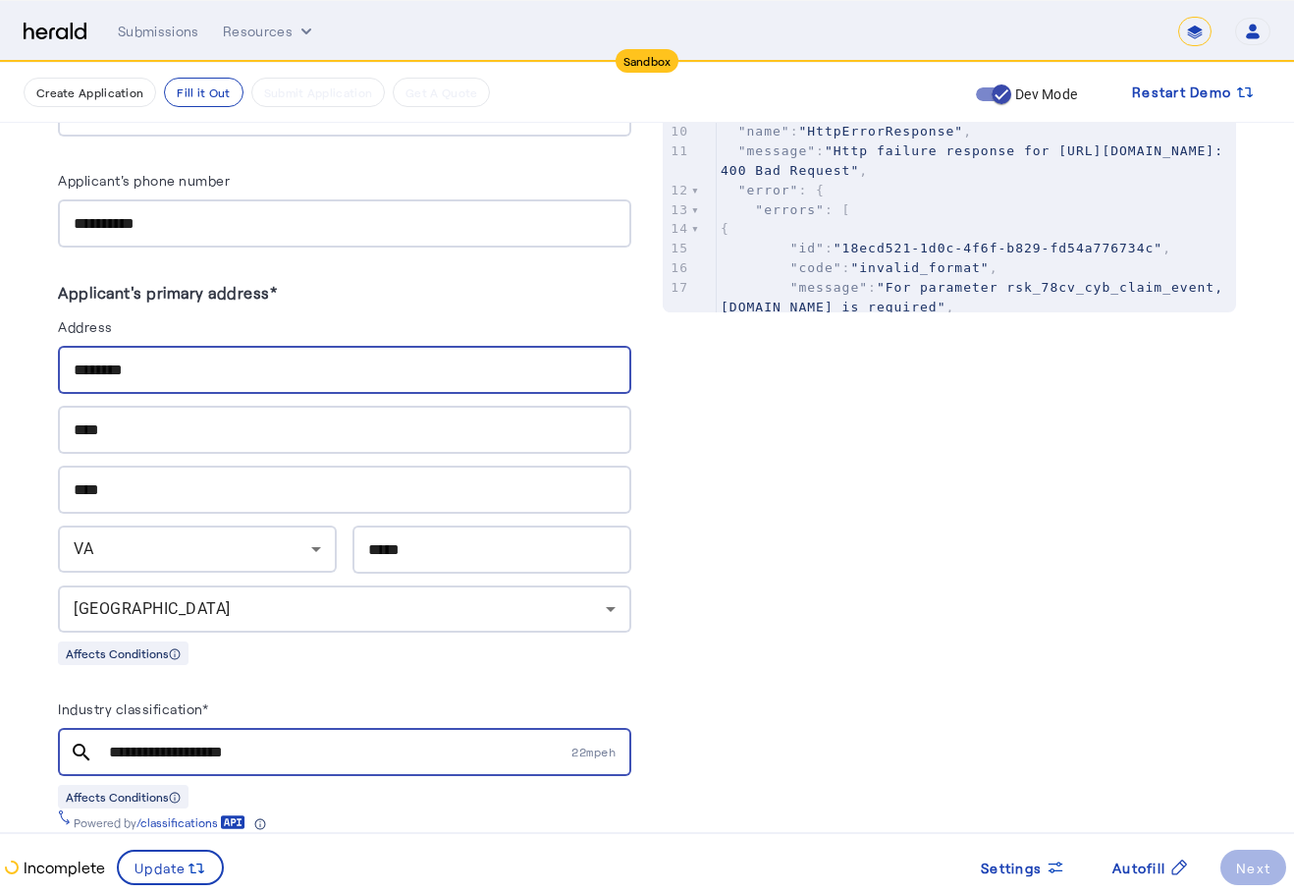
click at [300, 361] on input "********" at bounding box center [345, 370] width 542 height 24
click at [486, 436] on div "****" at bounding box center [345, 430] width 542 height 48
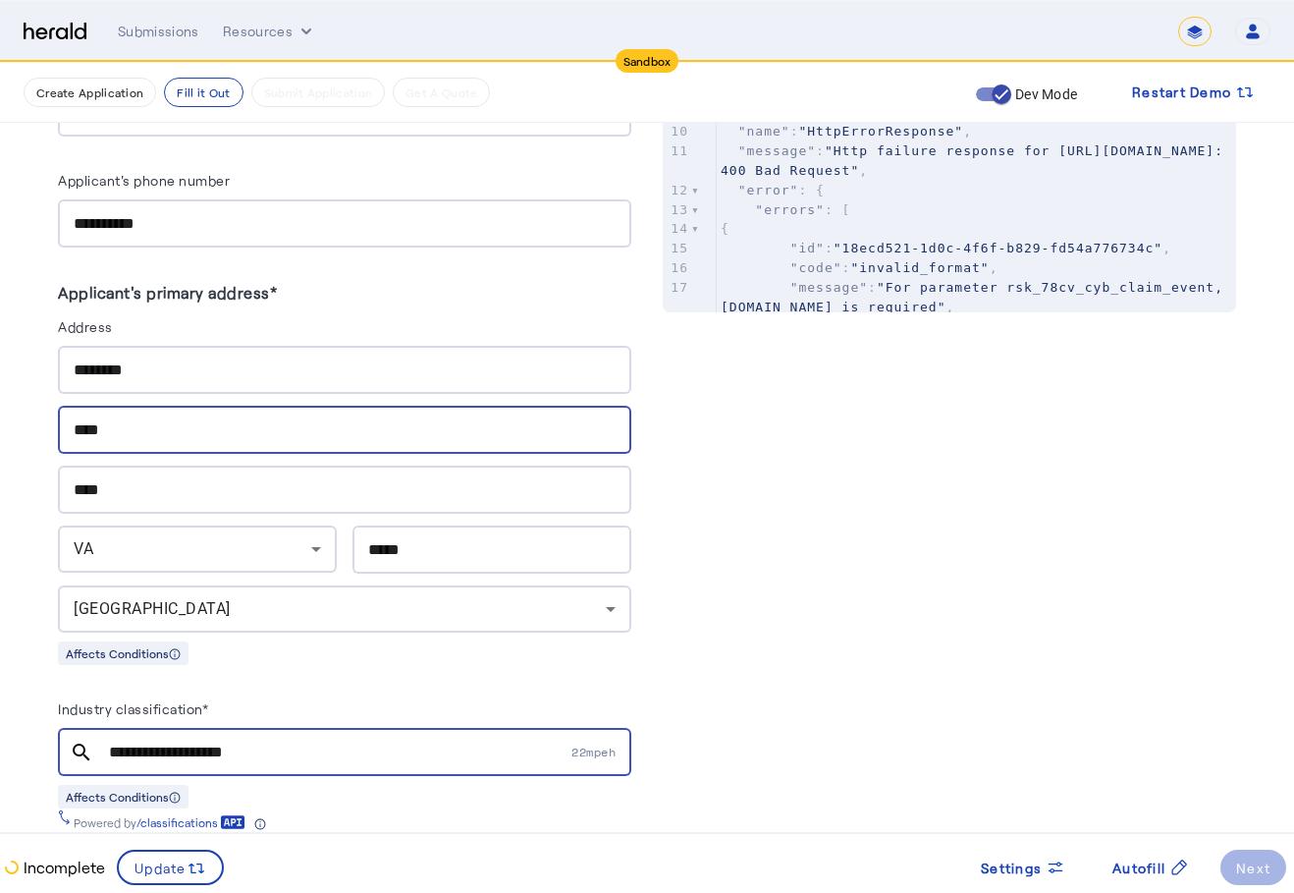
scroll to position [587, 0]
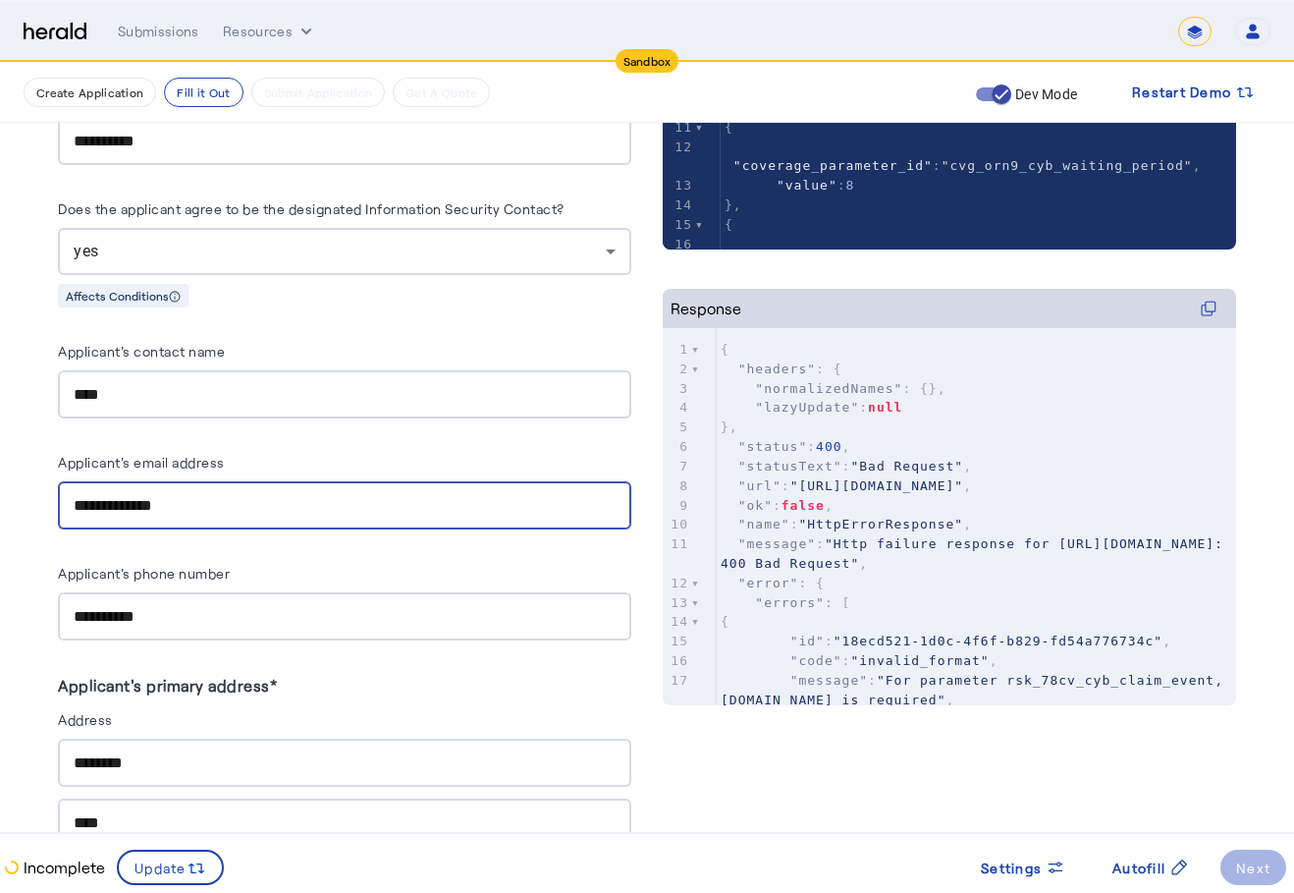
click at [380, 494] on input "**********" at bounding box center [345, 506] width 542 height 24
click at [379, 494] on input "**********" at bounding box center [345, 506] width 542 height 24
click at [374, 488] on div "**********" at bounding box center [345, 505] width 542 height 48
click at [382, 494] on input "**********" at bounding box center [345, 506] width 542 height 24
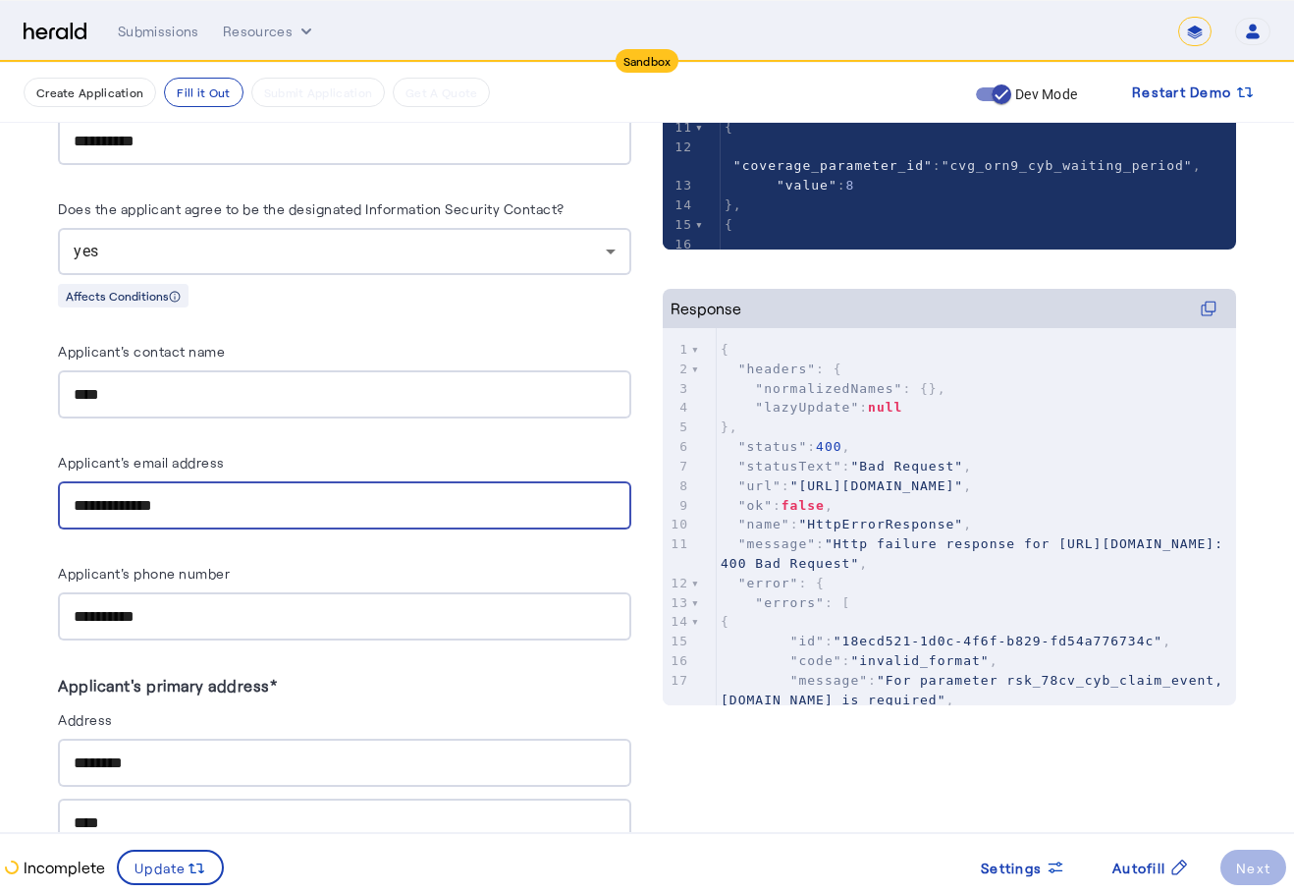
click at [381, 494] on input "**********" at bounding box center [345, 506] width 542 height 24
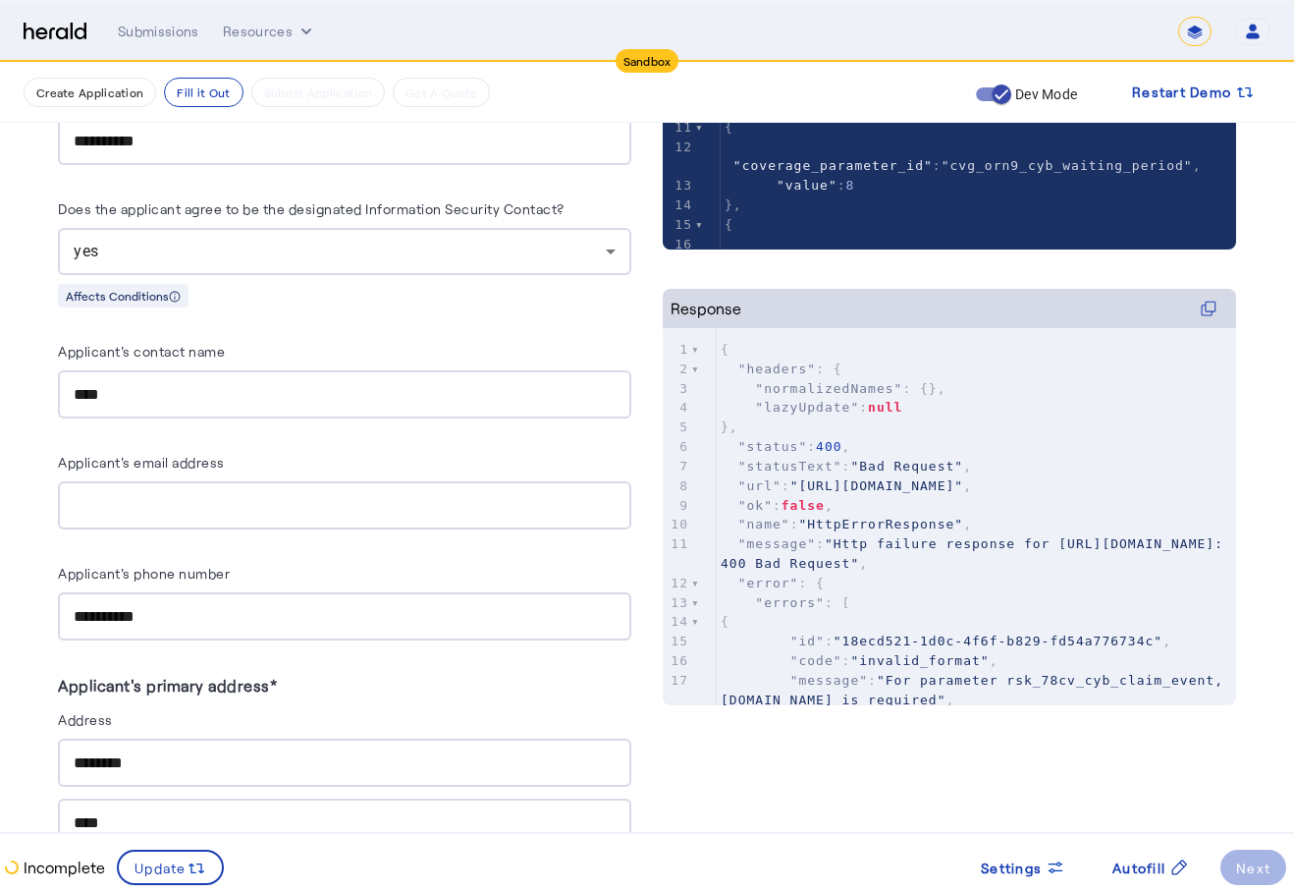
click at [410, 386] on input "****" at bounding box center [345, 395] width 542 height 24
click at [466, 401] on input "****" at bounding box center [345, 395] width 542 height 24
click at [469, 398] on input "****" at bounding box center [345, 395] width 542 height 24
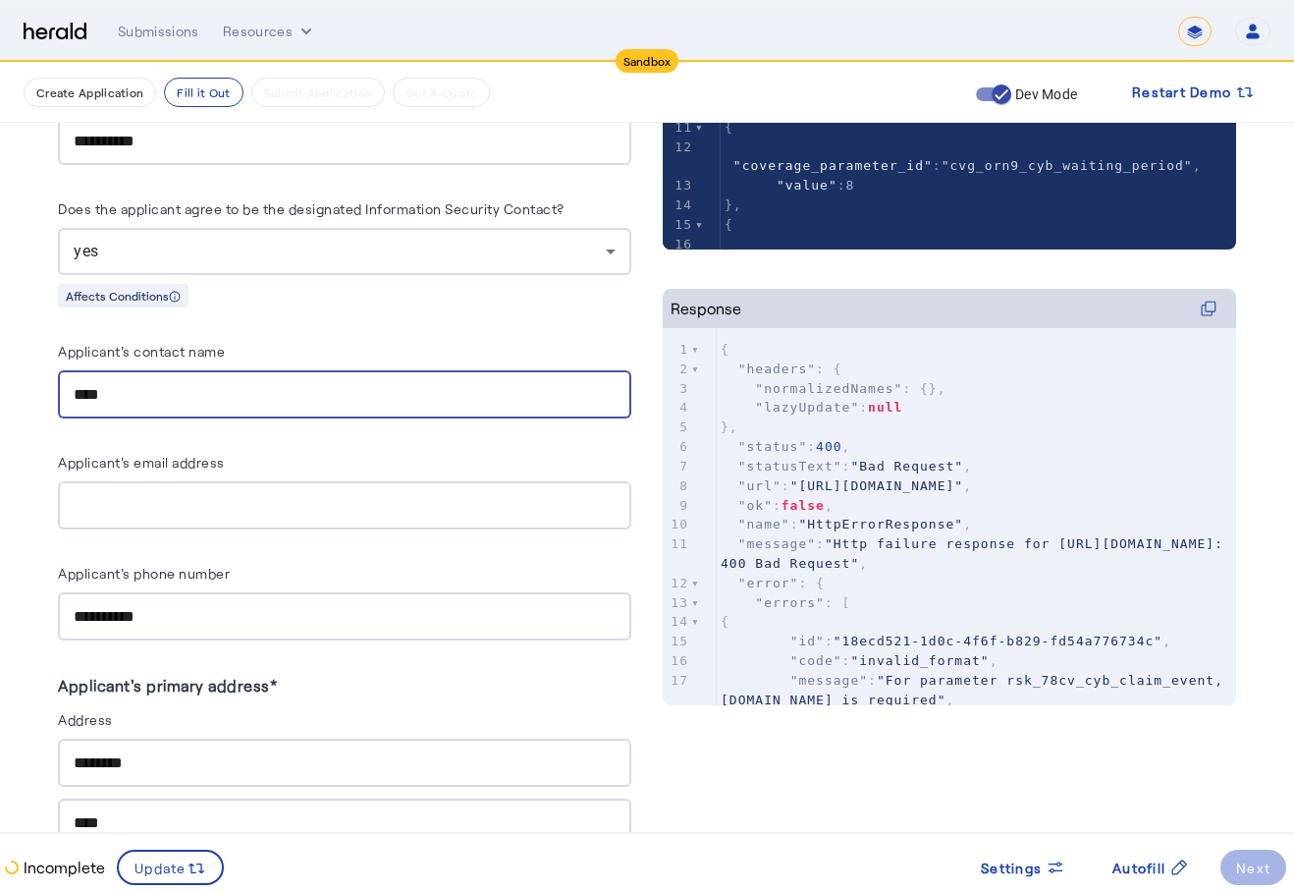
click at [465, 393] on input "****" at bounding box center [345, 395] width 542 height 24
type input "*******"
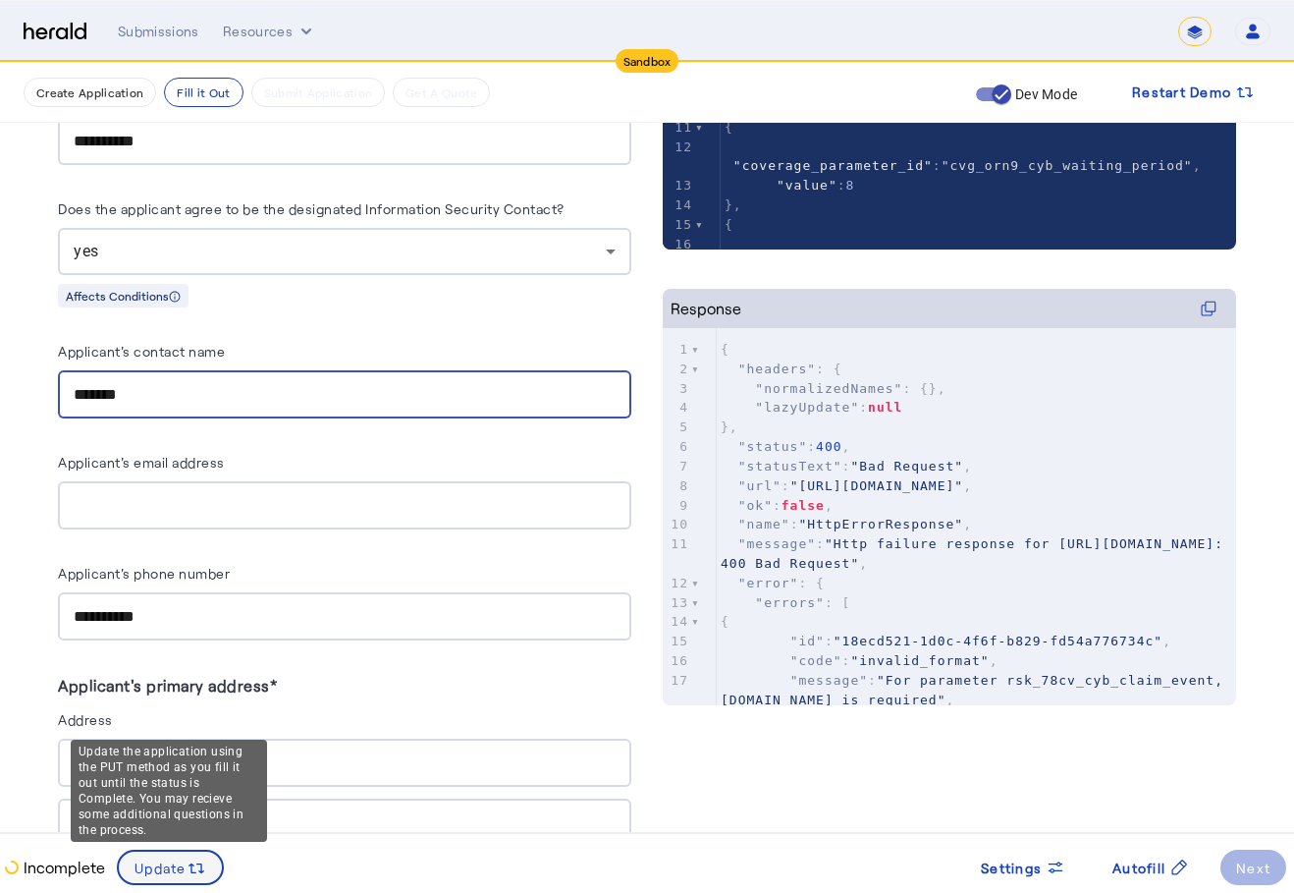
click at [201, 856] on svg-icon at bounding box center [197, 867] width 20 height 22
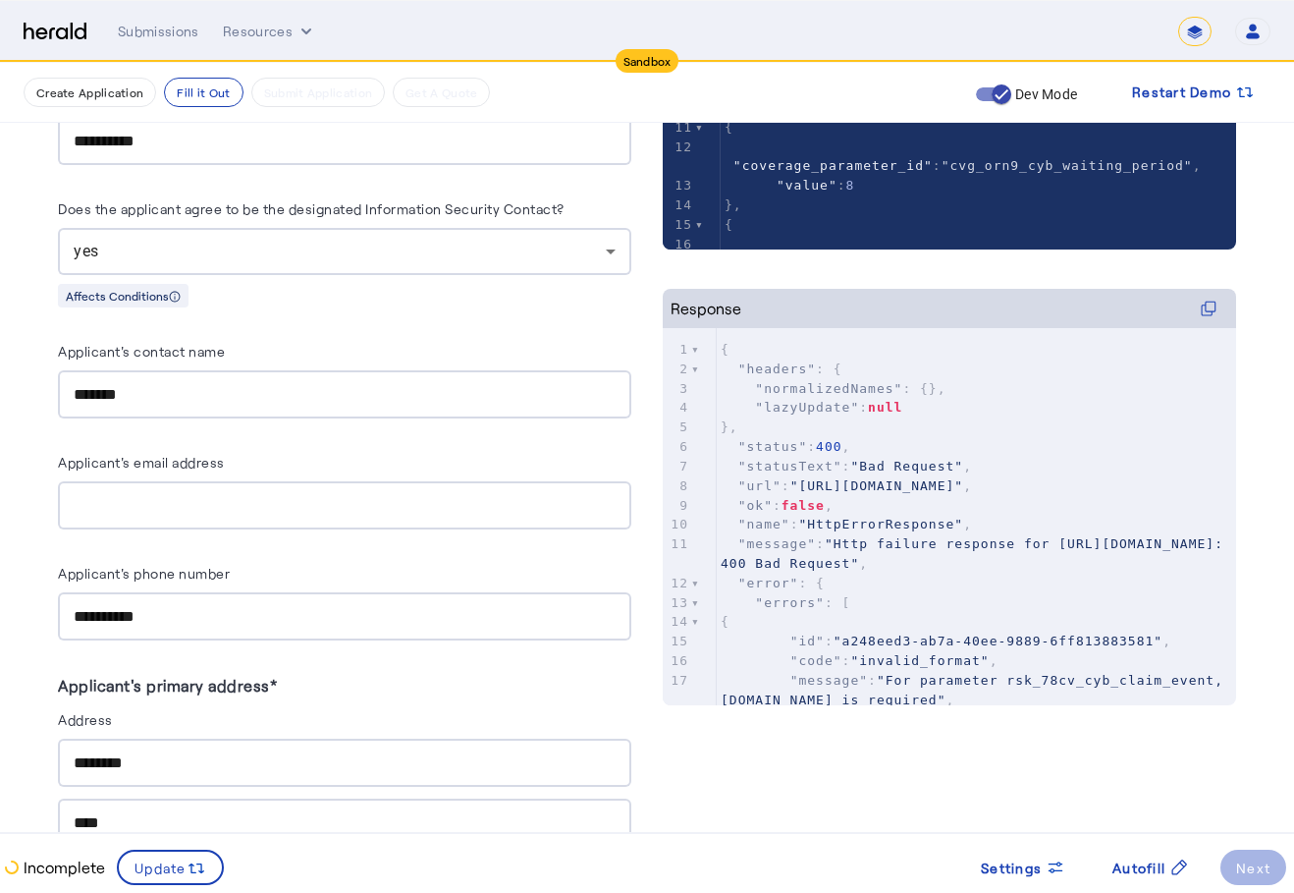
click at [1276, 873] on herald-button "Next" at bounding box center [1254, 866] width 66 height 35
click at [1275, 868] on herald-button "Next" at bounding box center [1254, 866] width 66 height 35
click at [1255, 858] on herald-button "Next" at bounding box center [1254, 866] width 66 height 35
click at [1251, 858] on herald-button "Next" at bounding box center [1254, 866] width 66 height 35
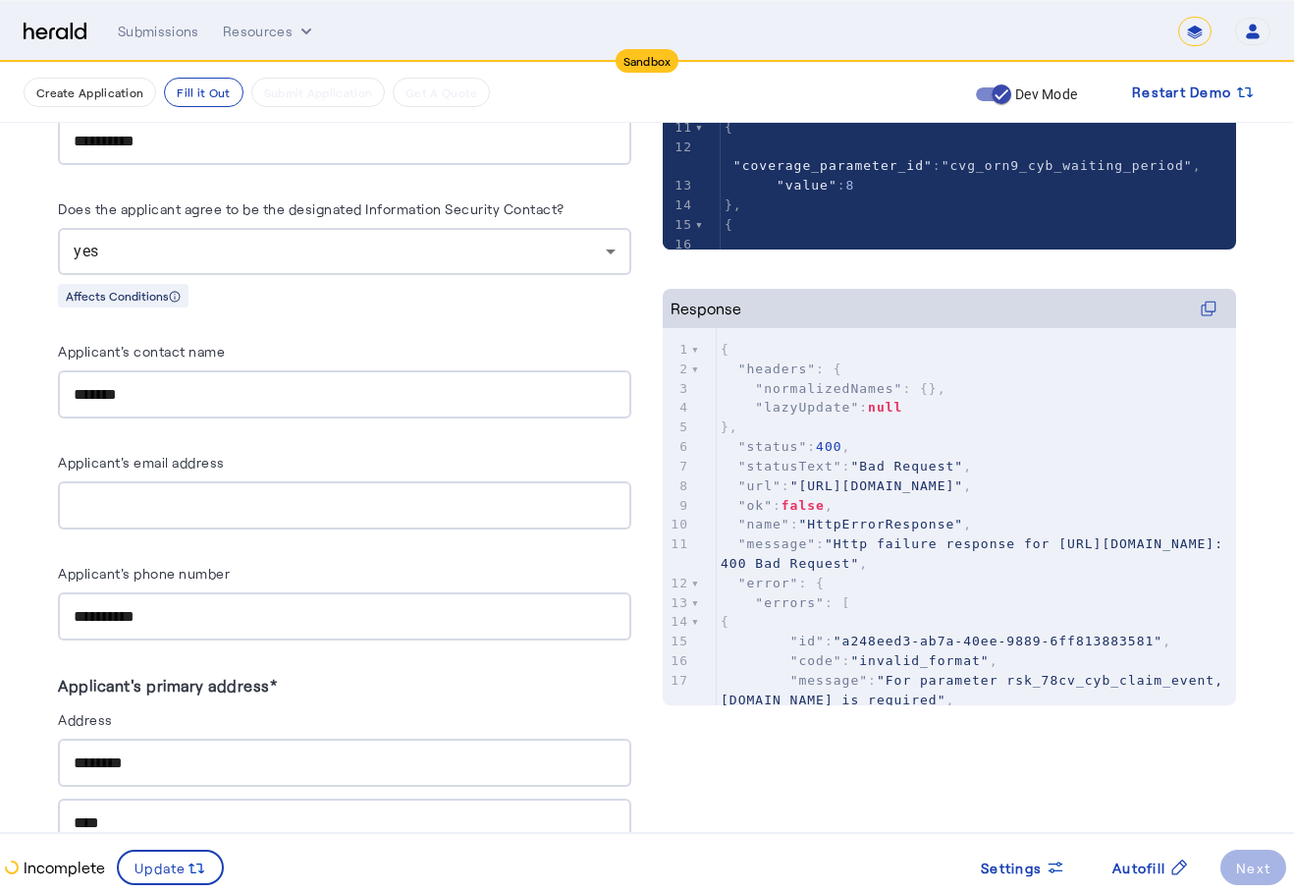
click at [1251, 858] on herald-button "Next" at bounding box center [1254, 866] width 66 height 35
click at [956, 571] on span ""Http failure response for [URL][DOMAIN_NAME]: 400 Bad Request"" at bounding box center [977, 553] width 512 height 34
click at [802, 513] on span "false" at bounding box center [803, 505] width 43 height 15
type textarea "**********"
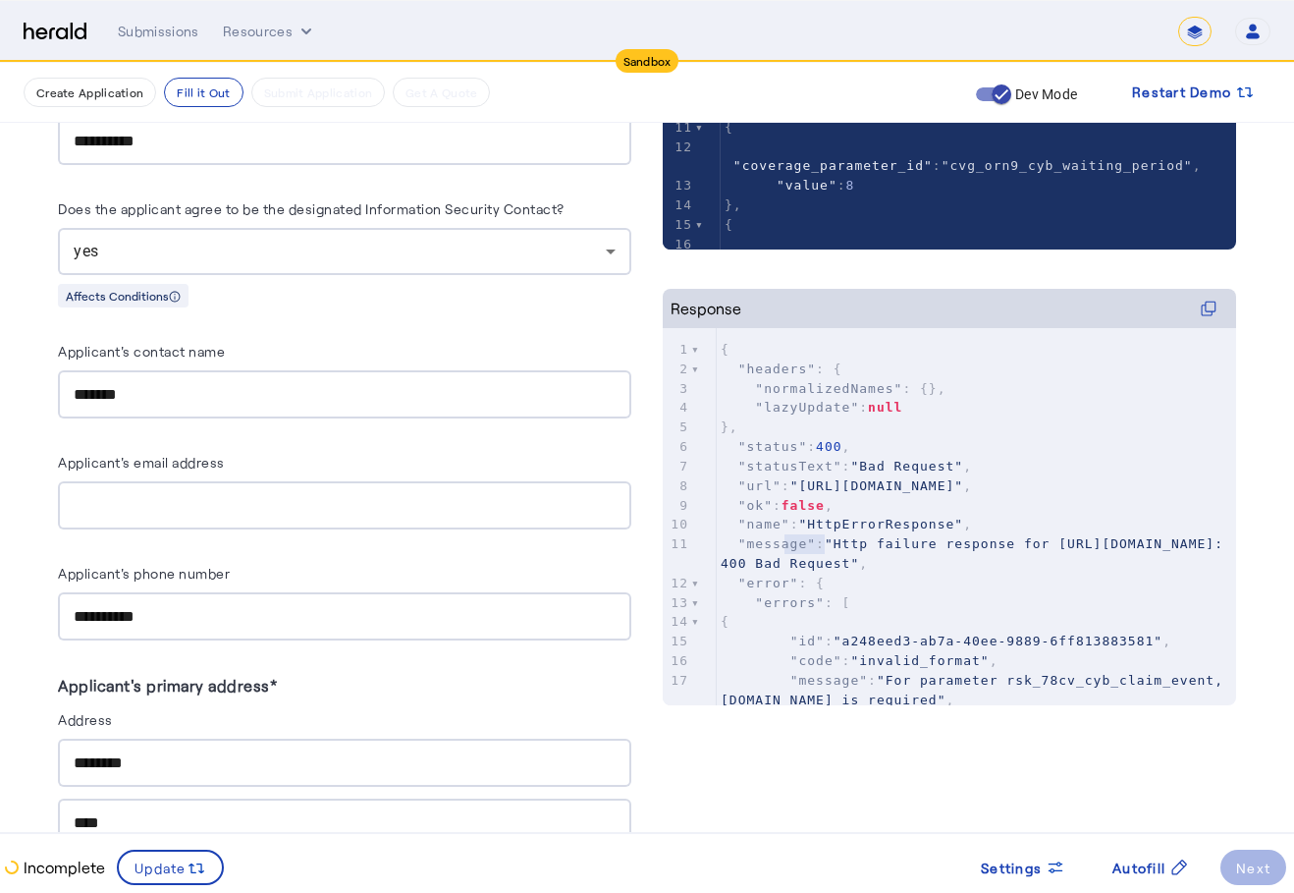
click at [802, 513] on span "false" at bounding box center [803, 505] width 43 height 15
click at [817, 513] on span "false" at bounding box center [803, 505] width 43 height 15
click at [818, 513] on span "false" at bounding box center [803, 505] width 43 height 15
type textarea "**********"
click at [818, 513] on span "false" at bounding box center [803, 505] width 43 height 15
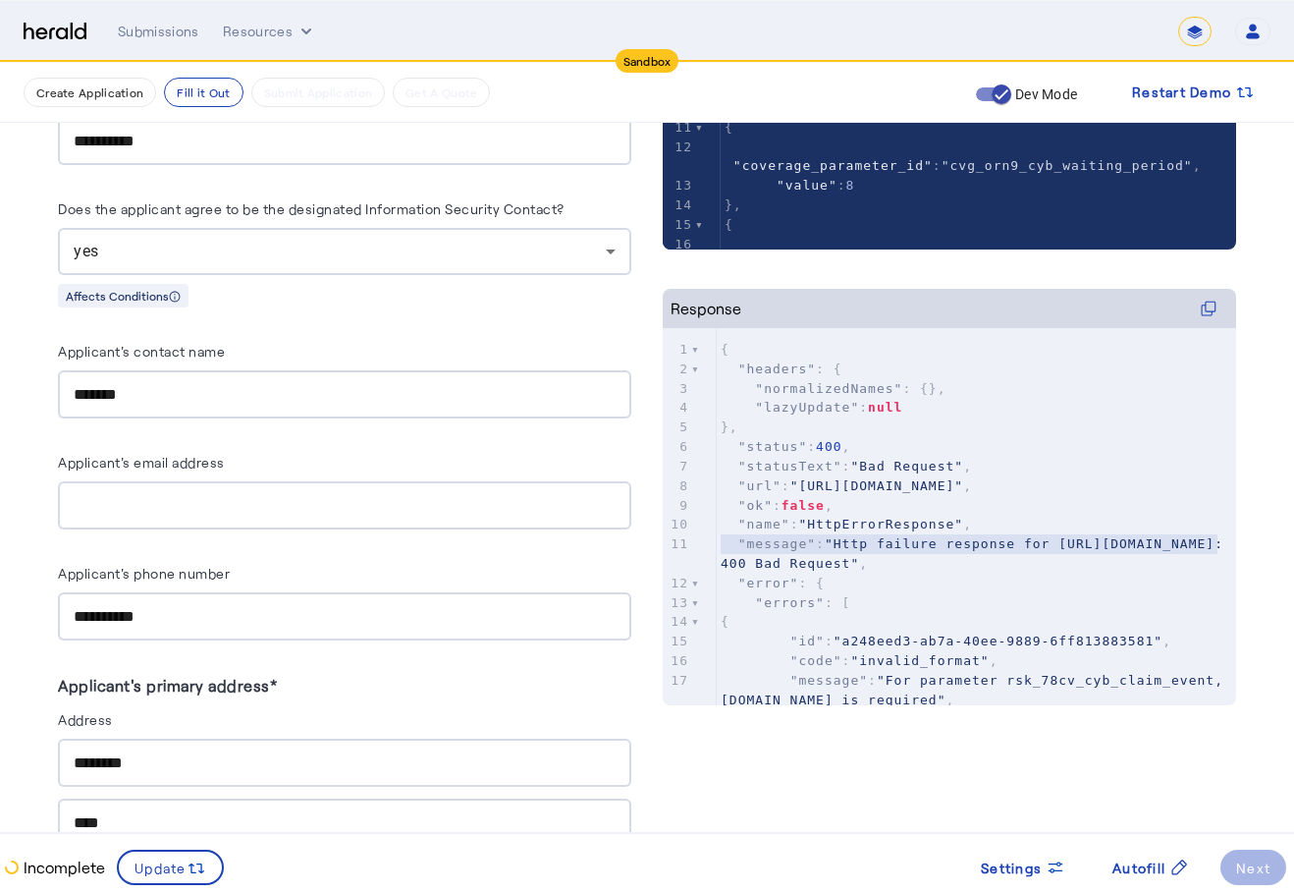
click at [847, 516] on pre ""ok" : false ," at bounding box center [976, 506] width 519 height 20
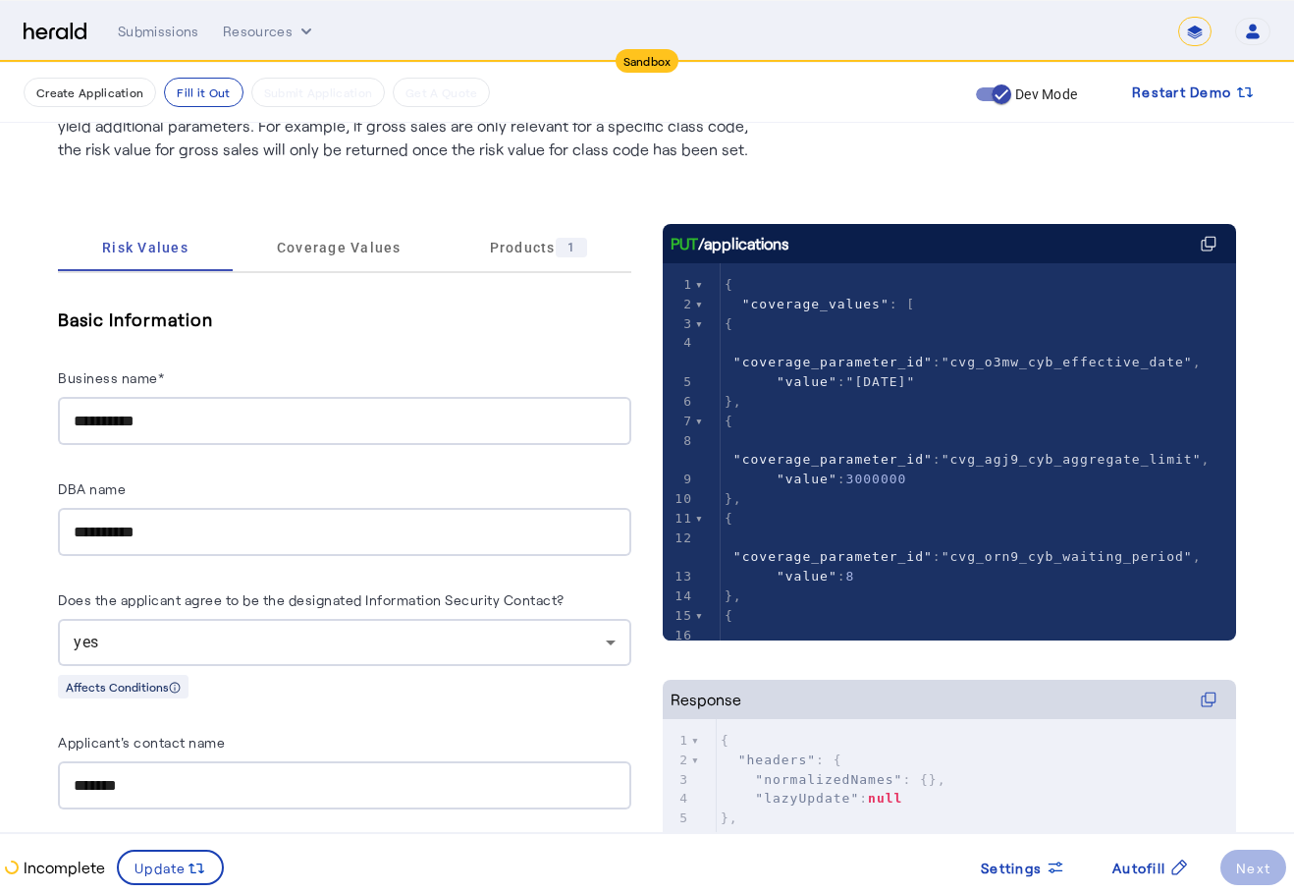
scroll to position [295, 0]
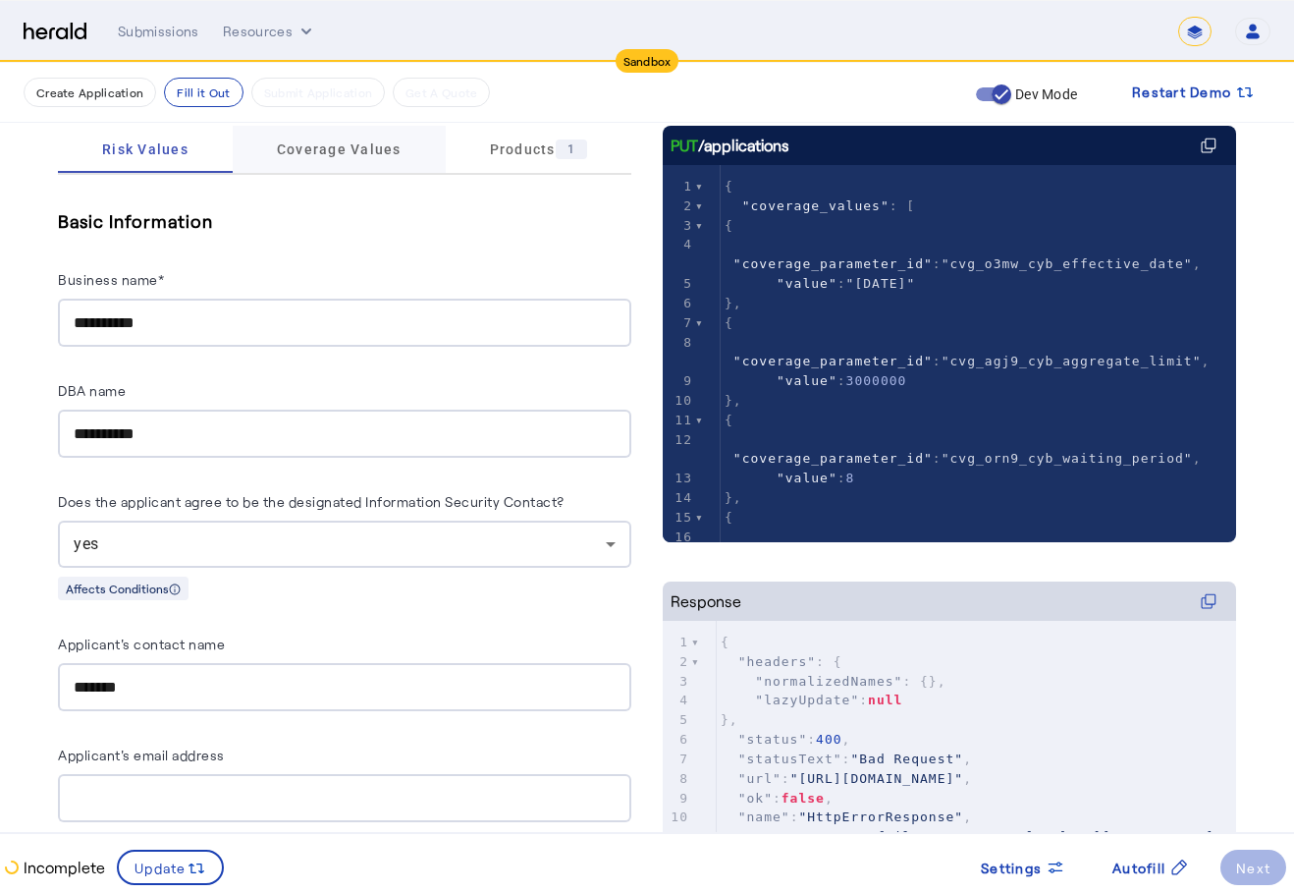
click at [372, 145] on span "Coverage Values" at bounding box center [339, 149] width 125 height 14
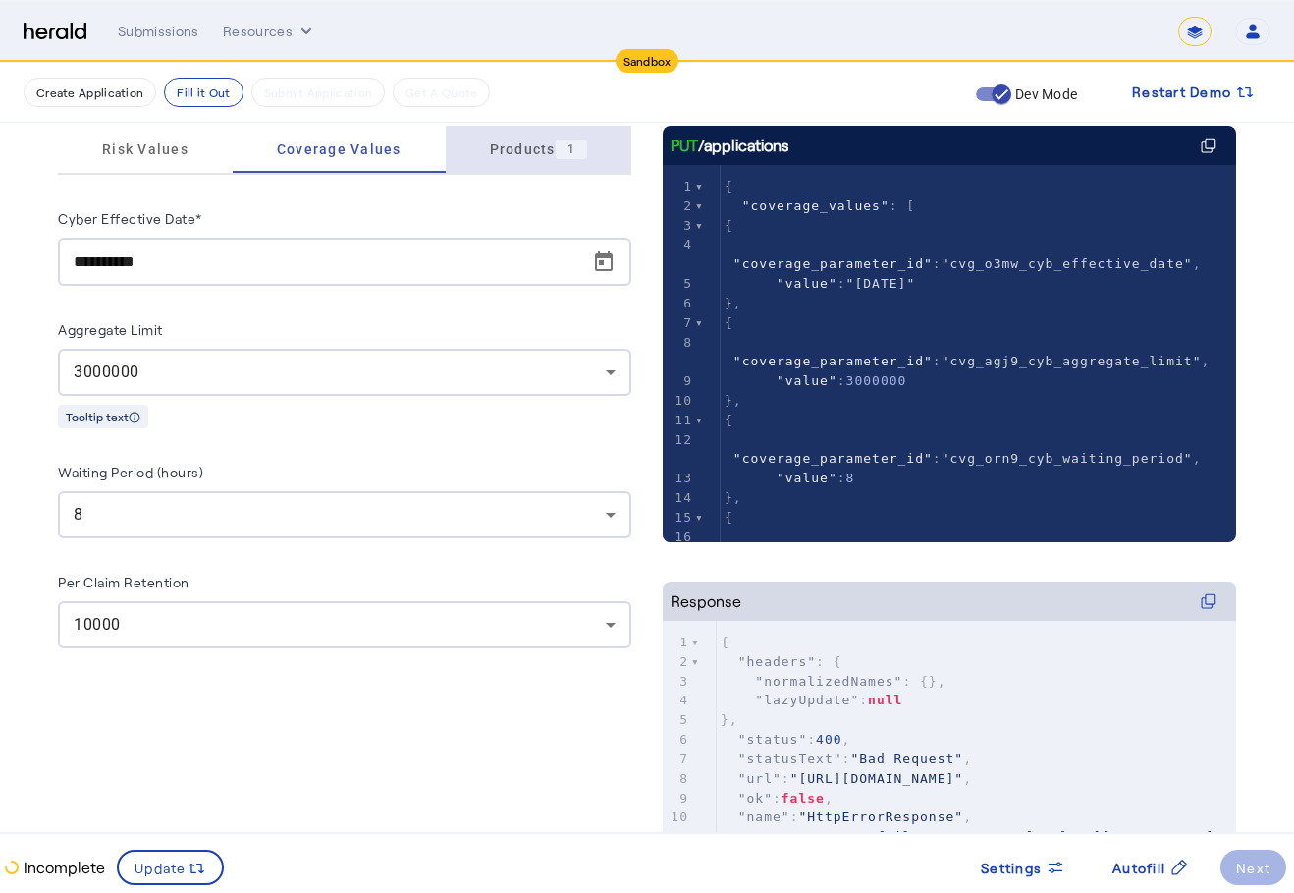
click at [529, 158] on span "Products 1" at bounding box center [538, 149] width 97 height 20
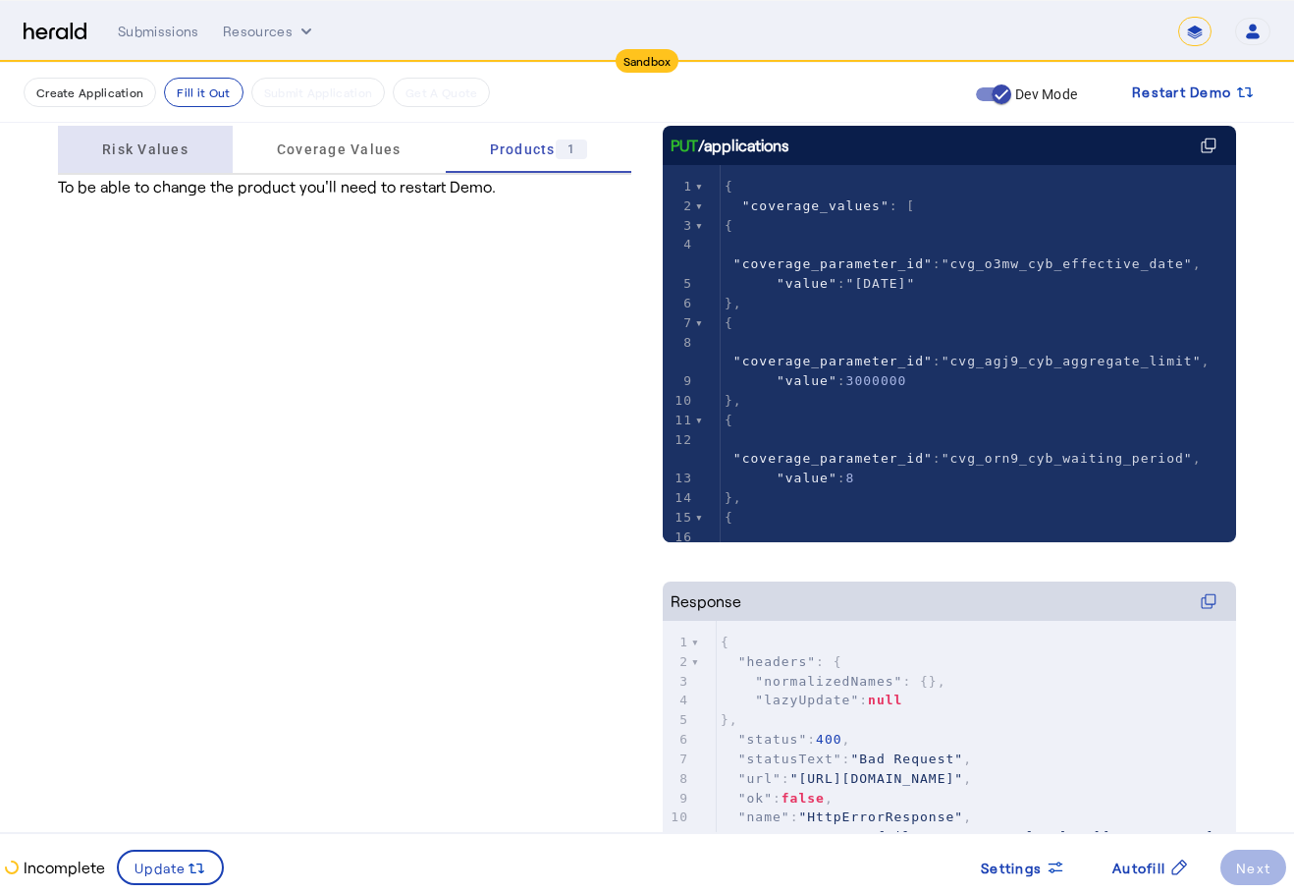
click at [168, 172] on span "Risk Values" at bounding box center [145, 149] width 86 height 47
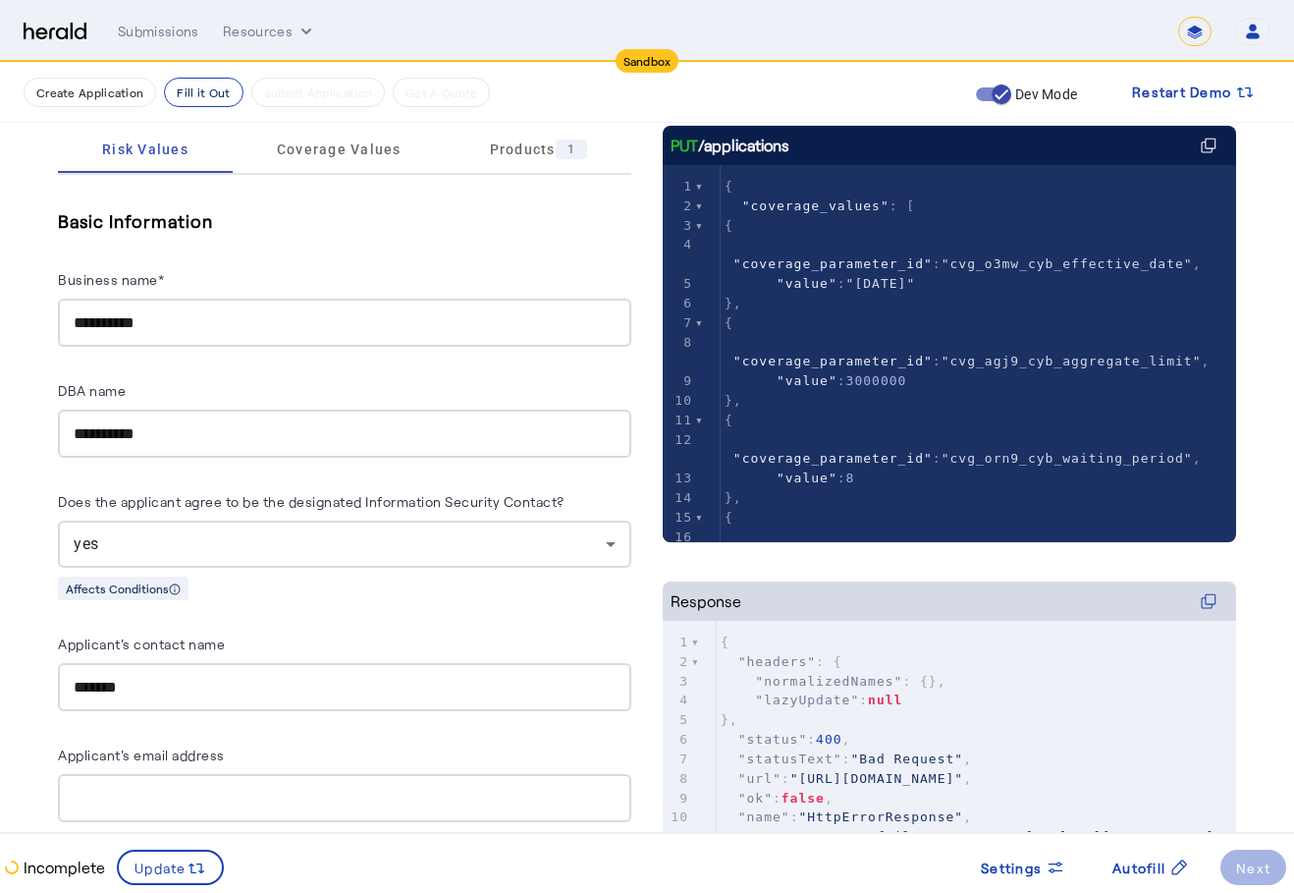
click at [198, 97] on button "Fill it Out" at bounding box center [203, 92] width 79 height 29
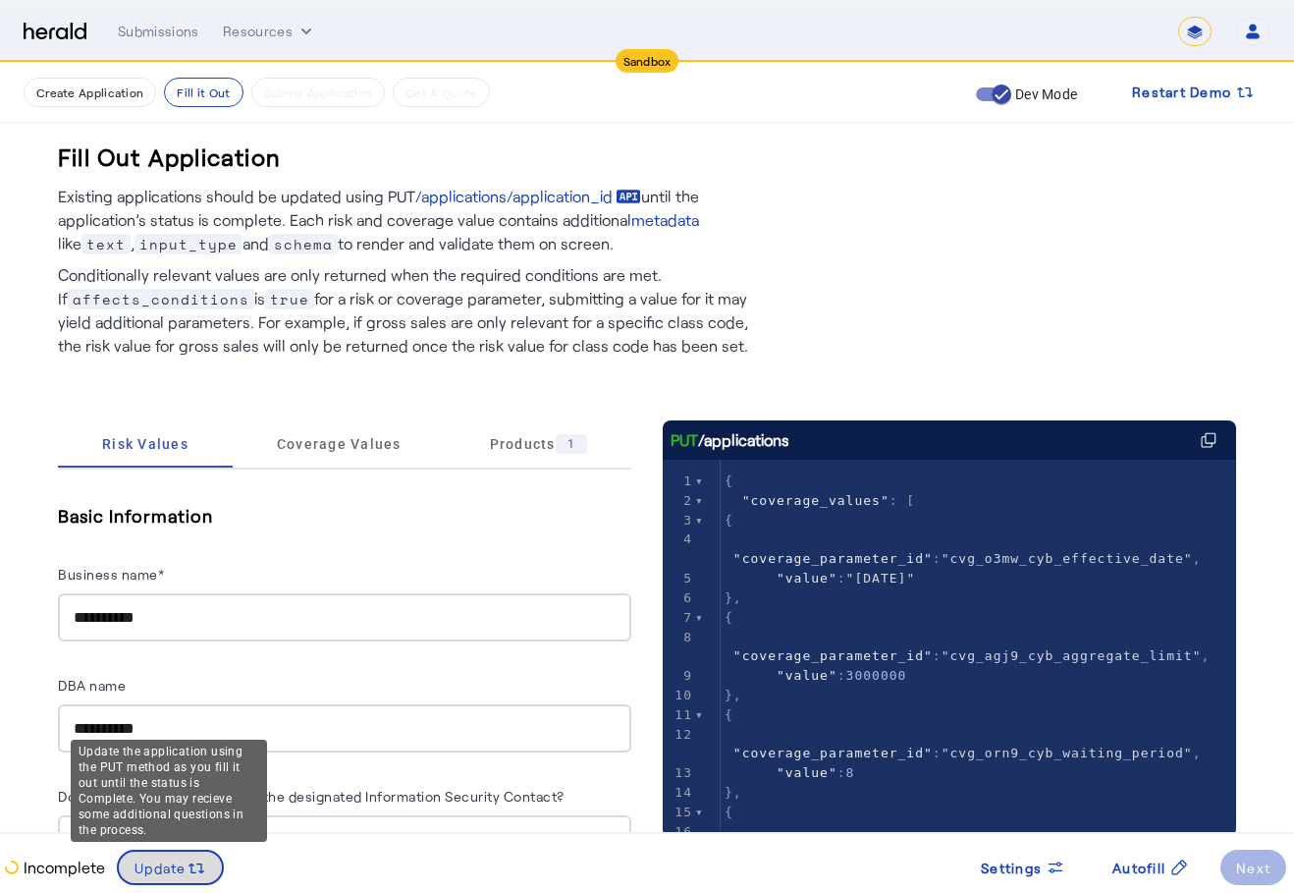
click at [149, 862] on span "Update" at bounding box center [161, 867] width 52 height 21
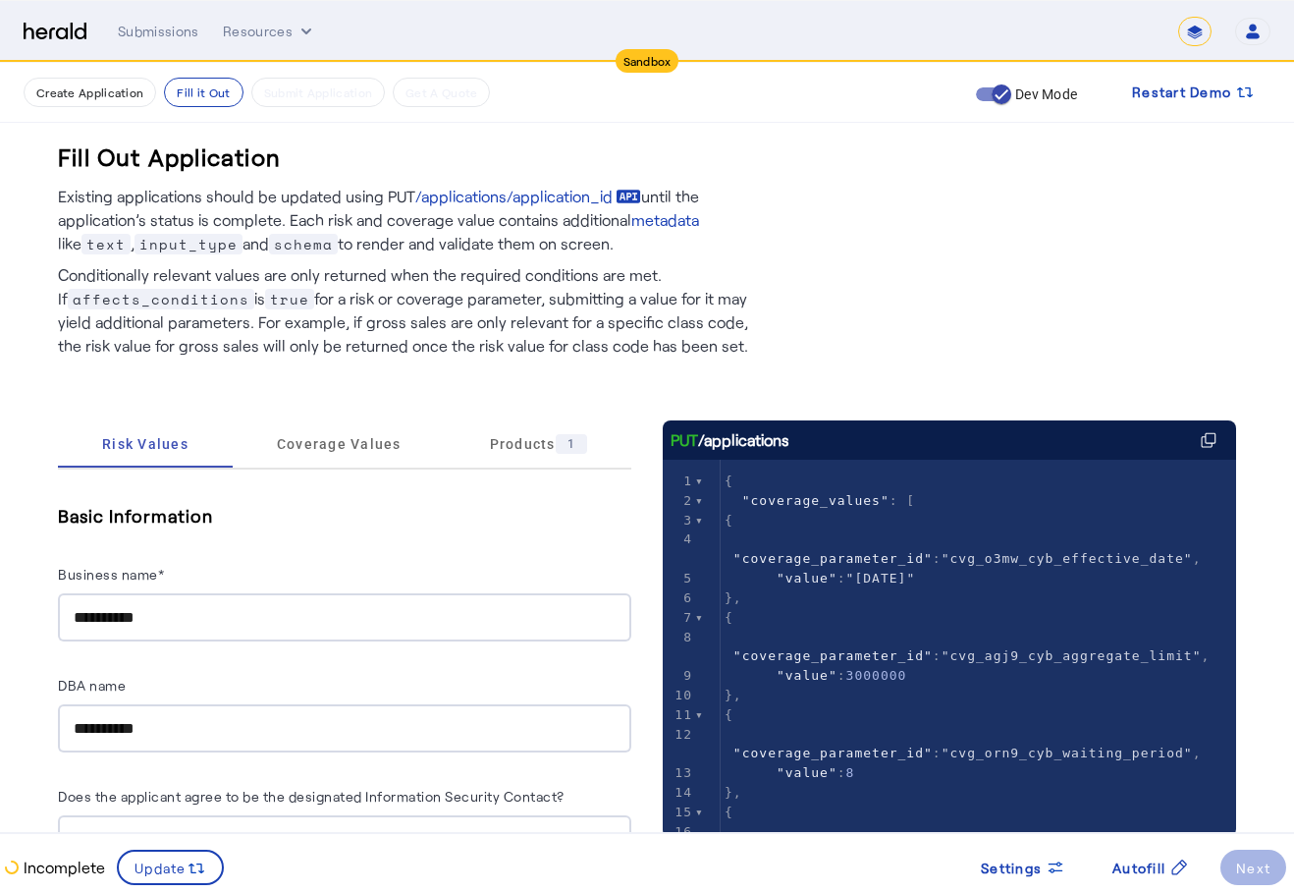
click at [649, 58] on div "Sandbox" at bounding box center [648, 61] width 64 height 24
click at [167, 17] on div "Submissions Resources ******* Open user menu [PERSON_NAME] Herald API Profile M…" at bounding box center [694, 31] width 1153 height 29
click at [164, 32] on div "Submissions" at bounding box center [159, 32] width 82 height 20
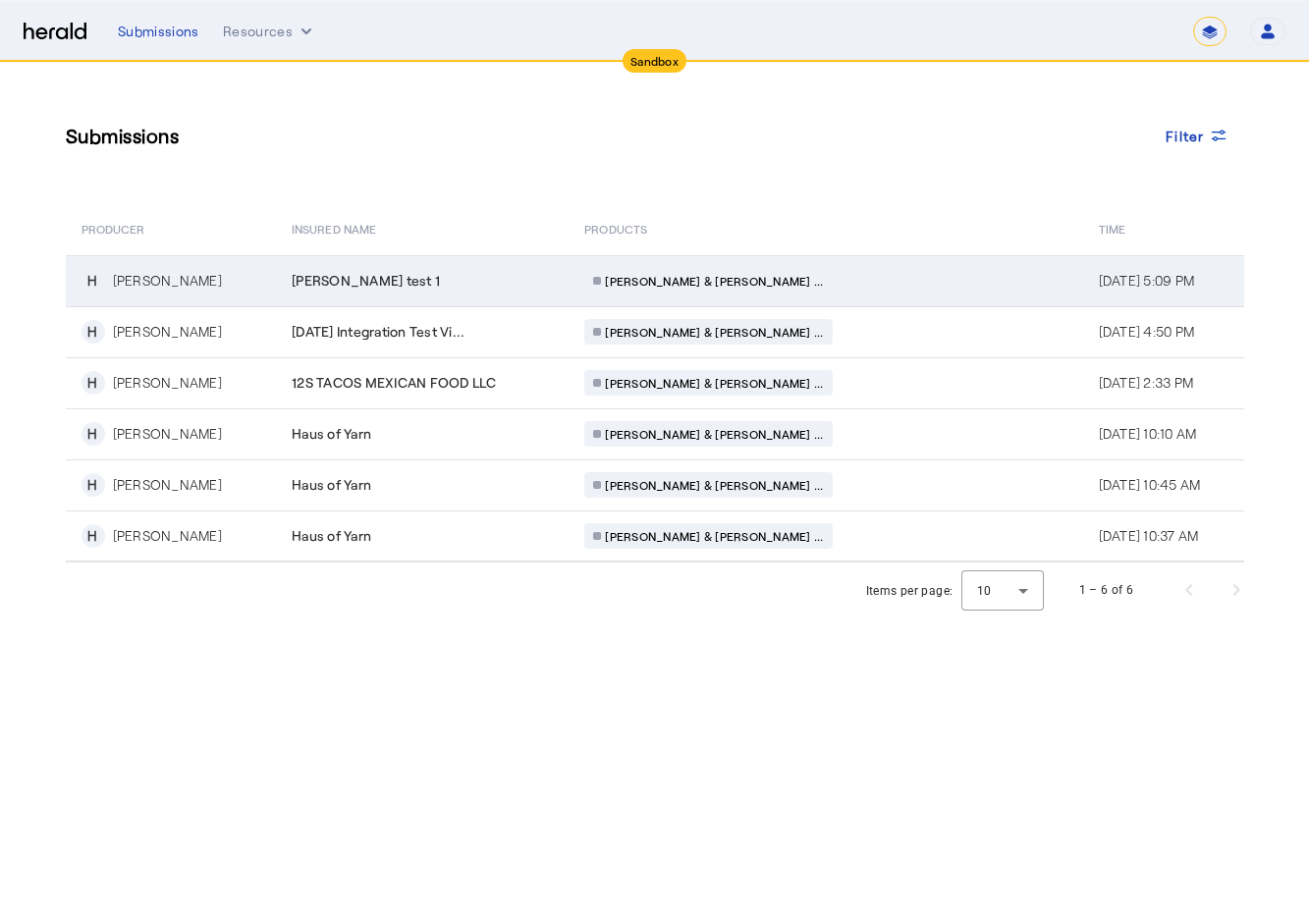
click at [550, 286] on div "[PERSON_NAME] test 1" at bounding box center [426, 281] width 269 height 20
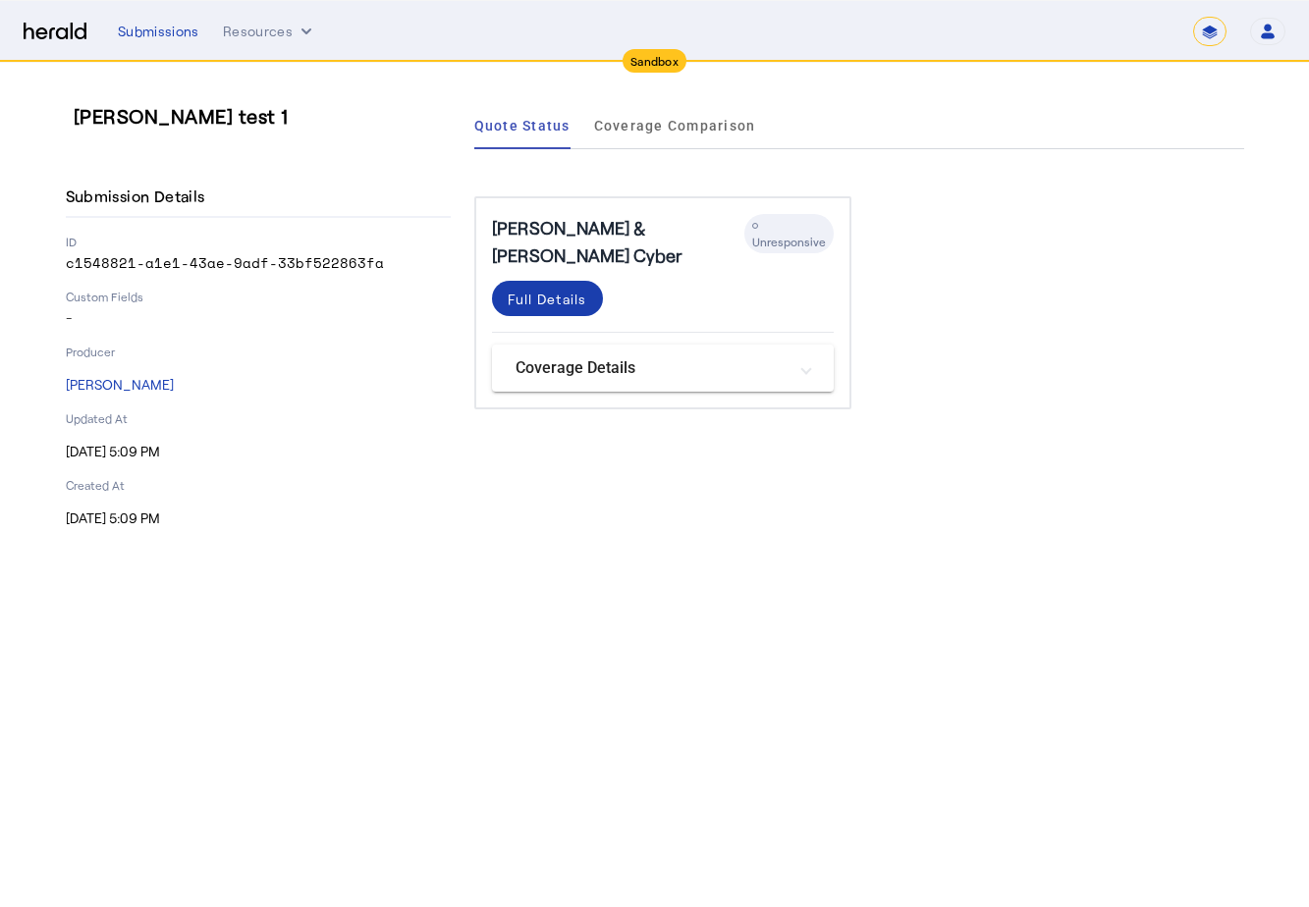
click at [524, 289] on div "Full Details" at bounding box center [548, 299] width 80 height 21
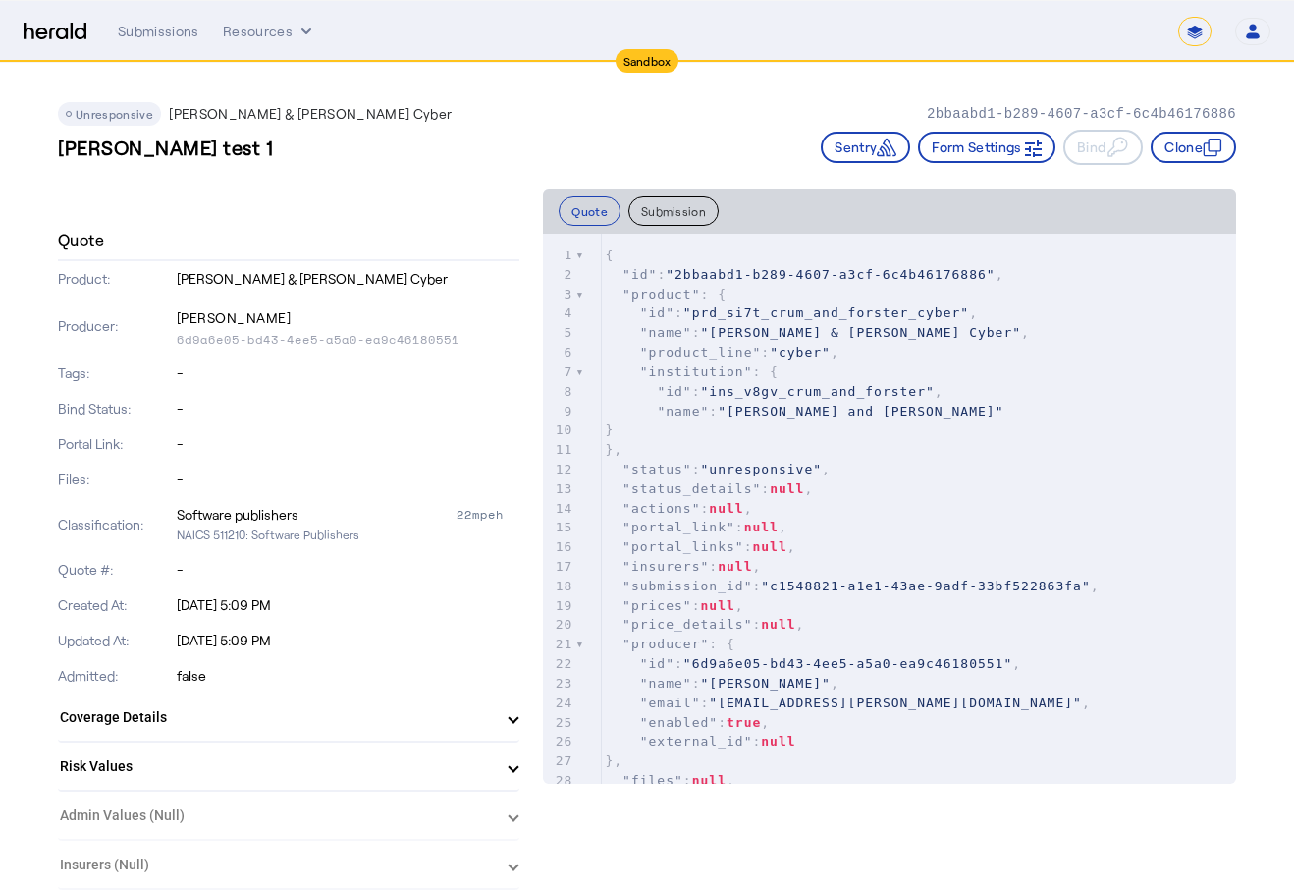
click at [350, 135] on div "[PERSON_NAME] test 1 Sentry Form Settings Bind Clone" at bounding box center [647, 147] width 1178 height 35
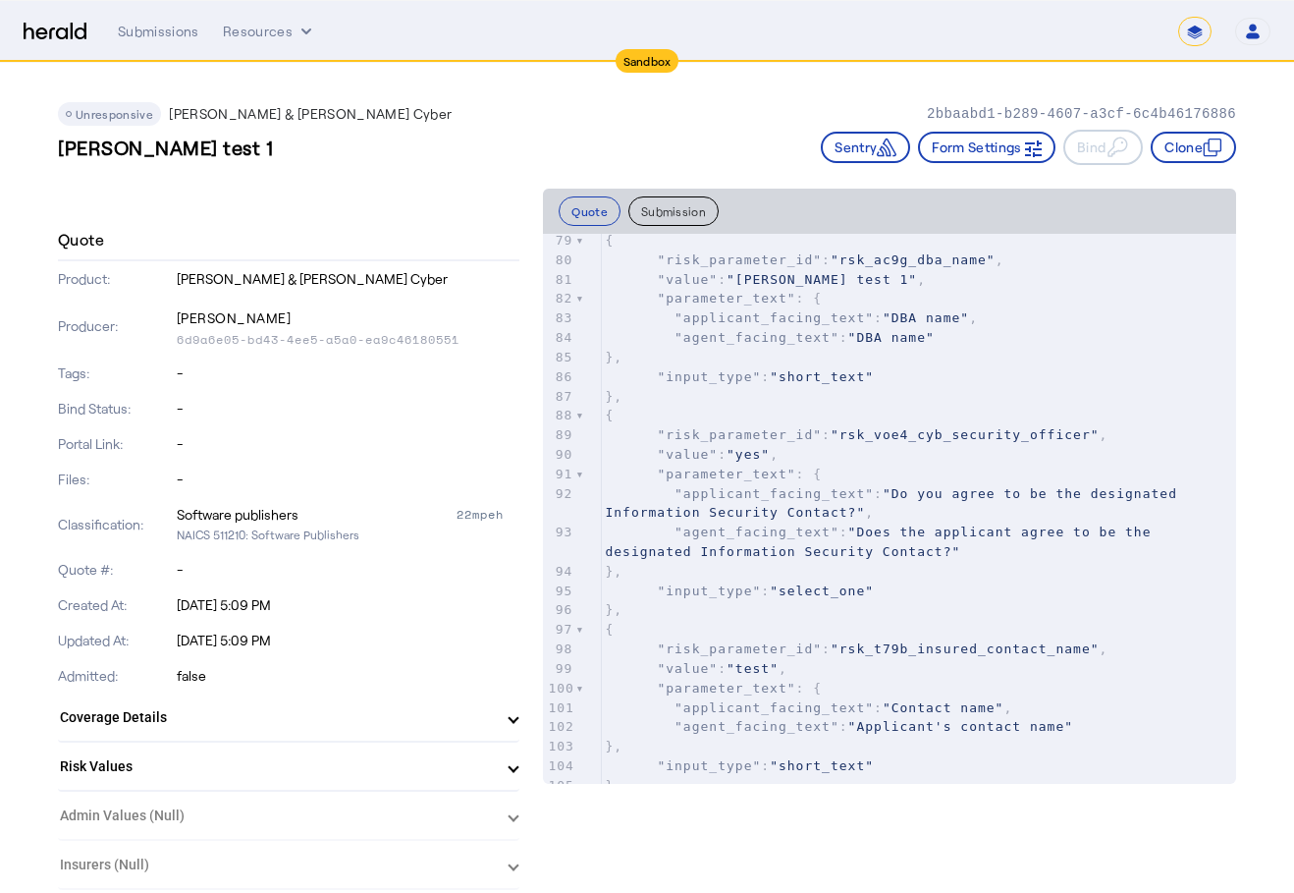
scroll to position [1080, 0]
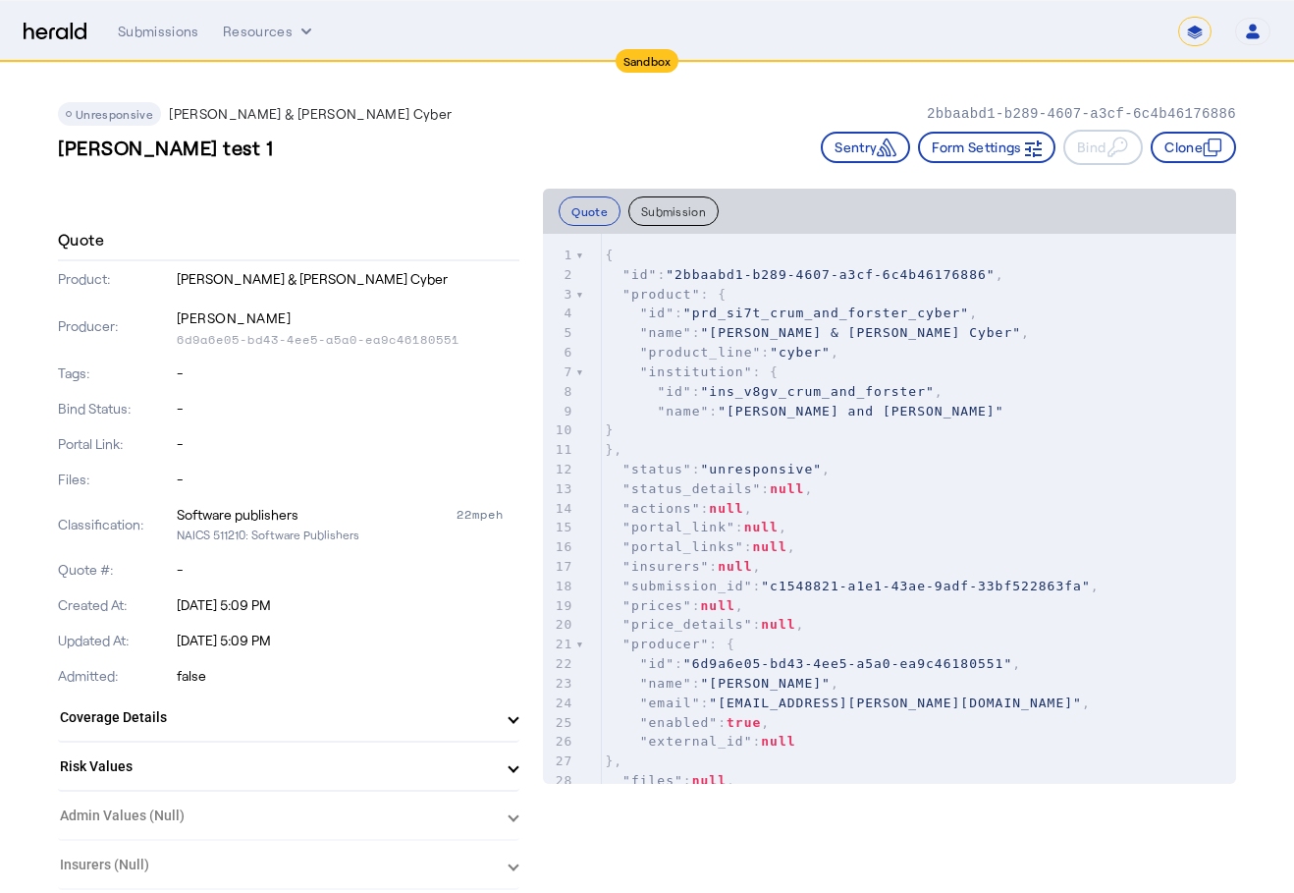
click at [604, 231] on div "Quote Submission" at bounding box center [889, 211] width 693 height 45
click at [601, 212] on button "Quote" at bounding box center [590, 210] width 62 height 29
click at [597, 211] on button "Quote" at bounding box center [590, 210] width 62 height 29
click at [695, 195] on div "Quote Submission" at bounding box center [889, 211] width 693 height 45
click at [689, 210] on button "Submission" at bounding box center [673, 210] width 90 height 29
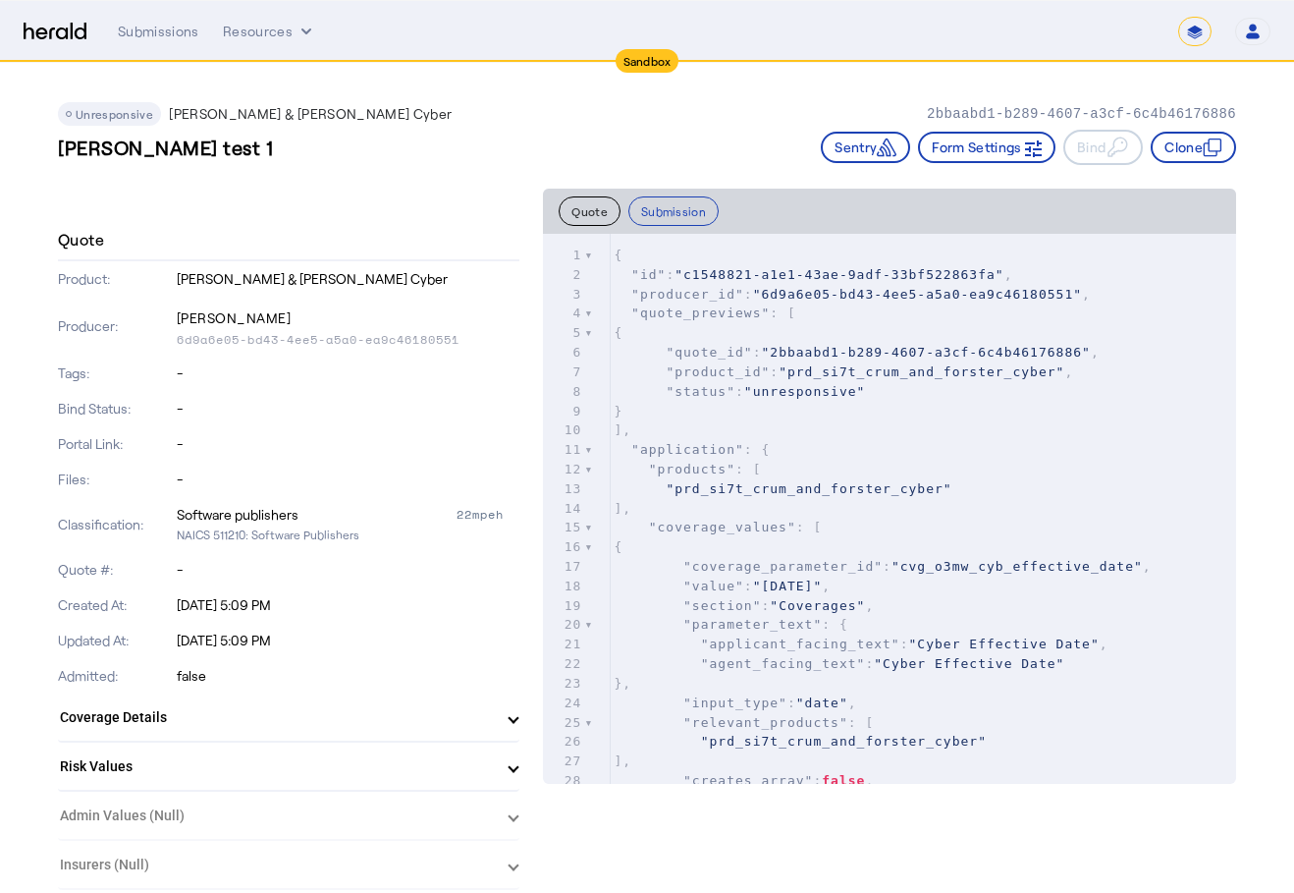
click at [599, 219] on button "Quote" at bounding box center [590, 210] width 62 height 29
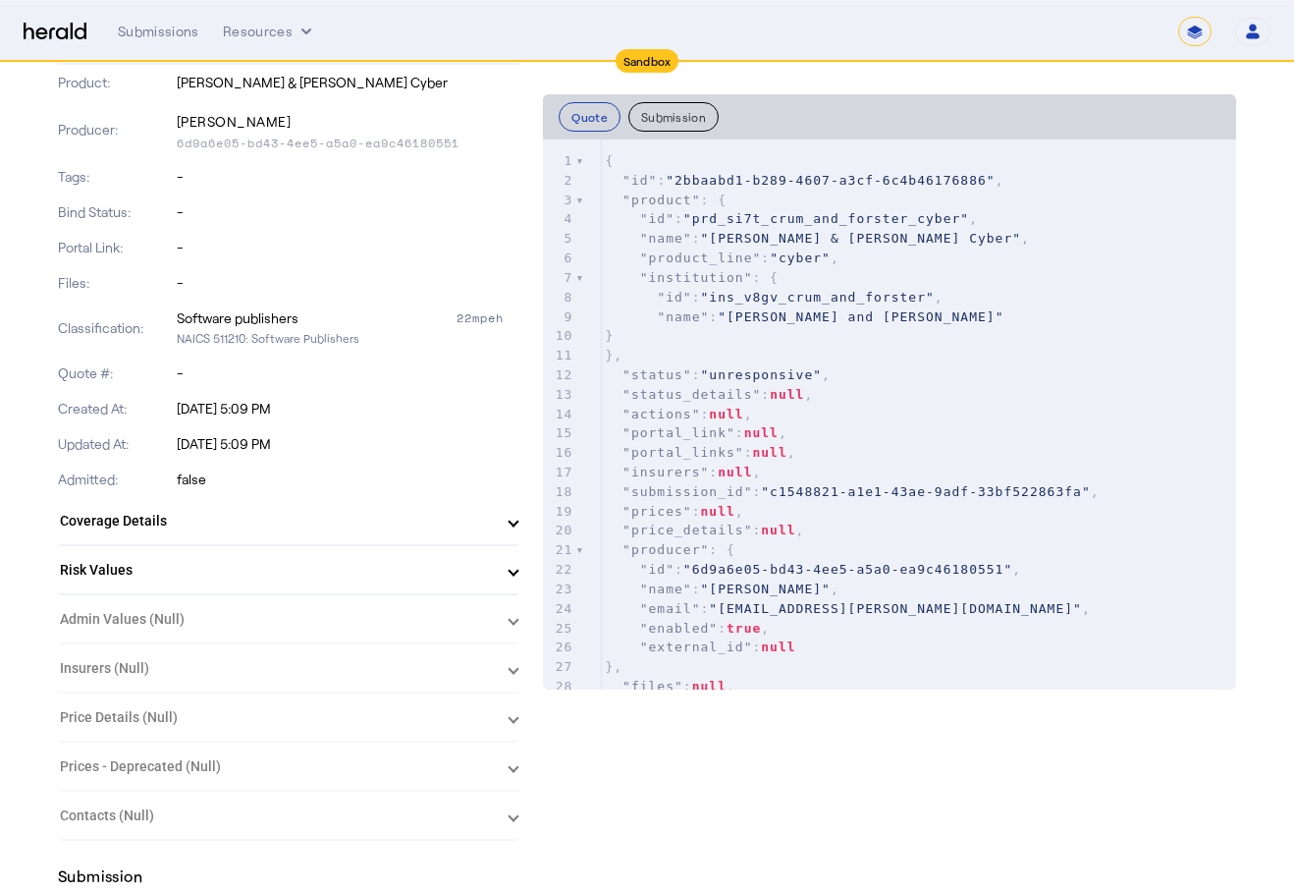
click at [436, 553] on mat-expansion-panel-header "Risk Values" at bounding box center [289, 569] width 462 height 47
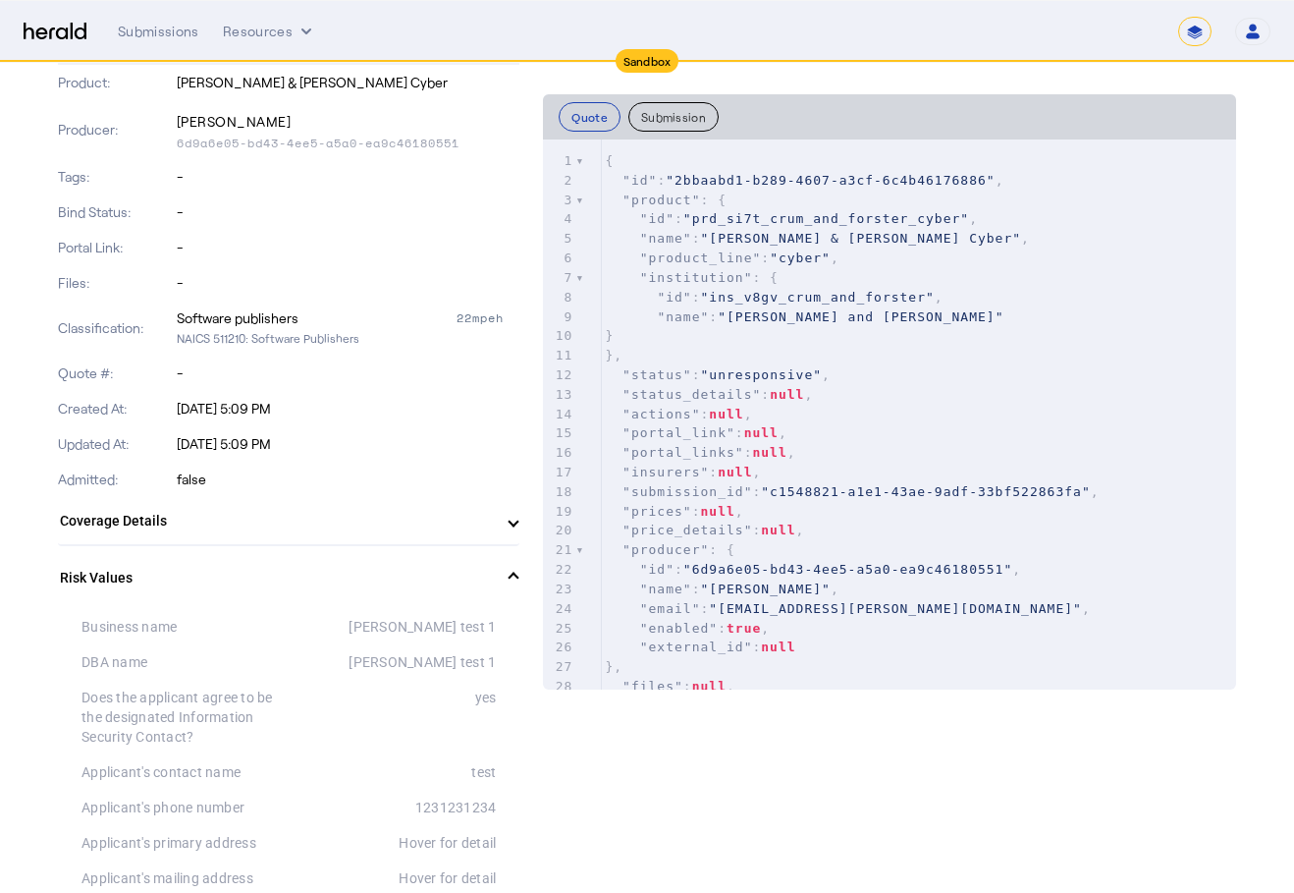
click at [463, 538] on mat-expansion-panel-header "Coverage Details" at bounding box center [289, 520] width 462 height 47
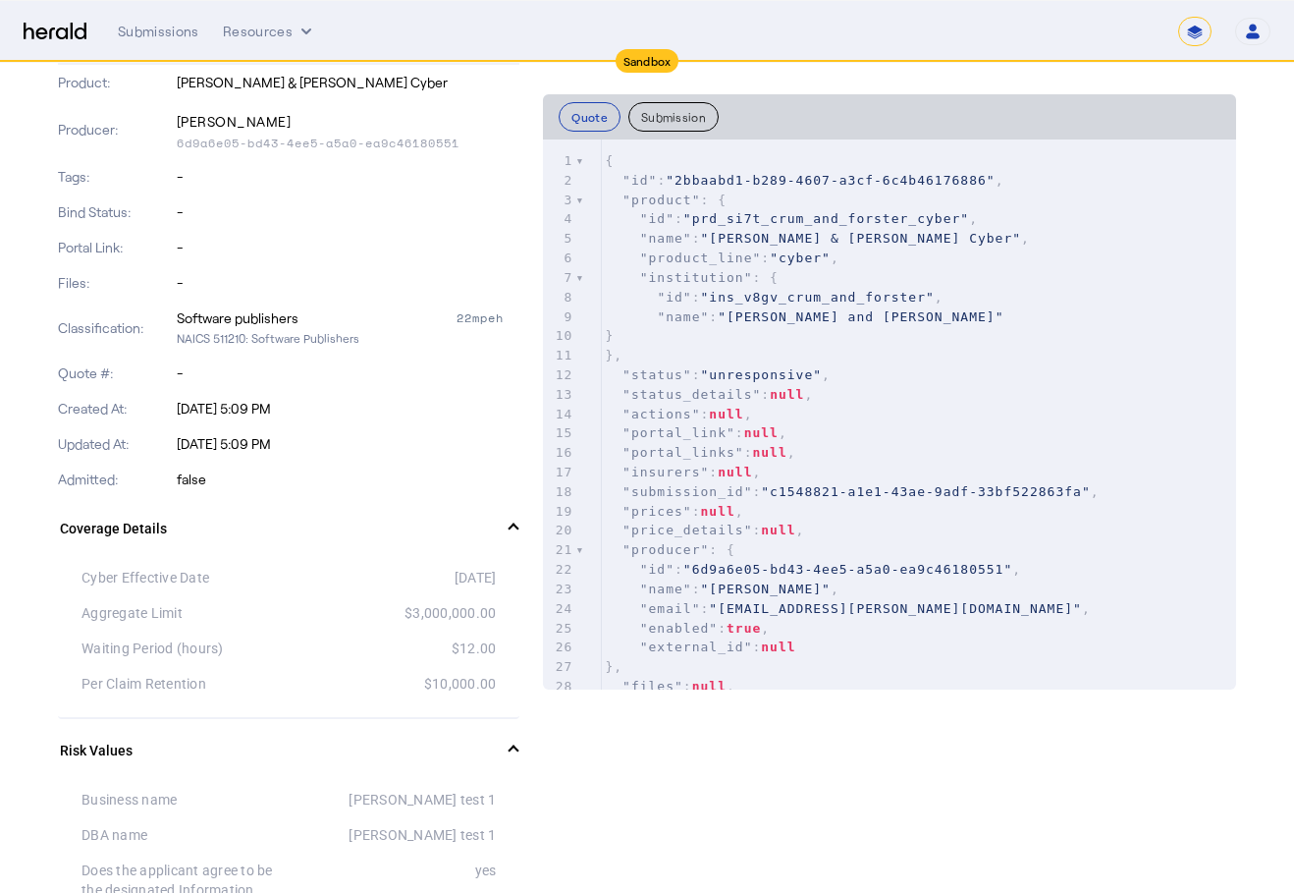
click at [462, 541] on mat-expansion-panel-header "Coverage Details" at bounding box center [289, 528] width 462 height 63
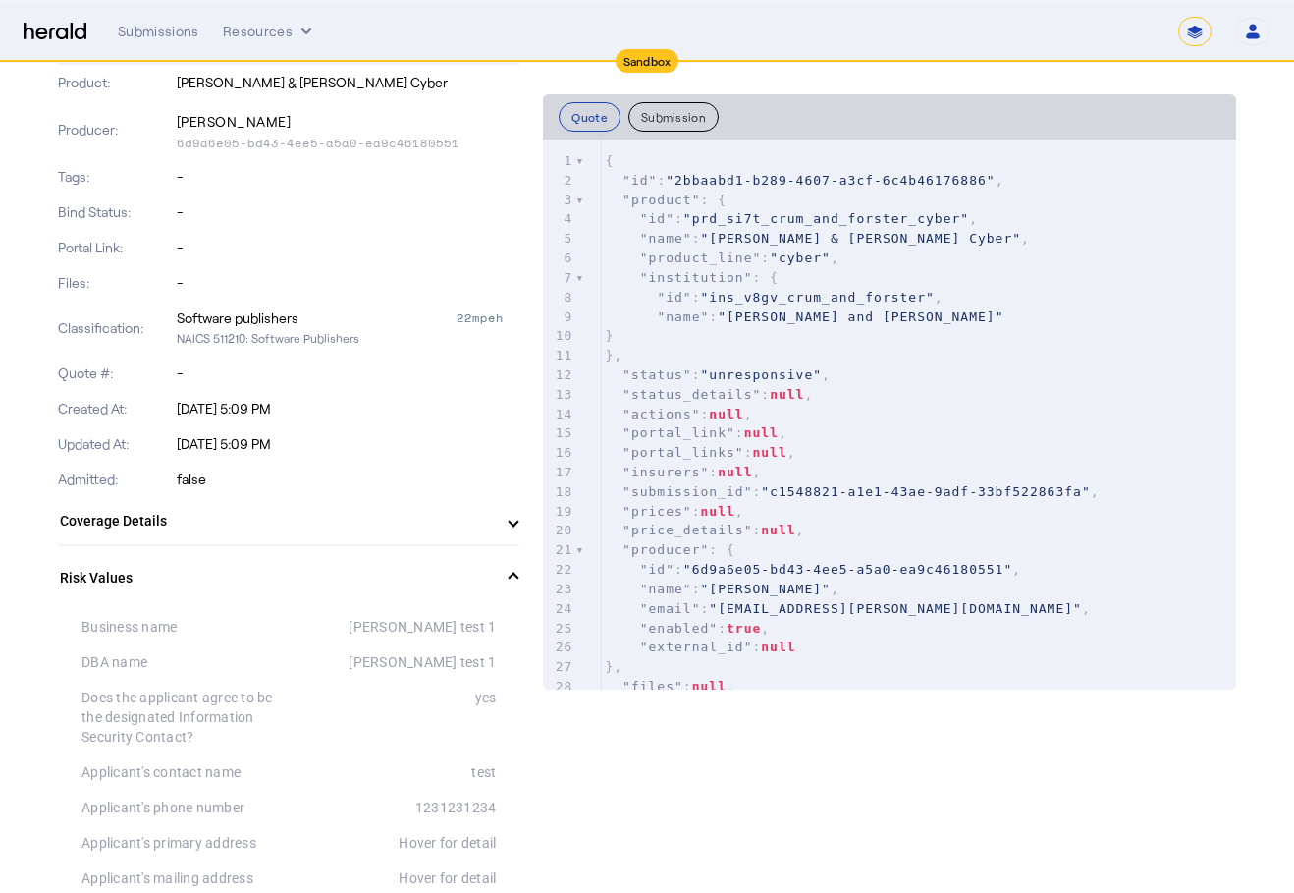
click at [472, 584] on mat-panel-title "Risk Values" at bounding box center [277, 578] width 434 height 21
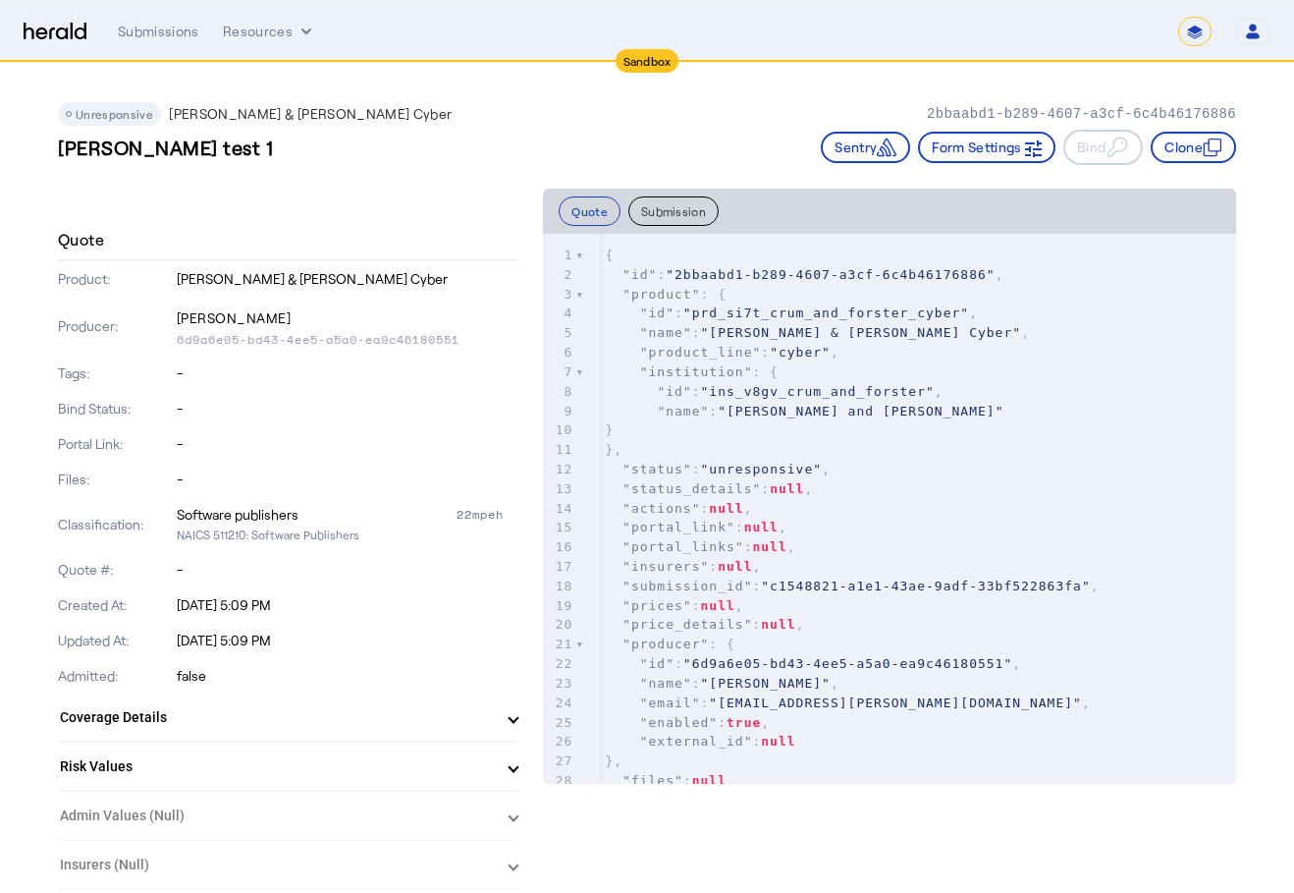
click at [108, 109] on span "Unresponsive" at bounding box center [115, 114] width 78 height 14
click at [175, 31] on div "Submissions" at bounding box center [159, 32] width 82 height 20
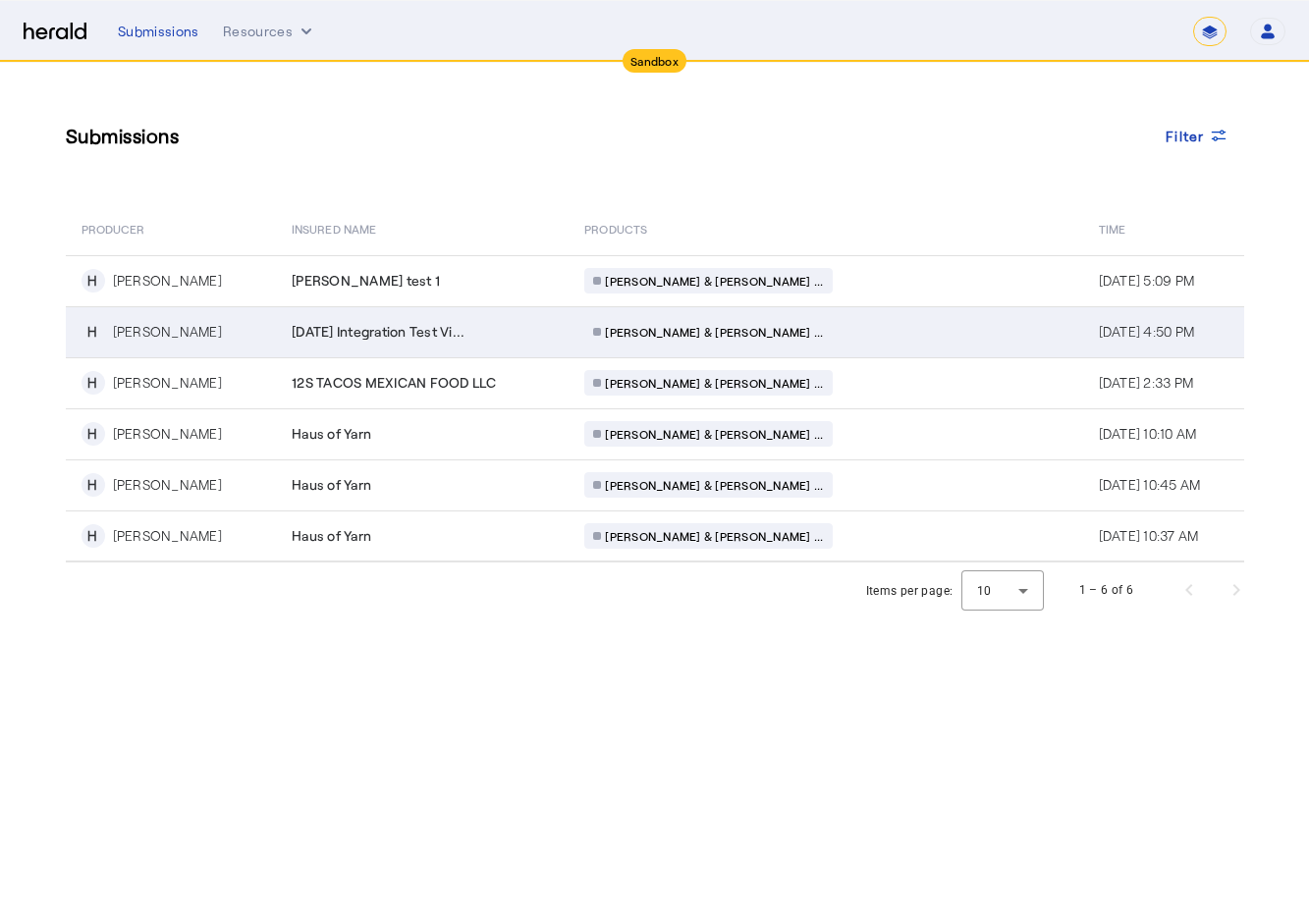
click at [464, 340] on span "[DATE] Integration Test Vi..." at bounding box center [378, 332] width 173 height 20
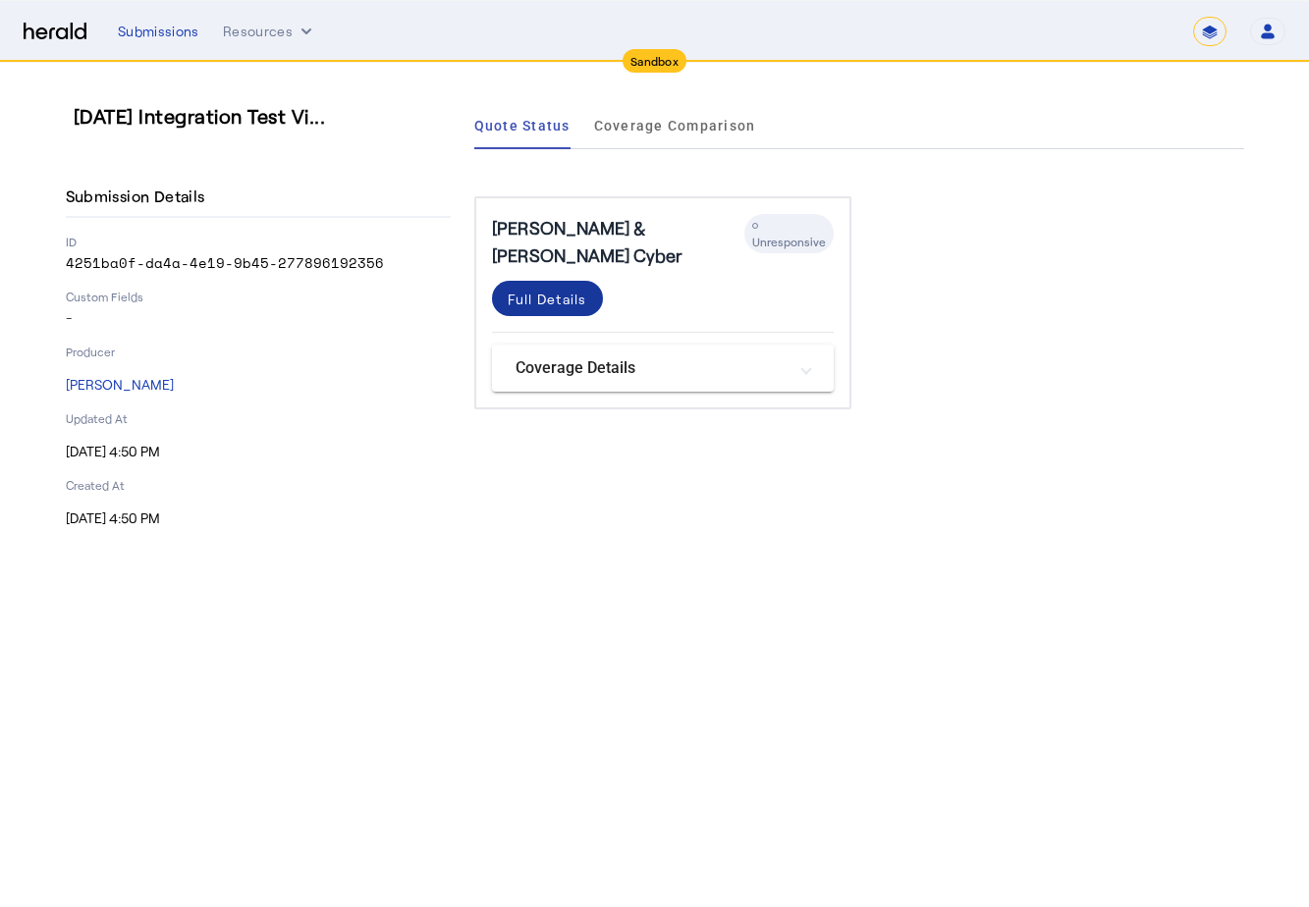
click at [538, 289] on div "Full Details" at bounding box center [548, 299] width 80 height 21
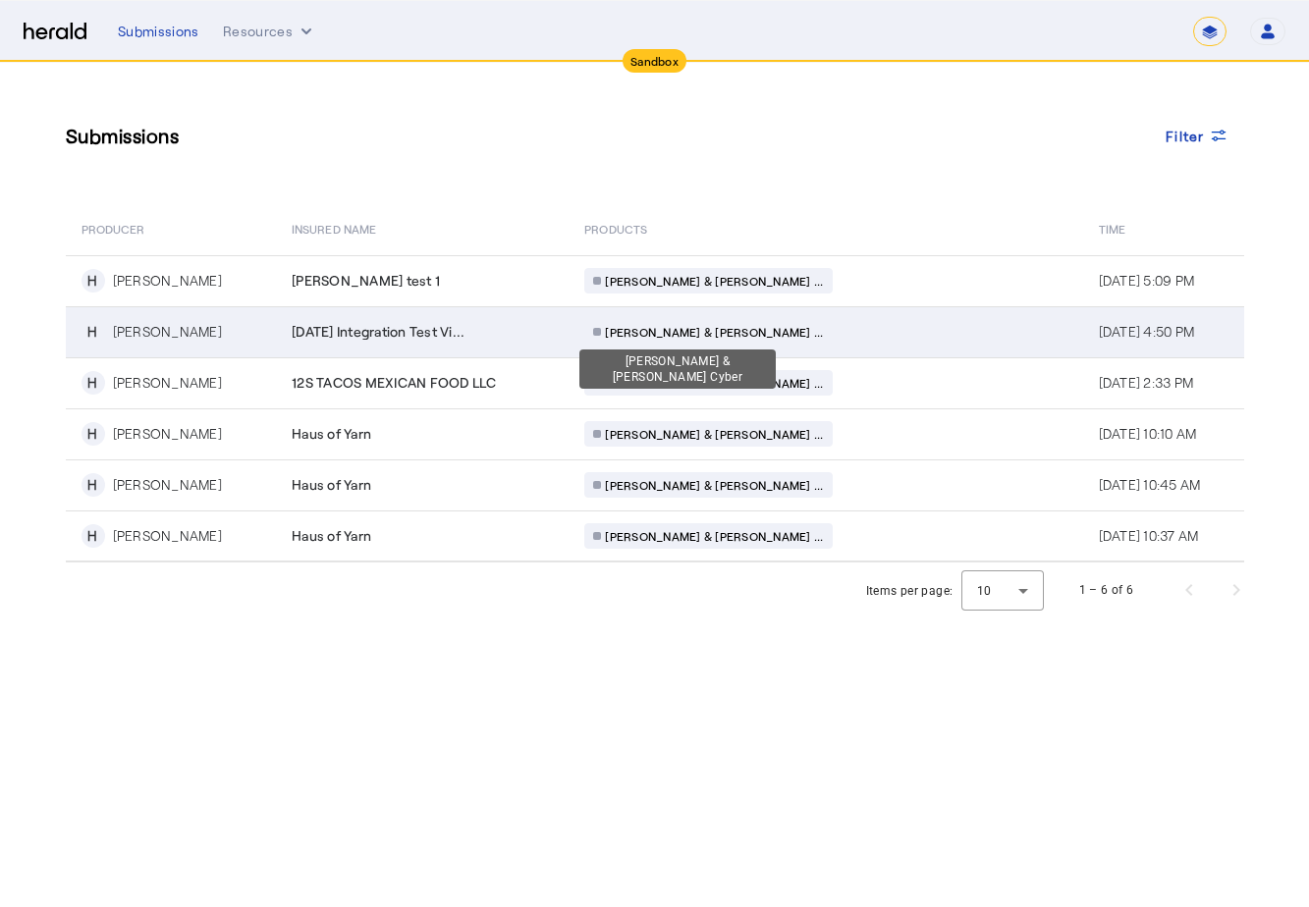
click at [666, 350] on div "[PERSON_NAME] & [PERSON_NAME] Cyber" at bounding box center [677, 369] width 196 height 39
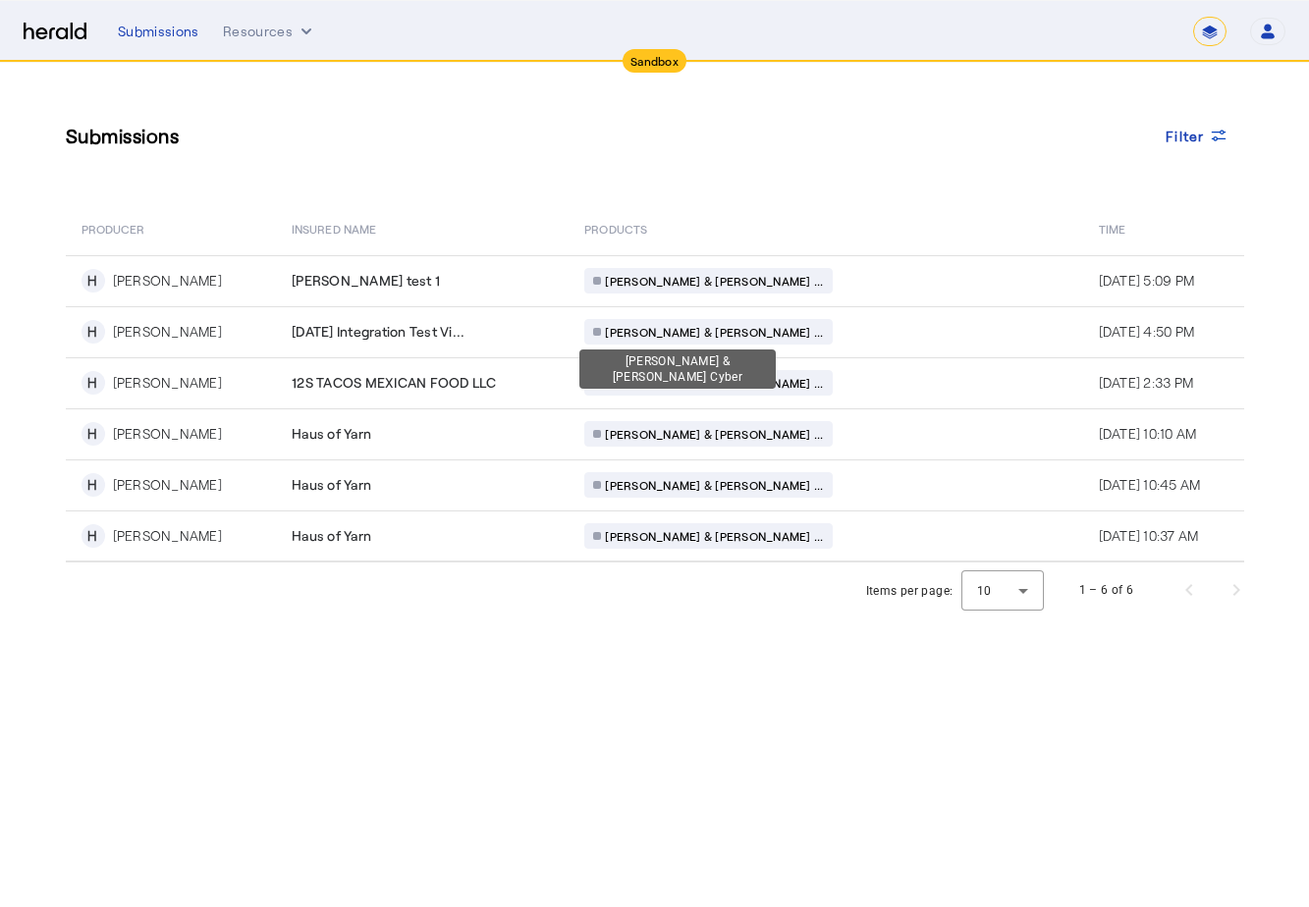
click at [652, 364] on div "[PERSON_NAME] & [PERSON_NAME] Cyber" at bounding box center [677, 369] width 196 height 39
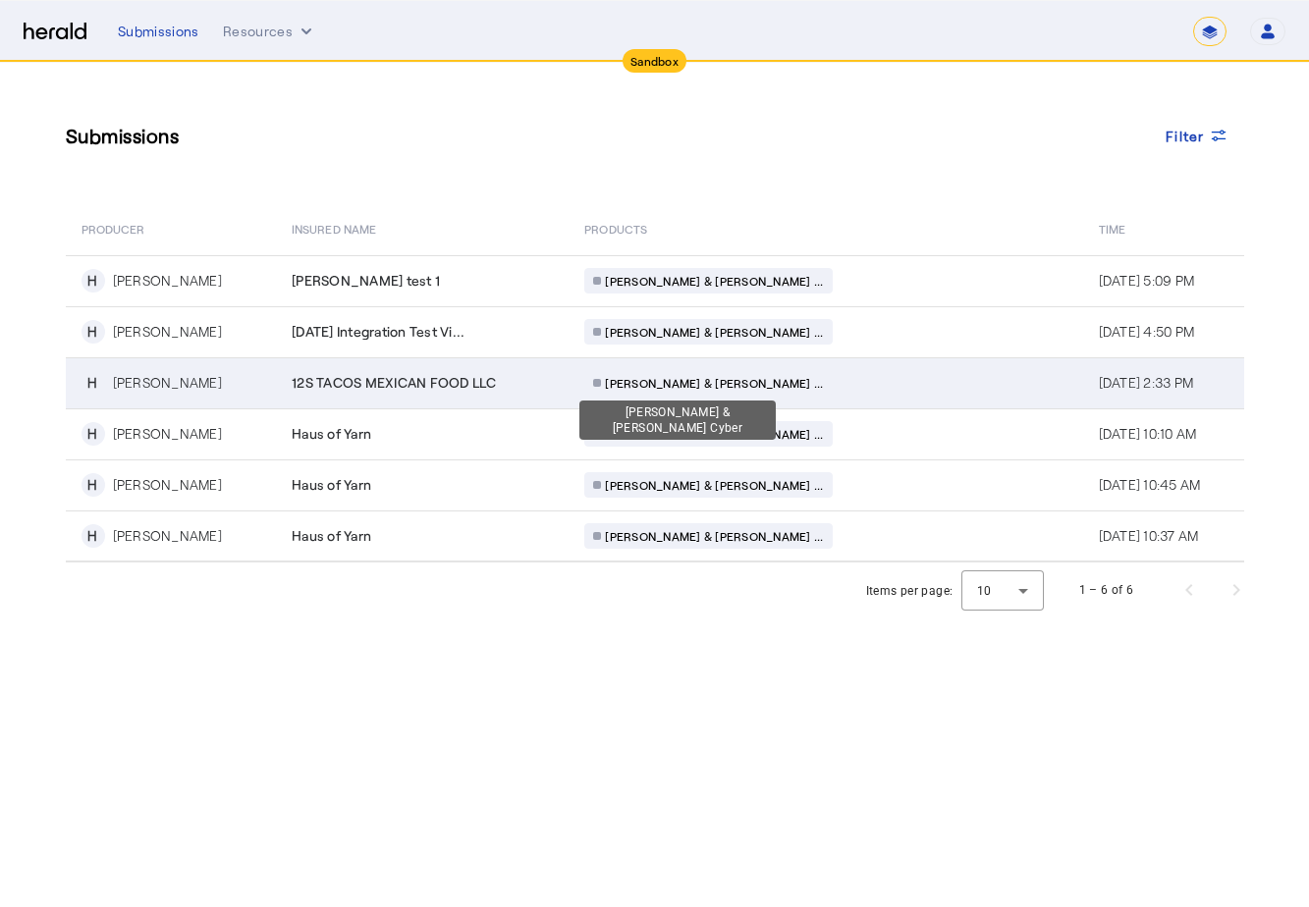
click at [633, 403] on div "[PERSON_NAME] & [PERSON_NAME] Cyber" at bounding box center [677, 420] width 196 height 39
click at [632, 392] on div "[PERSON_NAME] & [PERSON_NAME] ..." at bounding box center [707, 383] width 247 height 26
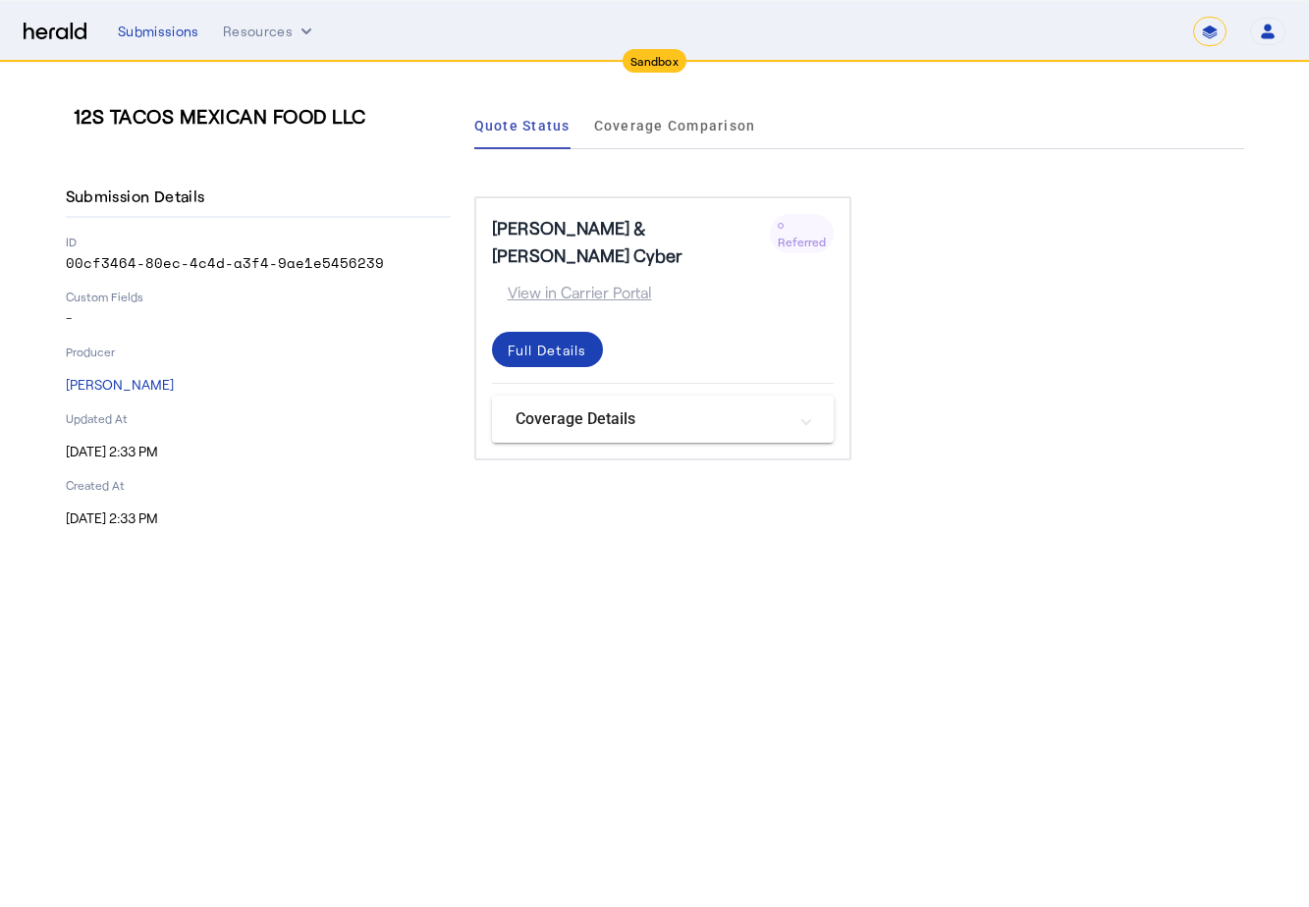
click at [795, 235] on span "Referred" at bounding box center [802, 242] width 48 height 14
click at [555, 336] on span at bounding box center [547, 349] width 111 height 47
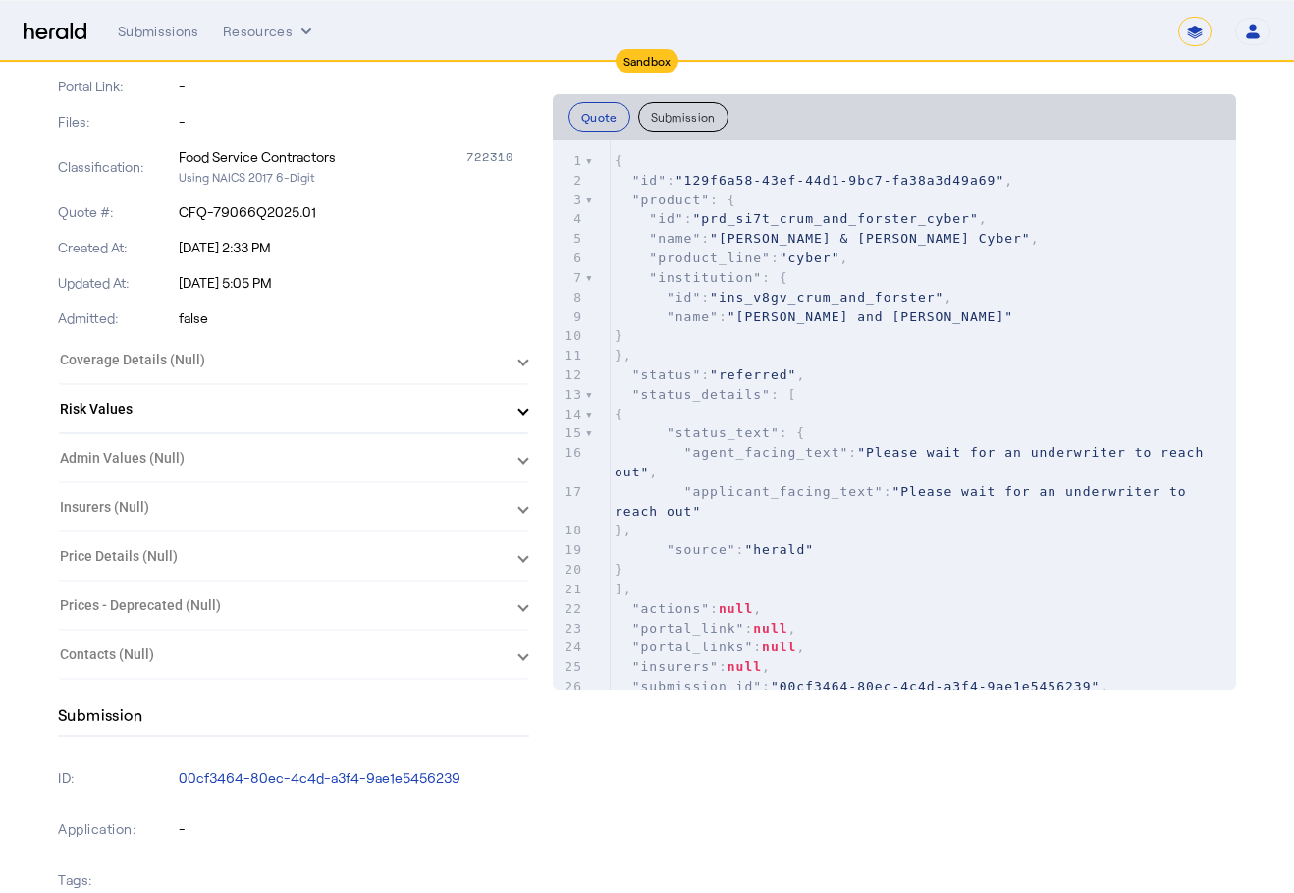
click at [440, 383] on herald-expansion-panel "Coverage Details (Null)" at bounding box center [293, 360] width 471 height 49
click at [477, 366] on herald-expansion-panel "Coverage Details (Null)" at bounding box center [293, 360] width 471 height 49
click at [529, 361] on herald-expansion-panel "Coverage Details (Null)" at bounding box center [293, 360] width 471 height 49
click at [527, 414] on span at bounding box center [523, 409] width 8 height 21
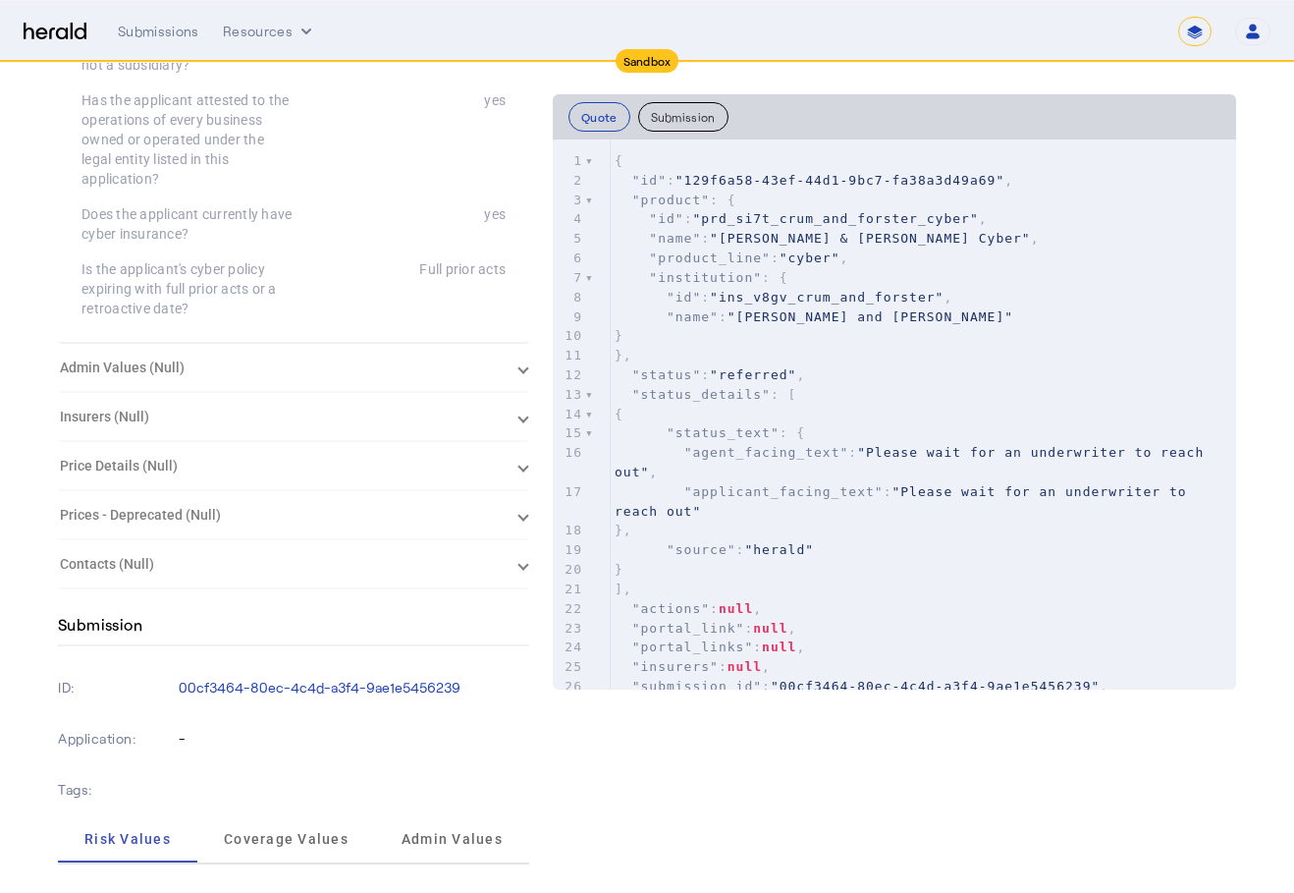
scroll to position [7463, 0]
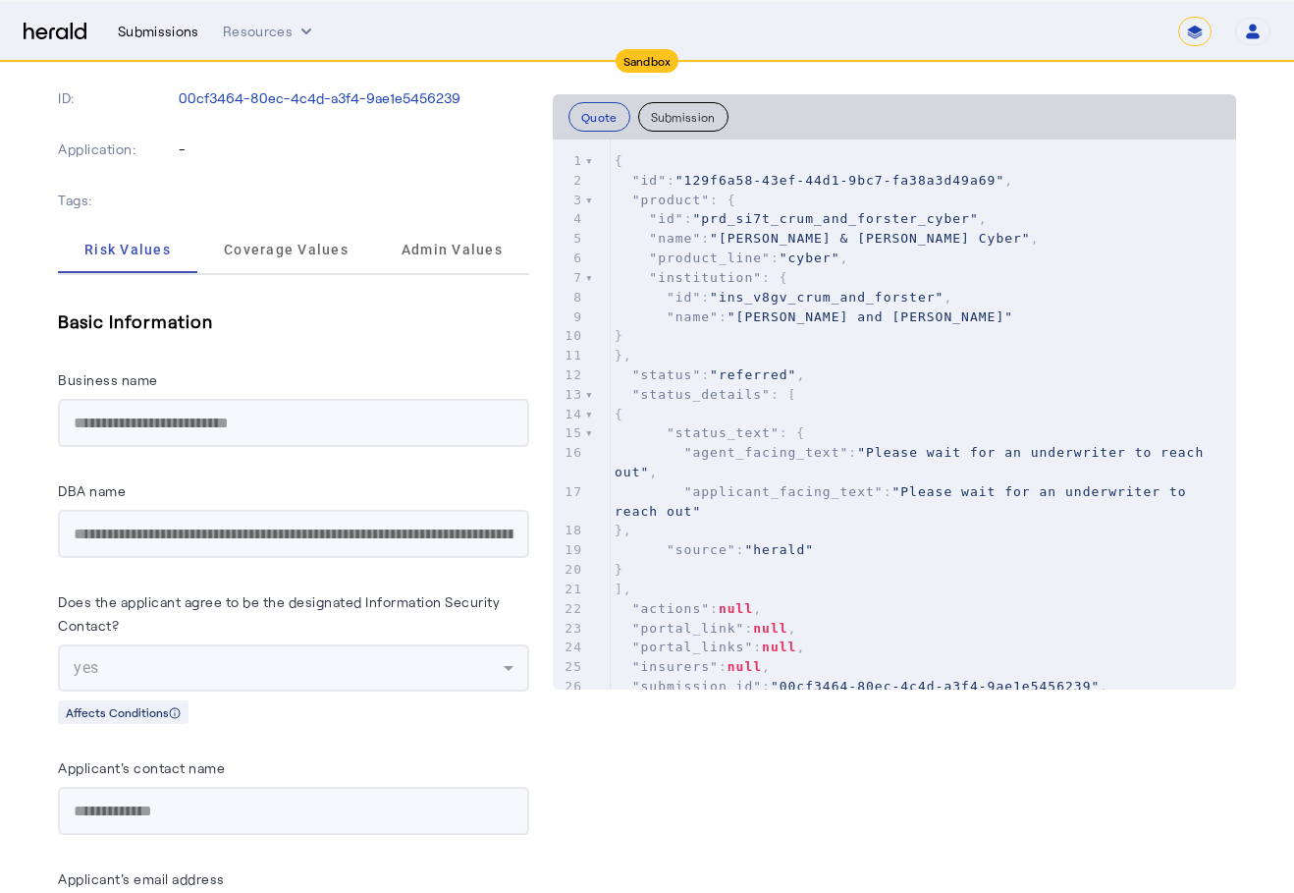
click at [138, 33] on div "Submissions" at bounding box center [159, 32] width 82 height 20
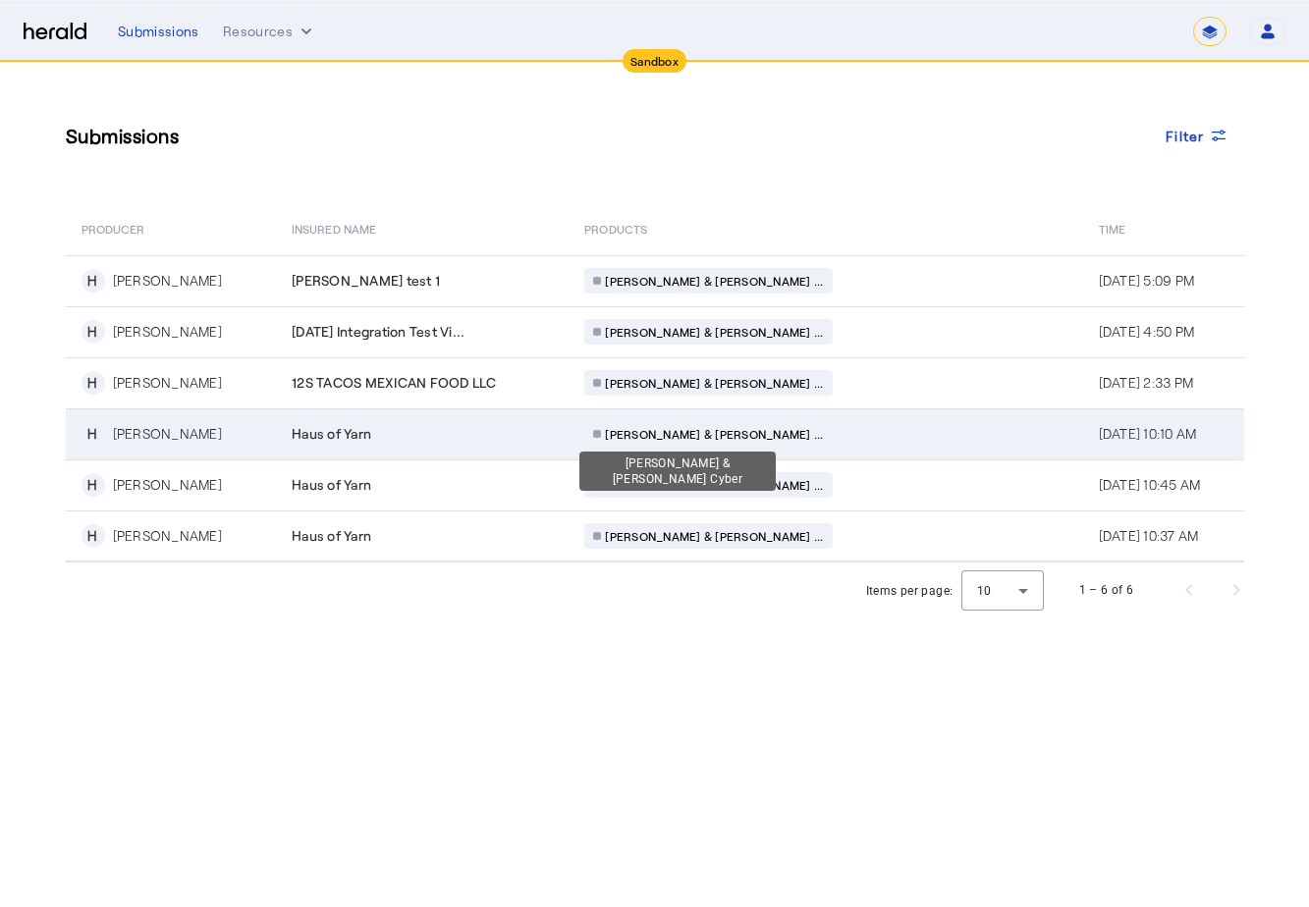
click at [631, 432] on span "[PERSON_NAME] & [PERSON_NAME] ..." at bounding box center [714, 434] width 218 height 16
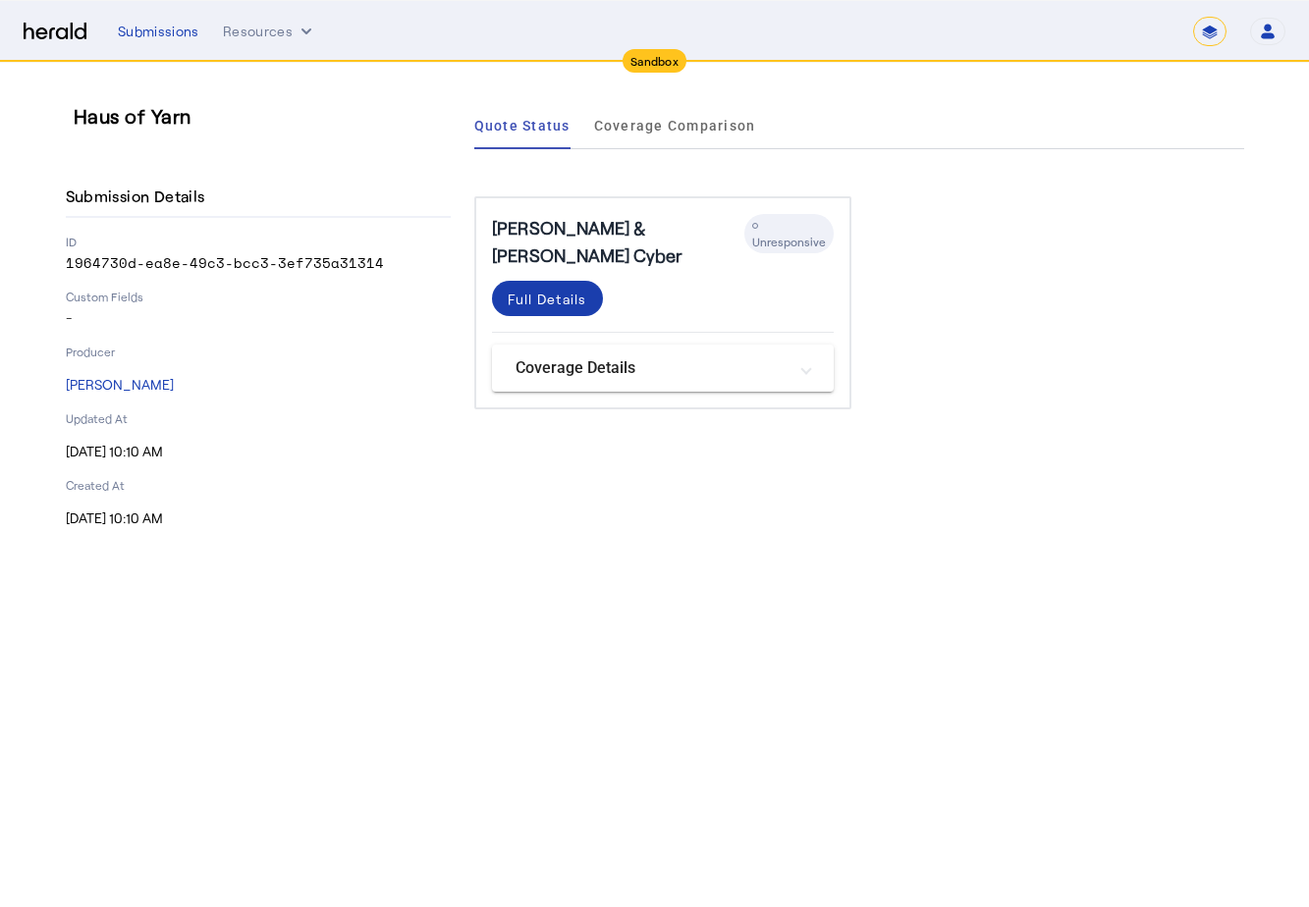
click at [562, 289] on div "Full Details" at bounding box center [548, 299] width 80 height 21
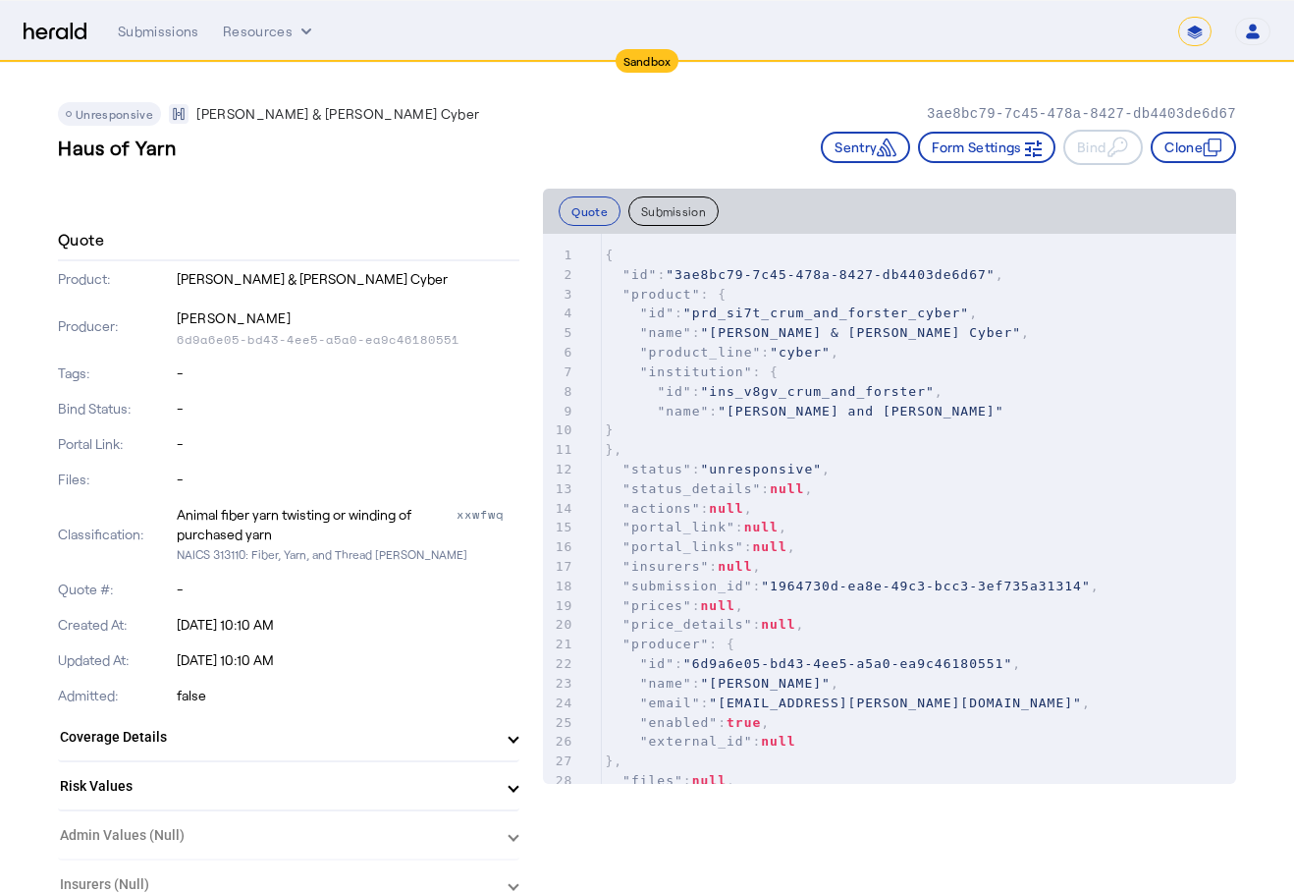
scroll to position [295, 0]
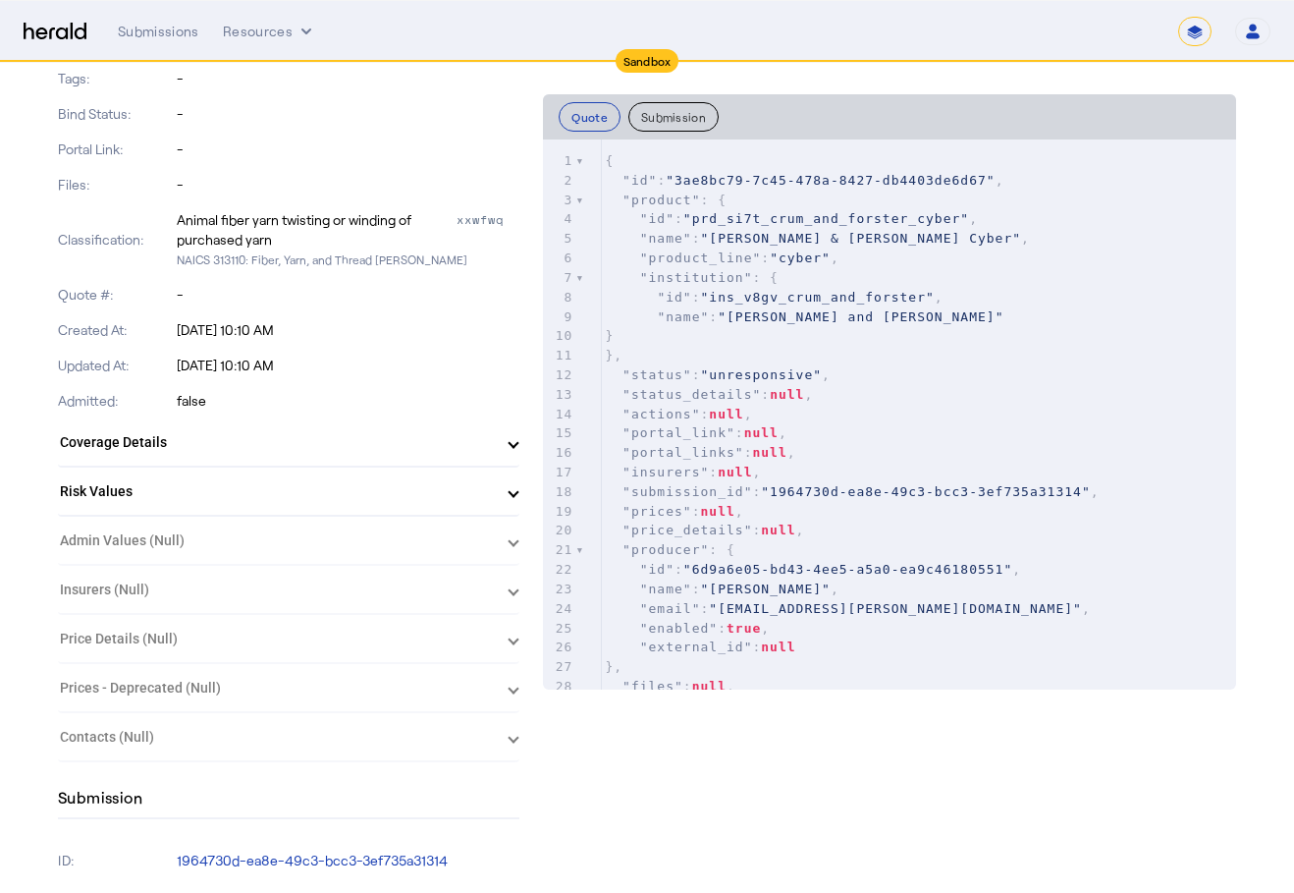
click at [403, 470] on mat-expansion-panel-header "Risk Values" at bounding box center [289, 490] width 462 height 47
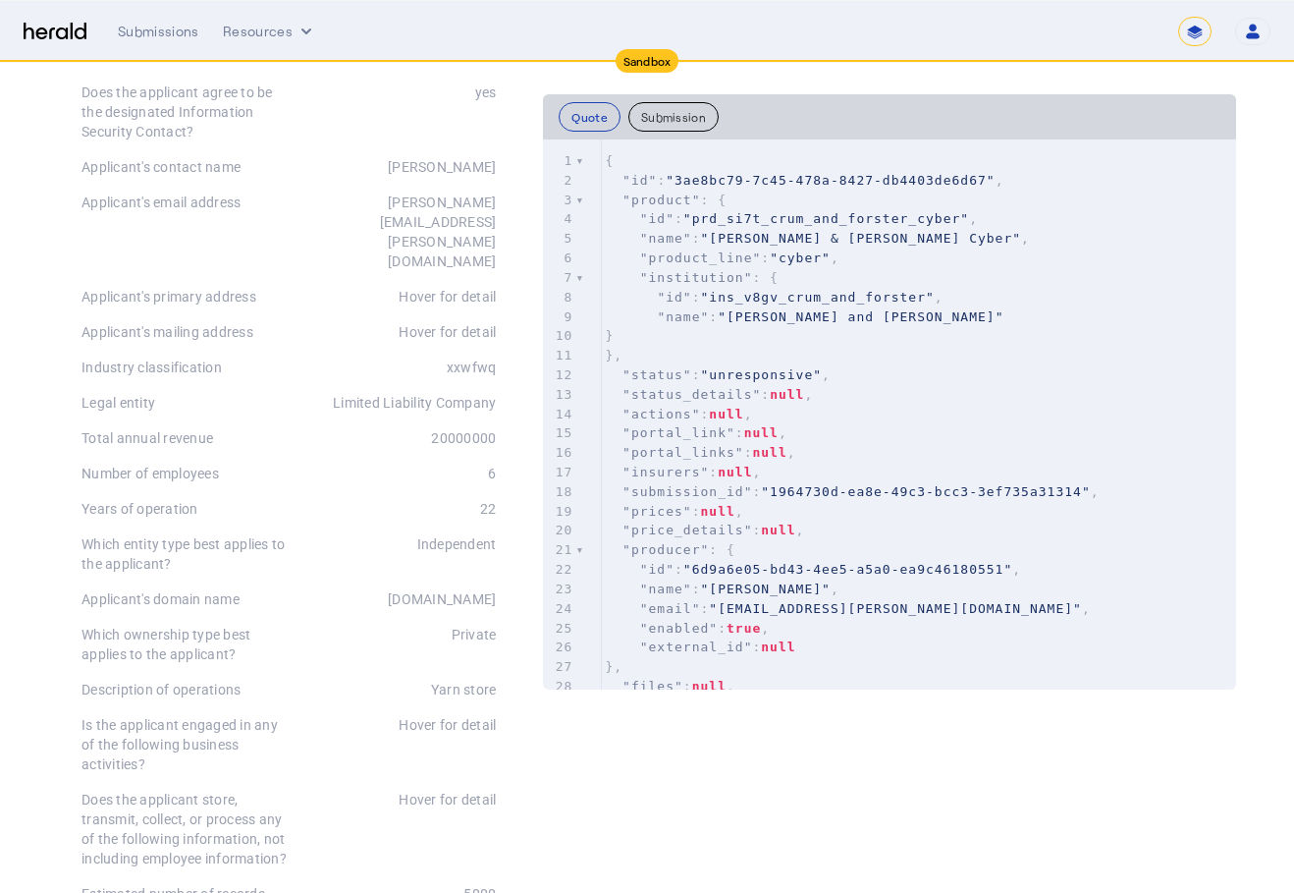
scroll to position [393, 0]
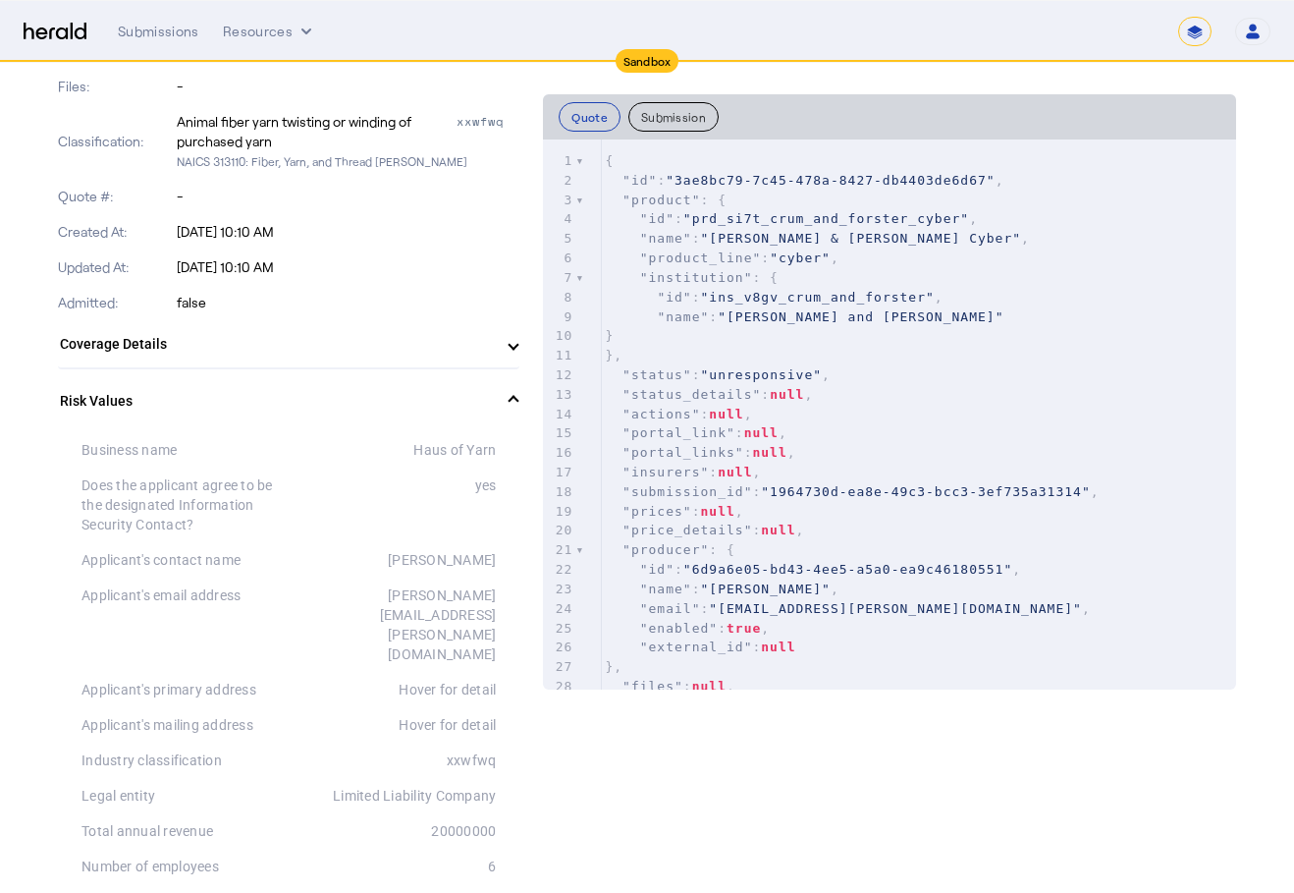
click at [341, 398] on mat-panel-title "Risk Values" at bounding box center [277, 401] width 434 height 21
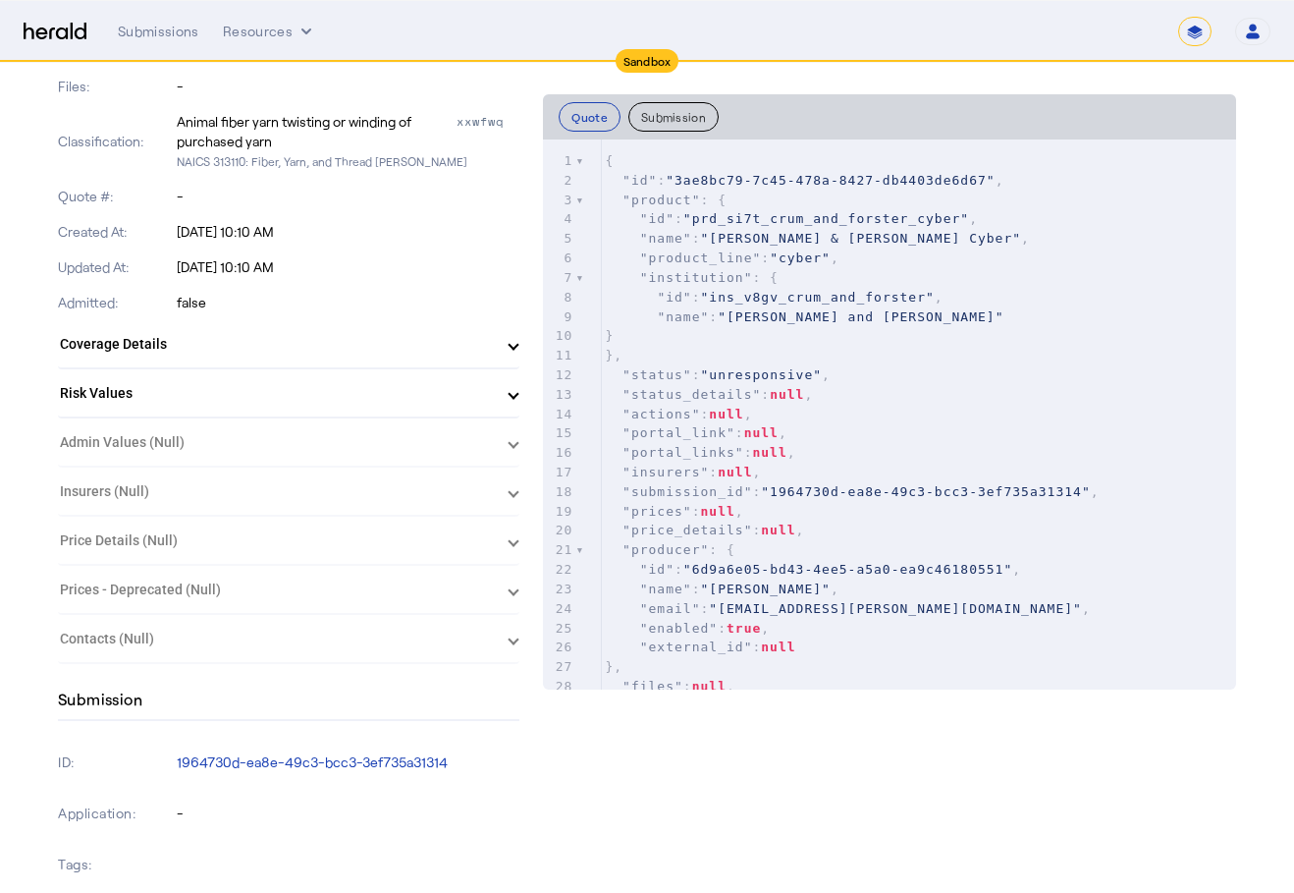
click at [332, 453] on herald-expansion-panel "Admin Values (Null)" at bounding box center [289, 442] width 462 height 49
click at [519, 446] on herald-expansion-panel "Admin Values (Null)" at bounding box center [289, 442] width 462 height 49
click at [512, 598] on herald-expansion-panel "Prices - Deprecated (Null) Null" at bounding box center [289, 590] width 462 height 49
click at [517, 639] on herald-expansion-panel "Contacts (Null) Null" at bounding box center [289, 639] width 462 height 49
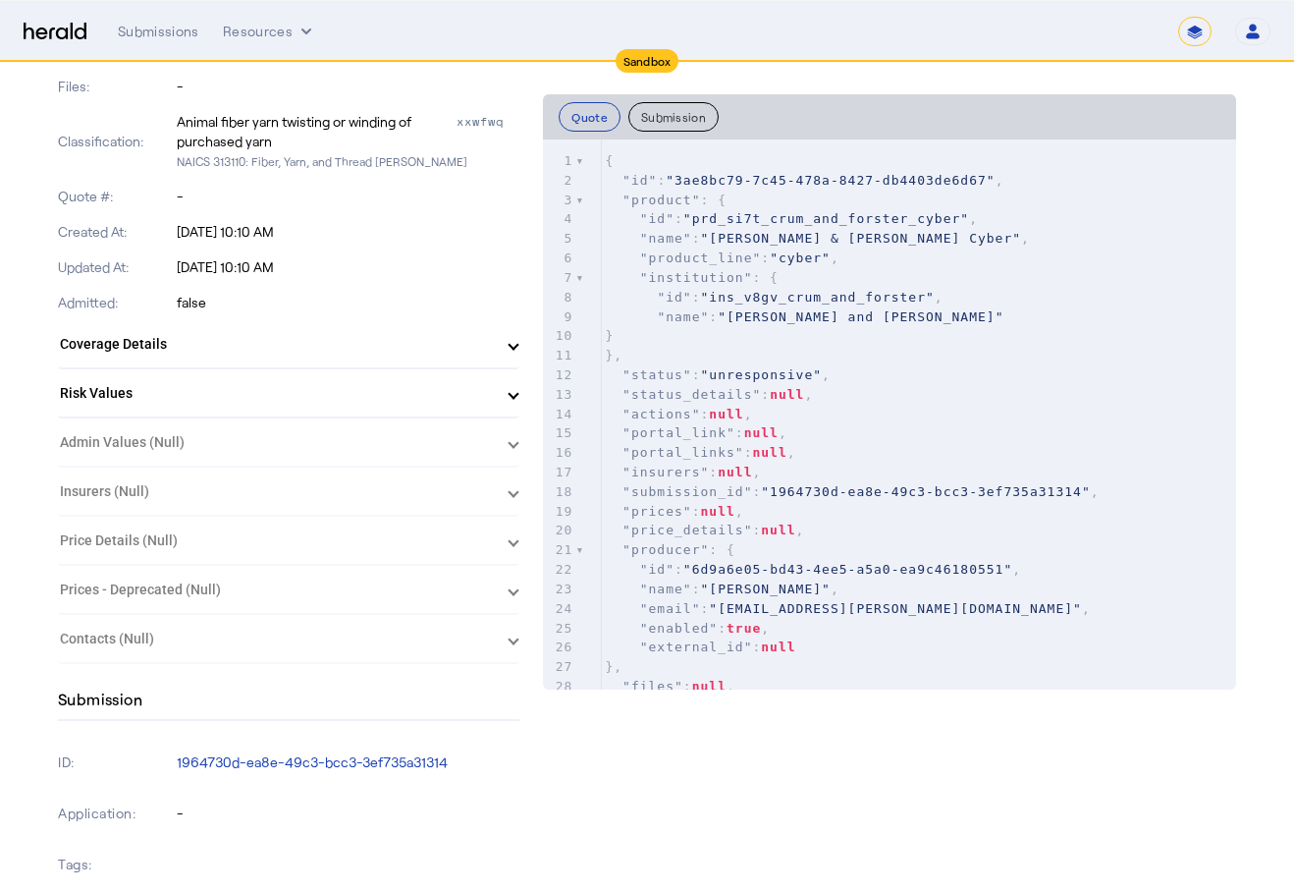
click at [516, 550] on herald-expansion-panel "Price Details (Null) Null" at bounding box center [289, 541] width 462 height 49
click at [519, 518] on herald-expansion-panel "Price Details (Null) Null" at bounding box center [289, 541] width 462 height 49
click at [507, 458] on herald-expansion-panel "Admin Values (Null)" at bounding box center [289, 442] width 462 height 49
click at [502, 424] on herald-expansion-panel "Admin Values (Null)" at bounding box center [289, 442] width 462 height 49
click at [518, 396] on span at bounding box center [514, 393] width 8 height 21
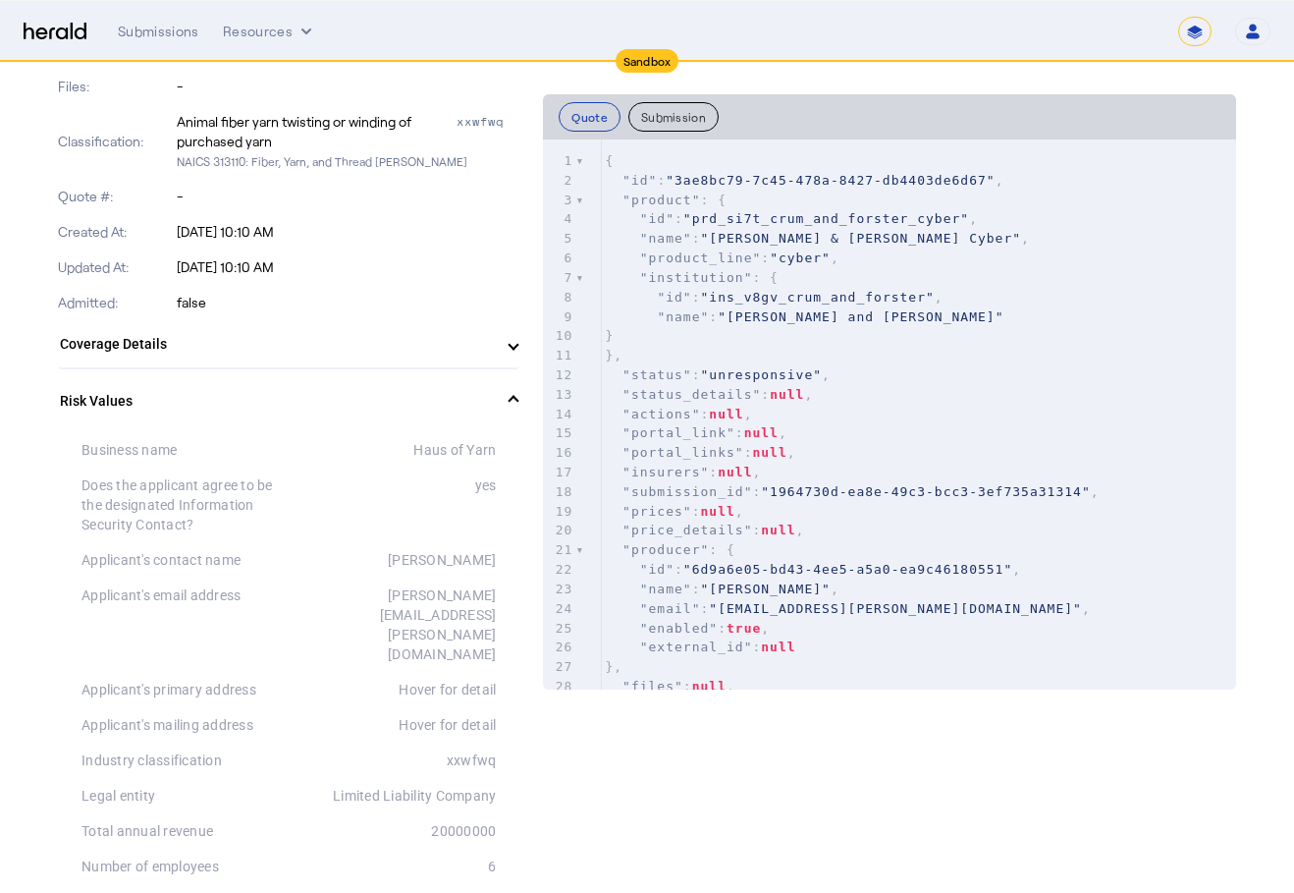
click at [518, 395] on span at bounding box center [514, 401] width 8 height 21
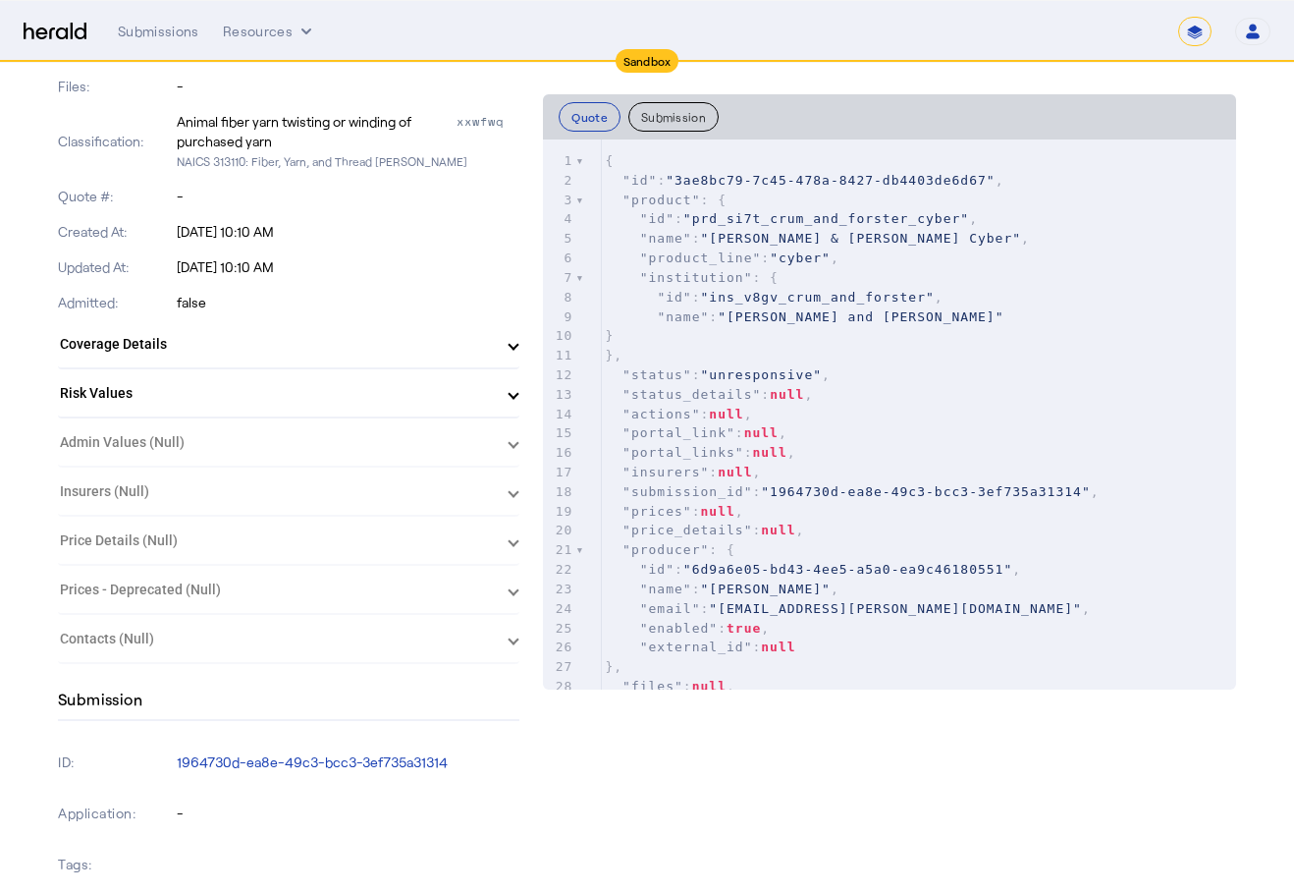
click at [519, 351] on mat-expansion-panel-header "Coverage Details" at bounding box center [289, 343] width 462 height 47
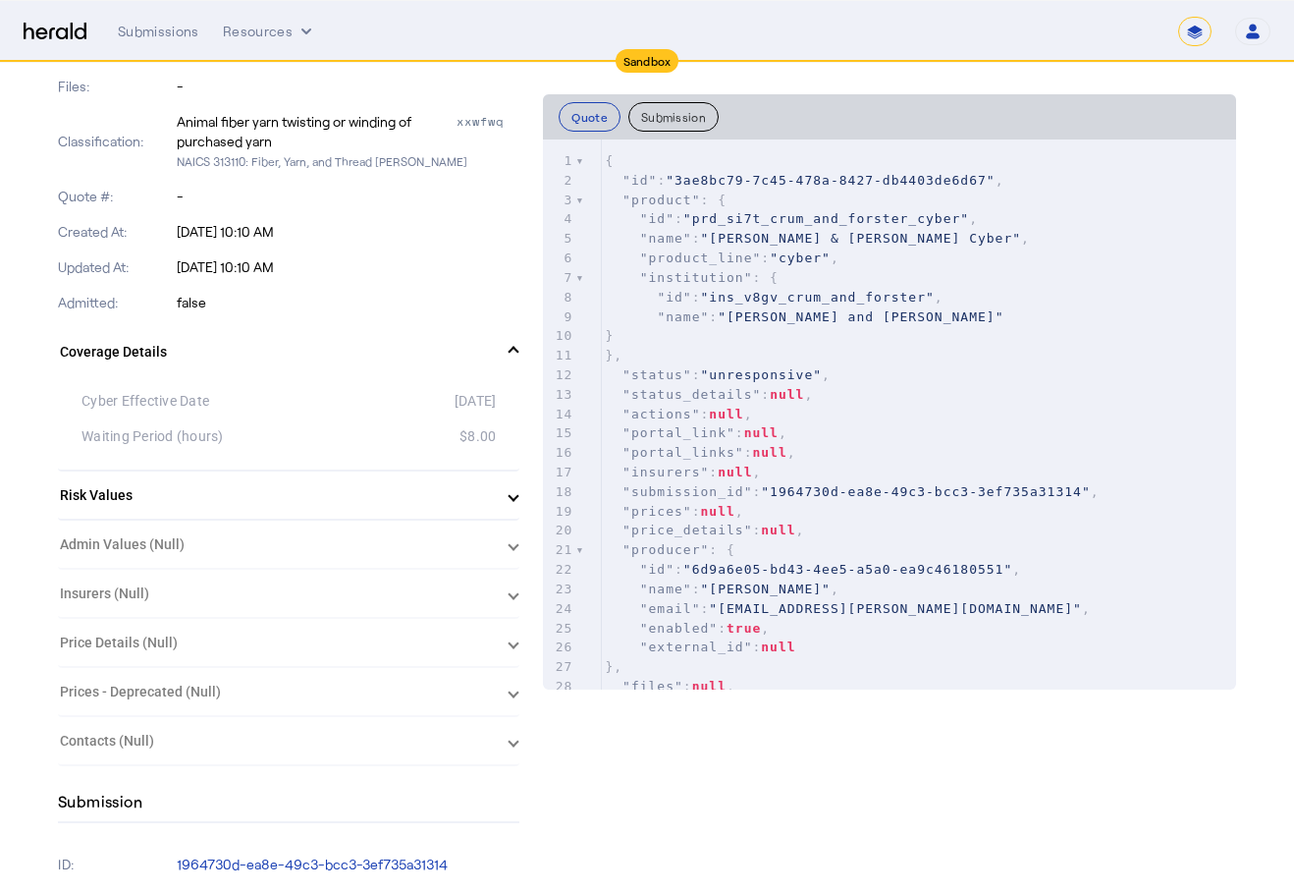
click at [518, 351] on span at bounding box center [514, 352] width 8 height 21
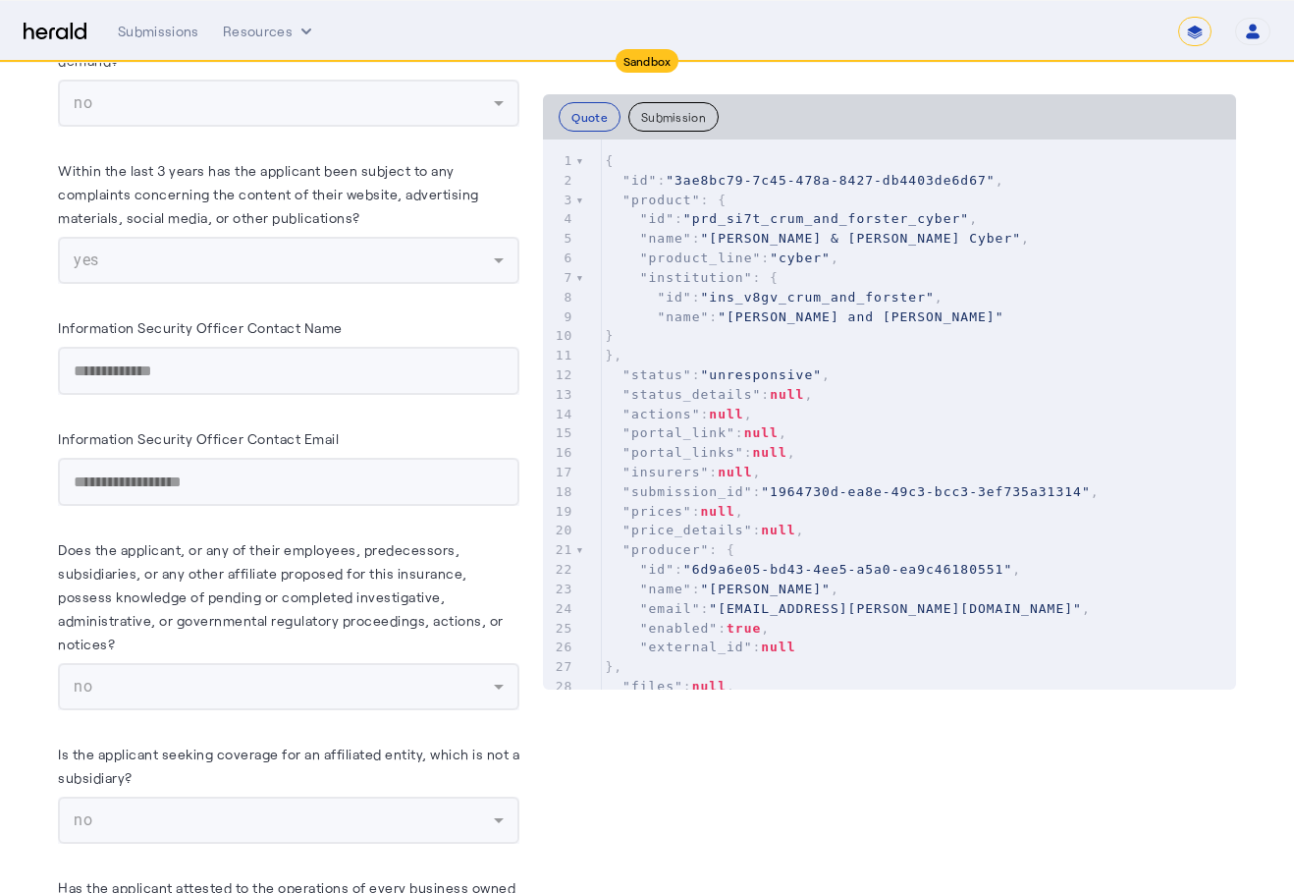
scroll to position [12293, 0]
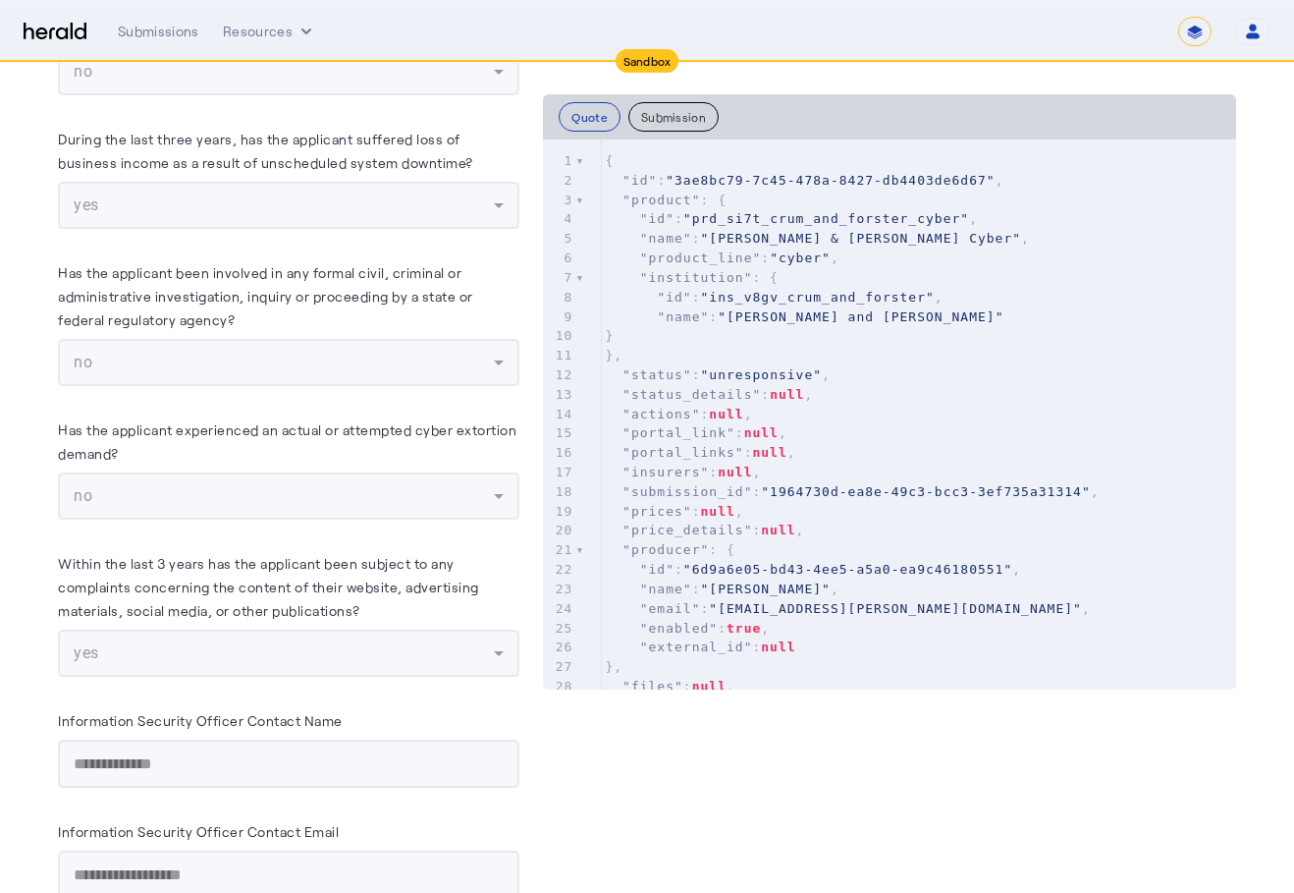
click at [702, 120] on button "Submission" at bounding box center [673, 116] width 90 height 29
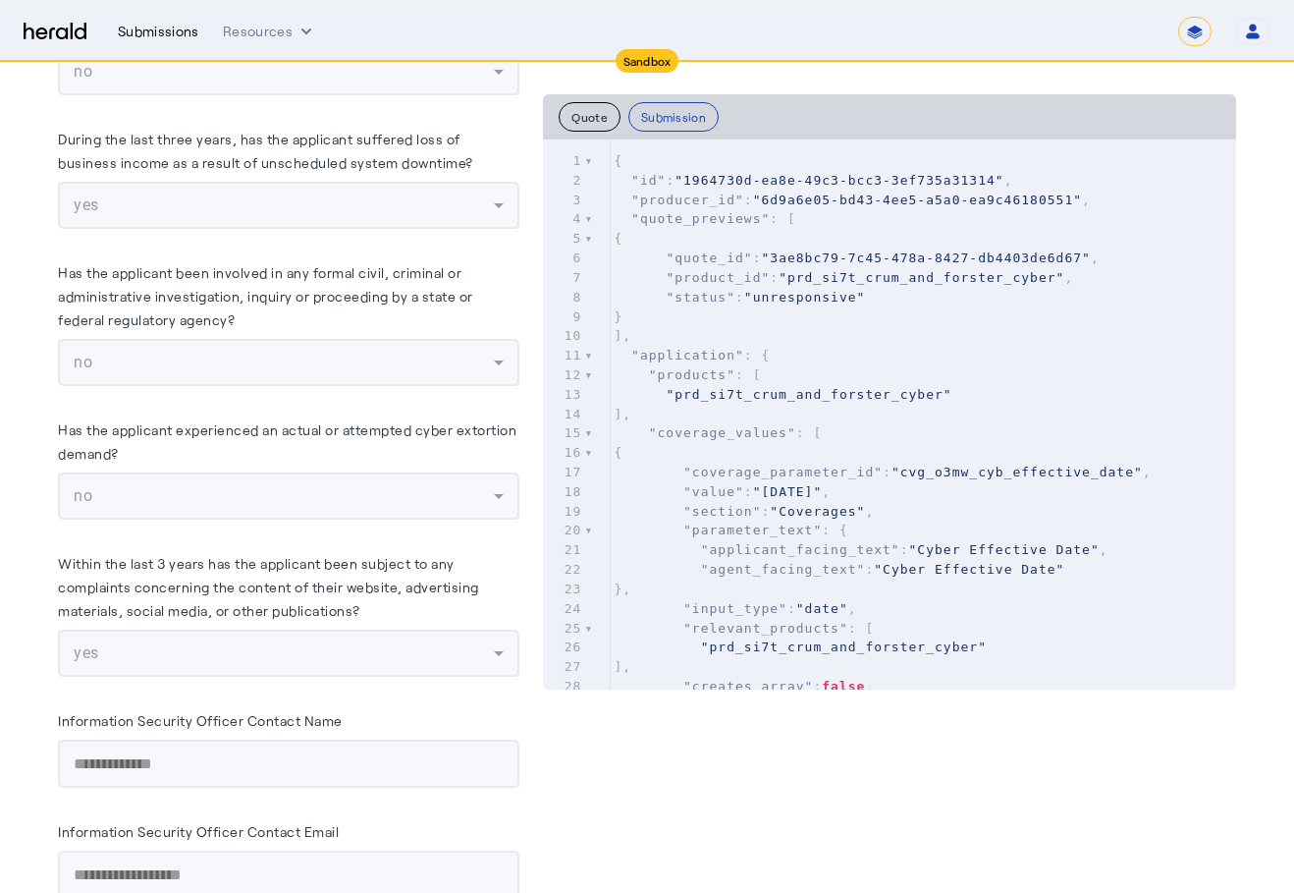
click at [139, 39] on nav "Sandbox Menu Submissions Resources ******* Open user menu [PERSON_NAME] Herald …" at bounding box center [647, 31] width 1294 height 61
click at [139, 39] on div "Submissions" at bounding box center [159, 32] width 82 height 20
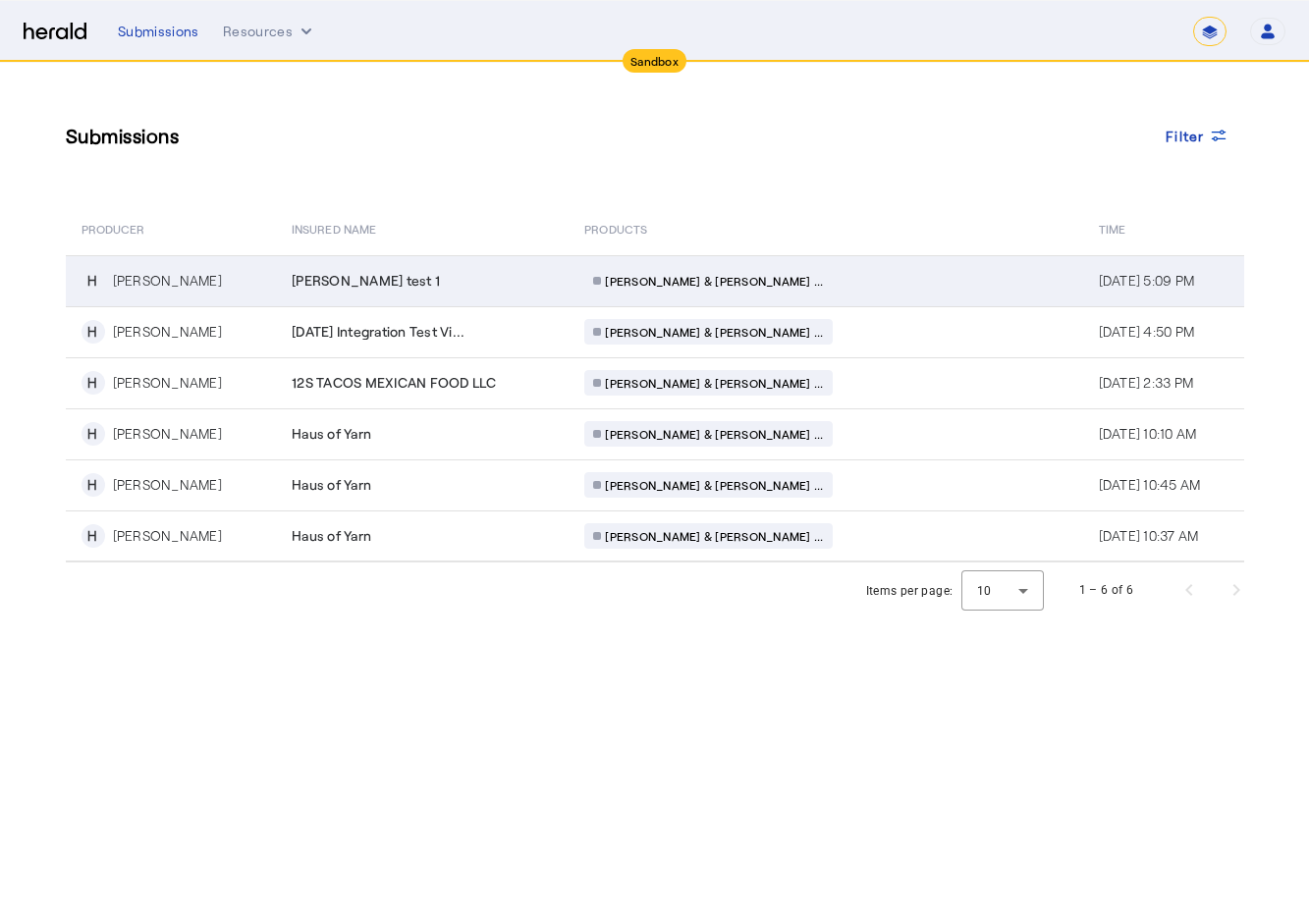
click at [872, 292] on div "[PERSON_NAME] & [PERSON_NAME] ..." at bounding box center [772, 281] width 377 height 26
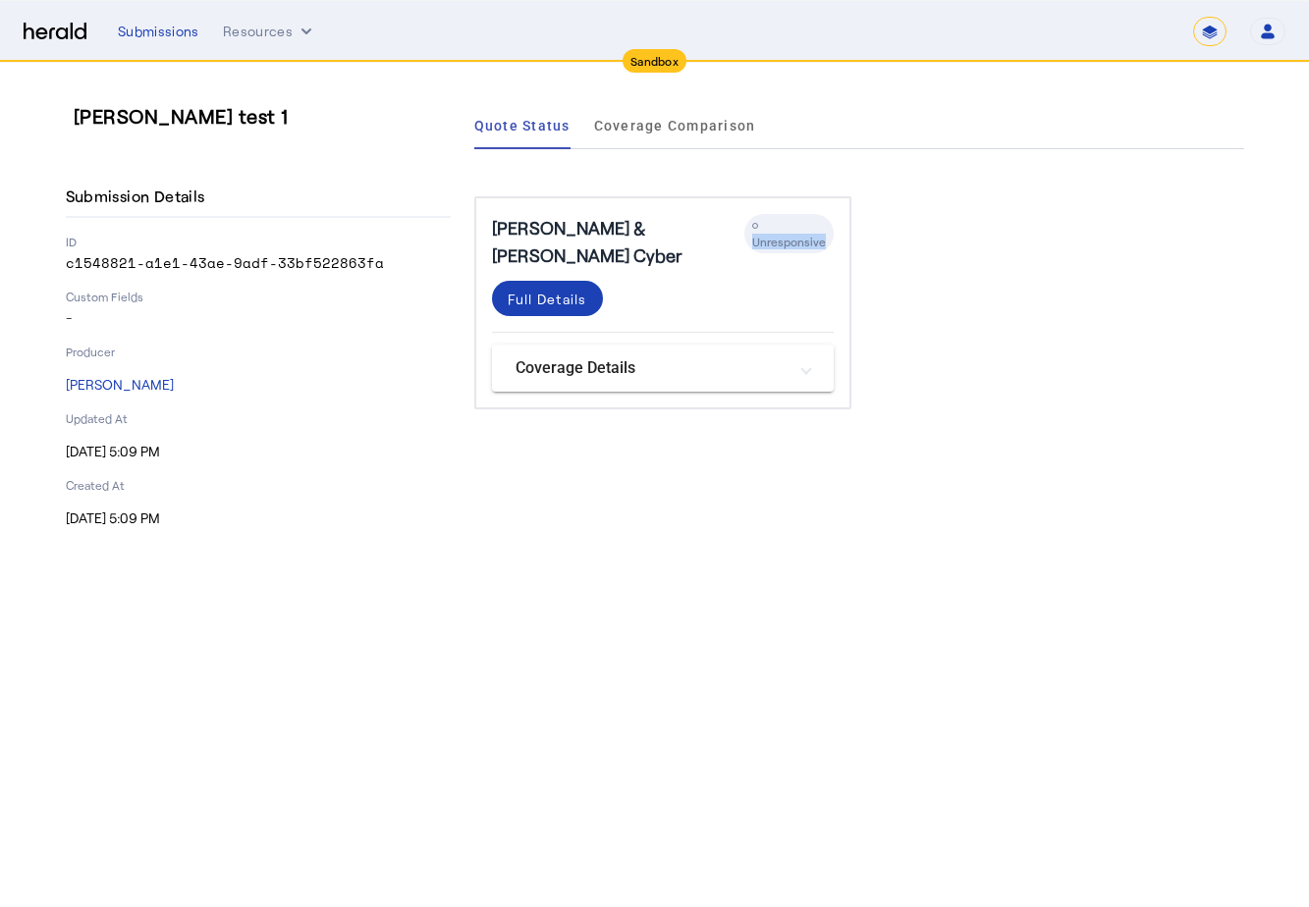
click at [739, 226] on div "[PERSON_NAME] & [PERSON_NAME] Cyber Unresponsive" at bounding box center [663, 241] width 342 height 55
drag, startPoint x: 739, startPoint y: 226, endPoint x: 758, endPoint y: 230, distance: 19.1
click at [767, 235] on span "Unresponsive" at bounding box center [789, 242] width 74 height 14
click at [725, 356] on mat-panel-title "Coverage Details" at bounding box center [651, 368] width 271 height 24
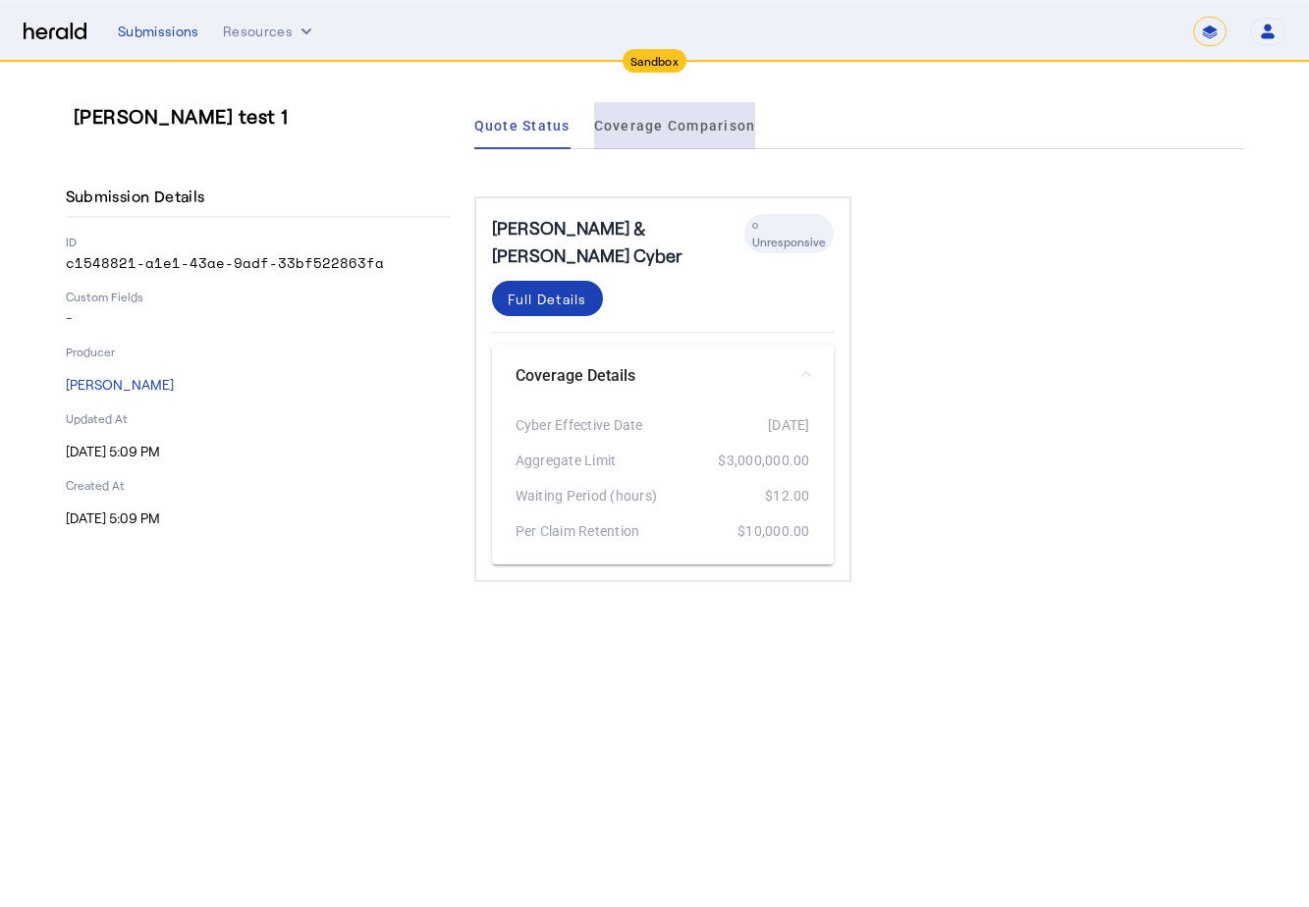
click at [700, 113] on span "Coverage Comparison" at bounding box center [675, 125] width 162 height 47
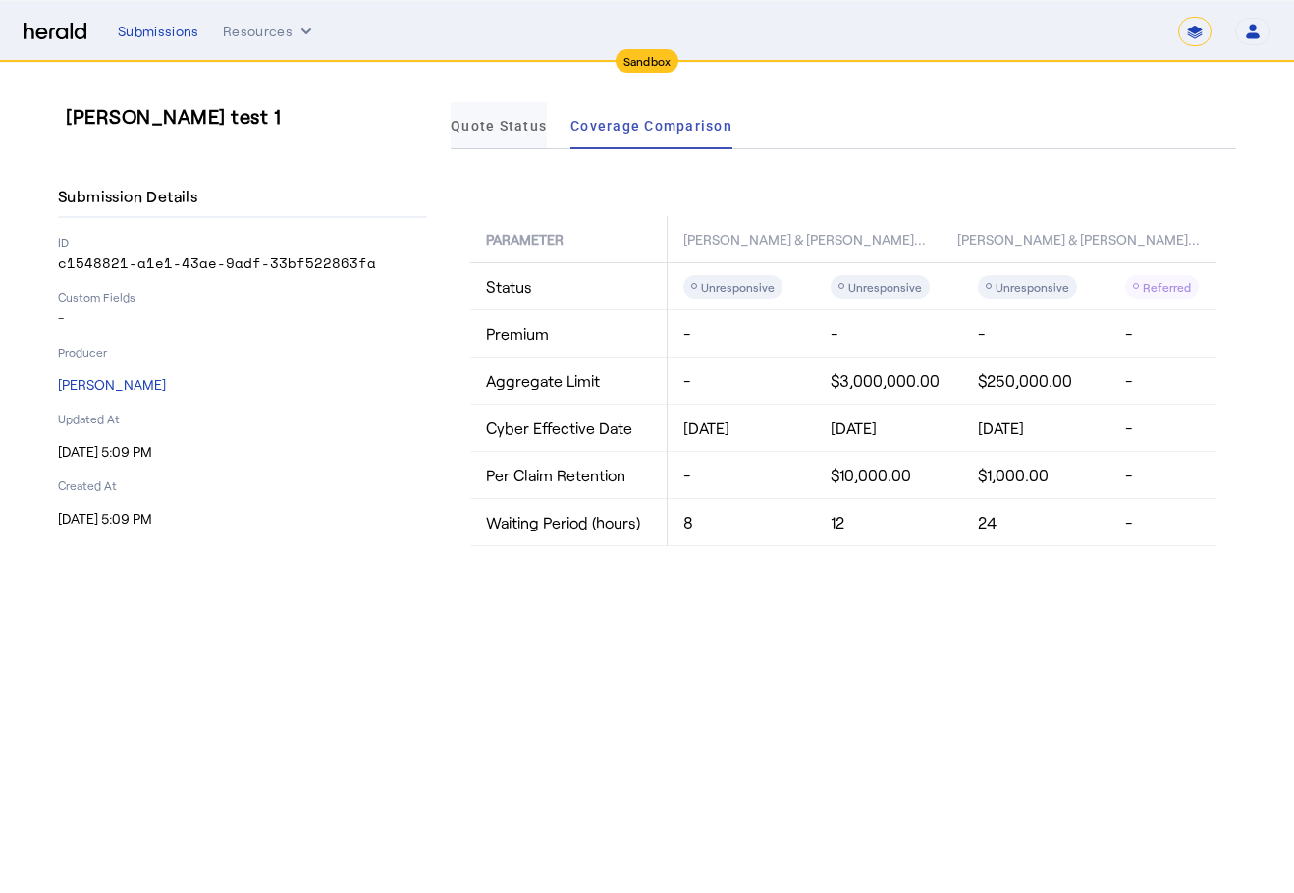
click at [462, 133] on span "Quote Status" at bounding box center [499, 126] width 96 height 14
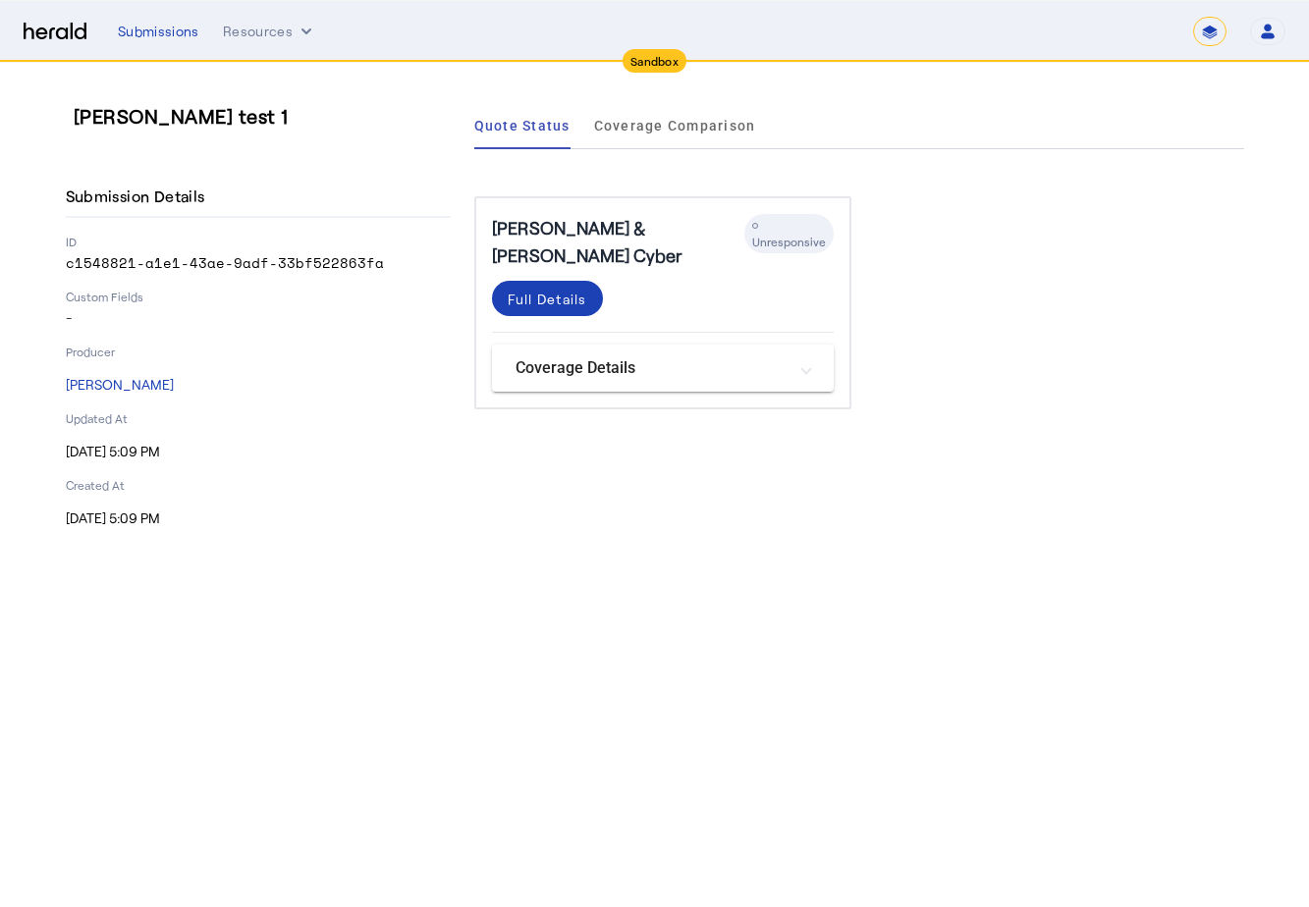
click at [157, 44] on div "Submissions Resources ******* Open user menu [PERSON_NAME] Herald API Profile M…" at bounding box center [702, 31] width 1168 height 29
drag, startPoint x: 154, startPoint y: 37, endPoint x: 115, endPoint y: 35, distance: 39.3
click at [154, 37] on div "Submissions" at bounding box center [159, 32] width 82 height 20
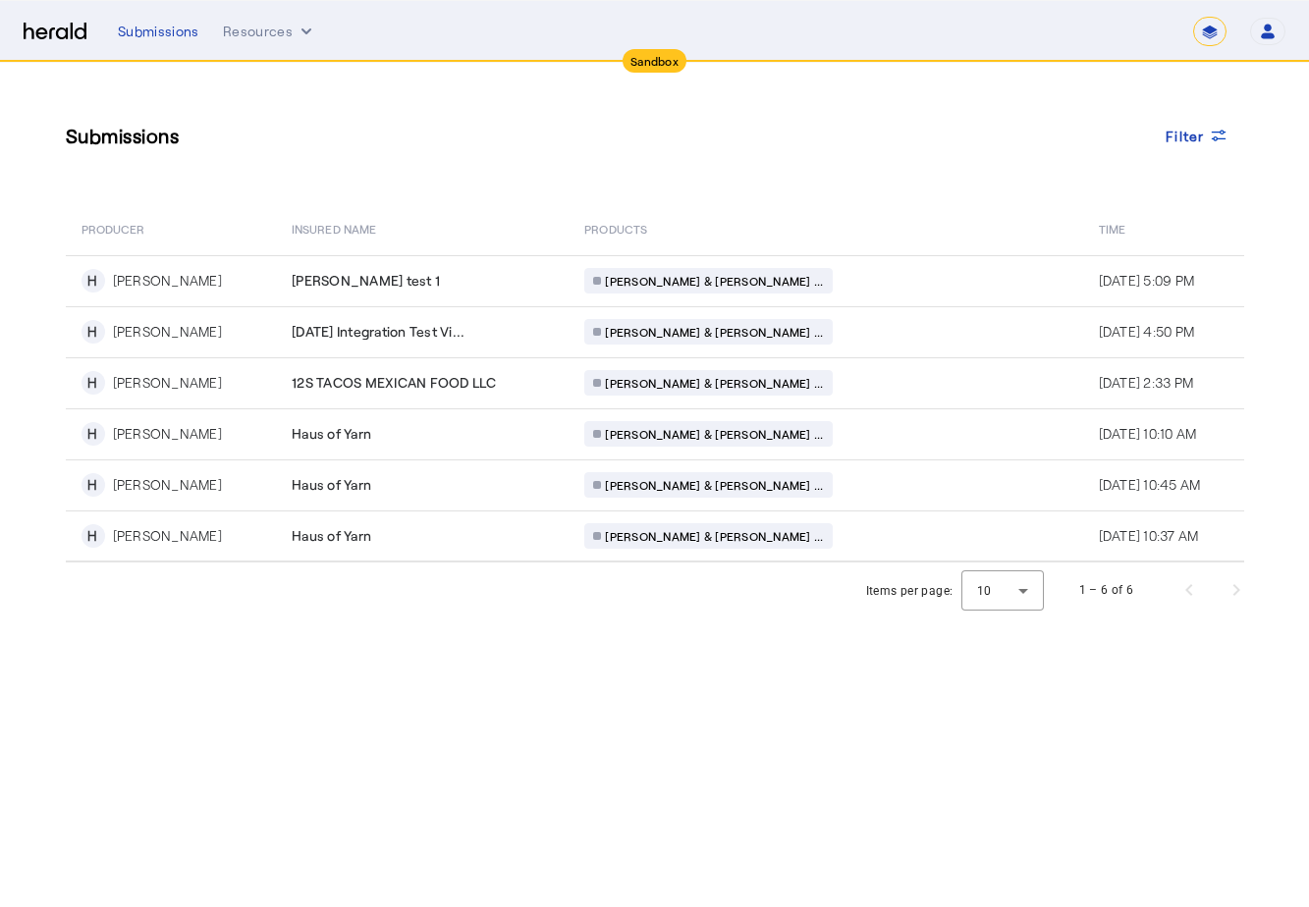
click at [425, 252] on th "Insured Name" at bounding box center [422, 227] width 293 height 55
click at [38, 31] on img at bounding box center [55, 32] width 63 height 19
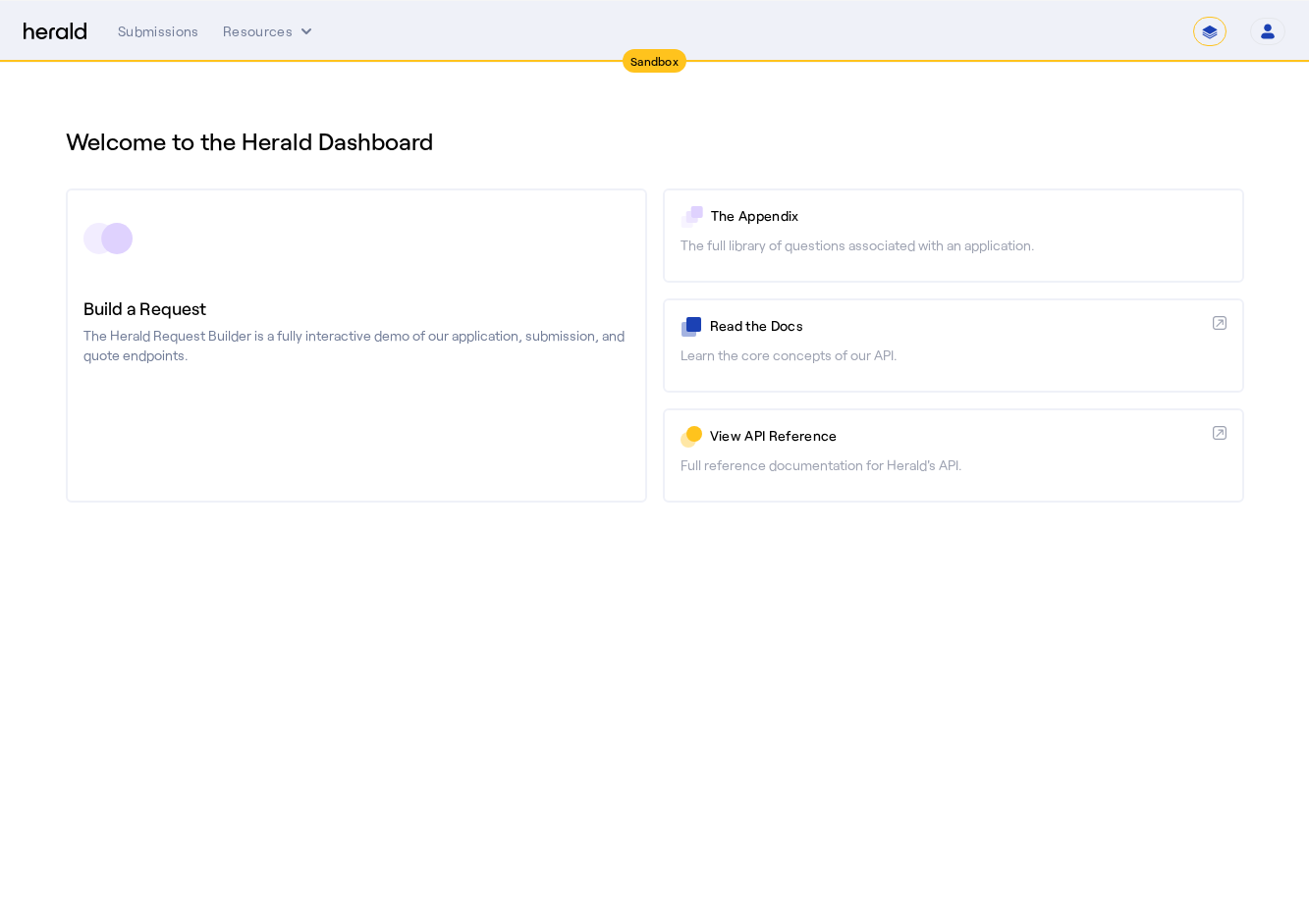
click at [420, 752] on body "Sandbox Menu Submissions Resources ******* Open user menu [PERSON_NAME] Herald …" at bounding box center [654, 453] width 1309 height 907
